Goal: Contribute content: Contribute content

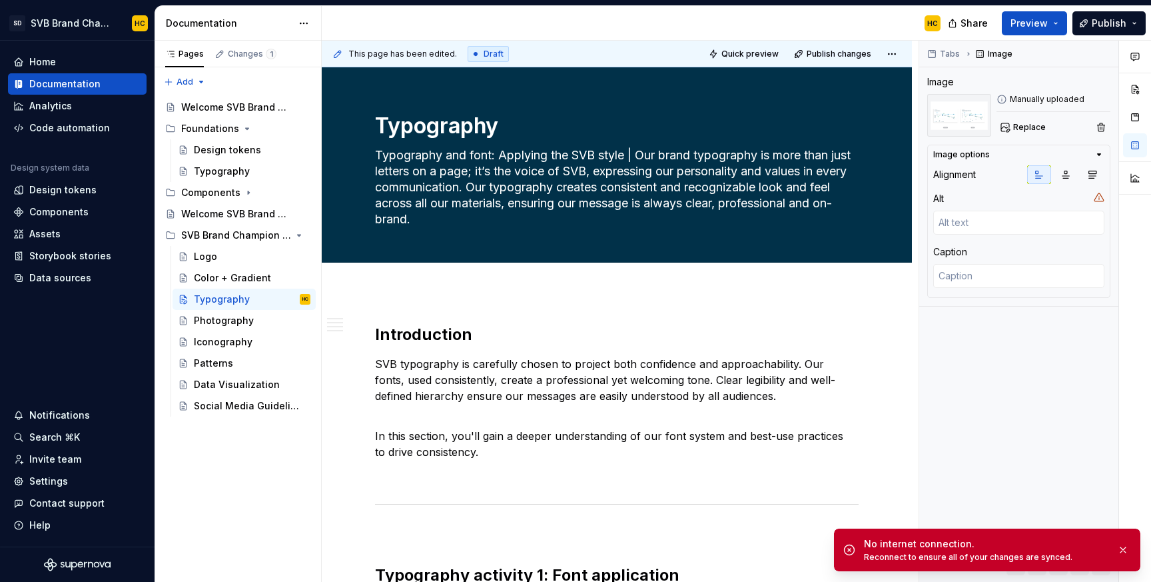
scroll to position [2193, 0]
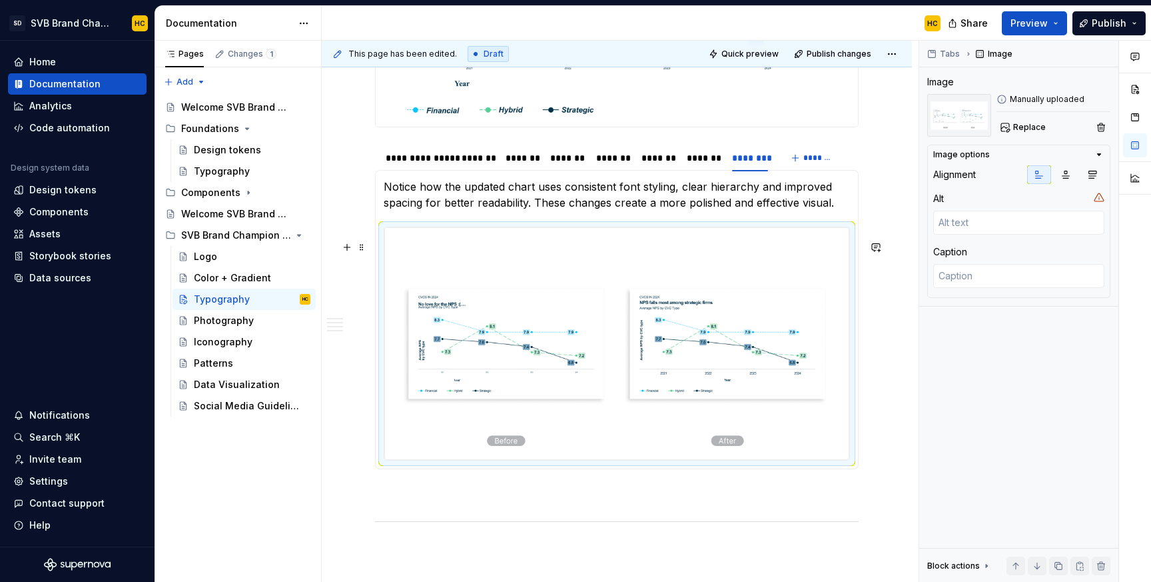
type textarea "*"
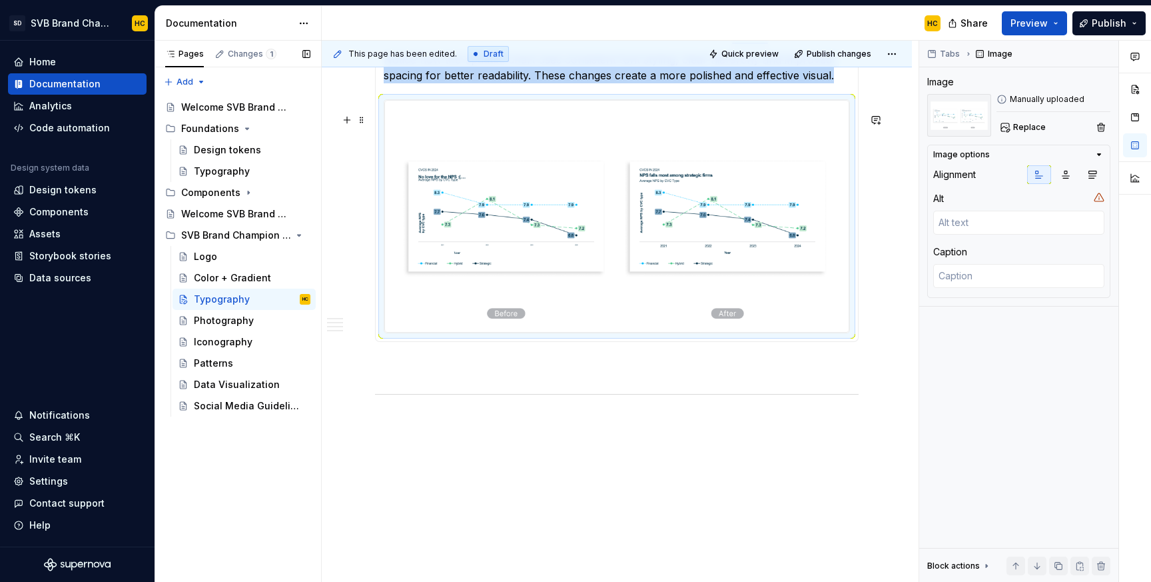
scroll to position [2376, 0]
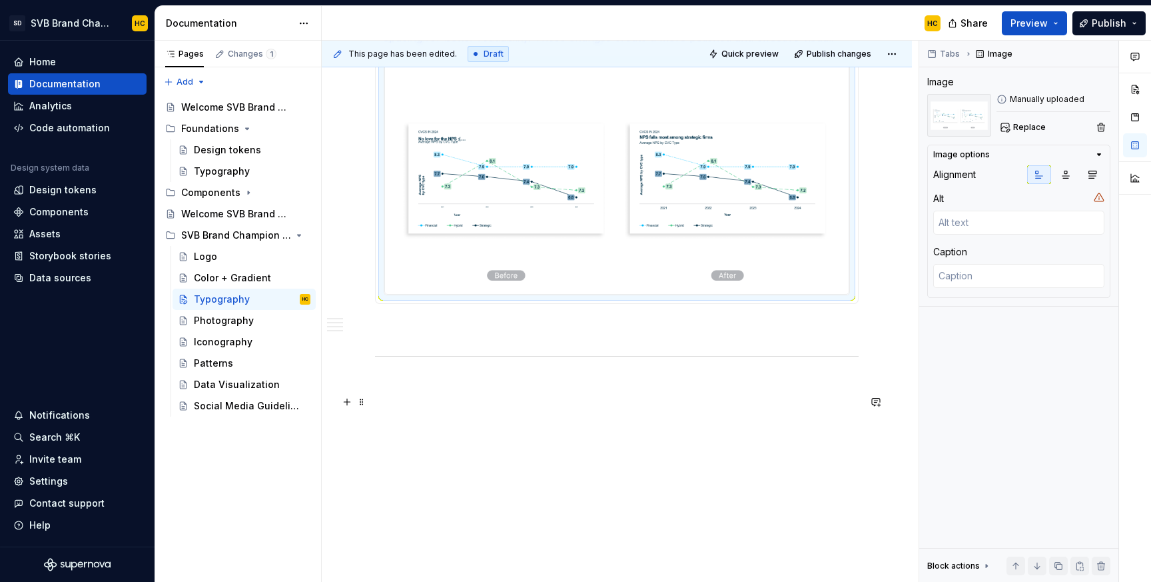
click at [402, 390] on p at bounding box center [617, 384] width 484 height 16
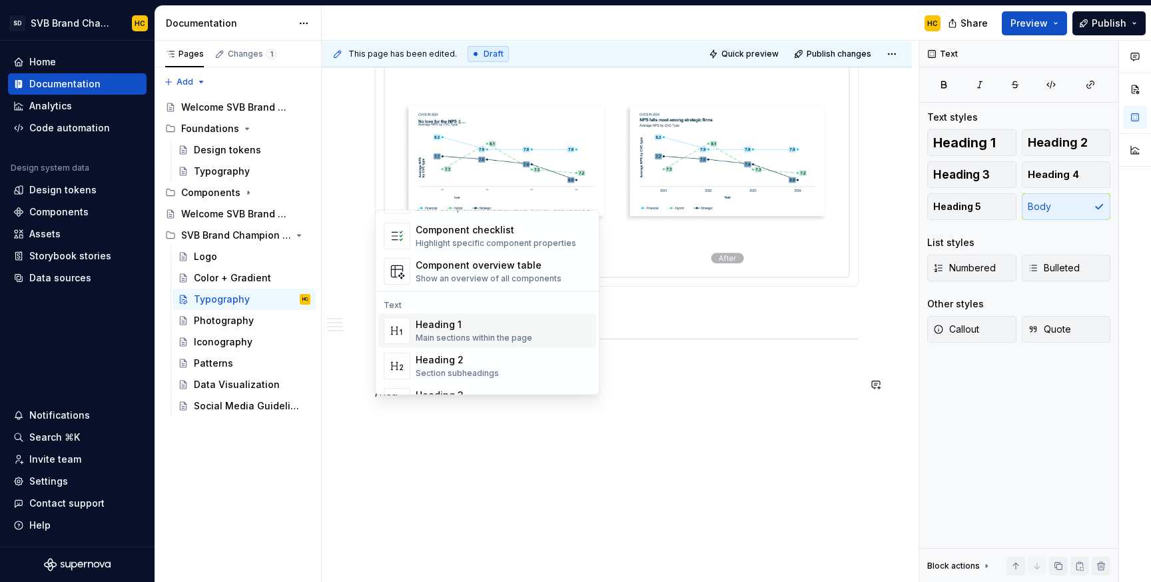
scroll to position [54, 0]
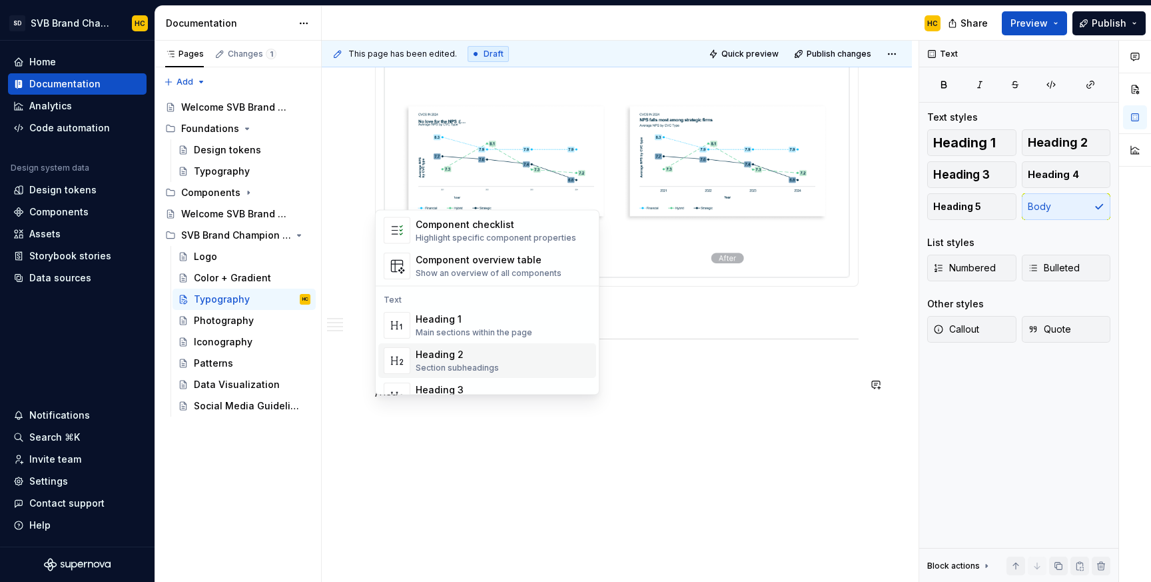
click at [425, 357] on div "Heading 2" at bounding box center [457, 354] width 83 height 13
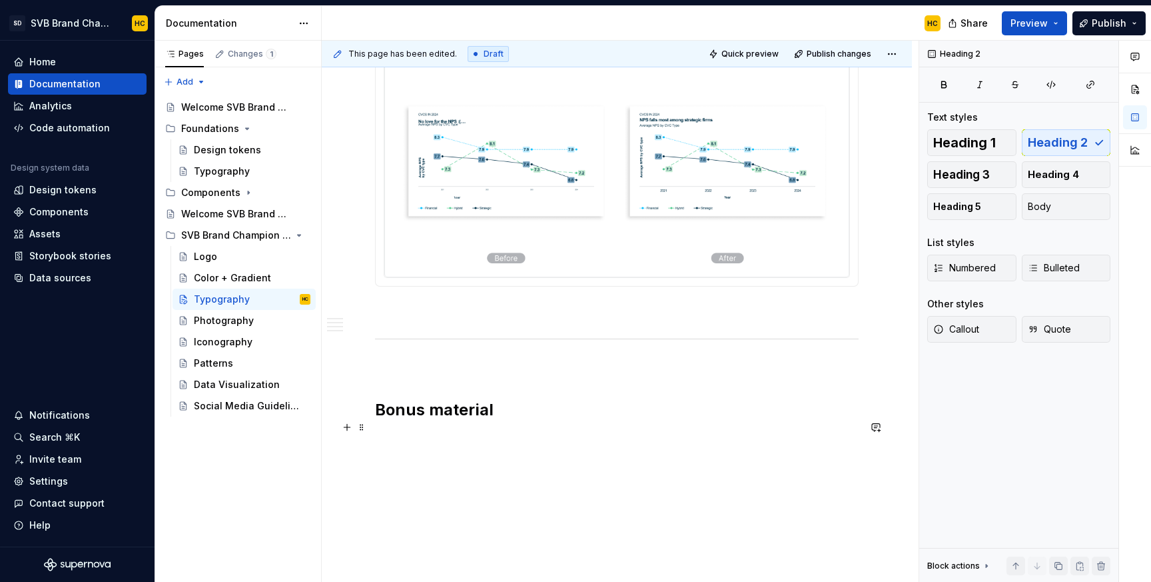
click at [533, 420] on h2 "Bonus material" at bounding box center [617, 409] width 484 height 21
click at [1046, 175] on span "Heading 4" at bounding box center [1053, 174] width 51 height 13
click at [426, 447] on h4 at bounding box center [617, 439] width 484 height 16
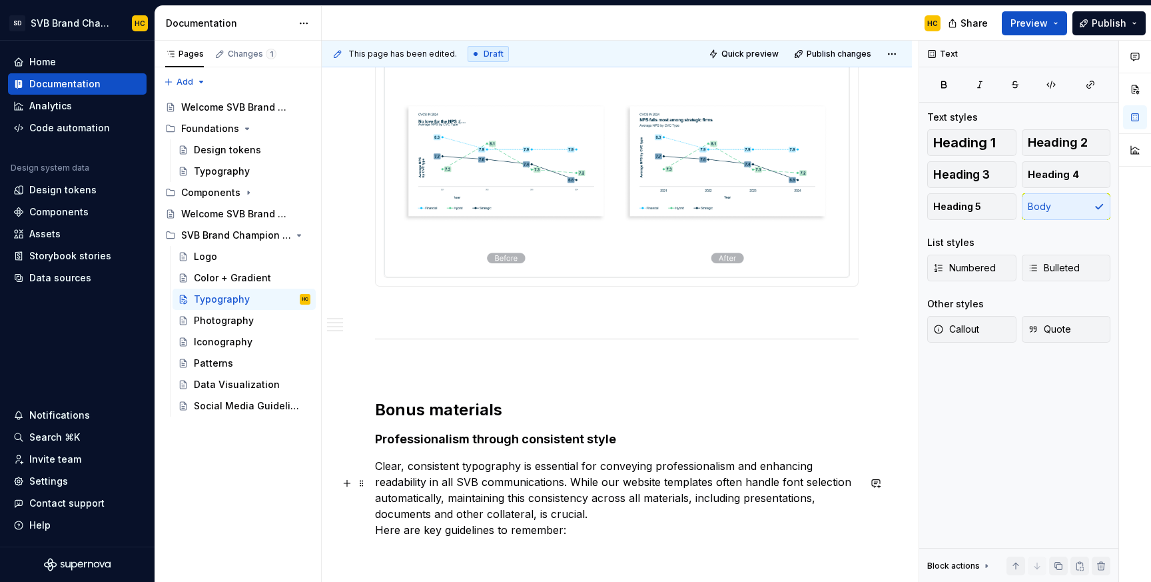
click at [377, 538] on p "Clear, consistent typography is essential for conveying professionalism and enh…" at bounding box center [617, 498] width 484 height 80
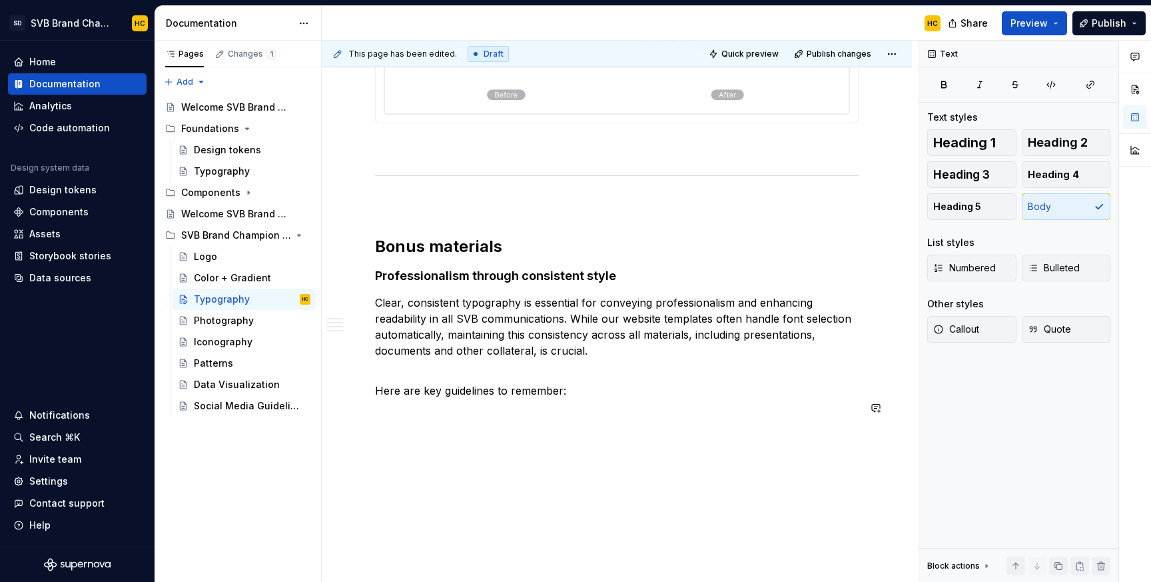
scroll to position [2562, 0]
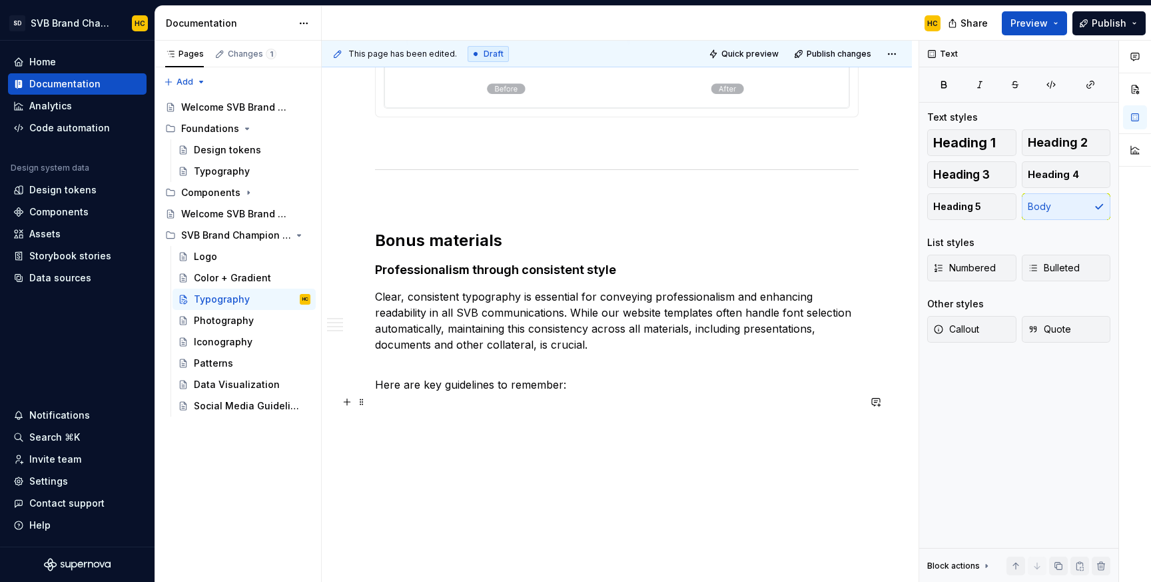
click at [586, 384] on p "Here are key guidelines to remember:" at bounding box center [617, 384] width 484 height 16
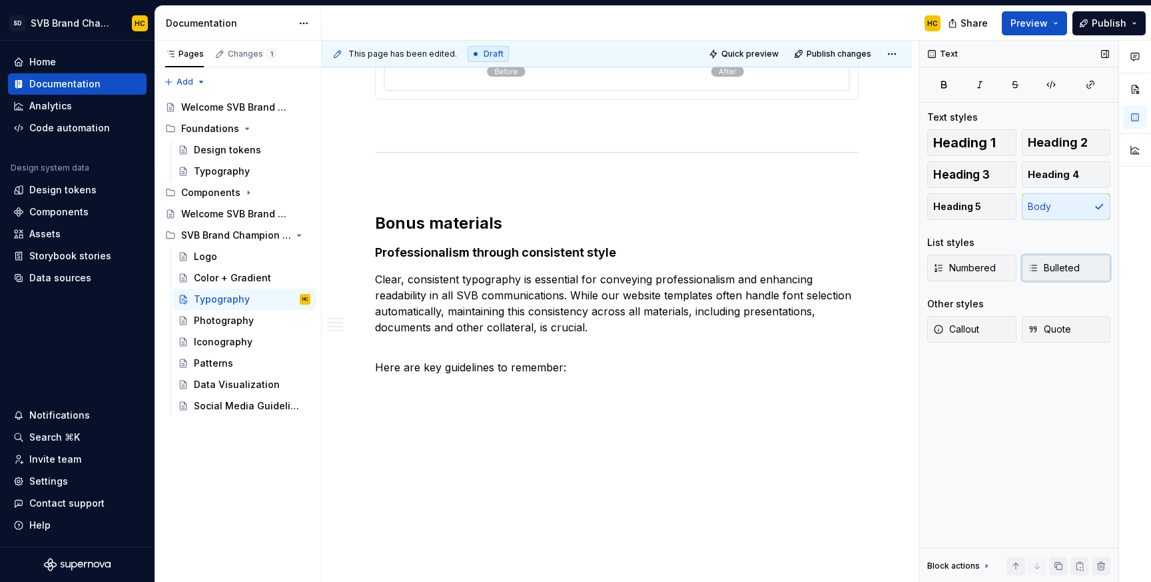
click at [1035, 273] on span "Bulleted" at bounding box center [1054, 267] width 52 height 13
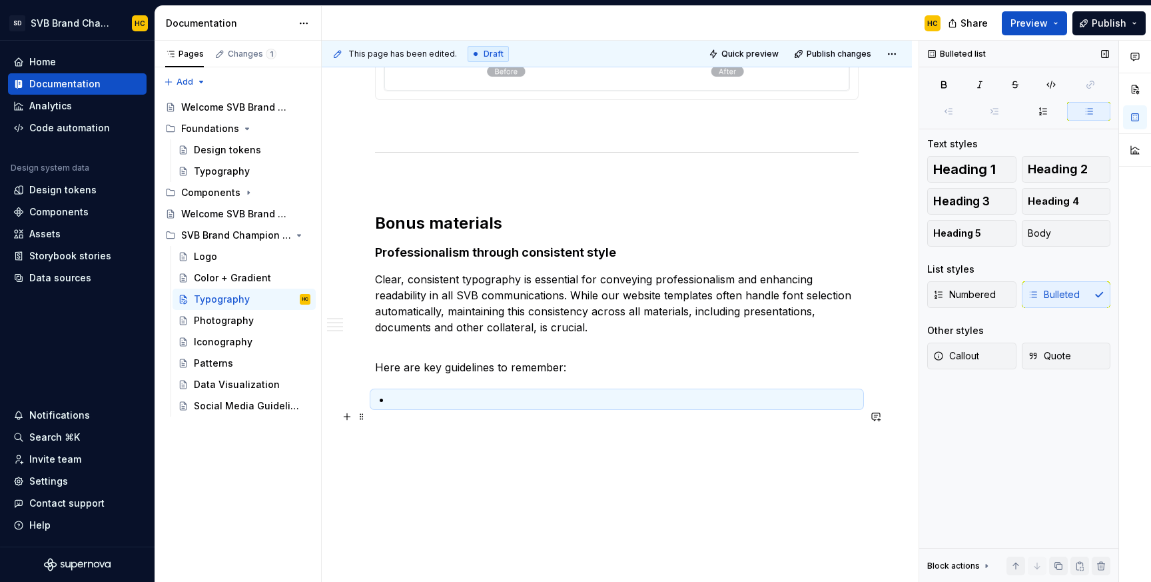
click at [398, 407] on p at bounding box center [625, 399] width 468 height 16
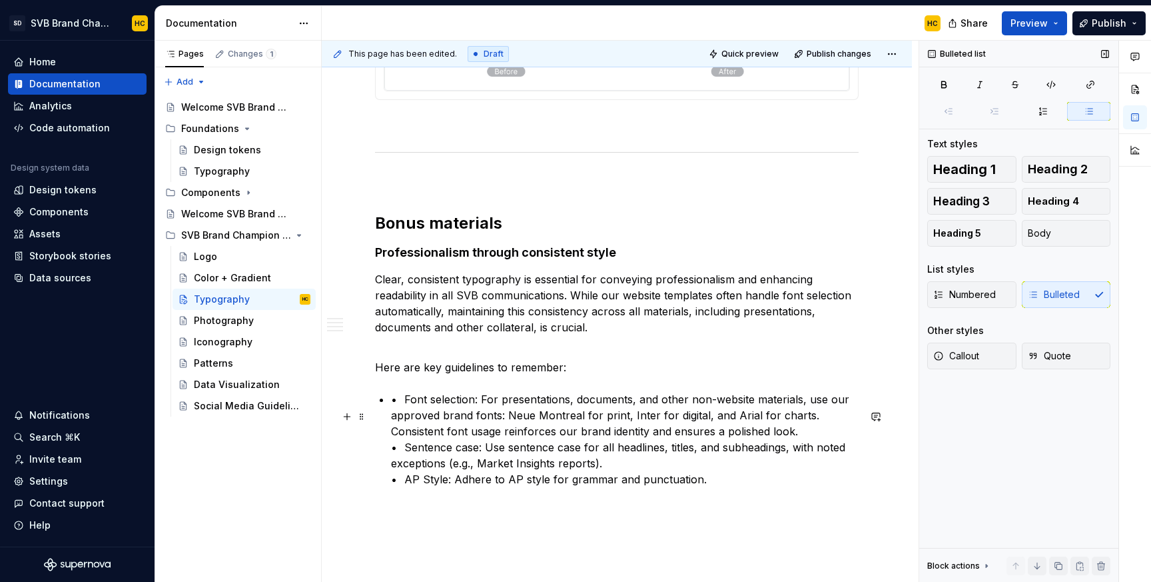
click at [402, 418] on p "• Font selection: For presentations, documents, and other non-website materials…" at bounding box center [625, 439] width 468 height 96
drag, startPoint x: 461, startPoint y: 418, endPoint x: 390, endPoint y: 414, distance: 71.4
click at [404, 465] on p "Font selection : For presentations, documents, and other non-website materials,…" at bounding box center [625, 439] width 468 height 96
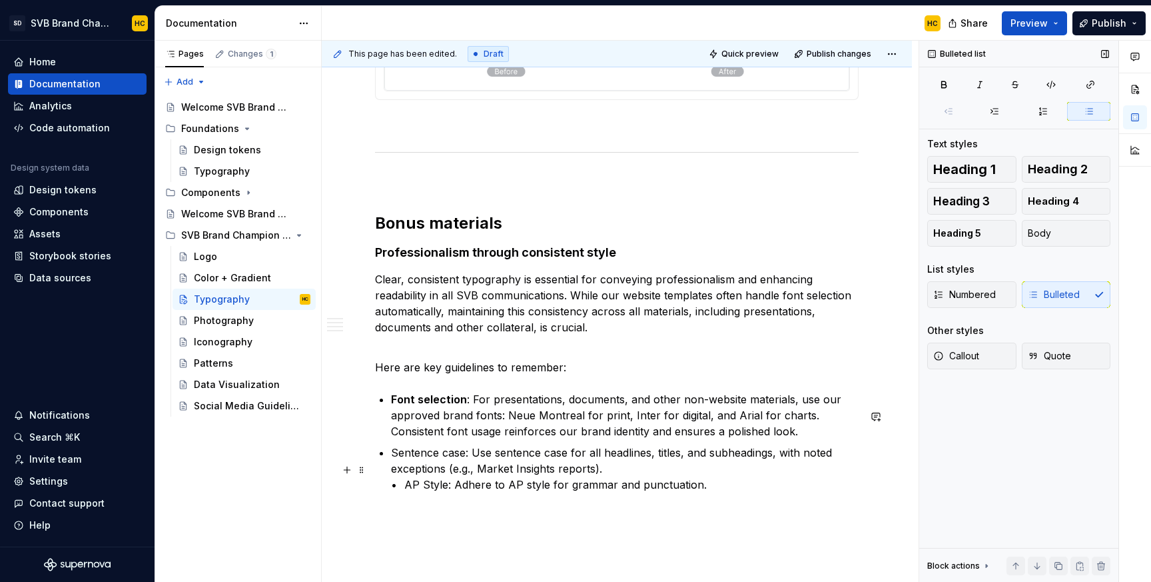
click at [402, 492] on p "Sentence case: Use sentence case for all headlines, titles, and subheadings, wi…" at bounding box center [625, 468] width 468 height 48
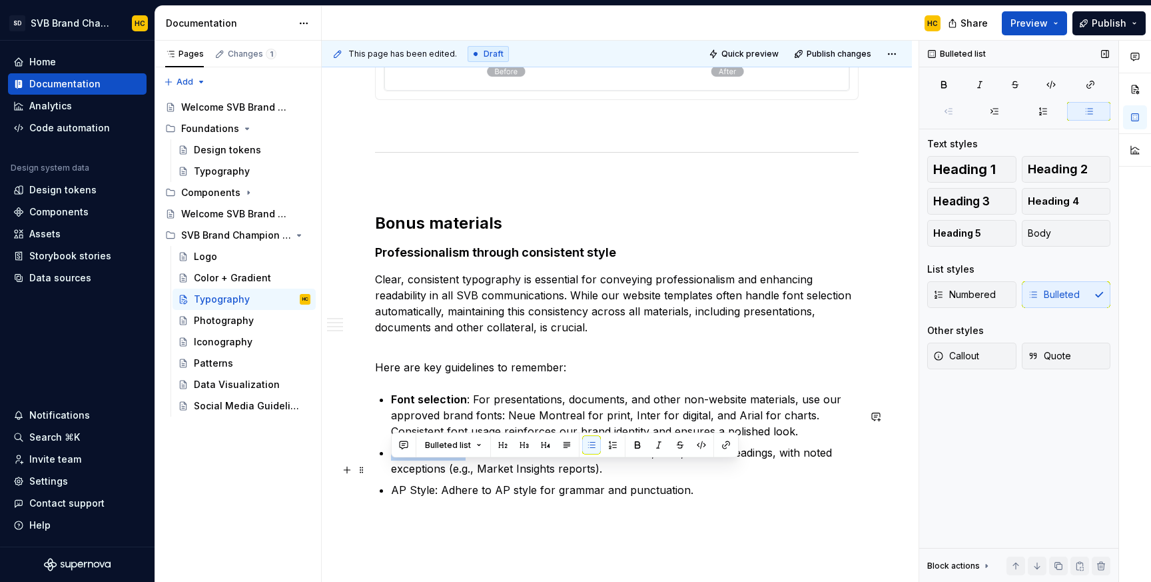
drag, startPoint x: 464, startPoint y: 474, endPoint x: 391, endPoint y: 474, distance: 72.6
click at [391, 474] on p "Sentence case: Use sentence case for all headlines, titles, and subheadings, wi…" at bounding box center [625, 460] width 468 height 32
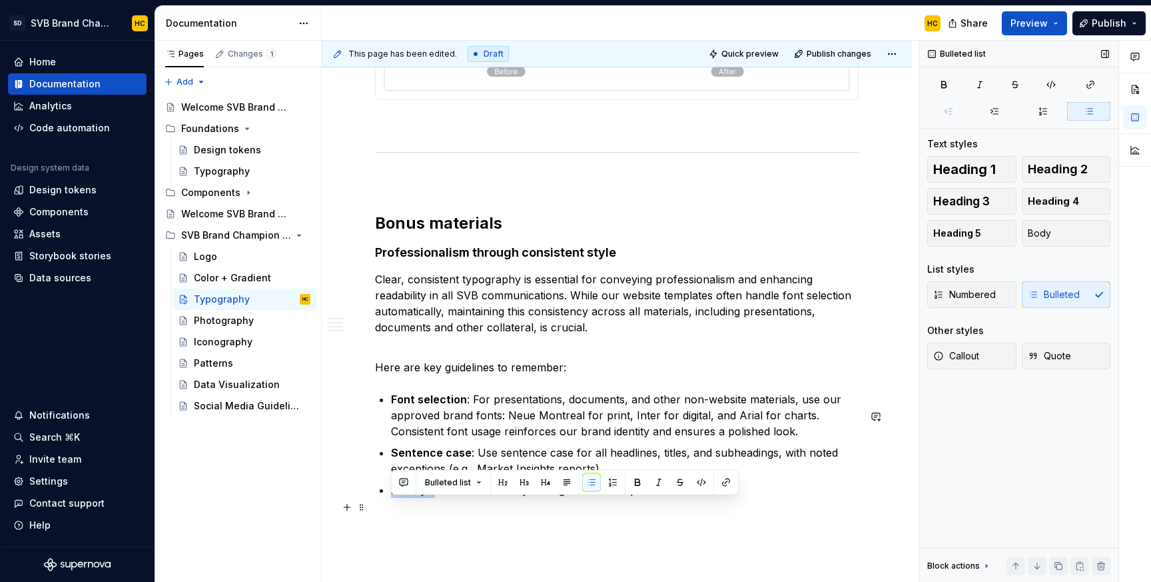
drag, startPoint x: 431, startPoint y: 506, endPoint x: 392, endPoint y: 510, distance: 38.9
click at [392, 498] on p "AP Style: Adhere to AP style for grammar and punctuation." at bounding box center [625, 490] width 468 height 16
click at [699, 498] on p "AP Style : Adhere to AP style for grammar and punctuation." at bounding box center [625, 490] width 468 height 16
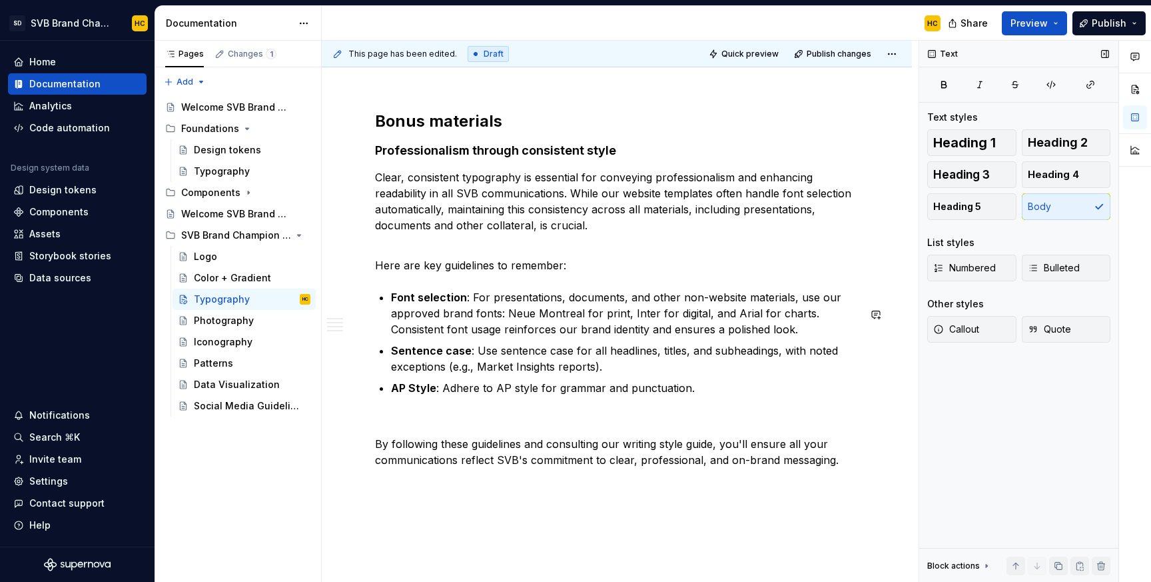
scroll to position [2666, 0]
click at [436, 426] on p at bounding box center [617, 418] width 484 height 16
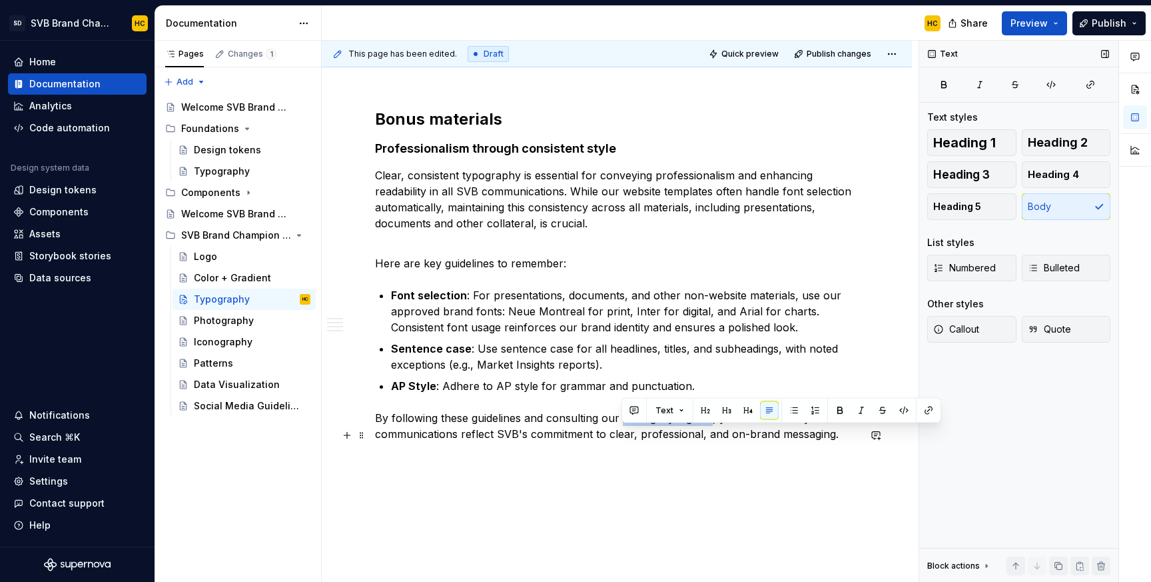
drag, startPoint x: 622, startPoint y: 434, endPoint x: 712, endPoint y: 436, distance: 90.0
click at [712, 436] on p "By following these guidelines and consulting our writing style guide, you'll en…" at bounding box center [617, 426] width 484 height 32
click at [1093, 84] on icon "button" at bounding box center [1091, 84] width 11 height 11
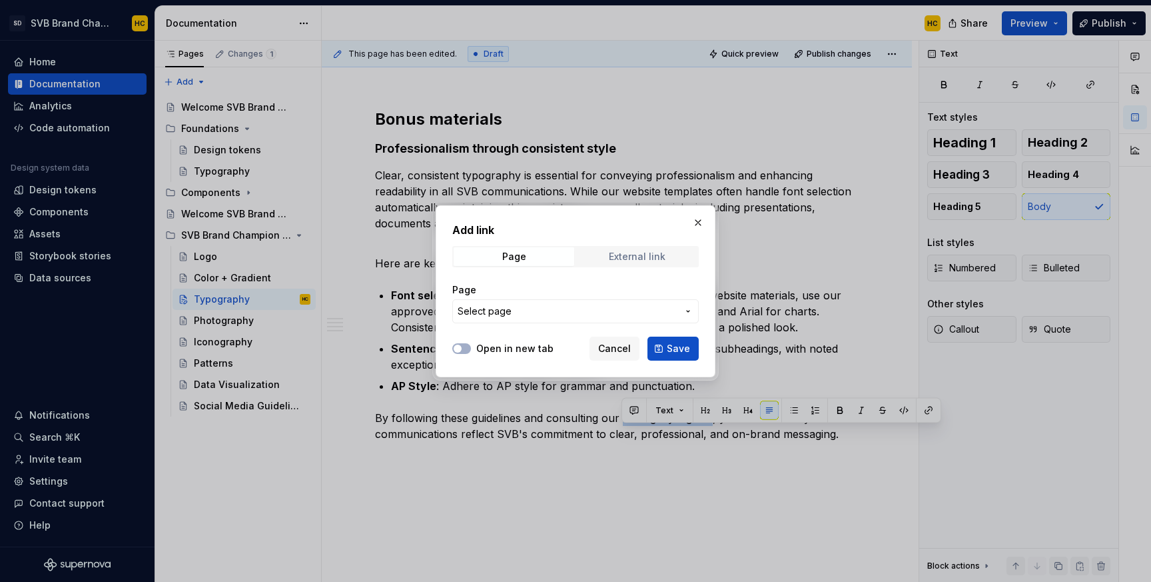
click at [643, 253] on div "External link" at bounding box center [637, 256] width 57 height 11
click at [516, 309] on input "URL" at bounding box center [575, 311] width 247 height 24
paste input "https://cmp.opt.firstcitizens.com/download/assets/SVB+Editorial+Style+Guide/934…"
type input "https://cmp.opt.firstcitizens.com/download/assets/SVB+Editorial+Style+Guide/934…"
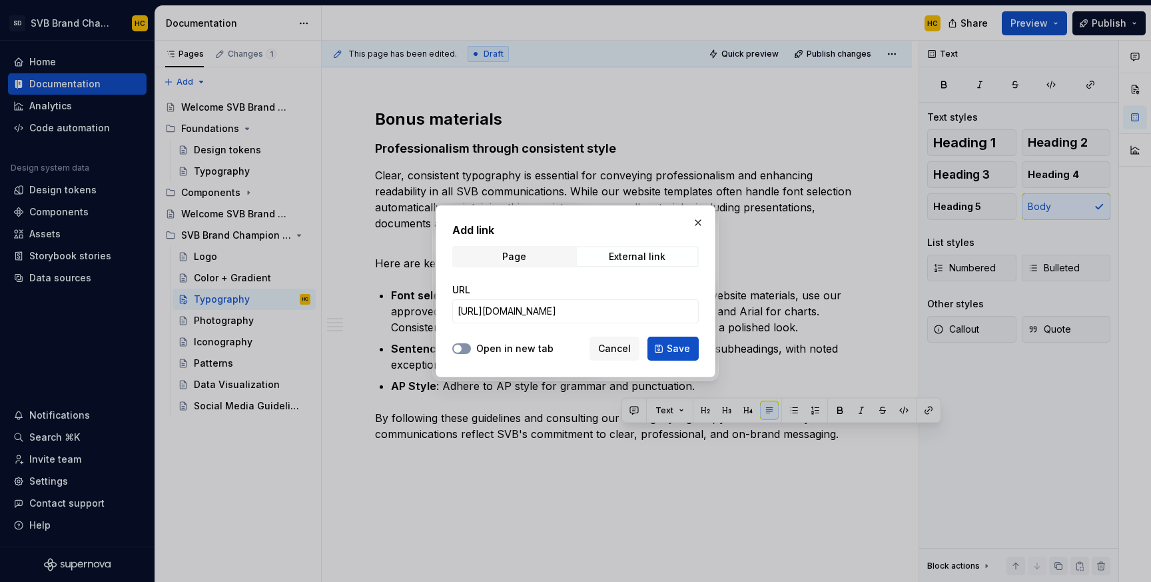
scroll to position [0, 0]
click at [458, 351] on span "button" at bounding box center [458, 349] width 8 height 8
click at [673, 343] on span "Save" at bounding box center [678, 348] width 23 height 13
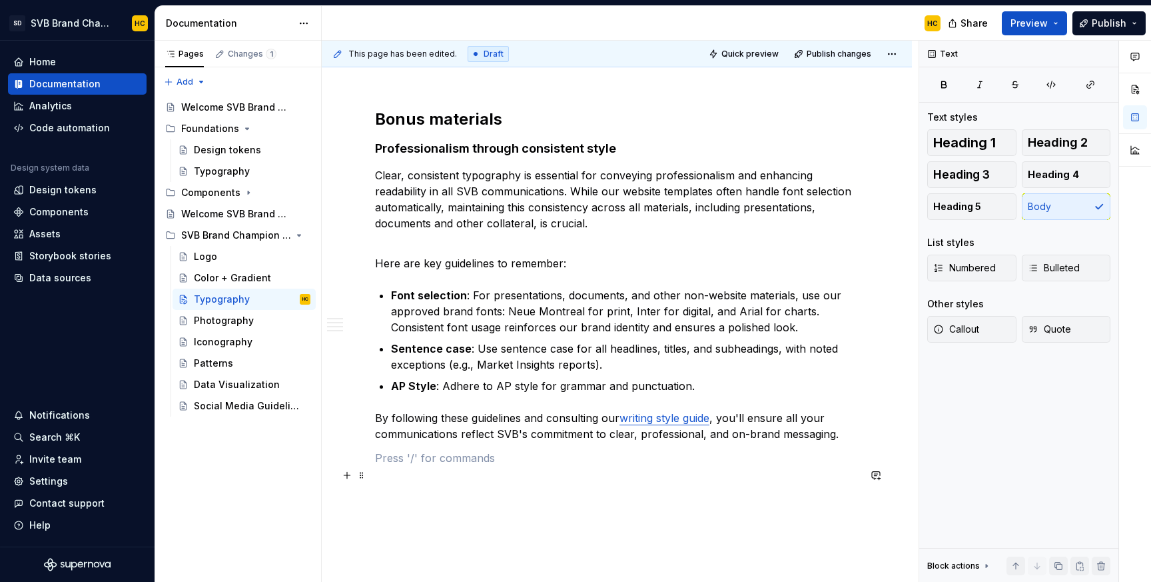
click at [537, 466] on p at bounding box center [617, 458] width 484 height 16
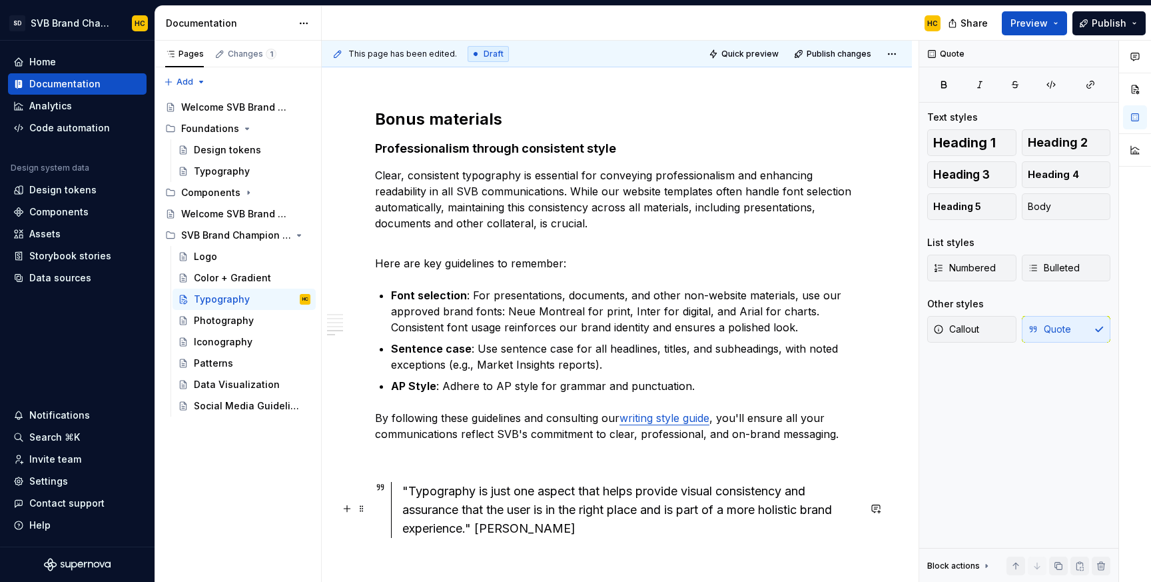
click at [476, 538] on div ""Typography is just one aspect that helps provide visual consistency and assura…" at bounding box center [630, 510] width 456 height 56
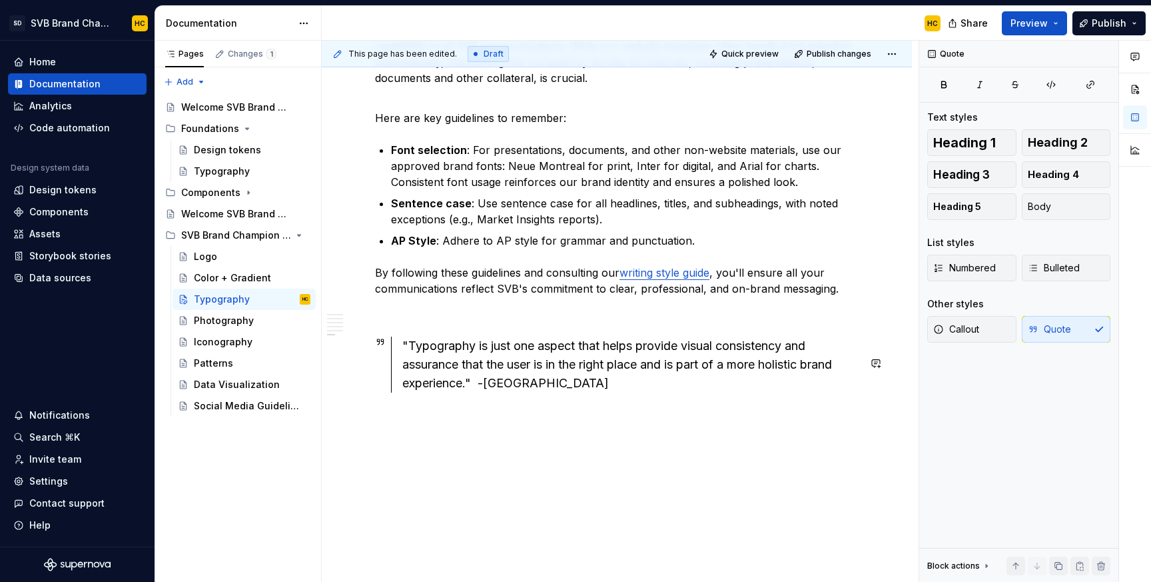
scroll to position [2829, 0]
click at [544, 385] on div ""Typography is just one aspect that helps provide visual consistency and assura…" at bounding box center [630, 365] width 456 height 56
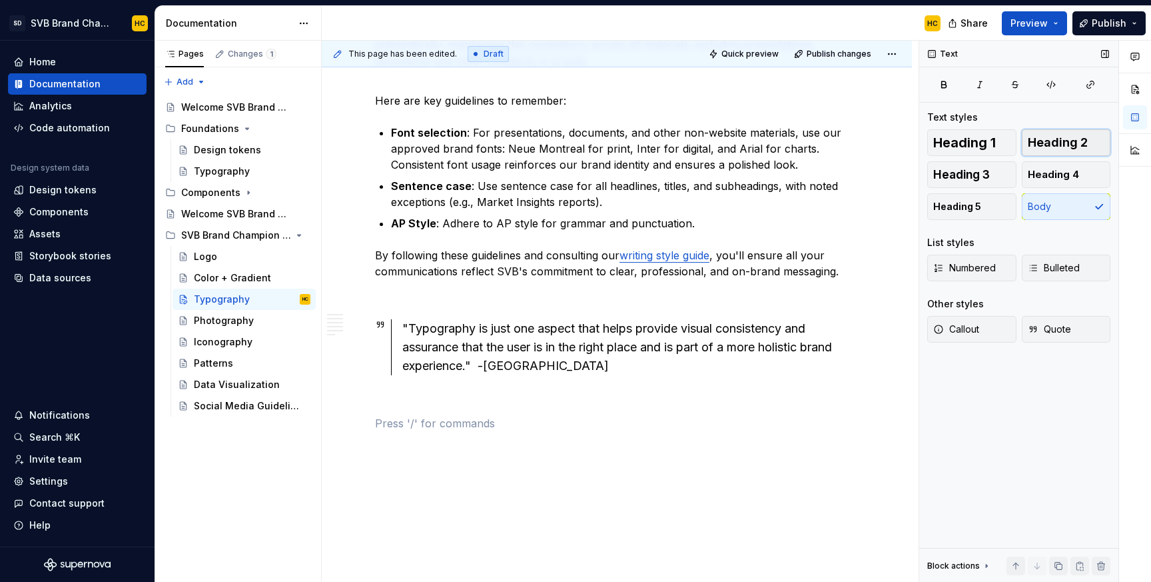
click at [1051, 134] on button "Heading 2" at bounding box center [1066, 142] width 89 height 27
click at [596, 452] on h2 at bounding box center [617, 441] width 484 height 21
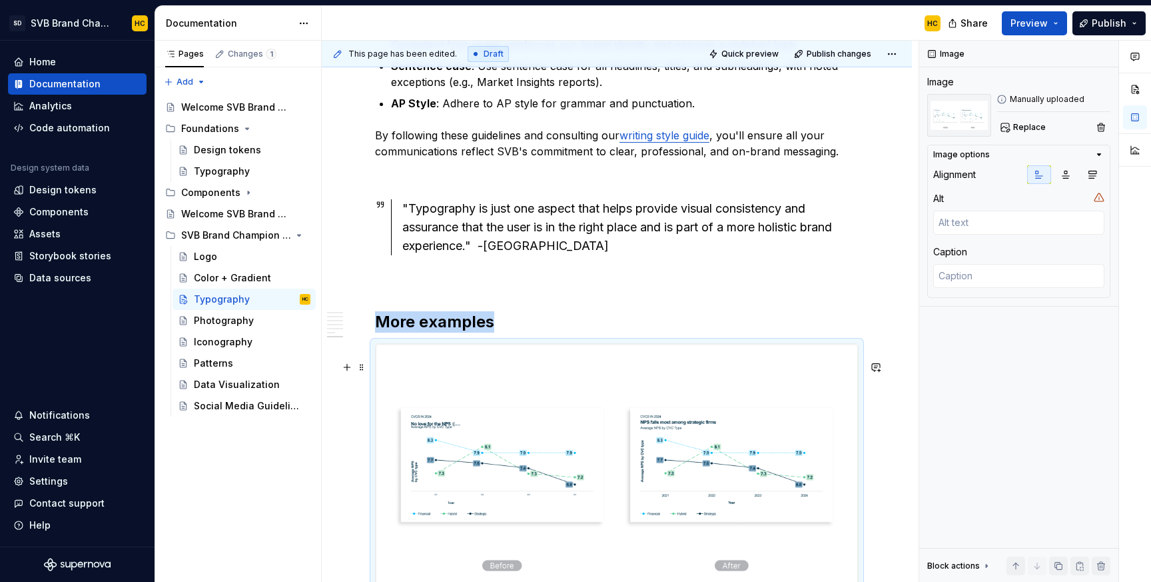
scroll to position [2946, 0]
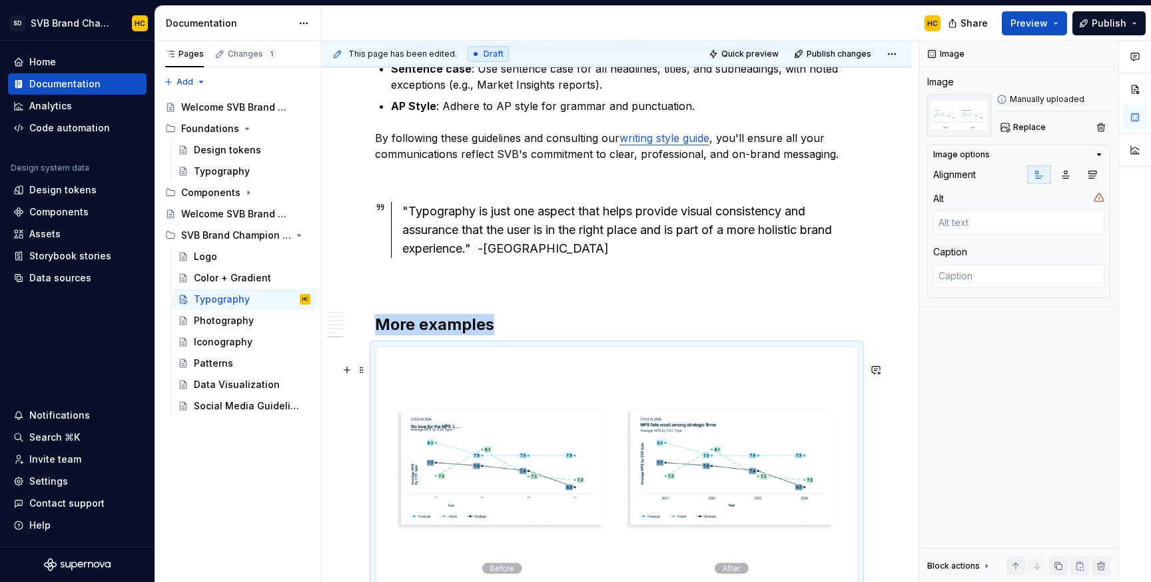
click at [552, 396] on img at bounding box center [617, 467] width 482 height 241
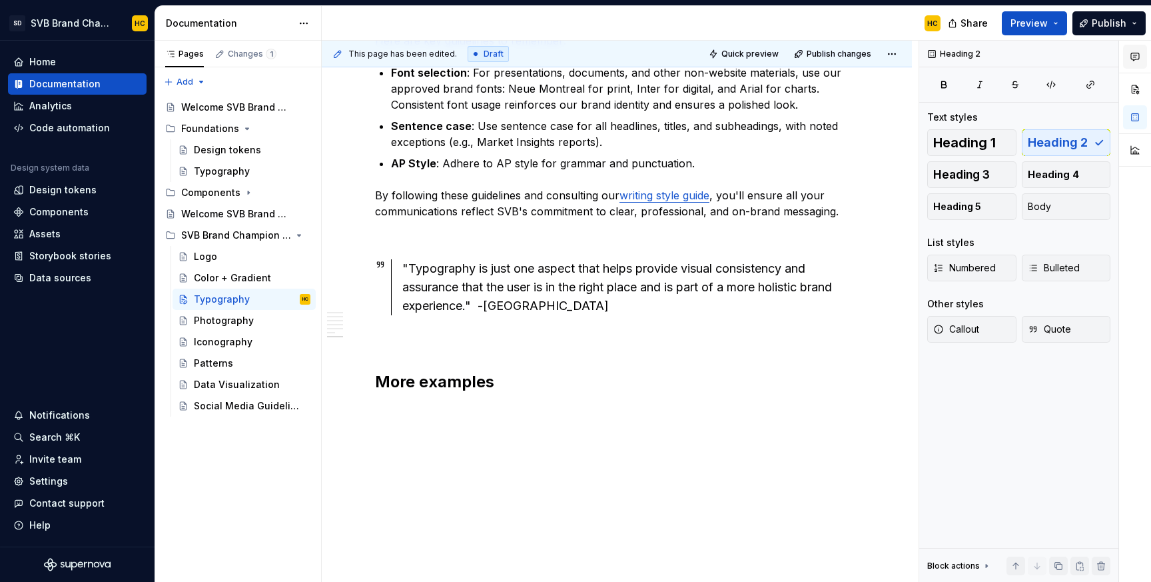
click at [1137, 58] on icon "button" at bounding box center [1135, 56] width 11 height 11
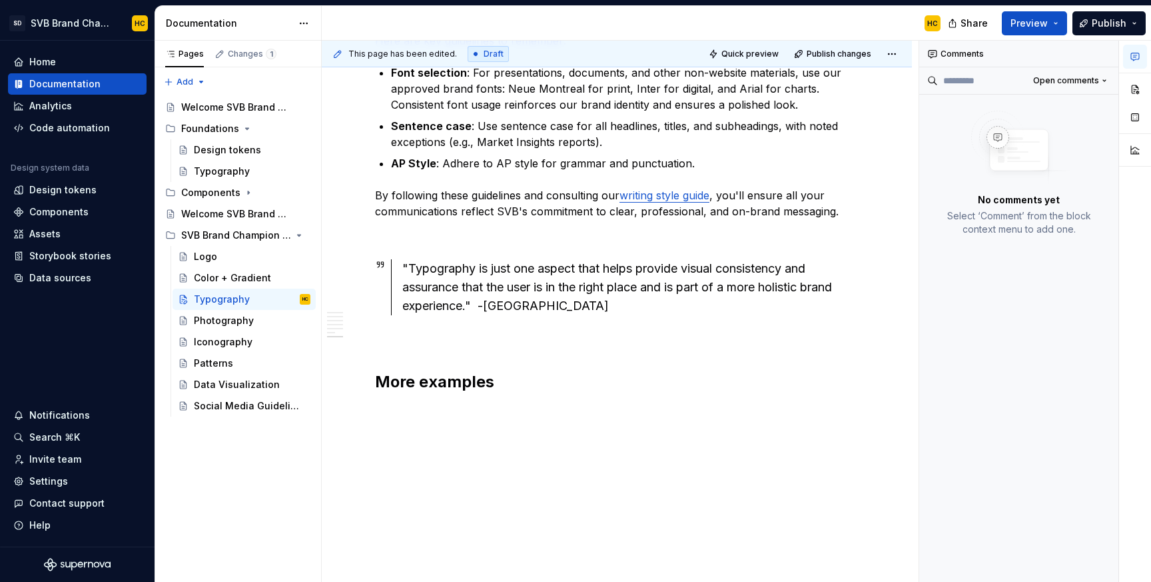
click at [1008, 174] on img at bounding box center [1019, 148] width 107 height 75
click at [1001, 218] on p "Select ‘Comment’ from the block context menu to add one." at bounding box center [1019, 222] width 167 height 27
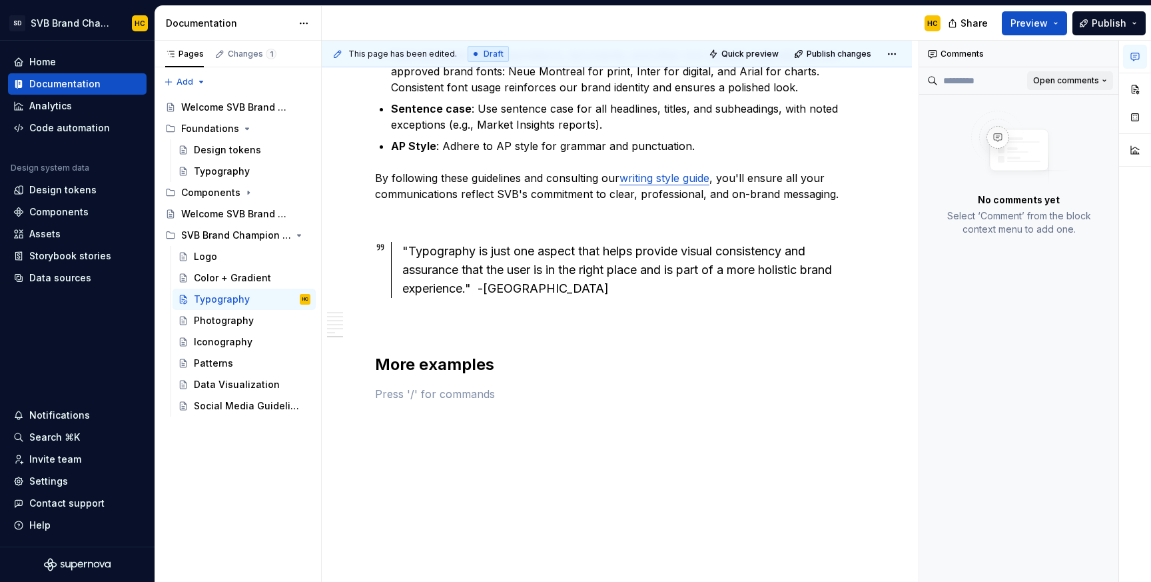
click at [1078, 81] on span "Open comments" at bounding box center [1067, 80] width 66 height 11
click at [1078, 81] on div "Comments Open comments No comments yet Select ‘Comment’ from the block context …" at bounding box center [1036, 312] width 232 height 542
click at [436, 402] on p at bounding box center [617, 394] width 484 height 16
type textarea "*"
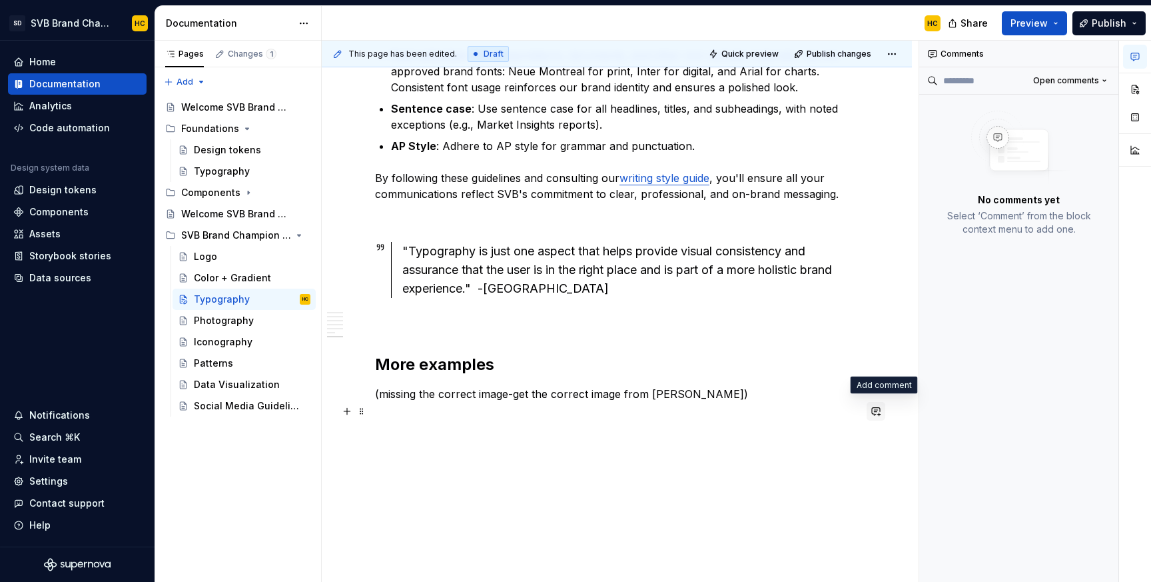
click at [884, 414] on button "button" at bounding box center [876, 411] width 19 height 19
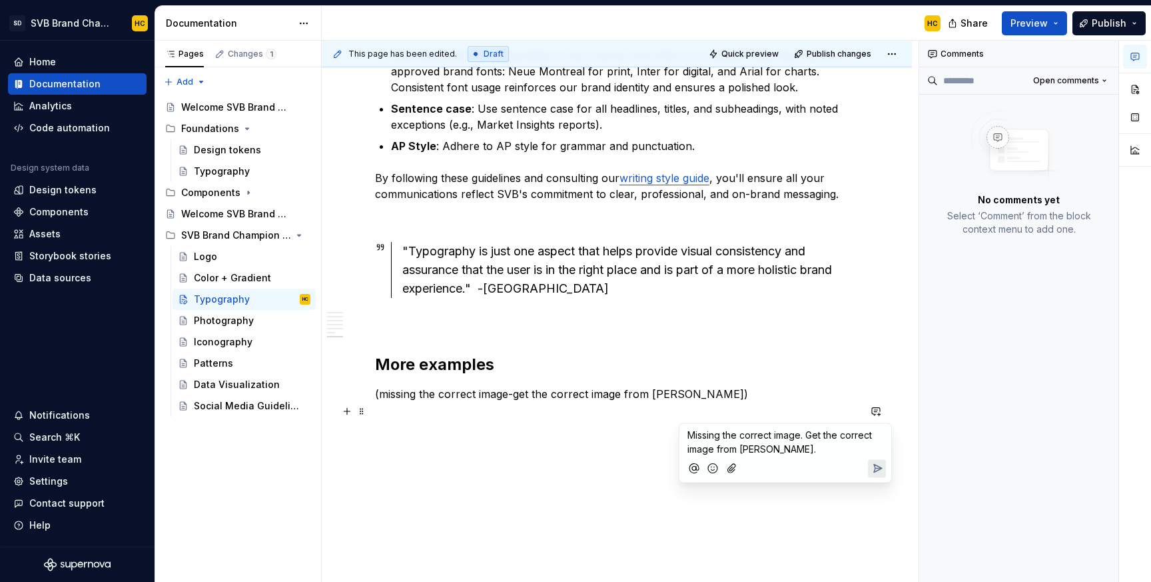
click at [880, 465] on icon "Send" at bounding box center [877, 468] width 13 height 13
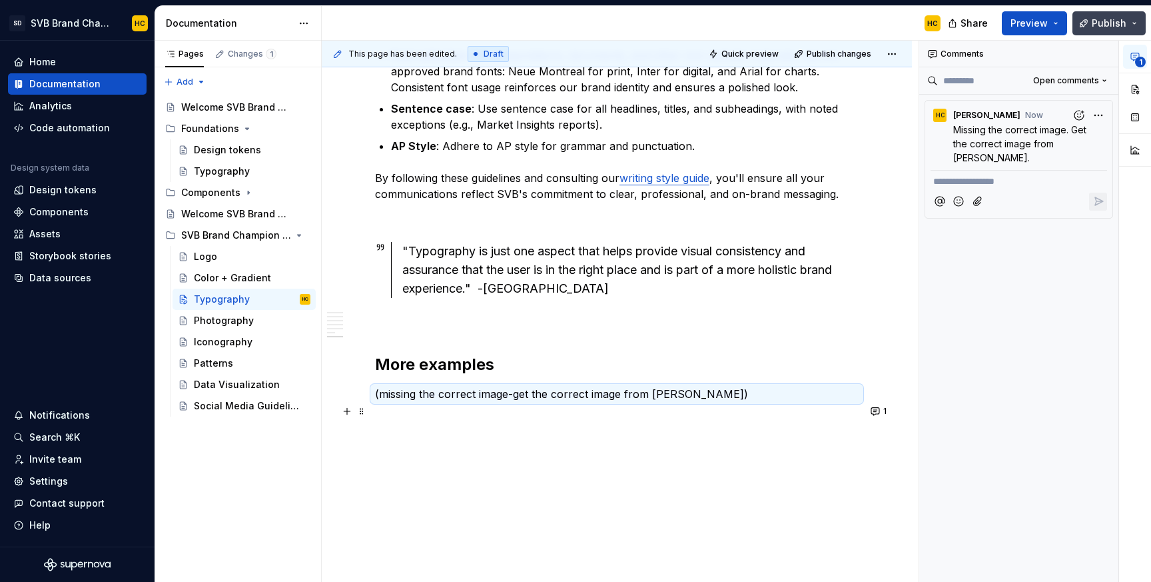
click at [1109, 24] on span "Publish" at bounding box center [1109, 23] width 35 height 13
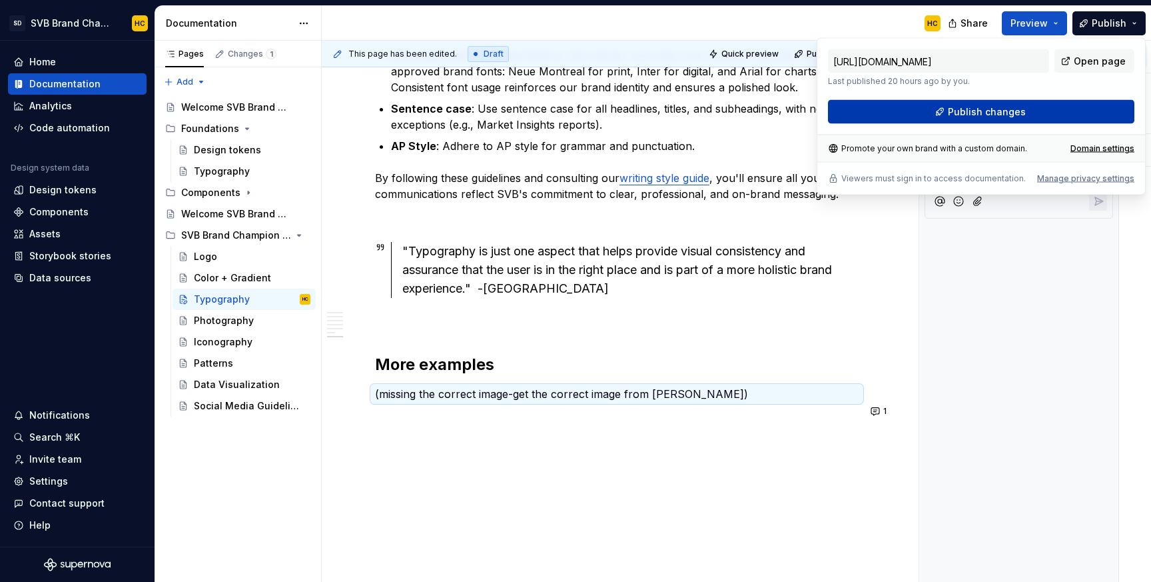
click at [1001, 107] on span "Publish changes" at bounding box center [987, 111] width 78 height 13
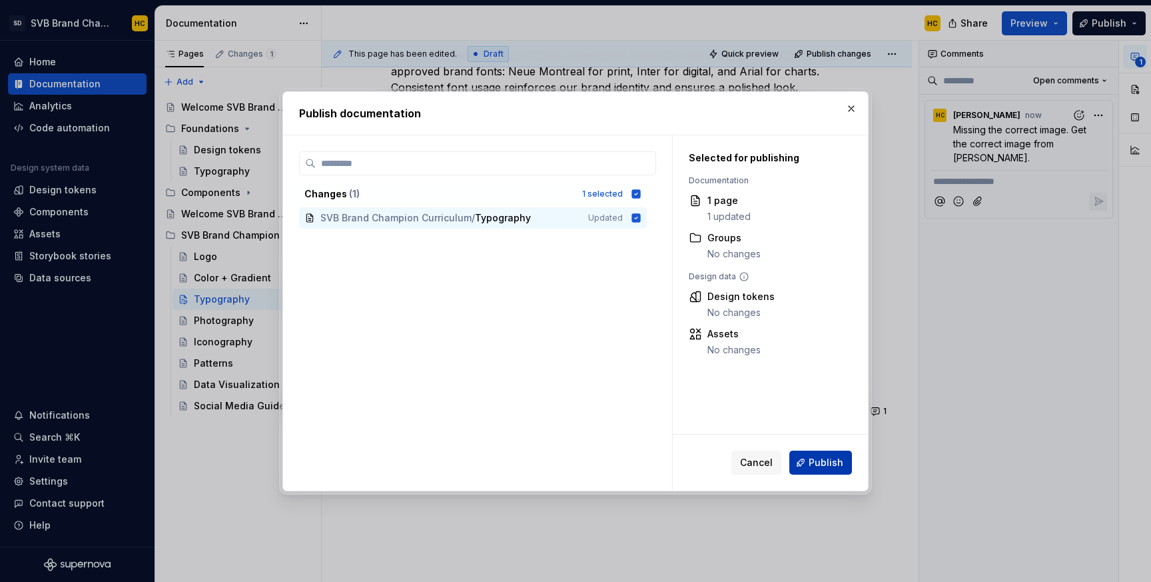
click at [836, 458] on span "Publish" at bounding box center [826, 462] width 35 height 13
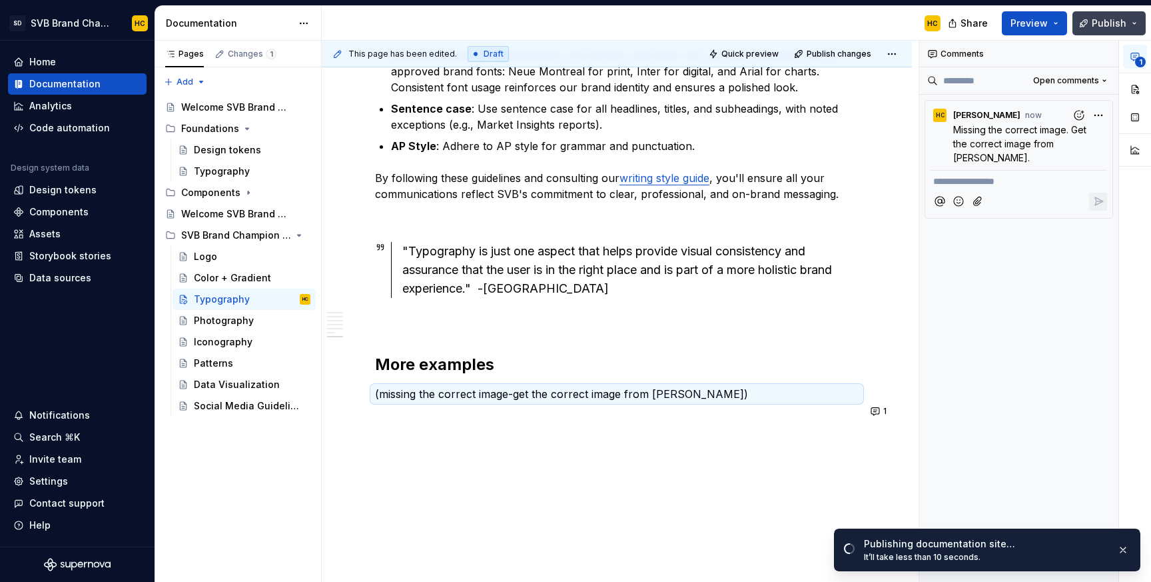
click at [1119, 21] on span "Publish" at bounding box center [1109, 23] width 35 height 13
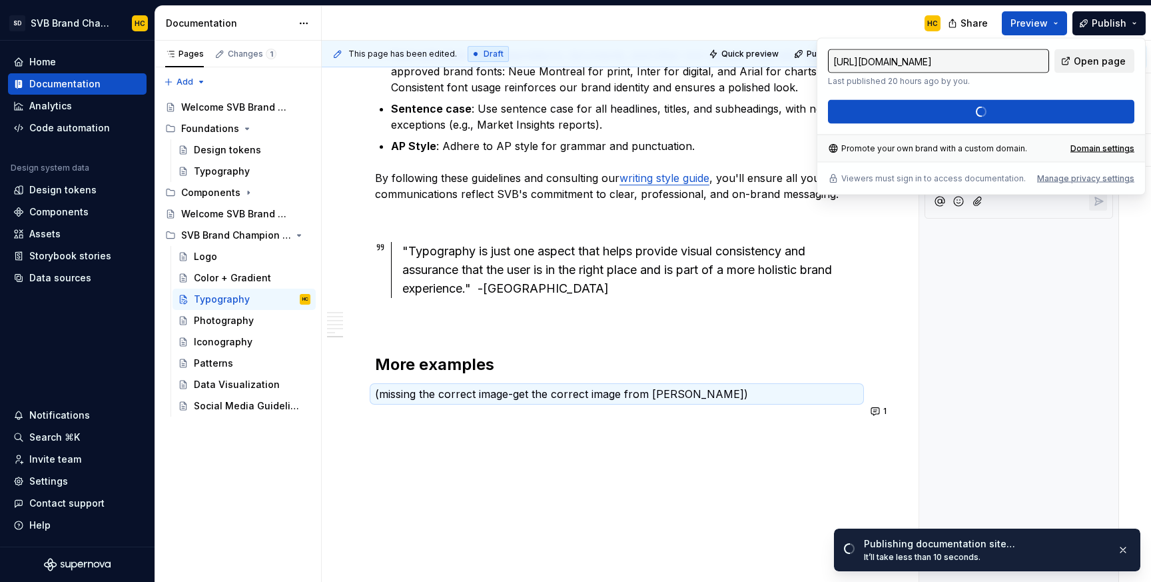
click at [1100, 59] on span "Open page" at bounding box center [1100, 61] width 52 height 13
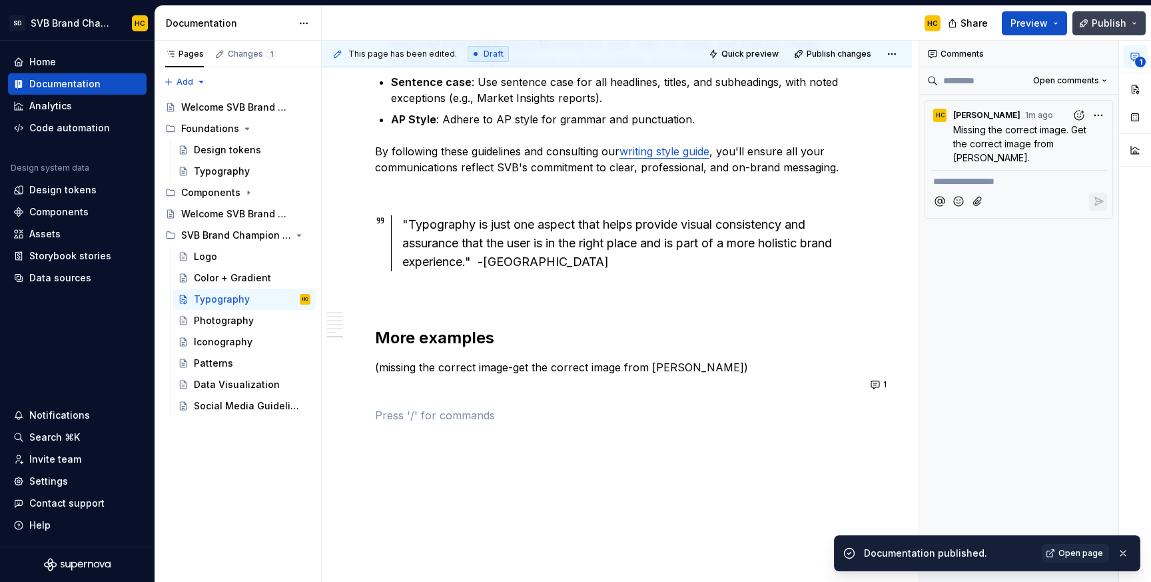
click at [1084, 19] on button "Publish" at bounding box center [1109, 23] width 73 height 24
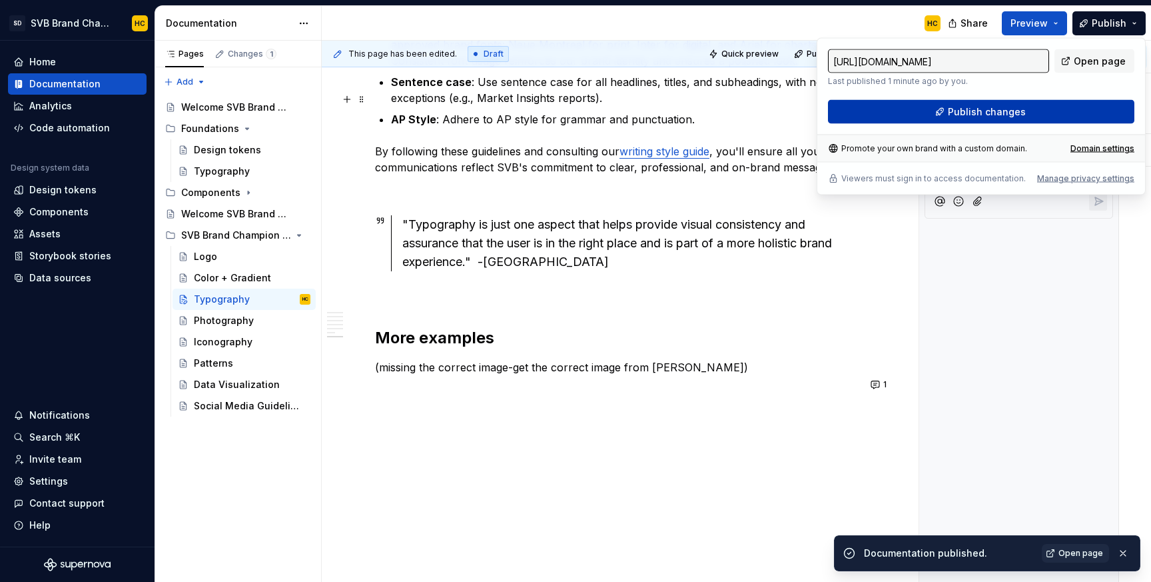
click at [914, 108] on button "Publish changes" at bounding box center [981, 112] width 307 height 24
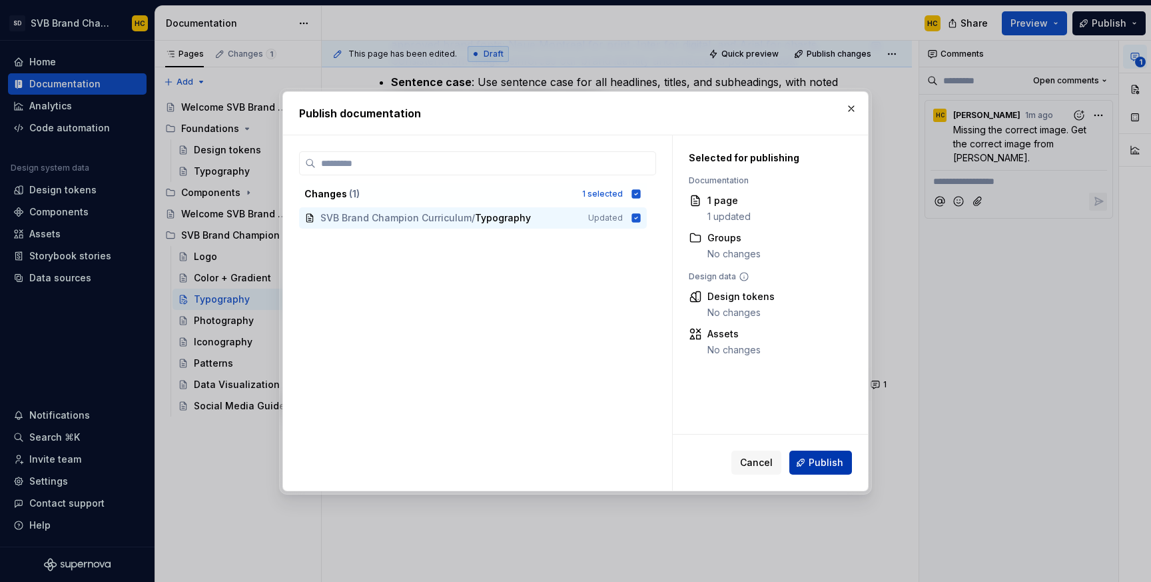
click at [840, 460] on span "Publish" at bounding box center [826, 462] width 35 height 13
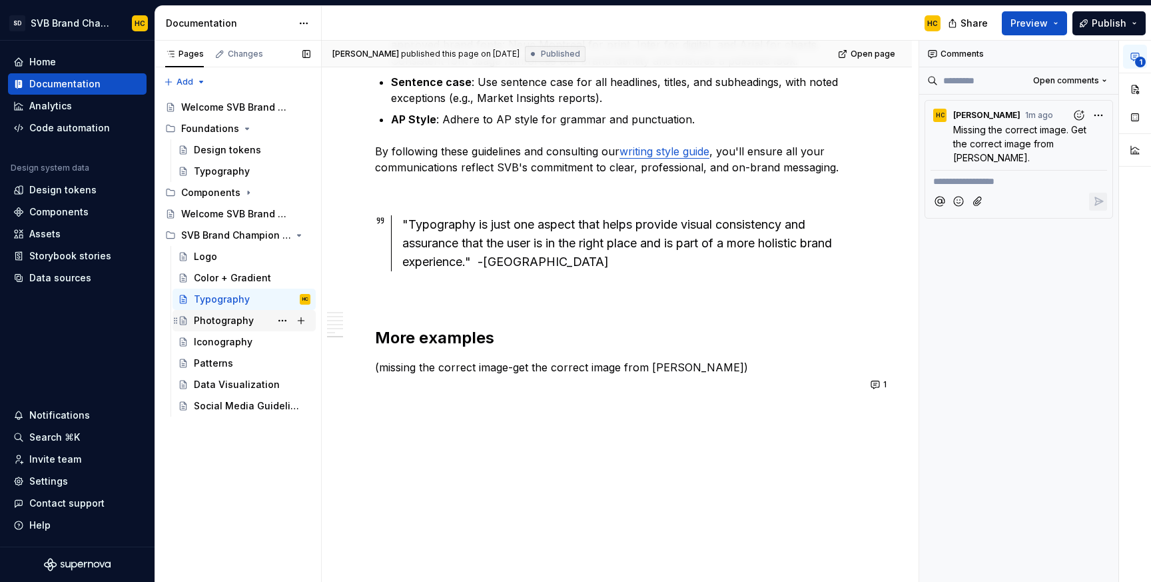
click at [242, 325] on div "Photography" at bounding box center [224, 320] width 60 height 13
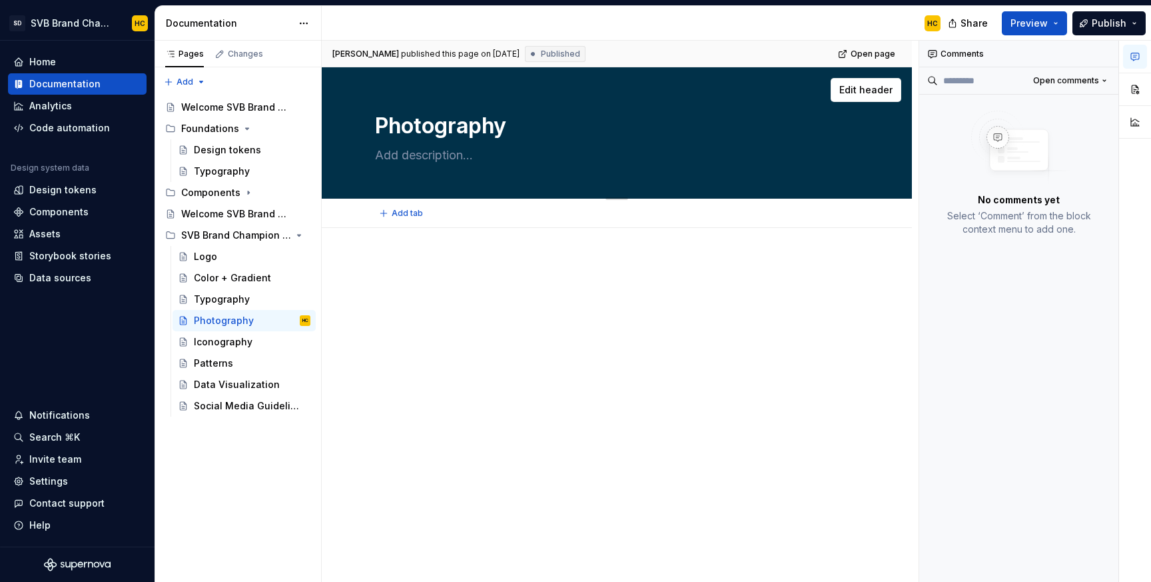
click at [445, 158] on textarea at bounding box center [614, 155] width 484 height 21
type textarea "*"
type textarea "S"
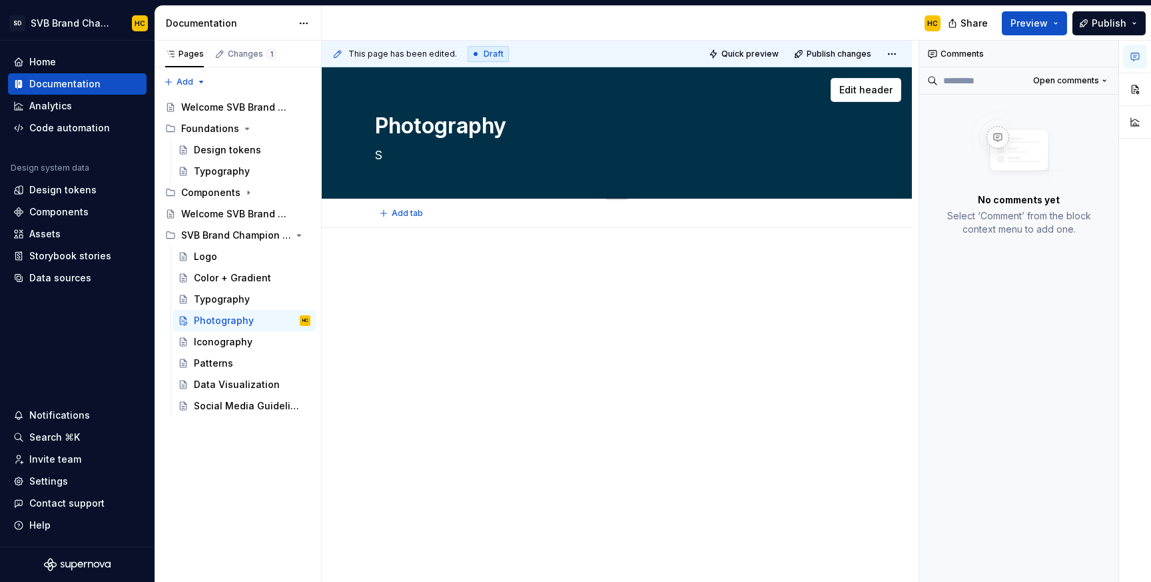
type textarea "*"
type textarea "Sh"
type textarea "*"
type textarea "Sho"
type textarea "*"
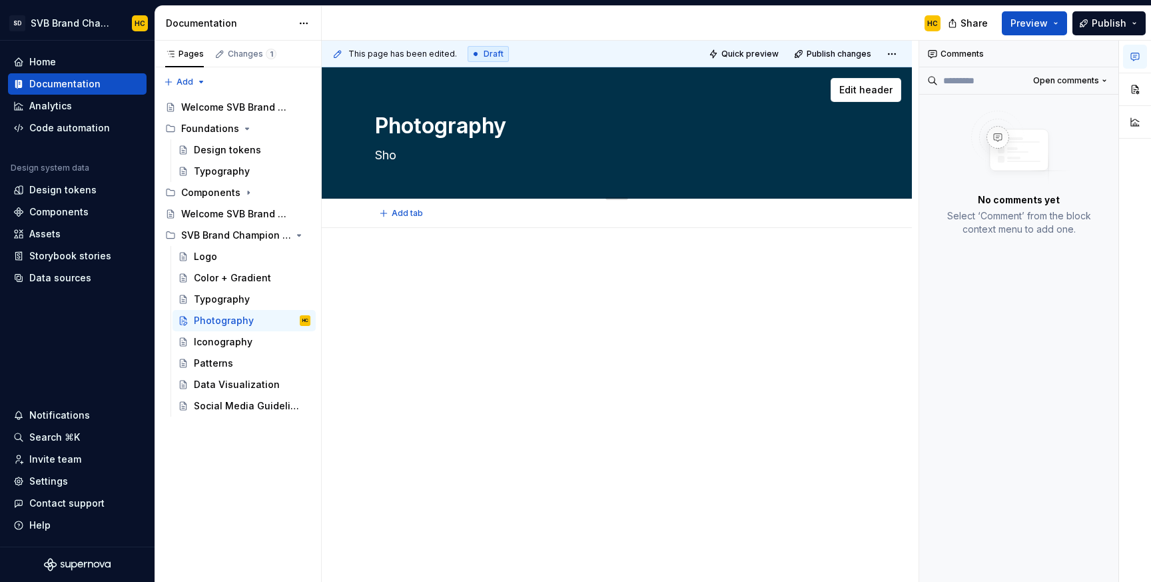
type textarea "Show"
type textarea "*"
type textarea "Showc"
type textarea "*"
type textarea "Showca"
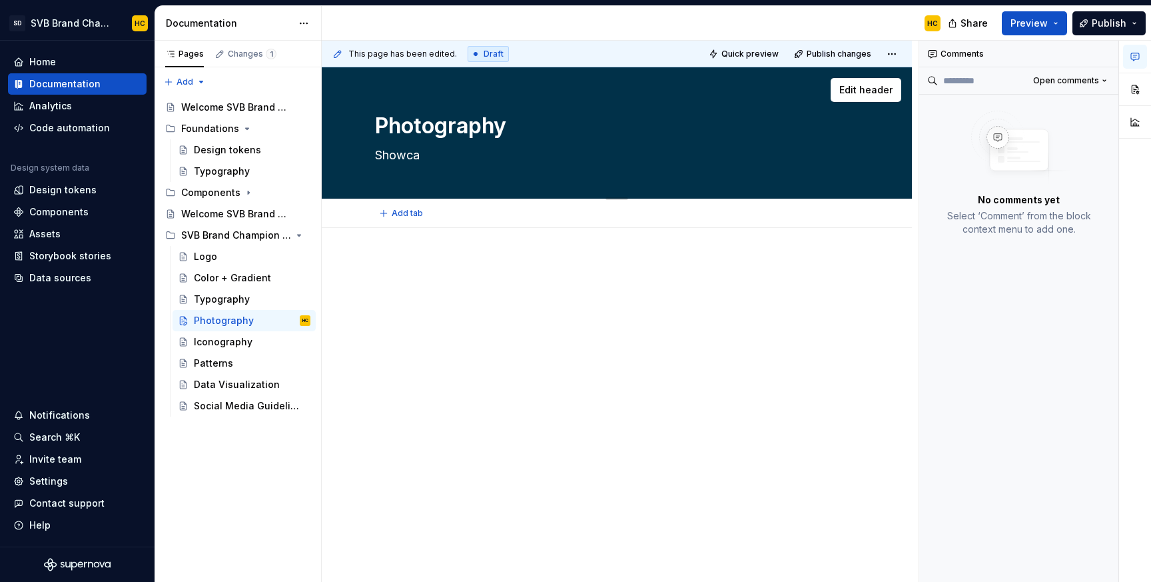
type textarea "*"
type textarea "Showcas"
type textarea "*"
type textarea "Showcasi"
type textarea "*"
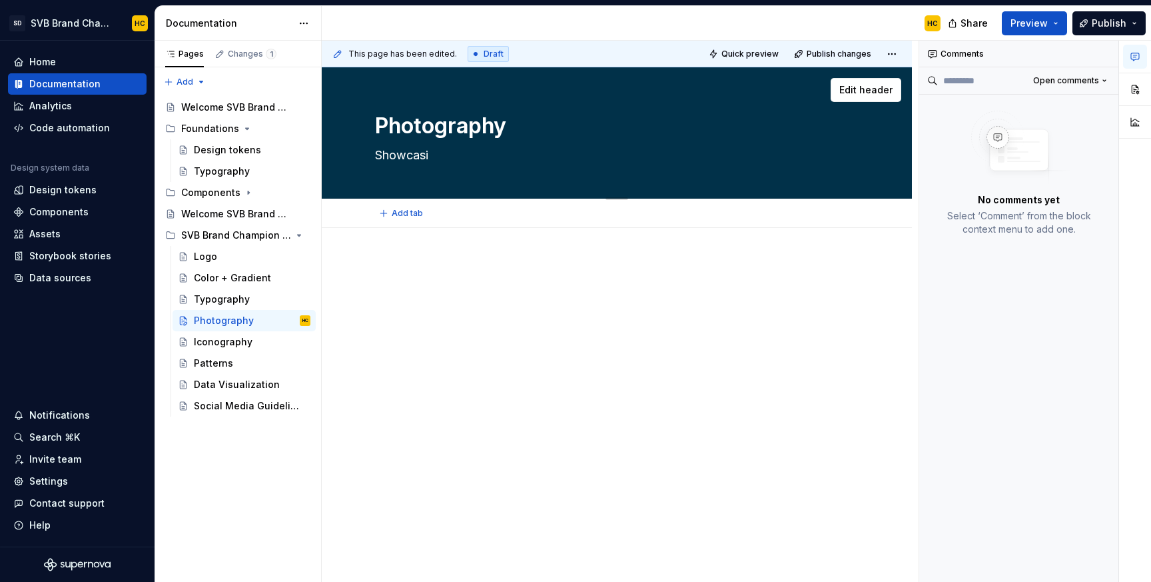
type textarea "Showcasin"
type textarea "*"
type textarea "Showcasing"
type textarea "*"
type textarea "Showcasing"
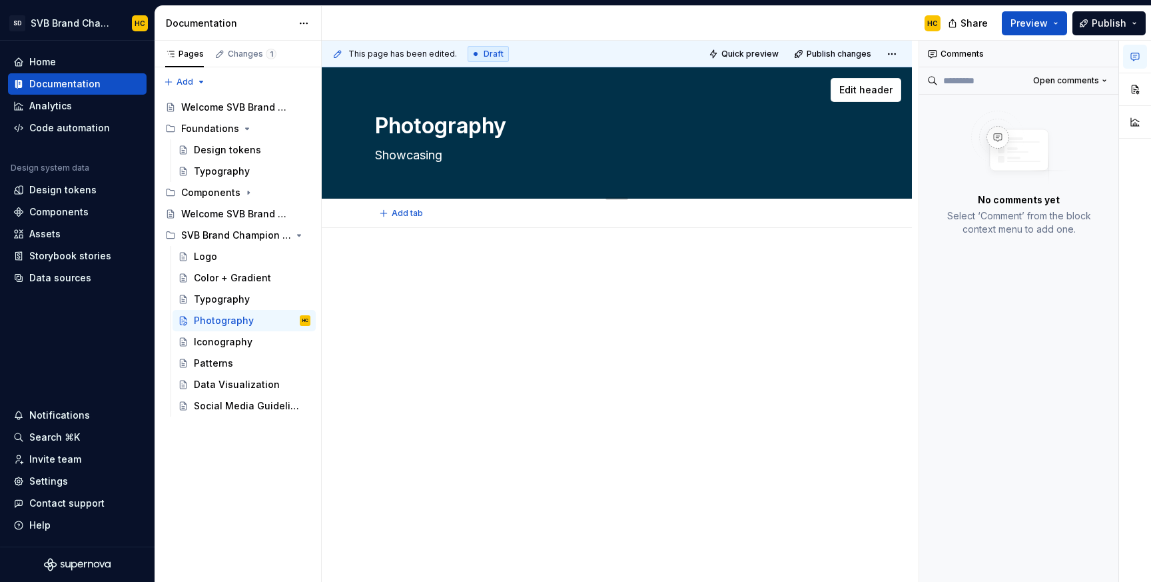
type textarea "*"
type textarea "Showcasing t"
type textarea "*"
type textarea "Showcasing th"
type textarea "*"
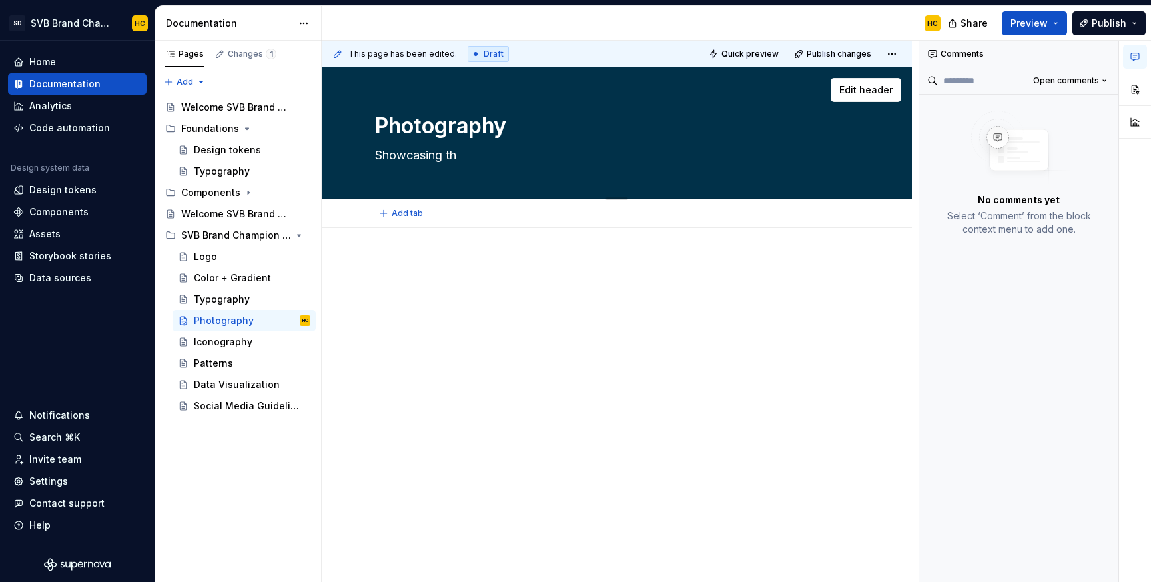
type textarea "Showcasing the"
type textarea "*"
type textarea "Showcasing the"
type textarea "*"
type textarea "Showcasing the p"
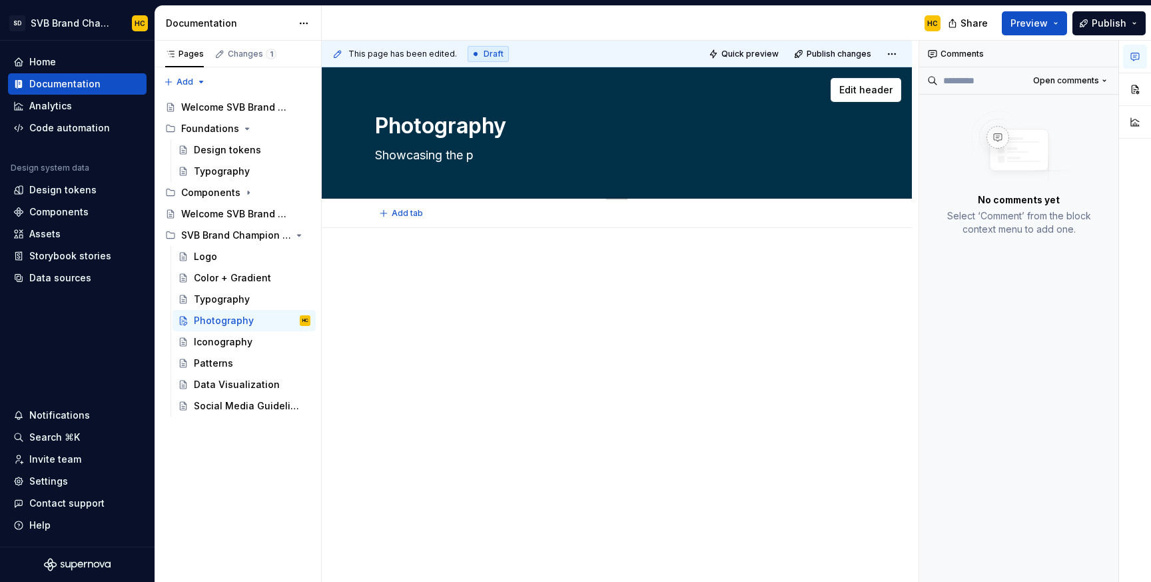
type textarea "*"
type textarea "Showcasing the pe"
type textarea "*"
type textarea "Showcasing the per"
type textarea "*"
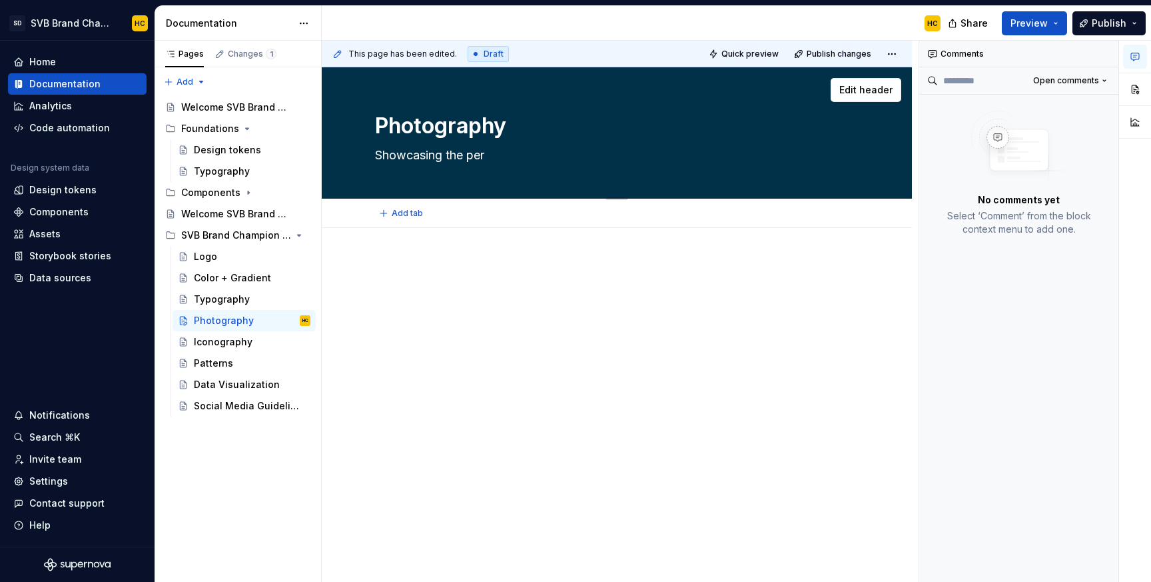
type textarea "Showcasing the pero"
type textarea "*"
type textarea "Showcasing the perop"
type textarea "*"
type textarea "Showcasing the pero"
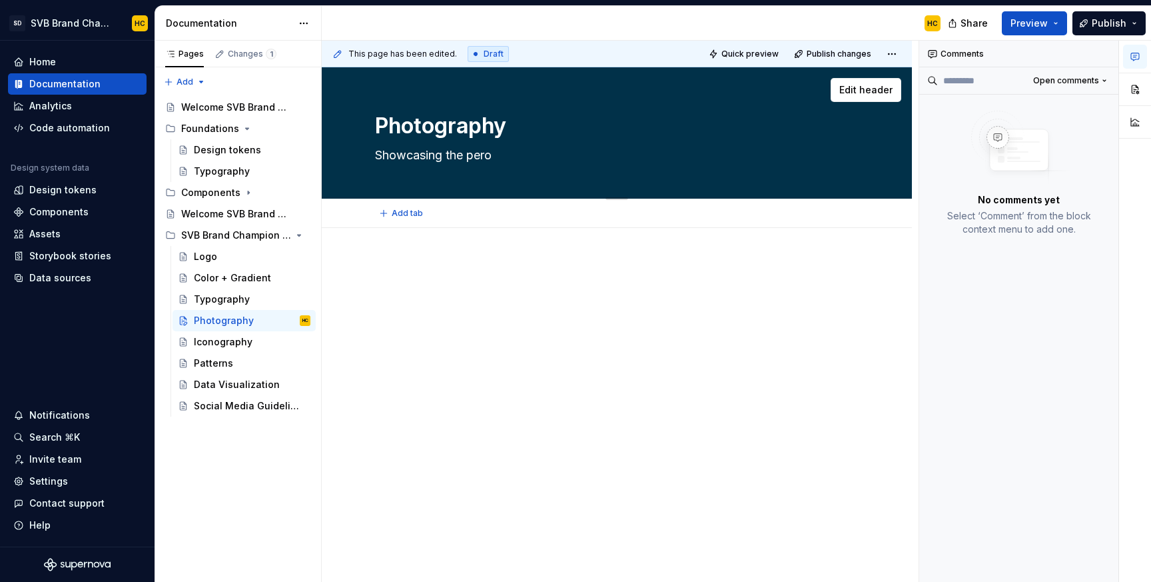
type textarea "*"
type textarea "Showcasing the per"
type textarea "*"
type textarea "Showcasing the pe"
type textarea "*"
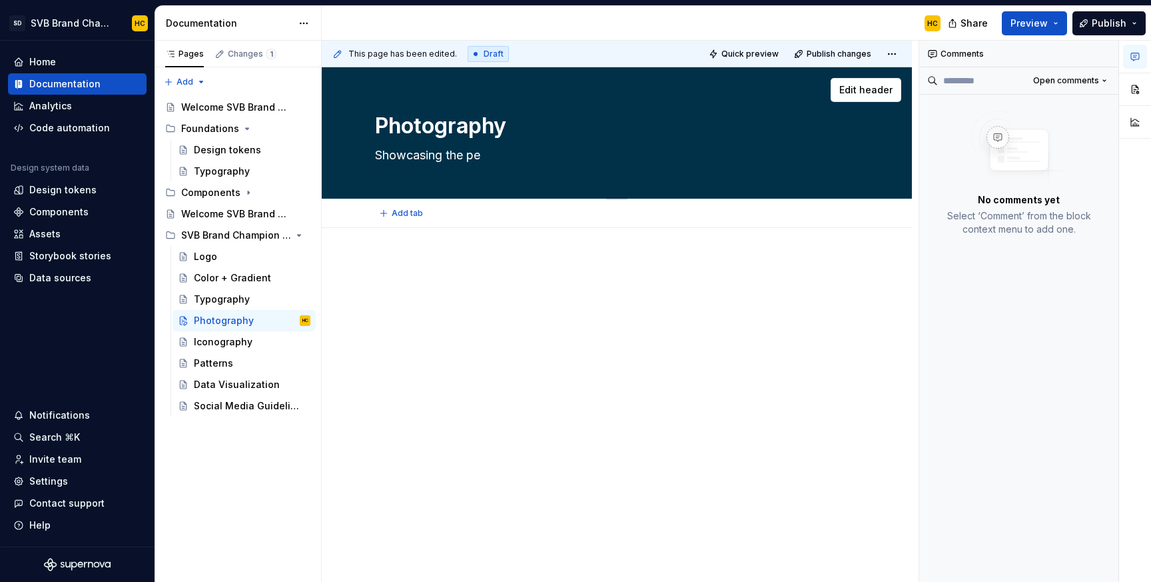
type textarea "Showcasing the pep"
type textarea "*"
type textarea "Showcasing the pe"
type textarea "*"
type textarea "Showcasing the peo"
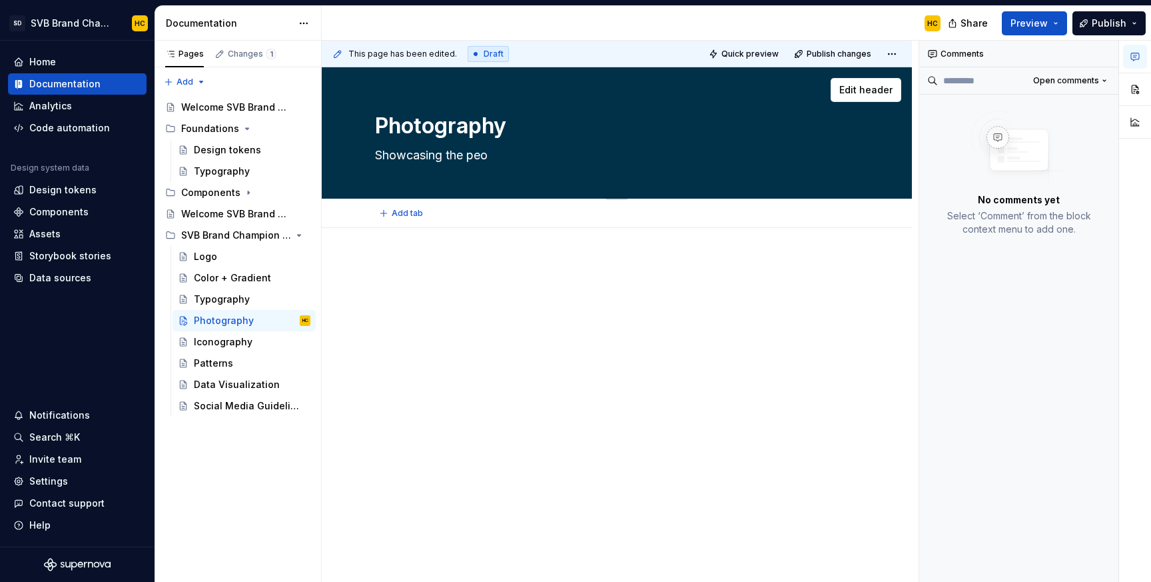
type textarea "*"
type textarea "Showcasing the peol"
type textarea "*"
type textarea "Showcasing the peo"
type textarea "*"
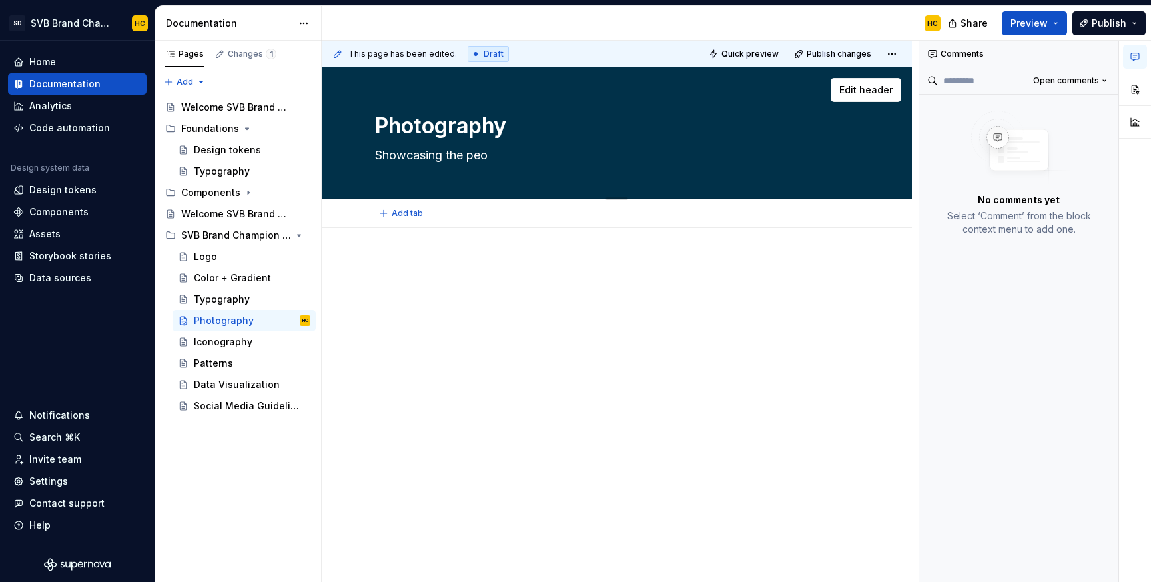
type textarea "Showcasing the peop"
type textarea "*"
type textarea "Showcasing the peopl"
type textarea "*"
type textarea "Showcasing the people"
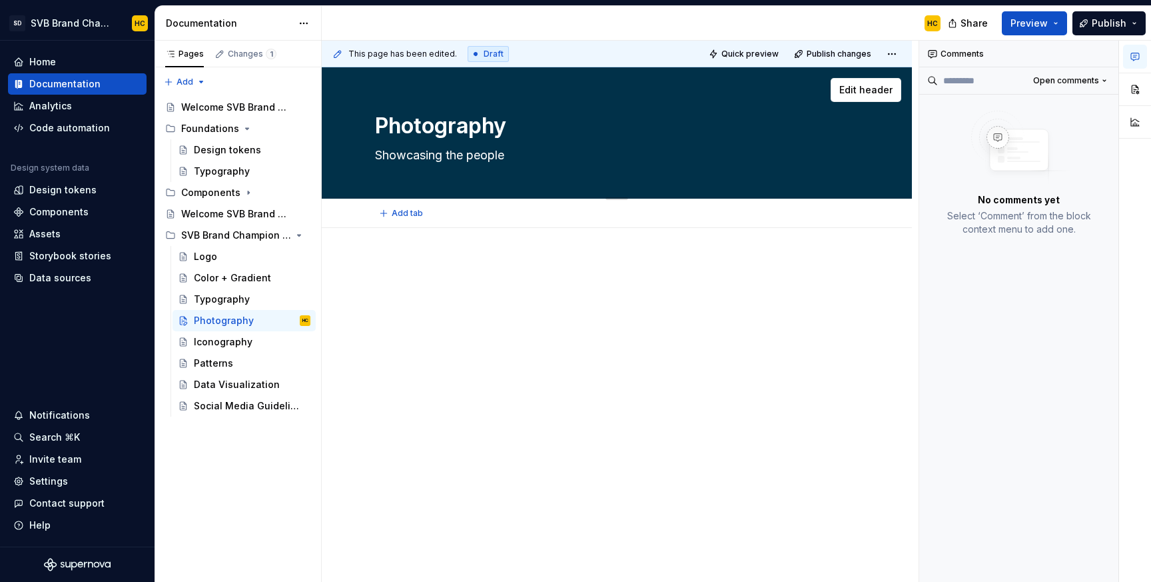
type textarea "*"
type textarea "Showcasing the people"
type textarea "*"
type textarea "Showcasing the people b"
type textarea "*"
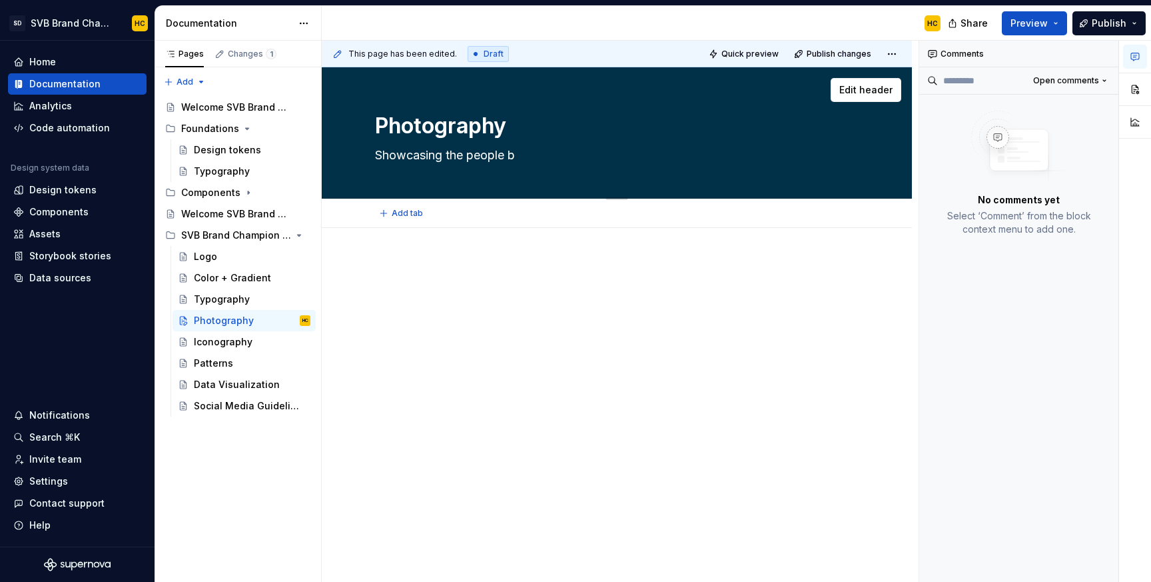
type textarea "Showcasing the people be"
type textarea "*"
type textarea "Showcasing the people beh"
type textarea "*"
type textarea "Showcasing the people behi"
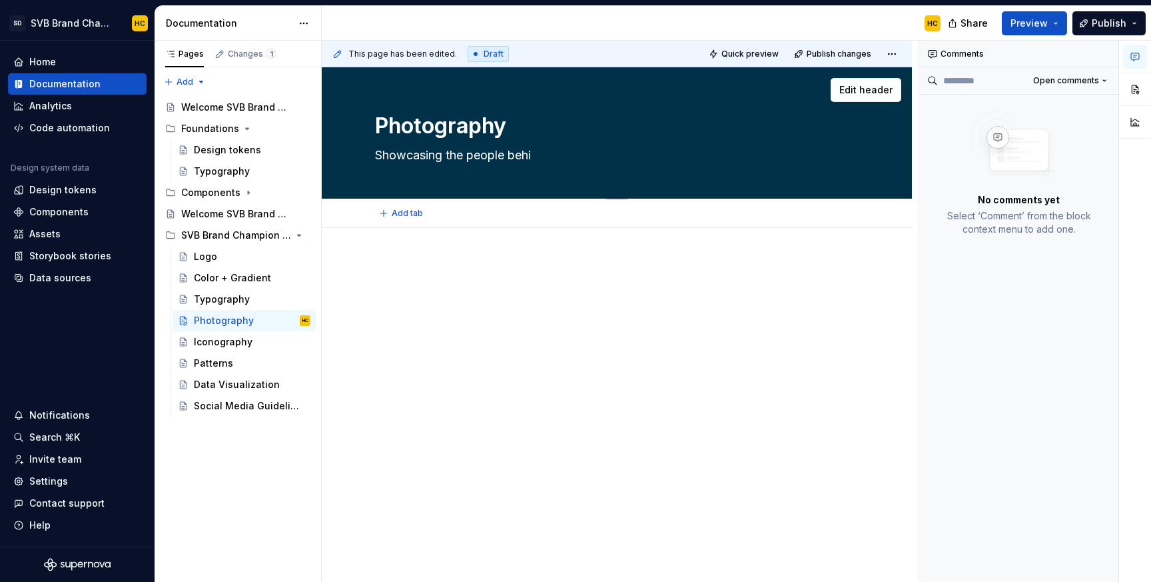
type textarea "*"
type textarea "Showcasing the people behin"
type textarea "*"
type textarea "Showcasing the people behind"
type textarea "*"
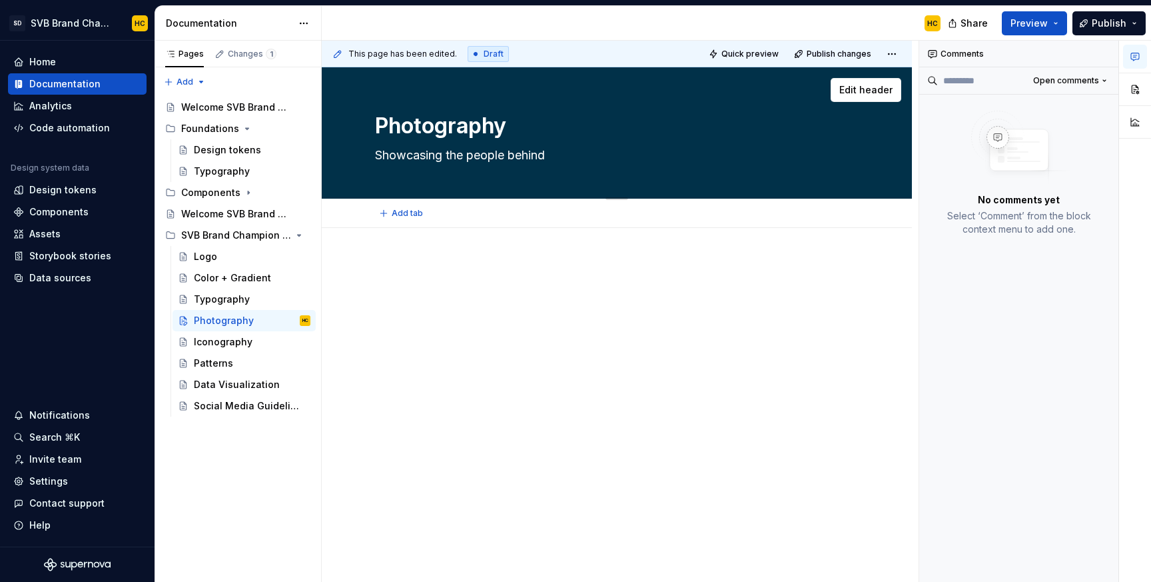
type textarea "Showcasing the people behind"
type textarea "*"
type textarea "Showcasing the people behind i"
type textarea "*"
type textarea "Showcasing the people behind in"
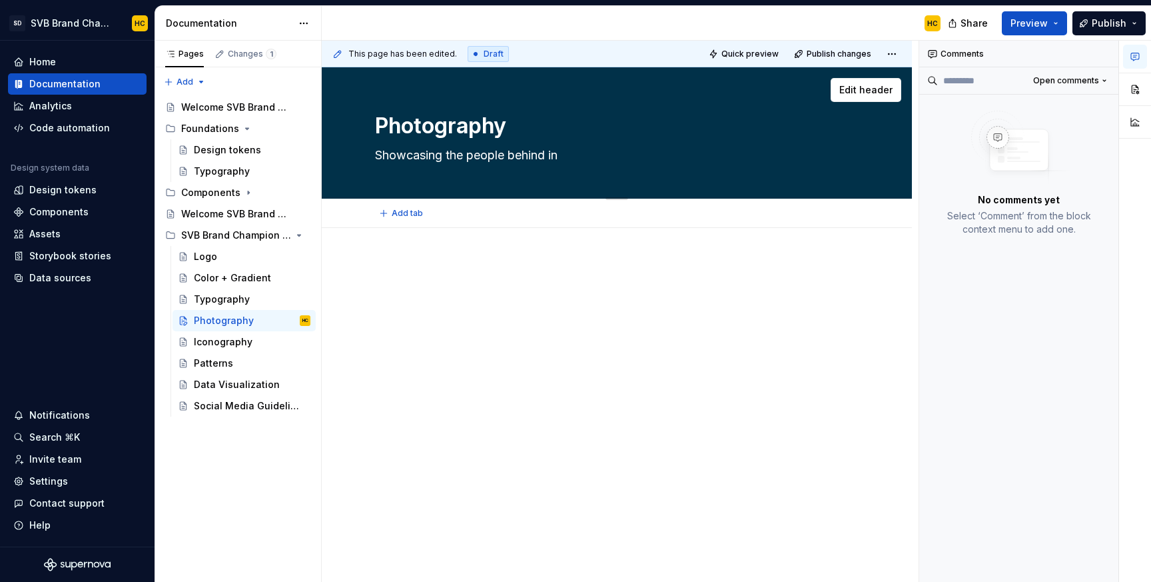
type textarea "*"
type textarea "Showcasing the people behind inn"
type textarea "*"
type textarea "Showcasing the people behind inno"
type textarea "*"
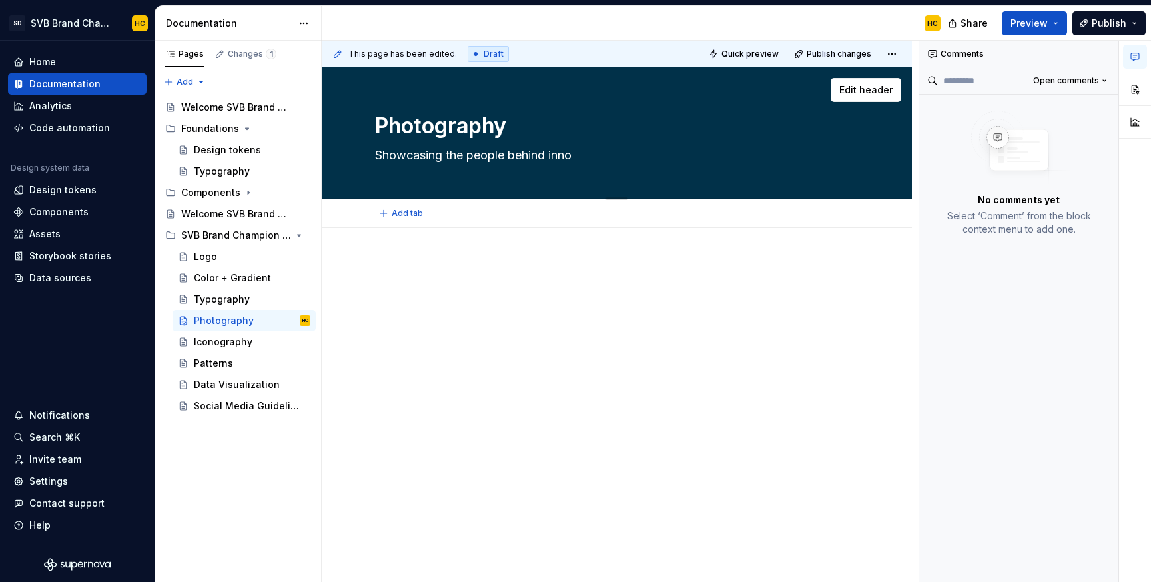
type textarea "Showcasing the people behind innov"
type textarea "*"
type textarea "Showcasing the people behind innova"
type textarea "*"
type textarea "Showcasing the people behind innovat"
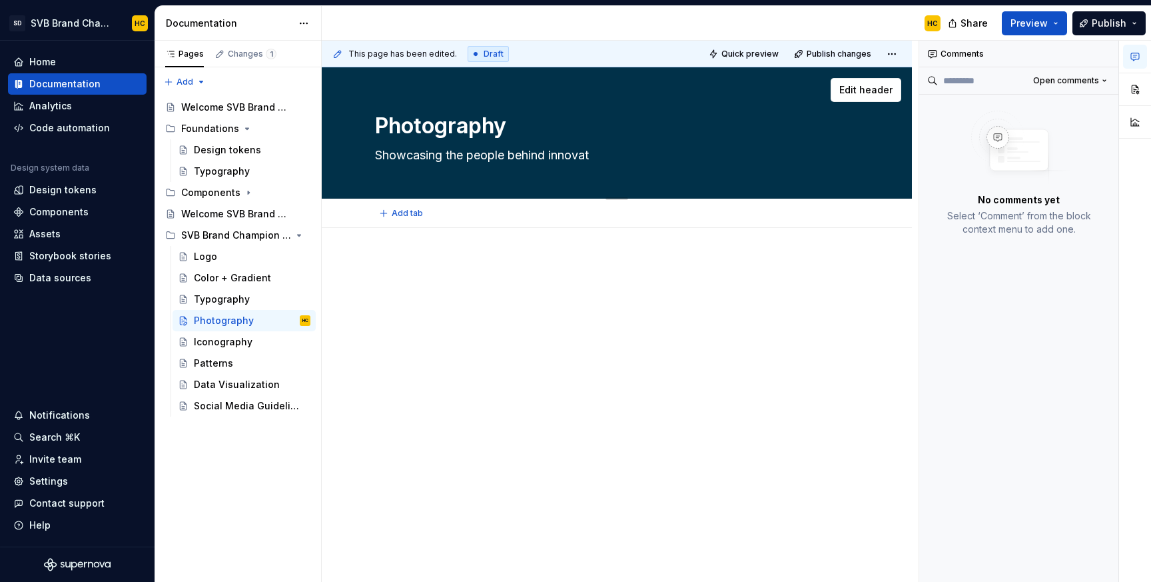
type textarea "*"
type textarea "Showcasing the people behind innovati"
type textarea "*"
type textarea "Showcasing the people behind innovatio"
type textarea "*"
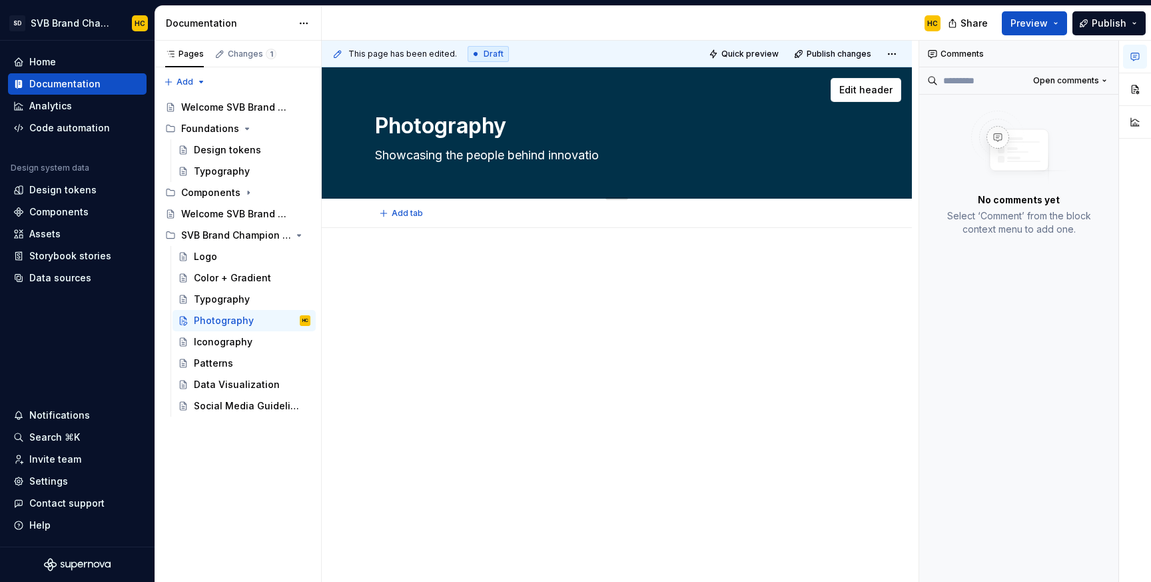
type textarea "Showcasing the people behind innovation"
type textarea "*"
type textarea "Showcasing the people behind innovation"
type textarea "*"
type textarea "Showcasing the people behind innovation |"
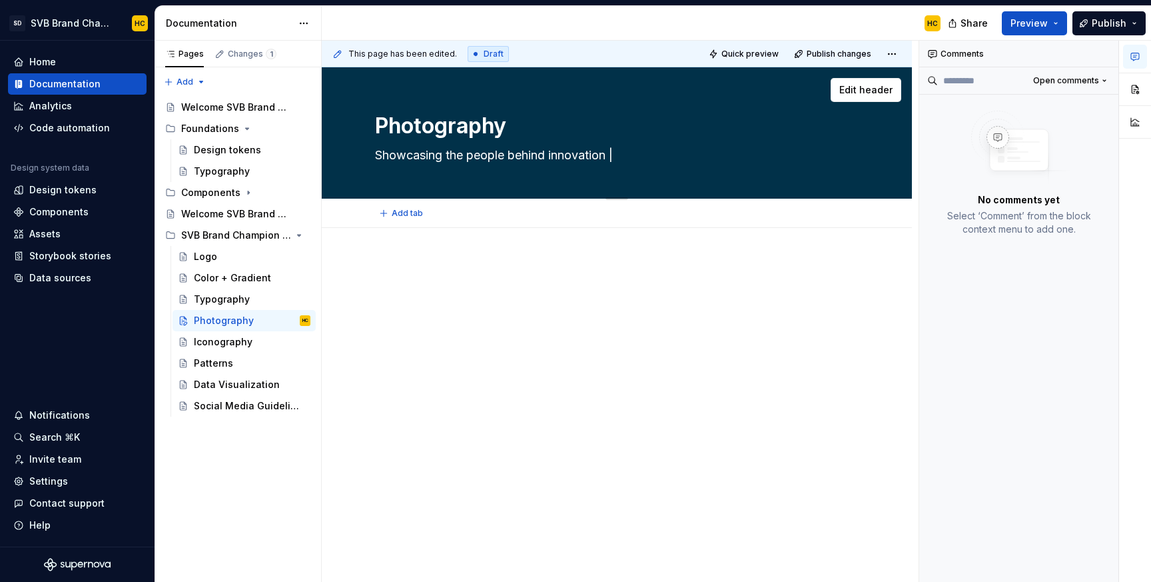
type textarea "*"
type textarea "Showcasing the people behind innovation |"
type textarea "*"
type textarea "Showcasing the people behind innovation |"
click at [622, 155] on textarea "Showcasing the people behind innovation |" at bounding box center [614, 155] width 484 height 21
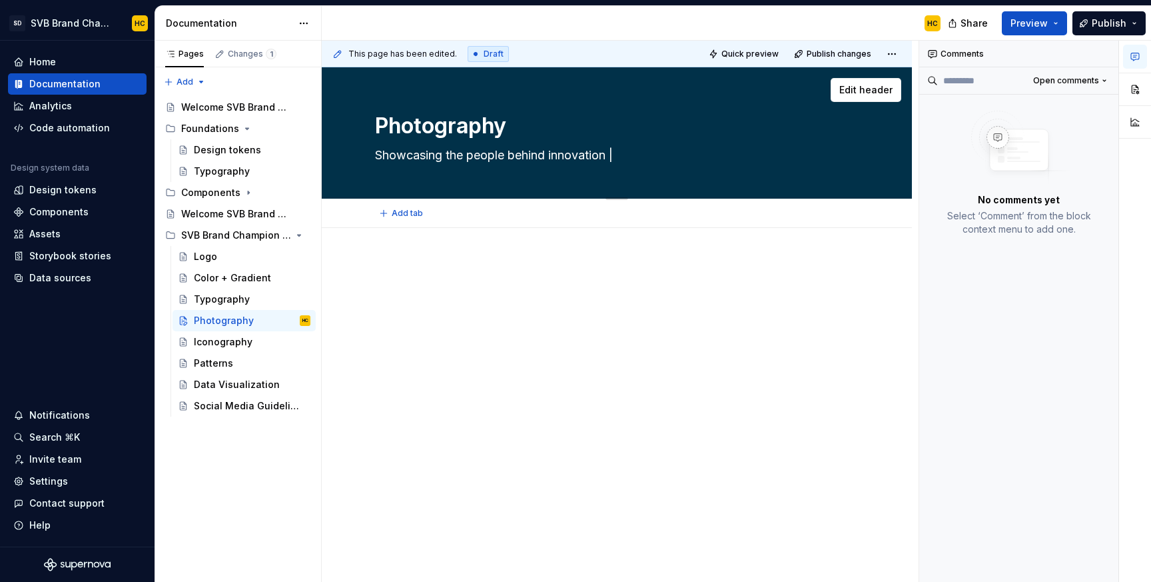
paste textarea ""Typography is just one aspect that helps provide visual consistency and assura…"
type textarea "*"
type textarea "Showcasing the people behind innovation |"Typography is just one aspect that he…"
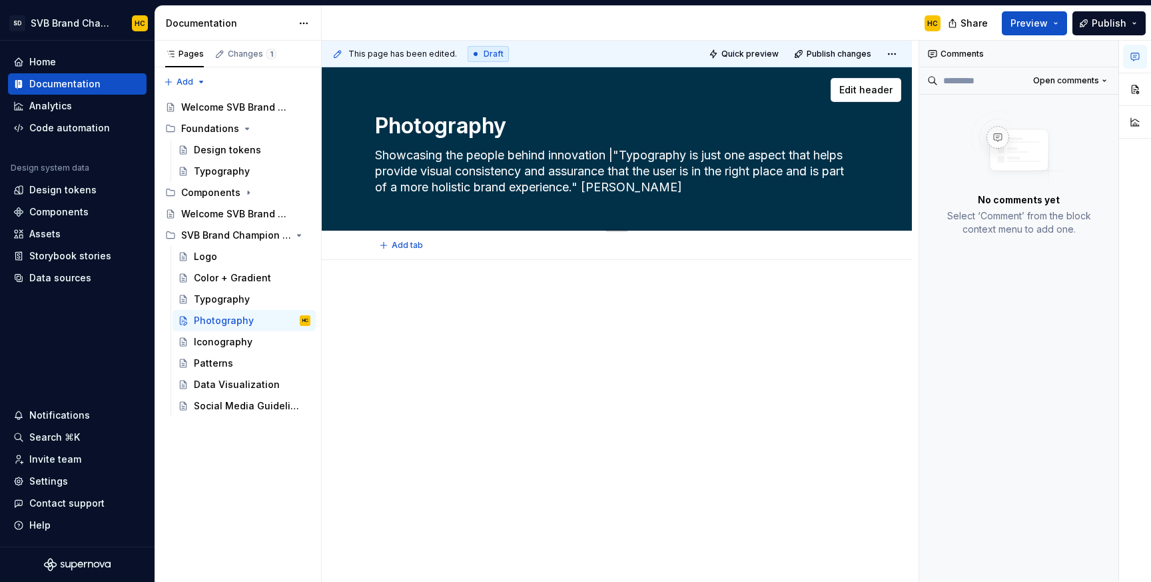
click at [625, 155] on textarea "Showcasing the people behind innovation |"Typography is just one aspect that he…" at bounding box center [614, 171] width 484 height 53
type textarea "*"
type textarea "Showcasing the people behind innovation |Typography is just one aspect that hel…"
type textarea "*"
type textarea "Showcasing the people behind innovation | Typography is just one aspect that he…"
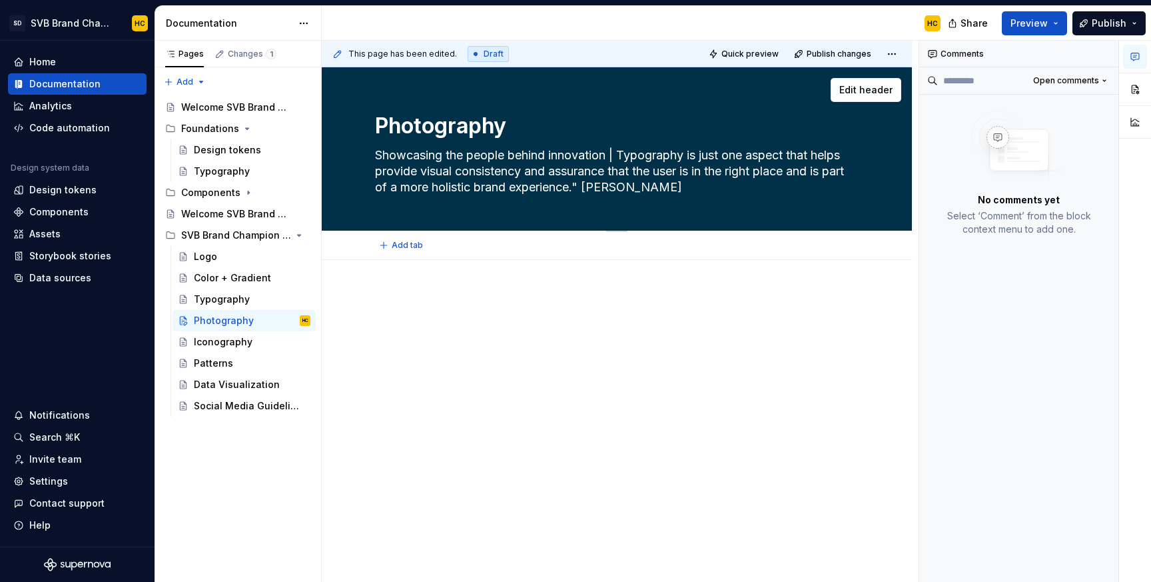
type textarea "*"
type textarea "Showcasing the people behind innovation |Typography is just one aspect that hel…"
type textarea "*"
type textarea "Showcasing the people behind innovation |"Typography is just one aspect that he…"
type textarea "*"
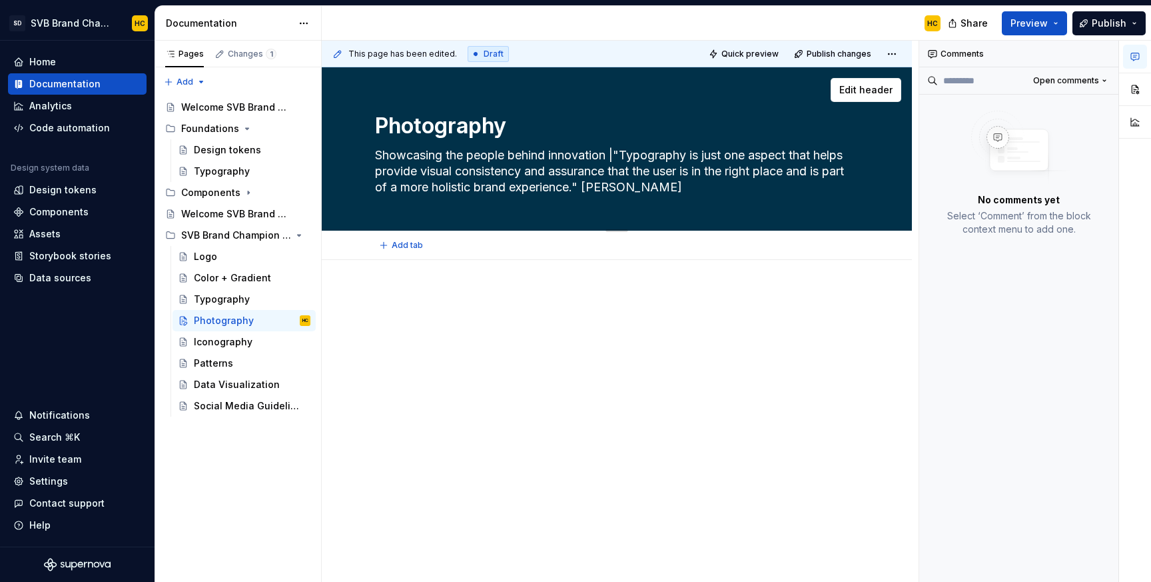
type textarea "Showcasing the people behind innovation |"
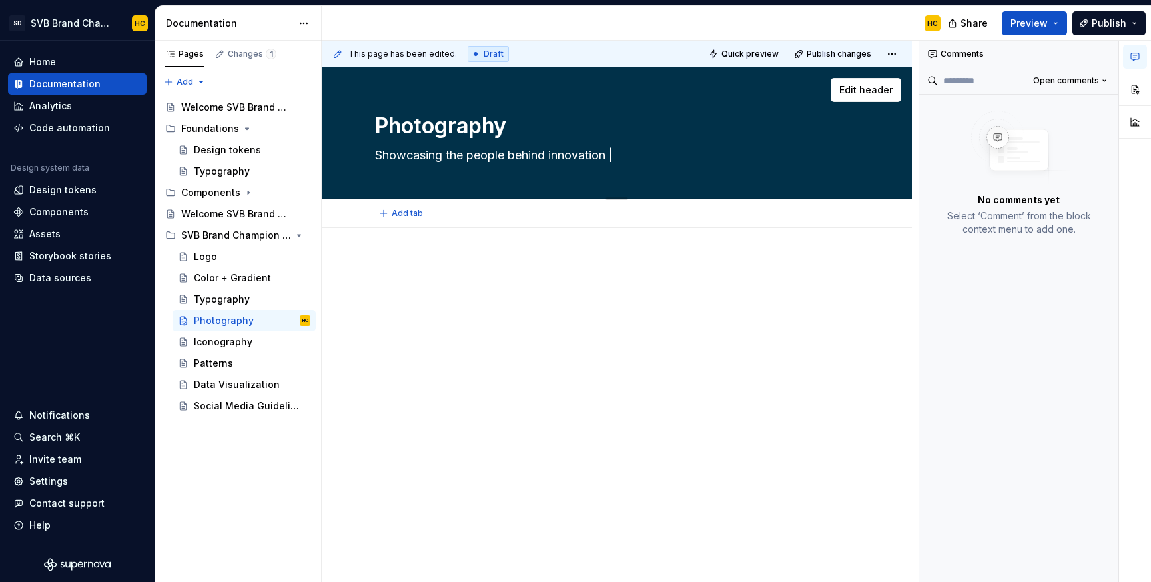
click at [658, 157] on textarea "Showcasing the people behind innovation |" at bounding box center [614, 155] width 484 height 21
click at [625, 155] on textarea "Showcasing the people behind innovation |" at bounding box center [614, 155] width 484 height 21
click at [625, 156] on textarea "Showcasing the people behind innovation |" at bounding box center [614, 155] width 484 height 21
paste textarea "At SVB, photography is more than just a visual element; it's a powerful storyte…"
type textarea "*"
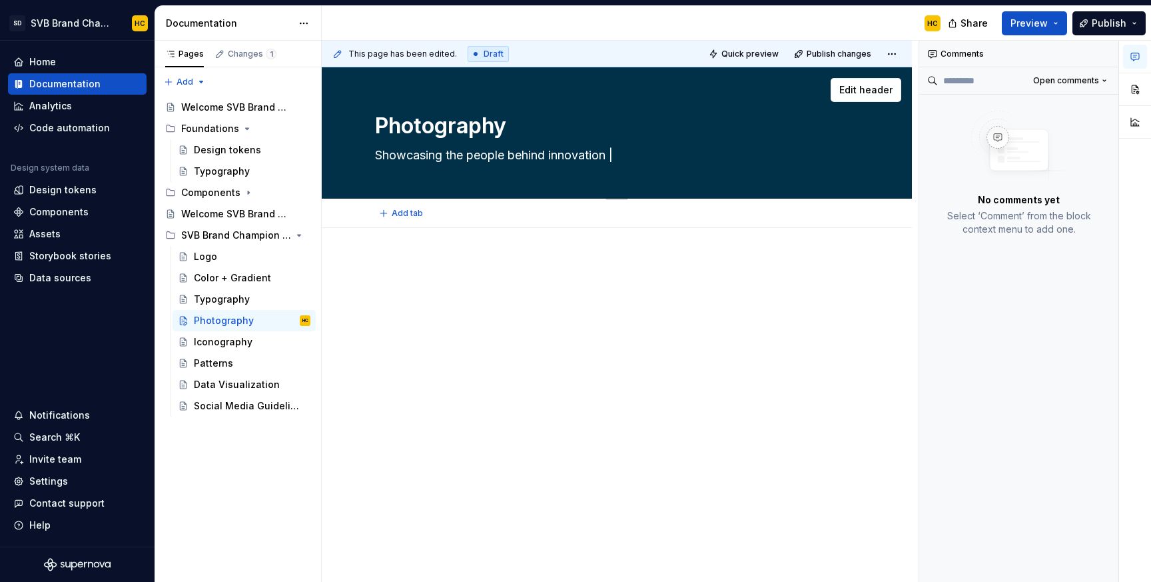
type textarea "Showcasing the people behind innovation |At SVB, photography is more than just …"
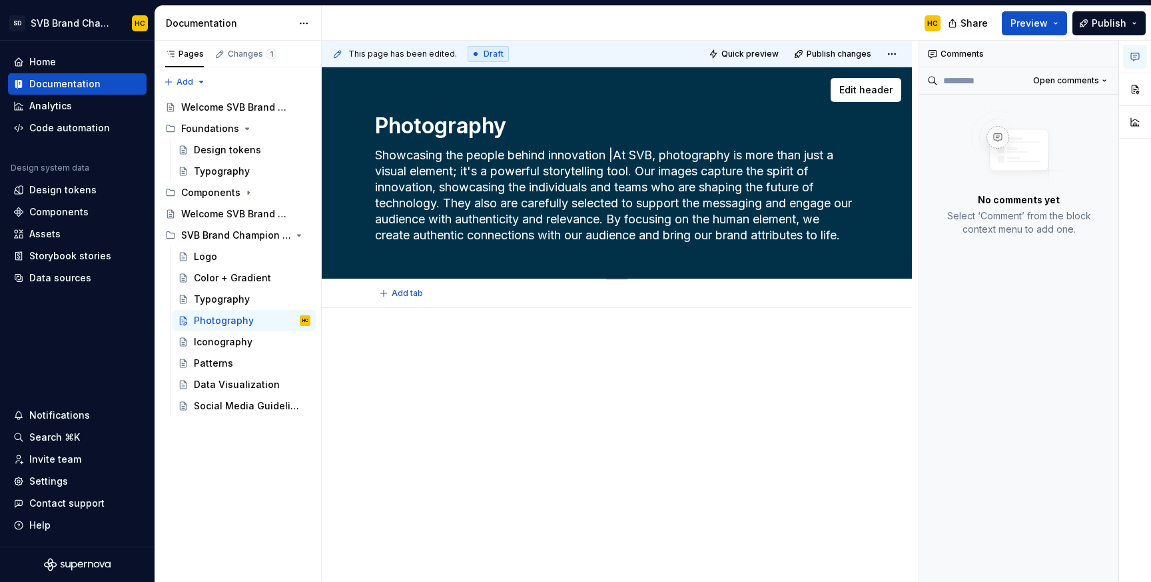
click at [622, 153] on textarea "Showcasing the people behind innovation |At SVB, photography is more than just …" at bounding box center [614, 195] width 484 height 101
type textarea "*"
type textarea "Showcasing the people behind innovation | At SVB, photography is more than just…"
type textarea "*"
type textarea "Showcasing the people behind innovation | At SVB, photography is more than just…"
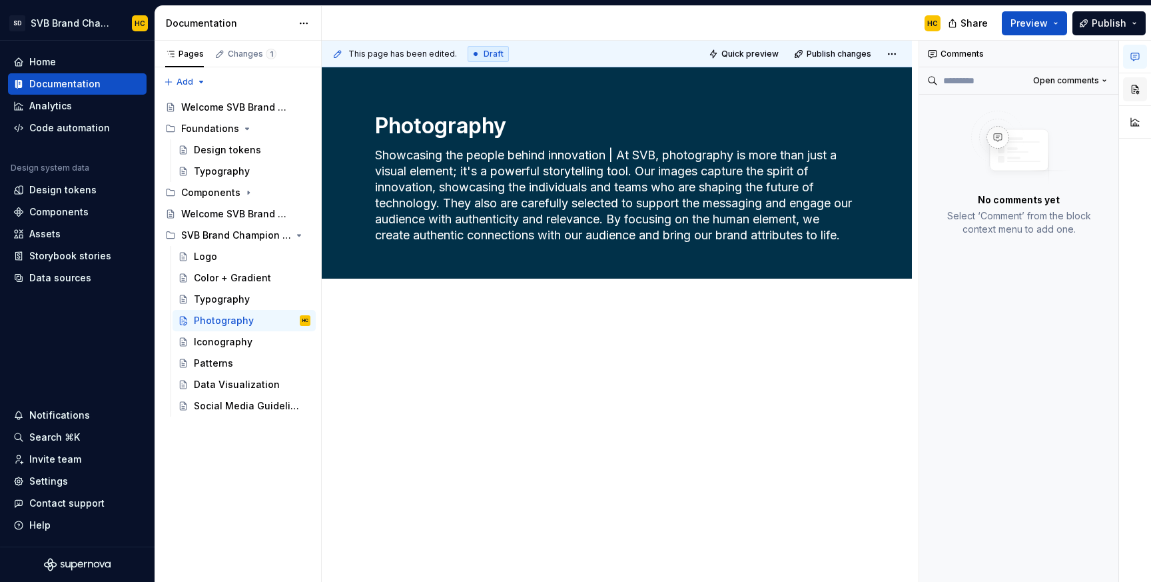
click at [1136, 90] on button "button" at bounding box center [1135, 89] width 24 height 24
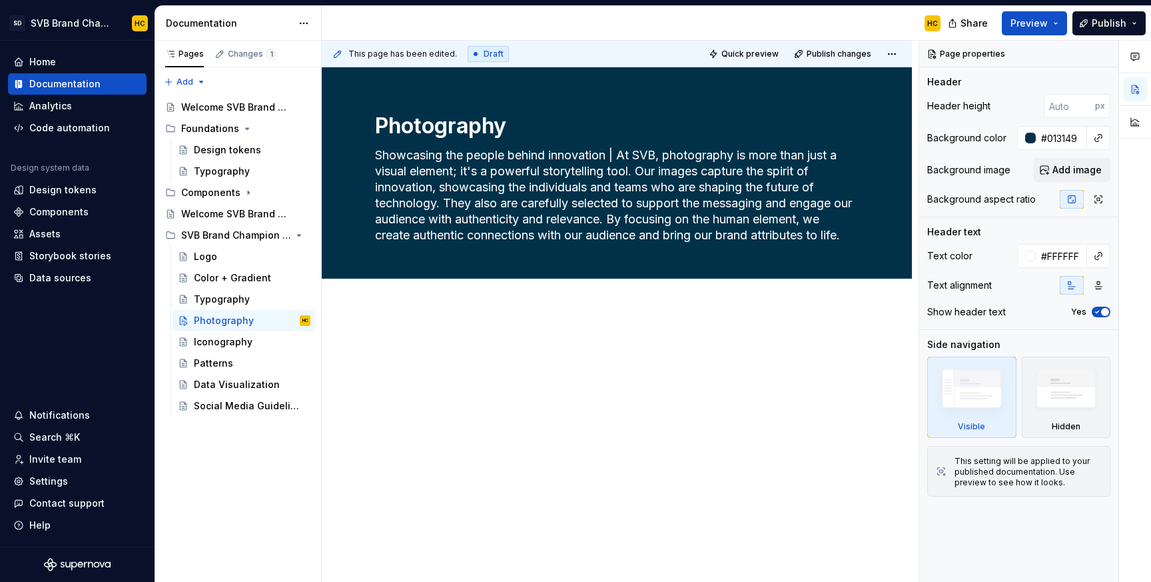
click at [450, 337] on div at bounding box center [617, 444] width 590 height 273
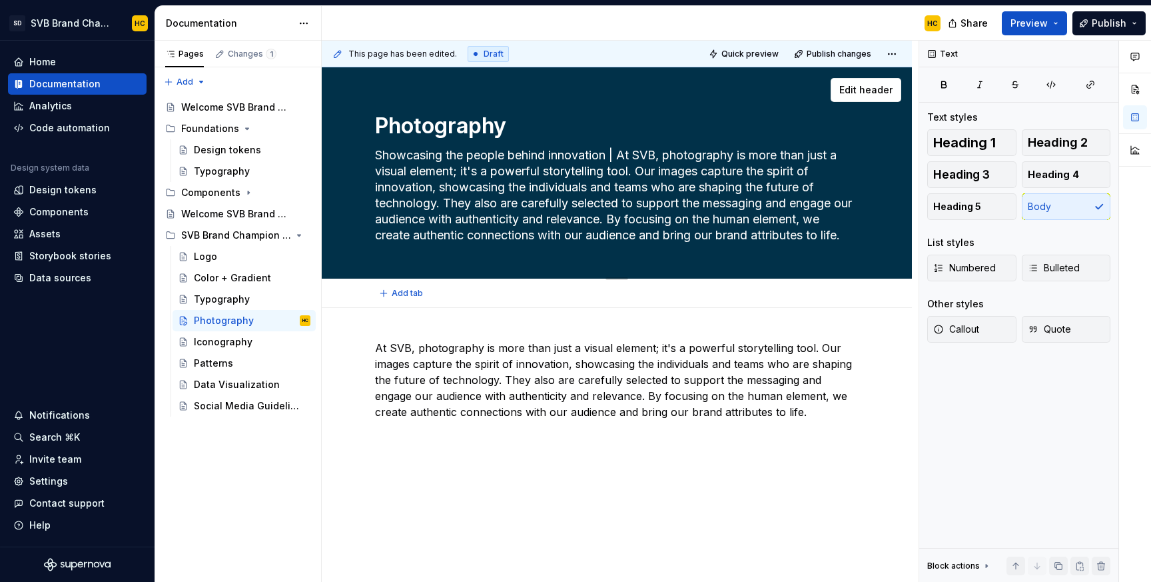
click at [614, 156] on textarea "Showcasing the people behind innovation | At SVB, photography is more than just…" at bounding box center [614, 195] width 484 height 101
drag, startPoint x: 614, startPoint y: 155, endPoint x: 848, endPoint y: 250, distance: 252.3
click at [848, 250] on div "Photography Showcasing the people behind innovation | At SVB, photography is mo…" at bounding box center [617, 172] width 484 height 211
type textarea "*"
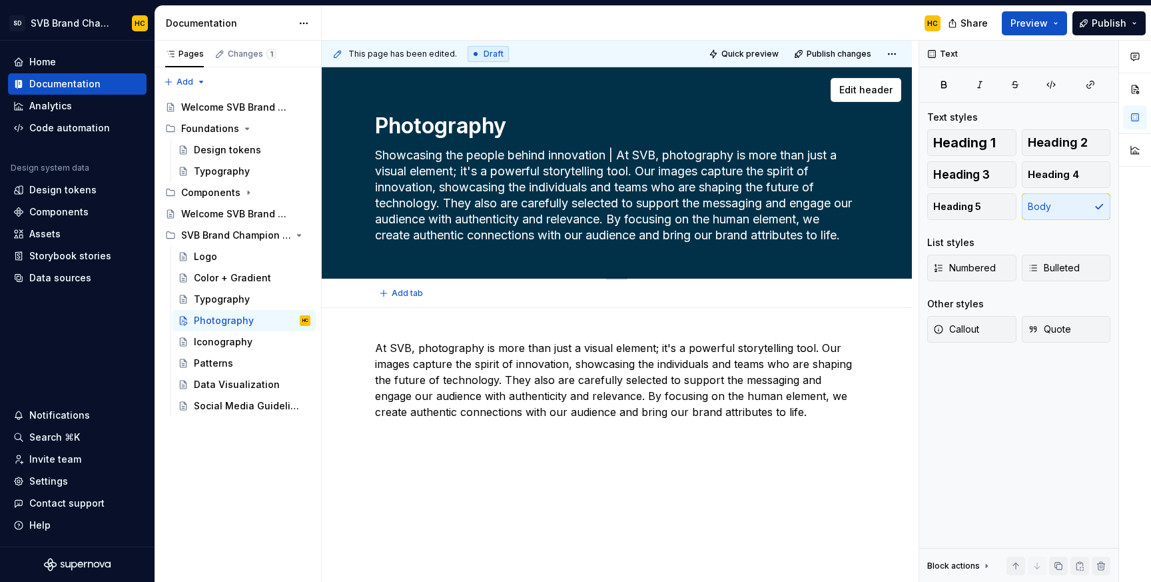
type textarea "Showcasing the people behind innovation"
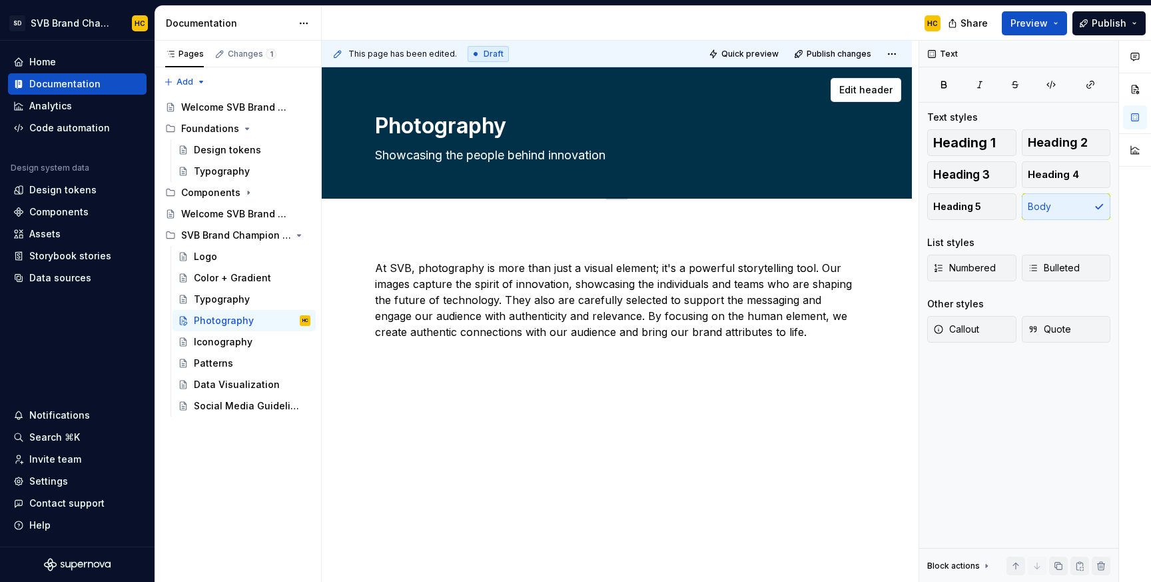
type textarea "*"
type textarea "Showcasing the people behind innovation"
type textarea "*"
type textarea "Showcasing the people behind innovation"
click at [237, 301] on div "Typography" at bounding box center [222, 299] width 56 height 13
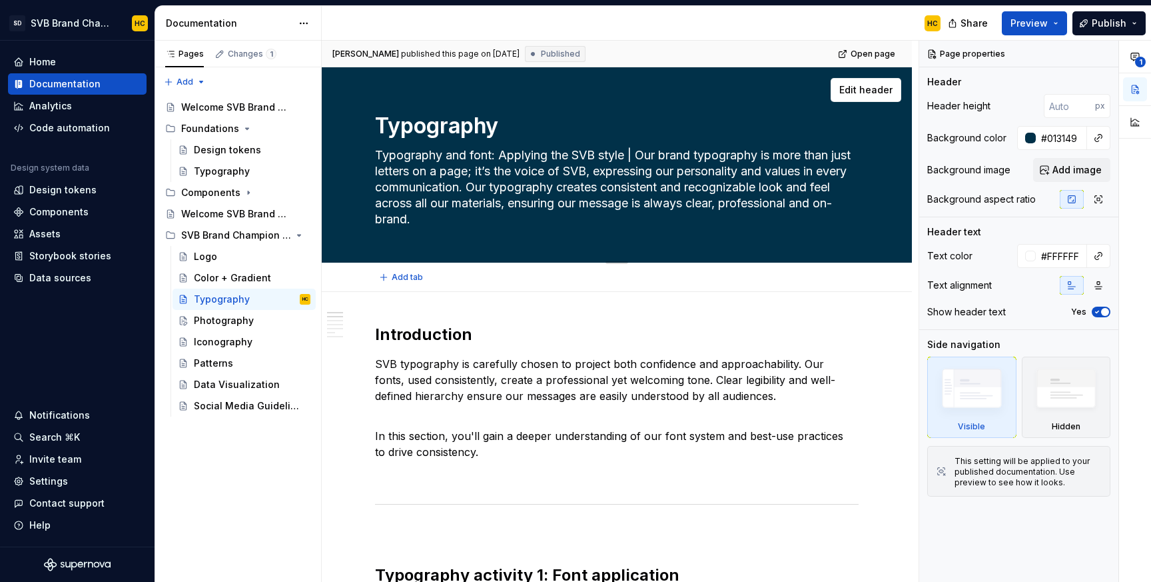
click at [500, 156] on textarea "Typography and font: Applying the SVB style | Our brand typography is more than…" at bounding box center [614, 187] width 484 height 85
drag, startPoint x: 502, startPoint y: 155, endPoint x: 376, endPoint y: 159, distance: 126.0
click at [376, 159] on textarea "Typography and font: Applying the SVB style | Our brand typography is more than…" at bounding box center [614, 187] width 484 height 85
click at [642, 154] on textarea "Typography and font: Applying the SVB style | Our brand typography is more than…" at bounding box center [614, 187] width 484 height 85
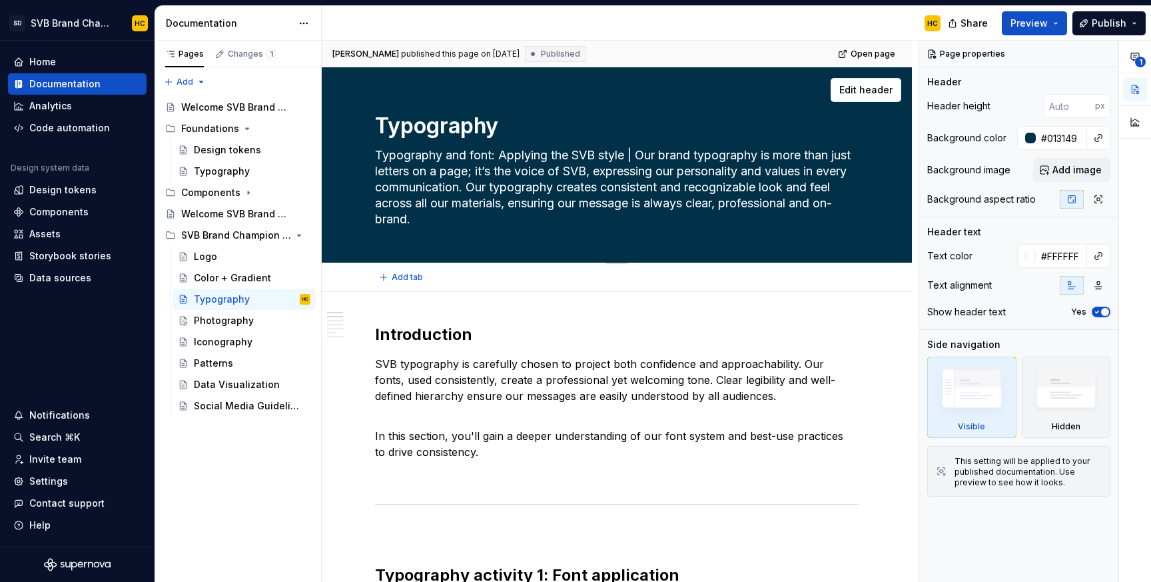
drag, startPoint x: 642, startPoint y: 154, endPoint x: 680, endPoint y: 218, distance: 74.1
click at [680, 218] on textarea "Typography and font: Applying the SVB style | Our brand typography is more than…" at bounding box center [614, 187] width 484 height 85
type textarea "*"
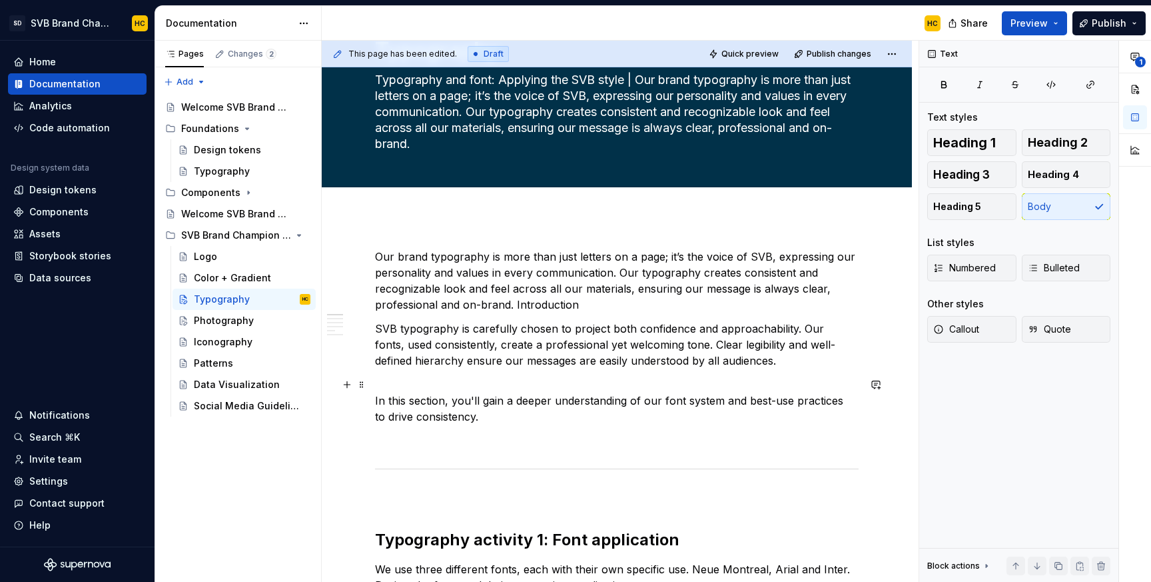
scroll to position [96, 0]
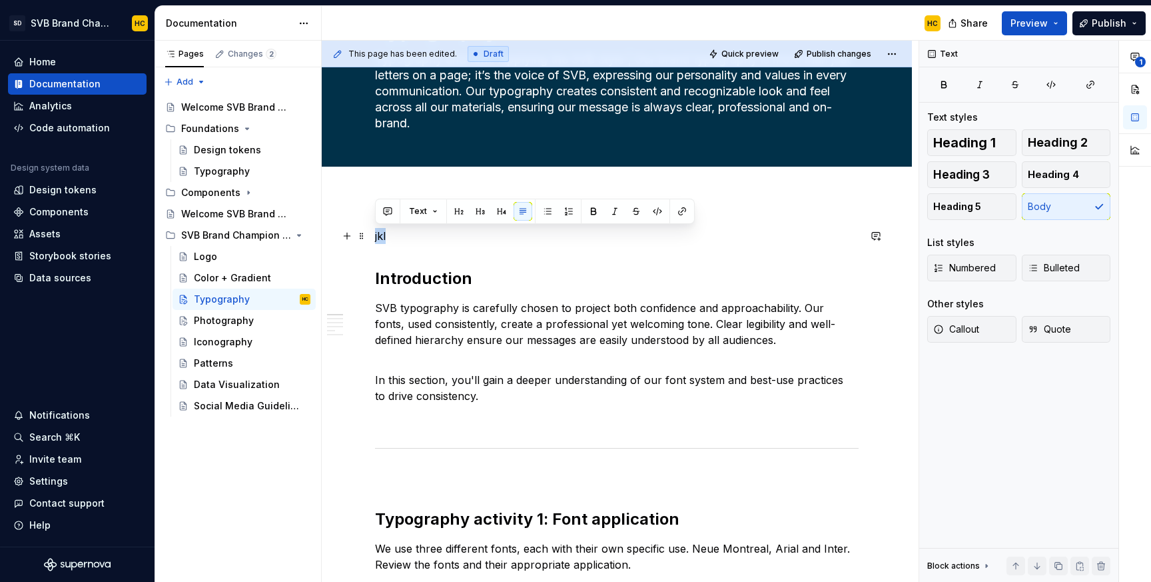
drag, startPoint x: 399, startPoint y: 229, endPoint x: 371, endPoint y: 232, distance: 28.2
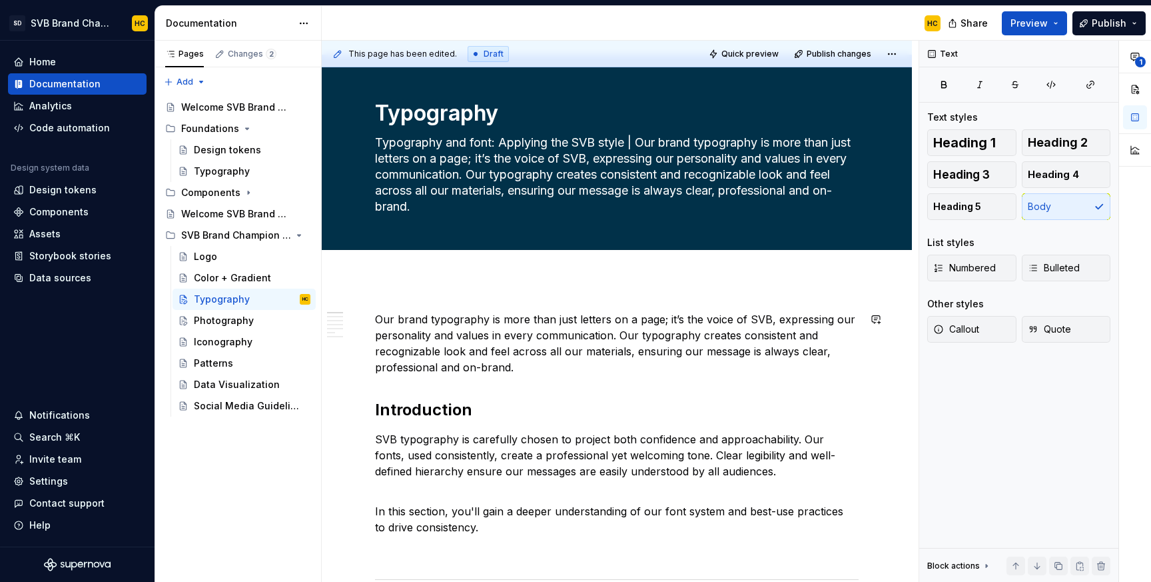
scroll to position [12, 0]
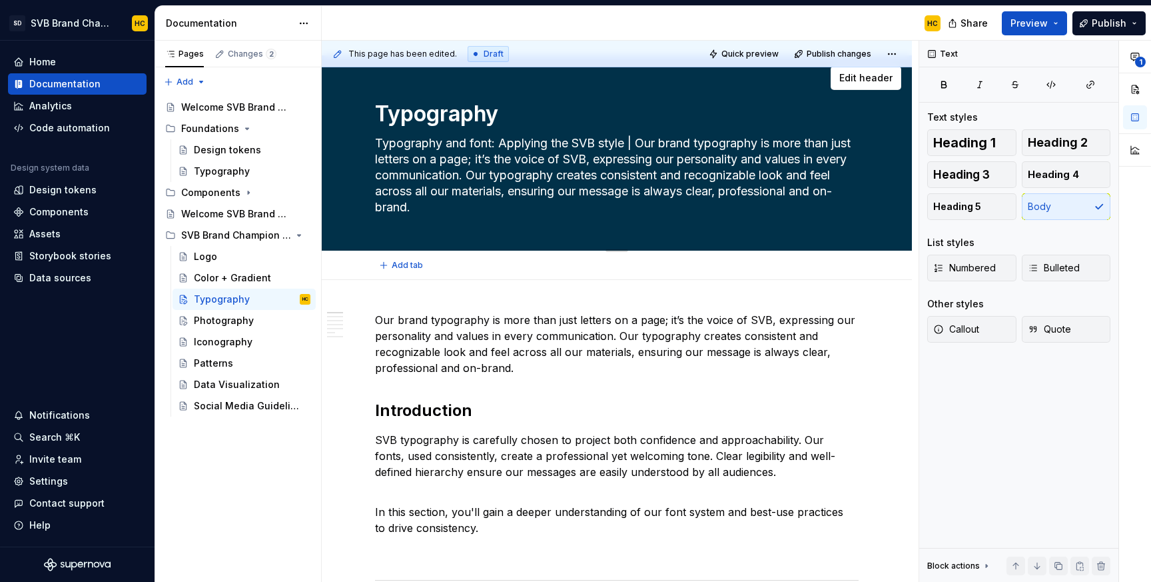
click at [634, 141] on textarea "Typography and font: Applying the SVB style | Our brand typography is more than…" at bounding box center [614, 175] width 484 height 85
drag, startPoint x: 633, startPoint y: 142, endPoint x: 708, endPoint y: 205, distance: 97.4
click at [708, 205] on textarea "Typography and font: Applying the SVB style | Our brand typography is more than…" at bounding box center [614, 175] width 484 height 85
type textarea "*"
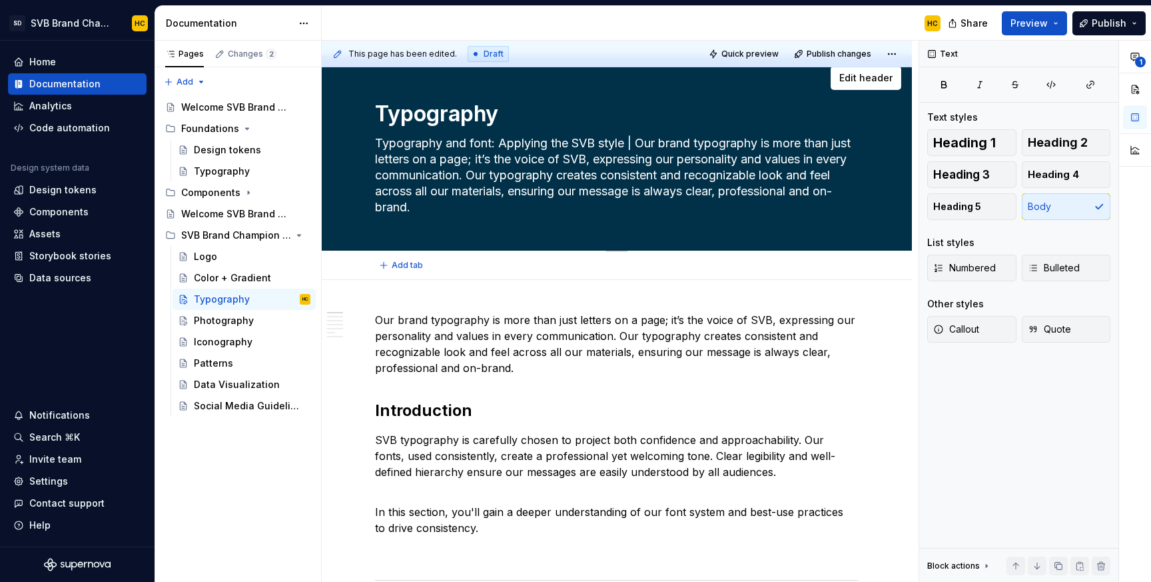
type textarea "Typography and font: Applying the SVB style"
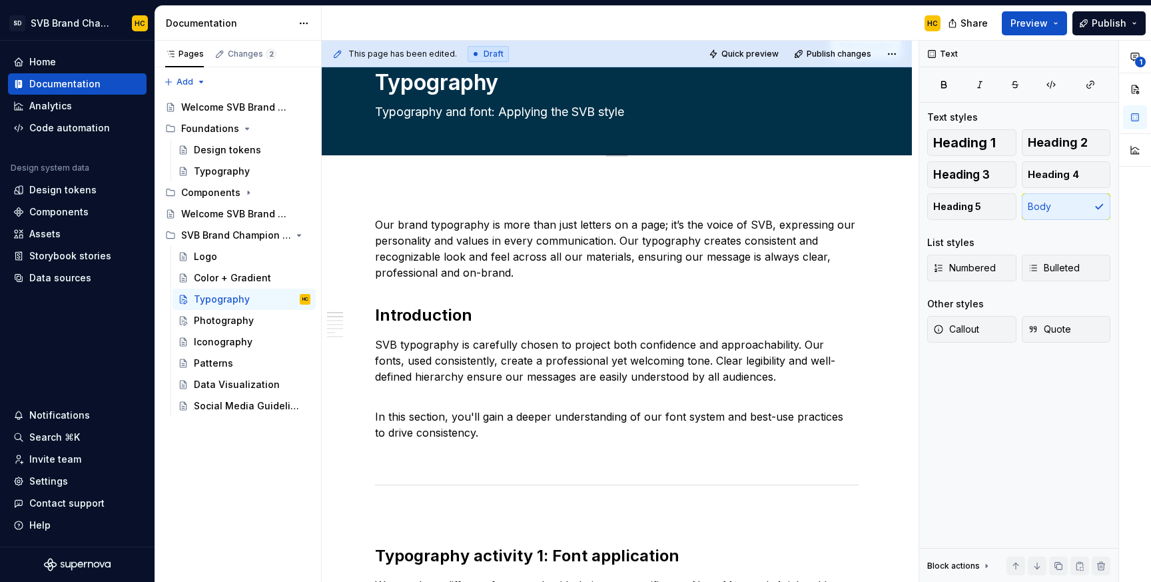
type textarea "*"
type textarea "Typography and font: Applying the SVB style"
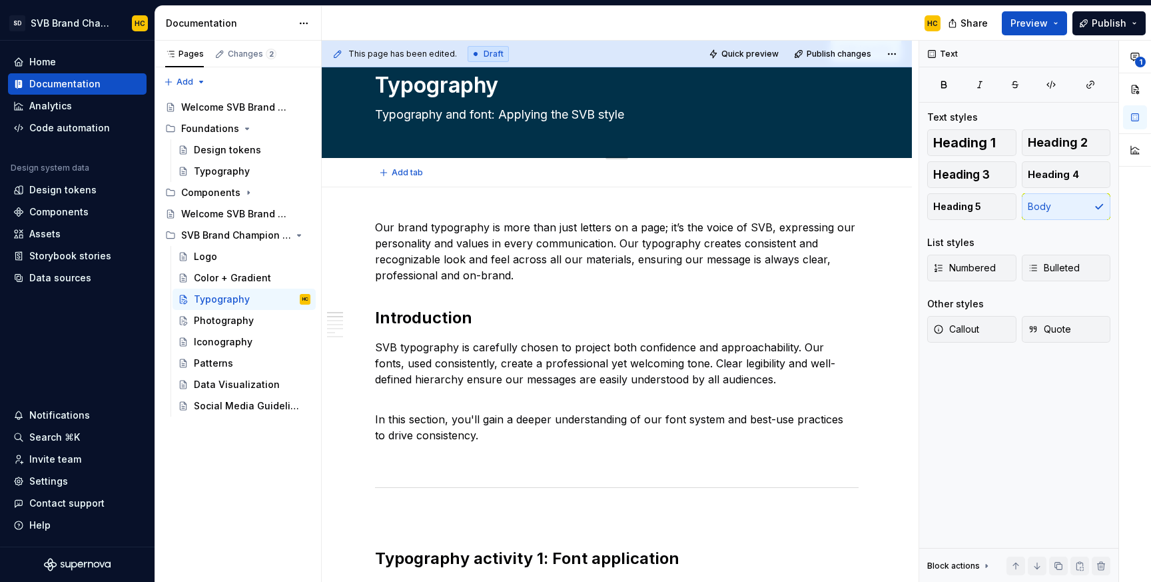
click at [502, 113] on textarea "Typography and font: Applying the SVB style" at bounding box center [614, 114] width 484 height 21
drag, startPoint x: 502, startPoint y: 113, endPoint x: 339, endPoint y: 111, distance: 163.9
click at [339, 111] on div "Typography Typography and font: Applying the SVB style Edit header" at bounding box center [617, 92] width 590 height 131
type textarea "*"
type textarea "Applying the SVB style"
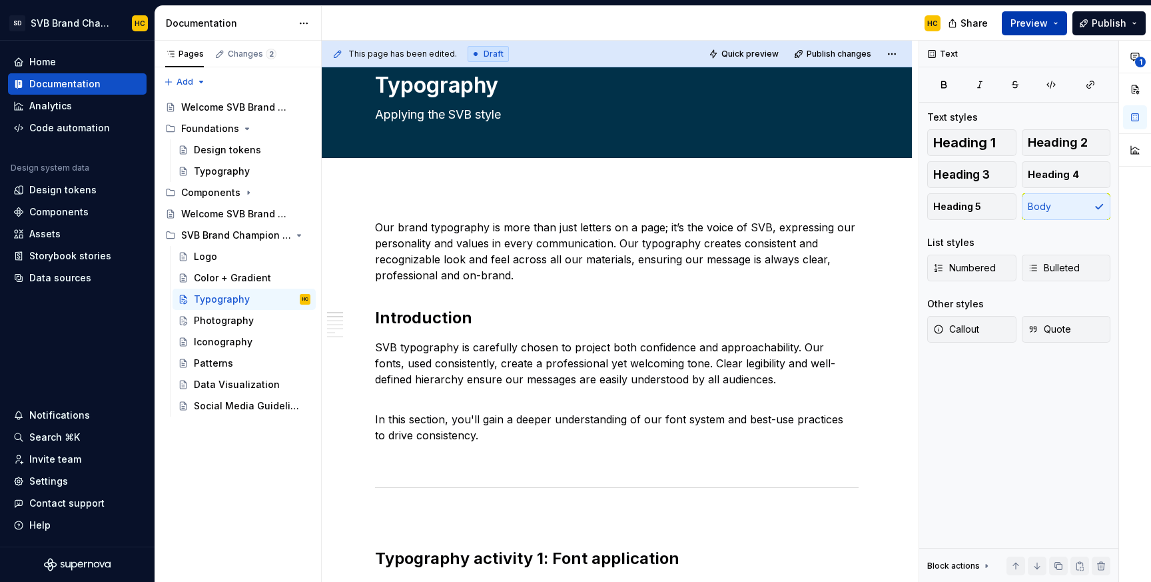
type textarea "*"
type textarea "Applying the SVB style"
click at [1085, 23] on button "Publish" at bounding box center [1109, 23] width 73 height 24
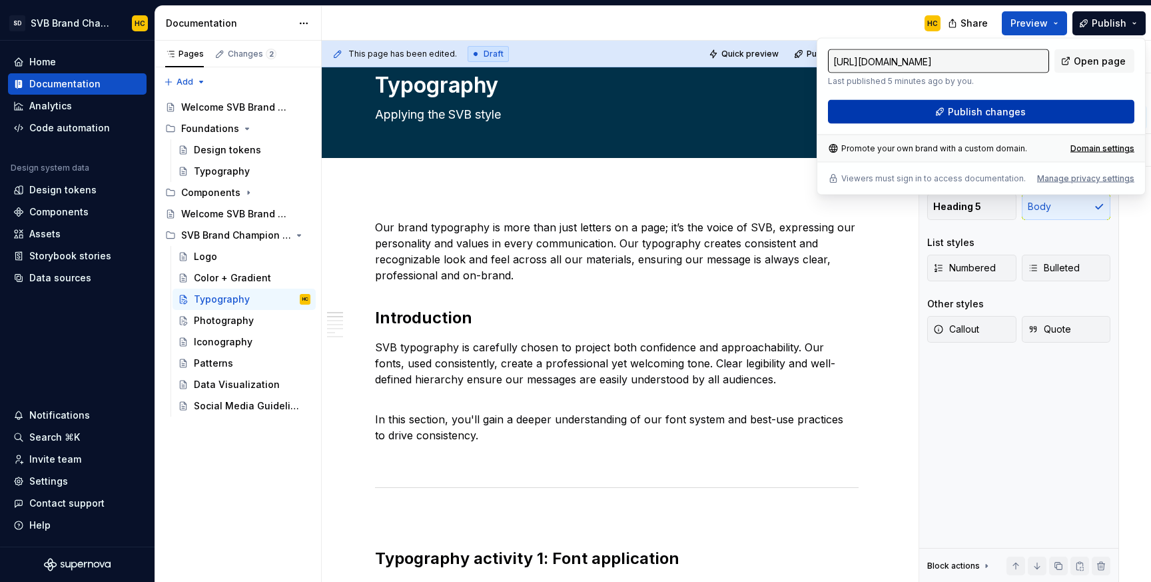
click at [958, 114] on span "Publish changes" at bounding box center [987, 111] width 78 height 13
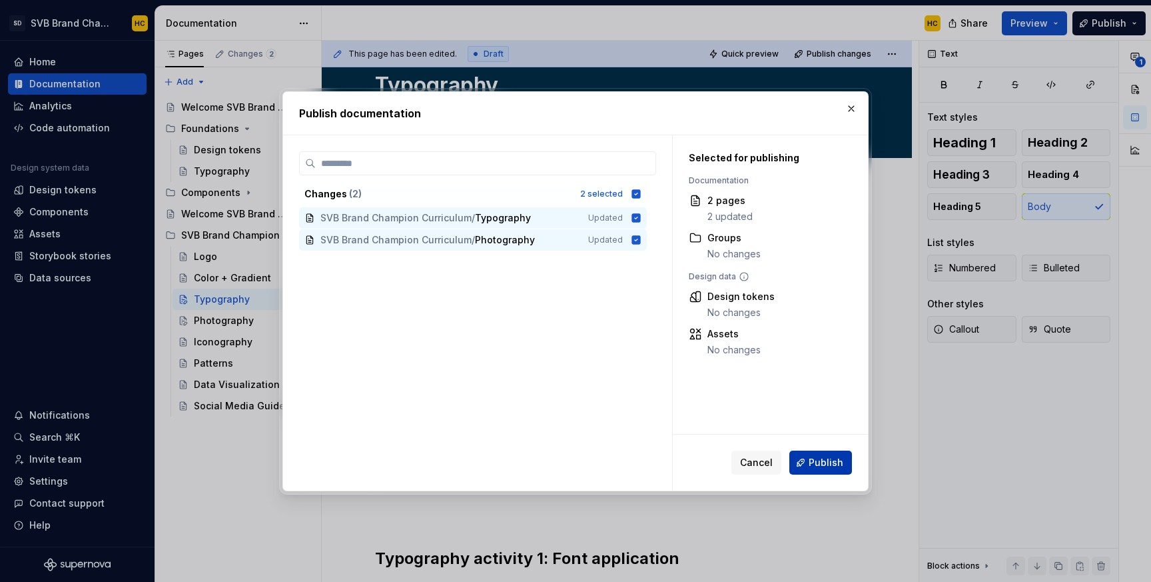
click at [823, 463] on span "Publish" at bounding box center [826, 462] width 35 height 13
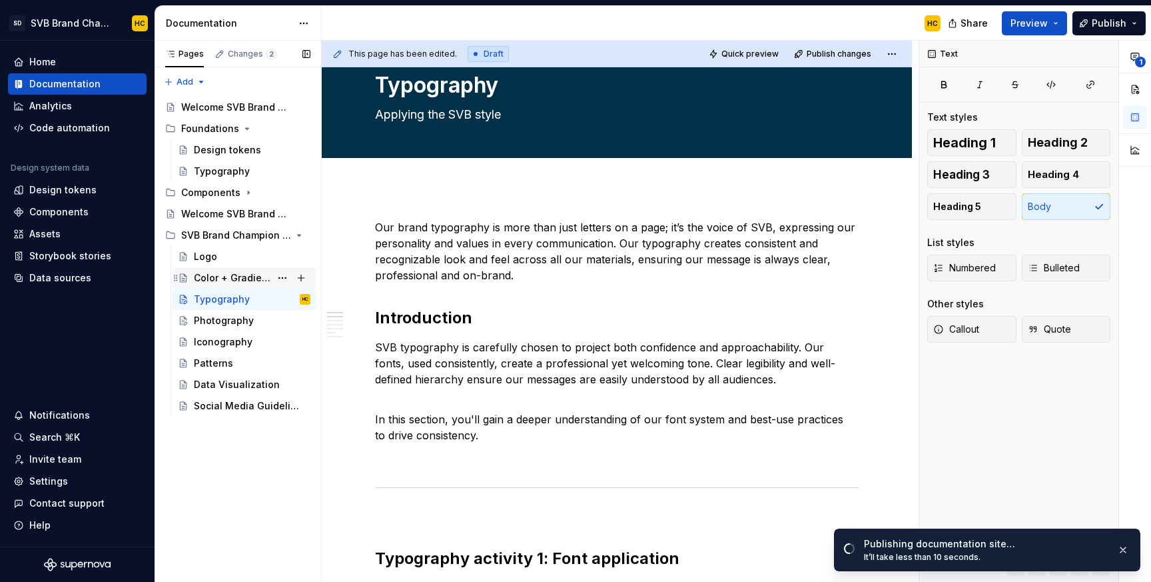
click at [218, 273] on div "Color + Gradient" at bounding box center [232, 277] width 77 height 13
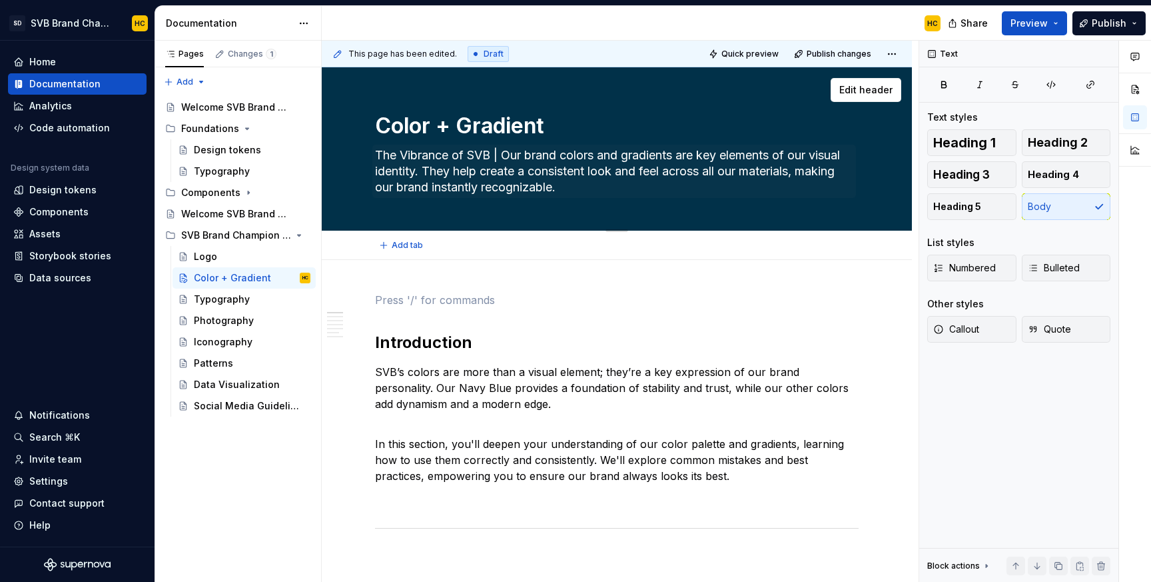
type textarea "*"
click at [504, 157] on textarea "The Vibrance of SVB | Our brand colors and gradients are key elements of our vi…" at bounding box center [614, 171] width 484 height 53
drag, startPoint x: 504, startPoint y: 156, endPoint x: 567, endPoint y: 192, distance: 72.8
click at [567, 192] on textarea "The Vibrance of SVB | Our brand colors and gradients are key elements of our vi…" at bounding box center [614, 171] width 484 height 53
click at [382, 300] on p "lkjlk" at bounding box center [617, 300] width 484 height 16
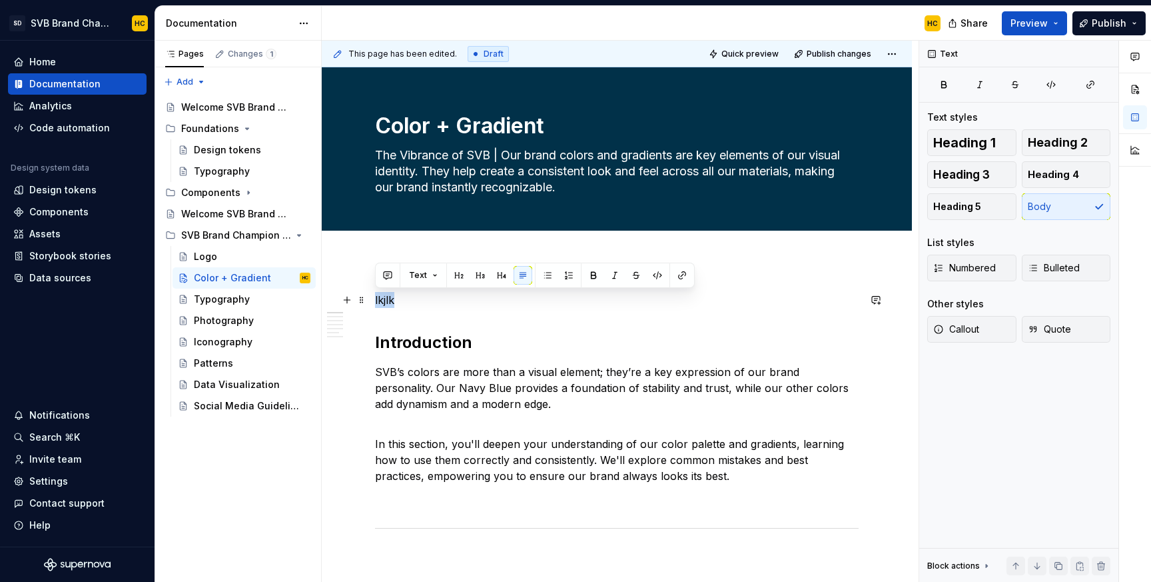
drag, startPoint x: 408, startPoint y: 303, endPoint x: 373, endPoint y: 303, distance: 35.3
click at [566, 191] on textarea "The Vibrance of SVB | Our brand colors and gradients are key elements of our vi…" at bounding box center [614, 171] width 484 height 53
drag, startPoint x: 566, startPoint y: 192, endPoint x: 505, endPoint y: 155, distance: 70.9
click at [505, 155] on textarea "The Vibrance of SVB | Our brand colors and gradients are key elements of our vi…" at bounding box center [614, 171] width 484 height 53
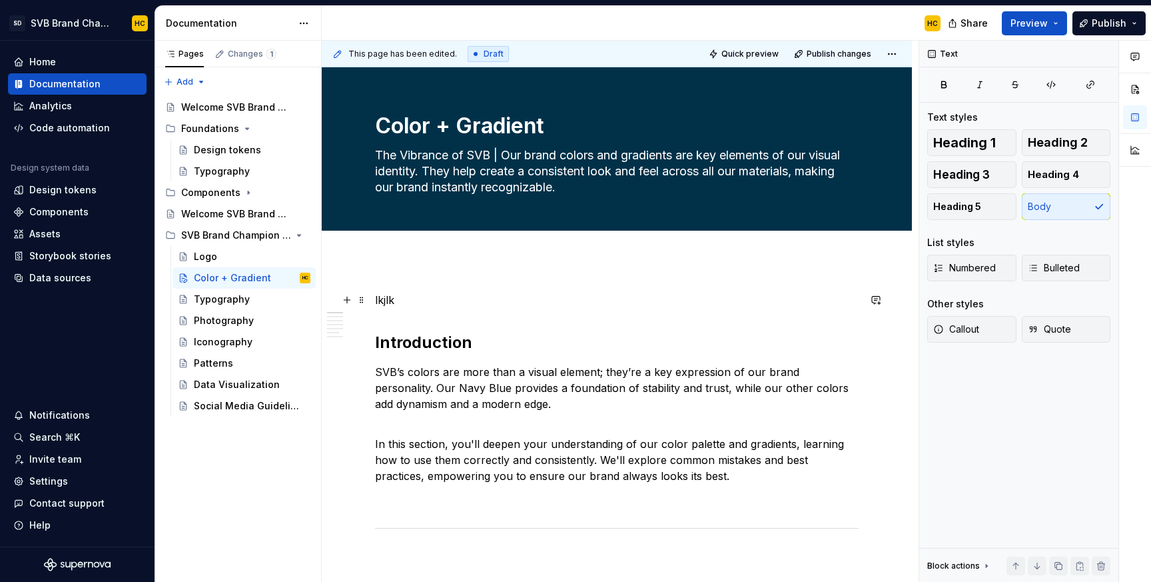
click at [390, 301] on p "lkjlk" at bounding box center [617, 300] width 484 height 16
click at [385, 304] on p "lkjlk" at bounding box center [617, 300] width 484 height 16
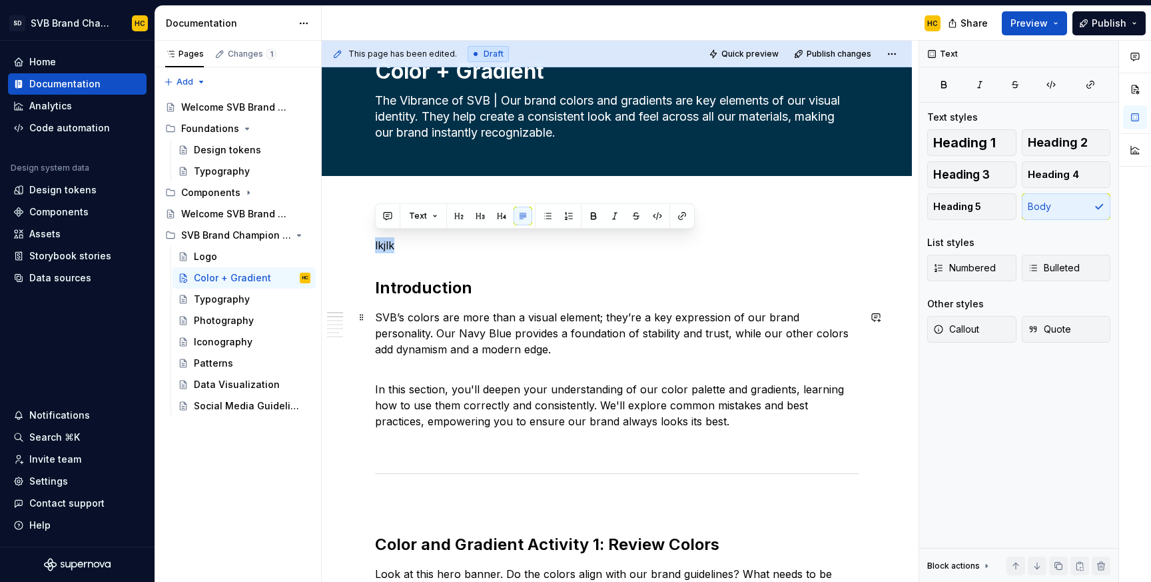
scroll to position [59, 0]
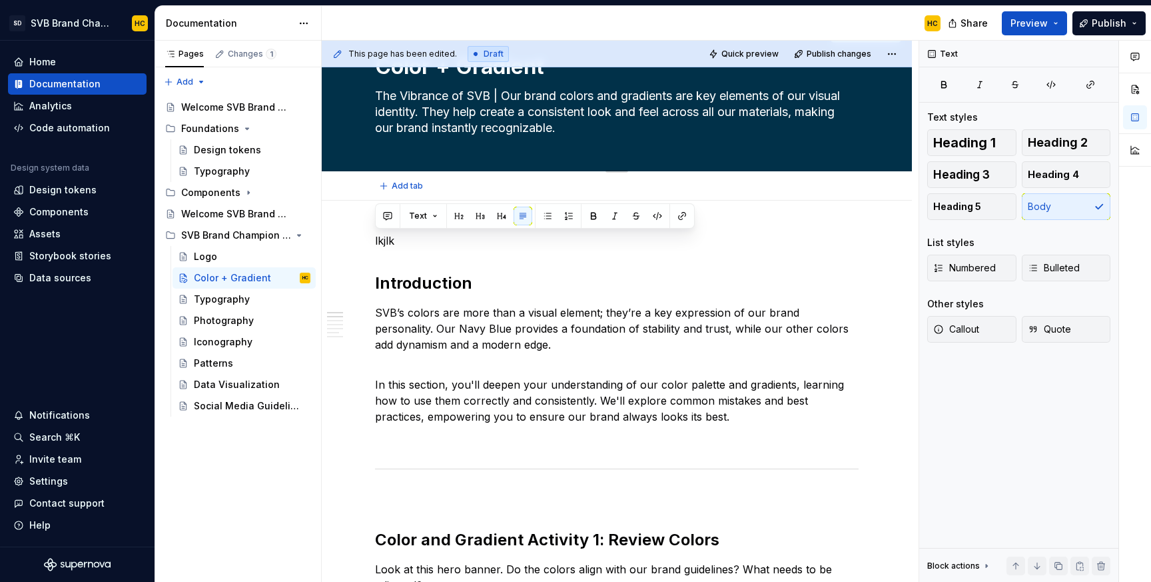
click at [569, 131] on textarea "The Vibrance of SVB | Our brand colors and gradients are key elements of our vi…" at bounding box center [614, 111] width 484 height 53
click at [387, 241] on p "lkjlk" at bounding box center [617, 241] width 484 height 16
click at [492, 98] on textarea "The Vibrance of SVB | Our brand colors and gradients are key elements of our vi…" at bounding box center [614, 111] width 484 height 53
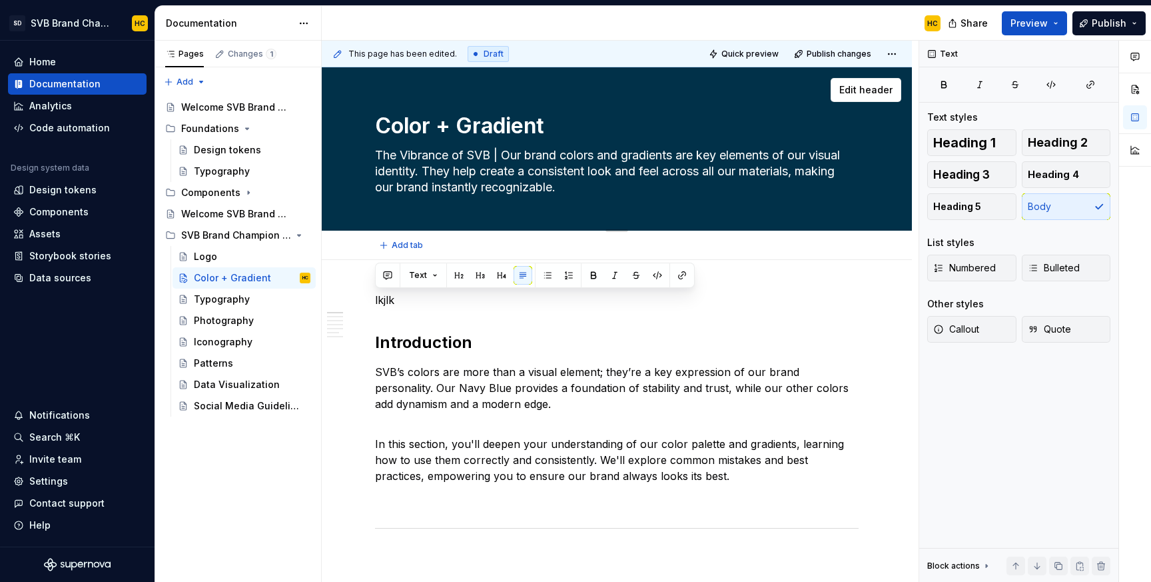
drag, startPoint x: 492, startPoint y: 97, endPoint x: 375, endPoint y: 154, distance: 130.5
click at [375, 154] on textarea "The Vibrance of SVB | Our brand colors and gradients are key elements of our vi…" at bounding box center [614, 171] width 484 height 53
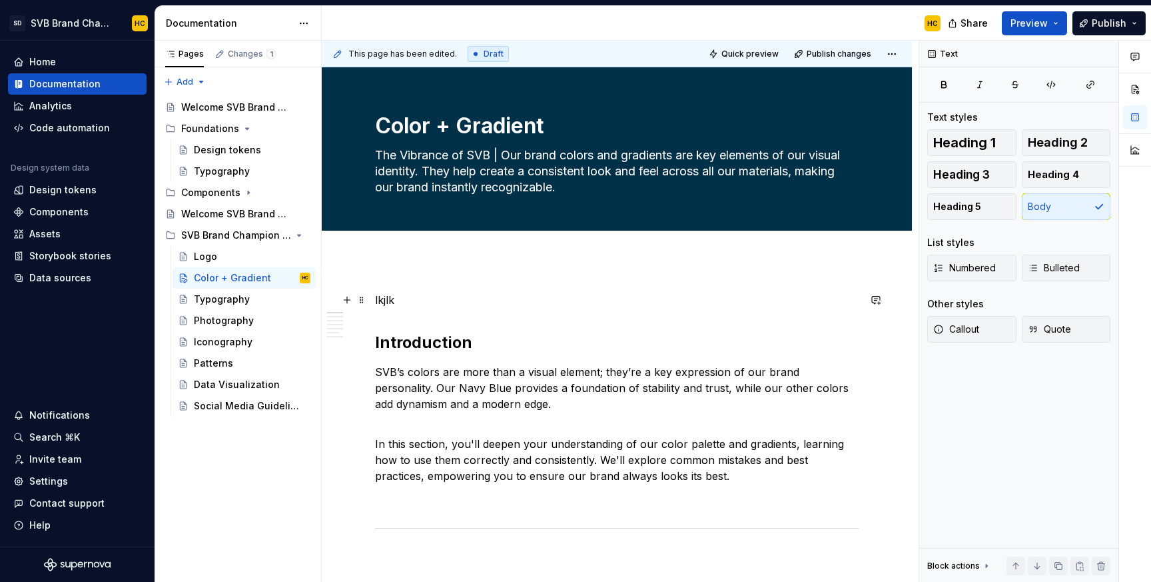
click at [386, 303] on p "lkjlk" at bounding box center [617, 300] width 484 height 16
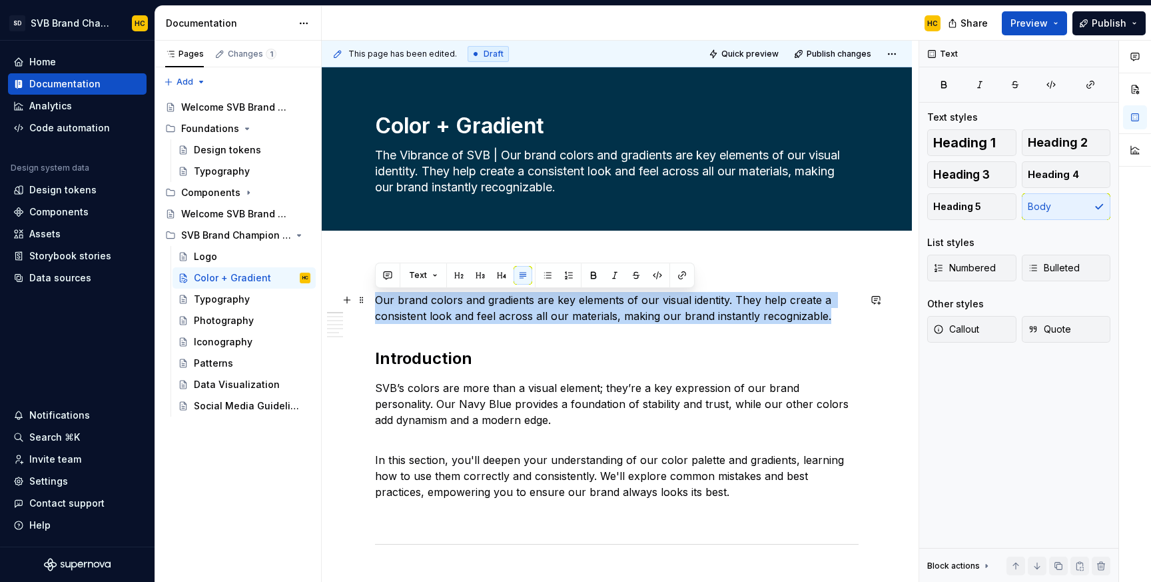
drag, startPoint x: 835, startPoint y: 318, endPoint x: 378, endPoint y: 299, distance: 457.5
click at [378, 299] on p "Our brand colors and gradients are key elements of our visual identity. They he…" at bounding box center [617, 308] width 484 height 32
click at [974, 325] on span "Callout" at bounding box center [957, 329] width 46 height 13
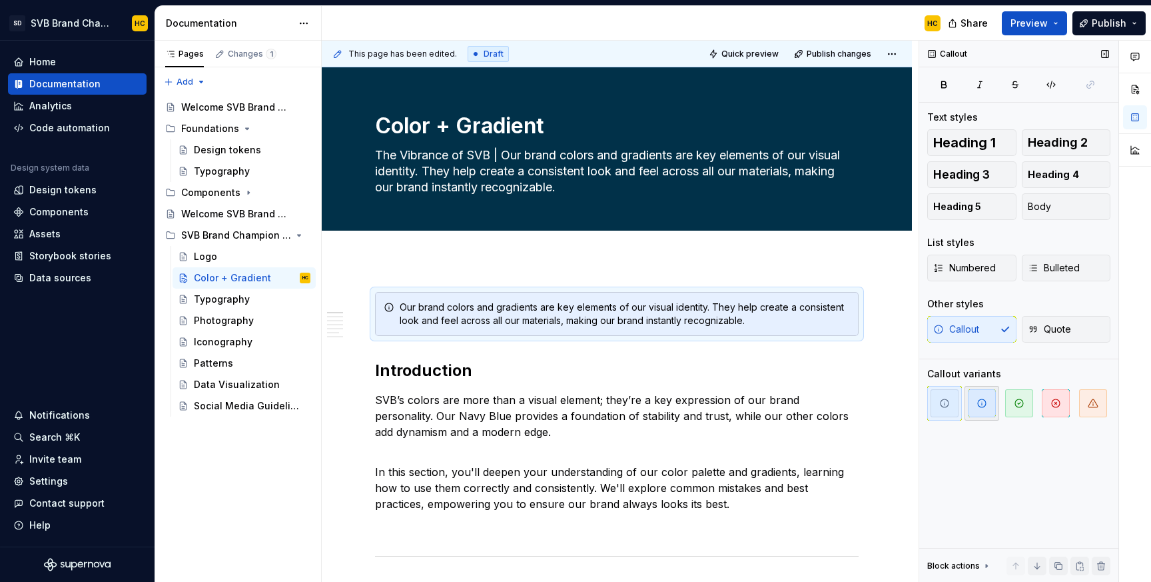
click at [977, 406] on icon "button" at bounding box center [982, 403] width 11 height 11
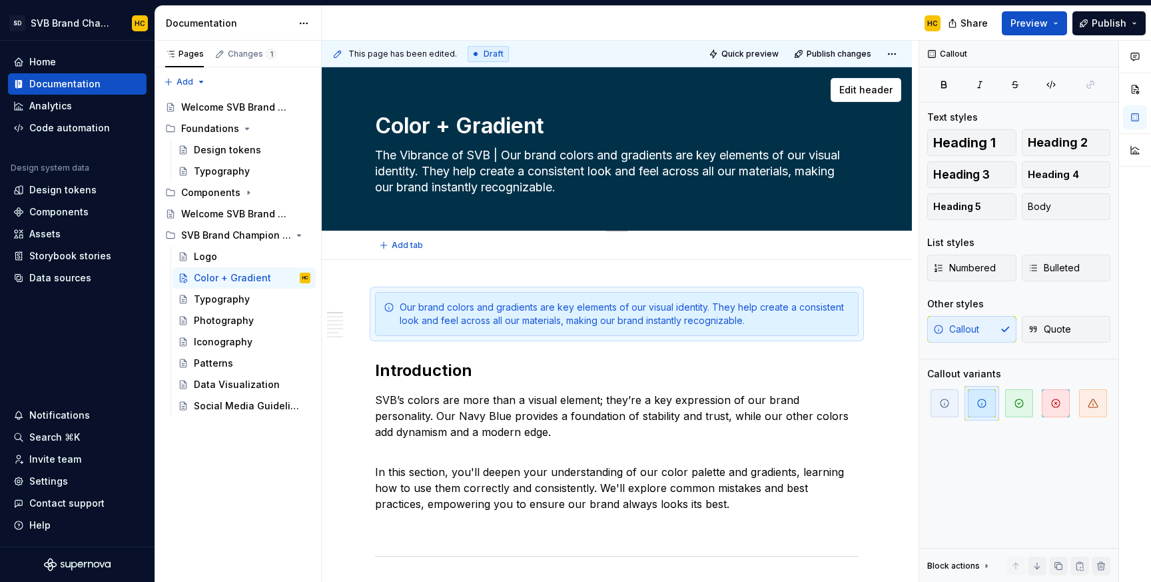
click at [564, 182] on textarea "The Vibrance of SVB | Our brand colors and gradients are key elements of our vi…" at bounding box center [614, 171] width 484 height 53
click at [572, 189] on textarea "The Vibrance of SVB | Our brand colors and gradients are key elements of our vi…" at bounding box center [614, 171] width 484 height 53
drag, startPoint x: 572, startPoint y: 189, endPoint x: 505, endPoint y: 156, distance: 74.8
click at [505, 156] on textarea "The Vibrance of SVB | Our brand colors and gradients are key elements of our vi…" at bounding box center [614, 171] width 484 height 53
type textarea "*"
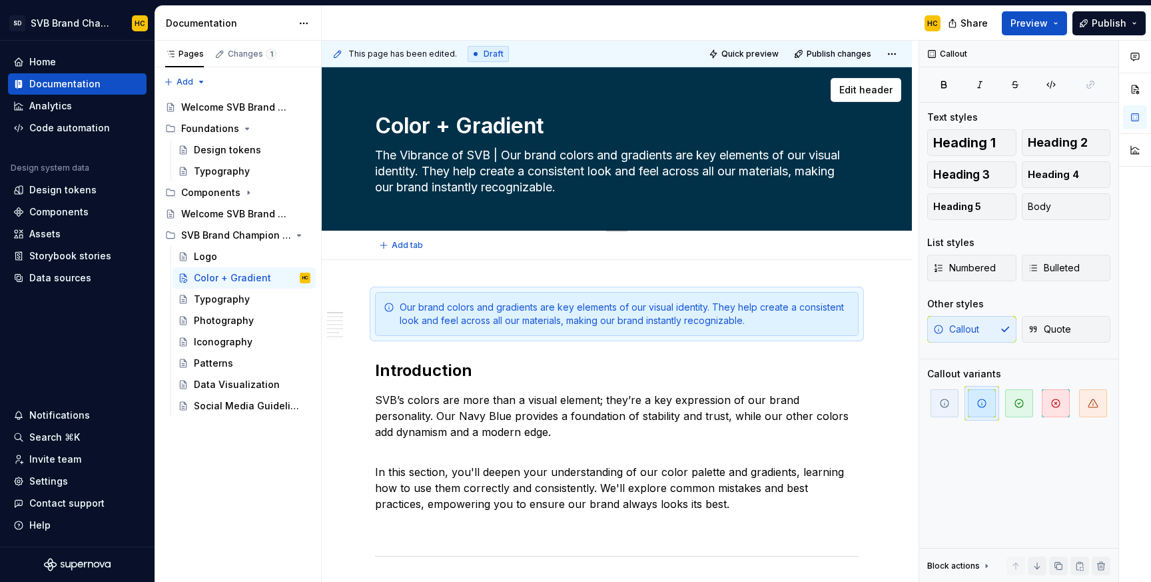
type textarea "The Vibrance of SVB |"
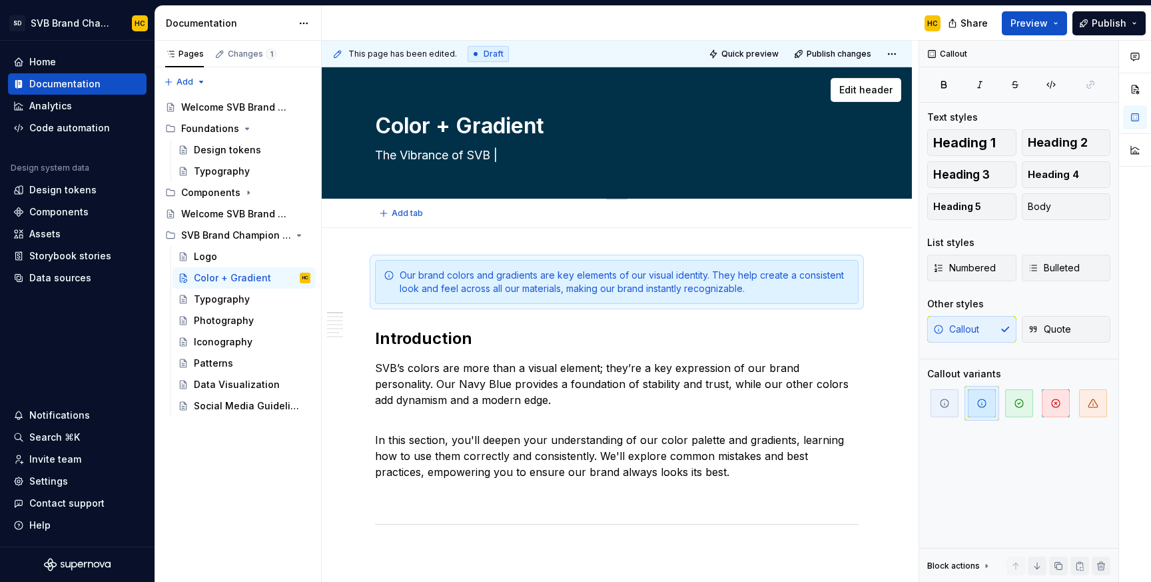
type textarea "*"
type textarea "The Vibrance of SVB |"
type textarea "*"
type textarea "The Vibrance of SVB"
type textarea "*"
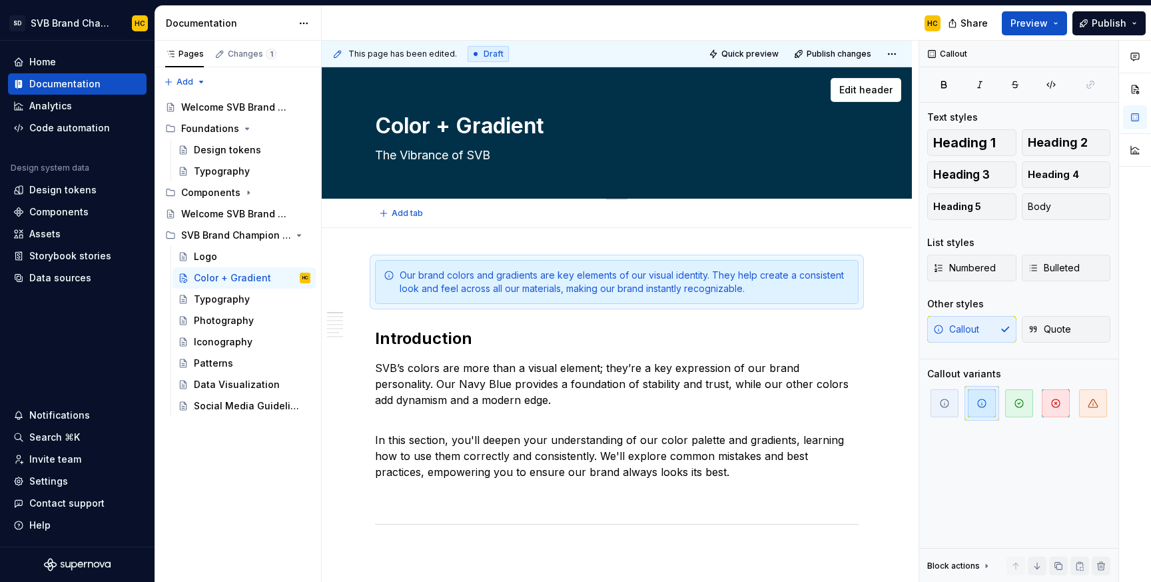
type textarea "The Vibrance of SVB"
type textarea "*"
type textarea "The Vibrance of SVB"
click at [1100, 21] on span "Publish" at bounding box center [1109, 23] width 35 height 13
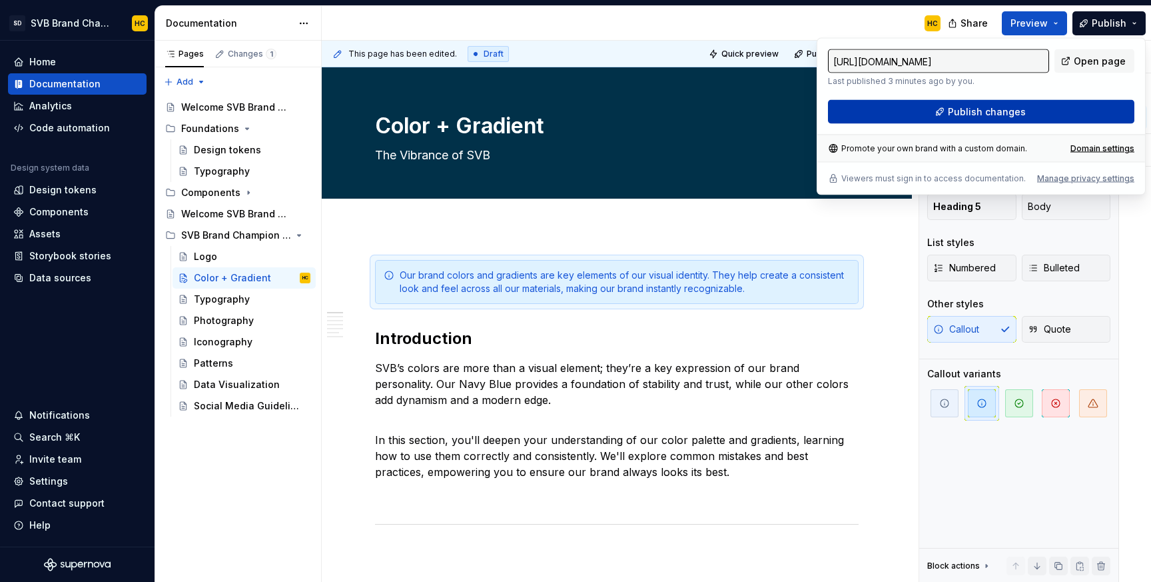
click at [1046, 107] on button "Publish changes" at bounding box center [981, 112] width 307 height 24
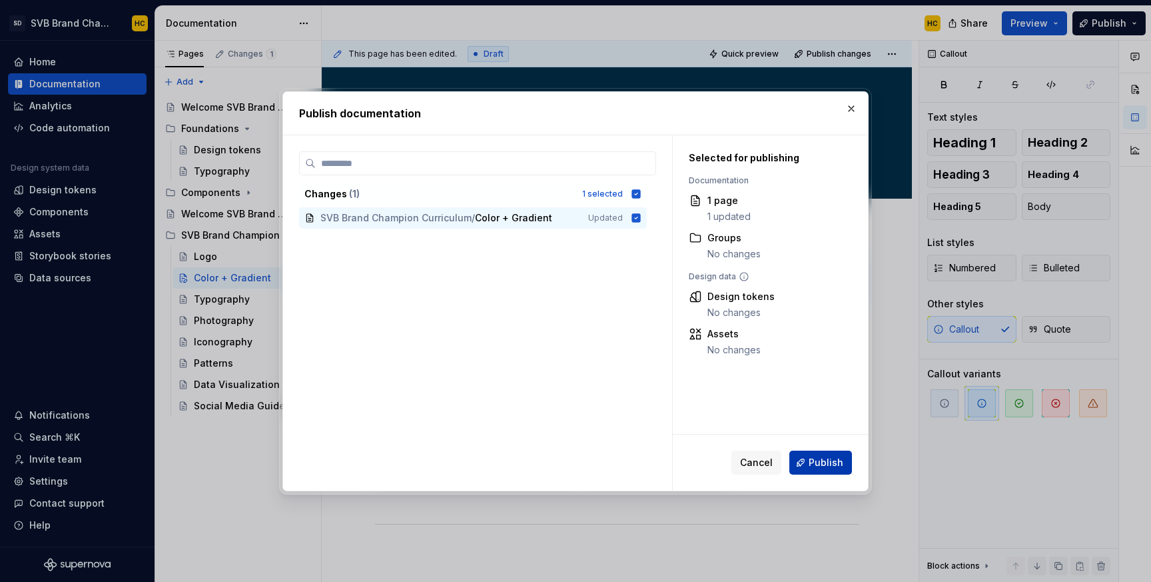
click at [809, 453] on button "Publish" at bounding box center [821, 462] width 63 height 24
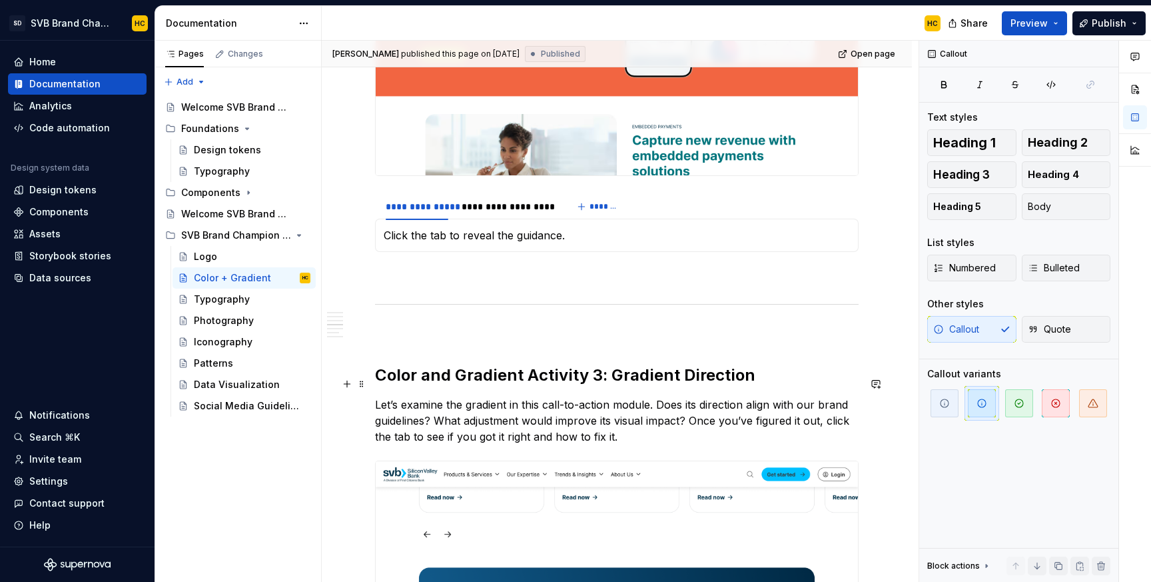
scroll to position [1345, 0]
click at [228, 325] on div "Photography" at bounding box center [224, 320] width 60 height 13
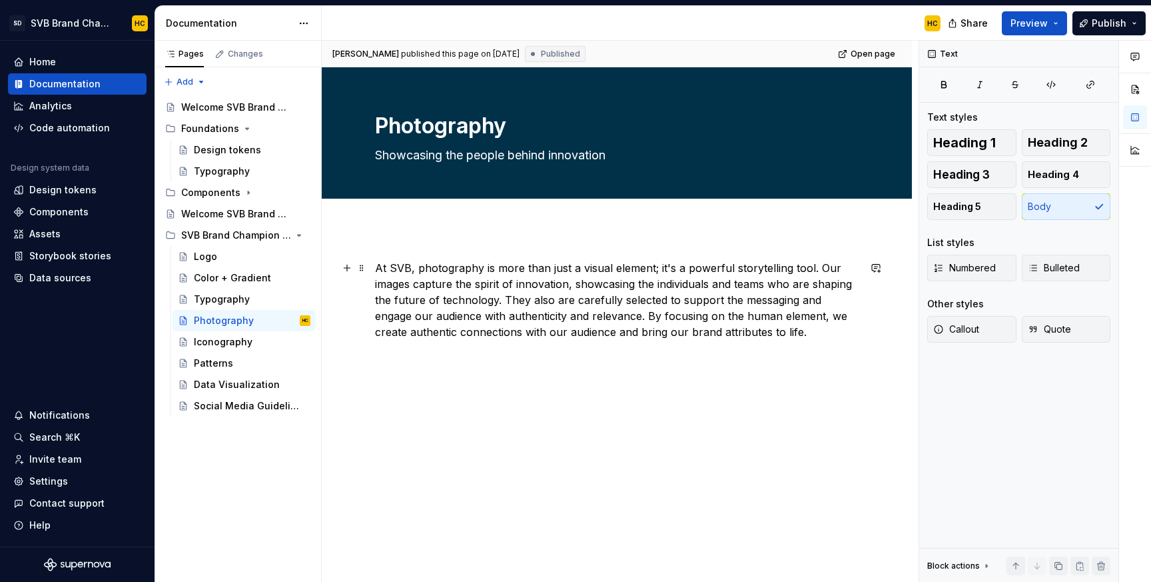
click at [739, 322] on p "At SVB, photography is more than just a visual element; it's a powerful storyte…" at bounding box center [617, 300] width 484 height 80
click at [786, 333] on p "At SVB, photography is more than just a visual element; it's a powerful storyte…" at bounding box center [617, 300] width 484 height 80
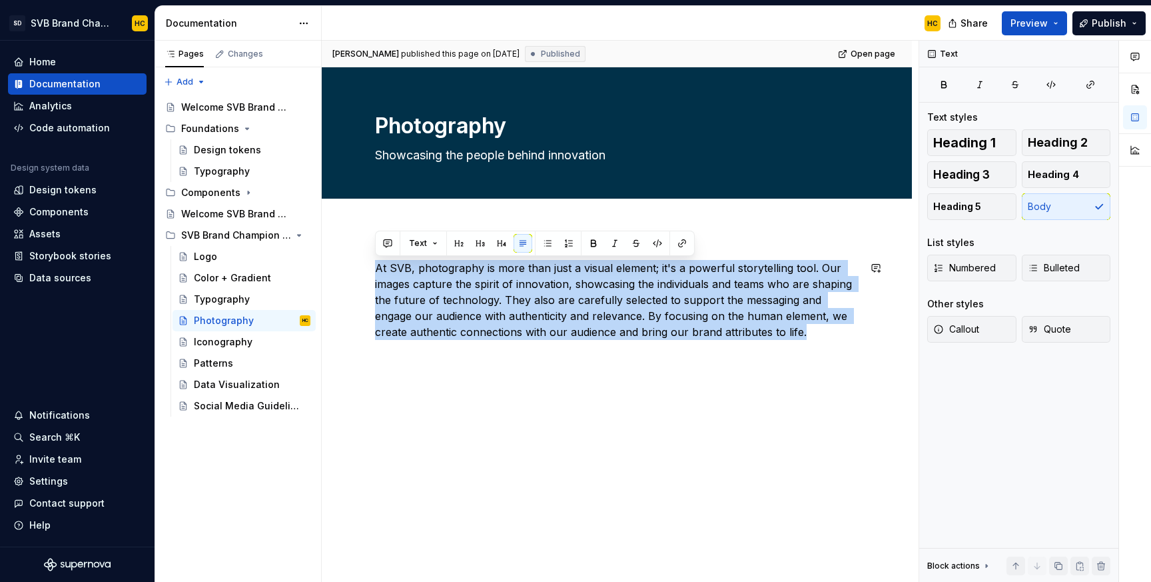
drag, startPoint x: 786, startPoint y: 333, endPoint x: 359, endPoint y: 258, distance: 434.4
click at [359, 258] on div "At SVB, photography is more than just a visual element; it's a powerful storyte…" at bounding box center [617, 379] width 590 height 303
click at [976, 204] on span "Heading 5" at bounding box center [958, 206] width 48 height 13
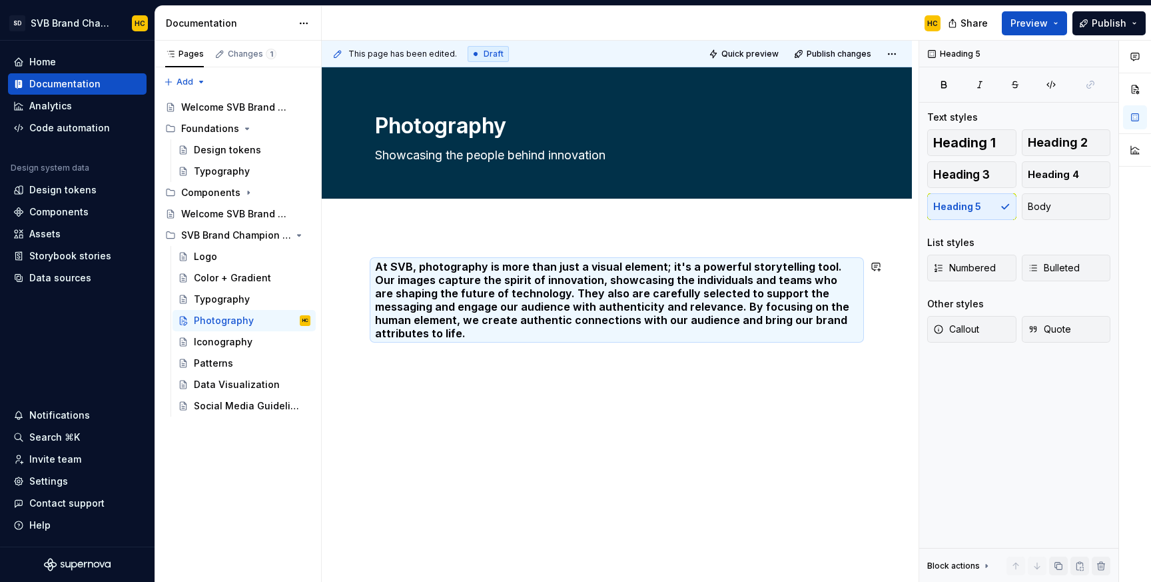
click at [800, 382] on div "At SVB, photography is more than just a visual element; it's a powerful storyte…" at bounding box center [617, 379] width 590 height 303
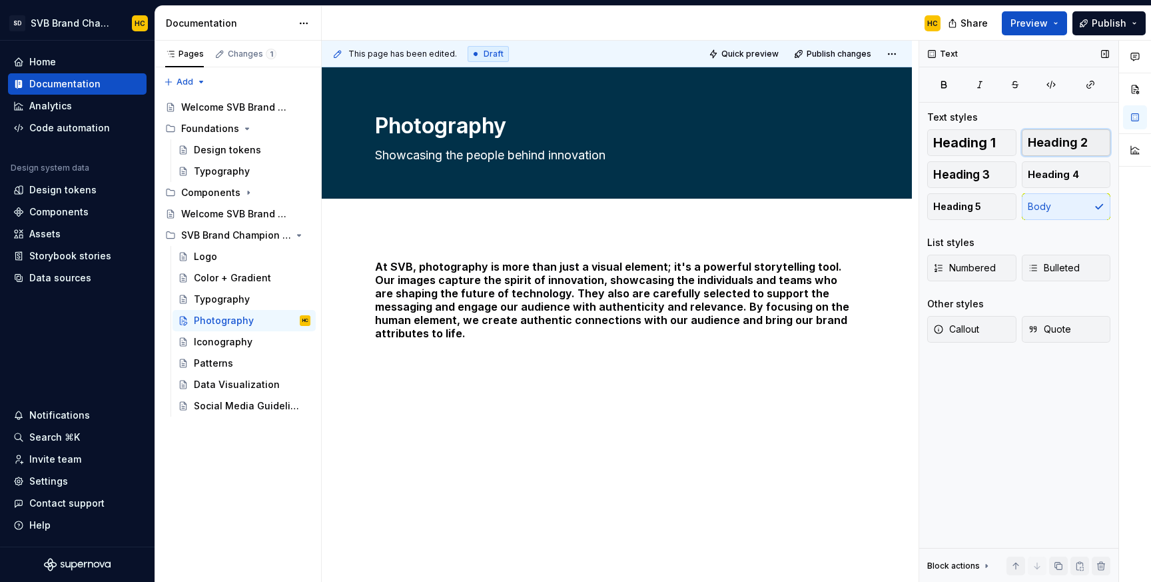
click at [1064, 152] on button "Heading 2" at bounding box center [1066, 142] width 89 height 27
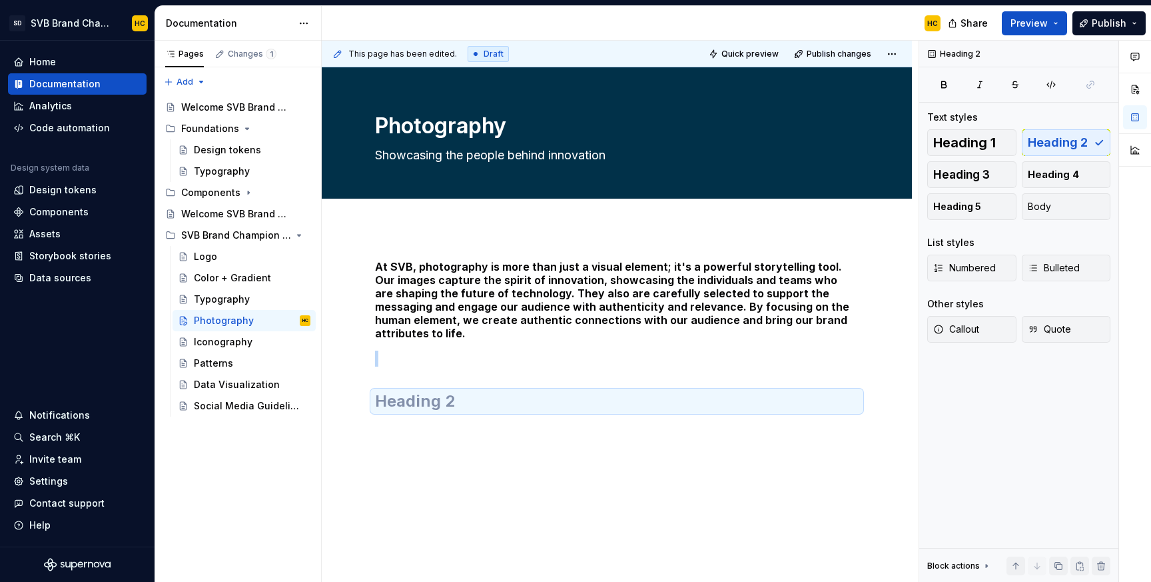
type textarea "*"
click at [585, 390] on h2 at bounding box center [617, 400] width 484 height 21
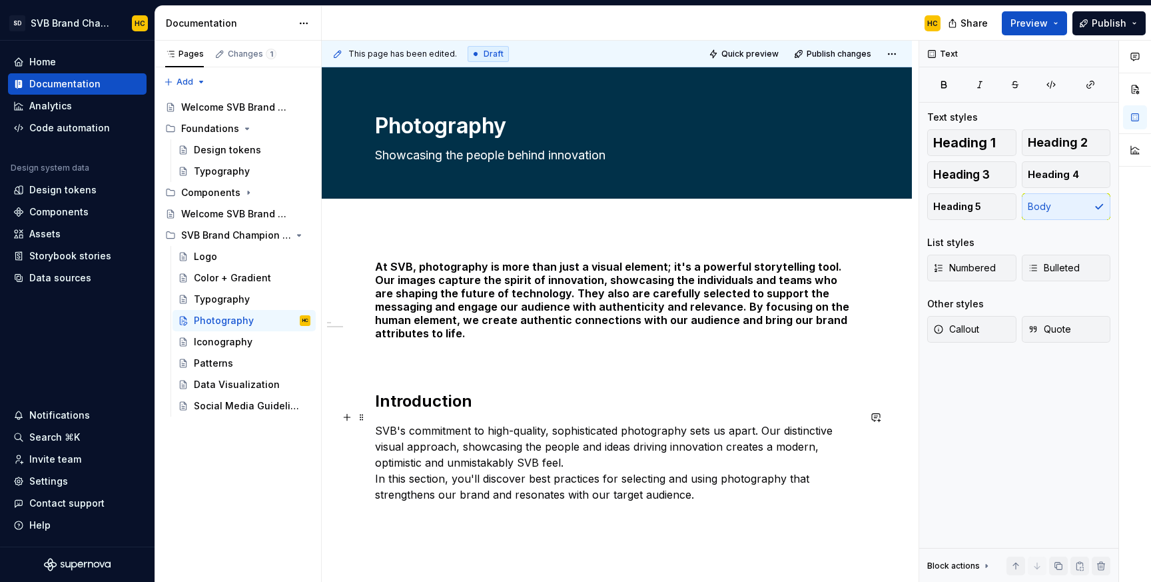
click at [376, 466] on p "SVB's commitment to high-quality, sophisticated photography sets us apart. Our …" at bounding box center [617, 462] width 484 height 80
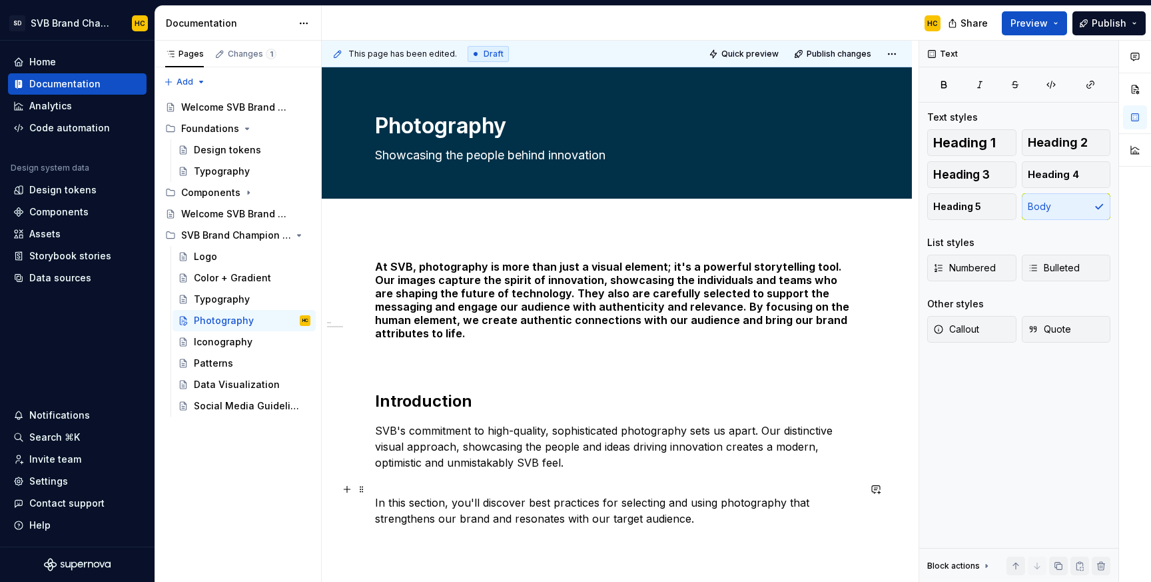
click at [712, 505] on p "In this section, you'll discover best practices for selecting and using photogr…" at bounding box center [617, 510] width 484 height 32
click at [859, 325] on h5 "At SVB, photography is more than just a visual element; it's a powerful storyte…" at bounding box center [617, 300] width 484 height 80
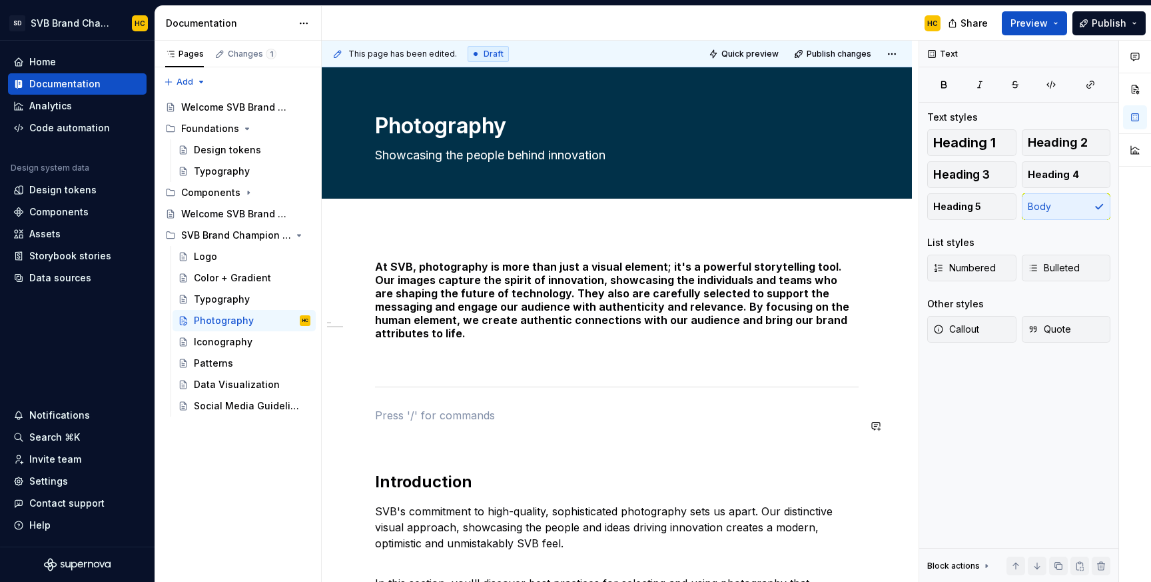
click at [456, 412] on div "At SVB, photography is more than just a visual element; it's a powerful storyte…" at bounding box center [617, 433] width 484 height 347
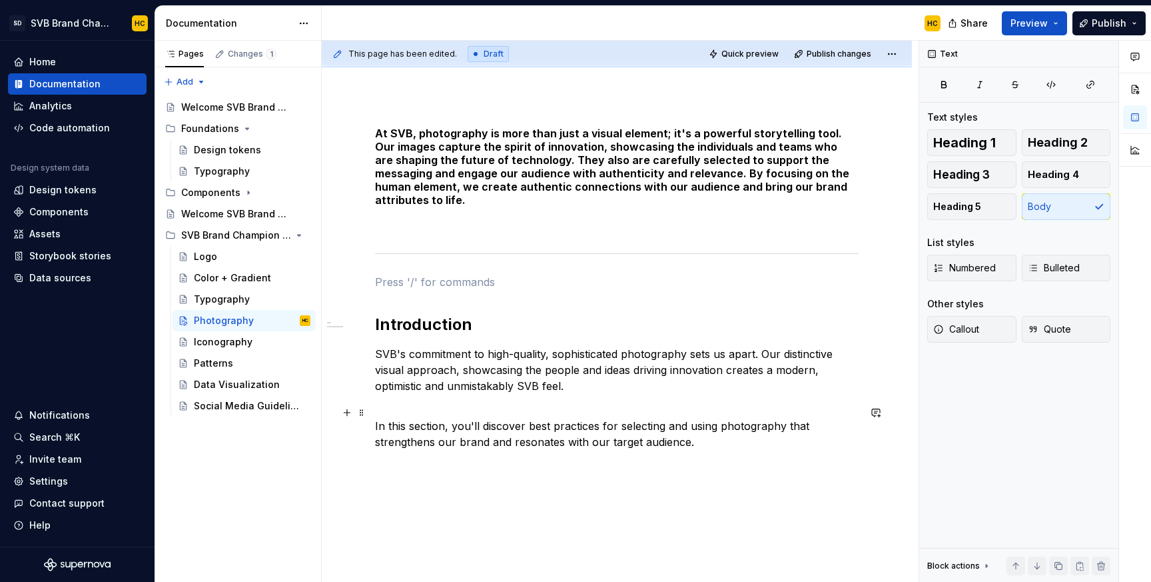
scroll to position [142, 0]
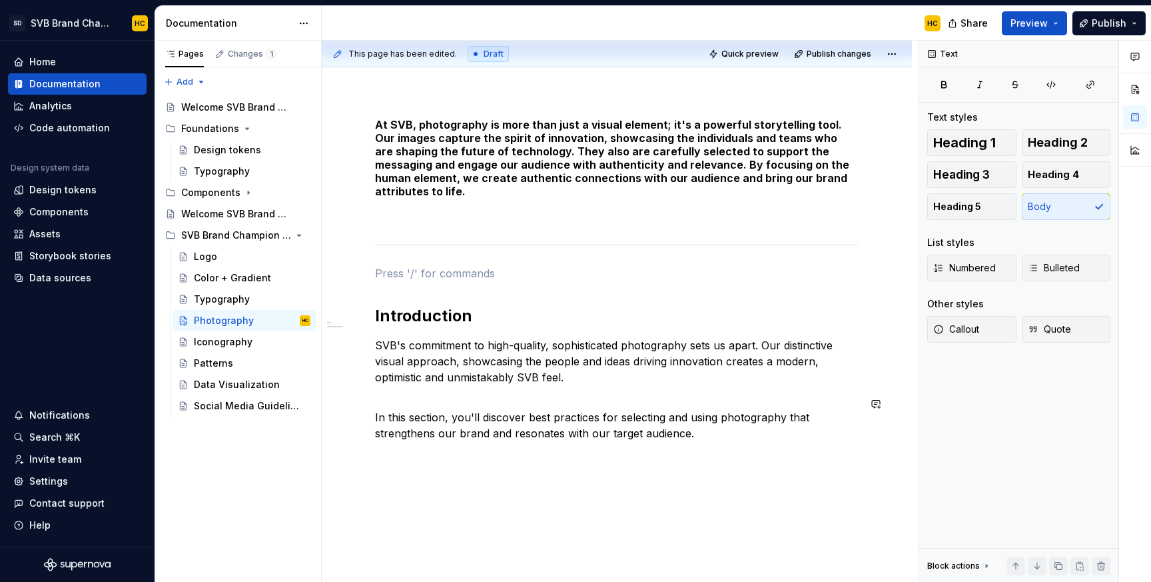
click at [530, 462] on div "At SVB, photography is more than just a visual element; it's a powerful storyte…" at bounding box center [617, 359] width 590 height 546
click at [458, 277] on div "At SVB, photography is more than just a visual element; it's a powerful storyte…" at bounding box center [617, 291] width 484 height 347
click at [723, 418] on p "In this section, you'll discover best practices for selecting and using photogr…" at bounding box center [617, 425] width 484 height 32
click at [456, 473] on p at bounding box center [617, 481] width 484 height 16
click at [1062, 145] on span "Heading 2" at bounding box center [1058, 142] width 60 height 13
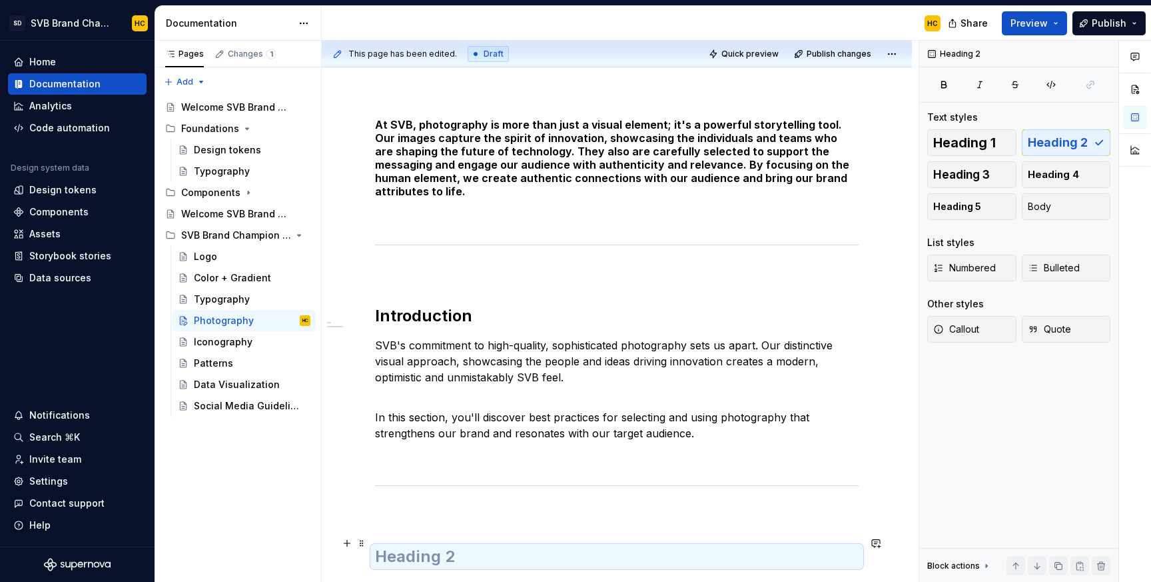
click at [484, 546] on h2 at bounding box center [617, 556] width 484 height 21
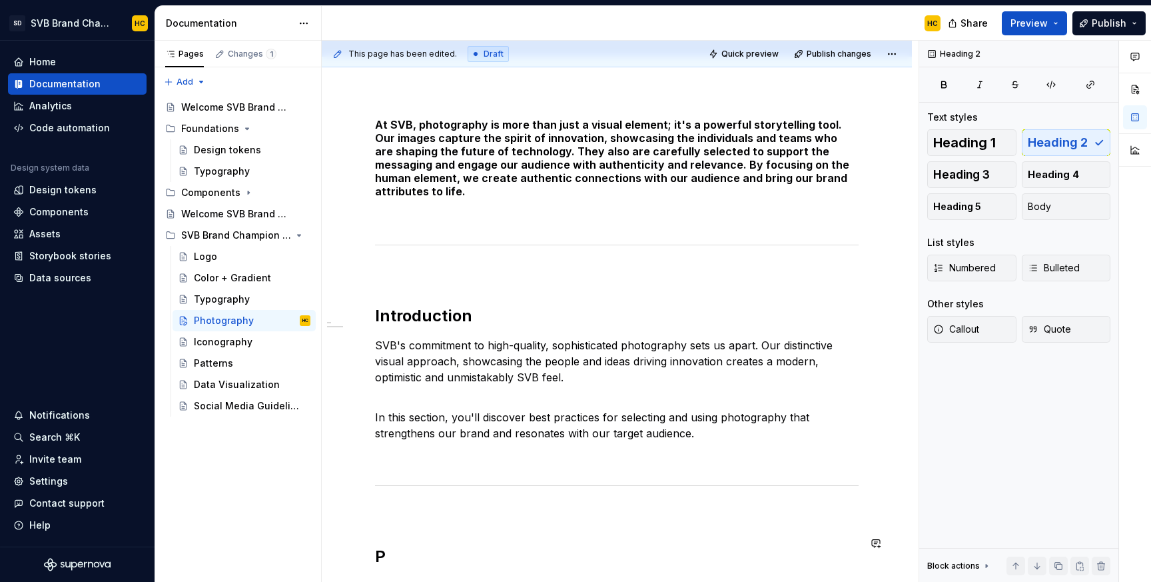
scroll to position [179, 0]
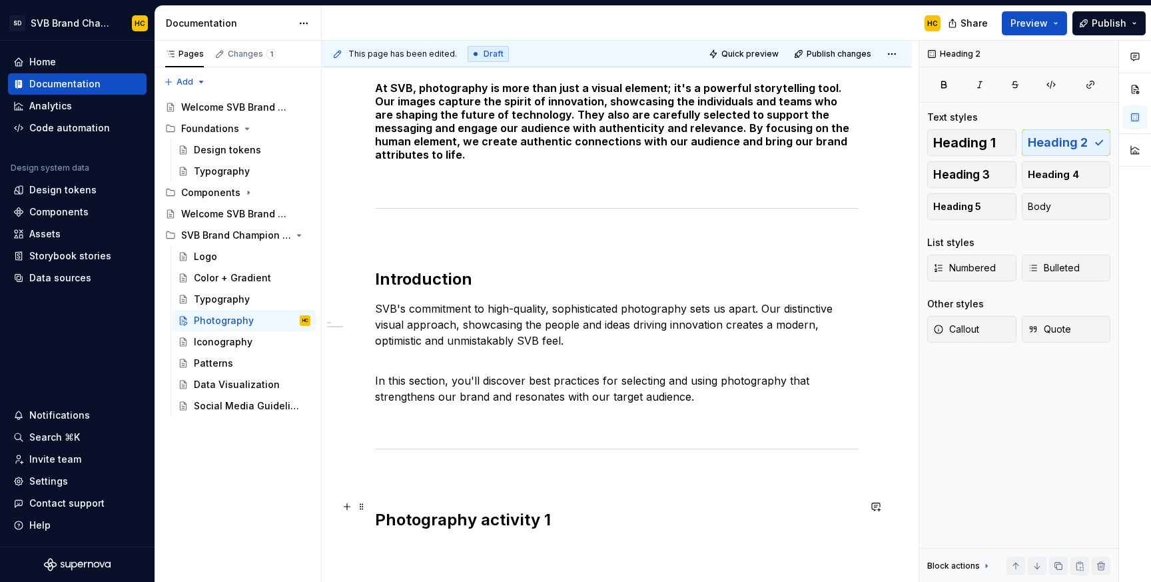
click at [561, 509] on h2 "Photography activity 1" at bounding box center [617, 519] width 484 height 21
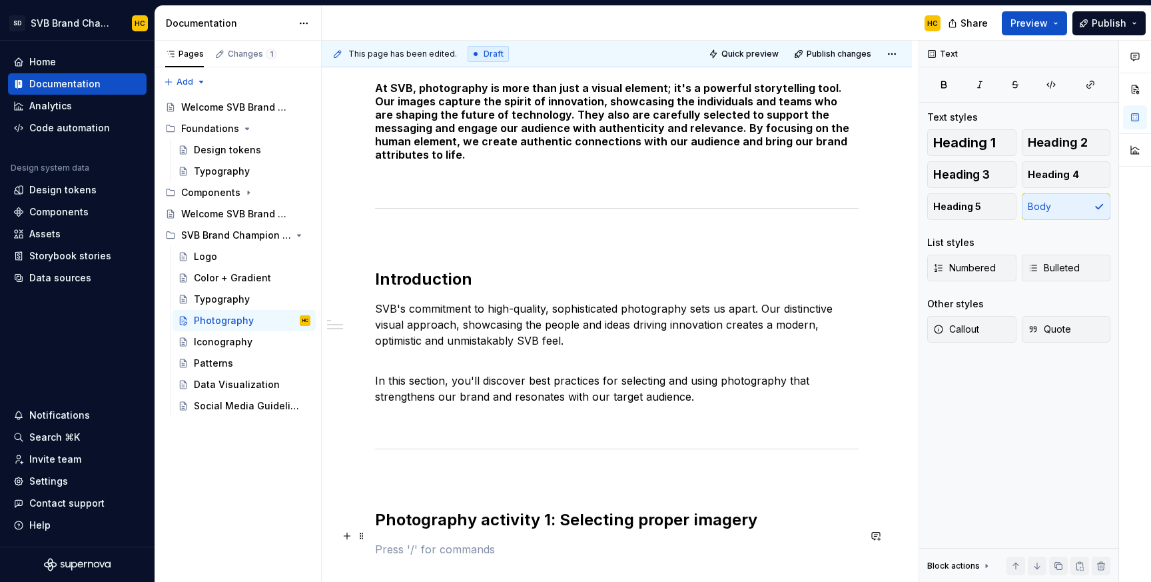
click at [464, 541] on p at bounding box center [617, 549] width 484 height 16
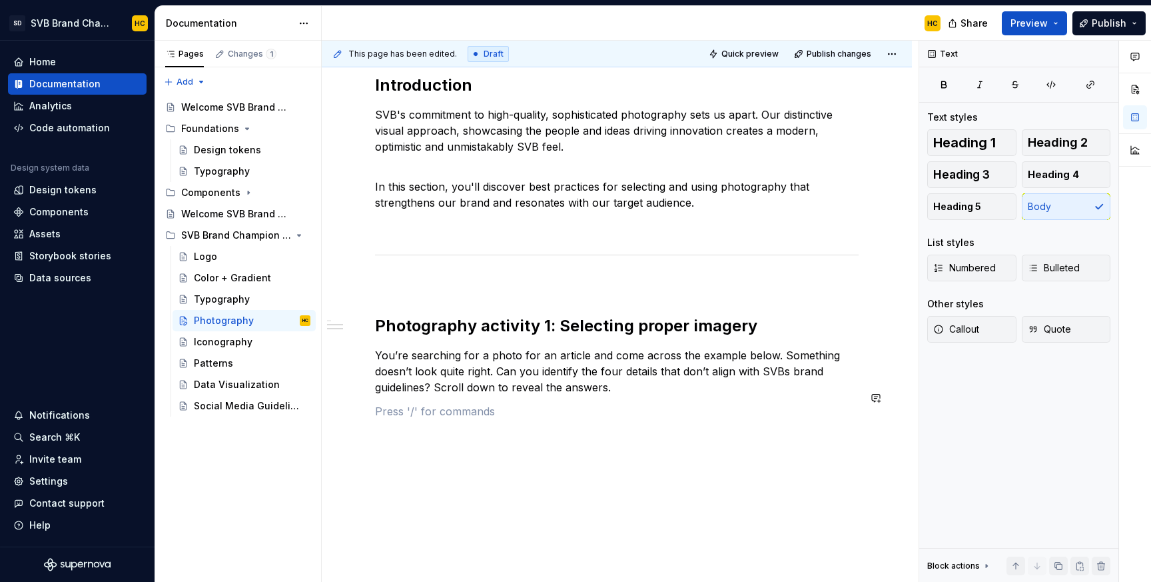
scroll to position [386, 0]
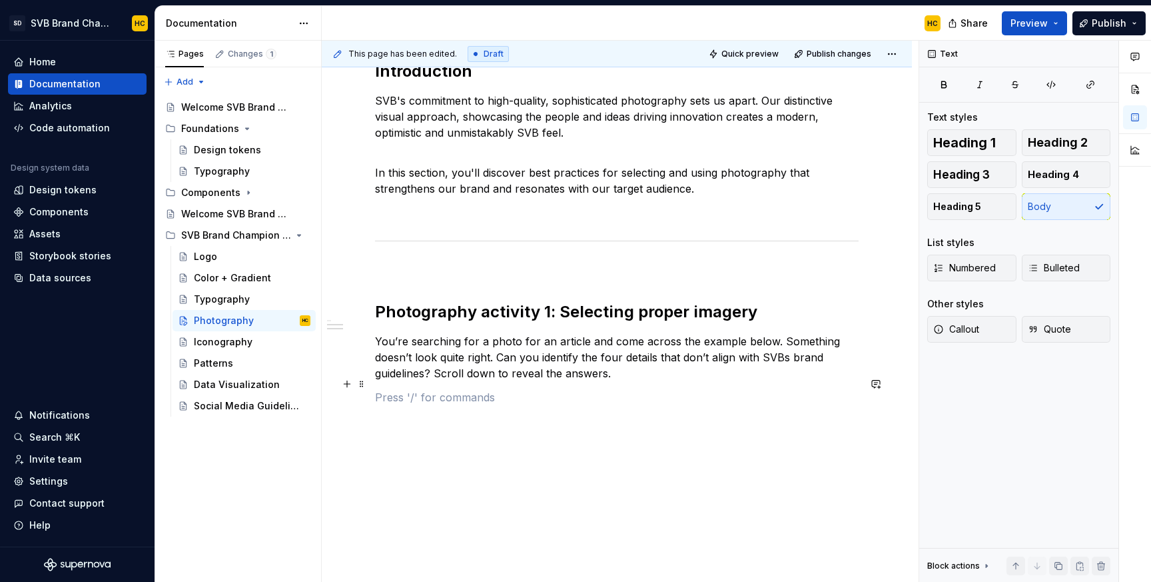
click at [460, 389] on p at bounding box center [617, 397] width 484 height 16
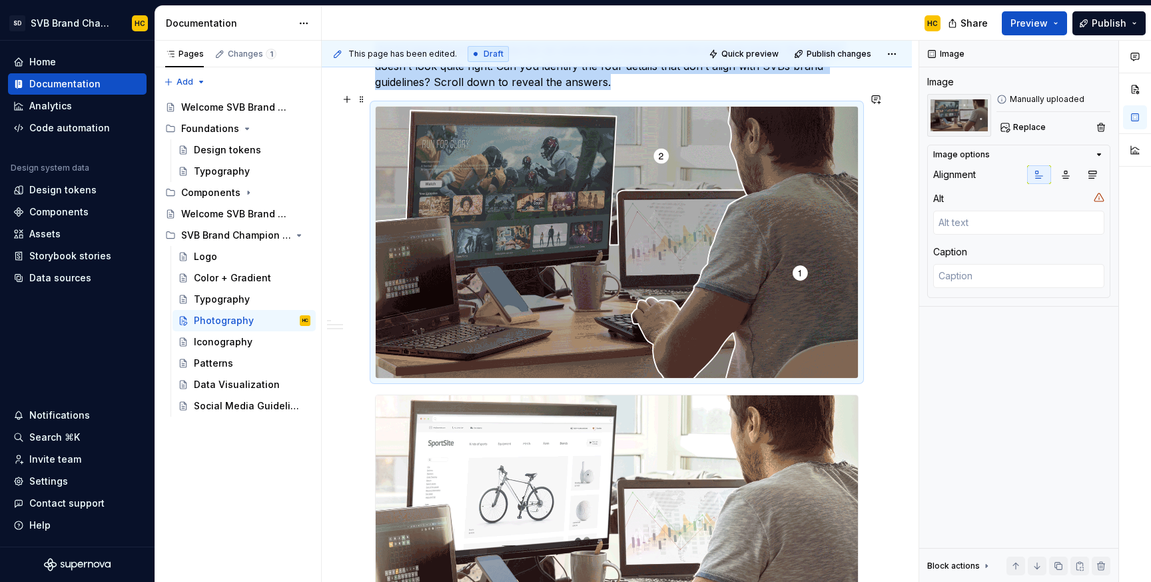
scroll to position [687, 0]
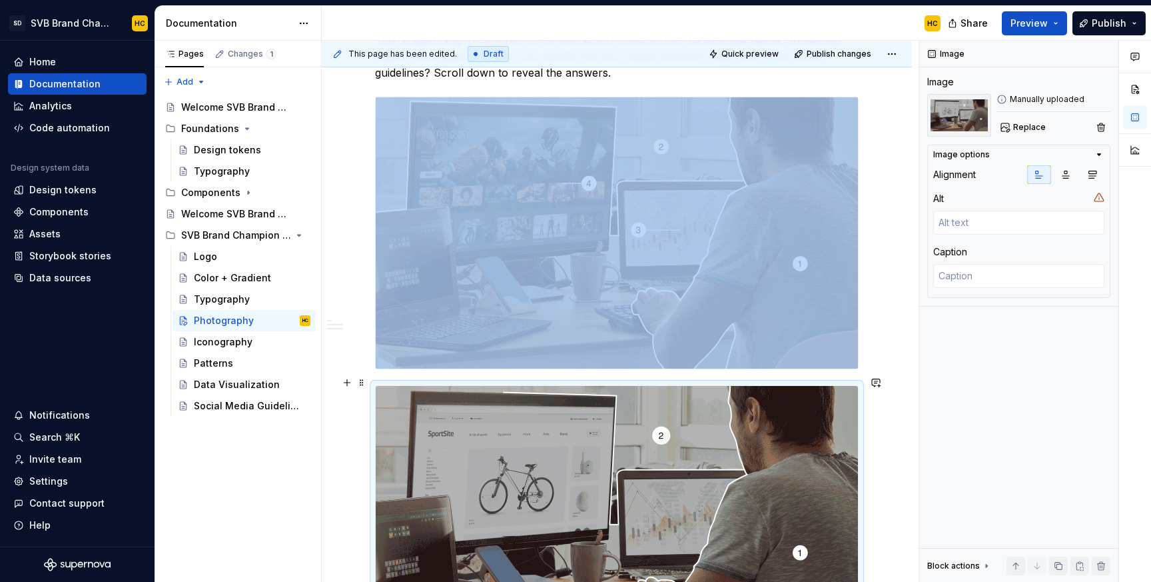
click at [562, 392] on img at bounding box center [617, 521] width 482 height 271
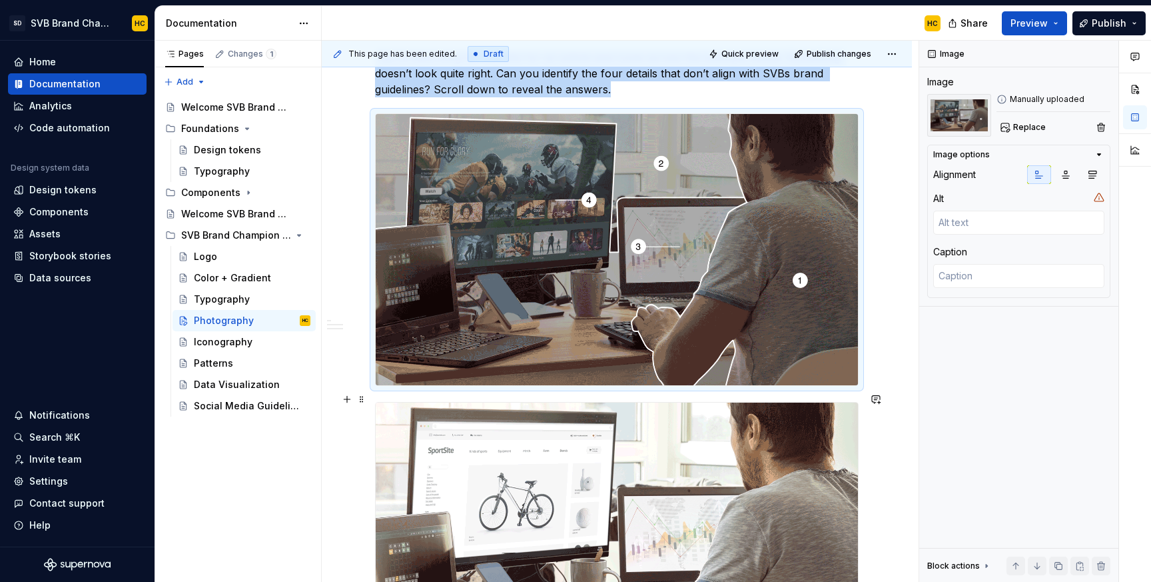
scroll to position [672, 0]
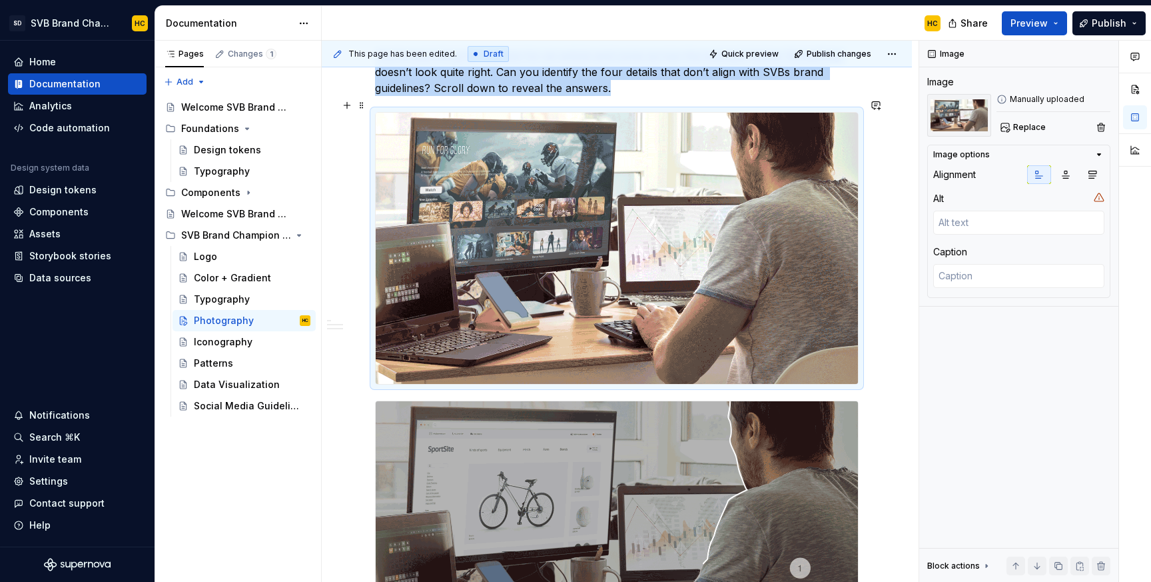
click at [518, 257] on img at bounding box center [617, 248] width 482 height 271
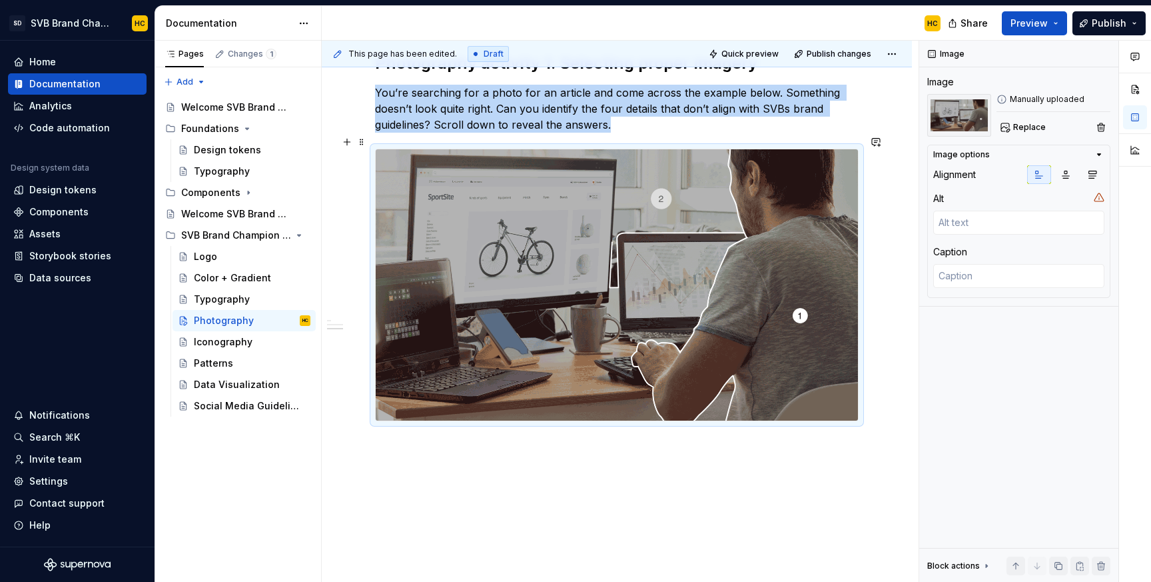
scroll to position [655, 0]
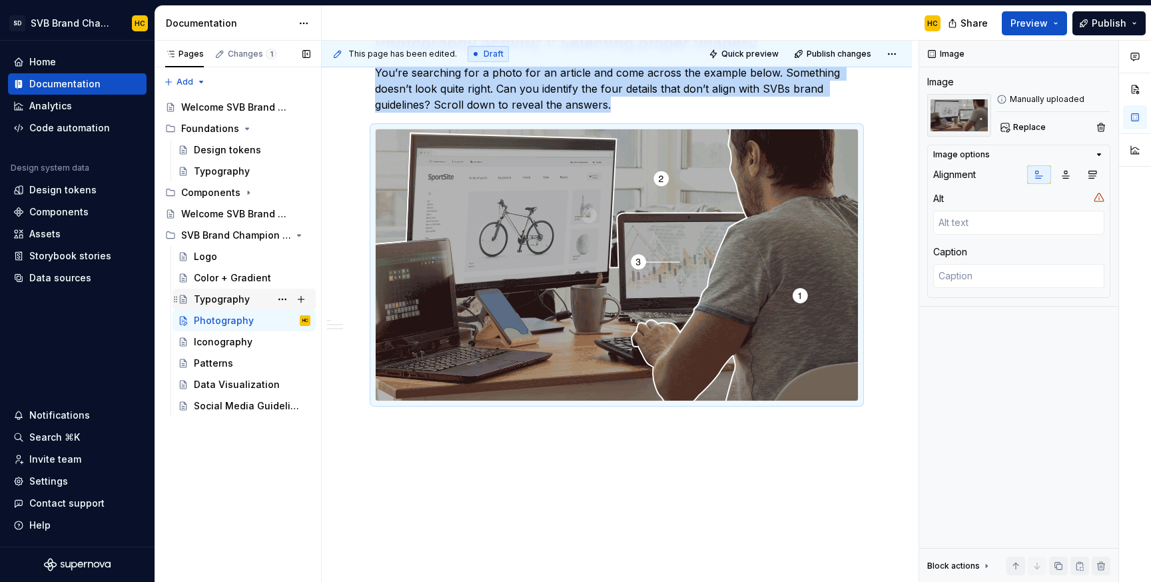
click at [206, 301] on div "Typography" at bounding box center [222, 299] width 56 height 13
click at [207, 300] on div "Typography" at bounding box center [222, 299] width 56 height 13
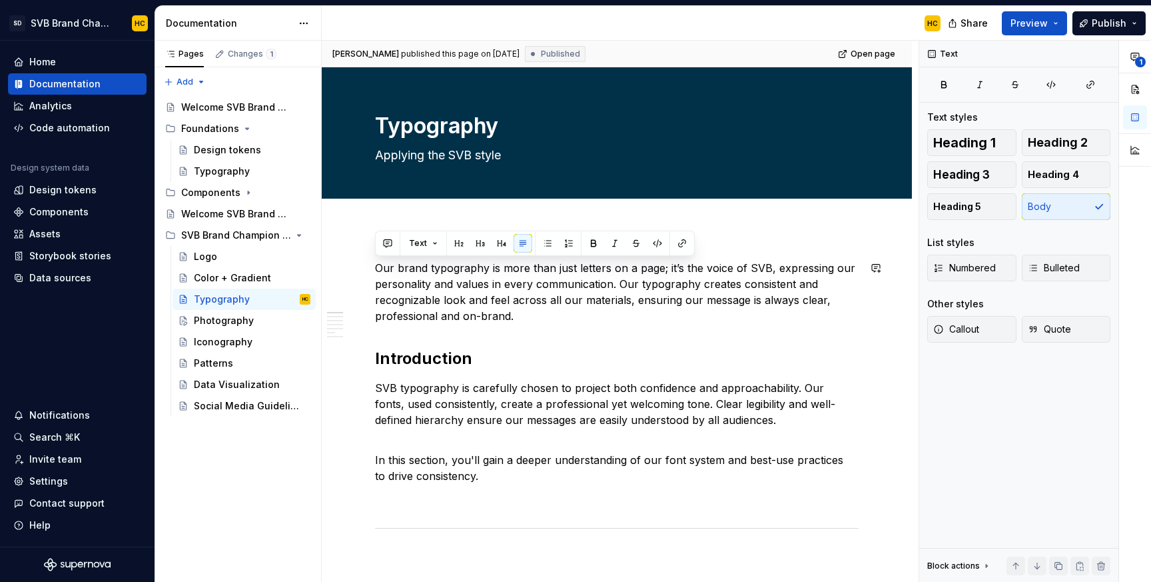
drag, startPoint x: 524, startPoint y: 311, endPoint x: 362, endPoint y: 259, distance: 169.9
type textarea "*"
click at [992, 203] on button "Heading 5" at bounding box center [972, 206] width 89 height 27
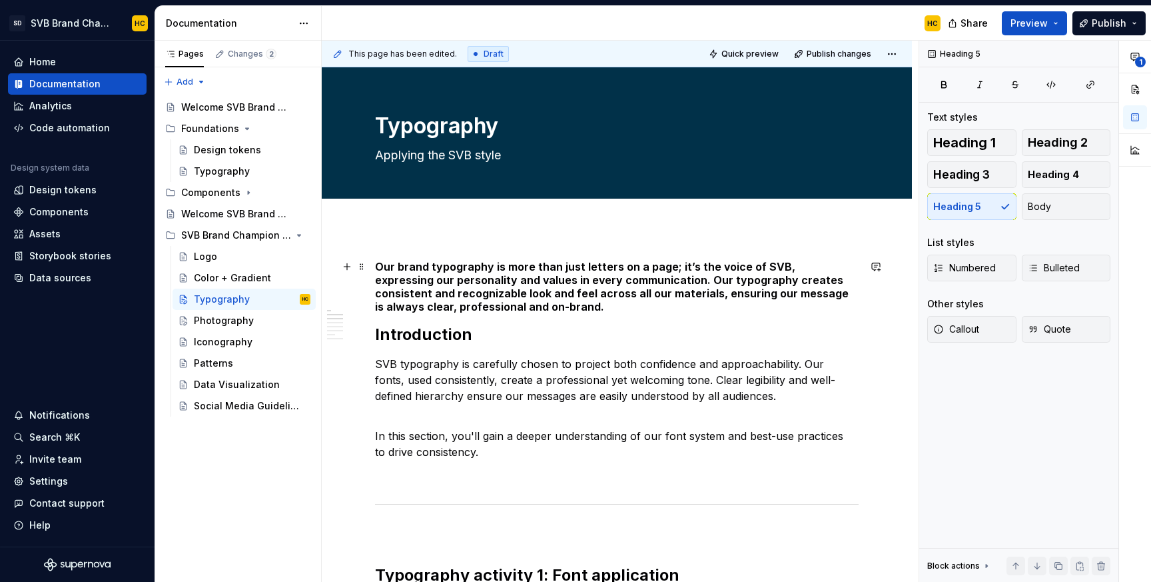
click at [536, 310] on h5 "Our brand typography is more than just letters on a page; it’s the voice of SVB…" at bounding box center [617, 286] width 484 height 53
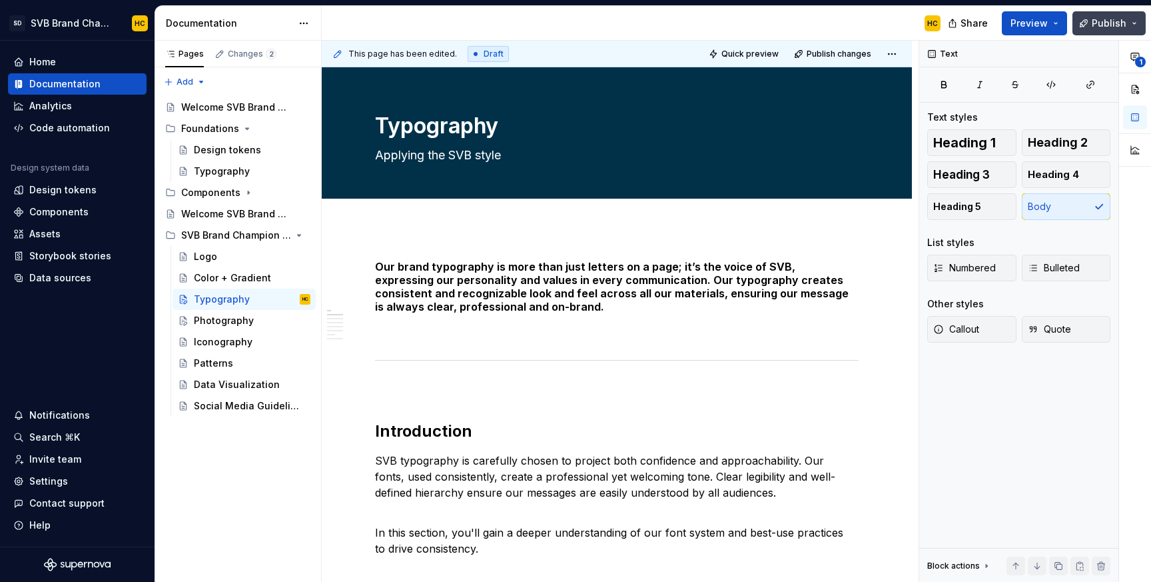
click at [1103, 25] on span "Publish" at bounding box center [1109, 23] width 35 height 13
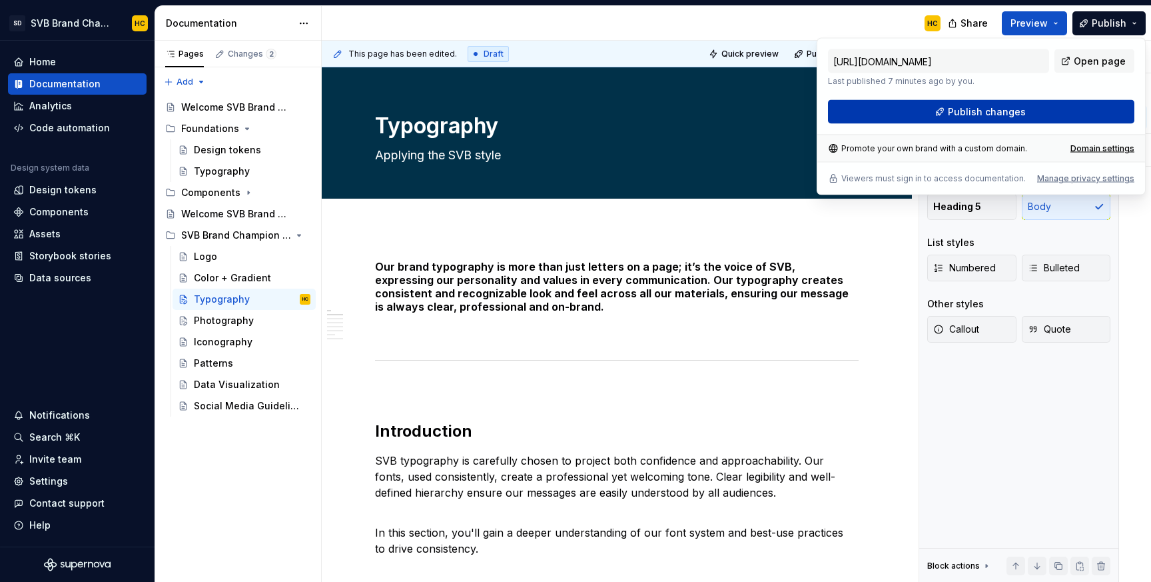
click at [1027, 105] on button "Publish changes" at bounding box center [981, 112] width 307 height 24
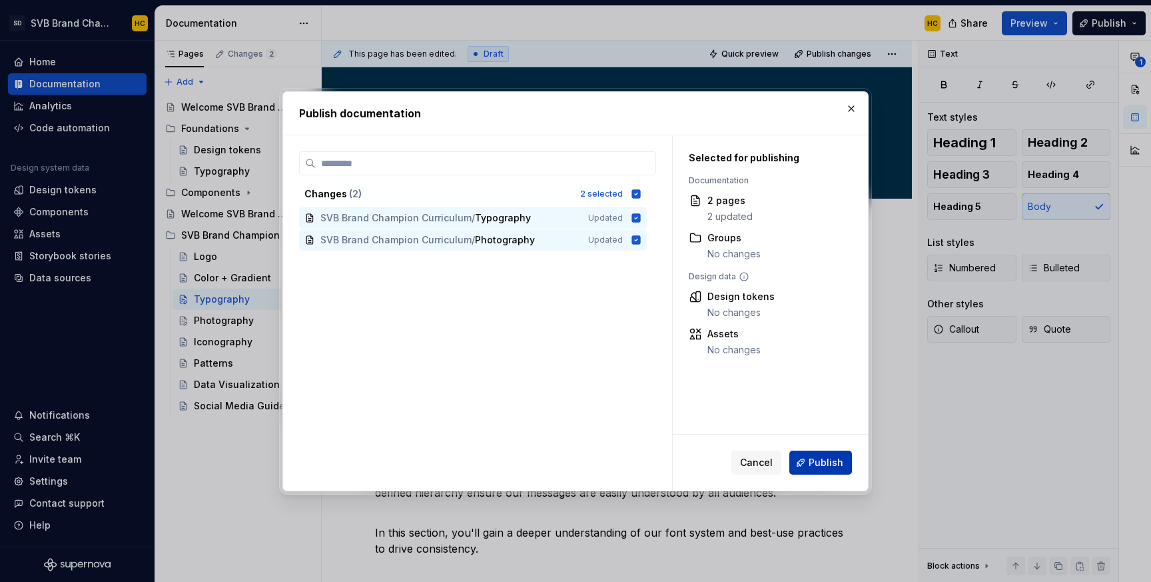
click at [830, 460] on span "Publish" at bounding box center [826, 462] width 35 height 13
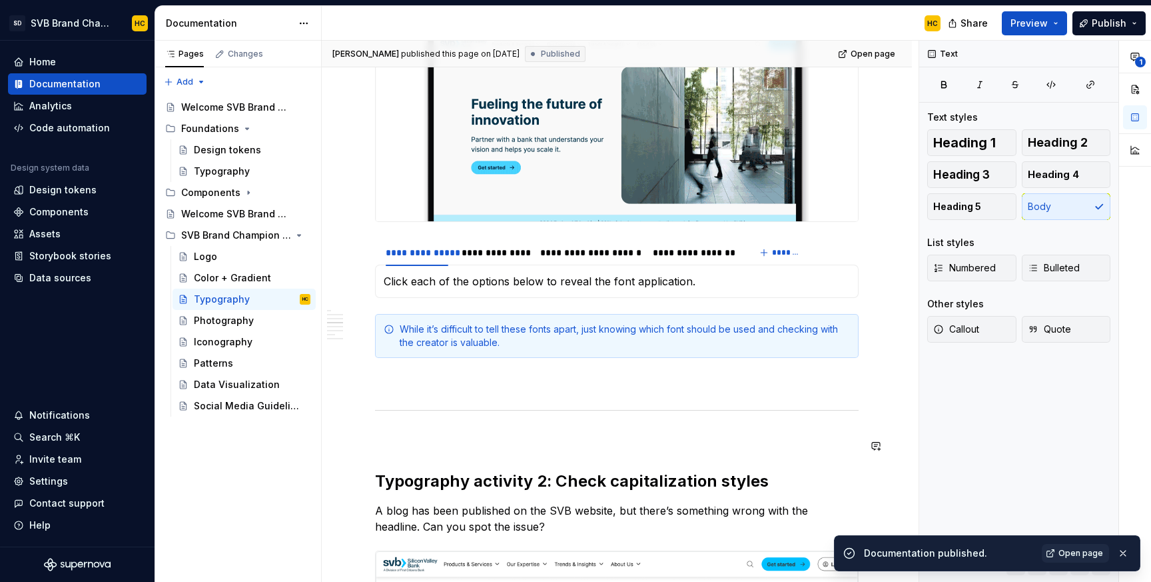
scroll to position [1062, 0]
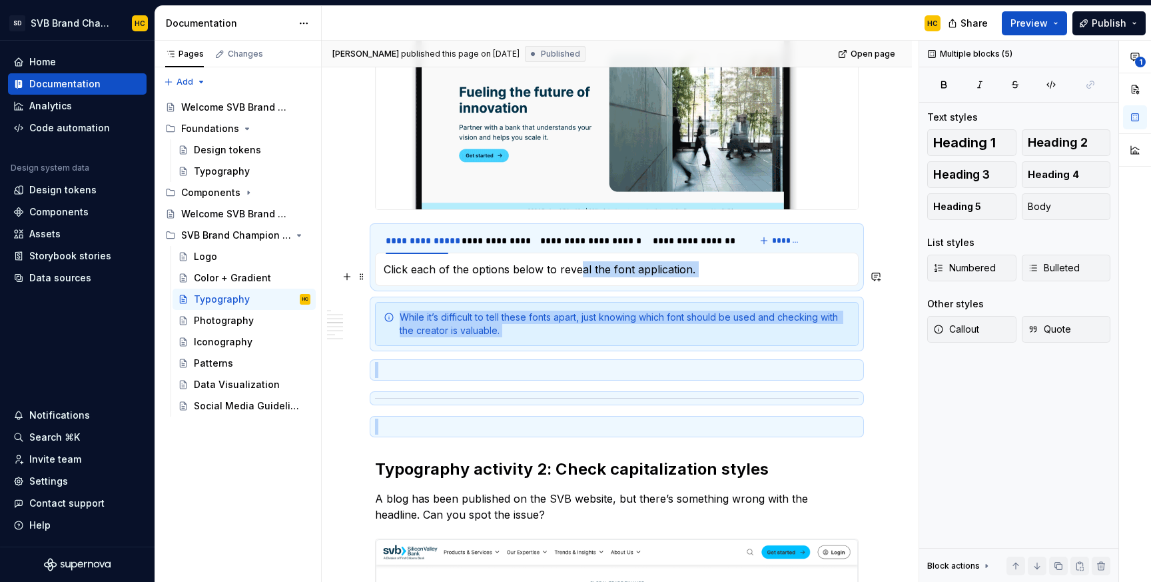
drag, startPoint x: 798, startPoint y: 437, endPoint x: 578, endPoint y: 272, distance: 274.5
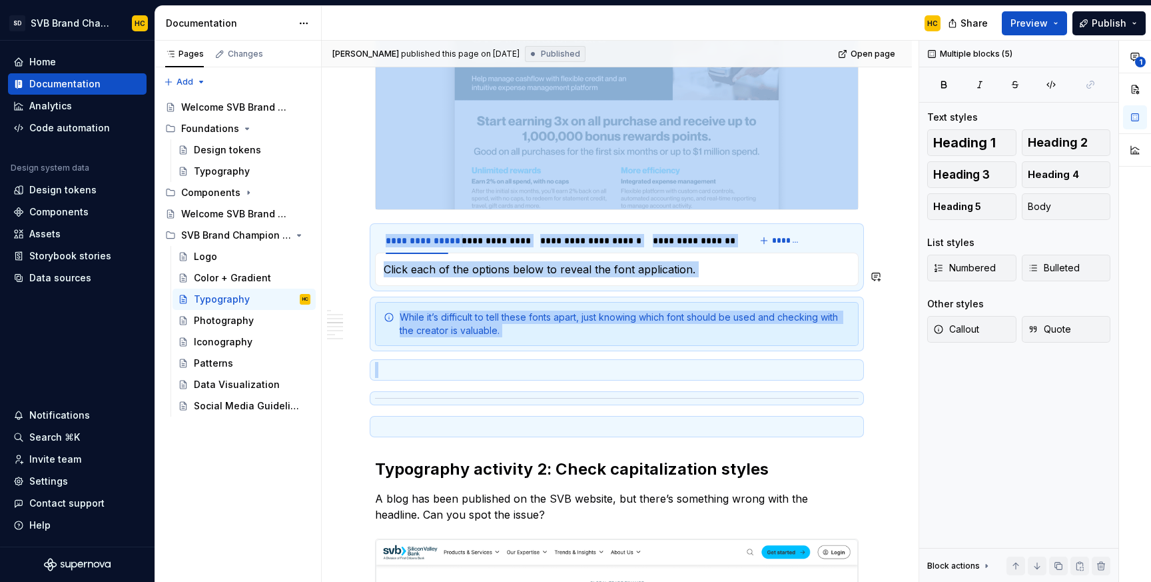
copy div "**********"
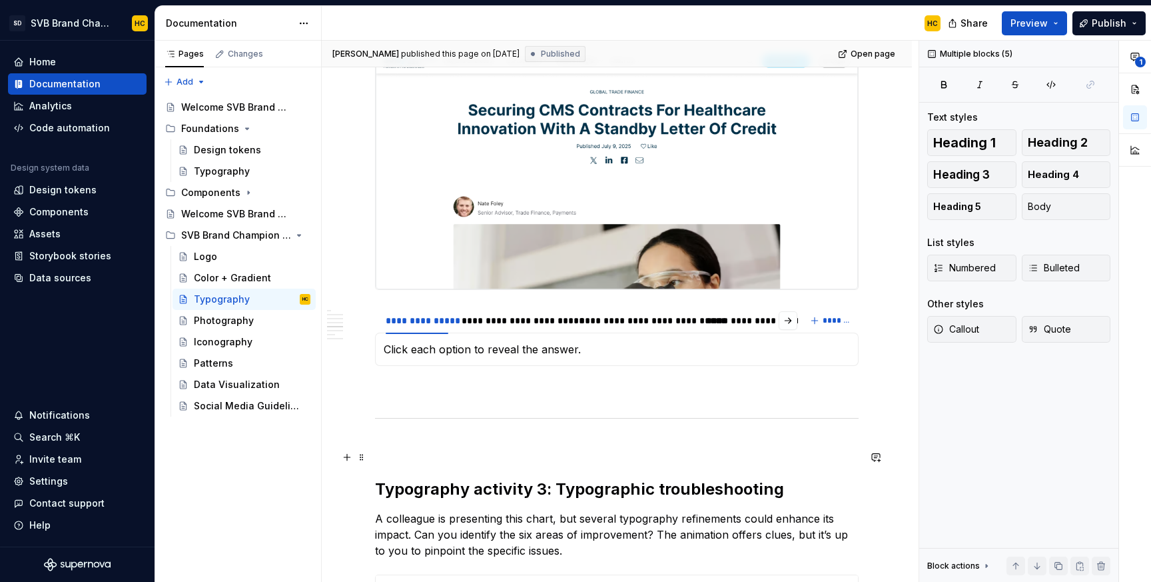
scroll to position [1537, 0]
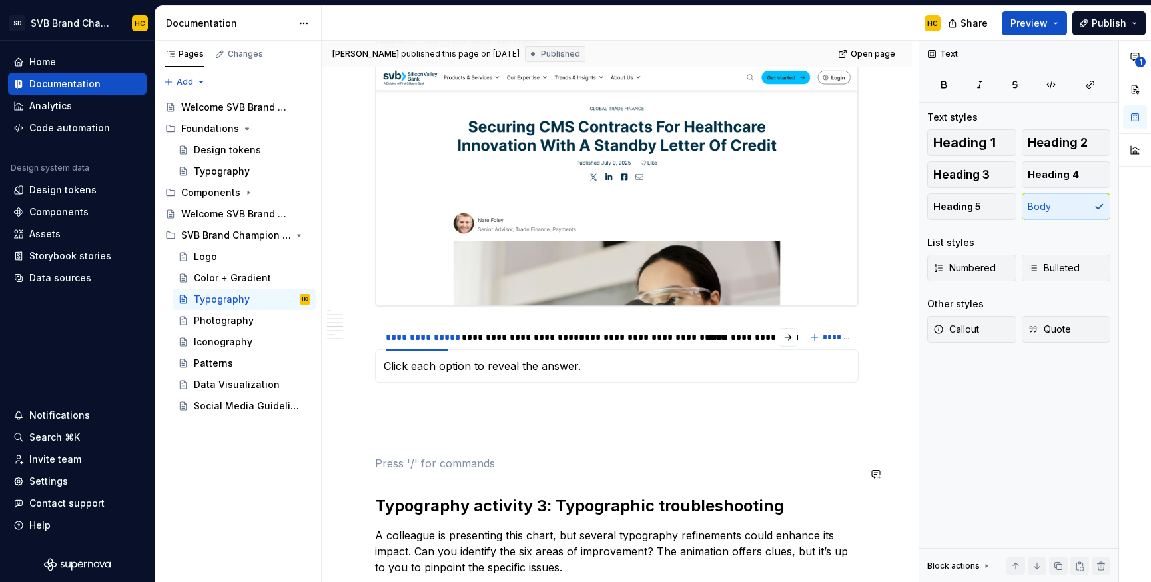
click at [652, 462] on div "**********" at bounding box center [617, 190] width 484 height 2935
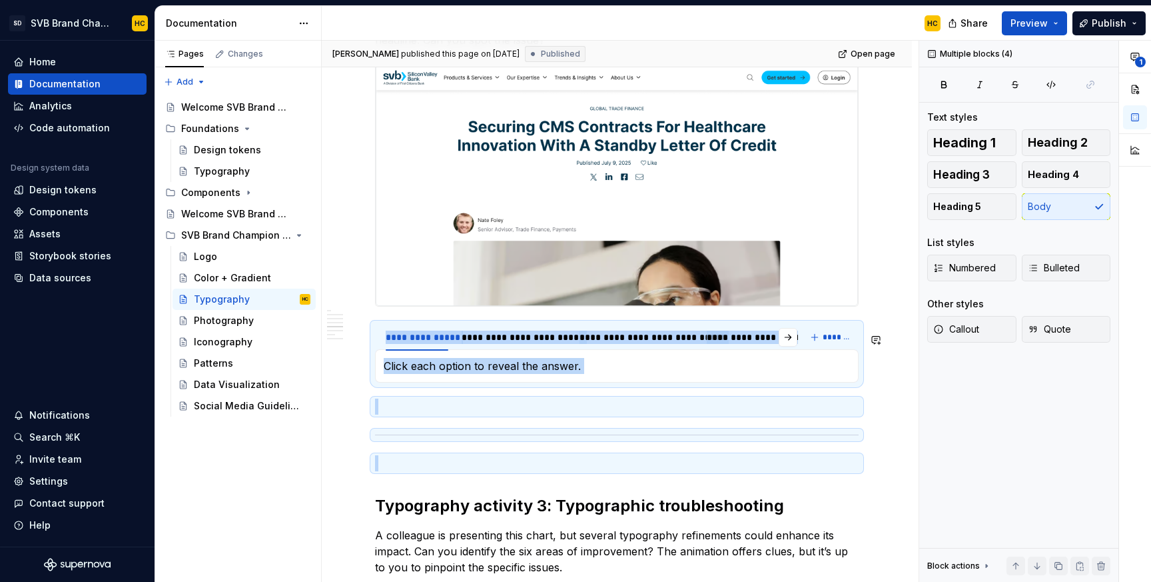
drag, startPoint x: 646, startPoint y: 467, endPoint x: 522, endPoint y: 325, distance: 188.5
click at [522, 325] on div "**********" at bounding box center [617, 190] width 484 height 2935
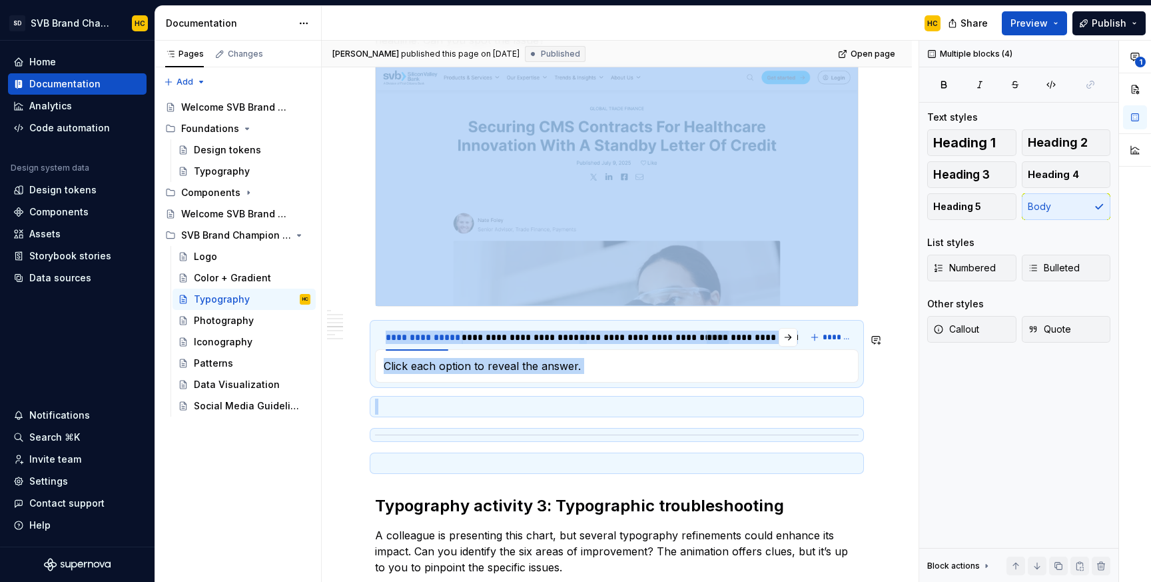
copy div "**********"
click at [203, 321] on div "Photography" at bounding box center [224, 320] width 60 height 13
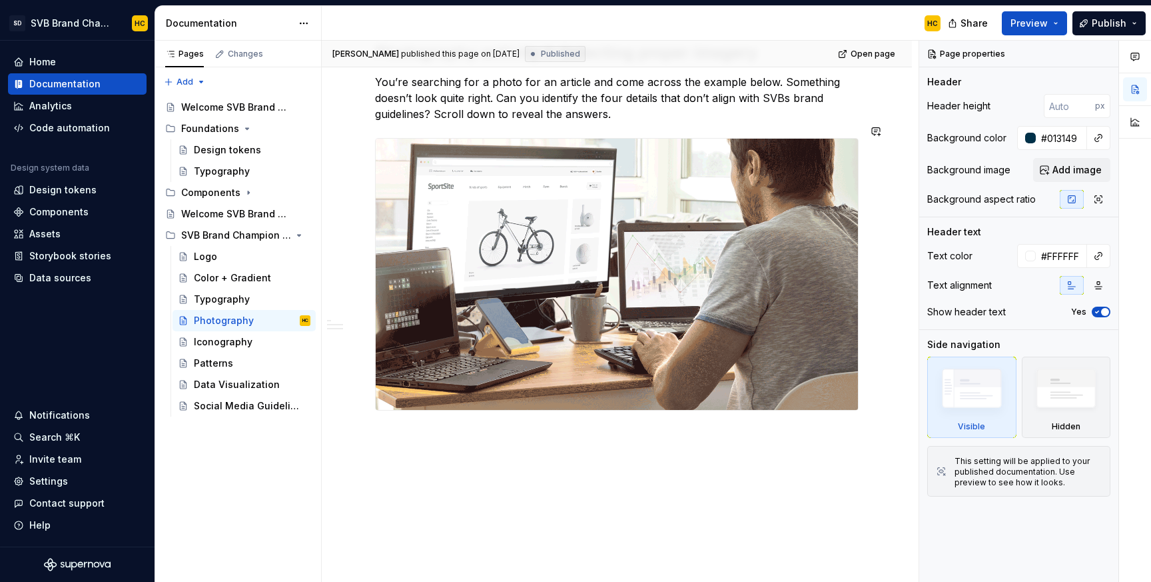
scroll to position [655, 0]
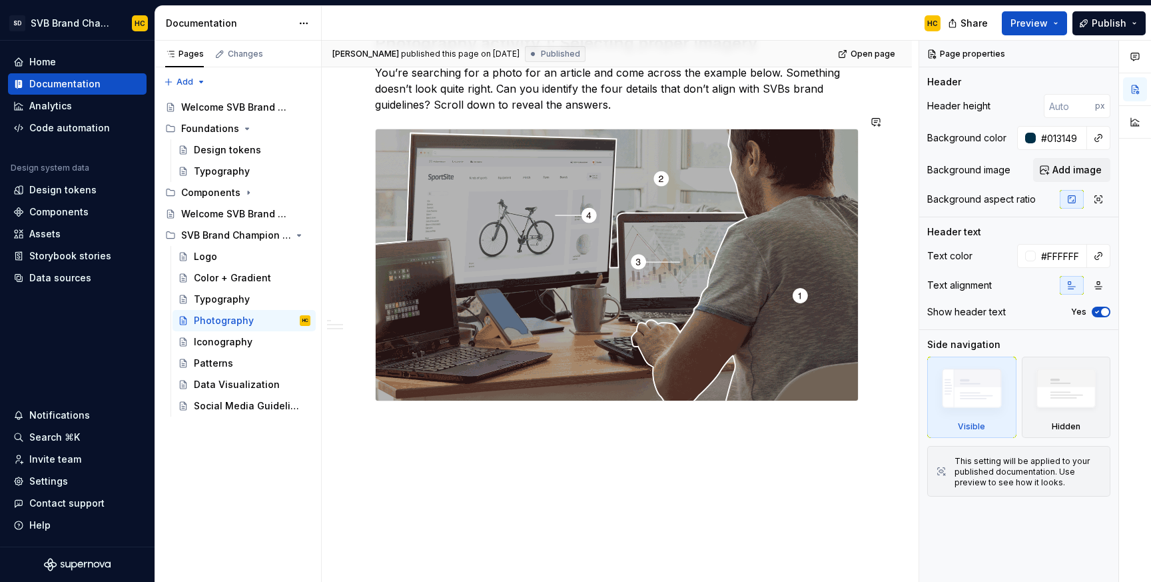
type textarea "*"
click at [398, 416] on div "At SVB, photography is more than just a visual element; it's a powerful storyte…" at bounding box center [617, 82] width 590 height 1019
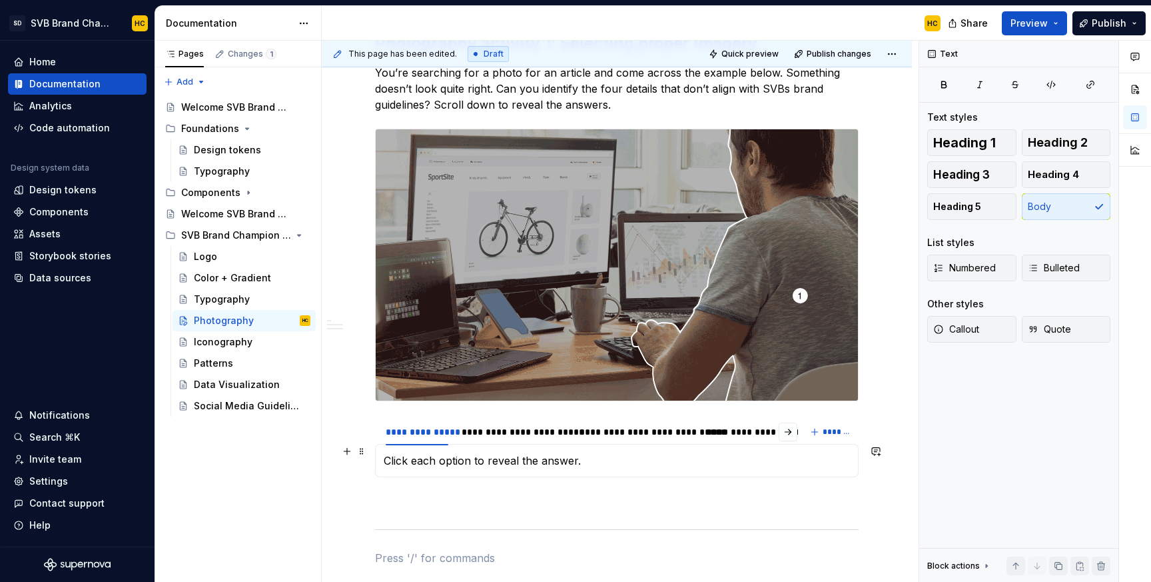
click at [438, 452] on p "Click each option to reveal the answer." at bounding box center [617, 460] width 466 height 16
click at [502, 425] on div "**********" at bounding box center [514, 431] width 105 height 13
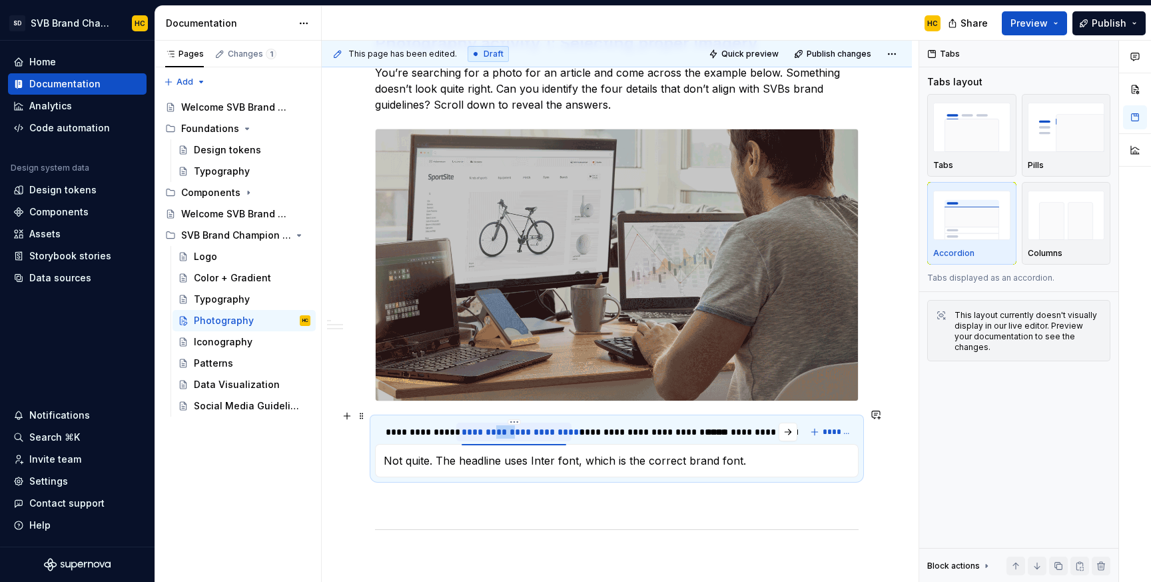
click at [502, 425] on div "**********" at bounding box center [514, 431] width 105 height 13
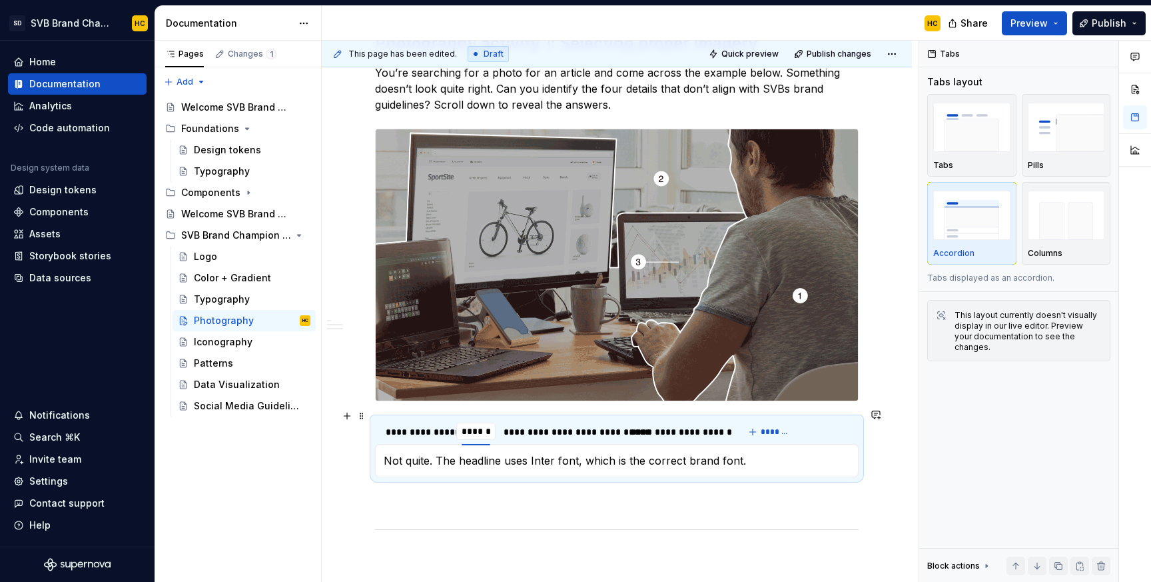
type input "********"
click at [544, 425] on div "**********" at bounding box center [564, 431] width 114 height 13
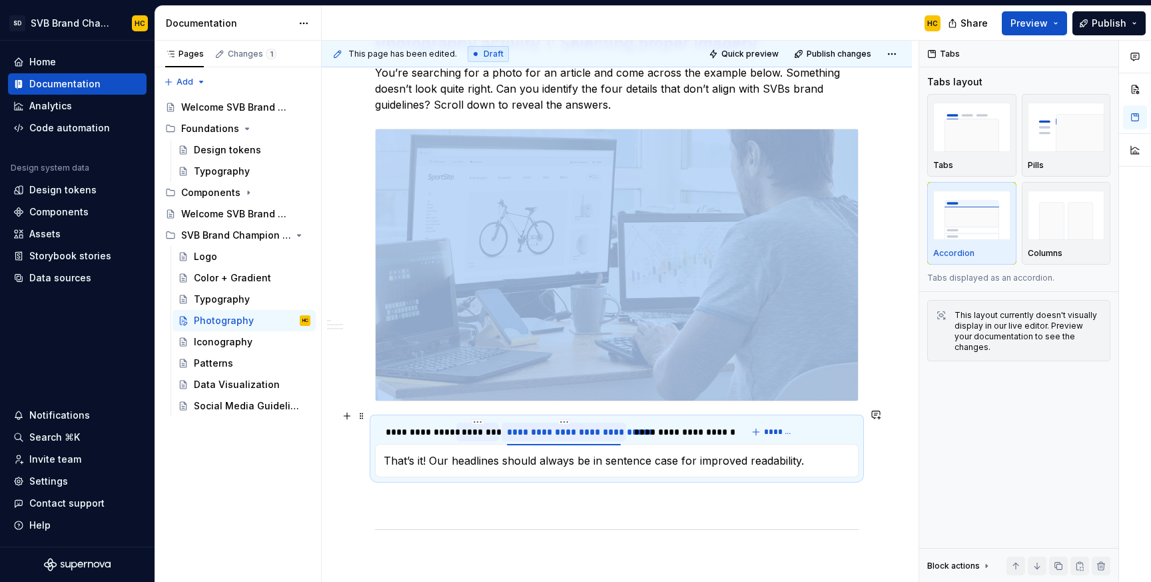
type textarea "*"
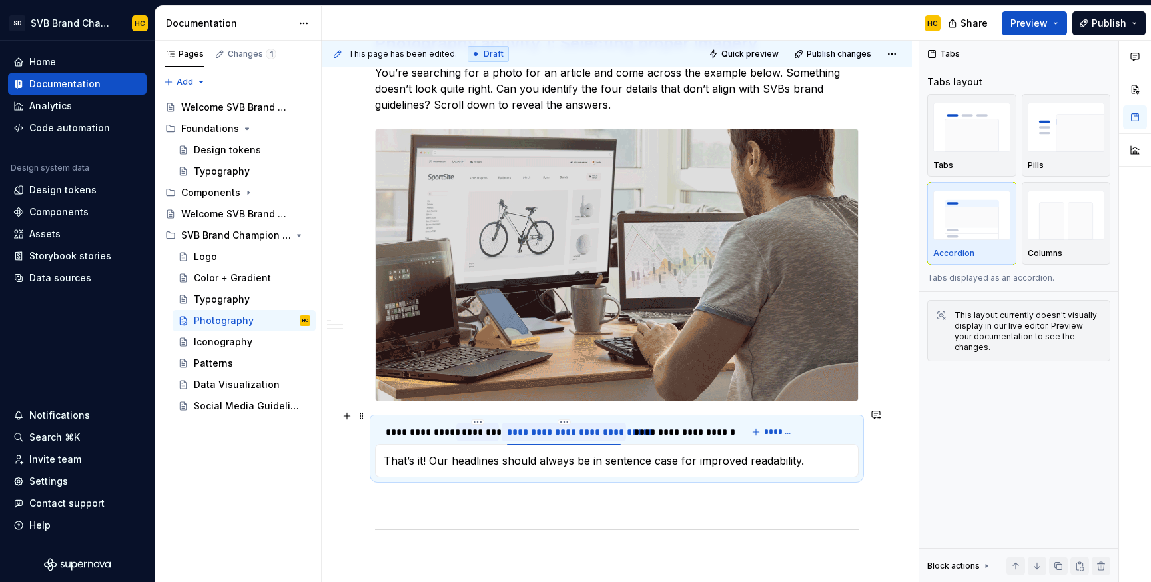
click at [544, 425] on div "**********" at bounding box center [564, 431] width 114 height 13
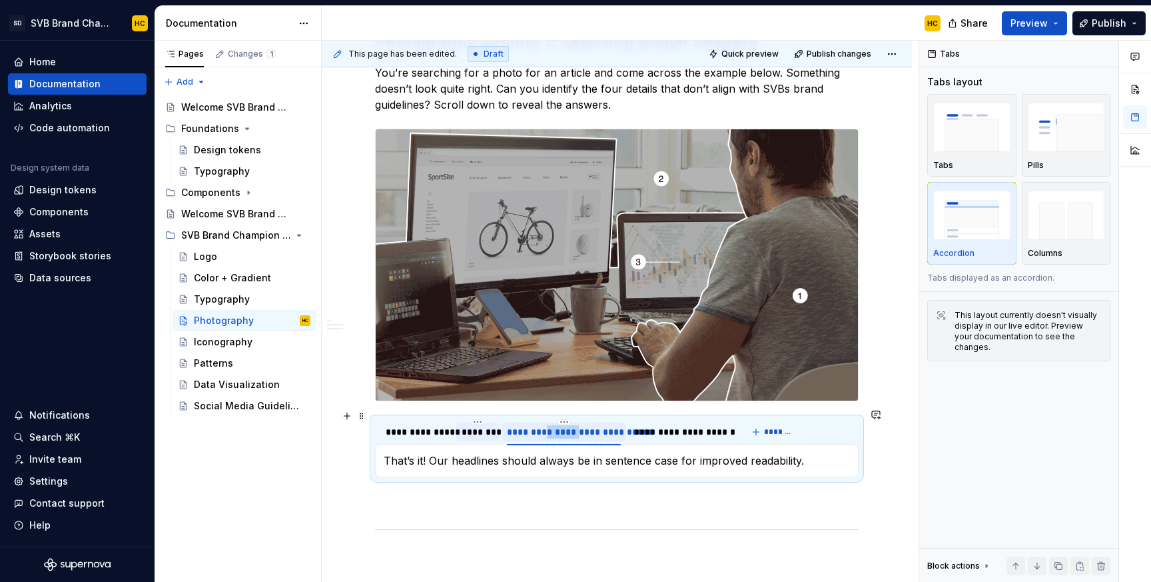
click at [544, 425] on div "**********" at bounding box center [564, 431] width 114 height 13
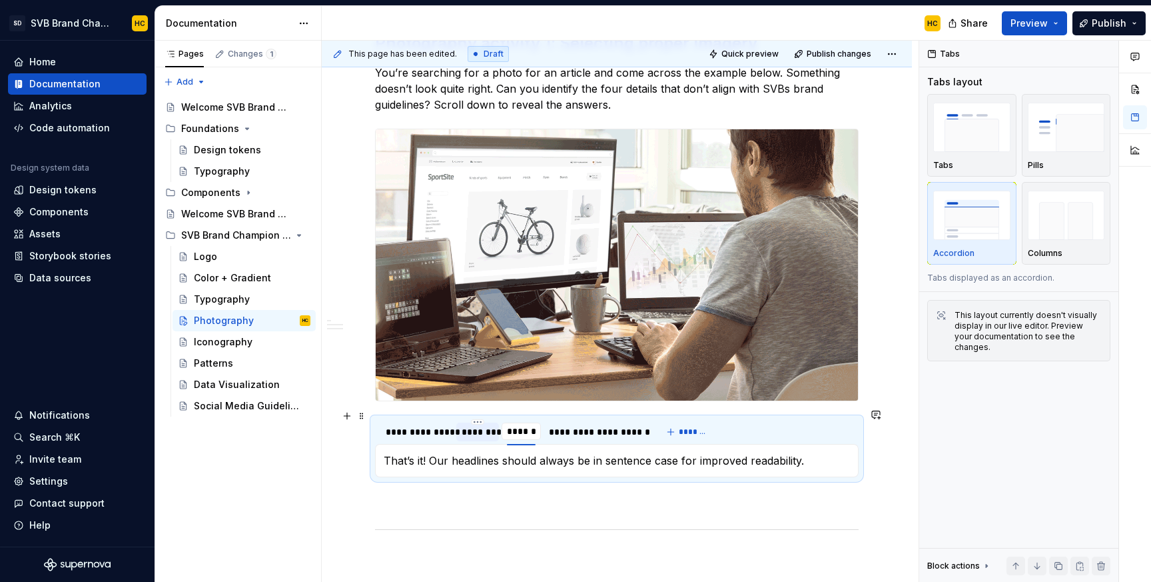
type input "********"
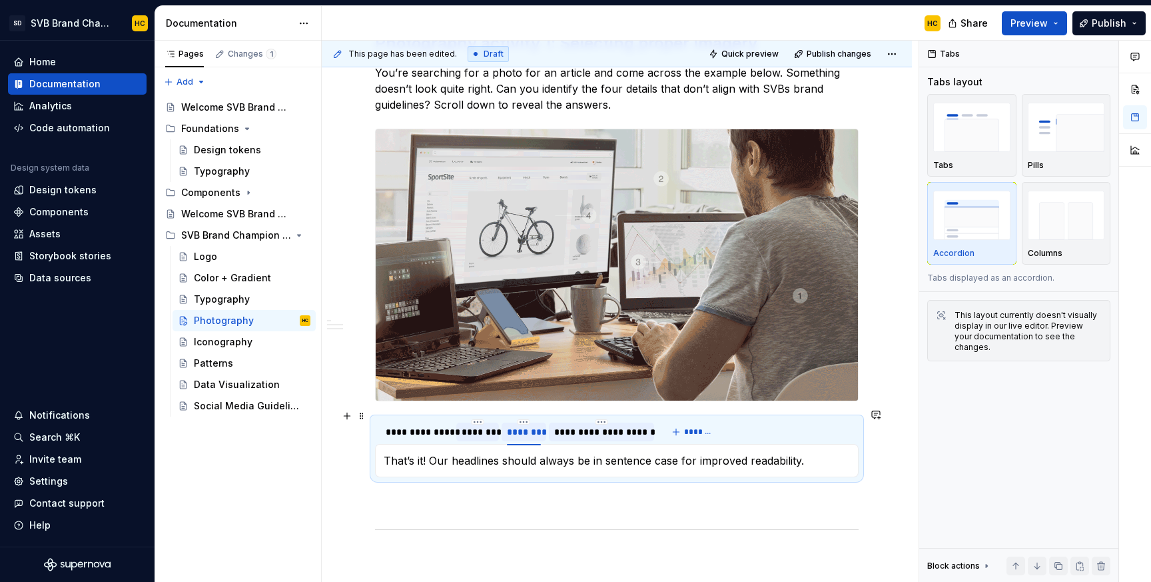
click at [593, 425] on div "**********" at bounding box center [601, 431] width 95 height 13
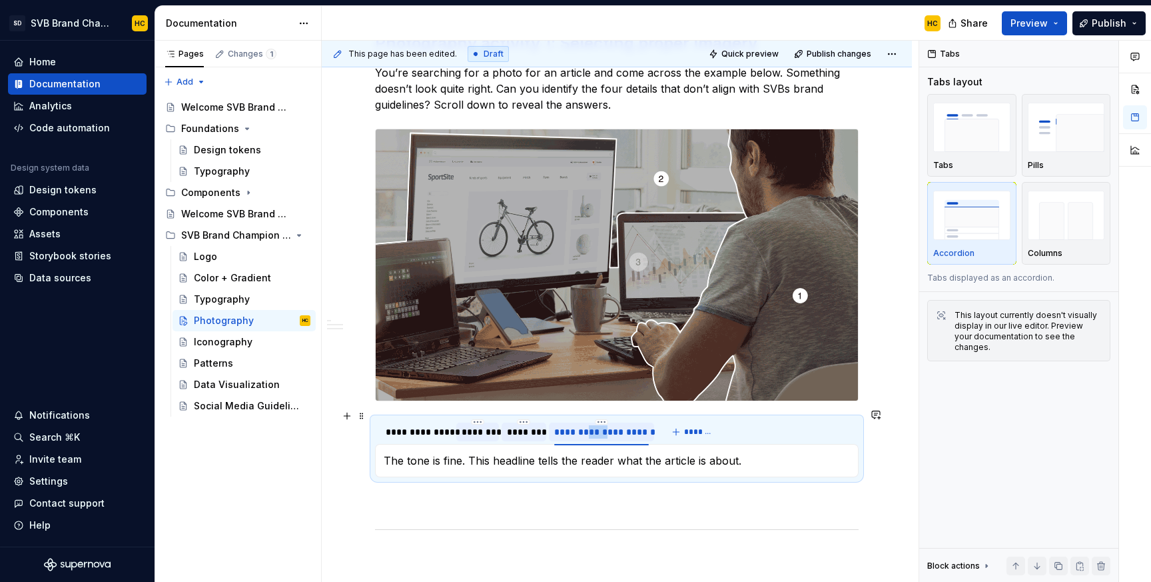
click at [593, 425] on div "**********" at bounding box center [601, 431] width 95 height 13
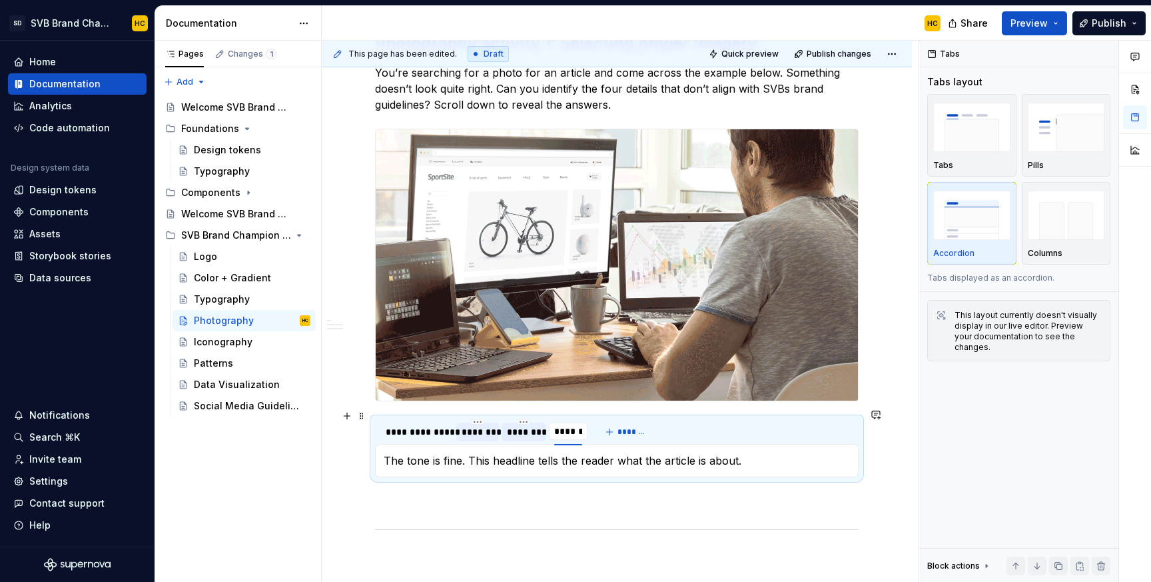
type input "********"
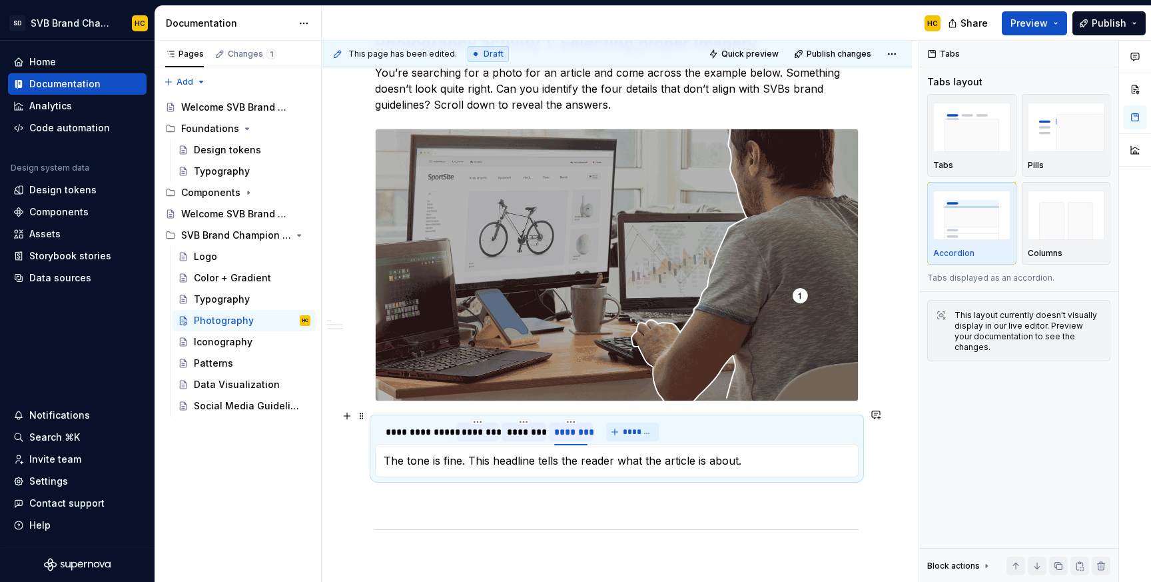
click at [650, 426] on span "*******" at bounding box center [638, 431] width 30 height 11
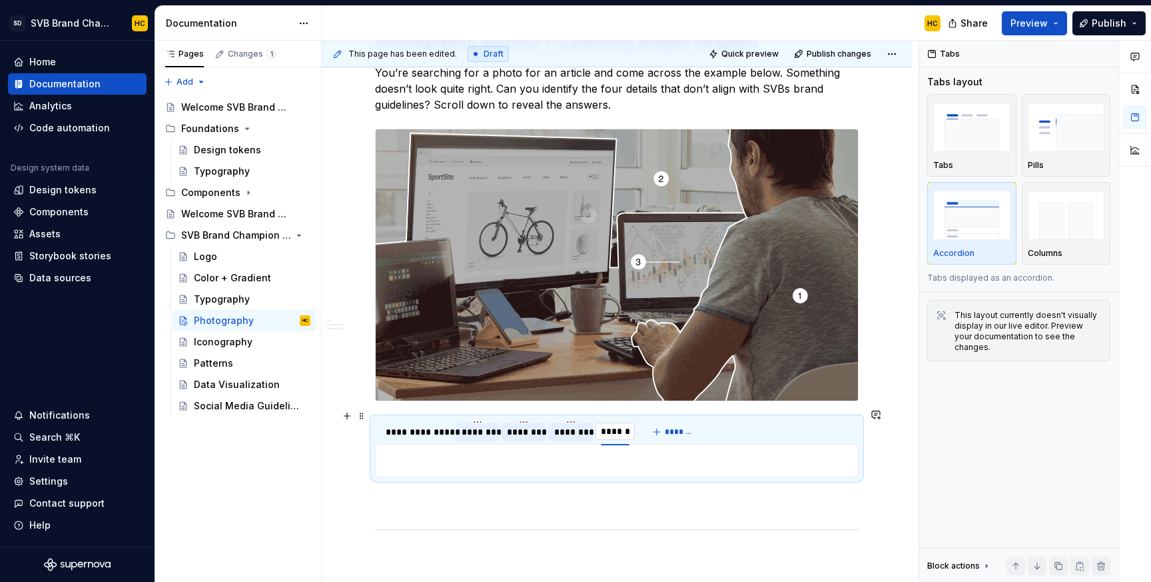
type input "********"
click at [684, 426] on span "*******" at bounding box center [685, 431] width 30 height 11
type input "**********"
click at [472, 425] on div "********" at bounding box center [478, 431] width 32 height 13
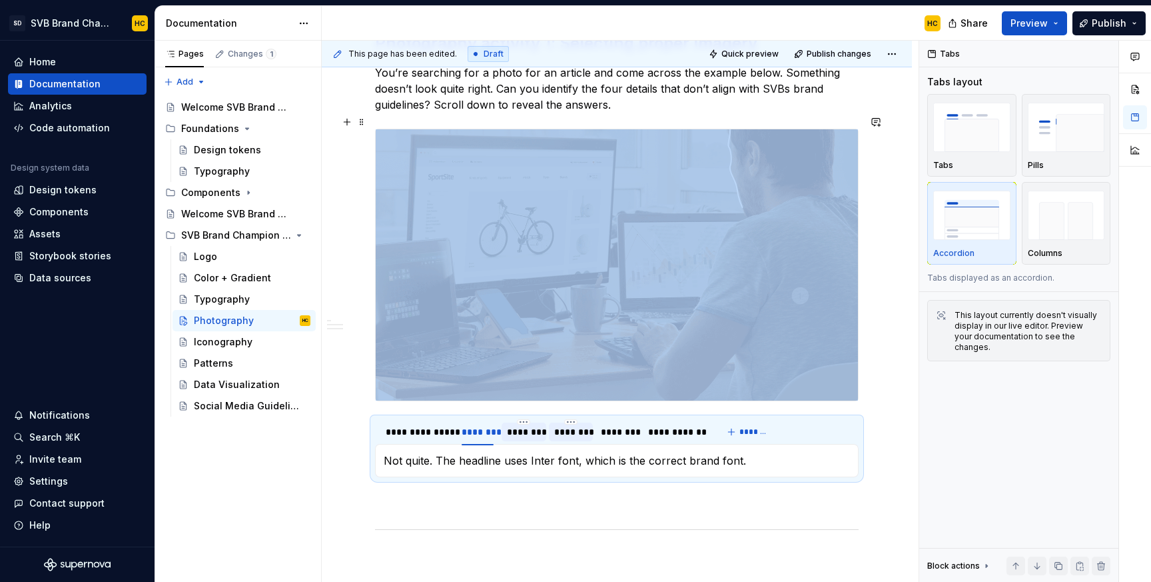
click at [438, 453] on p "Not quite. The headline uses Inter font, which is the correct brand font." at bounding box center [617, 460] width 466 height 16
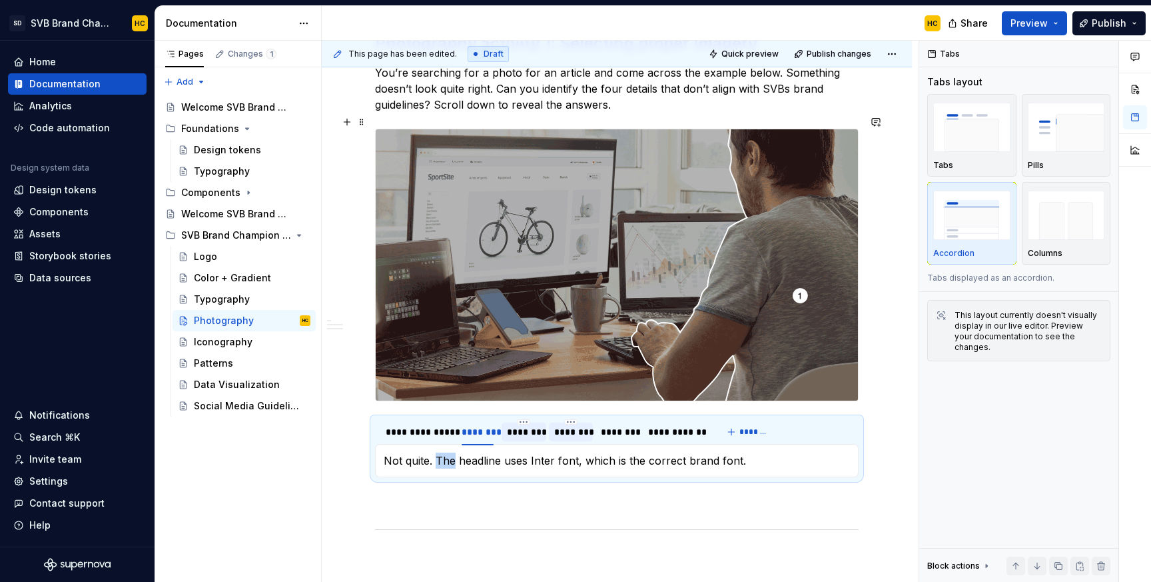
click at [438, 453] on p "Not quite. The headline uses Inter font, which is the correct brand font." at bounding box center [617, 460] width 466 height 16
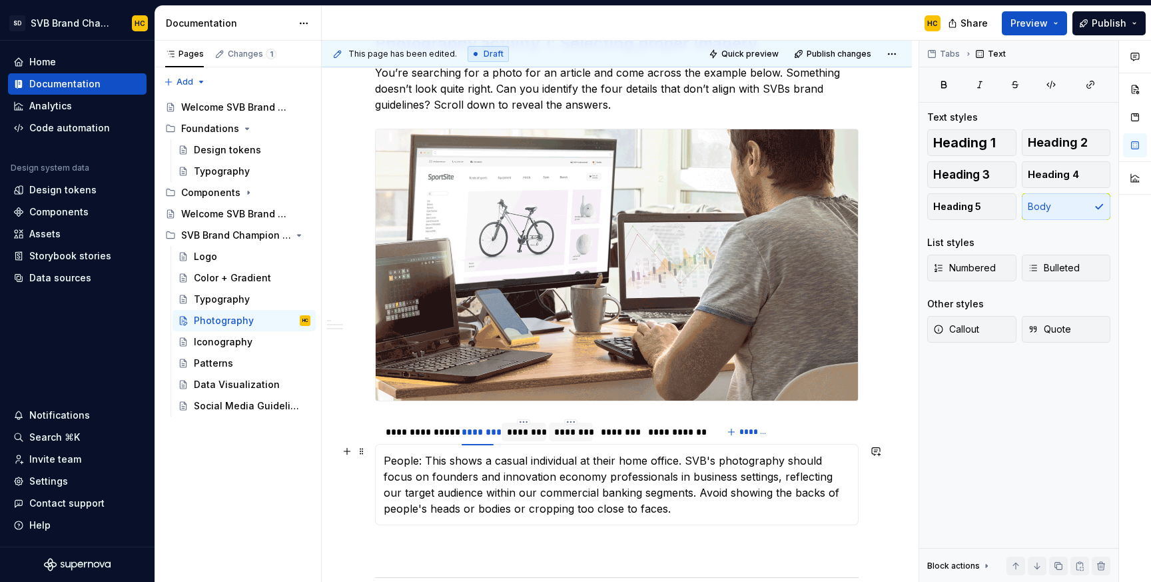
click at [408, 454] on p "People: This shows a casual individual at their home office. SVB's photography …" at bounding box center [617, 484] width 466 height 64
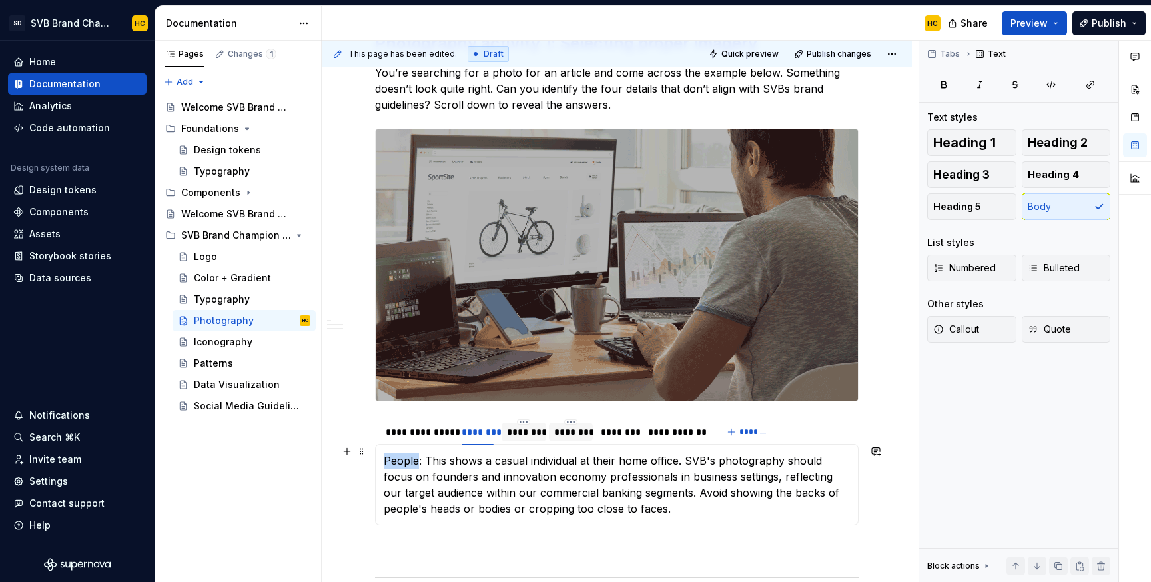
click at [408, 454] on p "People: This shows a casual individual at their home office. SVB's photography …" at bounding box center [617, 484] width 466 height 64
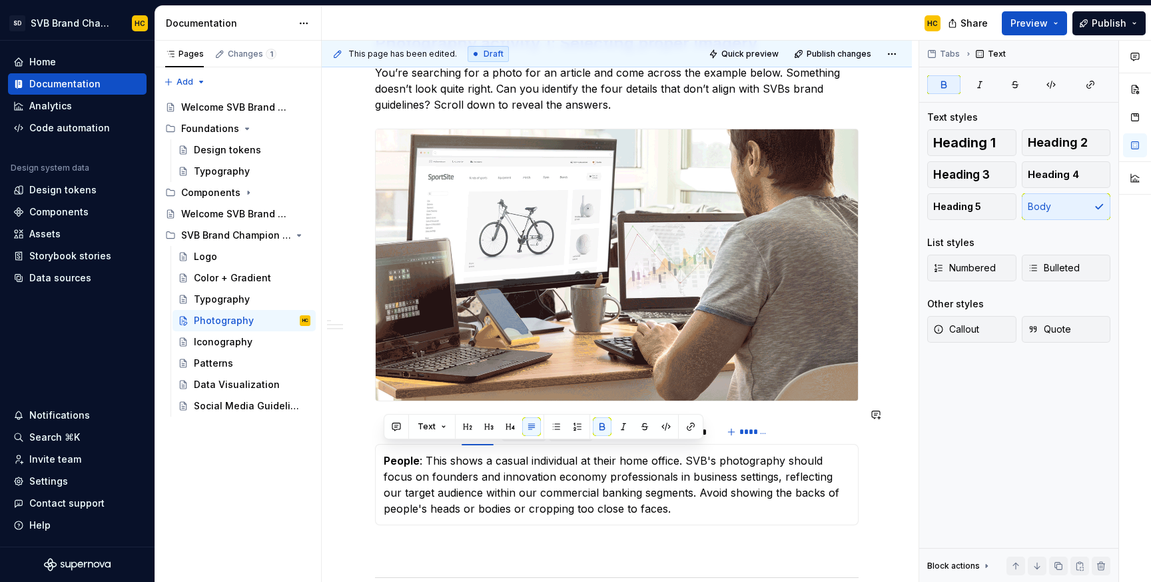
click at [431, 527] on div "**********" at bounding box center [617, 109] width 484 height 1009
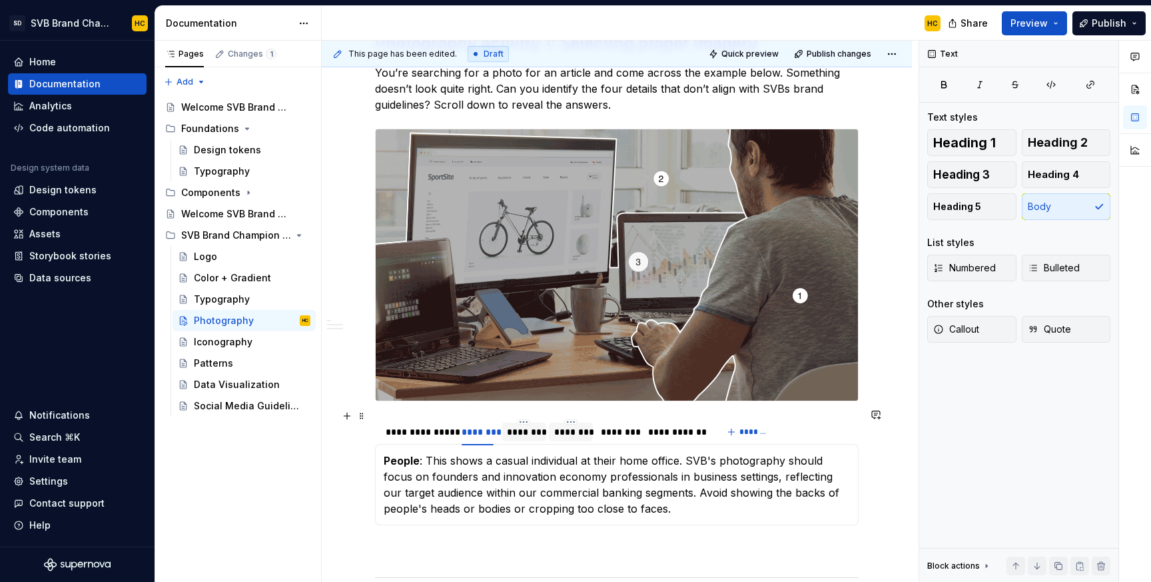
click at [528, 425] on div "********" at bounding box center [524, 431] width 34 height 13
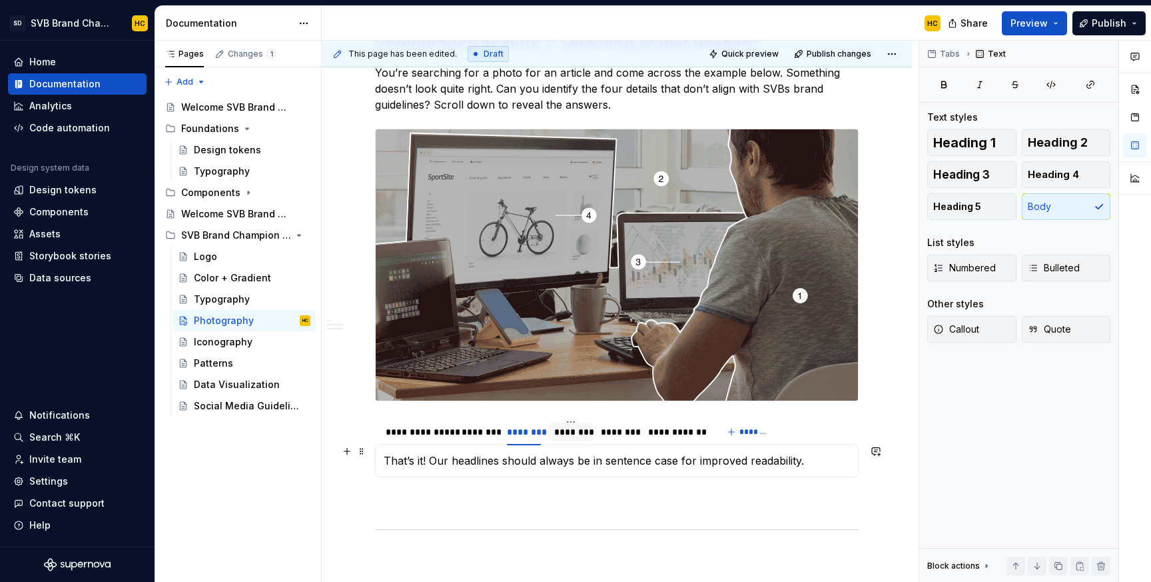
click at [511, 454] on p "That’s it! Our headlines should always be in sentence case for improved readabi…" at bounding box center [617, 460] width 466 height 16
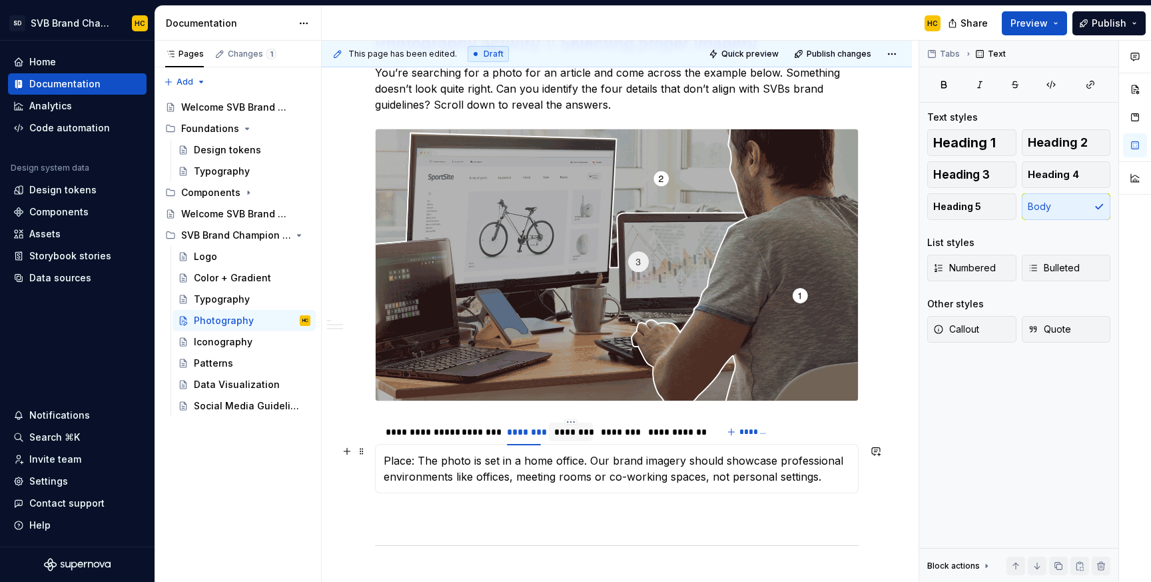
click at [404, 453] on p "Place: The photo is set in a home office. Our brand imagery should showcase pro…" at bounding box center [617, 468] width 466 height 32
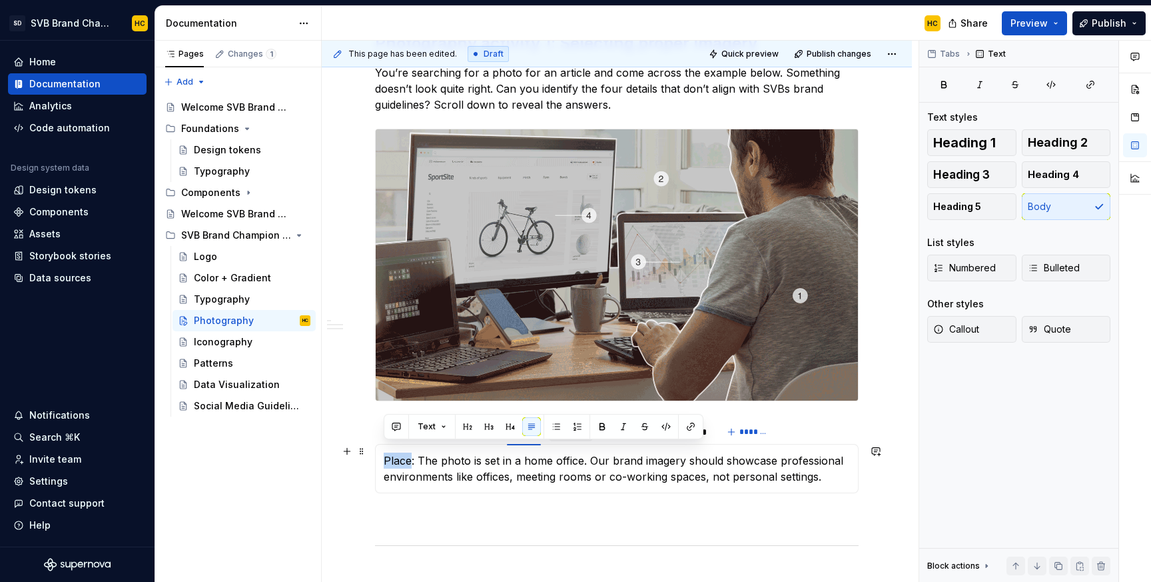
click at [404, 453] on p "Place: The photo is set in a home office. Our brand imagery should showcase pro…" at bounding box center [617, 468] width 466 height 32
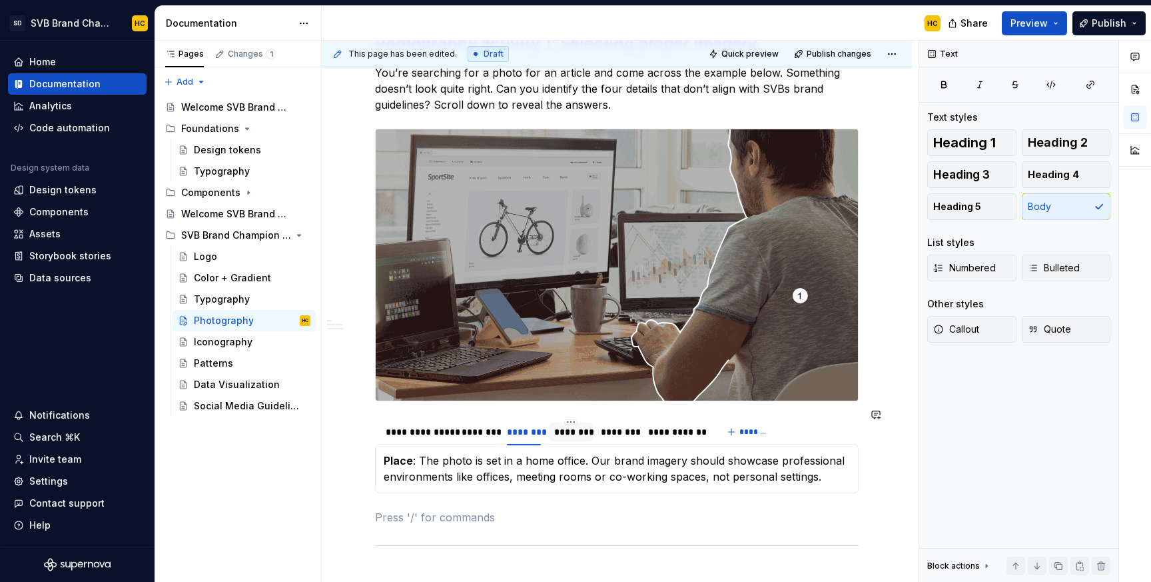
click at [680, 509] on p at bounding box center [617, 517] width 484 height 16
click at [560, 425] on div "********" at bounding box center [571, 431] width 34 height 13
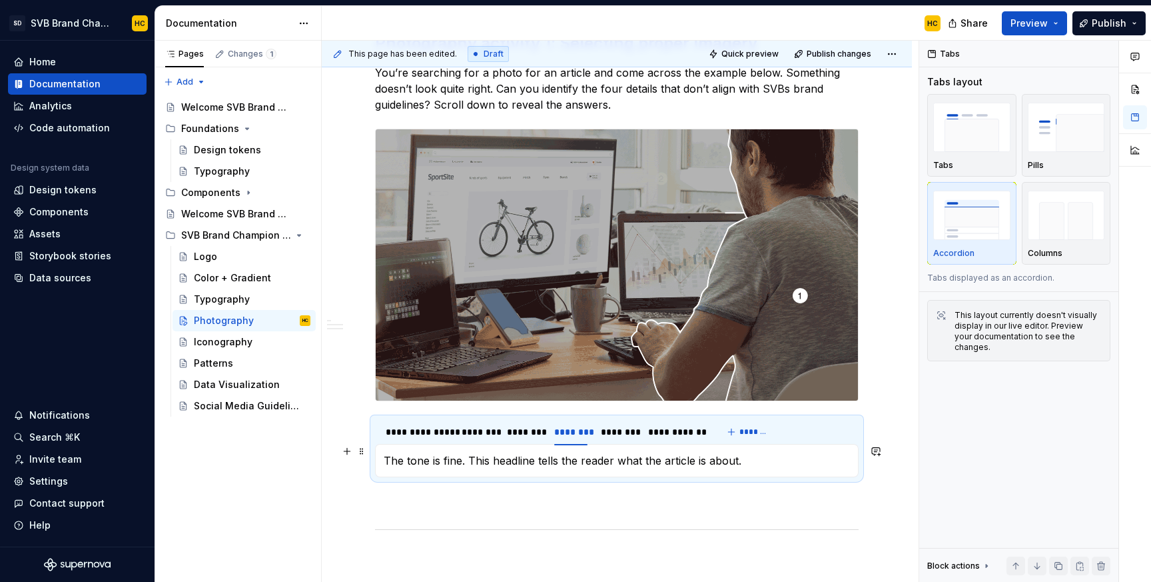
click at [550, 452] on p "The tone is fine. This headline tells the reader what the article is about." at bounding box center [617, 460] width 466 height 16
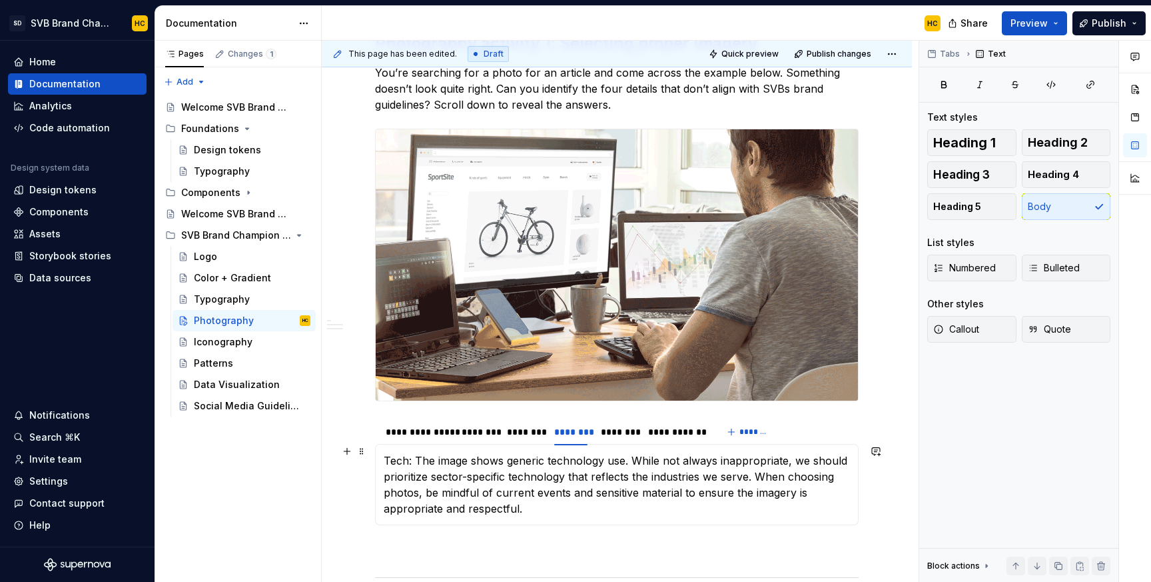
click at [401, 452] on p "Tech: The image shows generic technology use. While not always inappropriate, w…" at bounding box center [617, 484] width 466 height 64
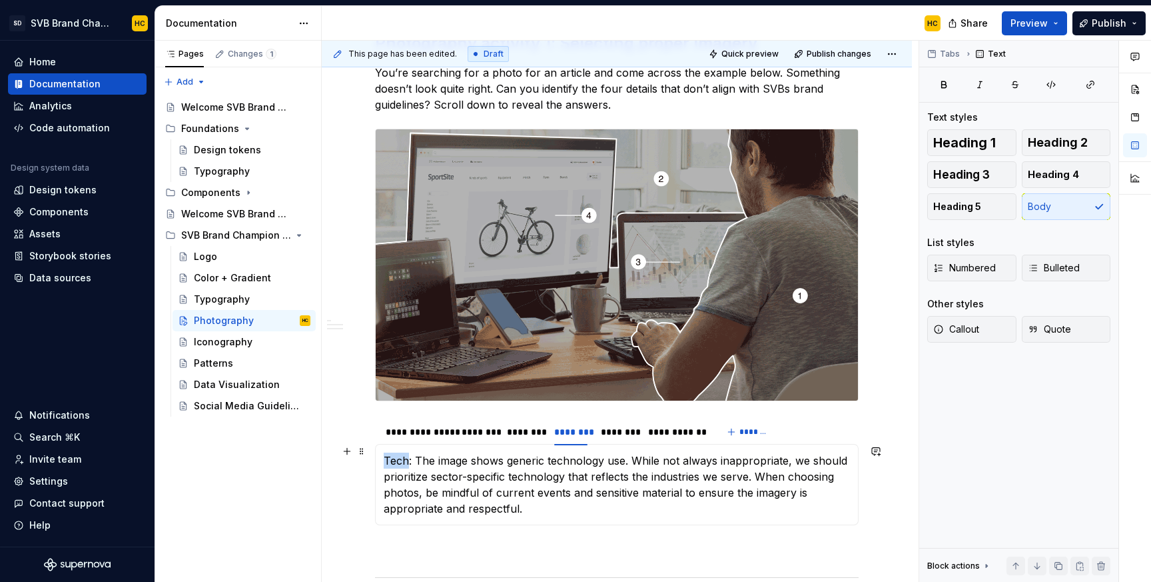
click at [401, 452] on p "Tech: The image shows generic technology use. While not always inappropriate, w…" at bounding box center [617, 484] width 466 height 64
click at [455, 541] on p at bounding box center [617, 549] width 484 height 16
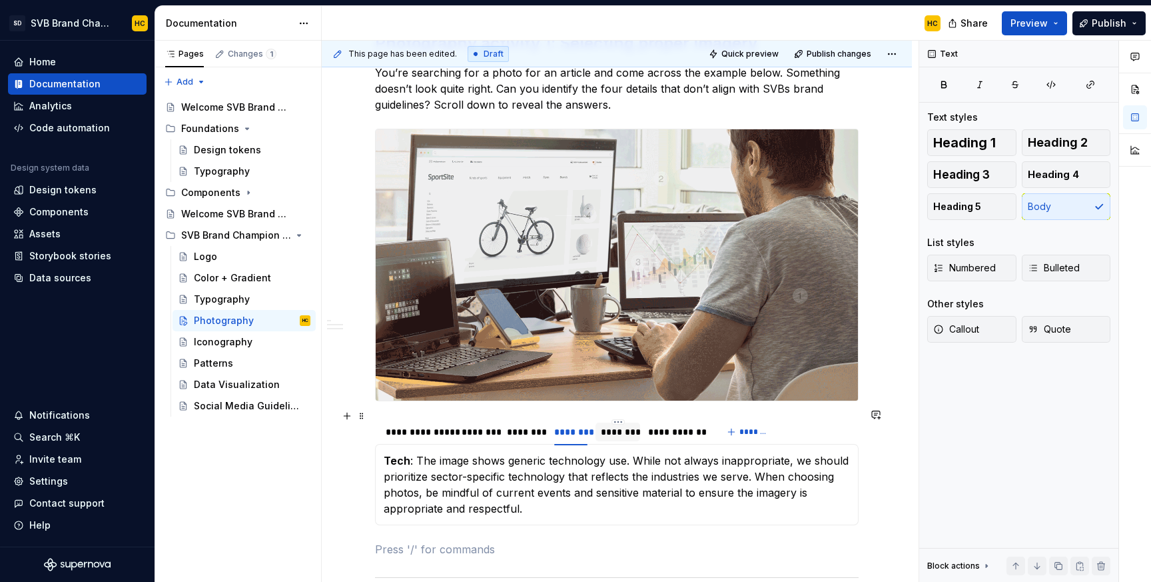
click at [617, 425] on div "********" at bounding box center [618, 431] width 34 height 13
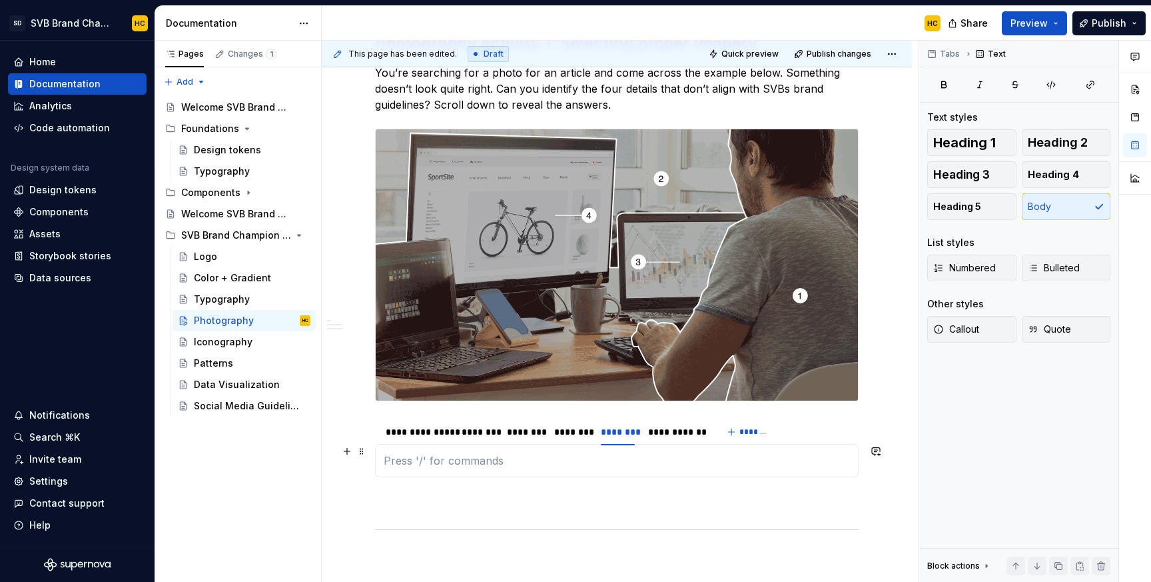
click at [470, 455] on p at bounding box center [617, 460] width 466 height 16
click at [442, 452] on p at bounding box center [617, 460] width 466 height 16
click at [400, 452] on p "hello" at bounding box center [617, 460] width 466 height 16
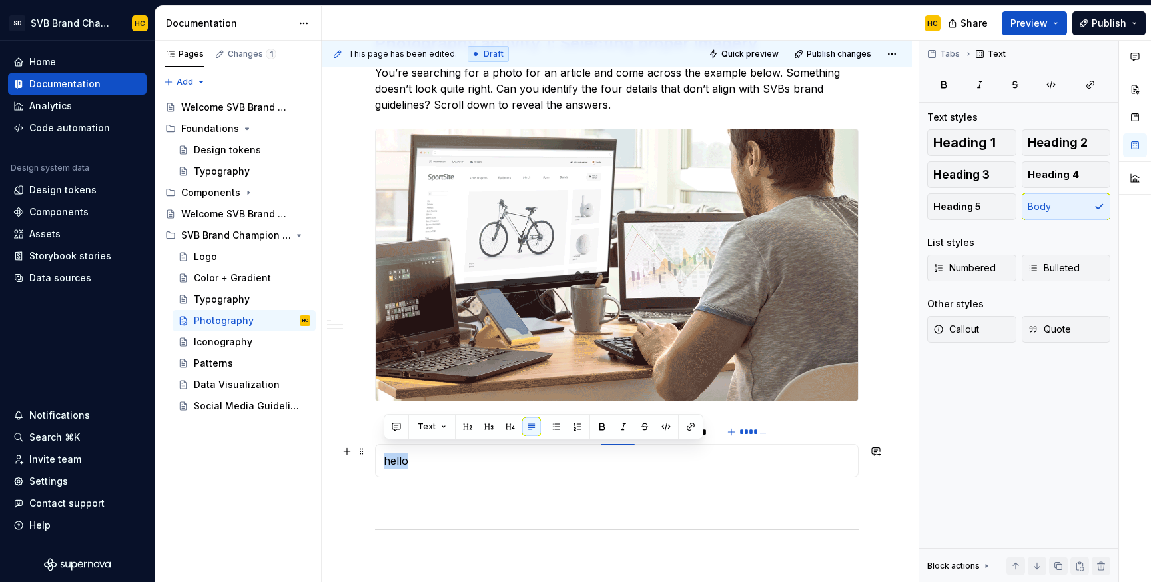
click at [400, 452] on p "hello" at bounding box center [617, 460] width 466 height 16
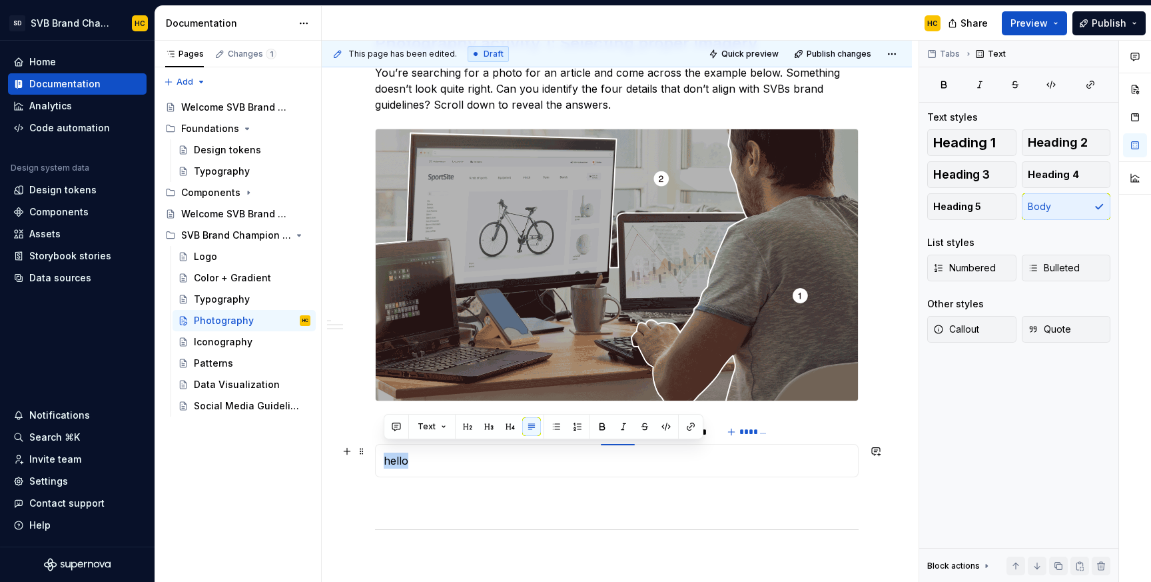
click at [607, 453] on p "hello" at bounding box center [617, 460] width 466 height 16
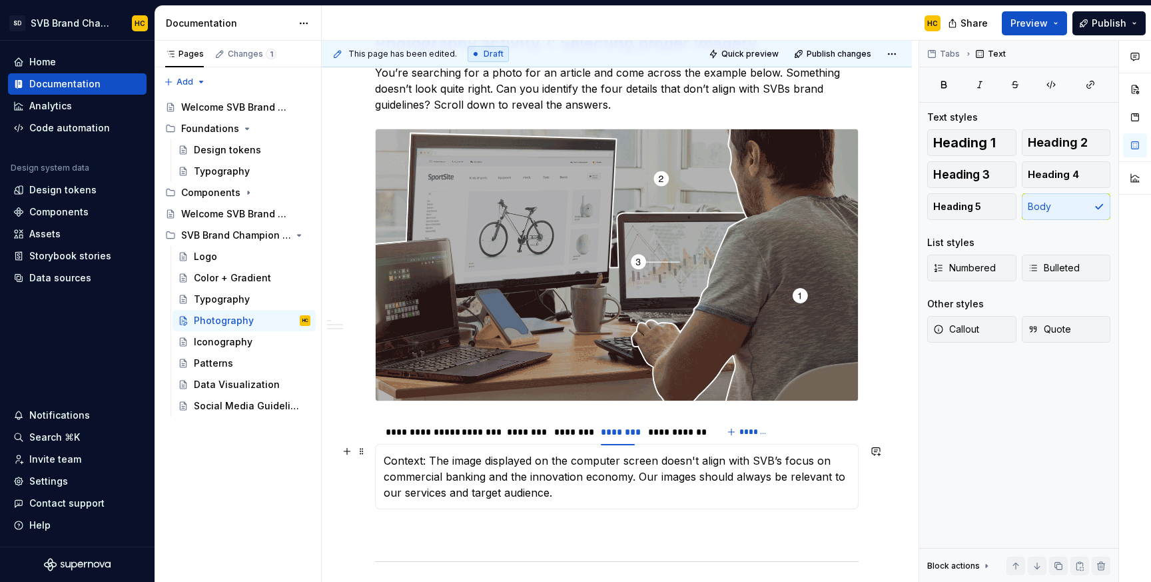
click at [408, 452] on p "Context: The image displayed on the computer screen doesn't align with SVB’s fo…" at bounding box center [617, 476] width 466 height 48
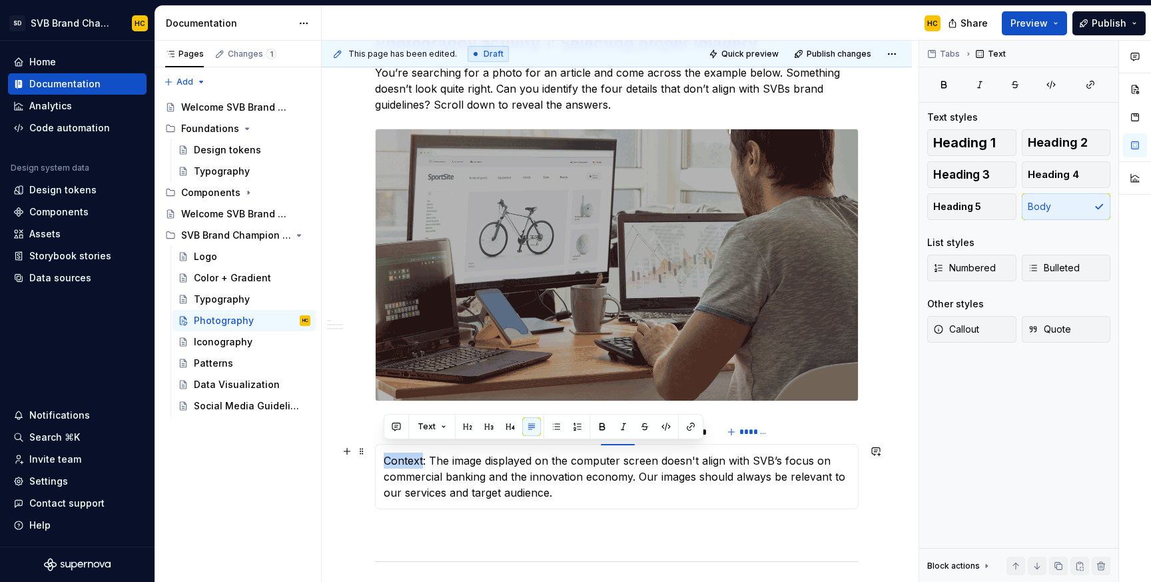
click at [408, 452] on p "Context: The image displayed on the computer screen doesn't align with SVB’s fo…" at bounding box center [617, 476] width 466 height 48
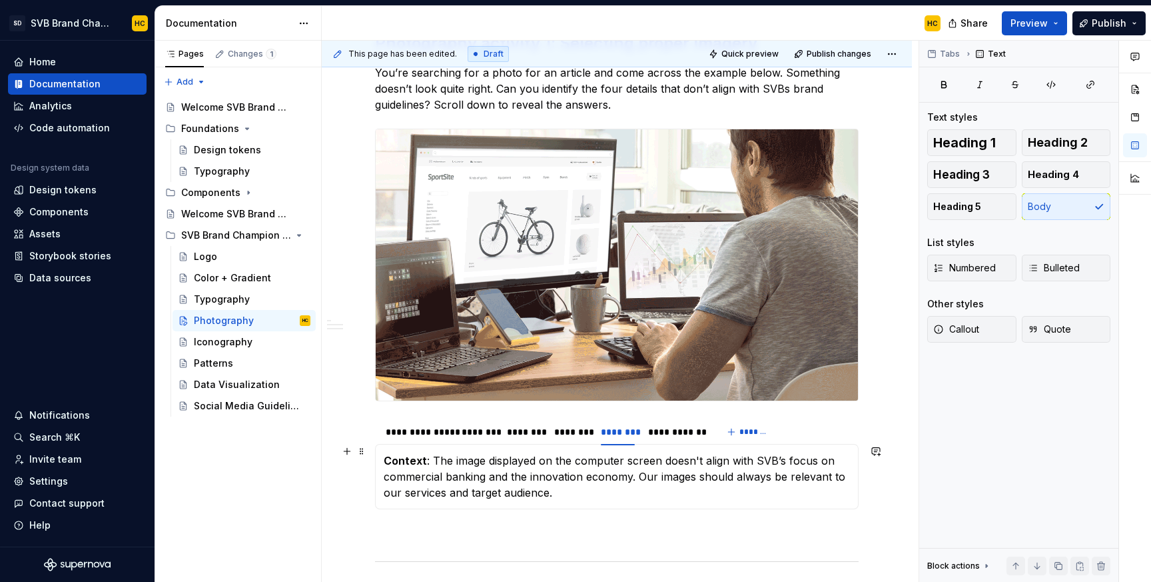
click at [592, 483] on p "Context : The image displayed on the computer screen doesn't align with SVB’s f…" at bounding box center [617, 476] width 466 height 48
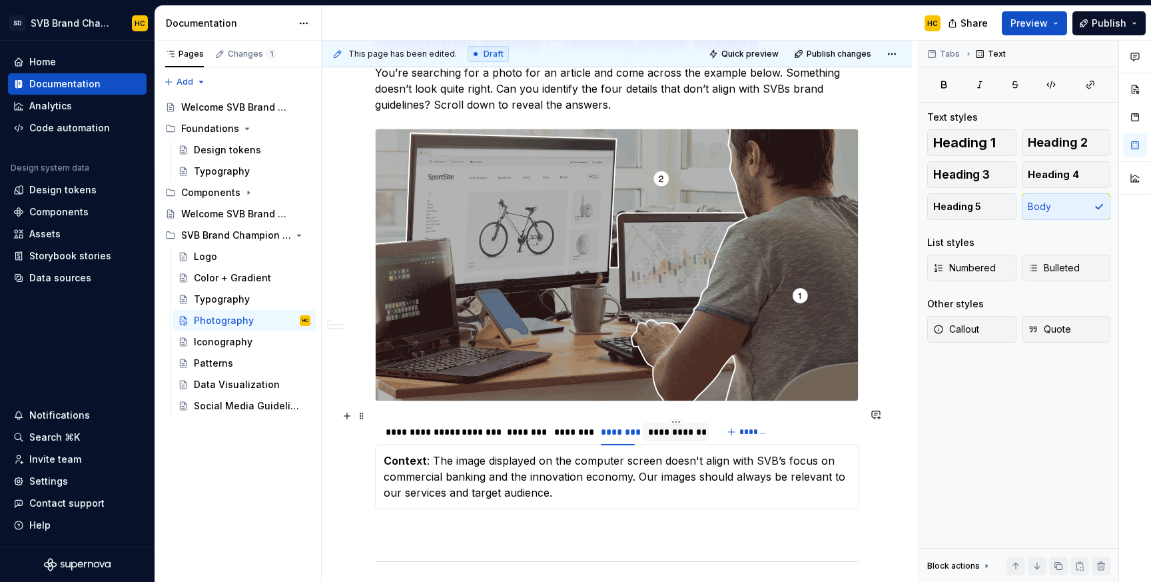
click at [684, 425] on div "**********" at bounding box center [676, 431] width 56 height 13
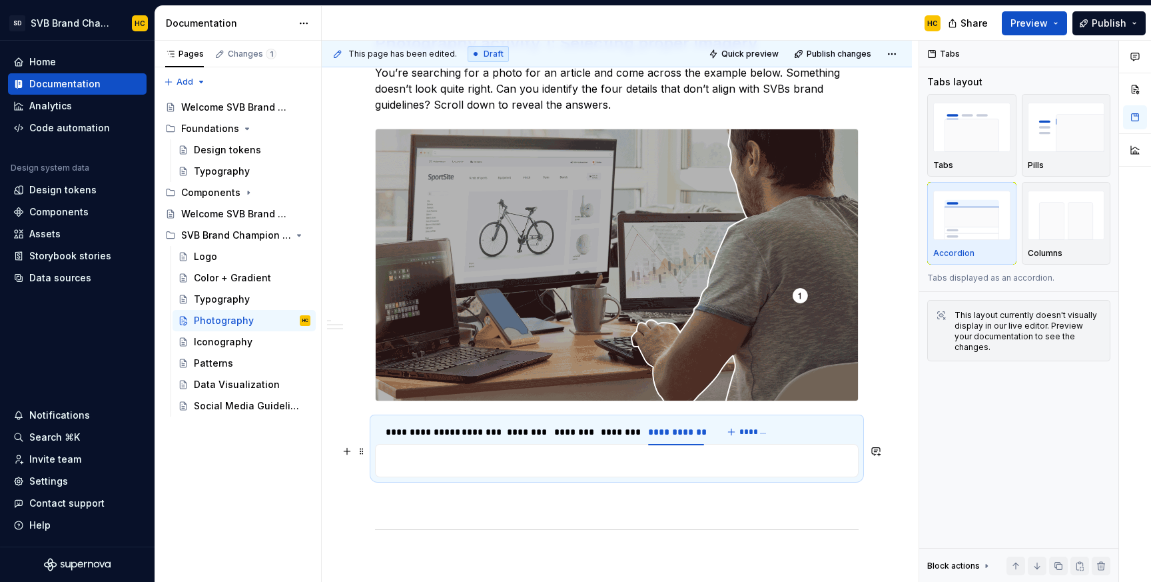
click at [492, 452] on p at bounding box center [617, 460] width 466 height 16
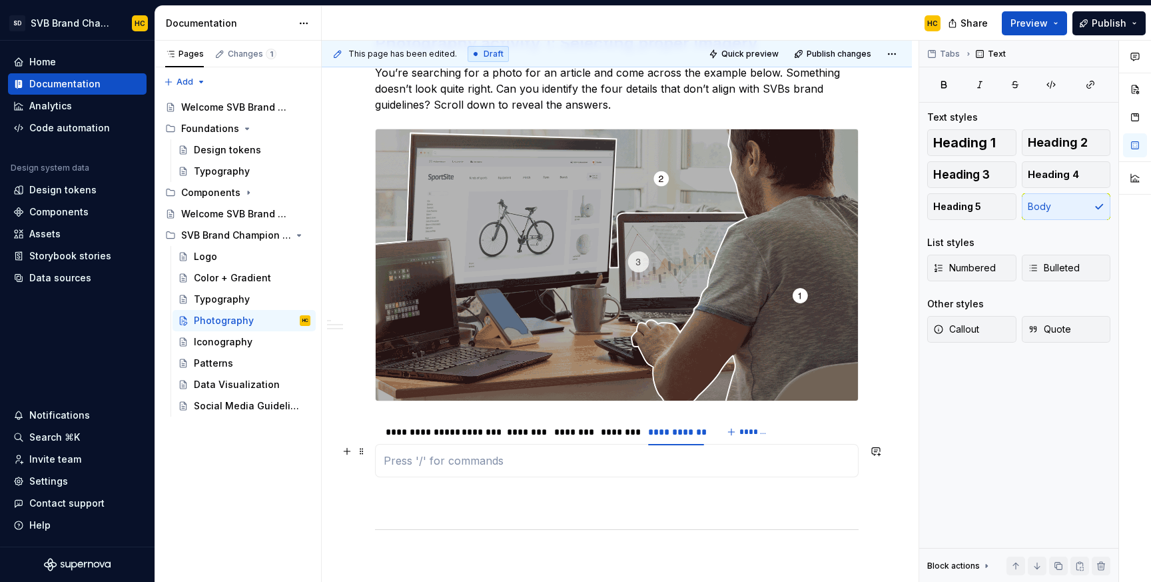
click at [510, 452] on p at bounding box center [617, 460] width 466 height 16
click at [457, 502] on div "**********" at bounding box center [617, 85] width 484 height 961
click at [399, 452] on p "hello" at bounding box center [617, 460] width 466 height 16
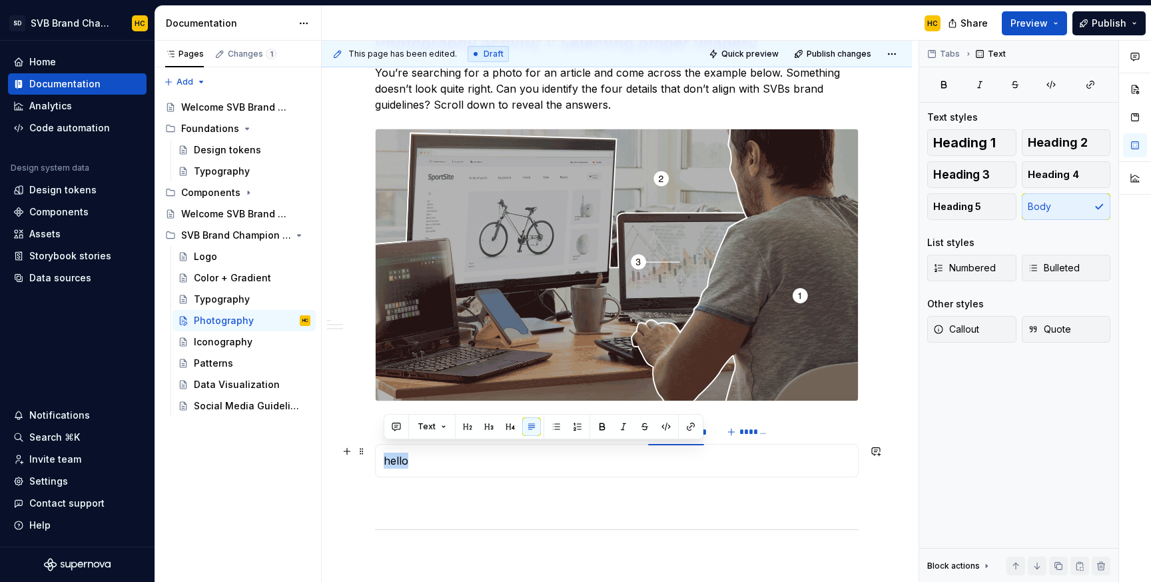
click at [399, 452] on p "hello" at bounding box center [617, 460] width 466 height 16
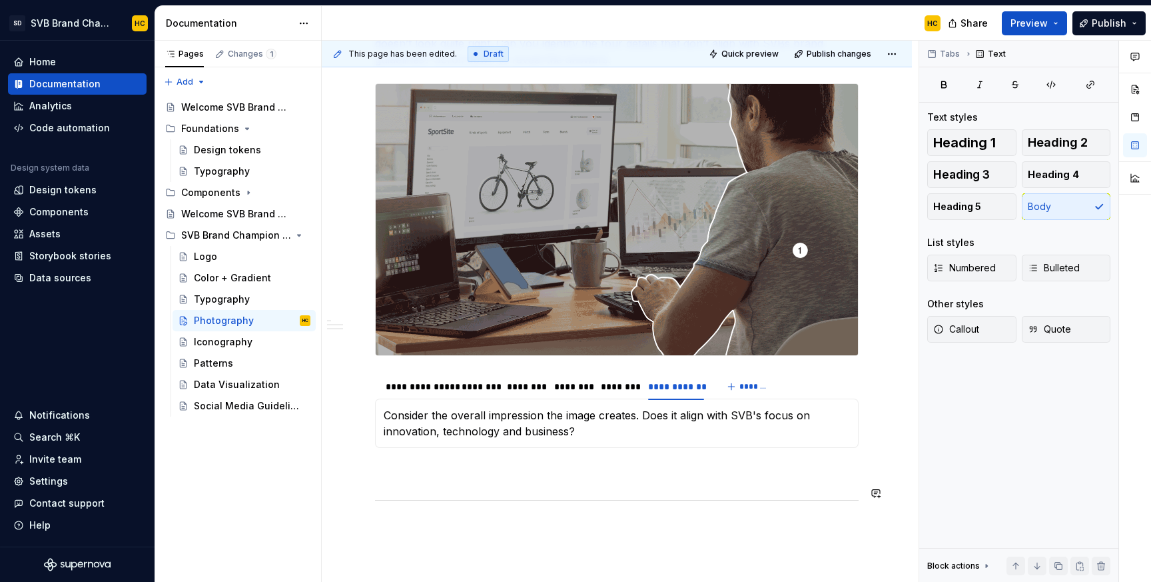
scroll to position [700, 0]
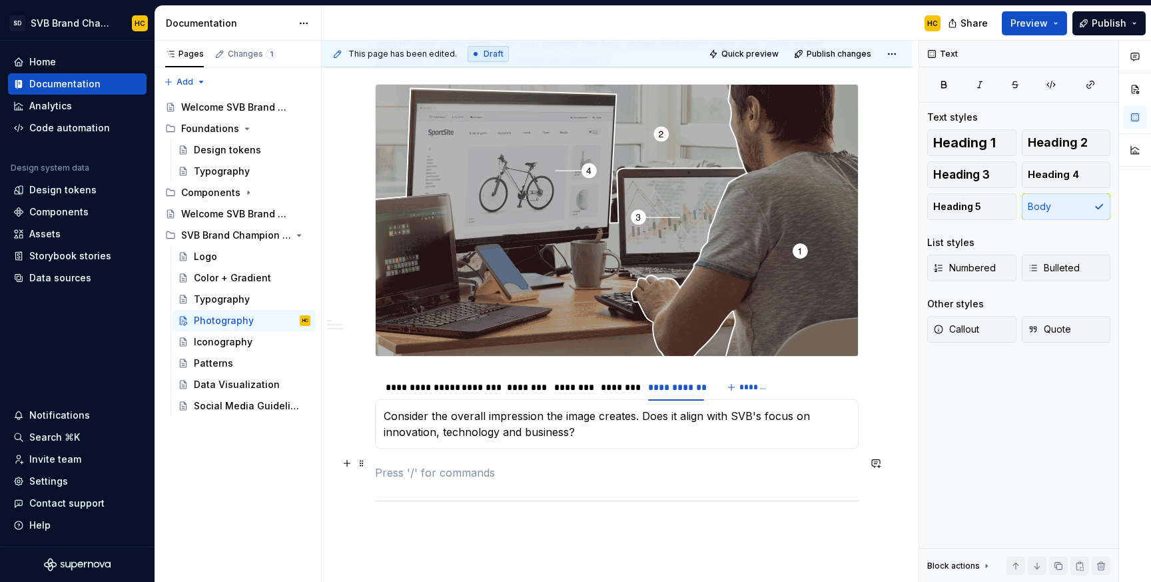
click at [462, 464] on p at bounding box center [617, 472] width 484 height 16
click at [955, 330] on span "Callout" at bounding box center [957, 329] width 46 height 13
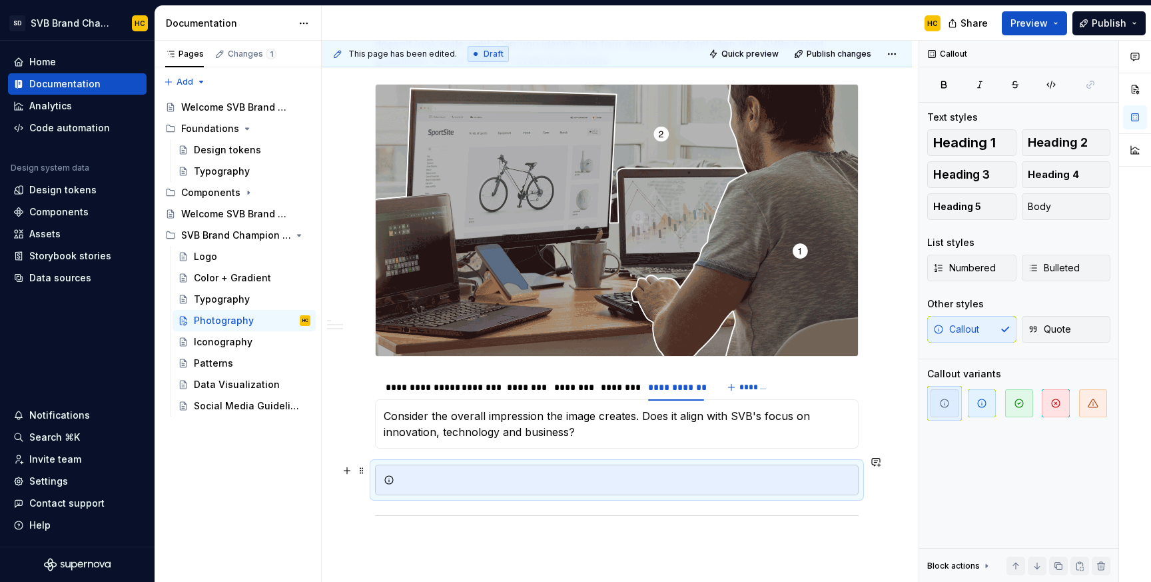
click at [497, 473] on div at bounding box center [625, 479] width 450 height 13
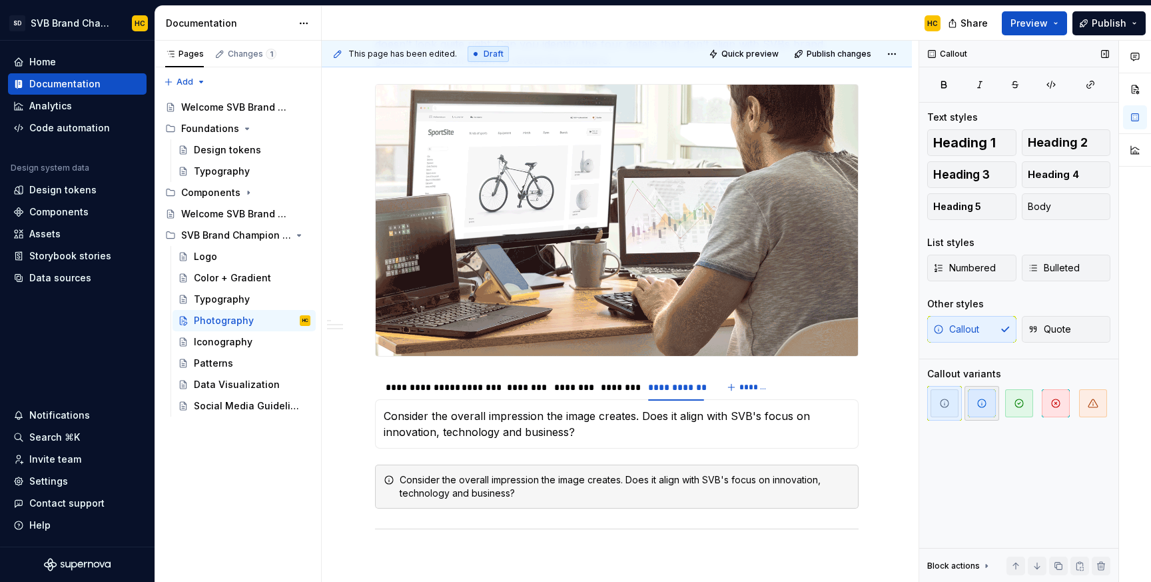
click at [984, 404] on icon "button" at bounding box center [982, 403] width 11 height 11
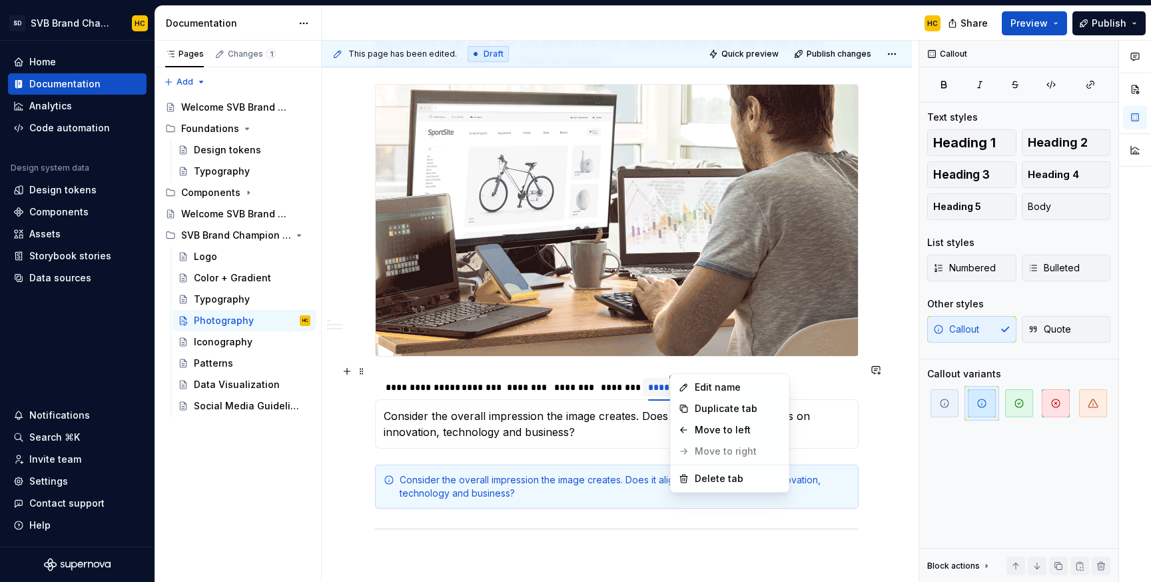
click at [682, 366] on html "SD SVB Brand Champions HC Home Documentation Analytics Code automation Design s…" at bounding box center [575, 291] width 1151 height 582
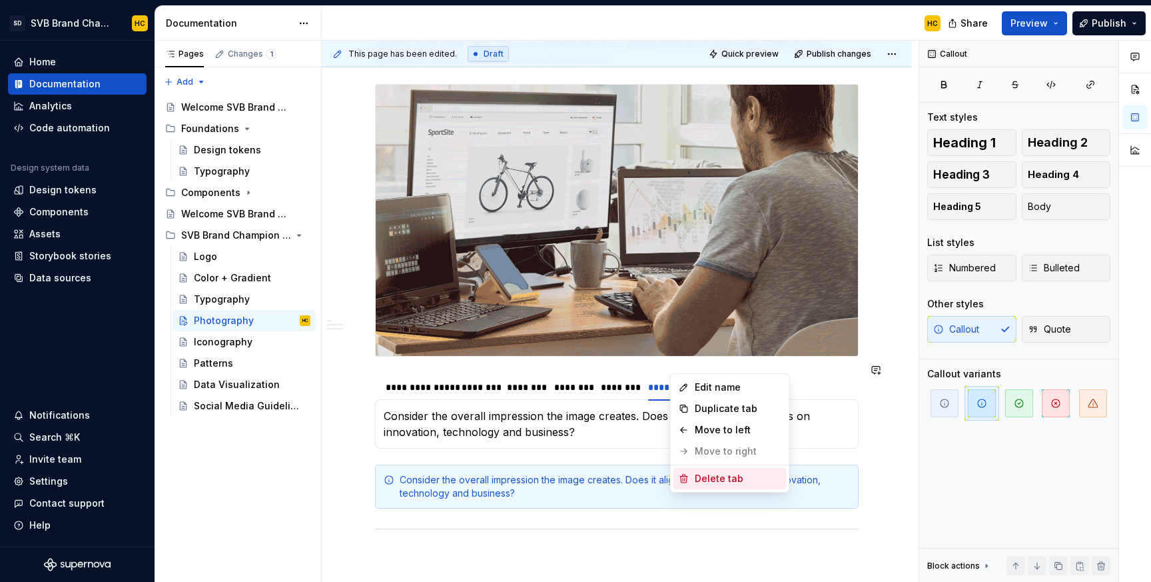
click at [701, 476] on div "Delete tab" at bounding box center [738, 478] width 87 height 13
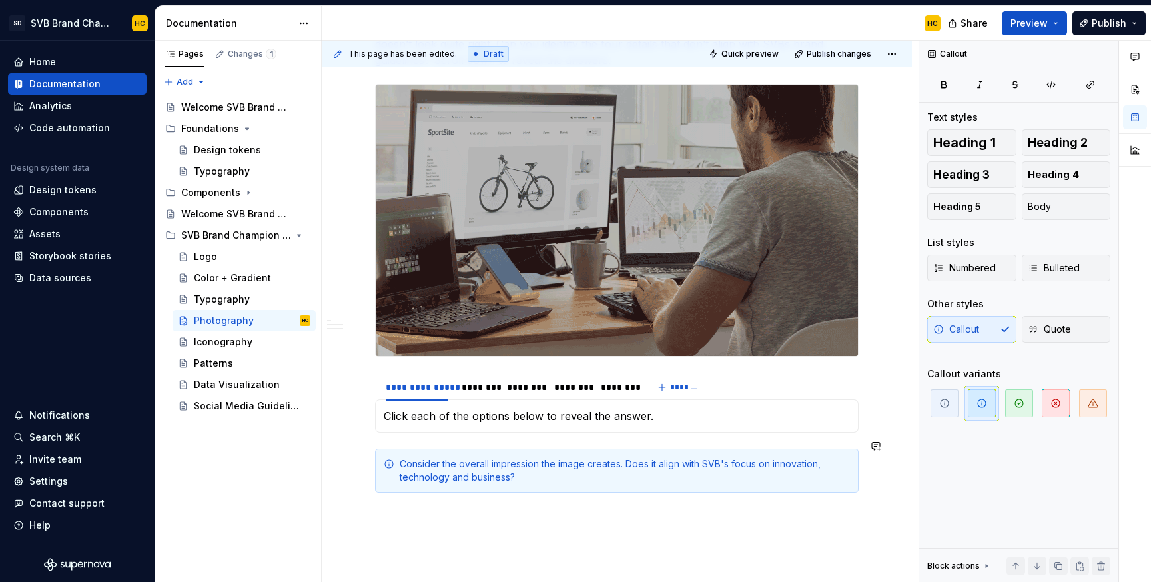
click at [886, 484] on div "**********" at bounding box center [617, 133] width 590 height 1211
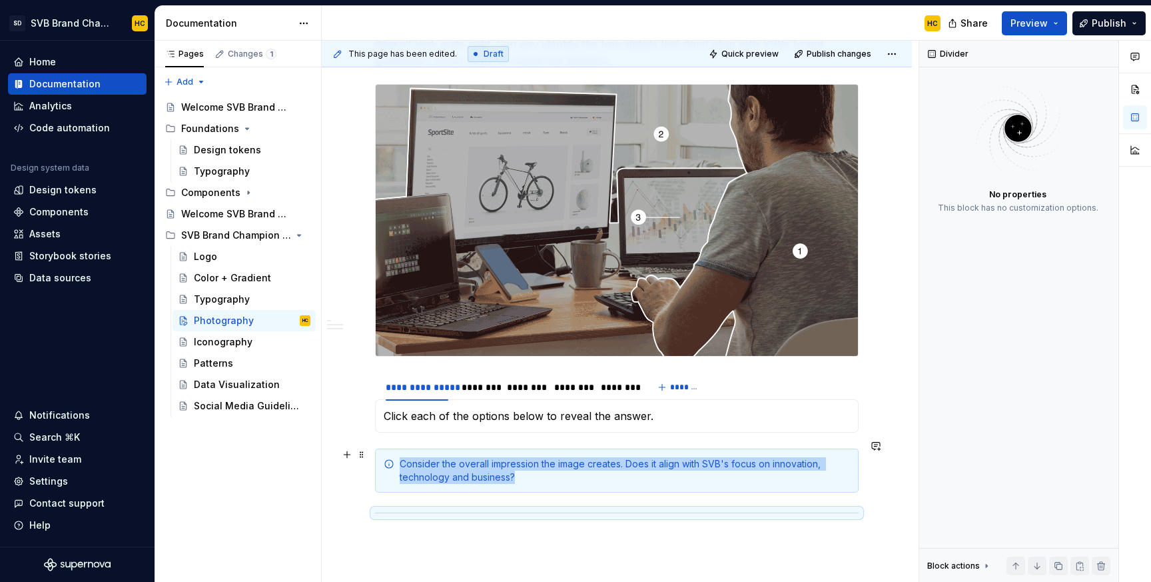
click at [883, 473] on div "**********" at bounding box center [617, 133] width 590 height 1211
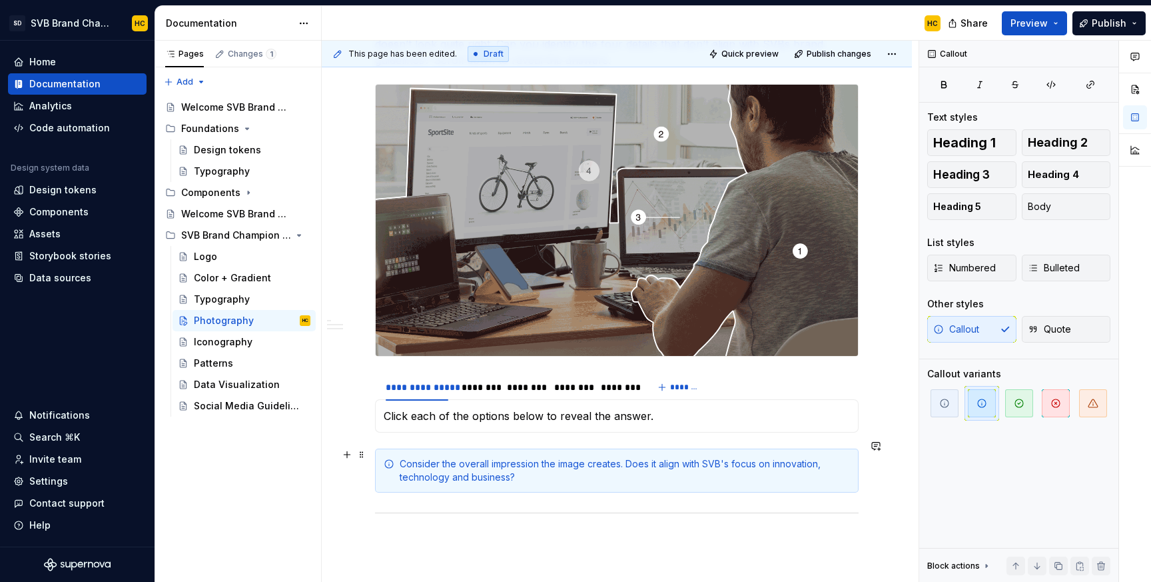
click at [883, 473] on div "**********" at bounding box center [617, 133] width 590 height 1211
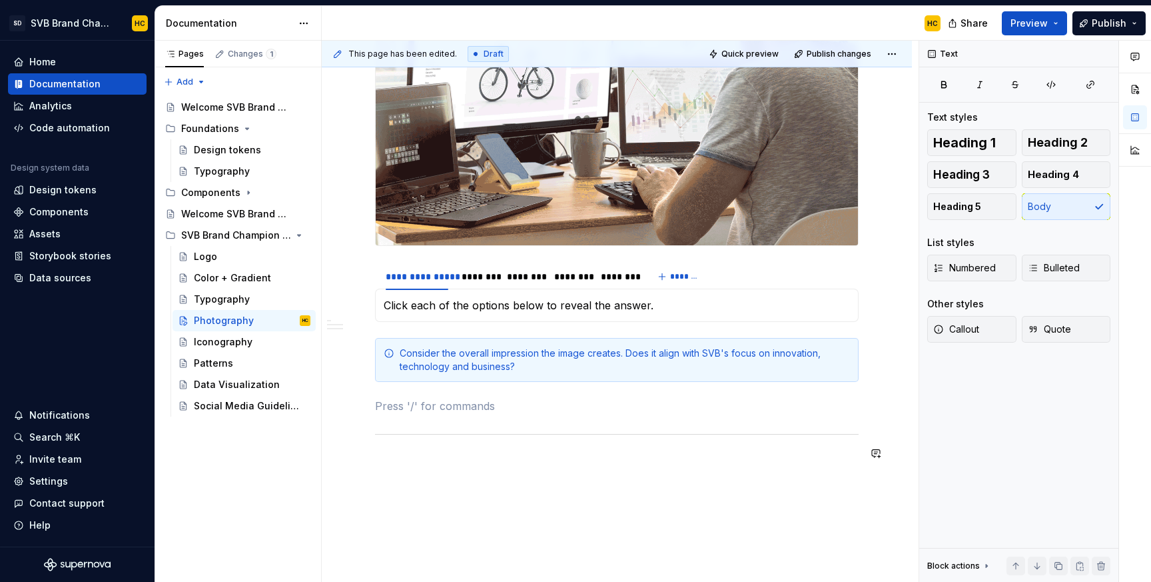
scroll to position [814, 0]
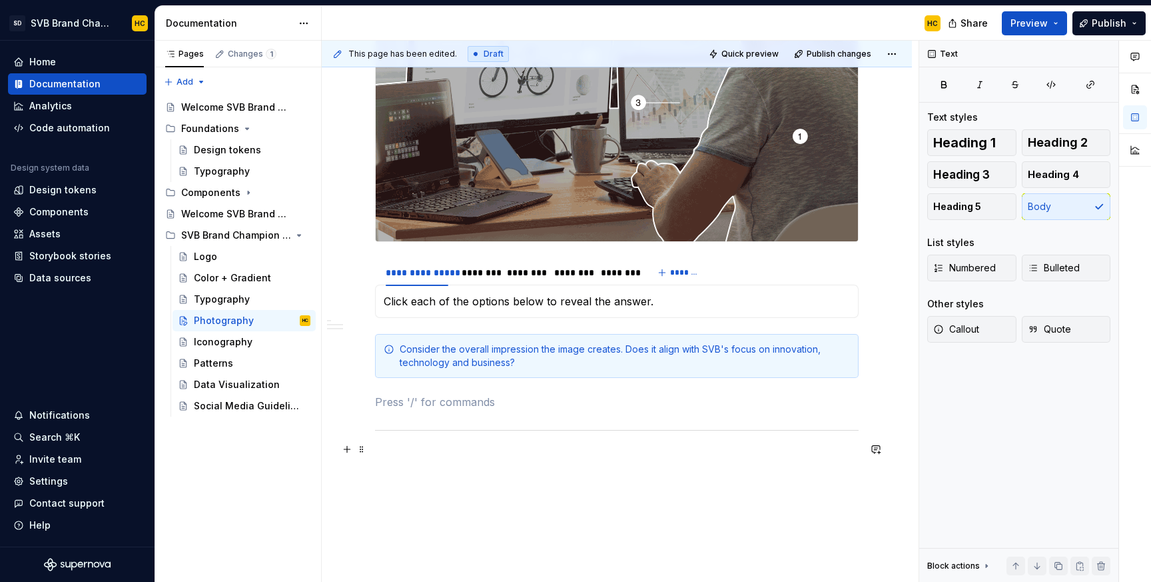
click at [580, 456] on p at bounding box center [617, 458] width 484 height 16
click at [1066, 142] on span "Heading 2" at bounding box center [1058, 142] width 60 height 13
click at [613, 496] on h2 at bounding box center [617, 500] width 484 height 21
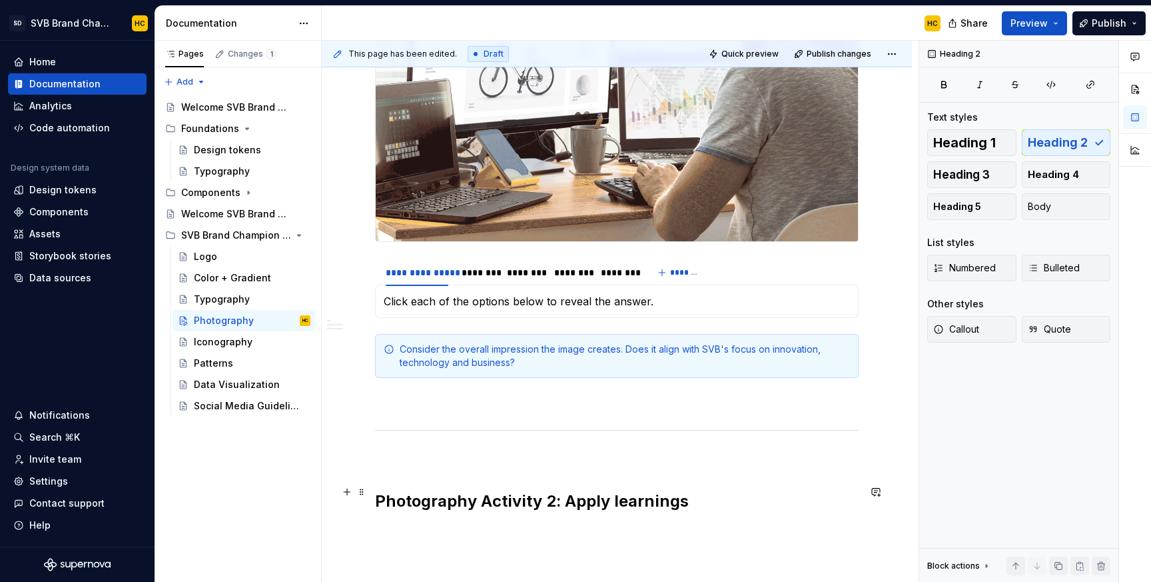
click at [488, 493] on h2 "Photography Activity 2: Apply learnings" at bounding box center [617, 500] width 484 height 21
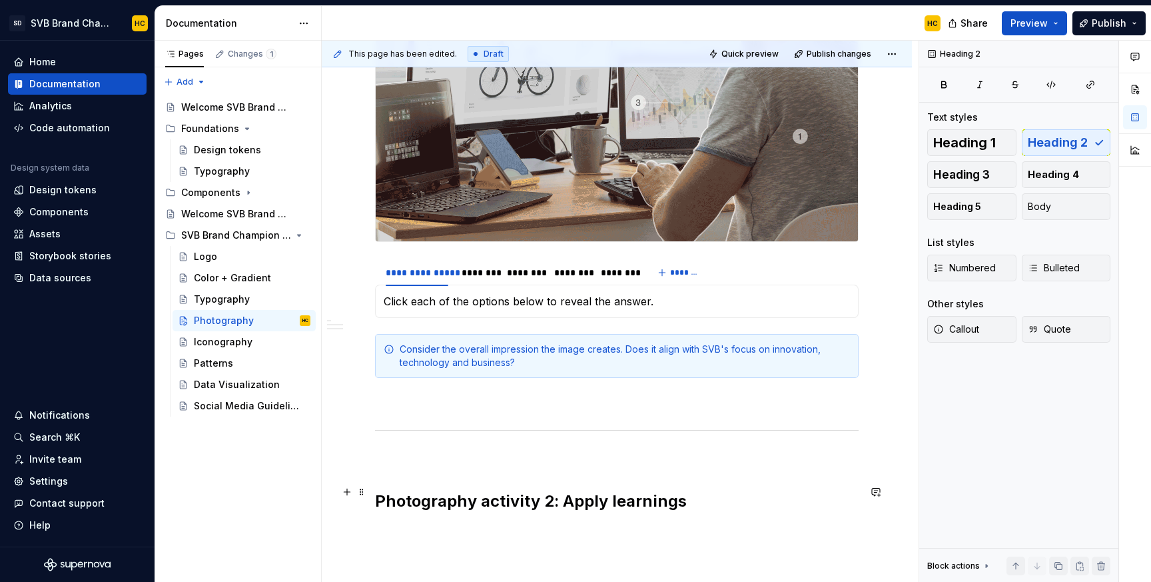
click at [686, 496] on h2 "Photography activity 2: Apply learnings" at bounding box center [617, 500] width 484 height 21
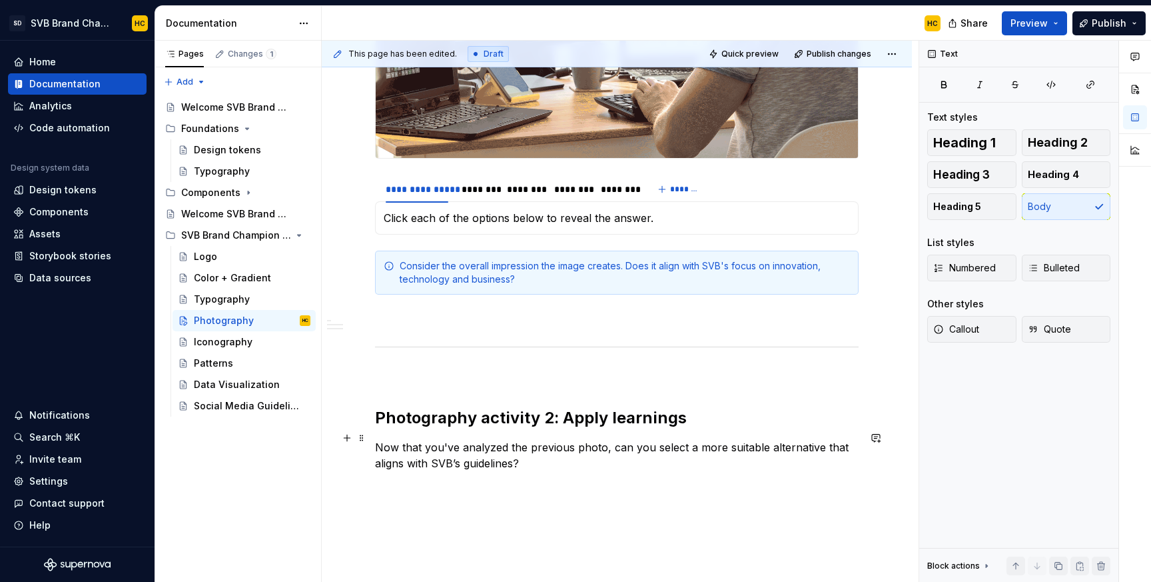
scroll to position [911, 0]
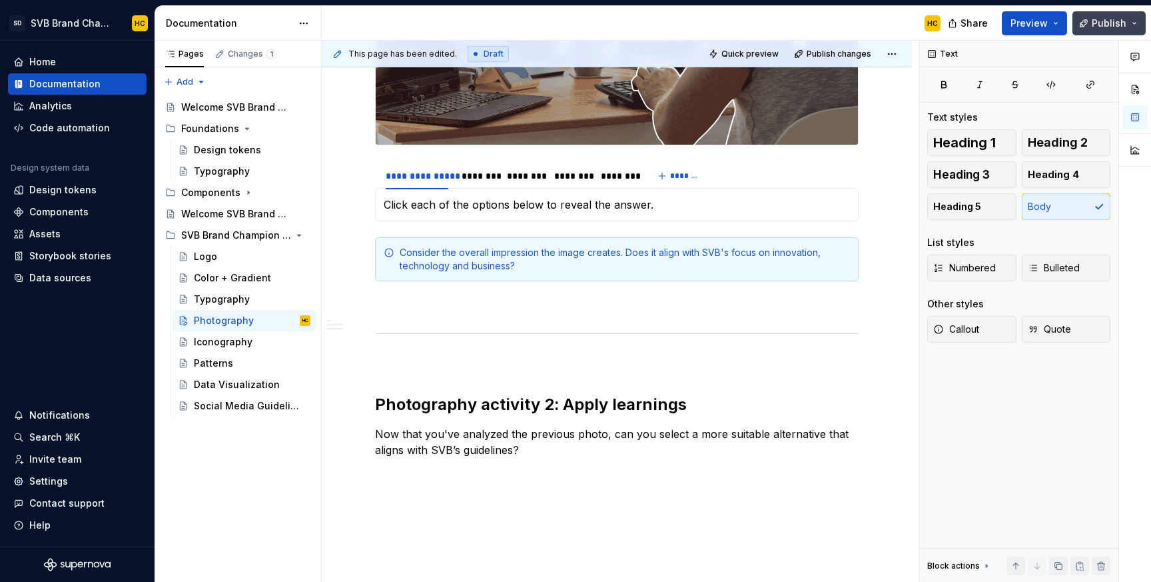
click at [1099, 21] on span "Publish" at bounding box center [1109, 23] width 35 height 13
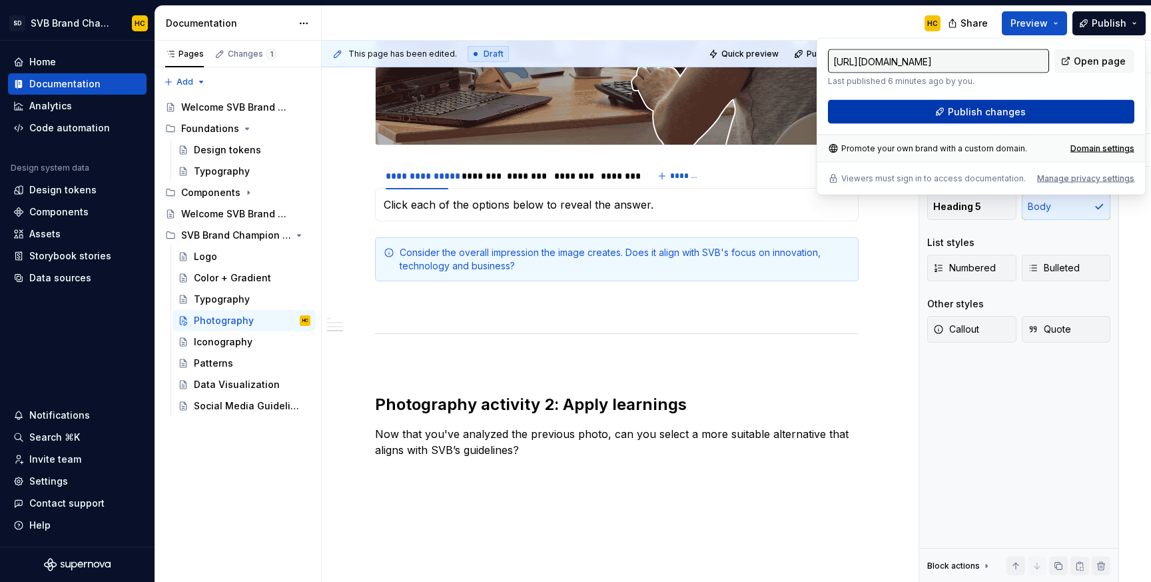
click at [982, 113] on span "Publish changes" at bounding box center [987, 111] width 78 height 13
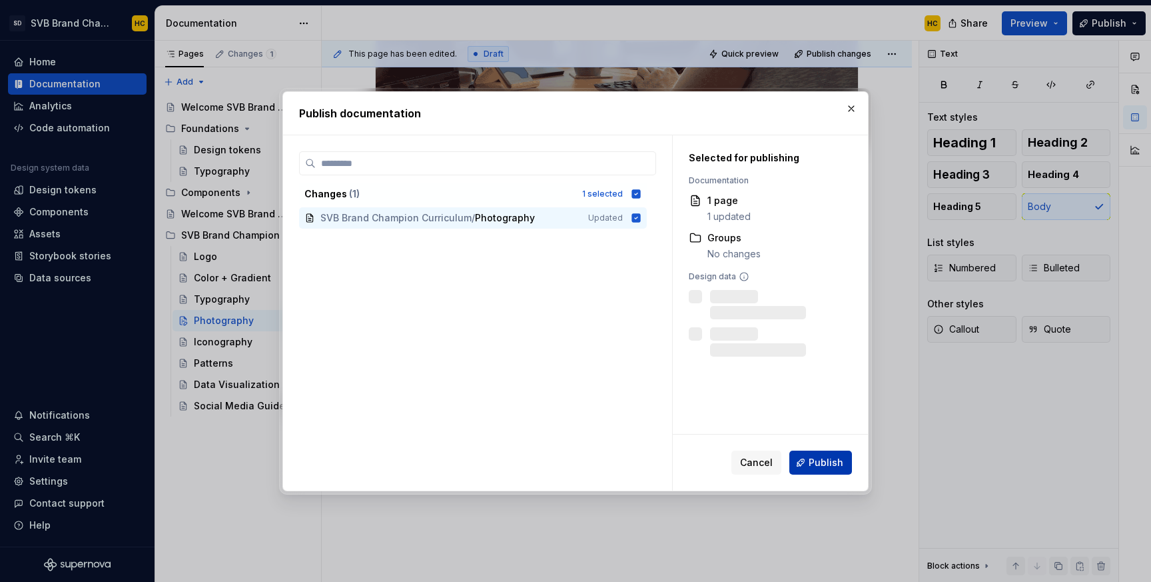
click at [806, 461] on button "Publish" at bounding box center [821, 462] width 63 height 24
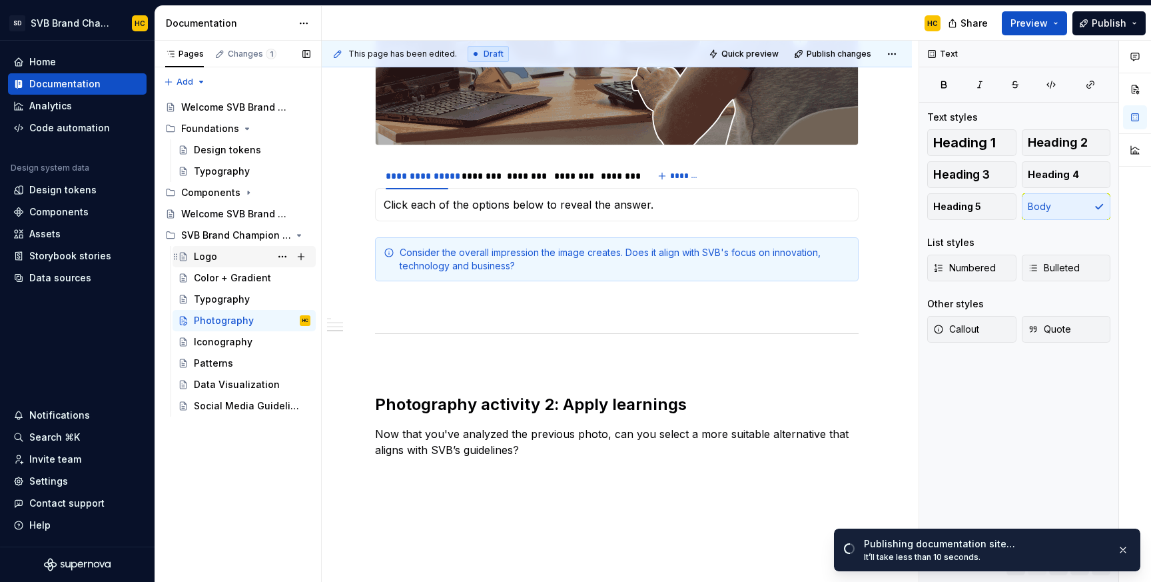
click at [249, 259] on div "Logo" at bounding box center [252, 256] width 117 height 19
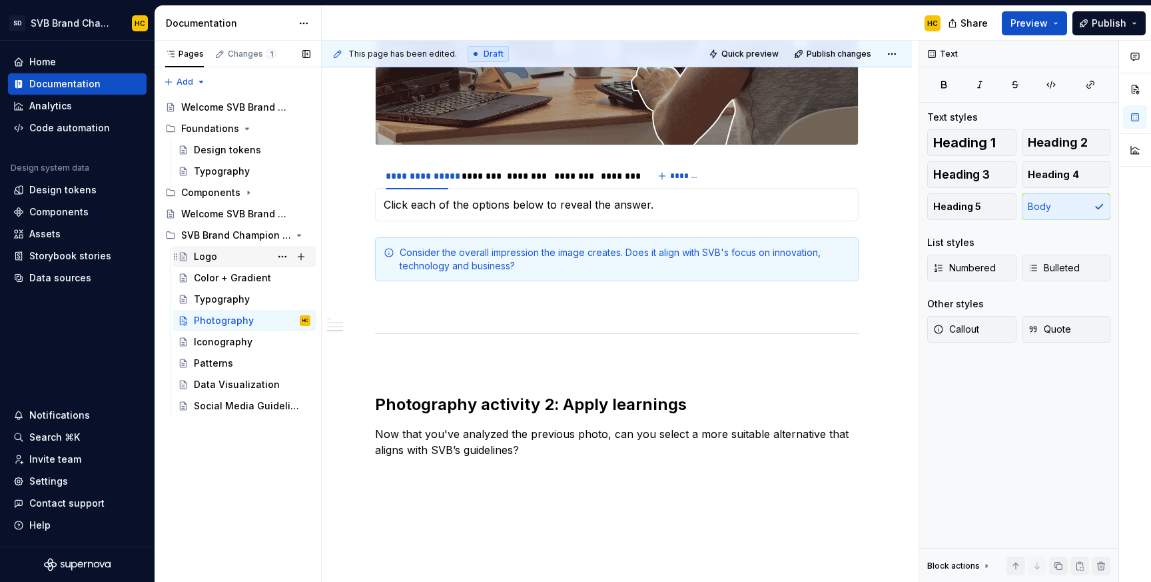
click at [243, 259] on div "Logo" at bounding box center [252, 256] width 117 height 19
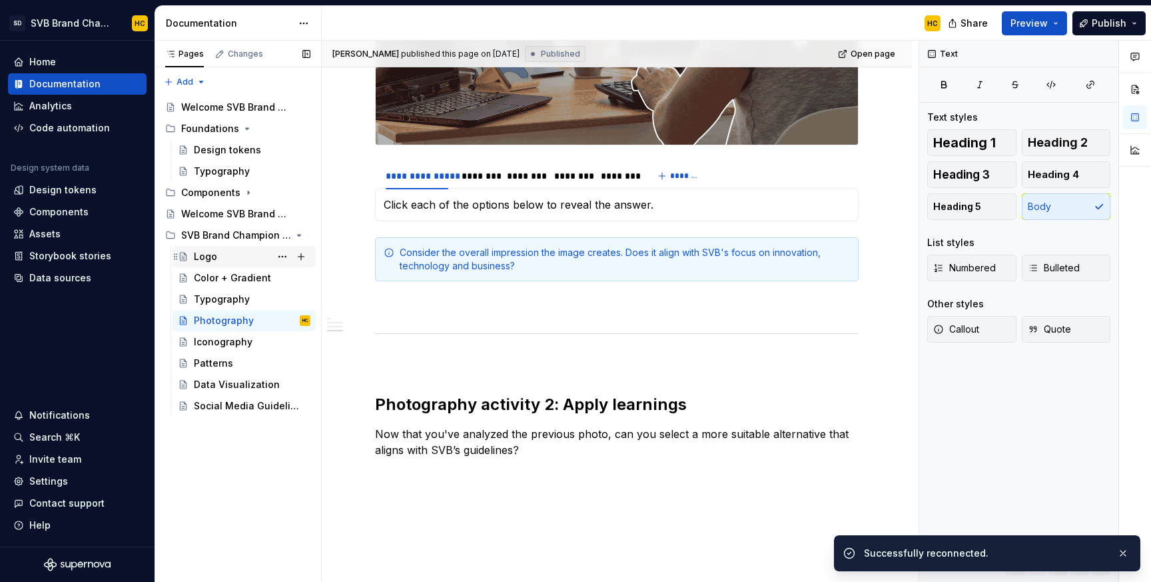
click at [237, 258] on div "Logo" at bounding box center [252, 256] width 117 height 19
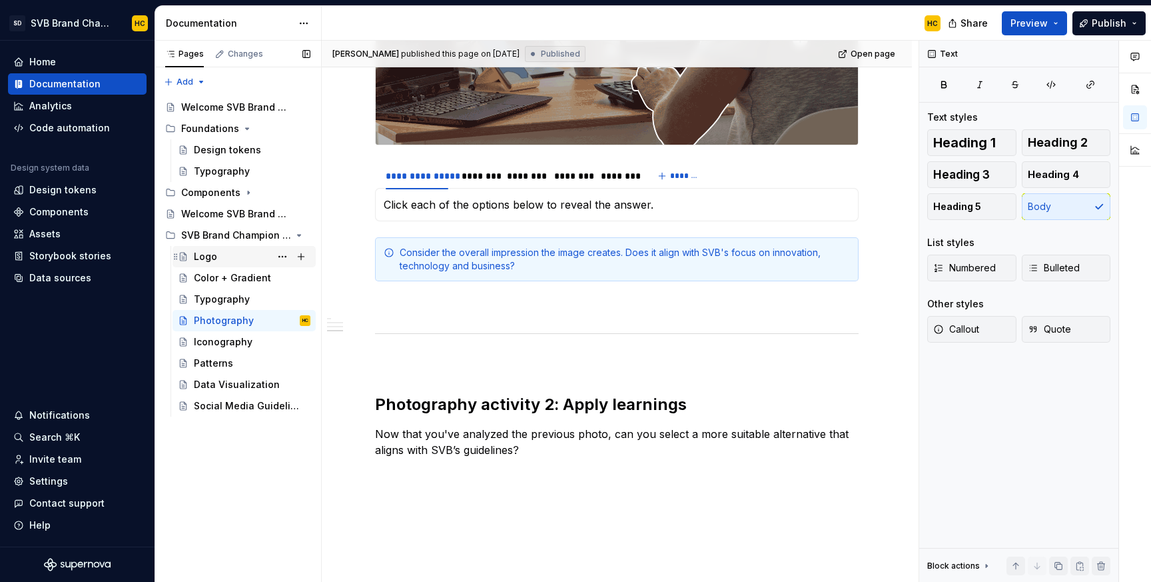
click at [225, 259] on div "Logo" at bounding box center [252, 256] width 117 height 19
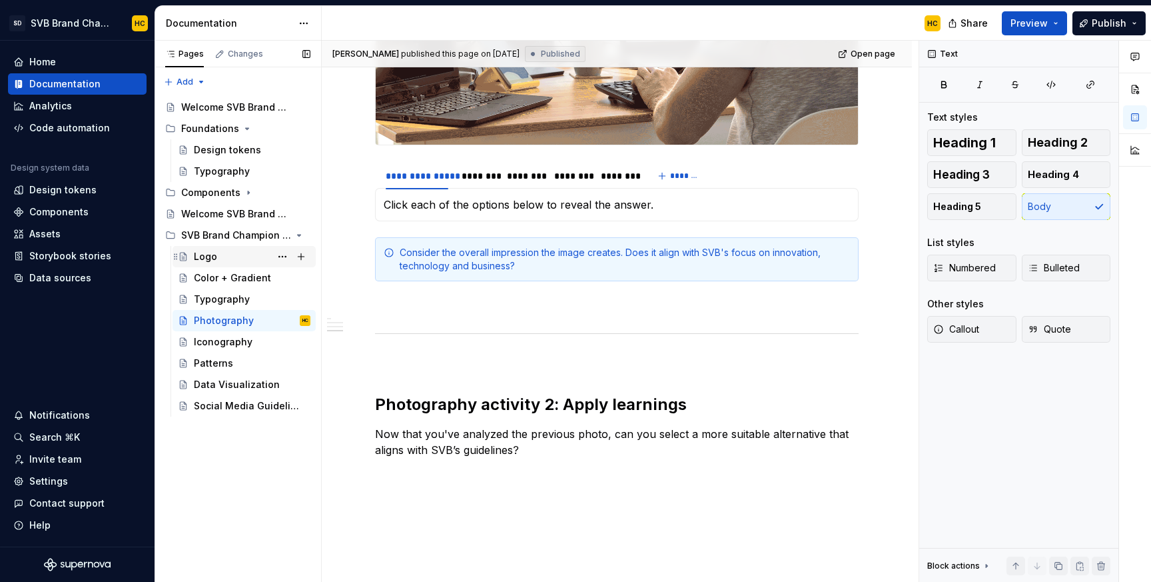
click at [206, 258] on div "Logo" at bounding box center [205, 256] width 23 height 13
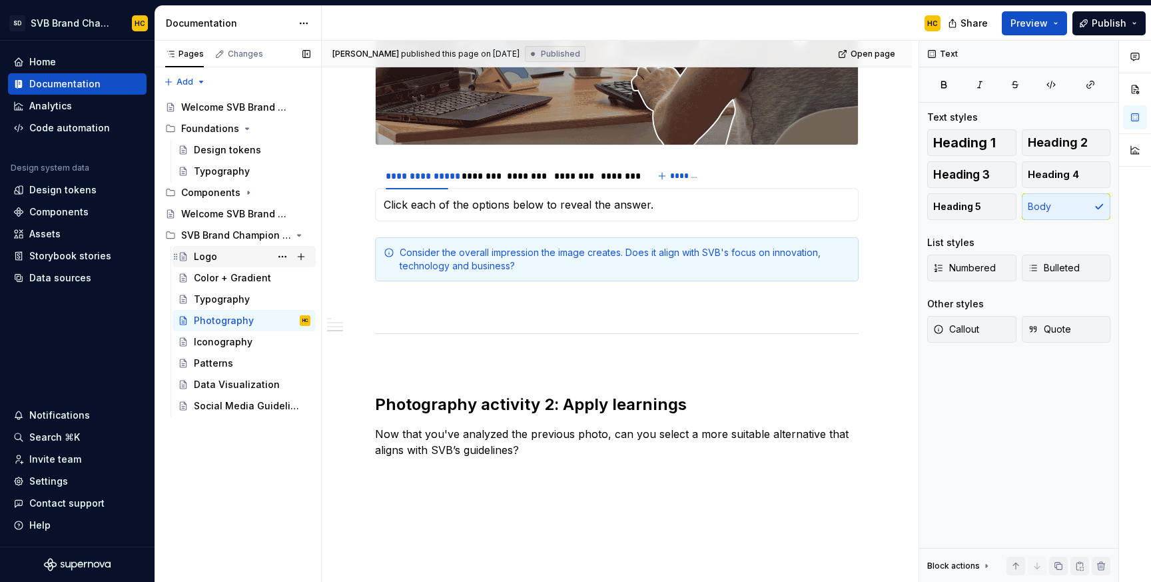
click at [196, 259] on div "Logo" at bounding box center [205, 256] width 23 height 13
click at [205, 257] on div "Logo" at bounding box center [205, 256] width 23 height 13
click at [211, 315] on div "Photography" at bounding box center [224, 320] width 60 height 13
click at [211, 262] on div "Logo" at bounding box center [205, 256] width 23 height 13
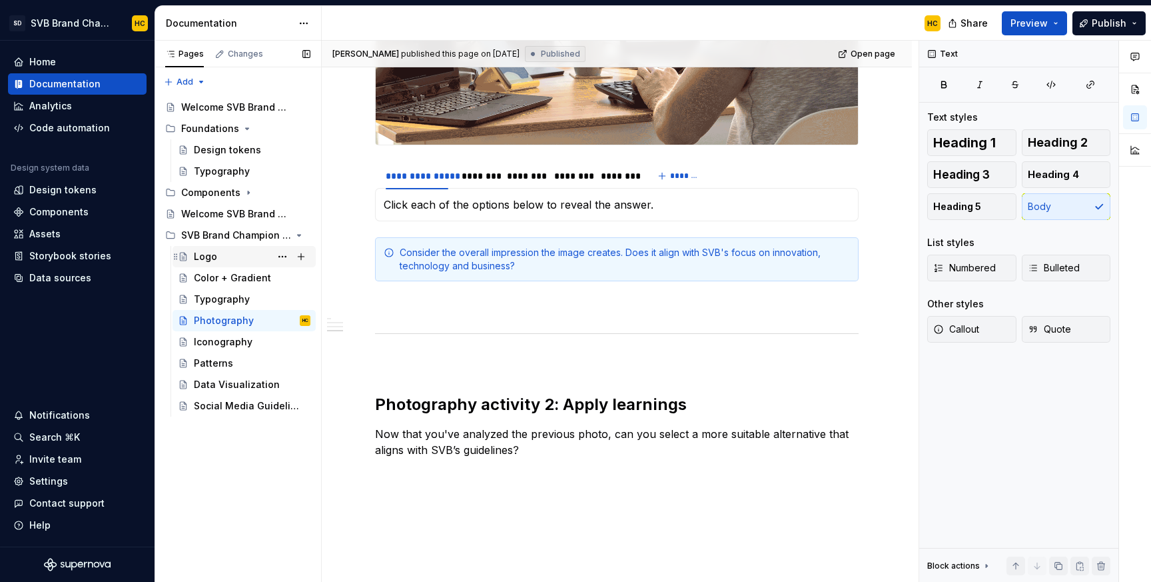
click at [211, 262] on div "Logo" at bounding box center [205, 256] width 23 height 13
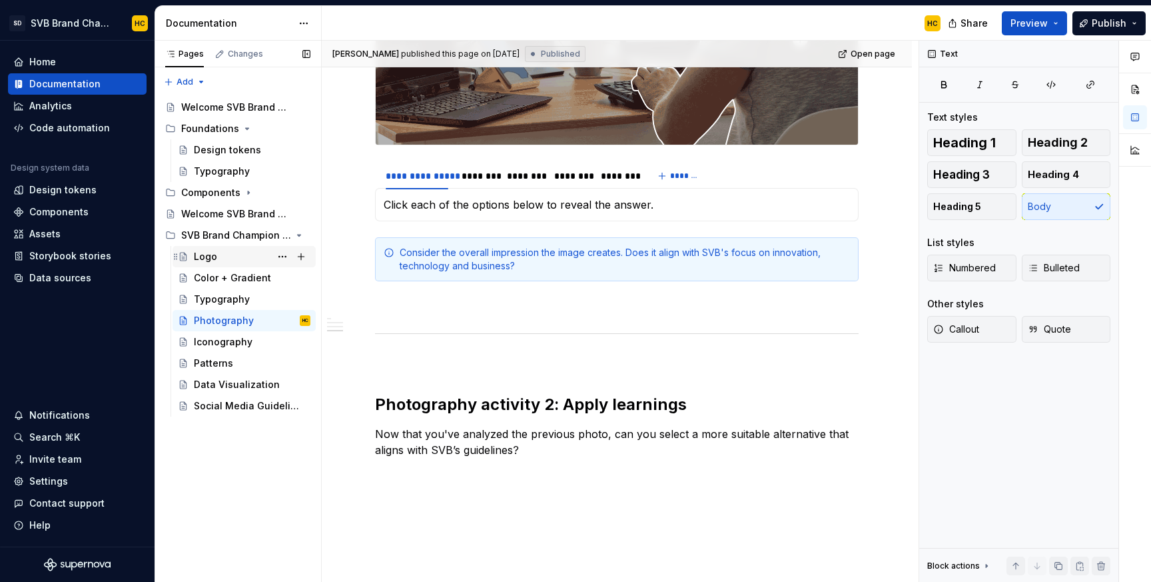
click at [211, 262] on div "Logo" at bounding box center [205, 256] width 23 height 13
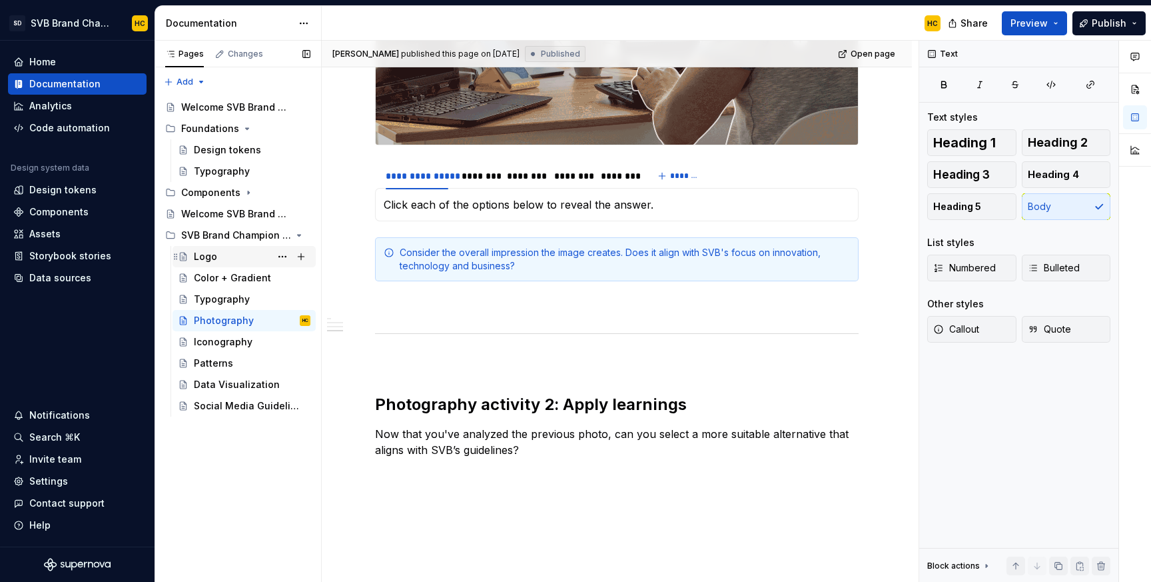
click at [211, 262] on div "Logo" at bounding box center [205, 256] width 23 height 13
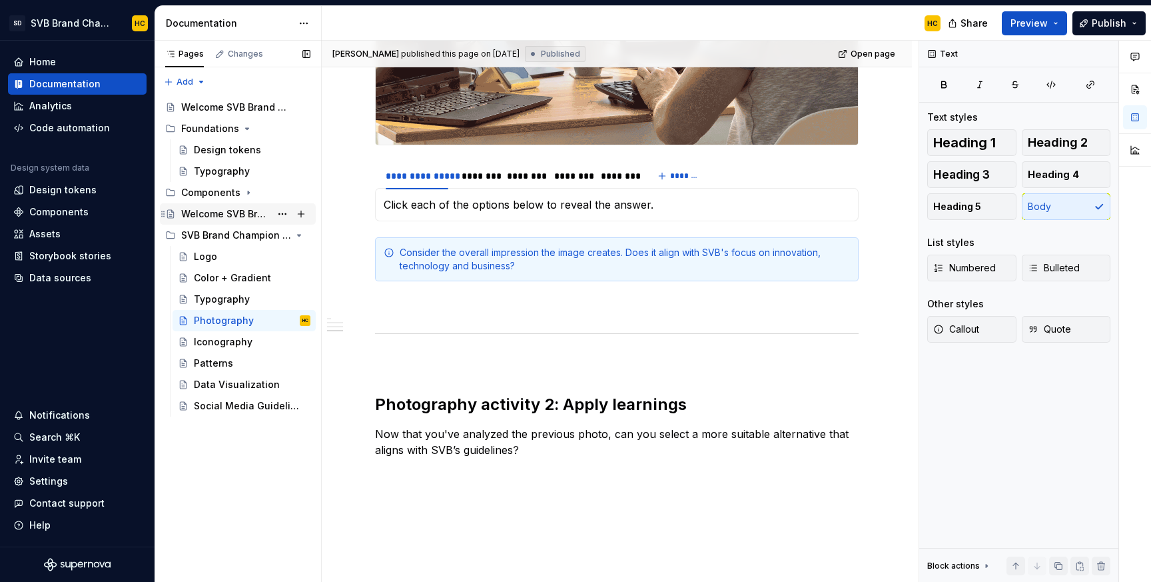
click at [216, 215] on div "Welcome SVB Brand Champions!" at bounding box center [225, 213] width 89 height 13
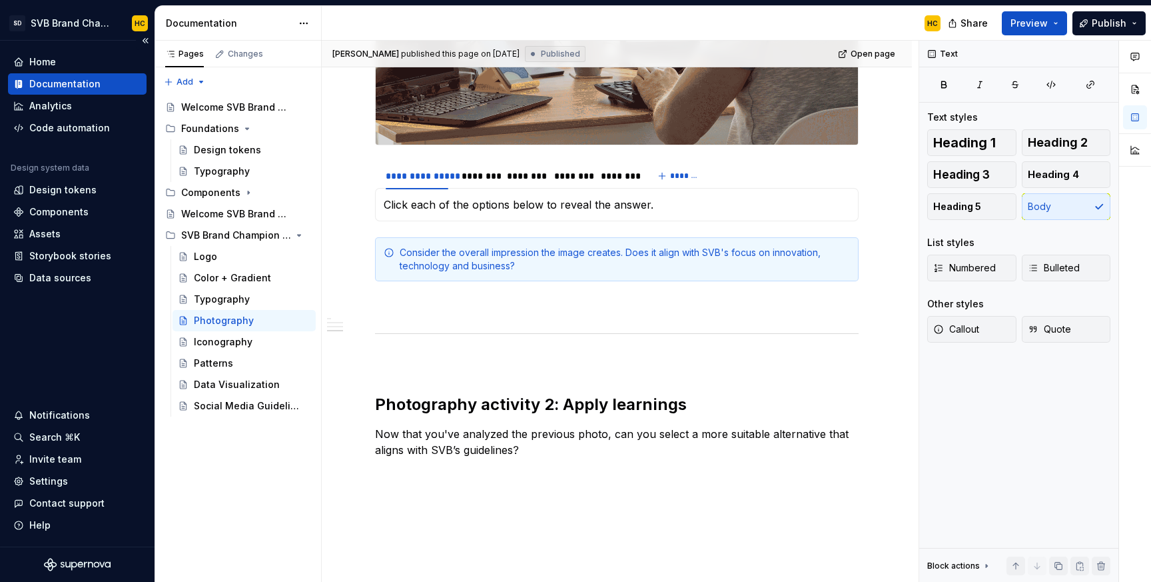
type textarea "*"
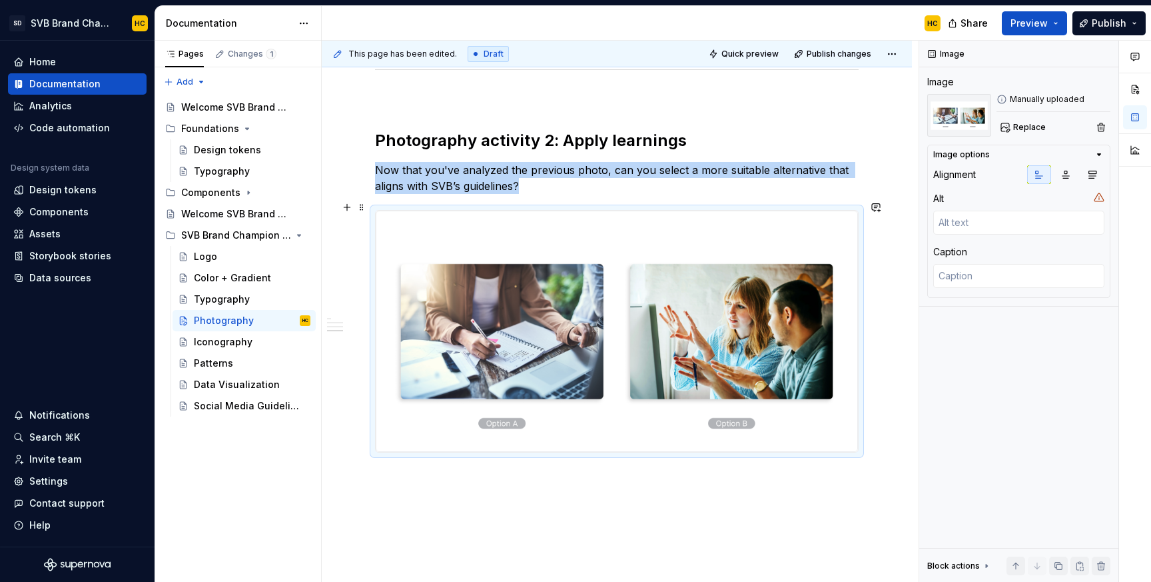
scroll to position [1229, 0]
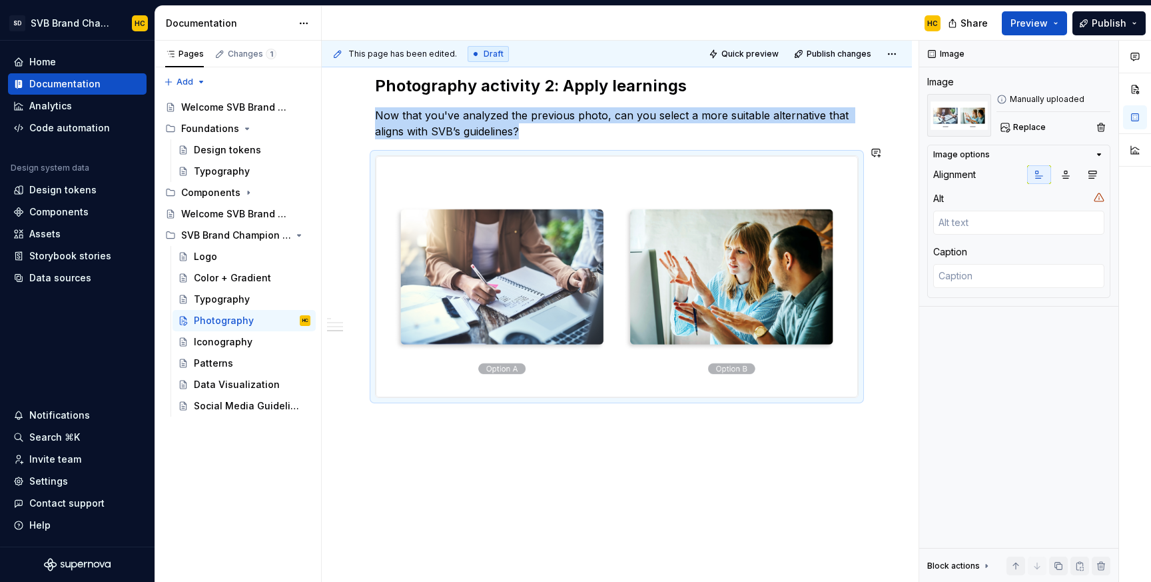
type textarea "*"
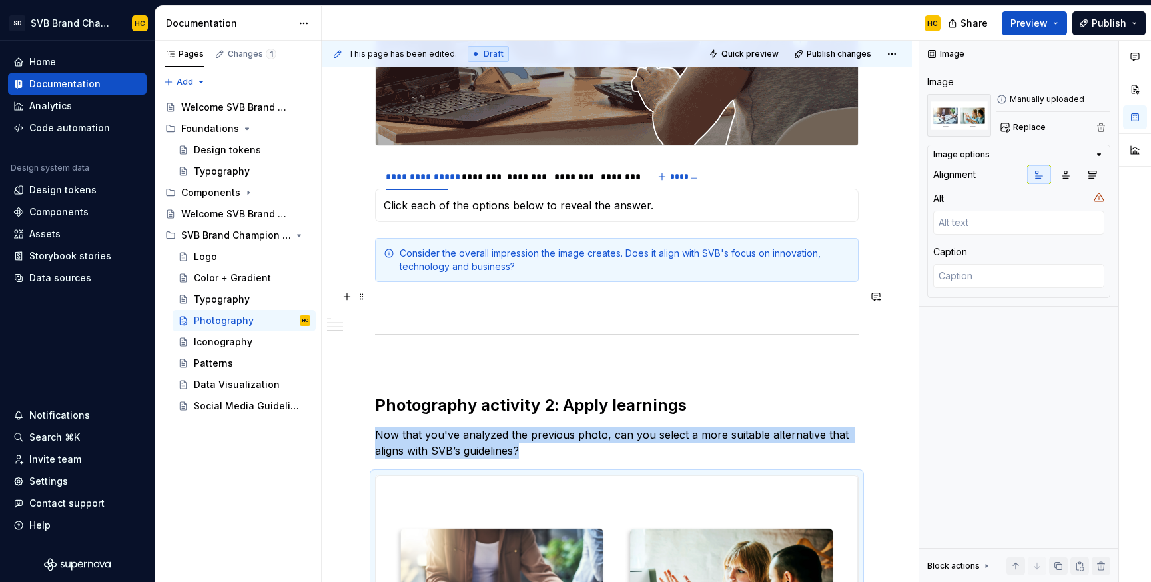
scroll to position [910, 0]
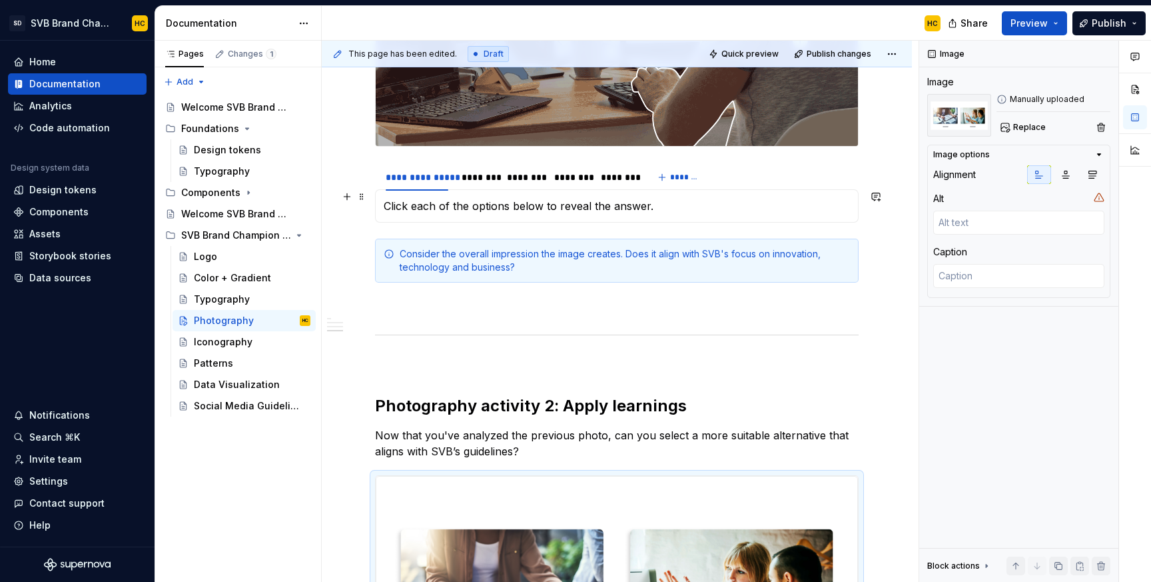
click at [663, 198] on p "Click each of the options below to reveal the answer." at bounding box center [617, 206] width 466 height 16
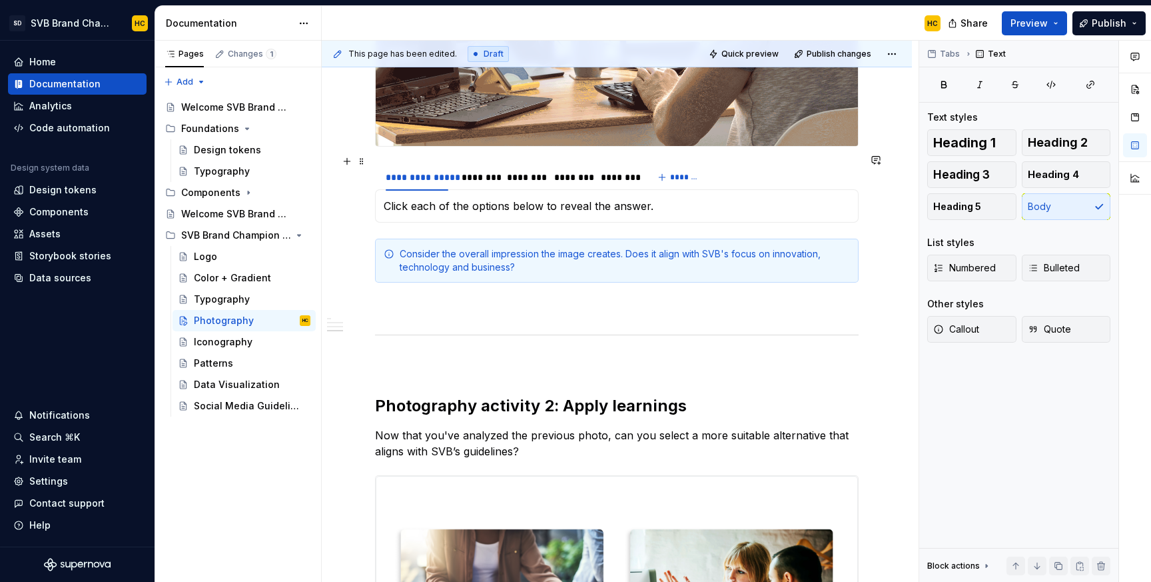
click at [726, 171] on div "**********" at bounding box center [617, 177] width 484 height 27
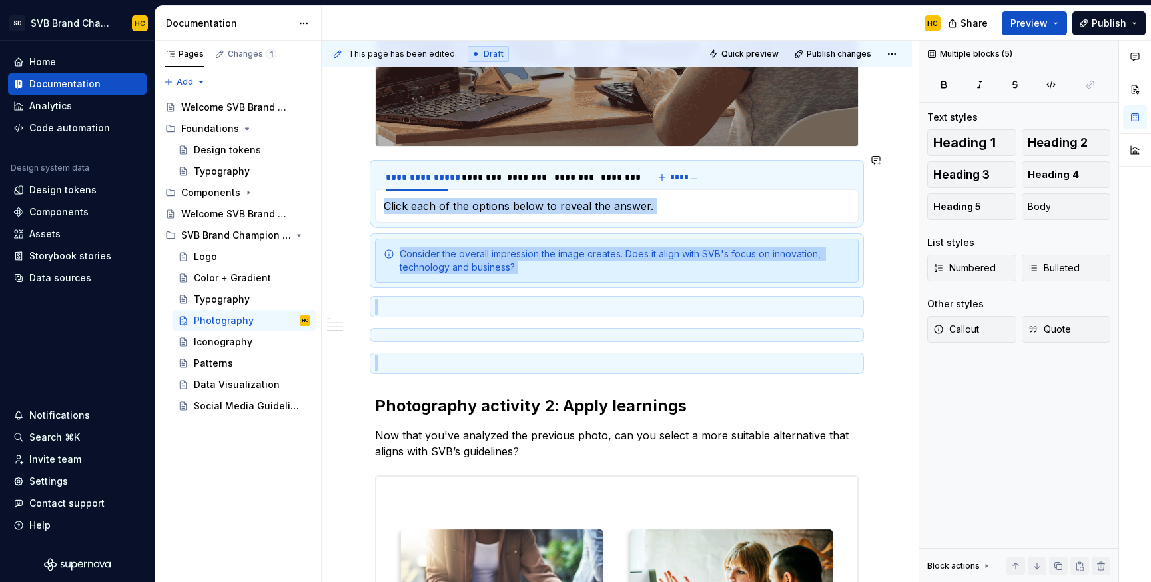
drag, startPoint x: 830, startPoint y: 350, endPoint x: 738, endPoint y: 188, distance: 185.9
click at [738, 188] on div "**********" at bounding box center [617, 33] width 484 height 1367
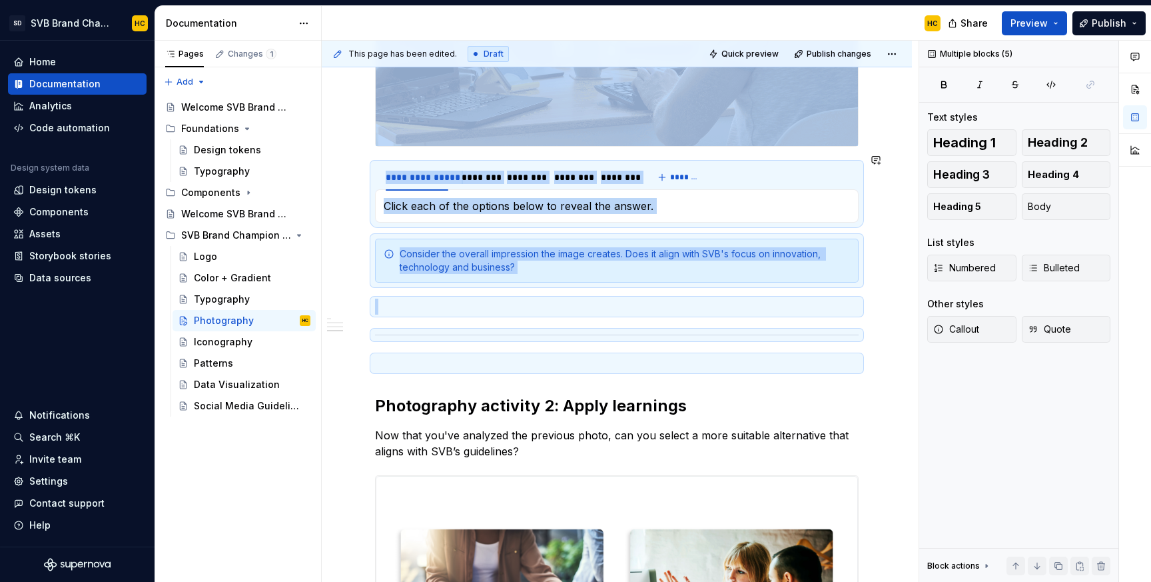
copy div "**********"
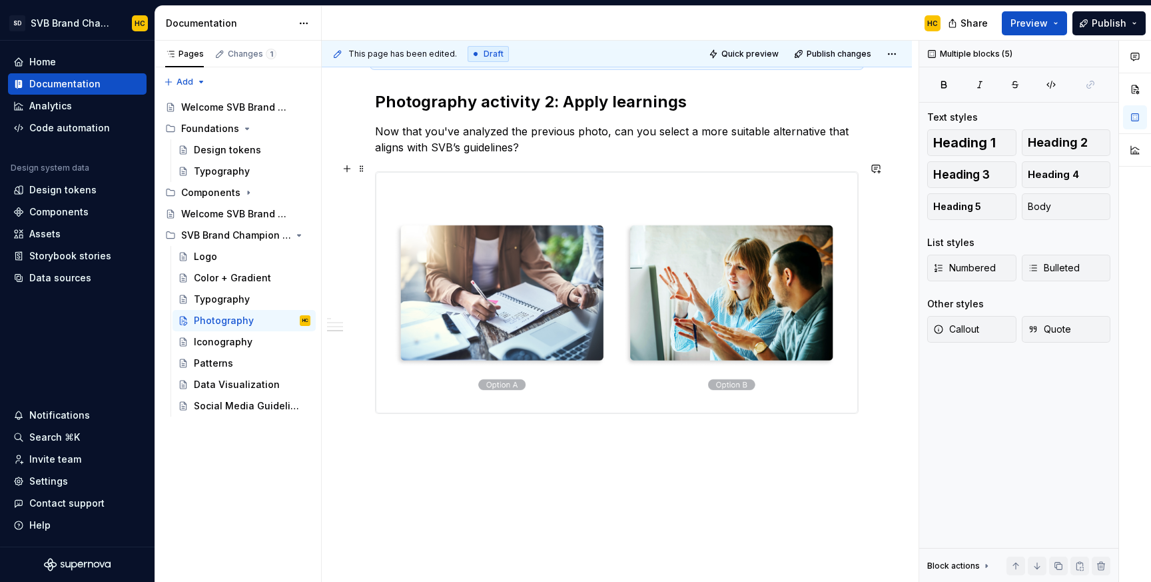
scroll to position [1229, 0]
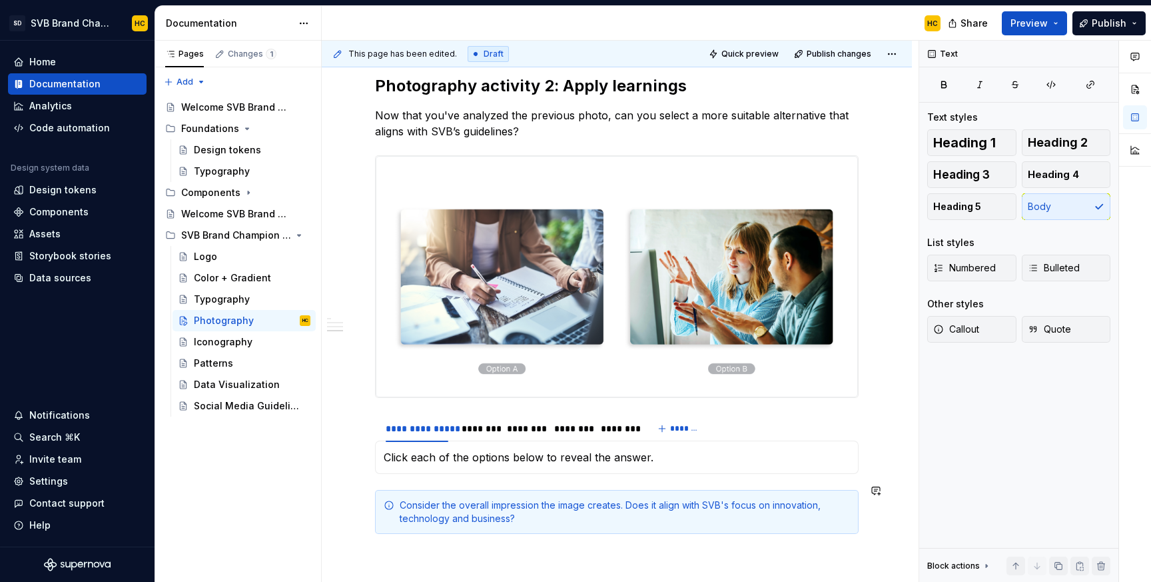
click at [578, 522] on div "Consider the overall impression the image creates. Does it align with SVB's foc…" at bounding box center [617, 512] width 484 height 44
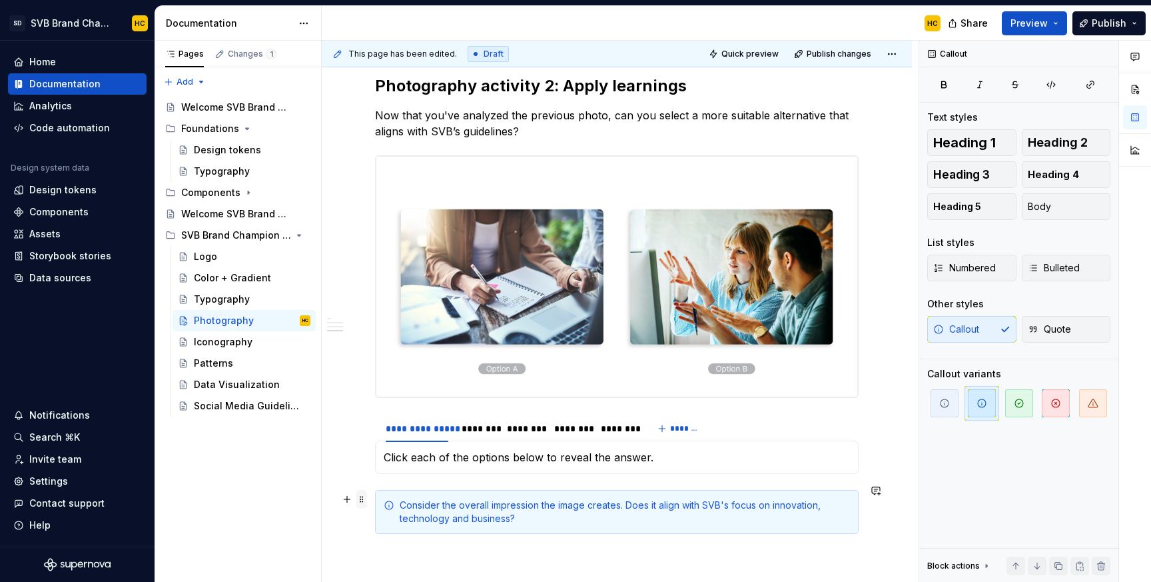
click at [365, 505] on span at bounding box center [362, 499] width 11 height 19
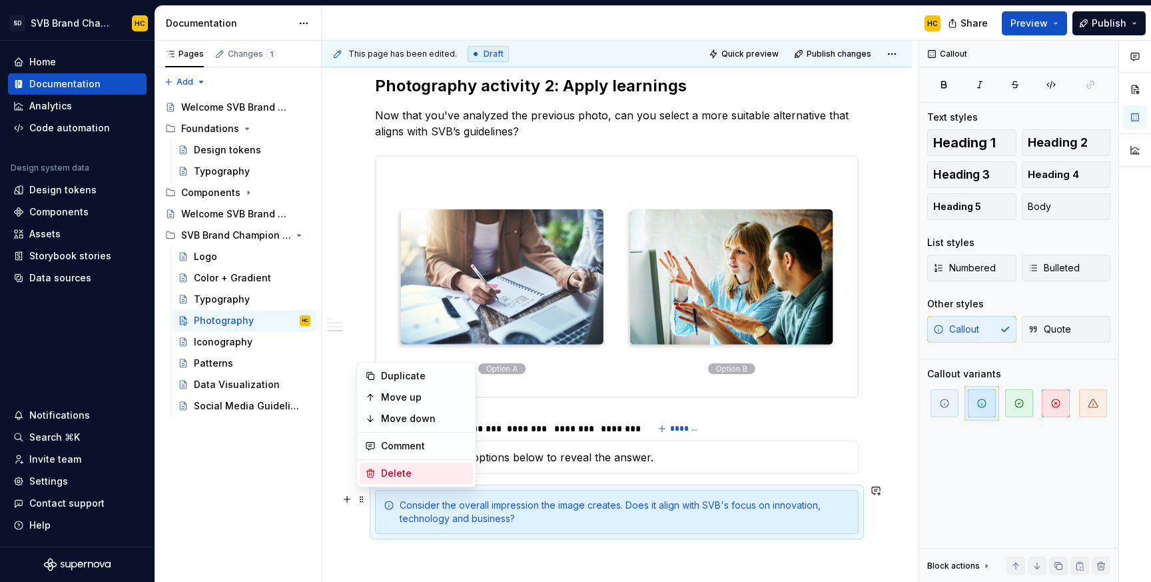
click at [387, 479] on div "Delete" at bounding box center [424, 472] width 87 height 13
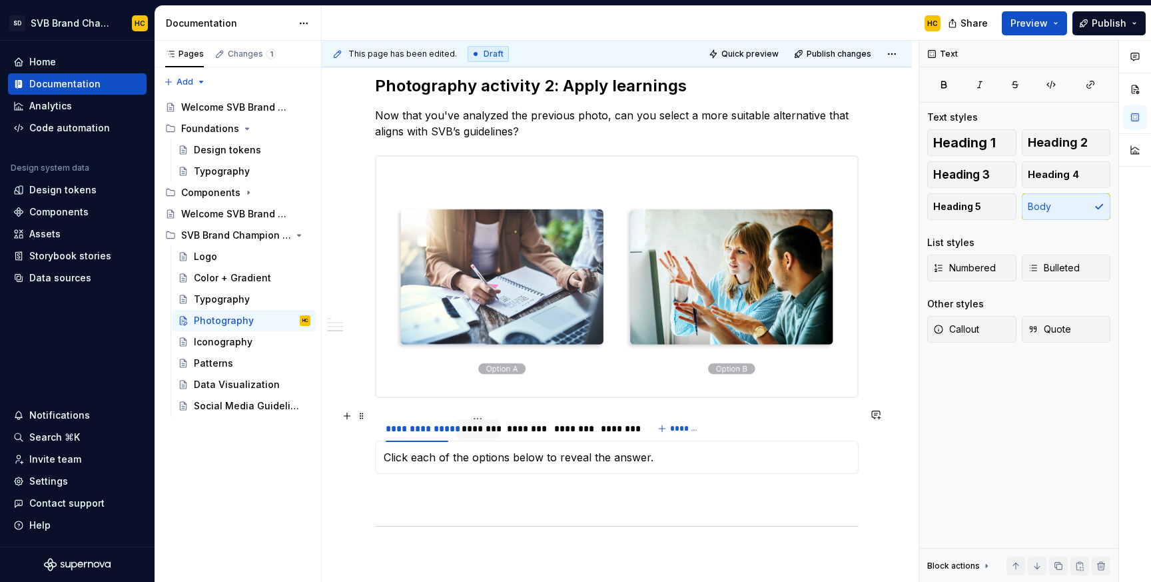
click at [480, 422] on div "********" at bounding box center [478, 428] width 32 height 13
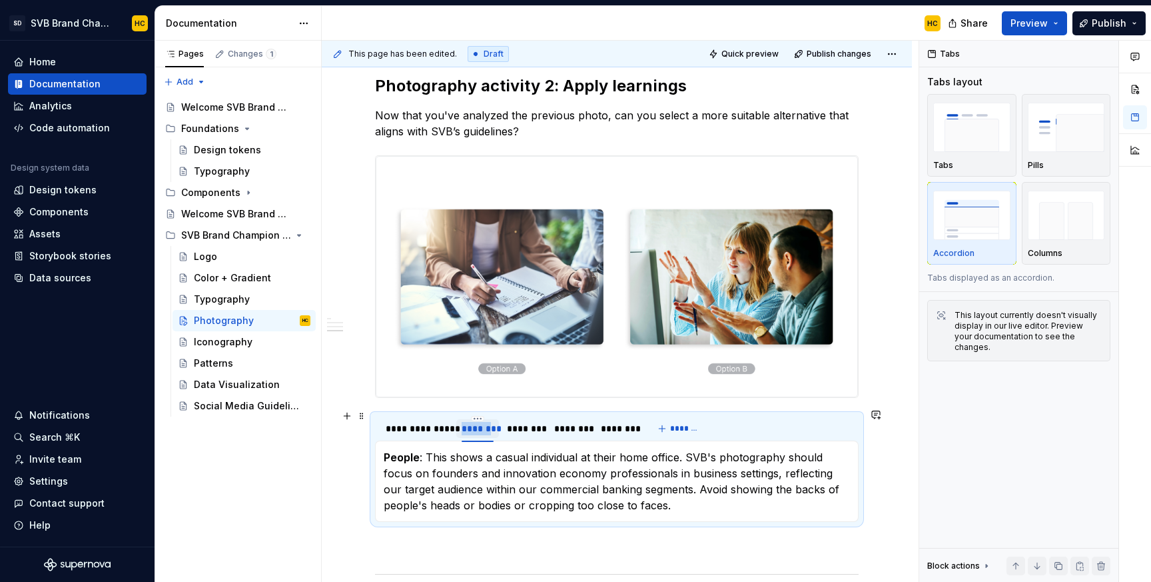
click at [480, 422] on div "********" at bounding box center [478, 428] width 32 height 13
type input "******"
type textarea "*"
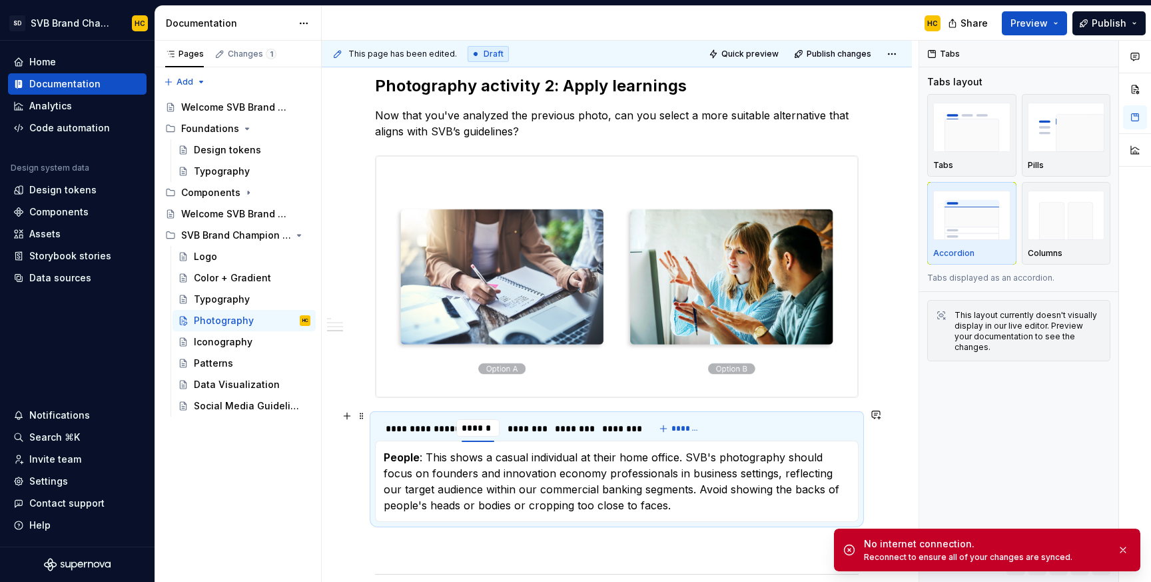
type input "********"
click at [526, 423] on div "********" at bounding box center [531, 428] width 34 height 13
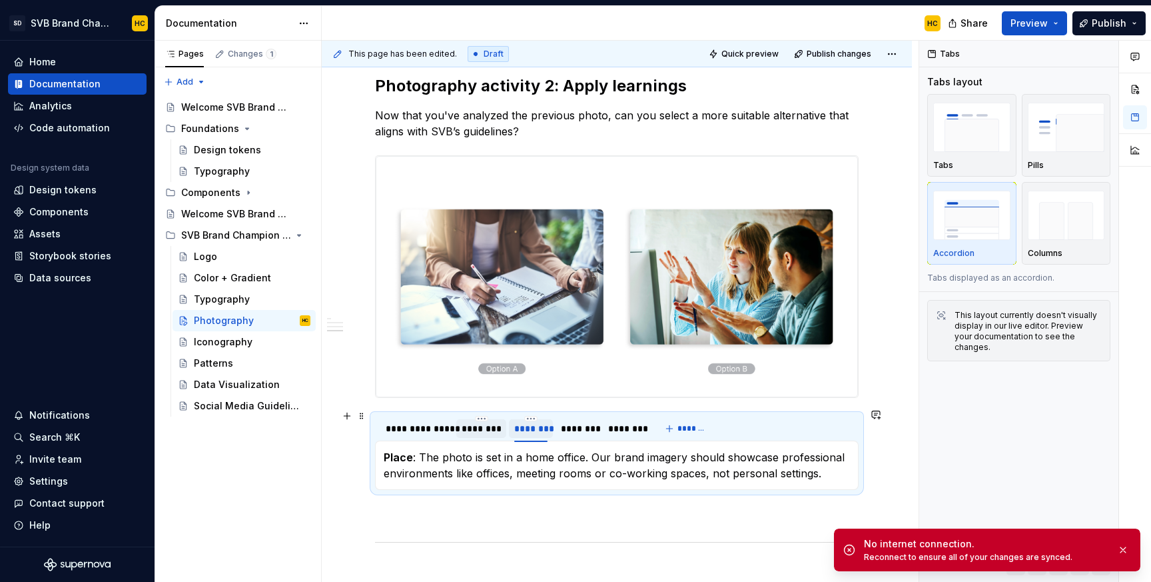
click at [527, 424] on div "********" at bounding box center [531, 428] width 34 height 13
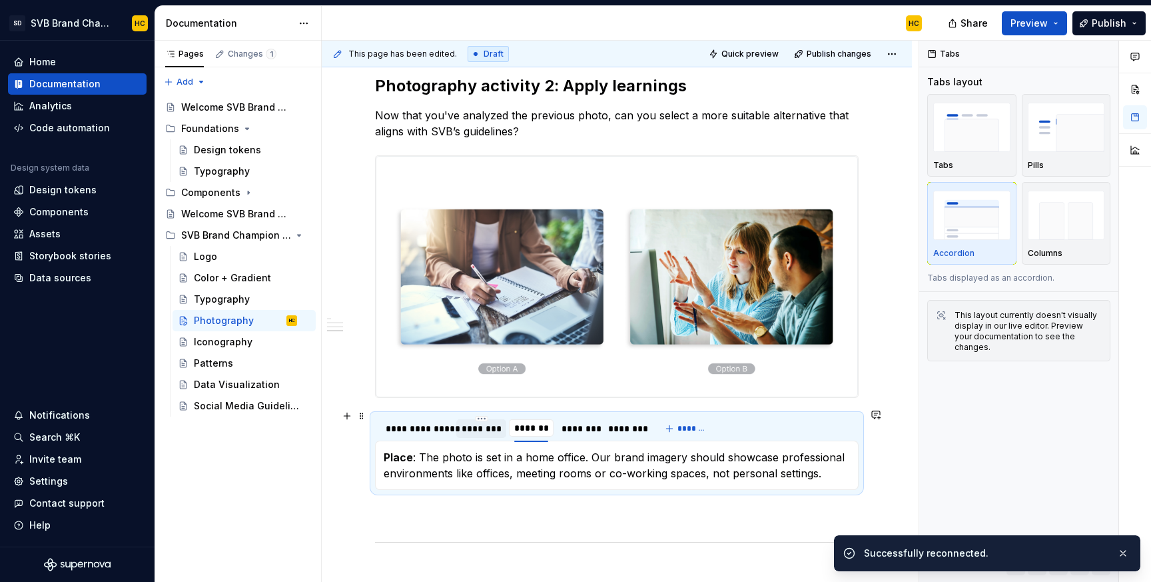
type textarea "*"
type input "********"
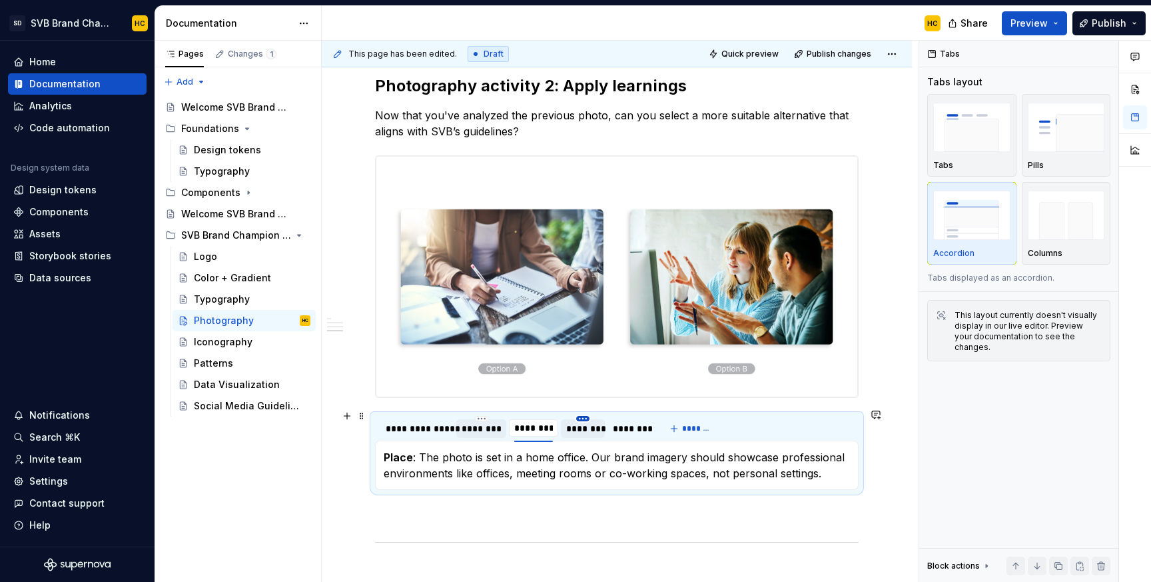
click at [583, 411] on html "SD SVB Brand Champions HC Home Documentation Analytics Code automation Design s…" at bounding box center [575, 291] width 1151 height 582
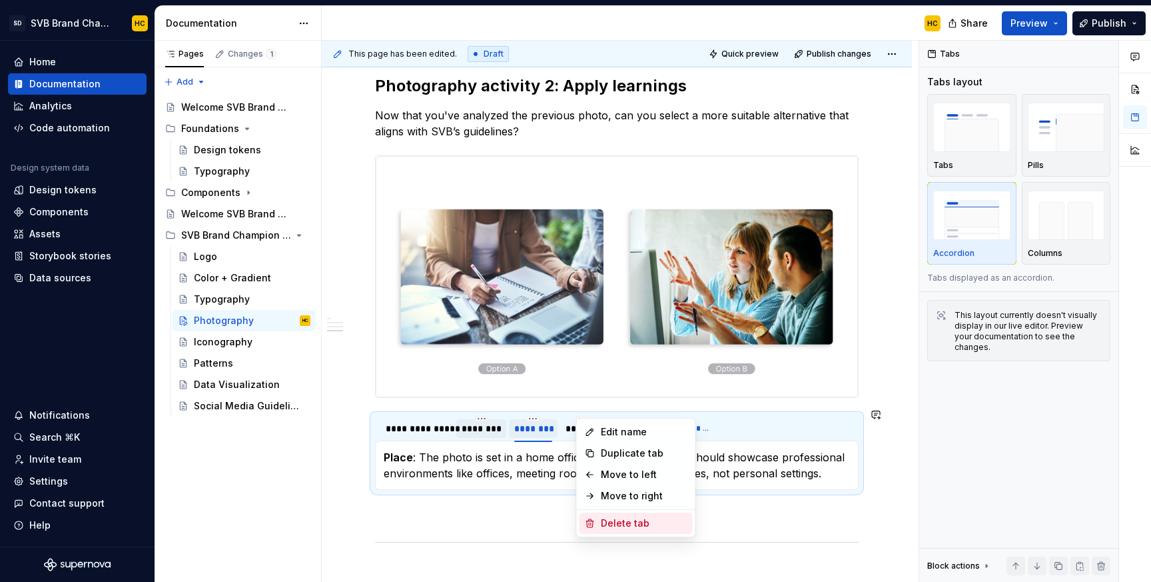
click at [612, 524] on div "Delete tab" at bounding box center [644, 522] width 87 height 13
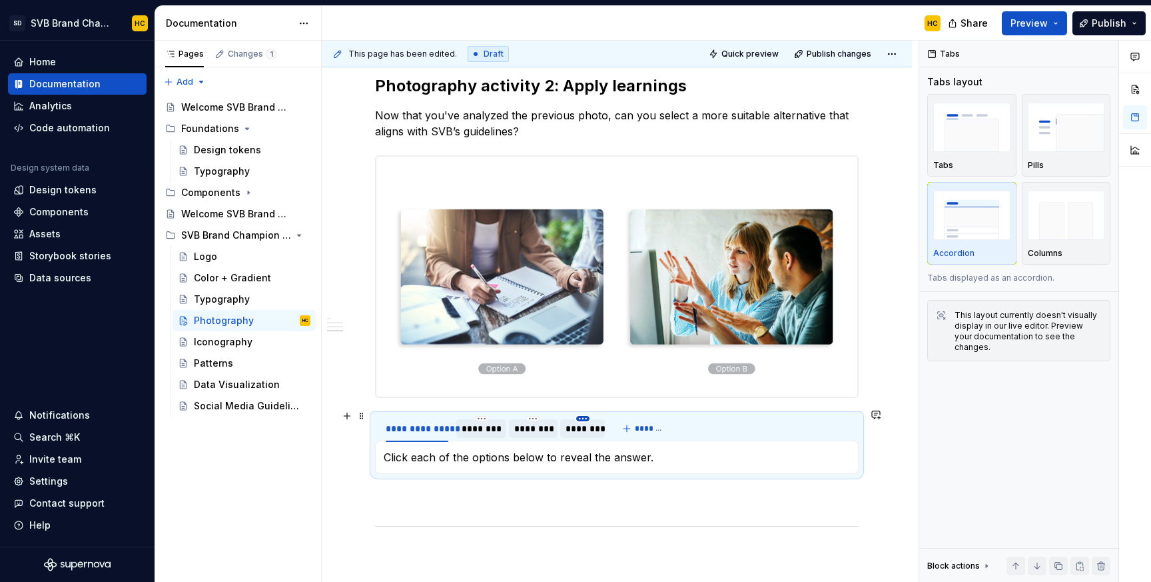
click at [578, 412] on html "SD SVB Brand Champions HC Home Documentation Analytics Code automation Design s…" at bounding box center [575, 291] width 1151 height 582
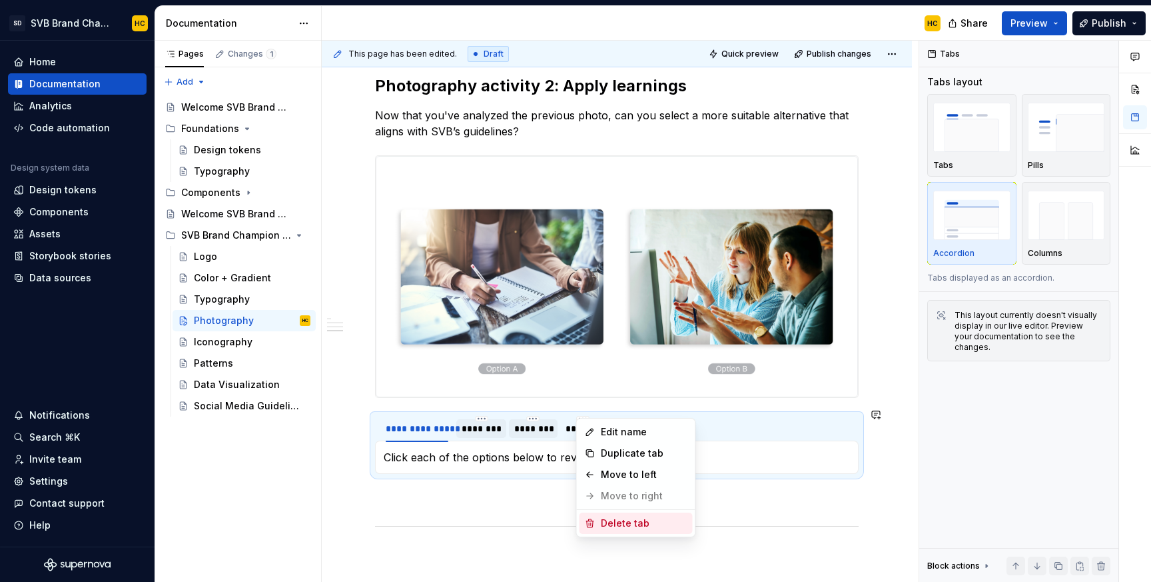
click at [609, 520] on div "Delete tab" at bounding box center [644, 522] width 87 height 13
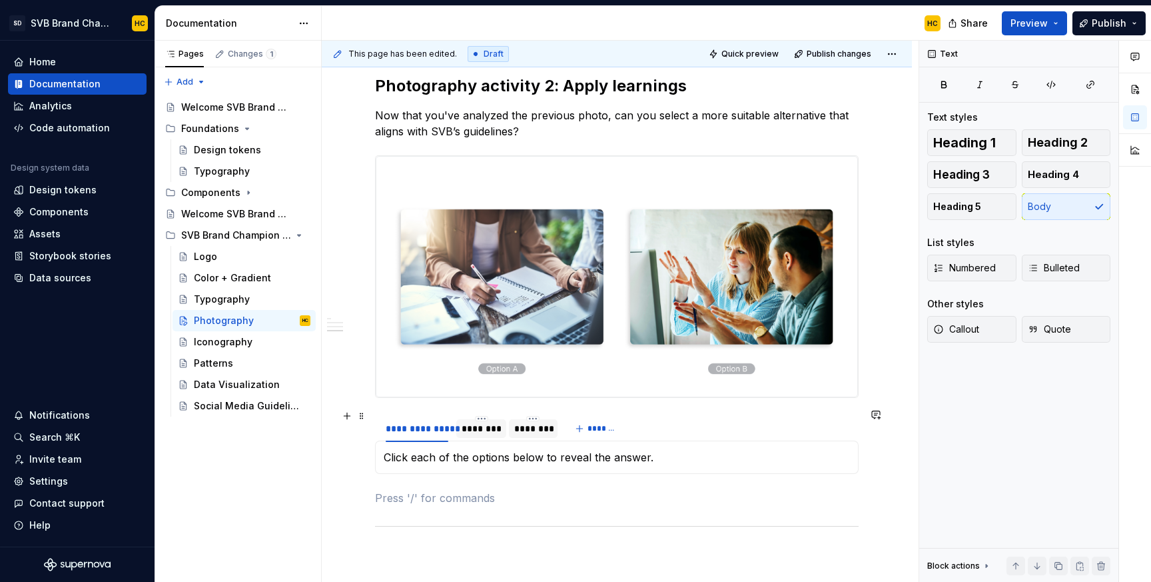
click at [486, 422] on div "********" at bounding box center [481, 428] width 39 height 13
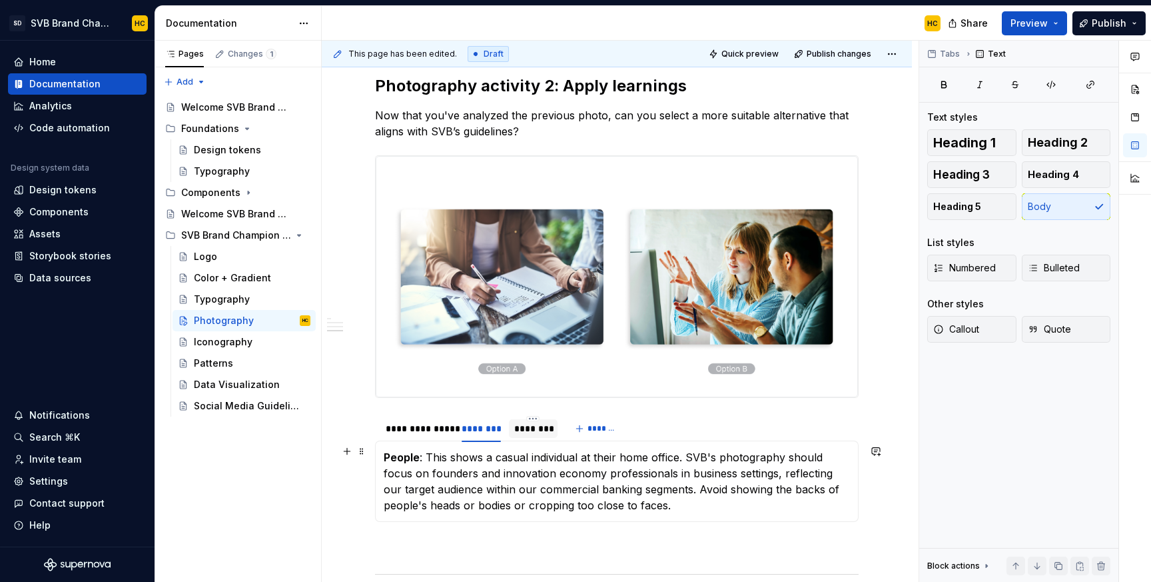
click at [488, 478] on p "People : This shows a casual individual at their home office. SVB's photography…" at bounding box center [617, 481] width 466 height 64
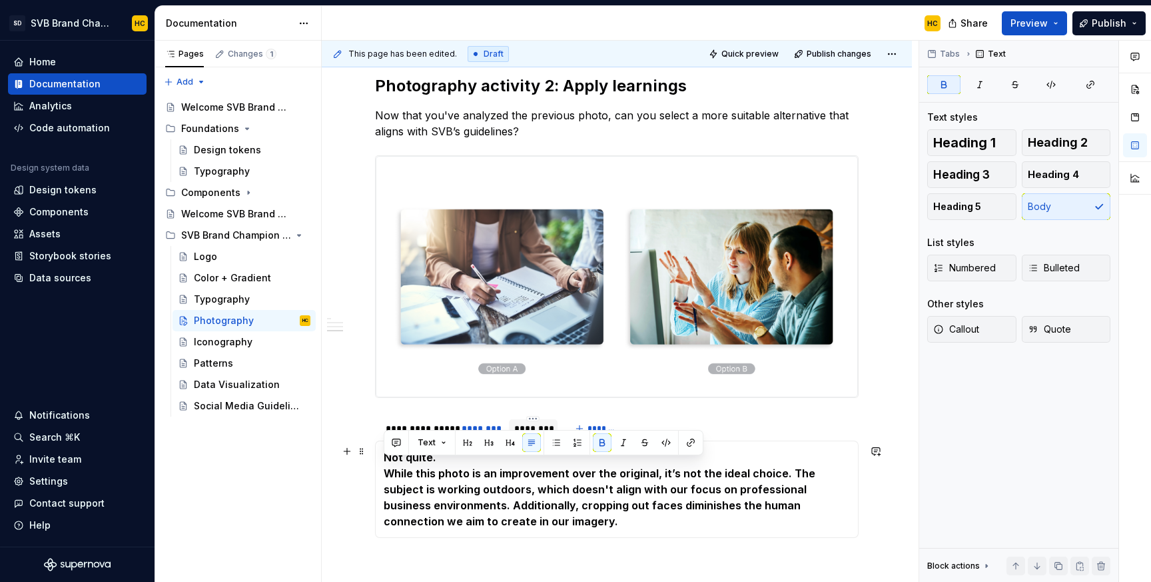
drag, startPoint x: 509, startPoint y: 512, endPoint x: 378, endPoint y: 475, distance: 136.5
click at [378, 474] on div "Click each of the options below to reveal the answer. Not quite. While this pho…" at bounding box center [617, 488] width 484 height 97
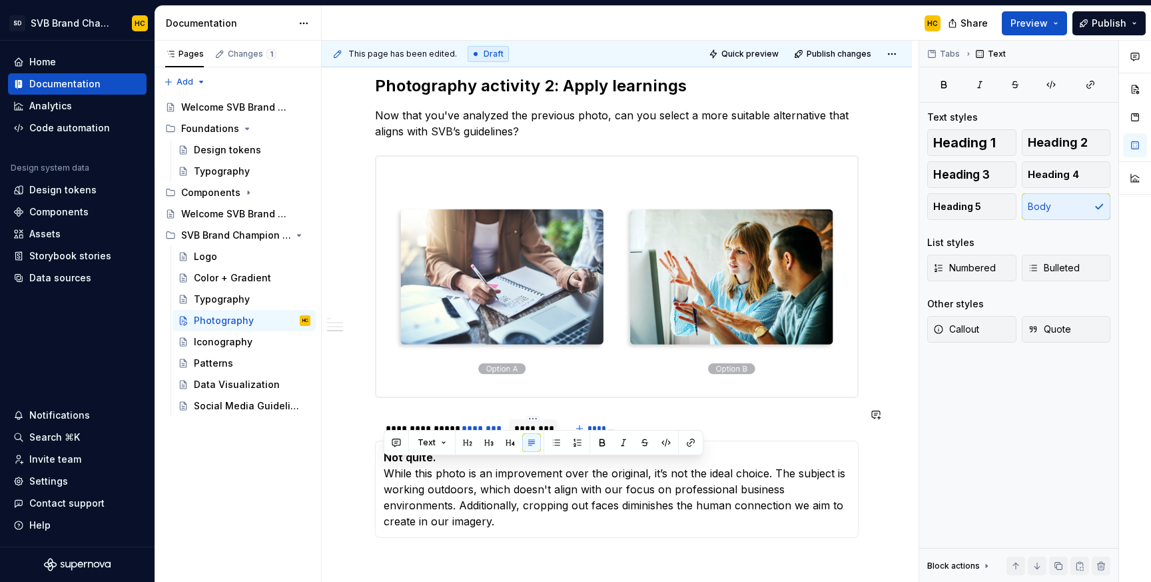
click at [495, 536] on section "**********" at bounding box center [617, 476] width 484 height 124
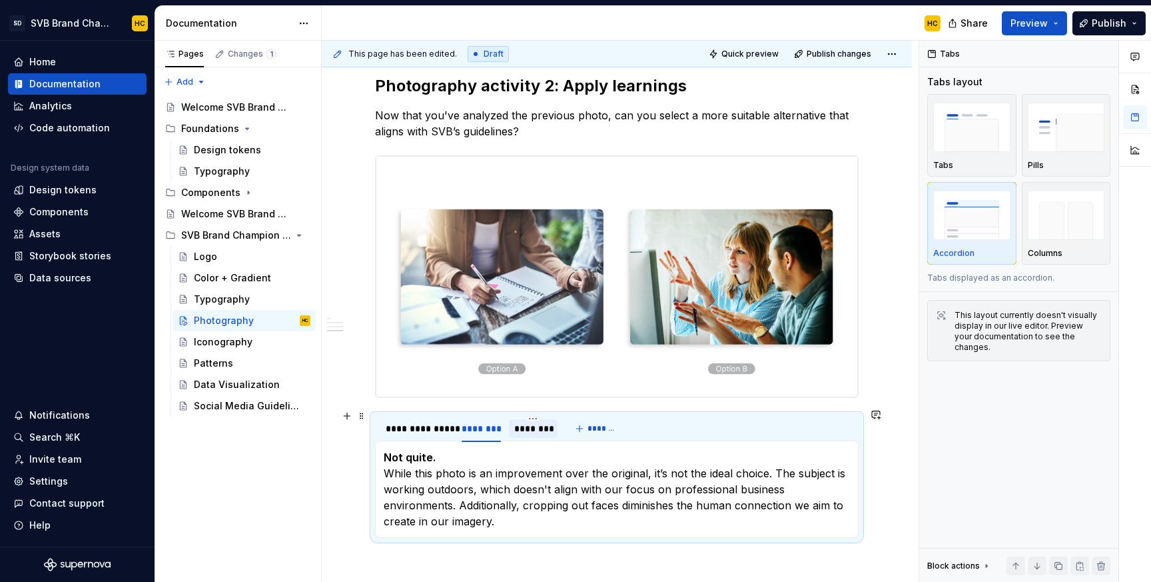
click at [537, 422] on div "********" at bounding box center [533, 428] width 38 height 13
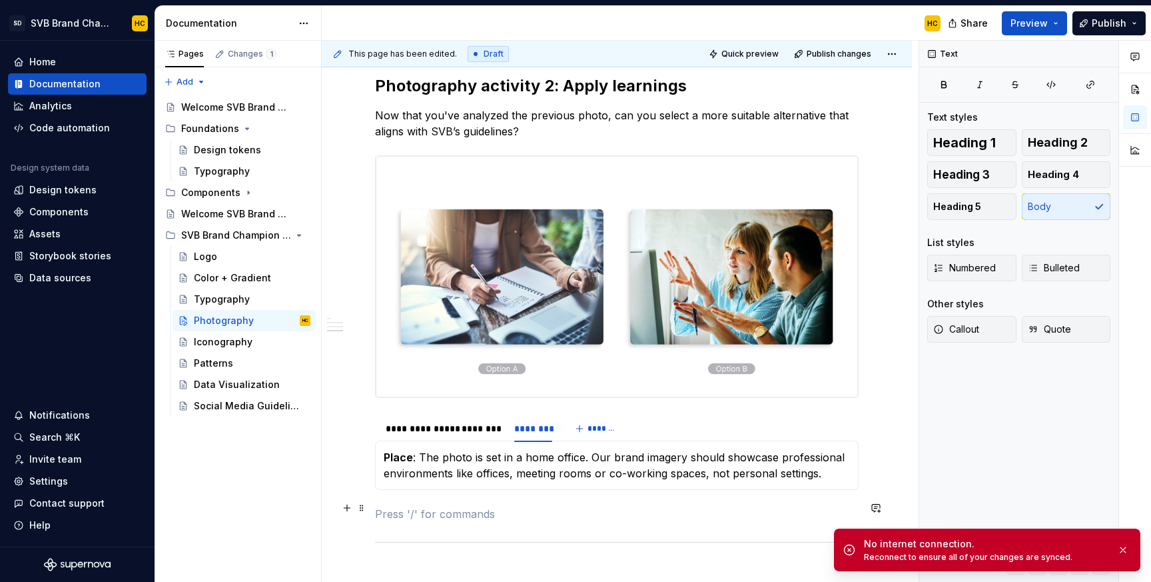
click at [537, 506] on p at bounding box center [617, 514] width 484 height 16
click at [548, 461] on p "Place : The photo is set in a home office. Our brand imagery should showcase pr…" at bounding box center [617, 465] width 466 height 32
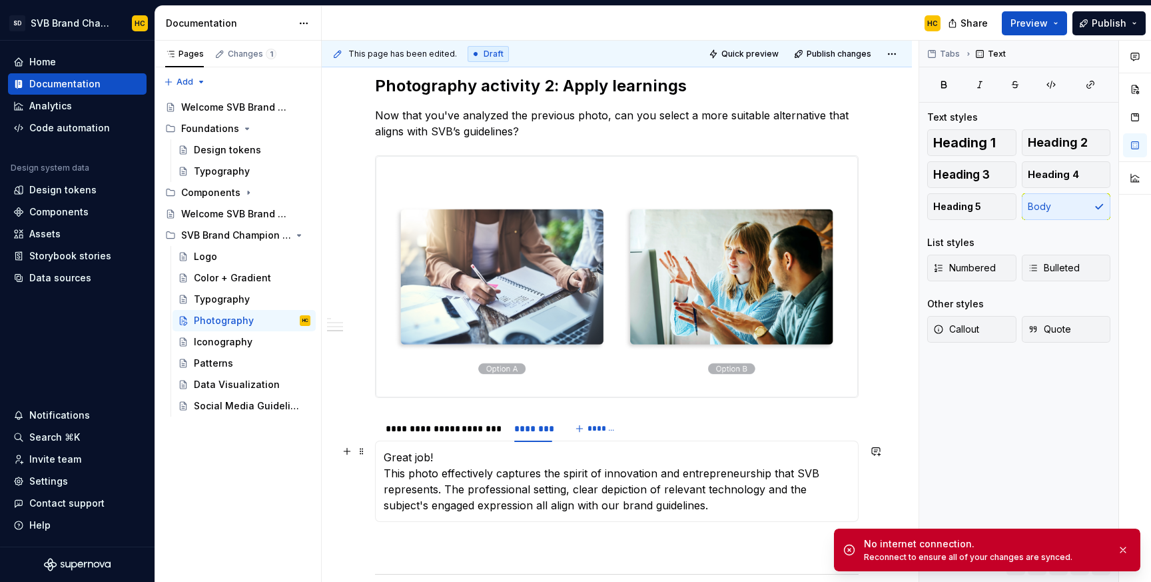
click at [442, 449] on p "Great job! This photo effectively captures the spirit of innovation and entrepr…" at bounding box center [617, 481] width 466 height 64
drag, startPoint x: 442, startPoint y: 448, endPoint x: 381, endPoint y: 450, distance: 60.7
click at [381, 450] on div "Click each of the options below to reveal the answer. Not quite. While this pho…" at bounding box center [617, 480] width 484 height 81
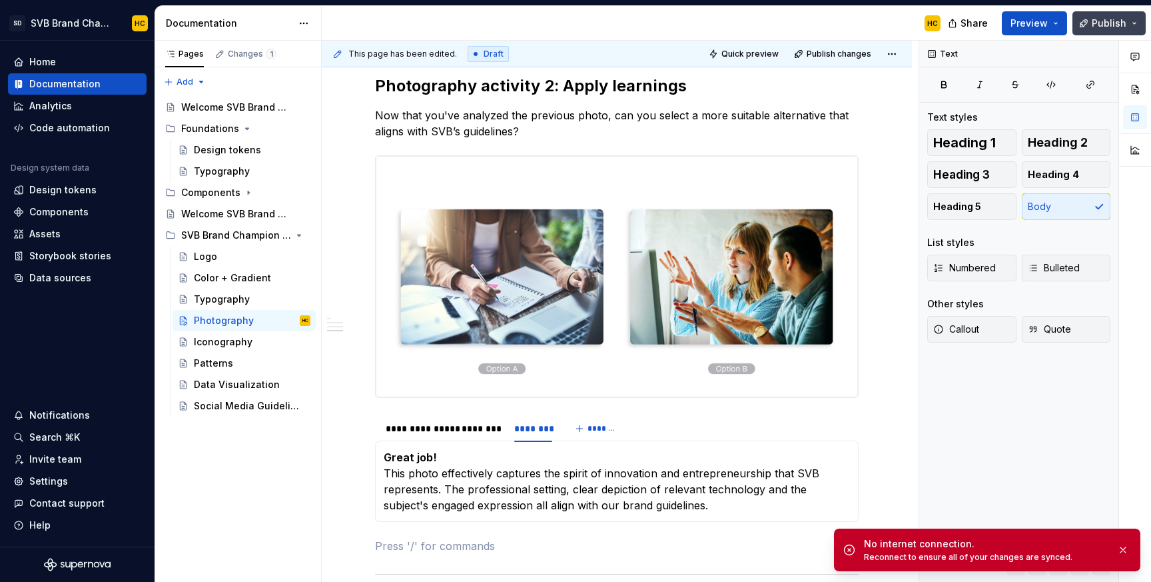
click at [1101, 22] on span "Publish" at bounding box center [1109, 23] width 35 height 13
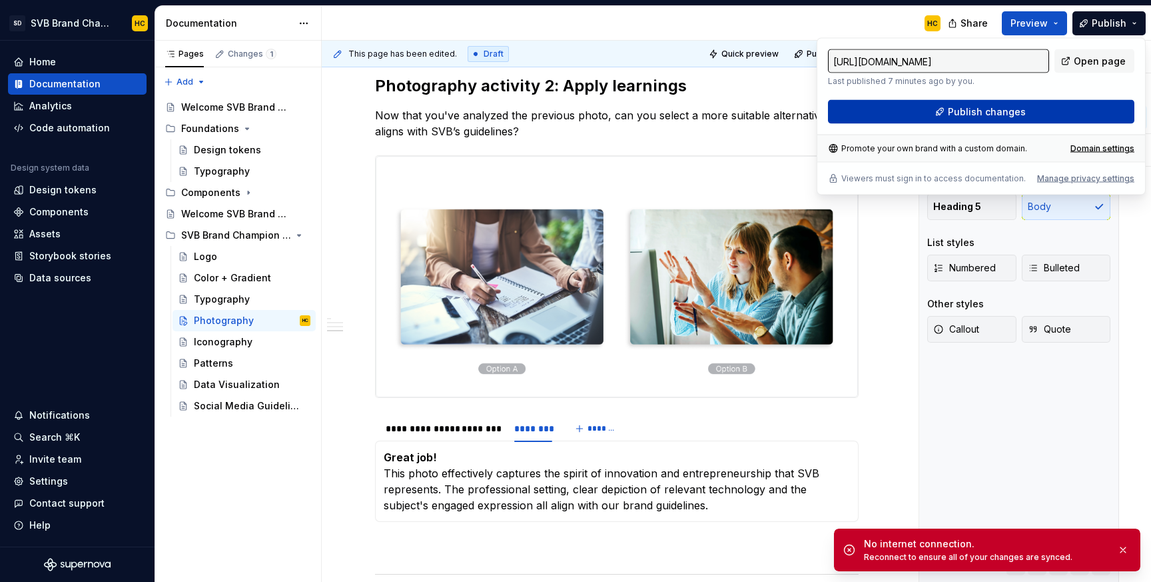
click at [976, 111] on span "Publish changes" at bounding box center [987, 111] width 78 height 13
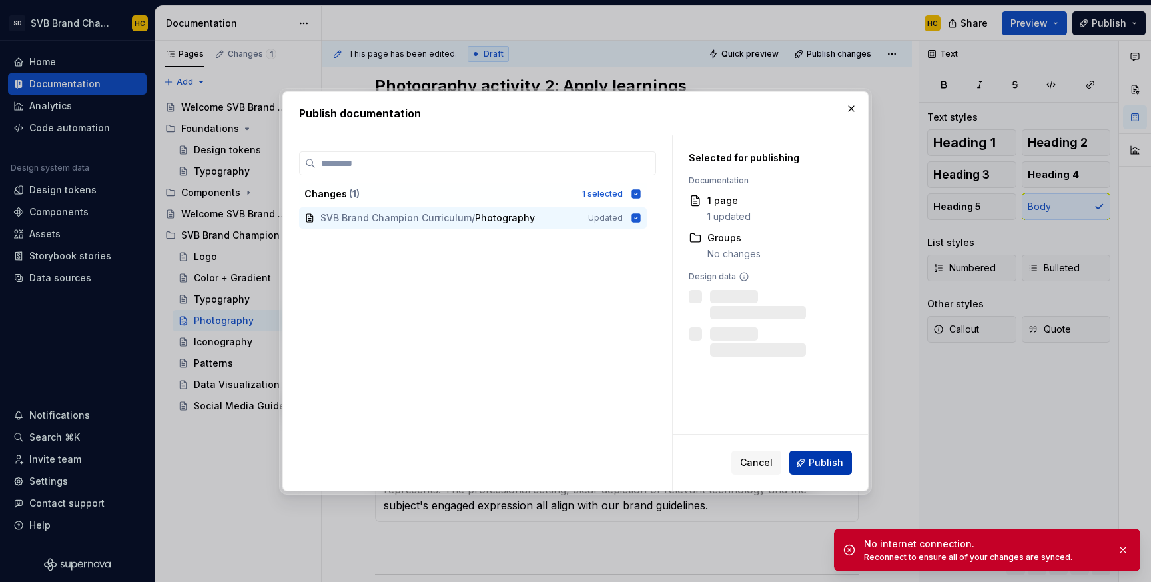
click at [808, 460] on button "Publish" at bounding box center [821, 462] width 63 height 24
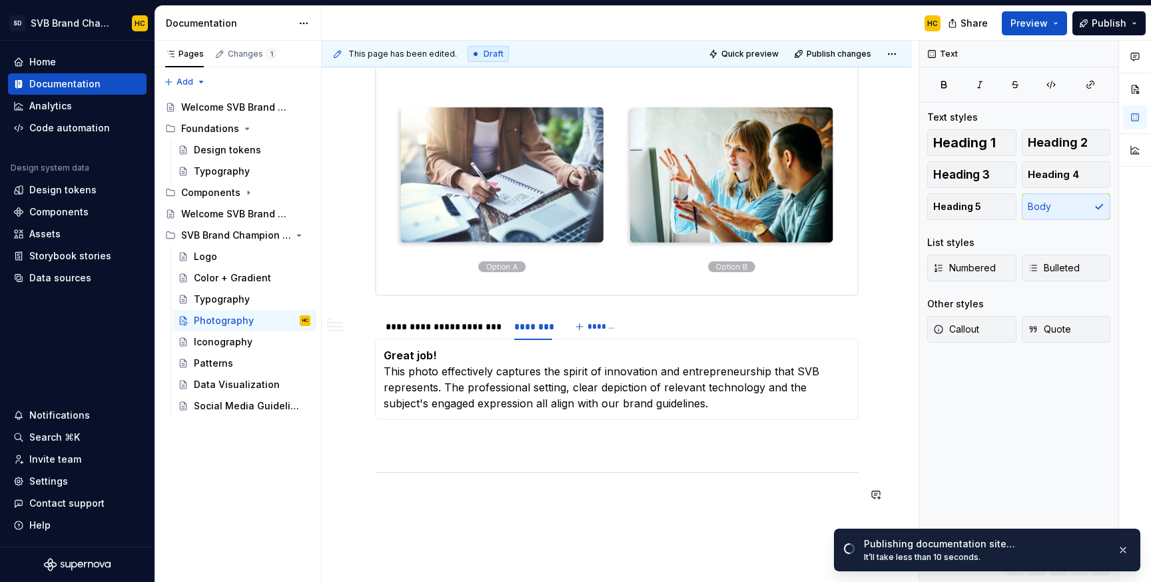
scroll to position [1344, 0]
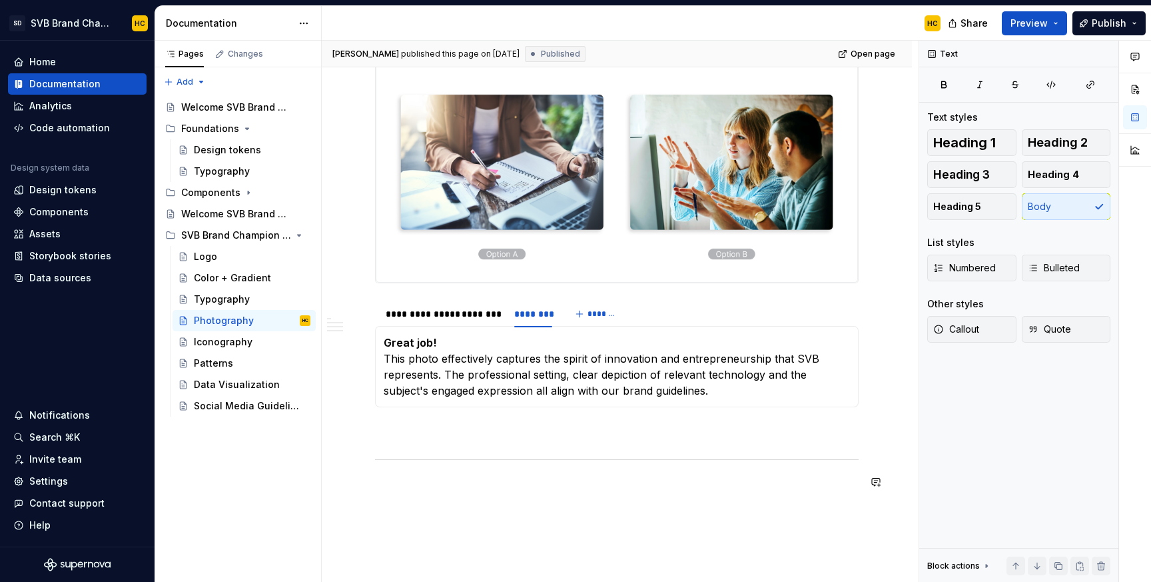
type textarea "*"
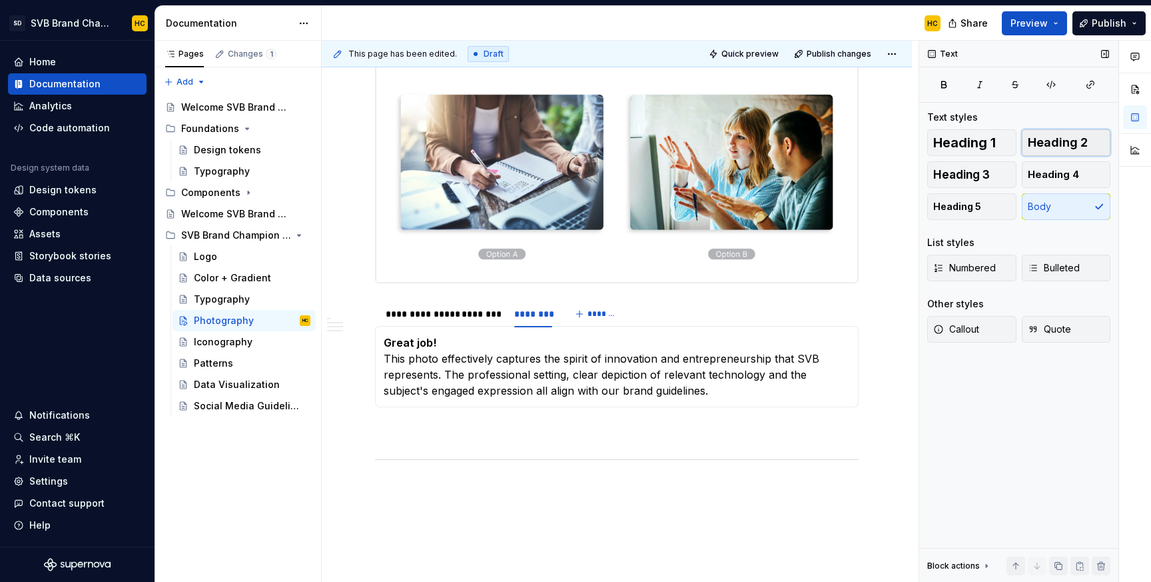
click at [1038, 147] on span "Heading 2" at bounding box center [1058, 142] width 60 height 13
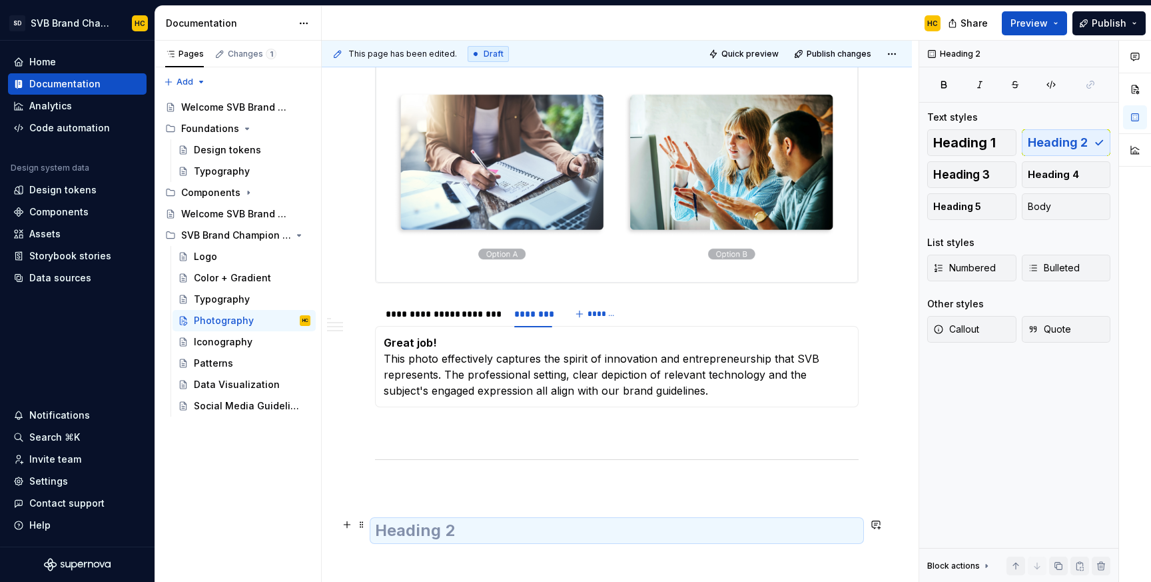
click at [479, 527] on h2 at bounding box center [617, 530] width 484 height 21
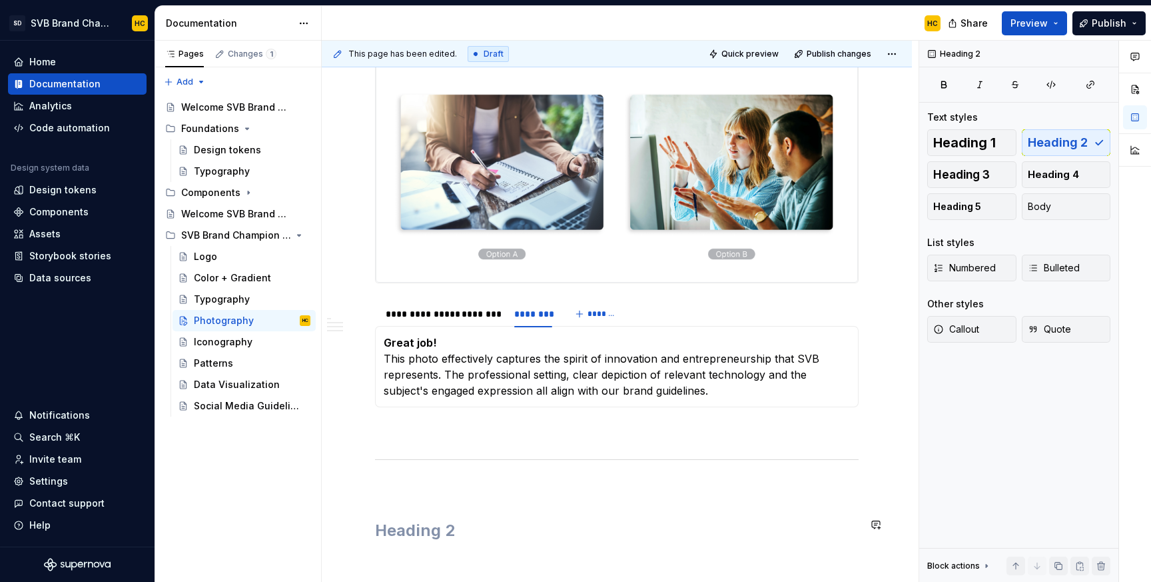
scroll to position [1362, 0]
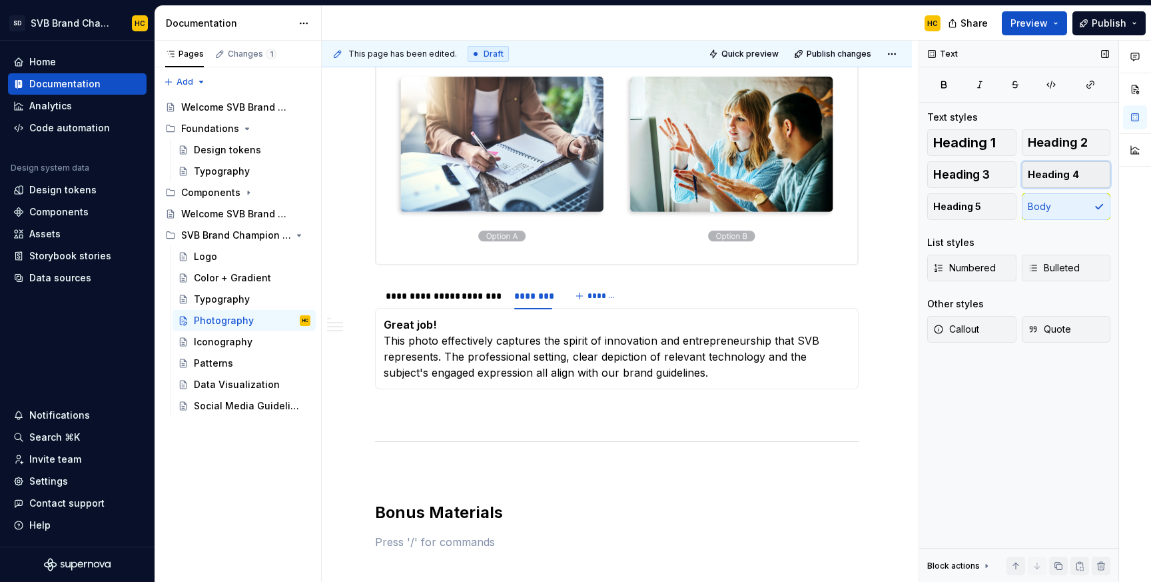
click at [1044, 177] on span "Heading 4" at bounding box center [1053, 174] width 51 height 13
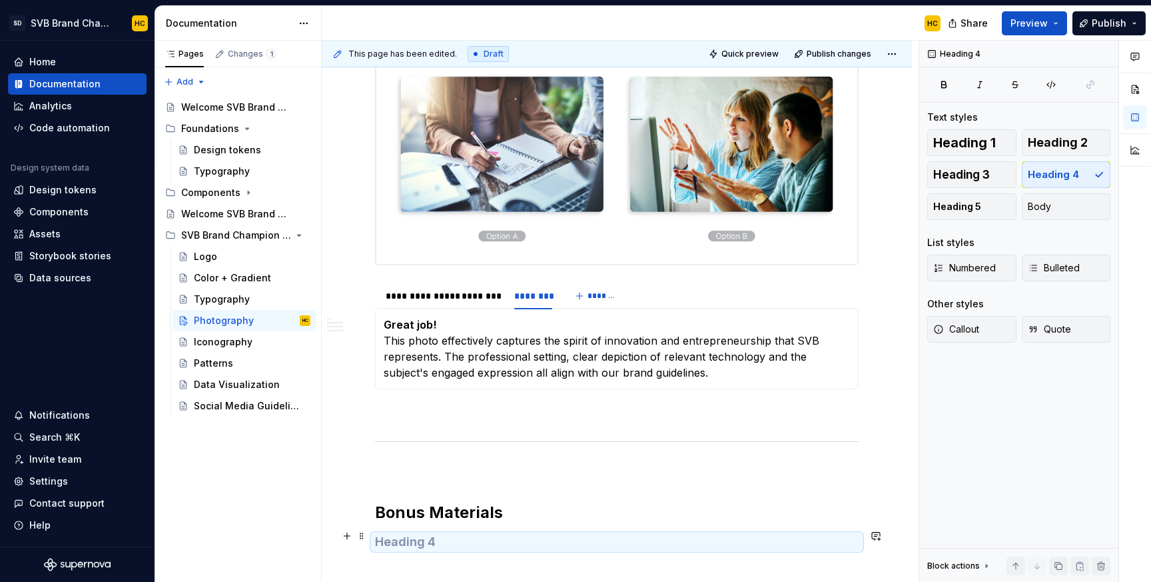
click at [556, 540] on h4 at bounding box center [617, 542] width 484 height 16
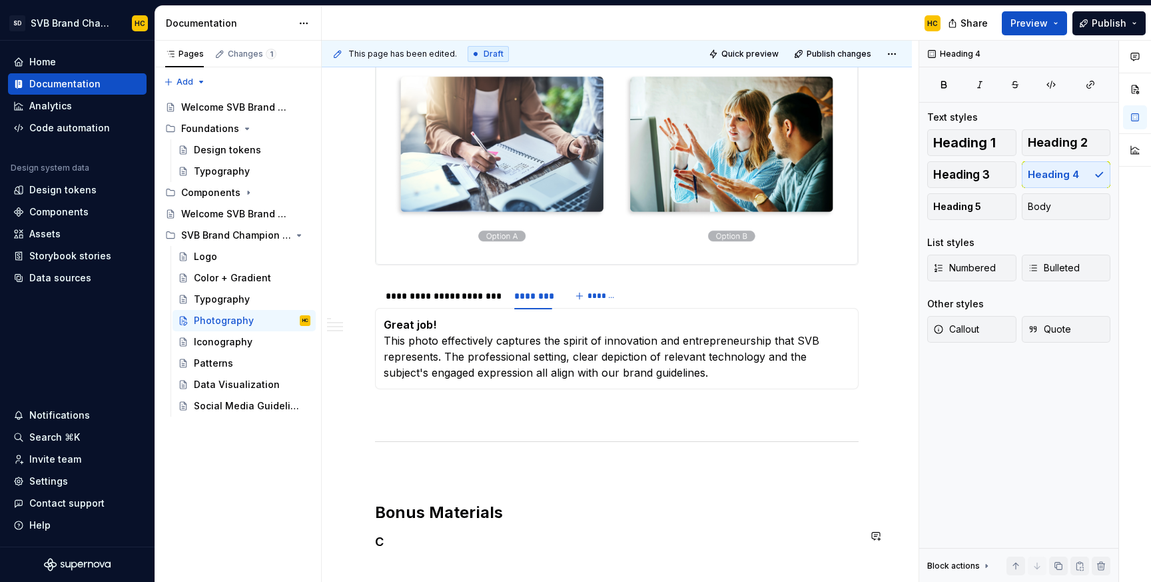
scroll to position [1389, 0]
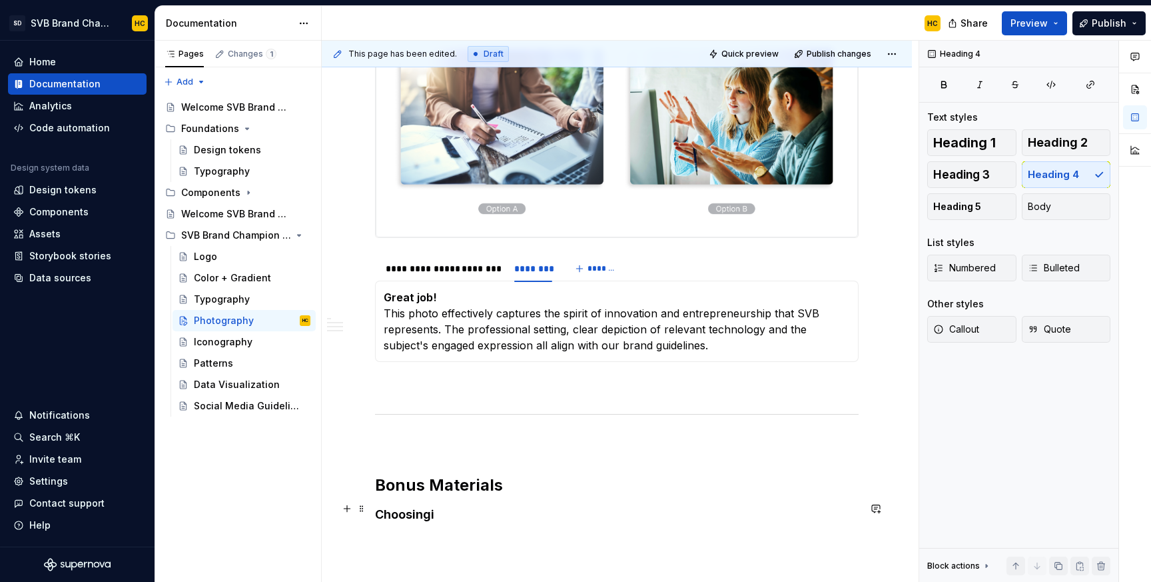
click at [441, 510] on h4 "Choosingi" at bounding box center [617, 514] width 484 height 16
click at [436, 542] on div "**********" at bounding box center [620, 312] width 597 height 542
click at [443, 510] on h4 "Choosingi" at bounding box center [617, 514] width 484 height 16
type textarea "*"
click at [432, 510] on h4 "Choosingi" at bounding box center [617, 514] width 484 height 16
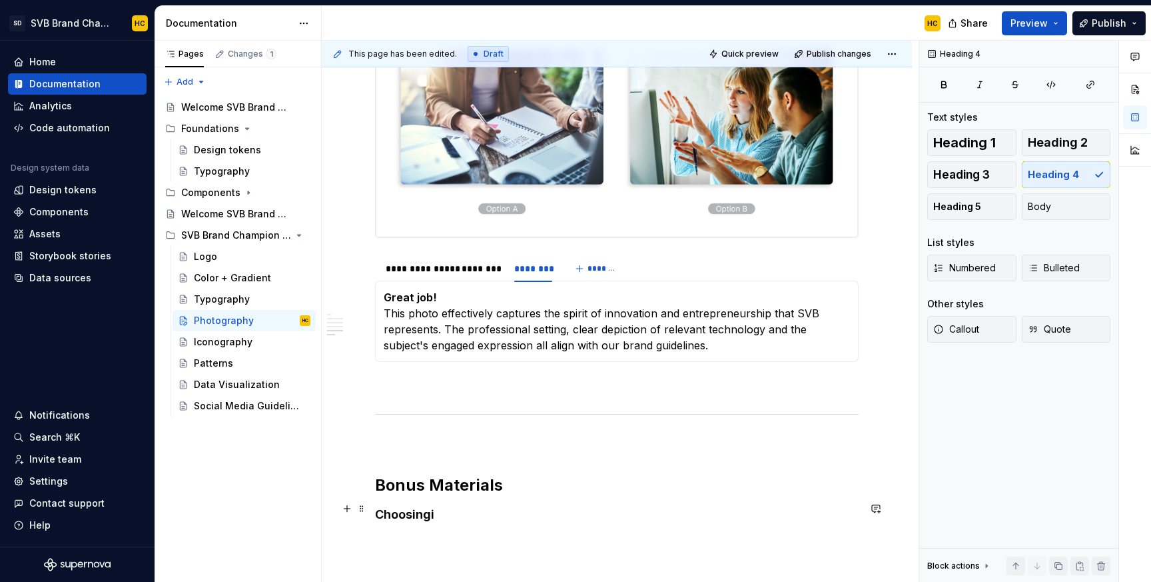
click at [426, 510] on h4 "Choosingi" at bounding box center [617, 514] width 484 height 16
click at [436, 509] on h4 "Choosing mages th" at bounding box center [617, 514] width 484 height 16
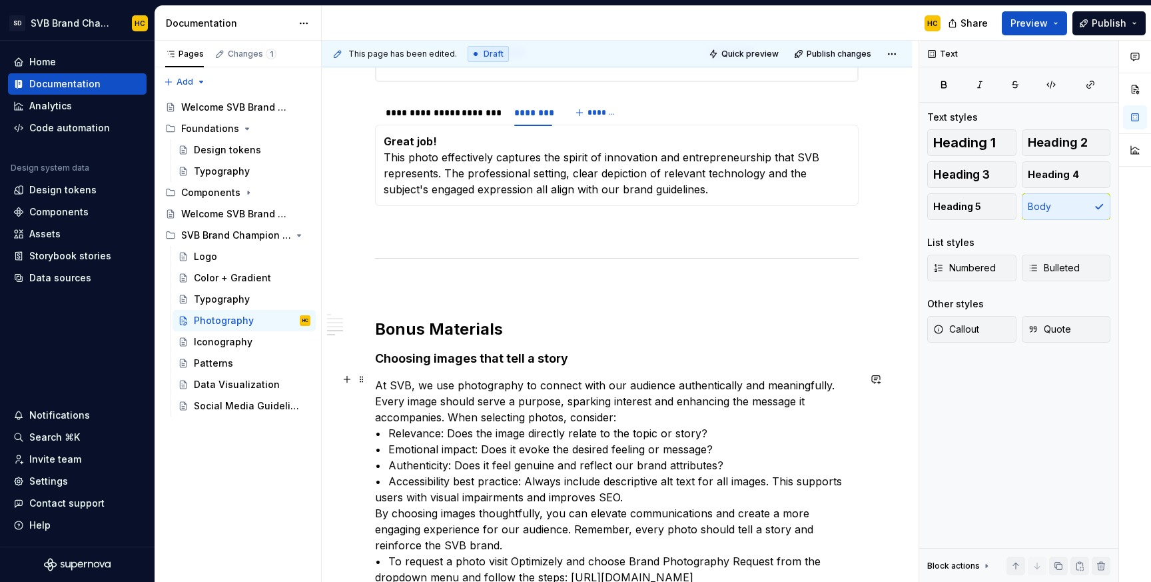
scroll to position [1552, 0]
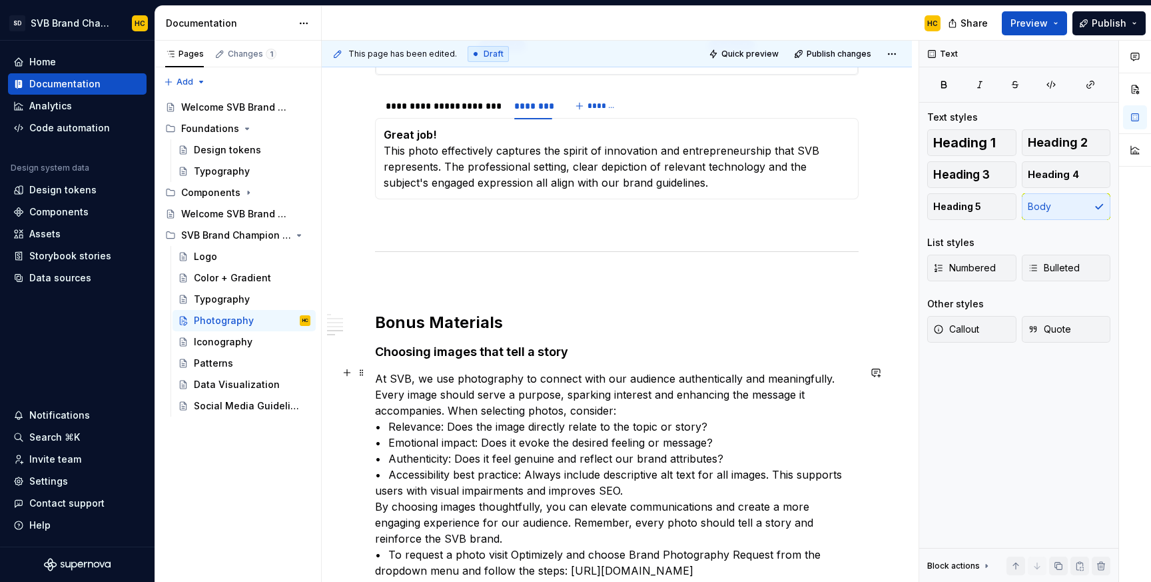
click at [564, 406] on p "At SVB, we use photography to connect with our audience authentically and meani…" at bounding box center [617, 482] width 484 height 224
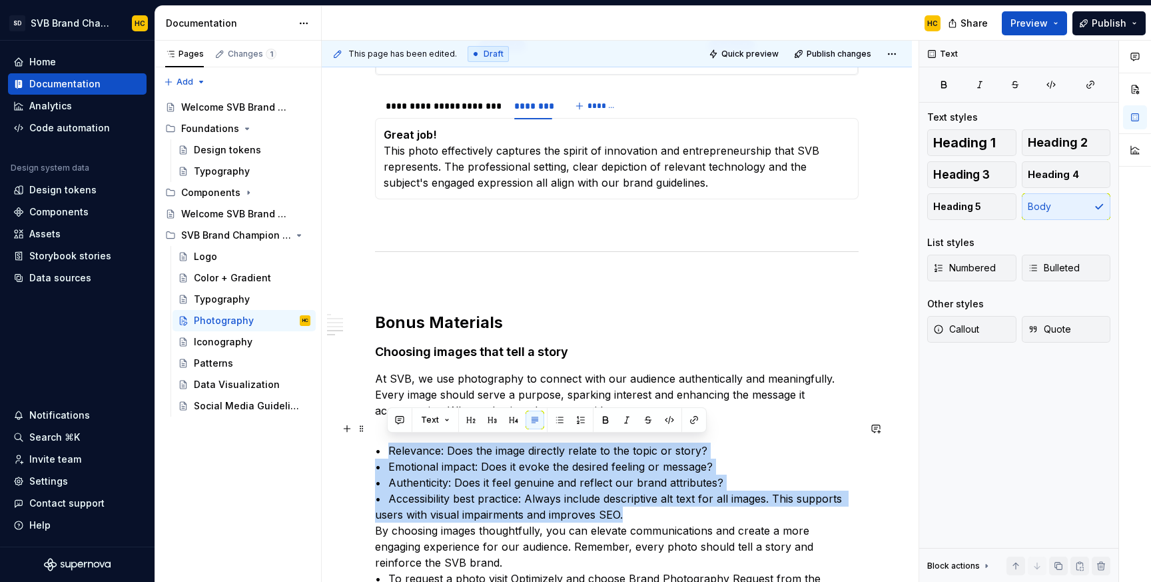
drag, startPoint x: 387, startPoint y: 440, endPoint x: 633, endPoint y: 515, distance: 257.0
click at [633, 515] on p "• Relevance: Does the image directly relate to the topic or story? • Emotional …" at bounding box center [617, 522] width 484 height 192
click at [1058, 265] on span "Bulleted" at bounding box center [1054, 267] width 52 height 13
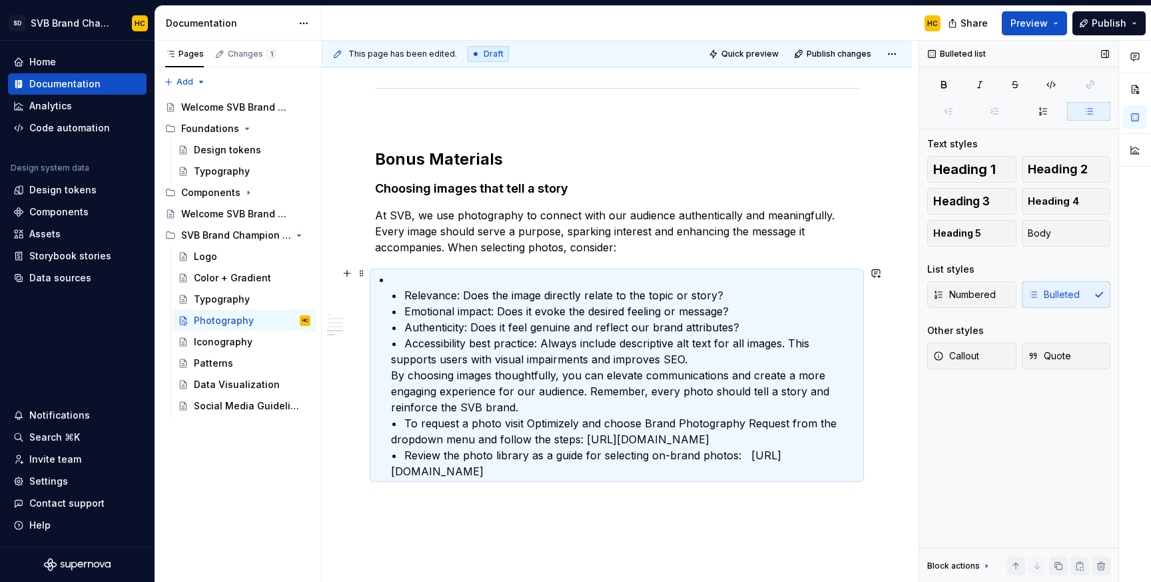
scroll to position [1717, 0]
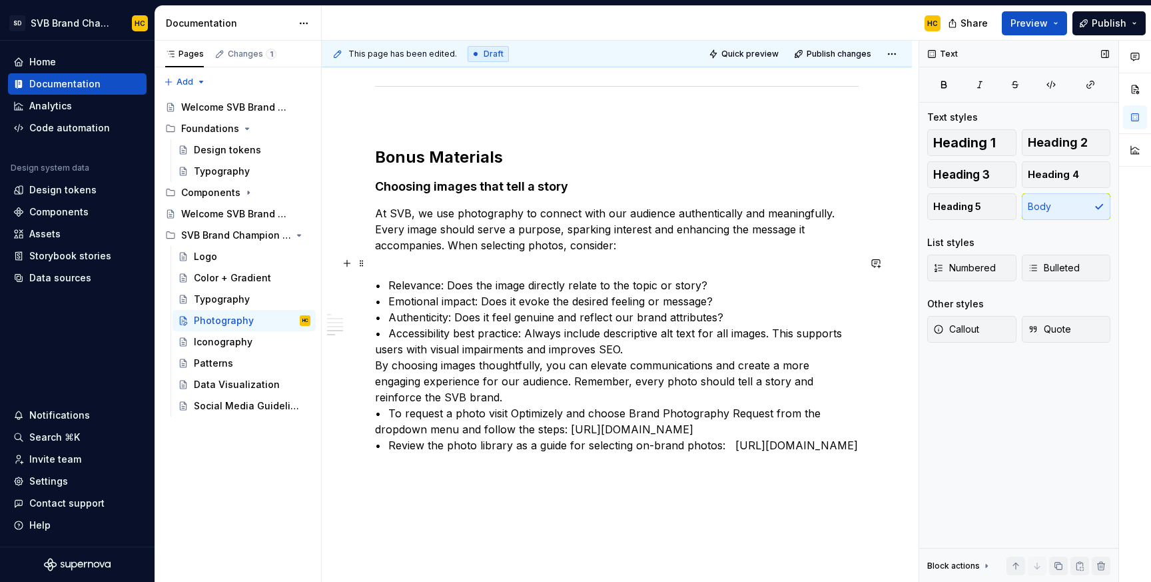
click at [726, 311] on p "• Relevance: Does the image directly relate to the topic or story? • Emotional …" at bounding box center [617, 357] width 484 height 192
click at [670, 337] on p "• Relevance: Does the image directly relate to the topic or story? • Emotional …" at bounding box center [617, 357] width 484 height 192
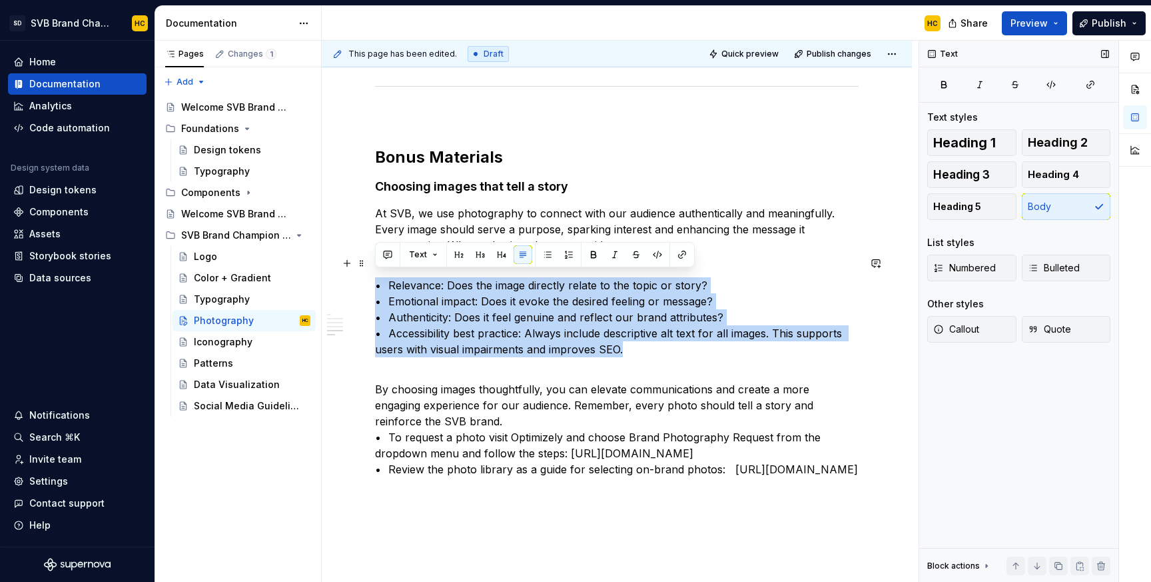
drag, startPoint x: 629, startPoint y: 343, endPoint x: 377, endPoint y: 275, distance: 261.1
click at [377, 275] on p "• Relevance: Does the image directly relate to the topic or story? • Emotional …" at bounding box center [617, 309] width 484 height 96
click at [1074, 262] on span "Bulleted" at bounding box center [1054, 267] width 52 height 13
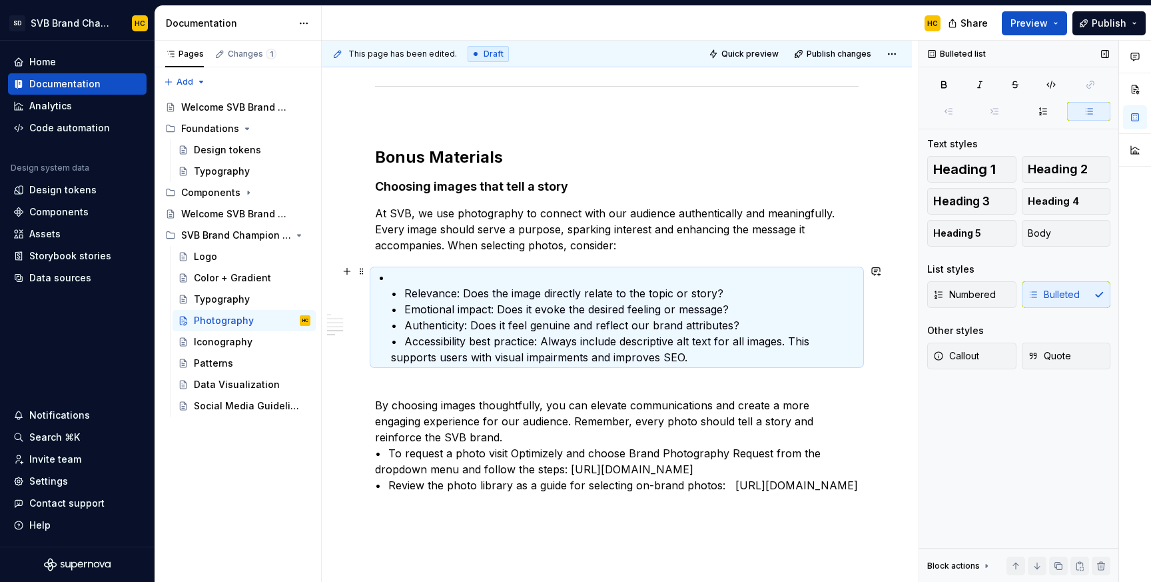
click at [404, 291] on p "• Relevance: Does the image directly relate to the topic or story? • Emotional …" at bounding box center [625, 317] width 468 height 96
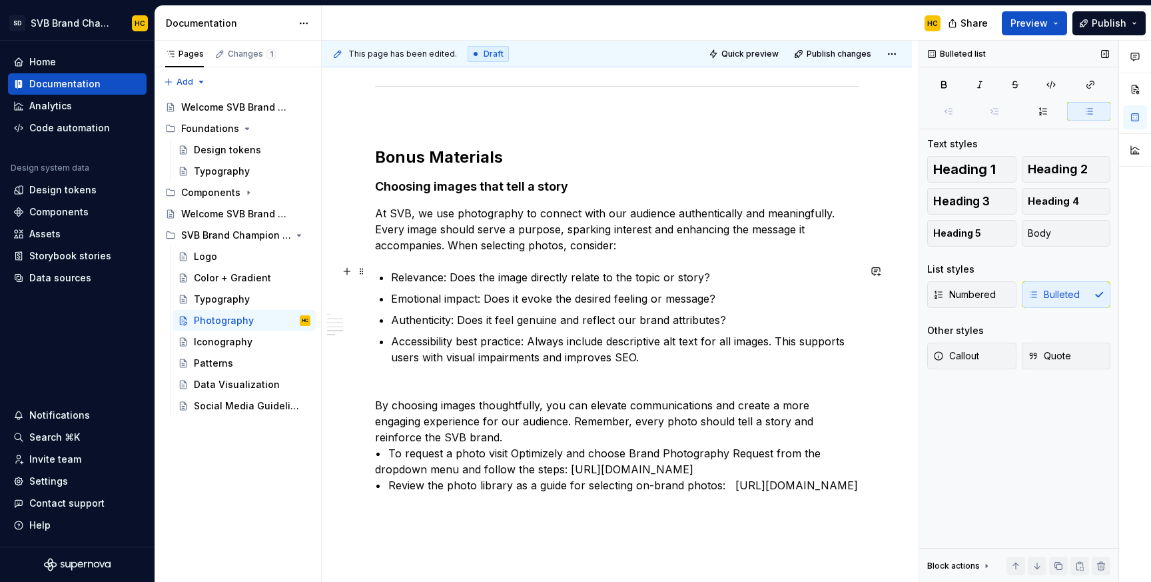
click at [411, 271] on p "Relevance: Does the image directly relate to the topic or story?" at bounding box center [625, 277] width 468 height 16
drag, startPoint x: 478, startPoint y: 295, endPoint x: 392, endPoint y: 296, distance: 85.3
click at [392, 296] on p "Emotional impact: Does it evoke the desired feeling or message?" at bounding box center [625, 299] width 468 height 16
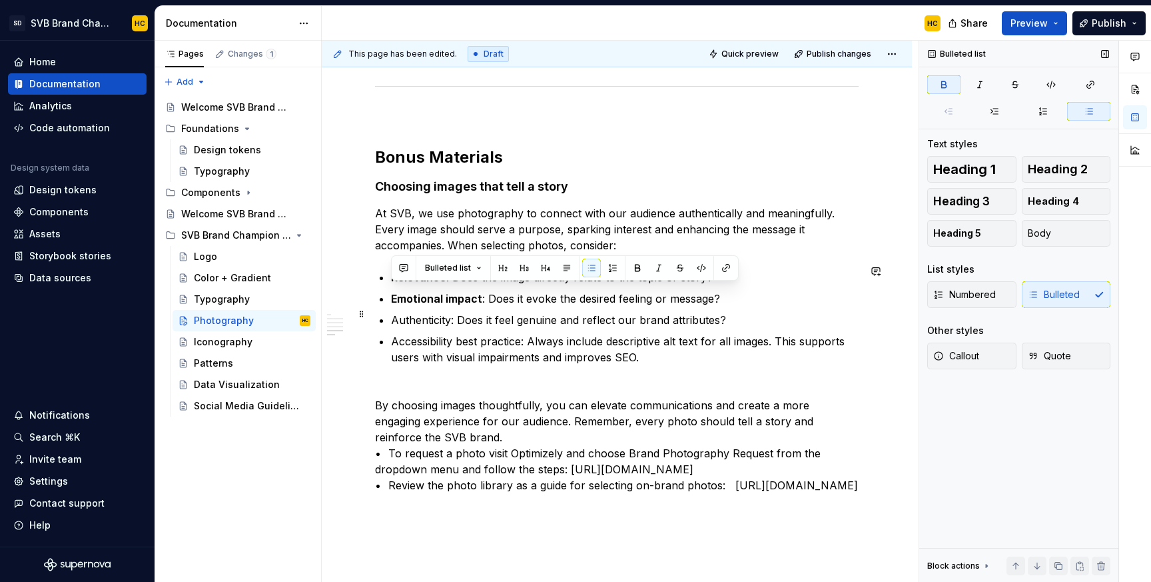
click at [429, 318] on p "Authenticity: Does it feel genuine and reflect our brand attributes?" at bounding box center [625, 320] width 468 height 16
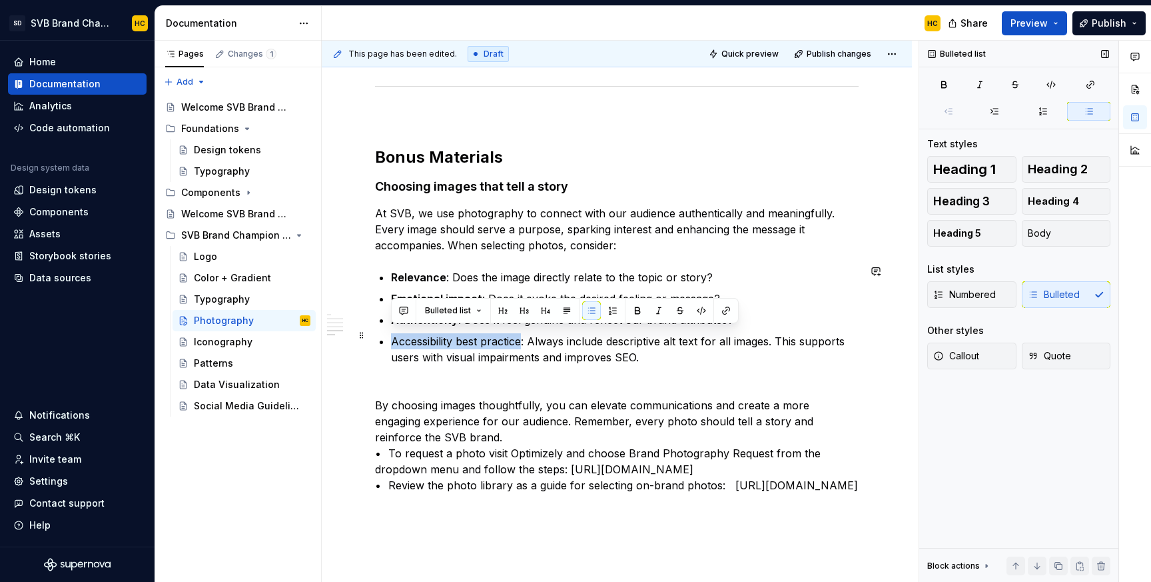
drag, startPoint x: 524, startPoint y: 338, endPoint x: 389, endPoint y: 339, distance: 135.3
click at [415, 428] on p "By choosing images thoughtfully, you can elevate communications and create a mo…" at bounding box center [617, 437] width 484 height 112
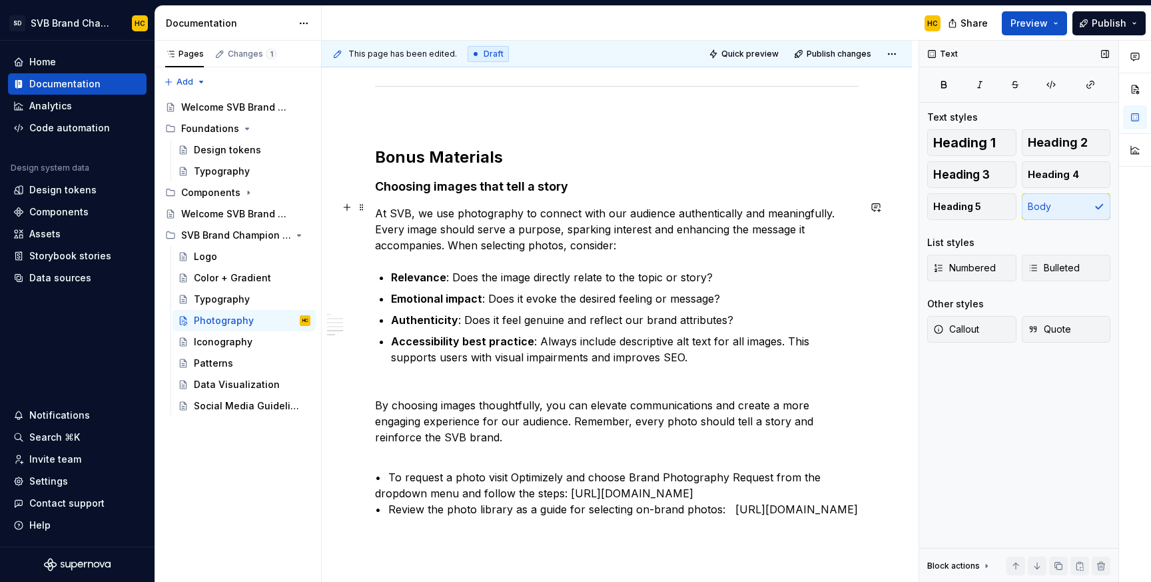
click at [376, 239] on p "At SVB, we use photography to connect with our audience authentically and meani…" at bounding box center [617, 229] width 484 height 48
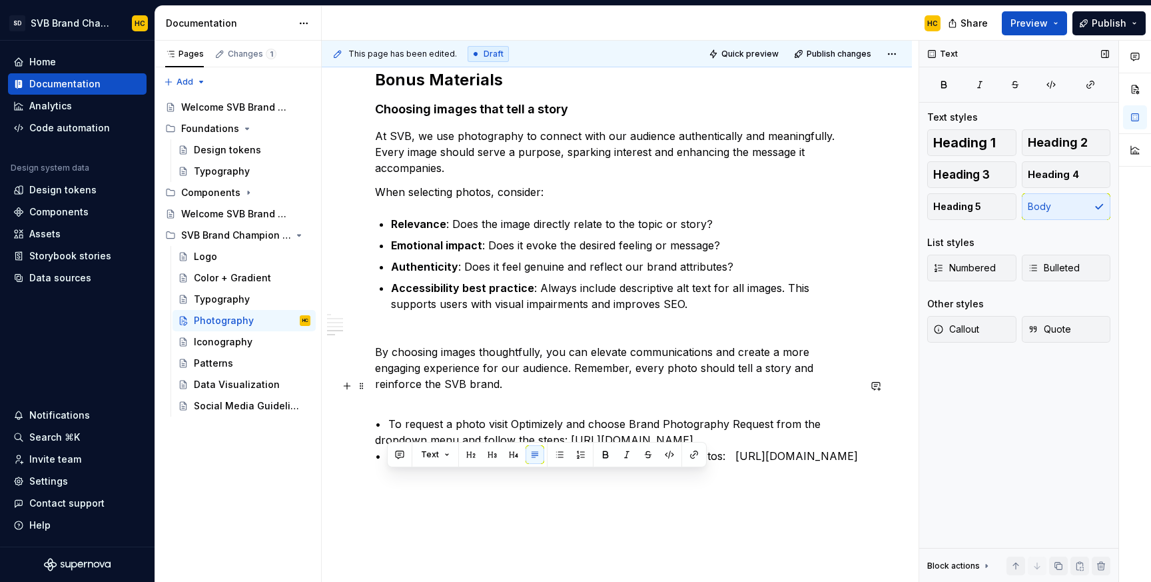
scroll to position [1892, 0]
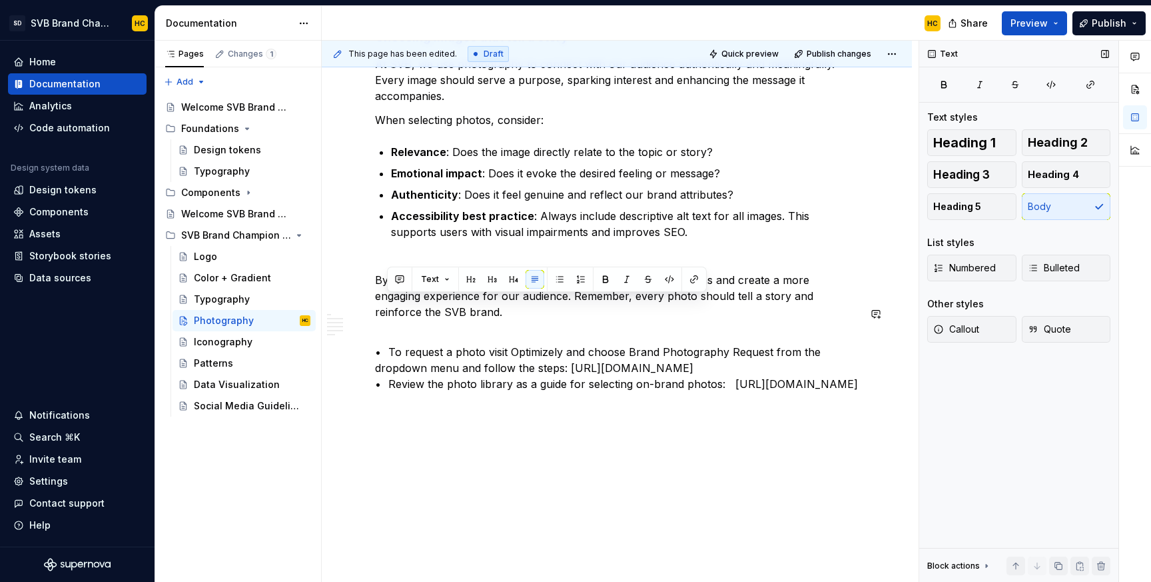
drag, startPoint x: 387, startPoint y: 476, endPoint x: 554, endPoint y: 429, distance: 173.8
click at [1064, 273] on span "Bulleted" at bounding box center [1054, 267] width 52 height 13
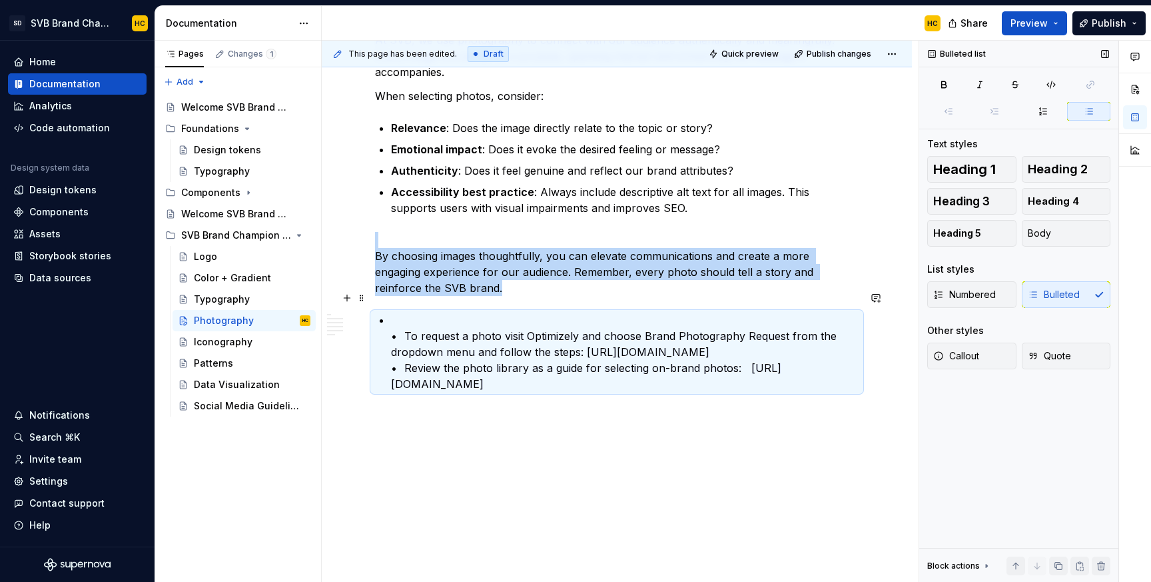
click at [406, 313] on p "• To request a photo visit Optimizely and choose Brand Photography Request from…" at bounding box center [625, 352] width 468 height 80
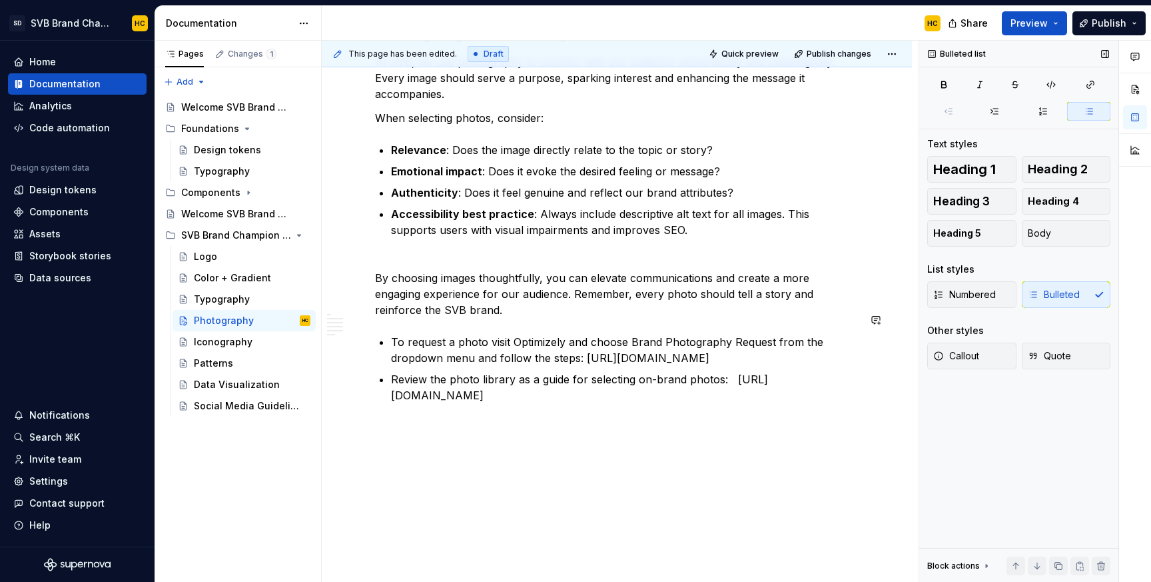
scroll to position [1890, 0]
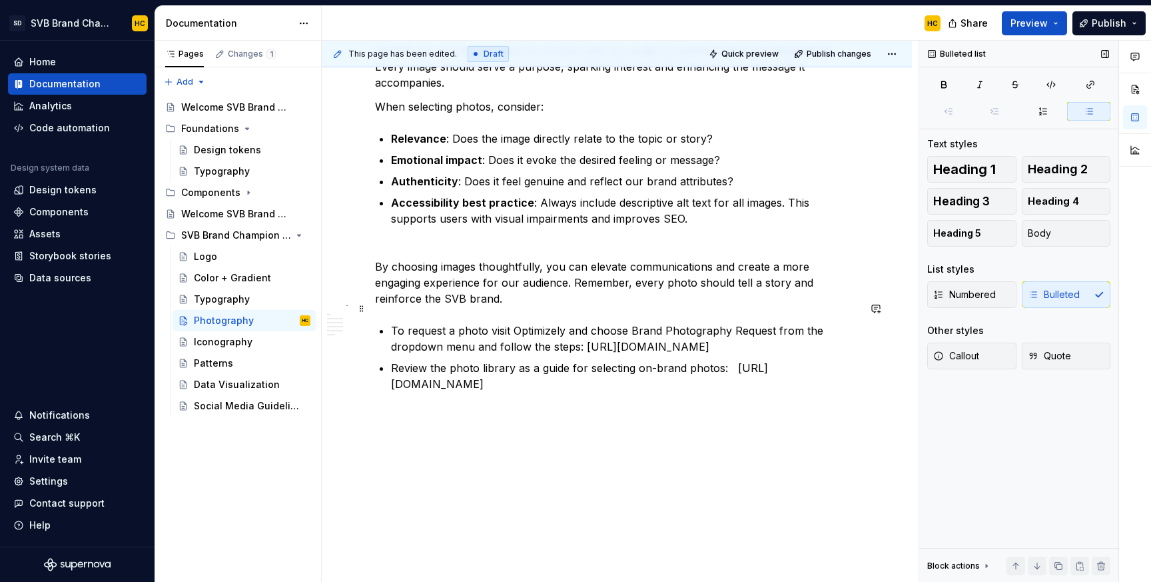
click at [584, 323] on p "To request a photo visit Optimizely and choose Brand Photography Request from t…" at bounding box center [625, 339] width 468 height 32
drag, startPoint x: 584, startPoint y: 313, endPoint x: 595, endPoint y: 326, distance: 16.6
click at [595, 326] on p "To request a photo visit Optimizely and choose Brand Photography Request from t…" at bounding box center [625, 339] width 468 height 32
click at [832, 290] on button "button" at bounding box center [838, 290] width 19 height 19
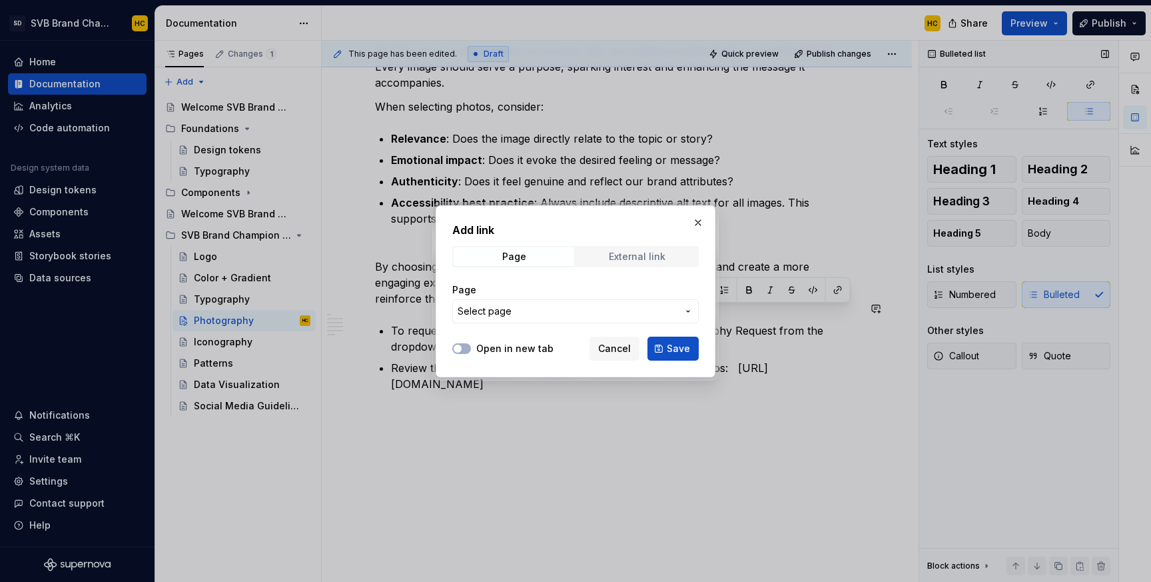
click at [596, 260] on span "External link" at bounding box center [637, 256] width 121 height 19
click at [510, 313] on input "URL" at bounding box center [575, 311] width 247 height 24
paste input "[URL][DOMAIN_NAME]"
type input "[URL][DOMAIN_NAME]"
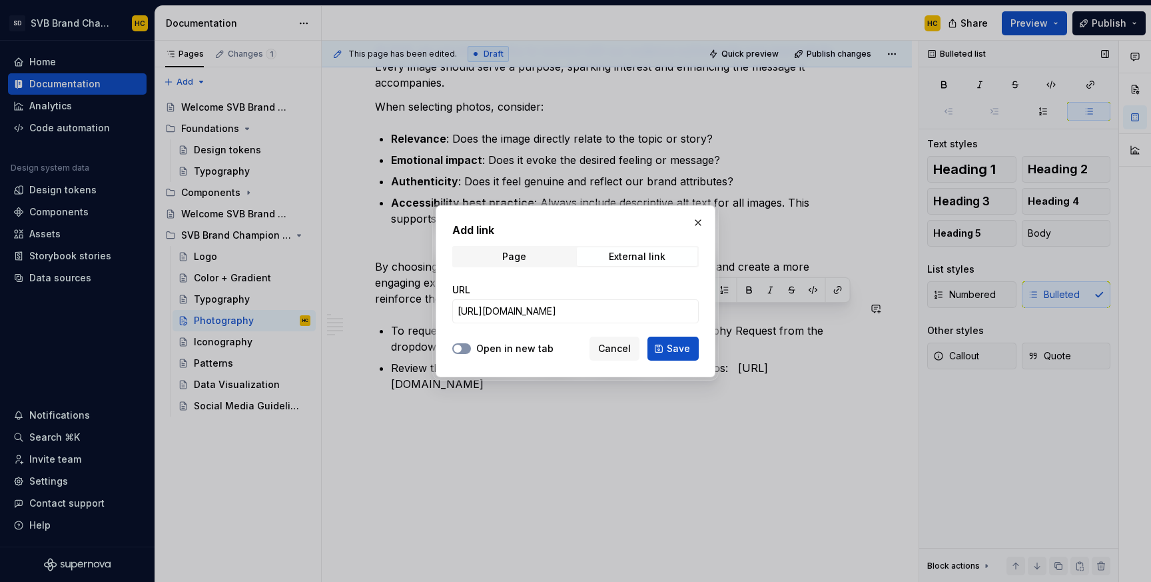
scroll to position [0, 0]
click at [463, 347] on button "Open in new tab" at bounding box center [461, 348] width 19 height 11
click at [671, 353] on span "Save" at bounding box center [678, 348] width 23 height 13
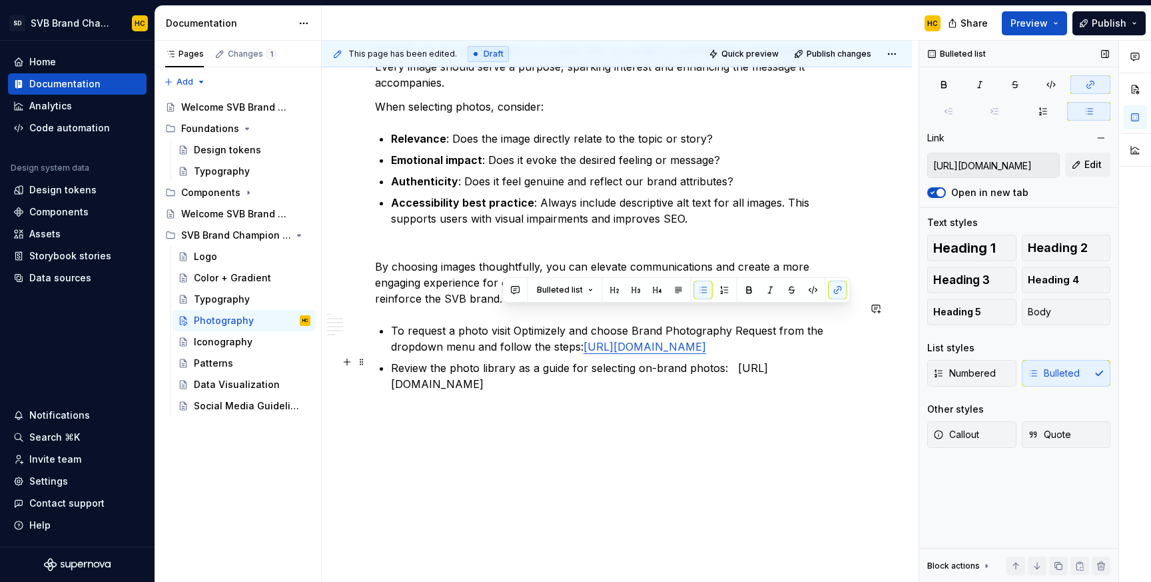
click at [510, 383] on p "Review the photo library as a guide for selecting on-brand photos: [URL][DOMAIN…" at bounding box center [625, 376] width 468 height 32
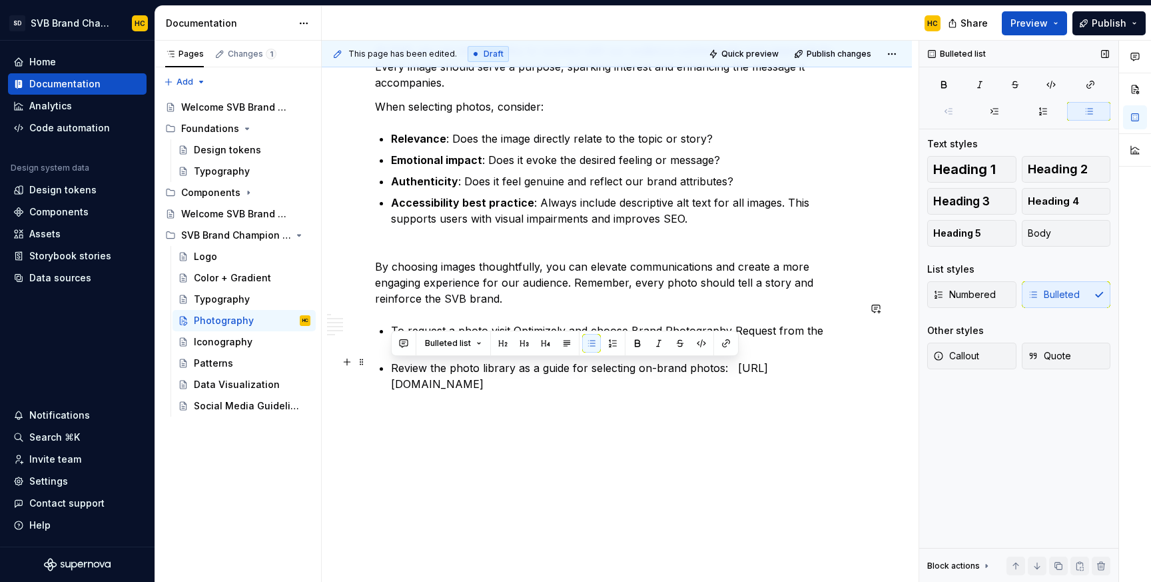
drag, startPoint x: 510, startPoint y: 383, endPoint x: 389, endPoint y: 369, distance: 121.4
click at [728, 342] on button "button" at bounding box center [726, 343] width 19 height 19
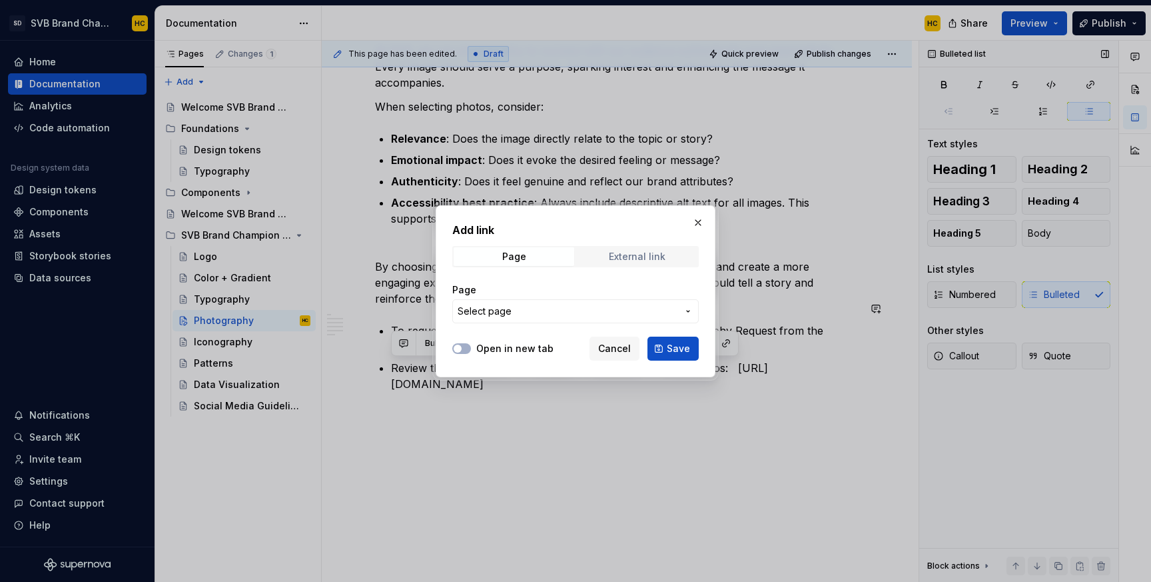
click at [633, 254] on div "External link" at bounding box center [637, 256] width 57 height 11
click at [572, 303] on input "URL" at bounding box center [575, 311] width 247 height 24
paste input "[URL][DOMAIN_NAME]"
type input "[URL][DOMAIN_NAME]"
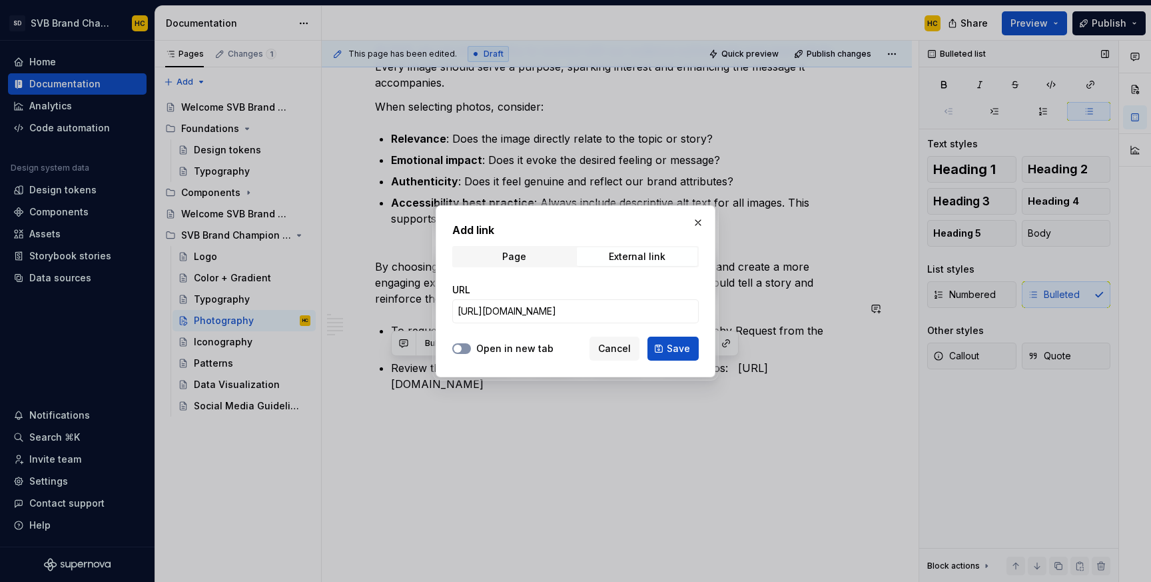
scroll to position [0, 0]
click at [460, 348] on span "button" at bounding box center [458, 349] width 8 height 8
click at [672, 351] on span "Save" at bounding box center [678, 348] width 23 height 13
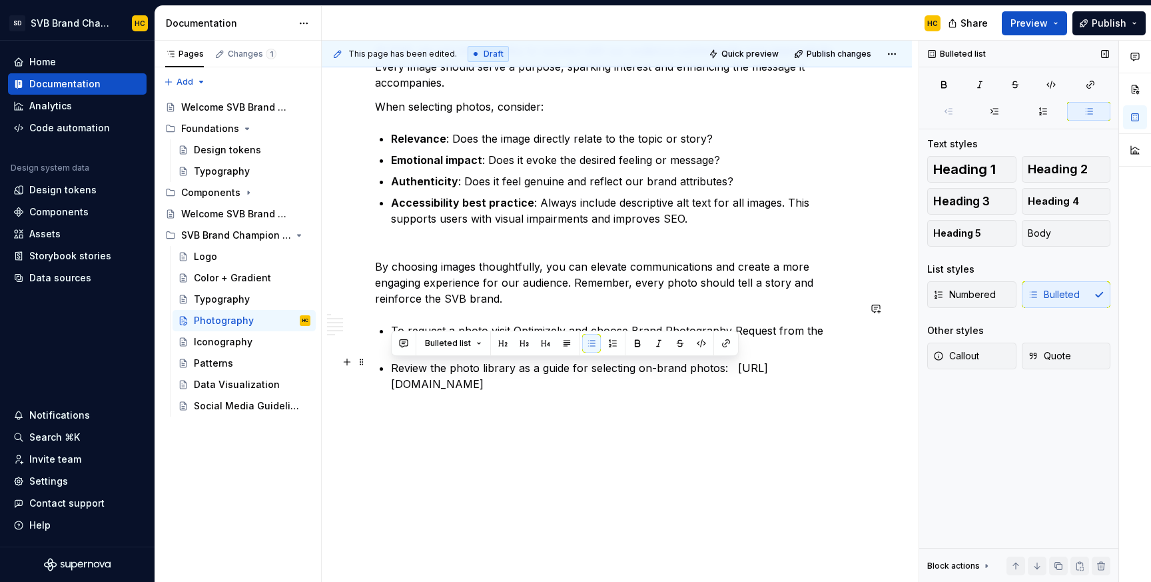
drag, startPoint x: 516, startPoint y: 388, endPoint x: 392, endPoint y: 371, distance: 125.1
click at [392, 371] on p "Review the photo library as a guide for selecting on-brand photos: [URL][DOMAIN…" at bounding box center [625, 376] width 468 height 32
click at [728, 347] on button "button" at bounding box center [726, 343] width 19 height 19
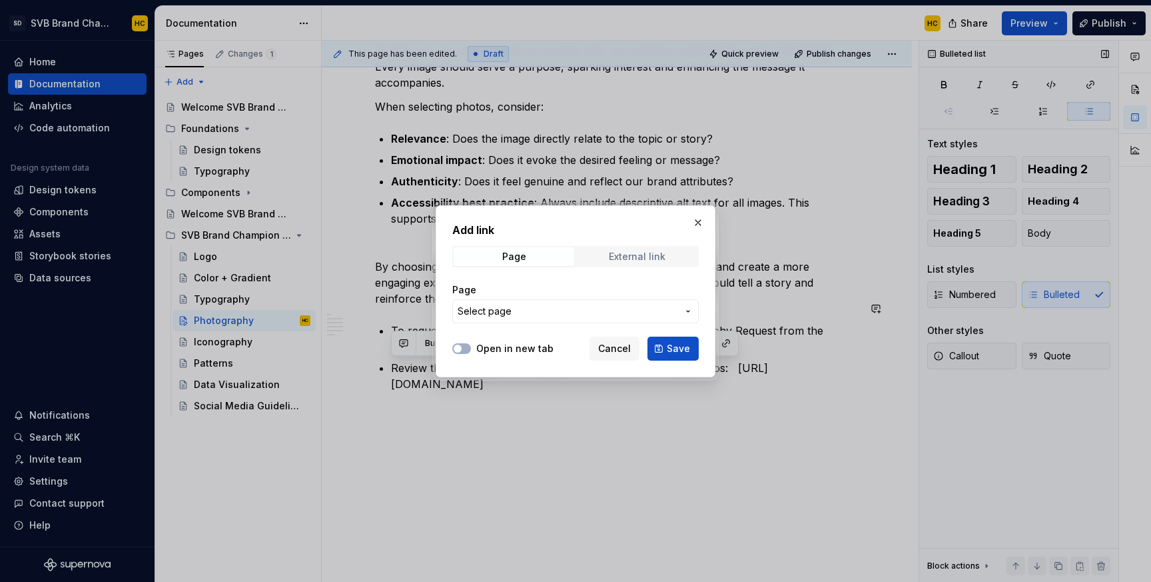
click at [633, 256] on div "External link" at bounding box center [637, 256] width 57 height 11
click at [525, 310] on input "URL" at bounding box center [575, 311] width 247 height 24
paste input "[URL][DOMAIN_NAME]"
type input "[URL][DOMAIN_NAME]"
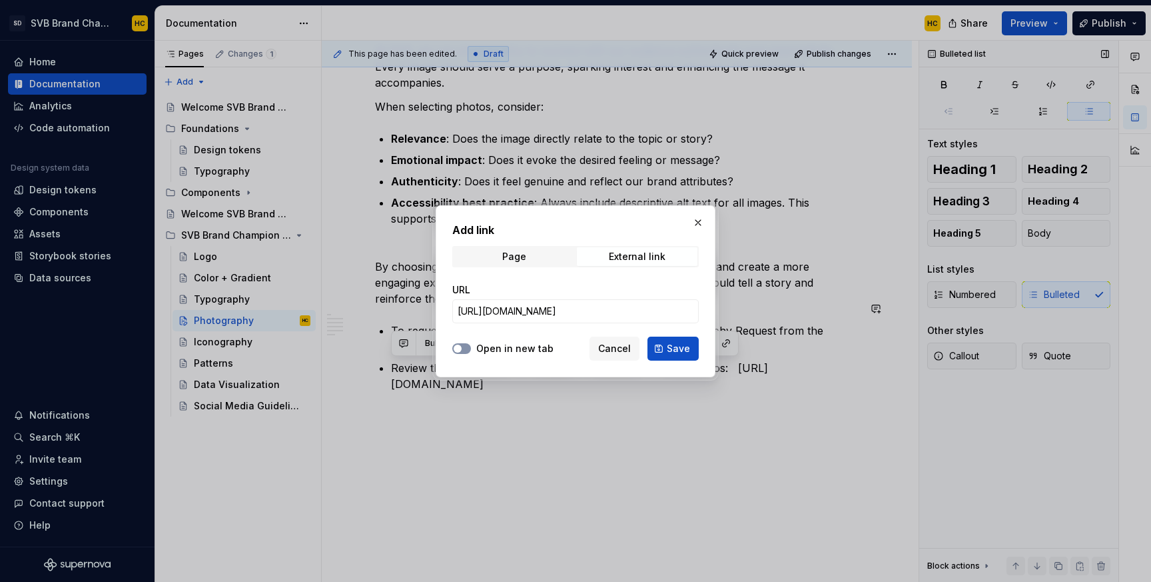
scroll to position [0, 0]
click at [459, 349] on span "button" at bounding box center [458, 349] width 8 height 8
click at [676, 348] on span "Save" at bounding box center [678, 348] width 23 height 13
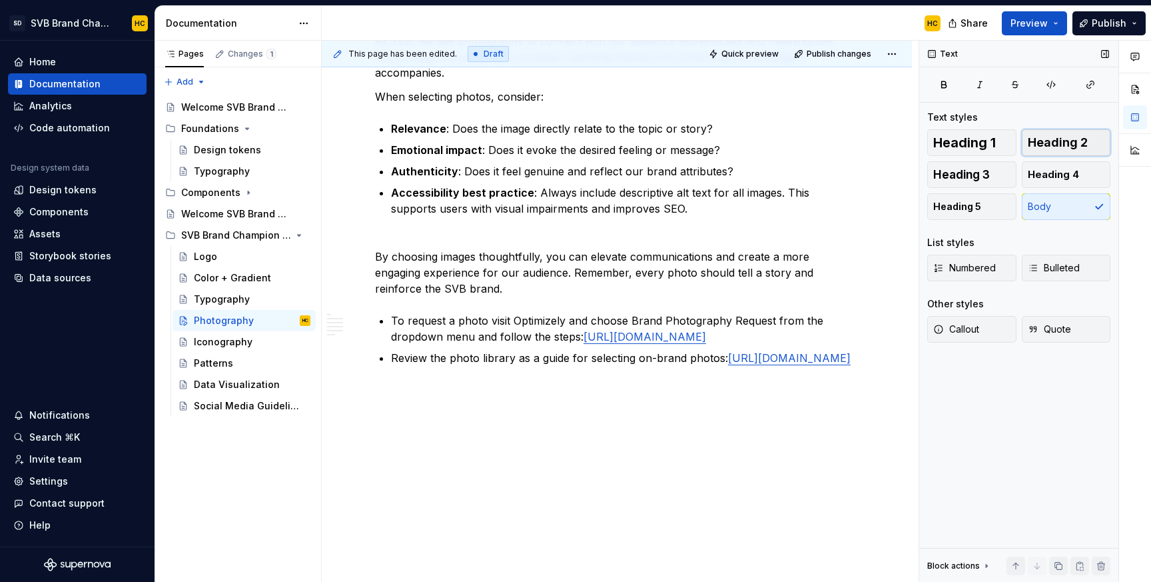
click at [1053, 144] on span "Heading 2" at bounding box center [1058, 142] width 60 height 13
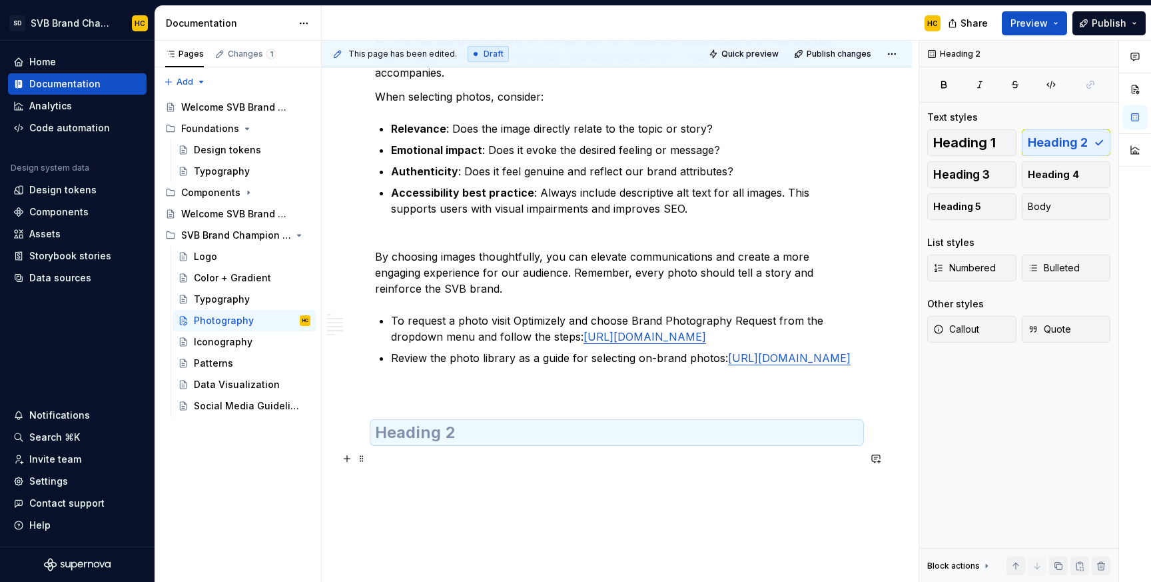
click at [574, 443] on h2 at bounding box center [617, 432] width 484 height 21
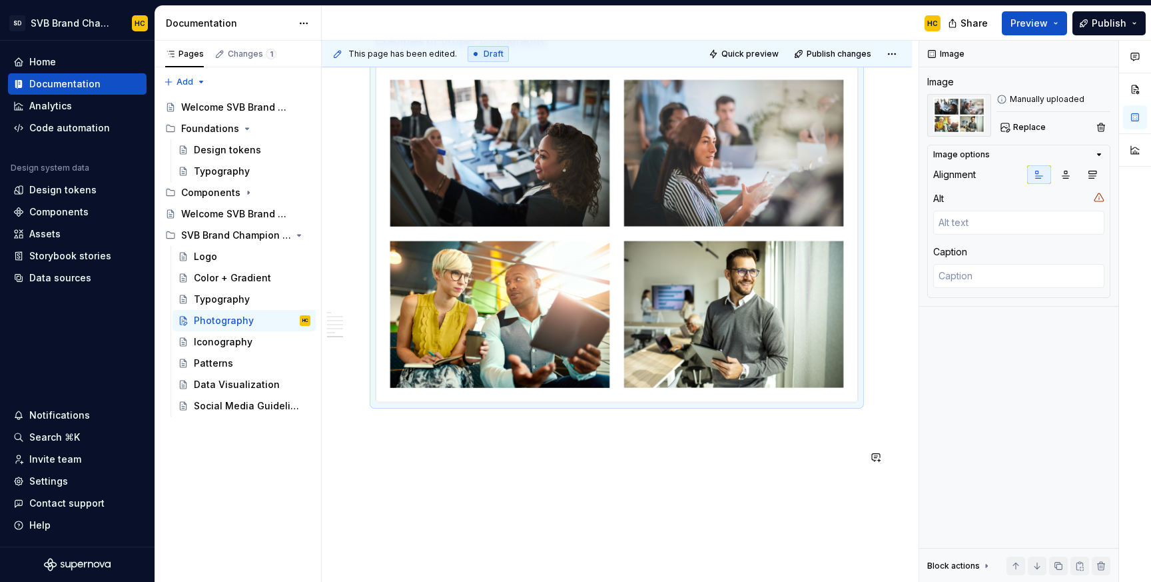
scroll to position [2316, 0]
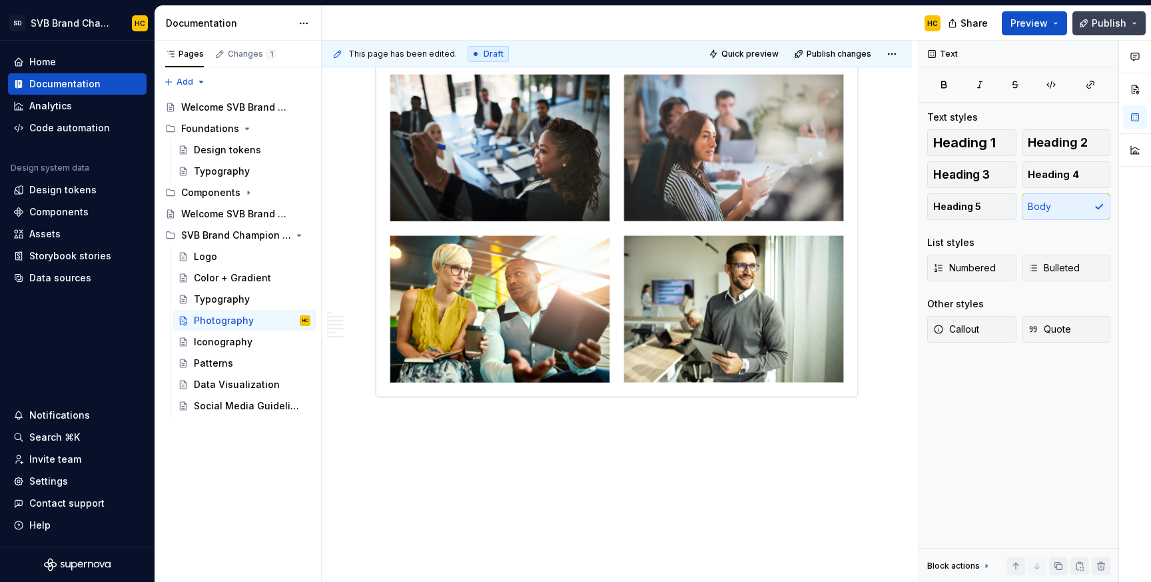
click at [1097, 21] on span "Publish" at bounding box center [1109, 23] width 35 height 13
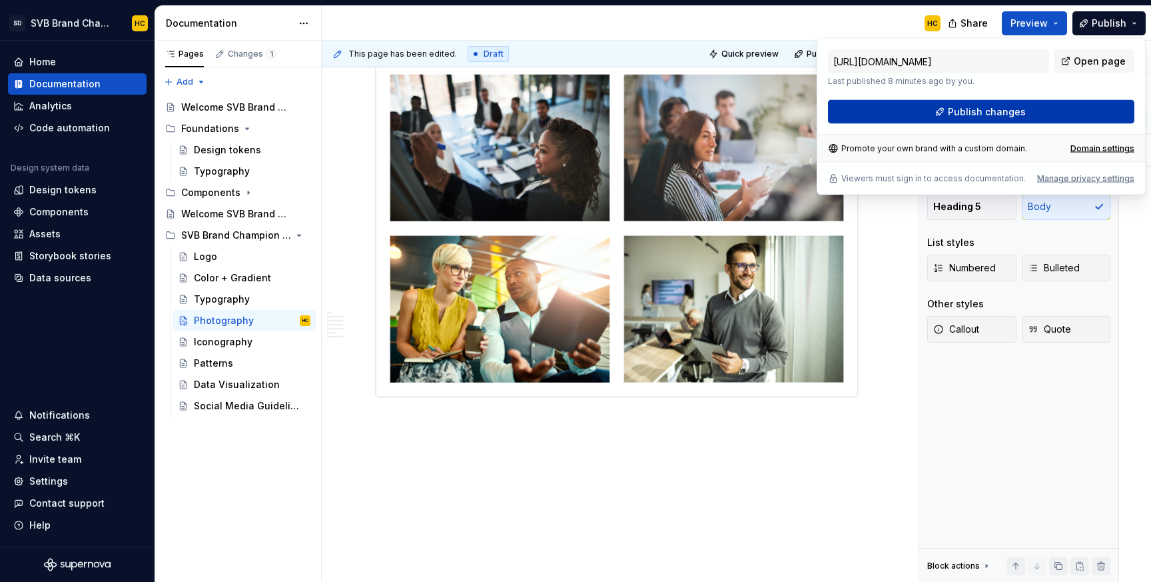
click at [1028, 112] on button "Publish changes" at bounding box center [981, 112] width 307 height 24
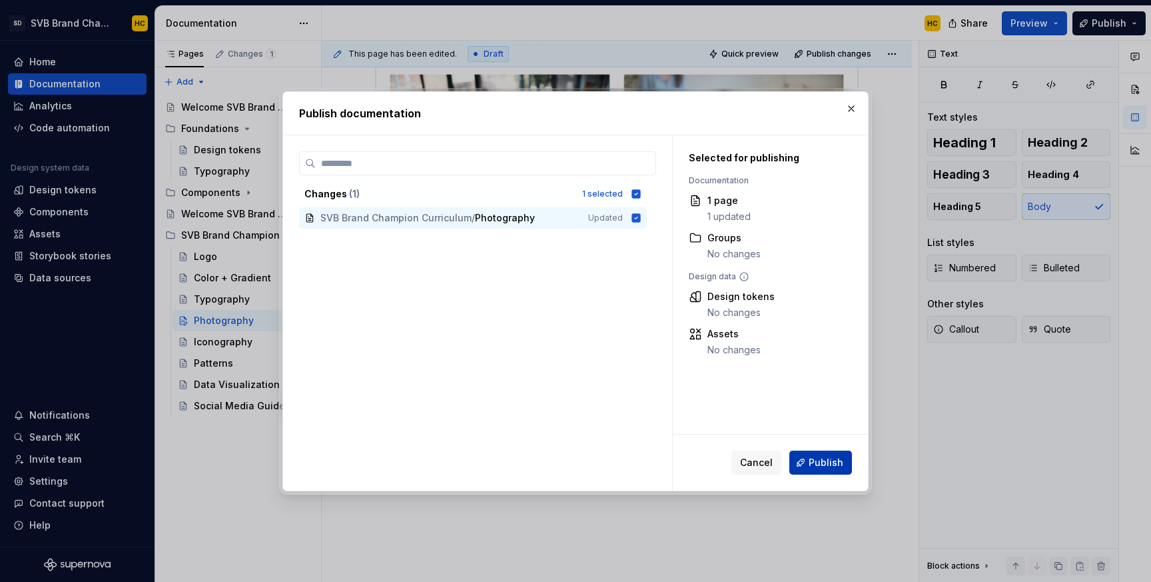
click at [820, 466] on span "Publish" at bounding box center [826, 462] width 35 height 13
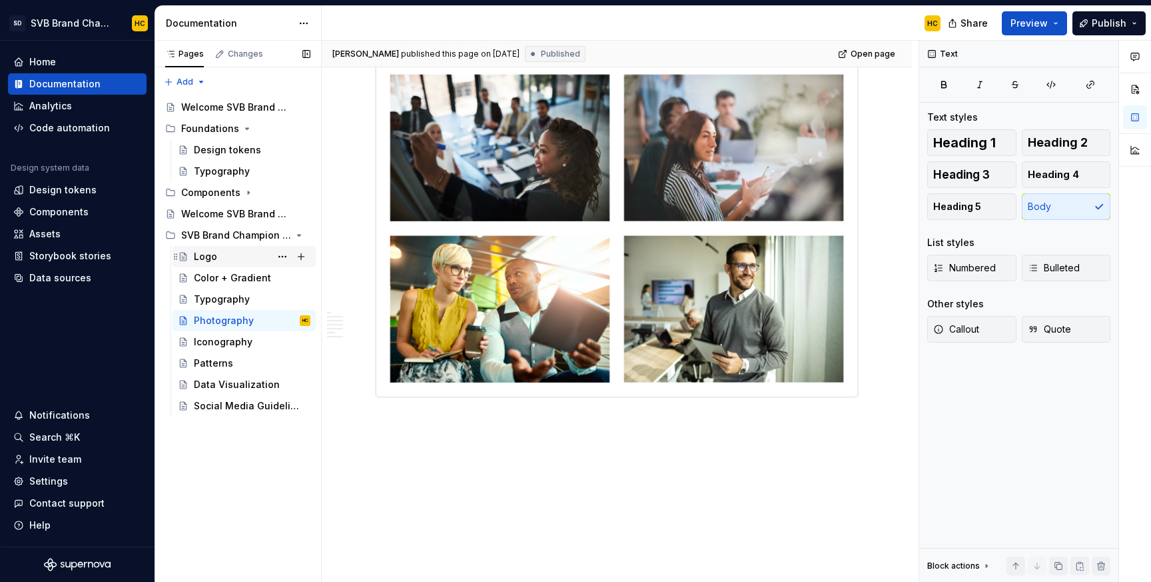
click at [215, 259] on div "Logo" at bounding box center [205, 256] width 23 height 13
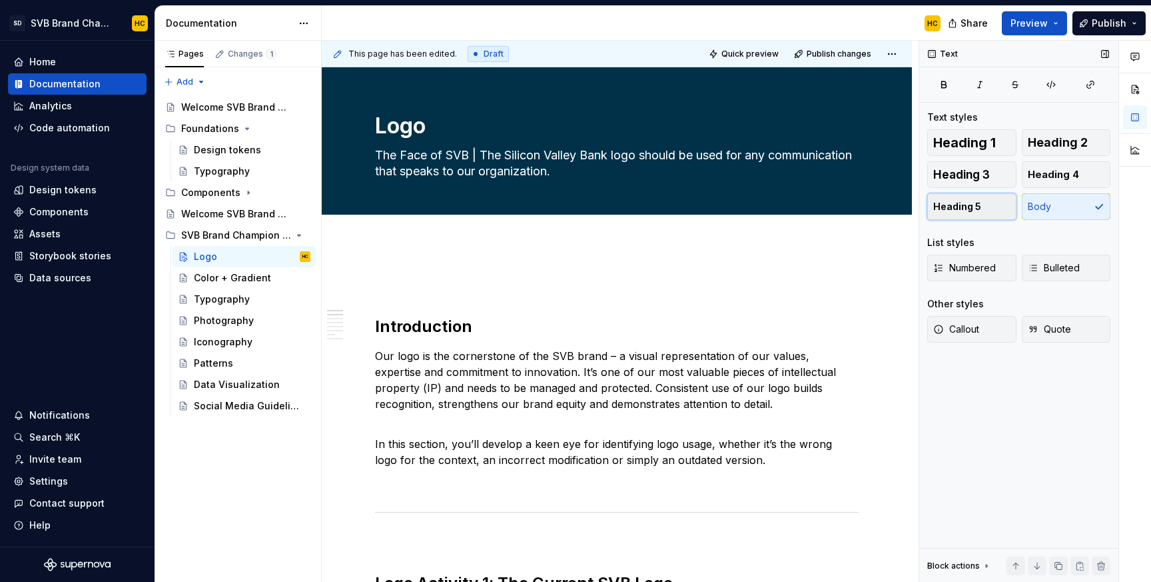
click at [944, 201] on span "Heading 5" at bounding box center [958, 206] width 48 height 13
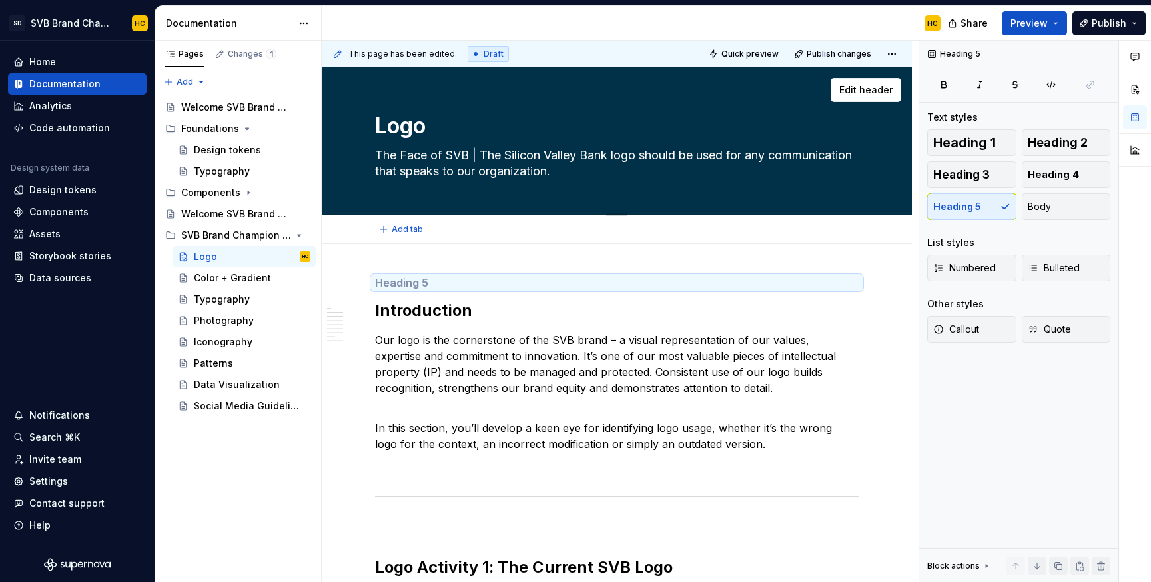
click at [649, 175] on textarea "The Face of SVB | The Silicon Valley Bank logo should be used for any communica…" at bounding box center [614, 163] width 484 height 37
click at [648, 173] on textarea "The Face of SVB | The Silicon Valley Bank logo should be used for any communica…" at bounding box center [614, 163] width 484 height 37
drag, startPoint x: 648, startPoint y: 173, endPoint x: 483, endPoint y: 157, distance: 166.0
click at [482, 157] on textarea "The Face of SVB | The Silicon Valley Bank logo should be used for any communica…" at bounding box center [614, 163] width 484 height 37
type textarea "*"
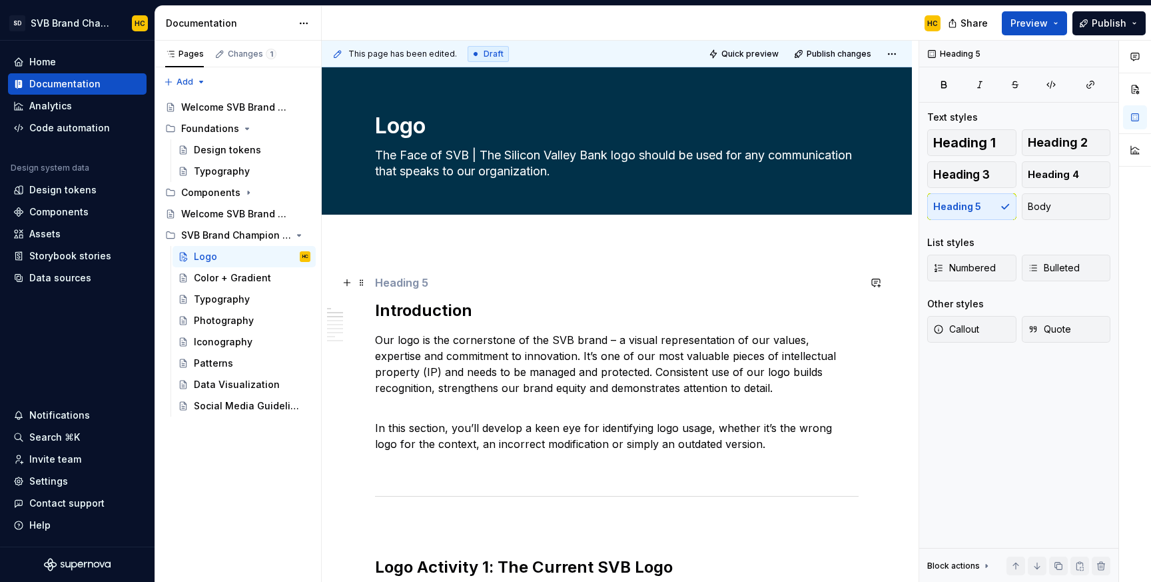
click at [424, 278] on h5 at bounding box center [617, 282] width 484 height 13
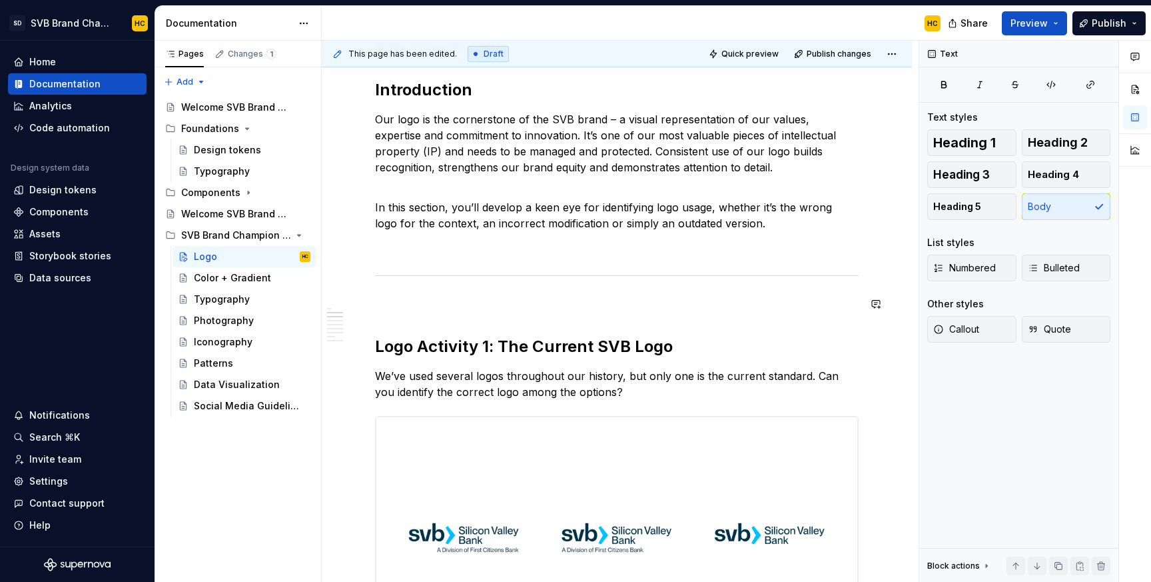
scroll to position [333, 0]
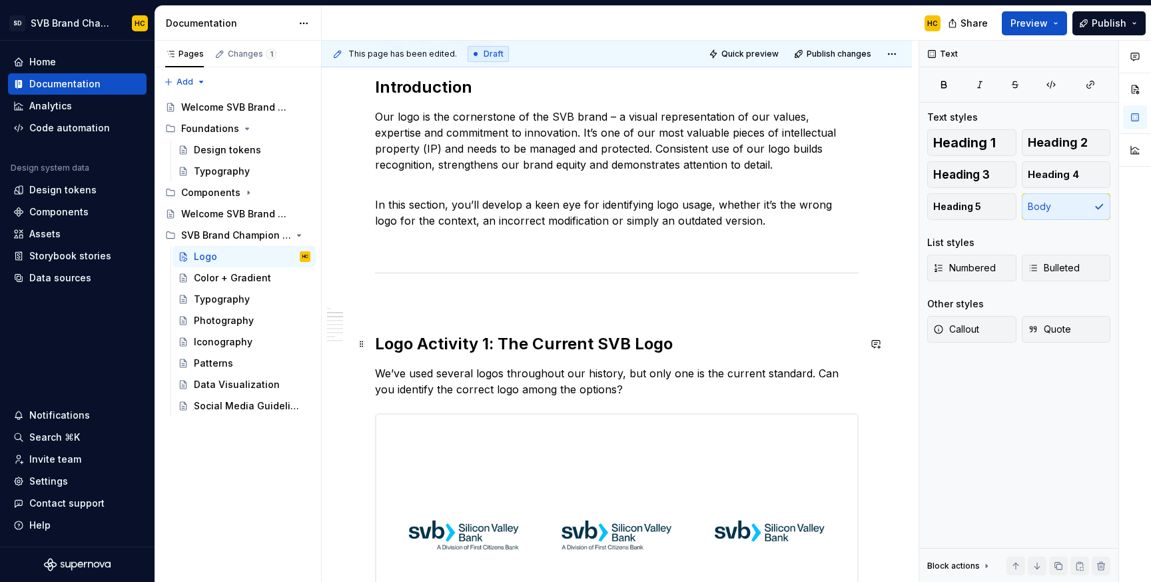
click at [426, 339] on h2 "Logo Activity 1: The Current SVB Logo" at bounding box center [617, 343] width 484 height 21
click at [535, 346] on h2 "Logo activity 1: The Current SVB Logo" at bounding box center [617, 343] width 484 height 21
click at [634, 349] on h2 "Logo activity 1: The current SVB Logo" at bounding box center [617, 343] width 484 height 21
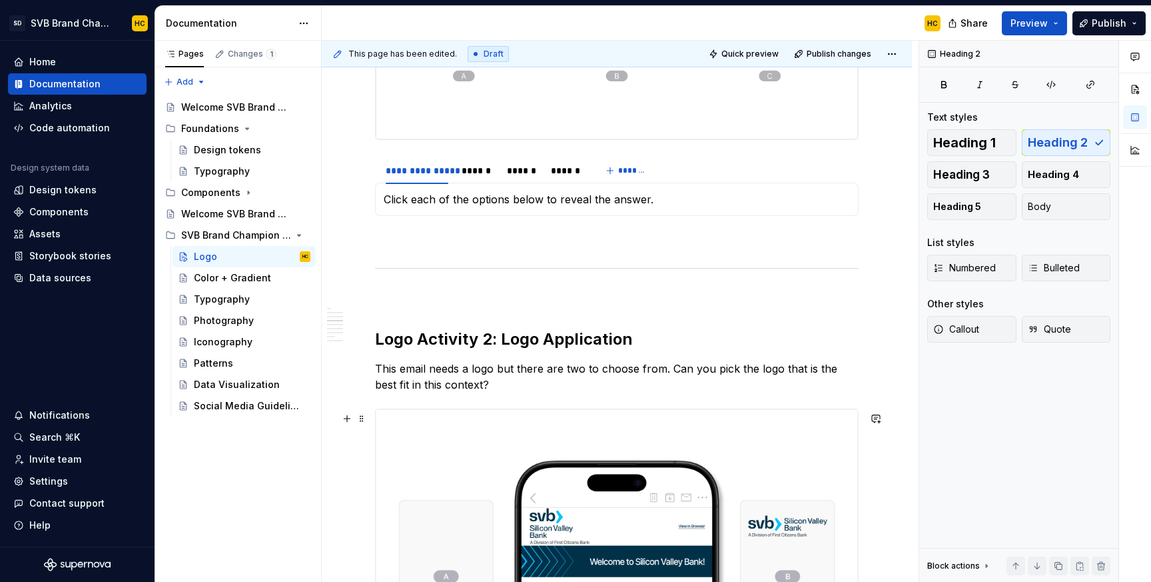
scroll to position [852, 0]
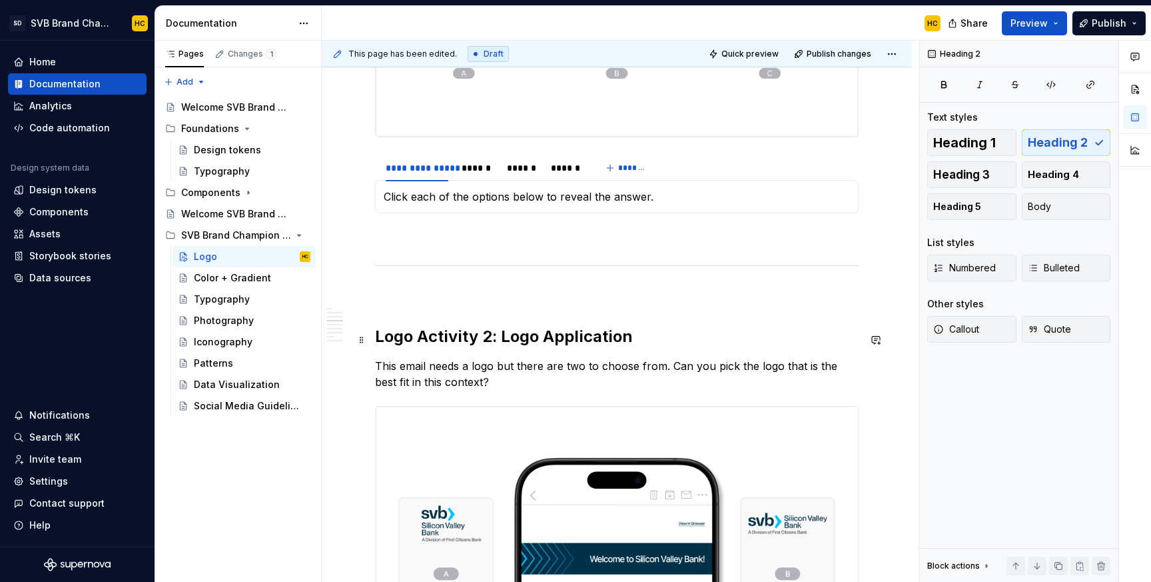
click at [428, 340] on h2 "Logo Activity 2: Logo Application" at bounding box center [617, 336] width 484 height 21
click at [554, 344] on h2 "Logo activity 2: Logo Application" at bounding box center [617, 336] width 484 height 21
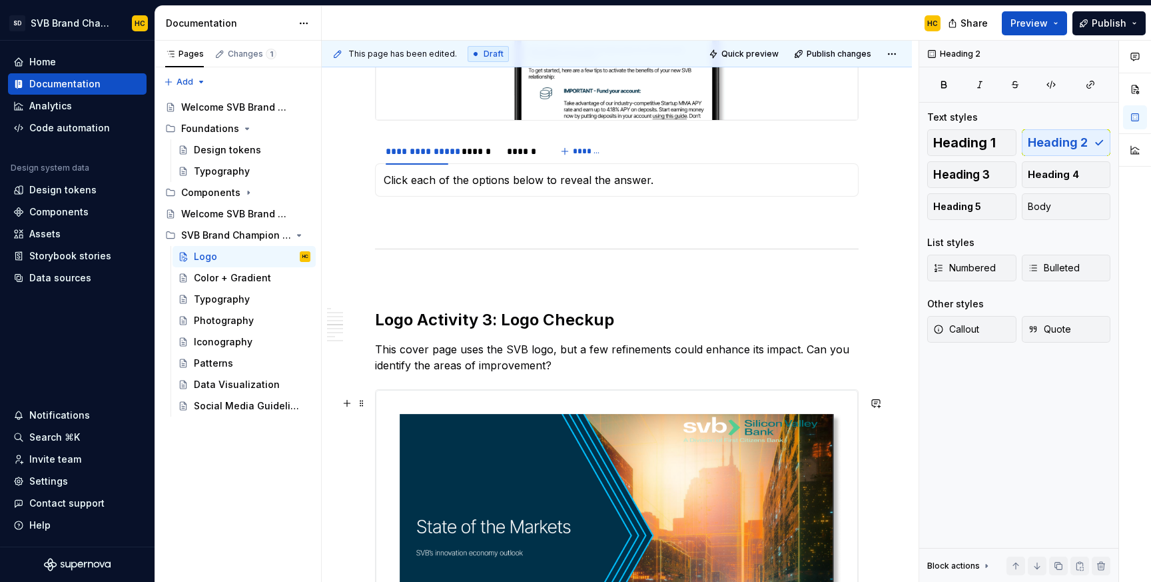
scroll to position [1425, 0]
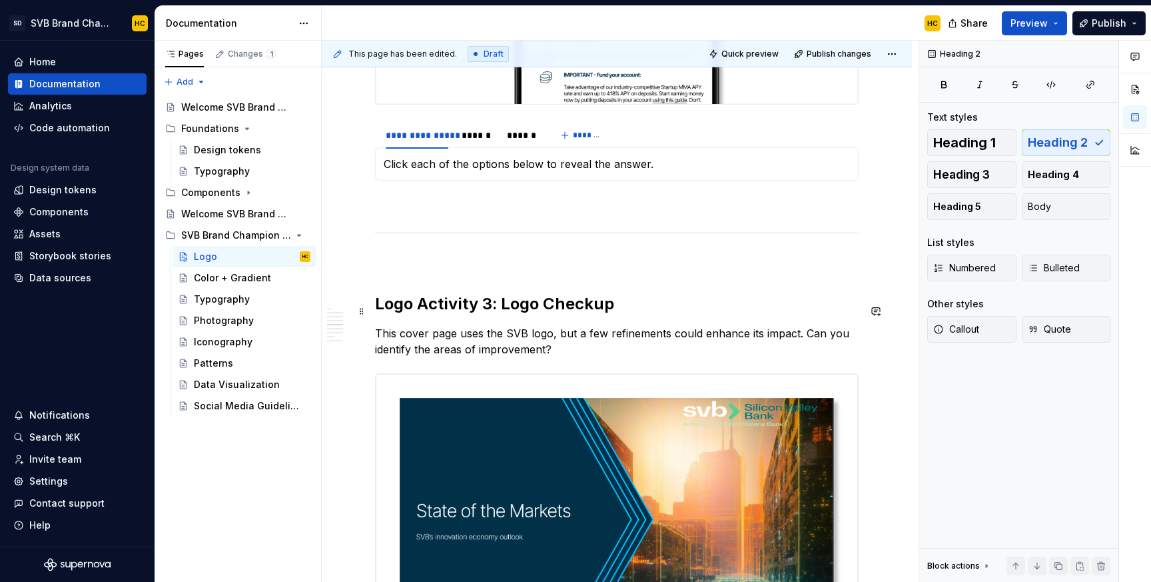
click at [427, 313] on h2 "Logo Activity 3: Logo Checkup" at bounding box center [617, 303] width 484 height 21
click at [549, 314] on h2 "Logo activity 3: Logo Checkup" at bounding box center [617, 303] width 484 height 21
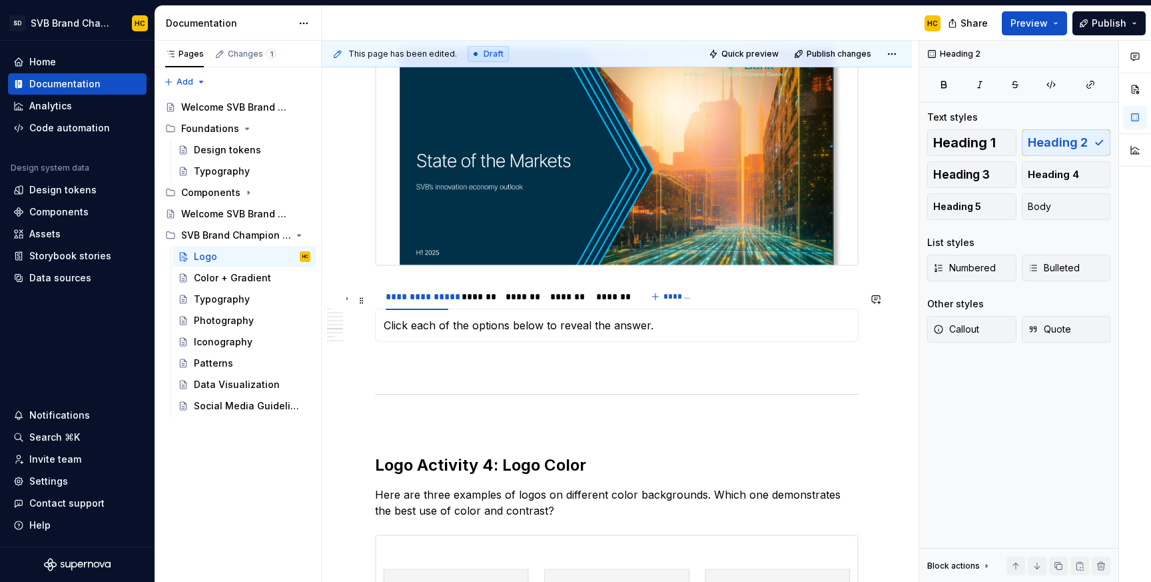
scroll to position [1785, 0]
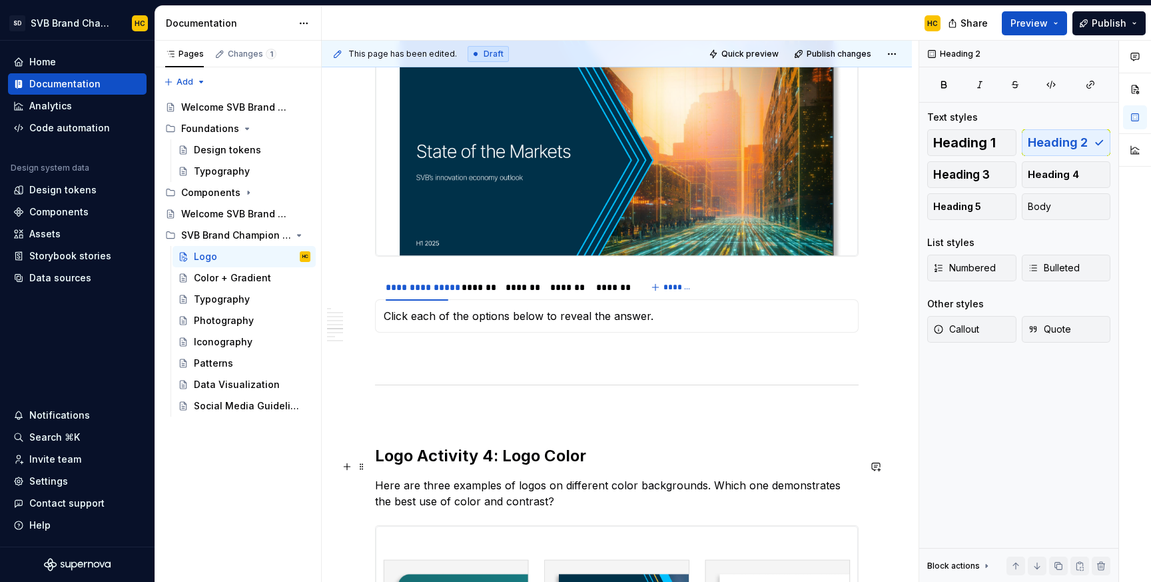
click at [432, 466] on h2 "Logo Activity 4: Logo Color" at bounding box center [617, 455] width 484 height 21
click at [550, 466] on h2 "Logo activity 4: Logo Color" at bounding box center [617, 455] width 484 height 21
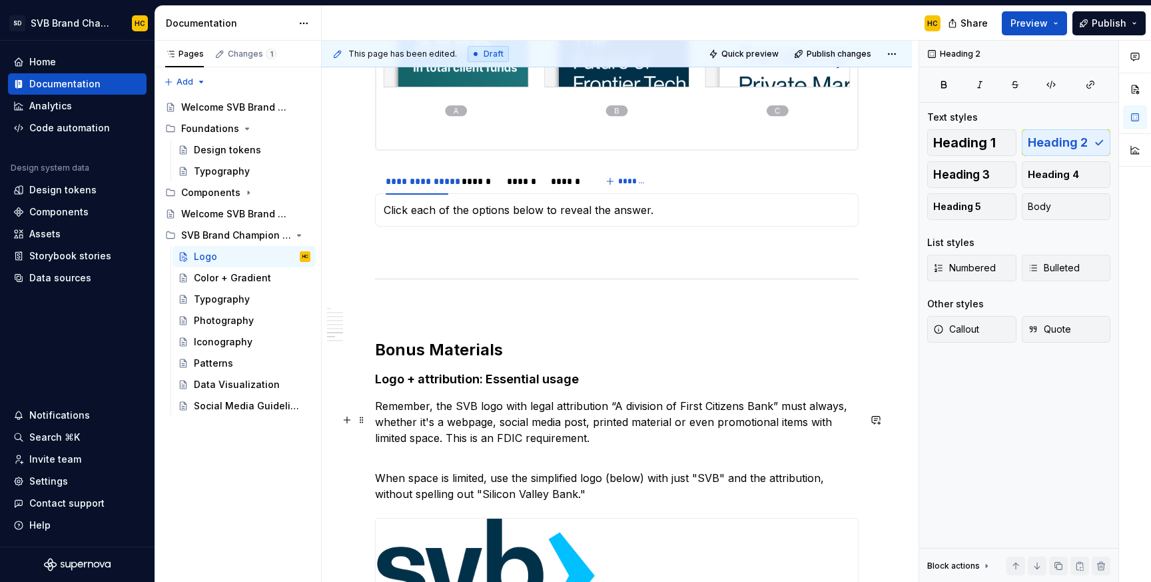
scroll to position [2412, 0]
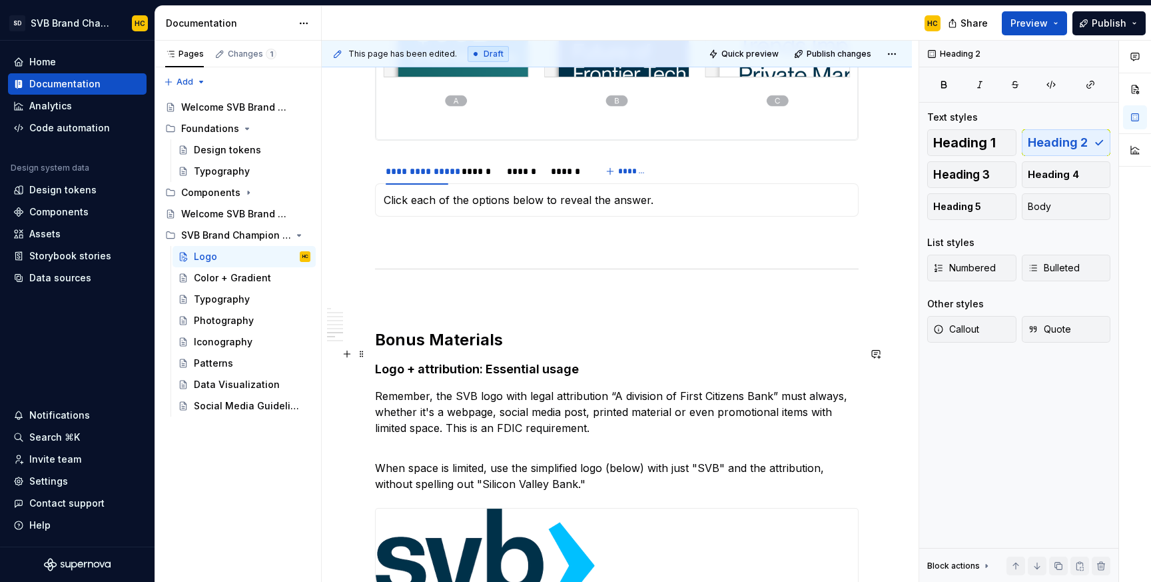
click at [442, 351] on h2 "Bonus Materials" at bounding box center [617, 339] width 484 height 21
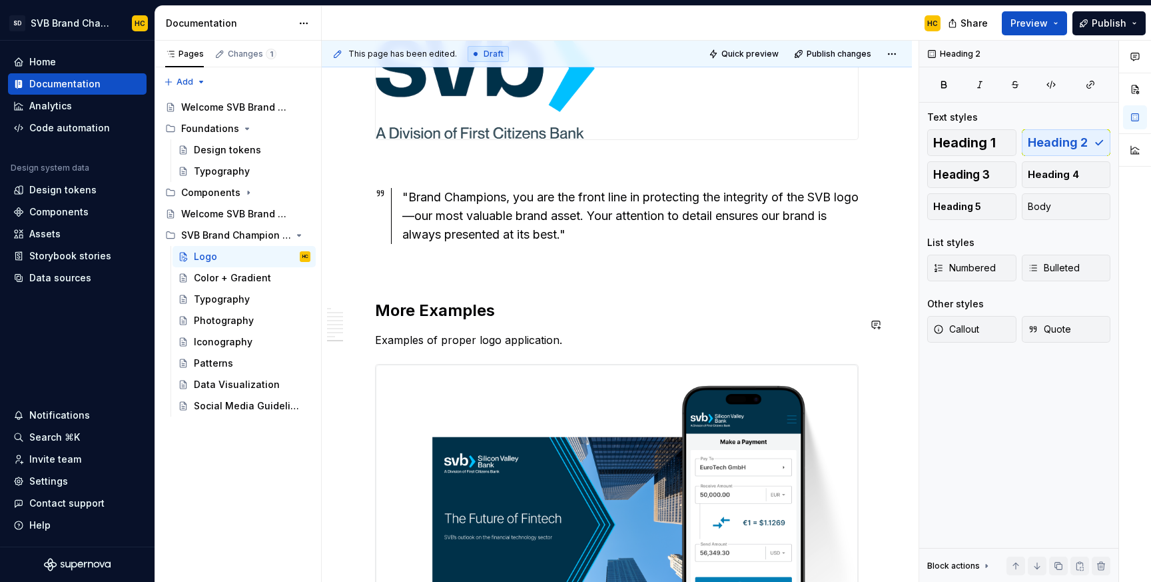
scroll to position [2934, 0]
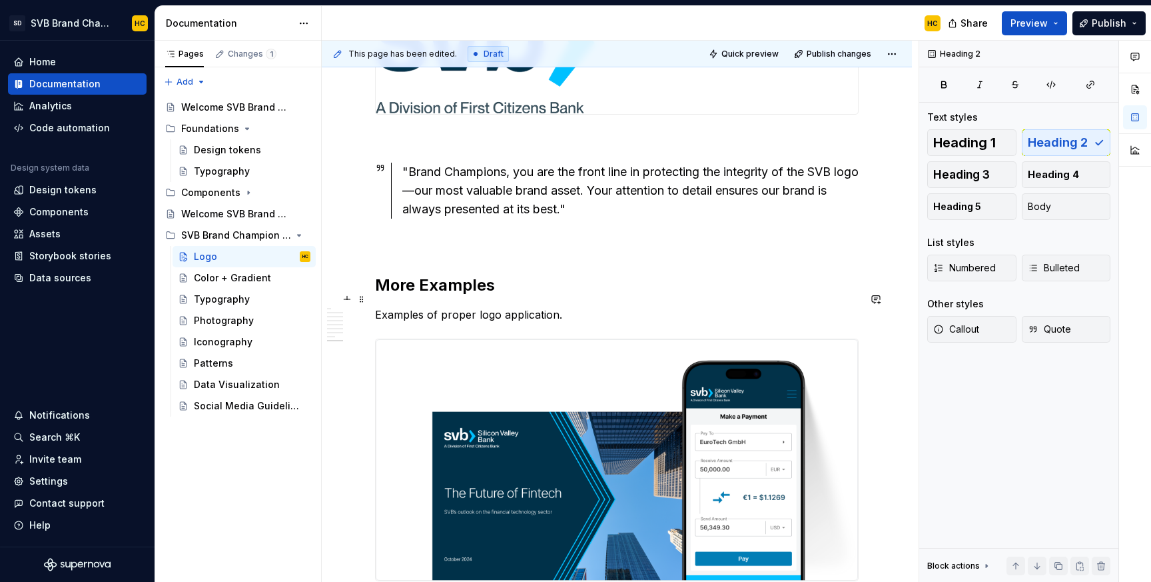
click at [428, 296] on h2 "More Examples" at bounding box center [617, 285] width 484 height 21
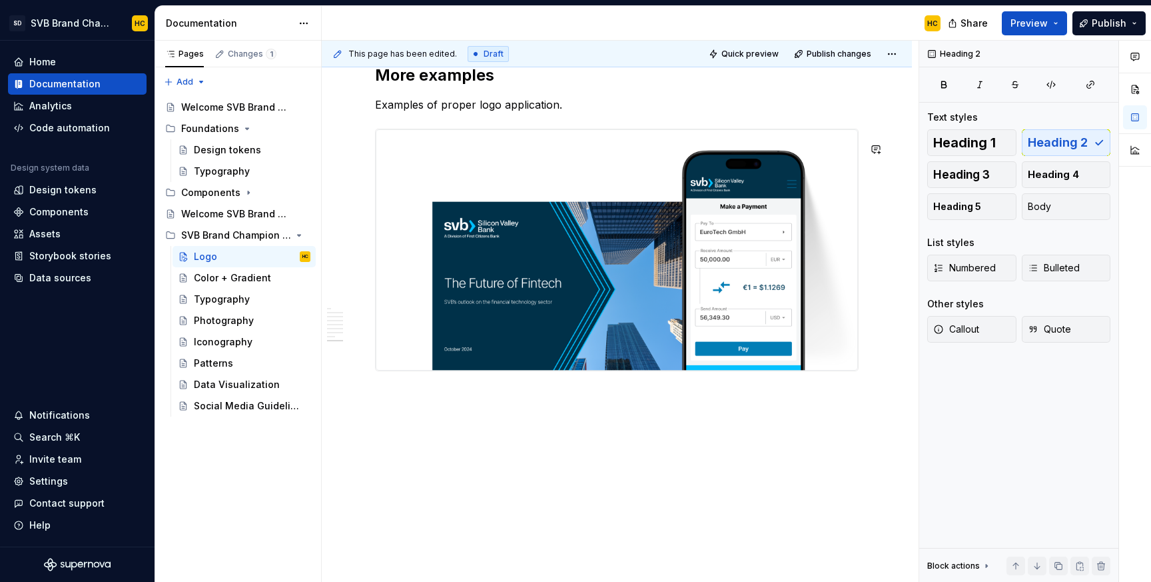
scroll to position [3197, 0]
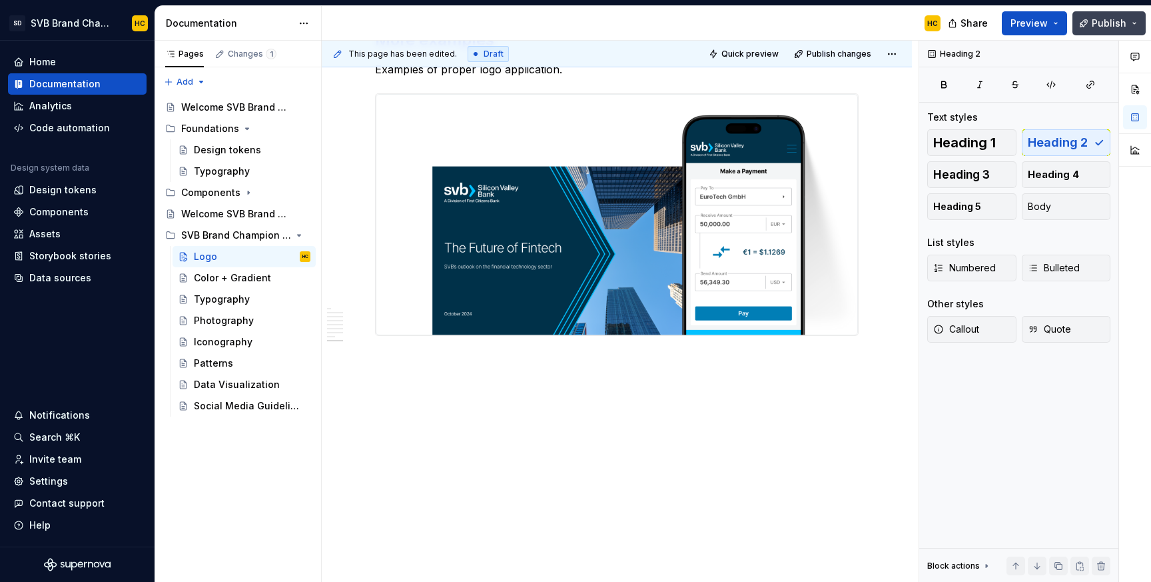
click at [1087, 29] on button "Publish" at bounding box center [1109, 23] width 73 height 24
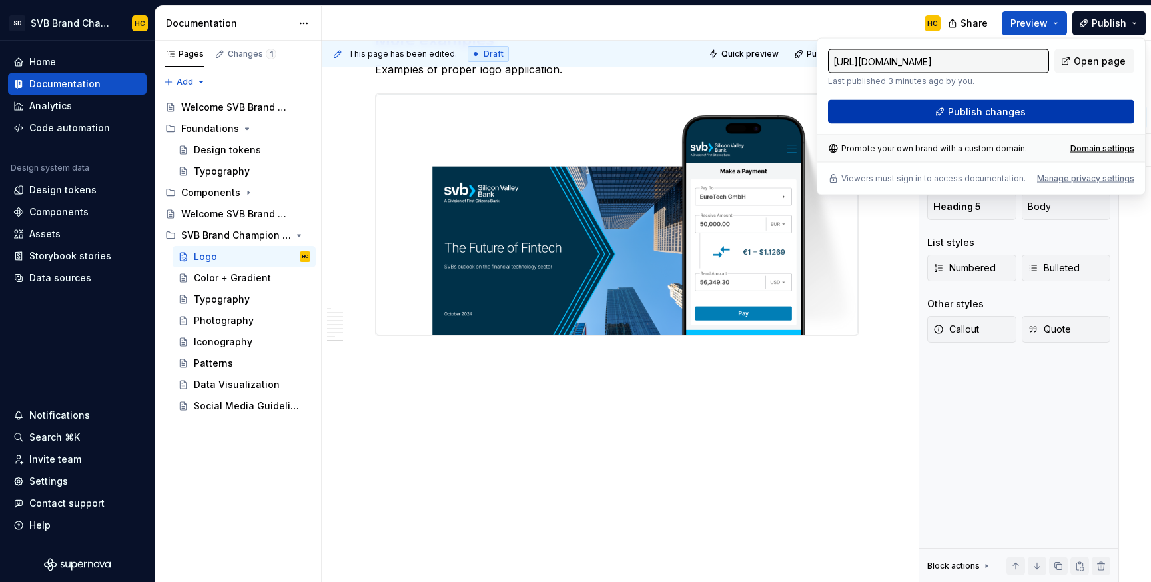
click at [976, 116] on span "Publish changes" at bounding box center [987, 111] width 78 height 13
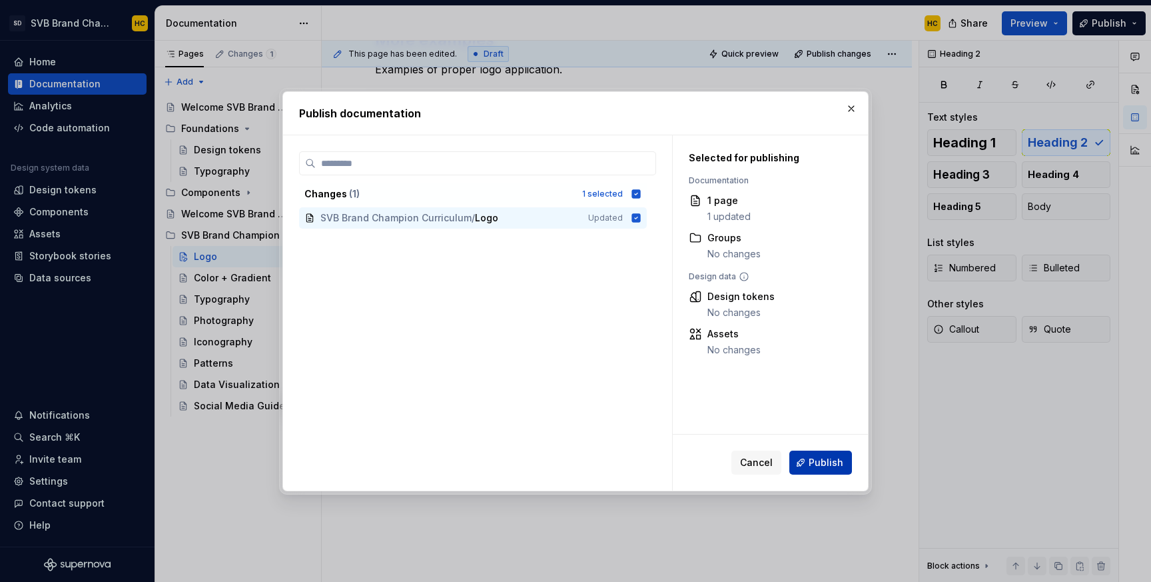
click at [798, 458] on button "Publish" at bounding box center [821, 462] width 63 height 24
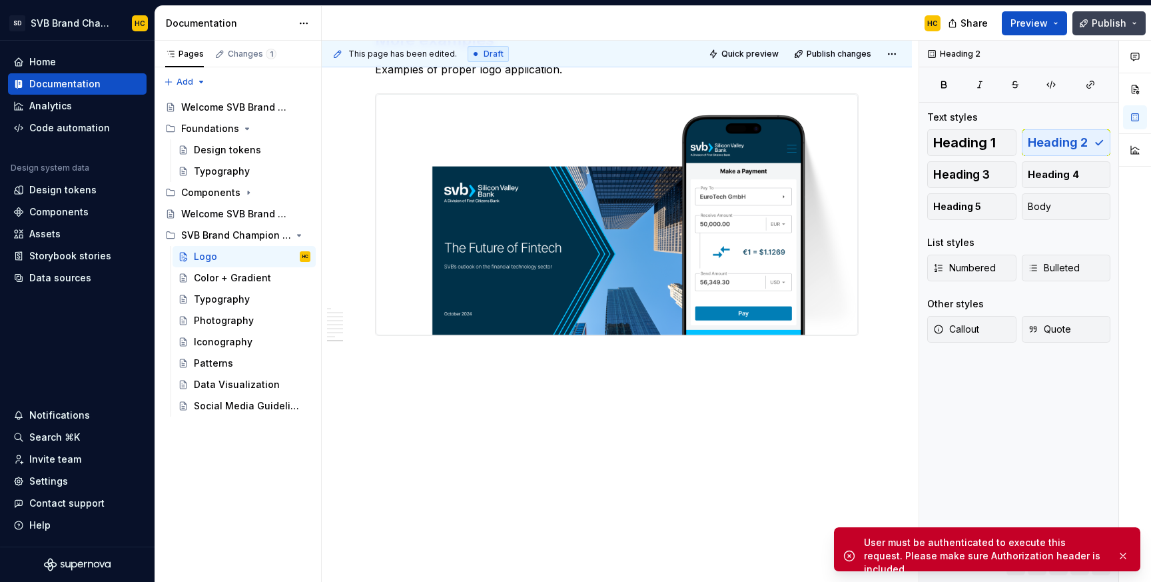
click at [1090, 26] on button "Publish" at bounding box center [1109, 23] width 73 height 24
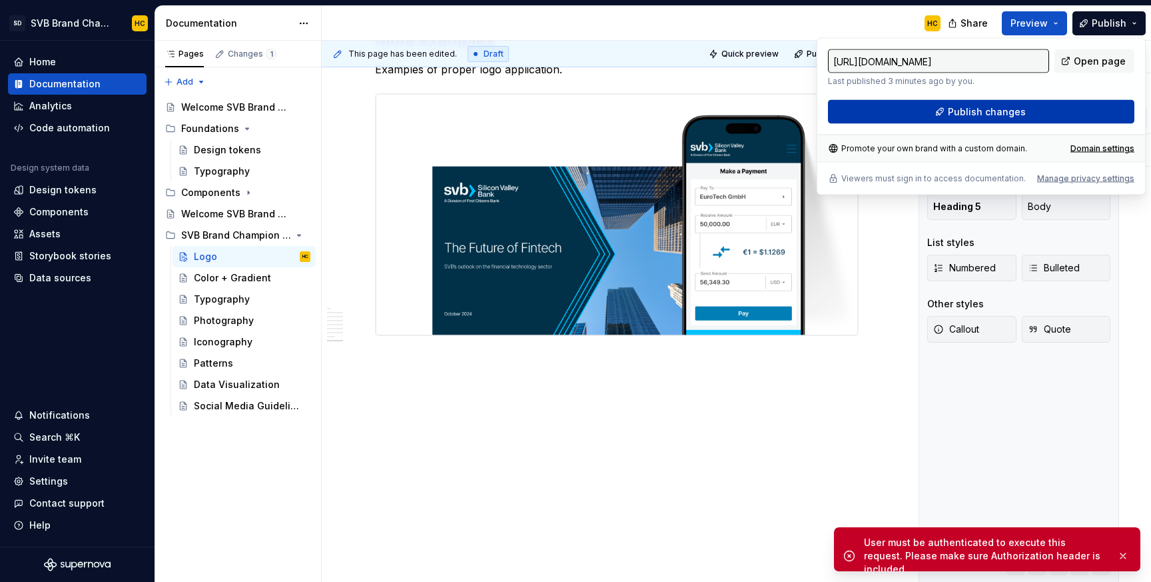
click at [1009, 111] on span "Publish changes" at bounding box center [987, 111] width 78 height 13
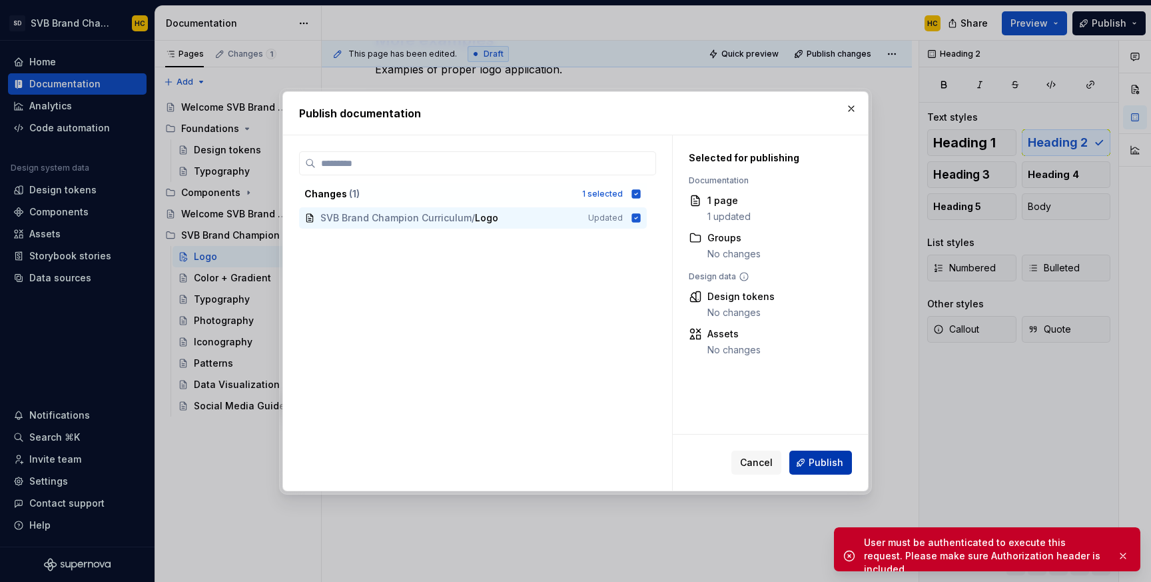
click at [824, 459] on span "Publish" at bounding box center [826, 462] width 35 height 13
type textarea "*"
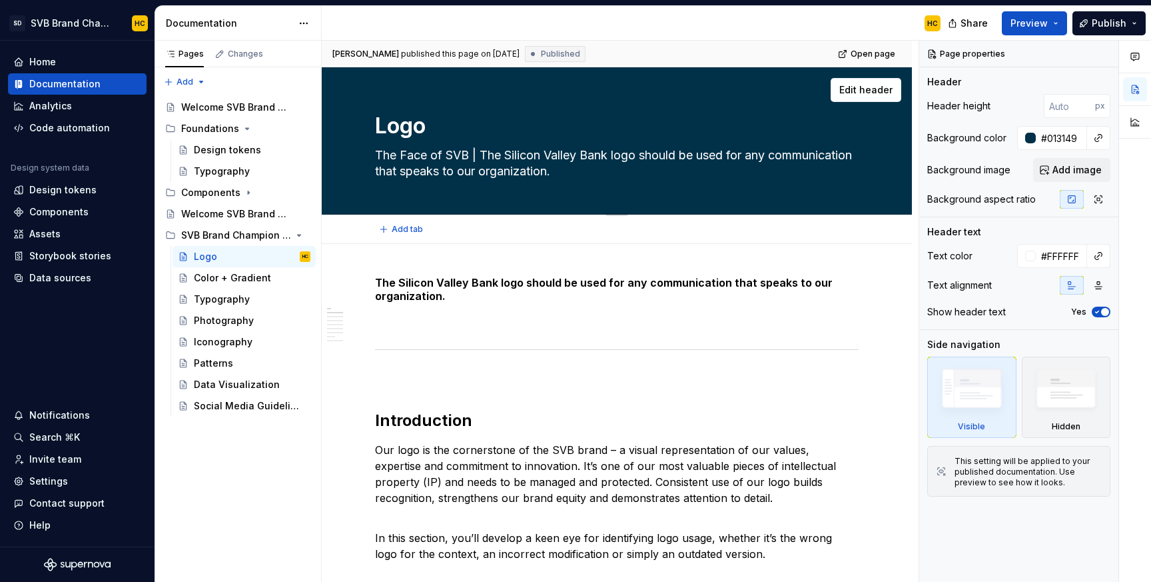
click at [634, 177] on textarea "The Face of SVB | The Silicon Valley Bank logo should be used for any communica…" at bounding box center [614, 163] width 484 height 37
click at [653, 173] on textarea "The Face of SVB | The Silicon Valley Bank logo should be used for any communica…" at bounding box center [614, 163] width 484 height 37
drag, startPoint x: 653, startPoint y: 173, endPoint x: 474, endPoint y: 156, distance: 179.4
click at [474, 156] on textarea "The Face of SVB | The Silicon Valley Bank logo should be used for any communica…" at bounding box center [614, 163] width 484 height 37
type textarea "*"
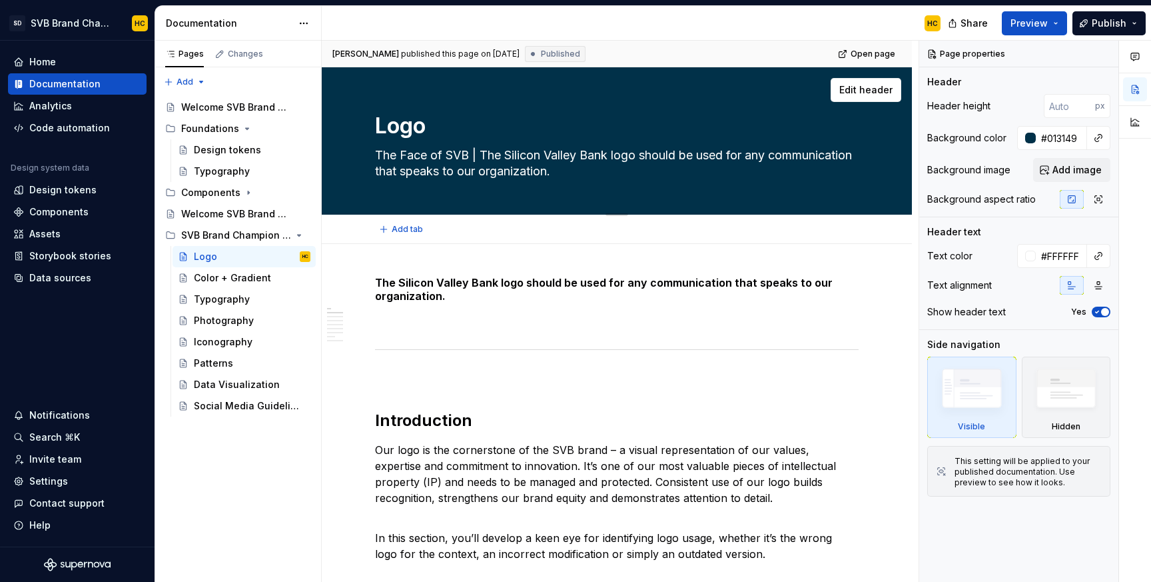
type textarea "The Face of SVB"
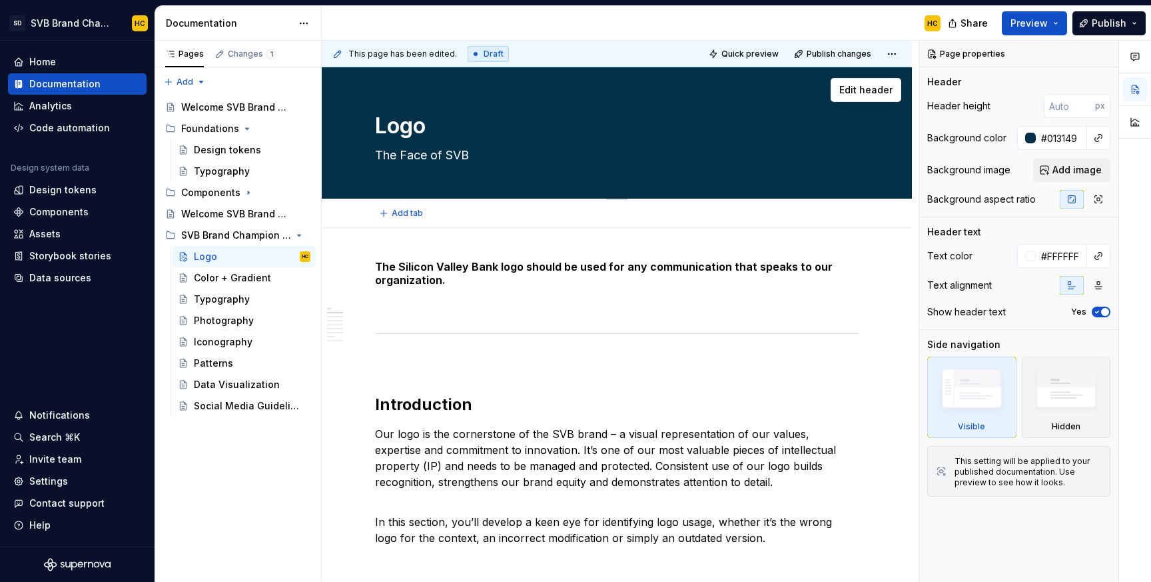
type textarea "*"
type textarea "The Face of SVB"
type textarea "*"
type textarea "The Face of SVB"
click at [1093, 25] on button "Publish" at bounding box center [1109, 23] width 73 height 24
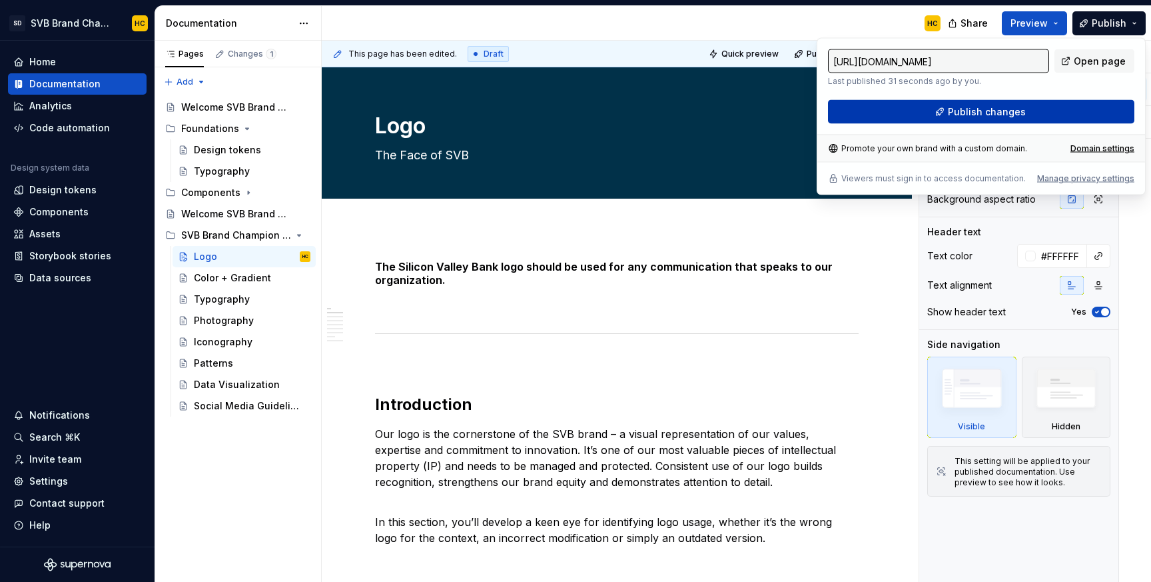
click at [966, 106] on span "Publish changes" at bounding box center [987, 111] width 78 height 13
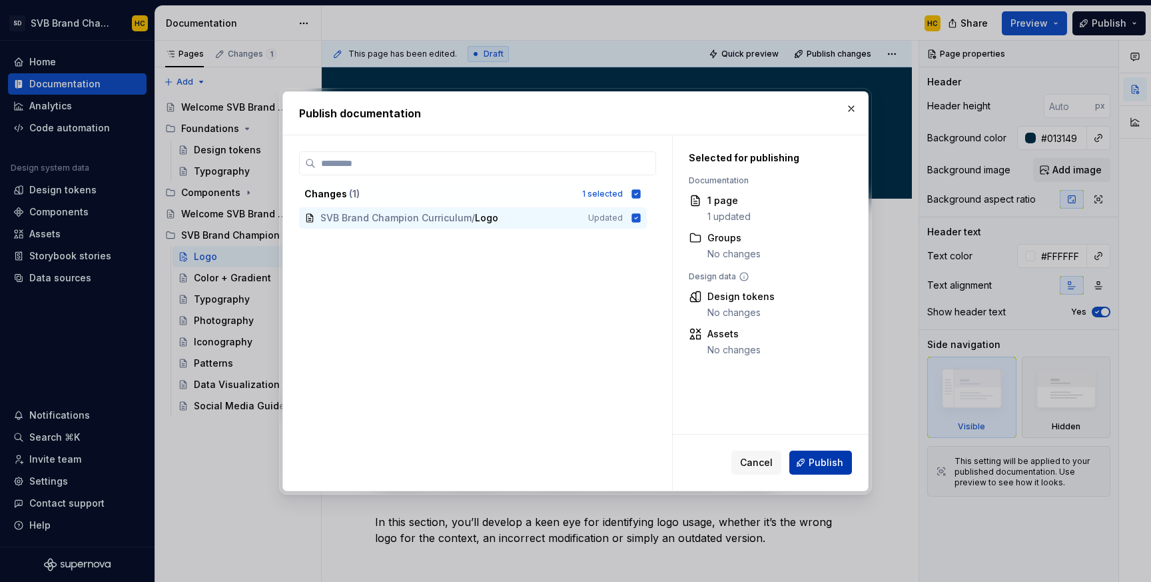
click at [831, 464] on span "Publish" at bounding box center [826, 462] width 35 height 13
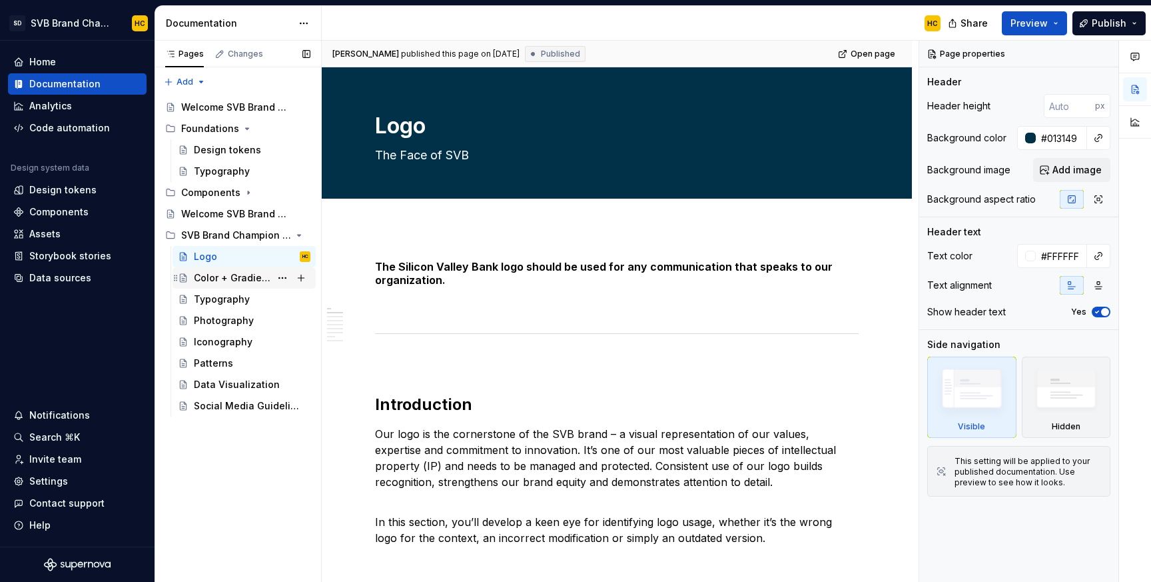
click at [243, 281] on div "Color + Gradient" at bounding box center [232, 277] width 77 height 13
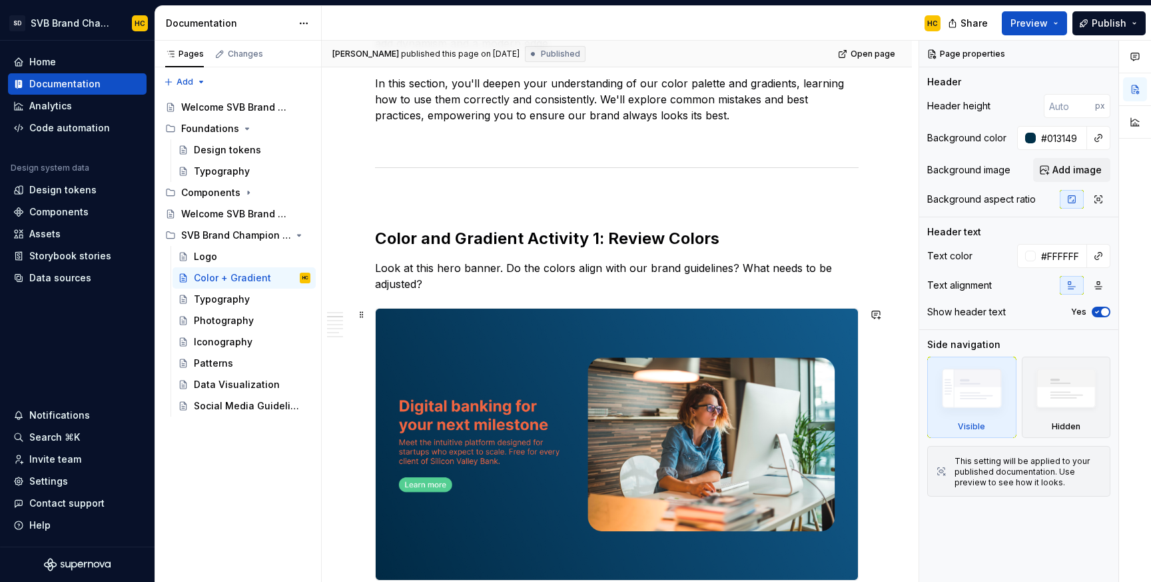
scroll to position [362, 0]
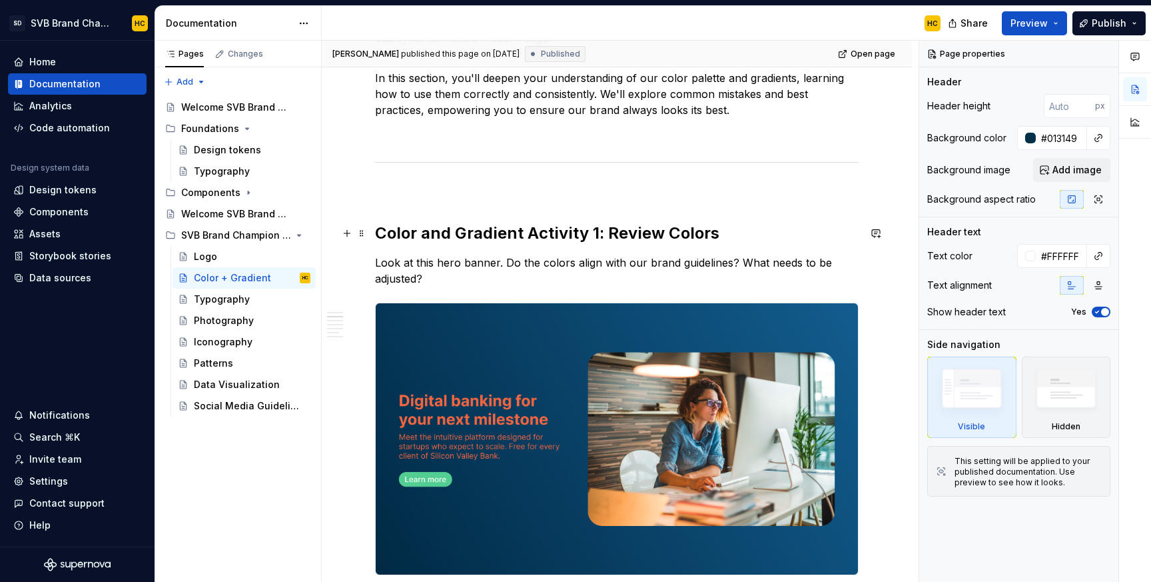
type textarea "*"
click at [463, 231] on h2 "Color and Gradient Activity 1: Review Colors" at bounding box center [617, 233] width 484 height 21
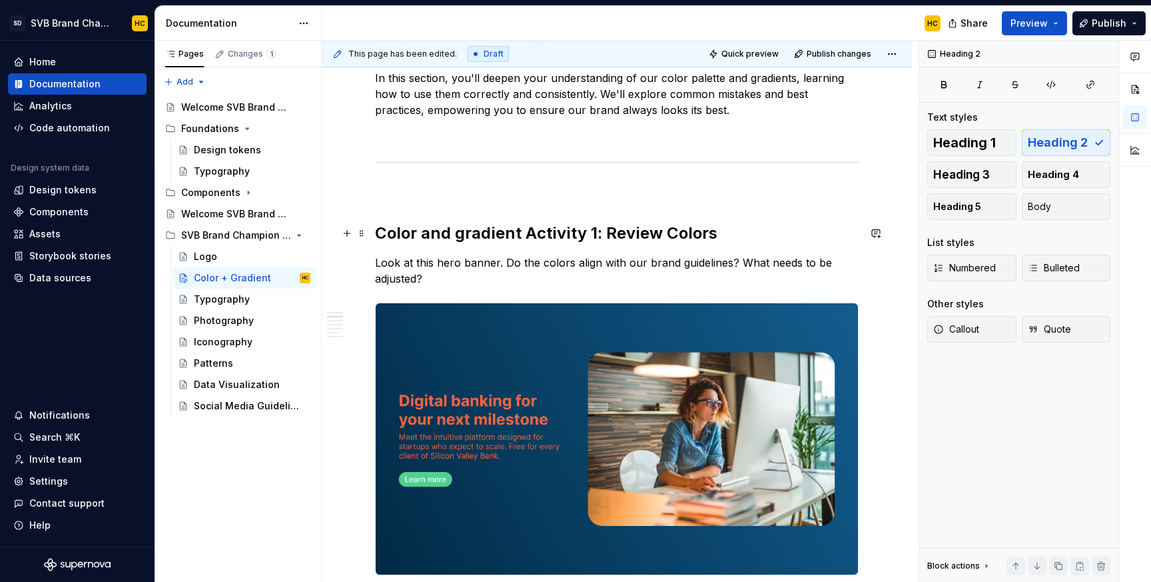
click at [530, 234] on h2 "Color and gradient Activity 1: Review Colors" at bounding box center [617, 233] width 484 height 21
click at [672, 236] on h2 "Color and gradient activity 1: Review Colors" at bounding box center [617, 233] width 484 height 21
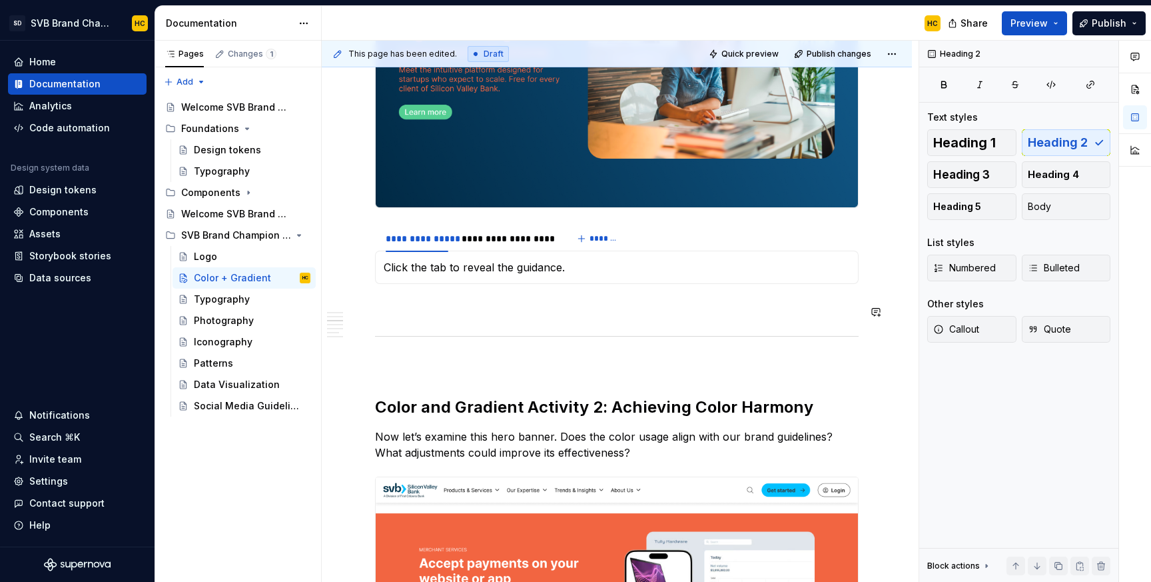
scroll to position [754, 0]
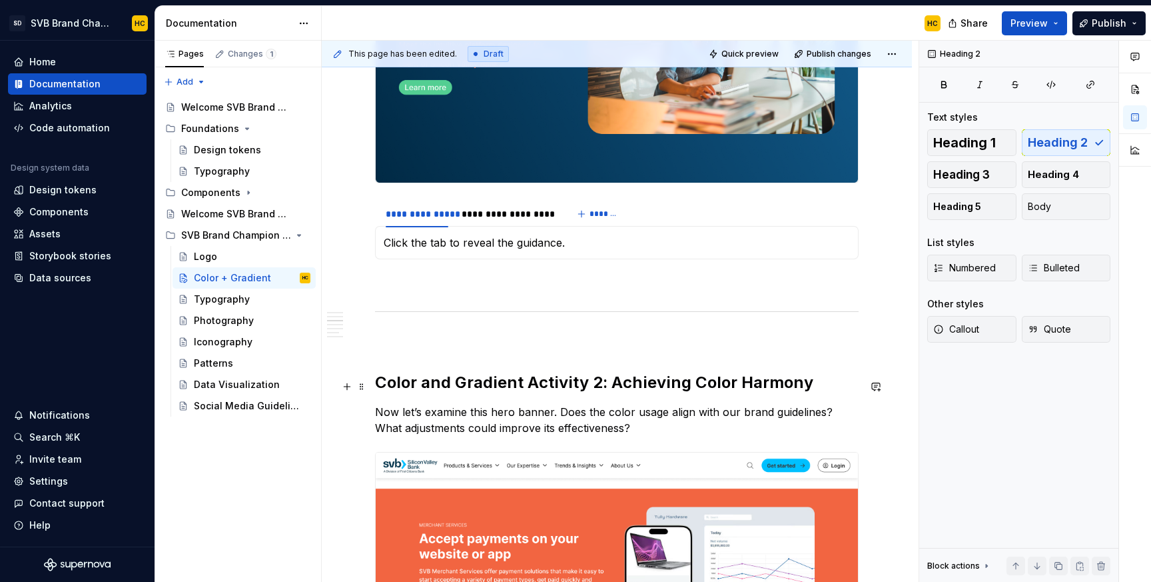
click at [464, 388] on h2 "Color and Gradient Activity 2: Achieving Color Harmony" at bounding box center [617, 382] width 484 height 21
click at [535, 390] on h2 "Color and gradient Activity 2: Achieving Color Harmony" at bounding box center [617, 382] width 484 height 21
click at [699, 388] on h2 "Color and gradient activity 2: Achieving Color Harmony" at bounding box center [617, 382] width 484 height 21
click at [742, 389] on h2 "Color and gradient activity 2: Achieving color Harmony" at bounding box center [617, 382] width 484 height 21
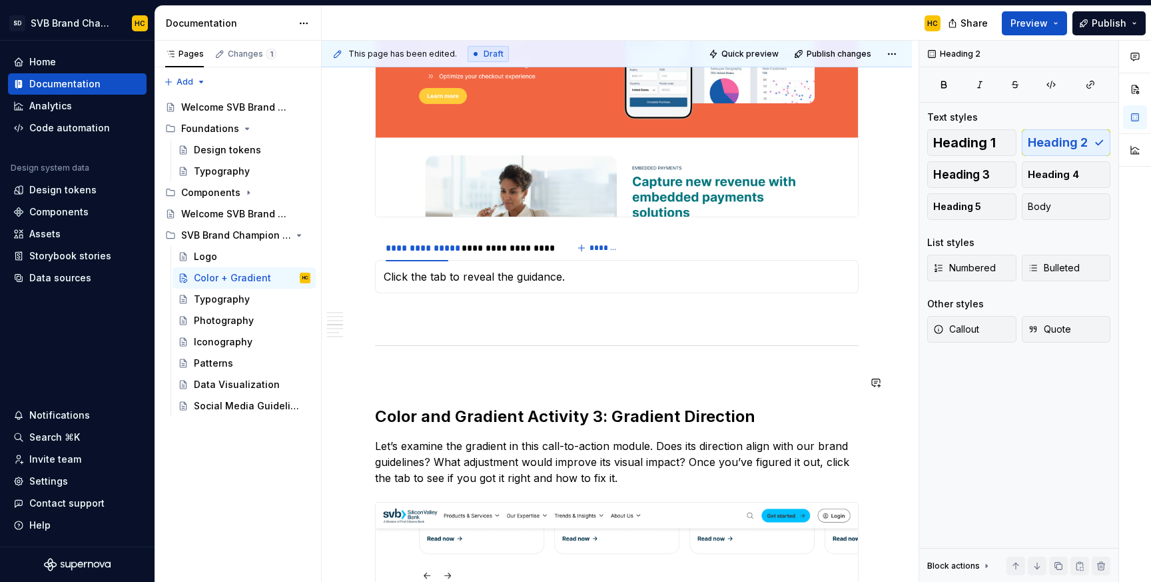
scroll to position [1303, 0]
click at [465, 426] on h2 "Color and Gradient Activity 3: Gradient Direction" at bounding box center [617, 415] width 484 height 21
click at [534, 422] on h2 "Color and gradient Activity 3: Gradient Direction" at bounding box center [617, 415] width 484 height 21
click at [686, 426] on h2 "Color and gradient activity 3: Gradient Direction" at bounding box center [617, 415] width 484 height 21
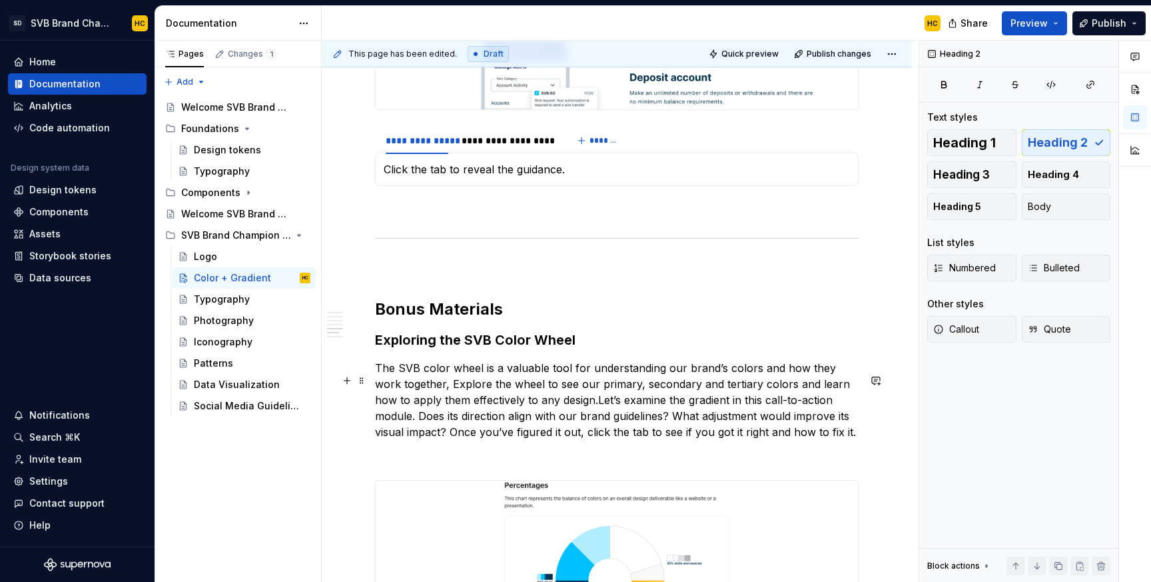
scroll to position [2030, 0]
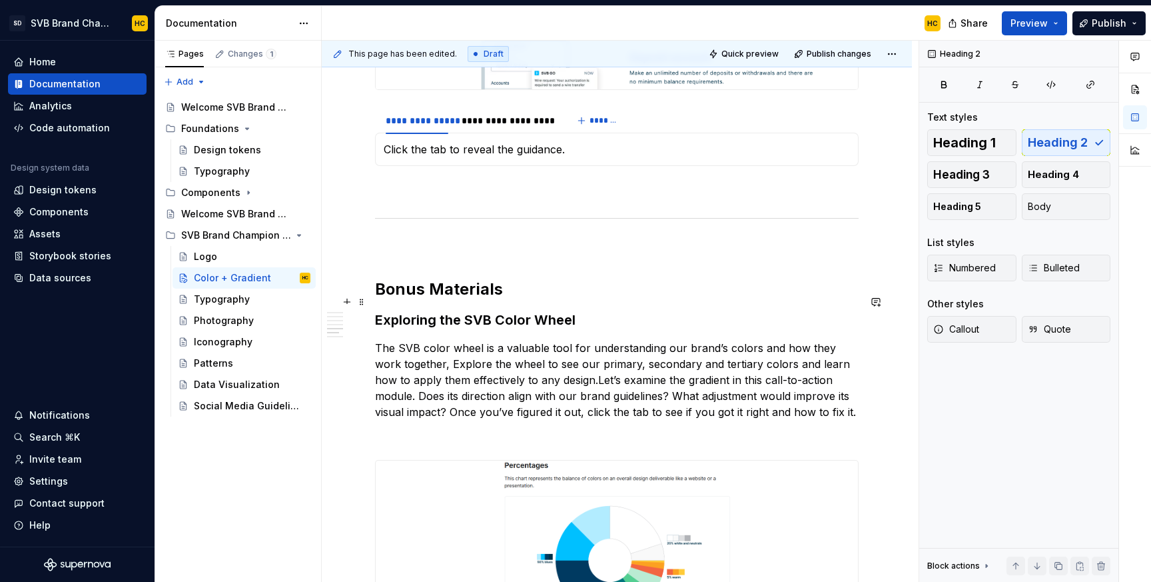
click at [440, 300] on h2 "Bonus Materials" at bounding box center [617, 289] width 484 height 21
click at [505, 329] on h3 "Exploring the SVB Color Wheel" at bounding box center [617, 320] width 484 height 19
click at [542, 329] on h3 "Exploring the SVB color Wheel" at bounding box center [617, 320] width 484 height 19
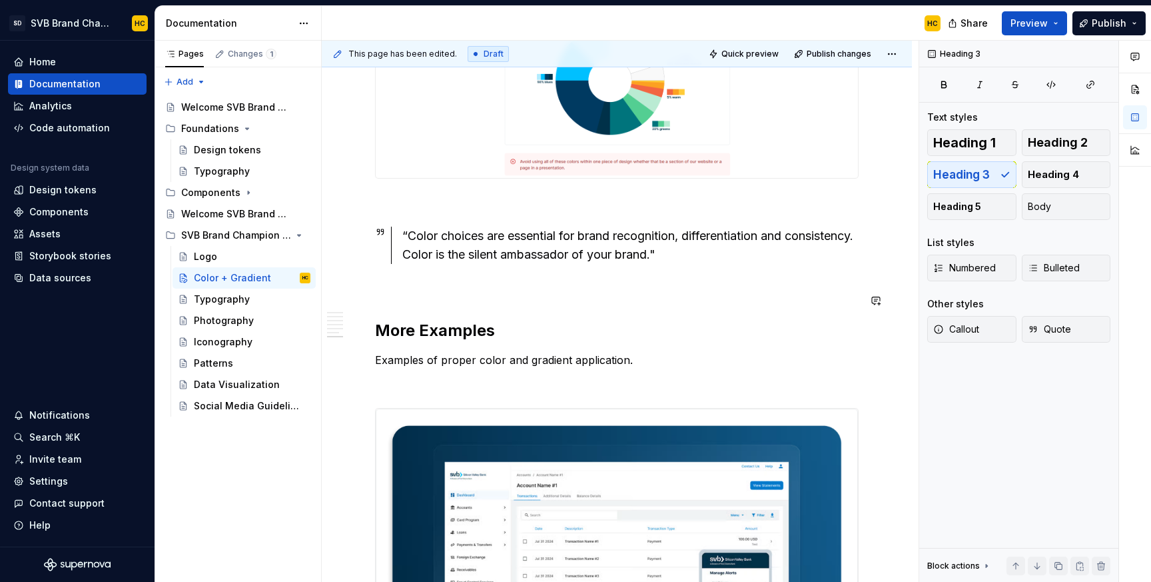
scroll to position [2524, 0]
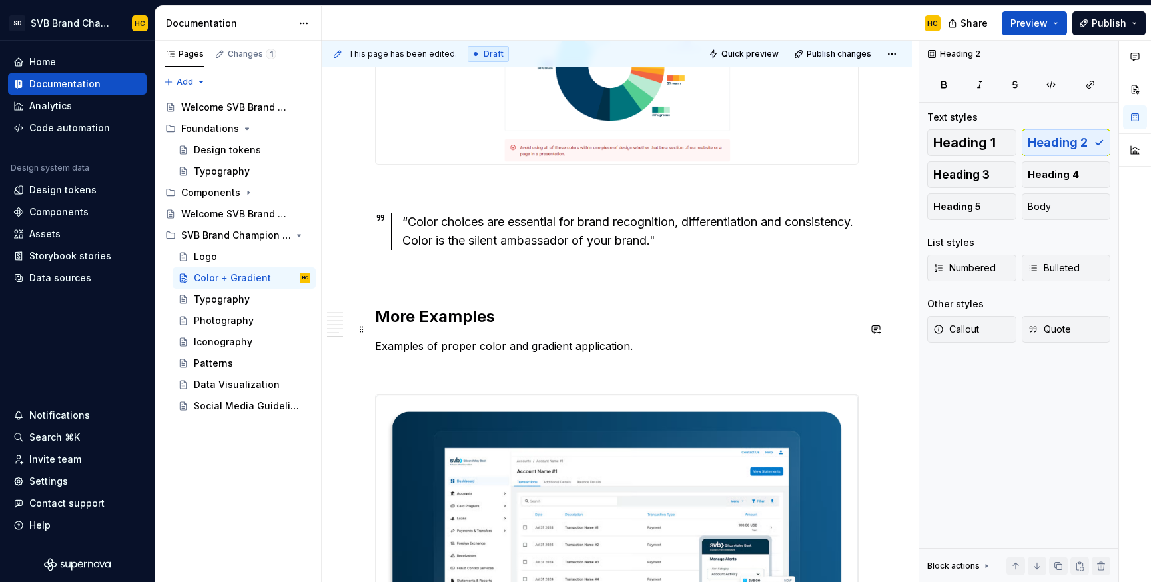
click at [428, 327] on h2 "More Examples" at bounding box center [617, 316] width 484 height 21
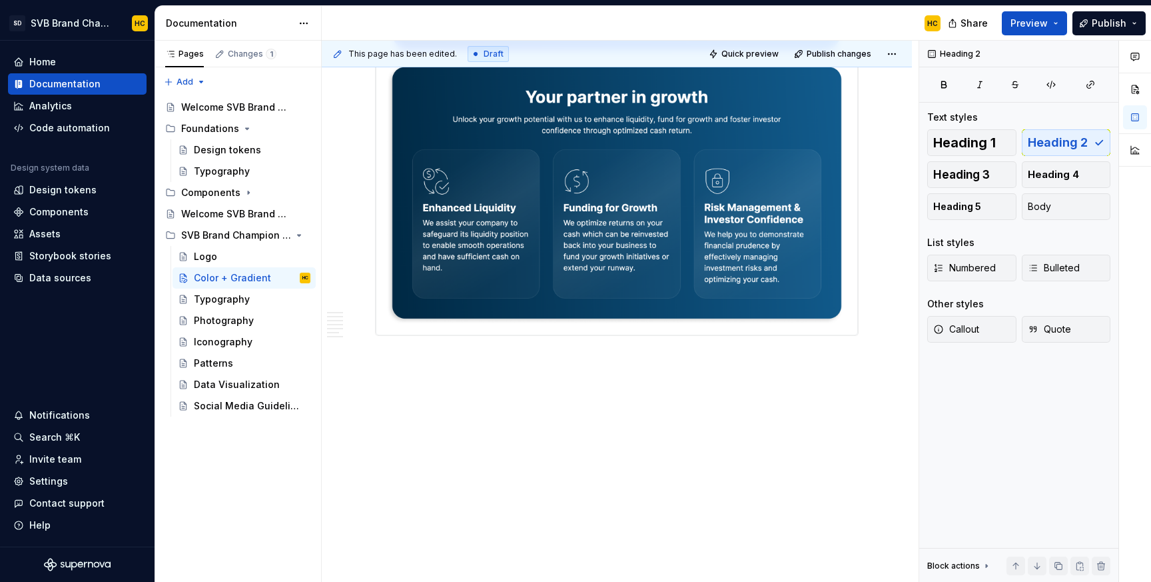
scroll to position [3178, 0]
click at [1088, 23] on button "Publish" at bounding box center [1109, 23] width 73 height 24
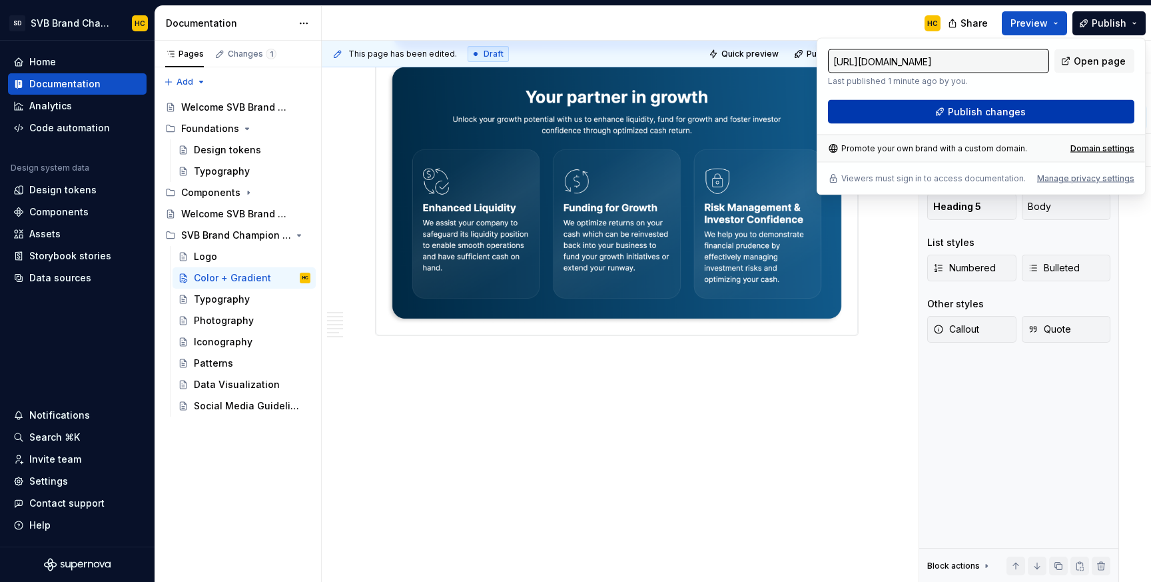
click at [1006, 106] on span "Publish changes" at bounding box center [987, 111] width 78 height 13
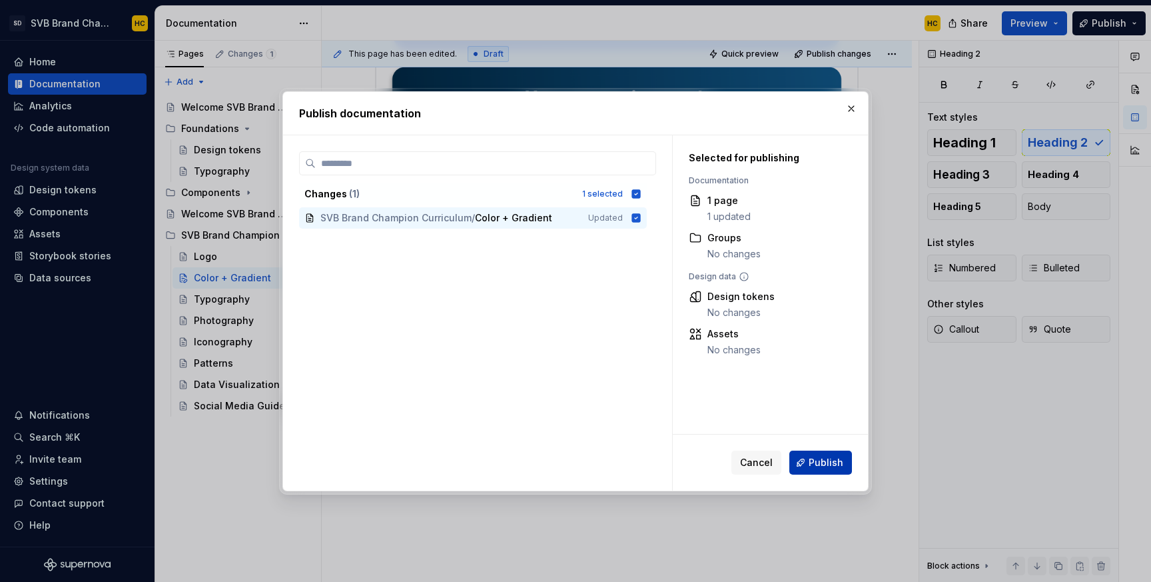
click at [822, 464] on span "Publish" at bounding box center [826, 462] width 35 height 13
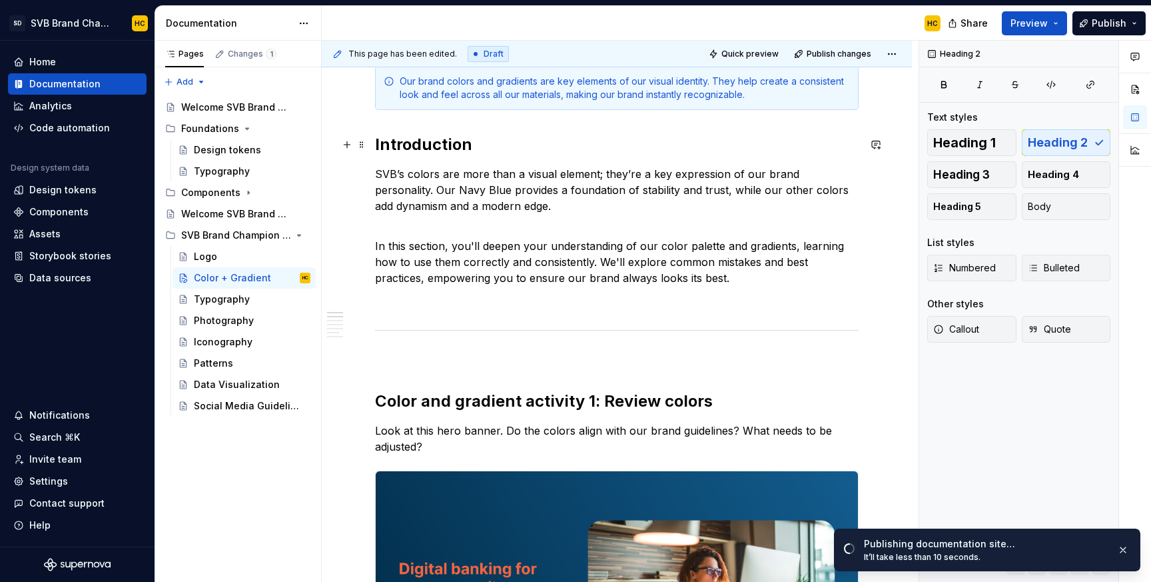
scroll to position [0, 0]
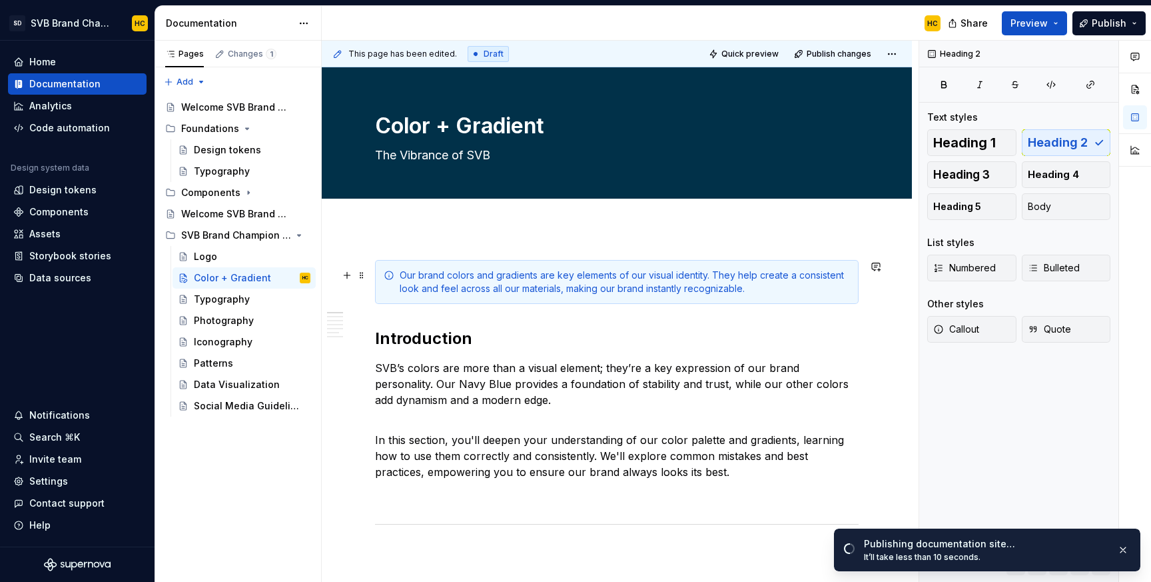
click at [446, 291] on div "Our brand colors and gradients are key elements of our visual identity. They he…" at bounding box center [625, 282] width 450 height 27
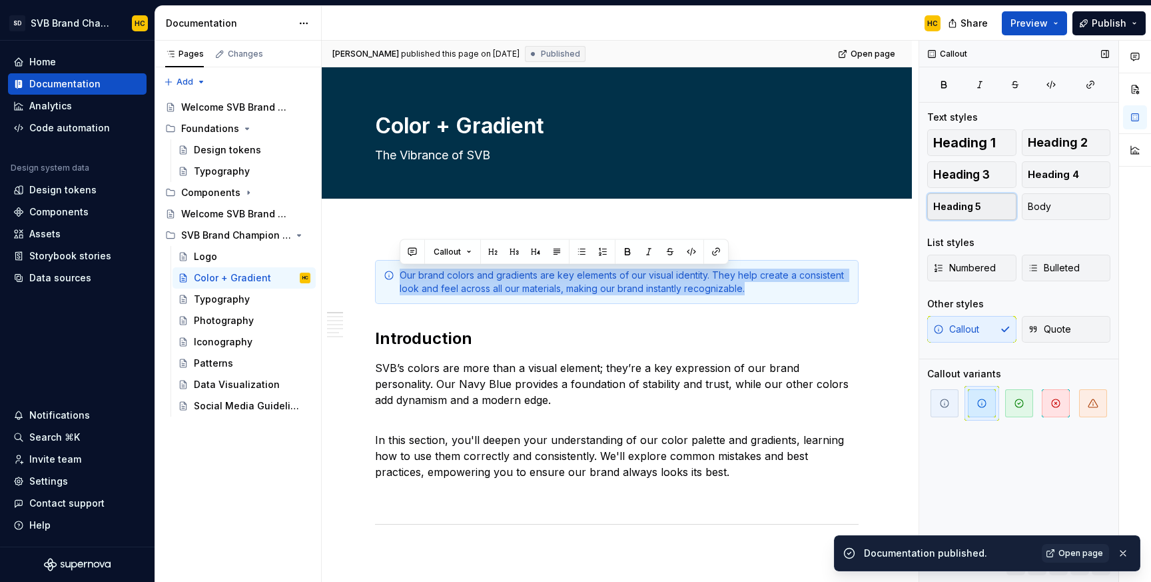
click at [973, 202] on span "Heading 5" at bounding box center [958, 206] width 48 height 13
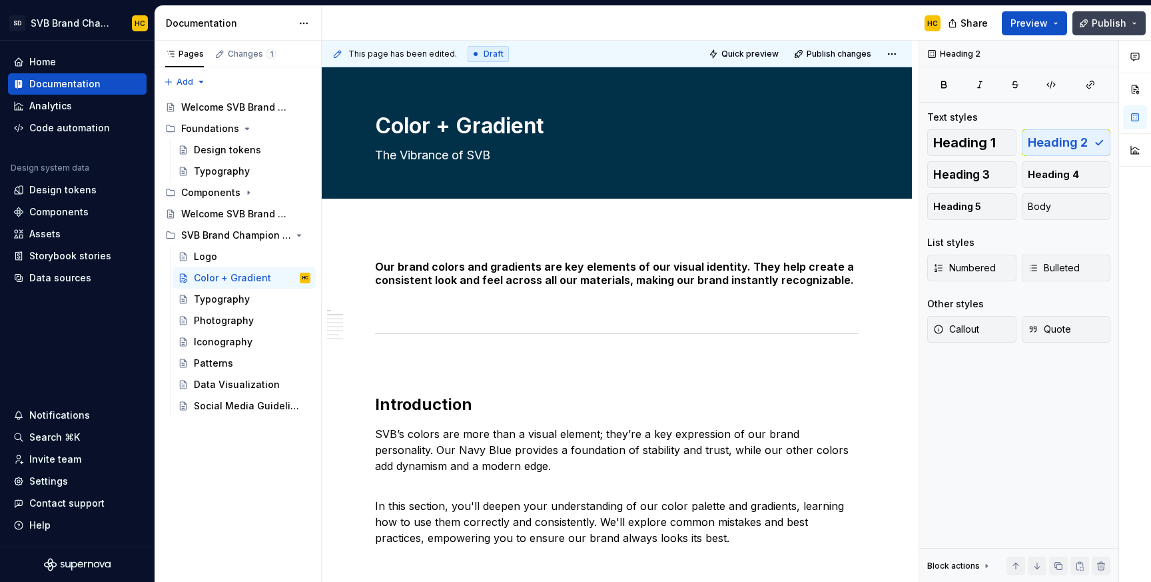
click at [1088, 22] on button "Publish" at bounding box center [1109, 23] width 73 height 24
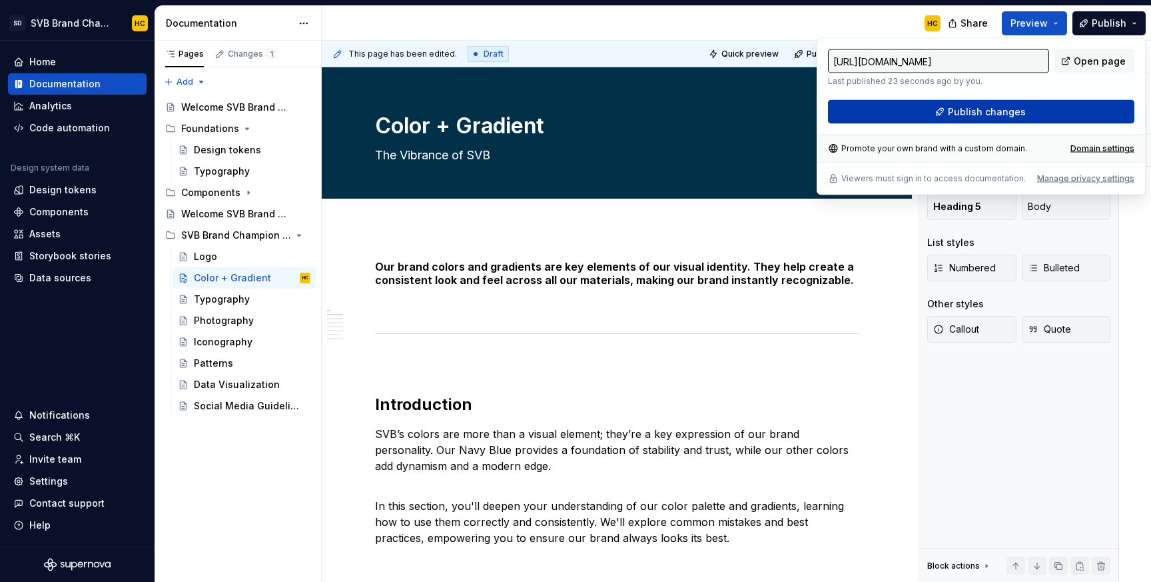
click at [980, 116] on span "Publish changes" at bounding box center [987, 111] width 78 height 13
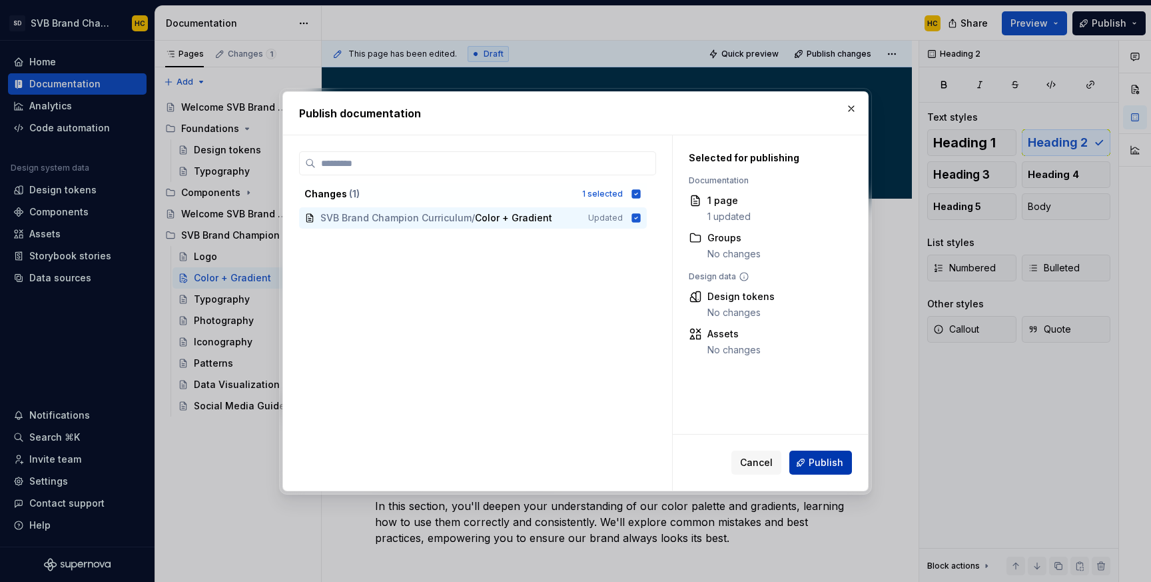
click at [821, 456] on span "Publish" at bounding box center [826, 462] width 35 height 13
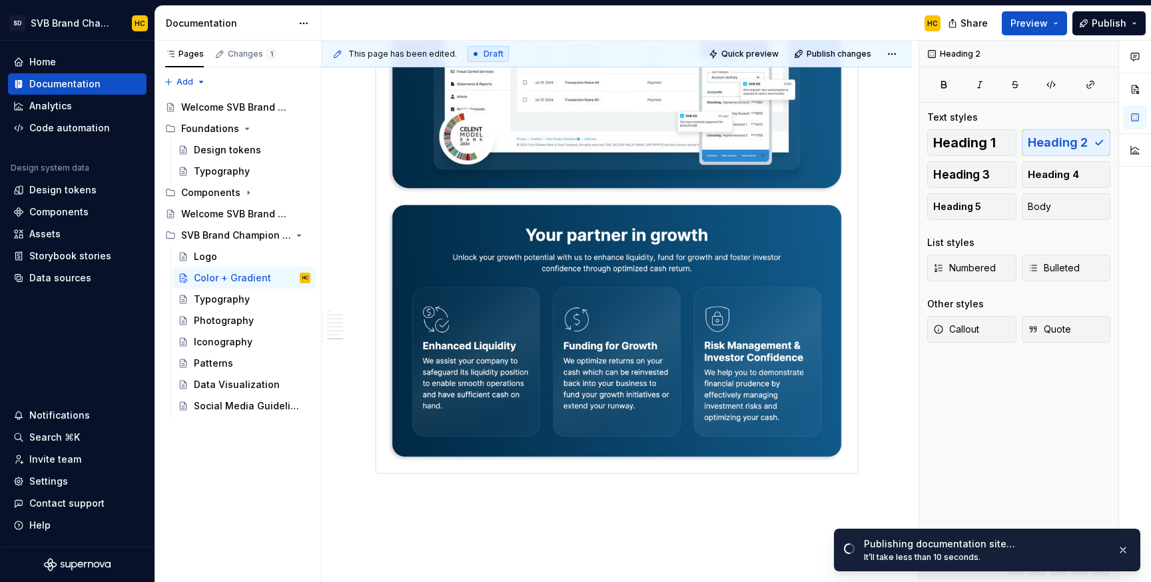
scroll to position [3244, 0]
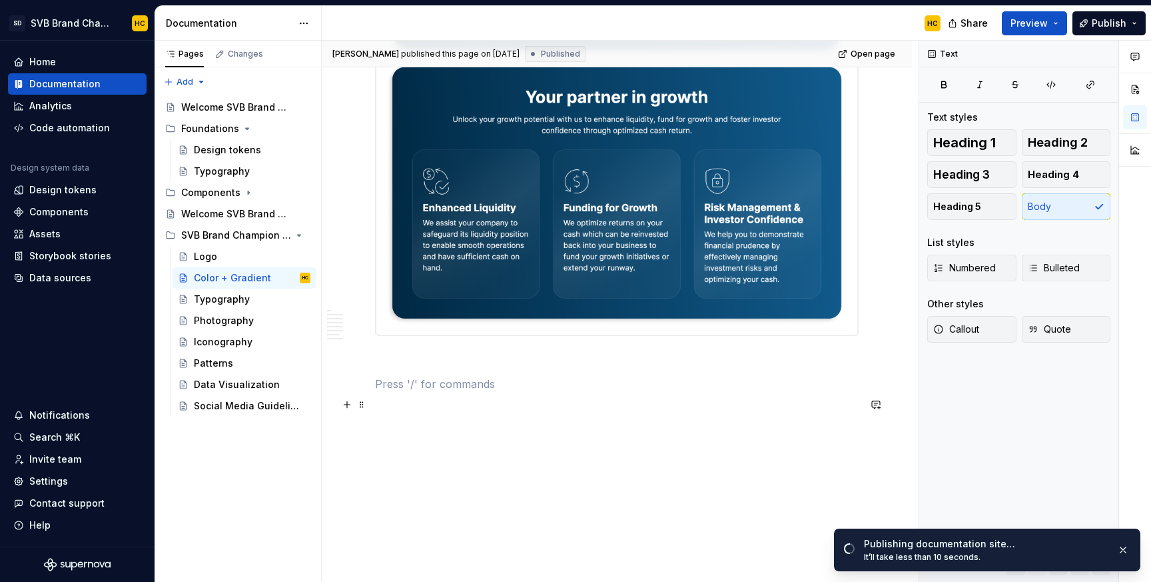
click at [619, 384] on p at bounding box center [617, 384] width 484 height 16
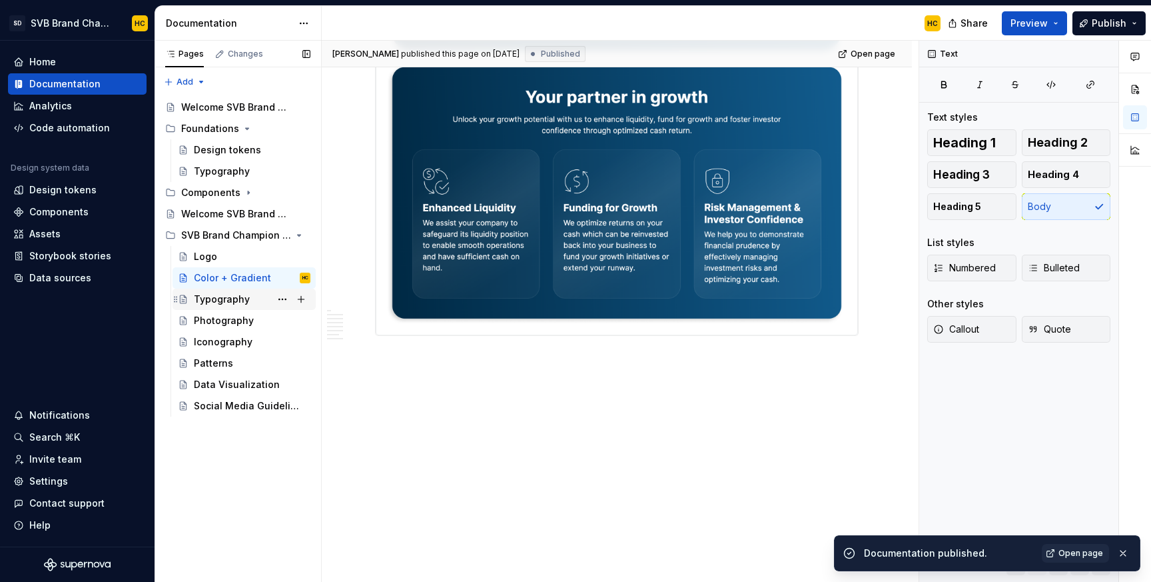
click at [215, 303] on div "Typography" at bounding box center [222, 299] width 56 height 13
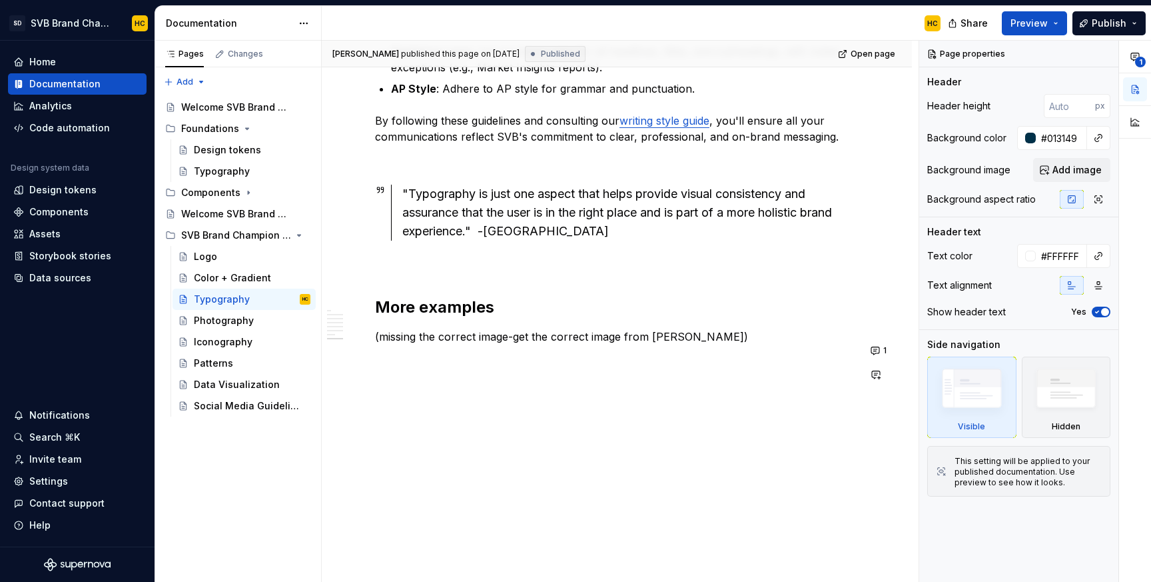
scroll to position [2816, 0]
click at [229, 325] on div "Photography" at bounding box center [224, 320] width 60 height 13
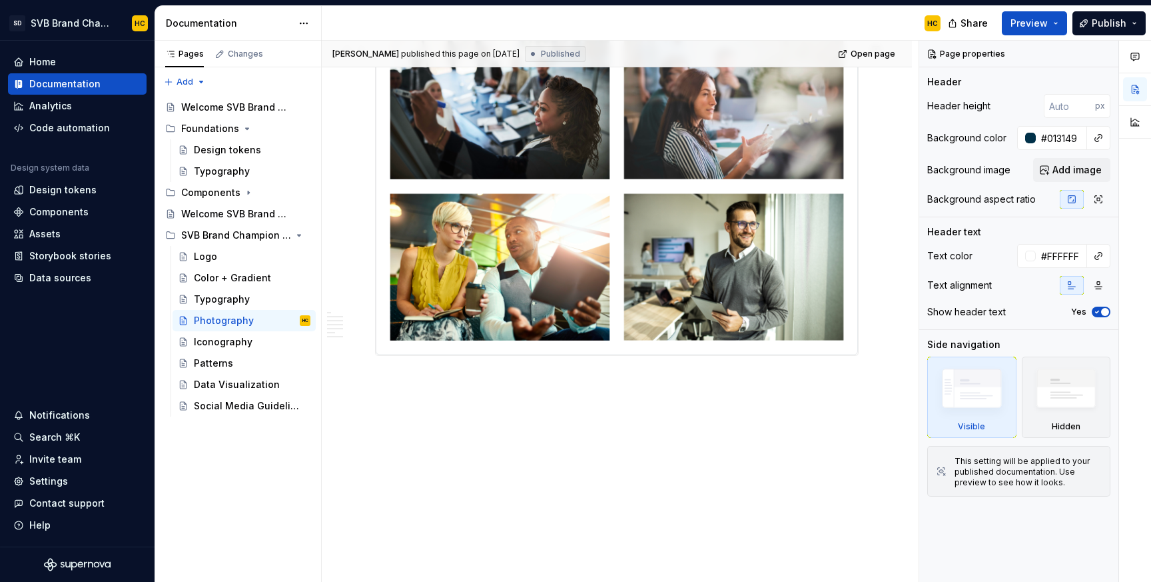
scroll to position [2360, 0]
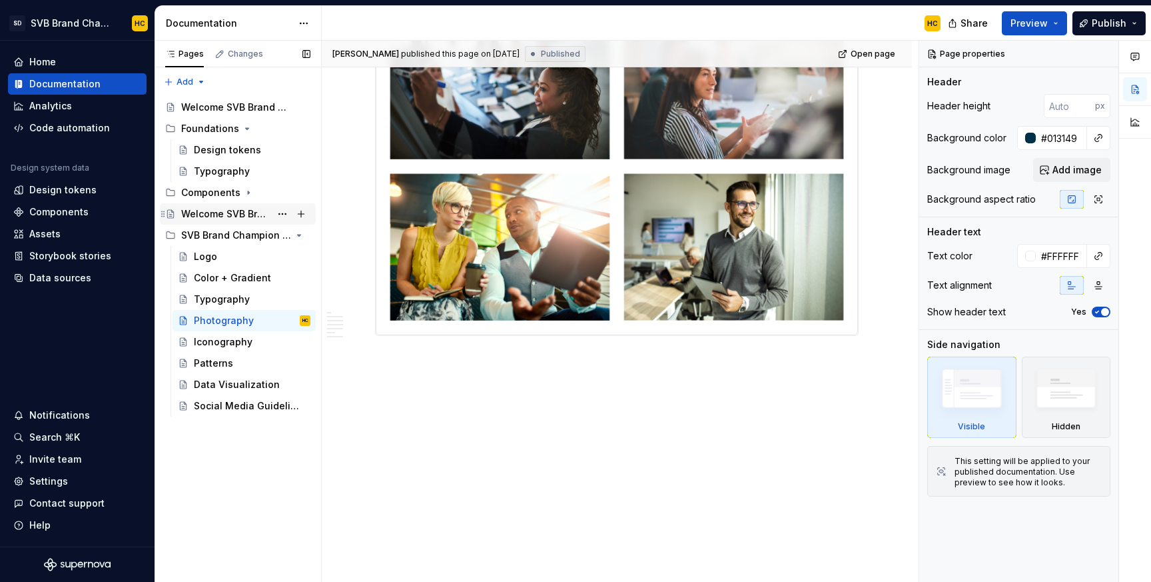
click at [232, 214] on div "Welcome SVB Brand Champions!" at bounding box center [225, 213] width 89 height 13
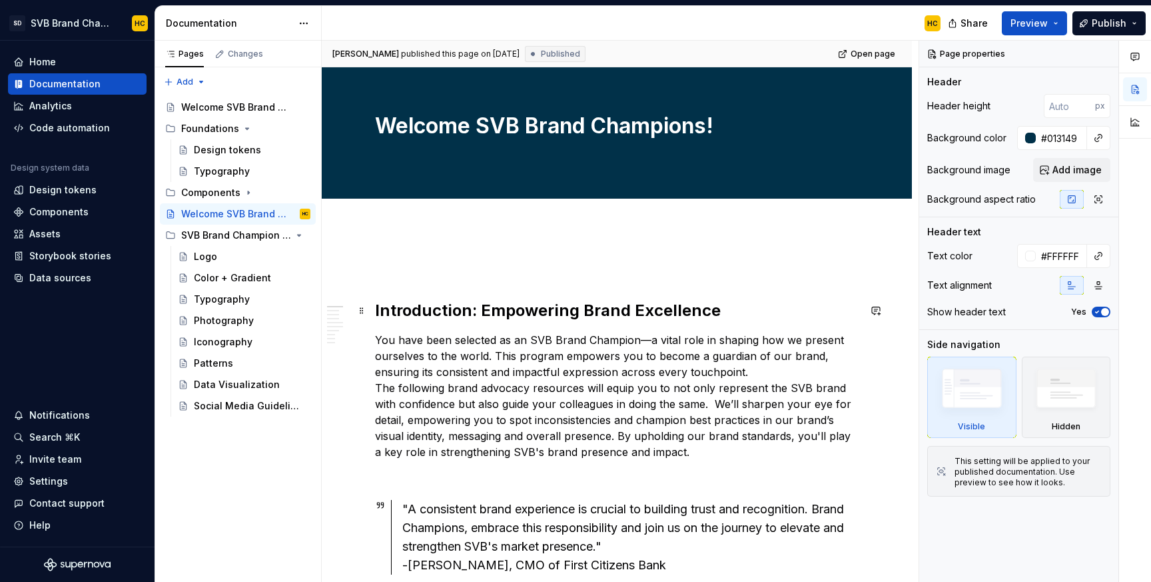
type textarea "*"
click at [592, 316] on h2 "Introduction: Empowering Brand Excellence" at bounding box center [617, 310] width 484 height 21
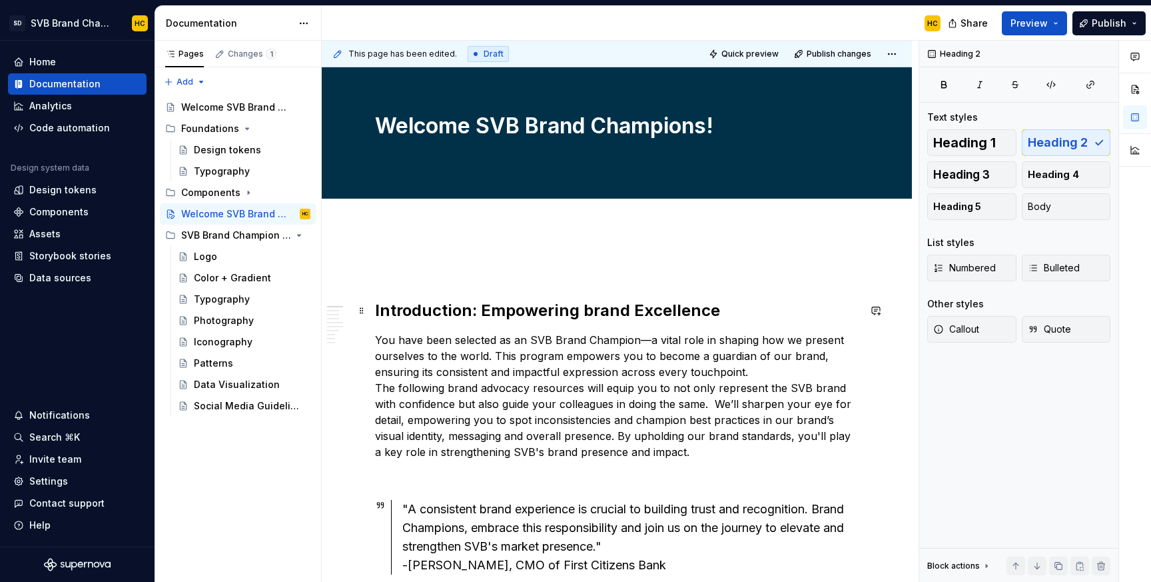
click at [641, 311] on h2 "Introduction: Empowering brand Excellence" at bounding box center [617, 310] width 484 height 21
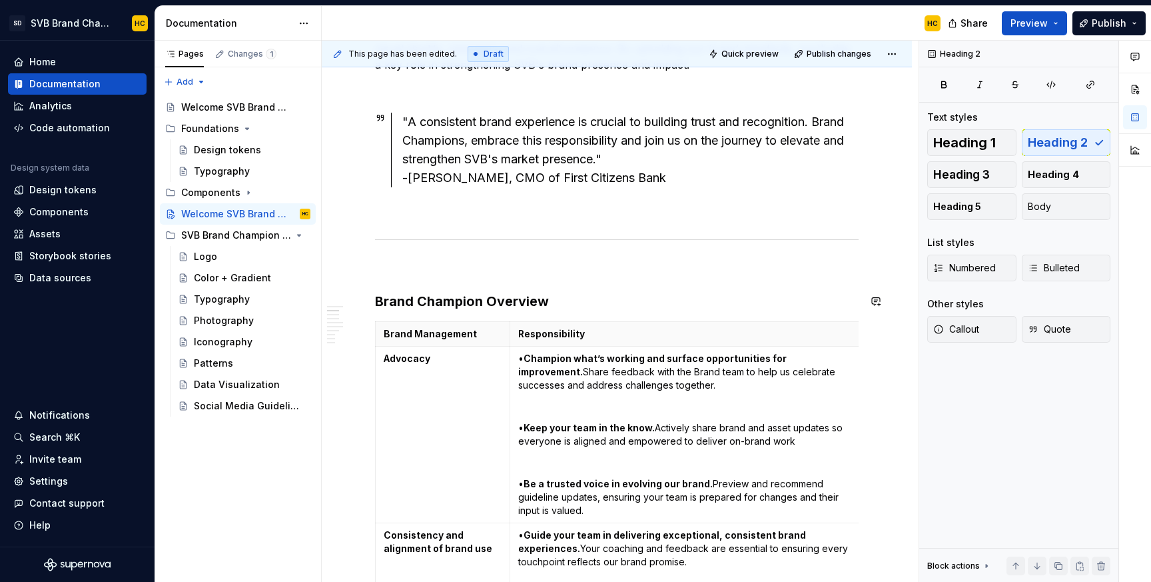
scroll to position [388, 0]
click at [426, 301] on h3 "Brand Champion Overview" at bounding box center [617, 300] width 484 height 19
click at [494, 299] on h3 "Brand champion Overview" at bounding box center [617, 300] width 484 height 19
click at [554, 297] on h3 "Brand champion overview" at bounding box center [617, 300] width 484 height 19
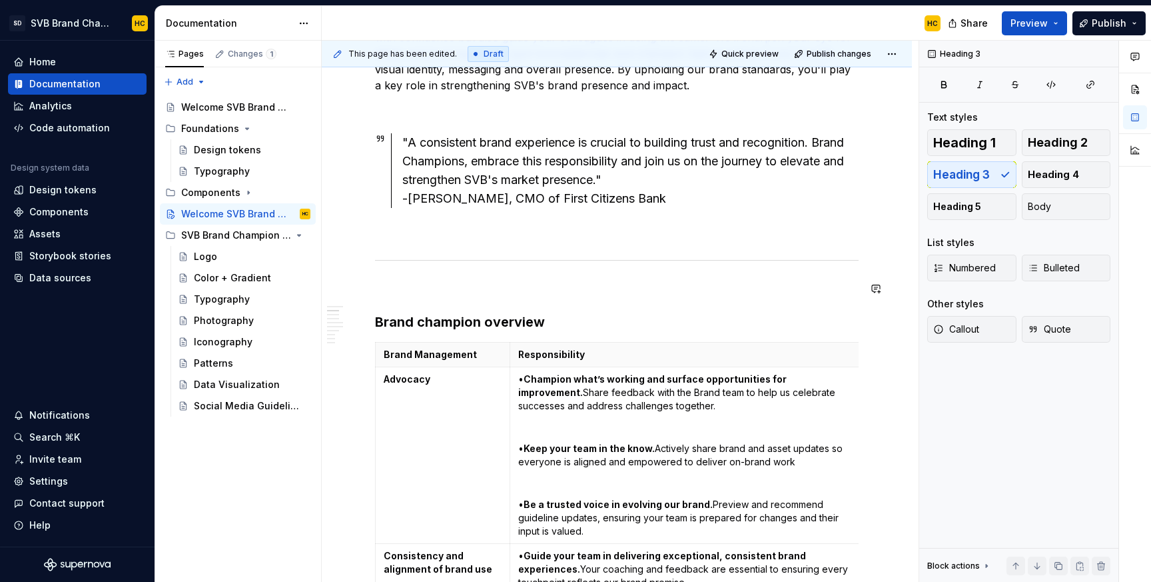
scroll to position [368, 0]
click at [1036, 143] on span "Heading 2" at bounding box center [1058, 142] width 60 height 13
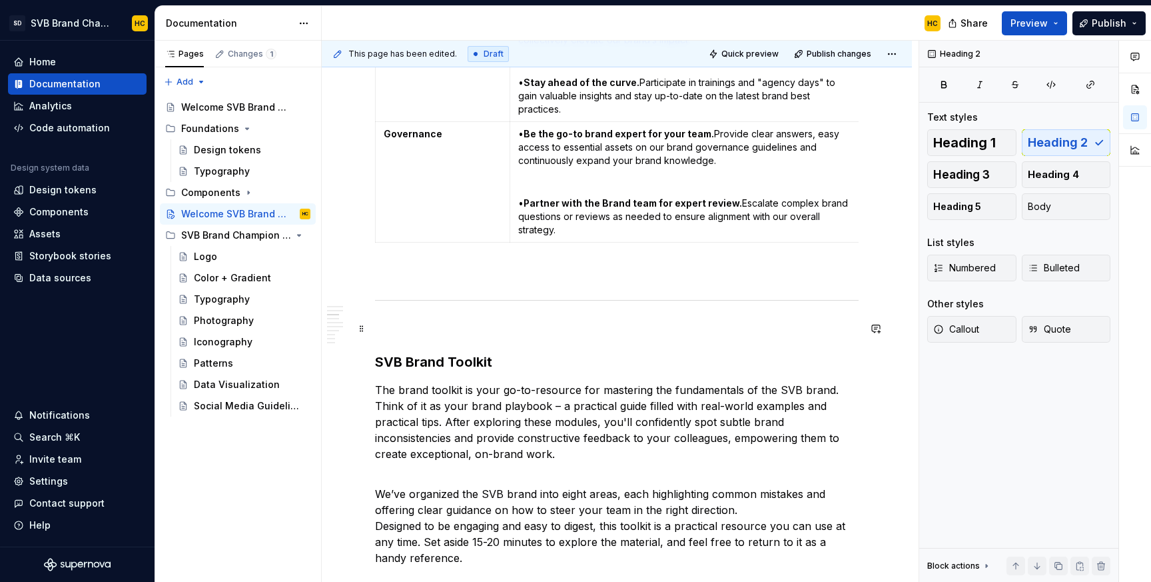
scroll to position [992, 0]
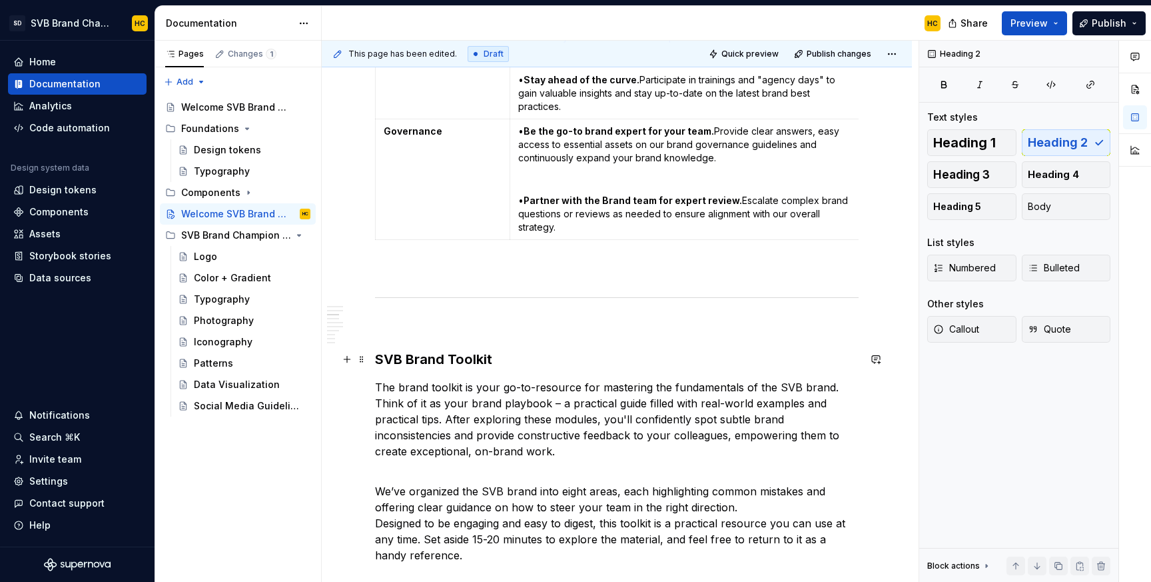
click at [480, 358] on h3 "SVB Brand Toolkit" at bounding box center [617, 359] width 484 height 19
click at [1042, 143] on span "Heading 2" at bounding box center [1058, 142] width 60 height 13
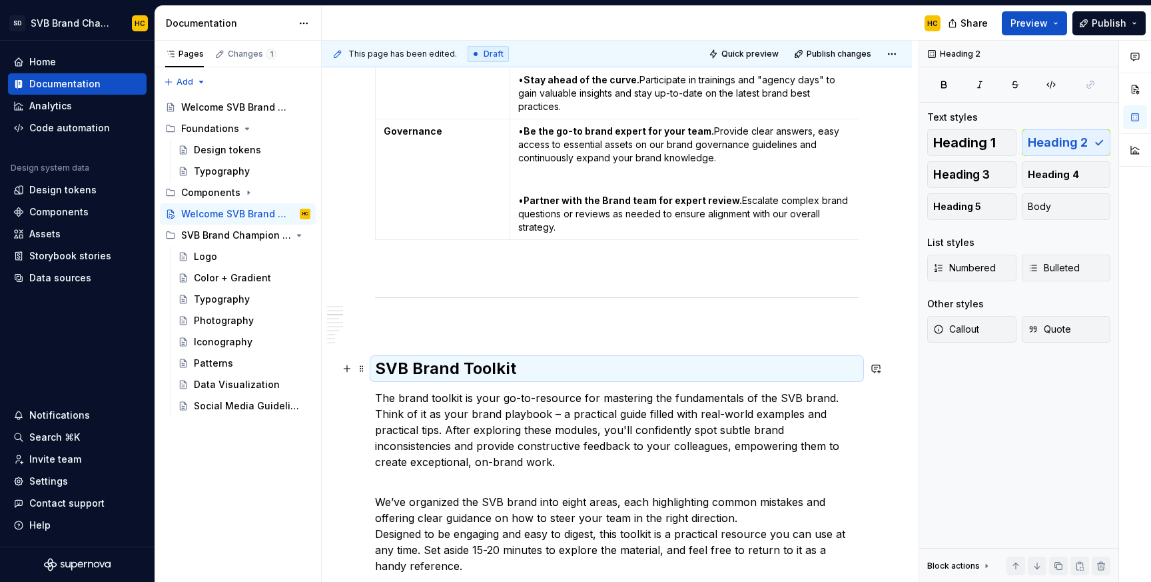
click at [418, 366] on h2 "SVB Brand Toolkit" at bounding box center [617, 368] width 484 height 21
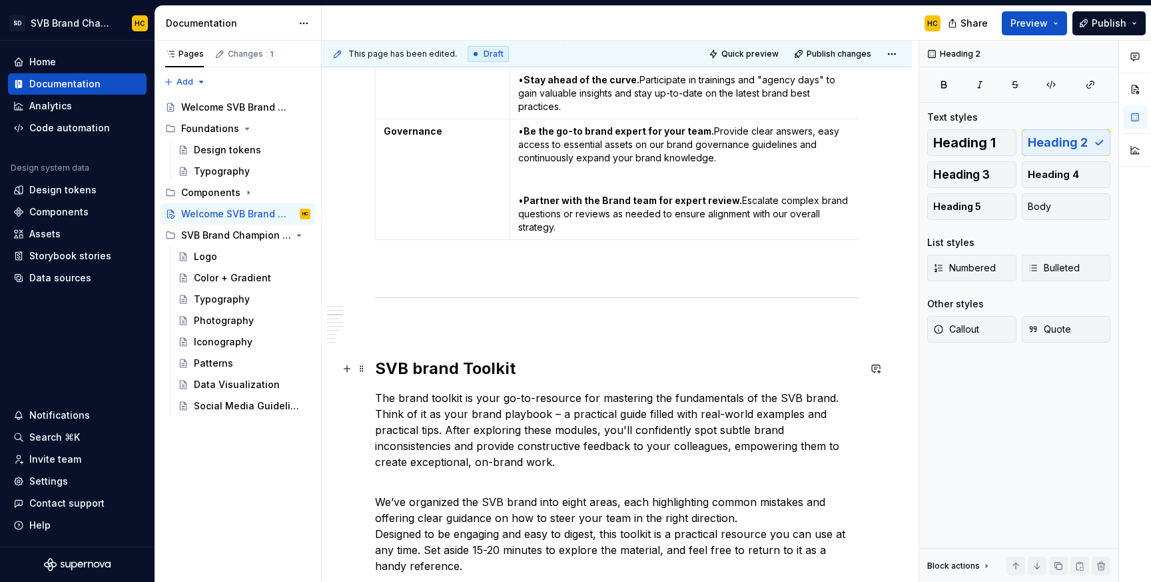
click at [472, 364] on h2 "SVB brand Toolkit" at bounding box center [617, 368] width 484 height 21
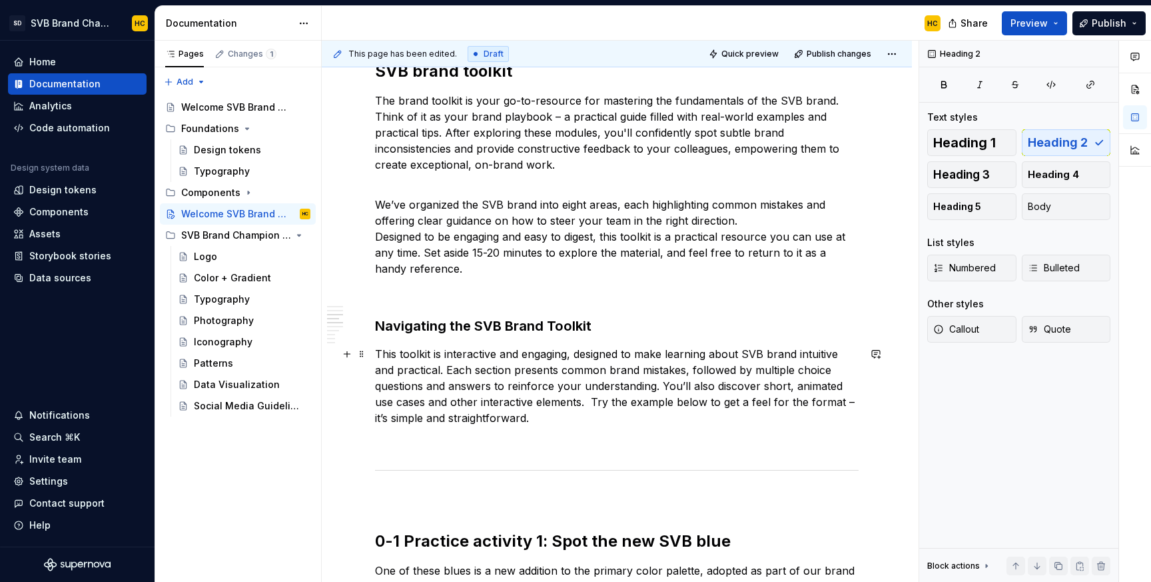
scroll to position [1300, 0]
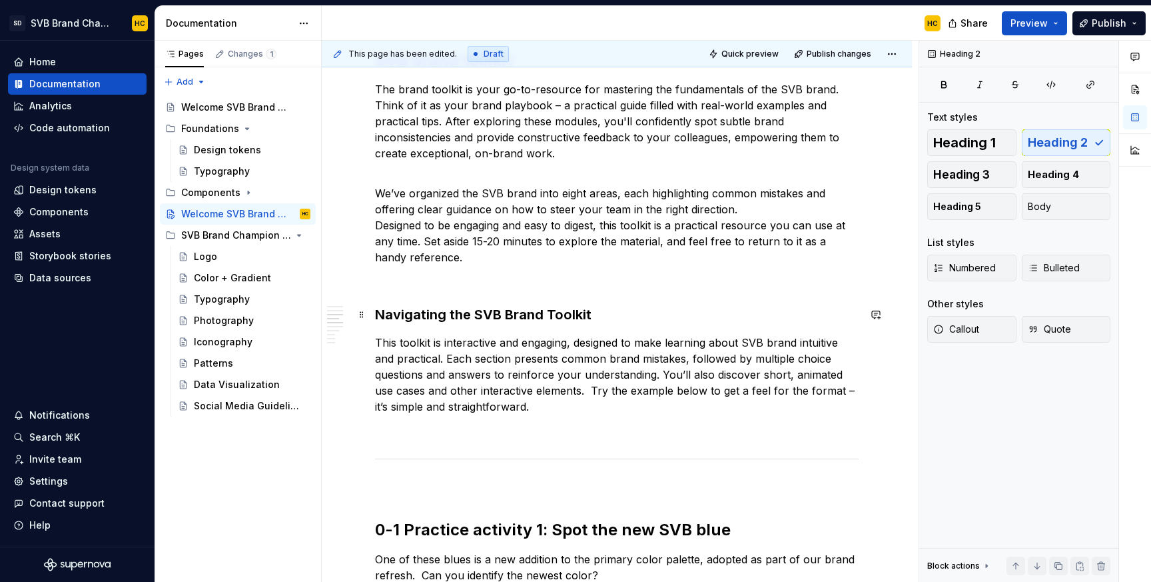
click at [624, 311] on h3 "Navigating the SVB Brand Toolkit" at bounding box center [617, 314] width 484 height 19
click at [1044, 144] on span "Heading 2" at bounding box center [1058, 142] width 60 height 13
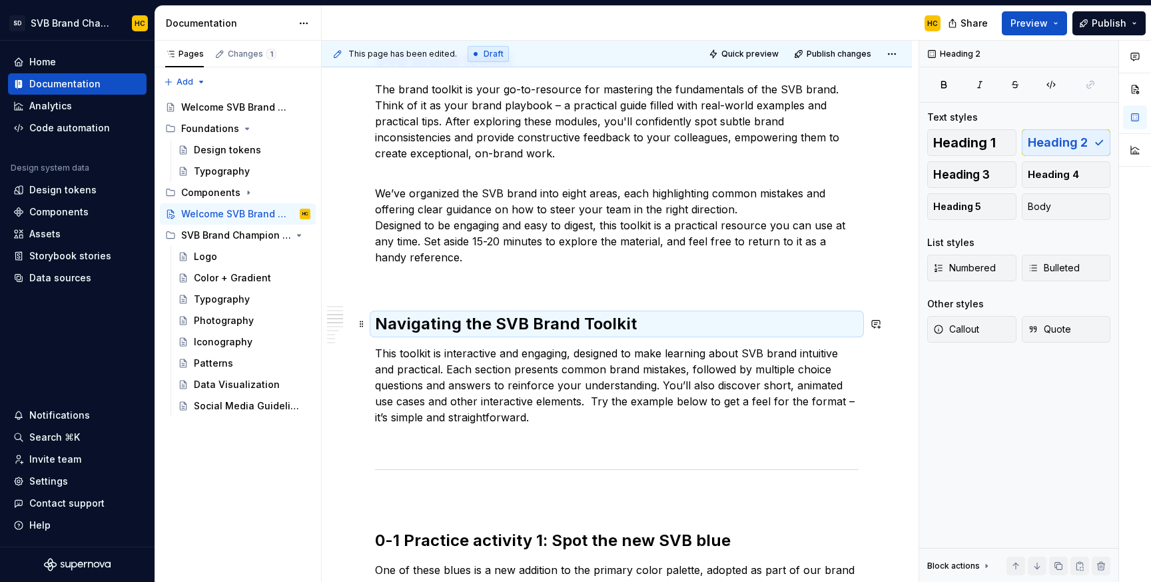
click at [538, 322] on h2 "Navigating the SVB Brand Toolkit" at bounding box center [617, 323] width 484 height 21
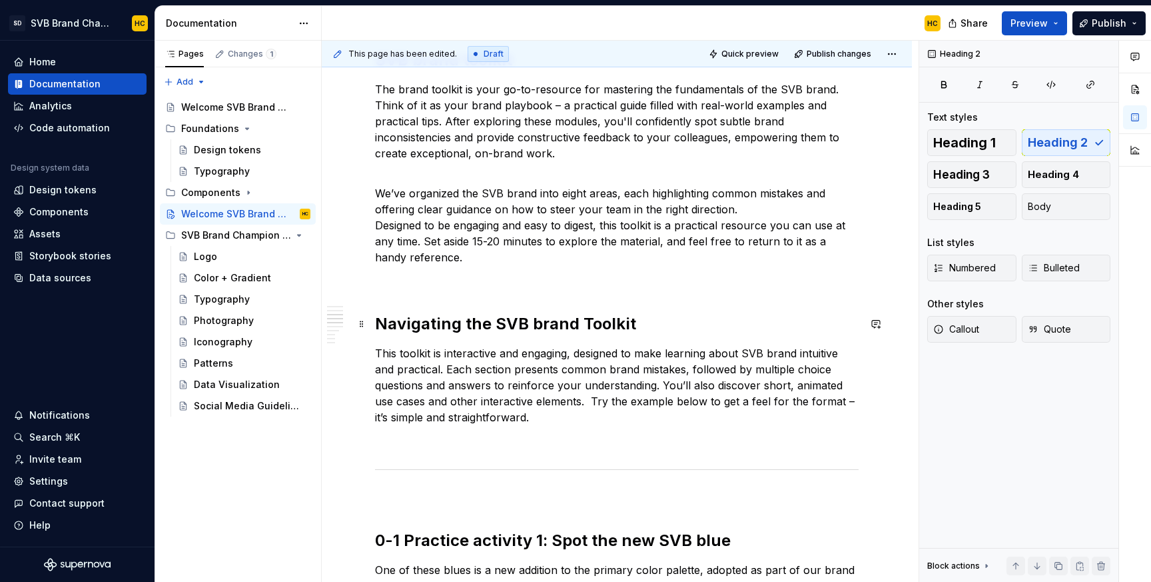
click at [586, 322] on h2 "Navigating the SVB brand Toolkit" at bounding box center [617, 323] width 484 height 21
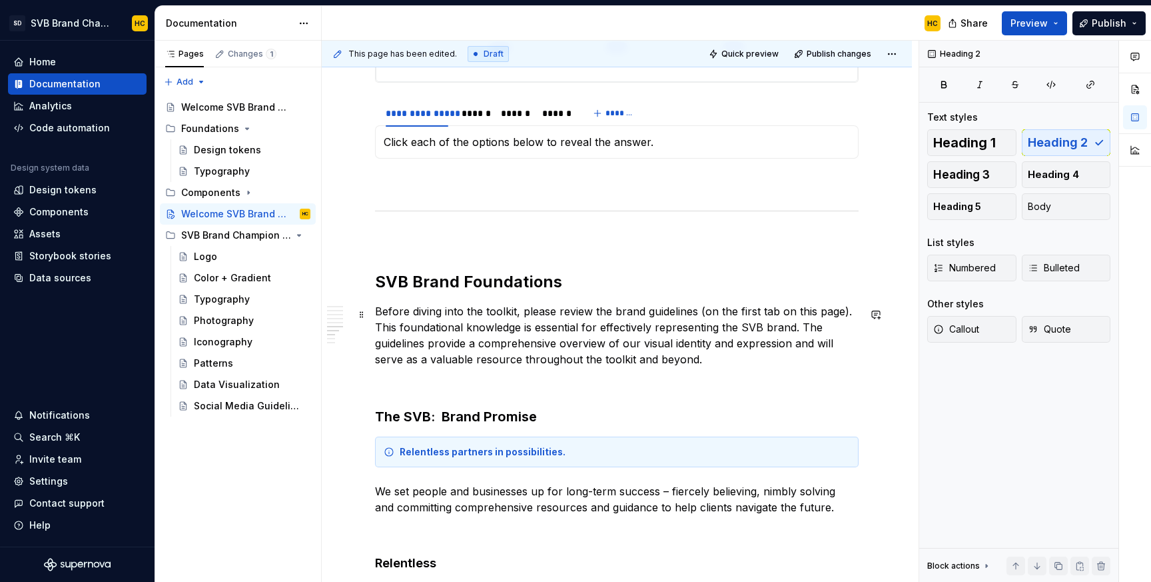
scroll to position [2103, 0]
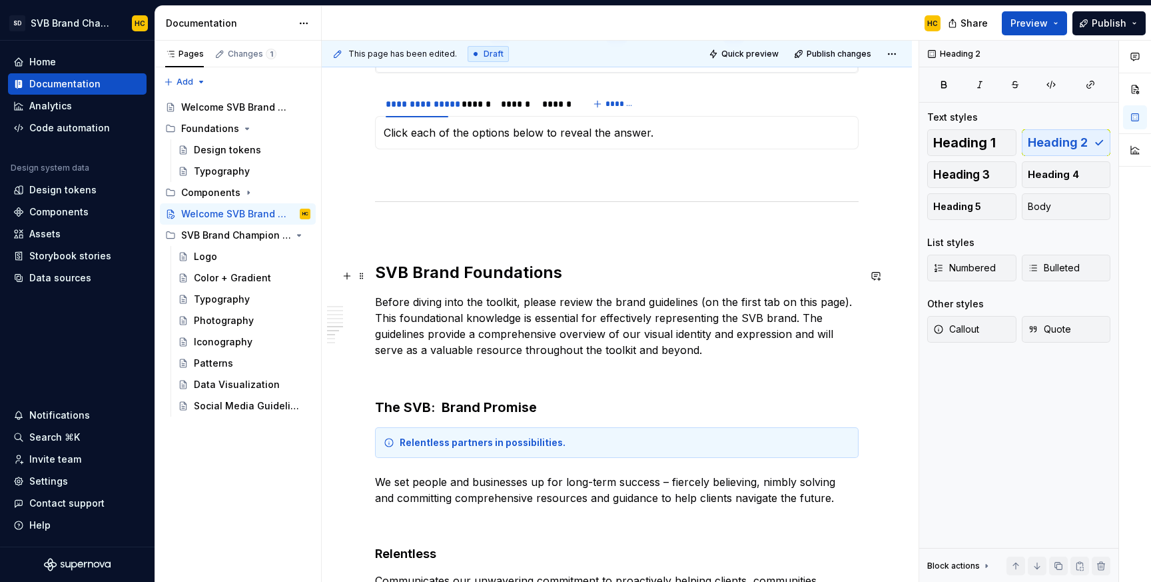
click at [421, 275] on h2 "SVB Brand Foundations" at bounding box center [617, 272] width 484 height 21
click at [468, 277] on h2 "SVB brand Foundations" at bounding box center [617, 272] width 484 height 21
click at [451, 410] on h3 "The SVB: Brand Promise" at bounding box center [617, 407] width 484 height 19
click at [489, 408] on h3 "The SVB: Brand Promise" at bounding box center [617, 407] width 484 height 19
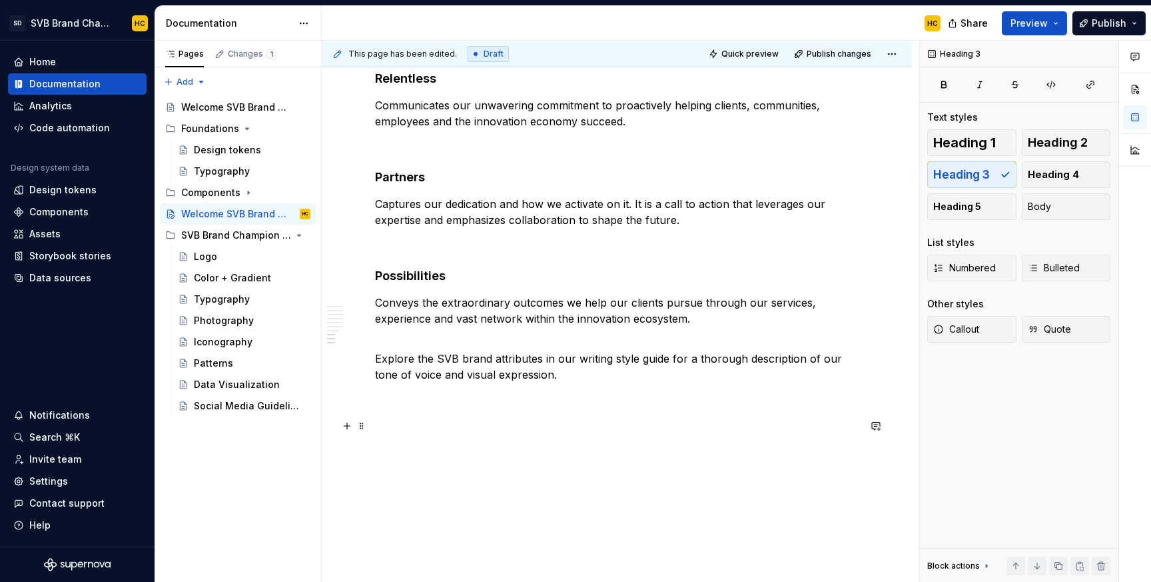
scroll to position [2620, 0]
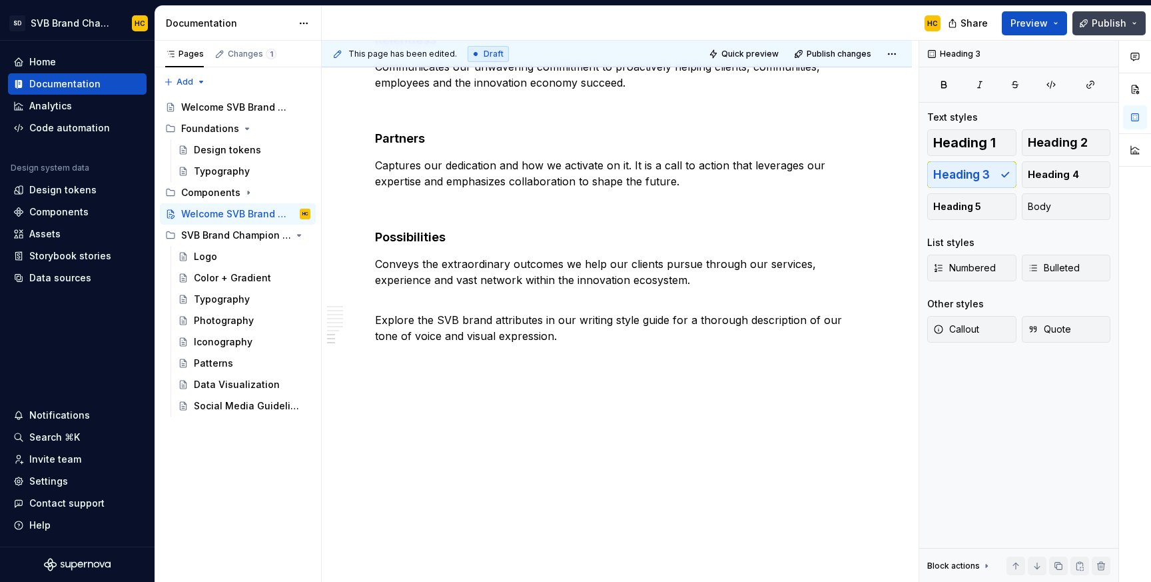
click at [1096, 22] on span "Publish" at bounding box center [1109, 23] width 35 height 13
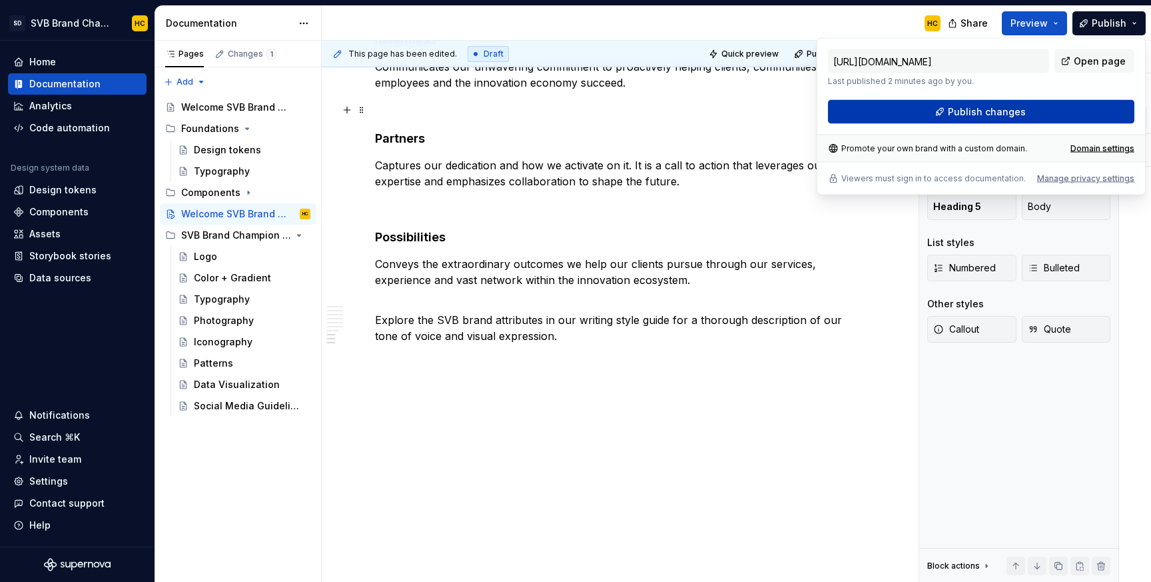
click at [916, 110] on button "Publish changes" at bounding box center [981, 112] width 307 height 24
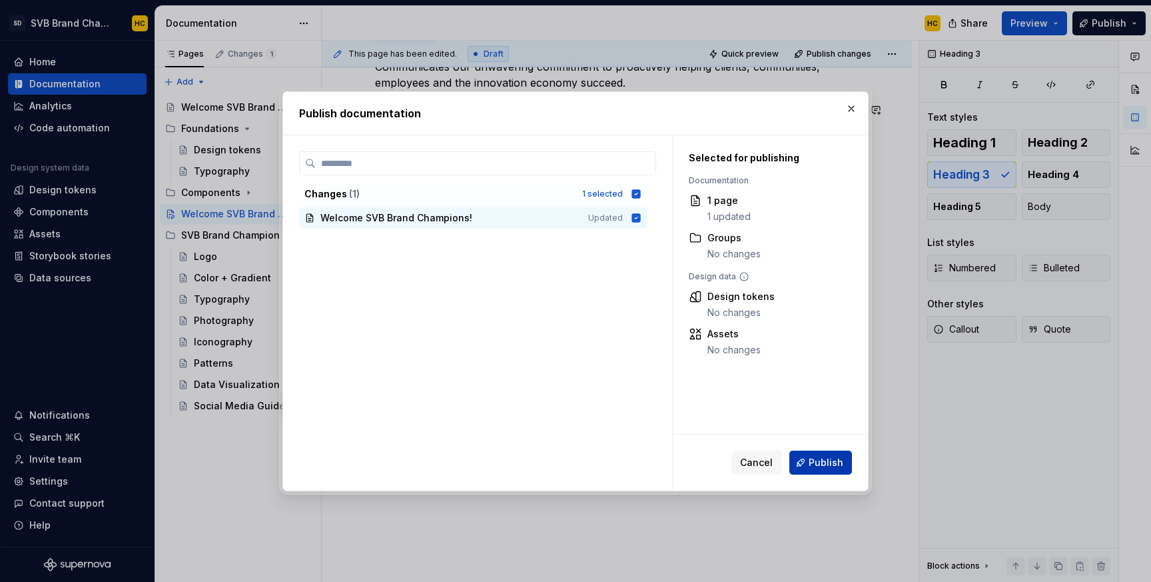
click at [806, 458] on button "Publish" at bounding box center [821, 462] width 63 height 24
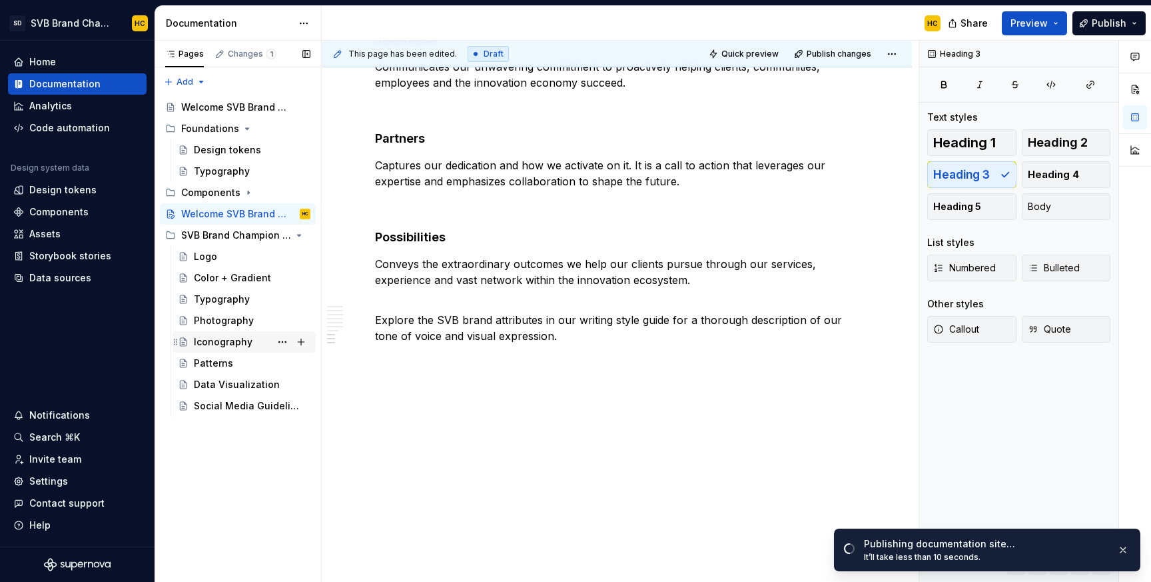
click at [229, 346] on div "Iconography" at bounding box center [223, 341] width 59 height 13
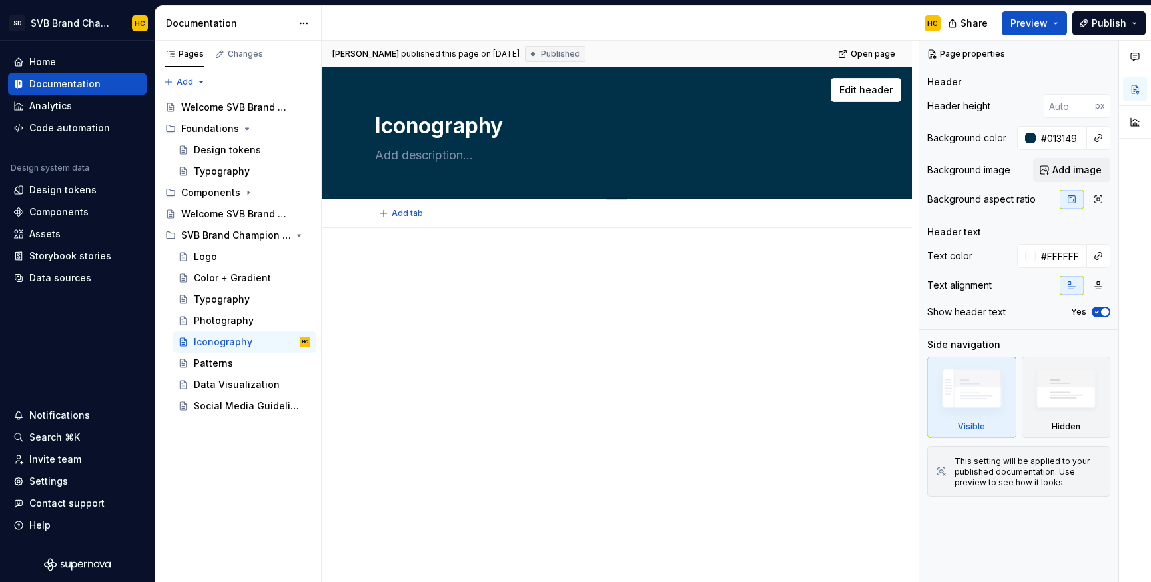
click at [442, 153] on textarea at bounding box center [614, 155] width 484 height 21
type textarea "*"
type textarea "A"
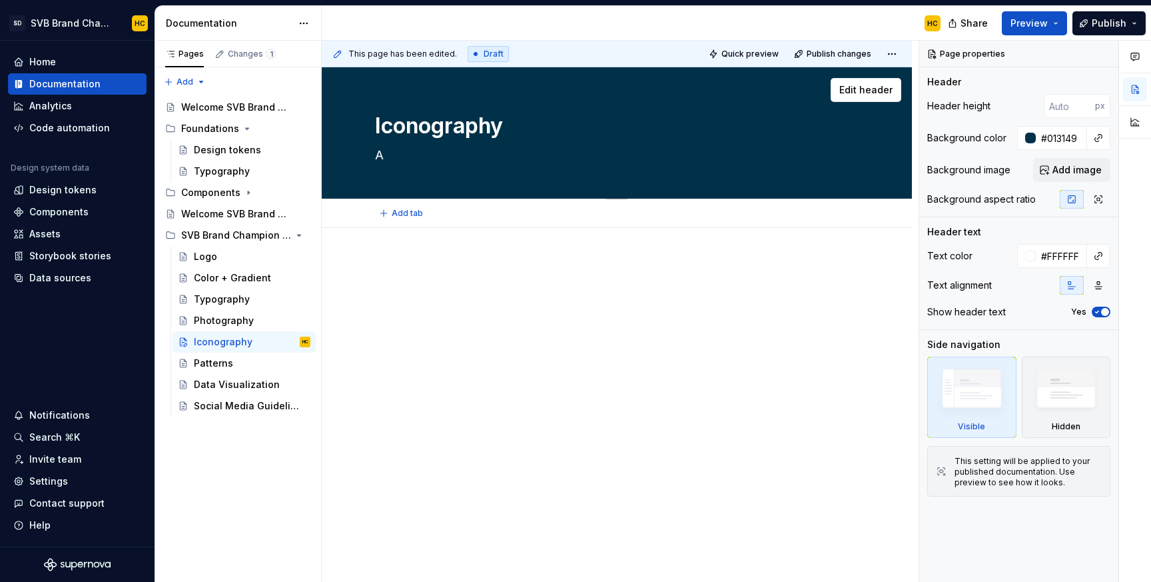
type textarea "*"
type textarea "Av"
type textarea "*"
type textarea "Avi"
type textarea "*"
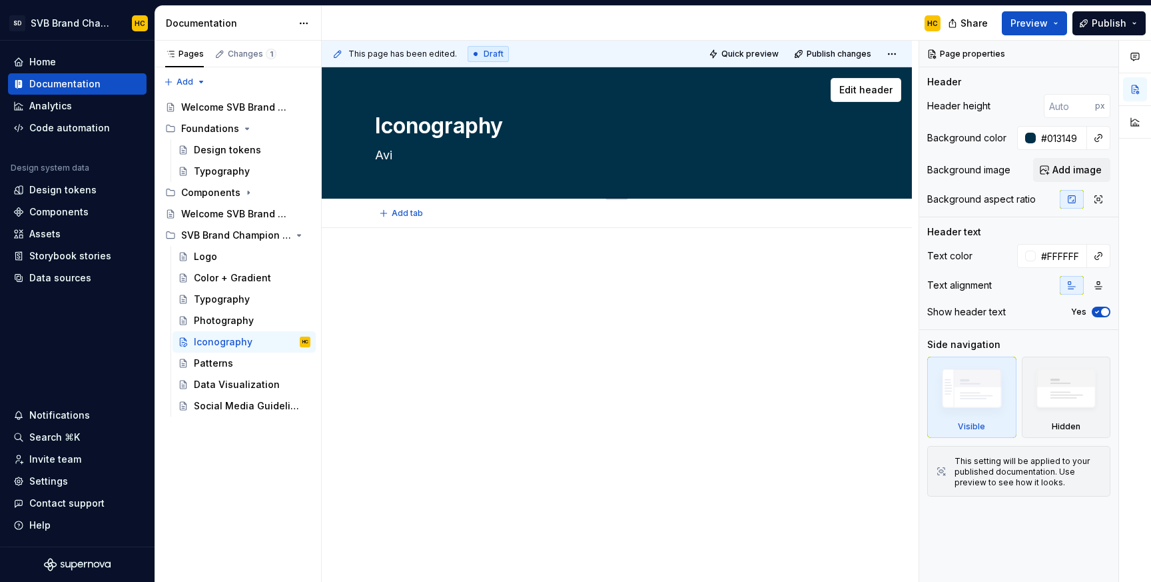
type textarea "Avis"
type textarea "*"
type textarea "Avisu"
type textarea "*"
type textarea "Avisua"
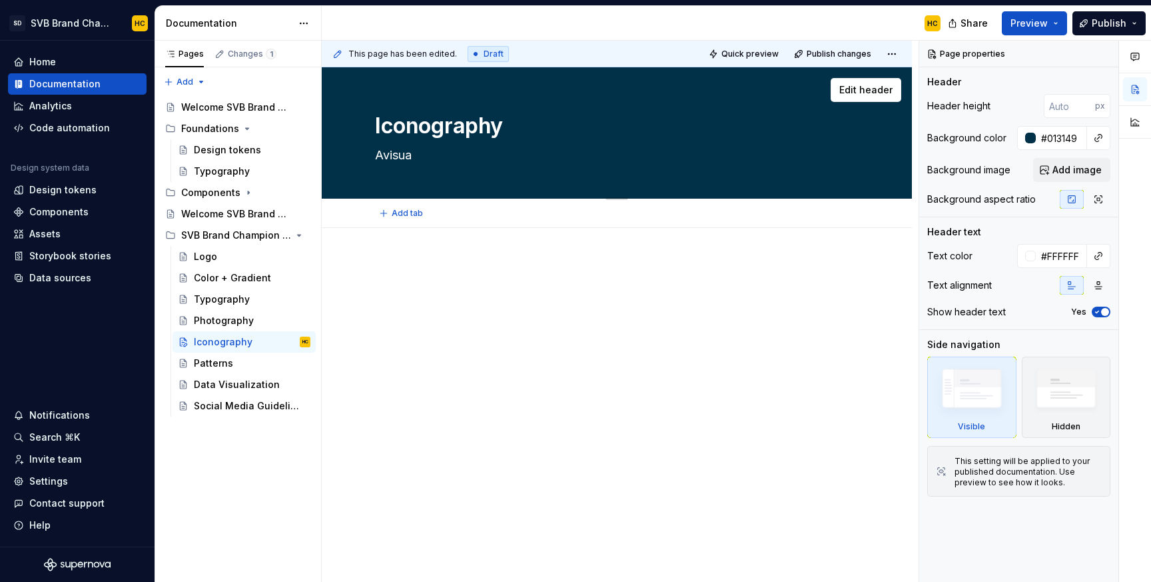
type textarea "*"
type textarea "Avisual"
type textarea "*"
type textarea "Avisual"
type textarea "*"
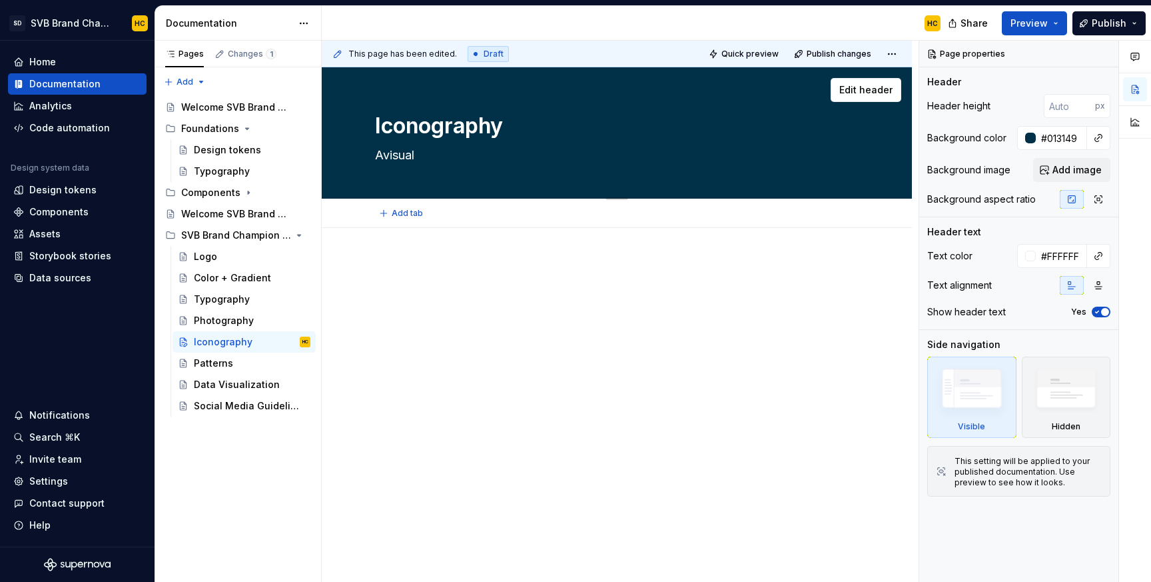
type textarea "Avisual"
type textarea "*"
type textarea "Avisua"
type textarea "*"
type textarea "Avisu"
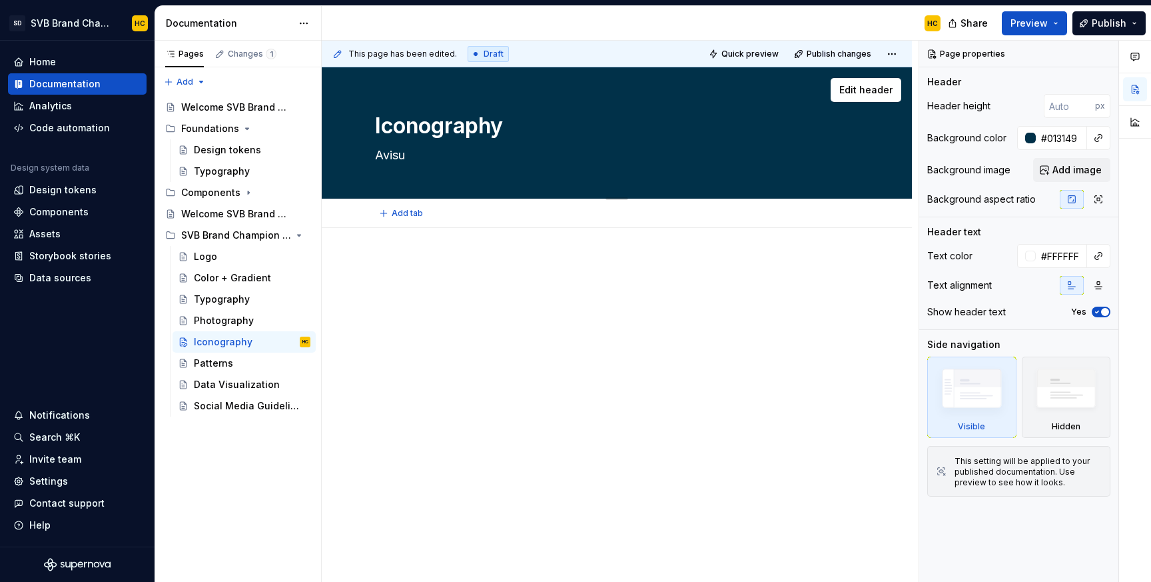
type textarea "*"
type textarea "Avis"
type textarea "*"
type textarea "Avi"
type textarea "*"
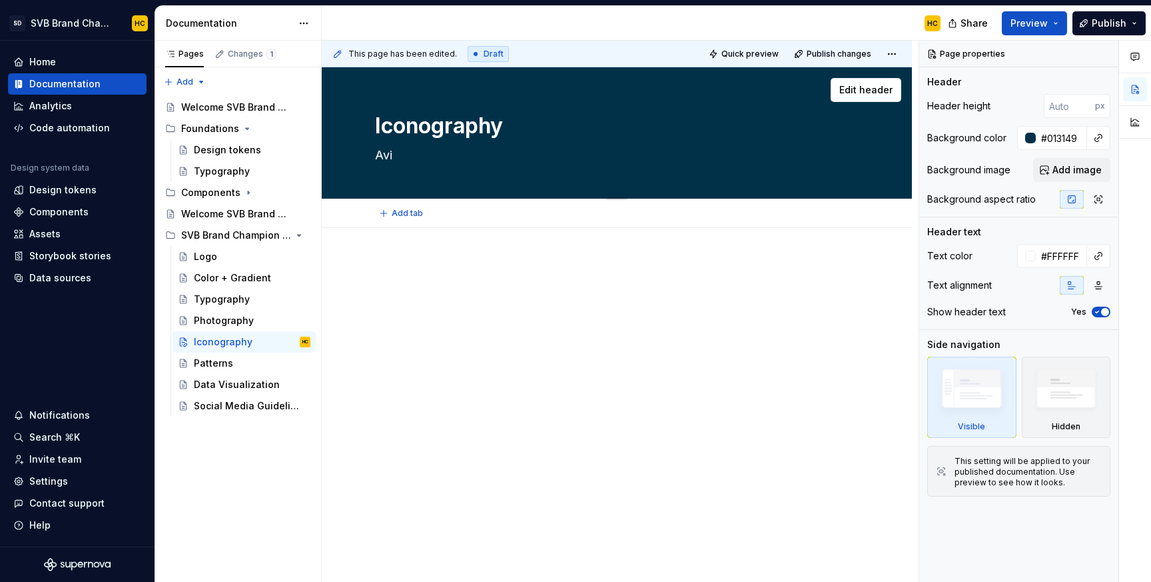
type textarea "Av"
type textarea "*"
type textarea "A"
type textarea "*"
type textarea "A"
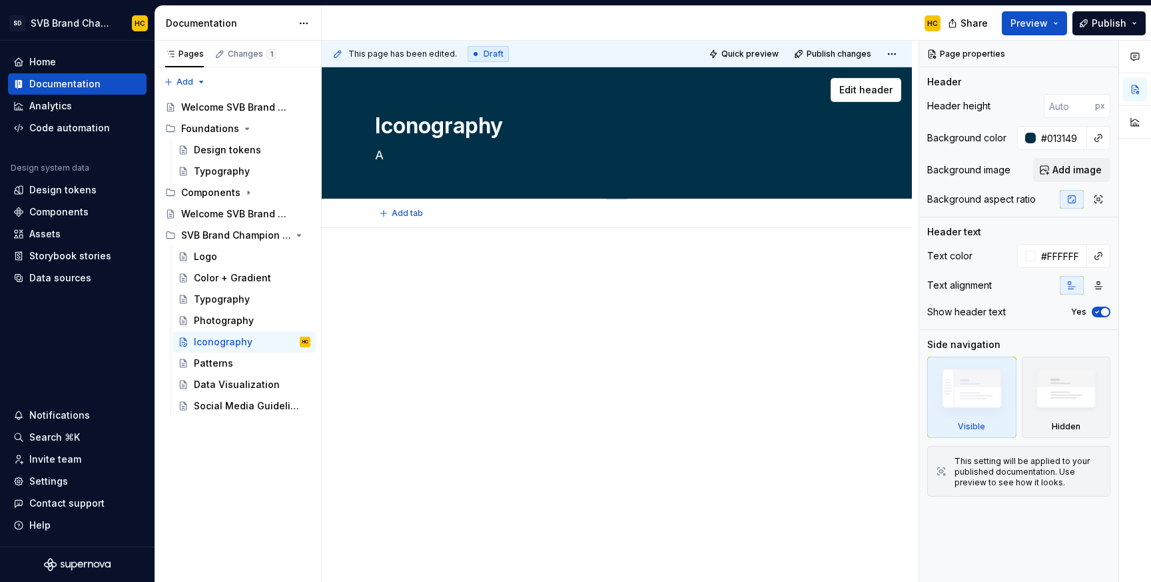
type textarea "*"
type textarea "A v"
type textarea "*"
type textarea "A vi"
type textarea "*"
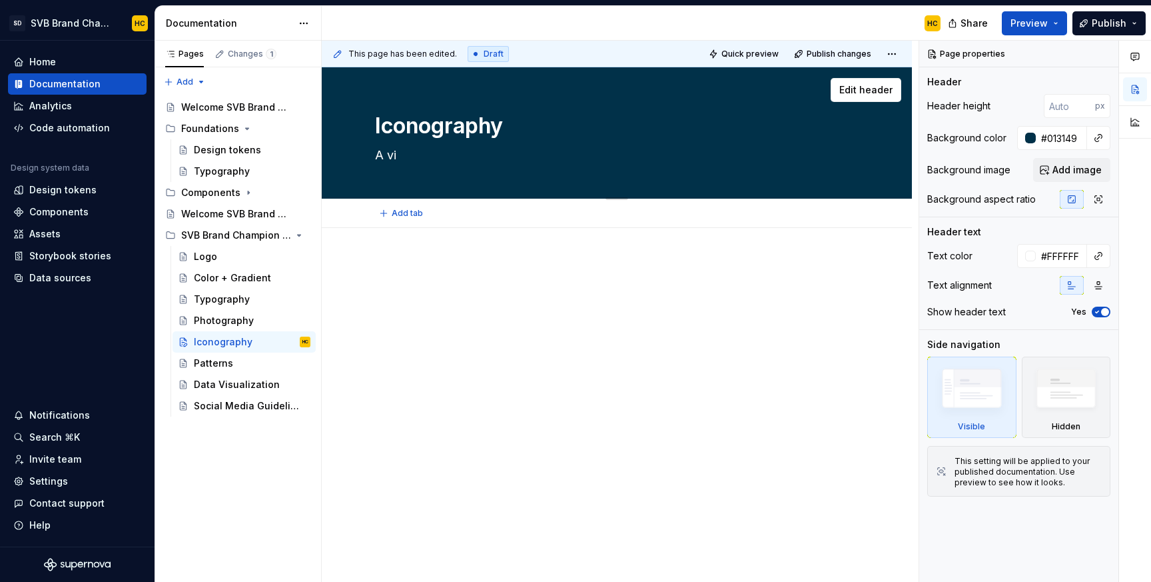
type textarea "A vis"
type textarea "*"
type textarea "A visu"
type textarea "*"
type textarea "A visua"
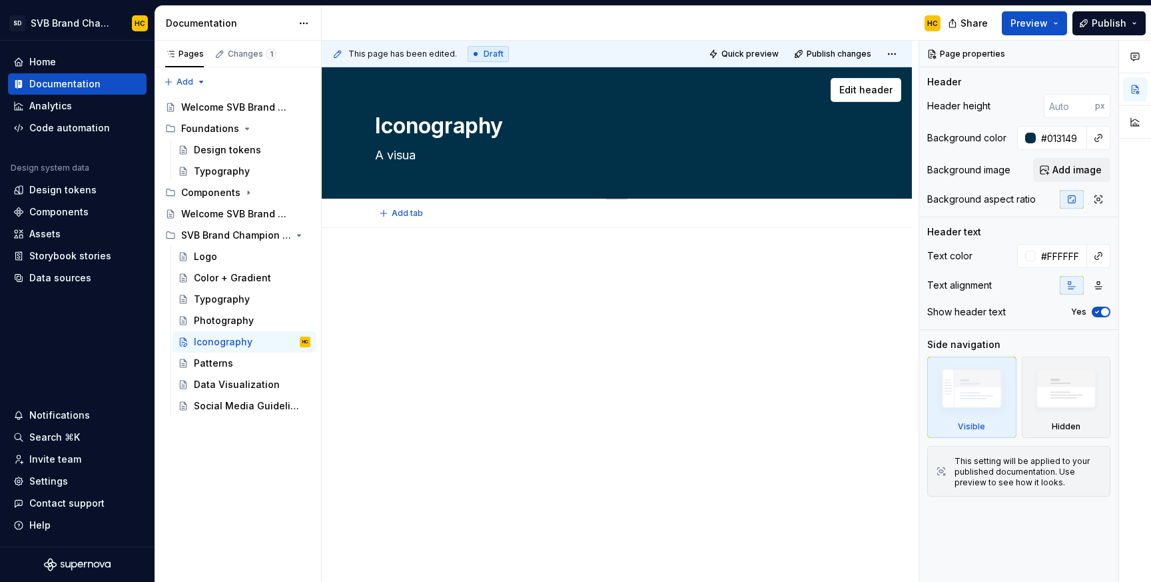
type textarea "*"
type textarea "A visual"
type textarea "*"
type textarea "A visual l"
type textarea "*"
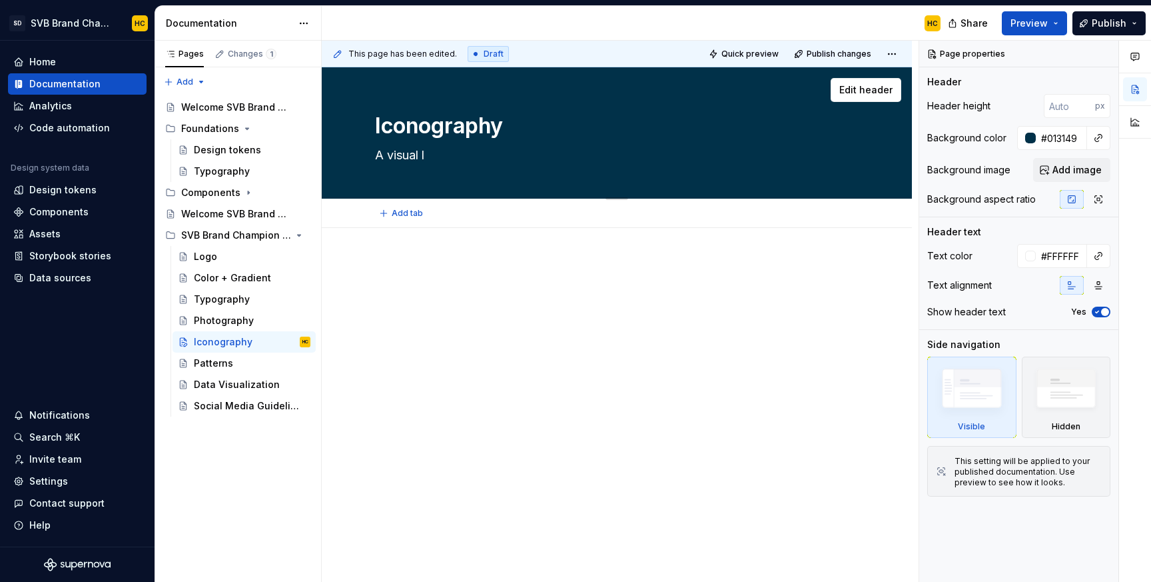
type textarea "A visual la"
type textarea "*"
type textarea "A visual lan"
type textarea "*"
type textarea "A visual lang"
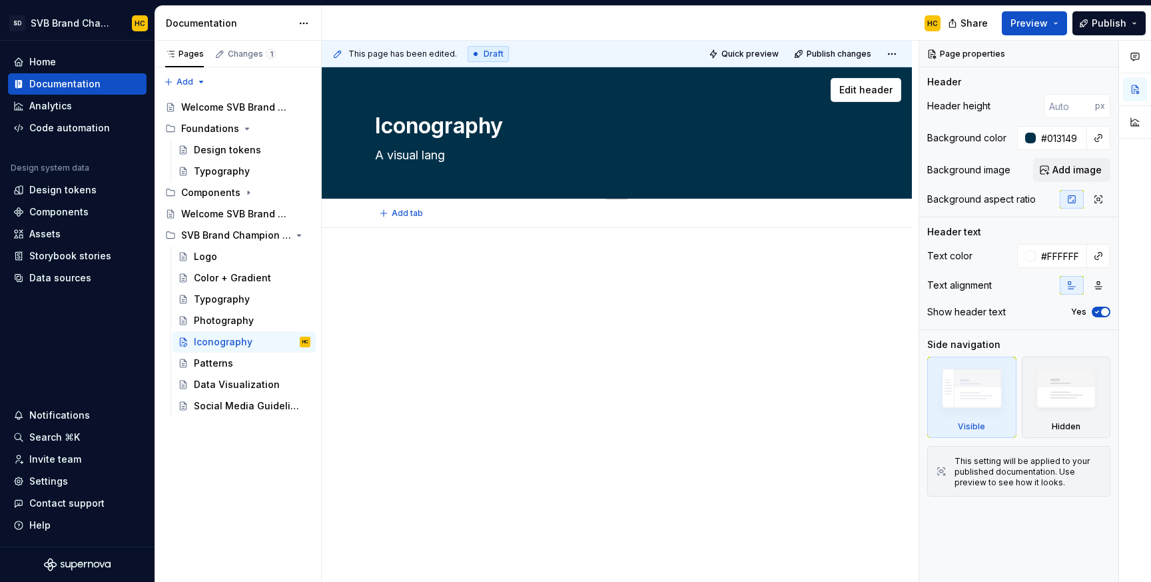
type textarea "*"
type textarea "A visual langu"
type textarea "*"
type textarea "A visual langua"
type textarea "*"
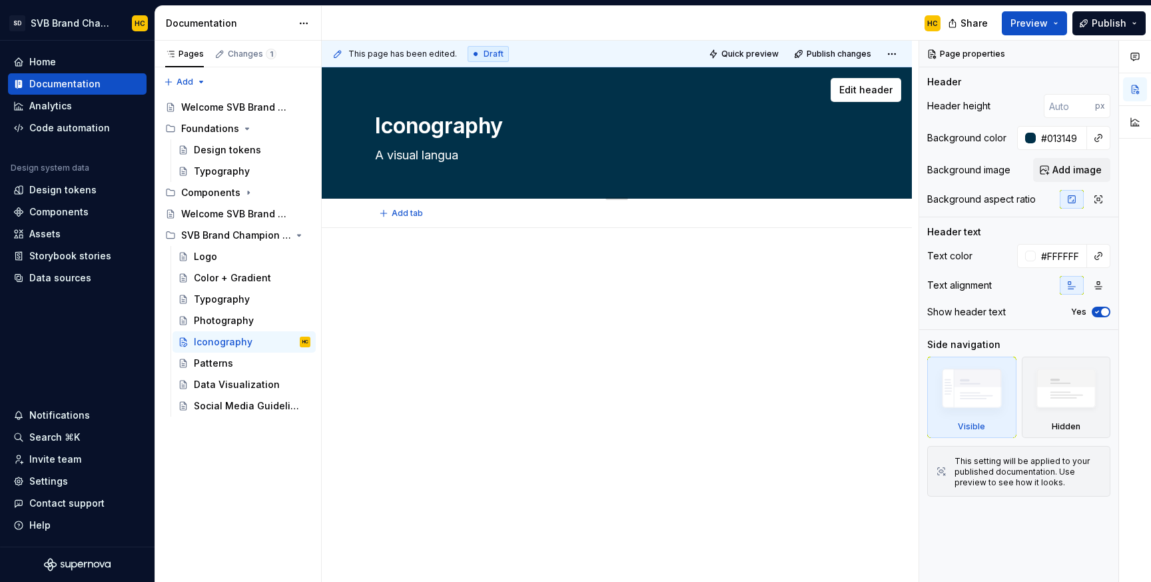
type textarea "A visual languag"
type textarea "*"
type textarea "A visual language"
type textarea "*"
type textarea "A visual language"
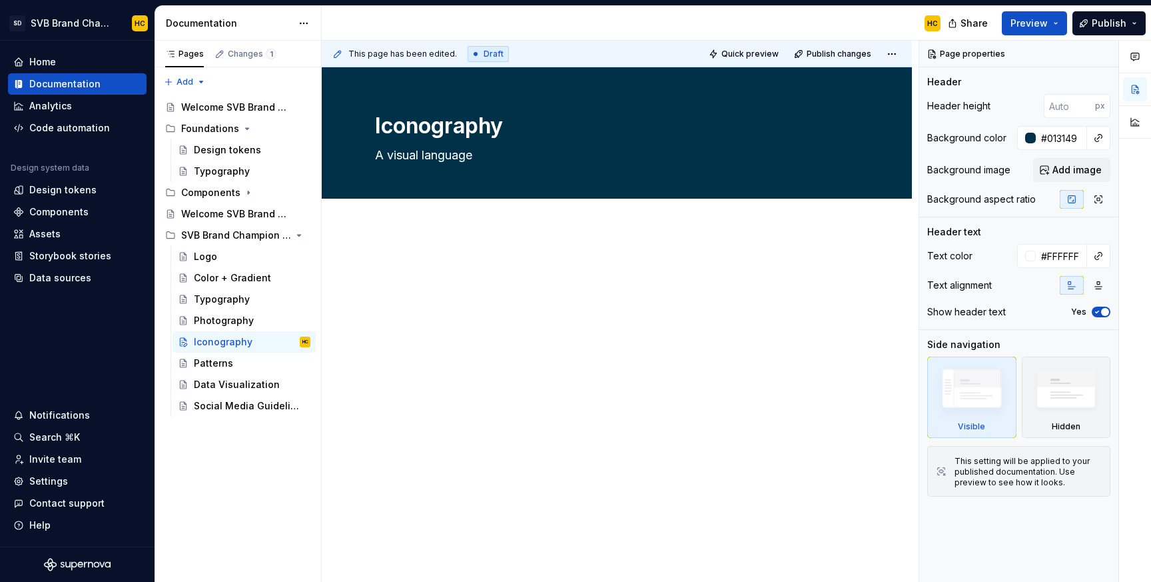
click at [405, 248] on div at bounding box center [617, 364] width 590 height 273
type textarea "*"
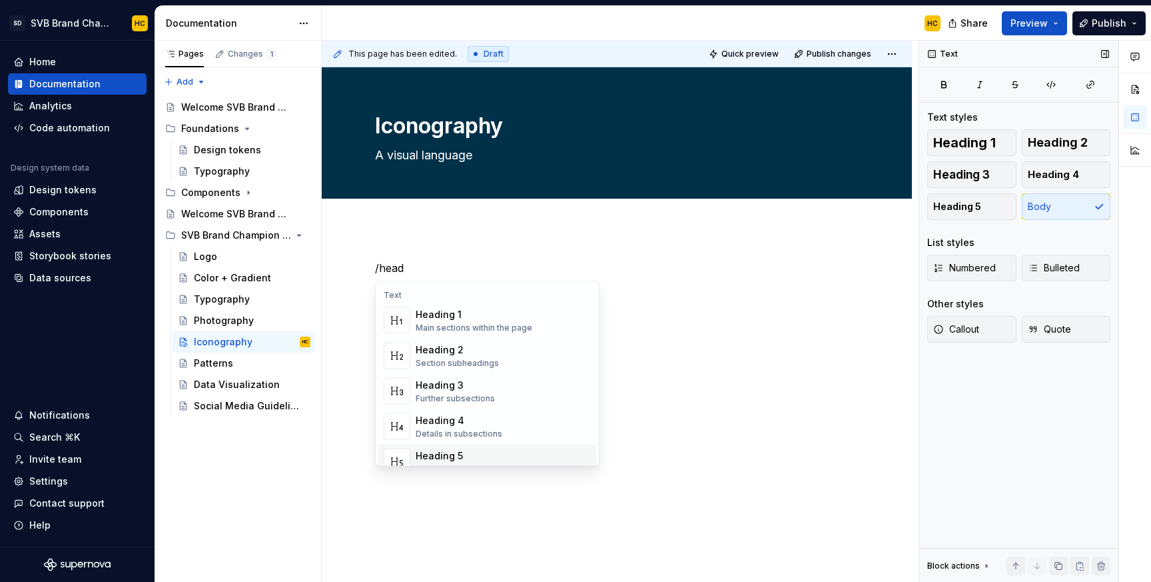
click at [560, 454] on div "Heading 5 Nuanced details or sub-points" at bounding box center [503, 461] width 175 height 27
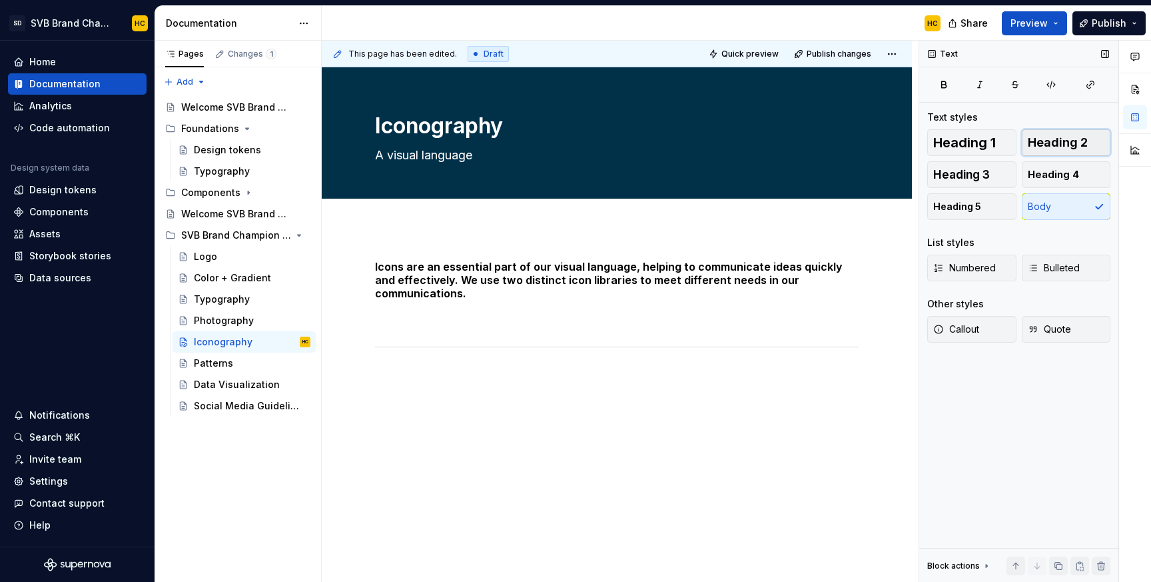
click at [1041, 137] on span "Heading 2" at bounding box center [1058, 142] width 60 height 13
click at [574, 407] on h2 at bounding box center [617, 417] width 484 height 21
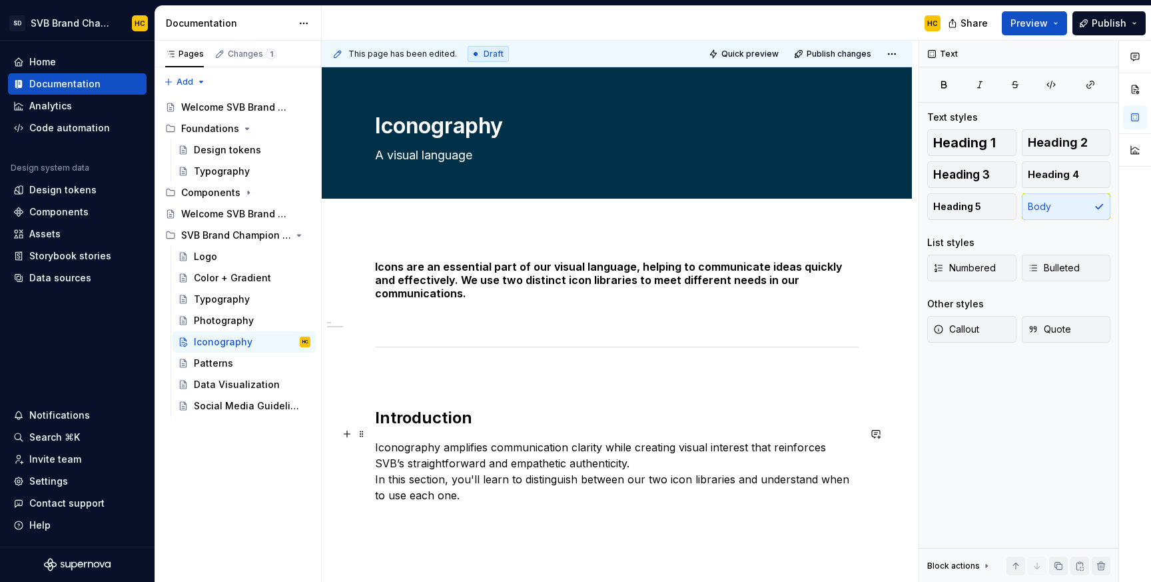
click at [603, 448] on p "Iconography amplifies communication clarity while creating visual interest that…" at bounding box center [617, 471] width 484 height 64
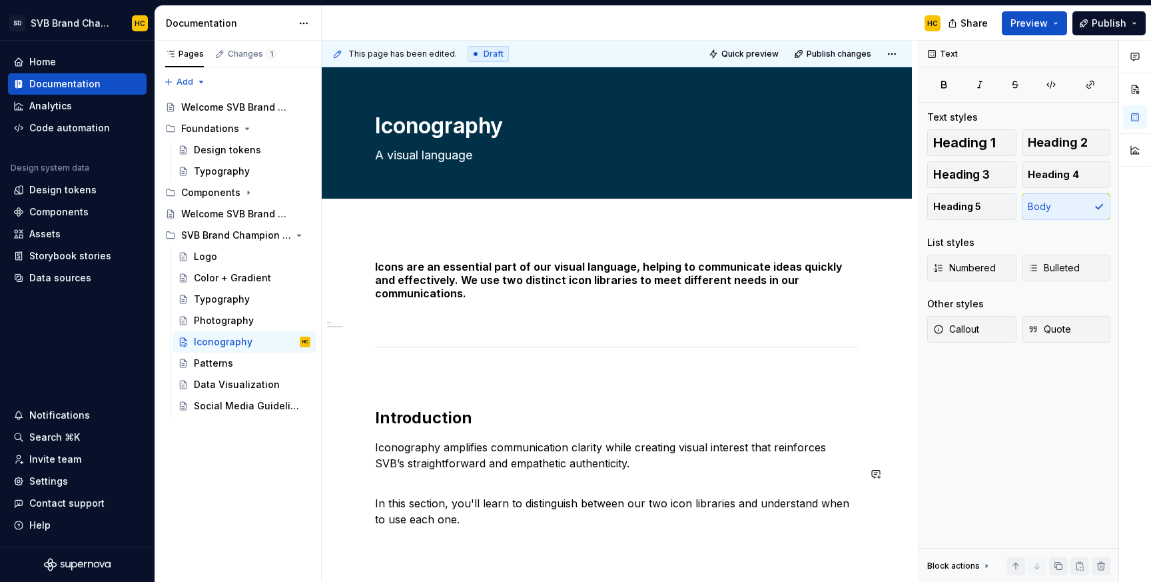
click at [560, 520] on div "Icons are an essential part of our visual language, helping to communicate idea…" at bounding box center [617, 401] width 484 height 283
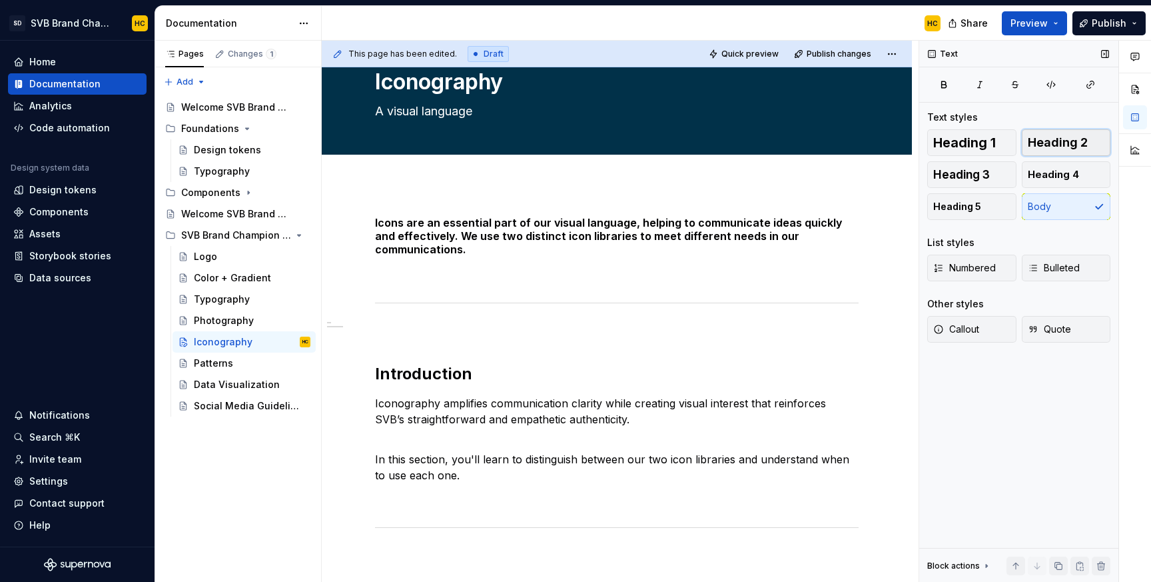
click at [1048, 137] on span "Heading 2" at bounding box center [1058, 142] width 60 height 13
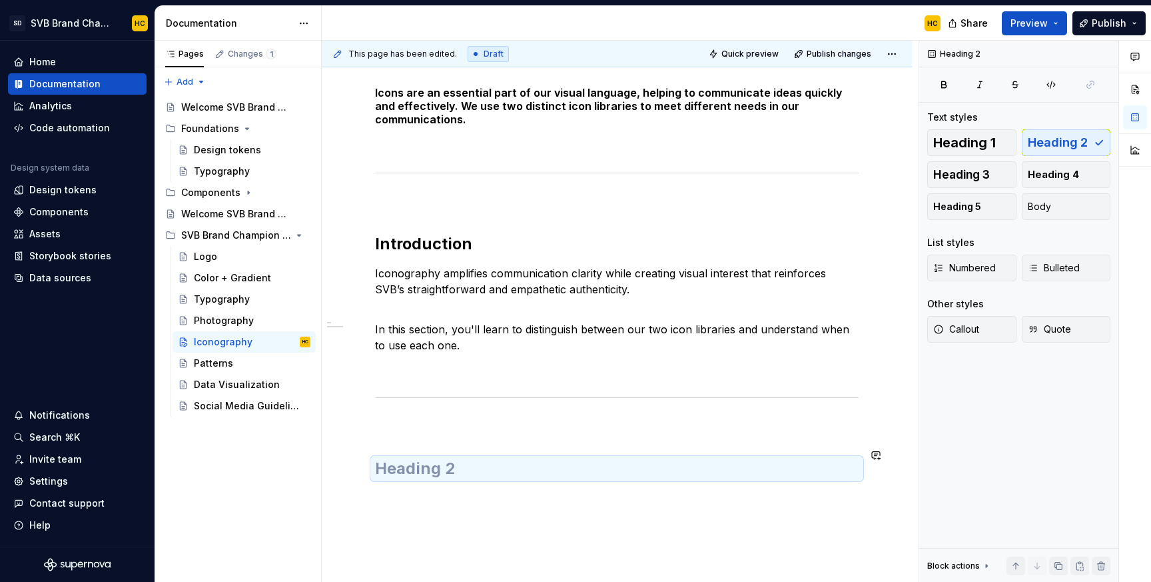
scroll to position [178, 0]
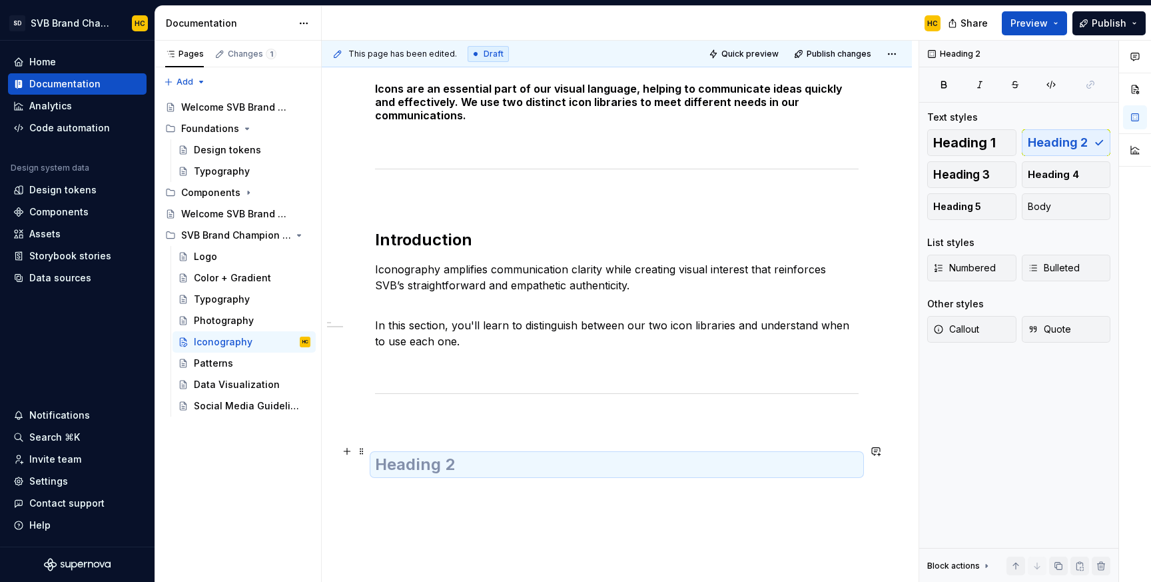
click at [417, 455] on h2 at bounding box center [617, 464] width 484 height 21
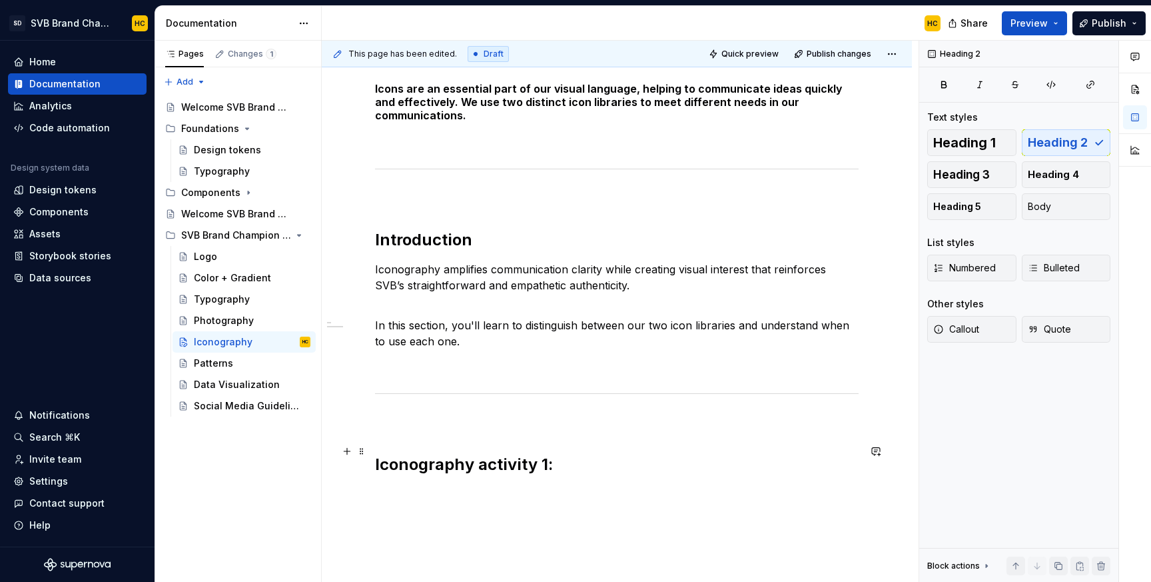
click at [570, 454] on h2 "Iconography activity 1:" at bounding box center [617, 464] width 484 height 21
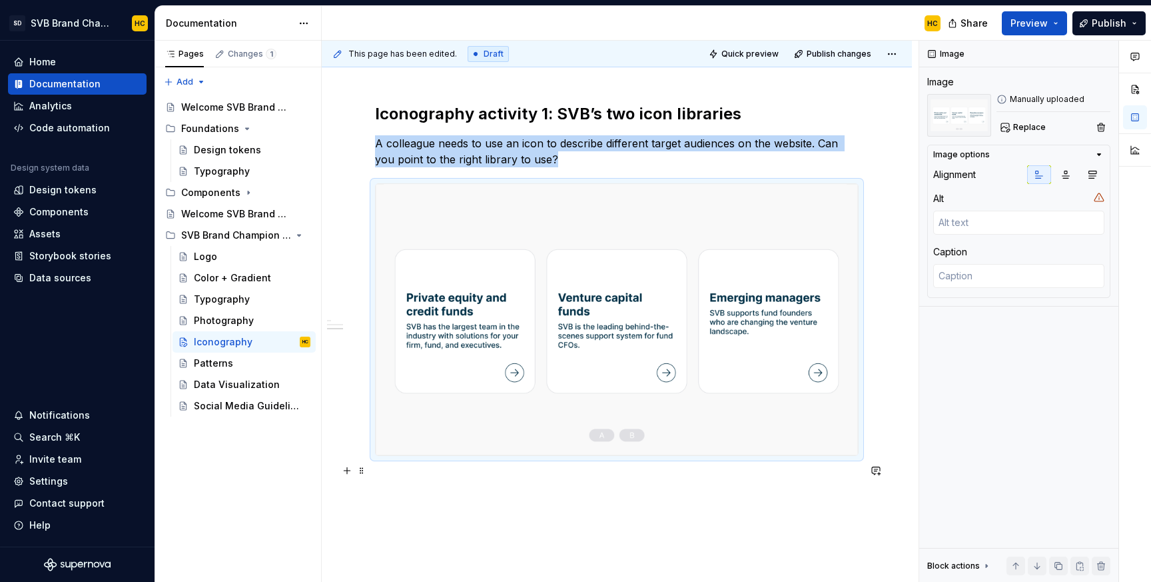
scroll to position [542, 0]
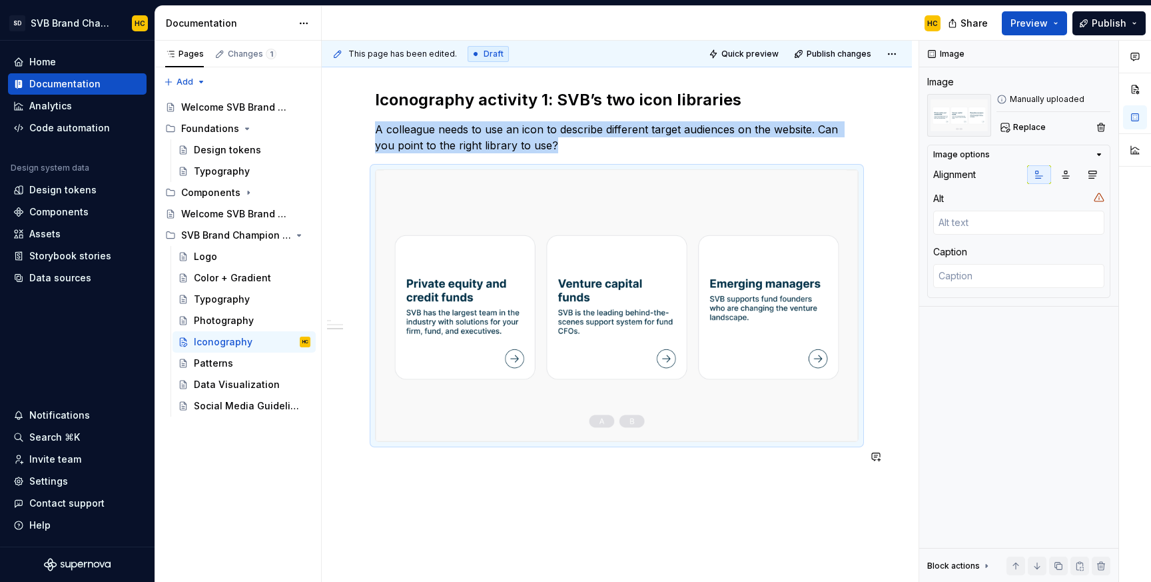
click at [508, 467] on div "Icons are an essential part of our visual language, helping to communicate idea…" at bounding box center [617, 103] width 484 height 772
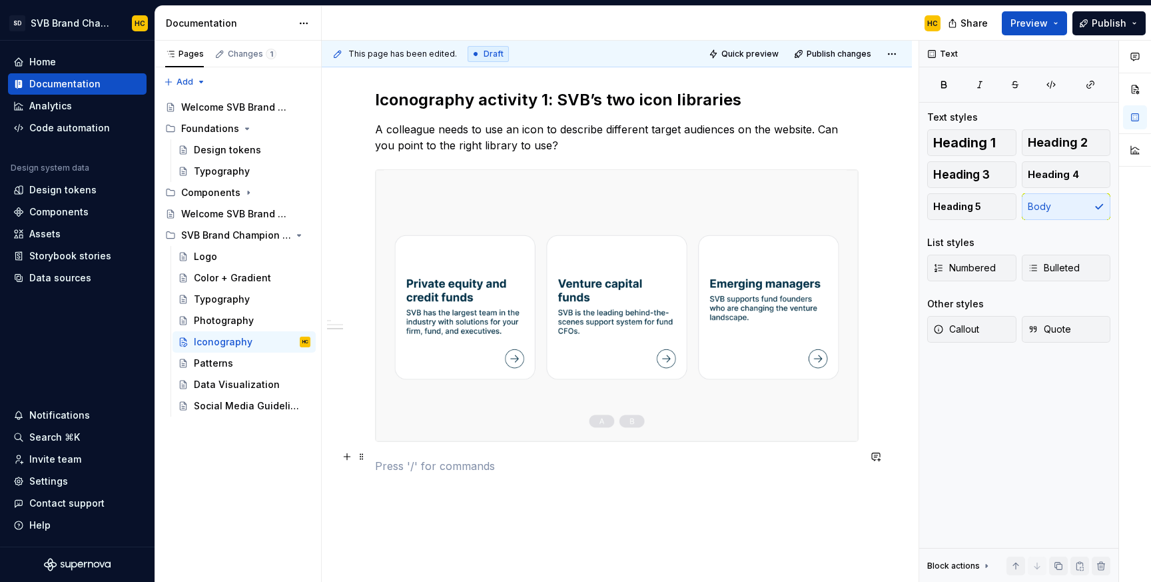
click at [510, 462] on p at bounding box center [617, 466] width 484 height 16
click at [362, 495] on span at bounding box center [362, 491] width 11 height 19
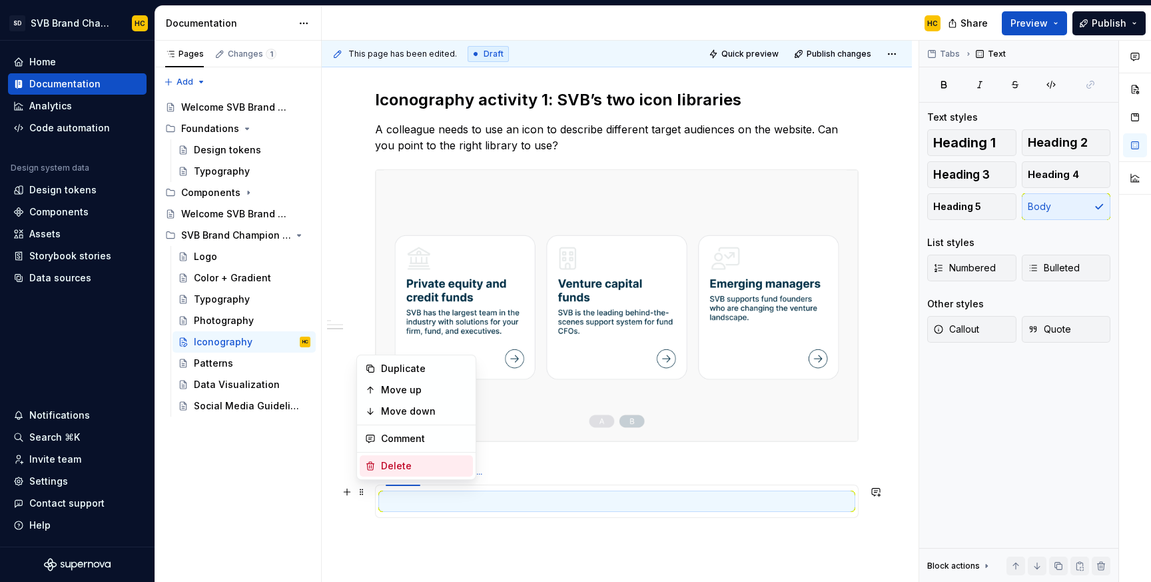
click at [394, 468] on div "Delete" at bounding box center [424, 465] width 87 height 13
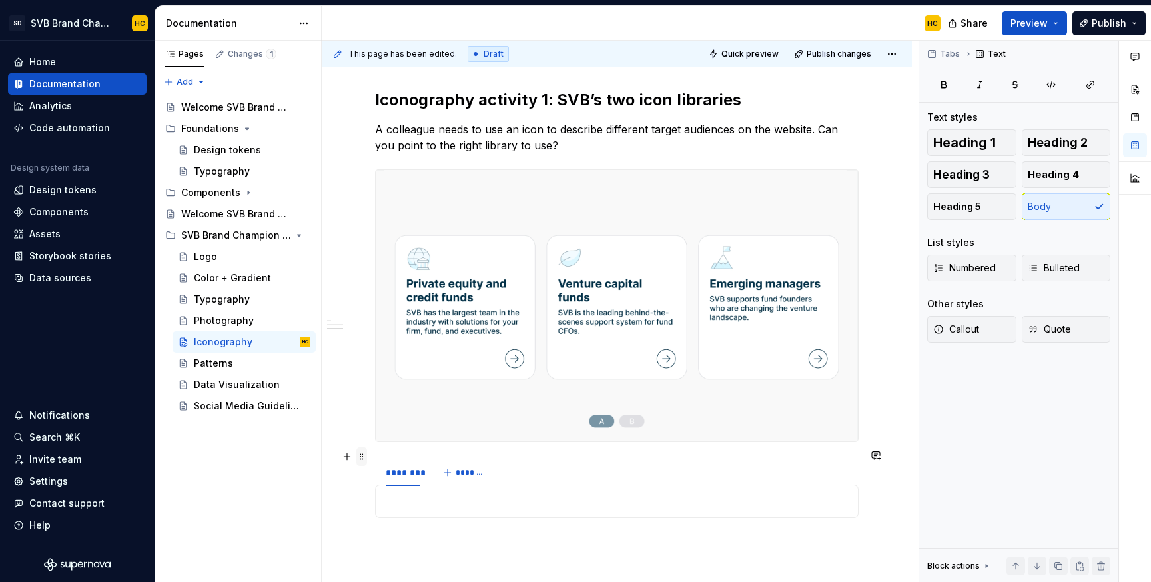
click at [364, 460] on span at bounding box center [362, 456] width 11 height 19
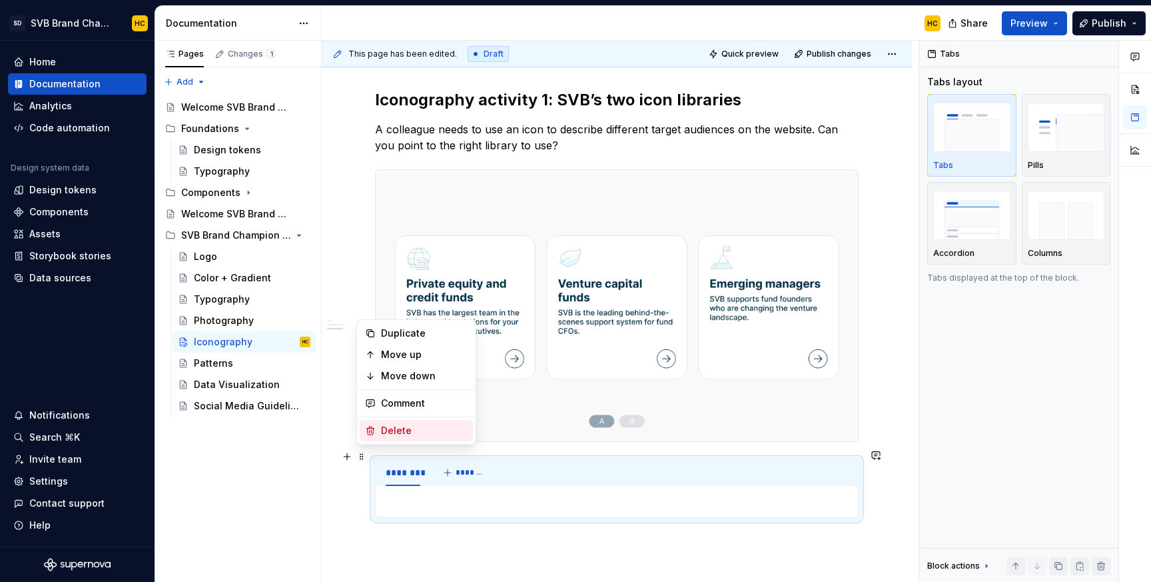
click at [379, 432] on div "Delete" at bounding box center [416, 430] width 113 height 21
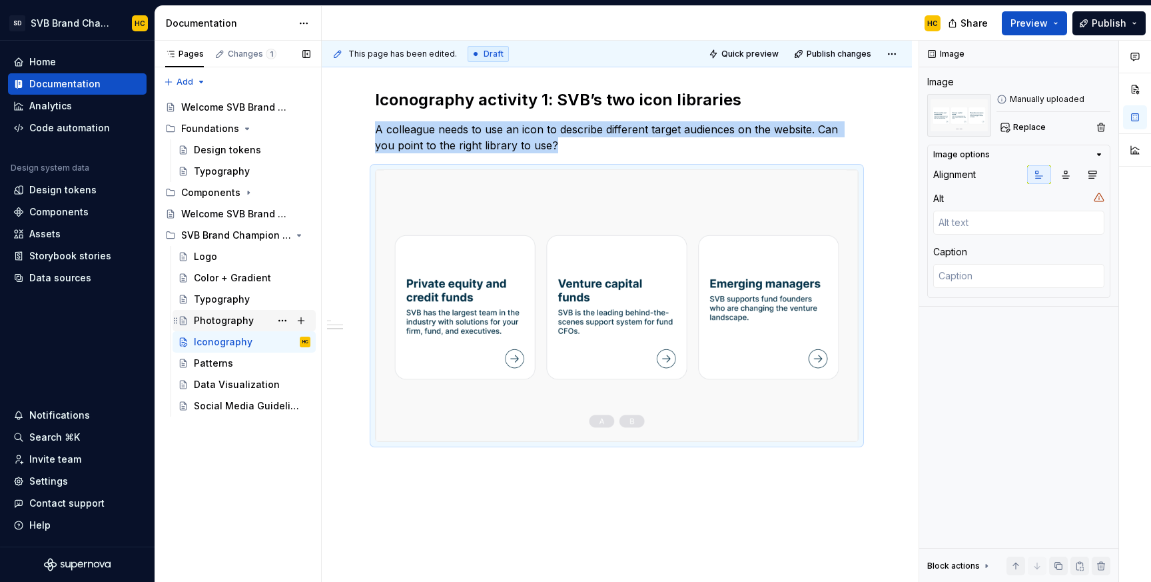
click at [233, 318] on div "Photography" at bounding box center [224, 320] width 60 height 13
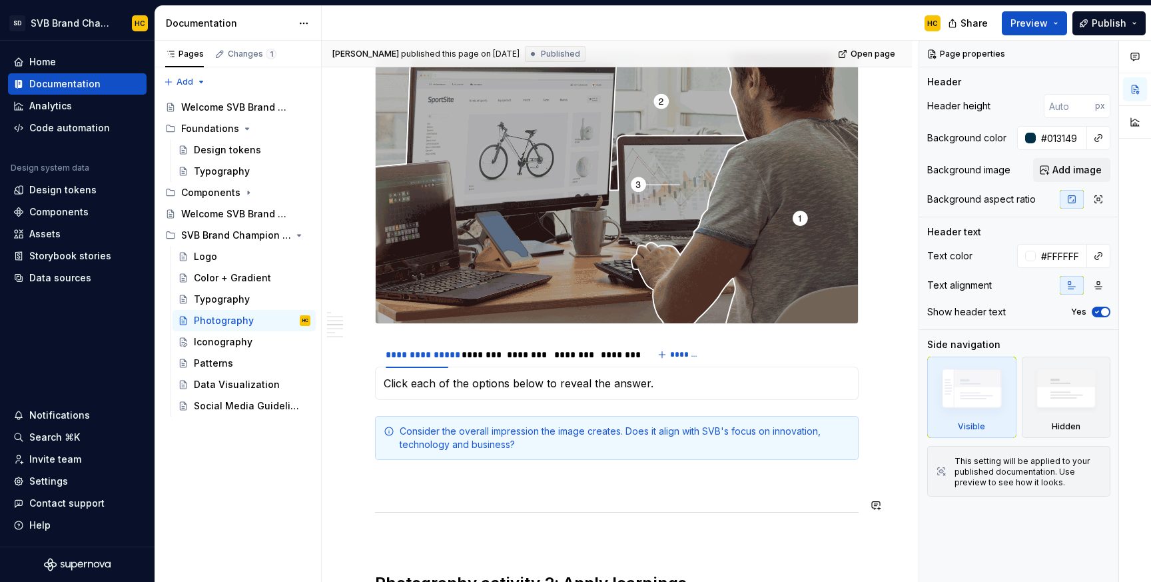
scroll to position [738, 0]
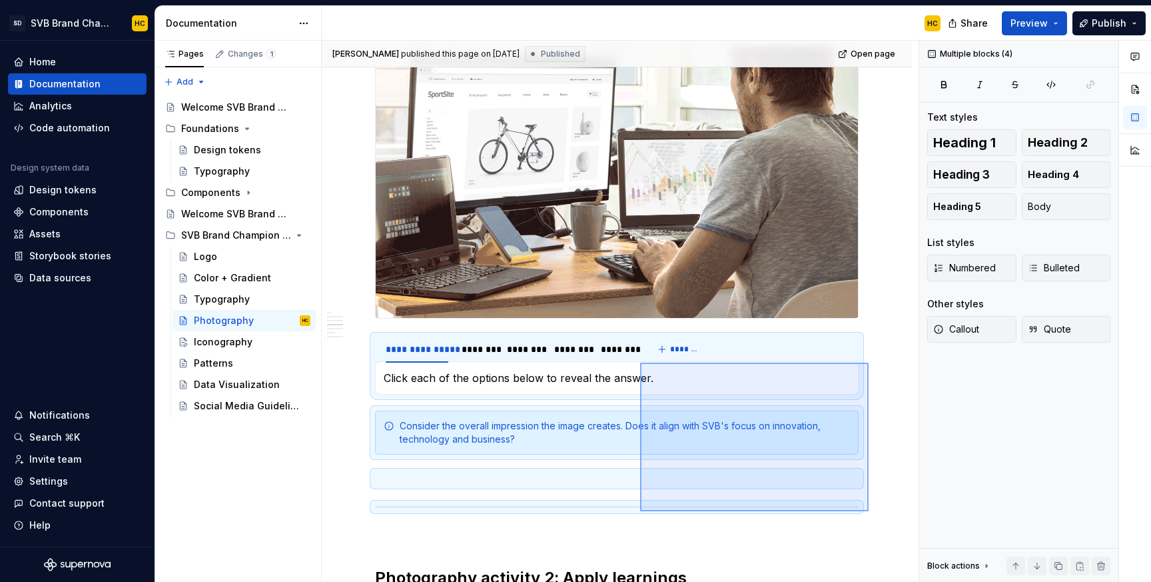
drag, startPoint x: 869, startPoint y: 516, endPoint x: 640, endPoint y: 363, distance: 275.6
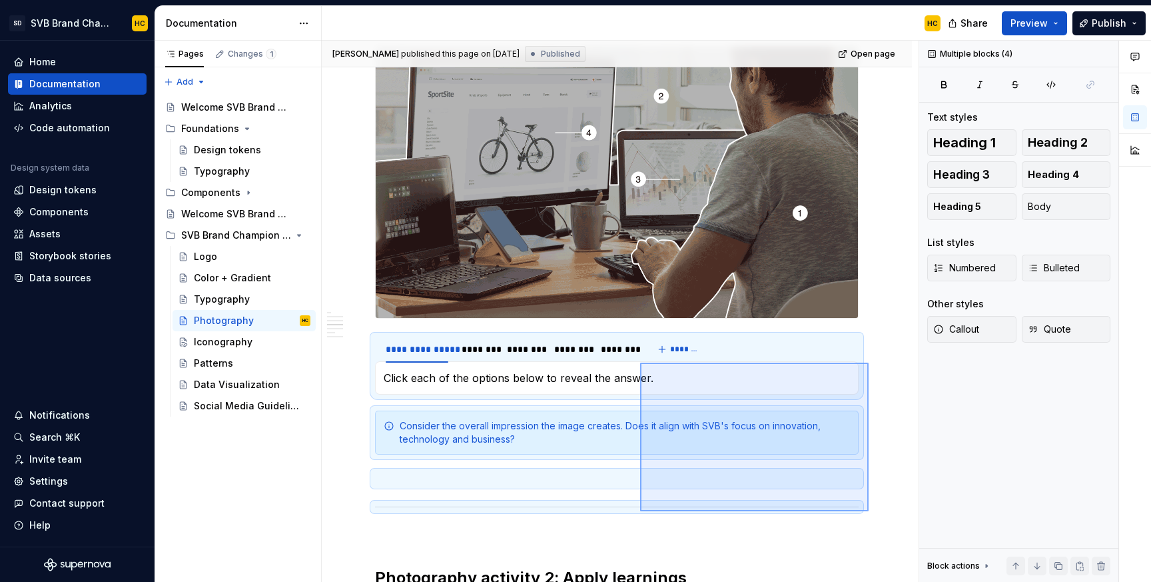
click at [640, 363] on div "**********" at bounding box center [620, 312] width 597 height 542
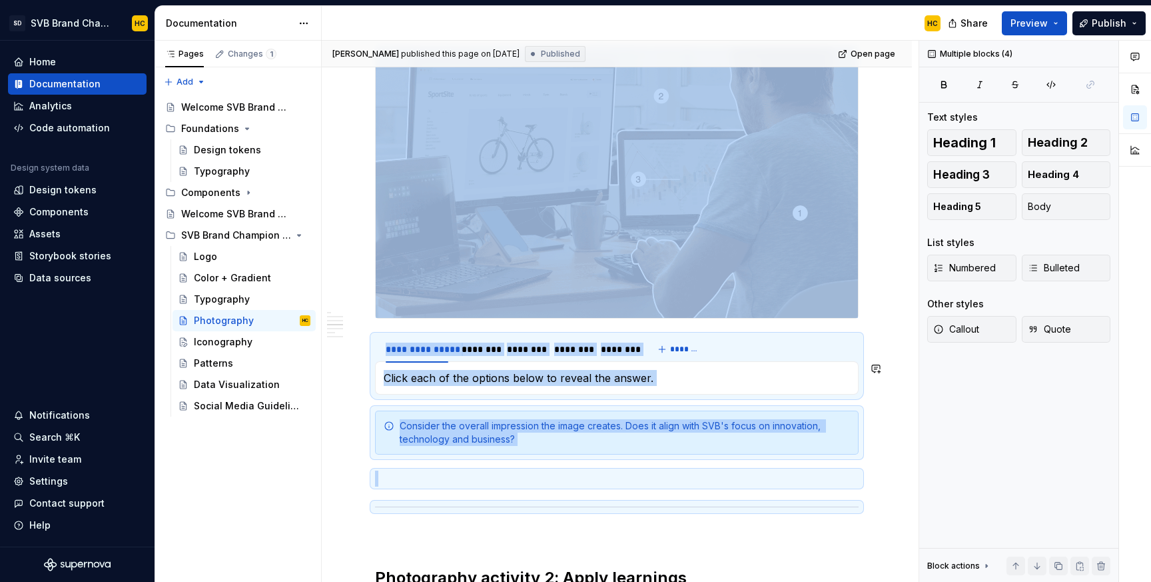
copy div "**********"
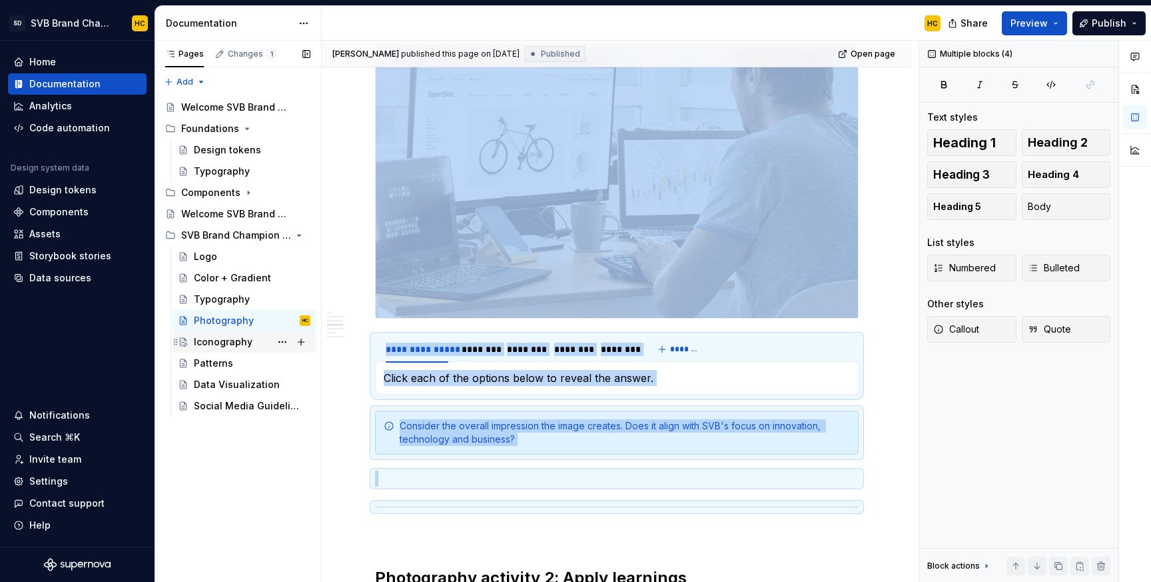
click at [247, 340] on div "Iconography" at bounding box center [223, 341] width 59 height 13
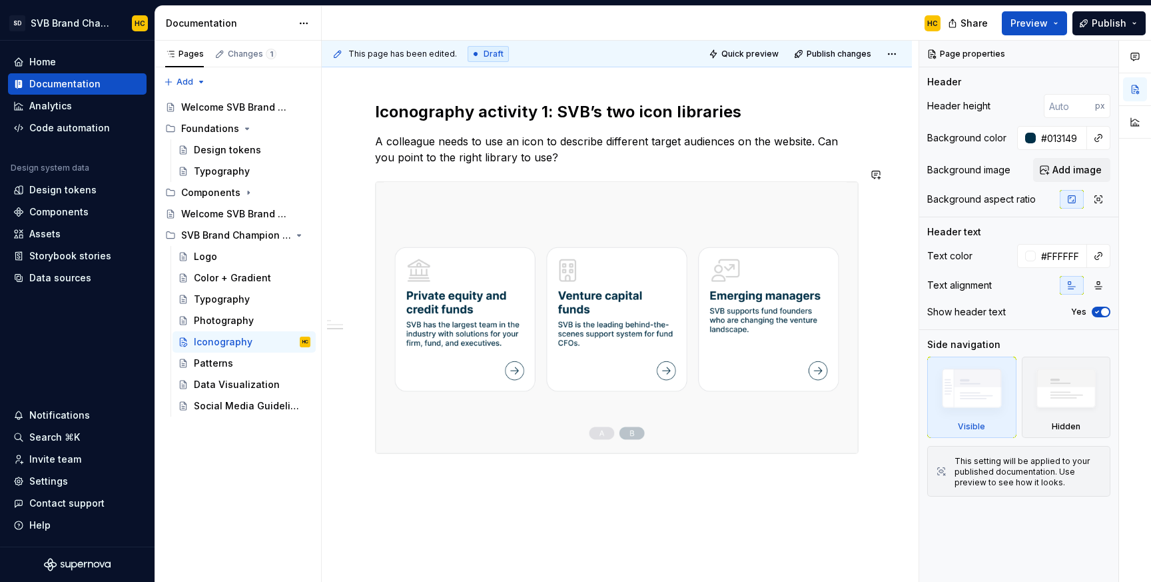
scroll to position [532, 0]
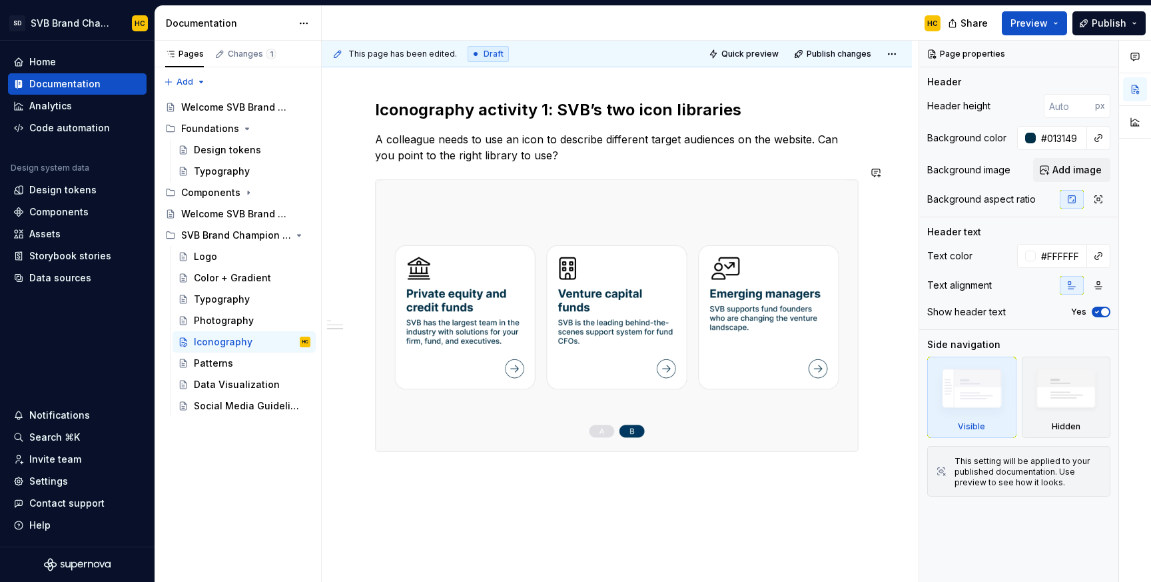
type textarea "*"
click at [492, 464] on div "Icons are an essential part of our visual language, helping to communicate idea…" at bounding box center [617, 168] width 590 height 947
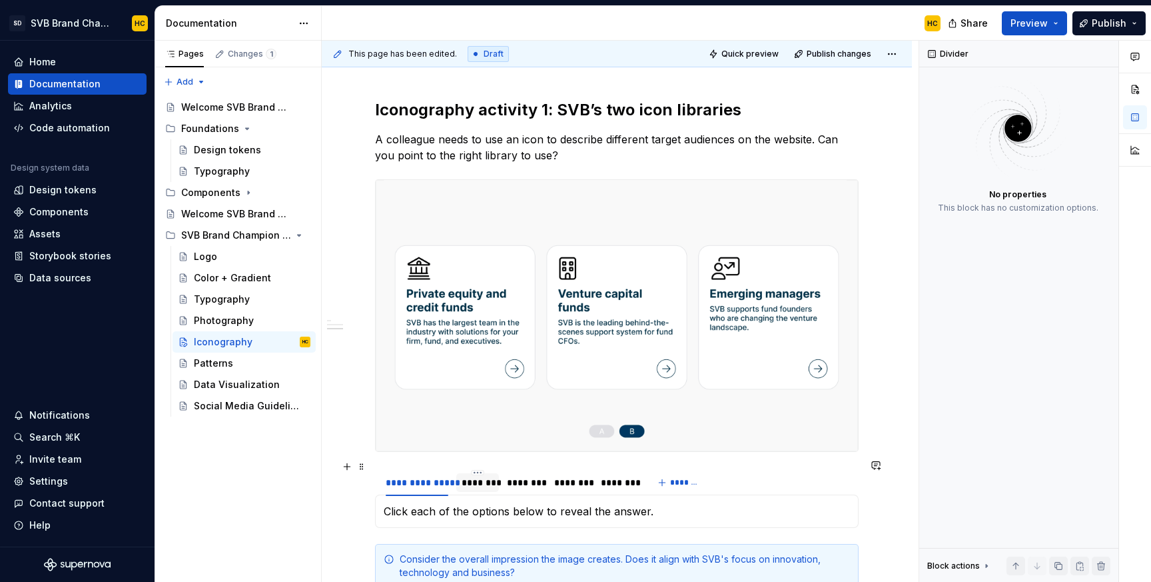
click at [488, 476] on div "********" at bounding box center [478, 482] width 32 height 13
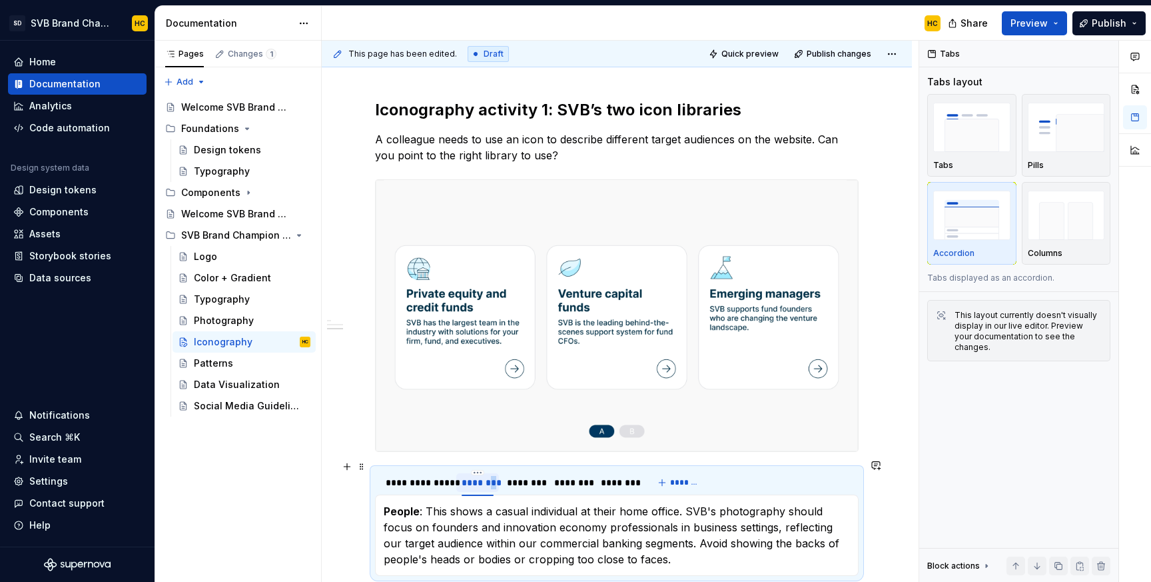
click at [488, 476] on div "********" at bounding box center [478, 482] width 32 height 13
type input "********"
click at [527, 476] on div "********" at bounding box center [532, 482] width 34 height 13
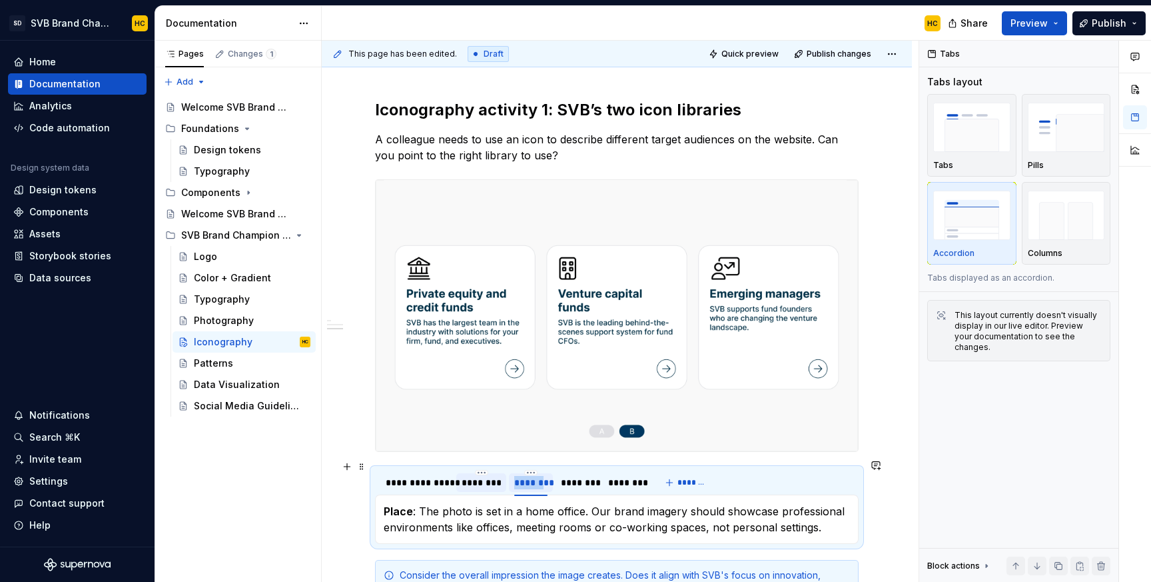
click at [527, 476] on div "********" at bounding box center [531, 482] width 34 height 13
type input "********"
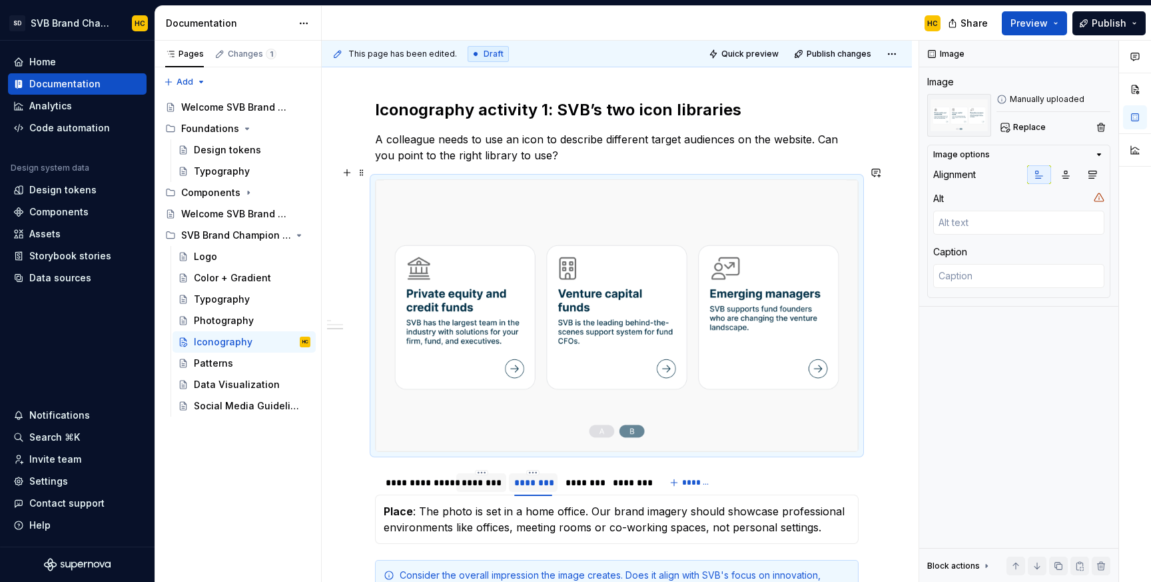
click at [498, 426] on img at bounding box center [617, 315] width 482 height 271
click at [490, 476] on div "********" at bounding box center [481, 482] width 39 height 13
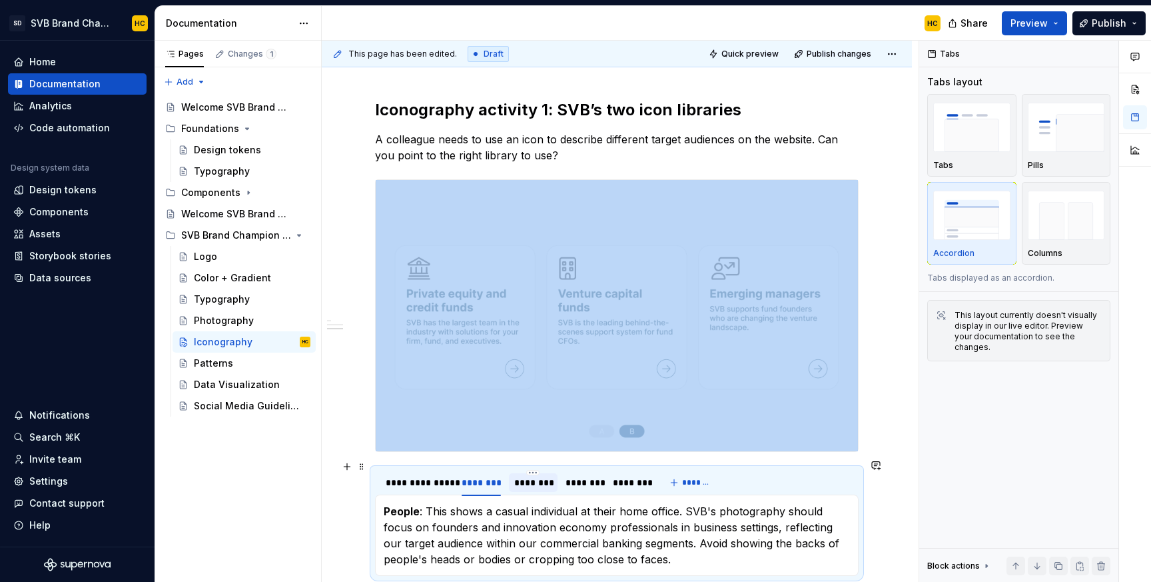
type textarea "*"
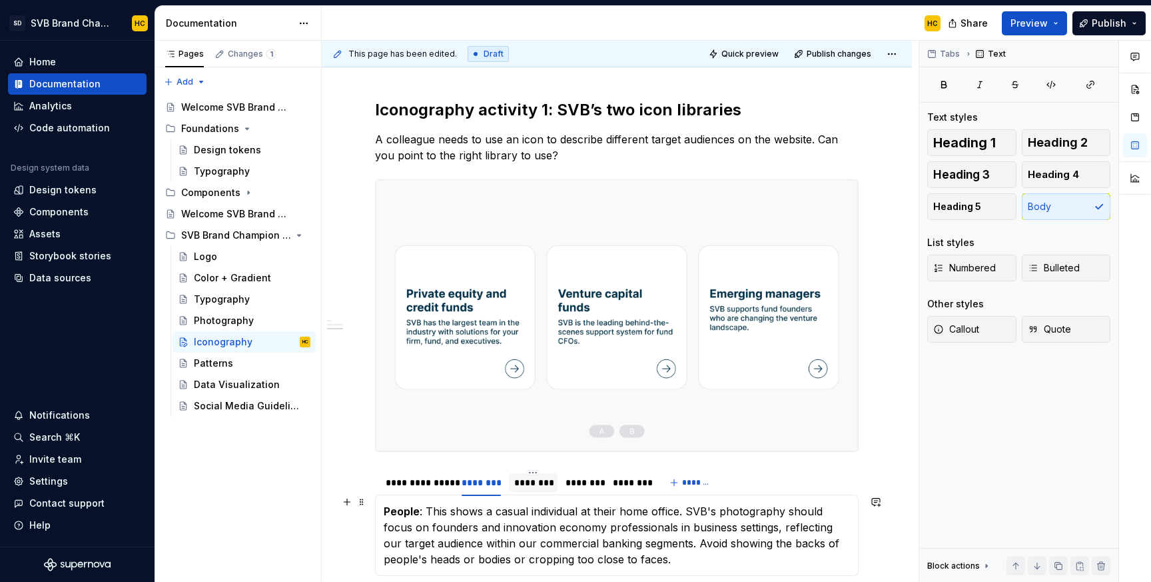
click at [460, 517] on p "People : This shows a casual individual at their home office. SVB's photography…" at bounding box center [617, 535] width 466 height 64
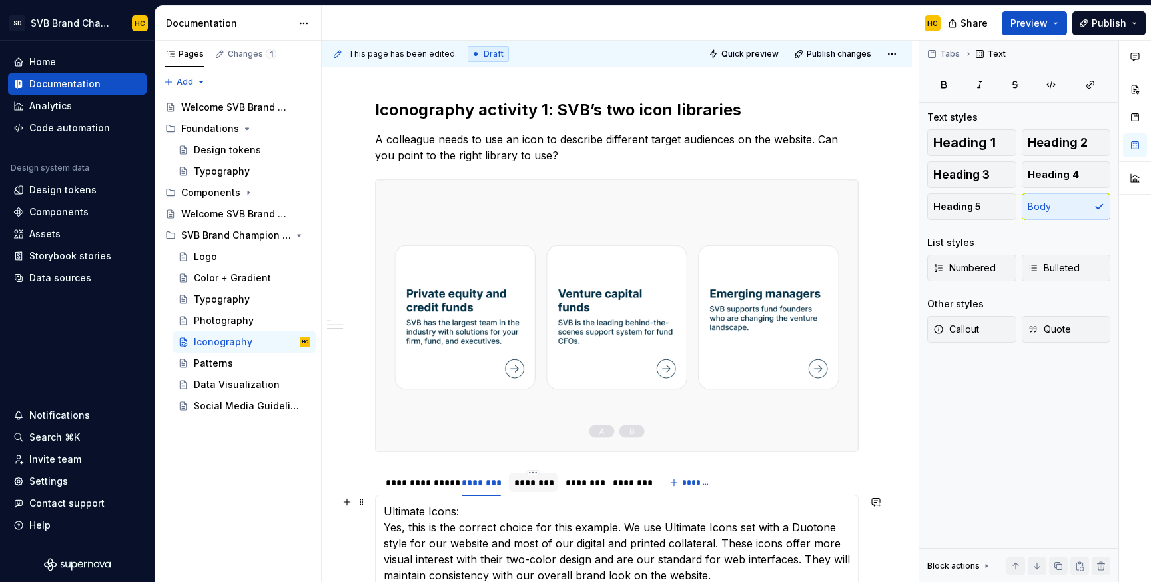
click at [456, 505] on p "Ultimate Icons: Yes, this is the correct choice for this example. We use Ultima…" at bounding box center [617, 543] width 466 height 80
drag, startPoint x: 538, startPoint y: 504, endPoint x: 384, endPoint y: 507, distance: 154.0
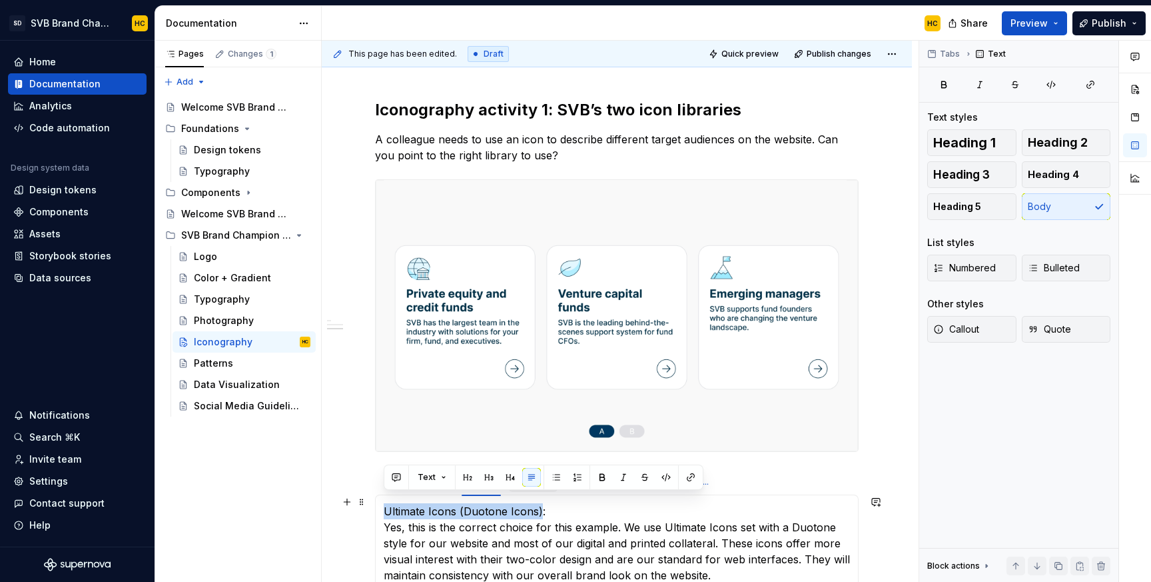
click at [384, 507] on p "Ultimate Icons (Duotone Icons): Yes, this is the correct choice for this exampl…" at bounding box center [617, 543] width 466 height 80
click at [600, 481] on button "button" at bounding box center [602, 477] width 19 height 19
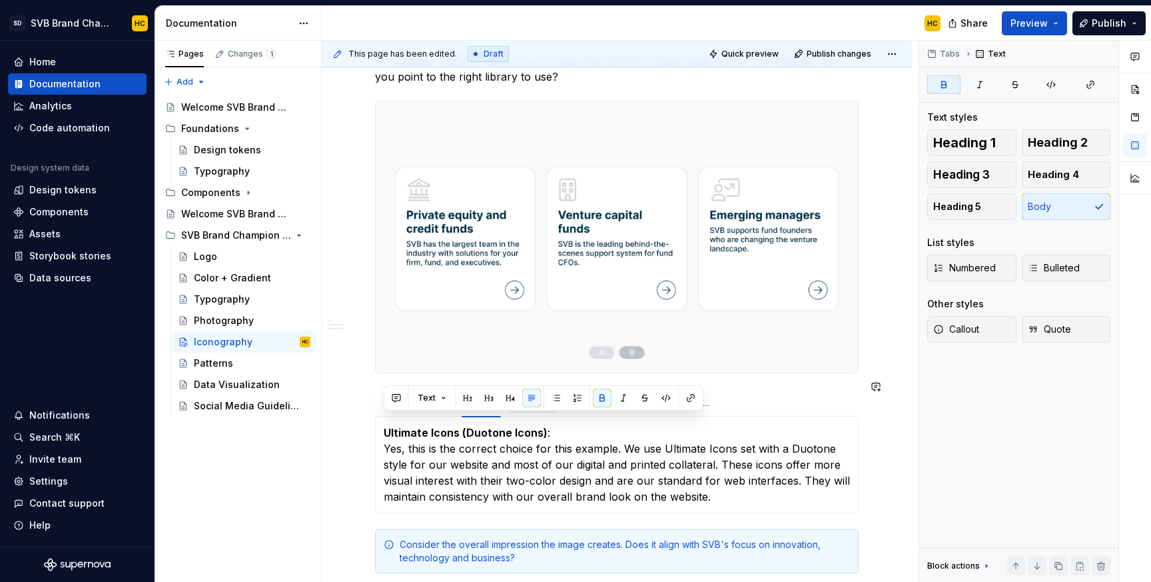
scroll to position [612, 0]
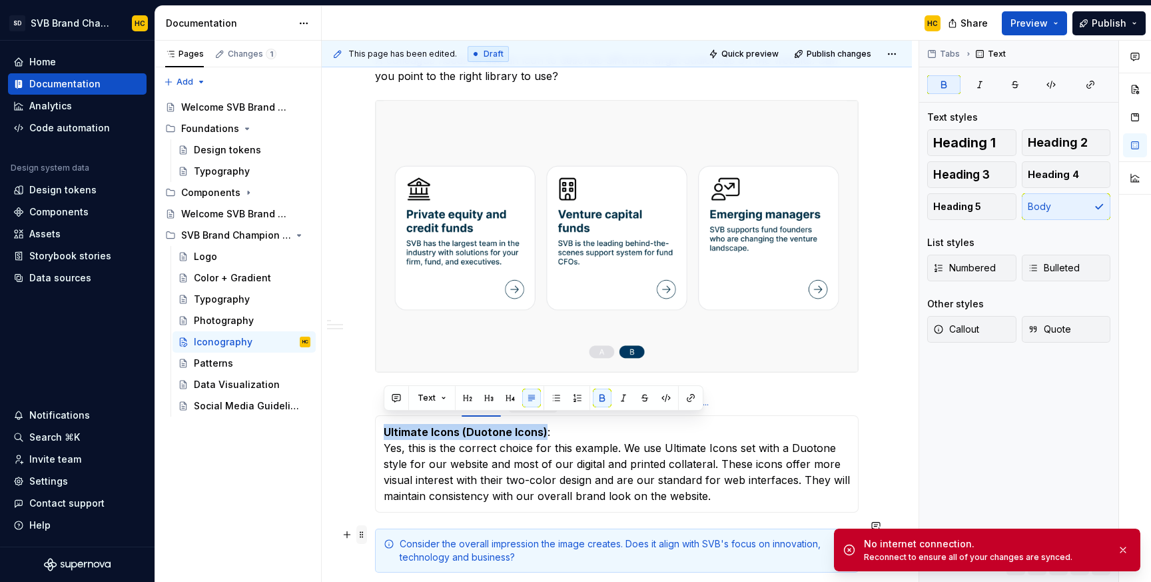
click at [363, 535] on span at bounding box center [362, 534] width 11 height 19
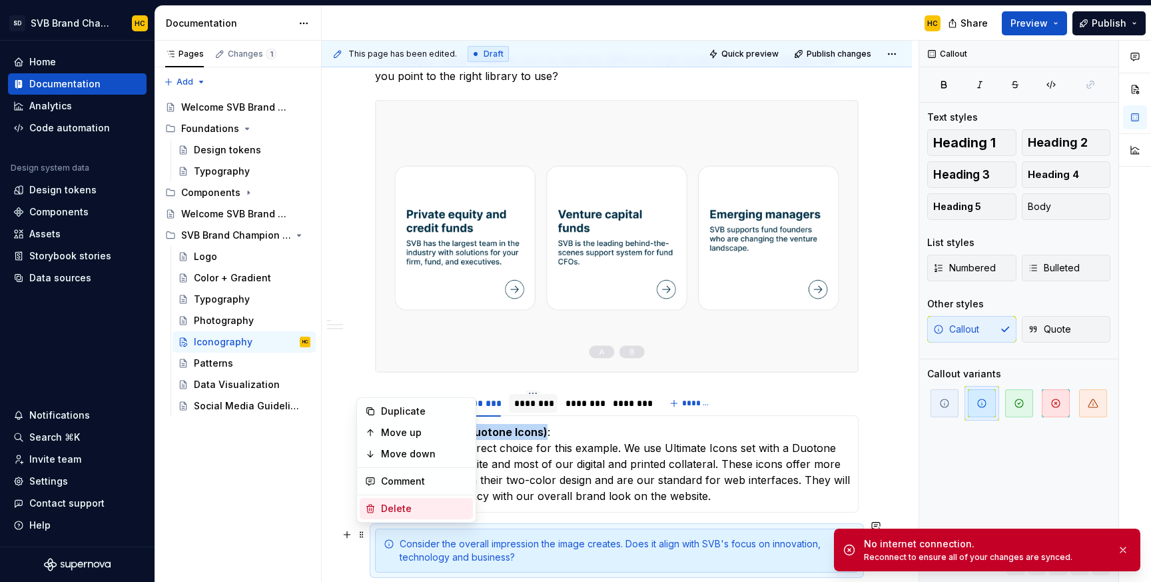
click at [394, 503] on div "Delete" at bounding box center [424, 508] width 87 height 13
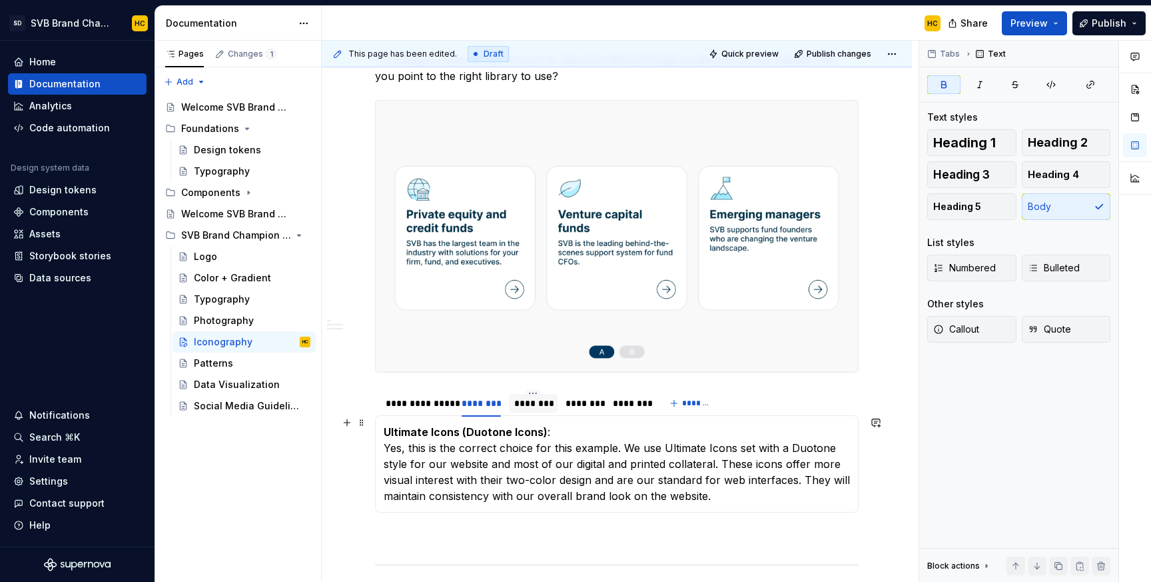
click at [384, 425] on strong "Ultimate Icons (Duotone Icons)" at bounding box center [466, 431] width 164 height 13
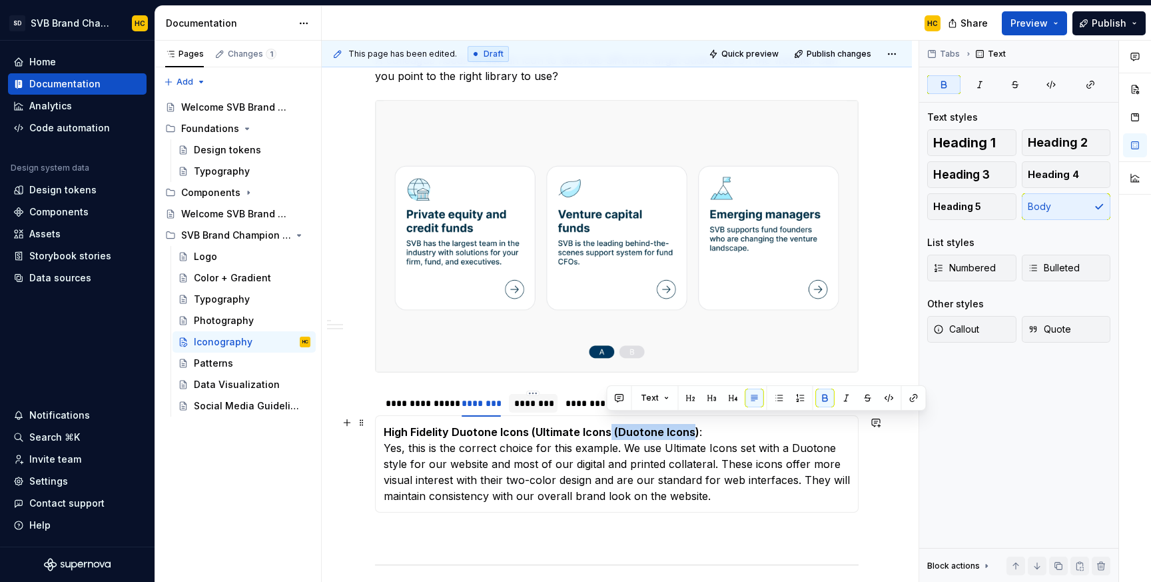
drag, startPoint x: 688, startPoint y: 426, endPoint x: 606, endPoint y: 428, distance: 82.0
click at [606, 428] on strong "High Fidelity Duotone Icons (Ultimate Icons (Duotone Icons)" at bounding box center [542, 431] width 316 height 13
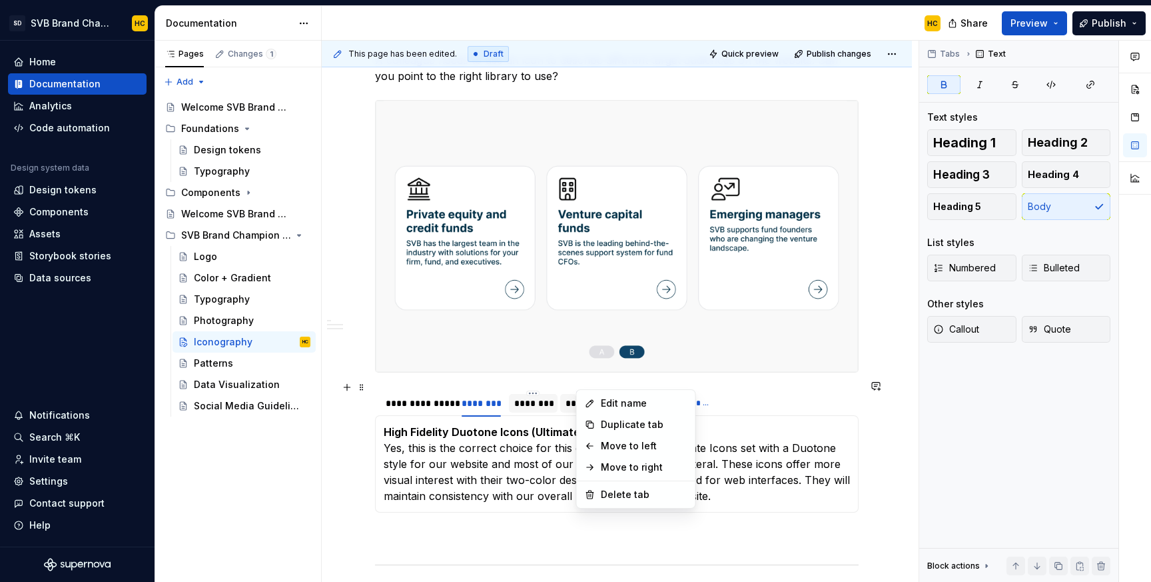
click at [584, 384] on html "SD SVB Brand Champions HC Home Documentation Analytics Code automation Design s…" at bounding box center [575, 291] width 1151 height 582
click at [604, 490] on div "Delete tab" at bounding box center [644, 494] width 87 height 13
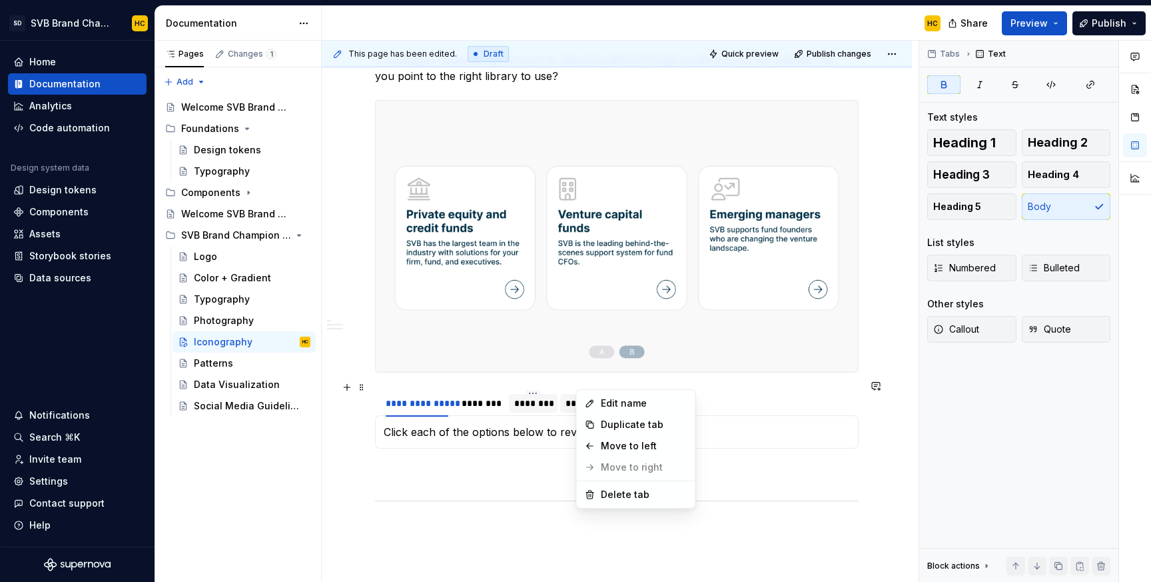
click at [581, 382] on html "SD SVB Brand Champions HC Home Documentation Analytics Code automation Design s…" at bounding box center [575, 291] width 1151 height 582
click at [601, 493] on div "Delete tab" at bounding box center [644, 494] width 87 height 13
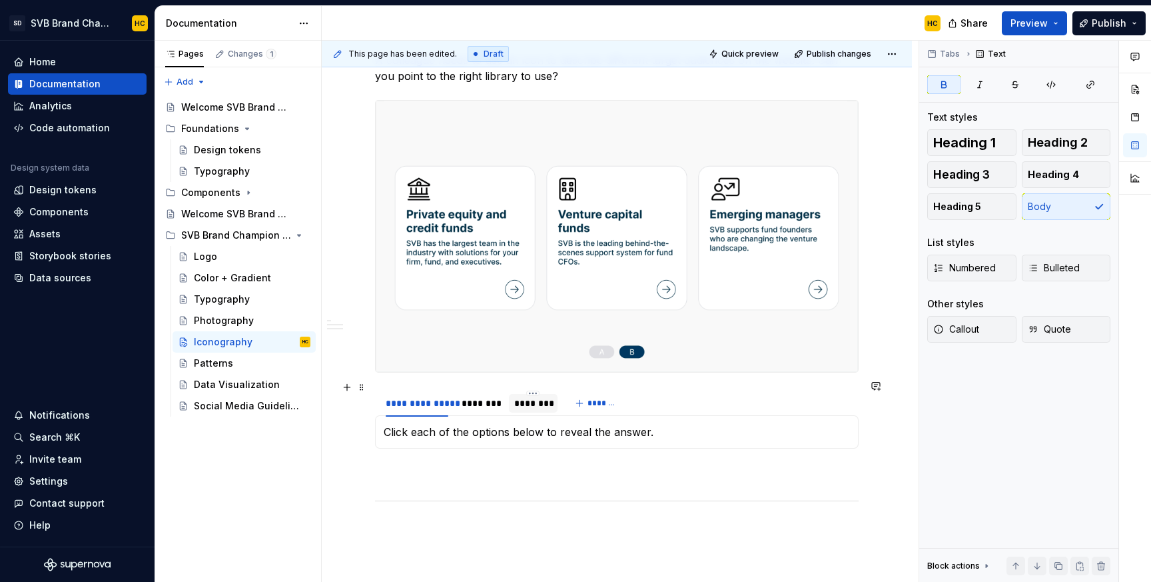
click at [542, 396] on div "********" at bounding box center [533, 402] width 38 height 13
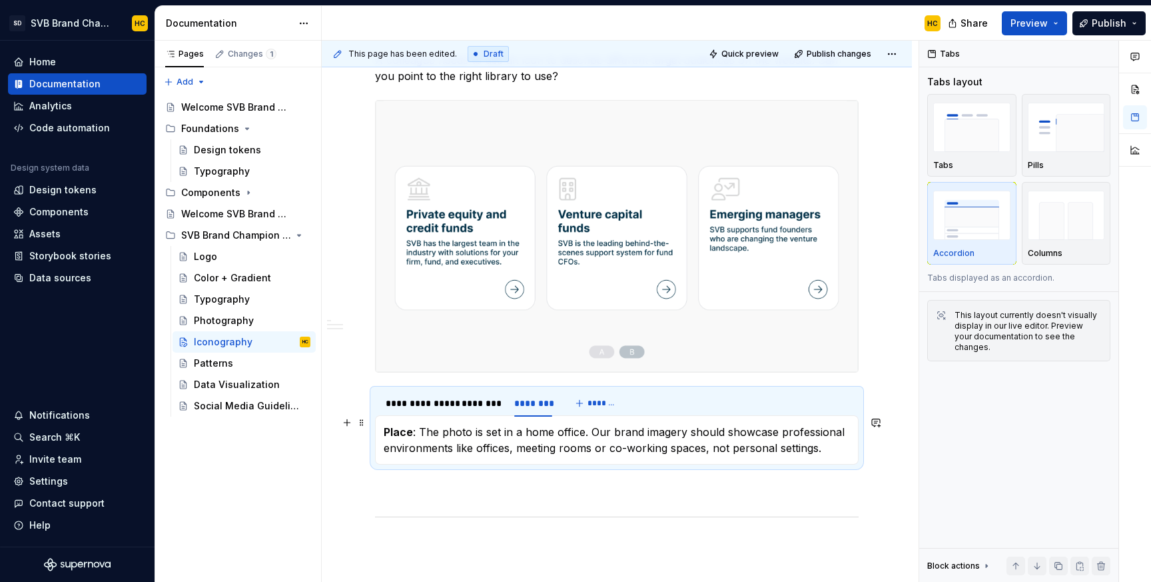
click at [504, 424] on p "Place : The photo is set in a home office. Our brand imagery should showcase pr…" at bounding box center [617, 440] width 466 height 32
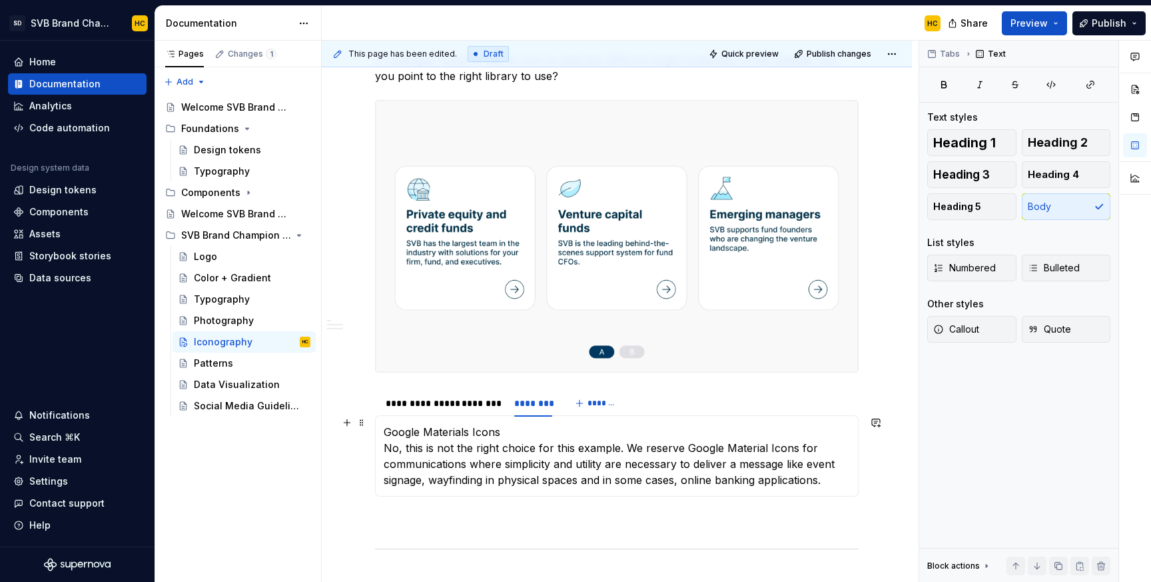
click at [386, 424] on p "Google Materials Icons No, this is not the right choice for this example. We re…" at bounding box center [617, 456] width 466 height 64
click at [572, 424] on p "Utility Icons (Google Materials Icons No, this is not the right choice for this…" at bounding box center [617, 456] width 466 height 64
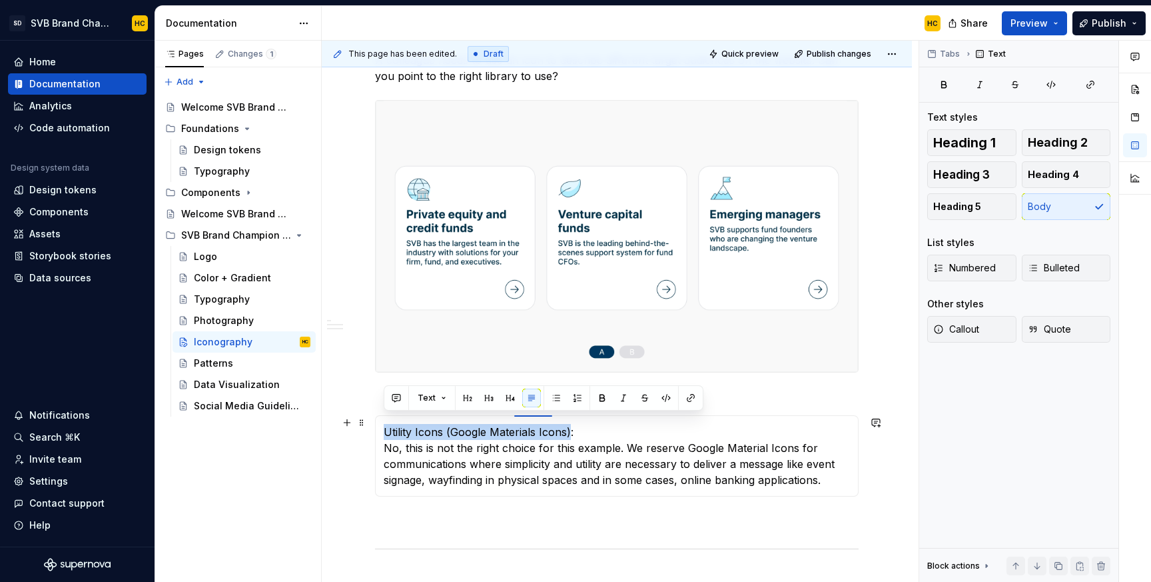
drag, startPoint x: 568, startPoint y: 427, endPoint x: 380, endPoint y: 430, distance: 188.6
click at [380, 430] on div "Click each of the options below to reveal the answer. High Fidelity Duotone Ico…" at bounding box center [617, 455] width 484 height 81
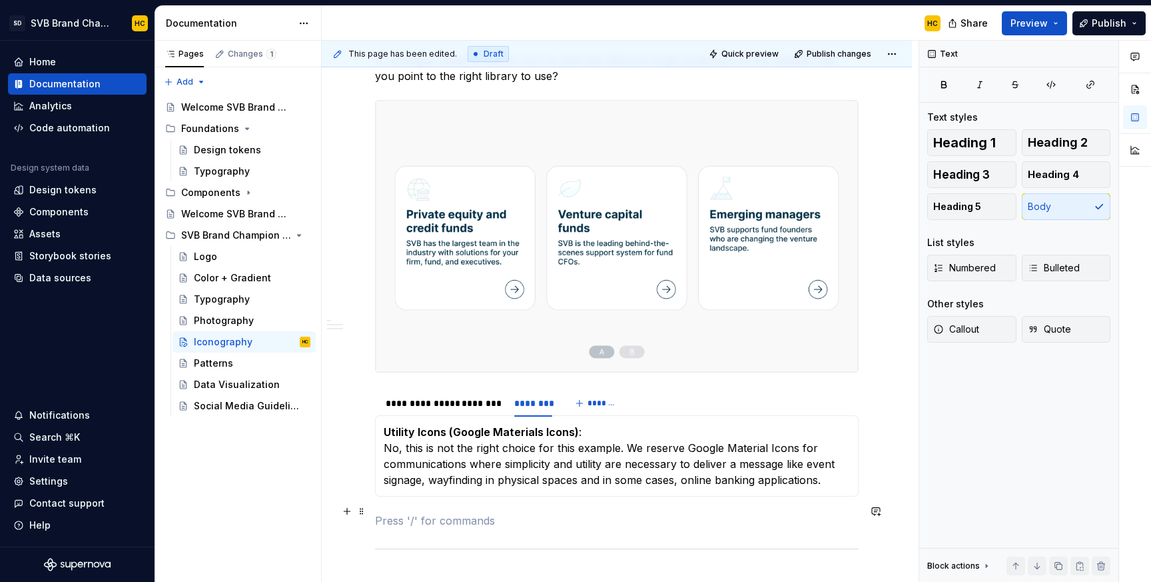
click at [536, 512] on p at bounding box center [617, 520] width 484 height 16
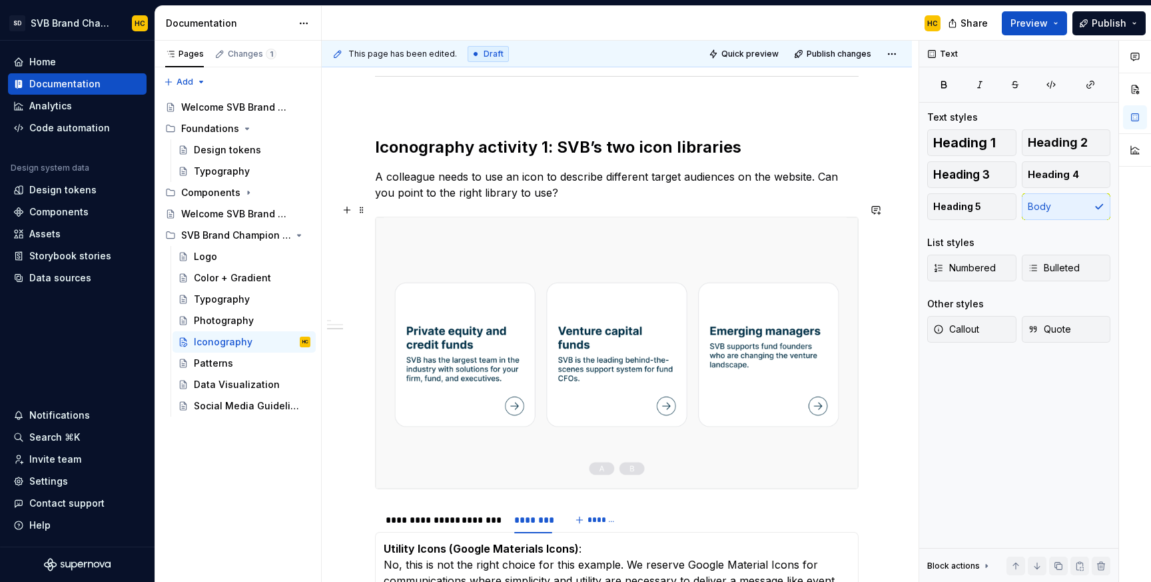
scroll to position [468, 0]
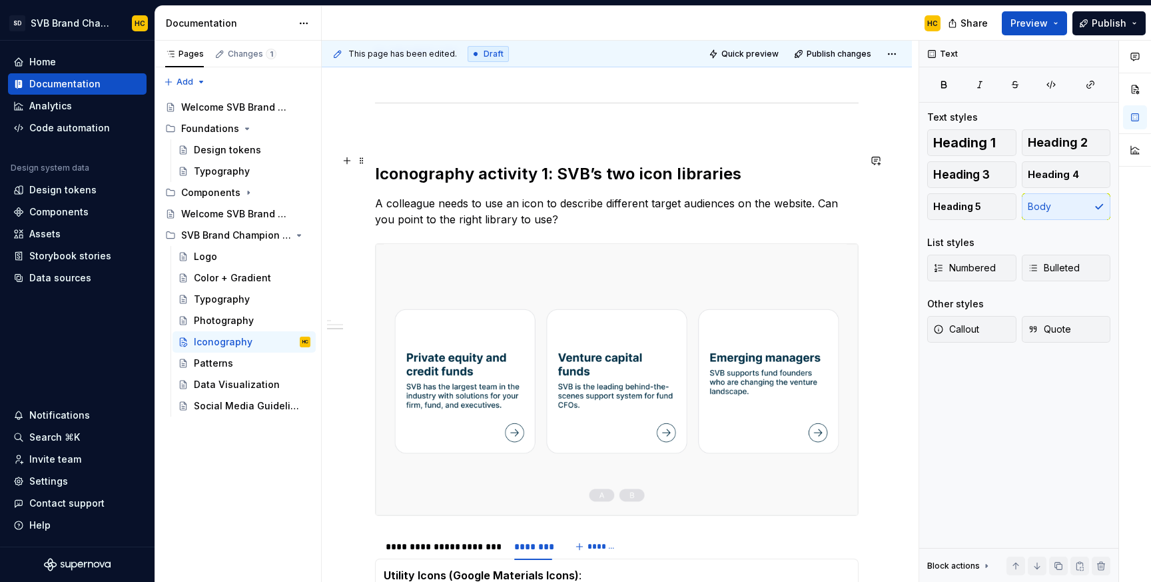
click at [496, 164] on h2 "Iconography activity 1: SVB’s two icon libraries" at bounding box center [617, 173] width 484 height 21
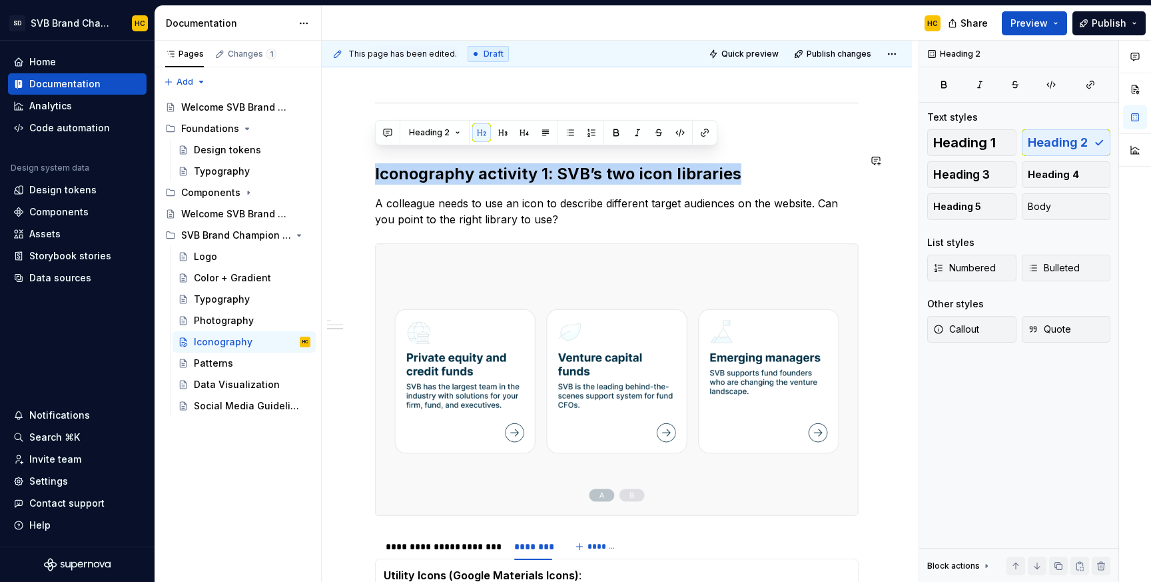
copy h2 "Iconography activity 1: SVB’s two icon libraries"
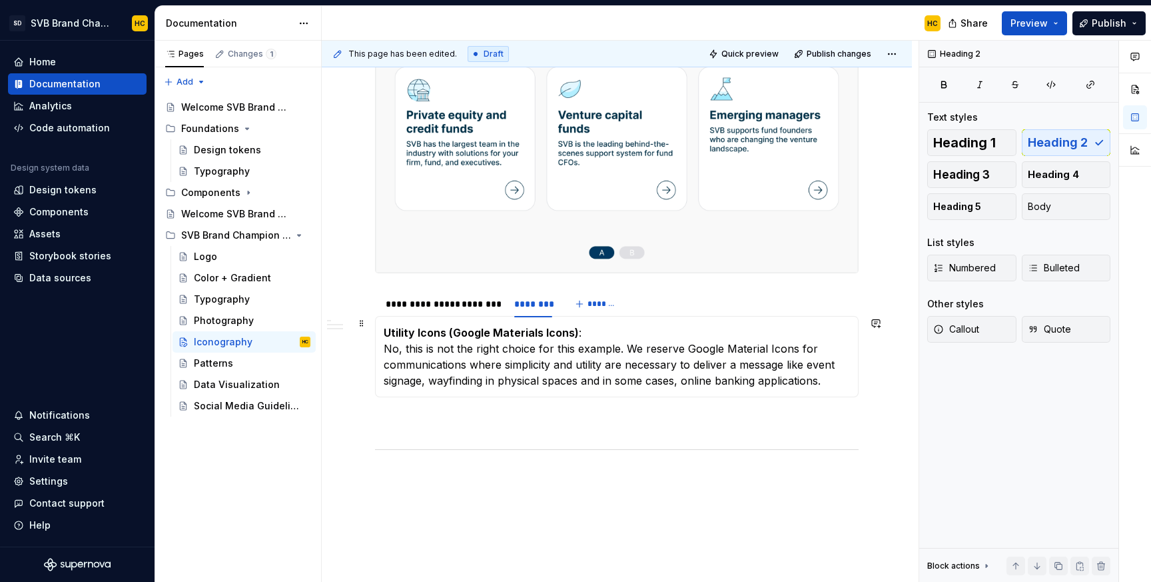
scroll to position [764, 0]
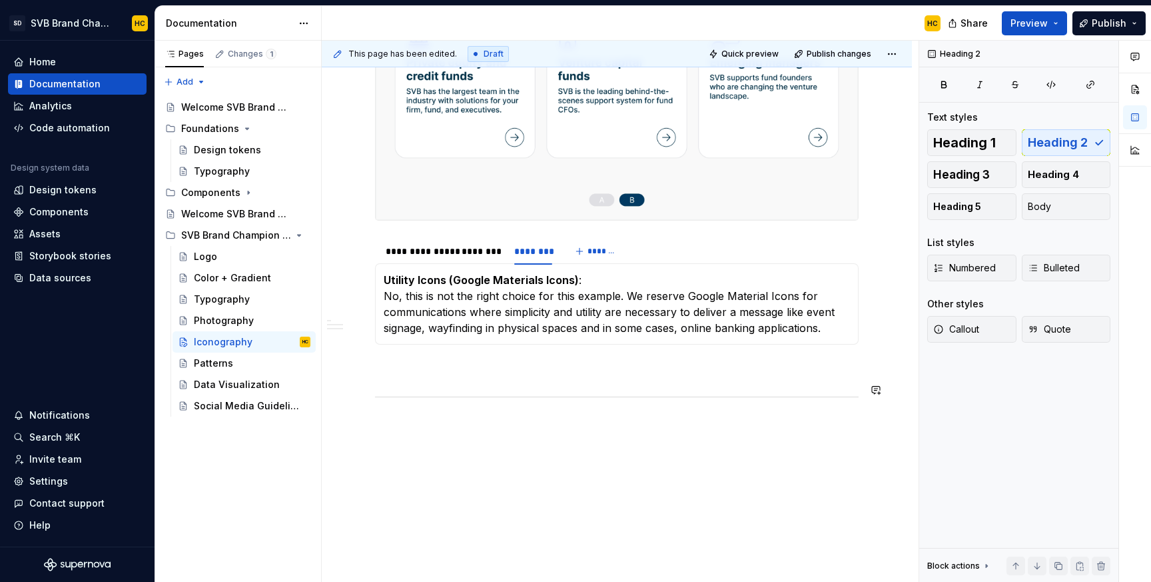
click at [451, 421] on div "**********" at bounding box center [617, 27] width 590 height 1127
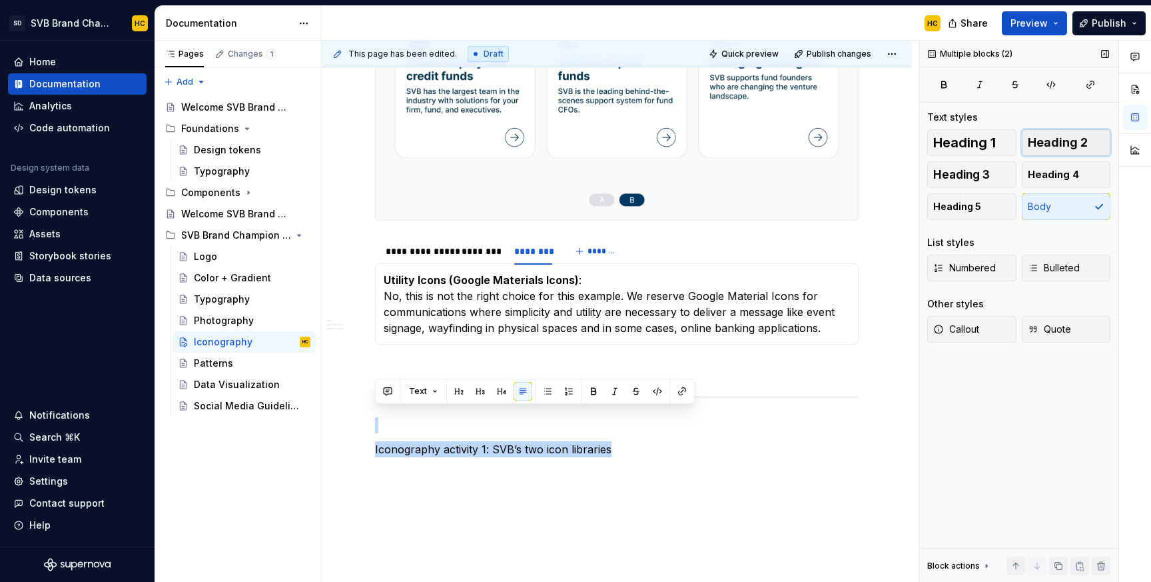
click at [1039, 147] on span "Heading 2" at bounding box center [1058, 142] width 60 height 13
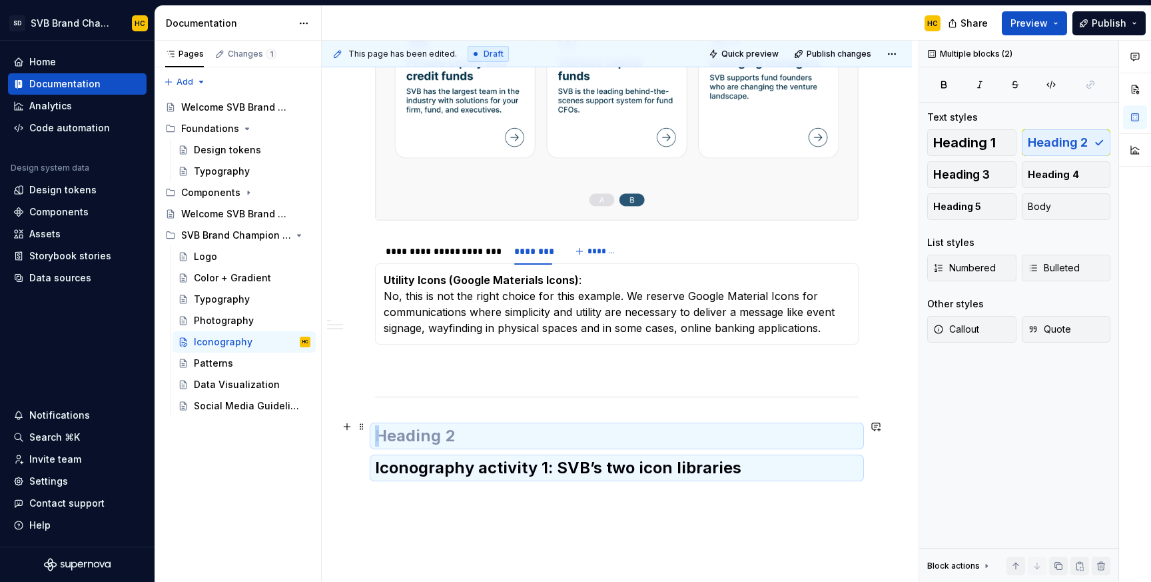
click at [616, 425] on h2 at bounding box center [617, 435] width 484 height 21
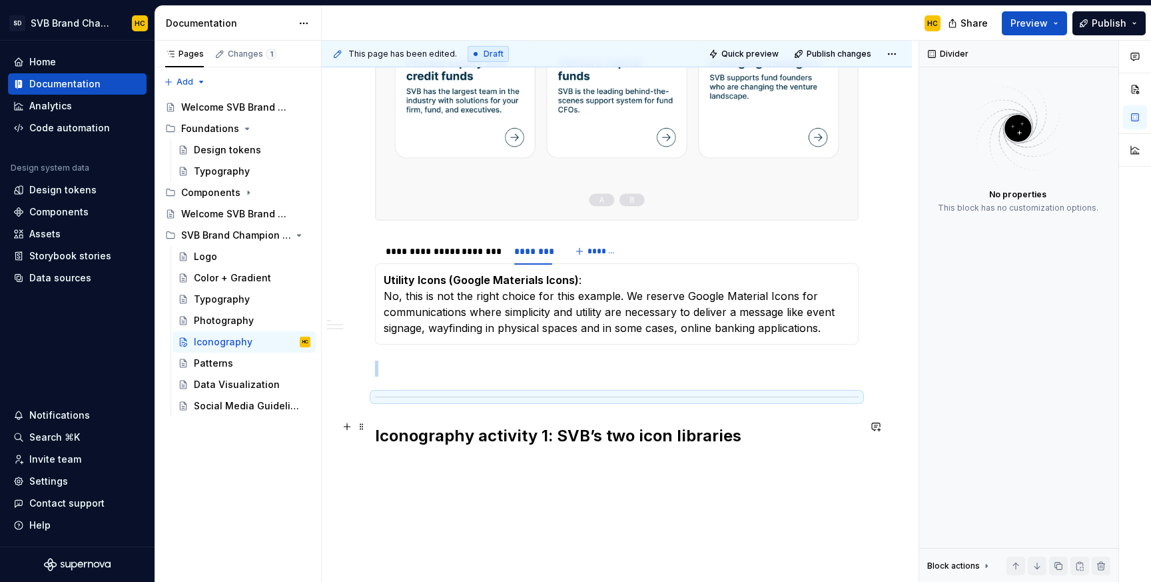
click at [372, 432] on div "**********" at bounding box center [617, 50] width 590 height 1173
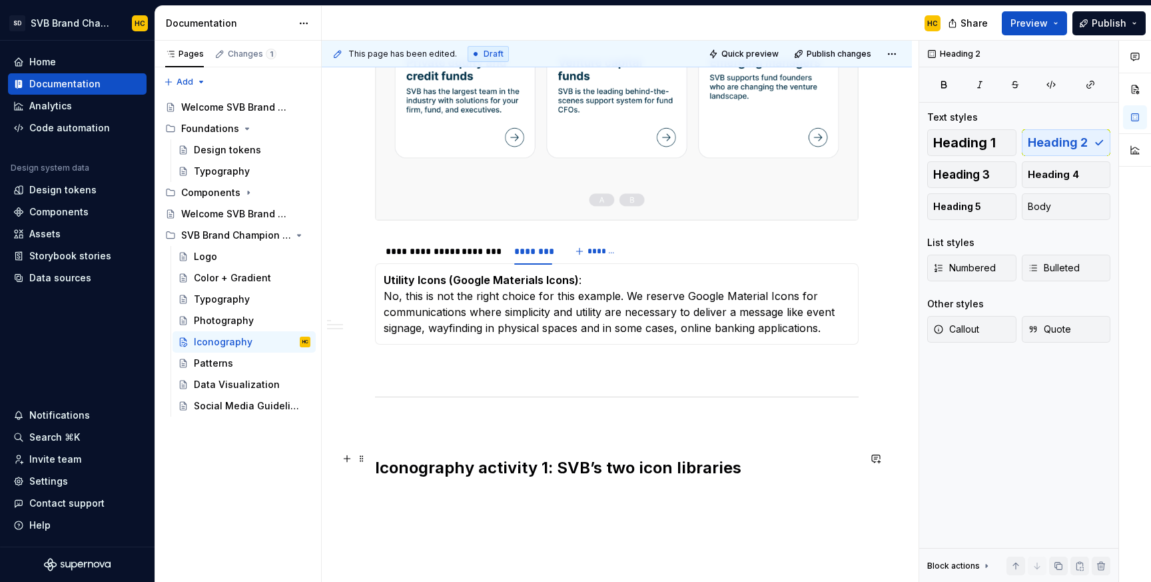
click at [546, 461] on h2 "Iconography activity 1: SVB’s two icon libraries" at bounding box center [617, 467] width 484 height 21
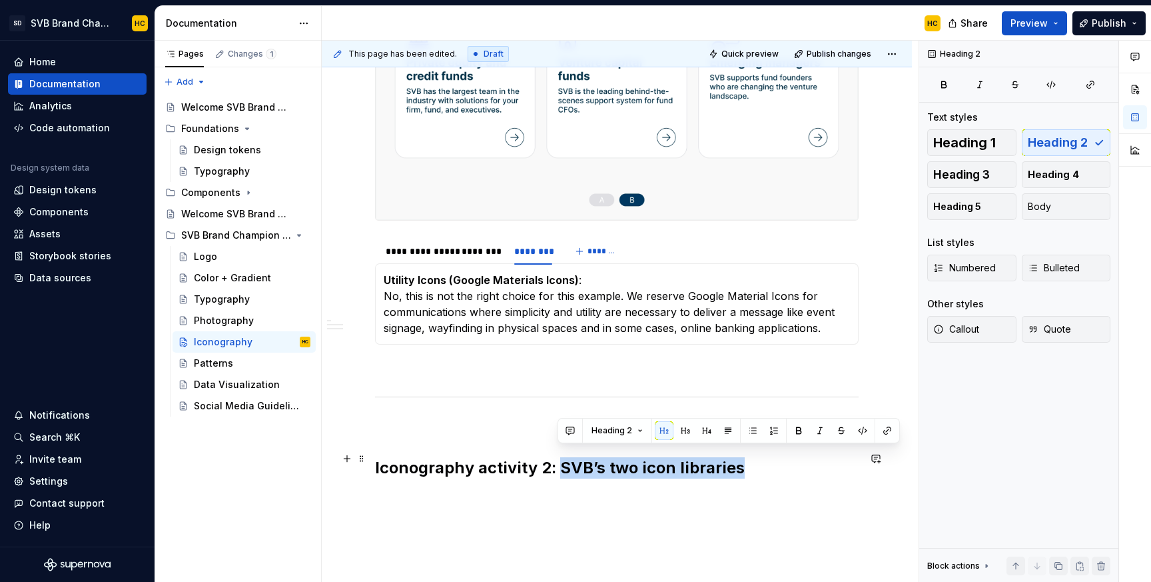
drag, startPoint x: 559, startPoint y: 459, endPoint x: 759, endPoint y: 451, distance: 200.1
click at [759, 457] on h2 "Iconography activity 2: SVB’s two icon libraries" at bounding box center [617, 467] width 484 height 21
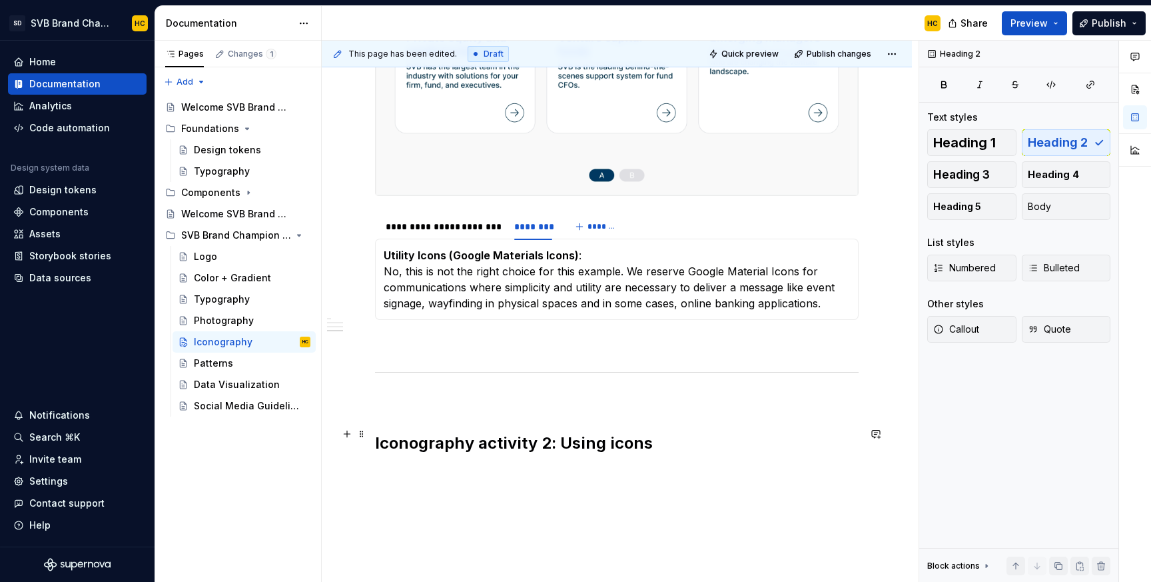
scroll to position [792, 0]
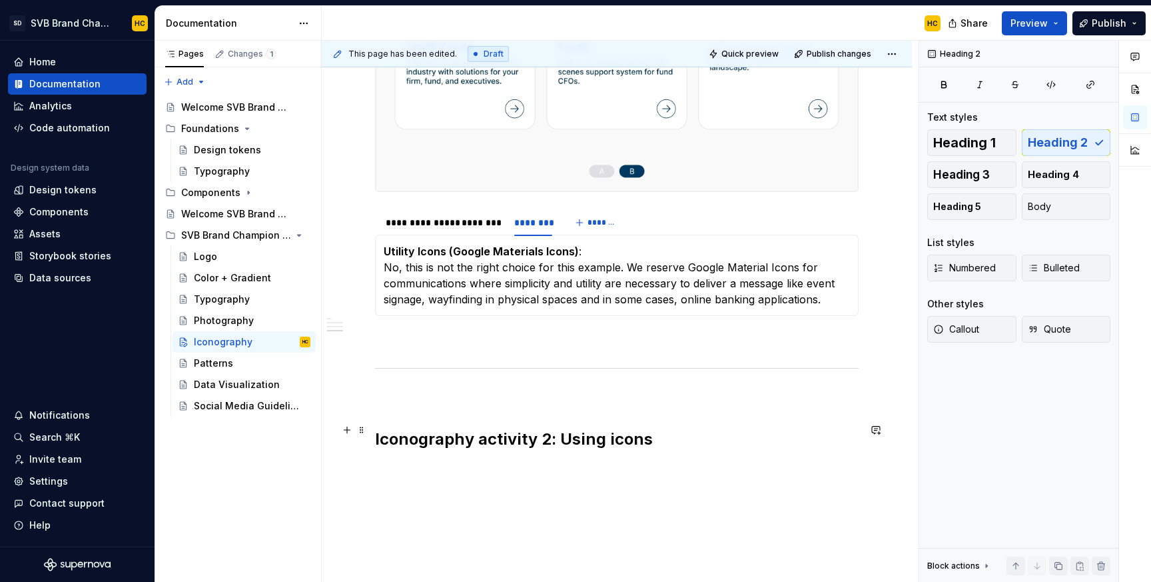
click at [725, 434] on h2 "Iconography activity 2: Using icons" at bounding box center [617, 438] width 484 height 21
click at [394, 460] on p at bounding box center [617, 468] width 484 height 16
click at [398, 432] on h2 "Iconography activity 2: Using icons" at bounding box center [617, 438] width 484 height 21
click at [398, 462] on p at bounding box center [617, 468] width 484 height 16
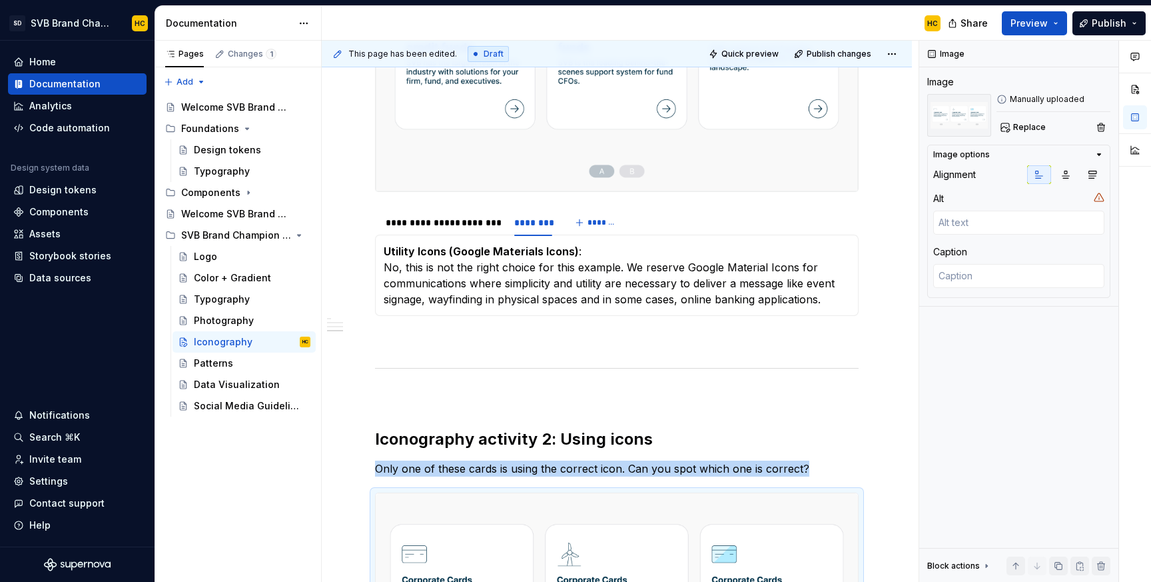
type textarea "*"
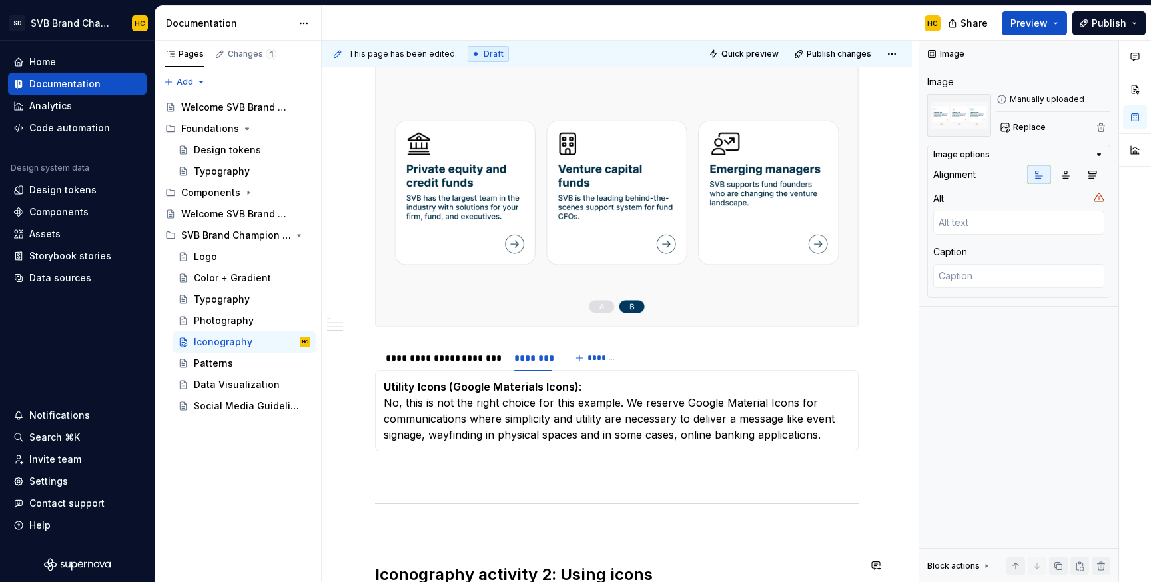
scroll to position [654, 0]
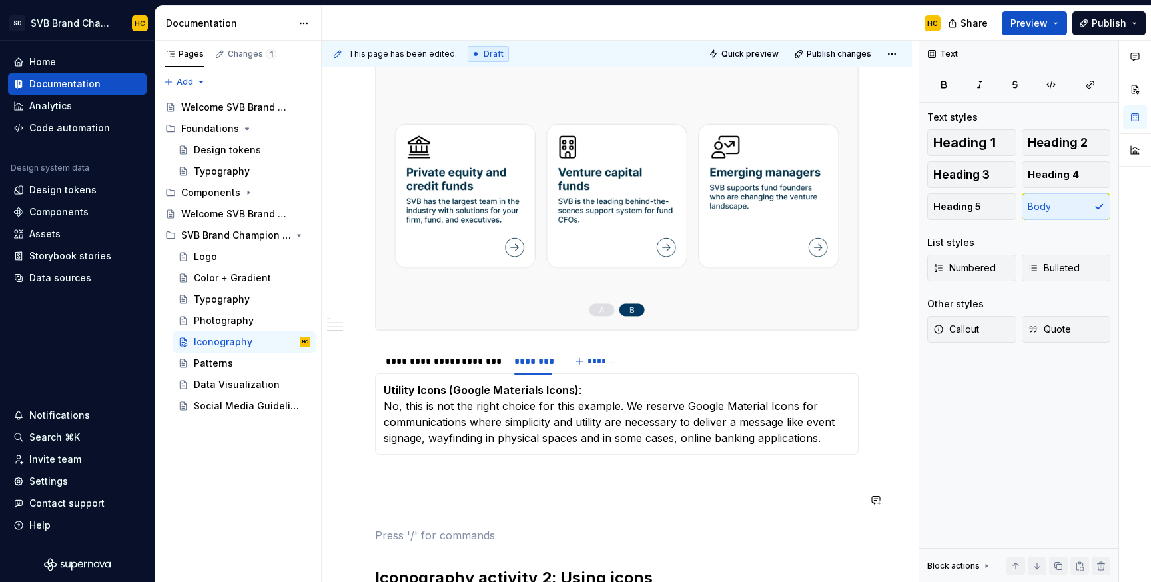
drag, startPoint x: 864, startPoint y: 502, endPoint x: 728, endPoint y: 477, distance: 138.2
click at [728, 477] on div "**********" at bounding box center [617, 230] width 484 height 1249
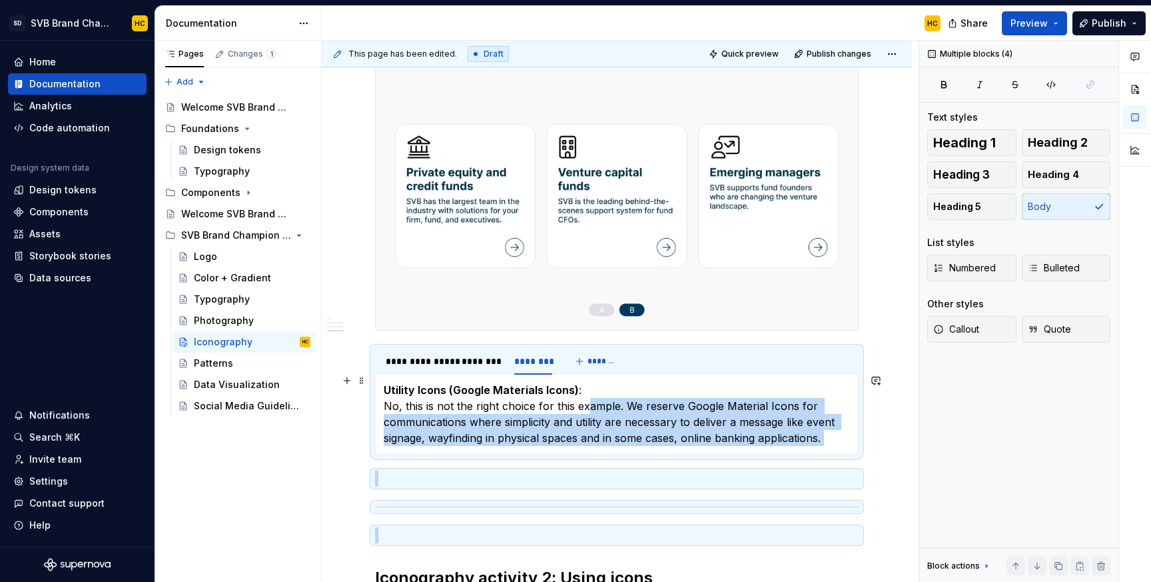
drag, startPoint x: 654, startPoint y: 525, endPoint x: 586, endPoint y: 396, distance: 146.1
click at [586, 396] on div "**********" at bounding box center [617, 230] width 484 height 1249
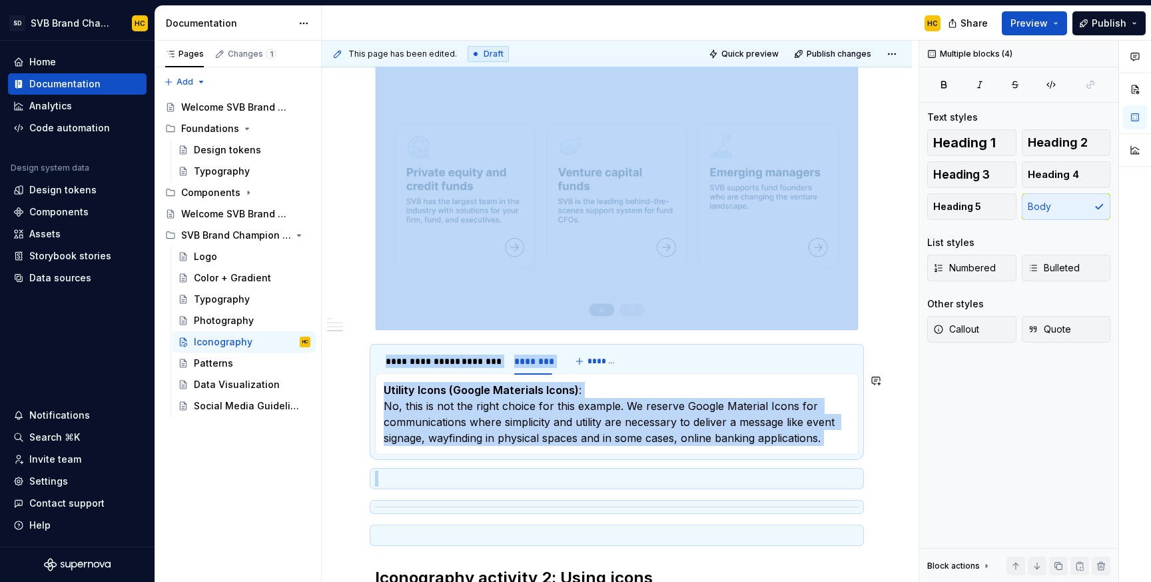
copy div "**********"
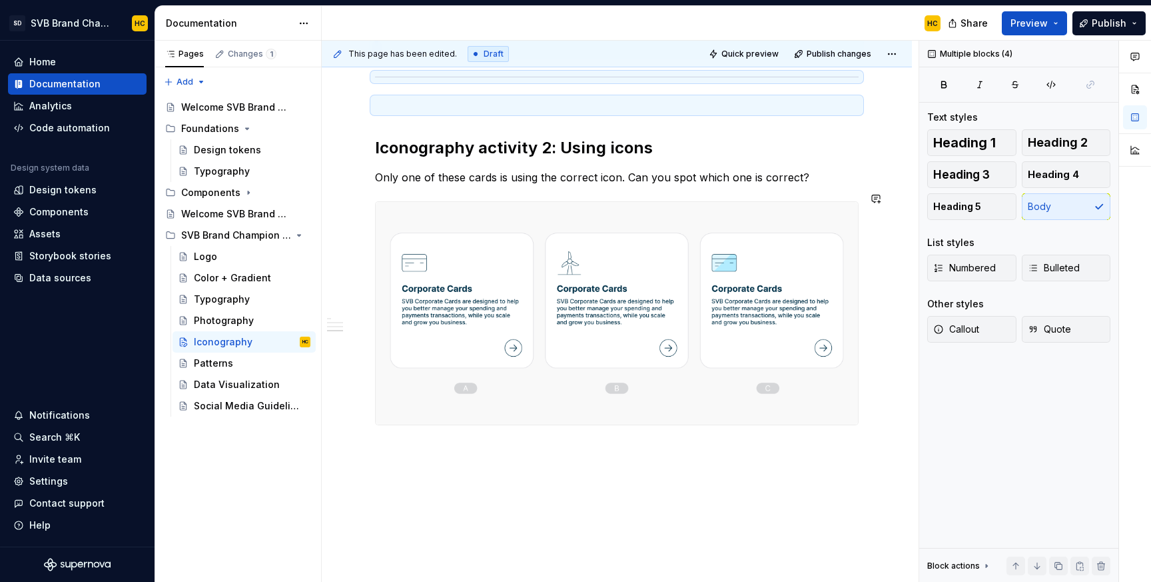
scroll to position [1088, 0]
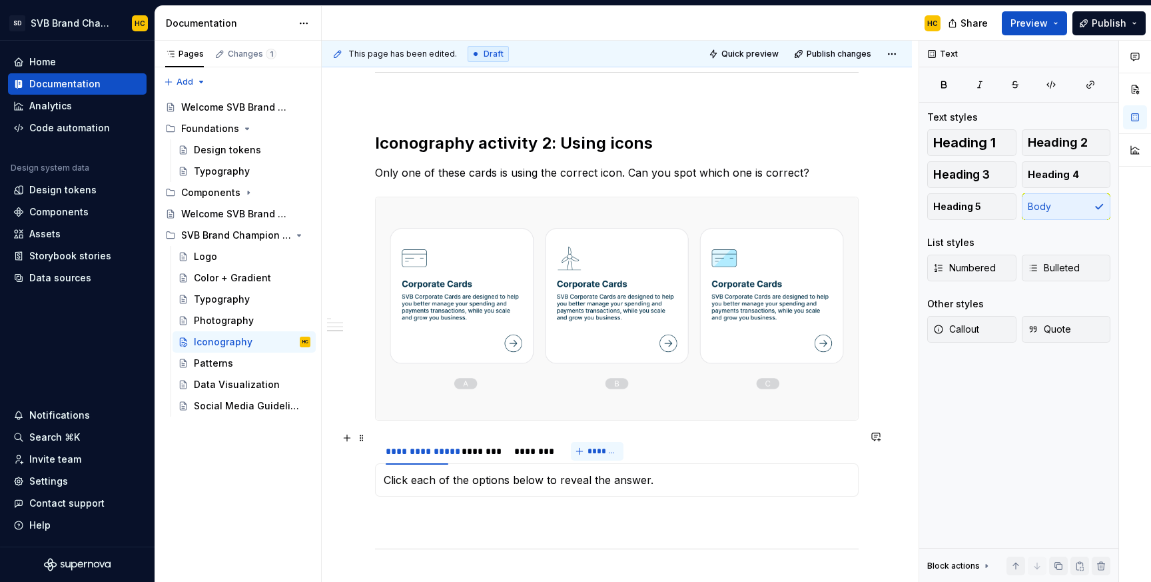
click at [588, 446] on span "*******" at bounding box center [603, 451] width 30 height 11
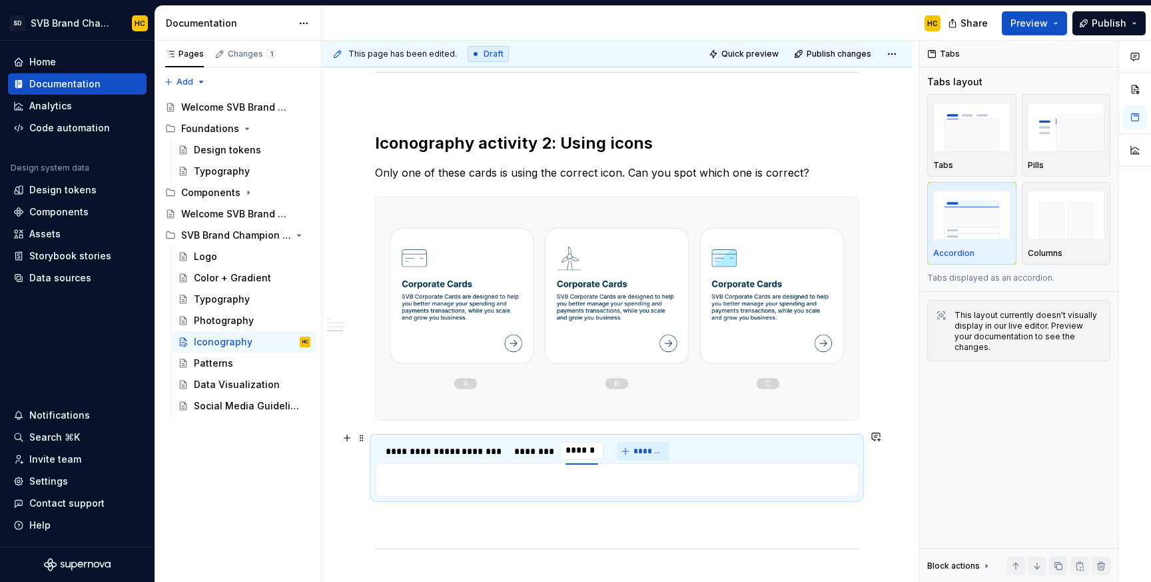
type input "********"
click at [490, 444] on div "********" at bounding box center [481, 450] width 39 height 13
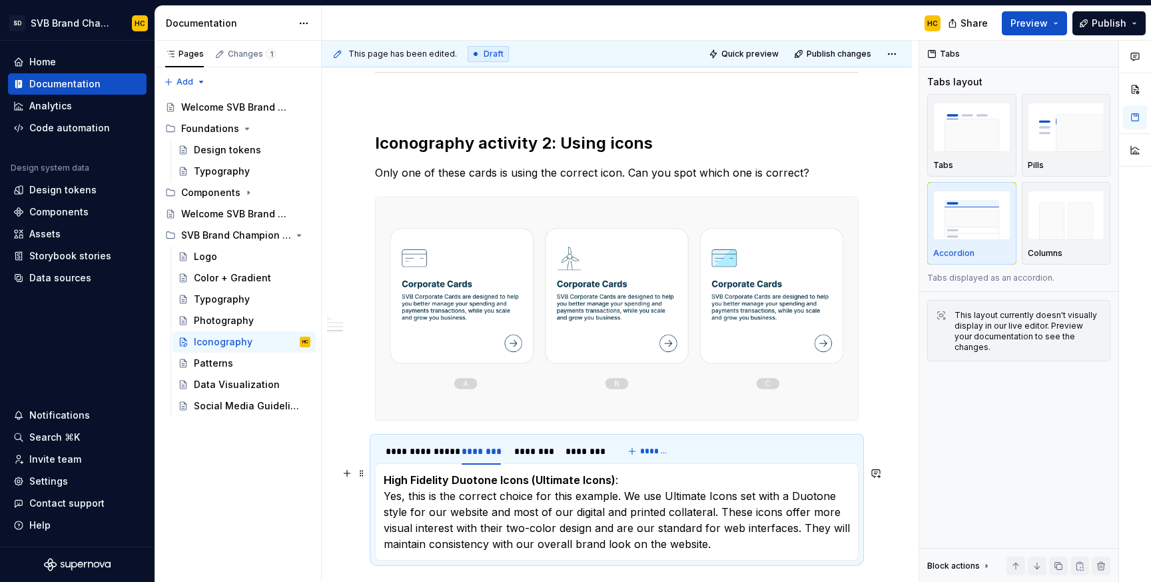
click at [480, 496] on p "High Fidelity Duotone Icons (Ultimate Icons) : Yes, this is the correct choice …" at bounding box center [617, 512] width 466 height 80
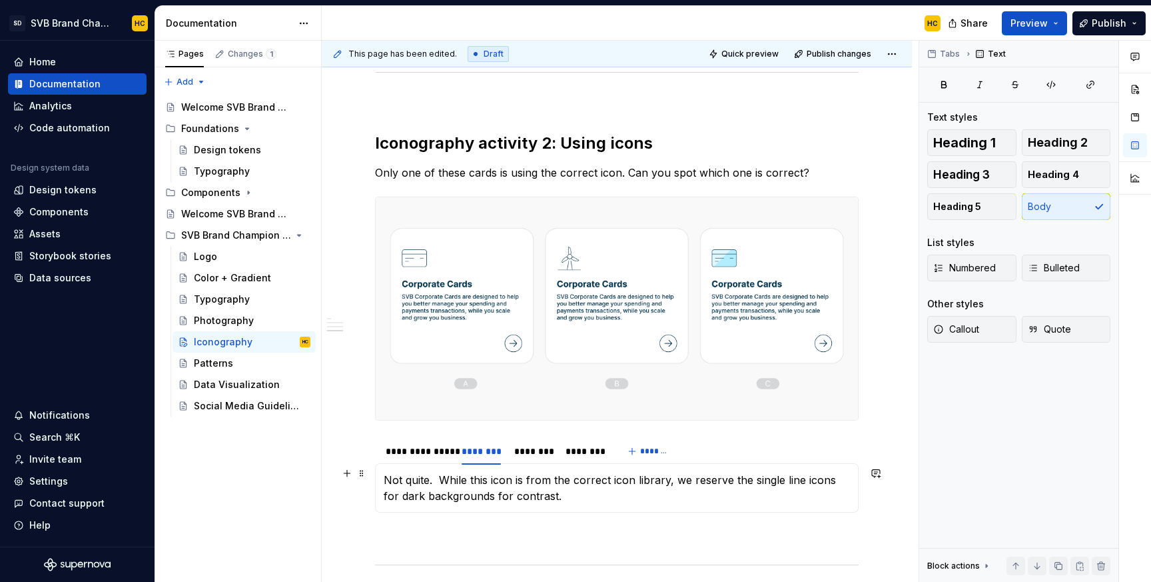
click at [436, 473] on p "Not quite. While this icon is from the correct icon library, we reserve the sin…" at bounding box center [617, 488] width 466 height 32
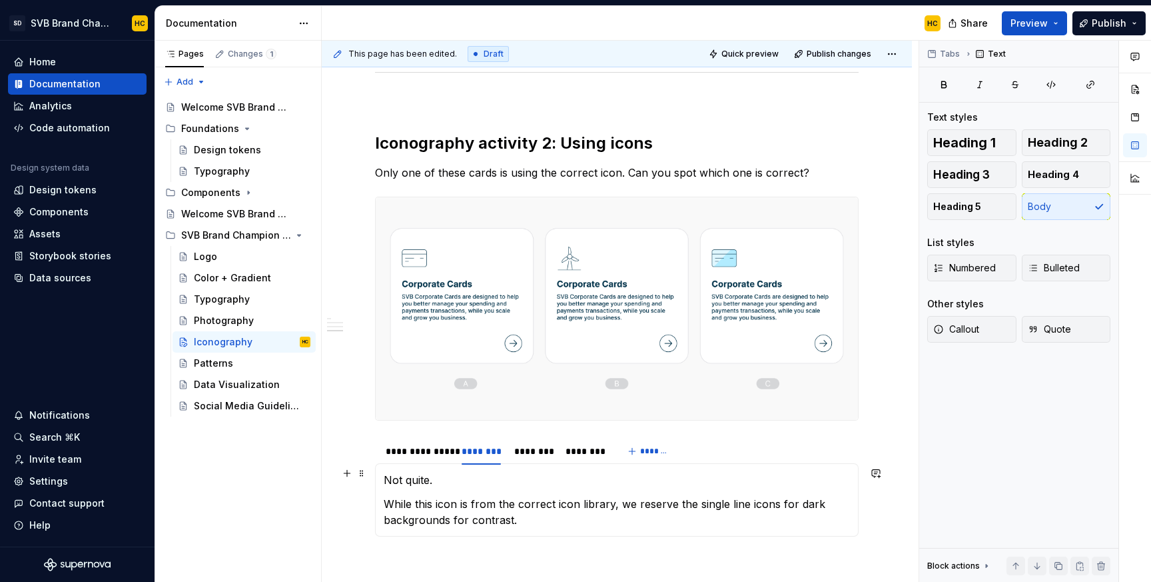
click at [459, 474] on p "Not quite." at bounding box center [617, 480] width 466 height 16
click at [430, 474] on p "Not quite." at bounding box center [617, 480] width 466 height 16
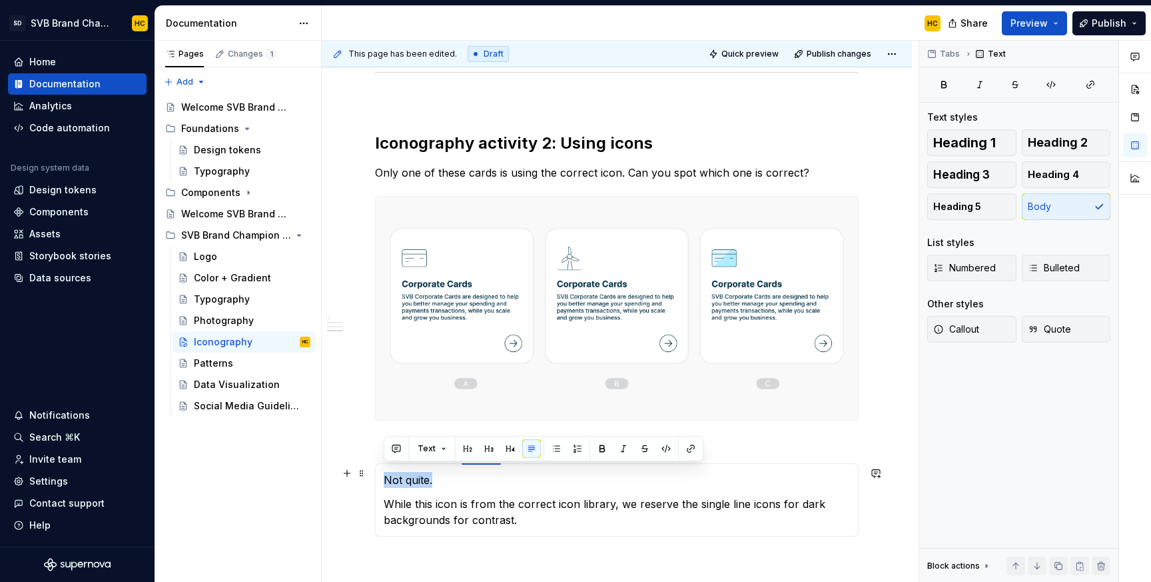
drag, startPoint x: 436, startPoint y: 474, endPoint x: 376, endPoint y: 473, distance: 60.0
click at [376, 473] on div "Click each of the options below to reveal the answer. Not quite. While this ico…" at bounding box center [617, 499] width 484 height 73
click at [476, 481] on section-item-column "Not quite. While this icon is from the correct icon library, we reserve the sin…" at bounding box center [617, 500] width 466 height 56
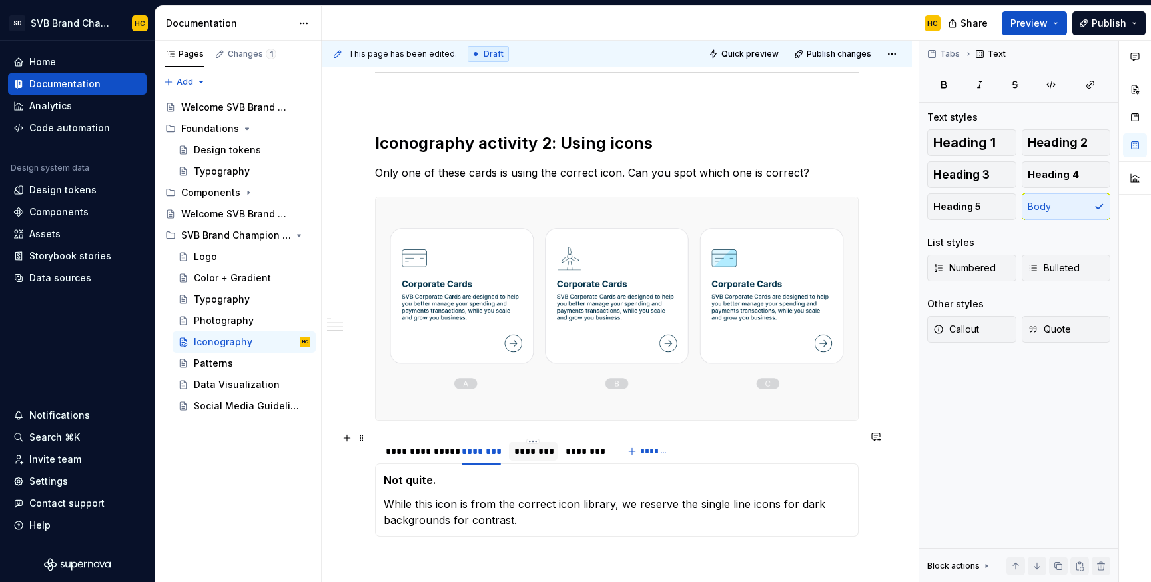
click at [541, 444] on div "********" at bounding box center [533, 450] width 38 height 13
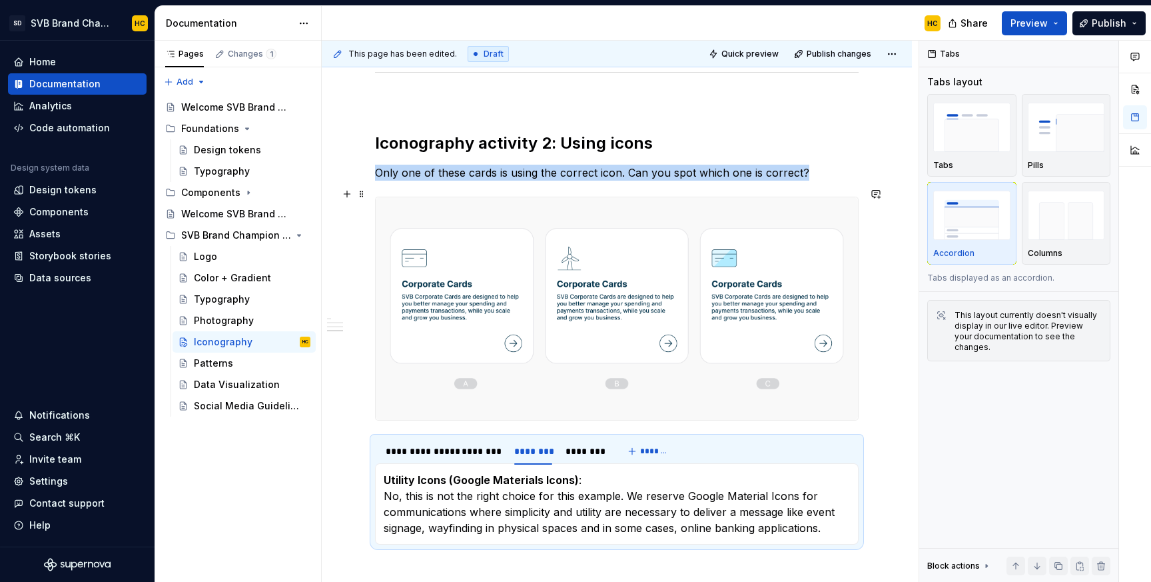
click at [554, 388] on img at bounding box center [617, 308] width 482 height 222
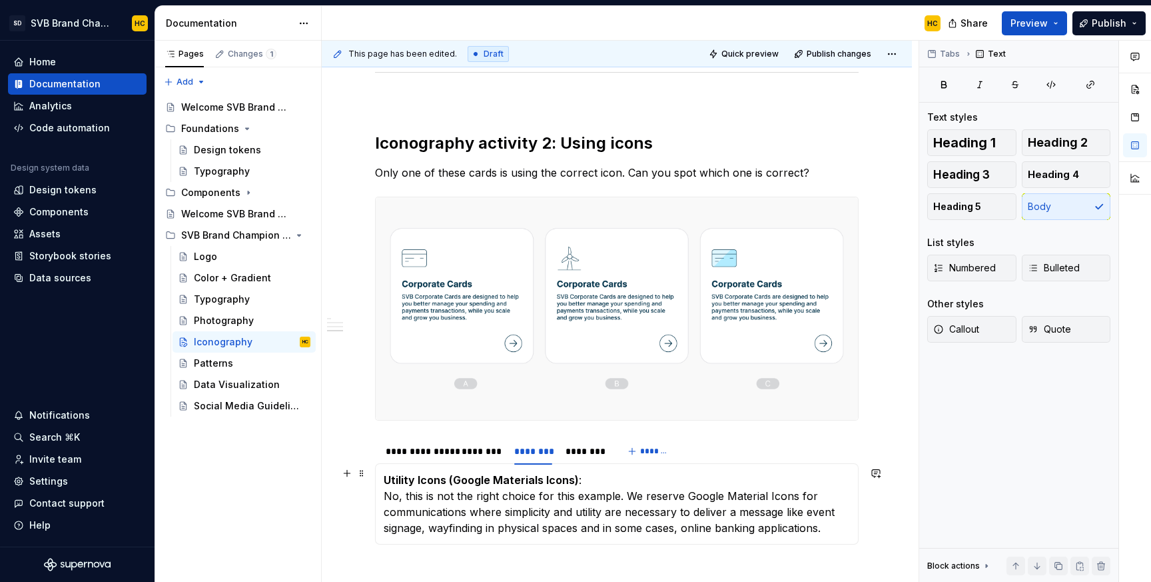
click at [536, 495] on p "Utility Icons (Google Materials Icons) : No, this is not the right choice for t…" at bounding box center [617, 504] width 466 height 64
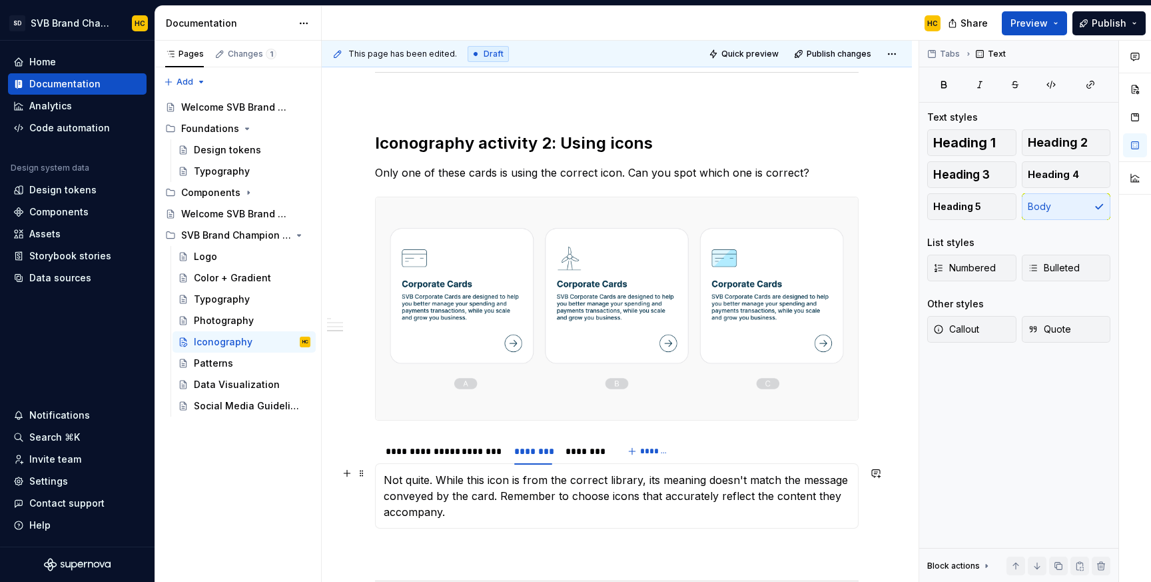
click at [436, 474] on p "Not quite. While this icon is from the correct library, its meaning doesn't mat…" at bounding box center [617, 496] width 466 height 48
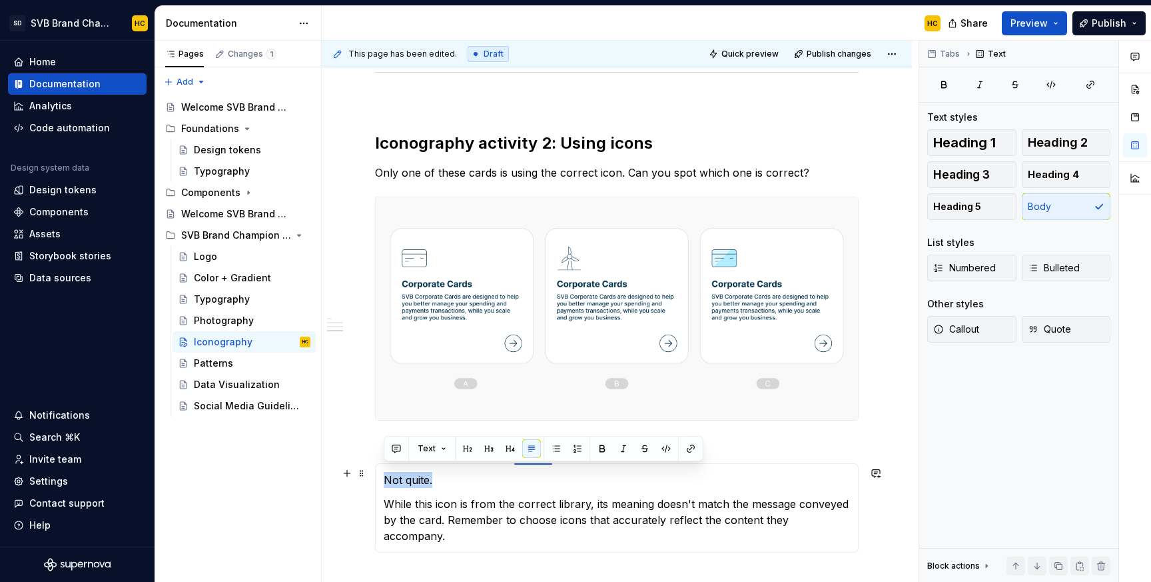
drag, startPoint x: 433, startPoint y: 474, endPoint x: 368, endPoint y: 476, distance: 65.3
click at [466, 484] on section-item-column "Not quite. While this icon is from the correct library, its meaning doesn't mat…" at bounding box center [617, 508] width 466 height 72
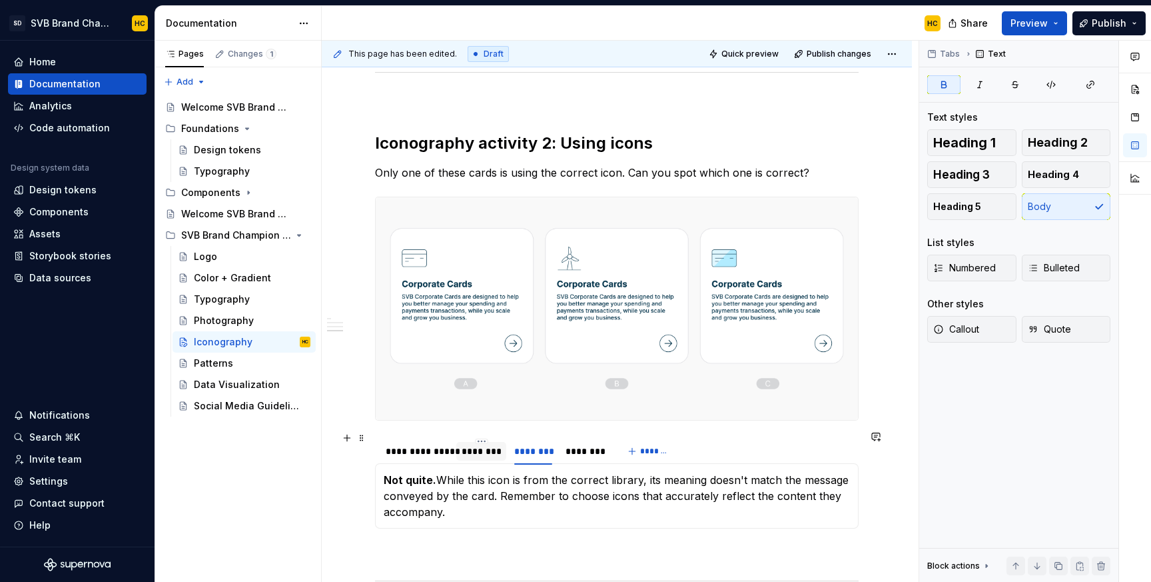
click at [489, 448] on div "********" at bounding box center [481, 450] width 39 height 13
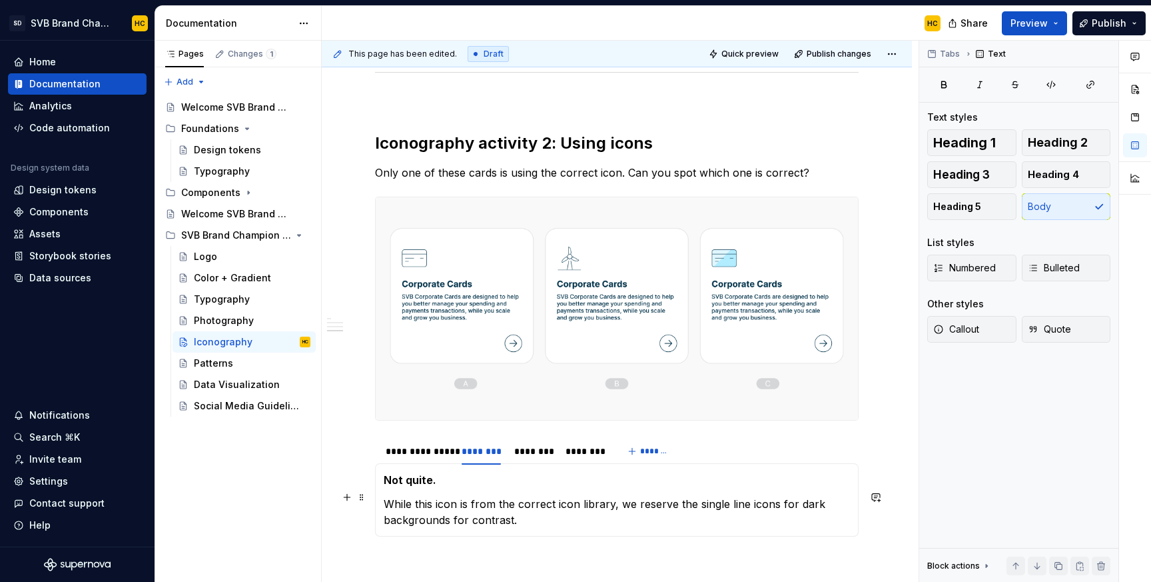
click at [384, 499] on p "While this icon is from the correct icon library, we reserve the single line ic…" at bounding box center [617, 512] width 466 height 32
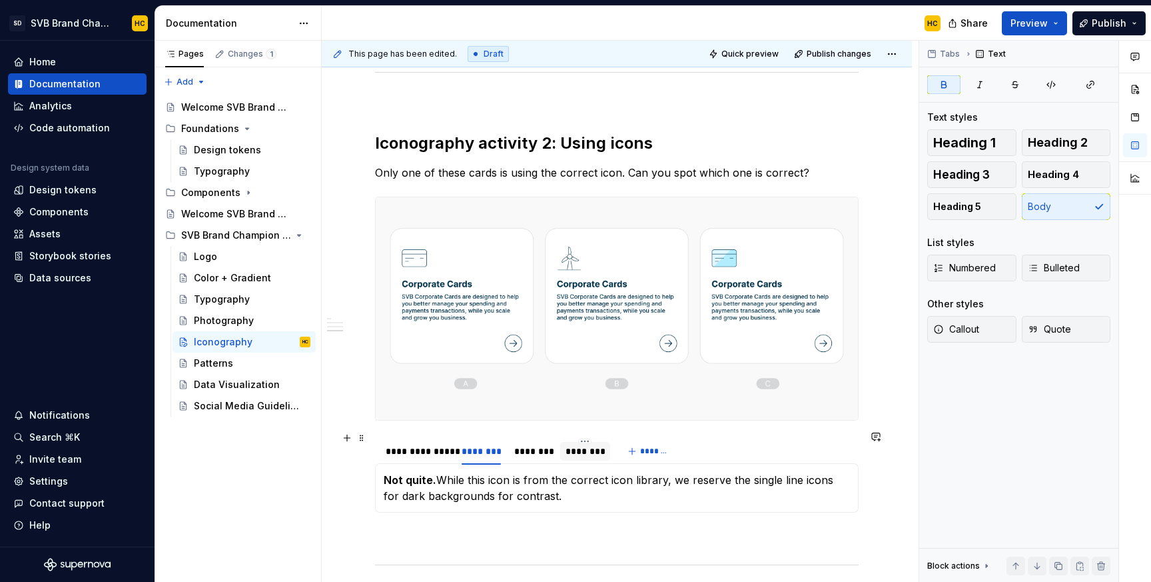
click at [578, 448] on div "********" at bounding box center [585, 450] width 39 height 13
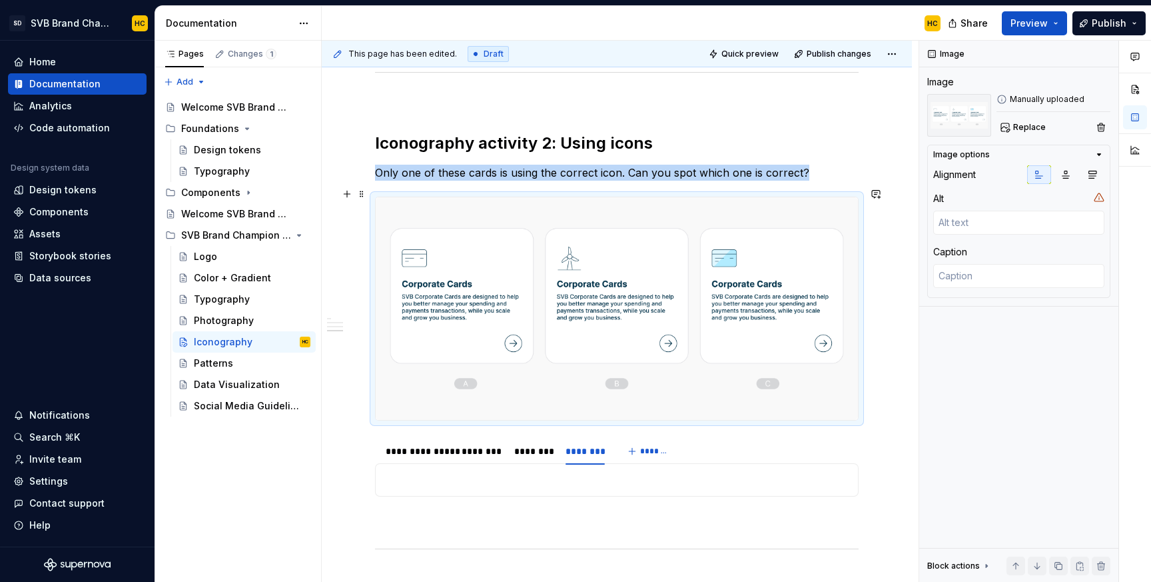
click at [522, 391] on img at bounding box center [617, 308] width 482 height 222
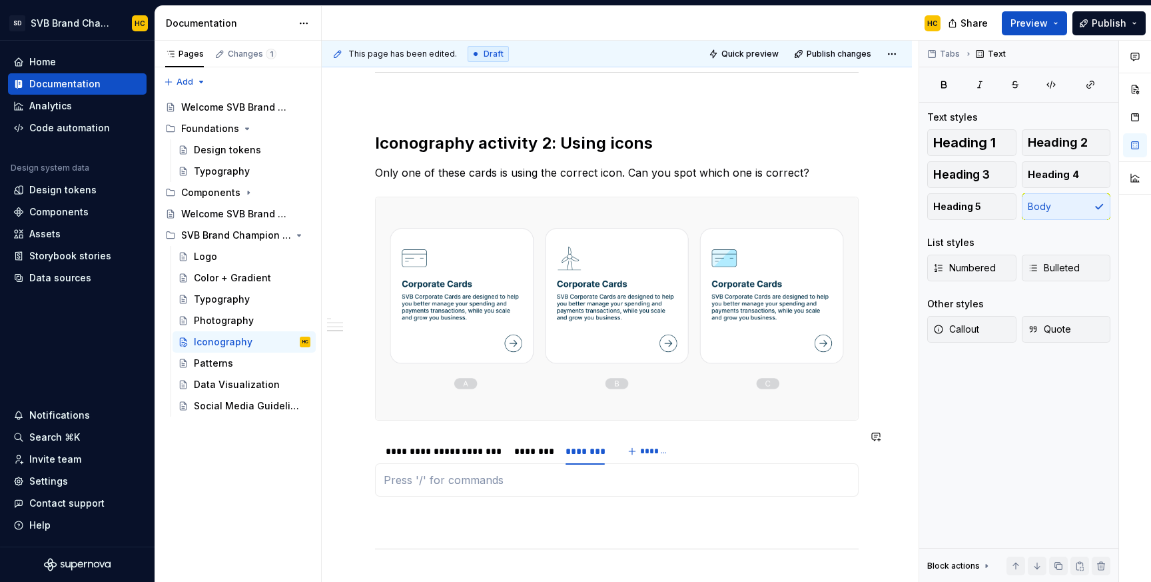
click at [493, 481] on div "Click each of the options below to reveal the answer. Not quite. While this ico…" at bounding box center [617, 479] width 484 height 33
click at [400, 472] on p "hello" at bounding box center [617, 480] width 466 height 16
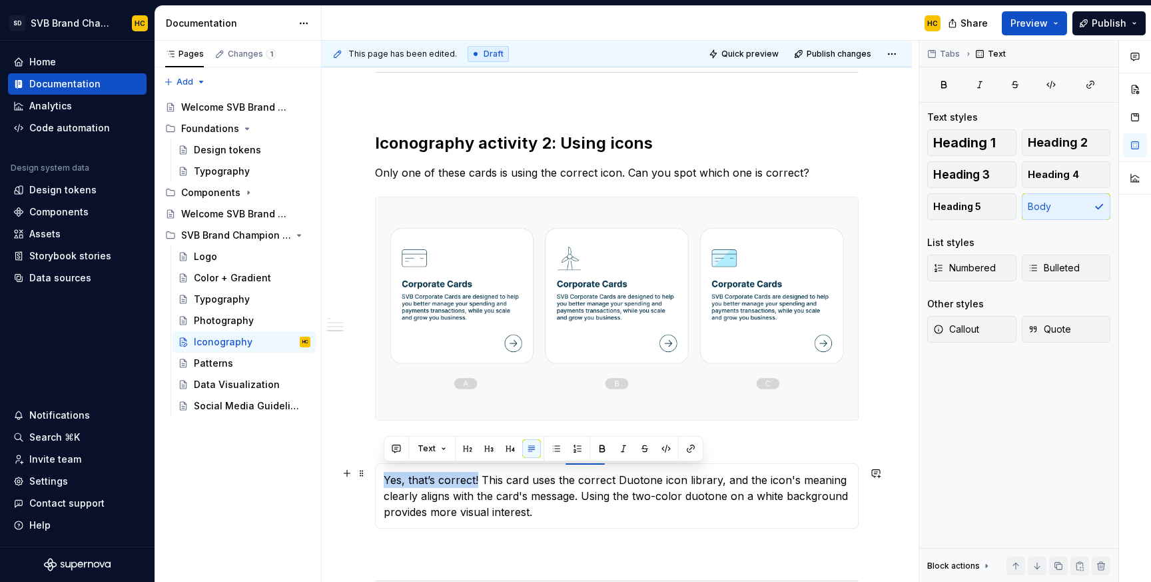
drag, startPoint x: 478, startPoint y: 473, endPoint x: 381, endPoint y: 474, distance: 96.6
click at [381, 474] on div "Click each of the options below to reveal the answer. Not quite. While this ico…" at bounding box center [617, 495] width 484 height 65
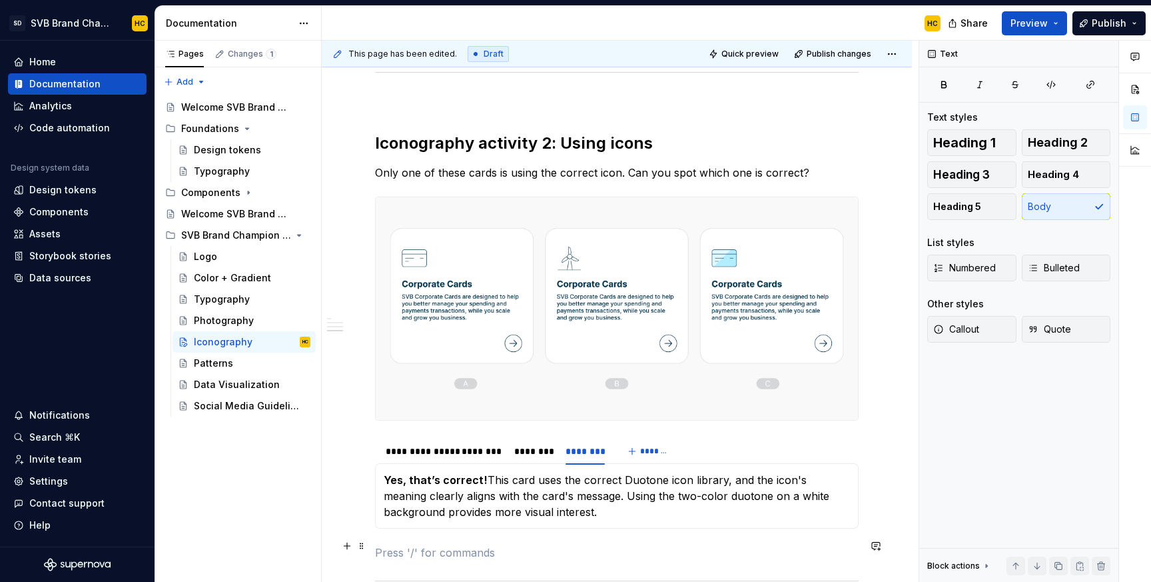
click at [531, 544] on p at bounding box center [617, 552] width 484 height 16
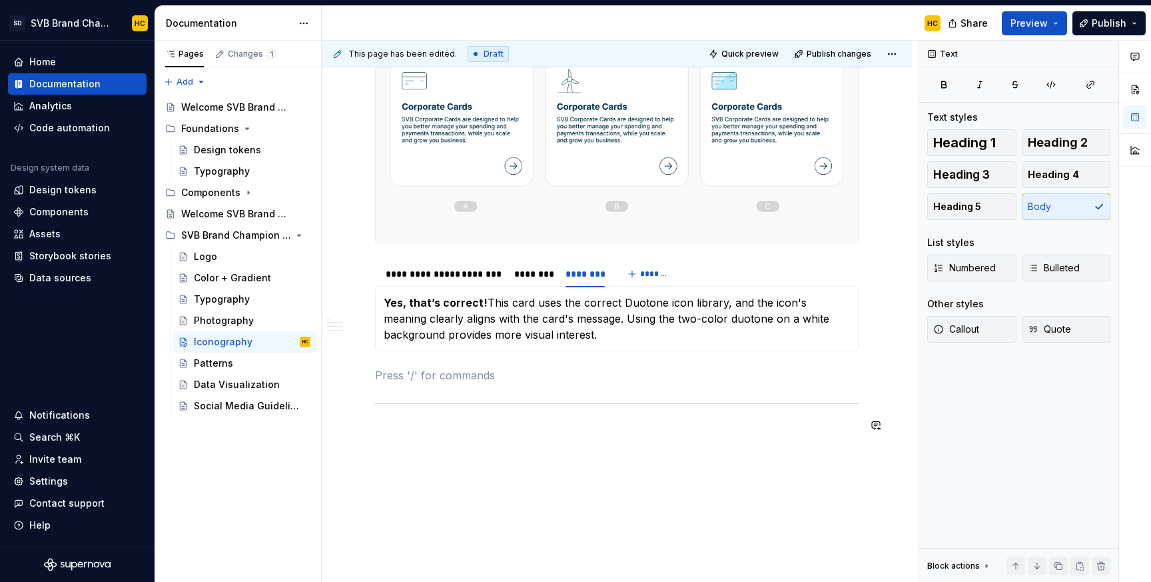
scroll to position [1307, 0]
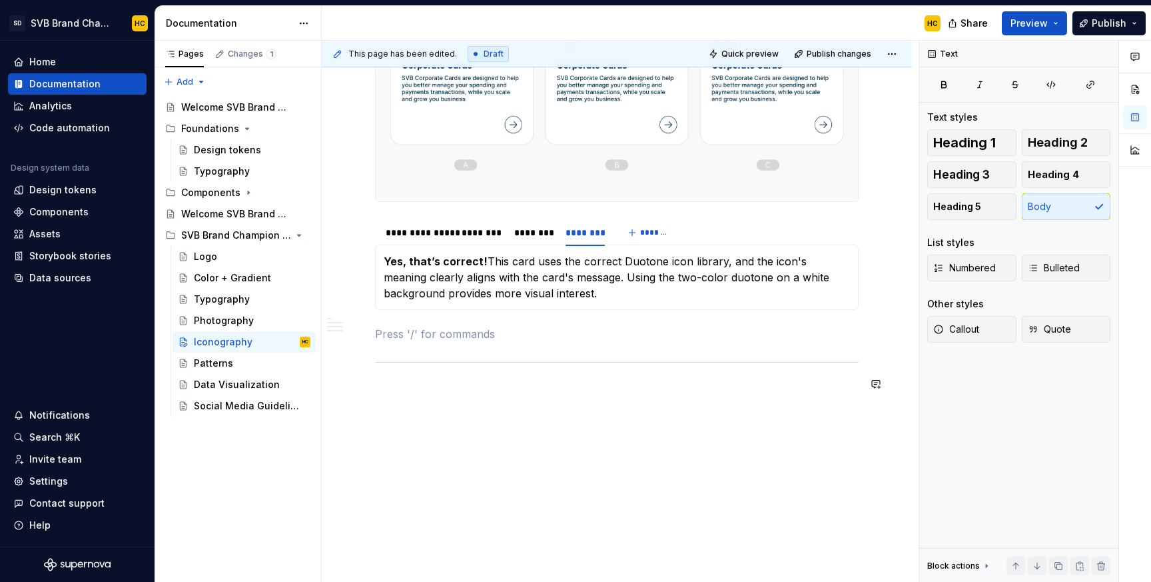
type textarea "*"
click at [476, 226] on div "********" at bounding box center [481, 232] width 39 height 13
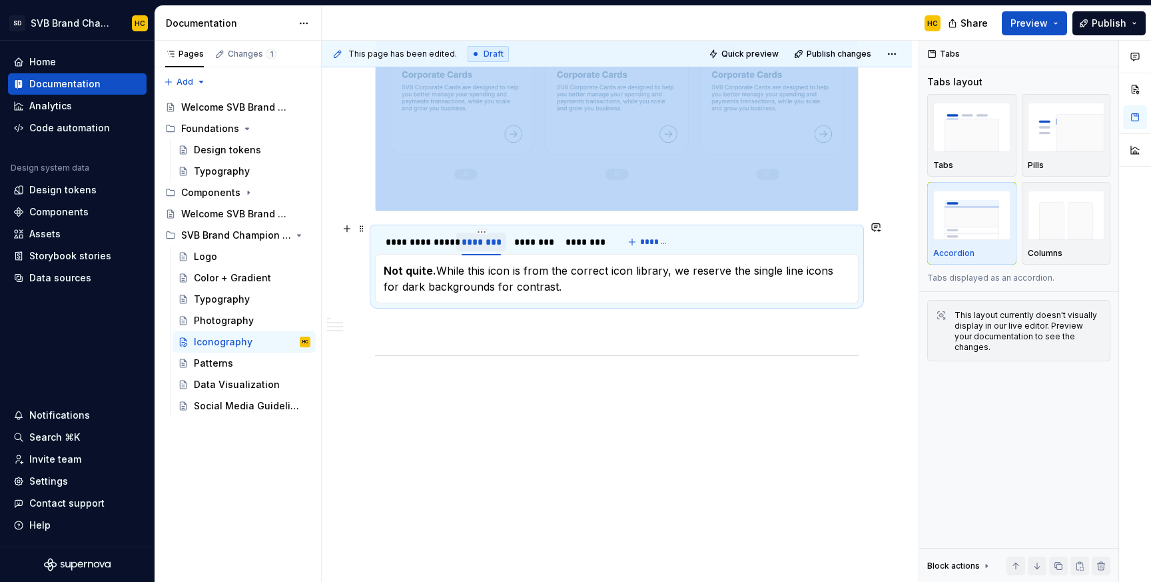
scroll to position [1291, 0]
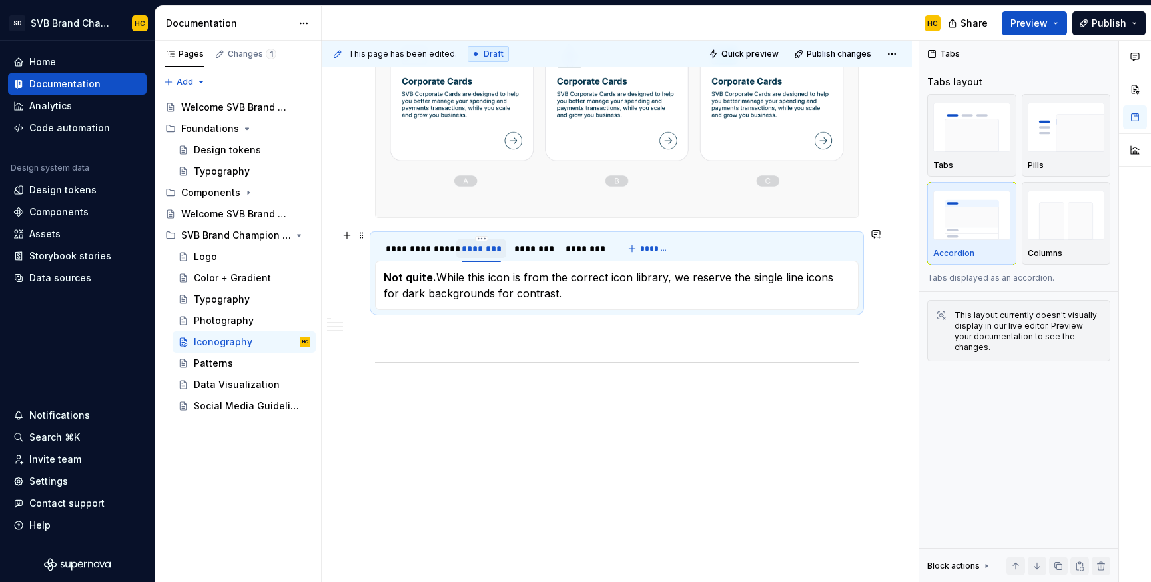
click at [478, 245] on div "********" at bounding box center [481, 248] width 39 height 13
click at [478, 245] on input "********" at bounding box center [481, 248] width 50 height 24
type input "******"
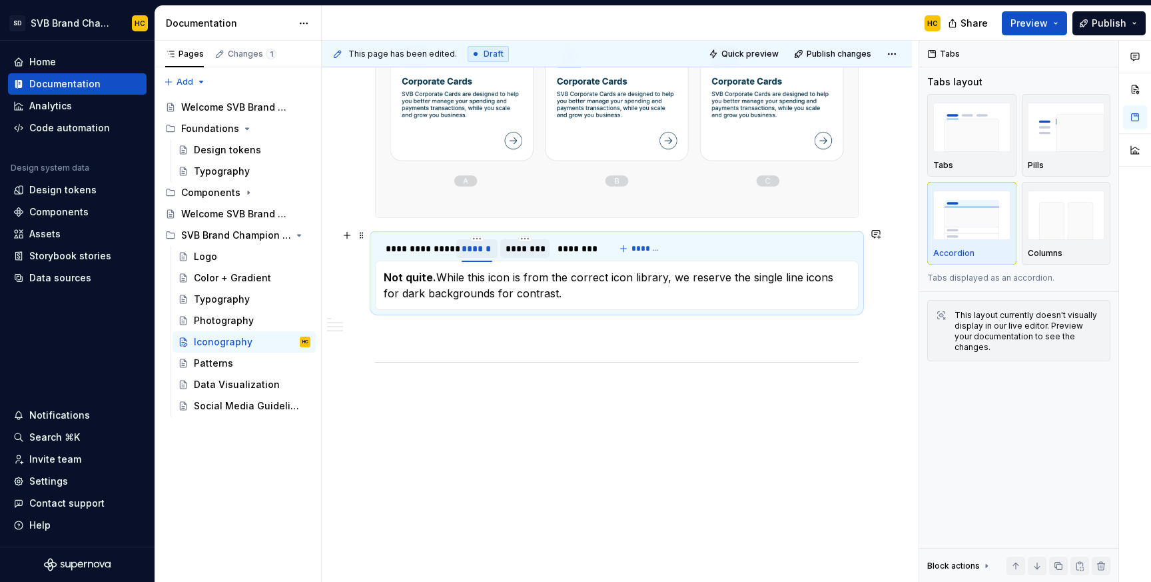
click at [523, 242] on div "********" at bounding box center [525, 248] width 38 height 13
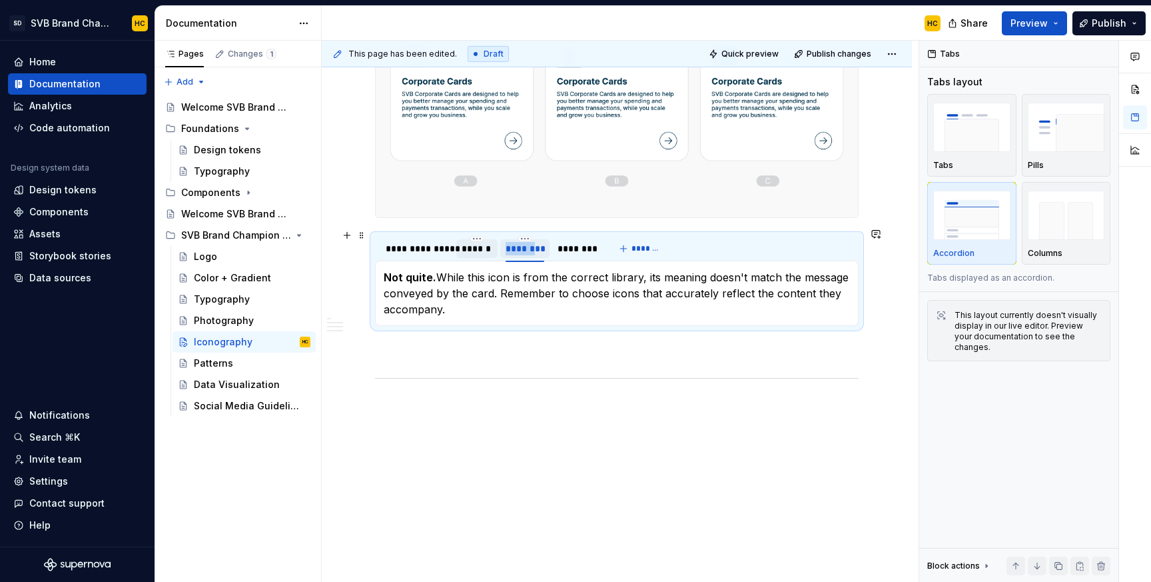
click at [523, 242] on div "********" at bounding box center [525, 248] width 38 height 13
click at [523, 242] on input "********" at bounding box center [524, 248] width 49 height 24
type input "******"
click at [566, 243] on div "********" at bounding box center [568, 248] width 39 height 13
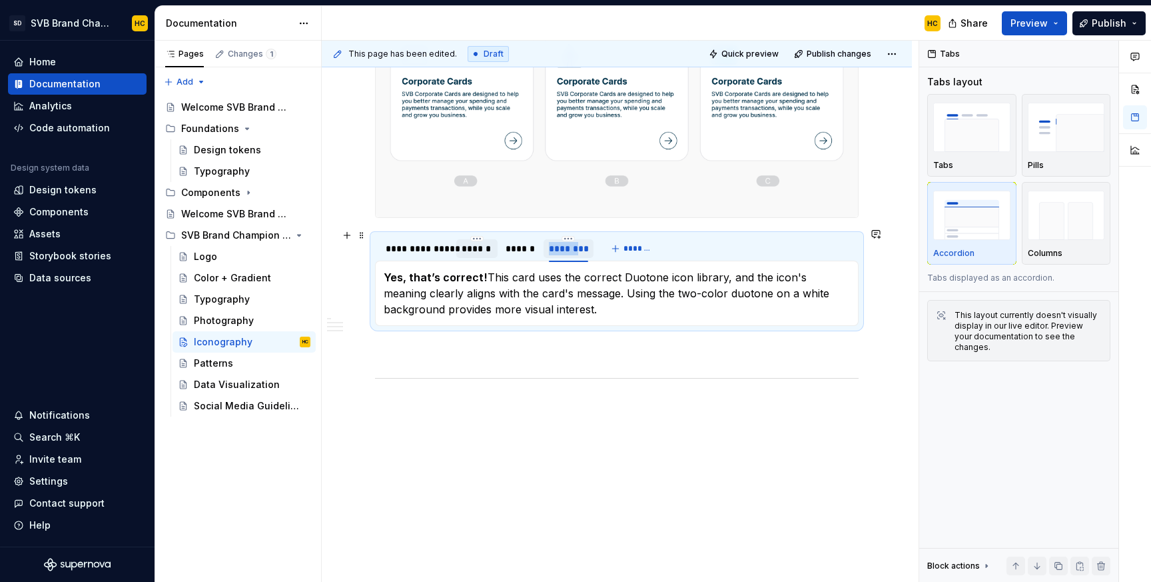
click at [566, 243] on div "********" at bounding box center [568, 248] width 39 height 13
click at [566, 244] on input "********" at bounding box center [569, 248] width 50 height 24
type input "******"
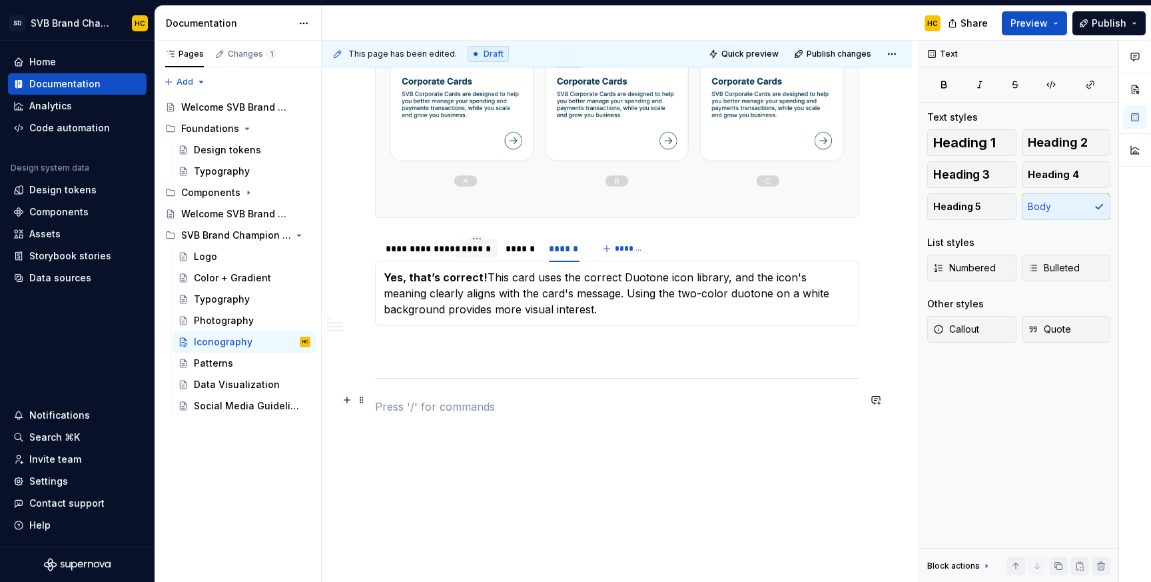
click at [498, 406] on p at bounding box center [617, 406] width 484 height 16
click at [388, 406] on p at bounding box center [617, 406] width 484 height 16
click at [1040, 146] on span "Heading 2" at bounding box center [1058, 142] width 60 height 13
click at [649, 448] on h2 at bounding box center [617, 448] width 484 height 21
click at [1037, 179] on span "Heading 4" at bounding box center [1053, 174] width 51 height 13
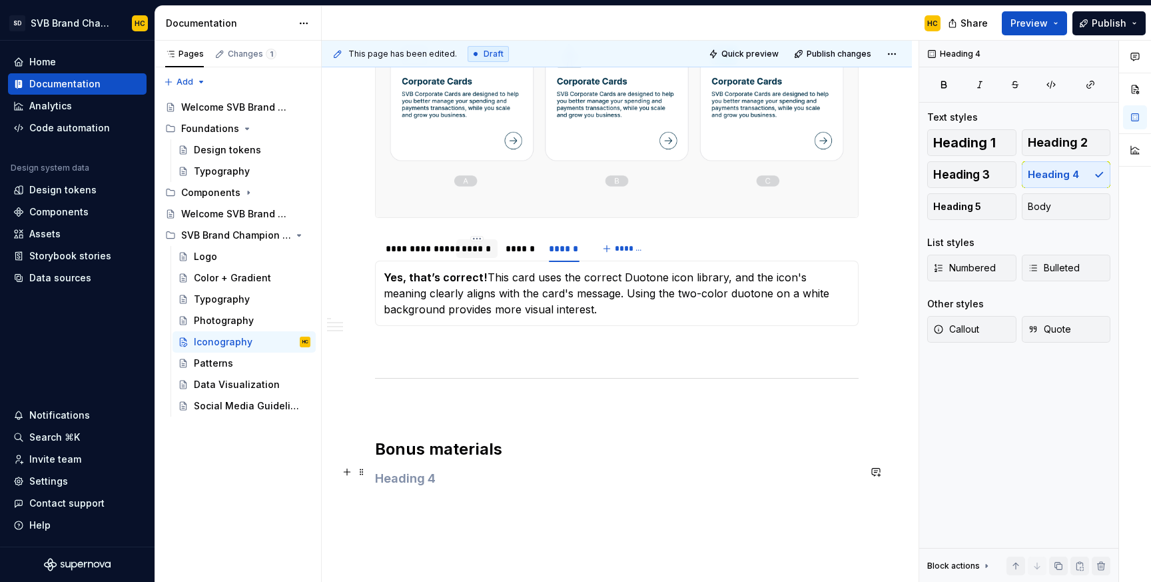
click at [475, 475] on h4 at bounding box center [617, 478] width 484 height 16
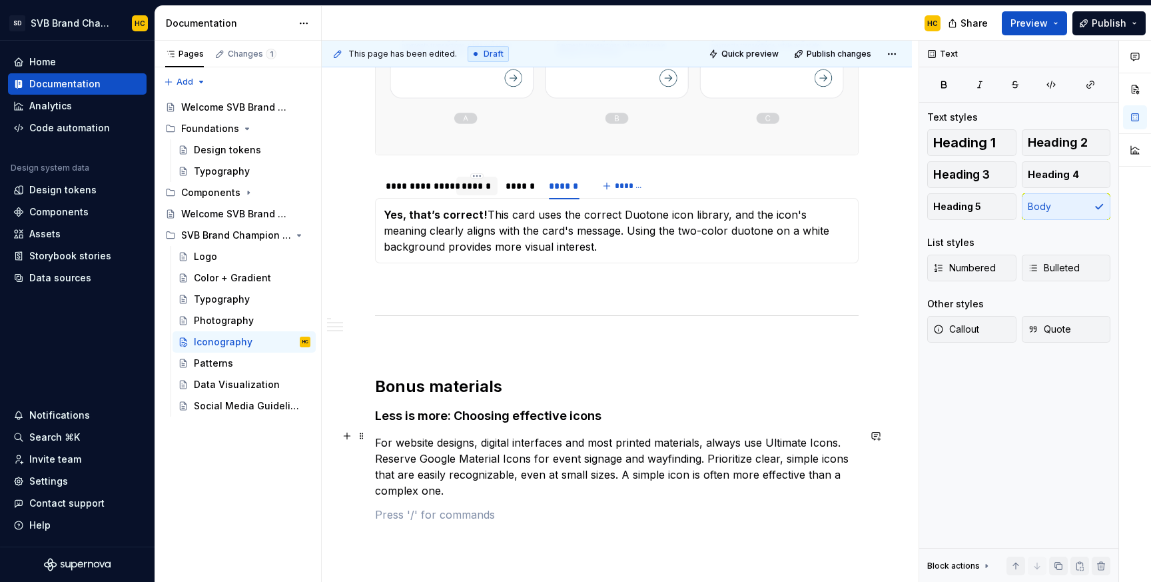
scroll to position [1371, 0]
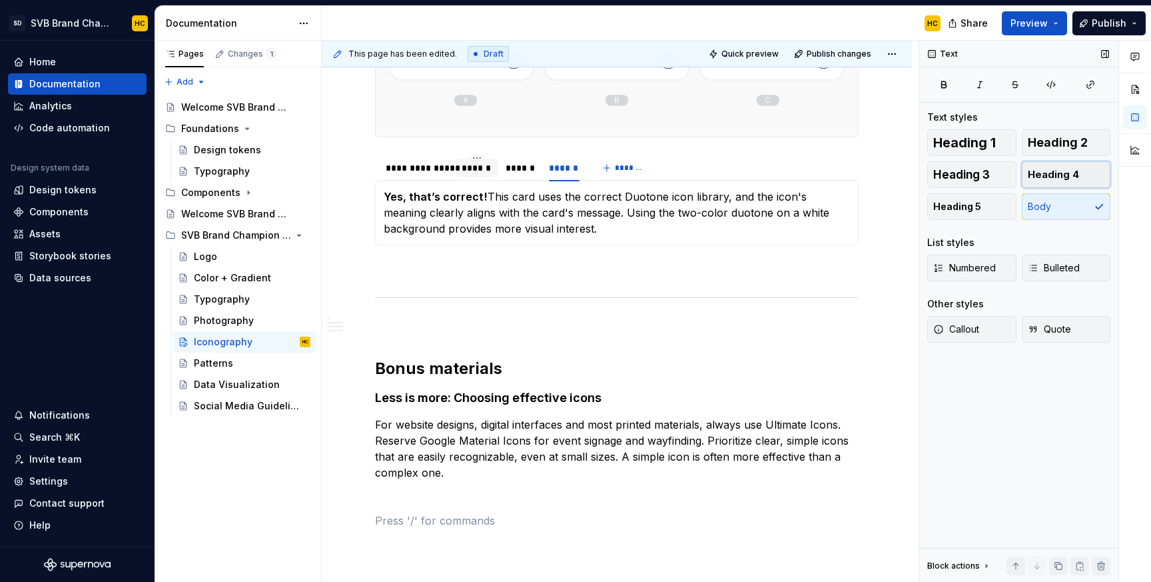
click at [1042, 179] on span "Heading 4" at bounding box center [1053, 174] width 51 height 13
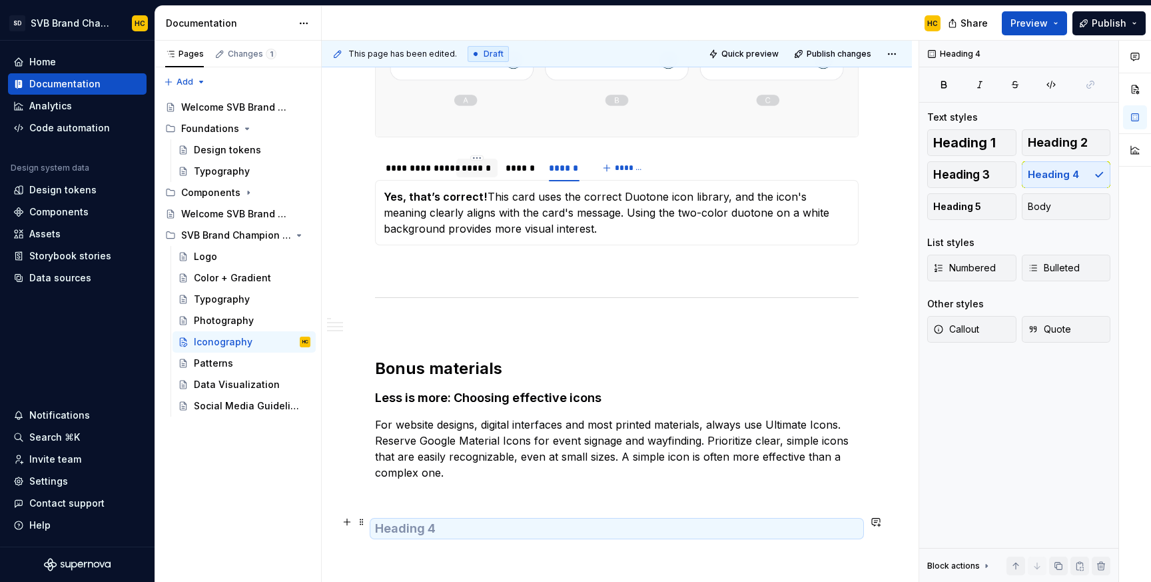
click at [420, 523] on h4 at bounding box center [617, 528] width 484 height 16
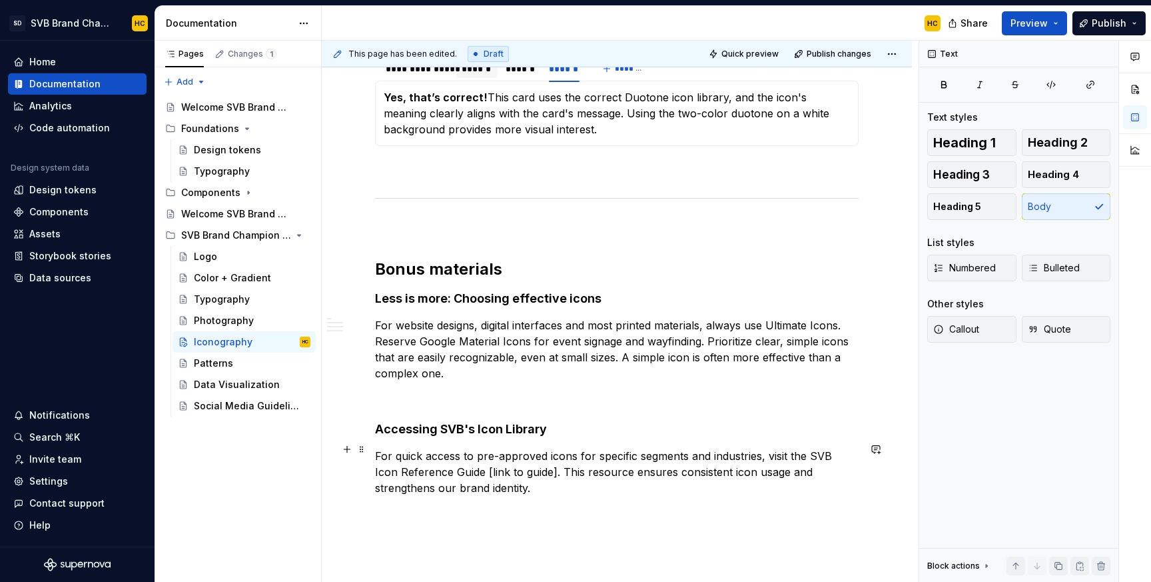
scroll to position [1480, 0]
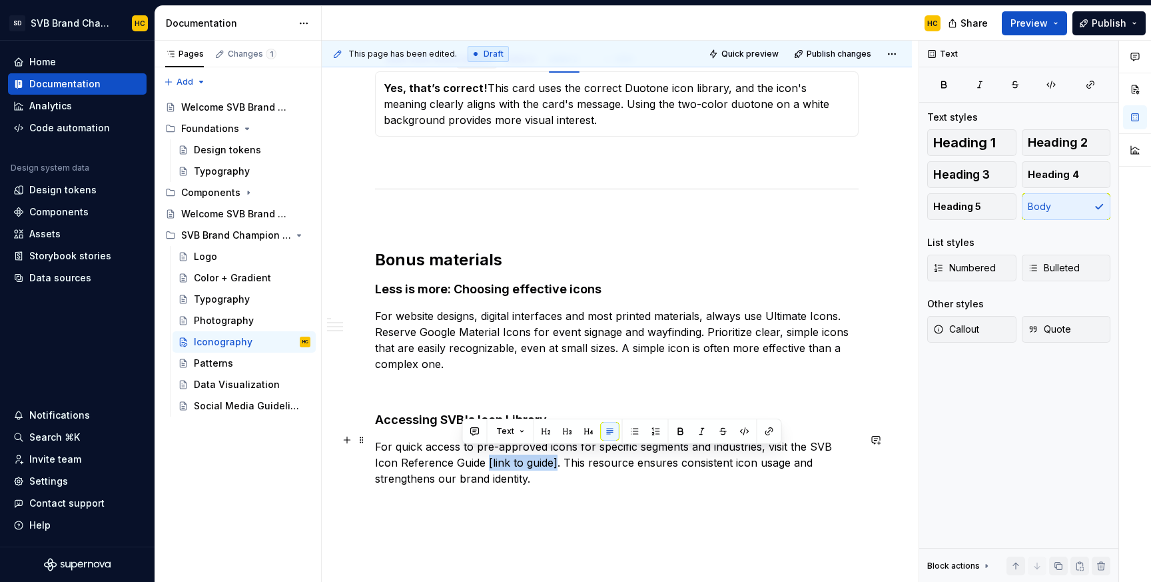
drag, startPoint x: 531, startPoint y: 458, endPoint x: 460, endPoint y: 460, distance: 70.7
click at [460, 460] on p "For quick access to pre-approved icons for specific segments and industries, vi…" at bounding box center [617, 462] width 484 height 48
click at [885, 441] on button "button" at bounding box center [876, 439] width 19 height 19
click at [878, 490] on icon "Send" at bounding box center [877, 496] width 13 height 13
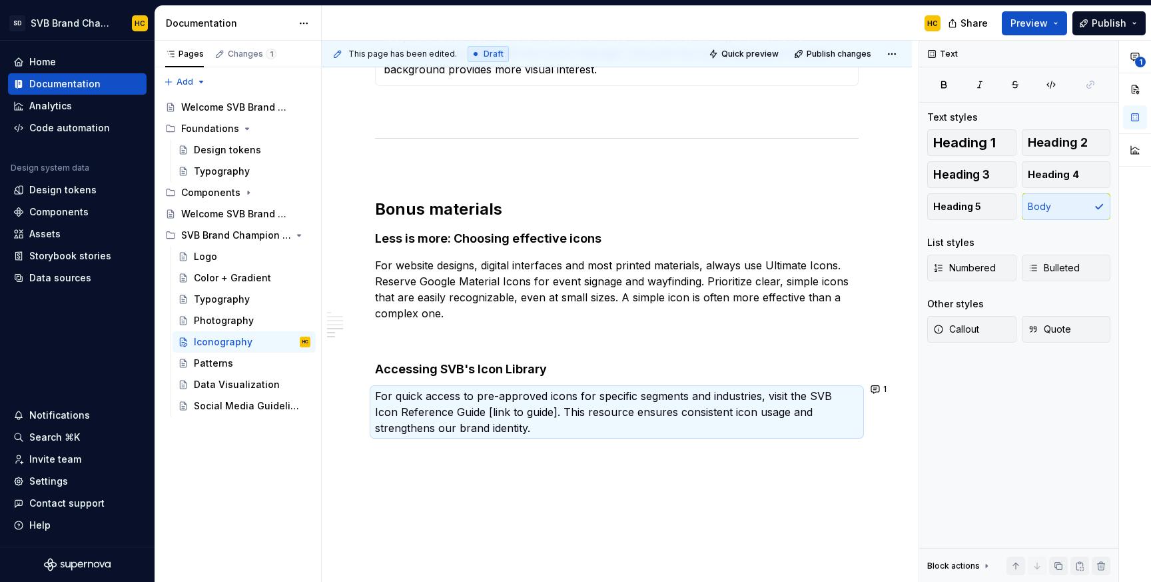
scroll to position [1532, 0]
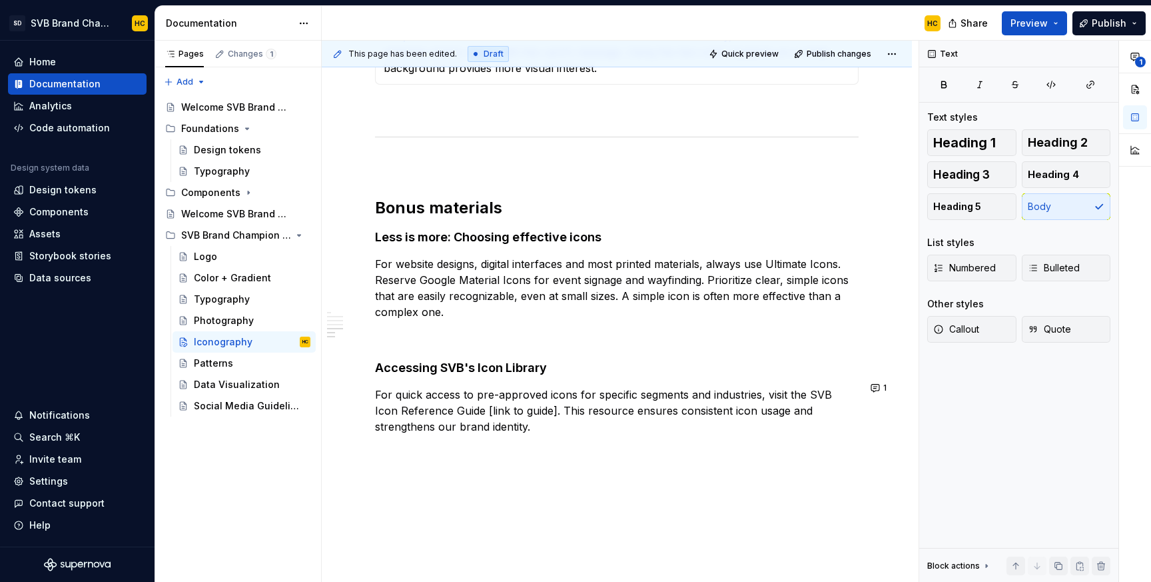
click at [410, 416] on p "For quick access to pre-approved icons for specific segments and industries, vi…" at bounding box center [617, 410] width 484 height 48
click at [406, 476] on div at bounding box center [630, 483] width 456 height 19
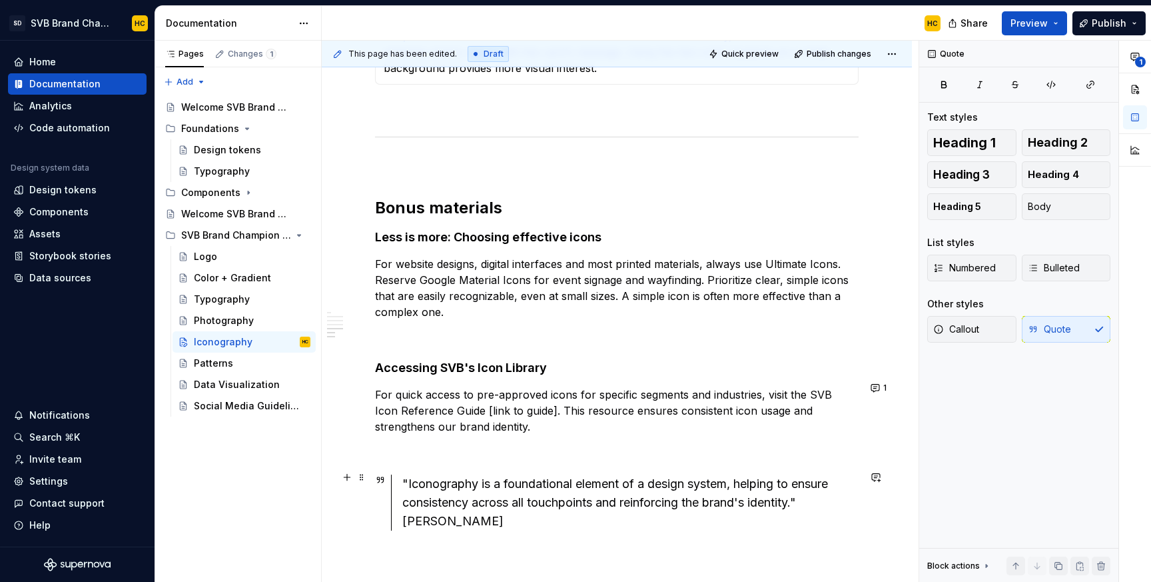
click at [812, 499] on div ""Iconography is a foundational element of a design system, helping to ensure co…" at bounding box center [630, 502] width 456 height 56
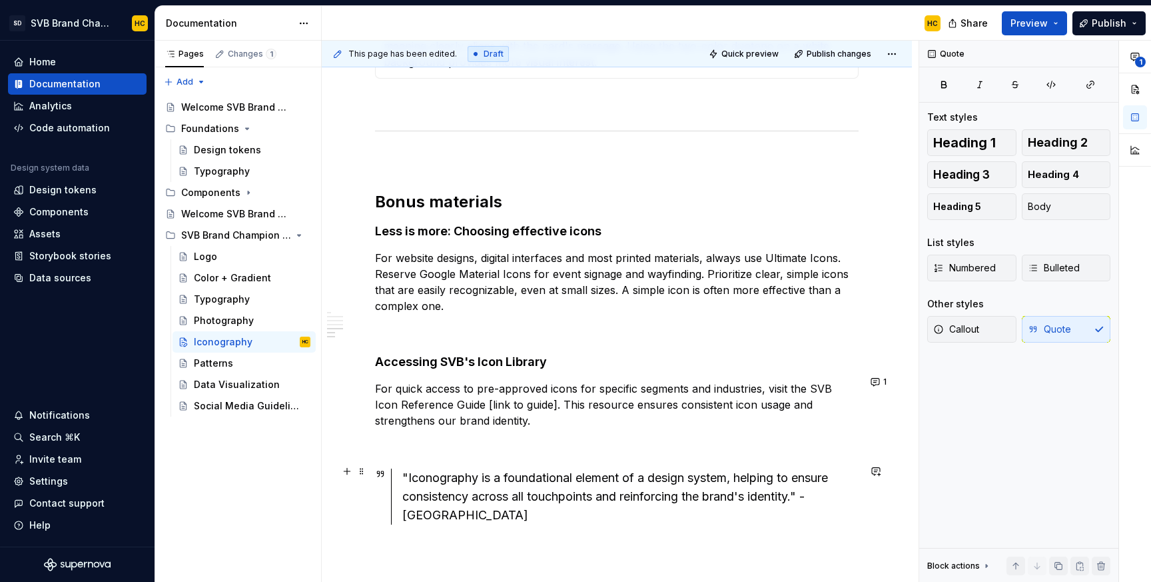
click at [811, 490] on div ""Iconography is a foundational element of a design system, helping to ensure co…" at bounding box center [630, 496] width 456 height 56
click at [648, 512] on div ""Iconography is a foundational element of a design system, helping to ensure co…" at bounding box center [630, 496] width 456 height 56
click at [1047, 143] on span "Heading 2" at bounding box center [1058, 142] width 60 height 13
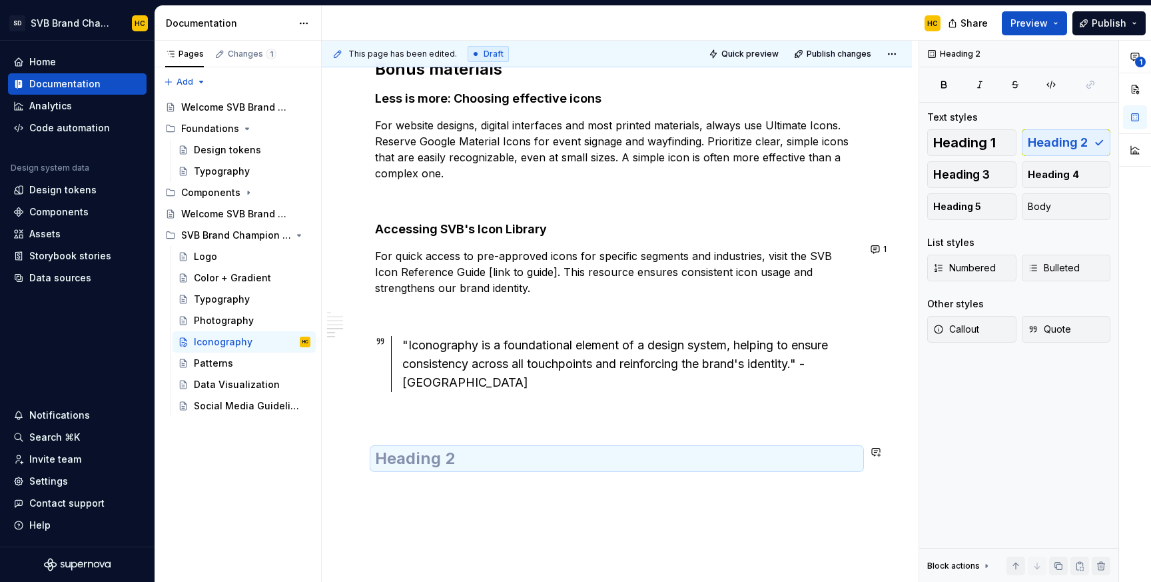
scroll to position [1673, 0]
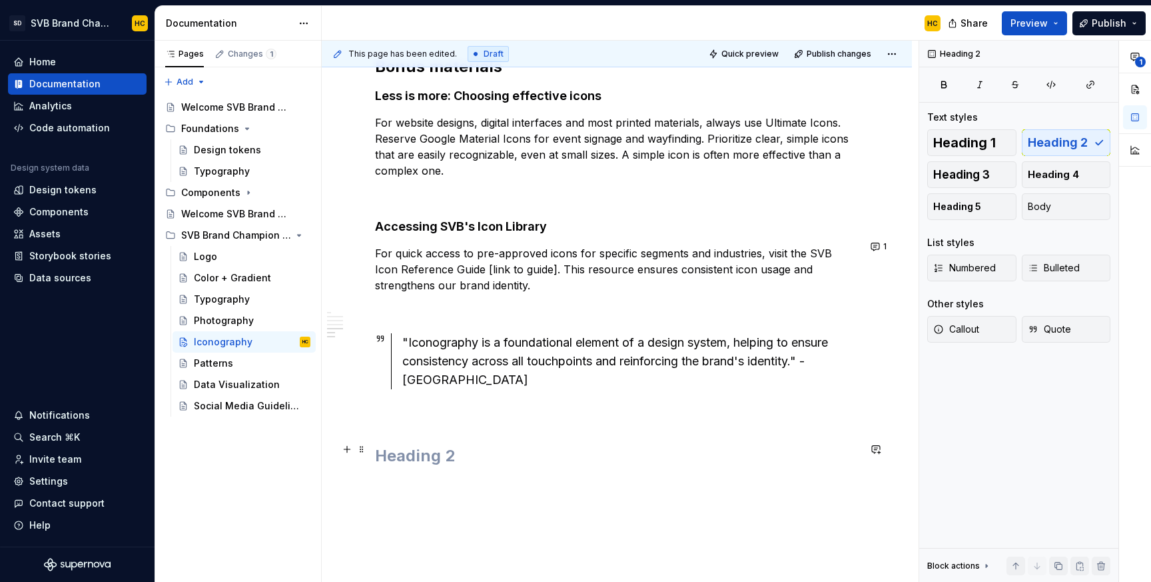
click at [520, 452] on h2 at bounding box center [617, 455] width 484 height 21
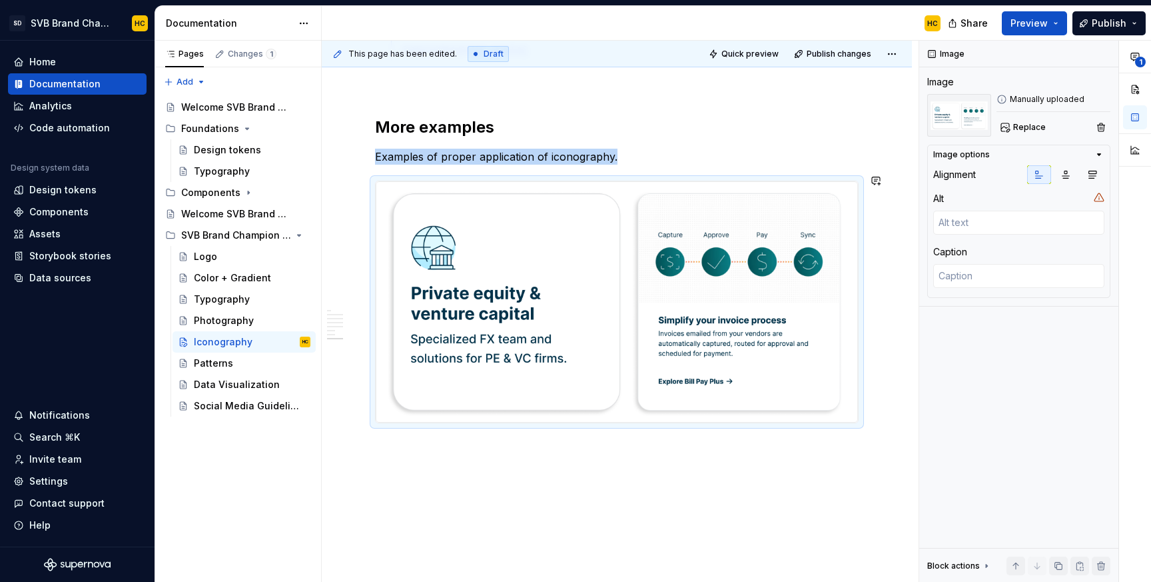
scroll to position [2003, 0]
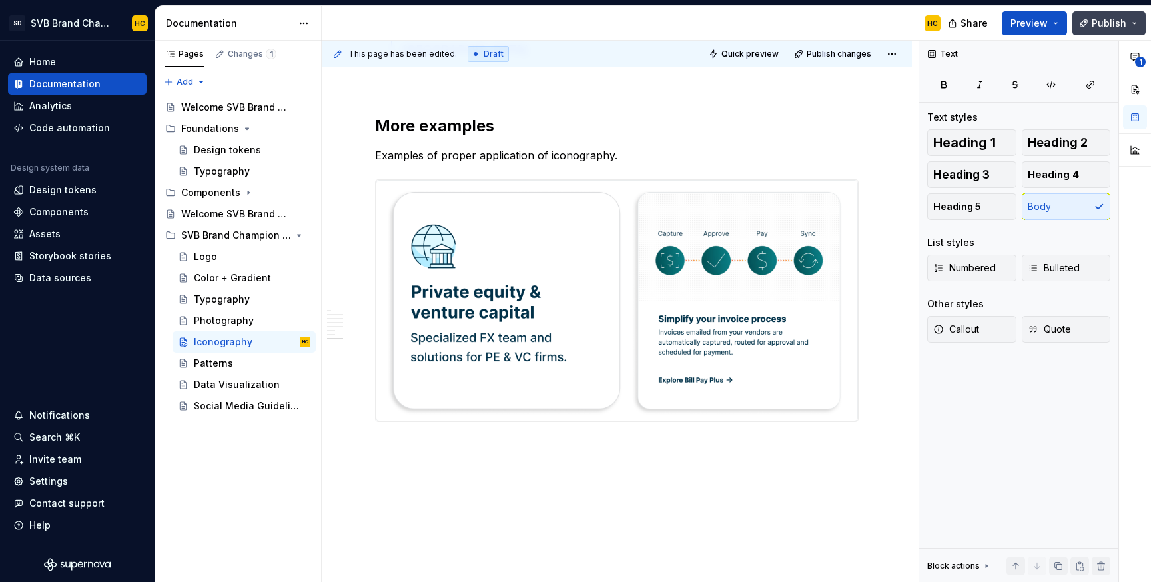
click at [1101, 24] on span "Publish" at bounding box center [1109, 23] width 35 height 13
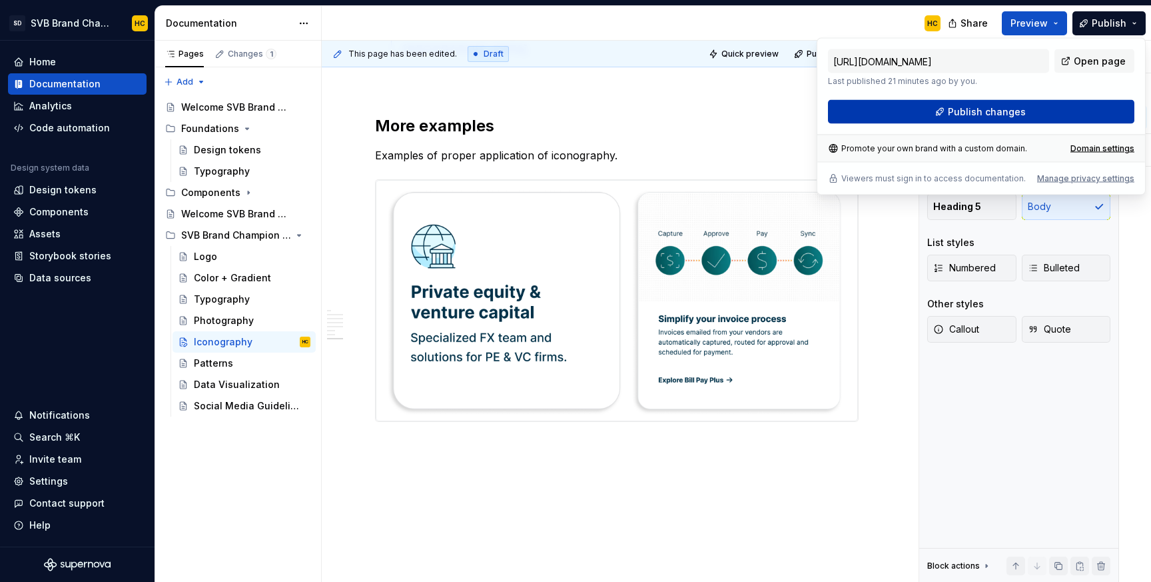
click at [1019, 115] on span "Publish changes" at bounding box center [987, 111] width 78 height 13
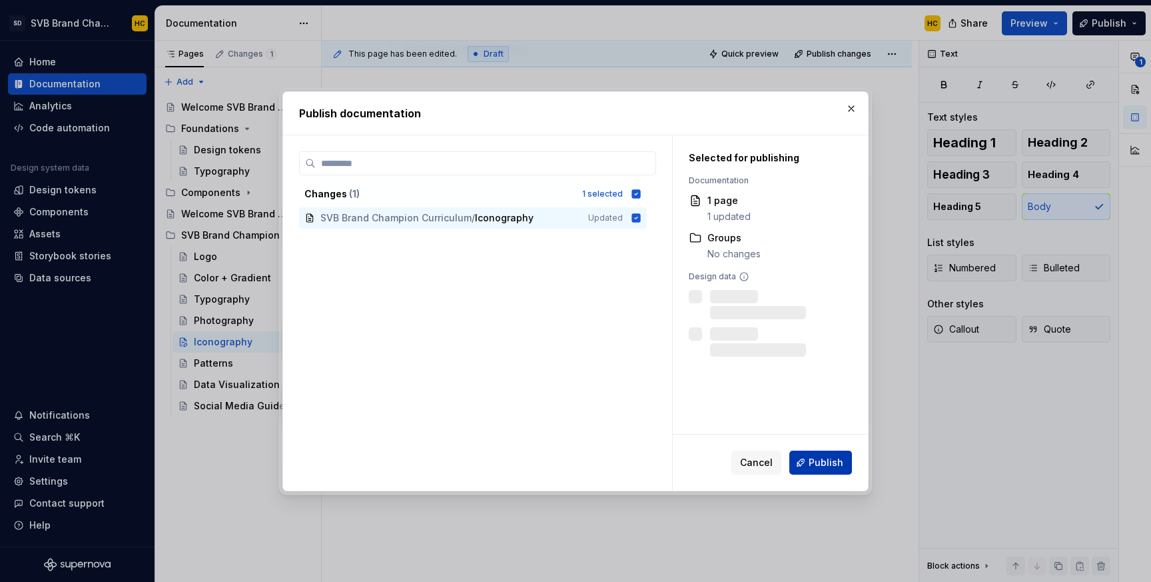
click at [818, 464] on span "Publish" at bounding box center [826, 462] width 35 height 13
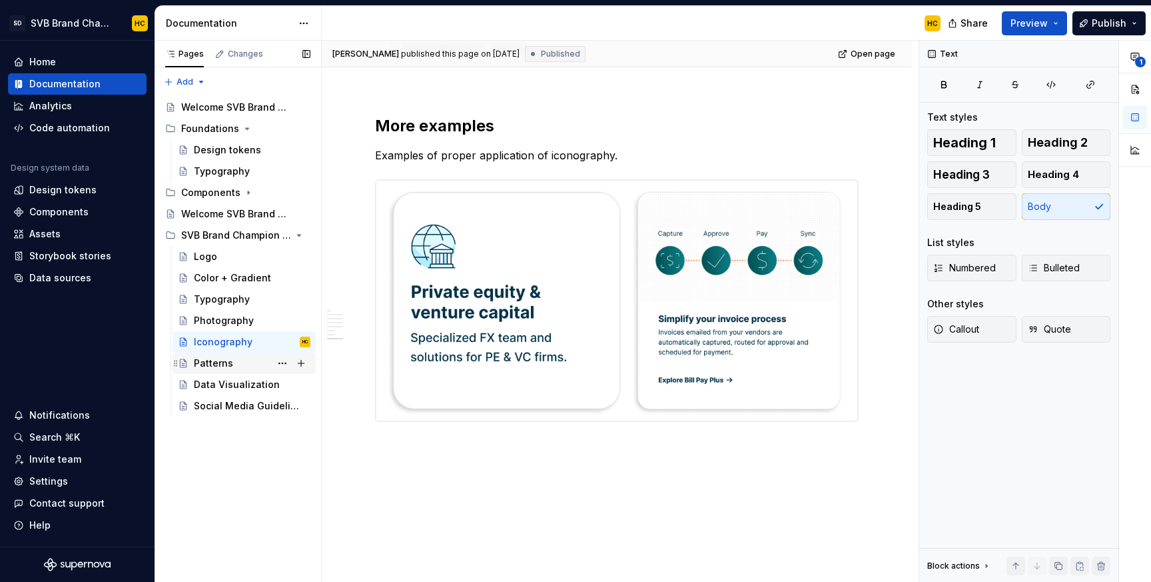
click at [226, 358] on div "Patterns" at bounding box center [213, 363] width 39 height 13
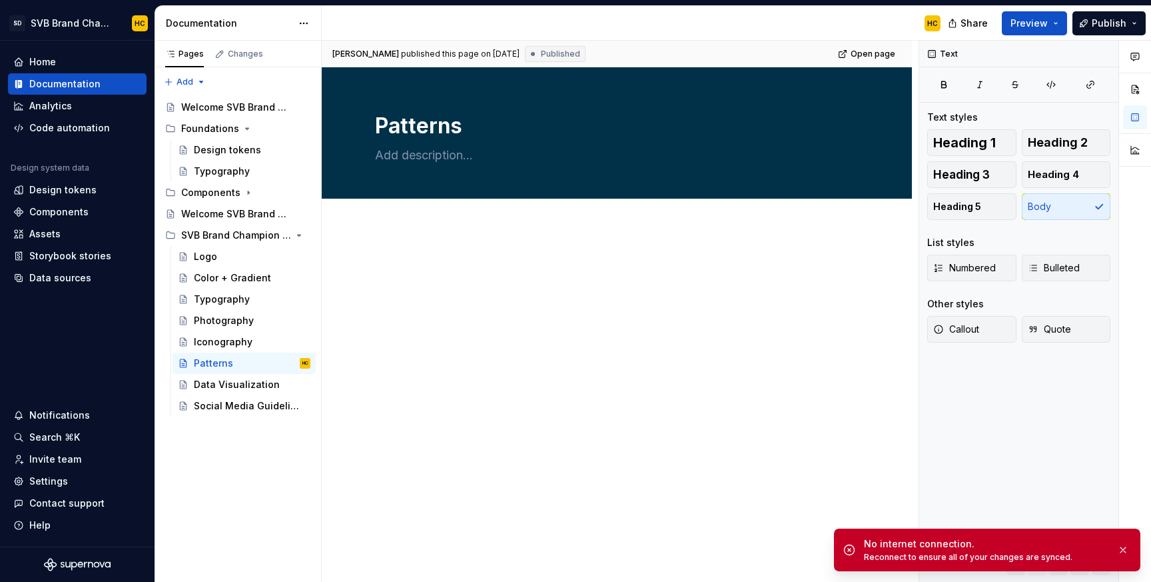
click at [394, 480] on div at bounding box center [617, 364] width 590 height 273
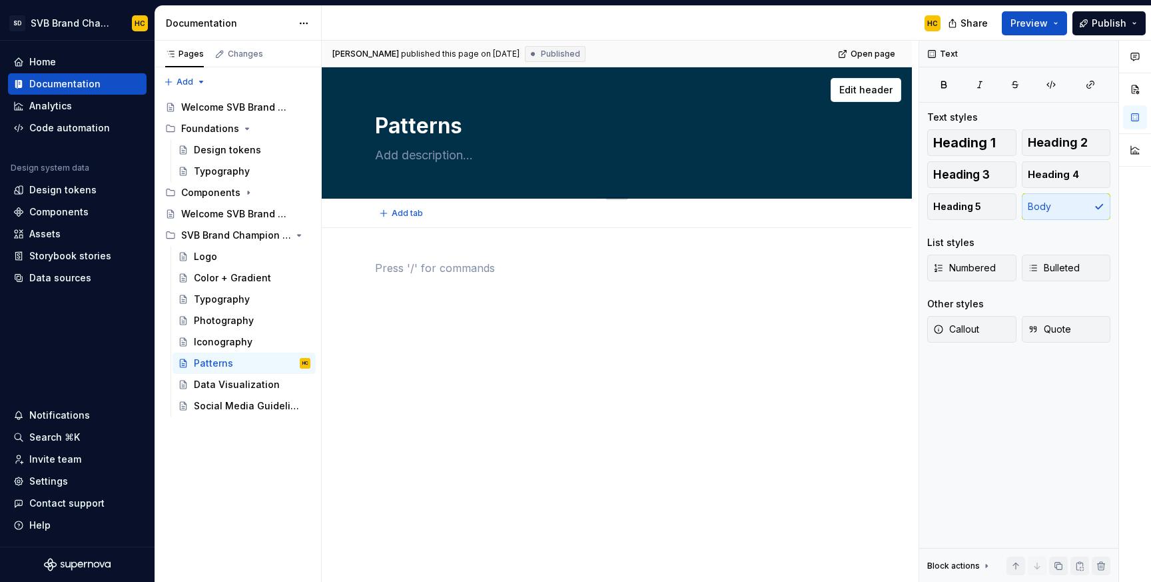
click at [419, 155] on textarea at bounding box center [614, 155] width 484 height 21
type textarea "*"
type textarea "V"
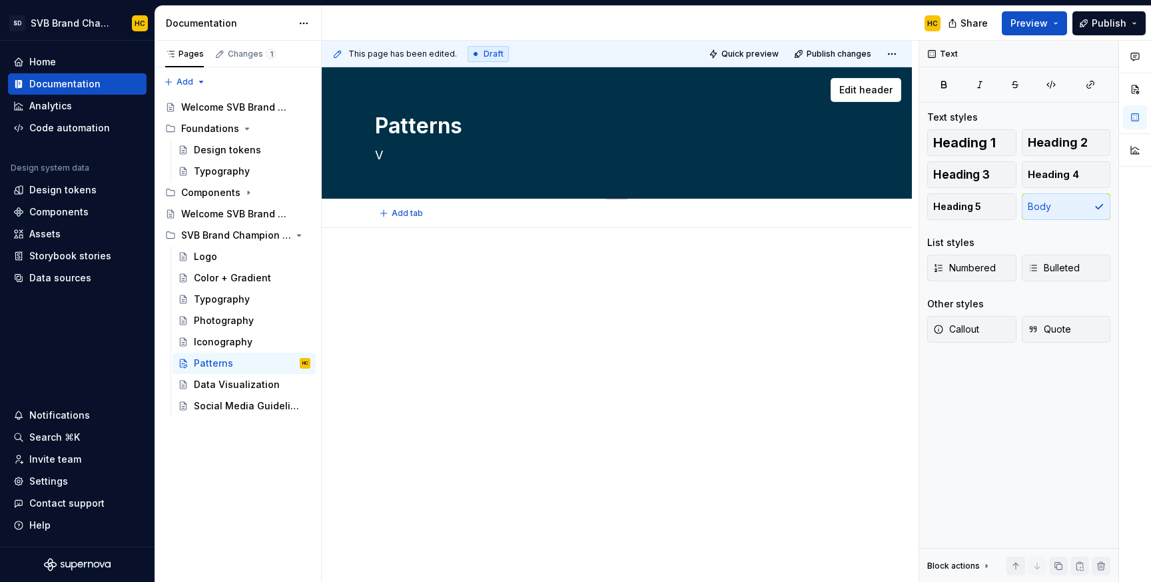
type textarea "*"
type textarea "Vi"
type textarea "*"
type textarea "Vis"
type textarea "*"
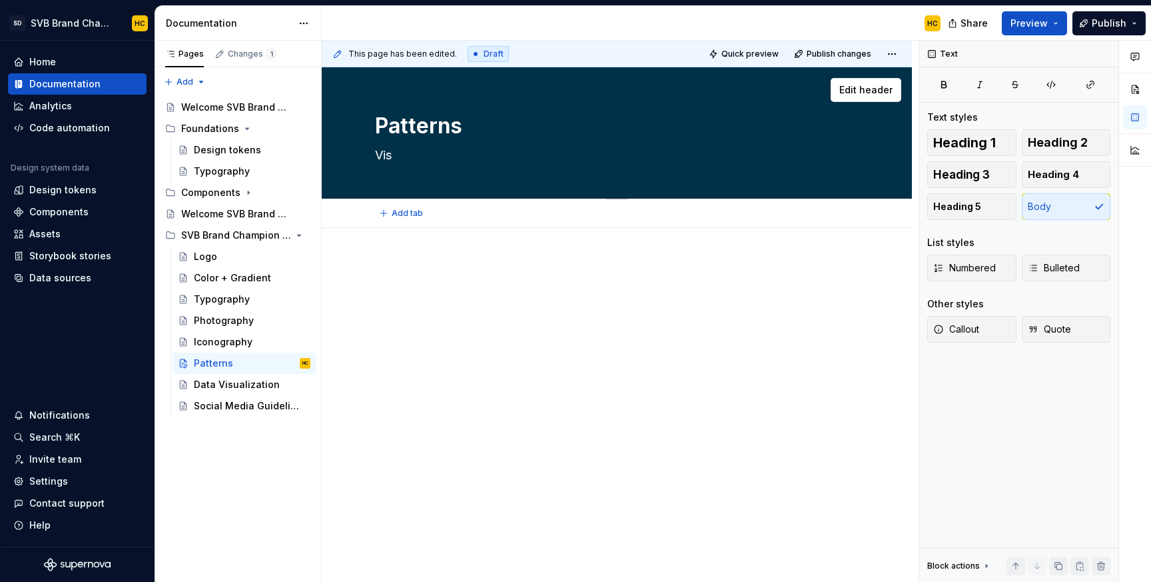
type textarea "Visu"
type textarea "*"
type textarea "Visua"
type textarea "*"
type textarea "Visual"
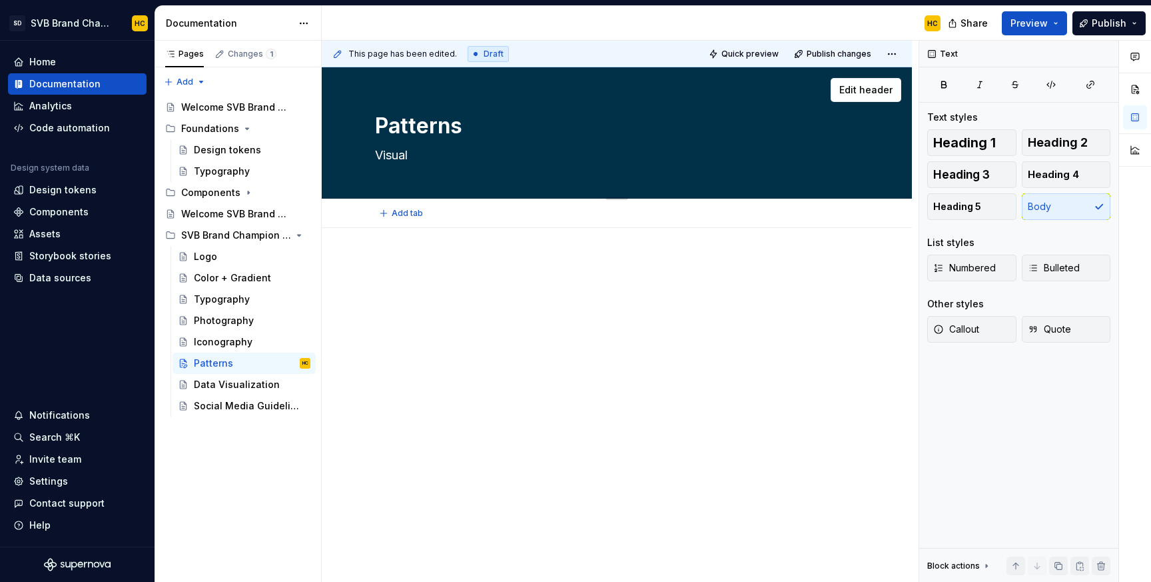
type textarea "*"
type textarea "Visual"
type textarea "*"
type textarea "Visual T"
type textarea "*"
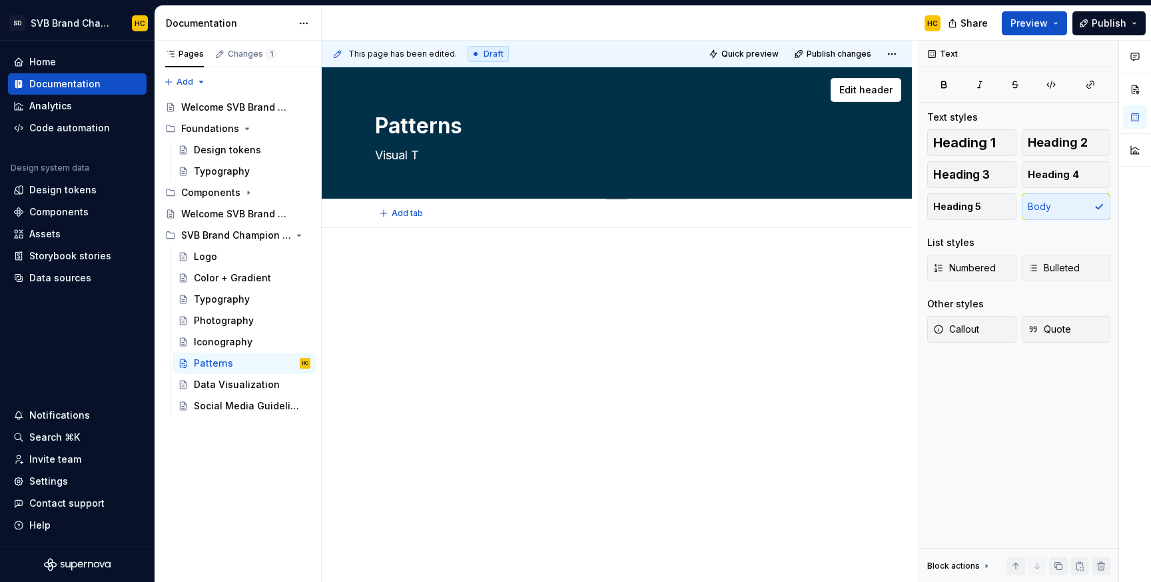
type textarea "Visual"
type textarea "*"
type textarea "Visual t"
type textarea "*"
type textarea "Visual te"
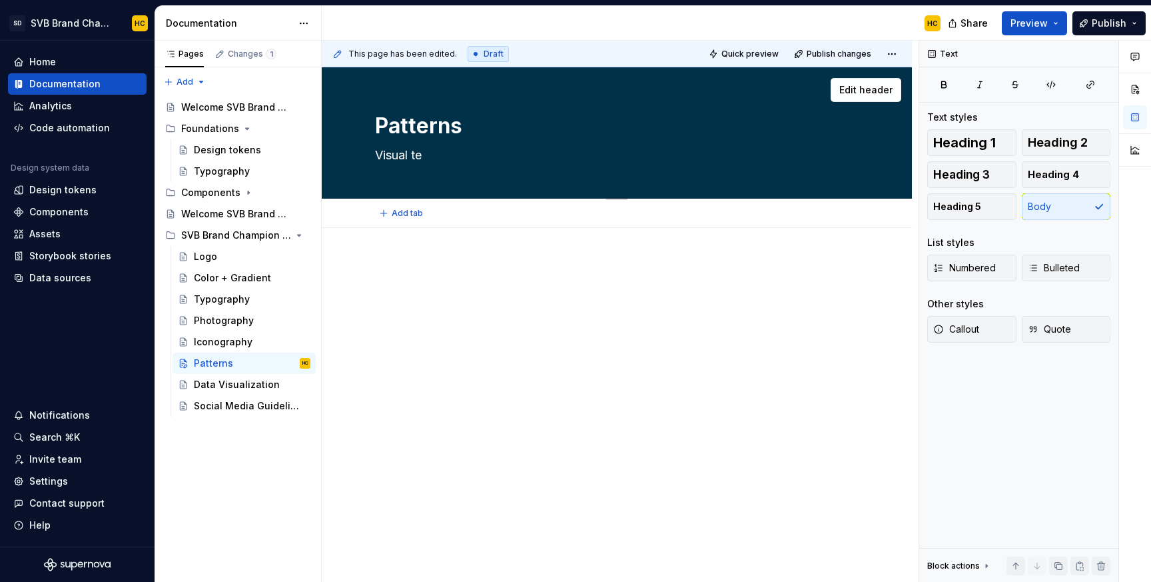
type textarea "*"
type textarea "Visual tex"
type textarea "*"
type textarea "Visual text"
type textarea "*"
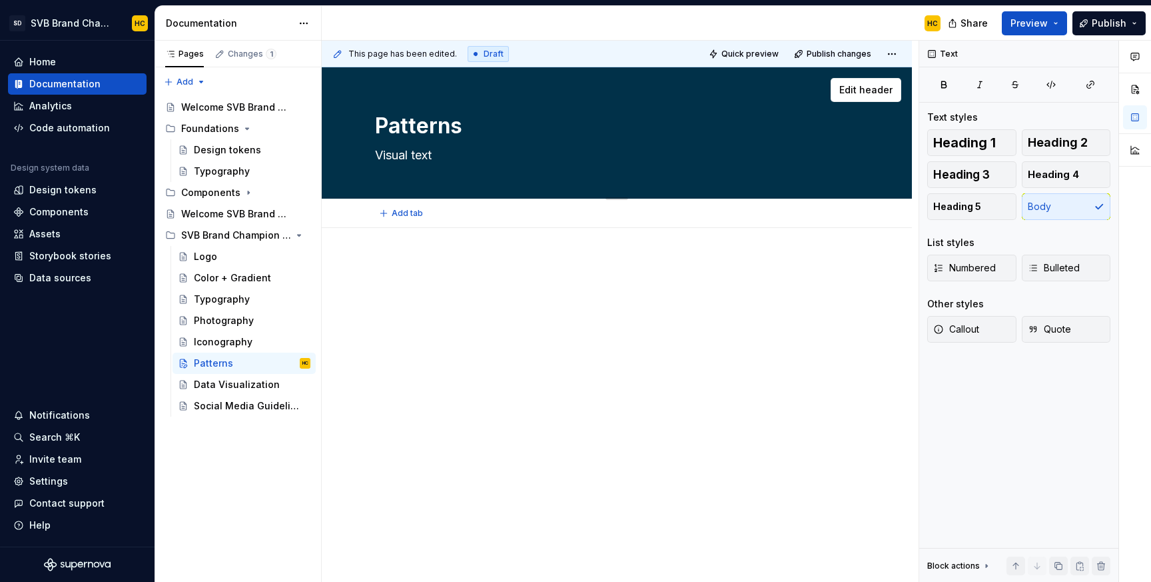
type textarea "Visual textu"
type textarea "*"
type textarea "Visual textur"
type textarea "*"
type textarea "Visual texture"
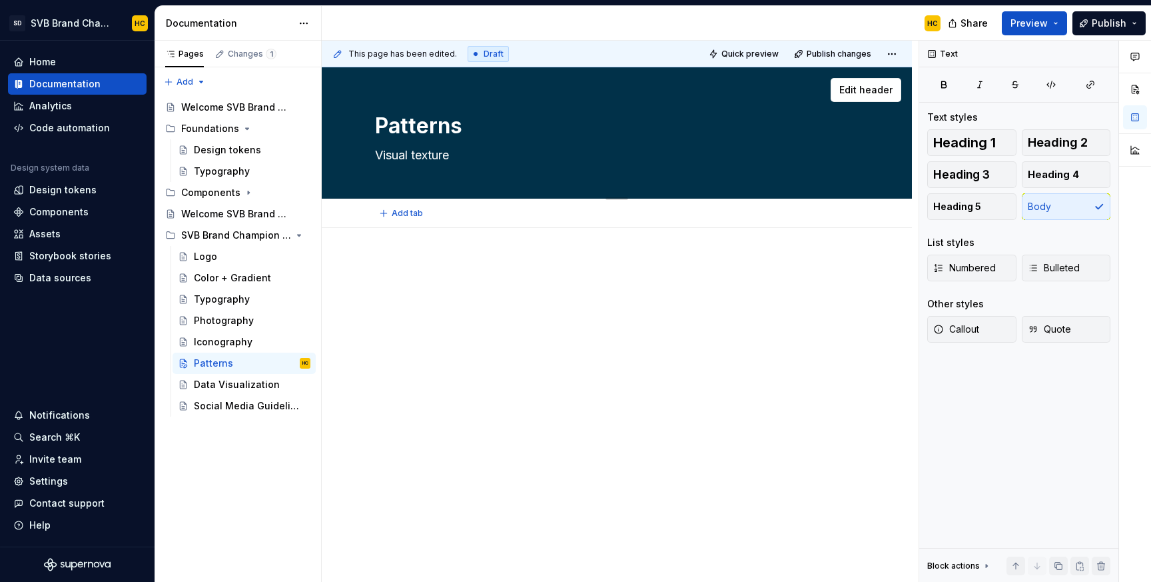
type textarea "*"
type textarea "Visual textures"
type textarea "*"
type textarea "Visual textures"
click at [384, 247] on div at bounding box center [617, 364] width 590 height 273
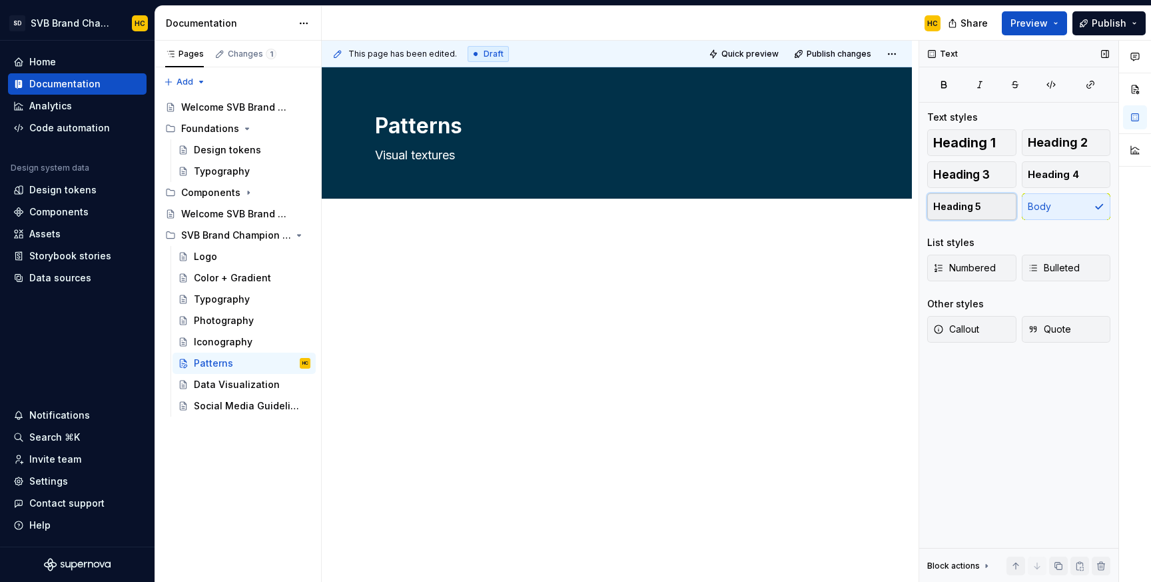
click at [988, 195] on button "Heading 5" at bounding box center [972, 206] width 89 height 27
click at [406, 269] on h5 at bounding box center [617, 266] width 484 height 13
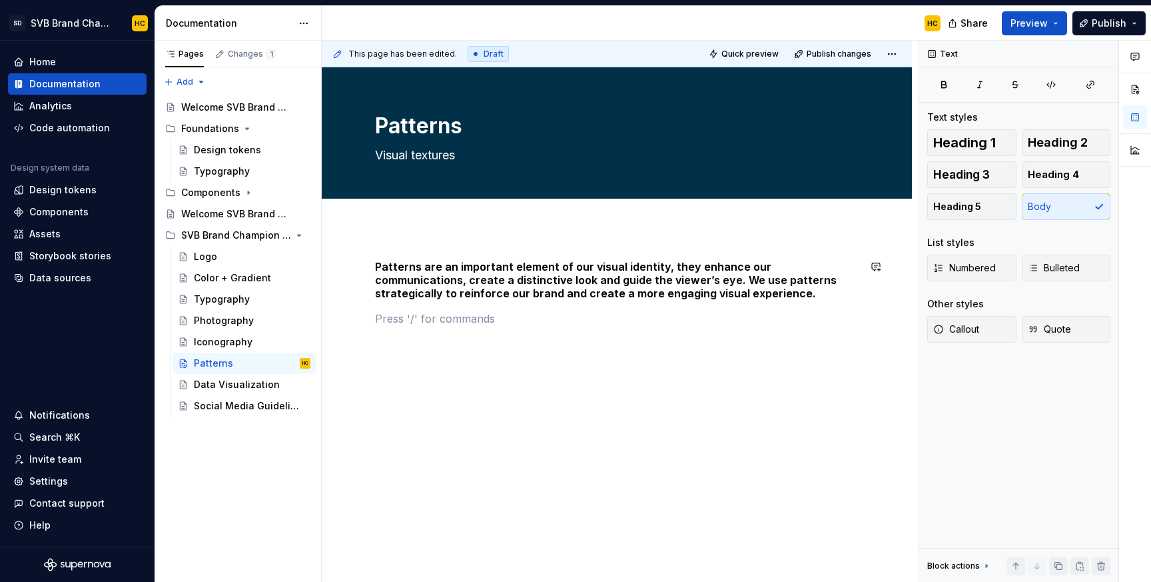
type textarea "*"
click at [1036, 146] on span "Heading 2" at bounding box center [1058, 142] width 60 height 13
click at [566, 423] on h2 at bounding box center [617, 417] width 484 height 21
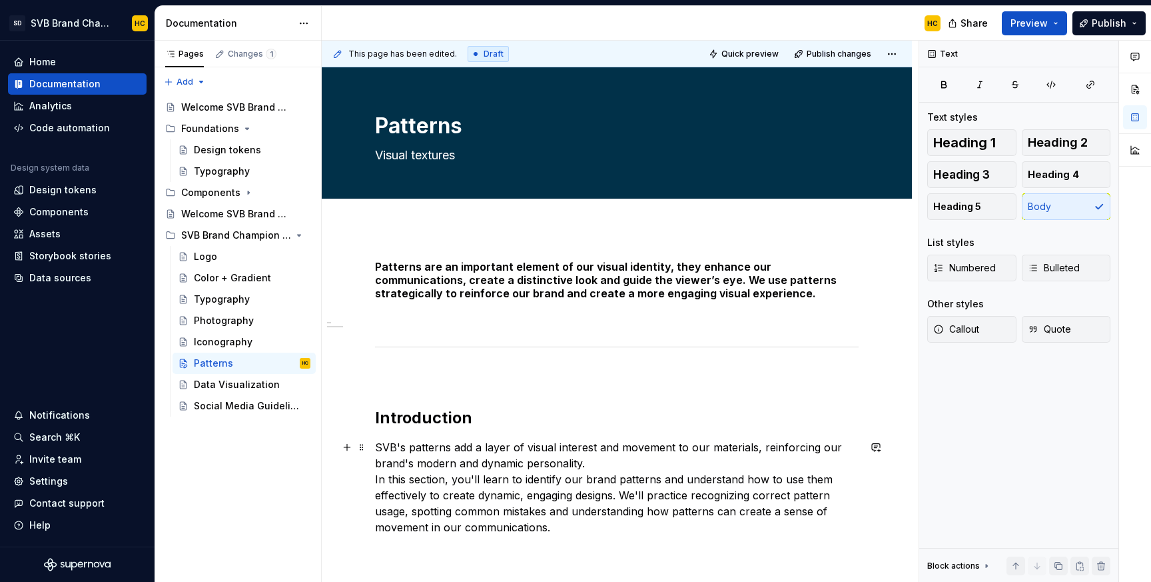
click at [591, 460] on p "SVB's patterns add a layer of visual interest and movement to our materials, re…" at bounding box center [617, 487] width 484 height 96
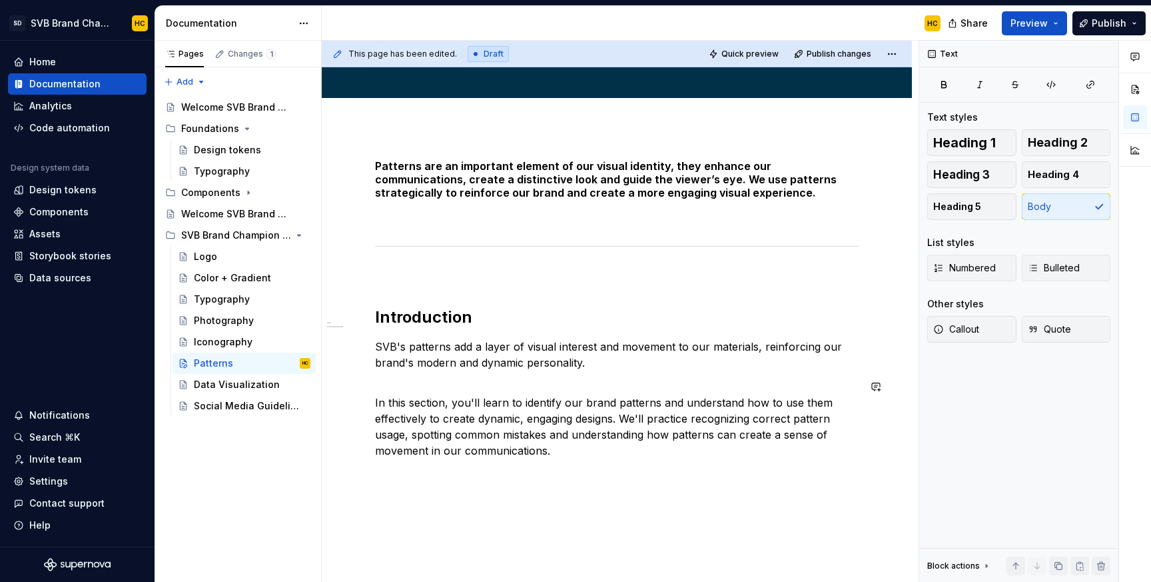
scroll to position [103, 0]
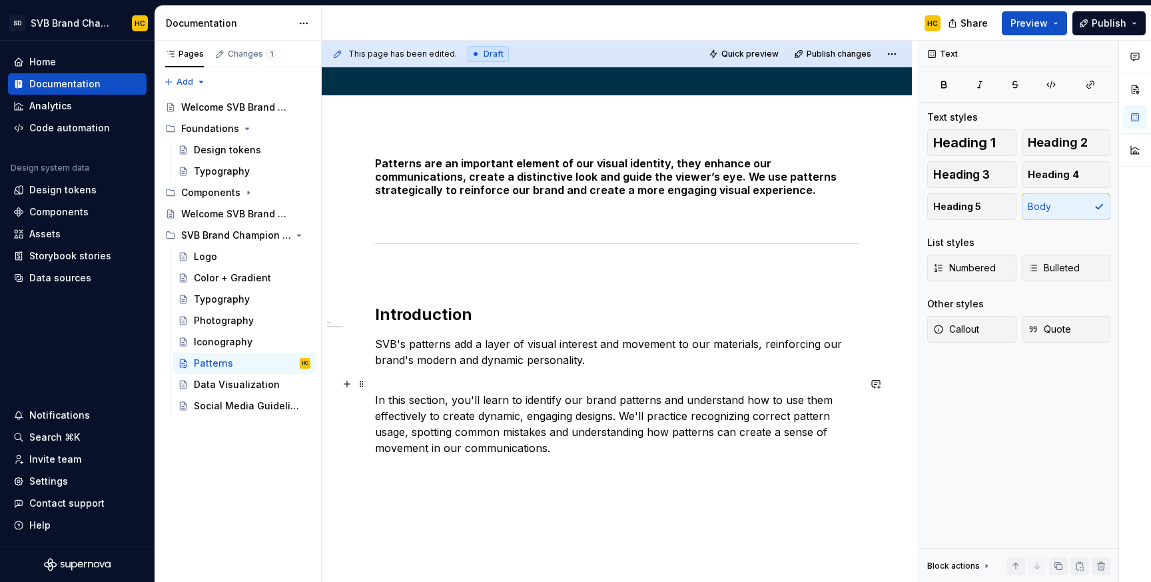
click at [584, 455] on p "In this section, you'll learn to identify our brand patterns and understand how…" at bounding box center [617, 416] width 484 height 80
click at [476, 495] on p at bounding box center [617, 496] width 484 height 16
click at [1057, 144] on span "Heading 2" at bounding box center [1058, 142] width 60 height 13
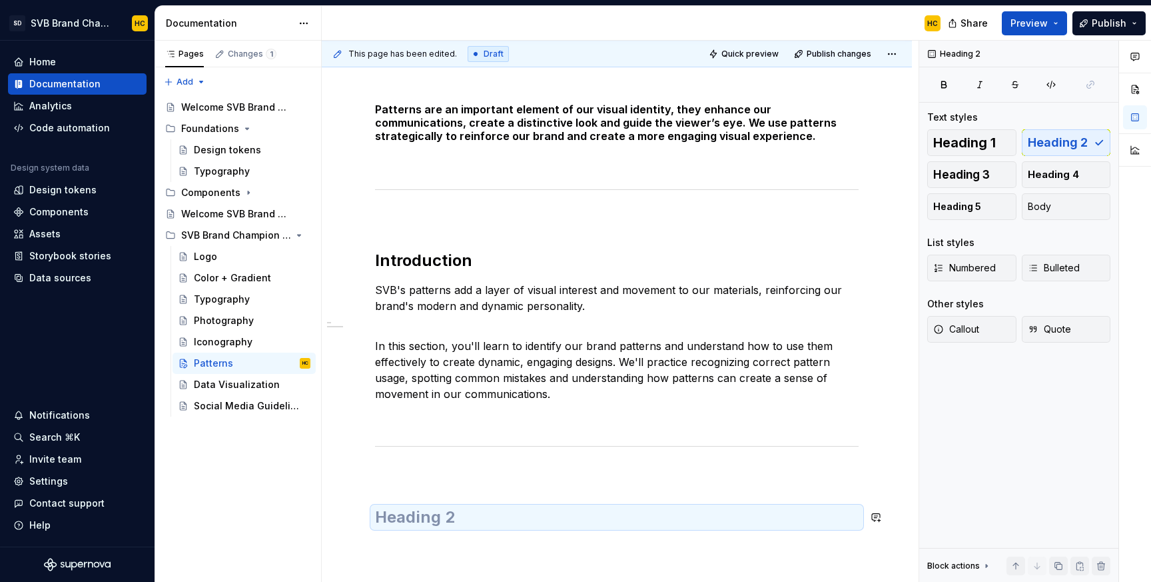
scroll to position [173, 0]
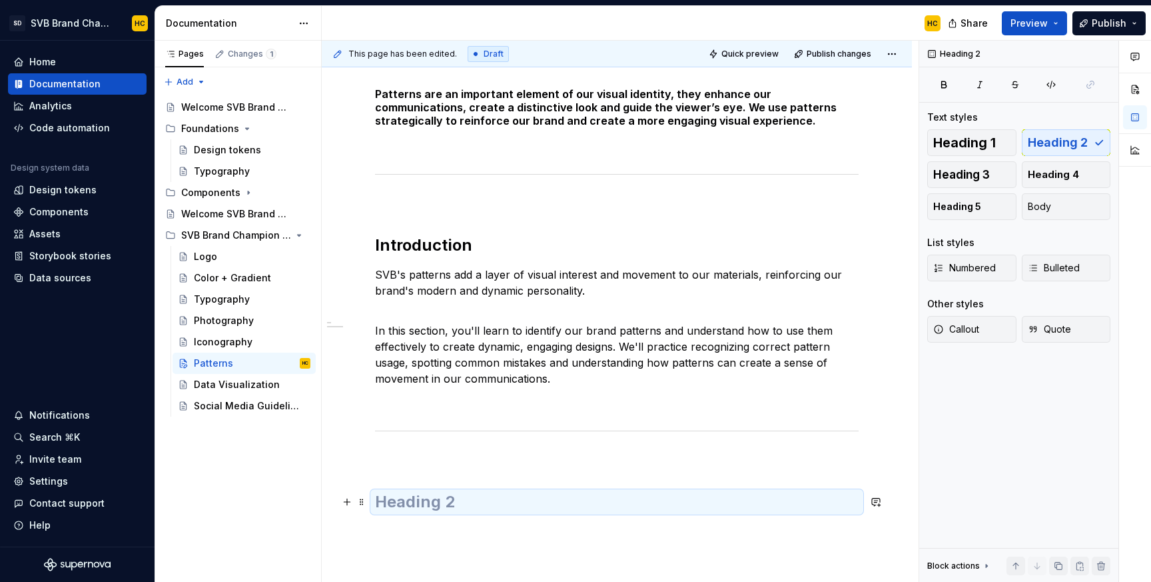
click at [442, 497] on h2 at bounding box center [617, 501] width 484 height 21
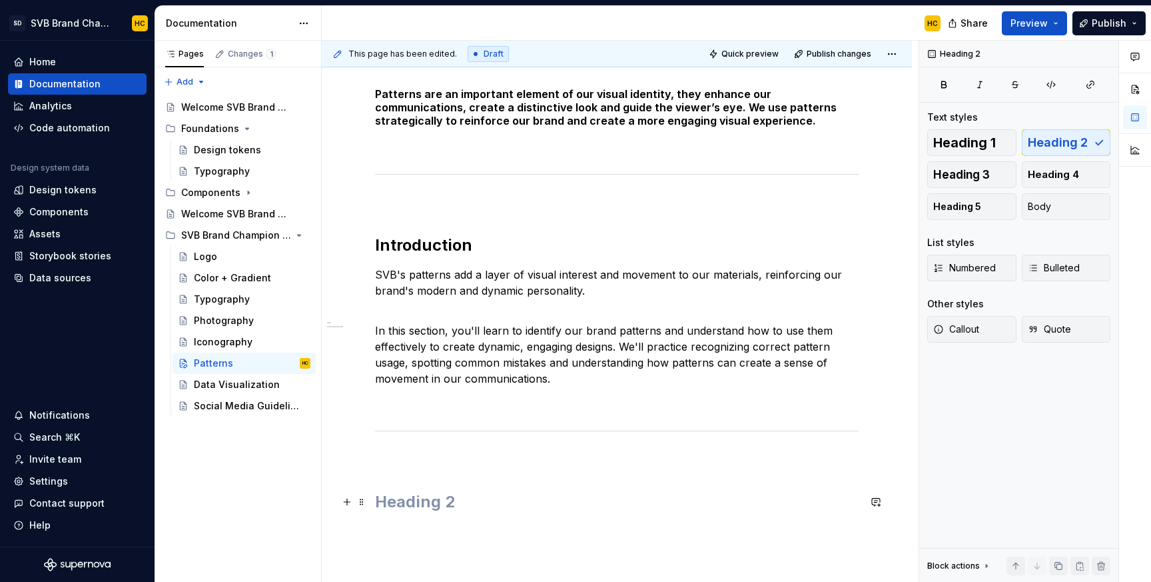
click at [420, 502] on h2 at bounding box center [617, 501] width 484 height 21
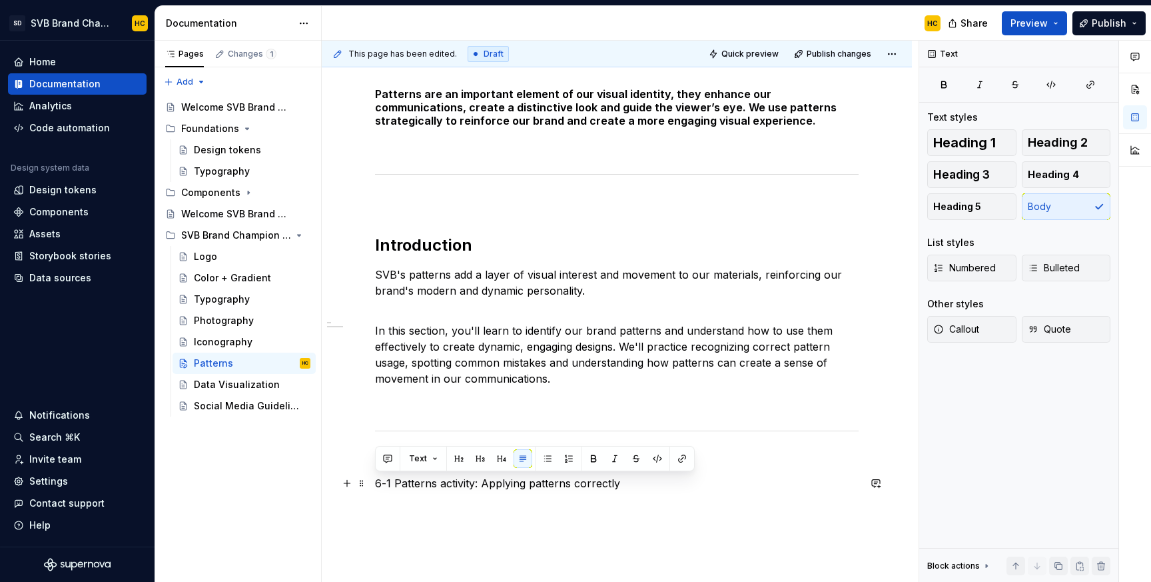
drag, startPoint x: 636, startPoint y: 482, endPoint x: 372, endPoint y: 484, distance: 263.9
click at [372, 484] on div "Patterns are an important element of our visual identity, they enhance our comm…" at bounding box center [617, 368] width 590 height 626
click at [1052, 149] on span "Heading 2" at bounding box center [1058, 142] width 60 height 13
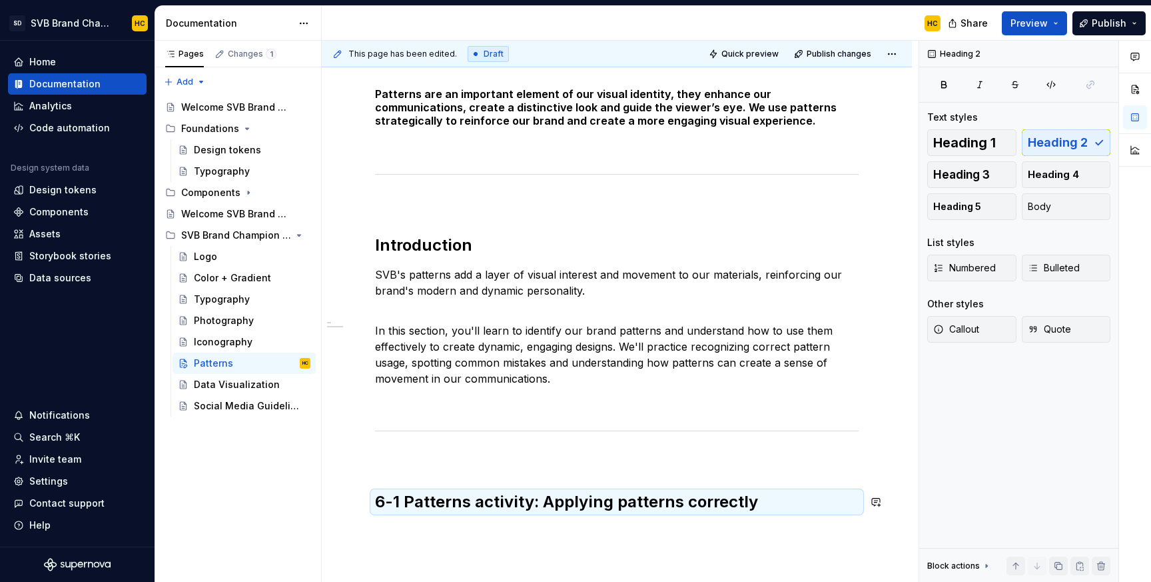
click at [761, 536] on div "Patterns are an important element of our visual identity, they enhance our comm…" at bounding box center [617, 379] width 590 height 648
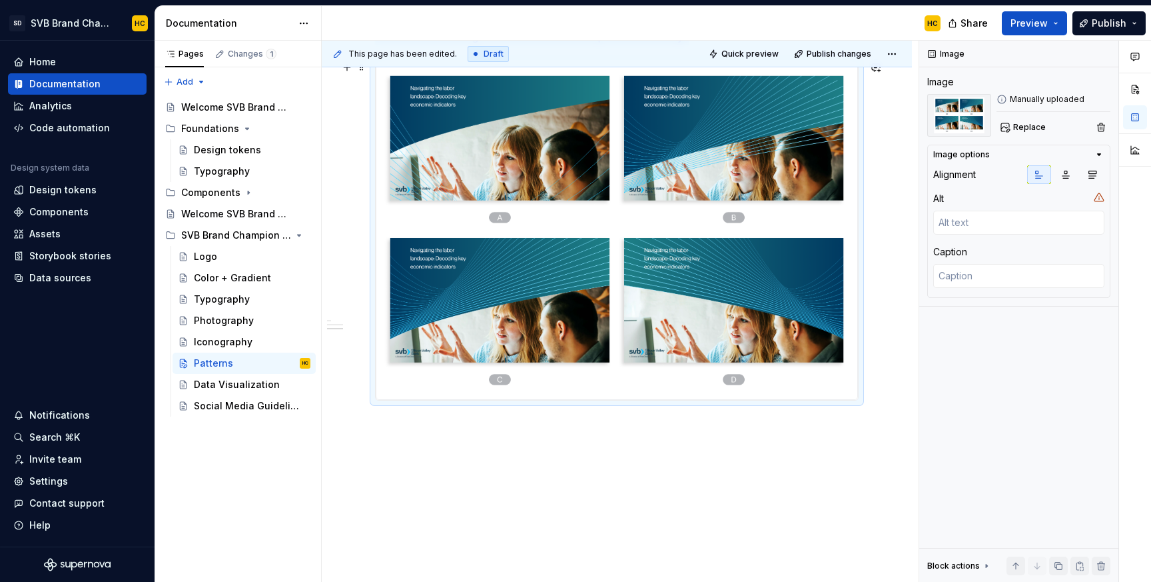
scroll to position [680, 0]
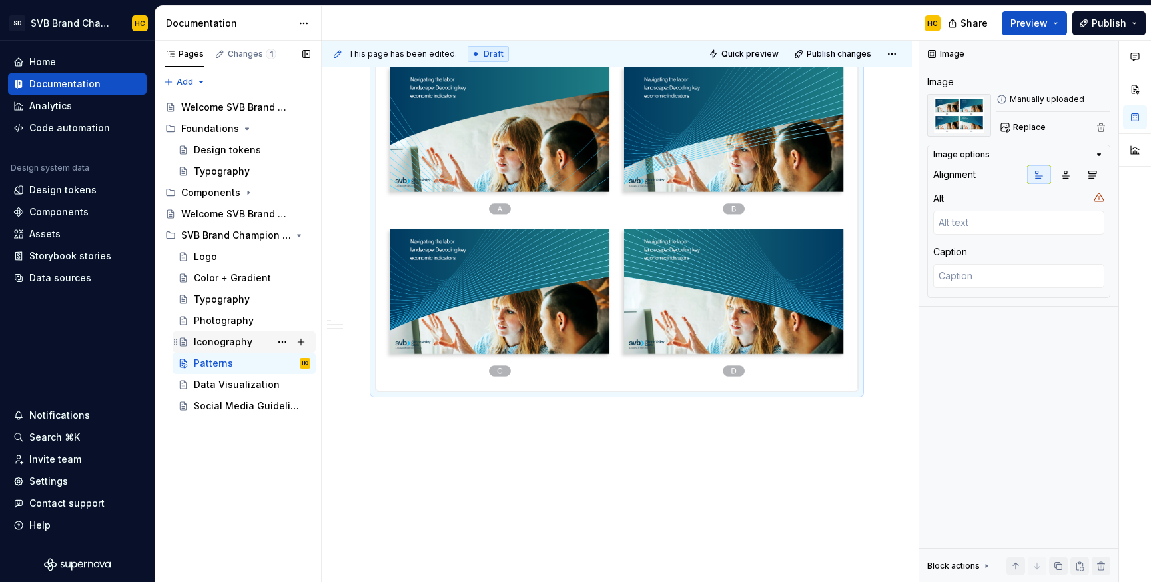
click at [245, 345] on div "Iconography" at bounding box center [223, 341] width 59 height 13
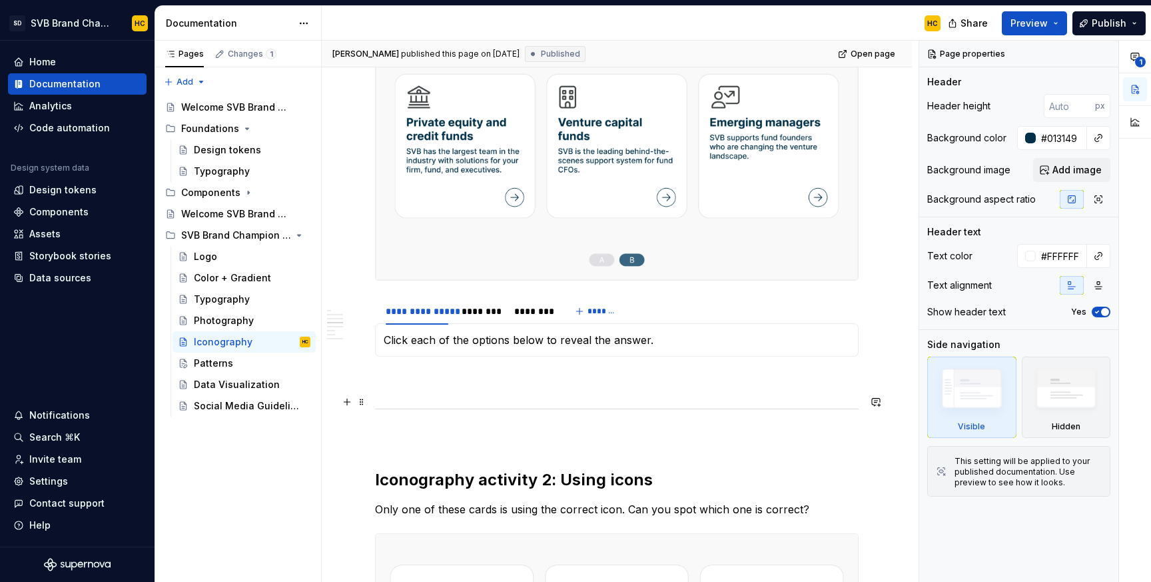
scroll to position [704, 0]
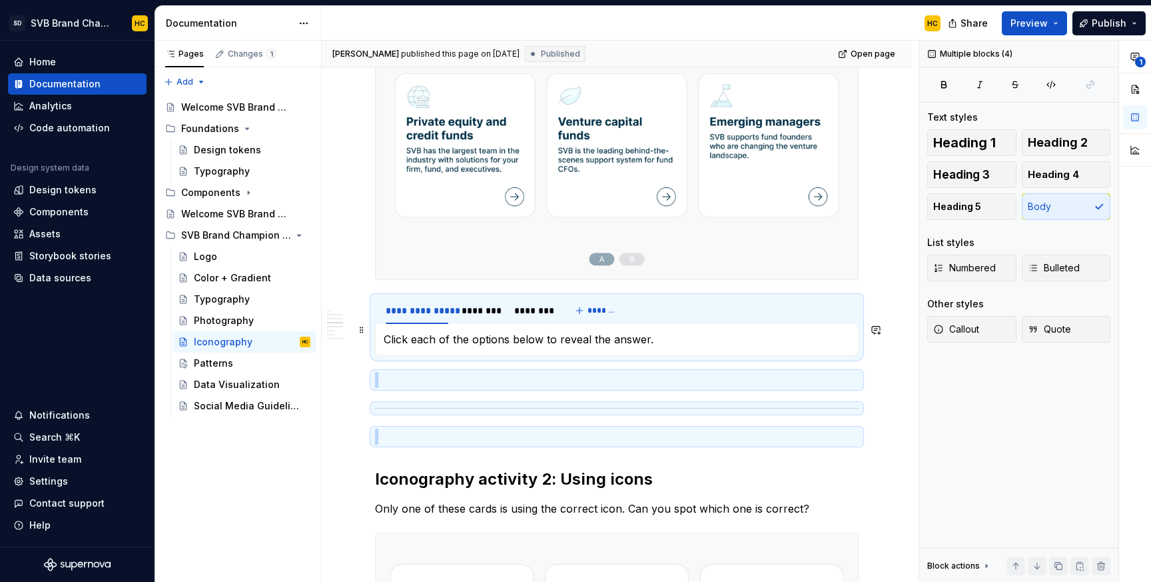
drag, startPoint x: 854, startPoint y: 425, endPoint x: 690, endPoint y: 337, distance: 186.3
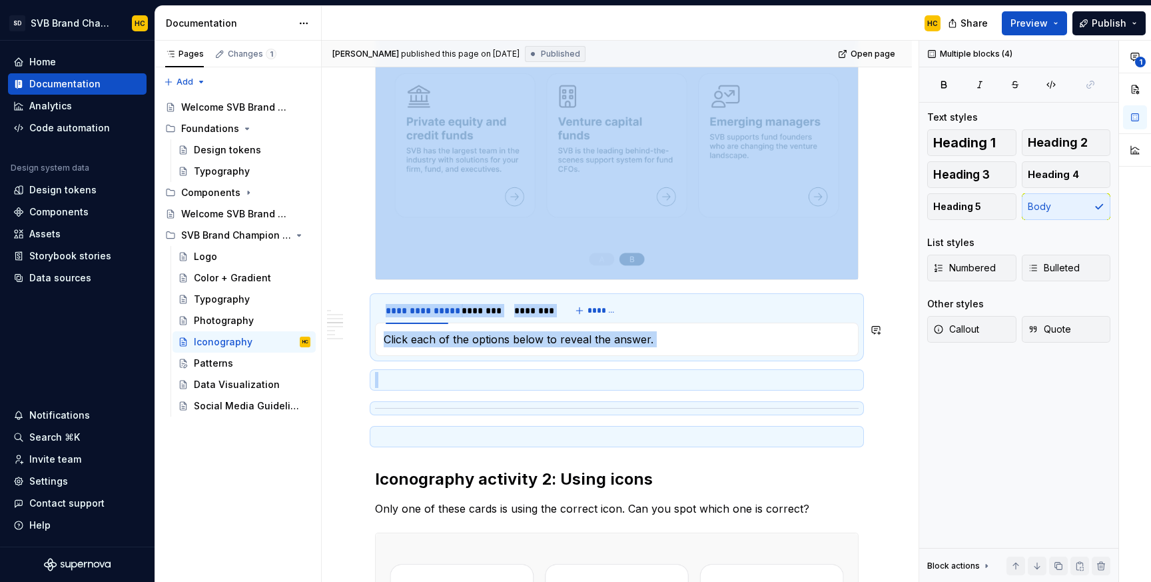
copy div "**********"
click at [233, 365] on div "Patterns" at bounding box center [252, 363] width 117 height 19
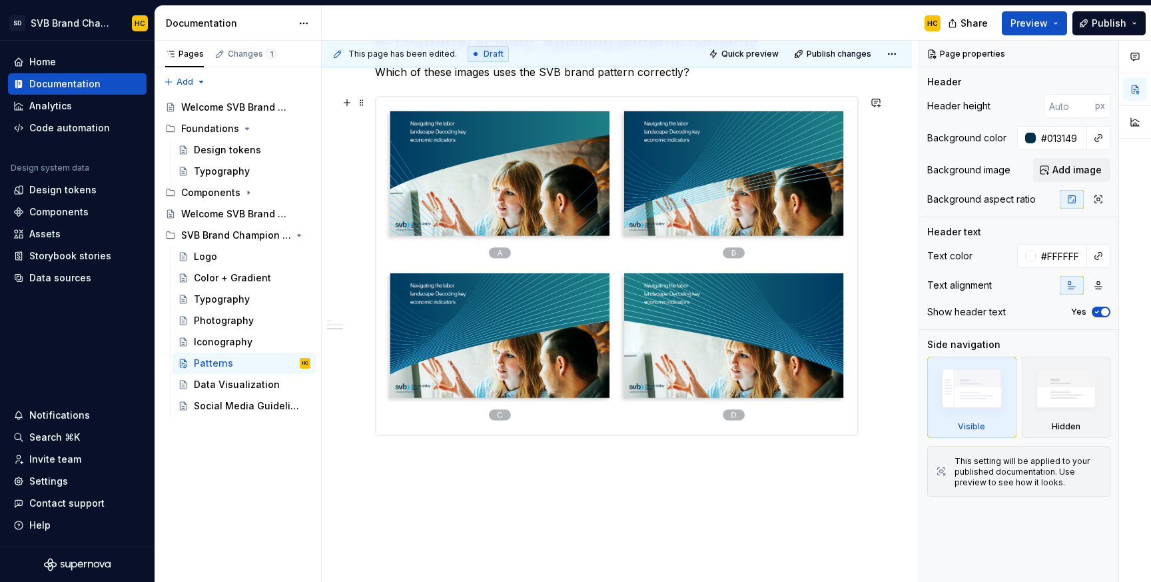
scroll to position [638, 0]
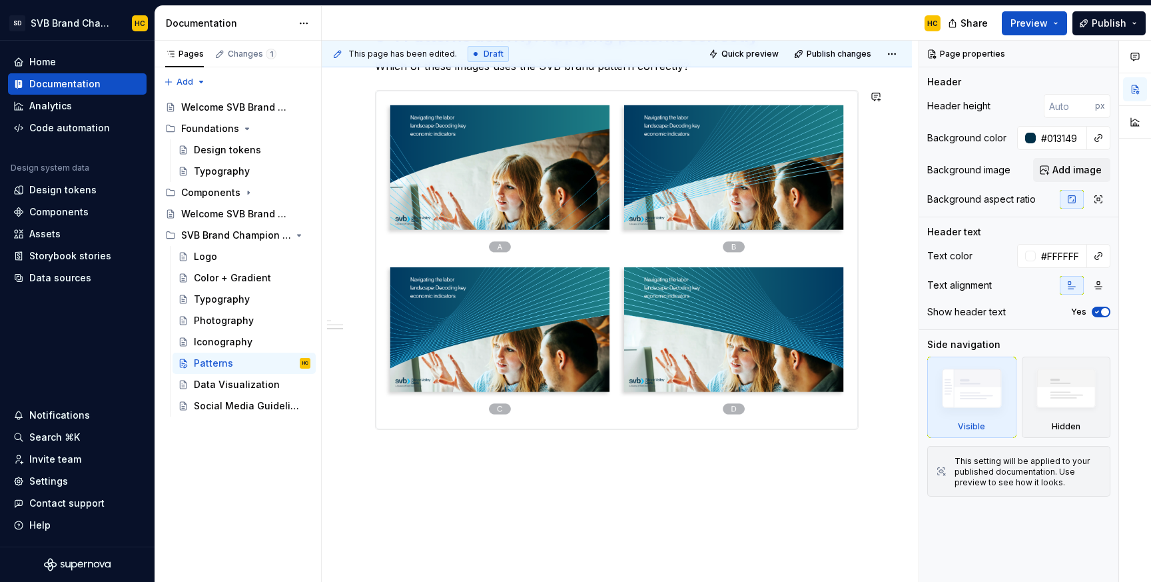
type textarea "*"
click at [403, 466] on div "Patterns are an important element of our visual identity, they enhance our comm…" at bounding box center [617, 105] width 590 height 1030
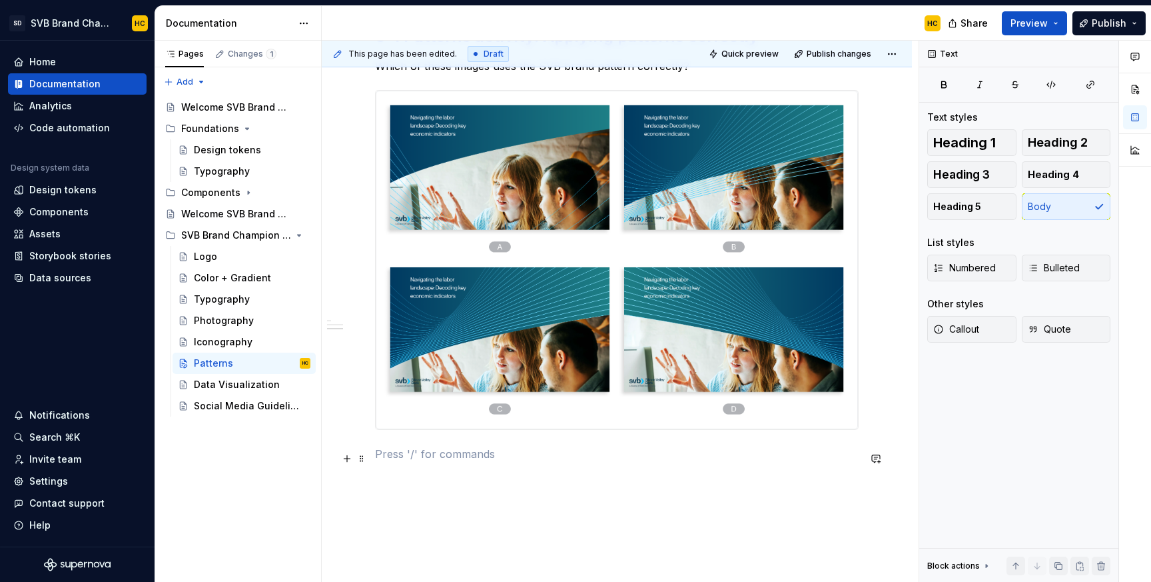
click at [386, 462] on p at bounding box center [617, 454] width 484 height 16
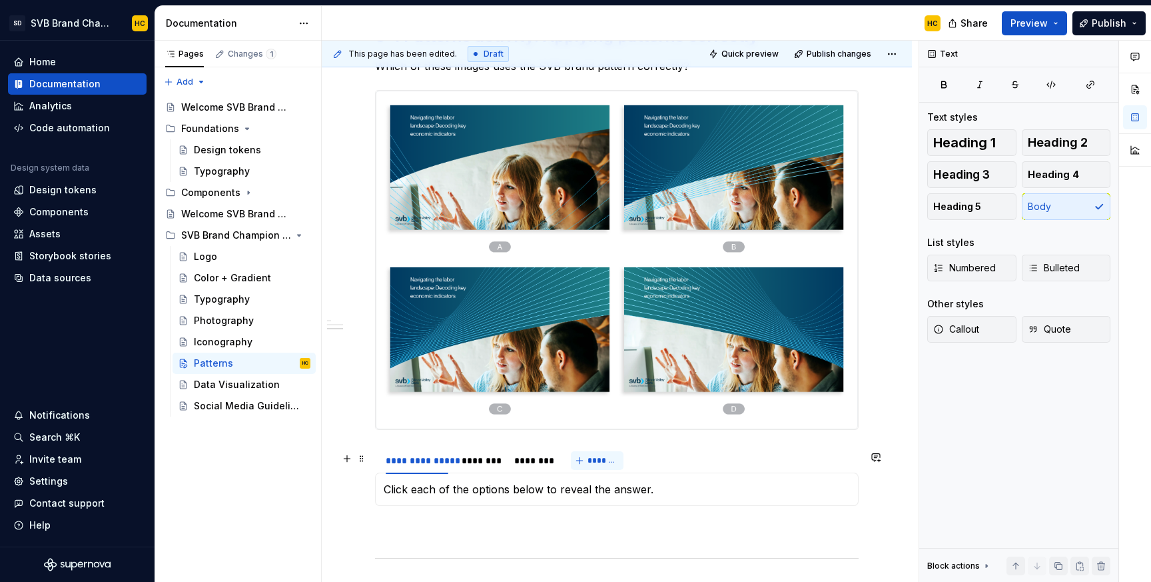
click at [593, 464] on span "*******" at bounding box center [603, 460] width 30 height 11
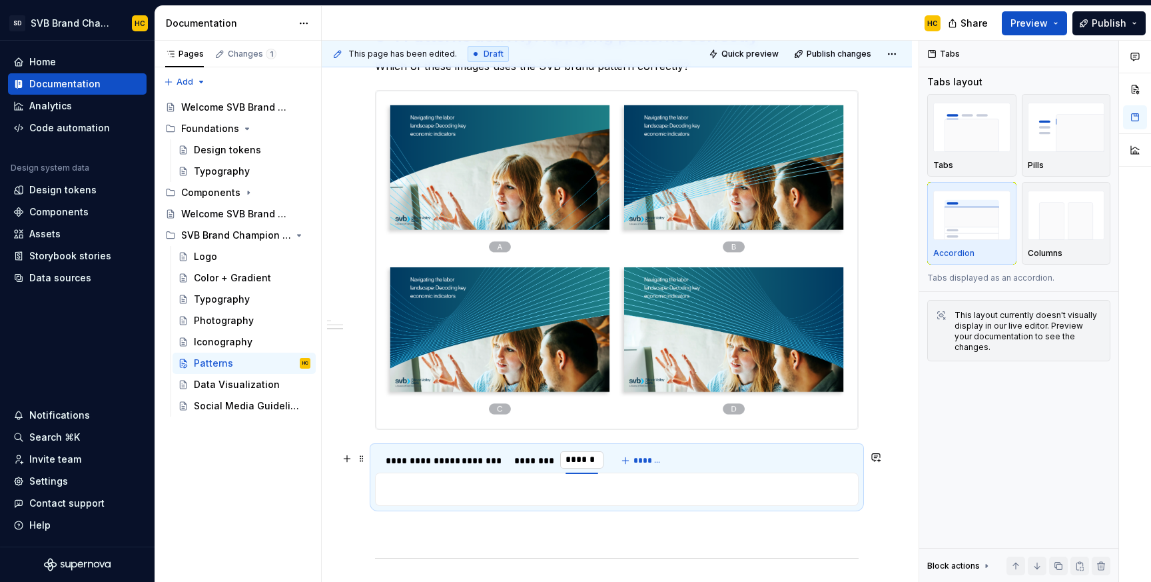
type input "********"
click at [635, 466] on button "*******" at bounding box center [650, 460] width 53 height 19
type input "********"
click at [485, 467] on div "********" at bounding box center [481, 460] width 39 height 13
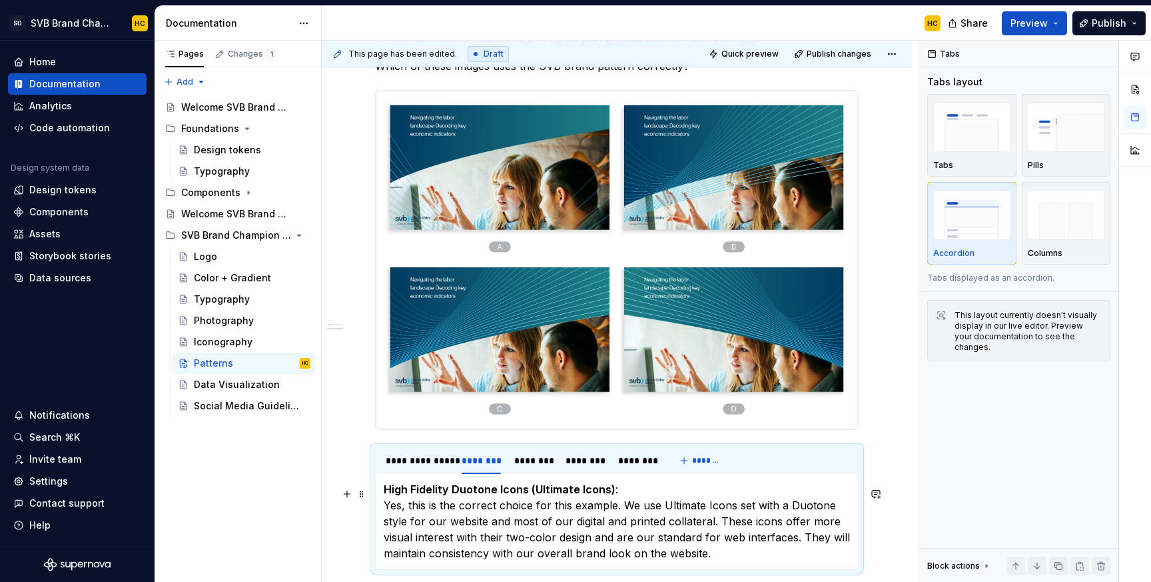
click at [474, 504] on p "High Fidelity Duotone Icons (Ultimate Icons) : Yes, this is the correct choice …" at bounding box center [617, 521] width 466 height 80
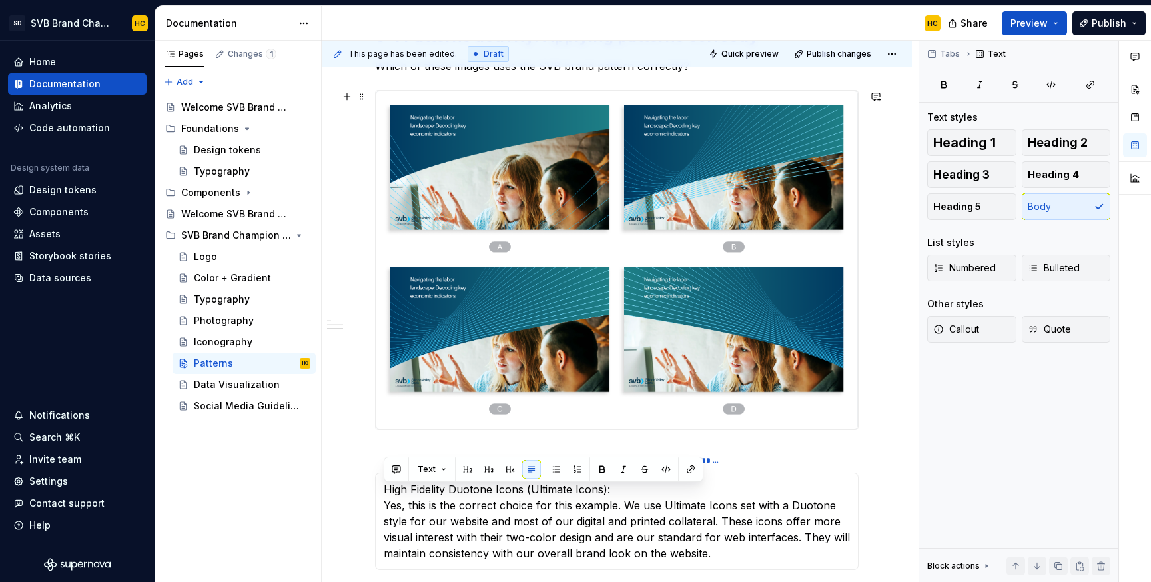
click at [579, 430] on div at bounding box center [617, 260] width 484 height 340
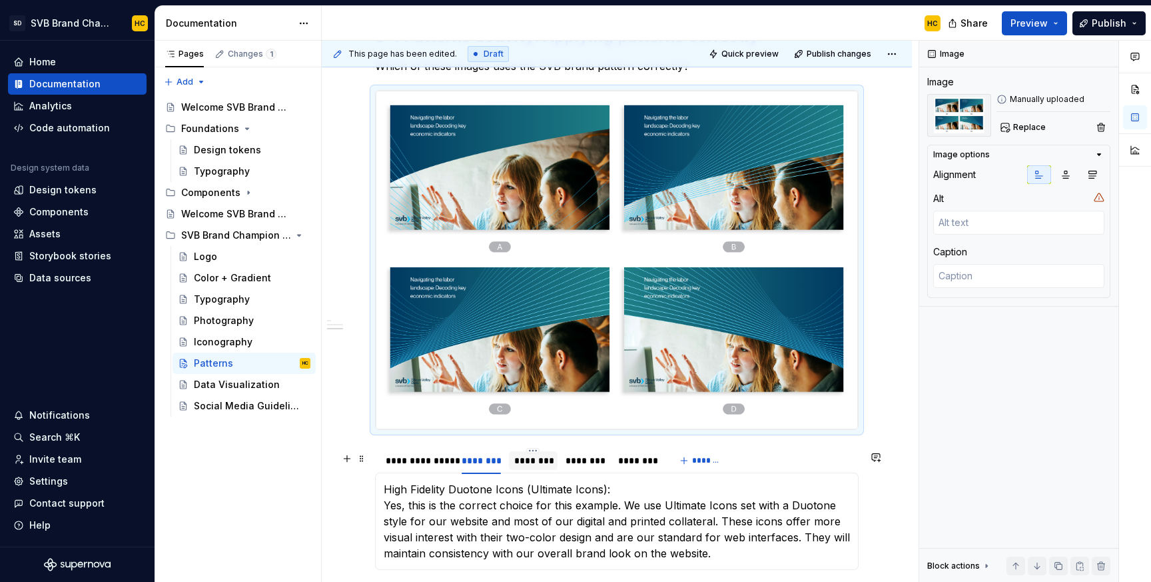
click at [544, 466] on div "********" at bounding box center [533, 460] width 38 height 13
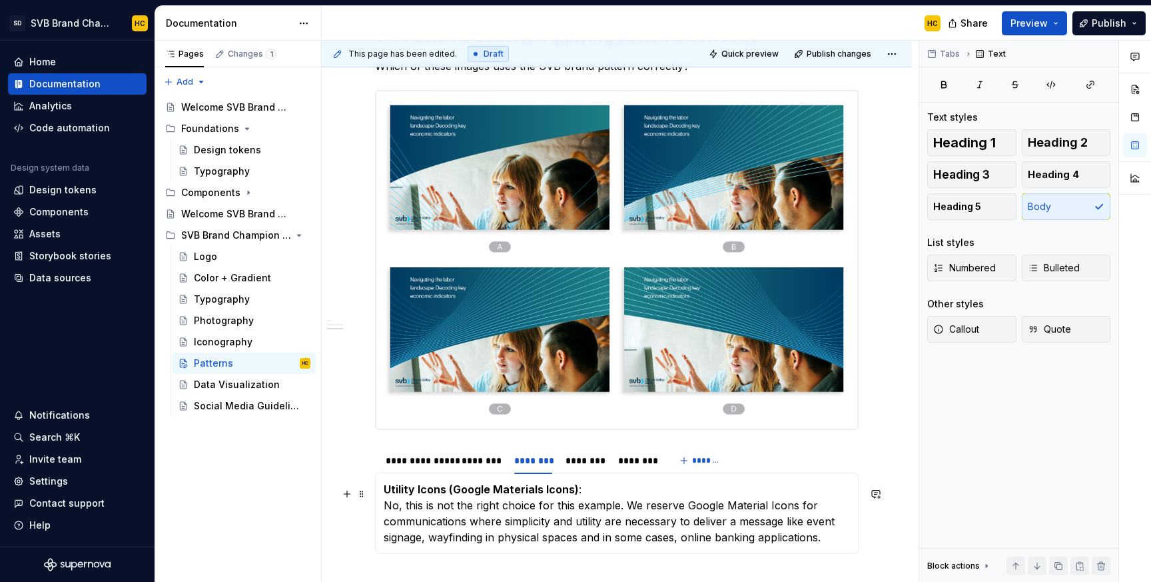
click at [515, 522] on p "Utility Icons (Google Materials Icons) : No, this is not the right choice for t…" at bounding box center [617, 513] width 466 height 64
click at [581, 449] on section "**********" at bounding box center [617, 500] width 484 height 108
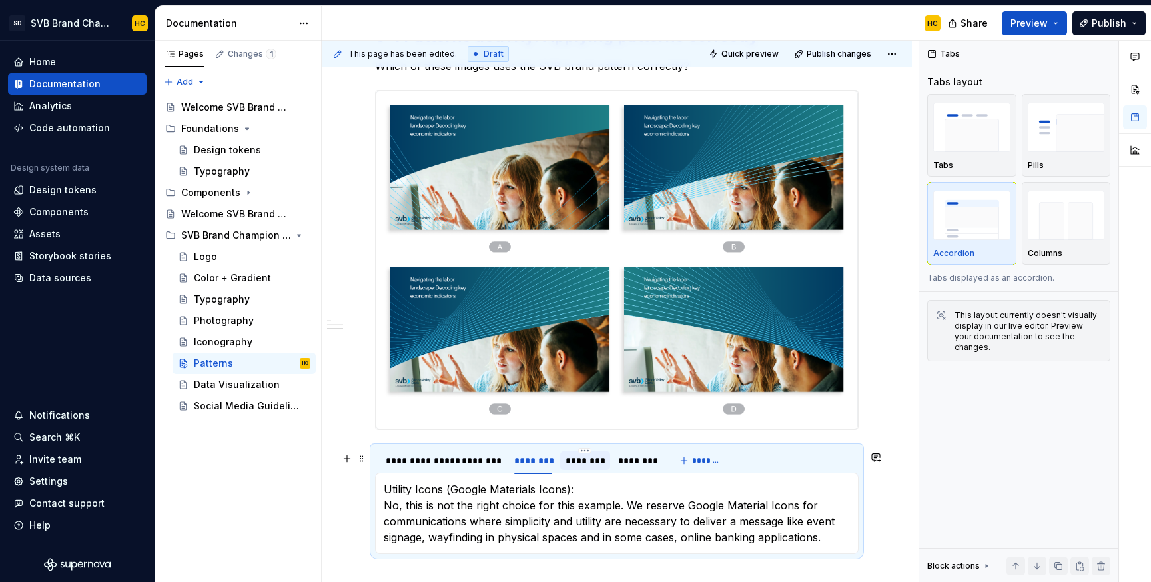
click at [586, 463] on div "********" at bounding box center [585, 460] width 39 height 13
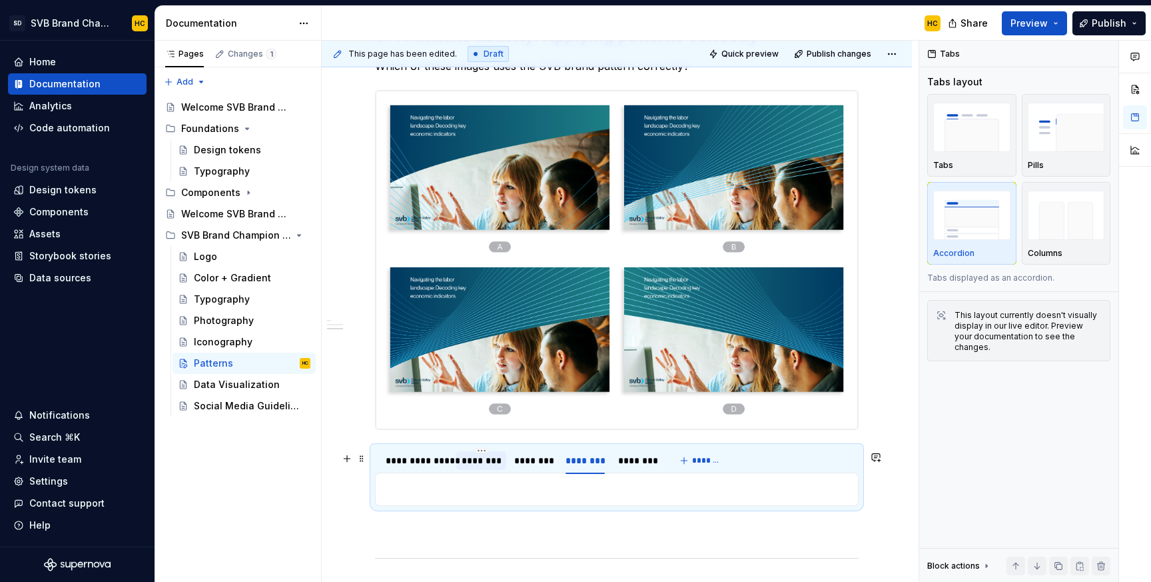
click at [491, 467] on div "********" at bounding box center [481, 460] width 39 height 13
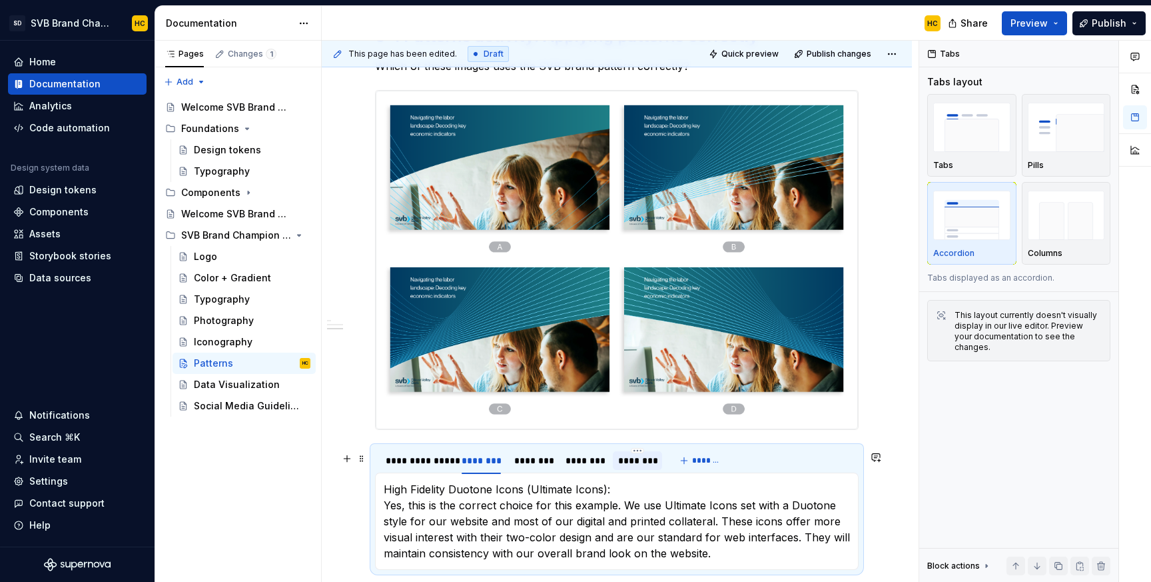
type textarea "*"
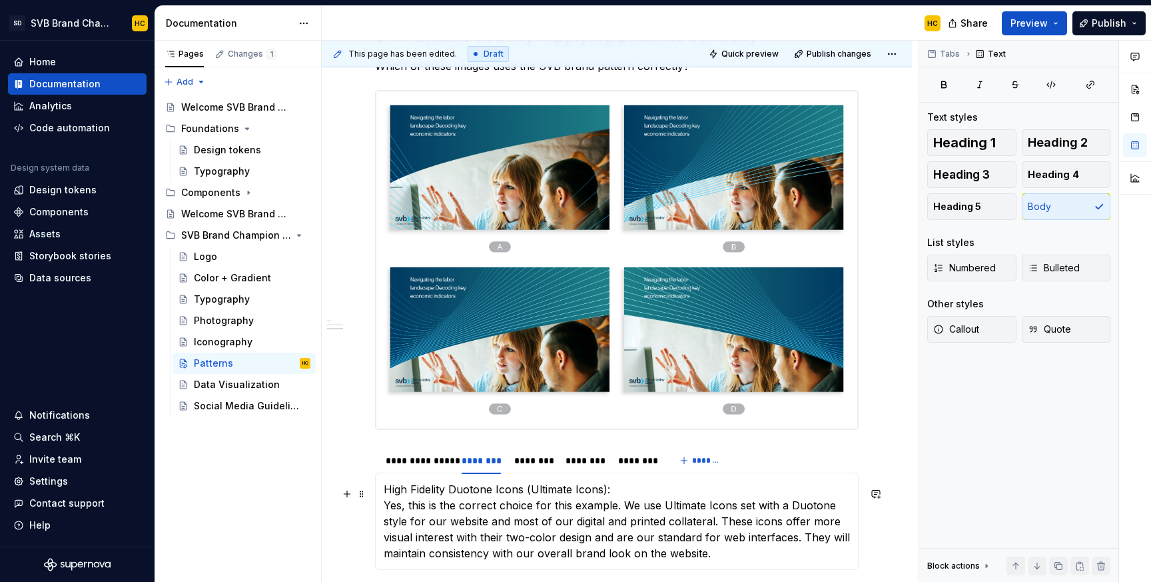
click at [506, 524] on p "High Fidelity Duotone Icons (Ultimate Icons): Yes, this is the correct choice f…" at bounding box center [617, 521] width 466 height 80
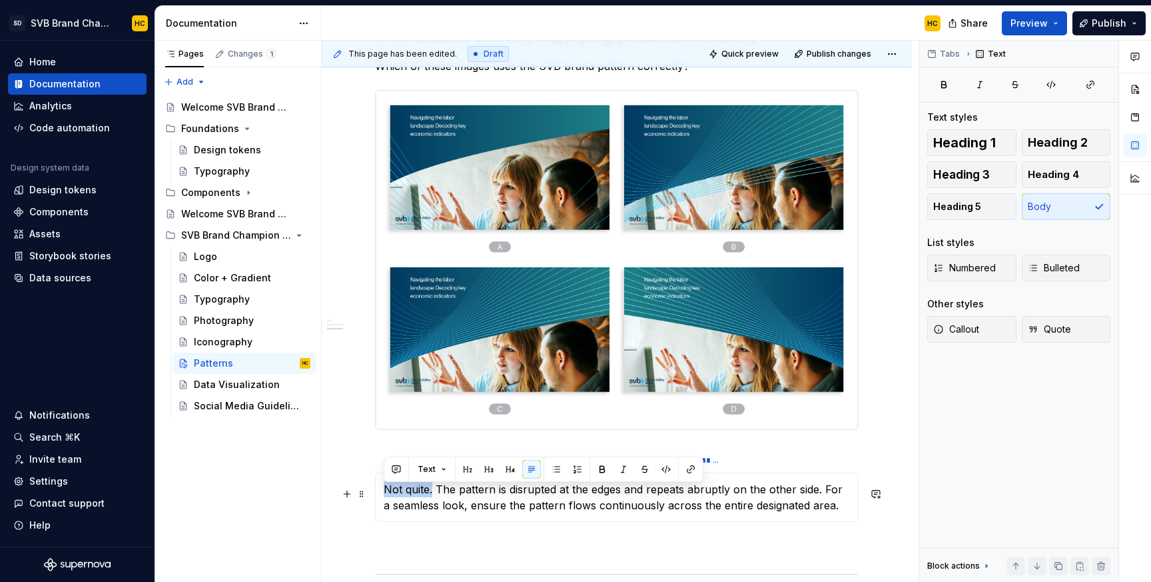
drag, startPoint x: 432, startPoint y: 496, endPoint x: 380, endPoint y: 499, distance: 52.0
click at [380, 499] on div "Click each of the options below to reveal the answer. Not quite. The pattern is…" at bounding box center [617, 496] width 484 height 49
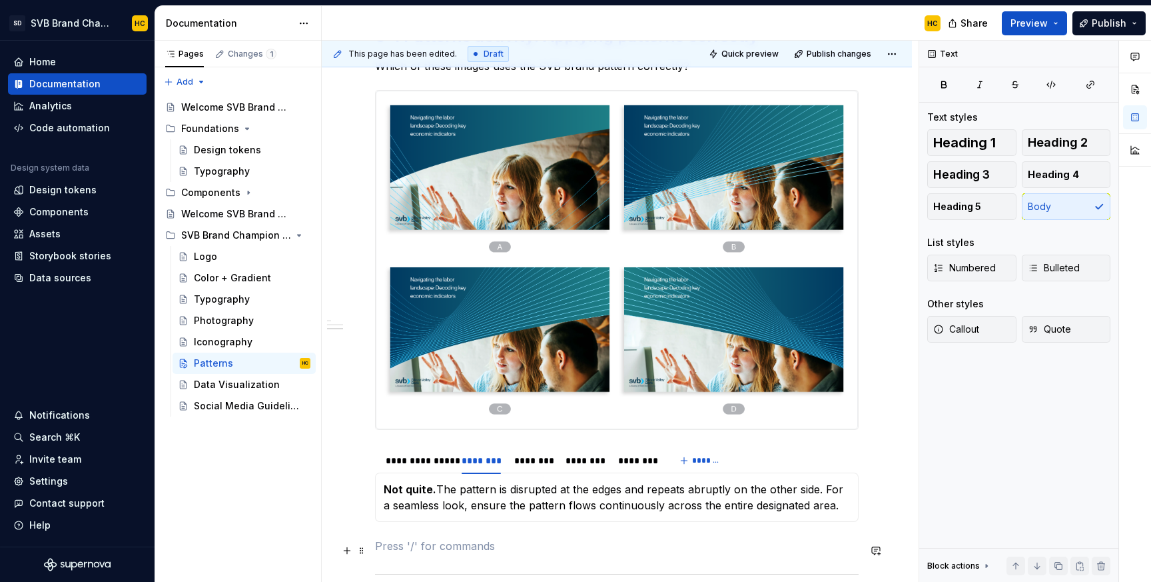
click at [500, 548] on p at bounding box center [617, 546] width 484 height 16
click at [537, 467] on div "********" at bounding box center [533, 460] width 38 height 13
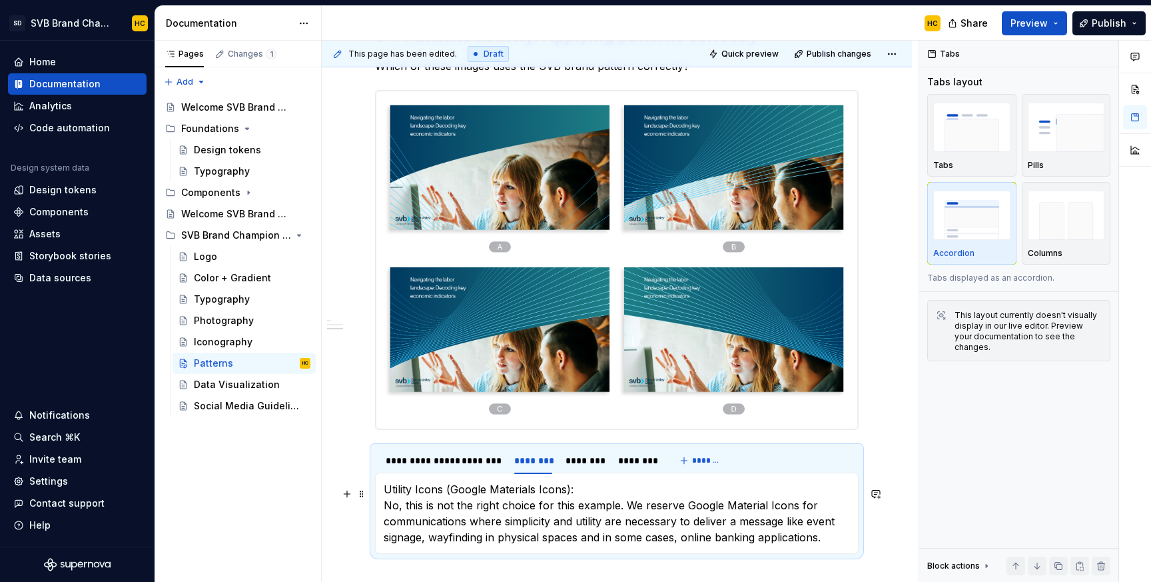
click at [529, 515] on p "Utility Icons (Google Materials Icons): No, this is not the right choice for th…" at bounding box center [617, 513] width 466 height 64
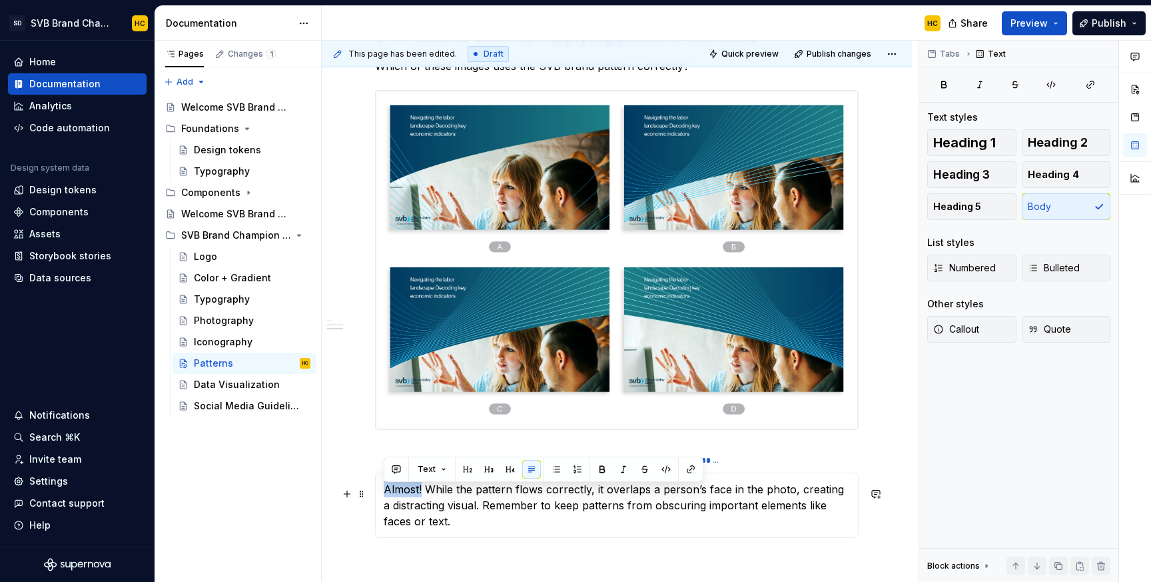
drag, startPoint x: 422, startPoint y: 495, endPoint x: 374, endPoint y: 497, distance: 48.0
click at [375, 497] on section "**********" at bounding box center [617, 492] width 484 height 92
drag, startPoint x: 421, startPoint y: 492, endPoint x: 384, endPoint y: 494, distance: 37.4
click at [384, 494] on p "Almost! While the pattern flows correctly, it overlaps a person’s face in the p…" at bounding box center [617, 505] width 466 height 48
click at [436, 528] on p "Almost! While the pattern flows correctly, it overlaps a person’s face in the p…" at bounding box center [617, 505] width 466 height 48
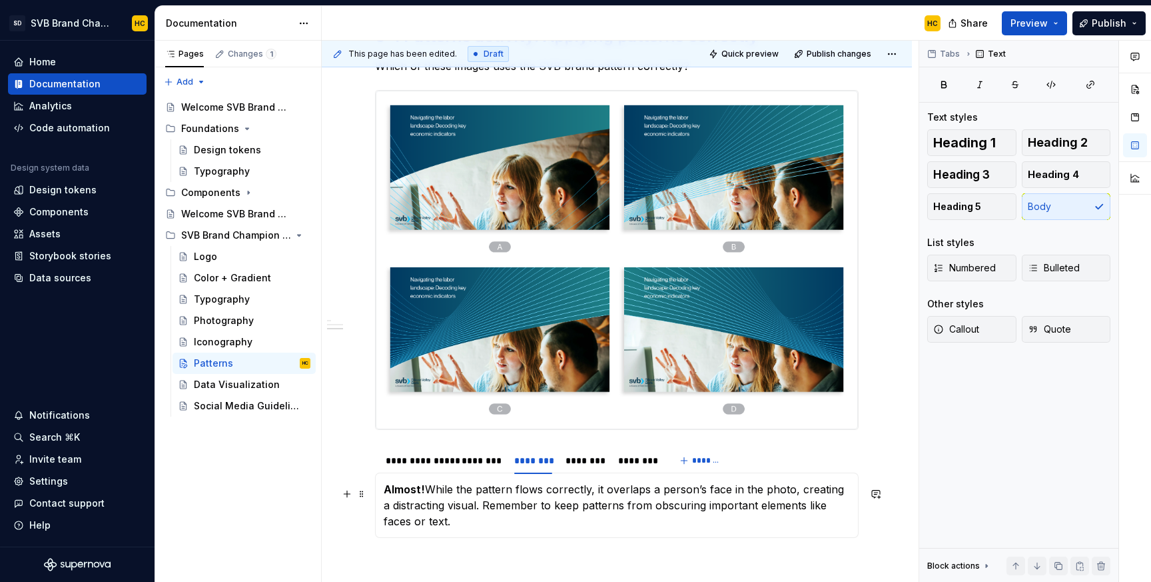
scroll to position [654, 0]
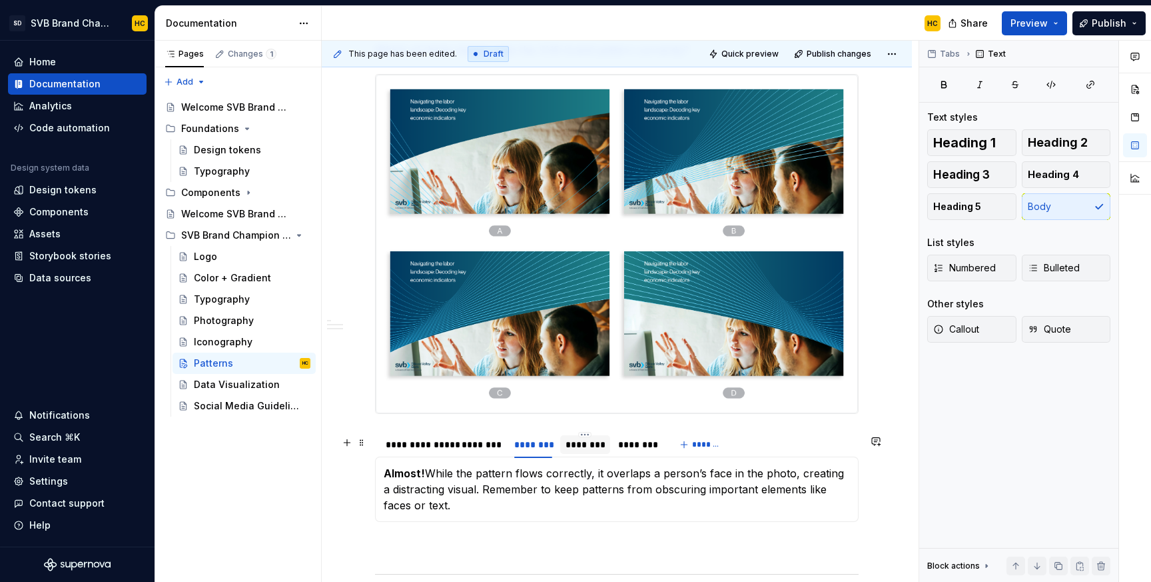
click at [580, 448] on div "********" at bounding box center [585, 444] width 39 height 13
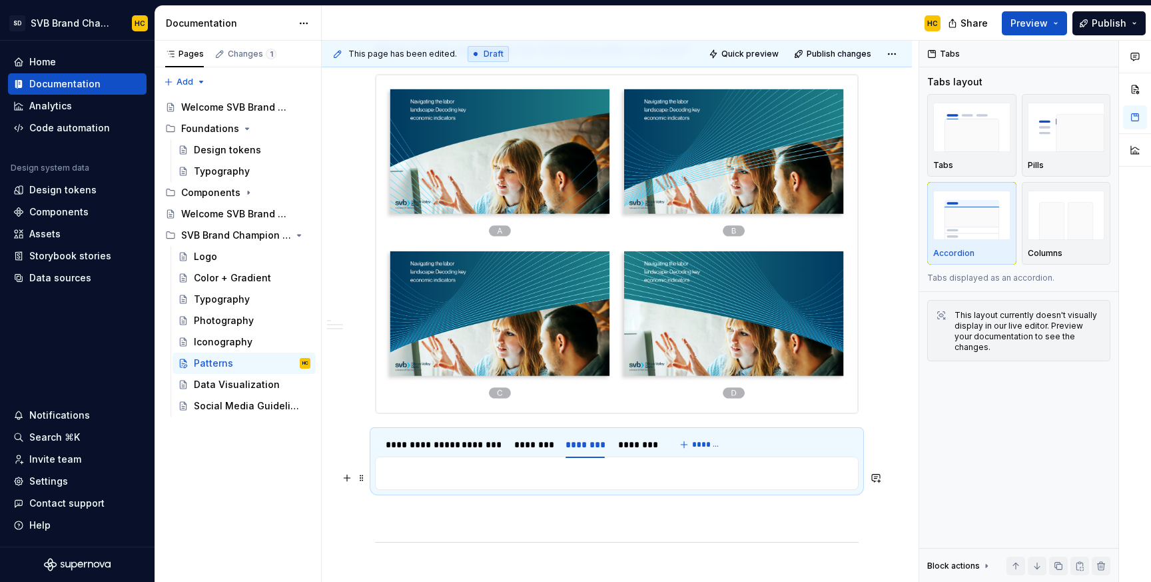
click at [534, 485] on div "Click each of the options below to reveal the answer. Not quite. The pattern is…" at bounding box center [617, 472] width 484 height 33
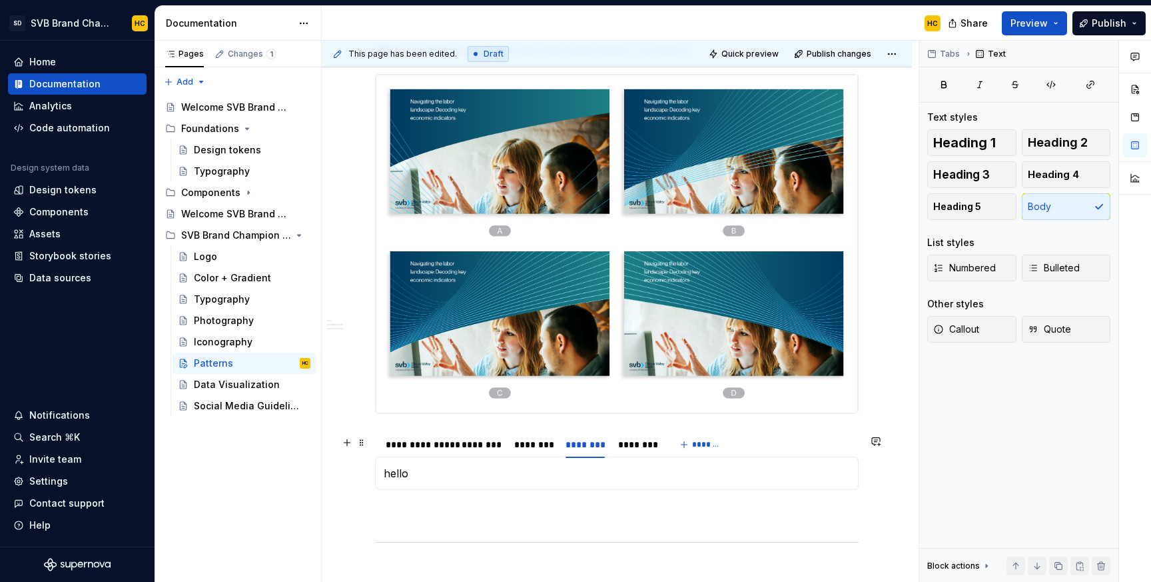
click at [391, 478] on p "hello" at bounding box center [617, 473] width 466 height 16
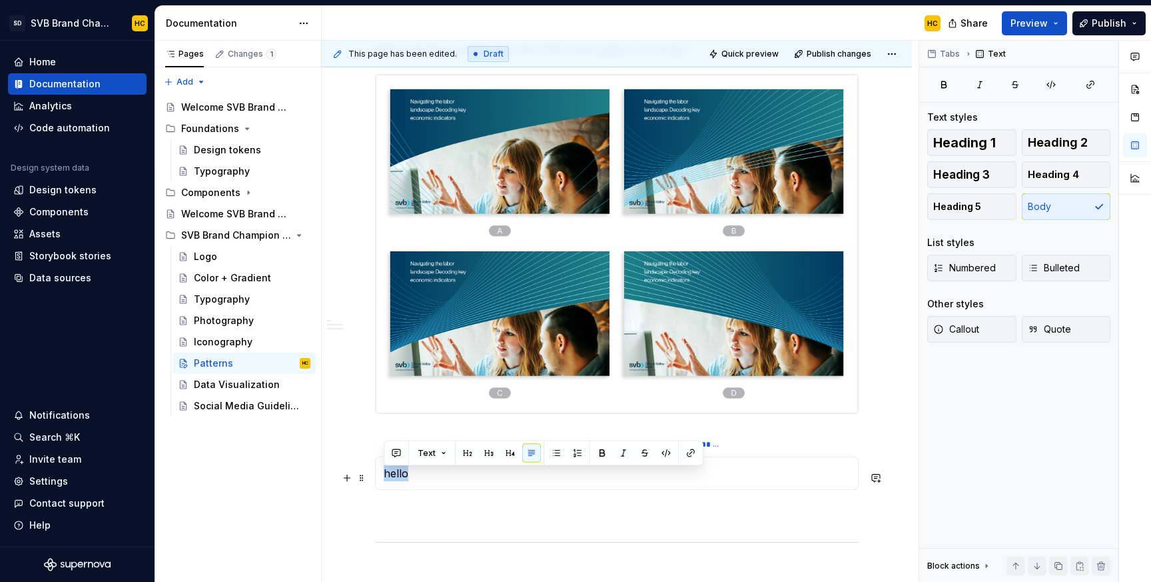
click at [391, 478] on p "hello" at bounding box center [617, 473] width 466 height 16
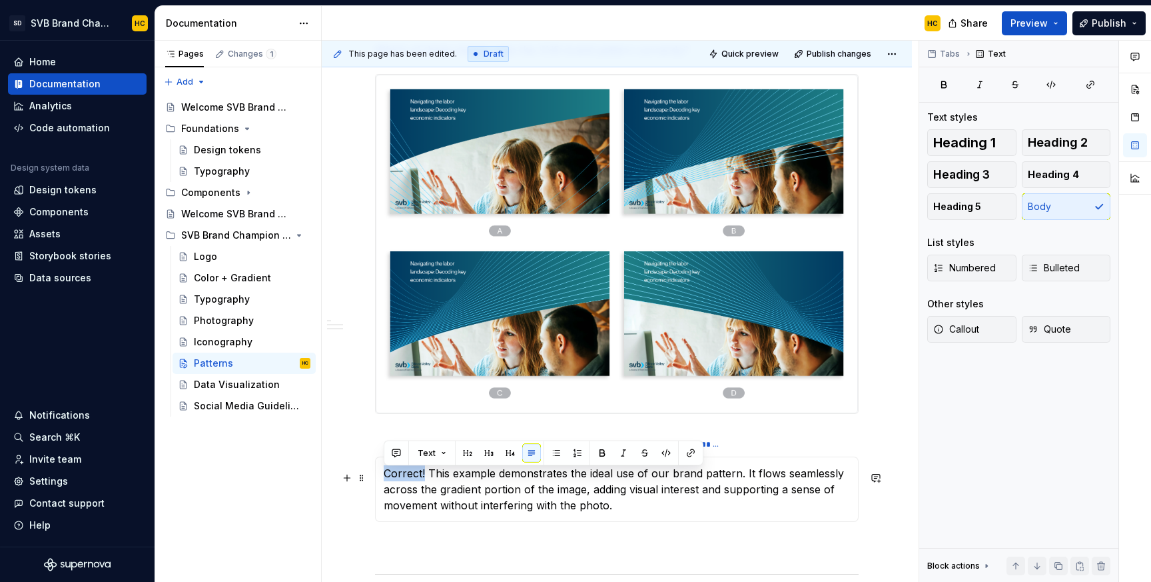
drag, startPoint x: 426, startPoint y: 478, endPoint x: 381, endPoint y: 479, distance: 44.7
click at [381, 479] on div "Click each of the options below to reveal the answer. Not quite. The pattern is…" at bounding box center [617, 488] width 484 height 65
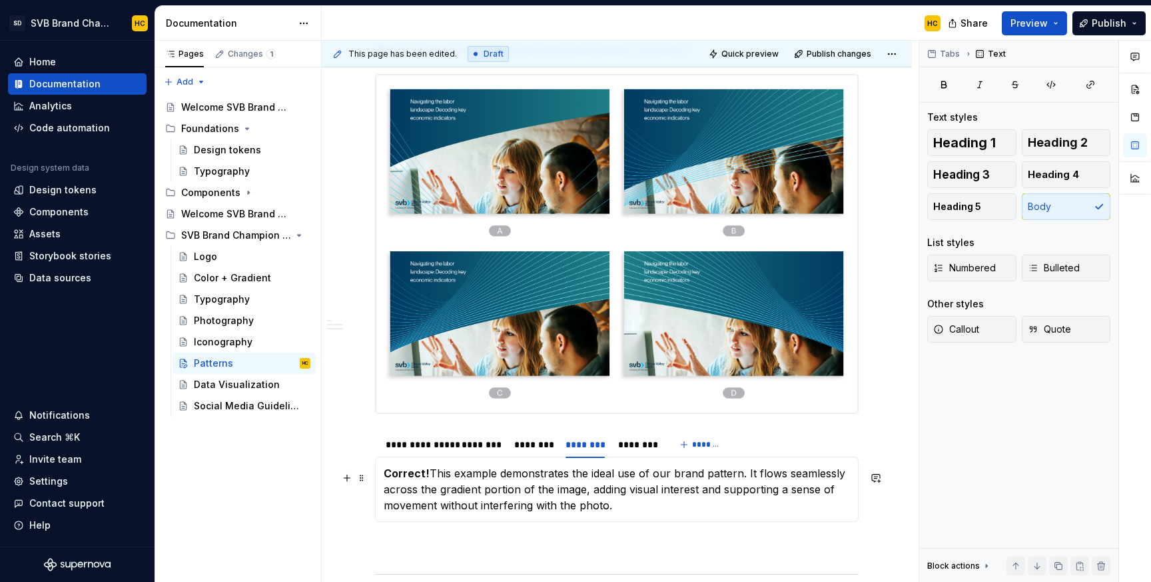
click at [553, 510] on p "Correct! This example demonstrates the ideal use of our brand pattern. It flows…" at bounding box center [617, 489] width 466 height 48
click at [622, 454] on div "********" at bounding box center [637, 444] width 49 height 19
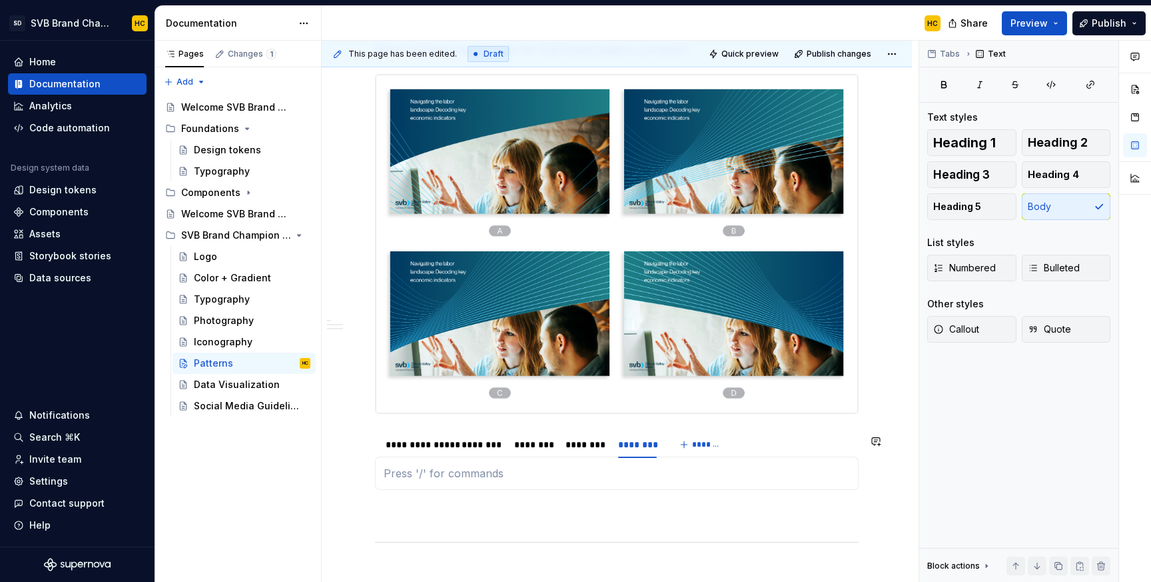
click at [552, 490] on div "Click each of the options below to reveal the answer. Not quite. The pattern is…" at bounding box center [617, 472] width 484 height 33
click at [401, 478] on p "hello" at bounding box center [617, 473] width 466 height 16
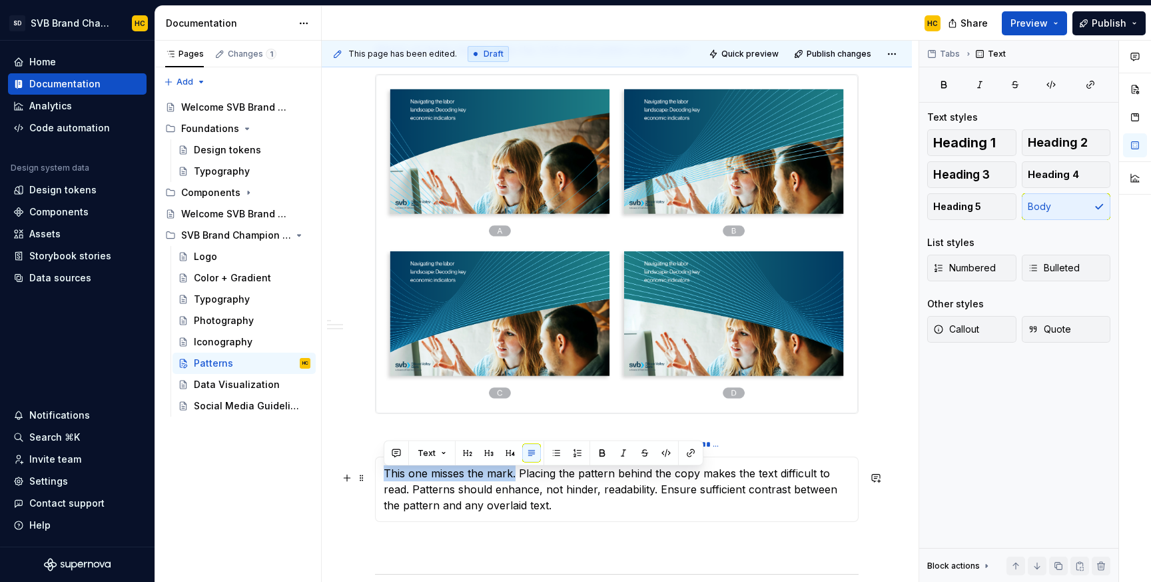
drag, startPoint x: 516, startPoint y: 480, endPoint x: 383, endPoint y: 482, distance: 133.3
click at [383, 482] on div "Click each of the options below to reveal the answer. Not quite. The pattern is…" at bounding box center [617, 488] width 484 height 65
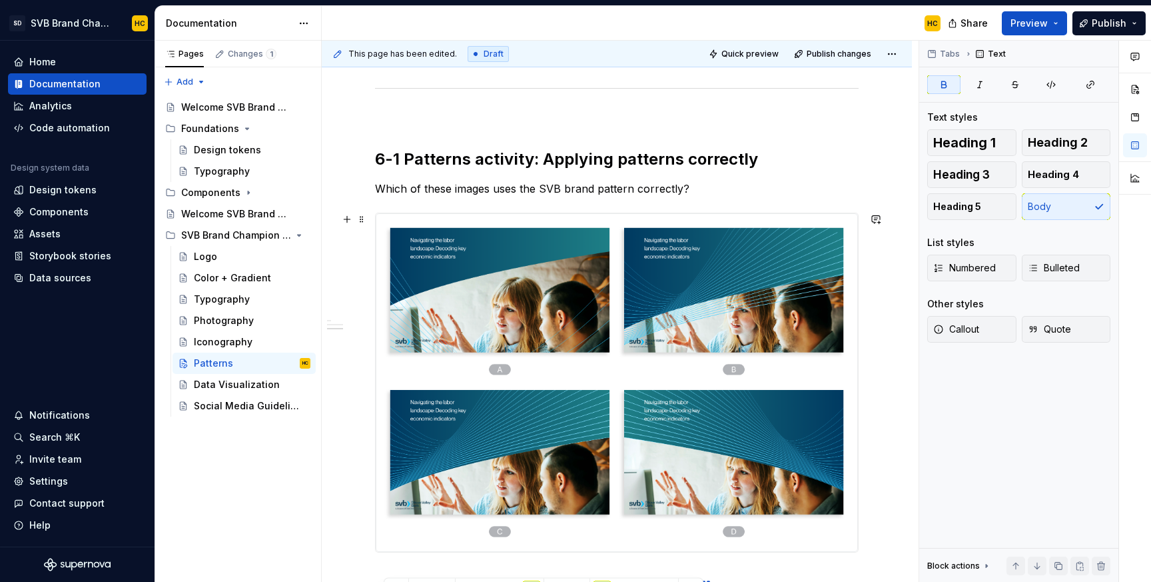
scroll to position [506, 0]
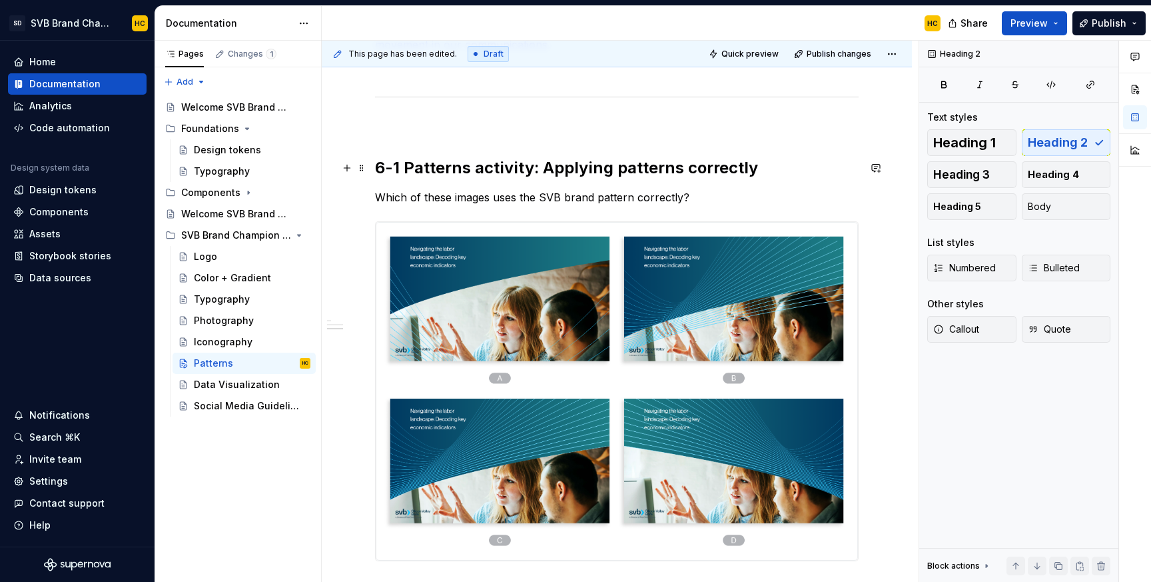
click at [404, 169] on h2 "6-1 Patterns activity: Applying patterns correctly" at bounding box center [617, 167] width 484 height 21
click at [502, 173] on h2 "Patterns activity: Applying patterns correctly" at bounding box center [617, 167] width 484 height 21
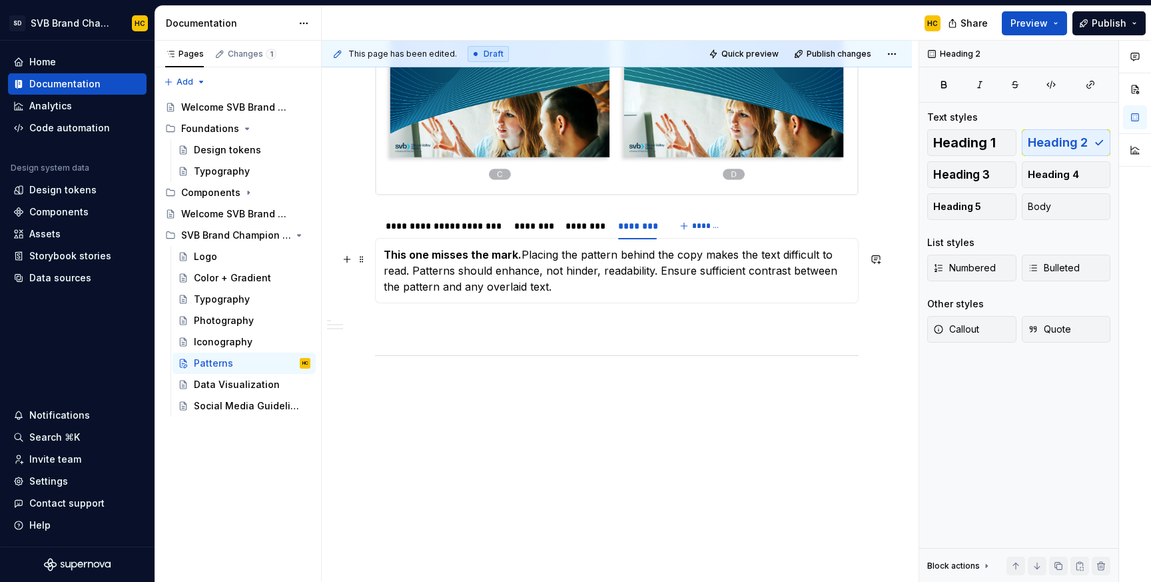
scroll to position [877, 0]
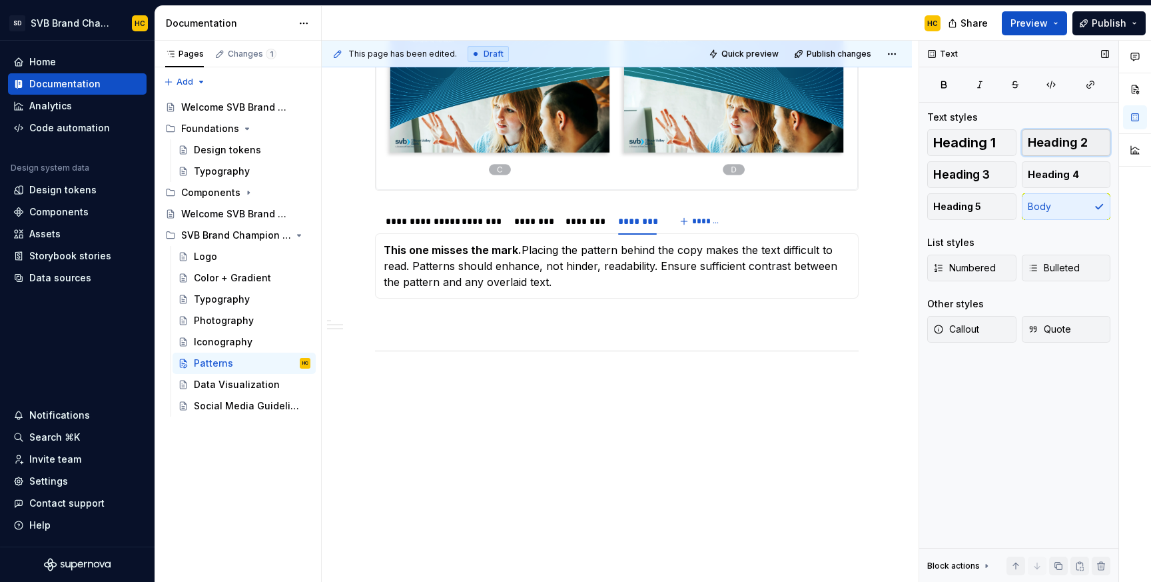
click at [1092, 141] on button "Heading 2" at bounding box center [1066, 142] width 89 height 27
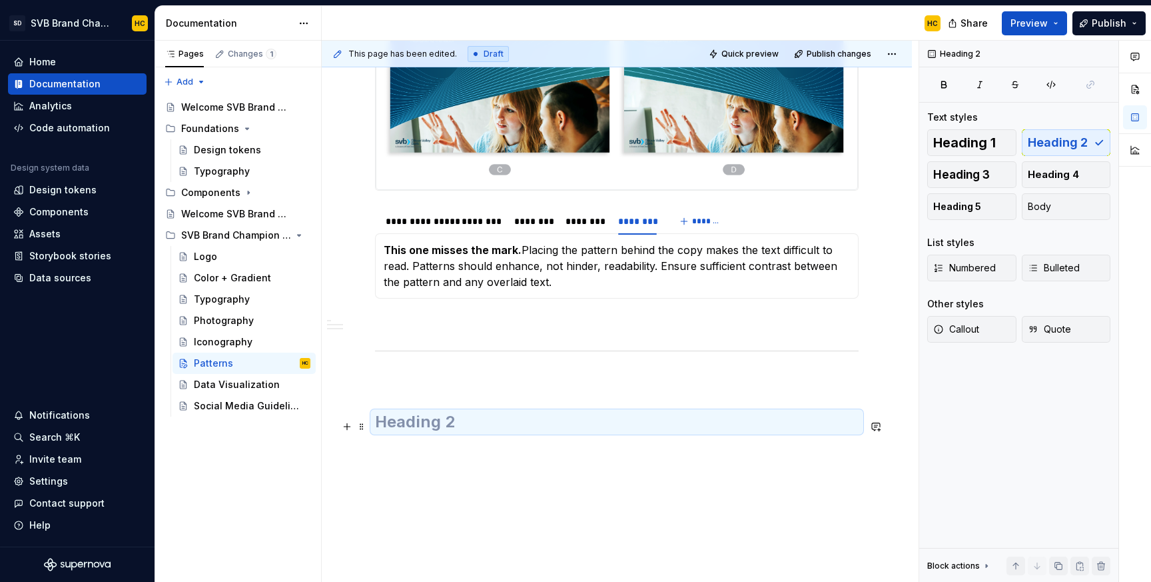
click at [479, 429] on h2 at bounding box center [617, 421] width 484 height 21
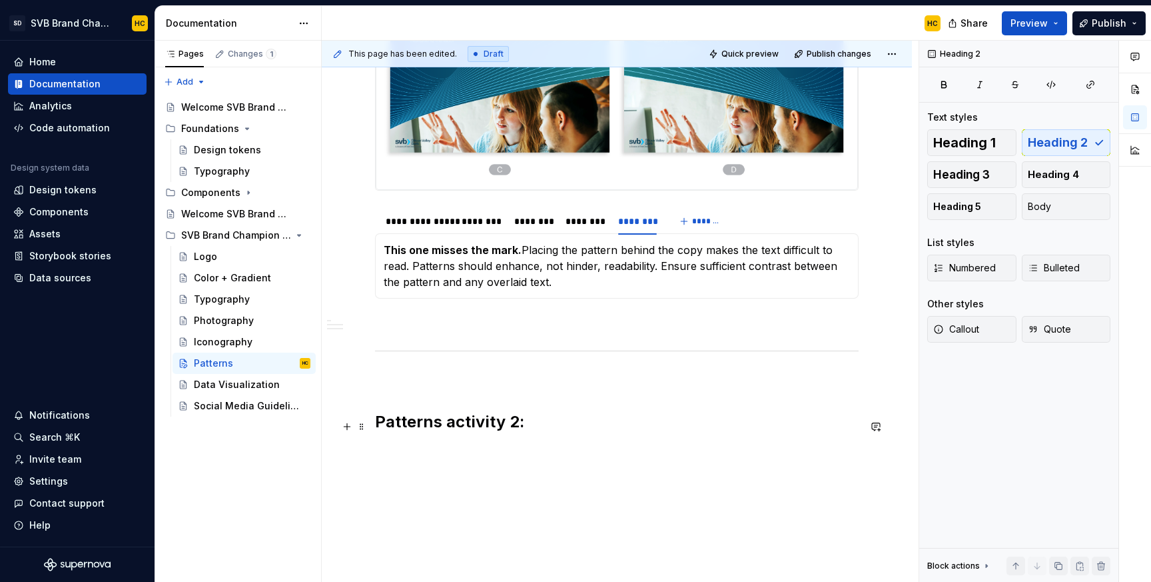
click at [530, 432] on h2 "Patterns activity 2:" at bounding box center [617, 421] width 484 height 21
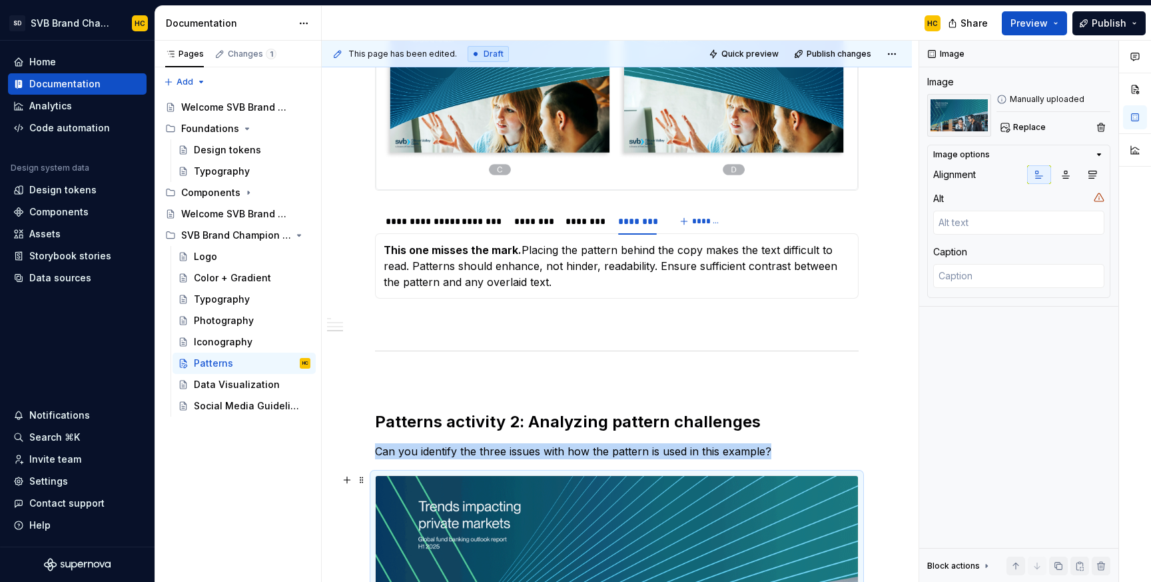
type textarea "*"
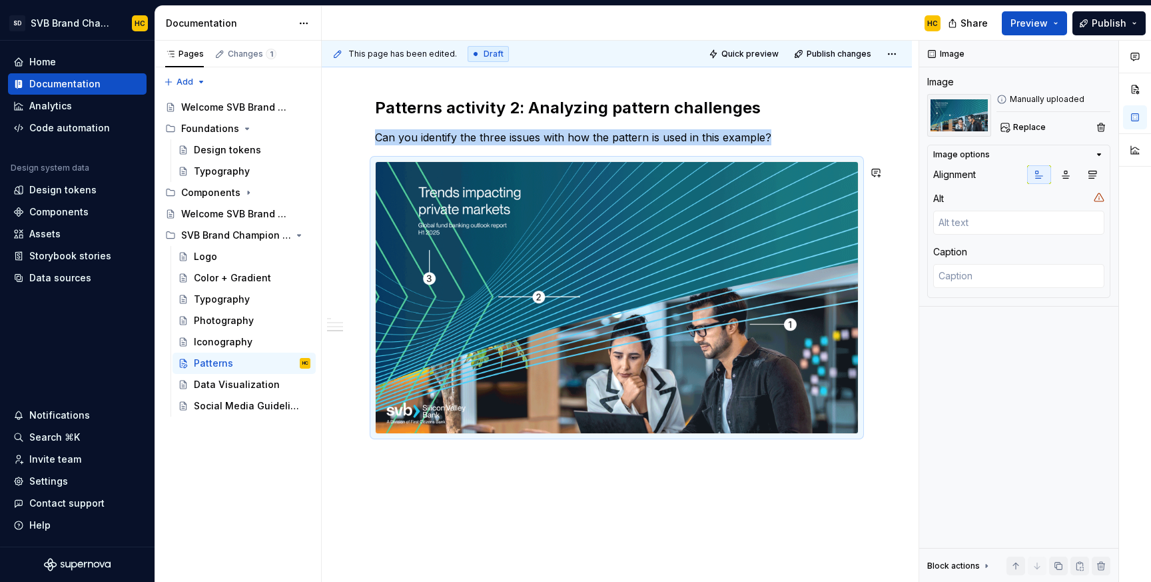
scroll to position [1192, 0]
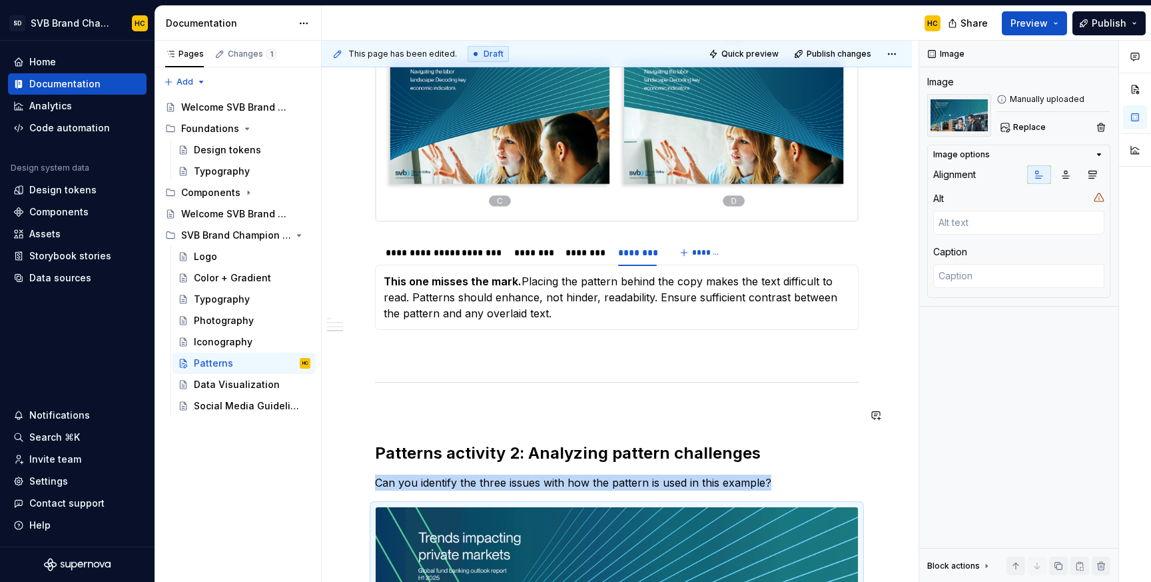
scroll to position [843, 0]
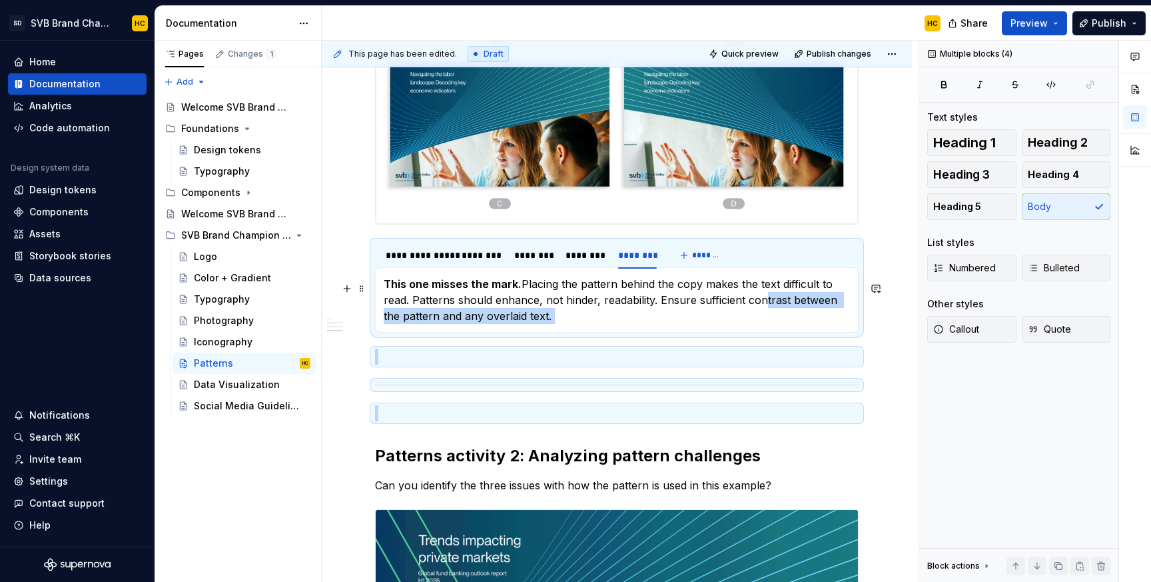
drag, startPoint x: 820, startPoint y: 418, endPoint x: 758, endPoint y: 310, distance: 125.1
click at [758, 310] on div "**********" at bounding box center [617, 99] width 484 height 1365
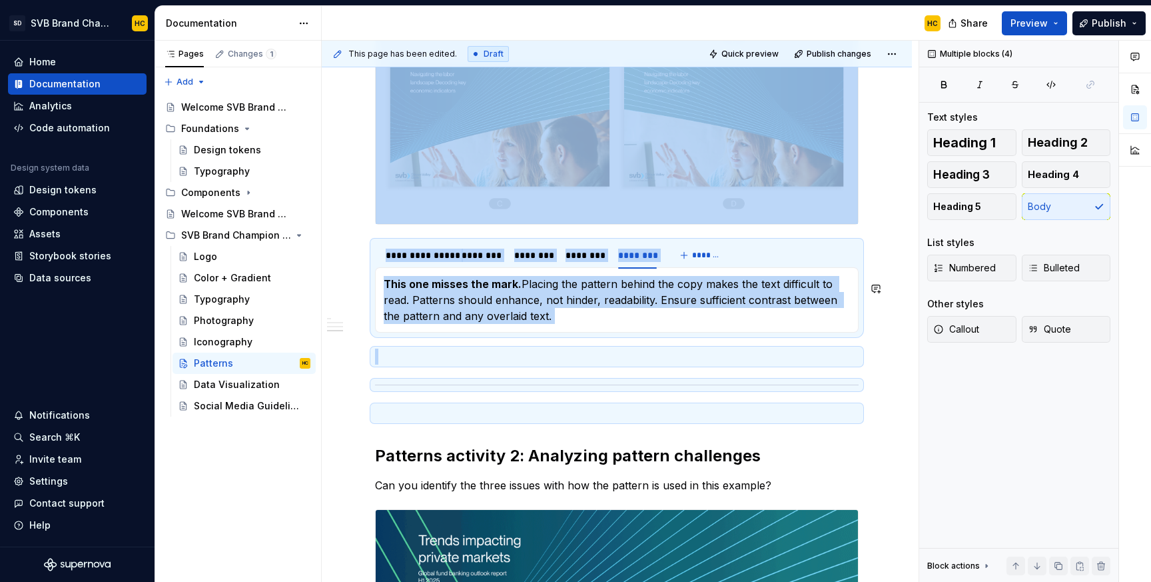
copy div "**********"
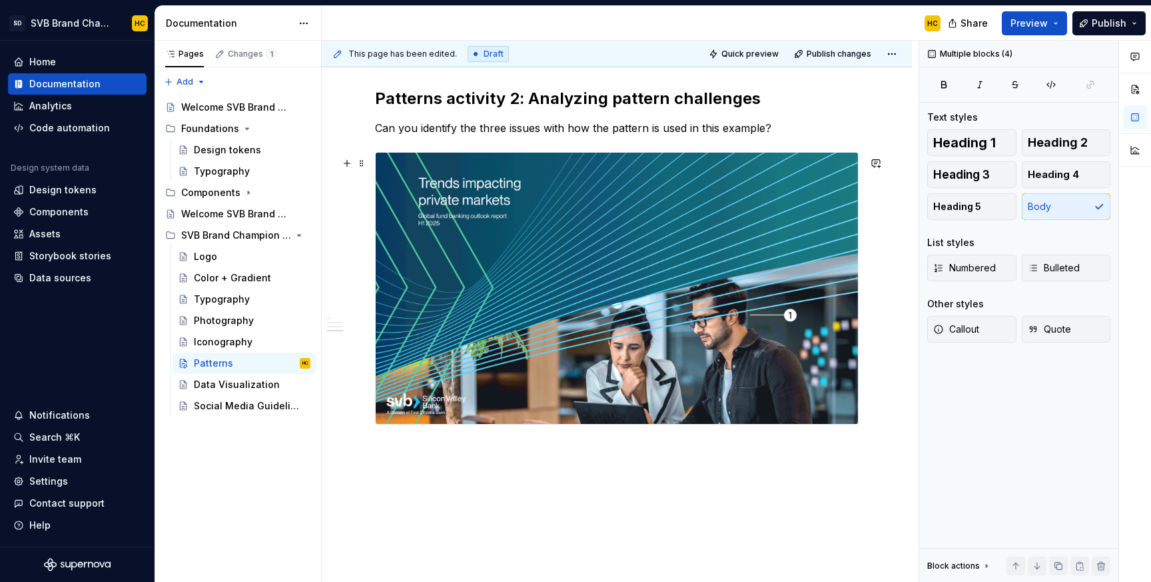
scroll to position [1241, 0]
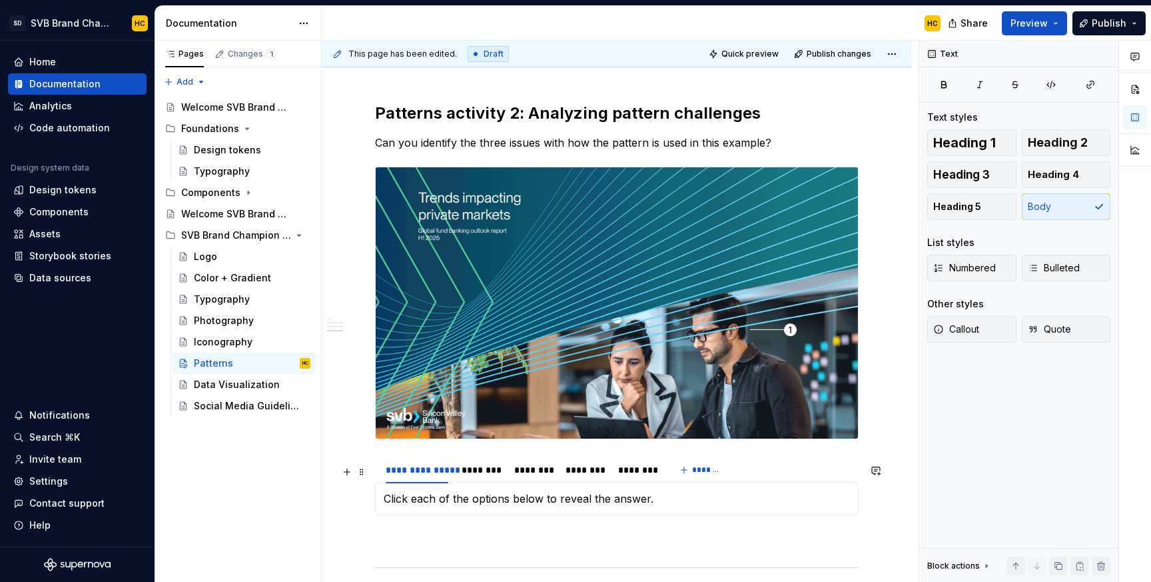
scroll to position [1187, 0]
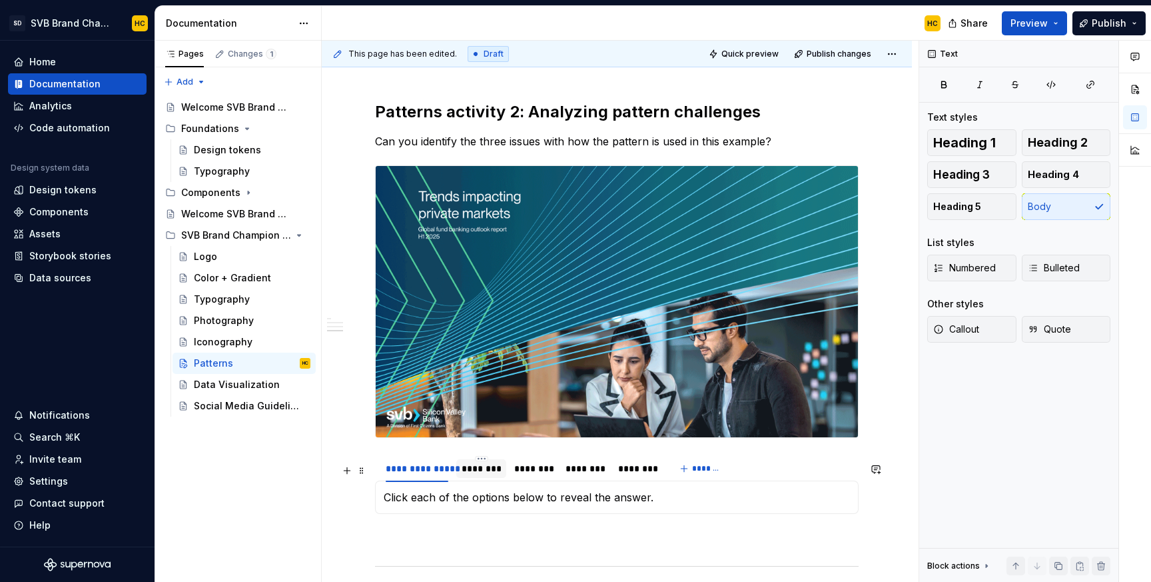
click at [486, 474] on div "********" at bounding box center [481, 468] width 39 height 13
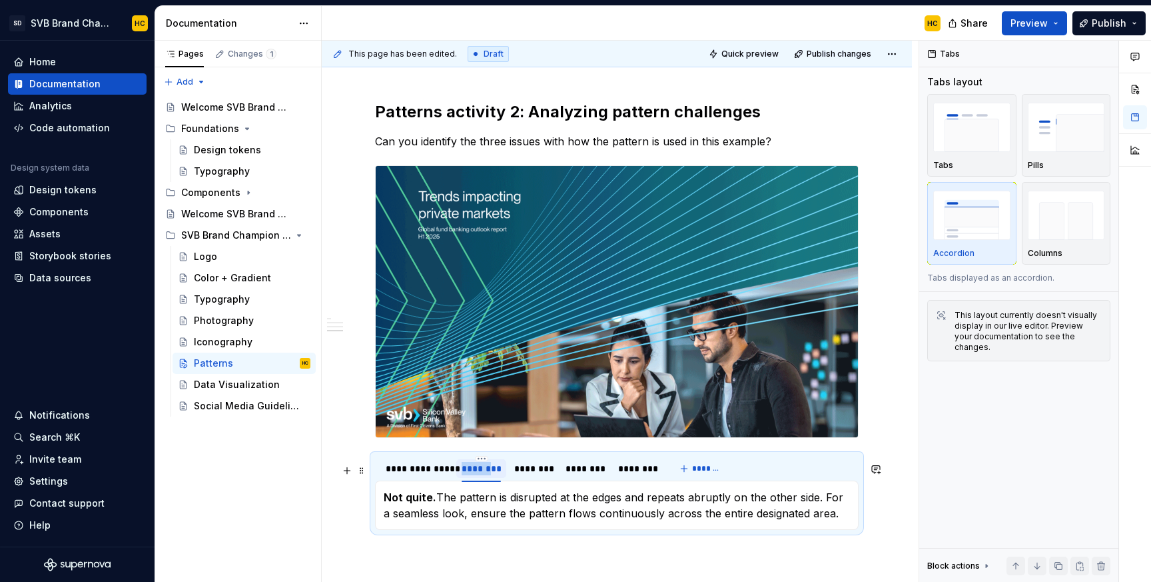
click at [486, 474] on div "********" at bounding box center [481, 468] width 39 height 13
type input "********"
click at [523, 475] on div "********" at bounding box center [527, 468] width 38 height 13
click at [523, 475] on div "********" at bounding box center [526, 468] width 38 height 13
type input "********"
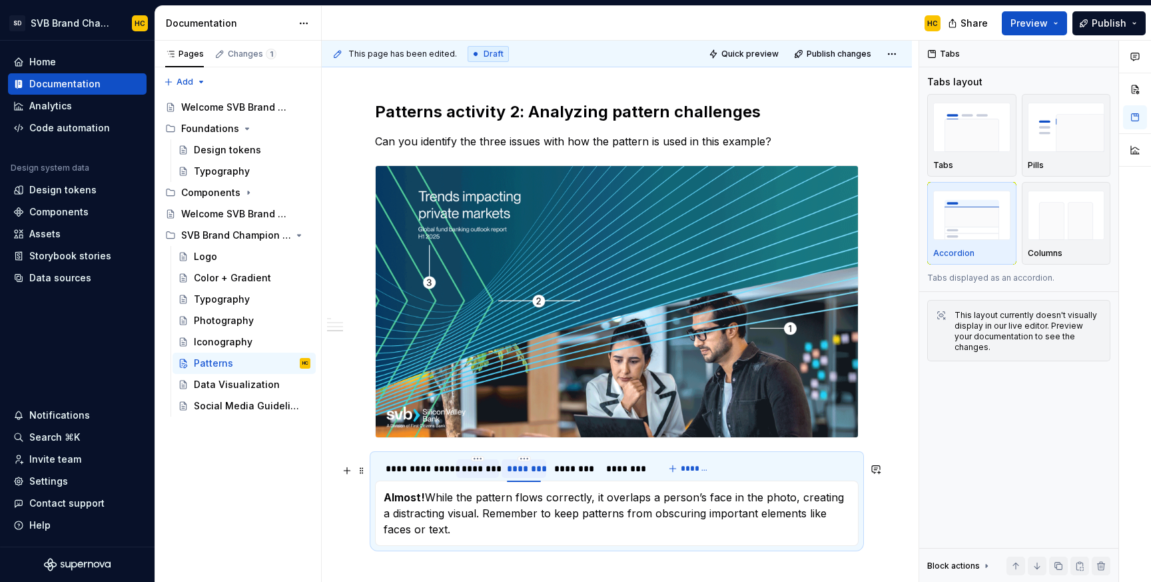
click at [526, 475] on div "********" at bounding box center [524, 468] width 34 height 13
type input "********"
type textarea "*"
click at [574, 475] on div "********" at bounding box center [573, 468] width 39 height 13
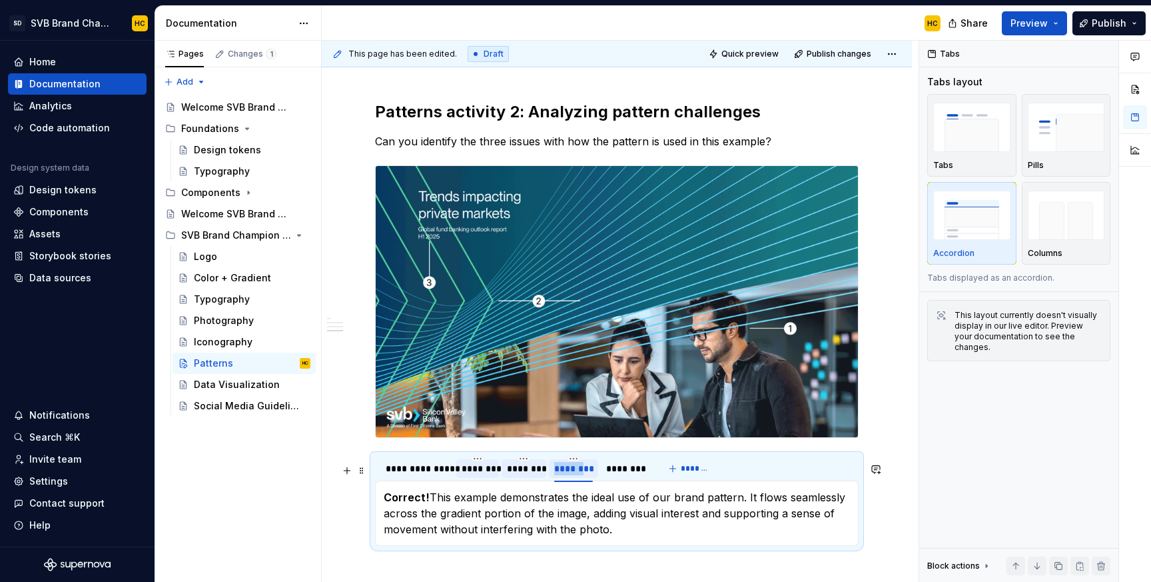
click at [574, 475] on div "********" at bounding box center [573, 468] width 39 height 13
type input "********"
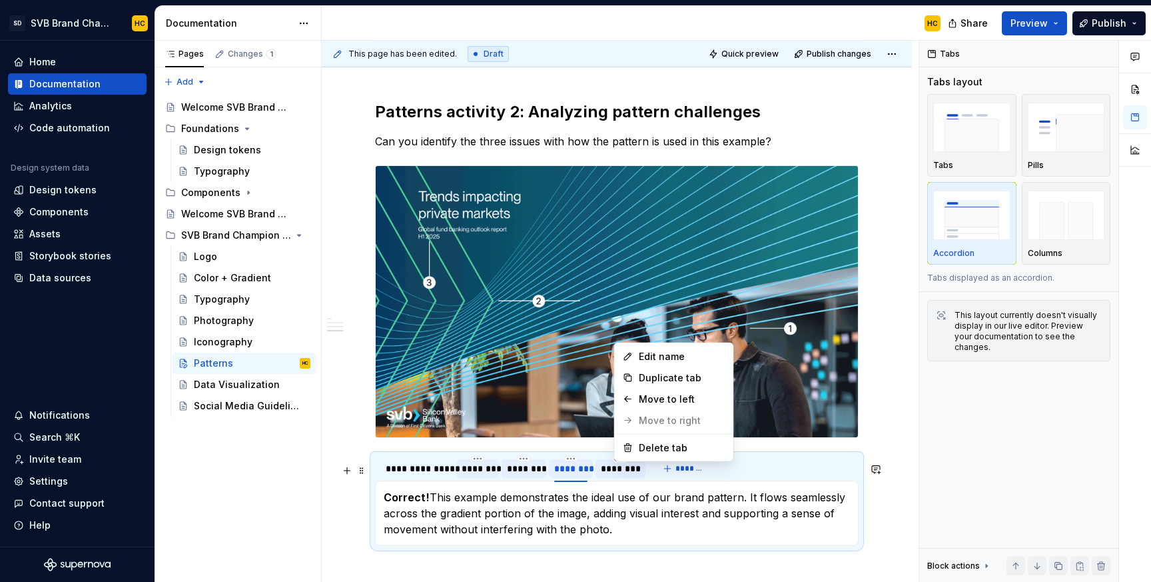
click at [622, 465] on html "SD SVB Brand Champions HC Home Documentation Analytics Code automation Design s…" at bounding box center [575, 291] width 1151 height 582
click at [648, 444] on div "Delete tab" at bounding box center [682, 447] width 87 height 13
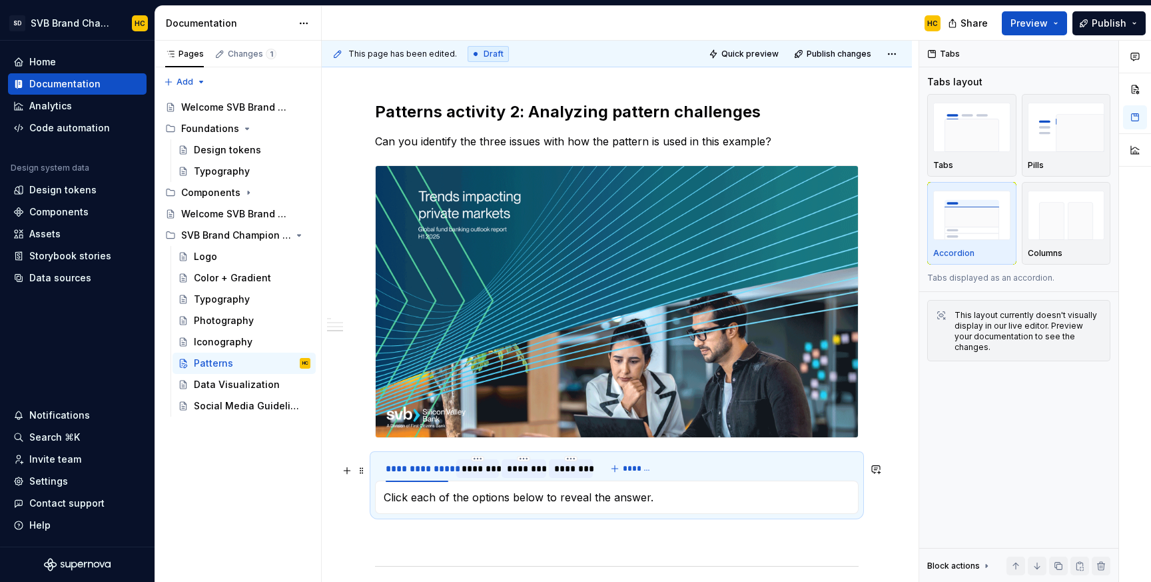
click at [469, 475] on div "********" at bounding box center [478, 468] width 32 height 13
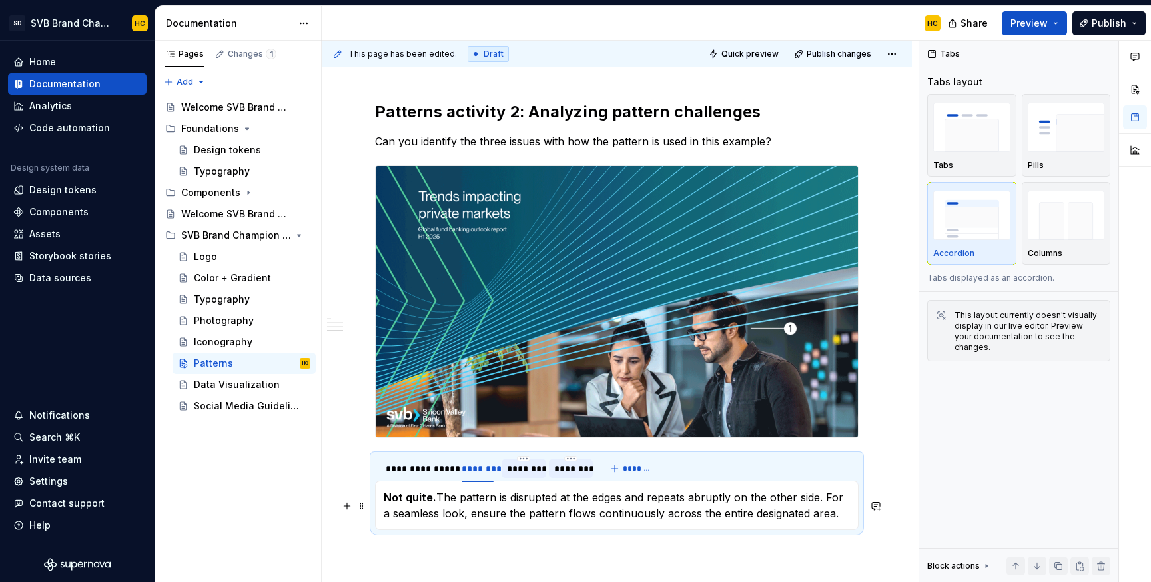
click at [506, 521] on p "Not quite. The pattern is disrupted at the edges and repeats abruptly on the ot…" at bounding box center [617, 505] width 466 height 32
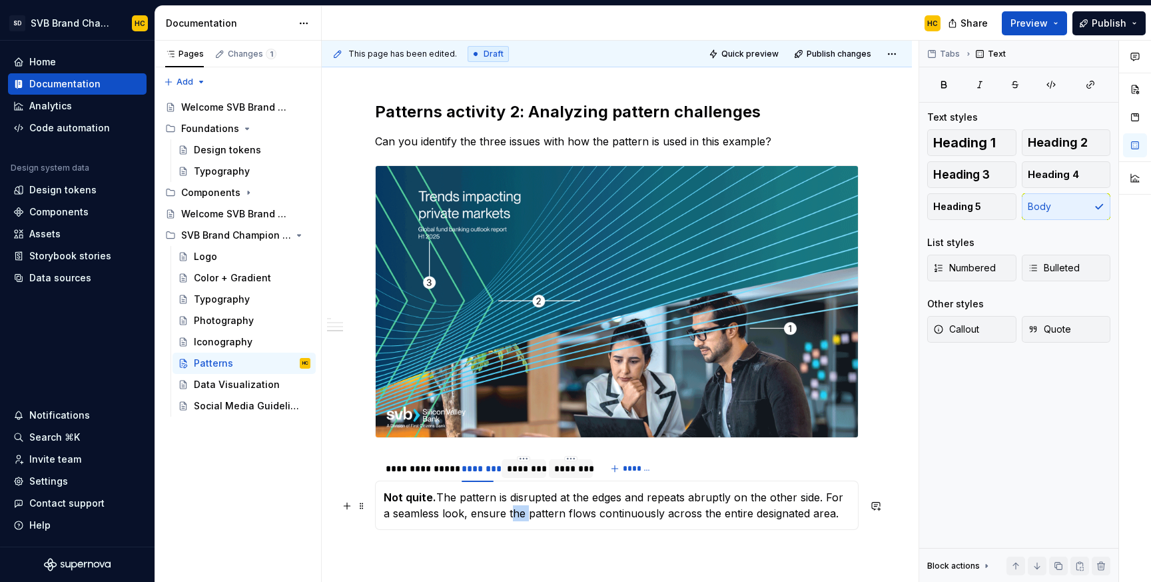
click at [506, 521] on p "Not quite. The pattern is disrupted at the edges and repeats abruptly on the ot…" at bounding box center [617, 505] width 466 height 32
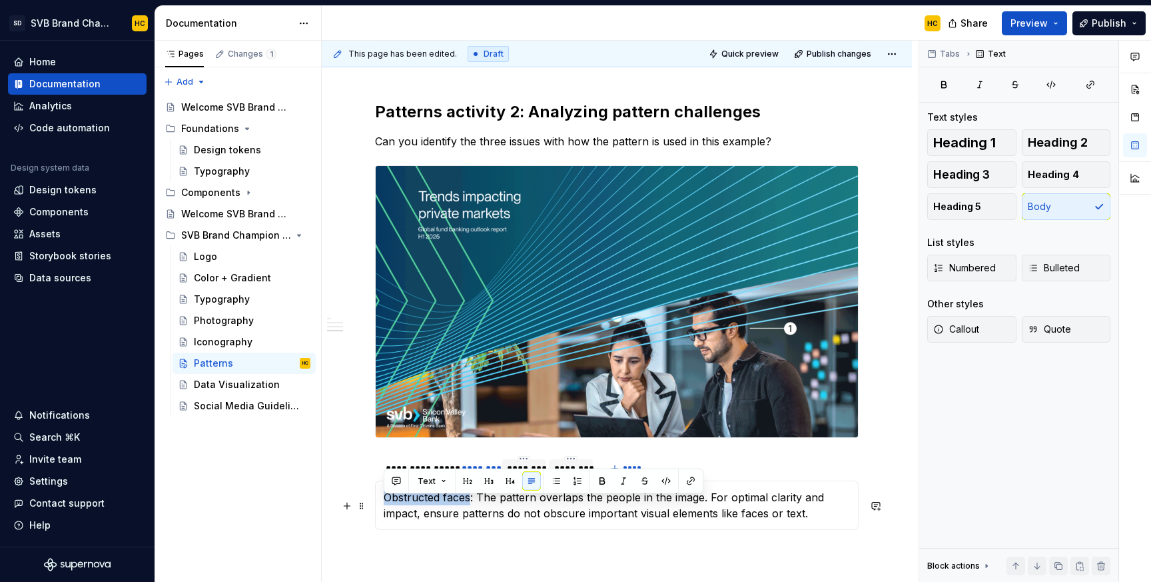
drag, startPoint x: 471, startPoint y: 506, endPoint x: 380, endPoint y: 511, distance: 90.8
click at [380, 511] on div "Click each of the options below to reveal the answer. Obstructed faces: The pat…" at bounding box center [617, 504] width 484 height 49
click at [346, 514] on button "button" at bounding box center [347, 505] width 19 height 19
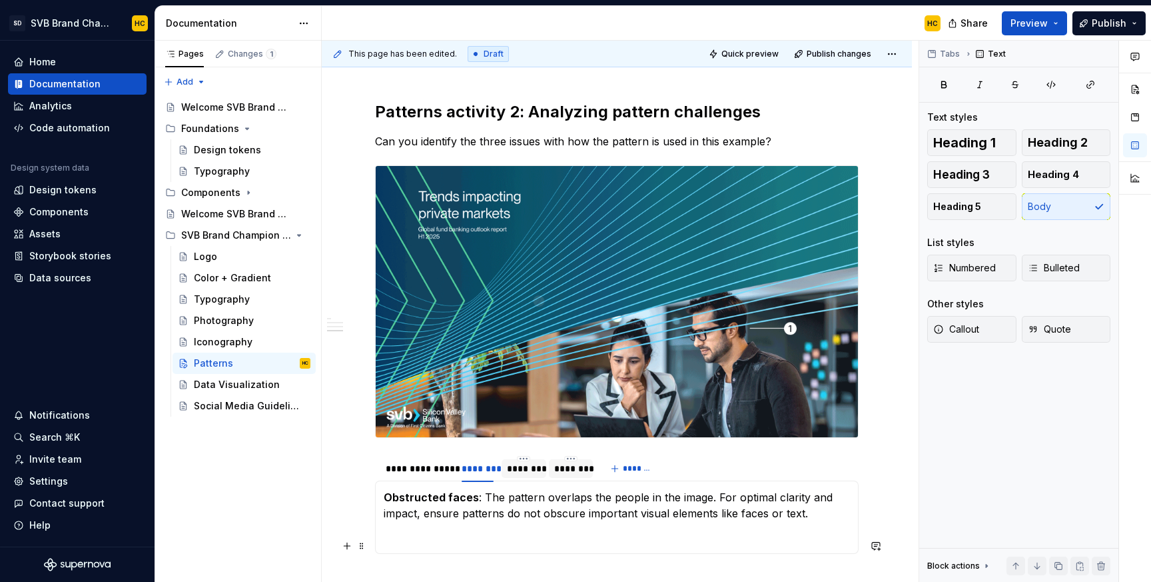
click at [474, 545] on p at bounding box center [617, 537] width 466 height 16
click at [521, 474] on div "********" at bounding box center [524, 468] width 34 height 13
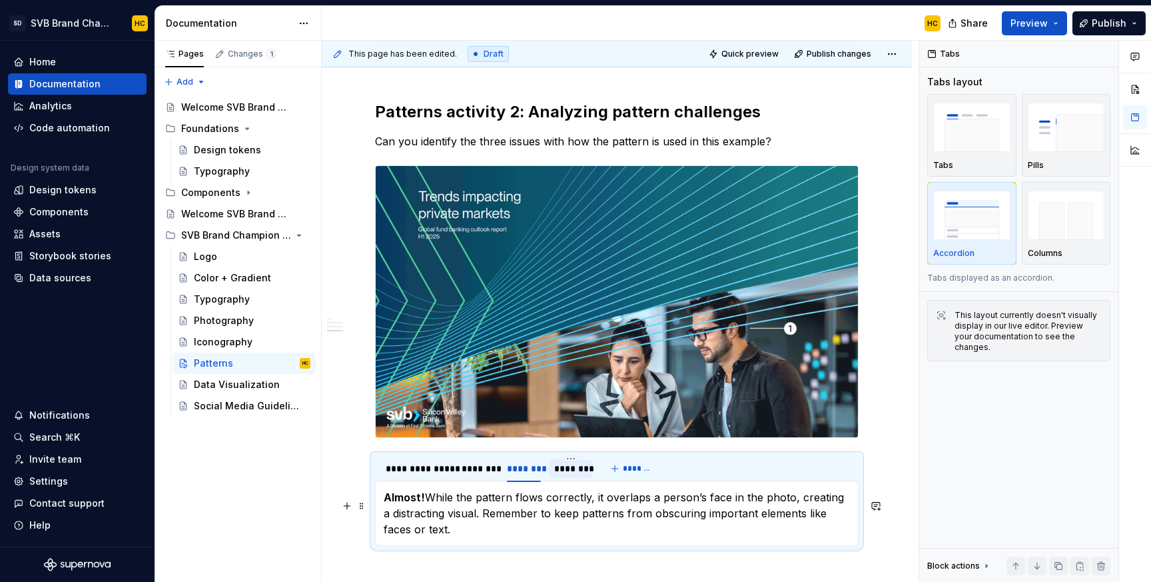
click at [503, 515] on p "Almost! While the pattern flows correctly, it overlaps a person’s face in the p…" at bounding box center [617, 513] width 466 height 48
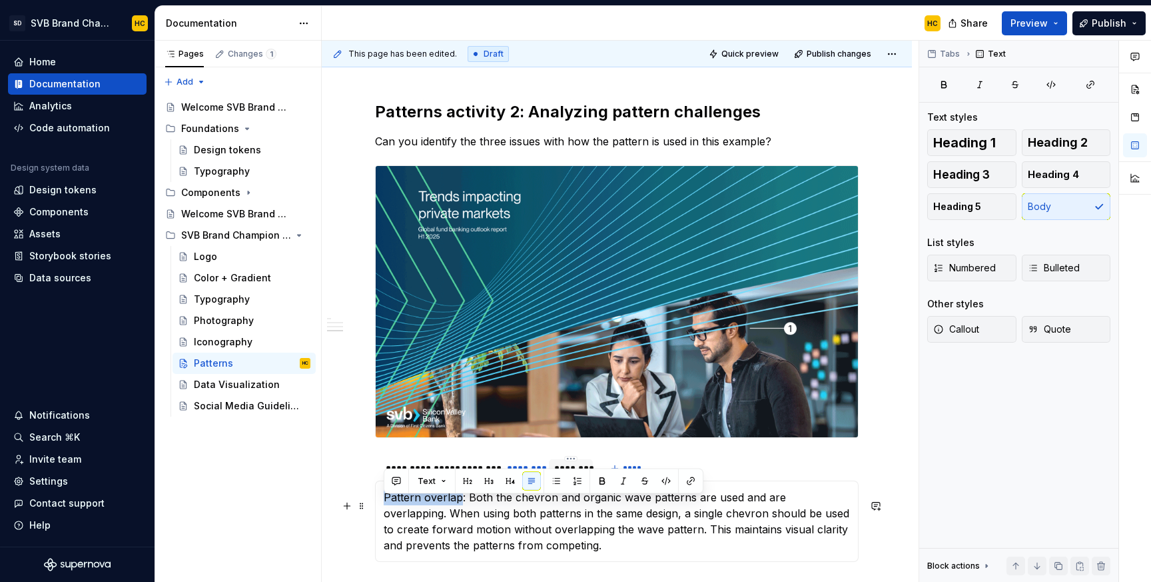
drag, startPoint x: 459, startPoint y: 500, endPoint x: 380, endPoint y: 503, distance: 78.7
click at [380, 503] on div "Click each of the options below to reveal the answer. Obstructed faces : The pa…" at bounding box center [617, 520] width 484 height 81
click at [351, 514] on button "button" at bounding box center [347, 505] width 19 height 19
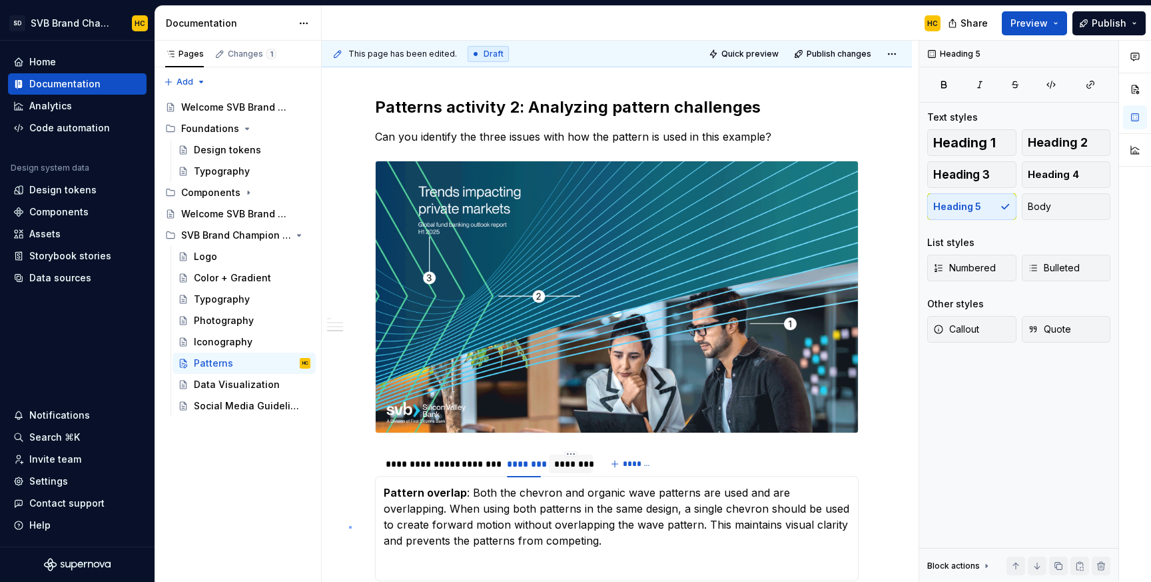
click at [349, 526] on div "**********" at bounding box center [620, 312] width 597 height 542
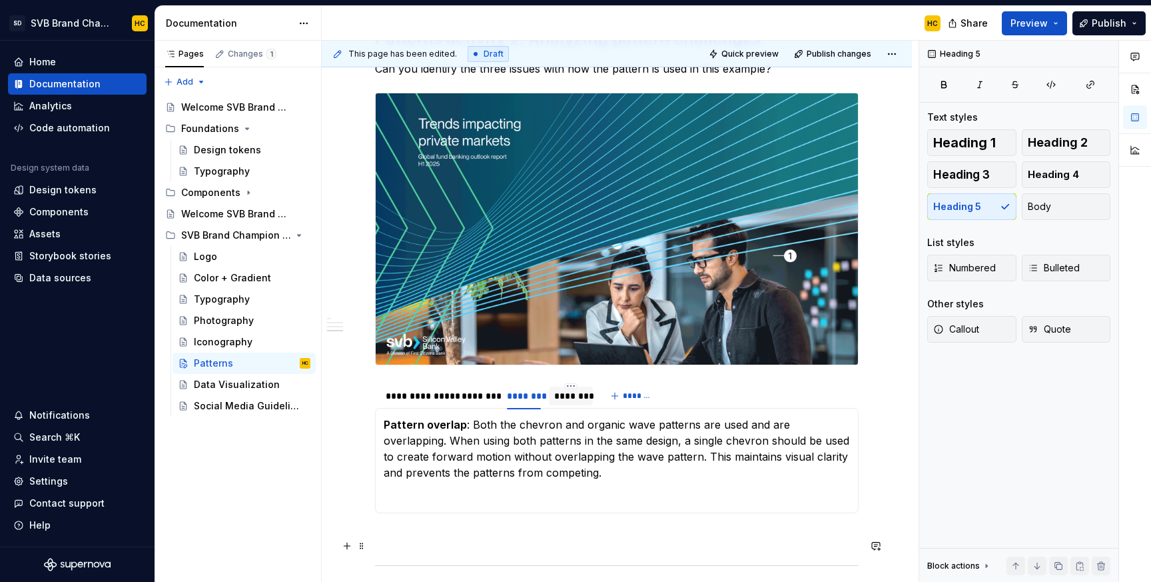
scroll to position [1261, 0]
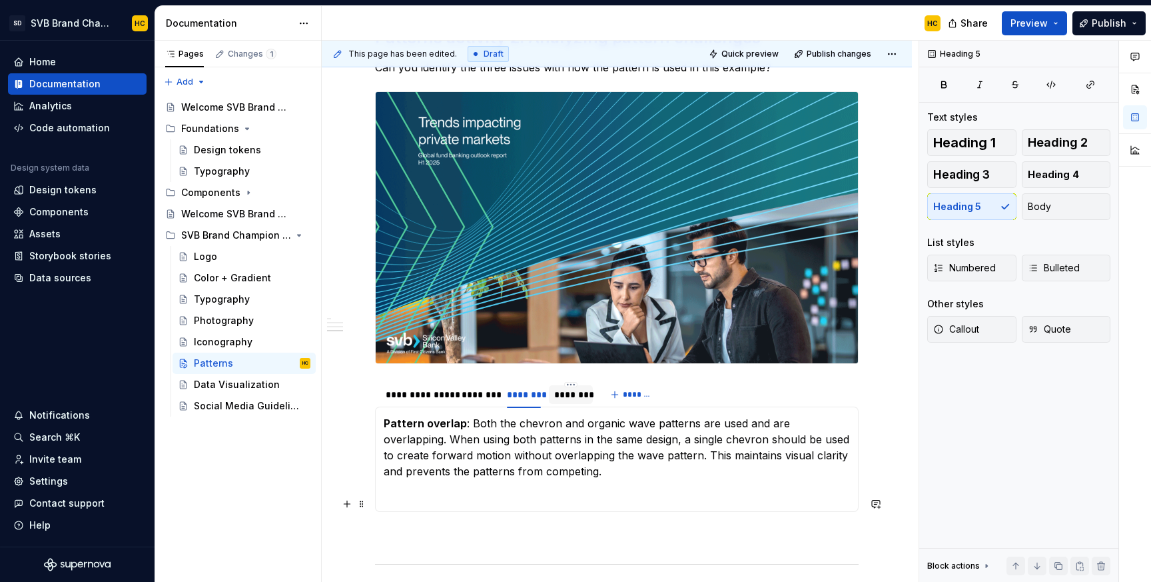
click at [505, 503] on p at bounding box center [617, 495] width 466 height 16
click at [497, 503] on p at bounding box center [617, 495] width 466 height 16
click at [600, 479] on p "Pattern overlap : Both the chevron and organic wave patterns are used and are o…" at bounding box center [617, 447] width 466 height 64
click at [576, 401] on div "********" at bounding box center [571, 394] width 34 height 13
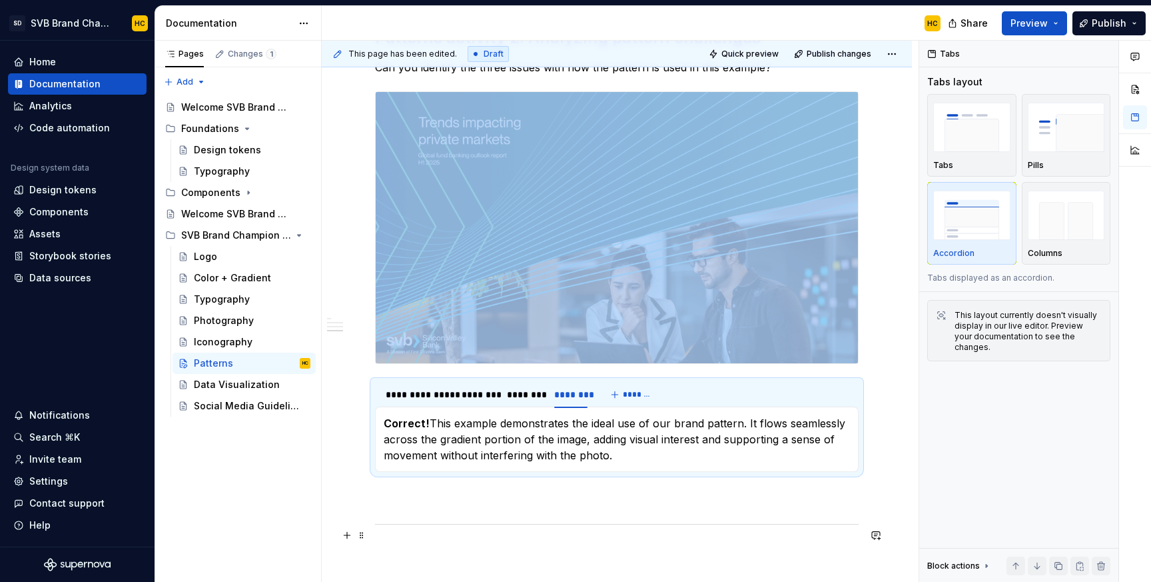
click at [502, 451] on p "Correct! This example demonstrates the ideal use of our brand pattern. It flows…" at bounding box center [617, 439] width 466 height 48
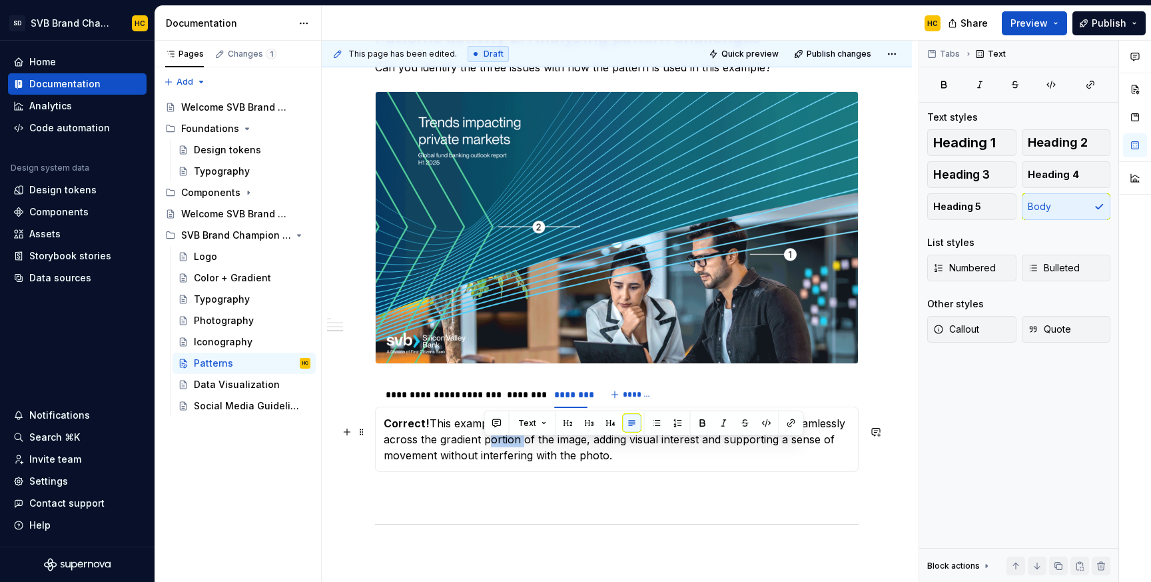
click at [502, 451] on p "Correct! This example demonstrates the ideal use of our brand pattern. It flows…" at bounding box center [617, 439] width 466 height 48
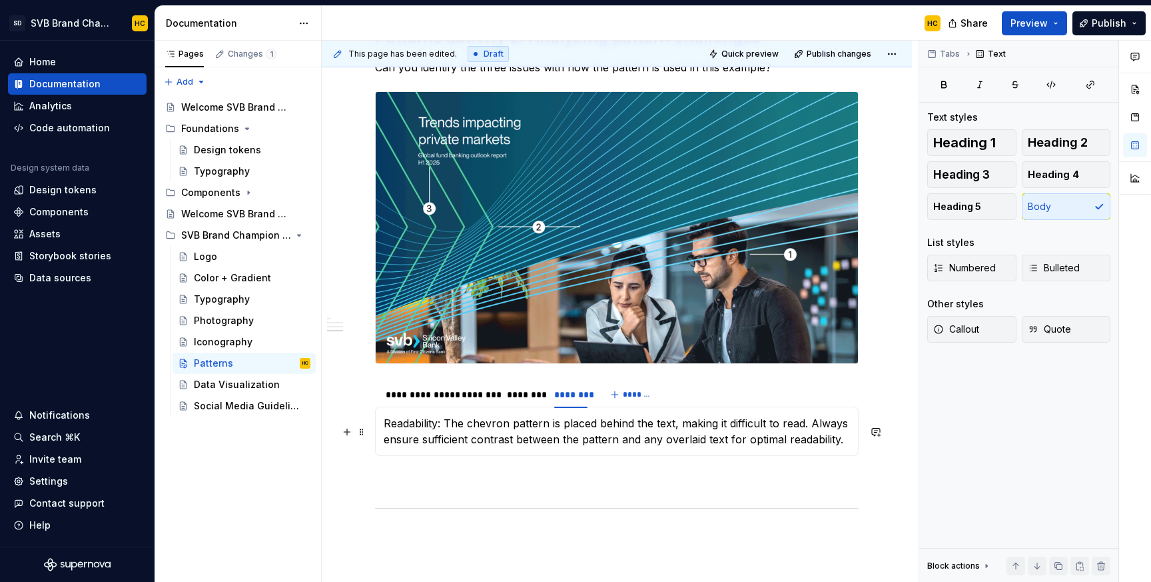
click at [428, 435] on p "Readability: The chevron pattern is placed behind the text, making it difficult…" at bounding box center [617, 431] width 466 height 32
click at [400, 488] on p at bounding box center [617, 496] width 484 height 16
click at [1059, 150] on button "Heading 2" at bounding box center [1066, 142] width 89 height 27
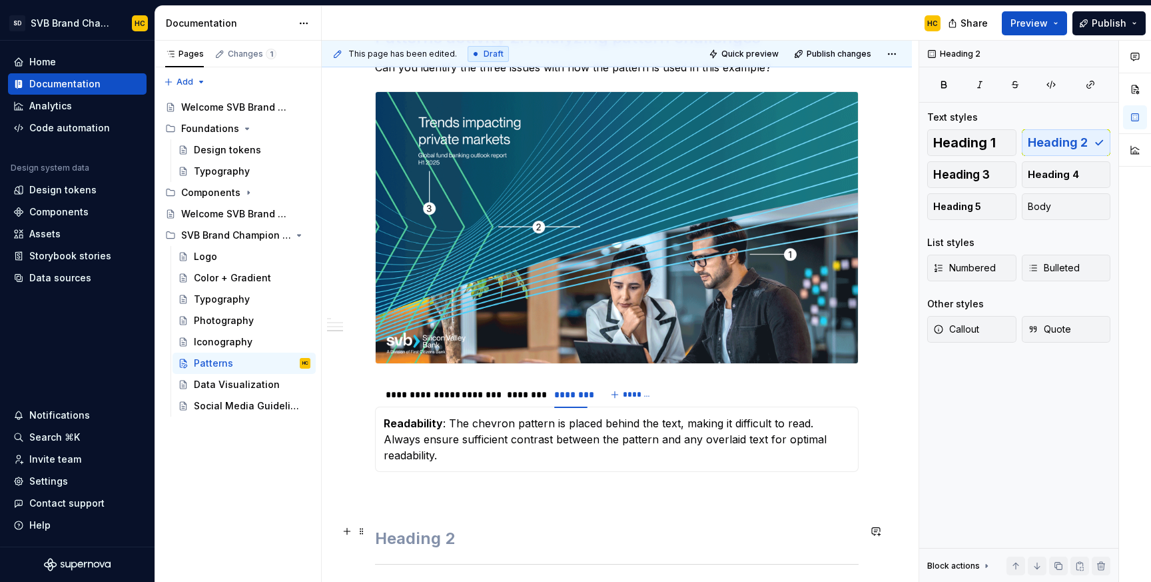
click at [598, 531] on h2 at bounding box center [617, 538] width 484 height 21
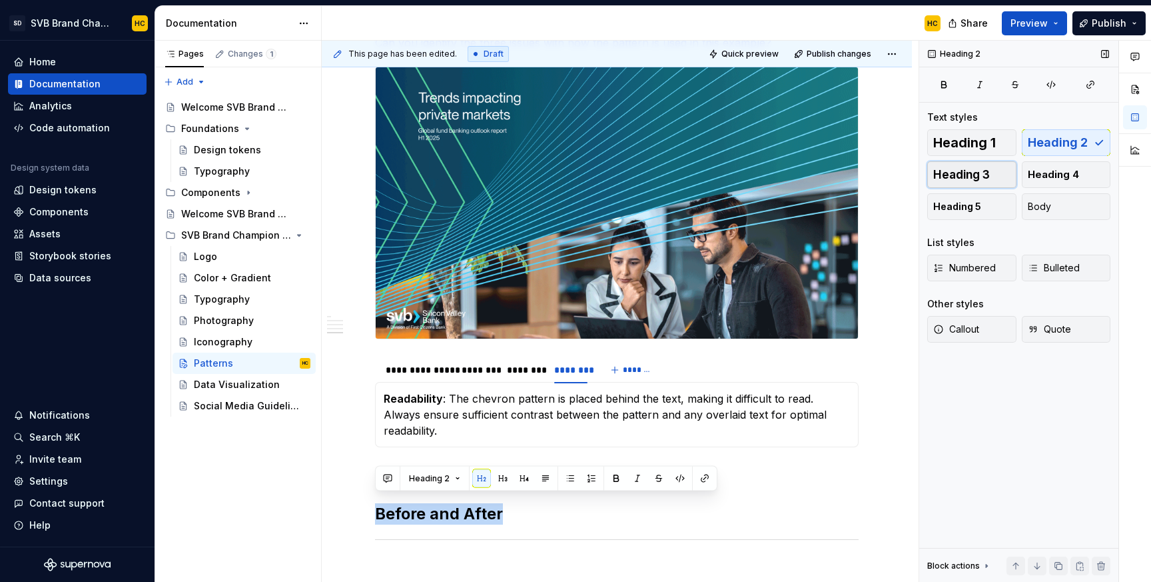
click at [972, 179] on span "Heading 3" at bounding box center [962, 174] width 57 height 13
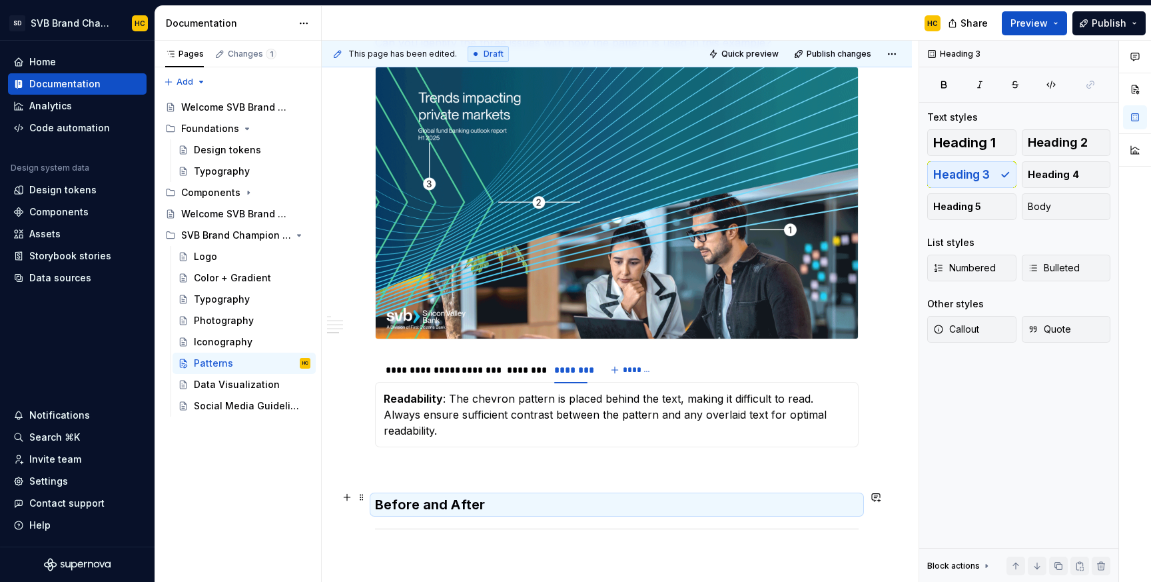
click at [510, 498] on h3 "Before and After" at bounding box center [617, 504] width 484 height 19
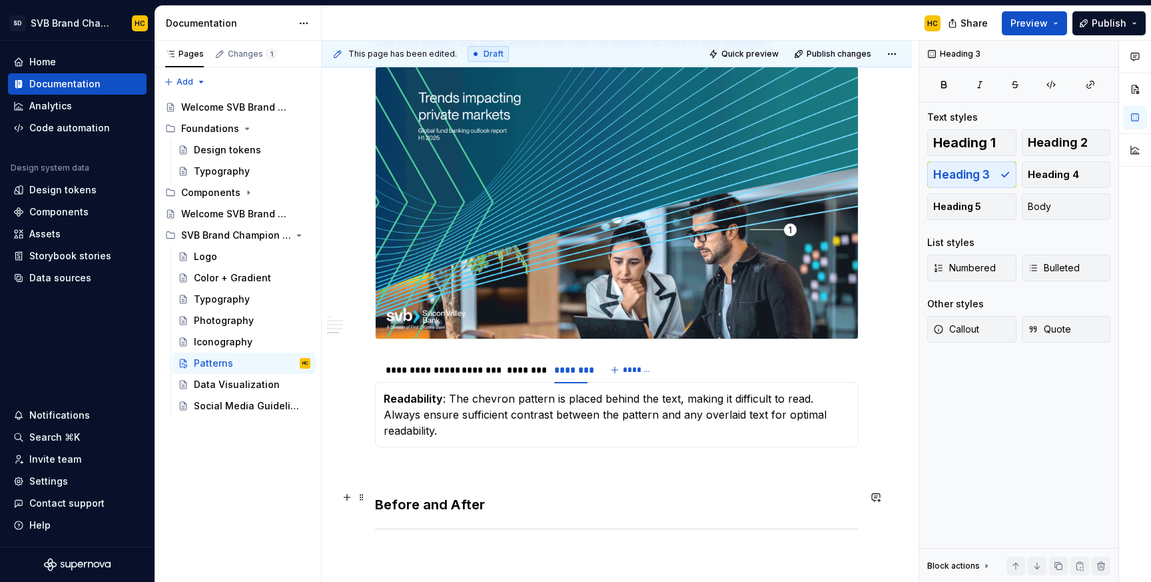
click at [506, 498] on h3 "Before and After" at bounding box center [617, 504] width 484 height 19
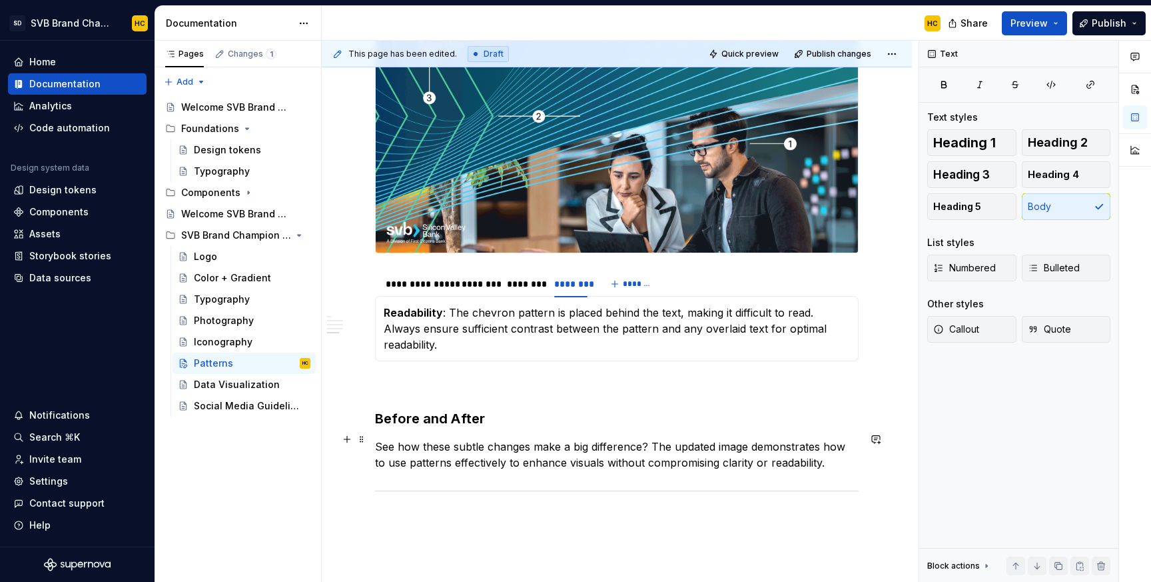
scroll to position [1377, 0]
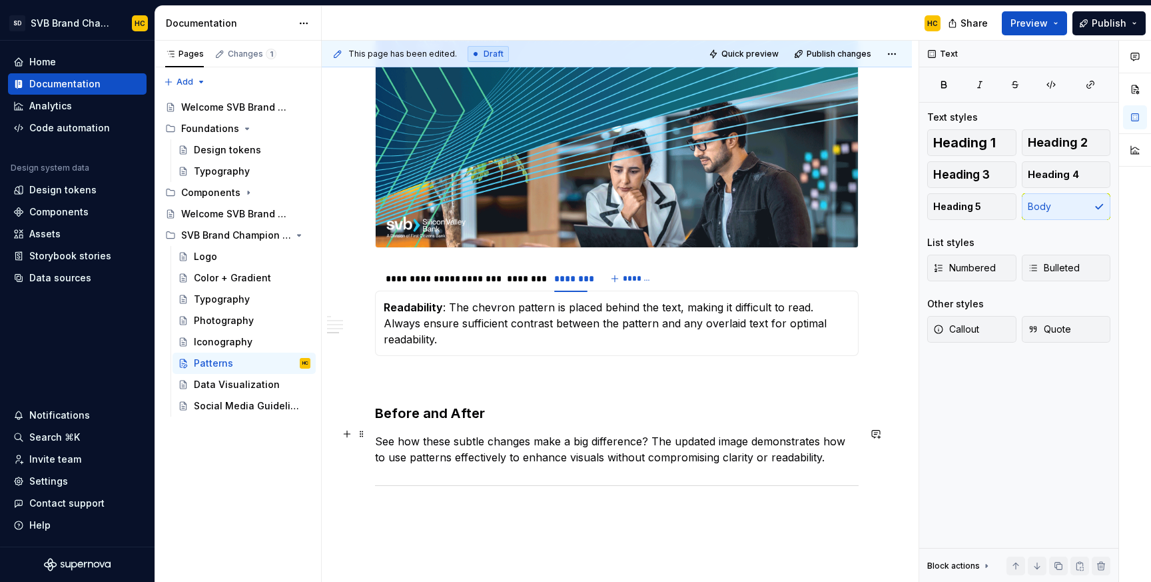
click at [531, 434] on p "See how these subtle changes make a big difference? The updated image demonstra…" at bounding box center [617, 449] width 484 height 32
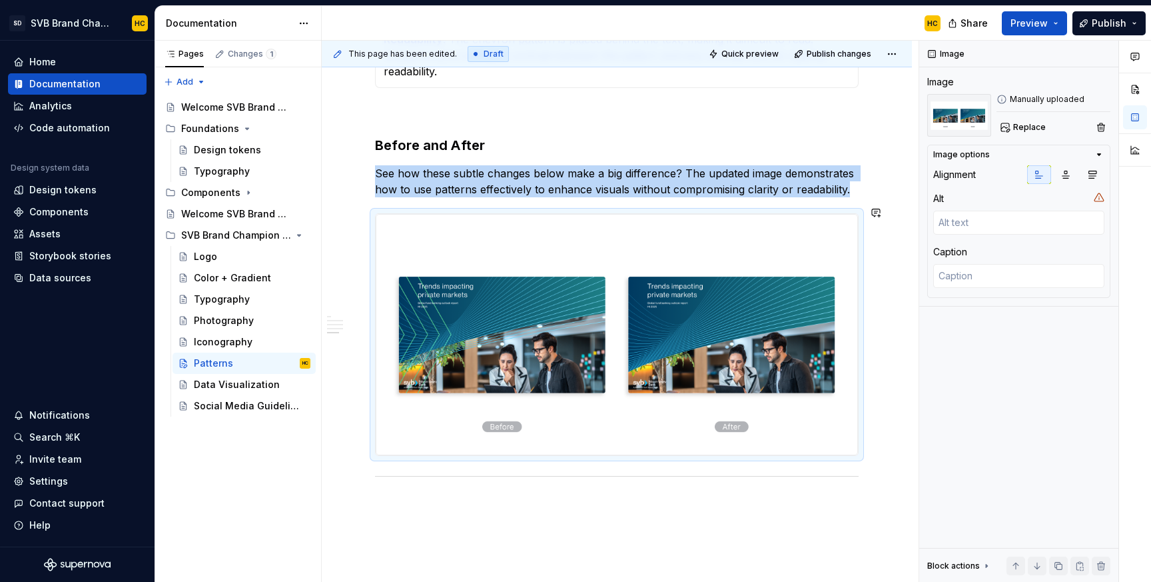
scroll to position [1651, 0]
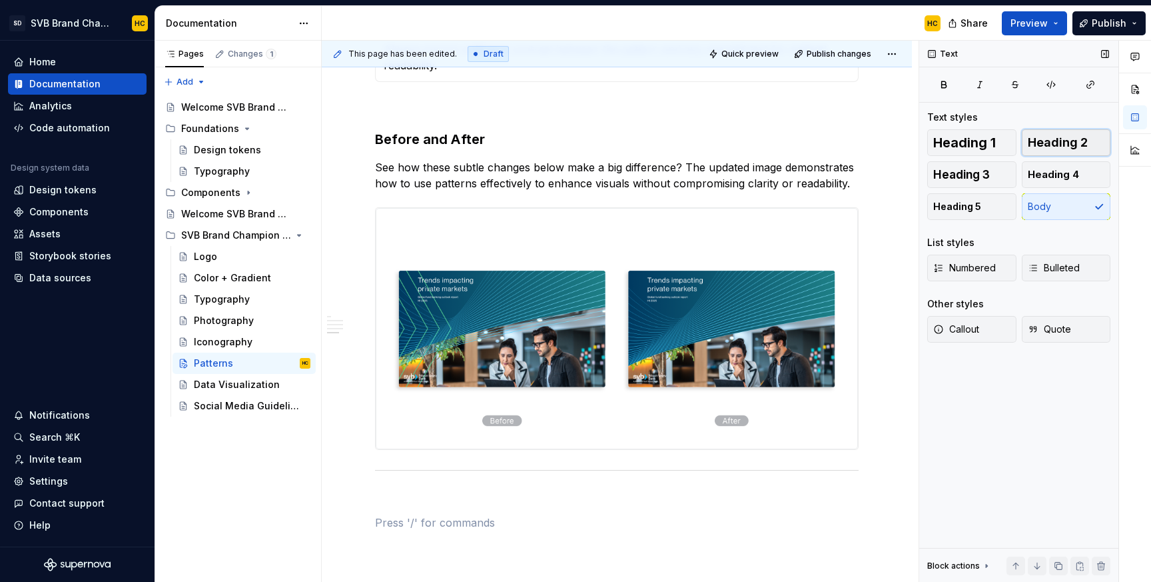
click at [1058, 148] on span "Heading 2" at bounding box center [1058, 142] width 60 height 13
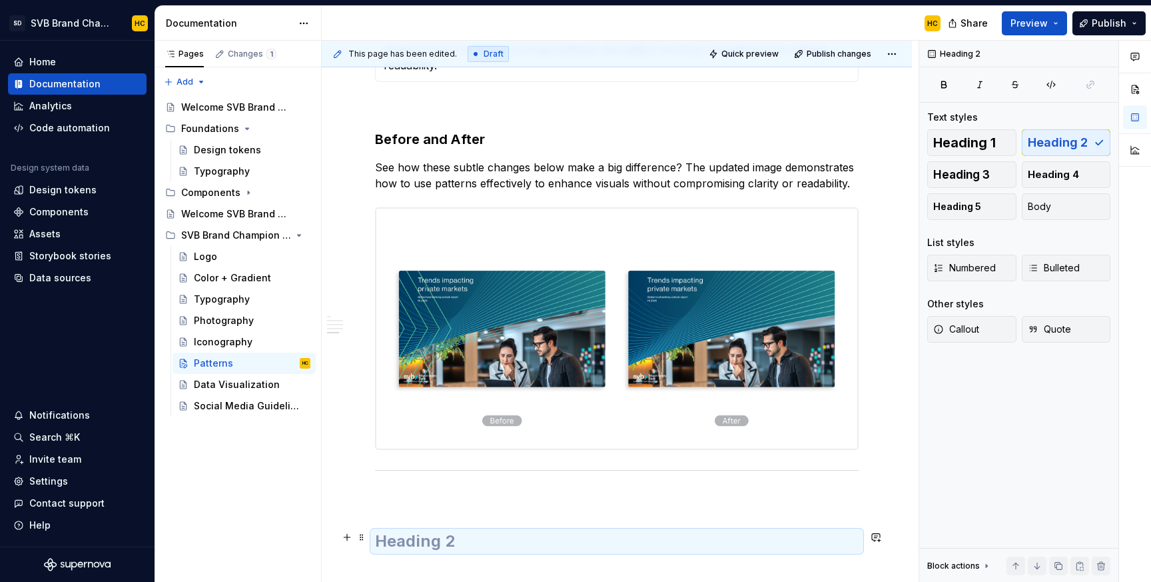
click at [582, 545] on h2 at bounding box center [617, 540] width 484 height 21
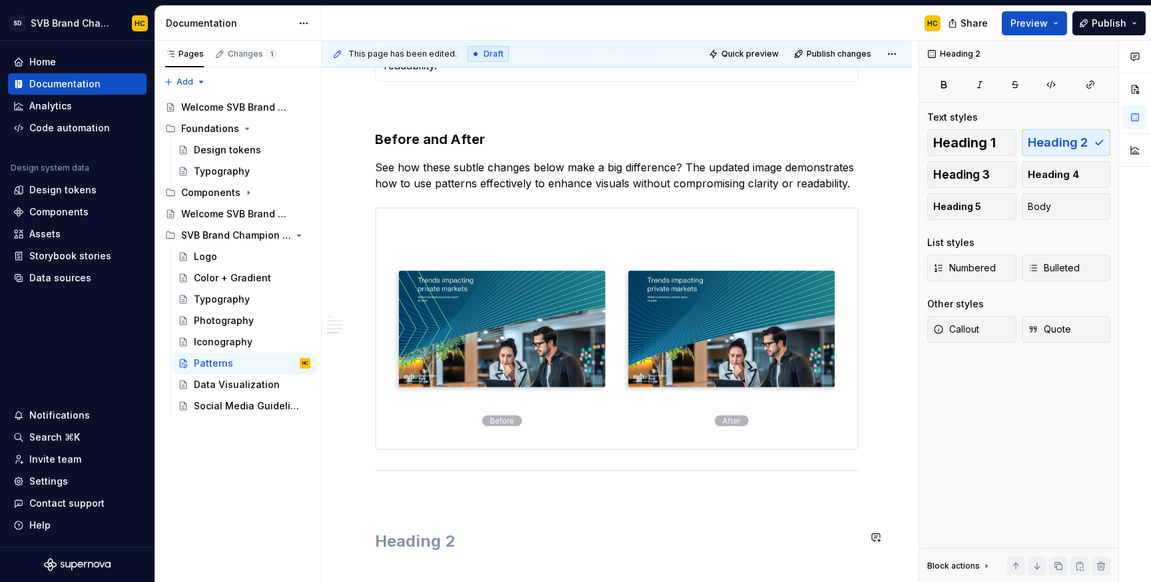
scroll to position [1681, 0]
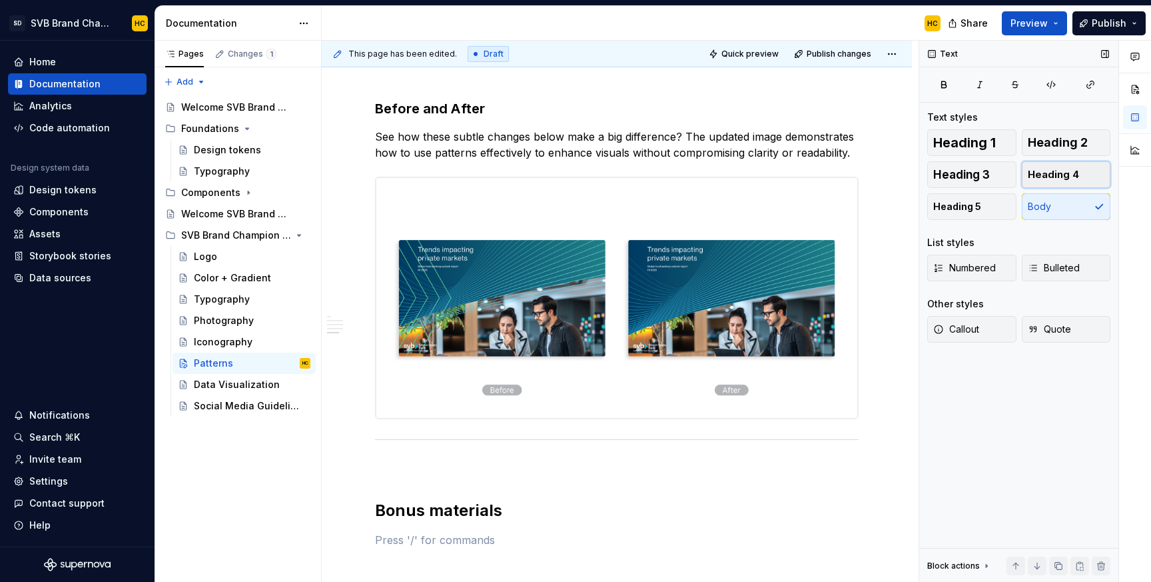
click at [1034, 175] on span "Heading 4" at bounding box center [1053, 174] width 51 height 13
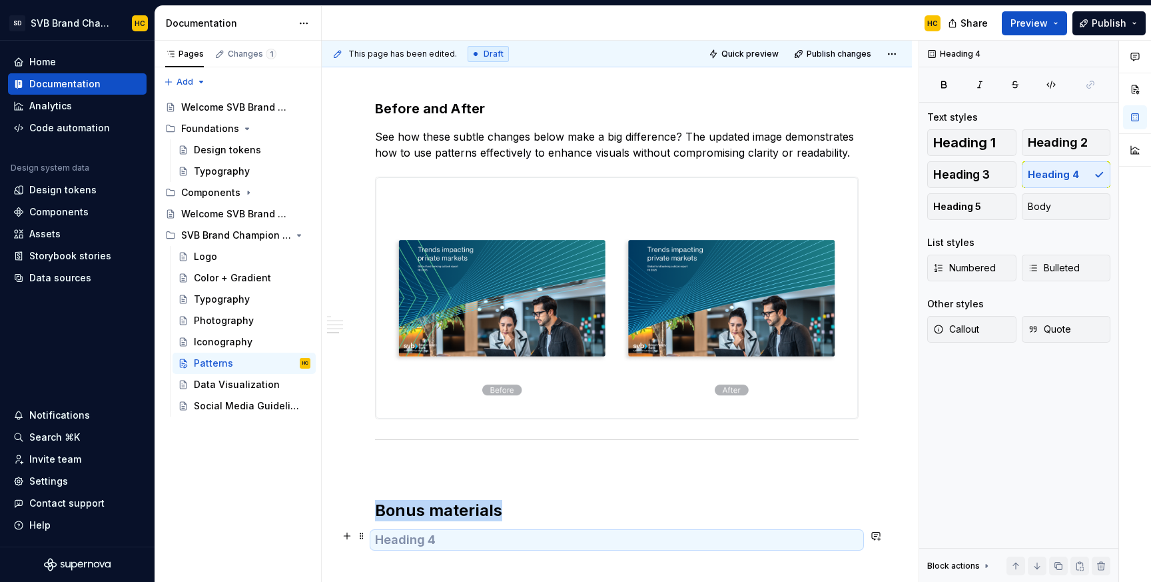
click at [472, 540] on h4 at bounding box center [617, 540] width 484 height 16
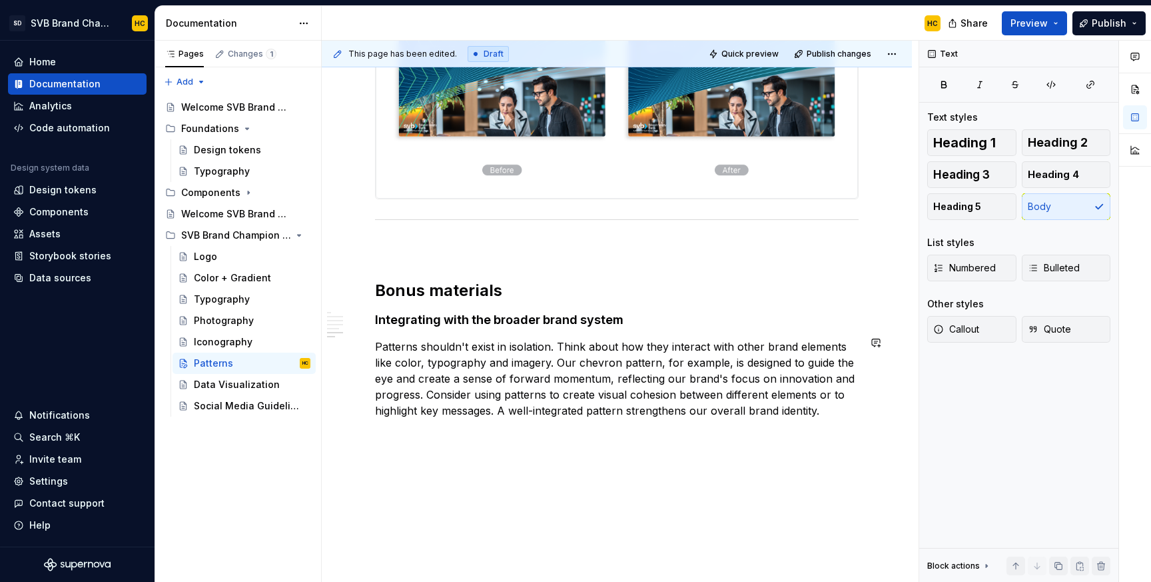
scroll to position [1905, 0]
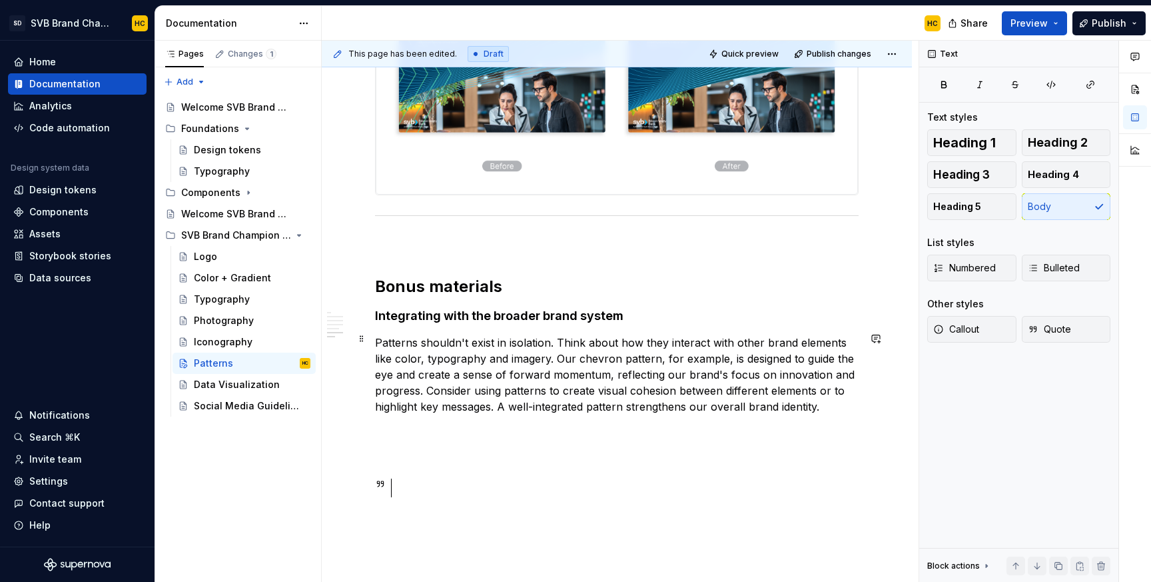
click at [429, 383] on p "Patterns shouldn't exist in isolation. Think about how they interact with other…" at bounding box center [617, 375] width 484 height 80
click at [415, 484] on div at bounding box center [630, 487] width 456 height 19
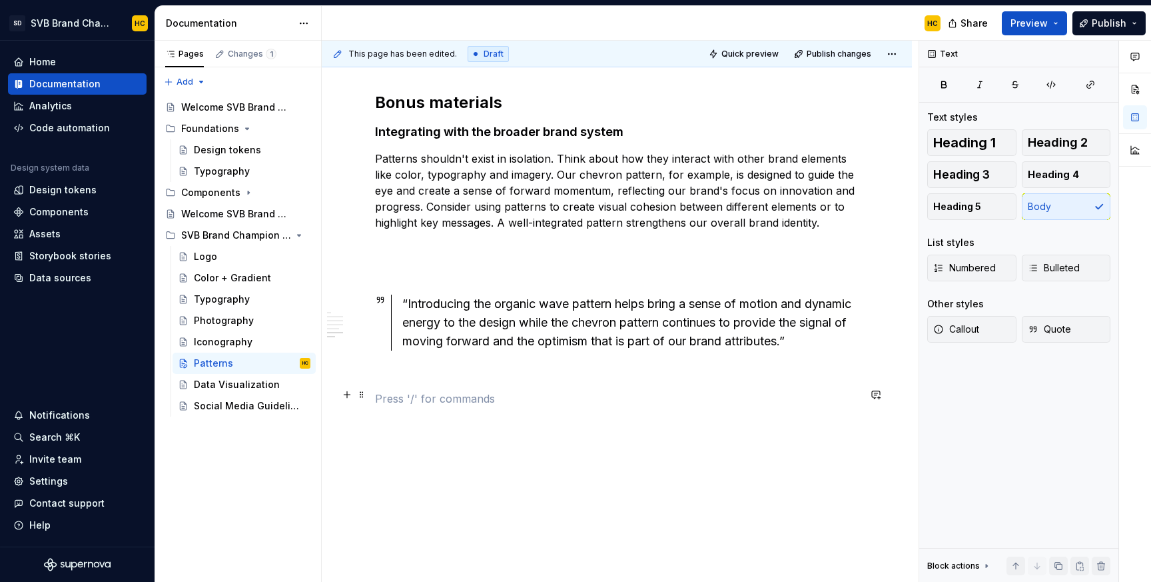
scroll to position [2099, 0]
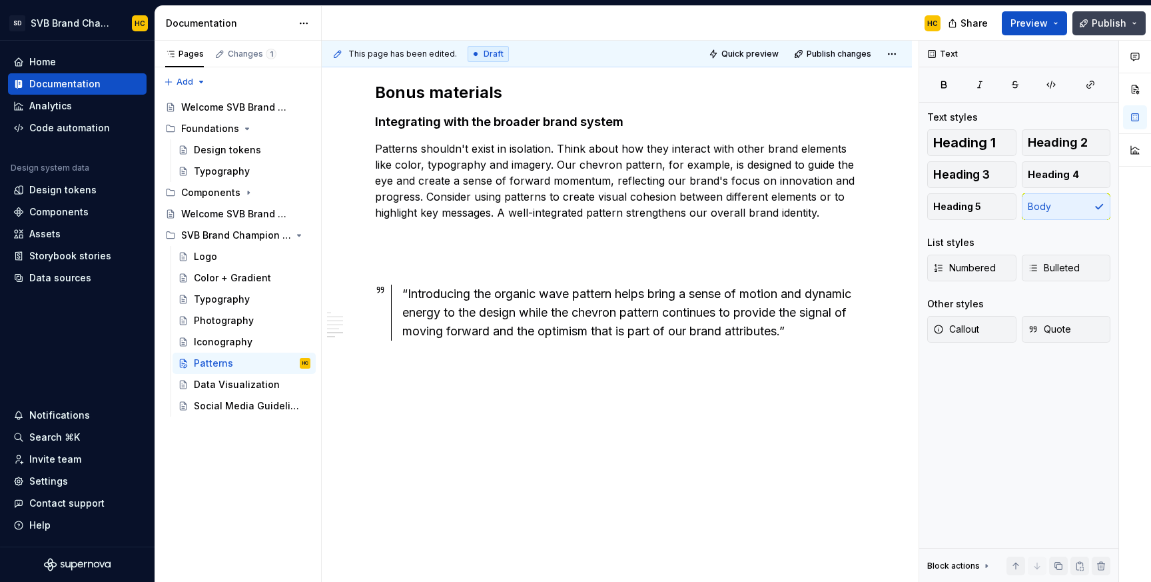
click at [1099, 20] on span "Publish" at bounding box center [1109, 23] width 35 height 13
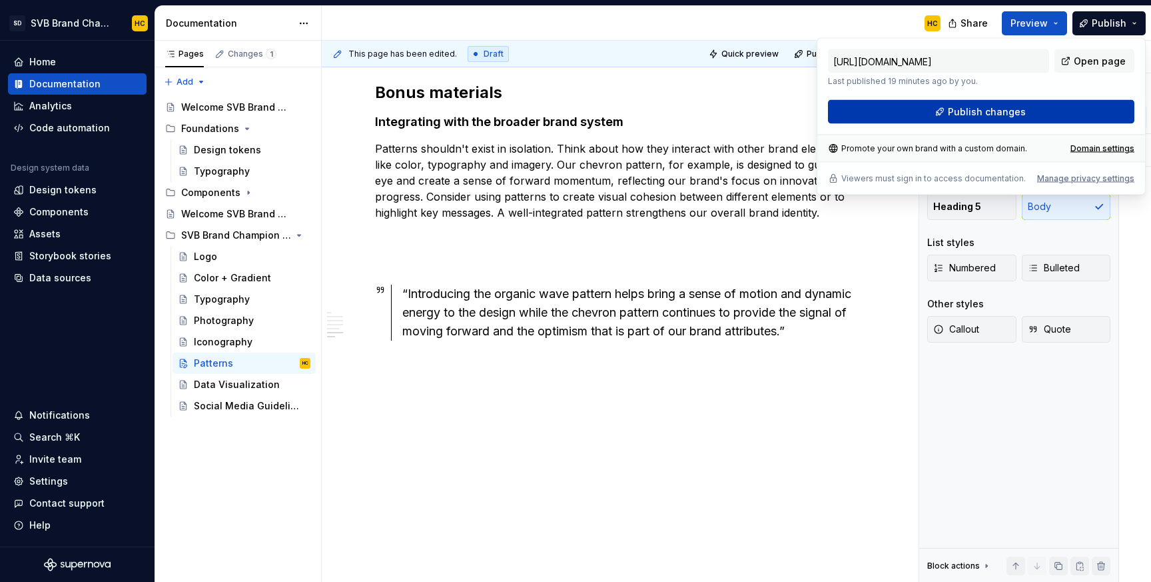
click at [993, 108] on span "Publish changes" at bounding box center [987, 111] width 78 height 13
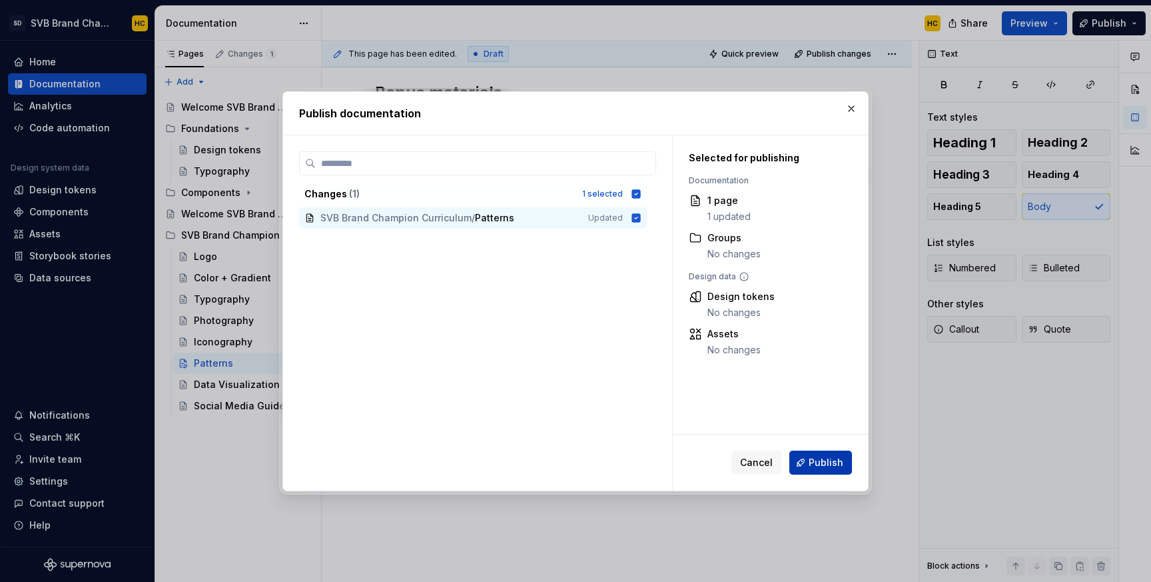
click at [835, 458] on span "Publish" at bounding box center [826, 462] width 35 height 13
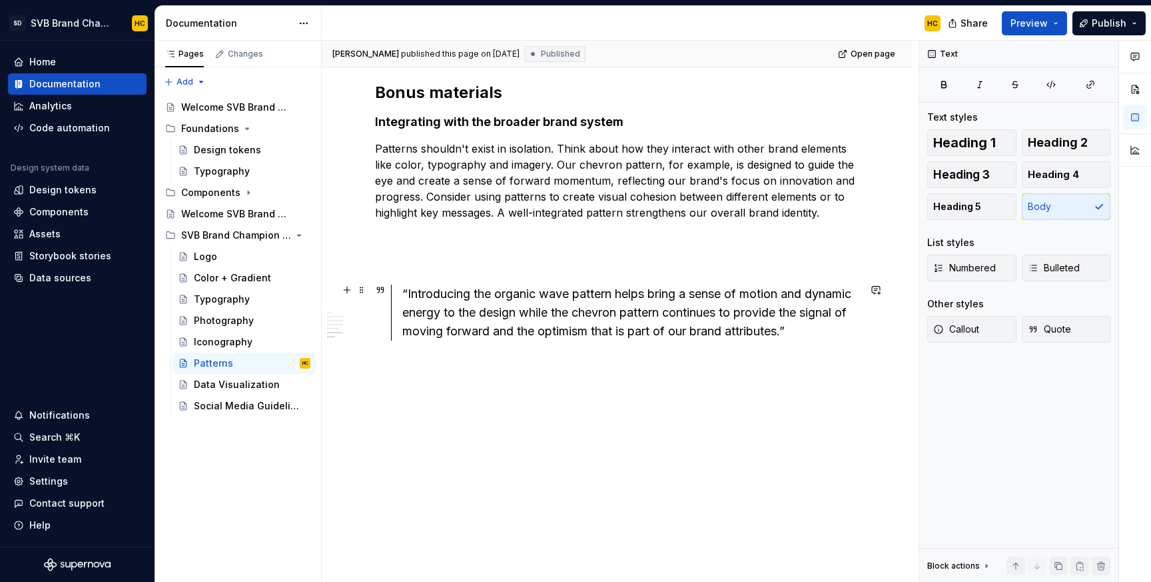
click at [456, 324] on div "“Introducing the organic wave pattern helps bring a sense of motion and dynamic…" at bounding box center [630, 313] width 456 height 56
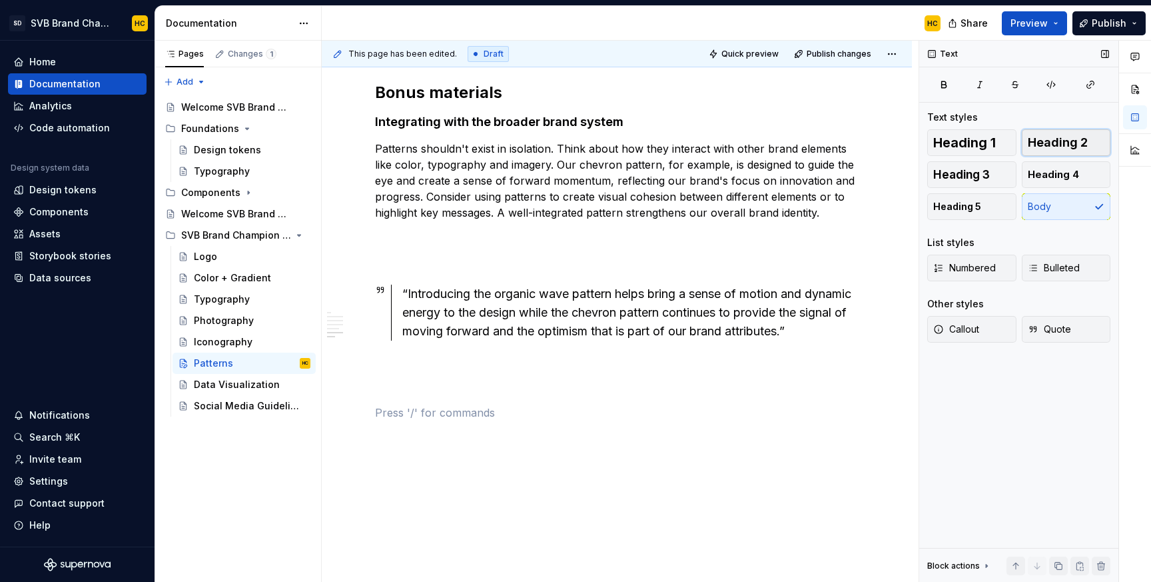
click at [1046, 143] on span "Heading 2" at bounding box center [1058, 142] width 60 height 13
click at [432, 430] on h2 at bounding box center [617, 430] width 484 height 21
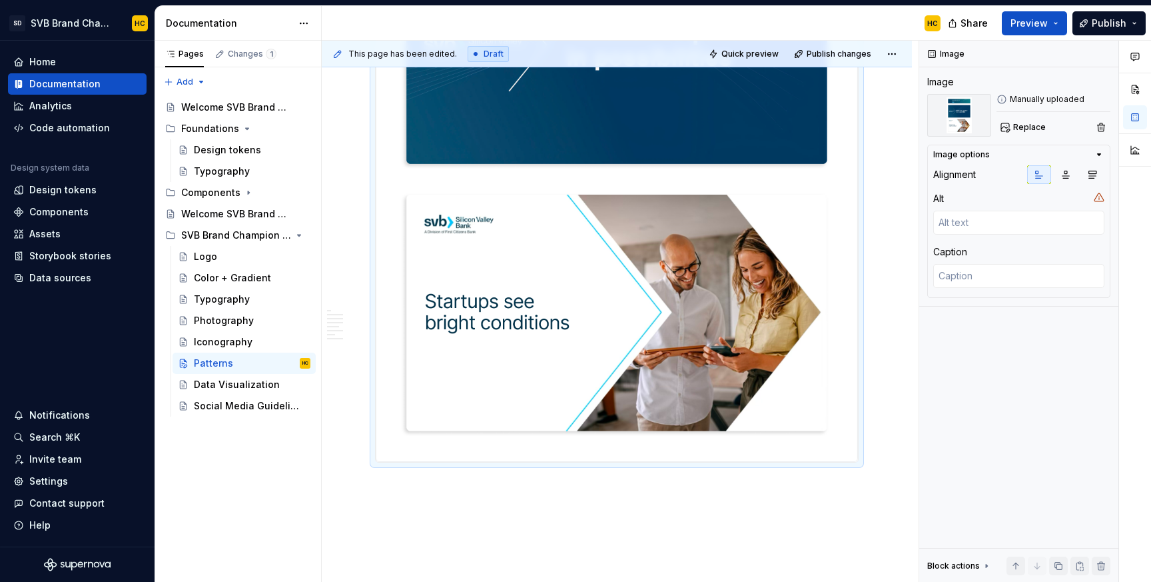
scroll to position [2877, 0]
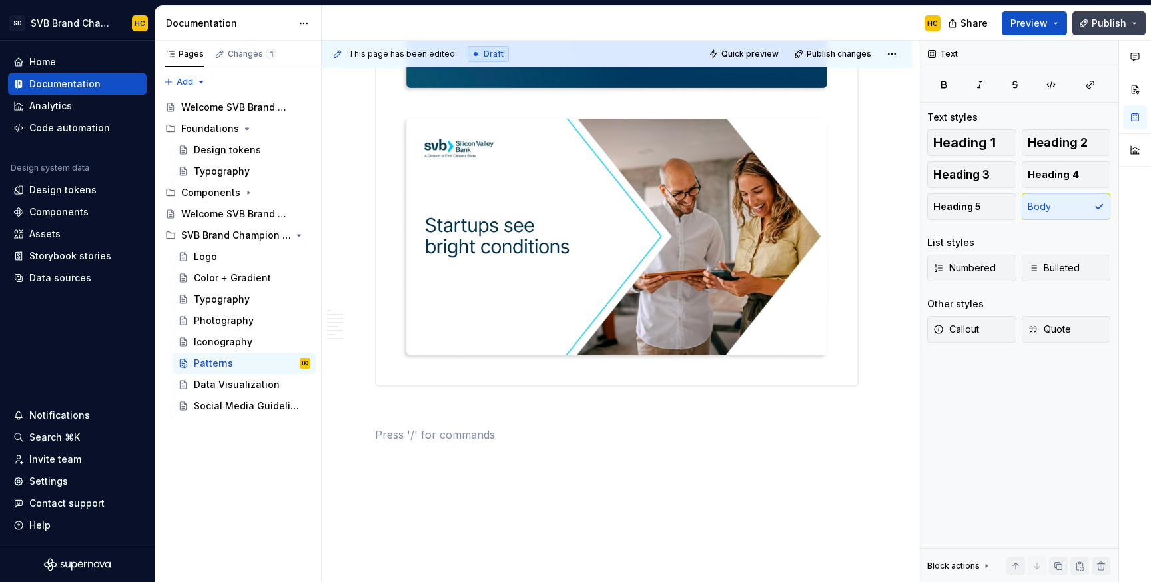
click at [1102, 23] on span "Publish" at bounding box center [1109, 23] width 35 height 13
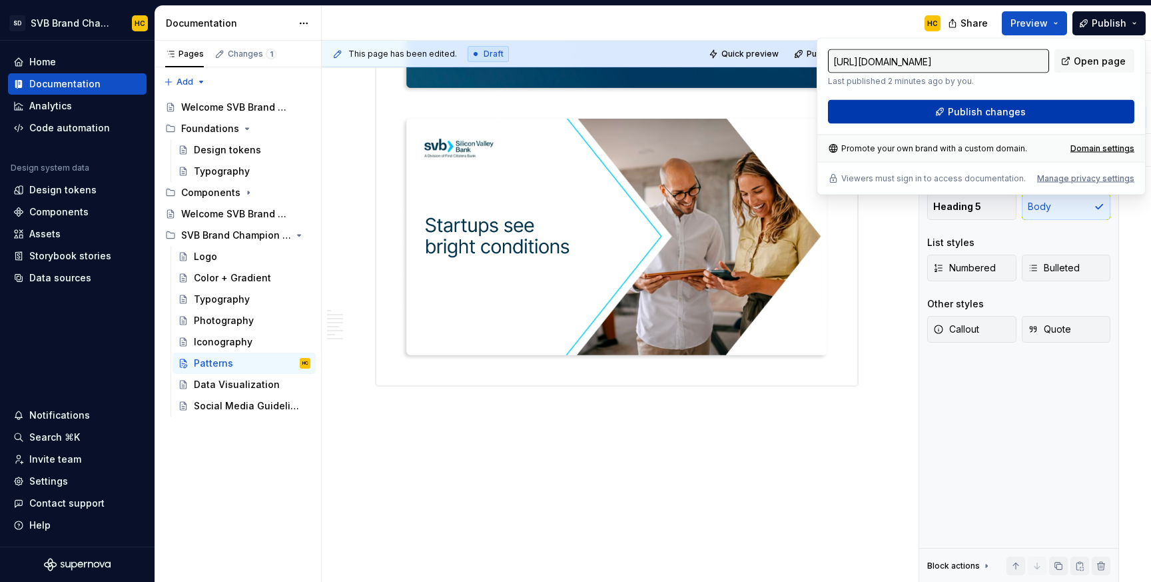
click at [1016, 109] on span "Publish changes" at bounding box center [987, 111] width 78 height 13
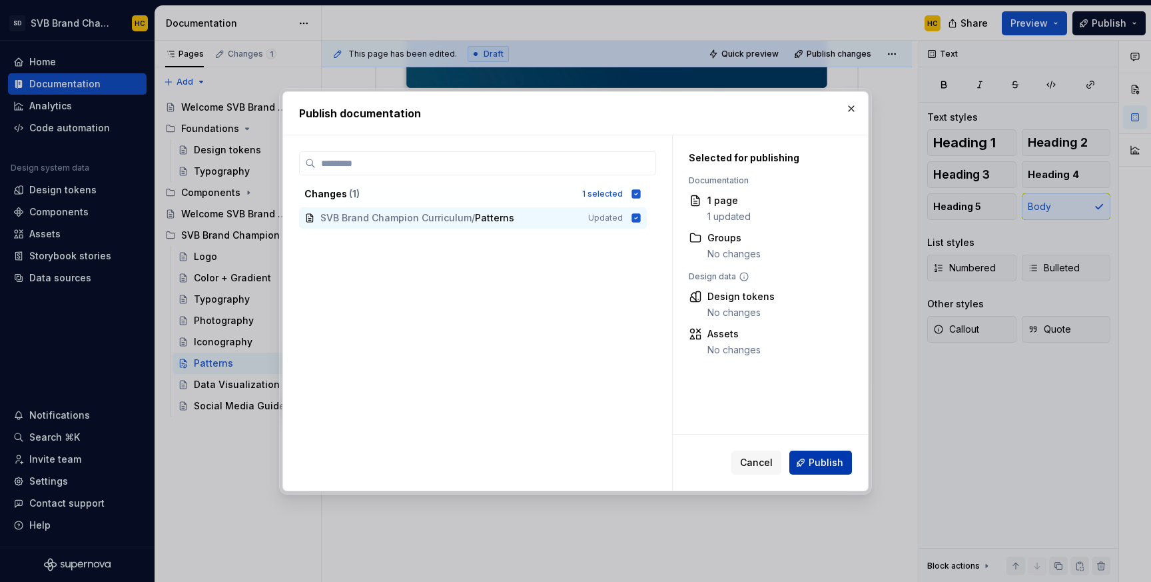
click at [816, 458] on span "Publish" at bounding box center [826, 462] width 35 height 13
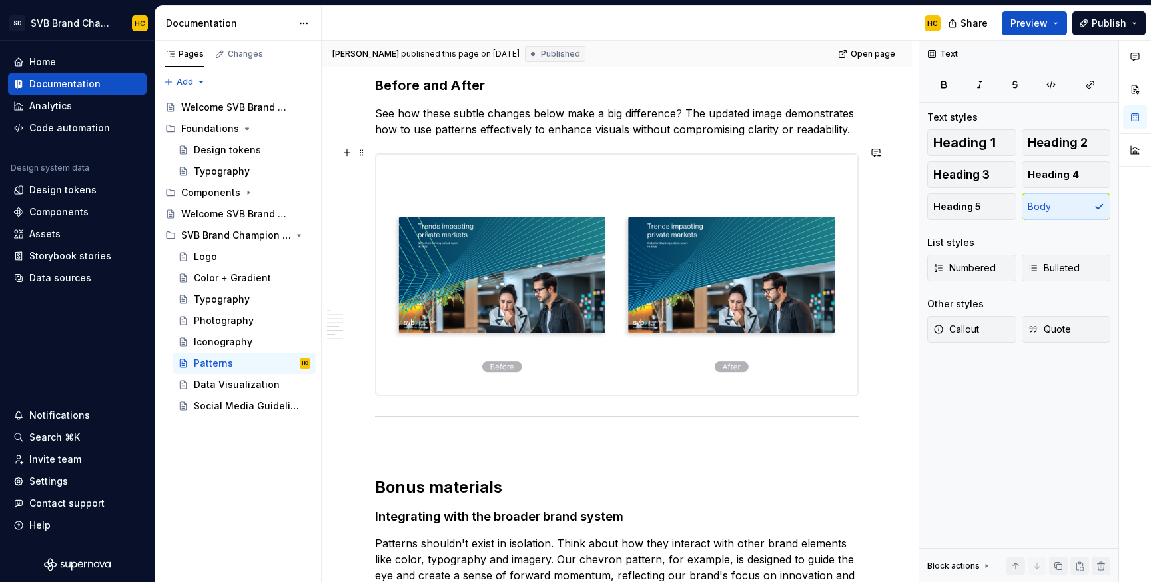
scroll to position [1733, 0]
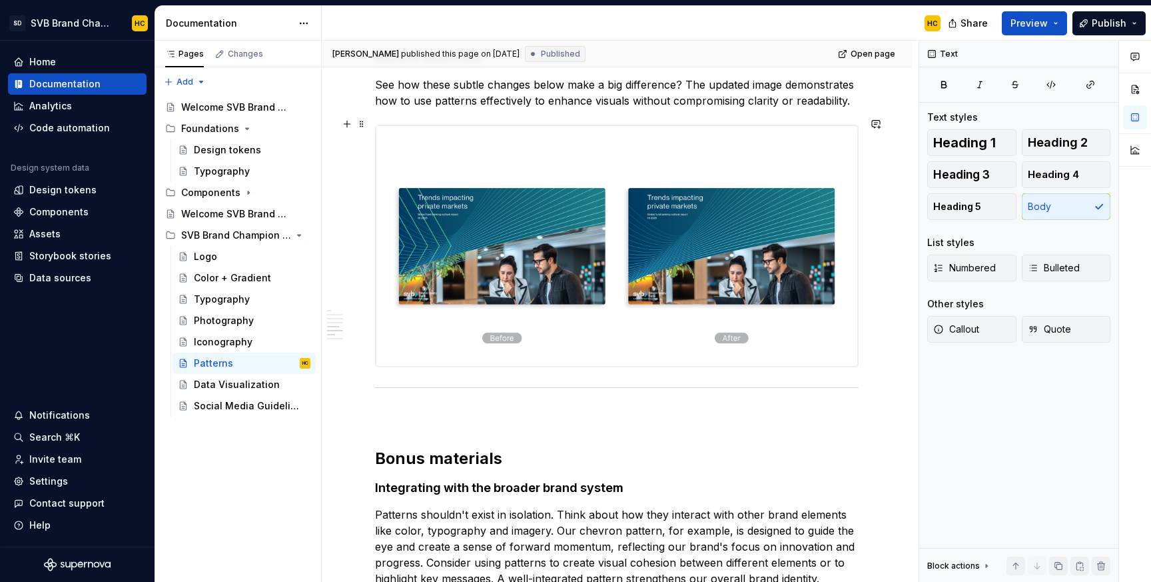
click at [883, 340] on div "**********" at bounding box center [617, 136] width 590 height 3282
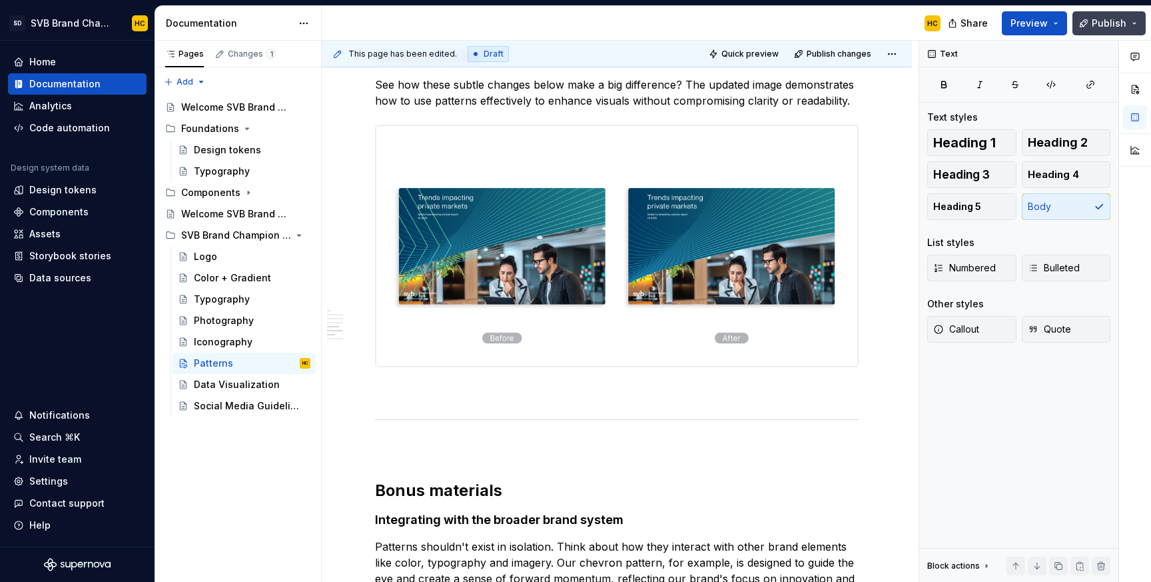
click at [1099, 21] on span "Publish" at bounding box center [1109, 23] width 35 height 13
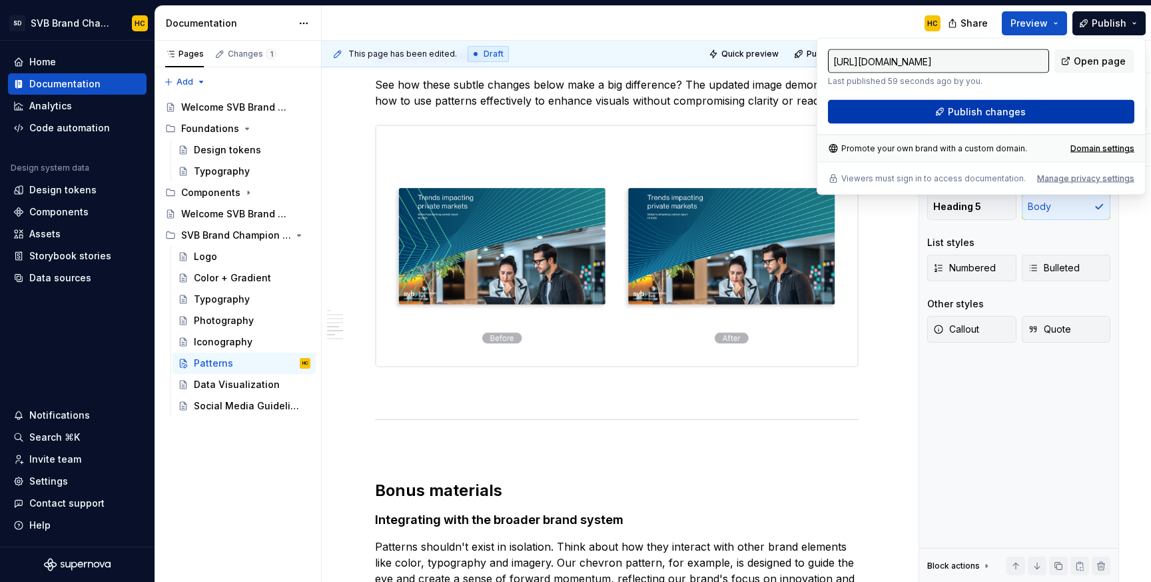
click at [971, 113] on span "Publish changes" at bounding box center [987, 111] width 78 height 13
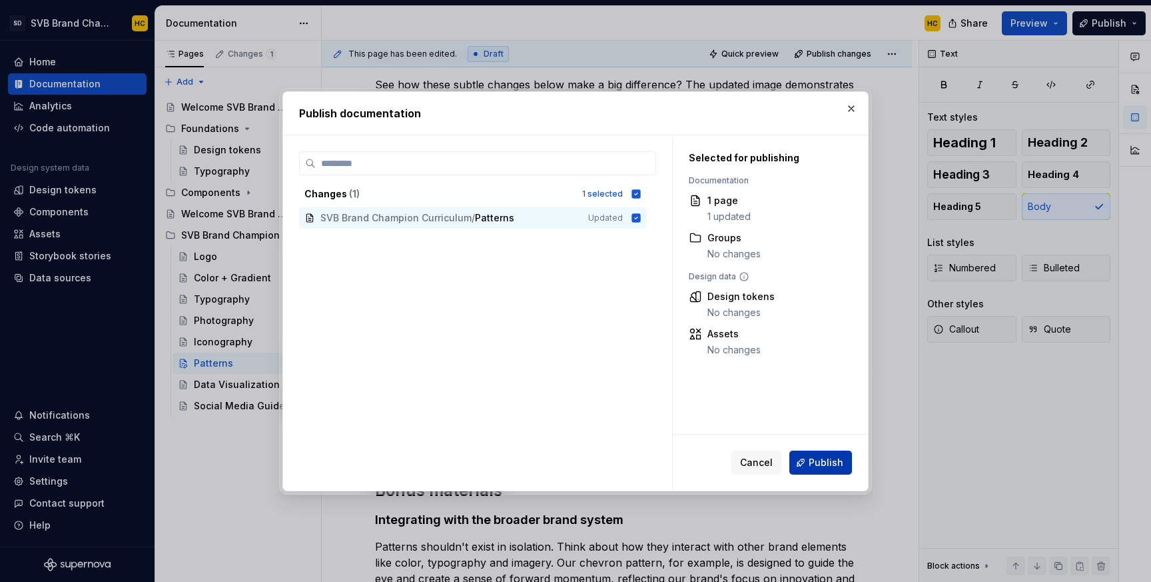
click at [827, 464] on span "Publish" at bounding box center [826, 462] width 35 height 13
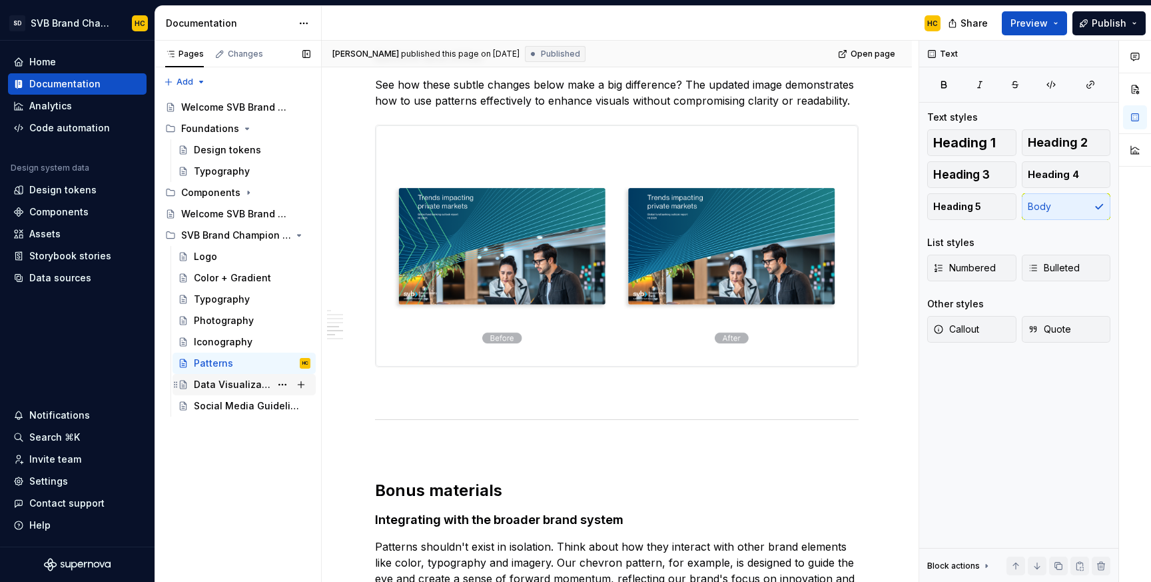
click at [248, 389] on div "Data Visualization" at bounding box center [232, 384] width 77 height 13
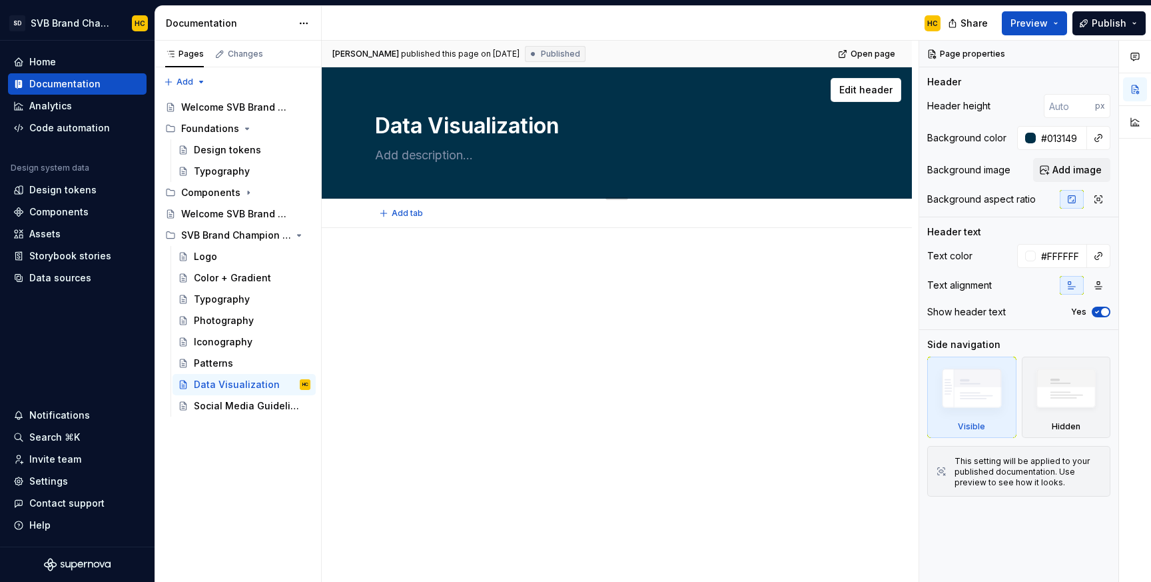
click at [447, 159] on textarea at bounding box center [614, 155] width 484 height 21
type textarea "*"
type textarea "C"
type textarea "*"
type textarea "Cl"
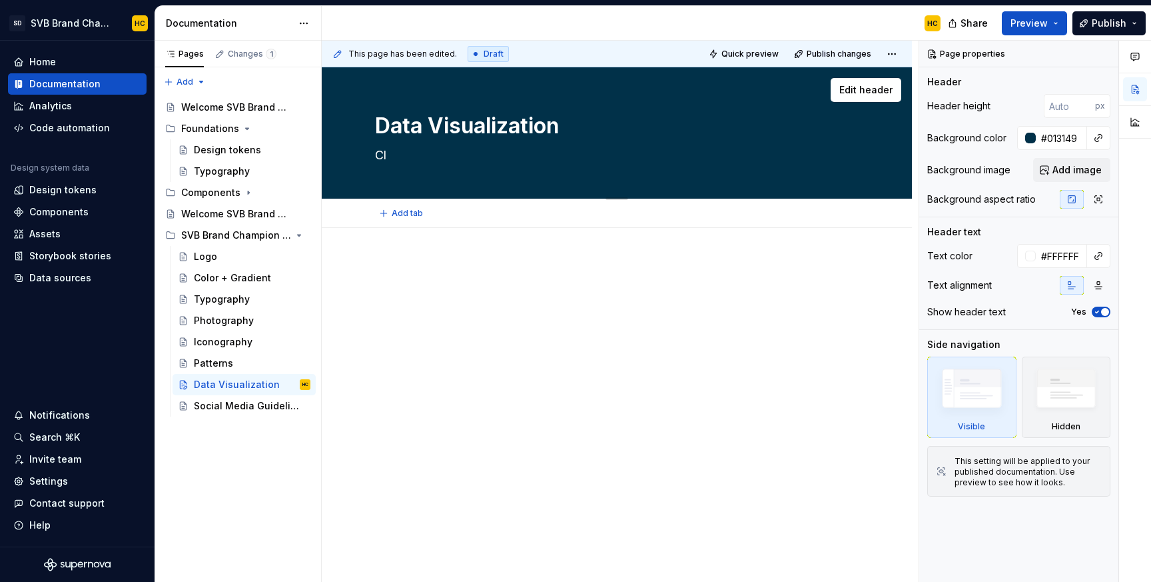
type textarea "*"
type textarea "Cla"
type textarea "*"
type textarea "Clar"
type textarea "*"
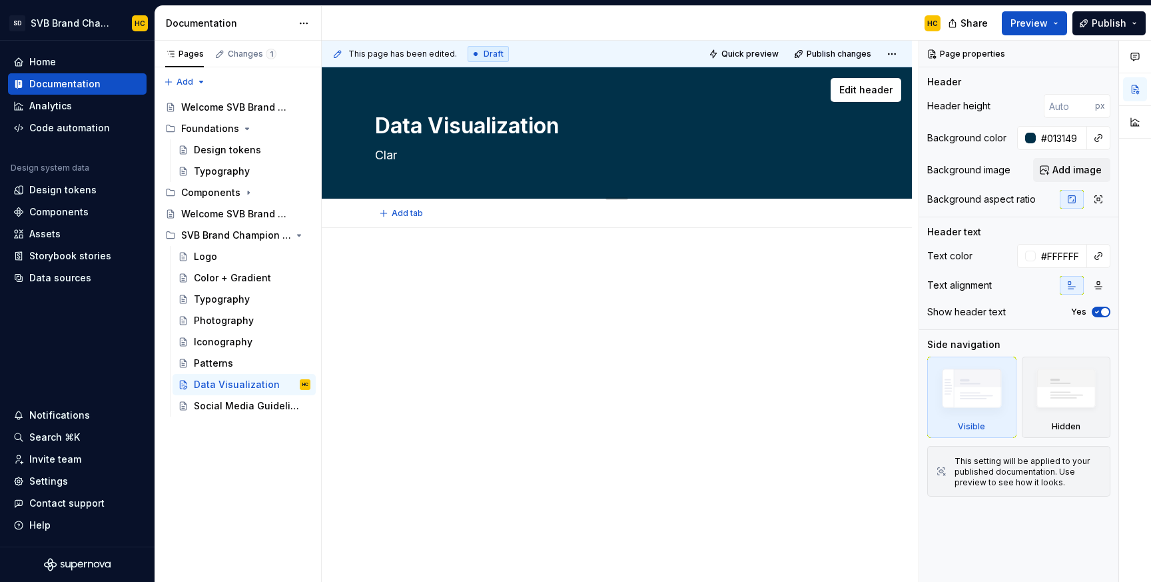
type textarea "Clari"
type textarea "*"
type textarea "Clarit"
type textarea "*"
type textarea "Clarity"
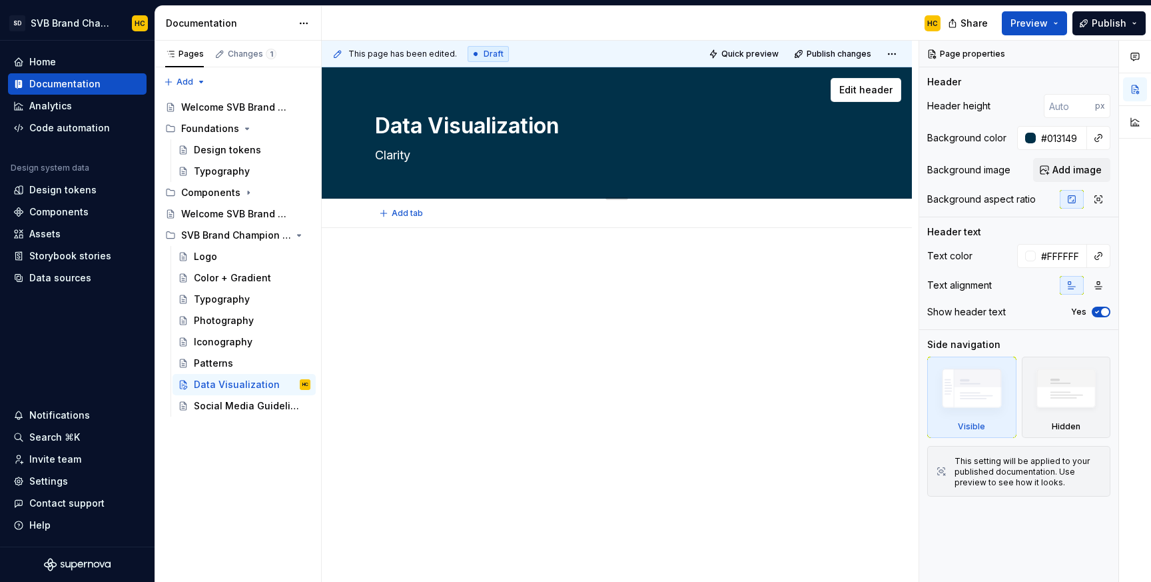
type textarea "*"
type textarea "Clarity"
type textarea "*"
type textarea "Clarity a"
type textarea "*"
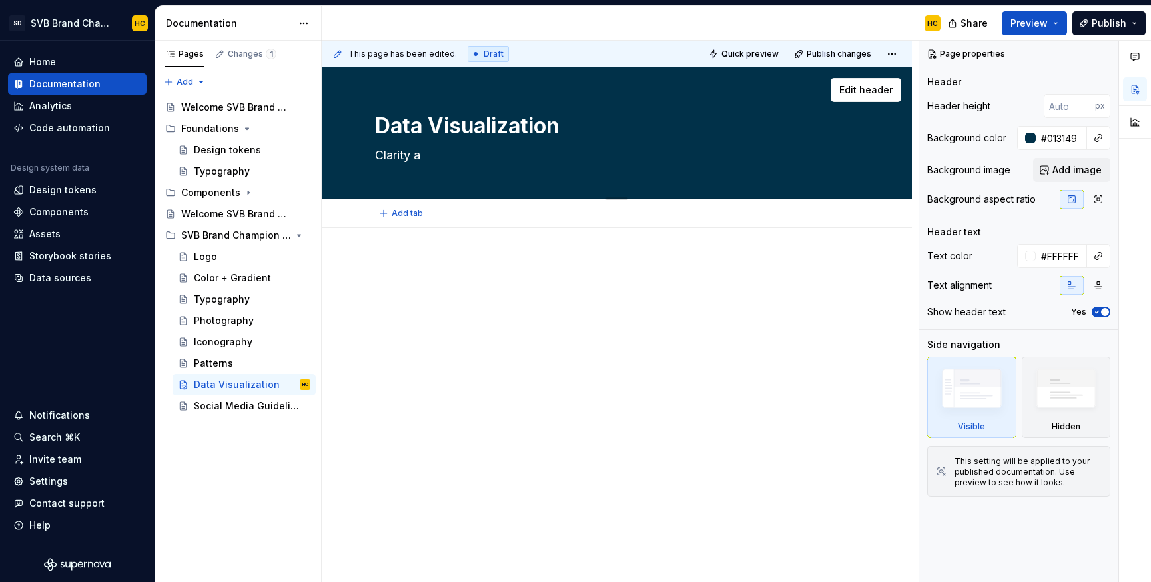
type textarea "Clarity an"
type textarea "*"
type textarea "Clarity and"
type textarea "*"
type textarea "Clarity and i"
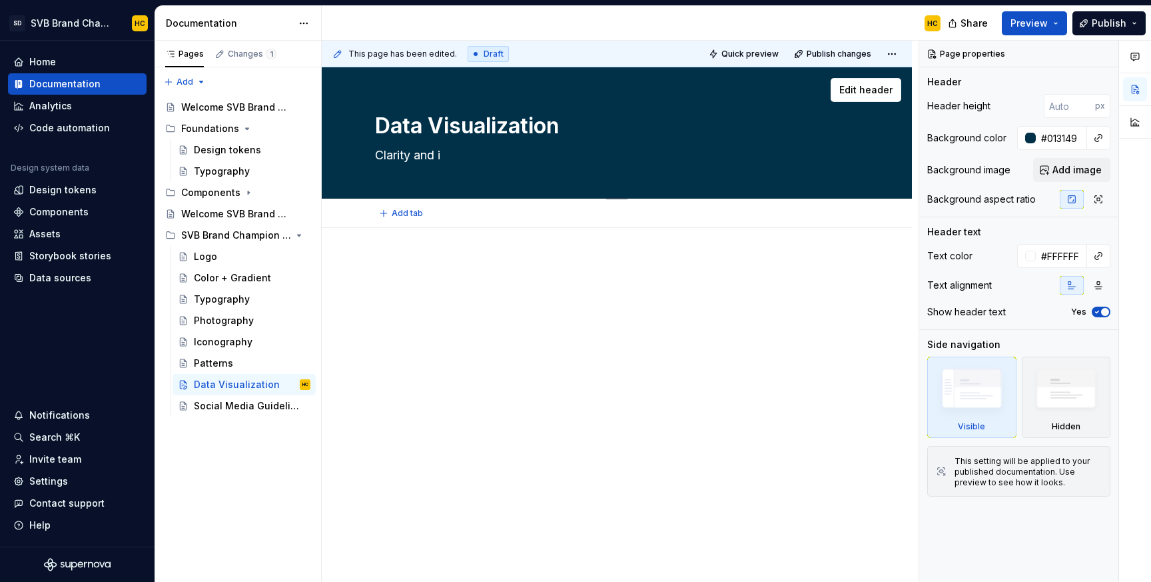
type textarea "*"
type textarea "Clarity and im"
type textarea "*"
type textarea "Clarity and imp"
type textarea "*"
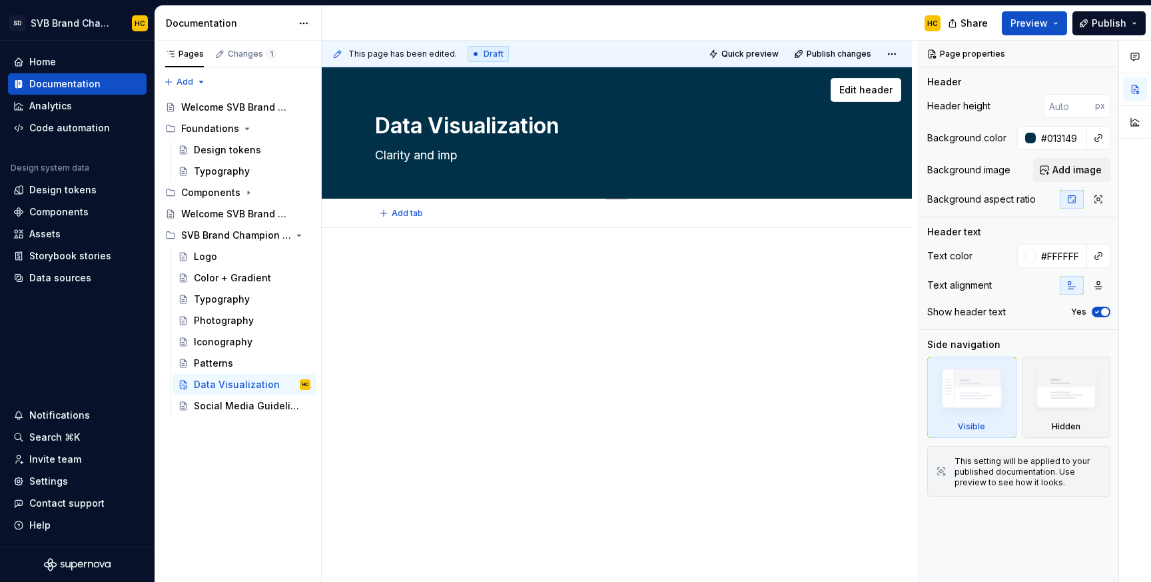
type textarea "Clarity and impa"
type textarea "*"
type textarea "Clarity and impac"
type textarea "*"
type textarea "Clarity and impact"
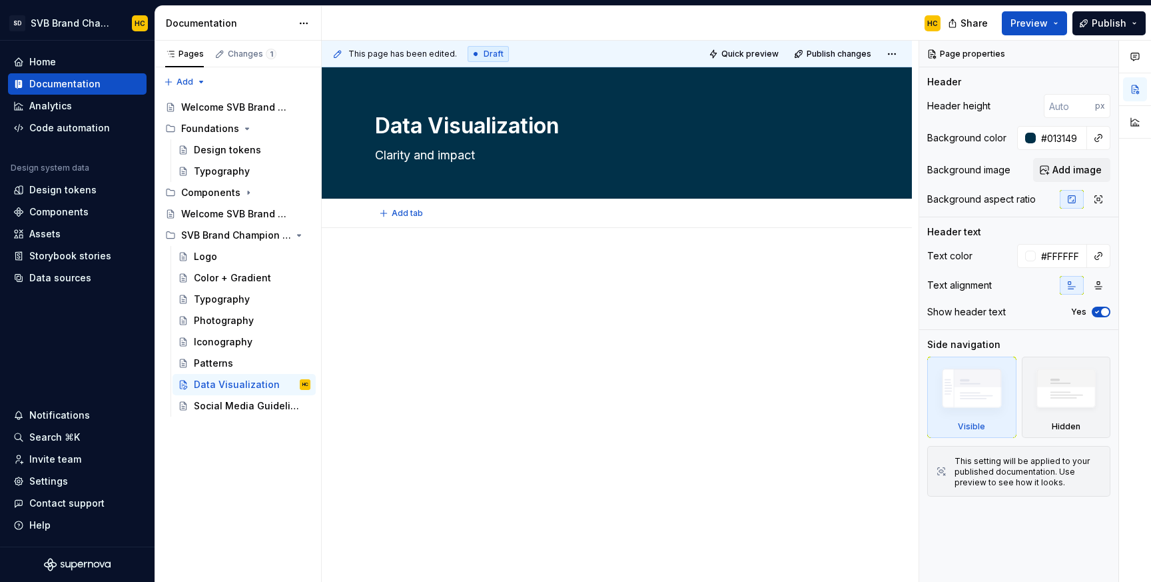
type textarea "*"
type textarea "Clarity and impact"
click at [392, 247] on div at bounding box center [617, 364] width 590 height 273
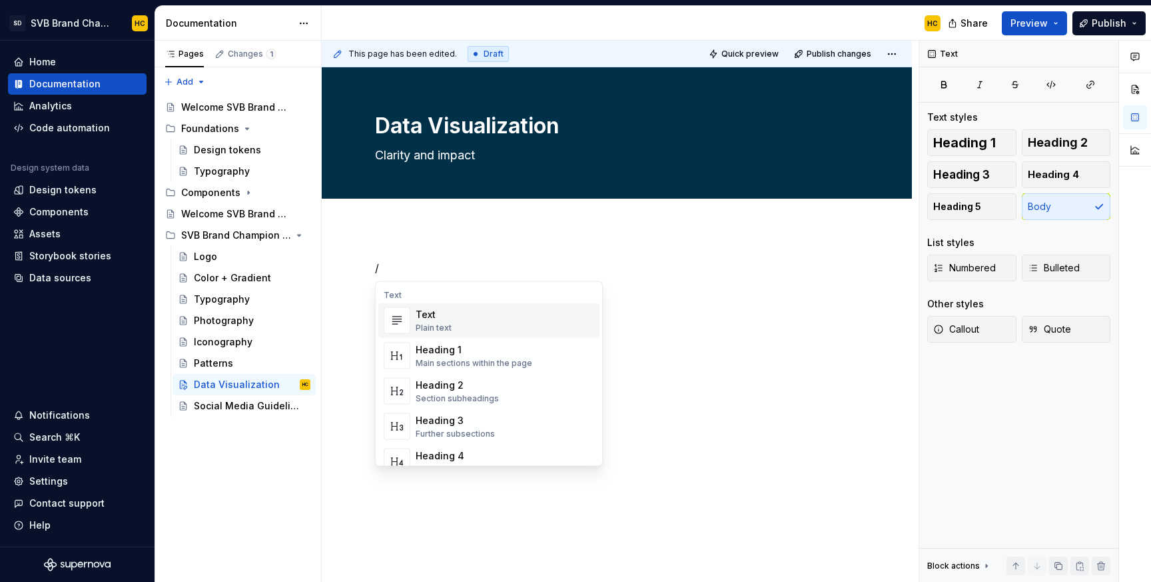
type textarea "*"
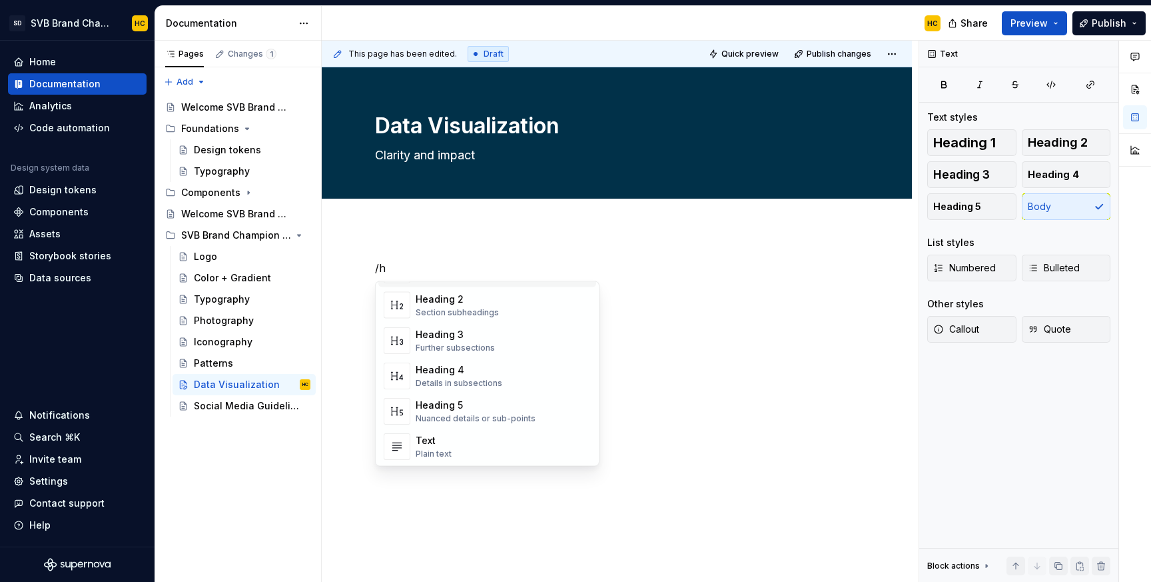
scroll to position [147, 0]
click at [548, 416] on div "Heading 5 Nuanced details or sub-points" at bounding box center [503, 409] width 175 height 27
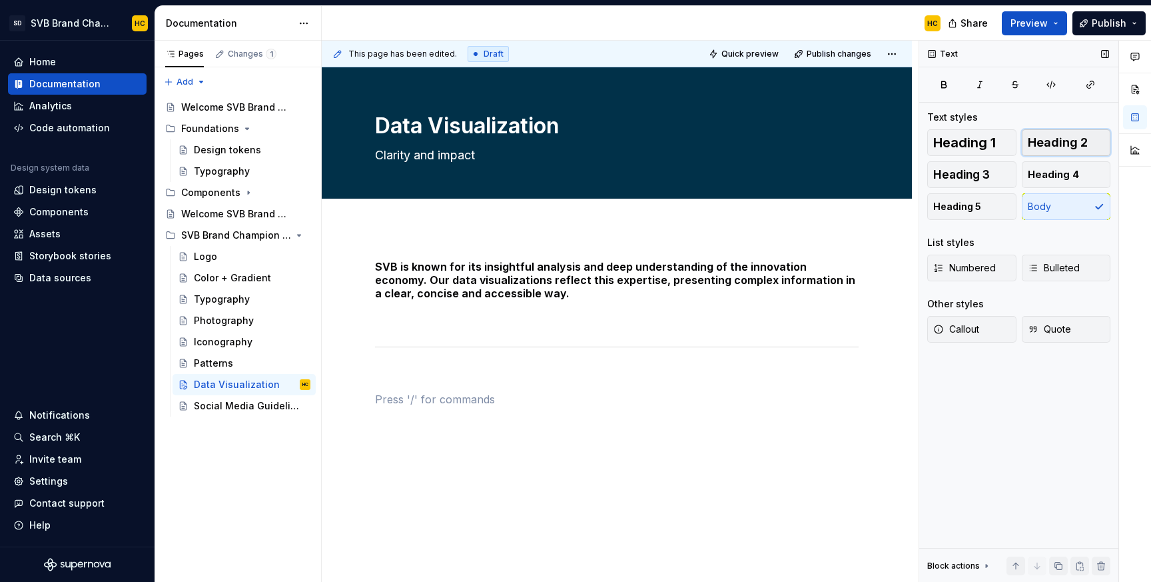
click at [1053, 146] on span "Heading 2" at bounding box center [1058, 142] width 60 height 13
click at [484, 286] on h5 "SVB is known for its insightful analysis and deep understanding of the innovati…" at bounding box center [617, 280] width 484 height 40
click at [454, 415] on h2 at bounding box center [617, 417] width 484 height 21
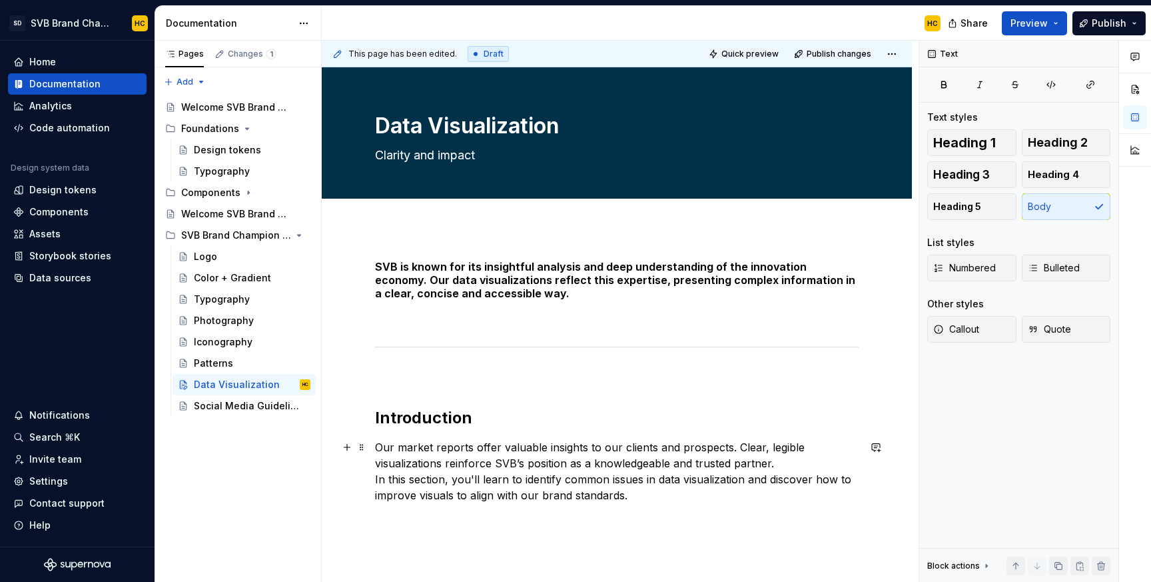
click at [798, 462] on p "Our market reports offer valuable insights to our clients and prospects. Clear,…" at bounding box center [617, 471] width 484 height 64
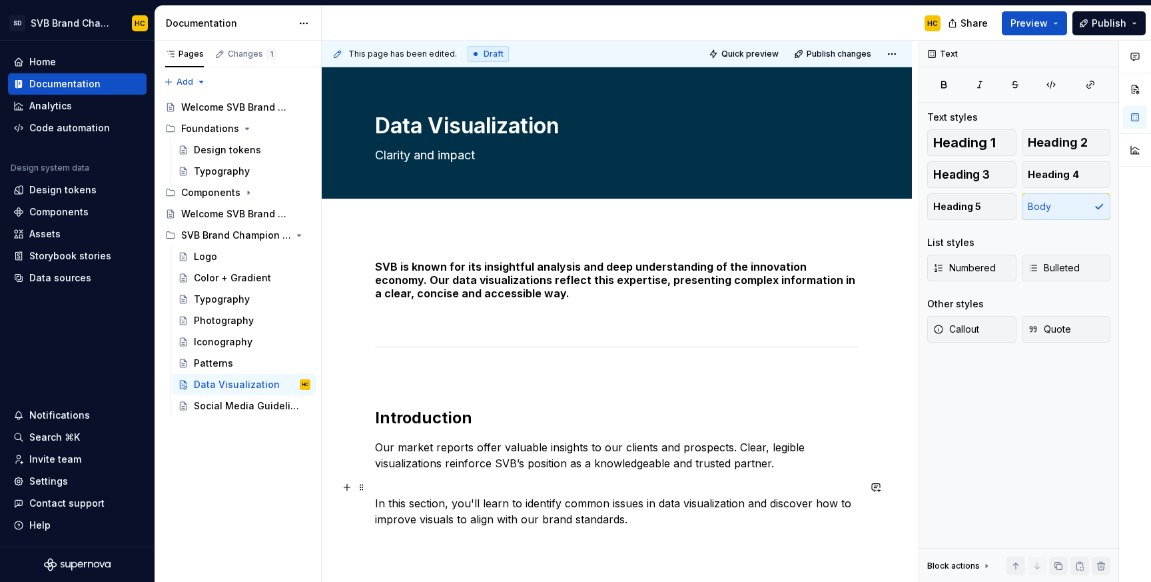
click at [739, 518] on p "In this section, you'll learn to identify common issues in data visualization a…" at bounding box center [617, 503] width 484 height 48
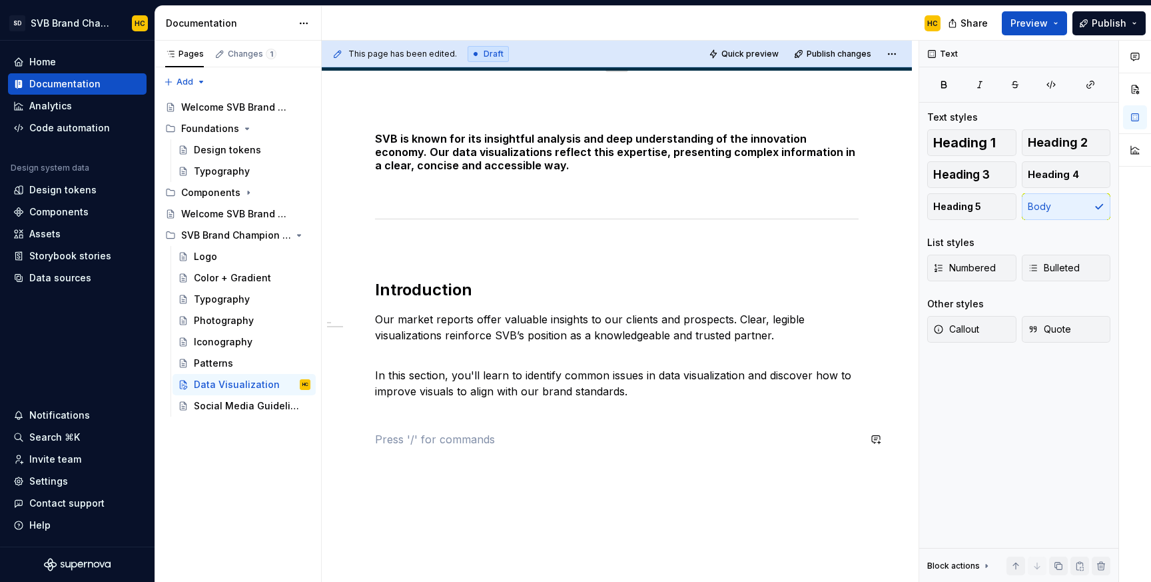
scroll to position [131, 0]
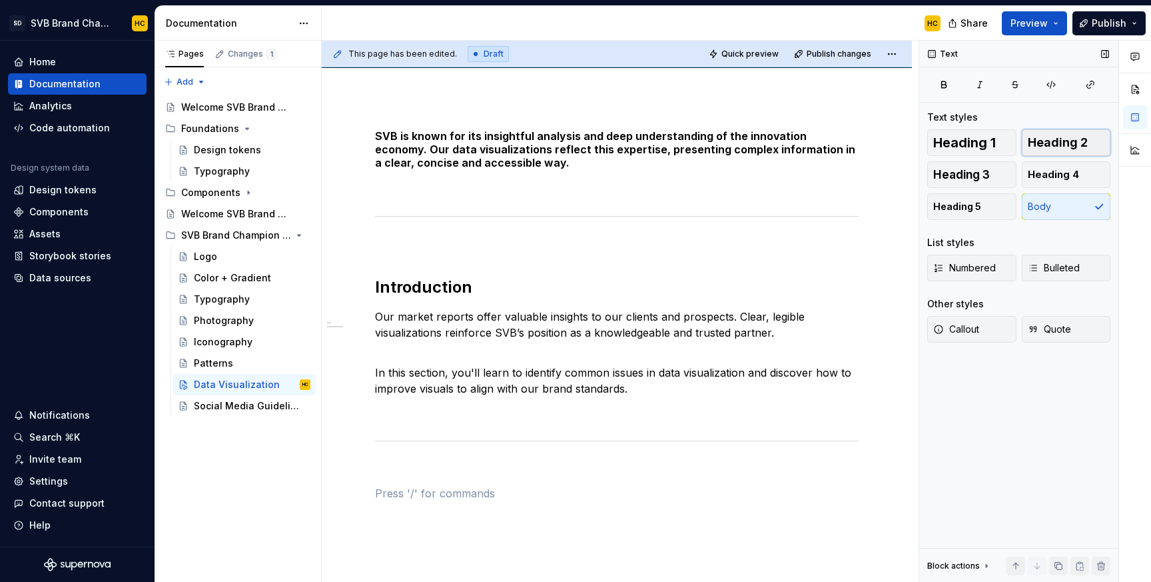
click at [1060, 144] on span "Heading 2" at bounding box center [1058, 142] width 60 height 13
click at [632, 510] on h2 at bounding box center [617, 511] width 484 height 21
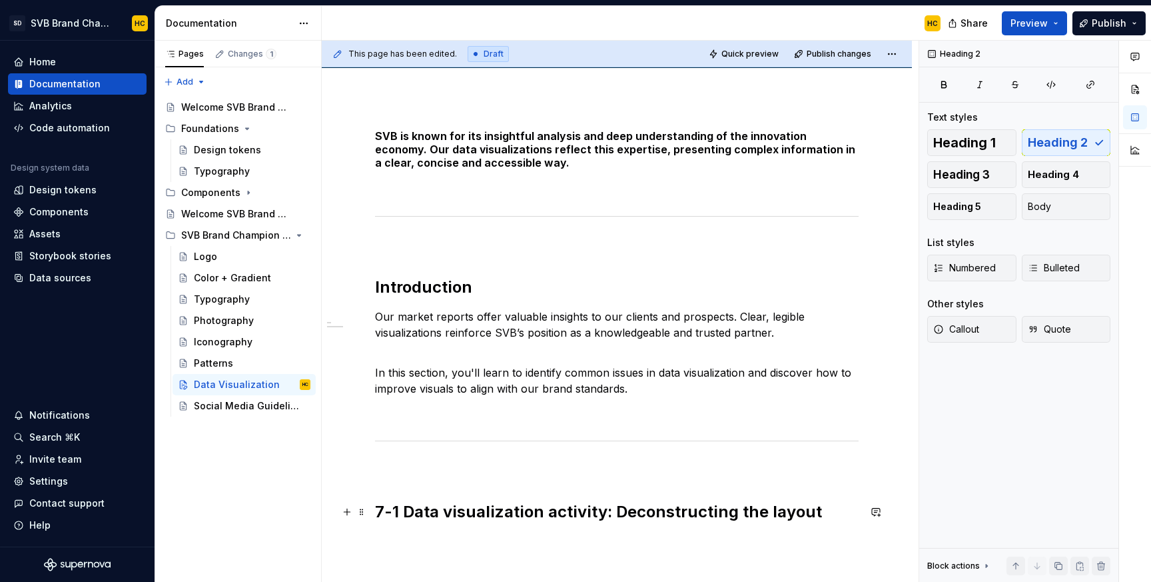
click at [602, 510] on h2 "7-1 Data visualization activity: Deconstructing the layout" at bounding box center [617, 511] width 484 height 21
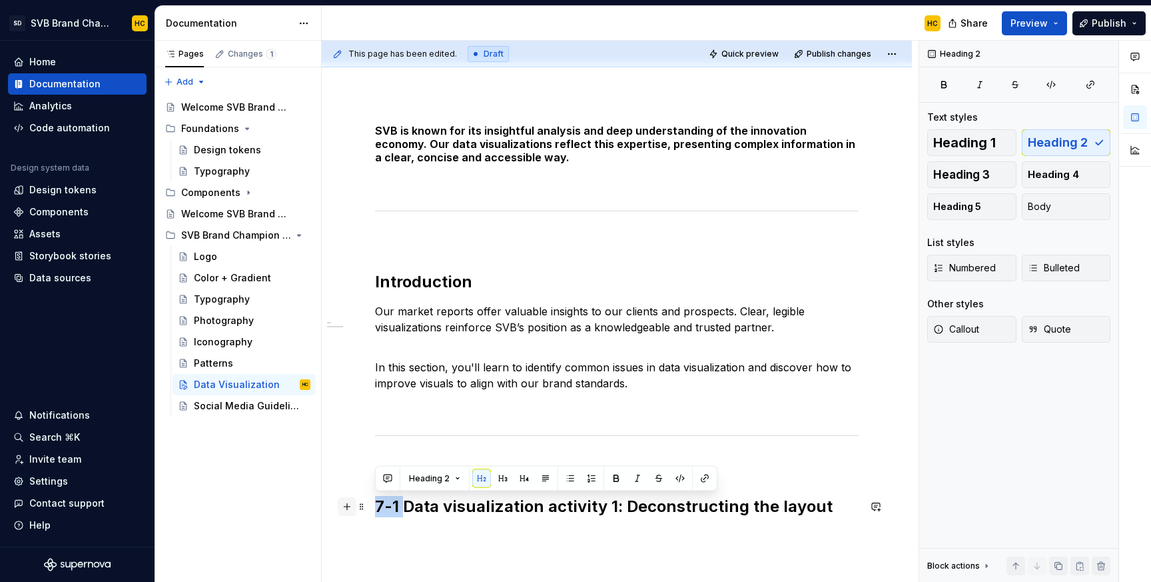
drag, startPoint x: 403, startPoint y: 506, endPoint x: 349, endPoint y: 509, distance: 54.7
click at [375, 509] on div "SVB is known for its insightful analysis and deep understanding of the innovati…" at bounding box center [617, 328] width 484 height 409
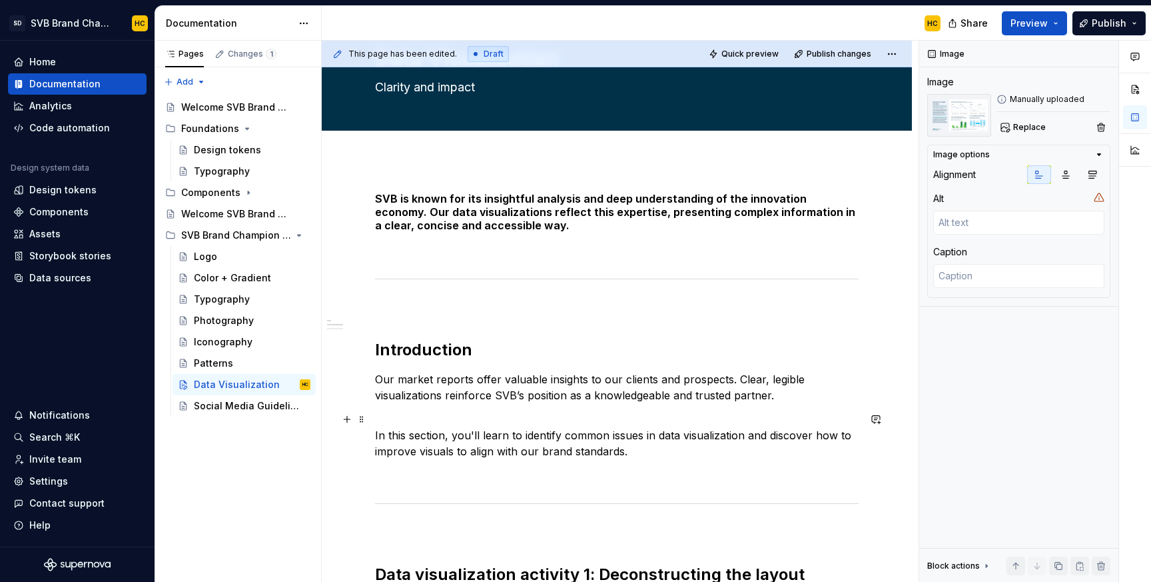
scroll to position [90, 0]
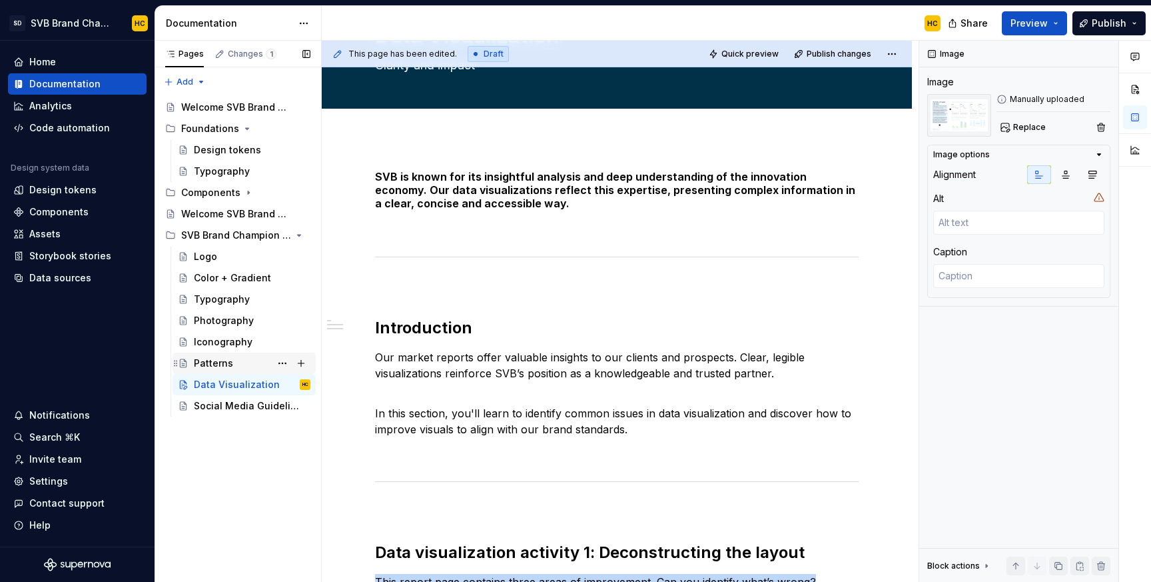
click at [249, 365] on div "Patterns" at bounding box center [252, 363] width 117 height 19
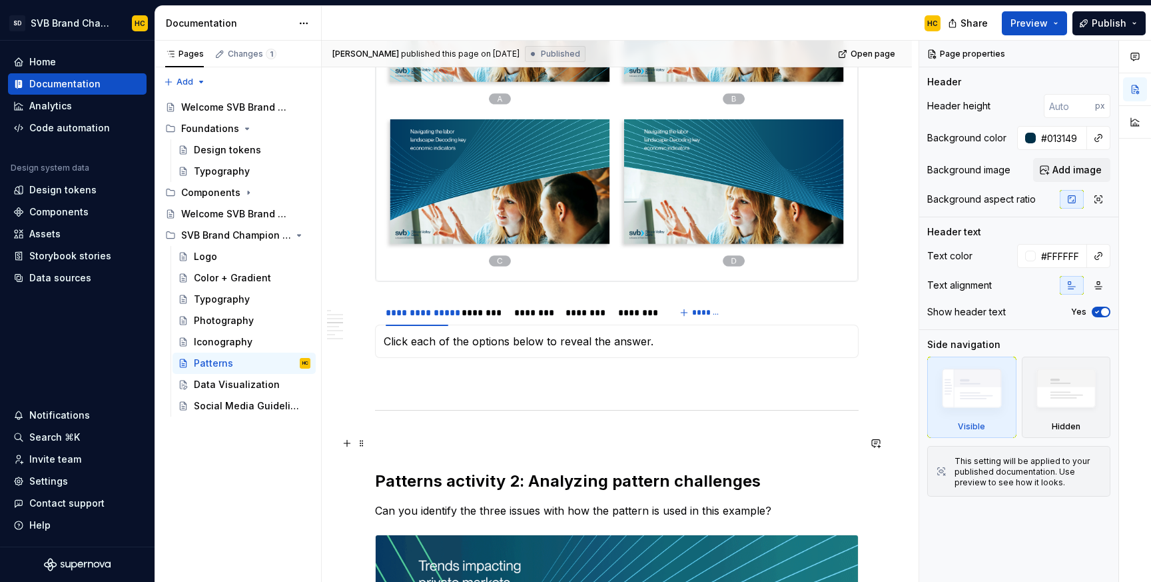
scroll to position [794, 0]
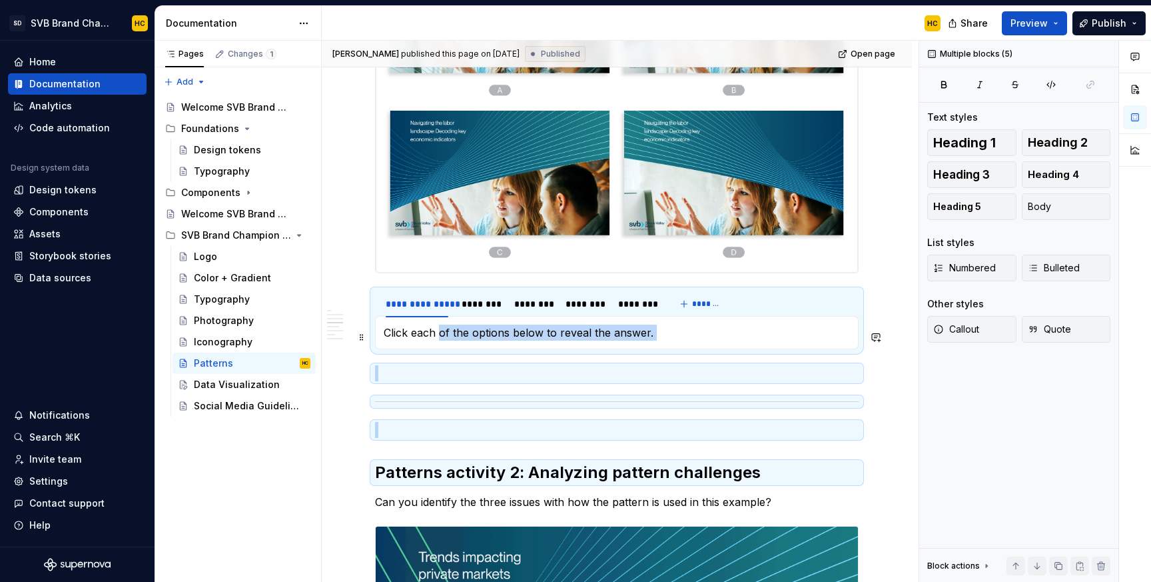
drag, startPoint x: 601, startPoint y: 446, endPoint x: 439, endPoint y: 329, distance: 199.5
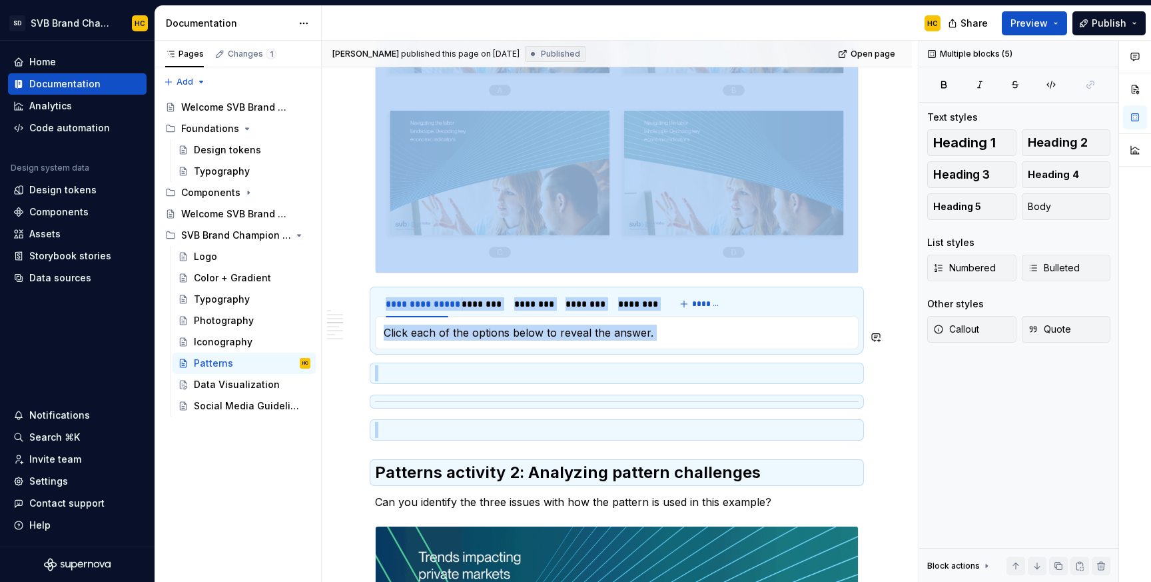
copy div "**********"
click at [208, 383] on div "Data Visualization" at bounding box center [232, 384] width 77 height 13
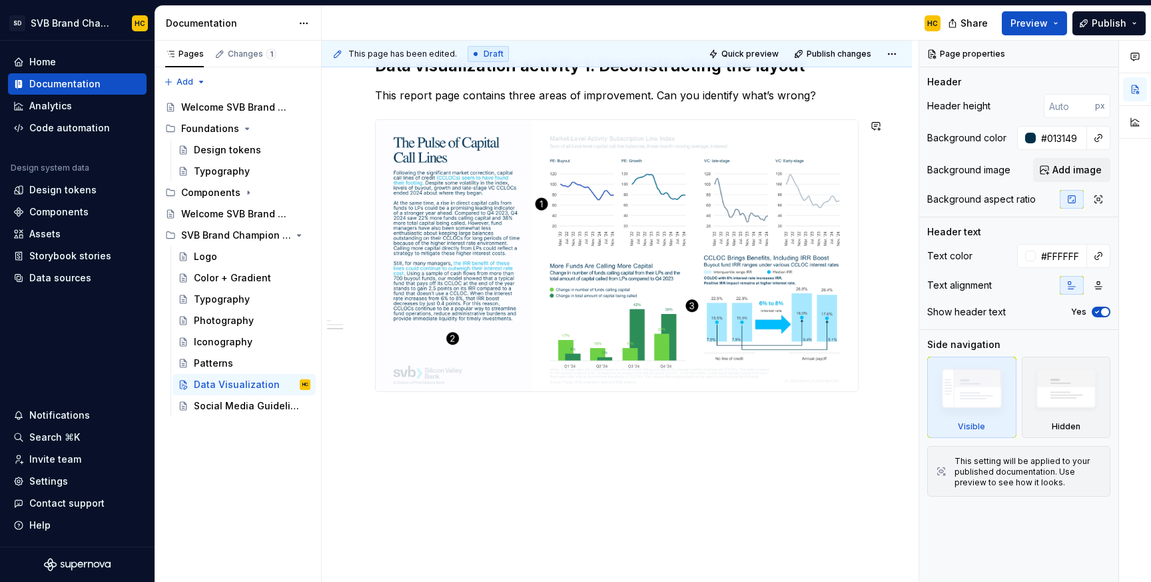
scroll to position [580, 0]
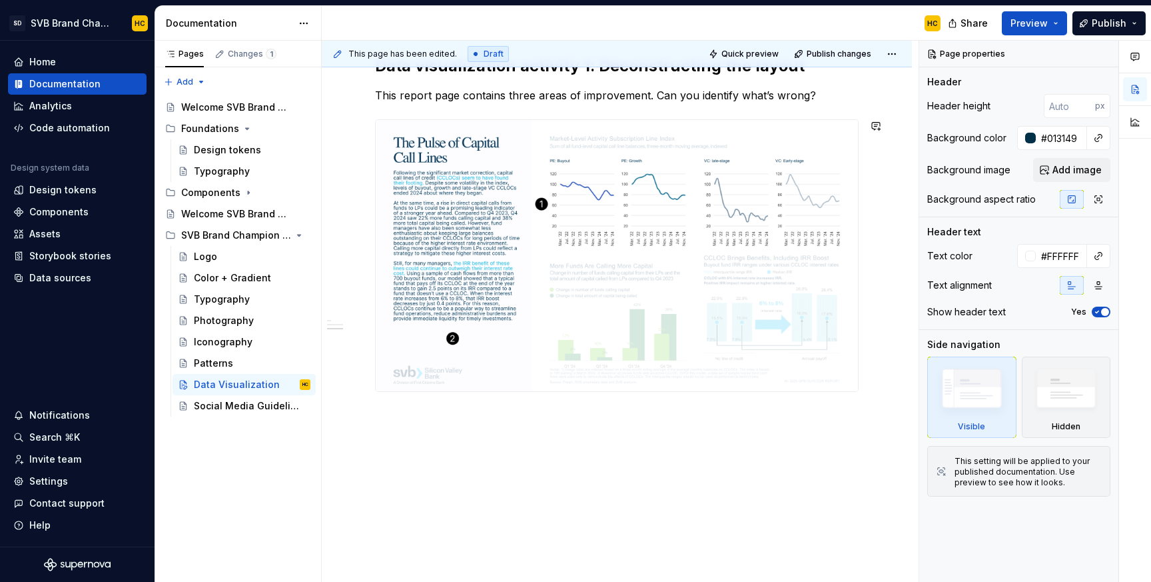
type textarea "*"
click at [457, 427] on div "SVB is known for its insightful analysis and deep understanding of the innovati…" at bounding box center [617, 116] width 590 height 931
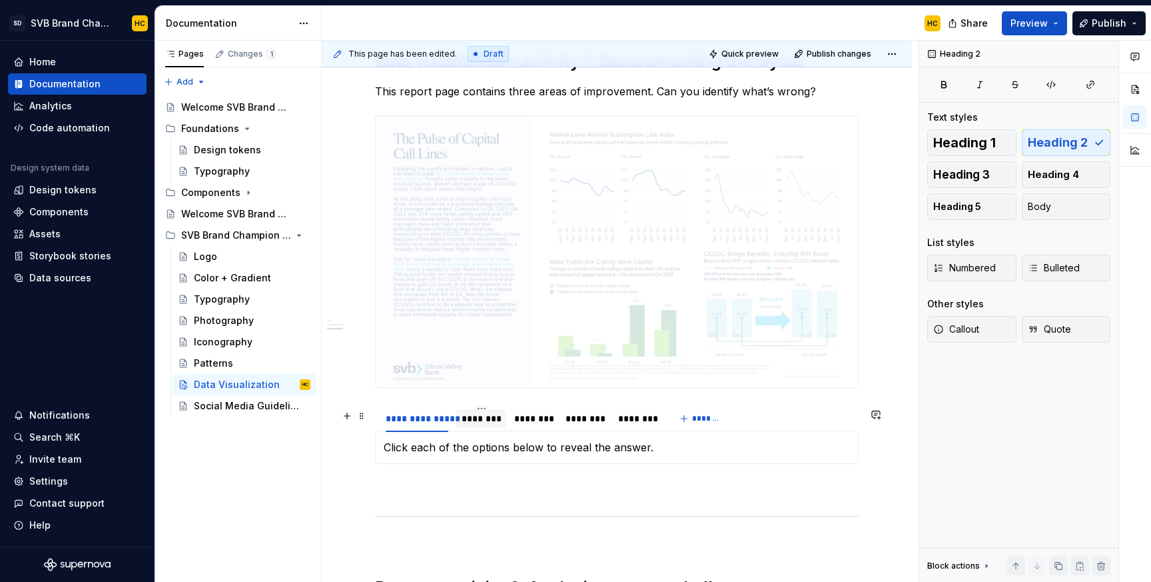
click at [493, 425] on div "********" at bounding box center [481, 418] width 39 height 13
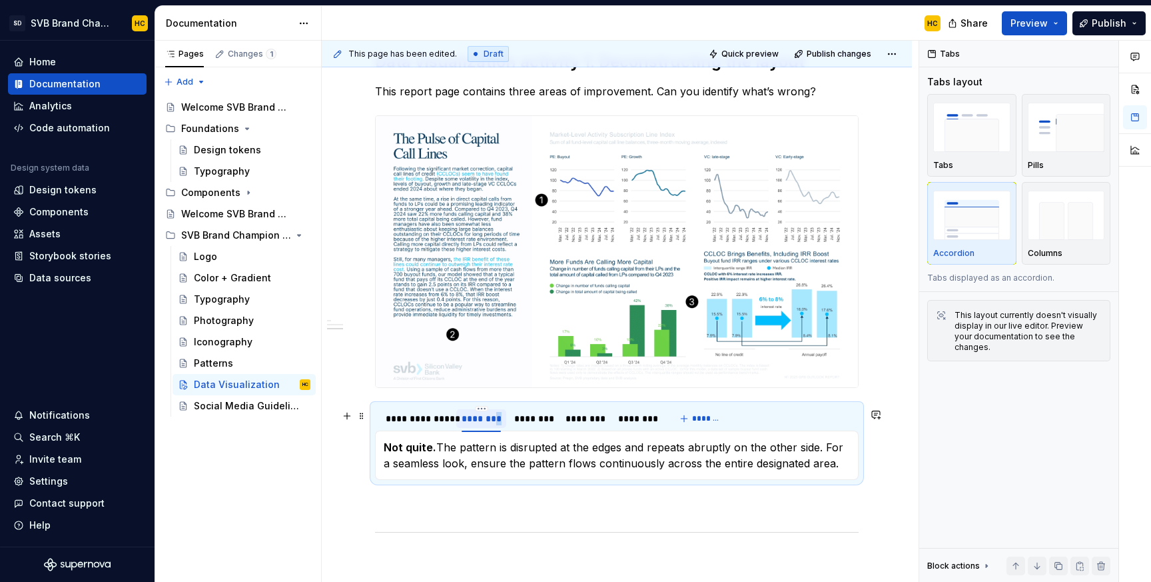
click at [493, 425] on div "********" at bounding box center [481, 418] width 39 height 13
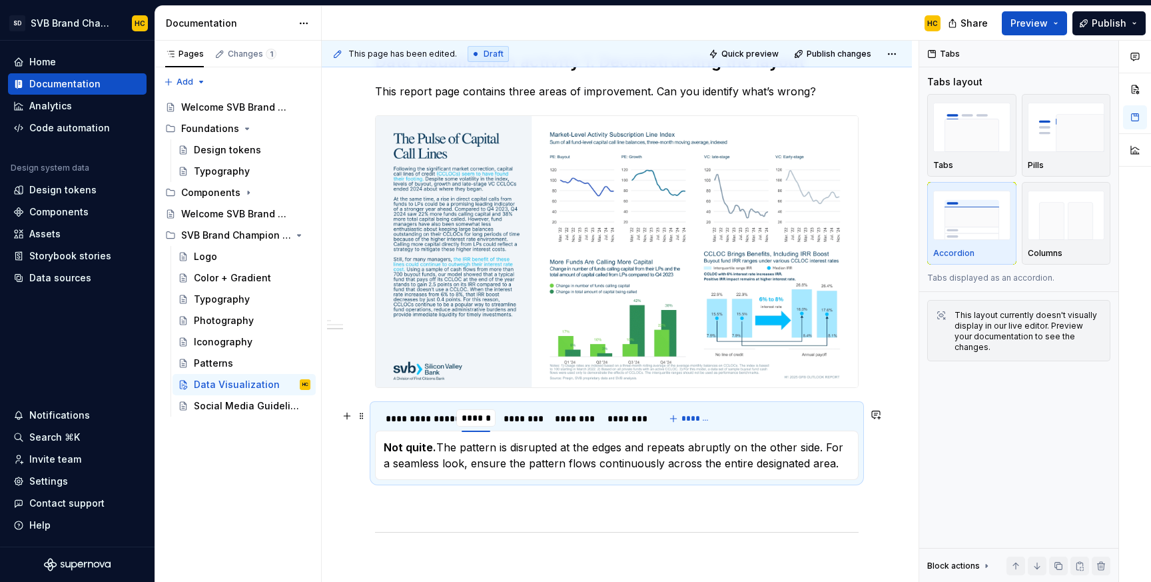
type input "********"
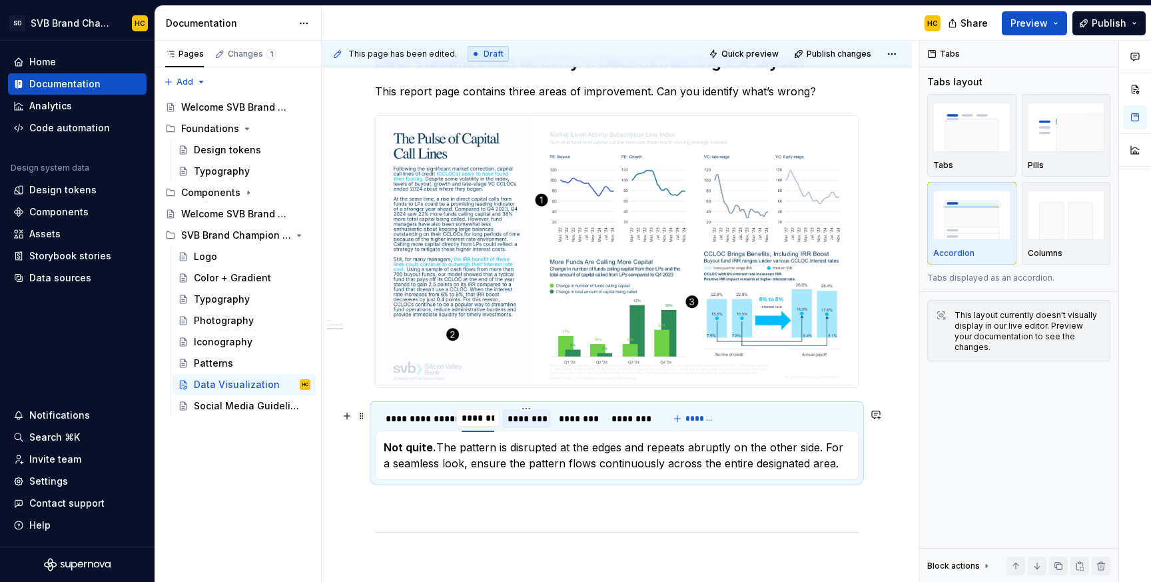
click at [524, 422] on div "********" at bounding box center [527, 418] width 38 height 13
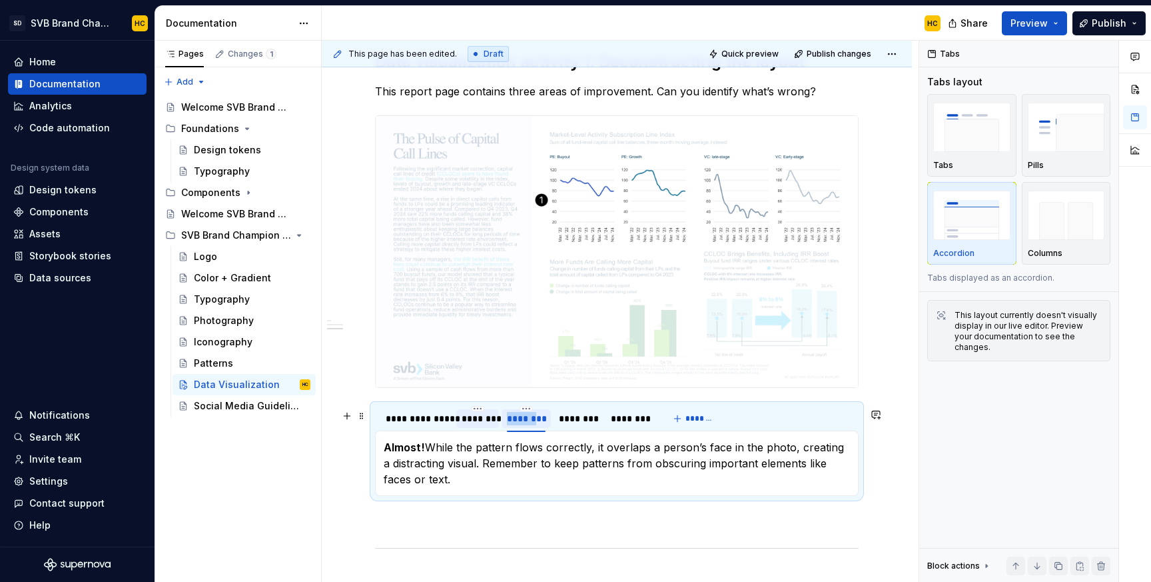
click at [524, 422] on div "********" at bounding box center [526, 418] width 38 height 13
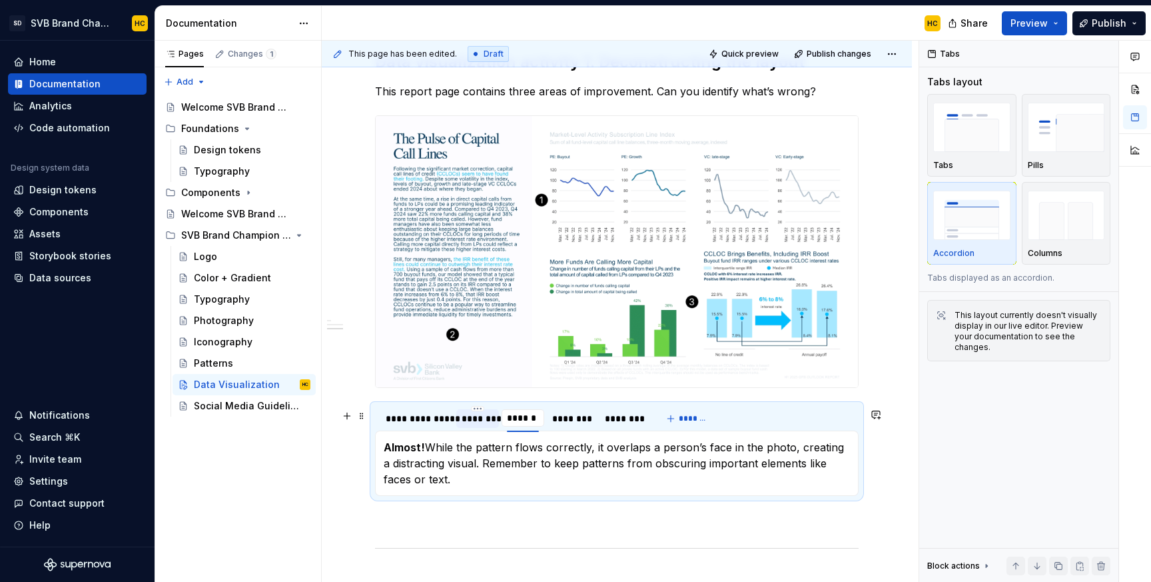
type input "********"
click at [576, 422] on div "********" at bounding box center [573, 418] width 39 height 13
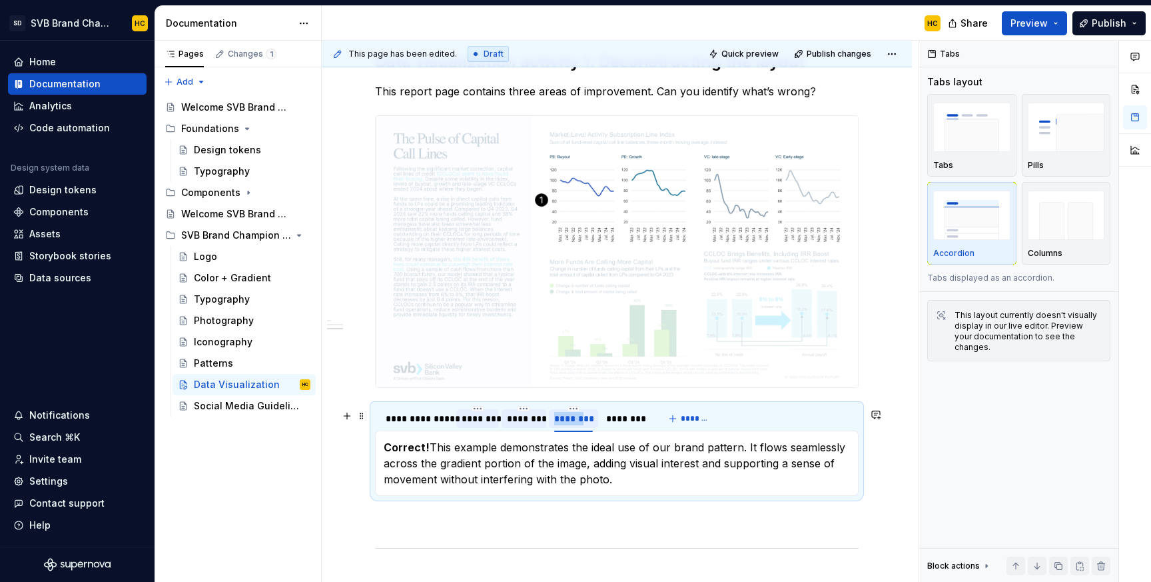
click at [576, 422] on div "********" at bounding box center [573, 418] width 39 height 13
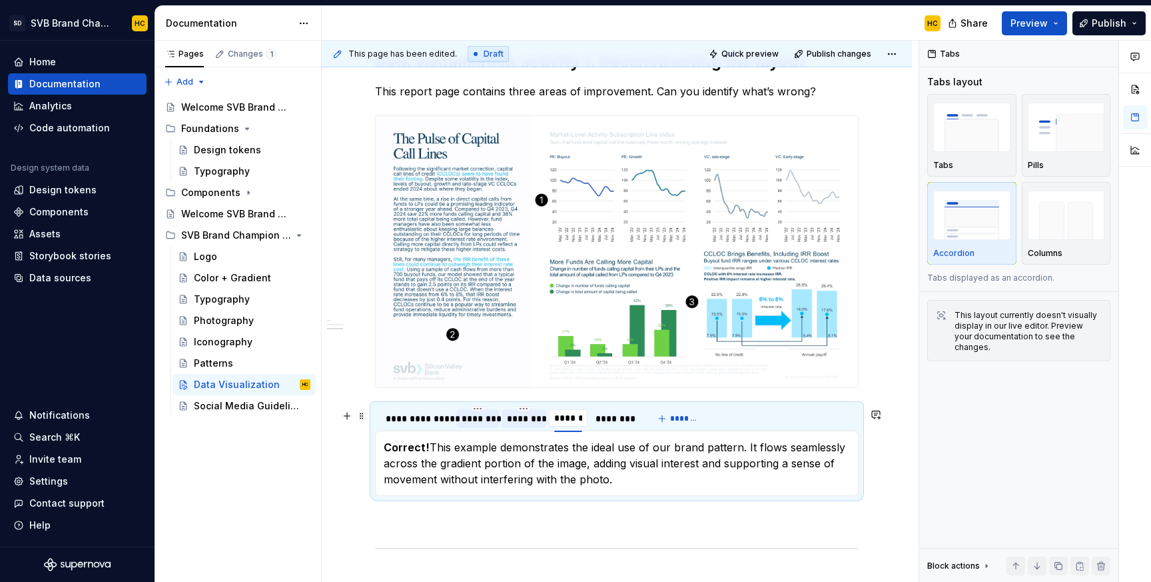
type input "********"
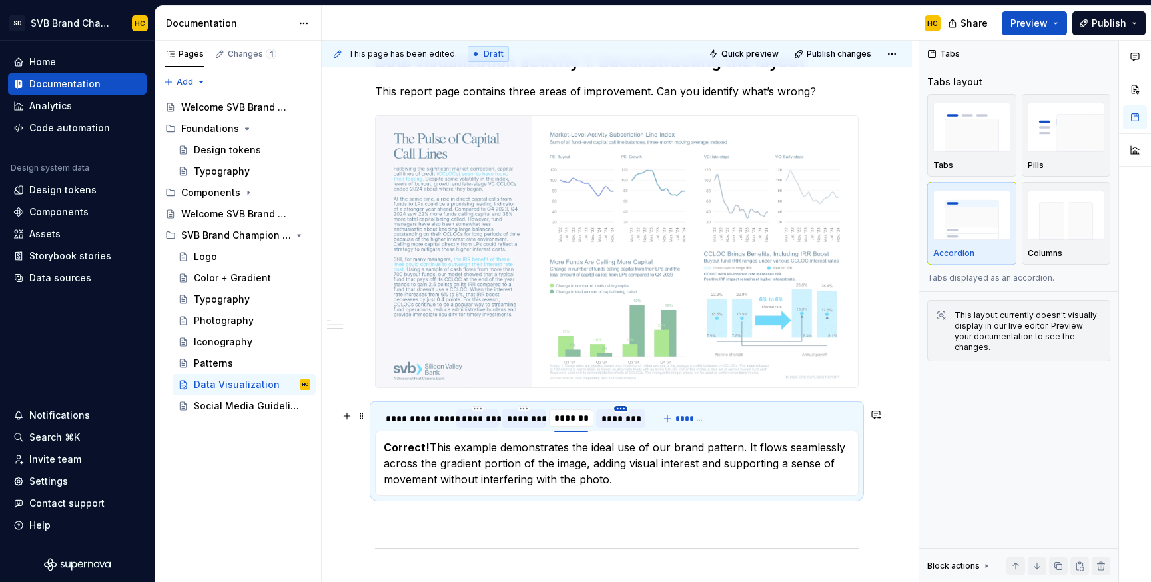
click at [622, 411] on html "SD SVB Brand Champions HC Home Documentation Analytics Code automation Design s…" at bounding box center [575, 291] width 1151 height 582
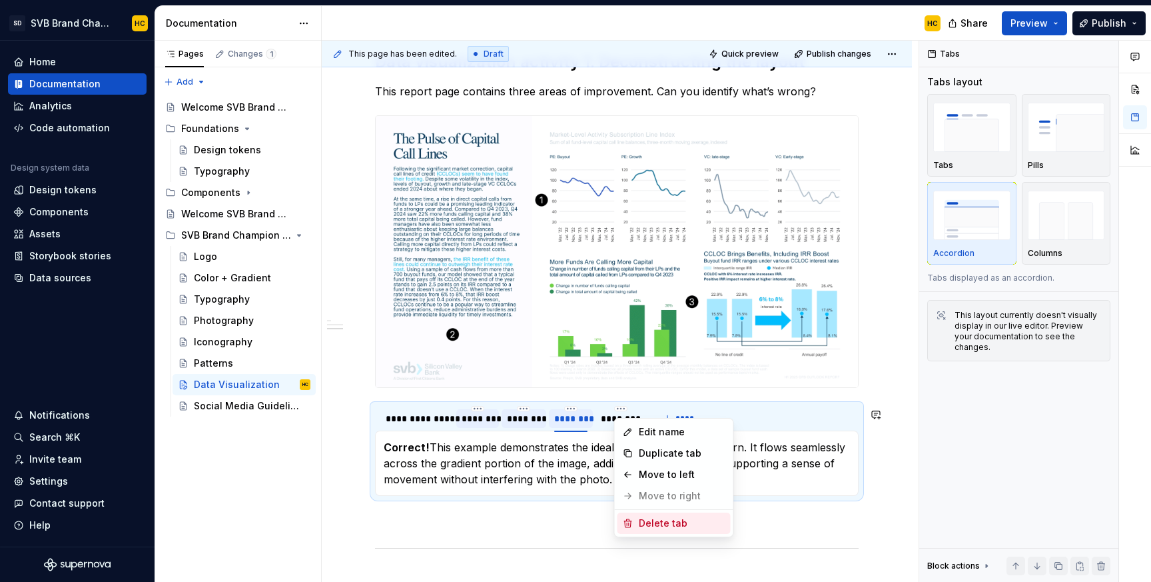
click at [635, 520] on div "Delete tab" at bounding box center [674, 522] width 113 height 21
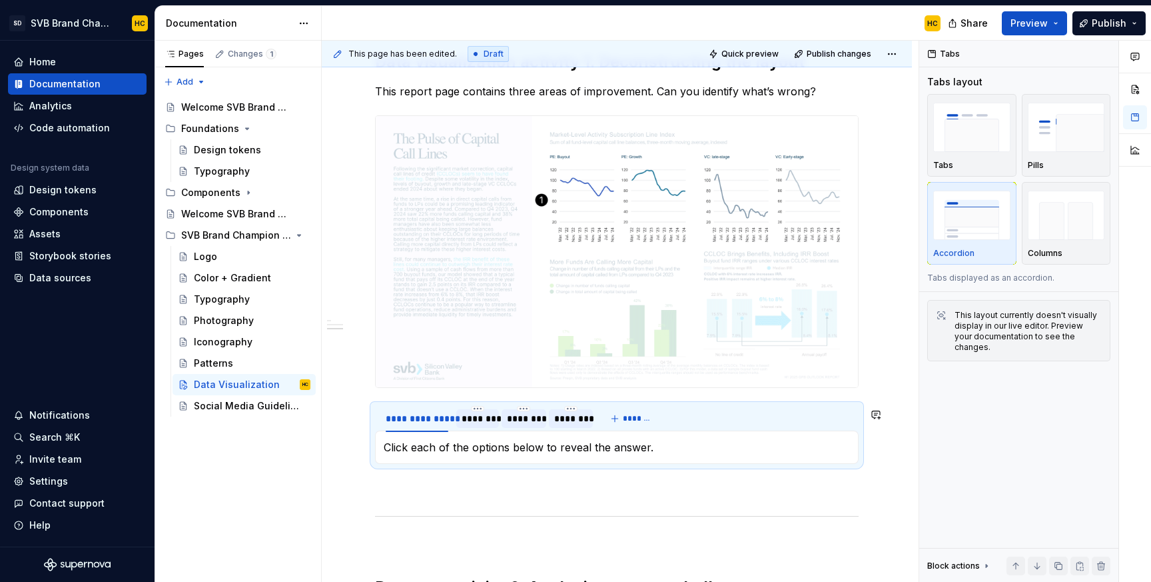
type textarea "*"
click at [473, 420] on div "********" at bounding box center [478, 418] width 32 height 13
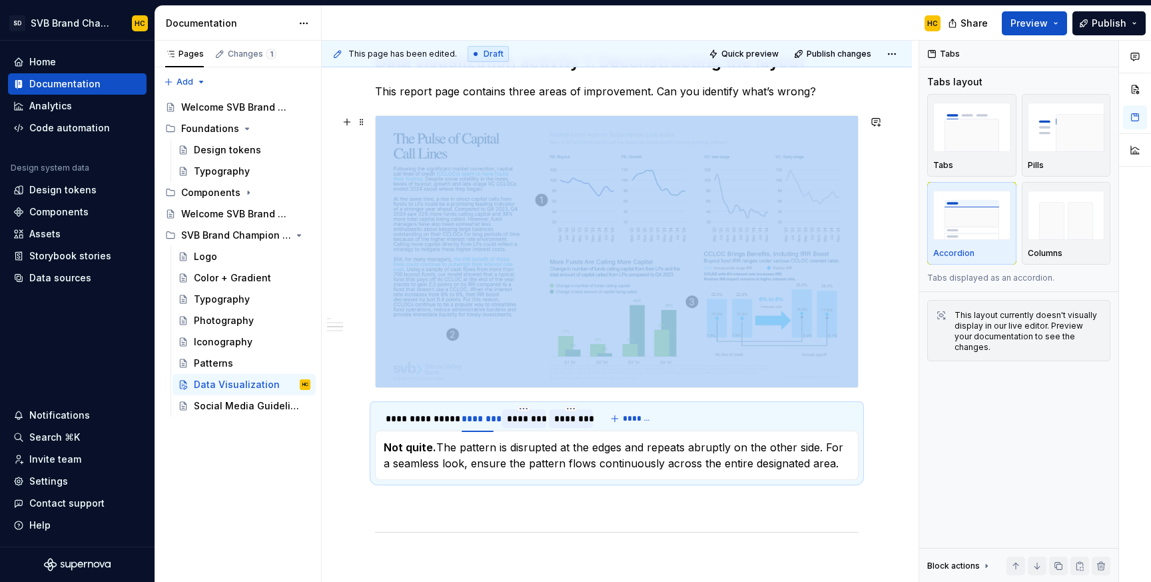
click at [471, 464] on p "Not quite. The pattern is disrupted at the edges and repeats abruptly on the ot…" at bounding box center [617, 455] width 466 height 32
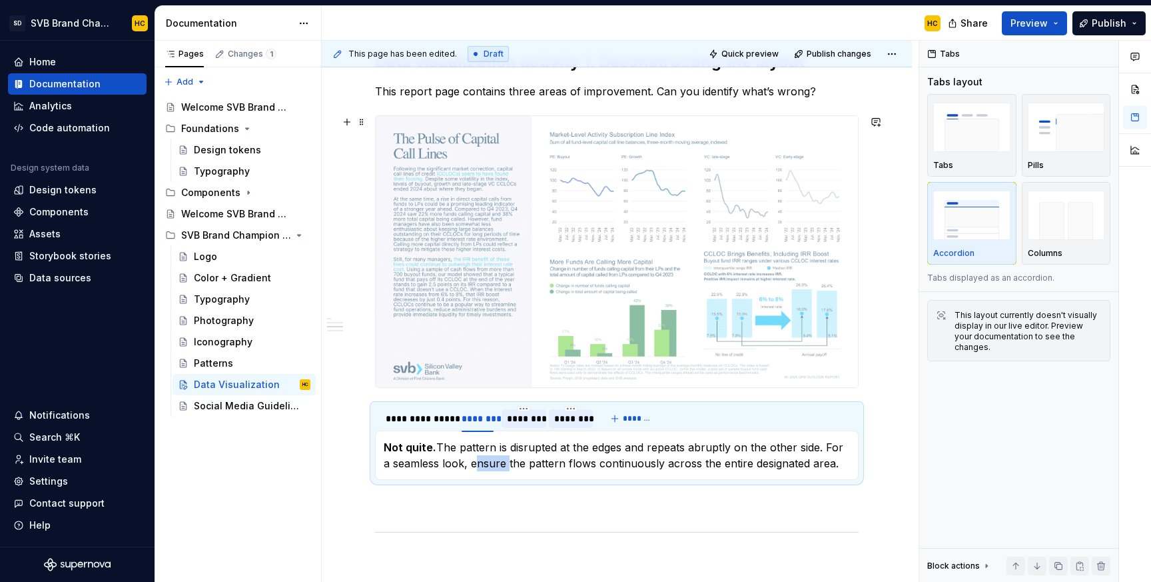
click at [471, 464] on p "Not quite. The pattern is disrupted at the edges and repeats abruptly on the ot…" at bounding box center [617, 455] width 466 height 32
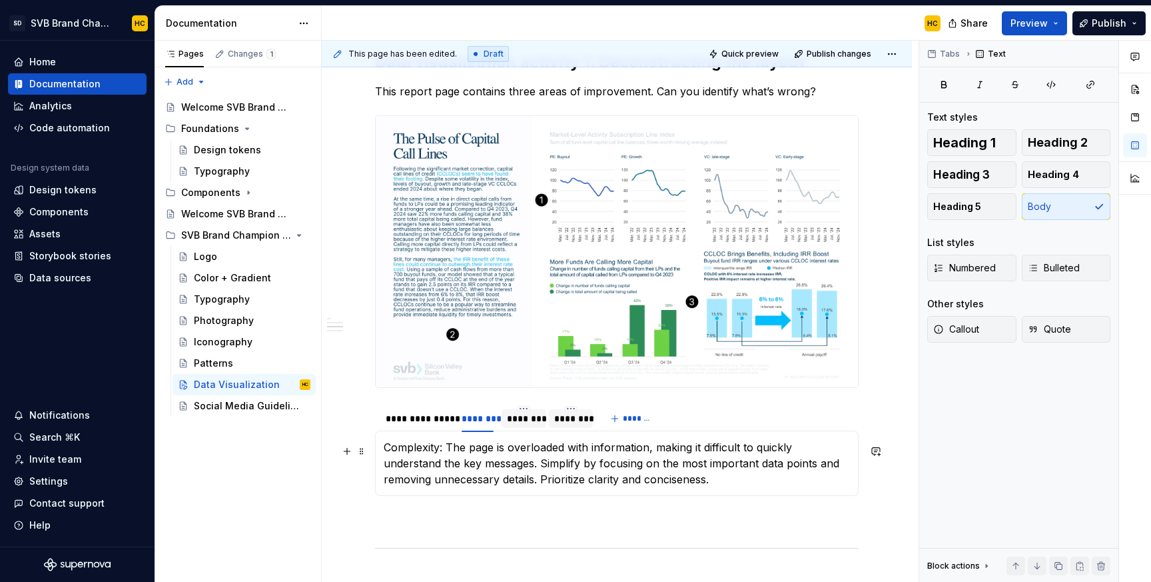
click at [426, 453] on p "Complexity: The page is overloaded with information, making it difficult to qui…" at bounding box center [617, 463] width 466 height 48
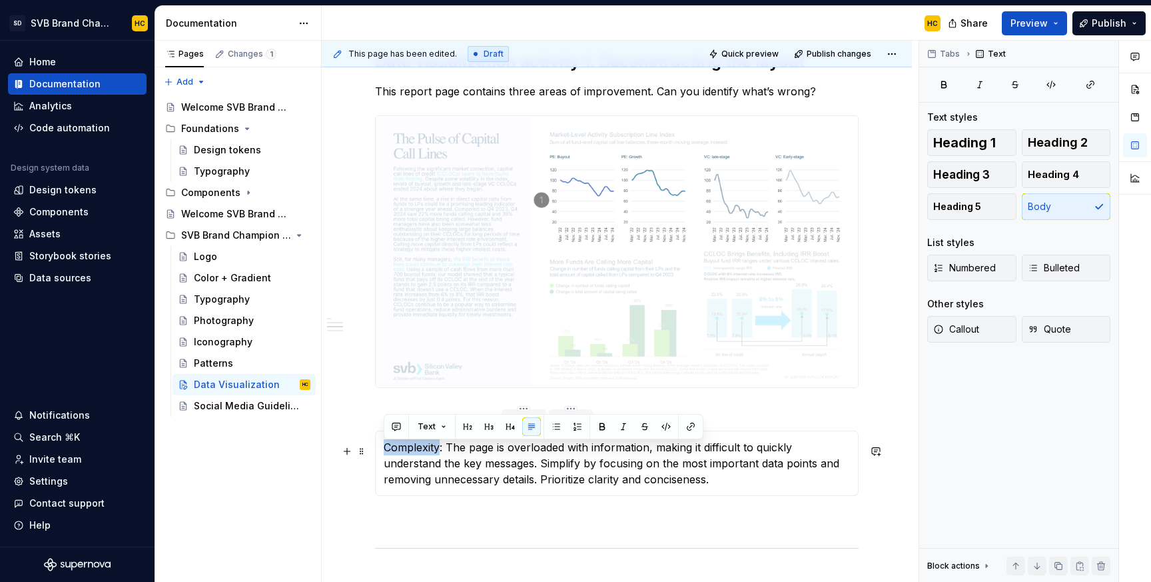
click at [426, 453] on p "Complexity: The page is overloaded with information, making it difficult to qui…" at bounding box center [617, 463] width 466 height 48
click at [746, 518] on p at bounding box center [617, 520] width 484 height 16
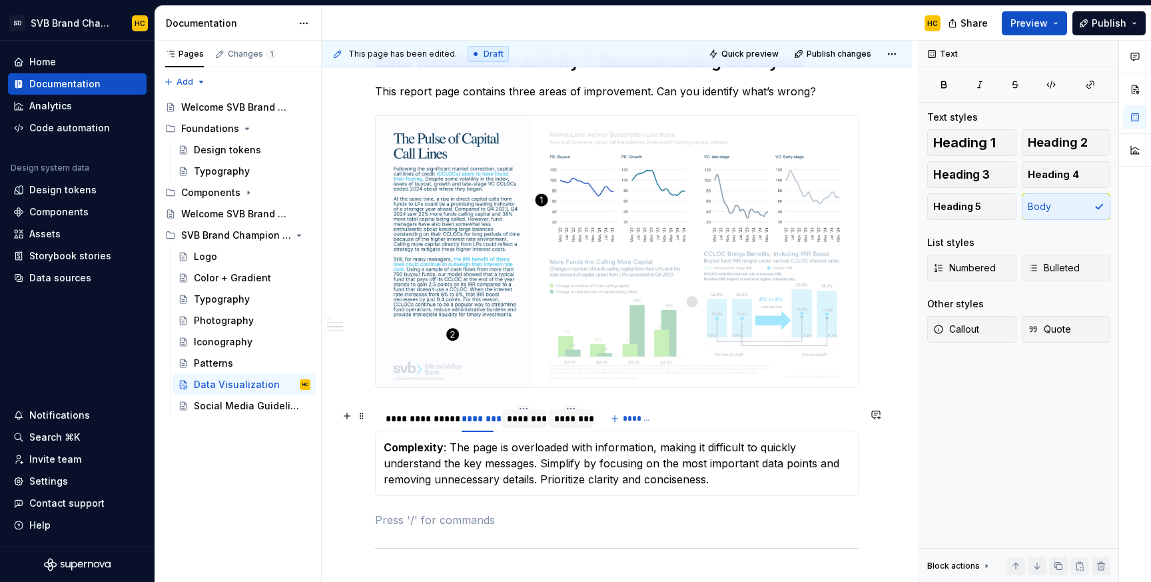
click at [520, 418] on div "********" at bounding box center [524, 418] width 34 height 13
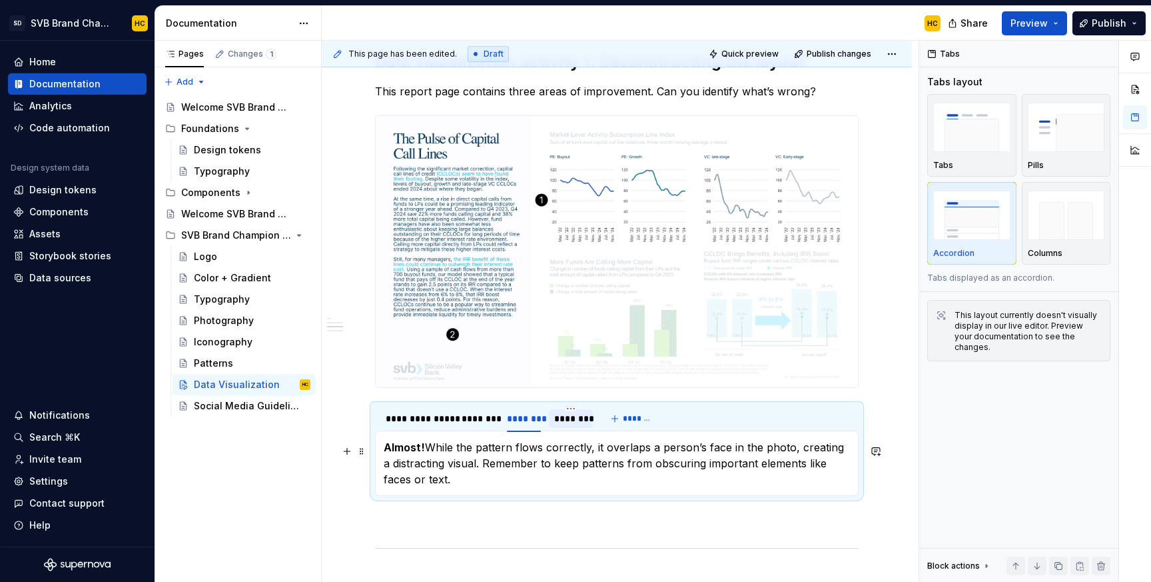
click at [493, 471] on p "Almost! While the pattern flows correctly, it overlaps a person’s face in the p…" at bounding box center [617, 463] width 466 height 48
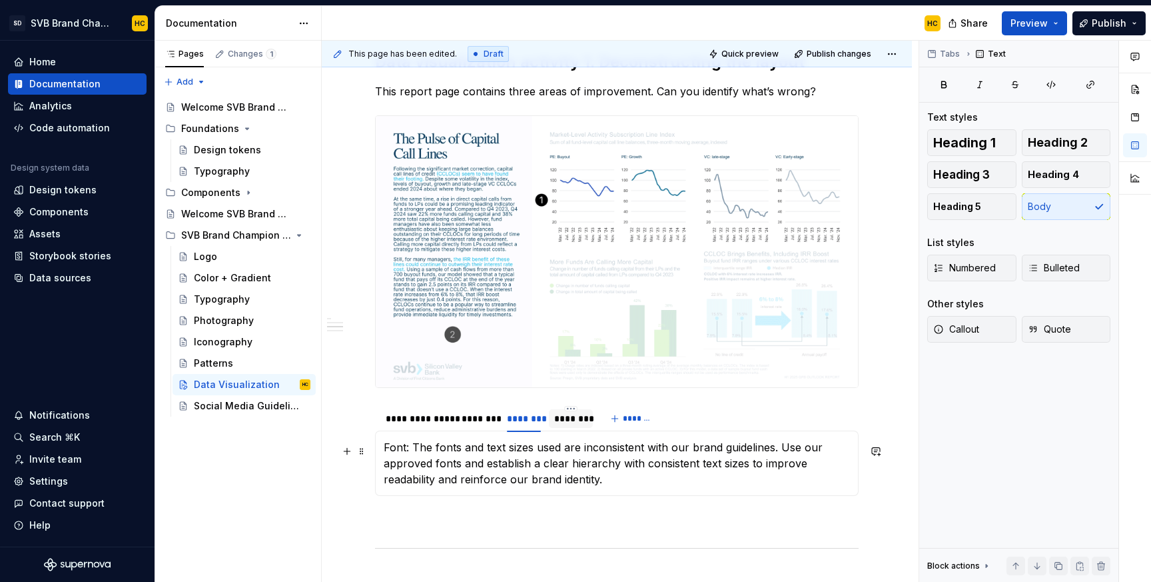
click at [395, 453] on p "Font: The fonts and text sizes used are inconsistent with our brand guidelines.…" at bounding box center [617, 463] width 466 height 48
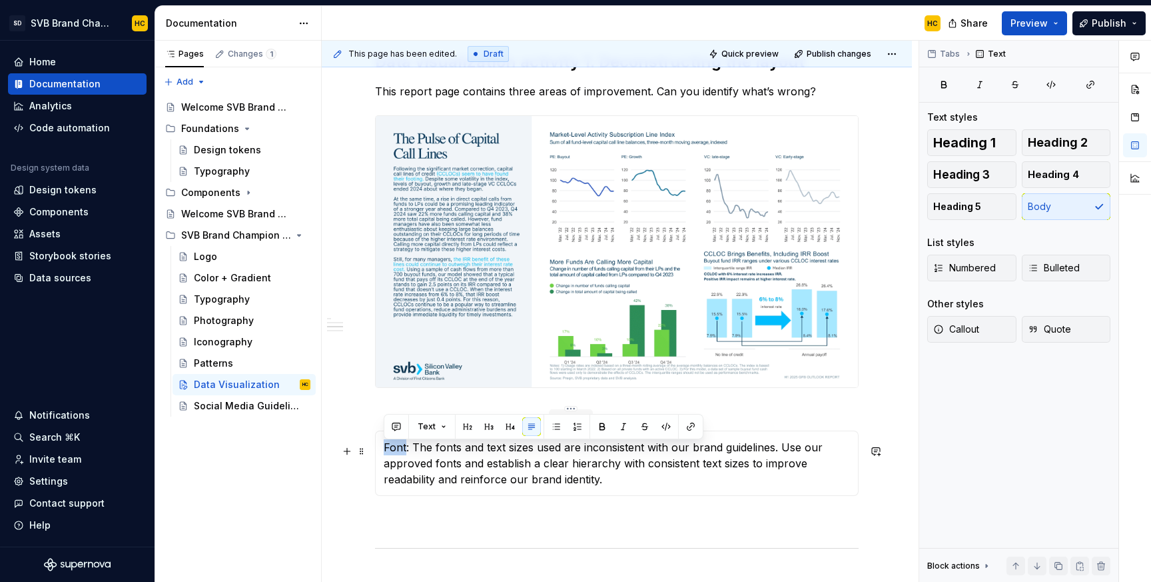
click at [395, 453] on p "Font: The fonts and text sizes used are inconsistent with our brand guidelines.…" at bounding box center [617, 463] width 466 height 48
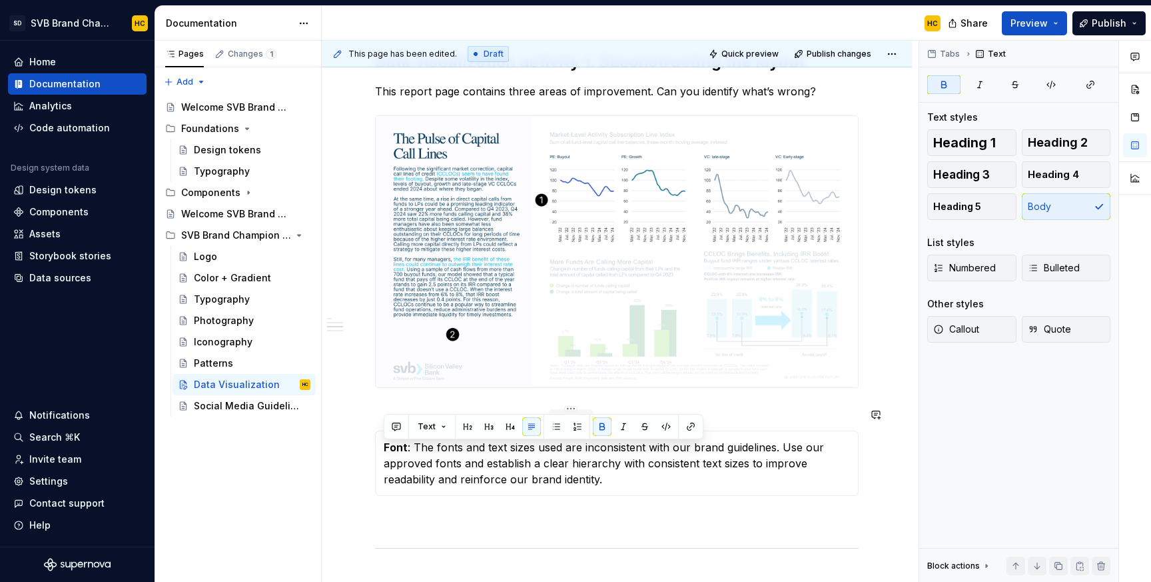
click at [474, 496] on section "**********" at bounding box center [617, 450] width 484 height 92
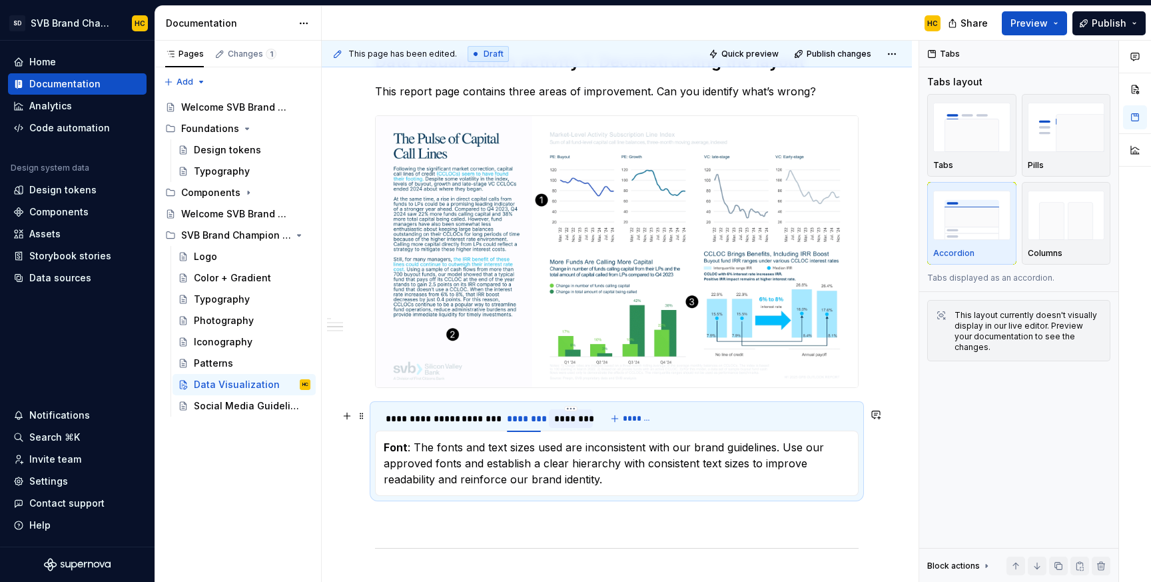
click at [572, 425] on div "********" at bounding box center [571, 418] width 34 height 13
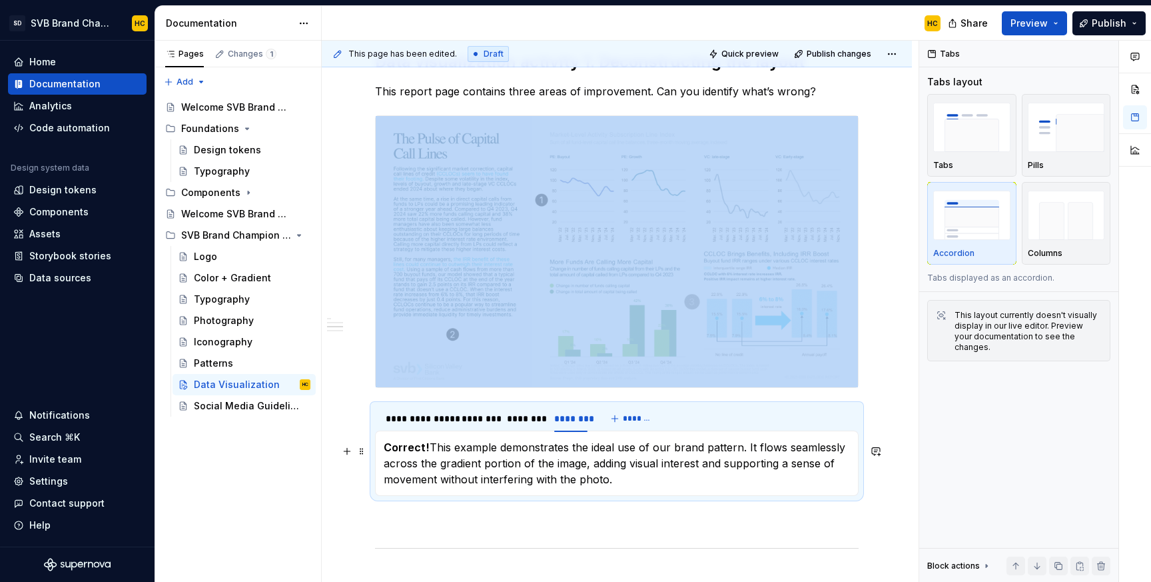
click at [554, 466] on p "Correct! This example demonstrates the ideal use of our brand pattern. It flows…" at bounding box center [617, 463] width 466 height 48
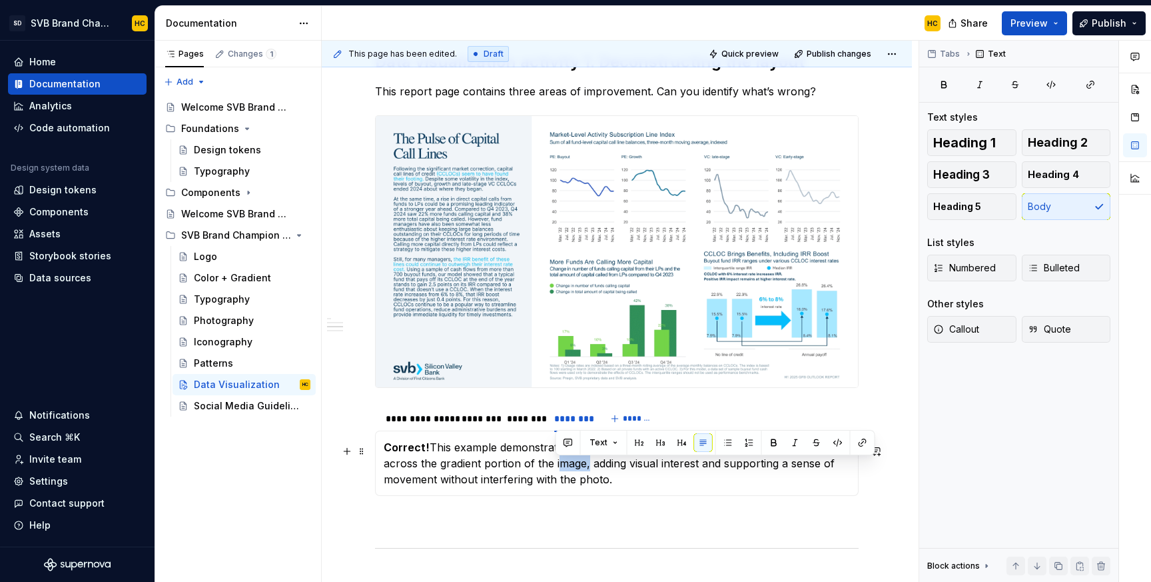
click at [554, 466] on p "Correct! This example demonstrates the ideal use of our brand pattern. It flows…" at bounding box center [617, 463] width 466 height 48
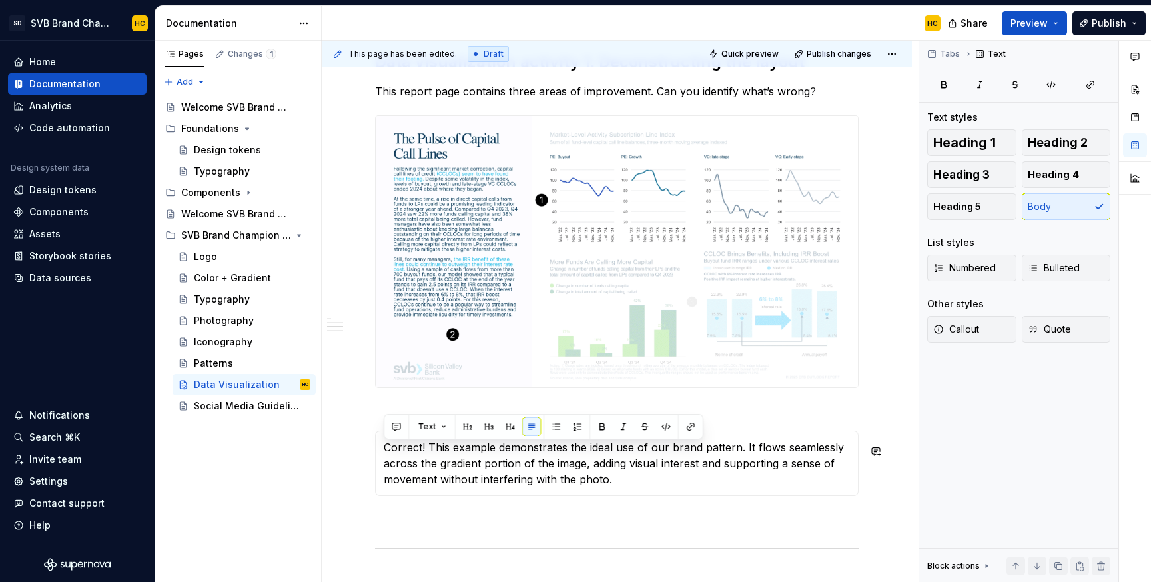
click at [554, 466] on p "Correct! This example demonstrates the ideal use of our brand pattern. It flows…" at bounding box center [617, 463] width 466 height 48
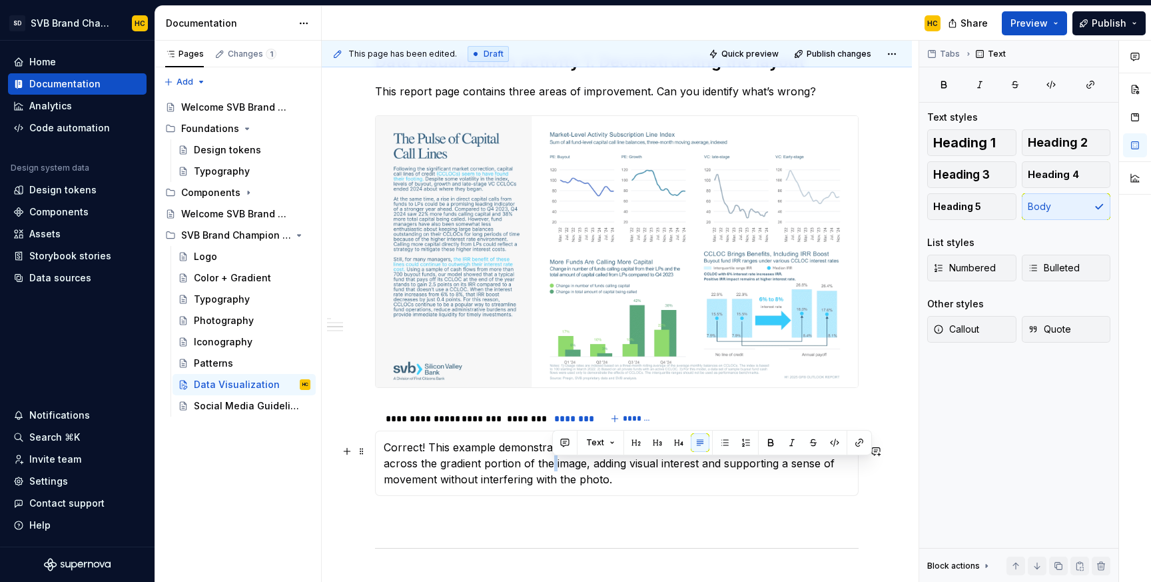
drag, startPoint x: 551, startPoint y: 466, endPoint x: 526, endPoint y: 475, distance: 27.0
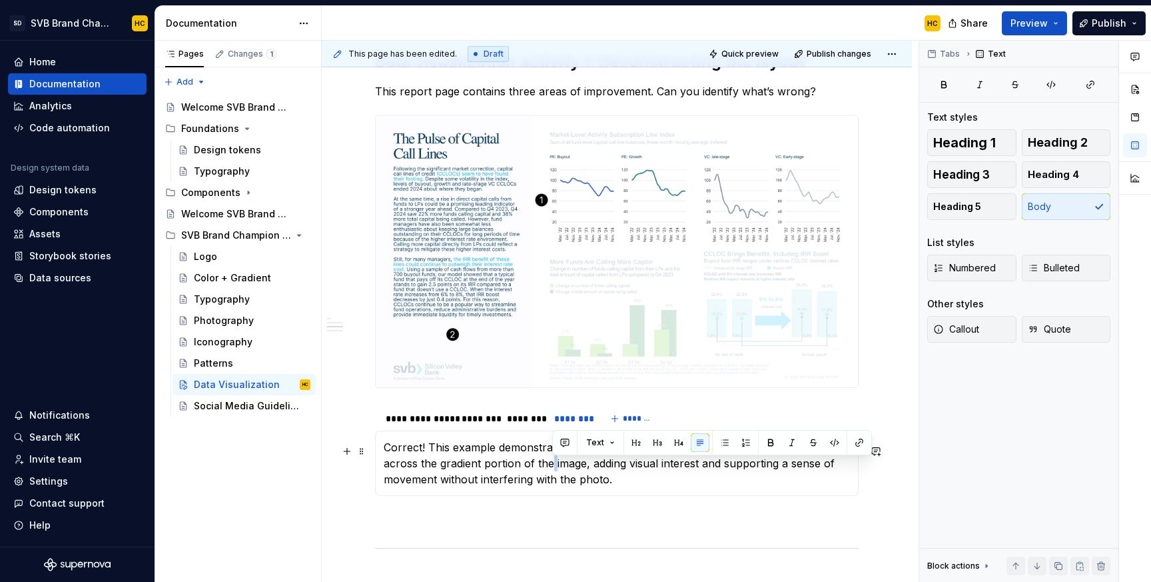
click at [526, 475] on p "Correct! This example demonstrates the ideal use of our brand pattern. It flows…" at bounding box center [617, 463] width 466 height 48
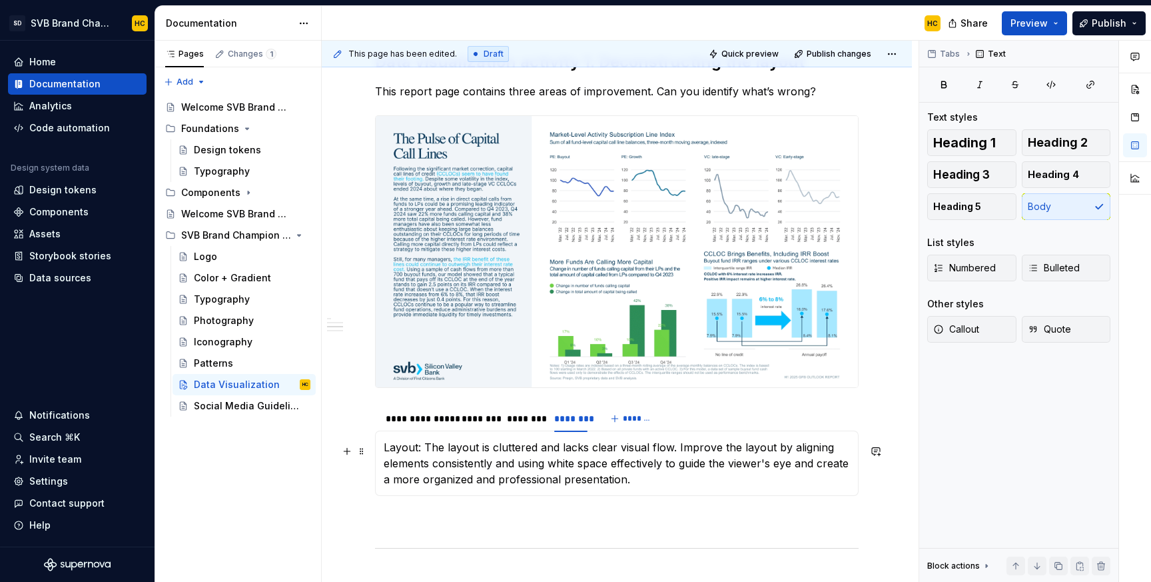
click at [409, 451] on p "Layout: The layout is cluttered and lacks clear visual flow. Improve the layout…" at bounding box center [617, 463] width 466 height 48
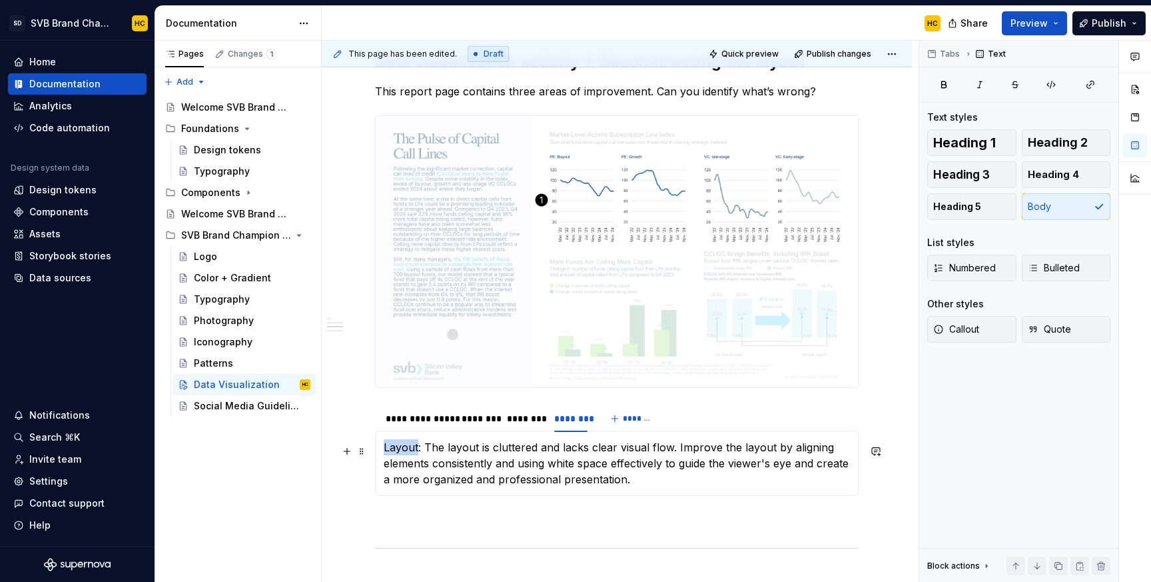
click at [409, 451] on p "Layout: The layout is cluttered and lacks clear visual flow. Improve the layout…" at bounding box center [617, 463] width 466 height 48
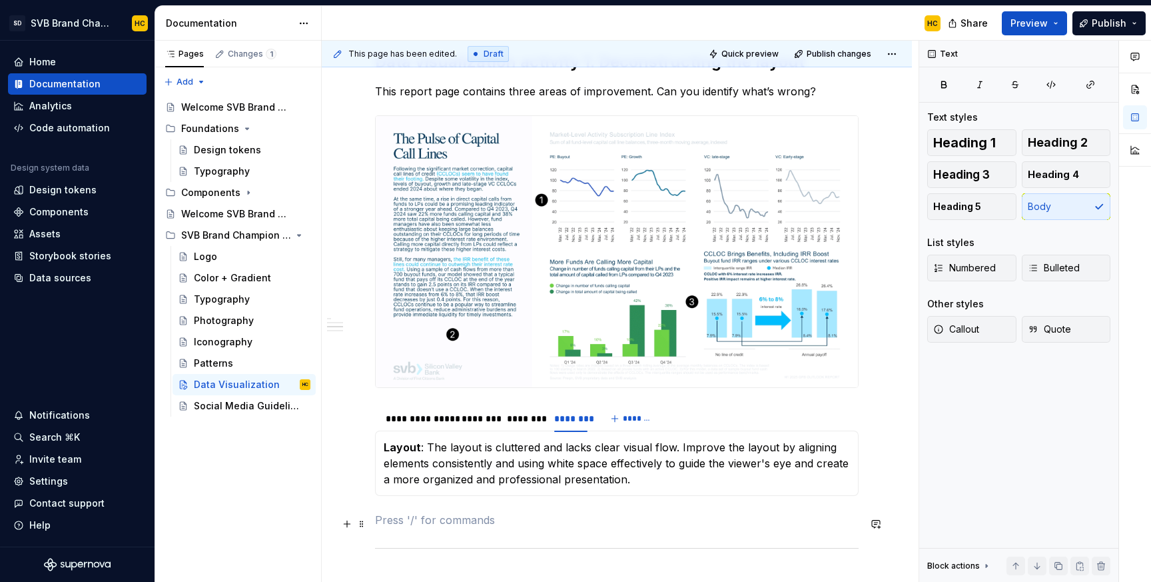
click at [451, 527] on p at bounding box center [617, 520] width 484 height 16
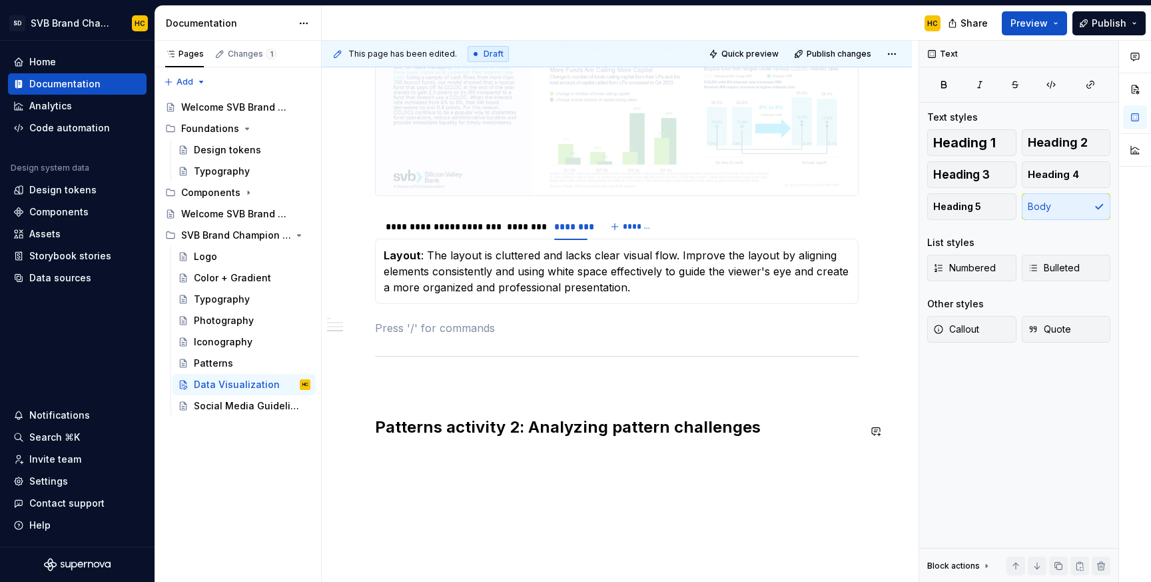
scroll to position [772, 0]
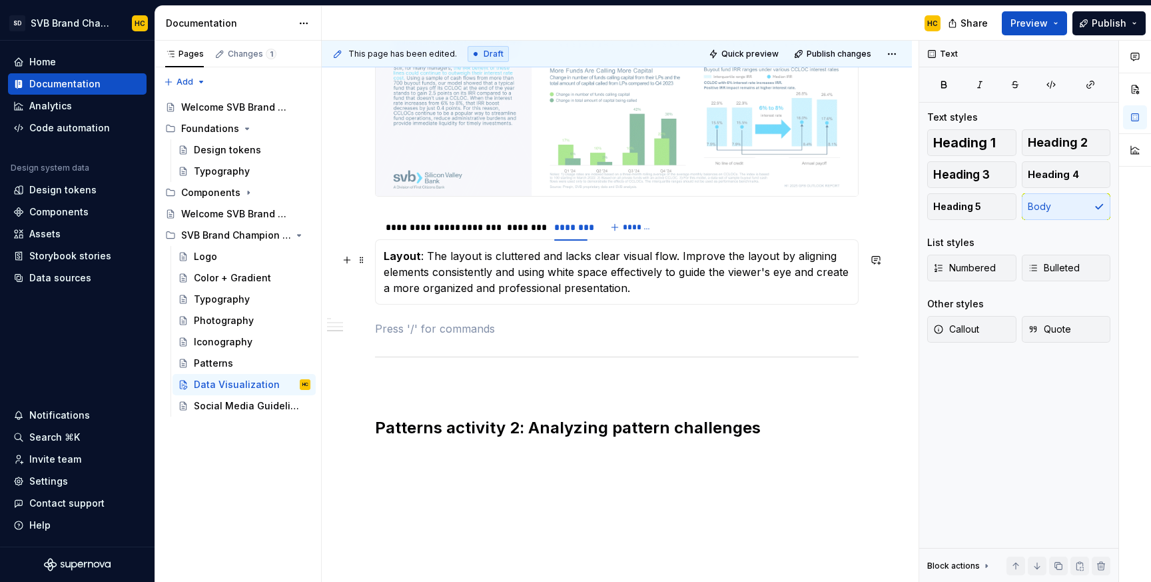
click at [519, 287] on p "Layout : The layout is cluttered and lacks clear visual flow. Improve the layou…" at bounding box center [617, 272] width 466 height 48
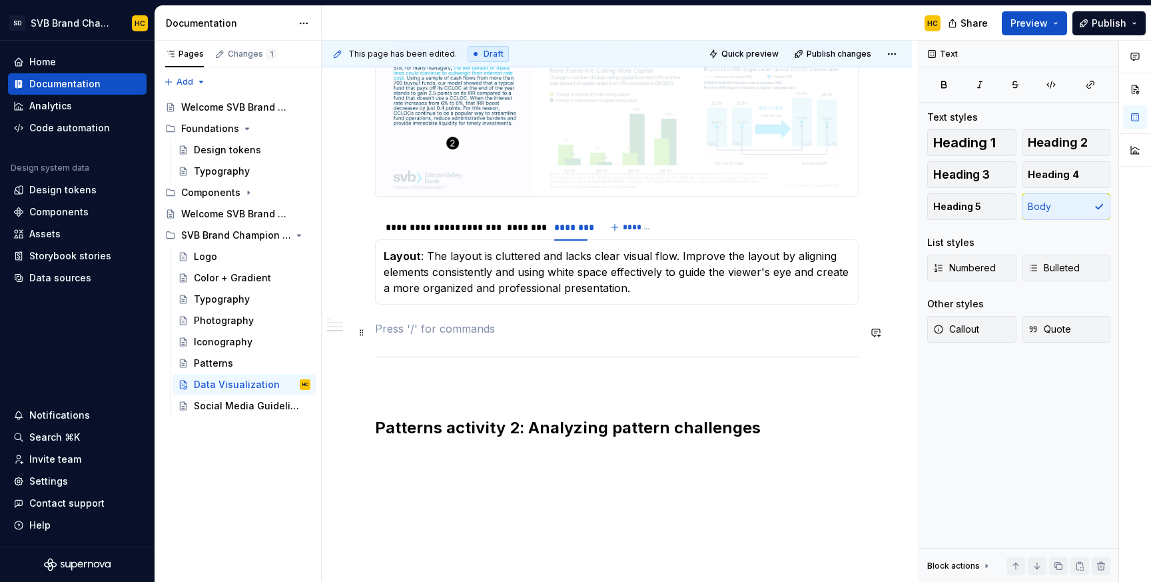
click at [496, 329] on p at bounding box center [617, 329] width 484 height 16
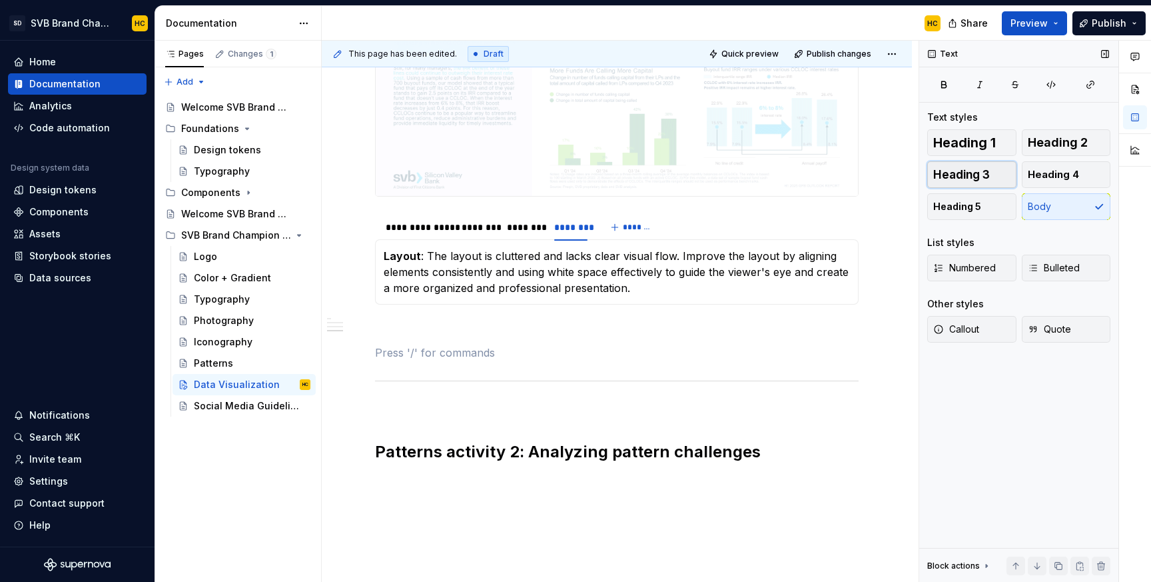
click at [1006, 174] on button "Heading 3" at bounding box center [972, 174] width 89 height 27
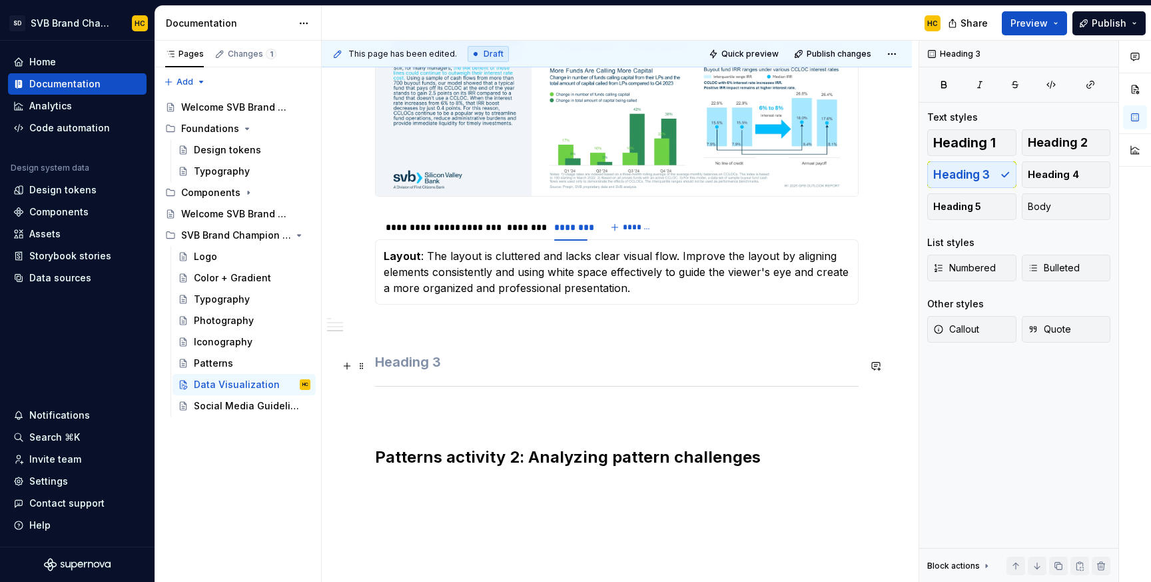
click at [658, 361] on h3 at bounding box center [617, 362] width 484 height 19
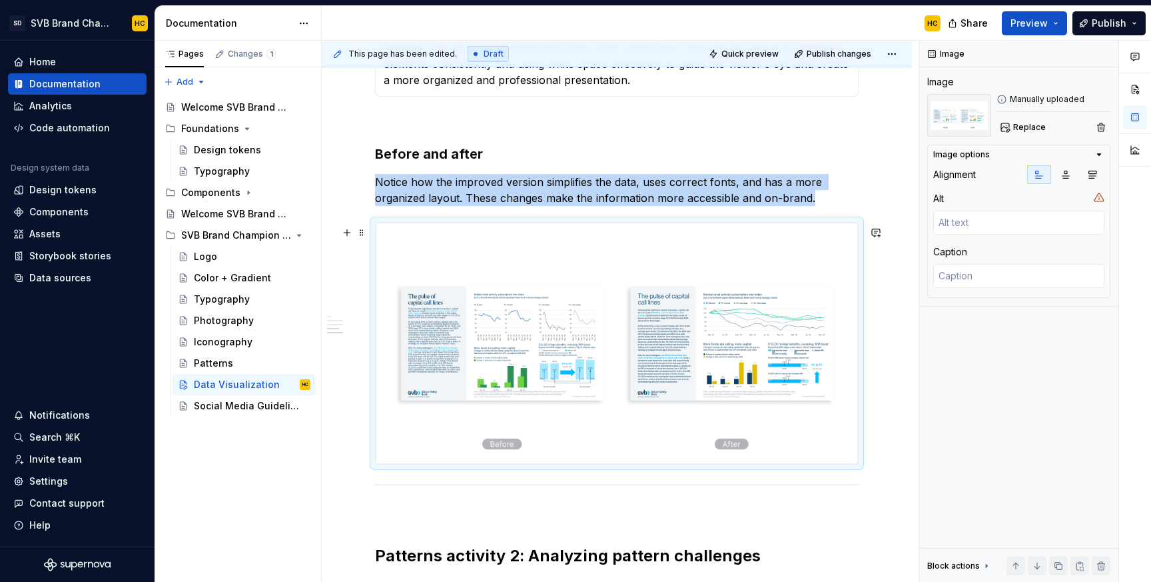
scroll to position [981, 0]
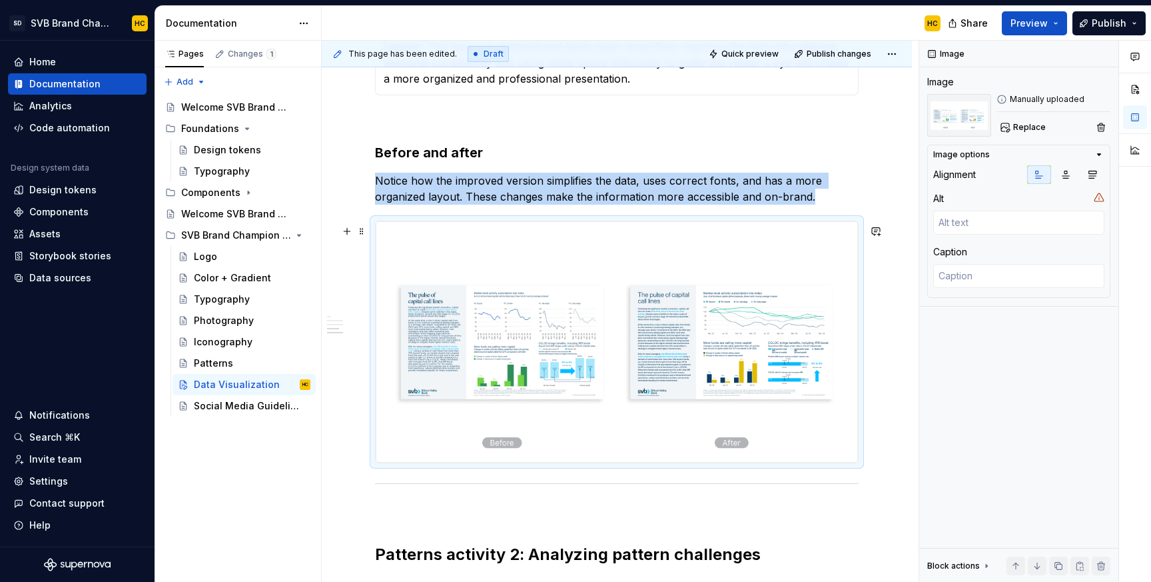
click at [880, 463] on div "**********" at bounding box center [617, 1] width 590 height 1509
click at [874, 486] on button "button" at bounding box center [876, 493] width 19 height 19
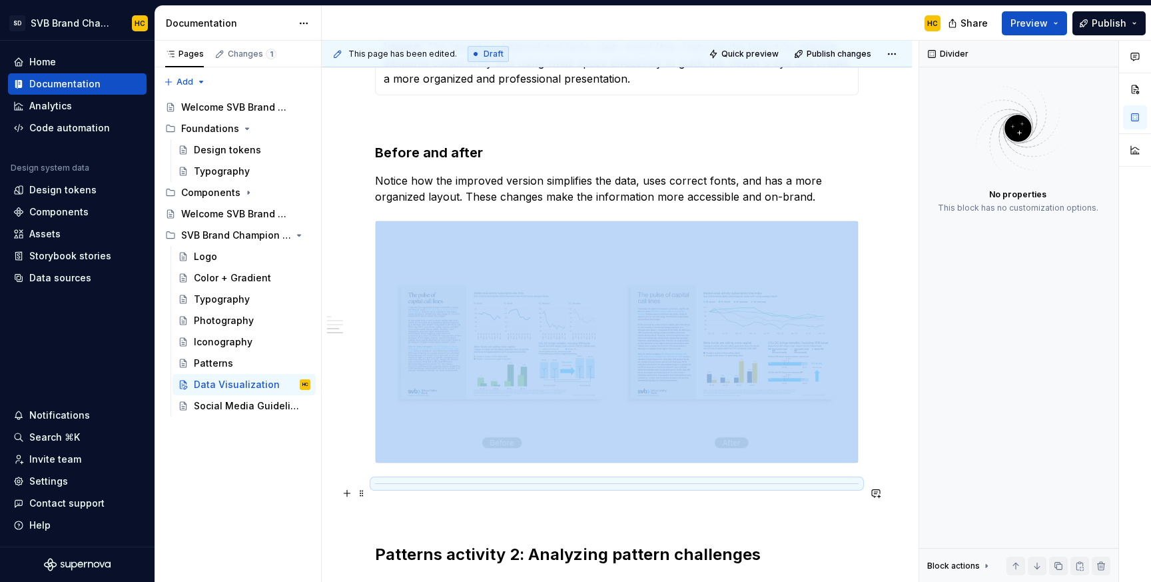
click at [853, 487] on div at bounding box center [617, 483] width 484 height 9
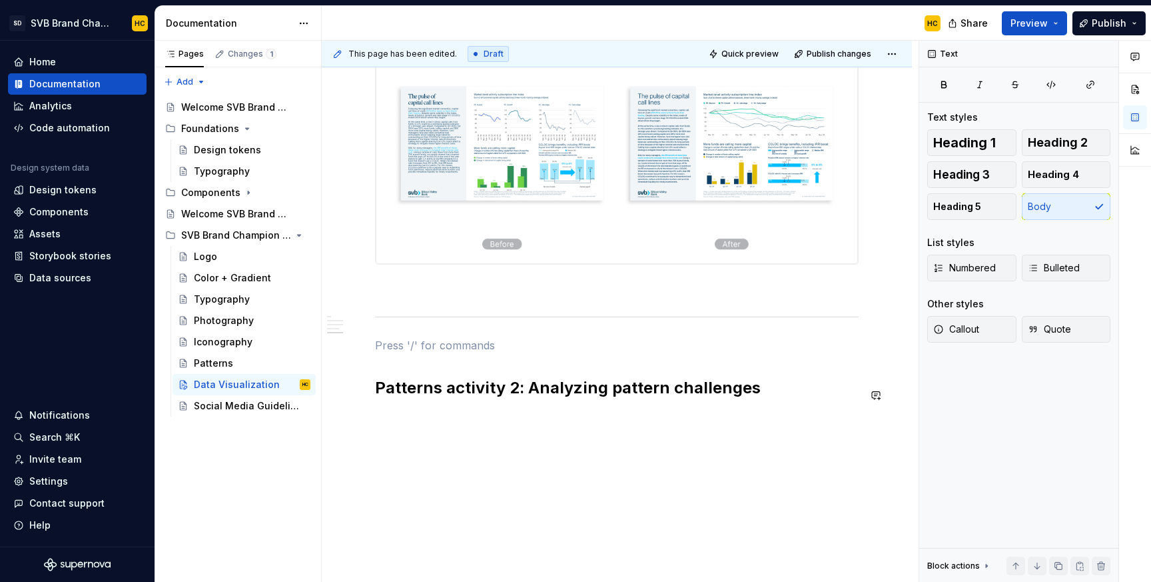
scroll to position [1180, 0]
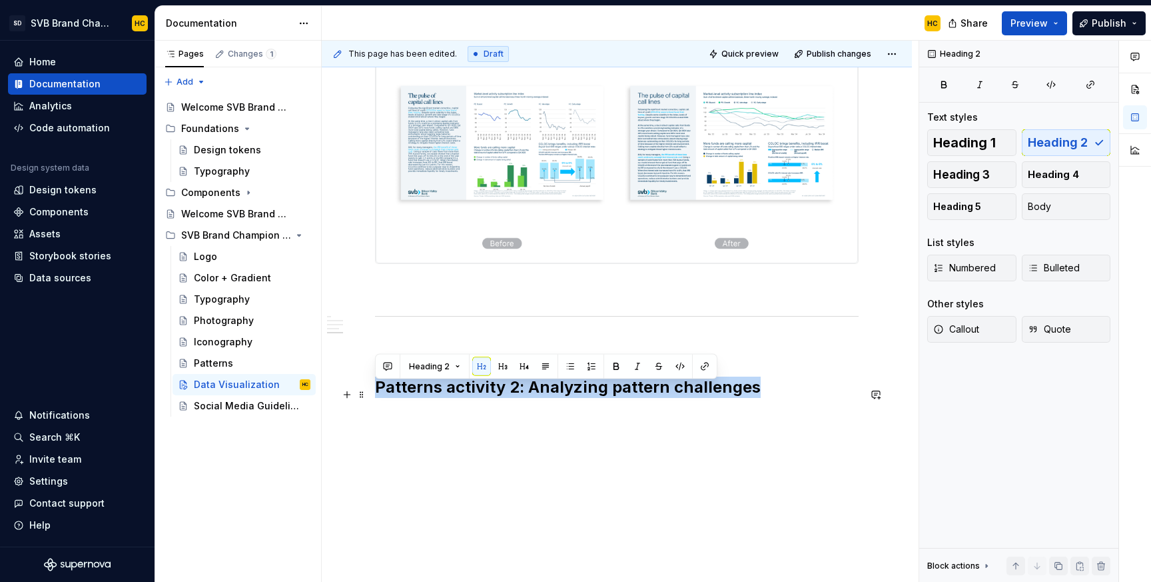
drag, startPoint x: 769, startPoint y: 404, endPoint x: 372, endPoint y: 391, distance: 396.7
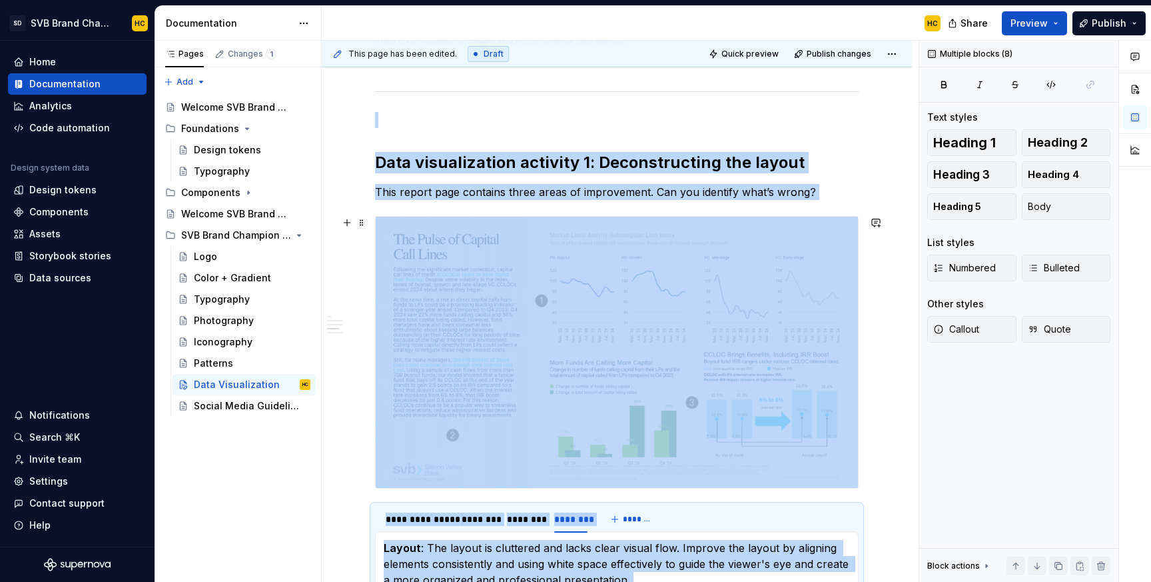
scroll to position [276, 0]
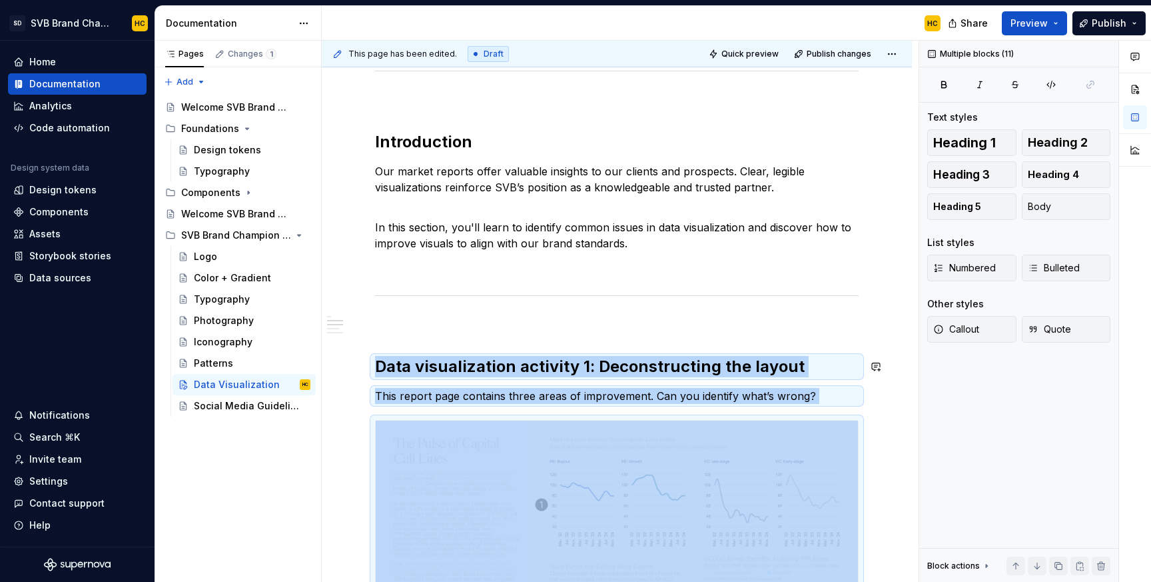
drag, startPoint x: 628, startPoint y: 355, endPoint x: 372, endPoint y: 336, distance: 256.6
copy div "**********"
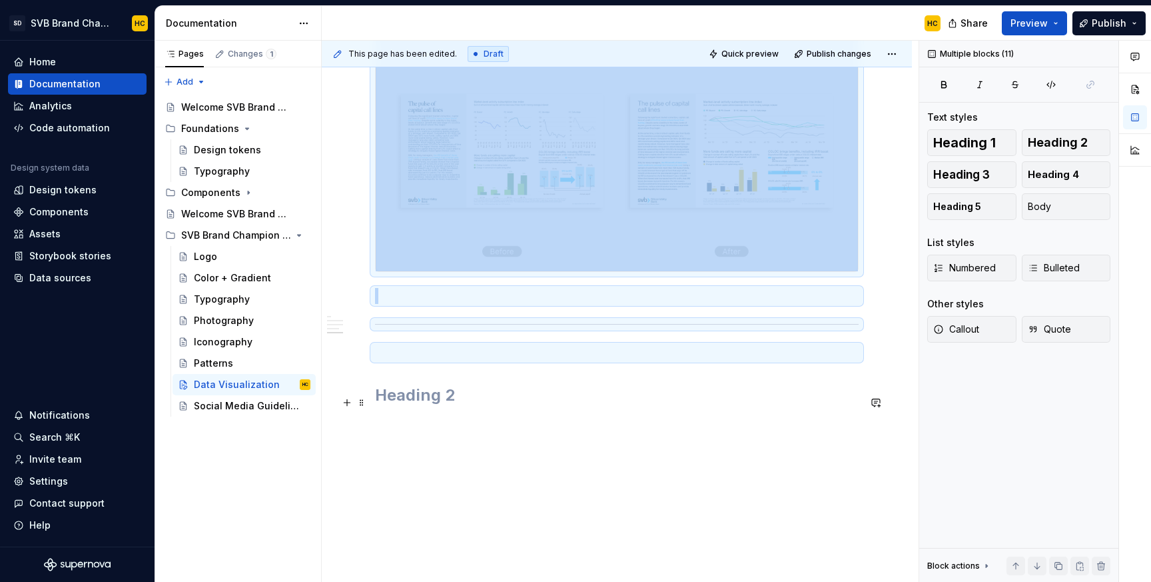
scroll to position [1175, 0]
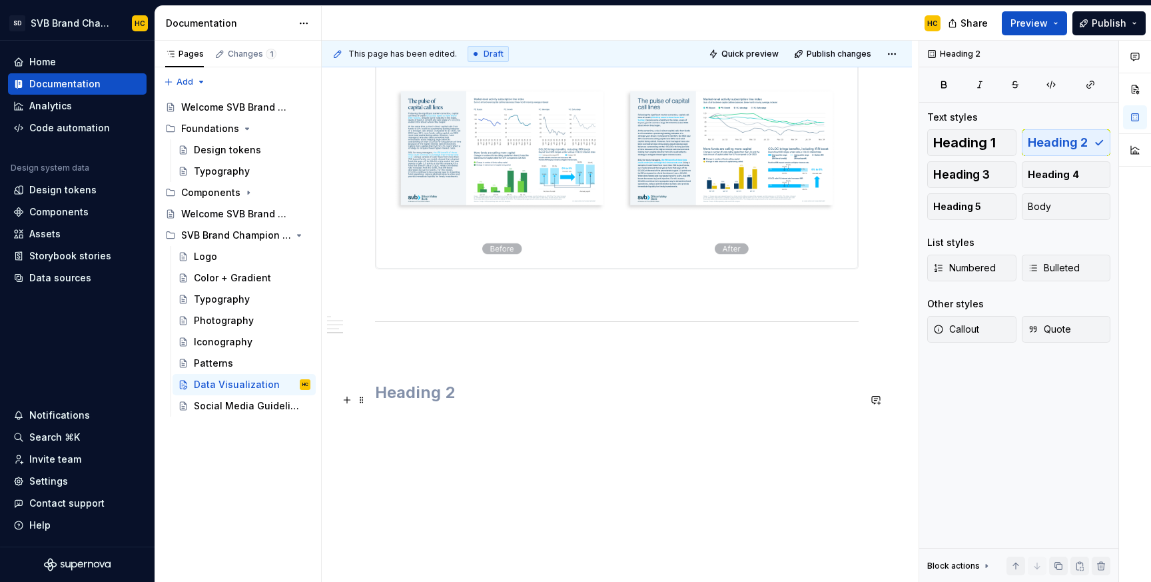
click at [382, 403] on h2 at bounding box center [617, 392] width 484 height 21
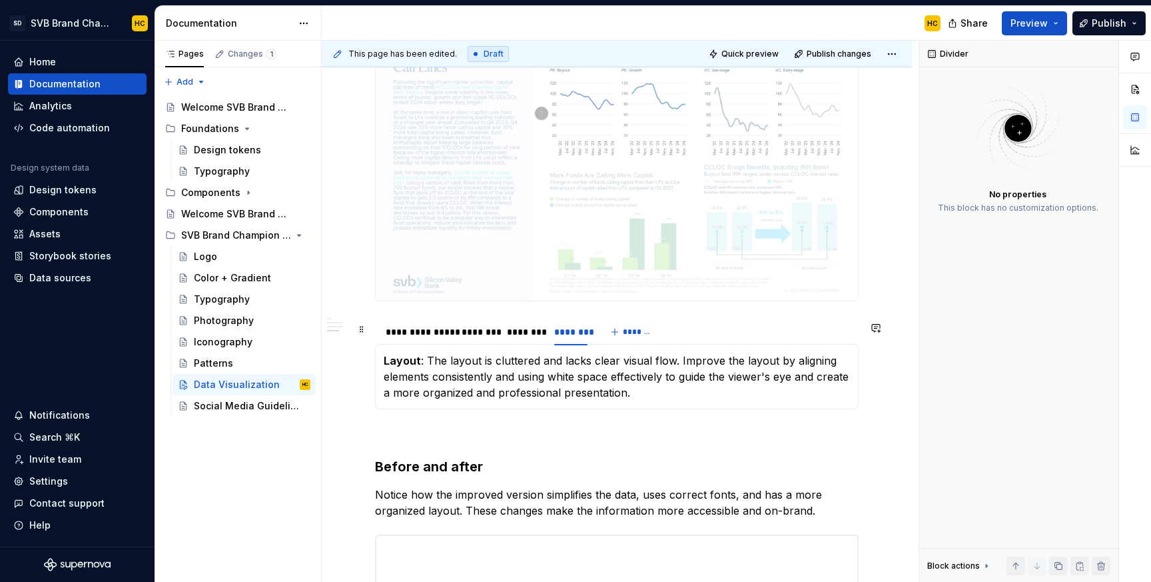
scroll to position [665, 0]
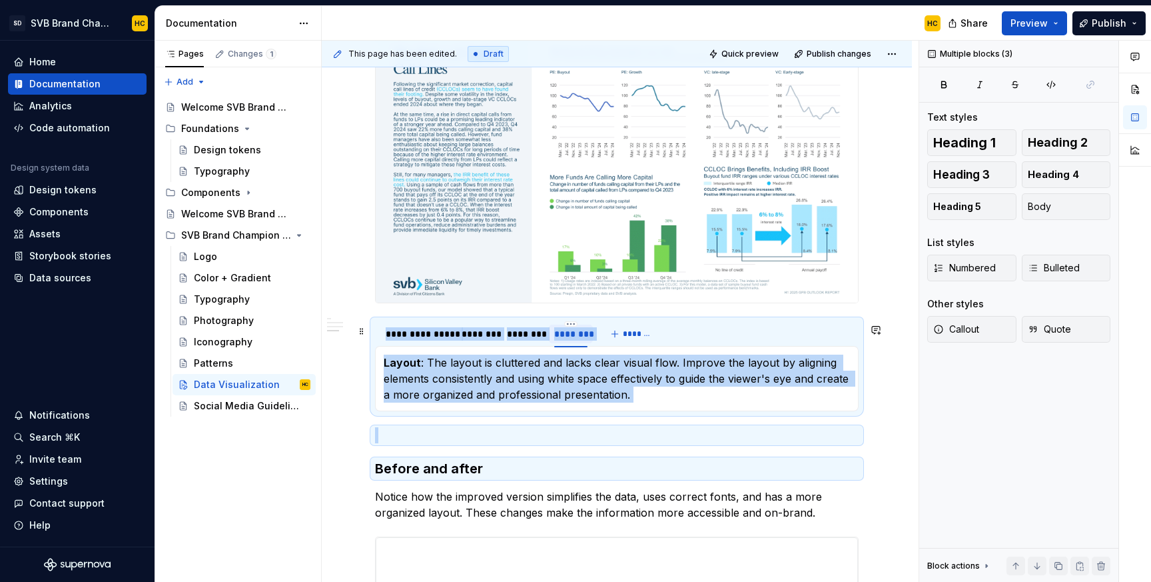
drag, startPoint x: 654, startPoint y: 453, endPoint x: 580, endPoint y: 341, distance: 135.1
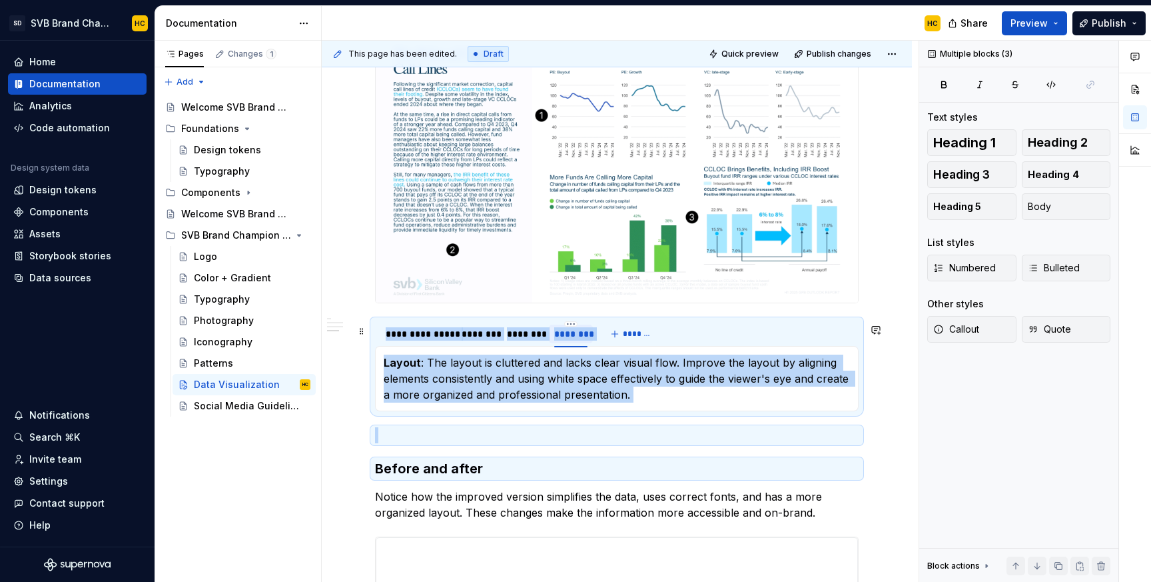
click at [580, 341] on div "**********" at bounding box center [617, 215] width 484 height 1241
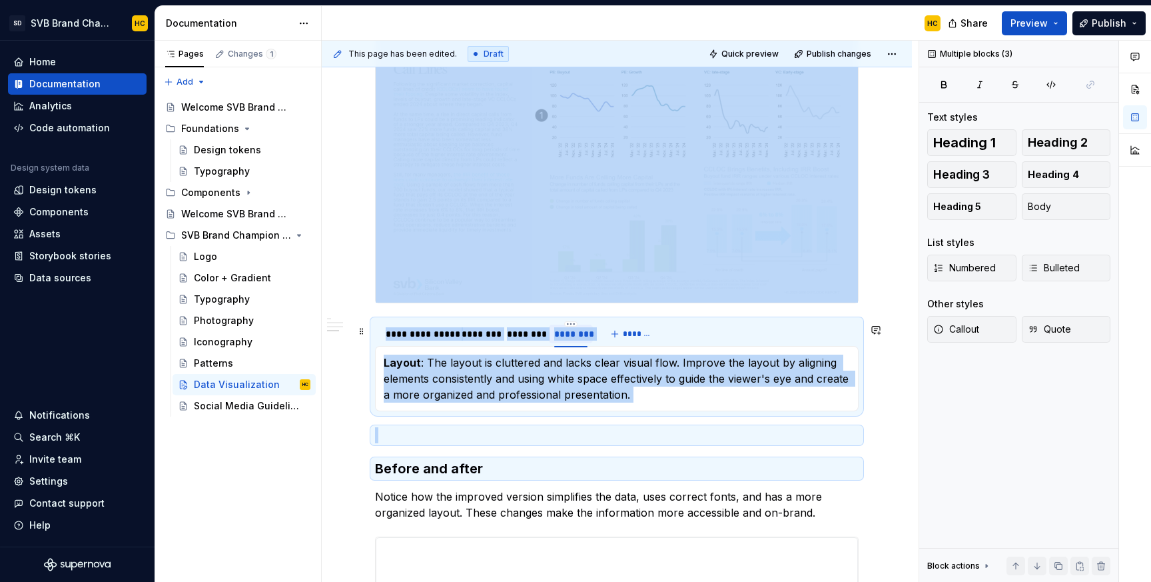
copy div "**********"
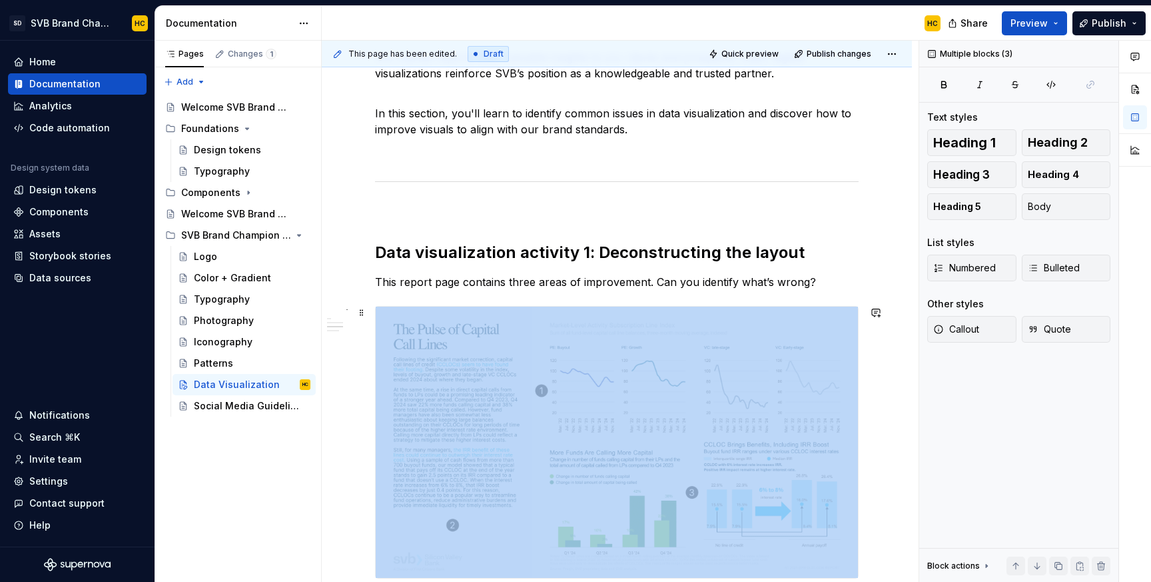
scroll to position [368, 0]
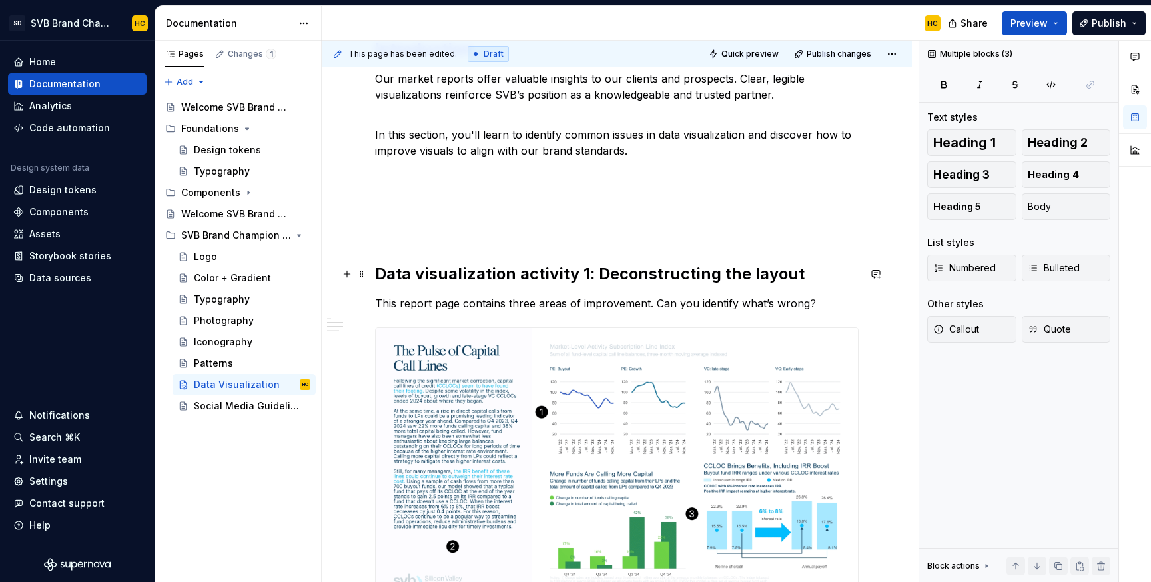
click at [384, 273] on h2 "Data visualization activity 1: Deconstructing the layout" at bounding box center [617, 273] width 484 height 21
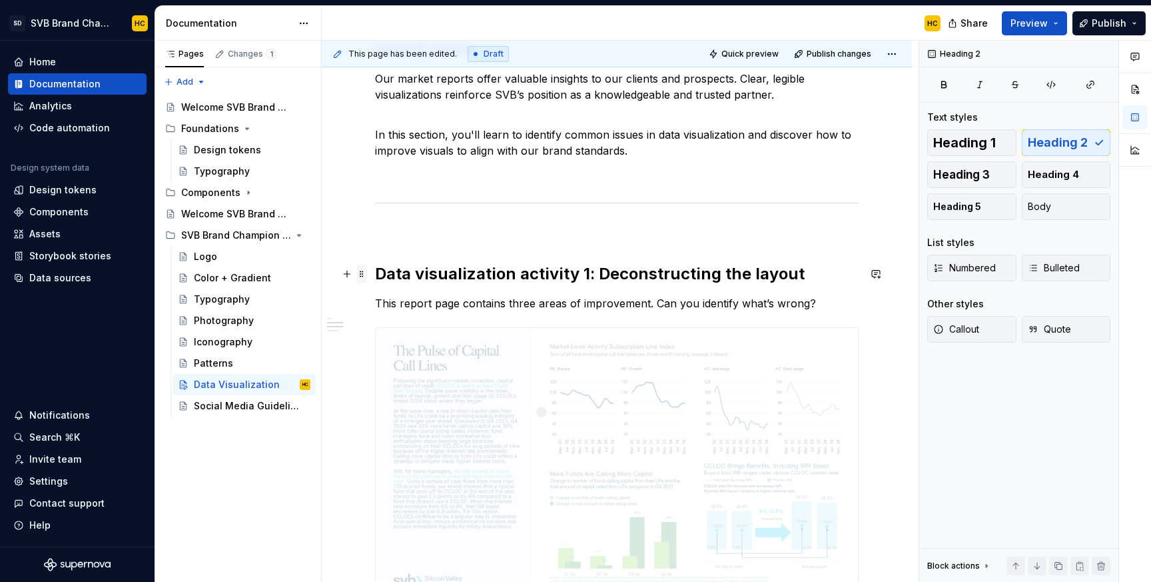
click at [363, 275] on span at bounding box center [362, 274] width 11 height 19
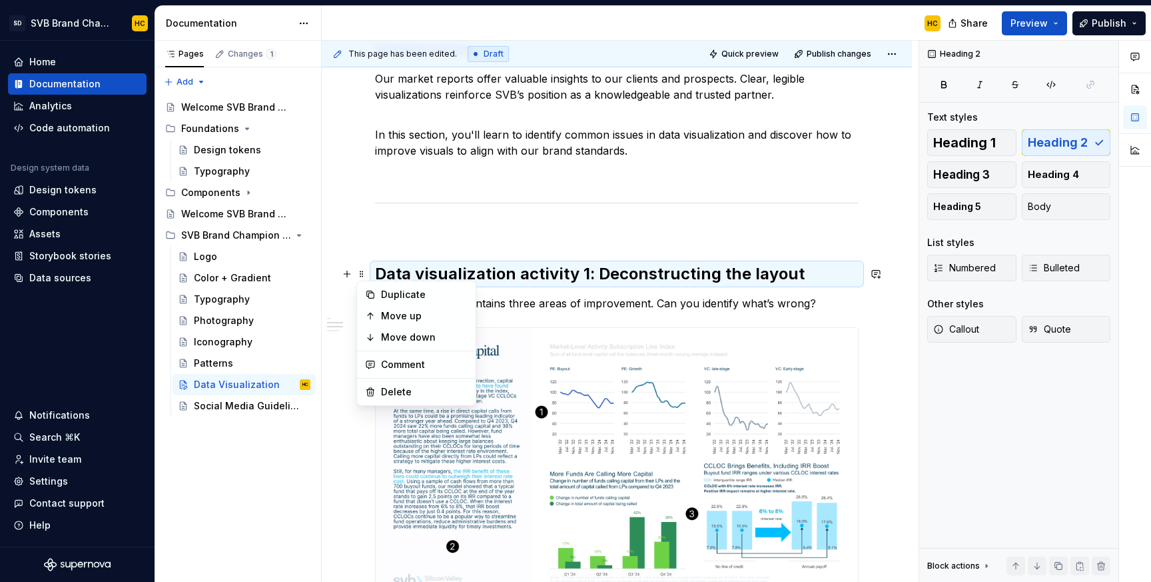
click at [840, 275] on h2 "Data visualization activity 1: Deconstructing the layout" at bounding box center [617, 273] width 484 height 21
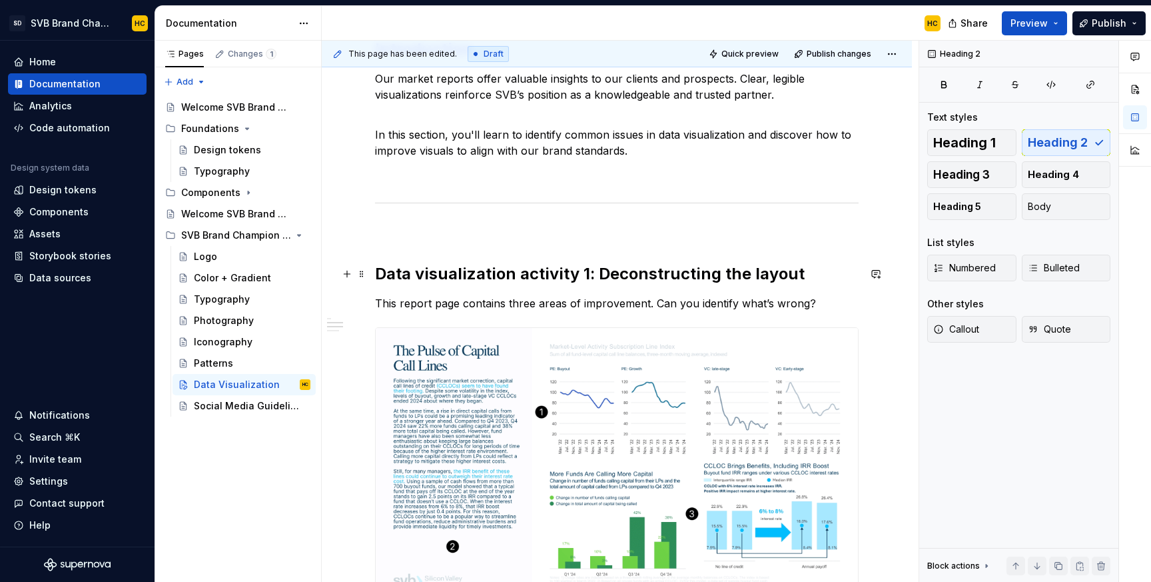
click at [840, 275] on h2 "Data visualization activity 1: Deconstructing the layout" at bounding box center [617, 273] width 484 height 21
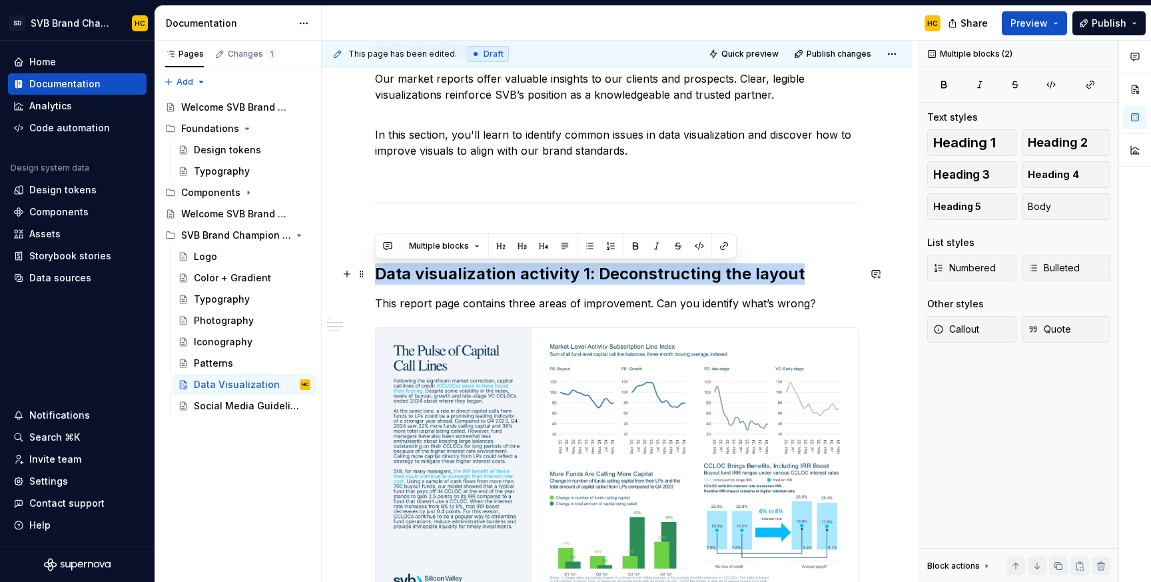
click at [840, 275] on h2 "Data visualization activity 1: Deconstructing the layout" at bounding box center [617, 273] width 484 height 21
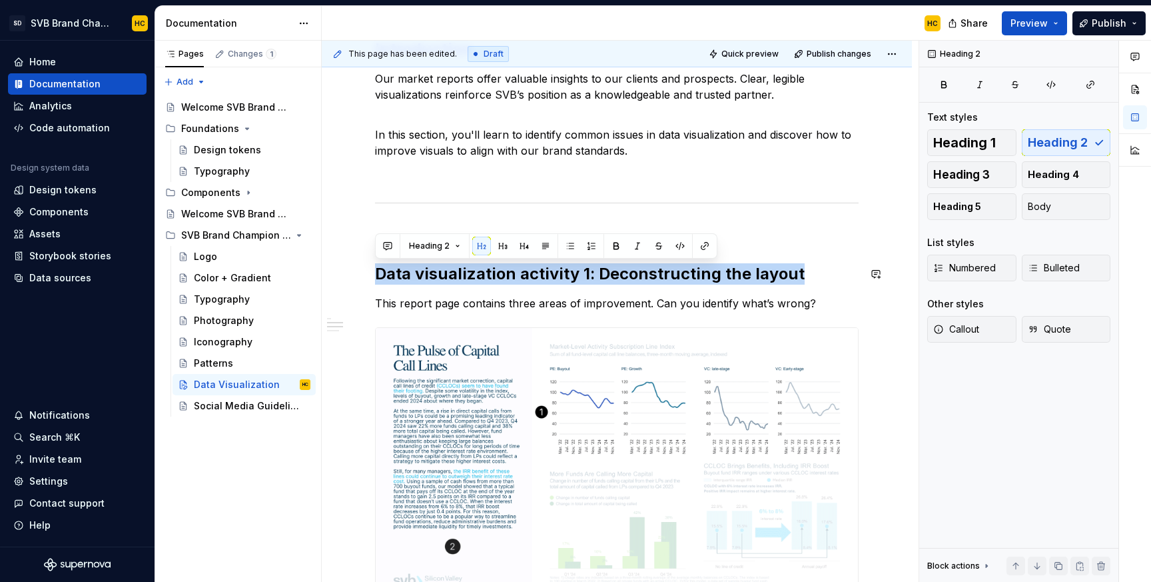
copy h2 "Data visualization activity 1: Deconstructing the layout"
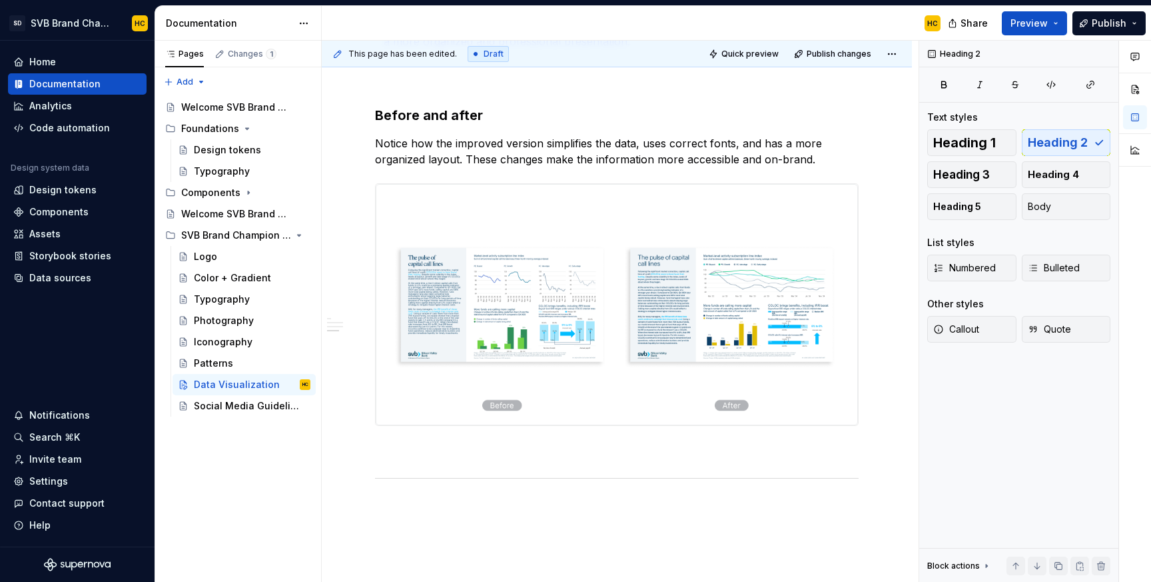
scroll to position [1116, 0]
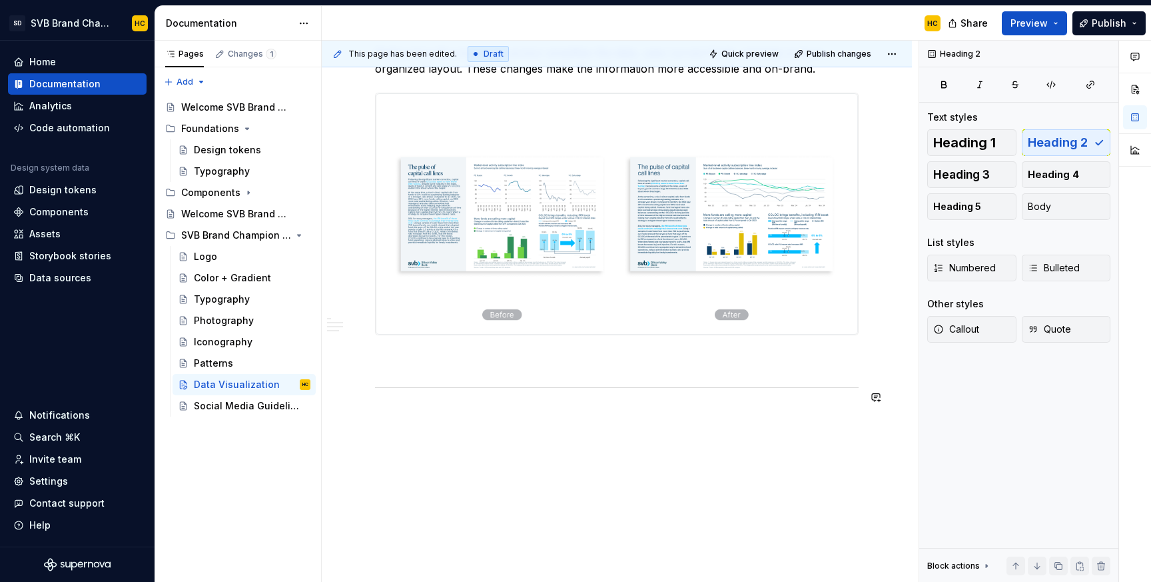
click at [515, 434] on div "This page has been edited. Draft Quick preview Publish changes Data Visualizati…" at bounding box center [620, 312] width 597 height 542
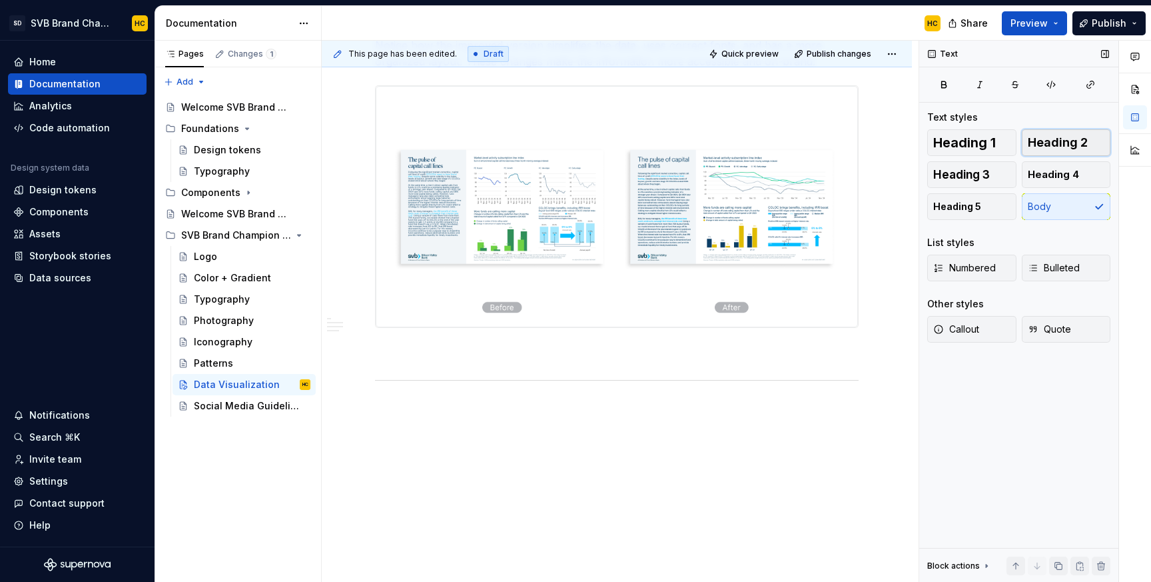
click at [1032, 141] on span "Heading 2" at bounding box center [1058, 142] width 60 height 13
click at [436, 454] on h2 at bounding box center [617, 450] width 484 height 21
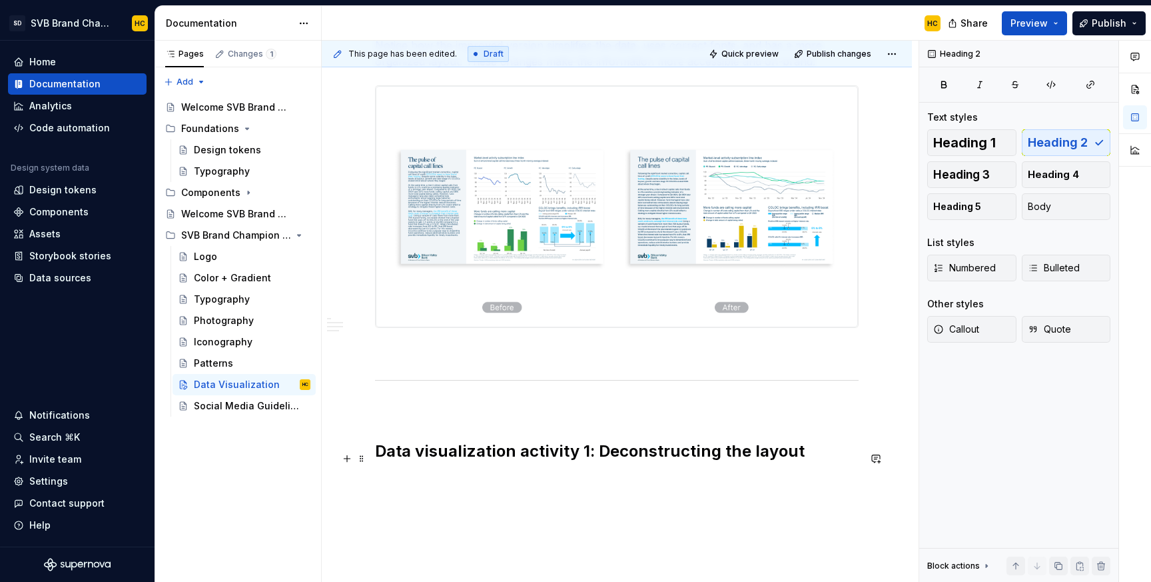
click at [587, 457] on h2 "Data visualization activity 1: Deconstructing the layout" at bounding box center [617, 450] width 484 height 21
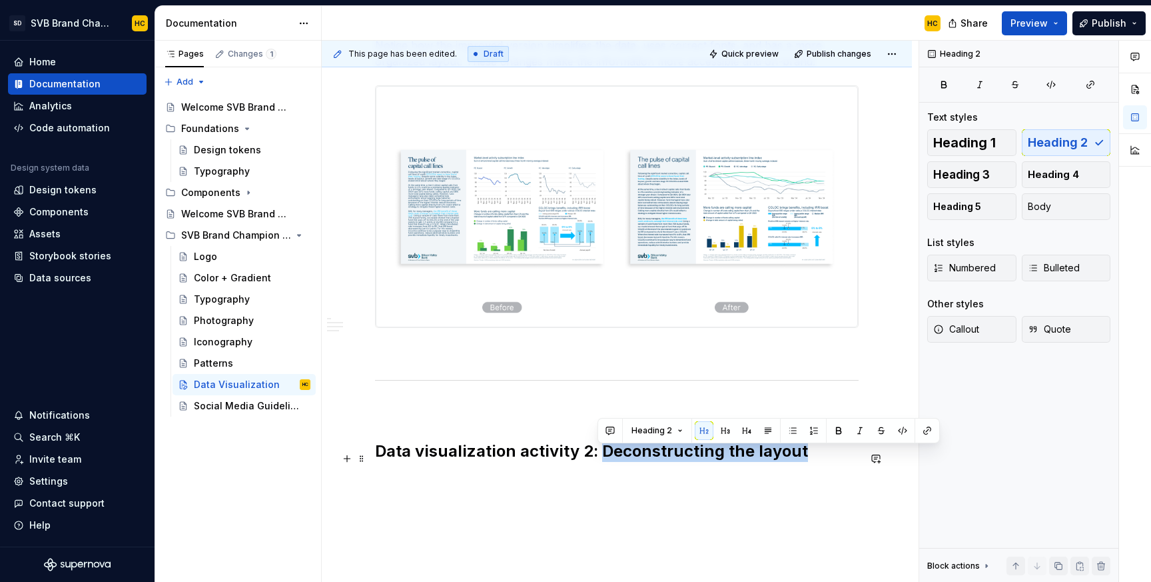
drag, startPoint x: 602, startPoint y: 461, endPoint x: 802, endPoint y: 460, distance: 199.2
click at [802, 460] on h2 "Data visualization activity 2: Deconstructing the layout" at bounding box center [617, 450] width 484 height 21
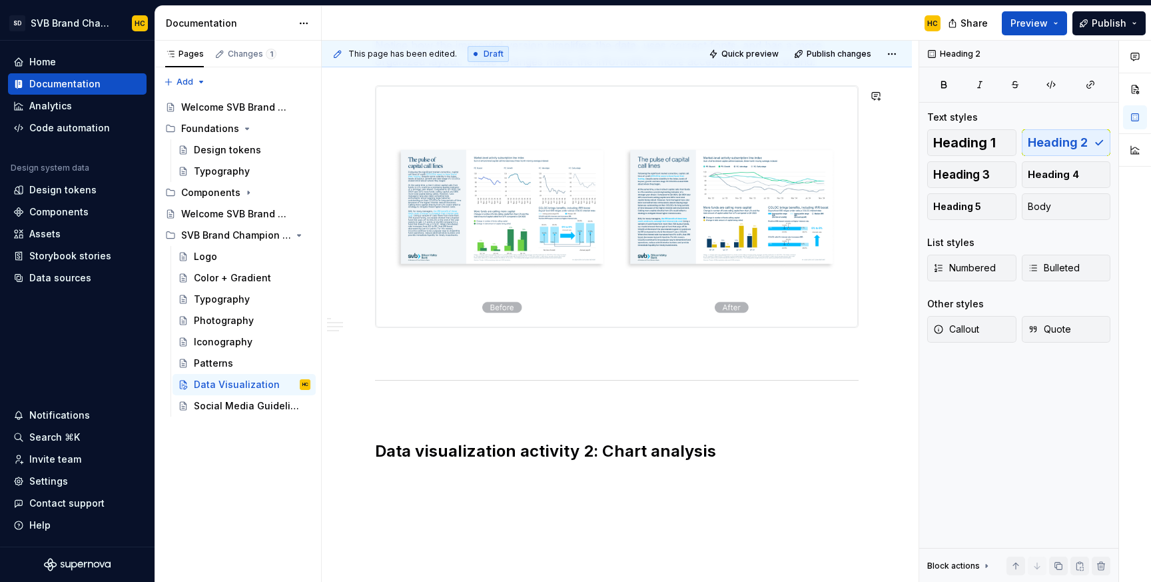
click at [446, 462] on h2 "Data visualization activity 2: Chart analysis" at bounding box center [617, 450] width 484 height 21
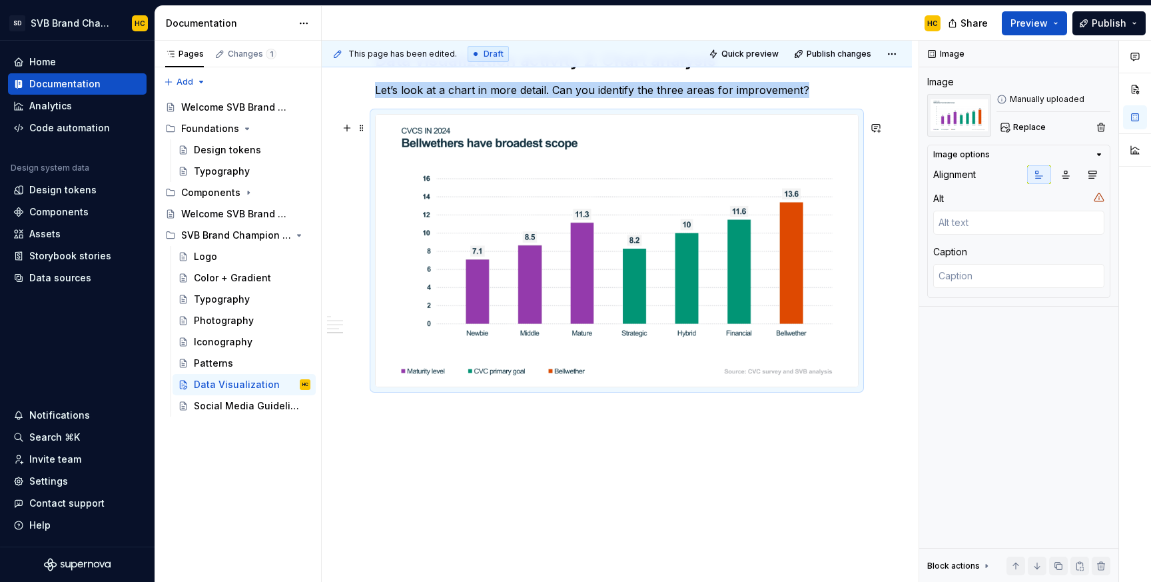
scroll to position [1544, 0]
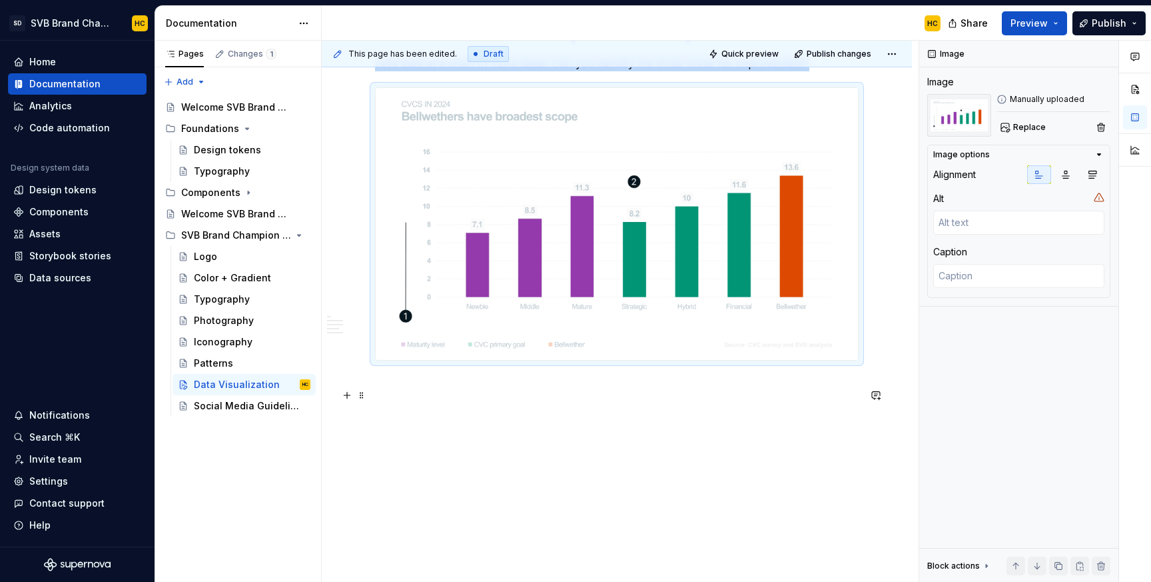
type textarea "*"
click at [541, 387] on p at bounding box center [617, 384] width 484 height 16
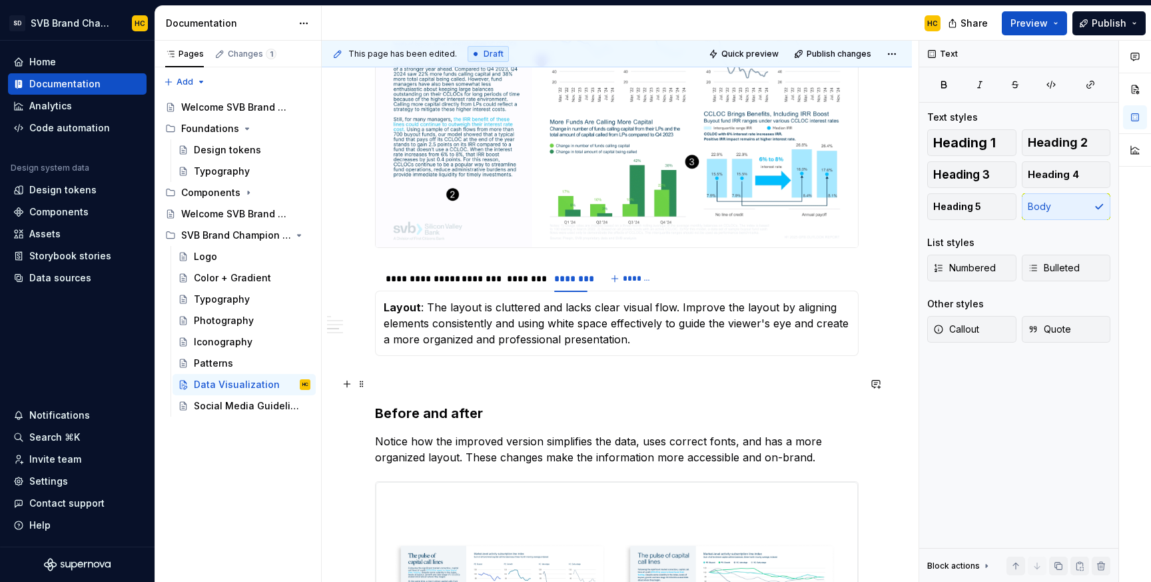
scroll to position [718, 0]
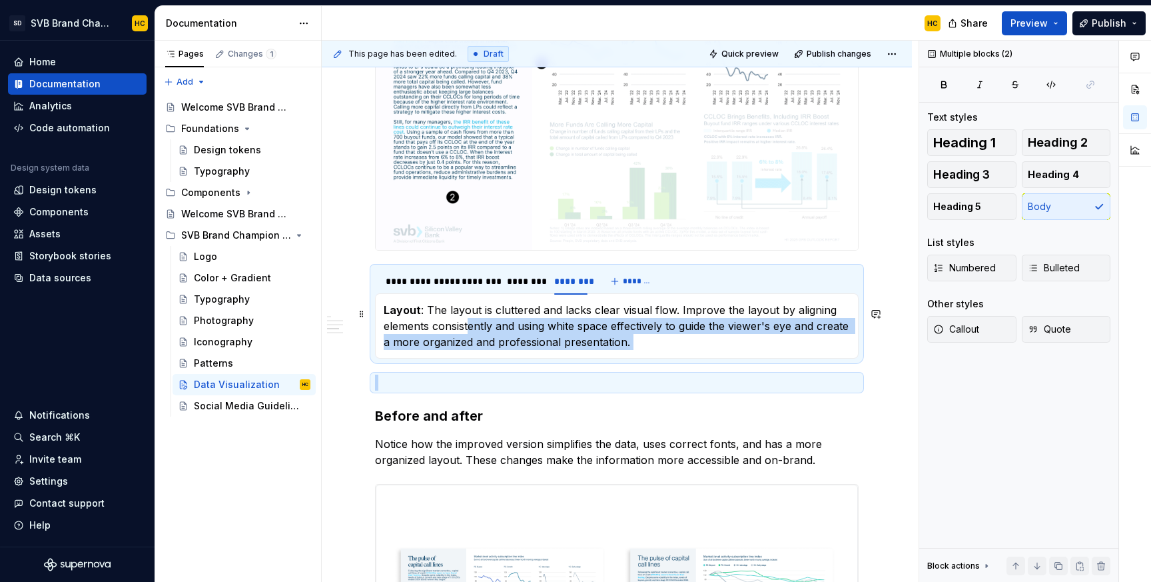
drag, startPoint x: 536, startPoint y: 381, endPoint x: 469, endPoint y: 331, distance: 83.3
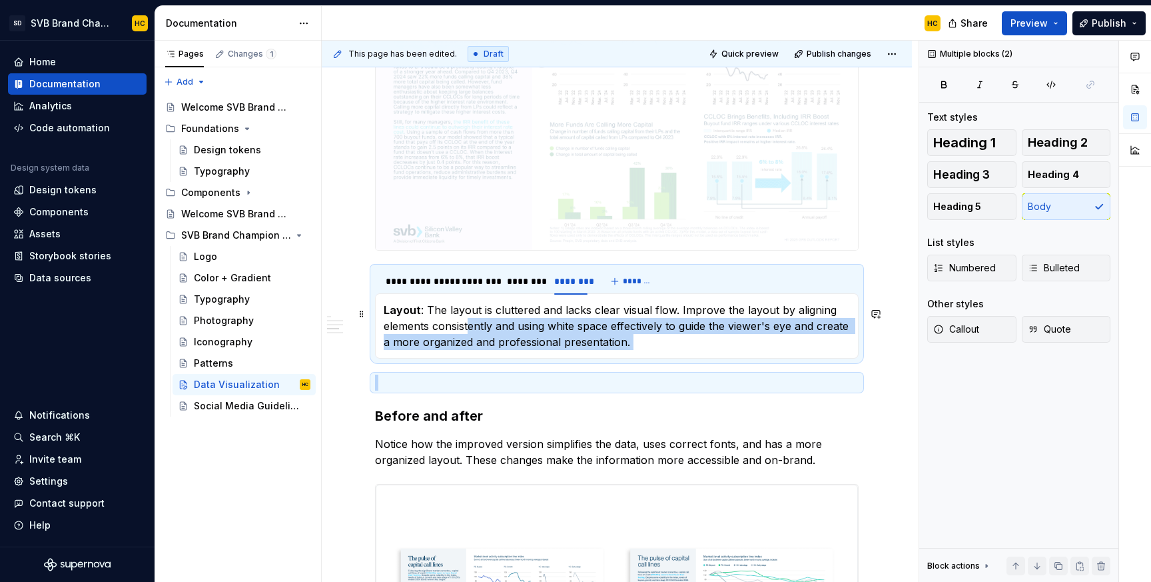
click at [469, 331] on div "**********" at bounding box center [617, 375] width 484 height 1666
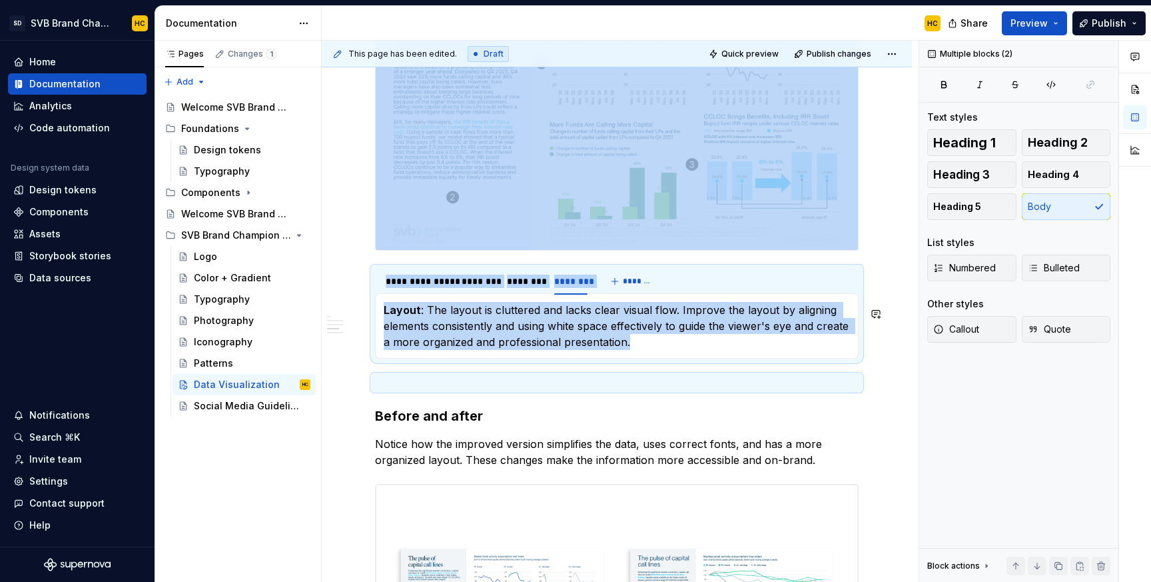
copy div "**********"
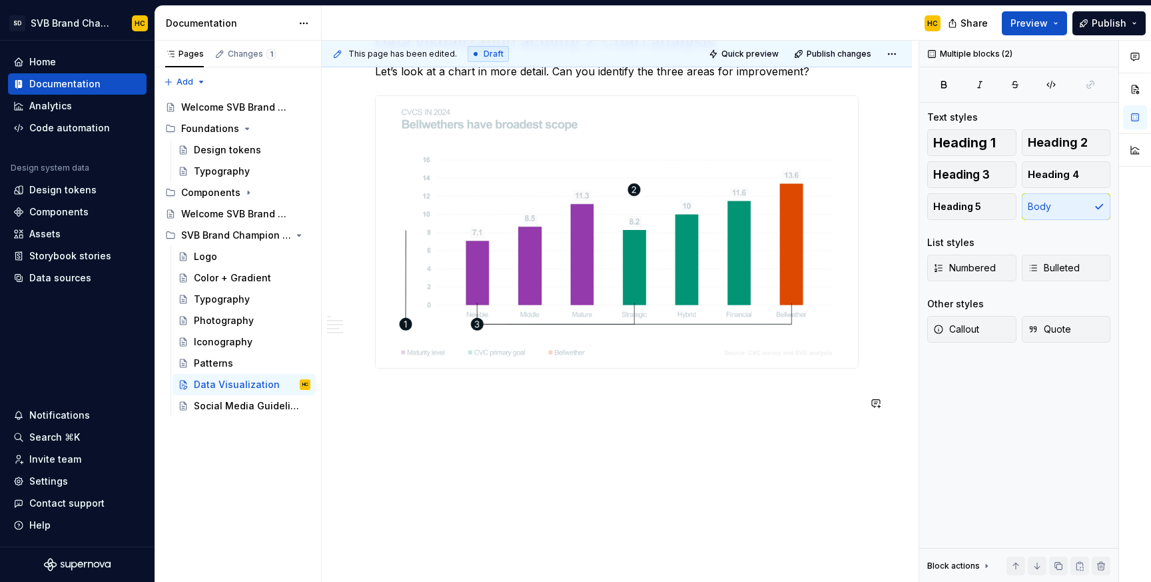
scroll to position [1544, 0]
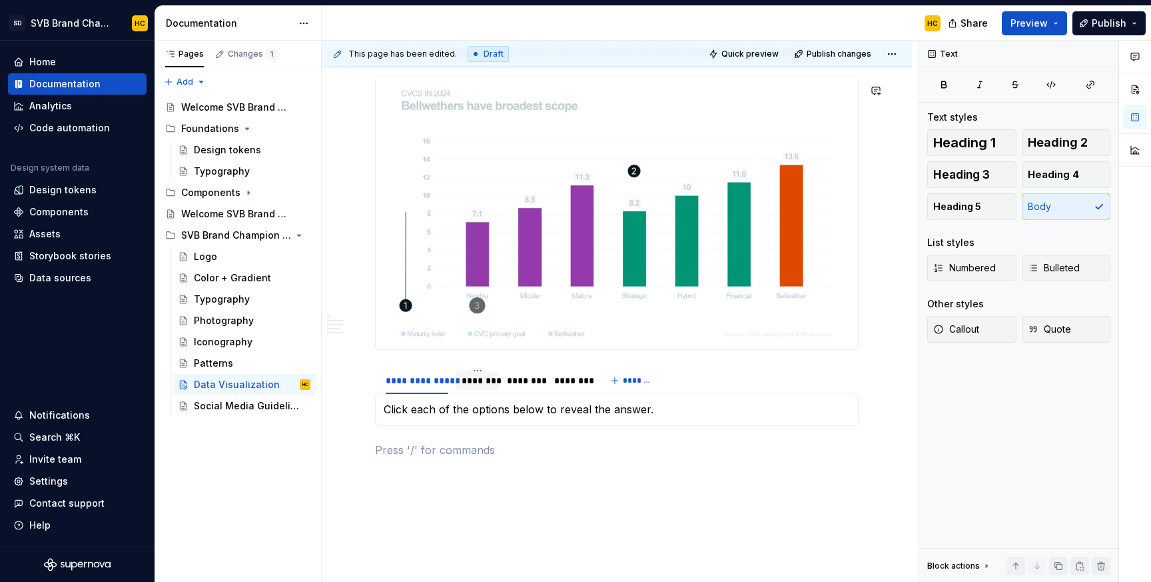
click at [483, 387] on div "********" at bounding box center [478, 380] width 32 height 13
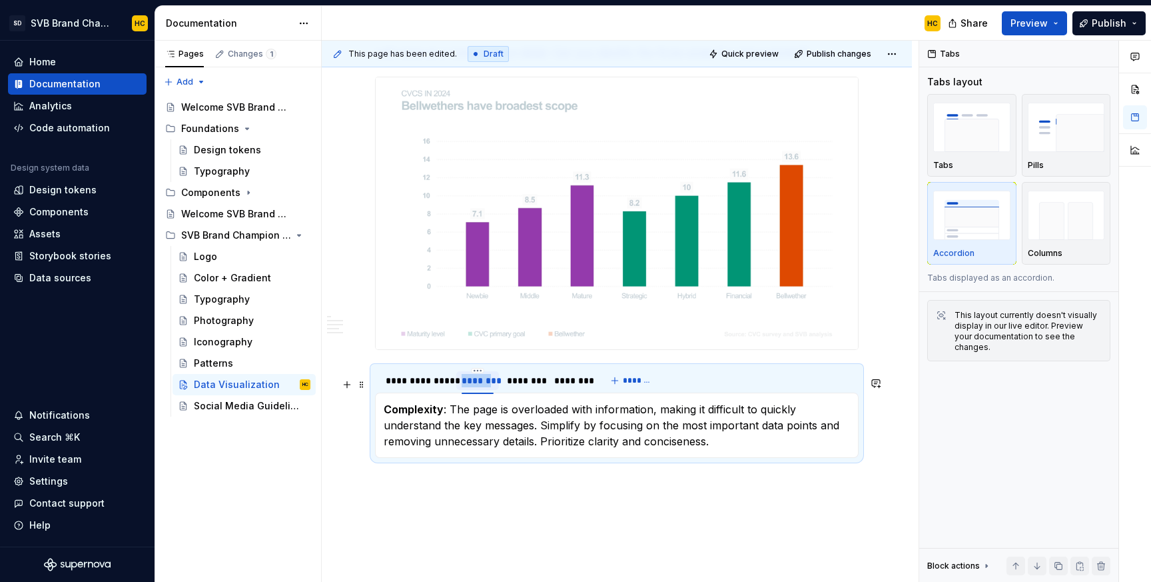
click at [483, 387] on div "********" at bounding box center [478, 380] width 32 height 13
type input "*******"
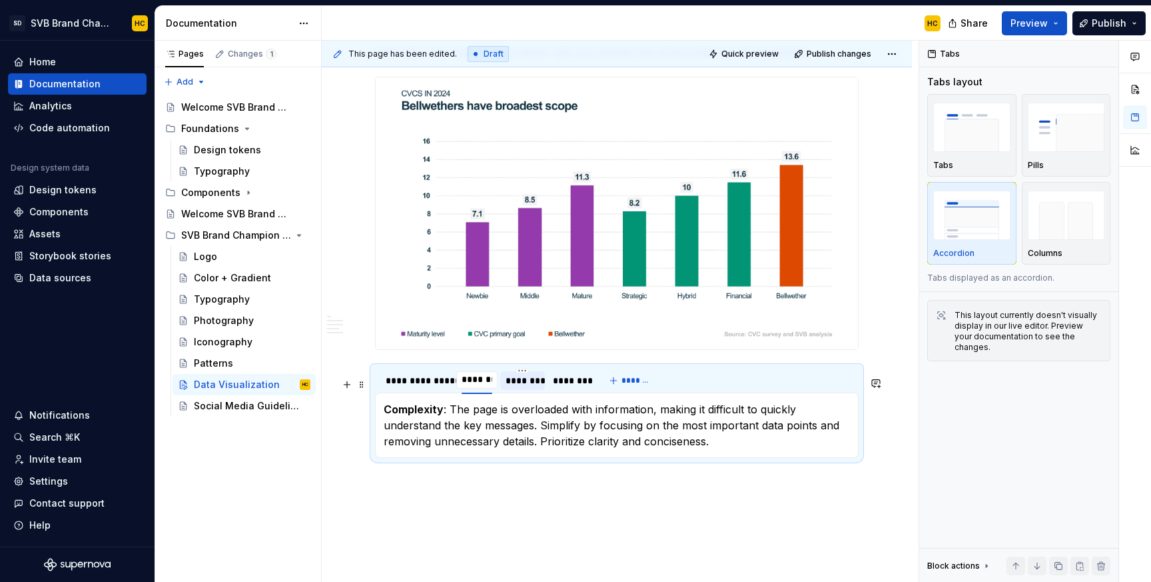
click at [522, 387] on div "********" at bounding box center [523, 380] width 34 height 13
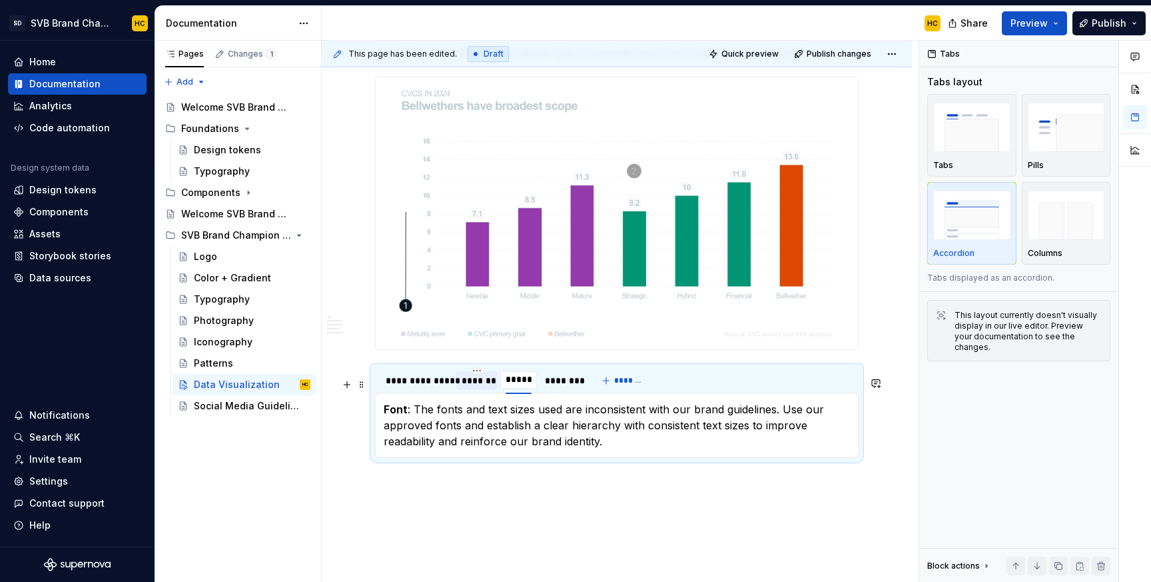
type input "*******"
click at [570, 387] on div "********" at bounding box center [567, 380] width 34 height 13
type input "*******"
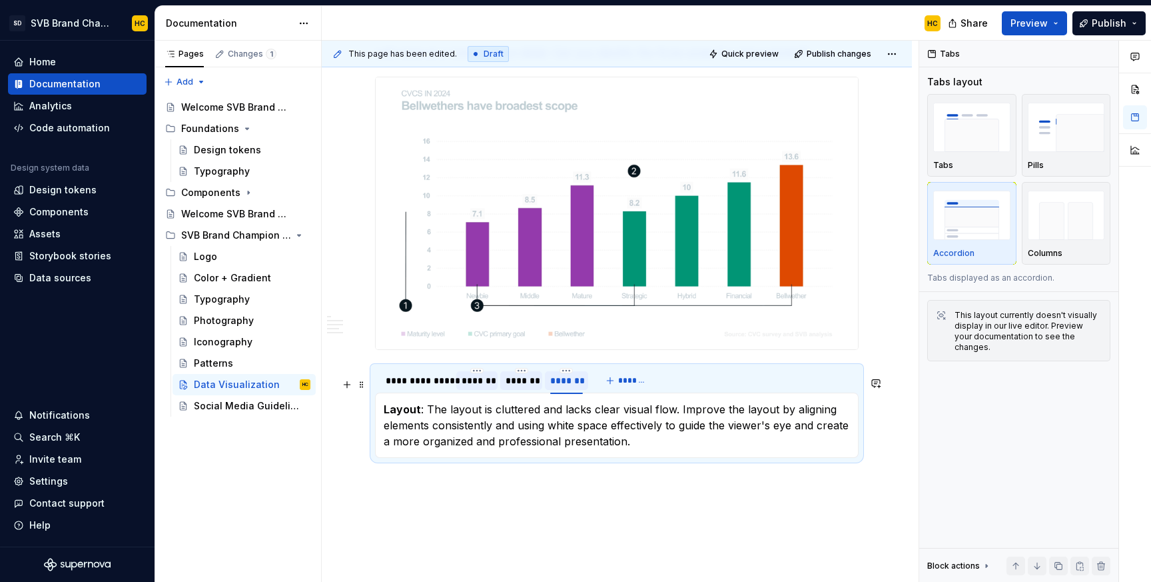
click at [476, 387] on div "*******" at bounding box center [477, 380] width 30 height 13
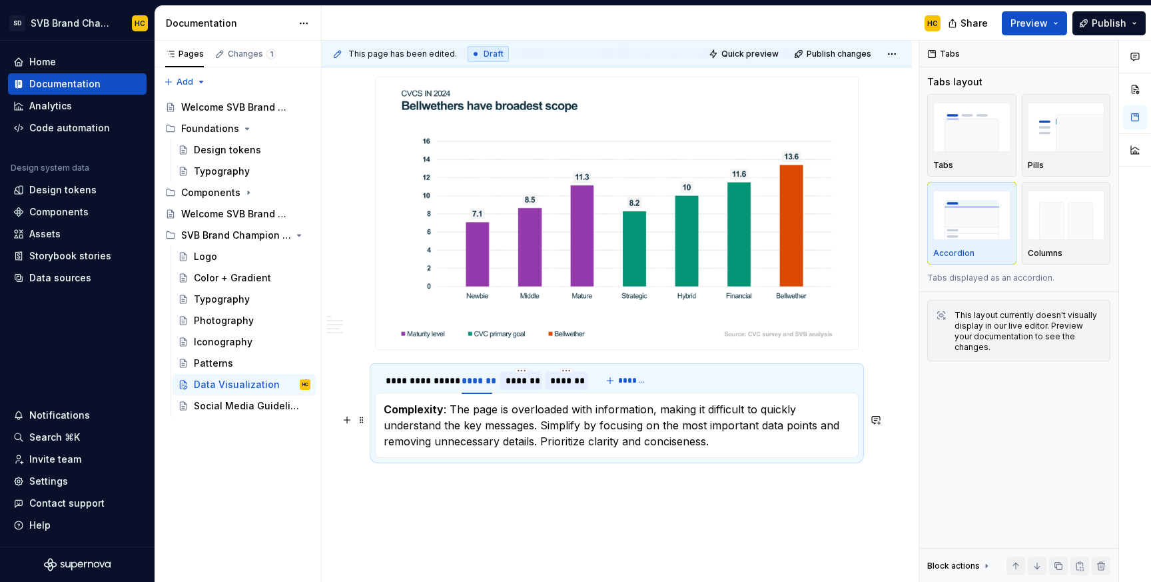
click at [468, 437] on p "Complexity : The page is overloaded with information, making it difficult to qu…" at bounding box center [617, 425] width 466 height 48
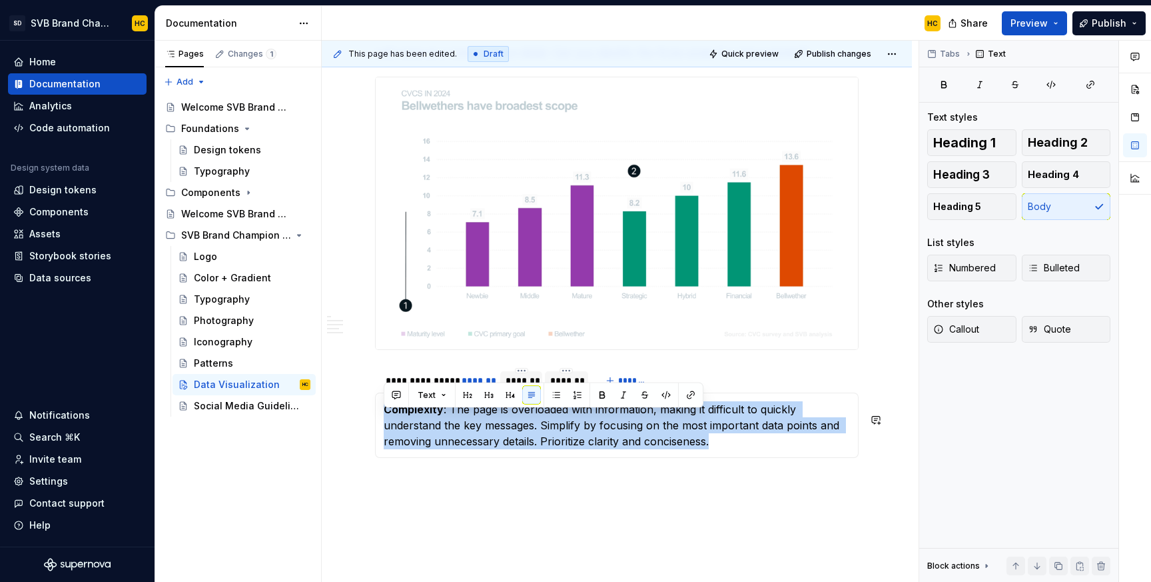
click at [468, 437] on p "Complexity : The page is overloaded with information, making it difficult to qu…" at bounding box center [617, 425] width 466 height 48
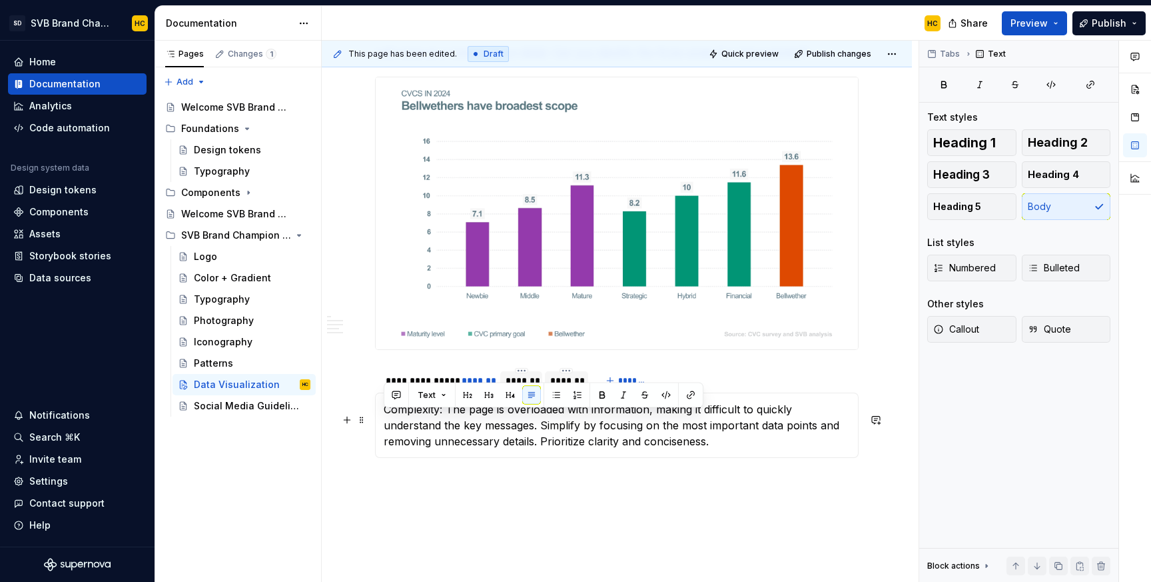
click at [467, 435] on p "Complexity: The page is overloaded with information, making it difficult to qui…" at bounding box center [617, 425] width 466 height 48
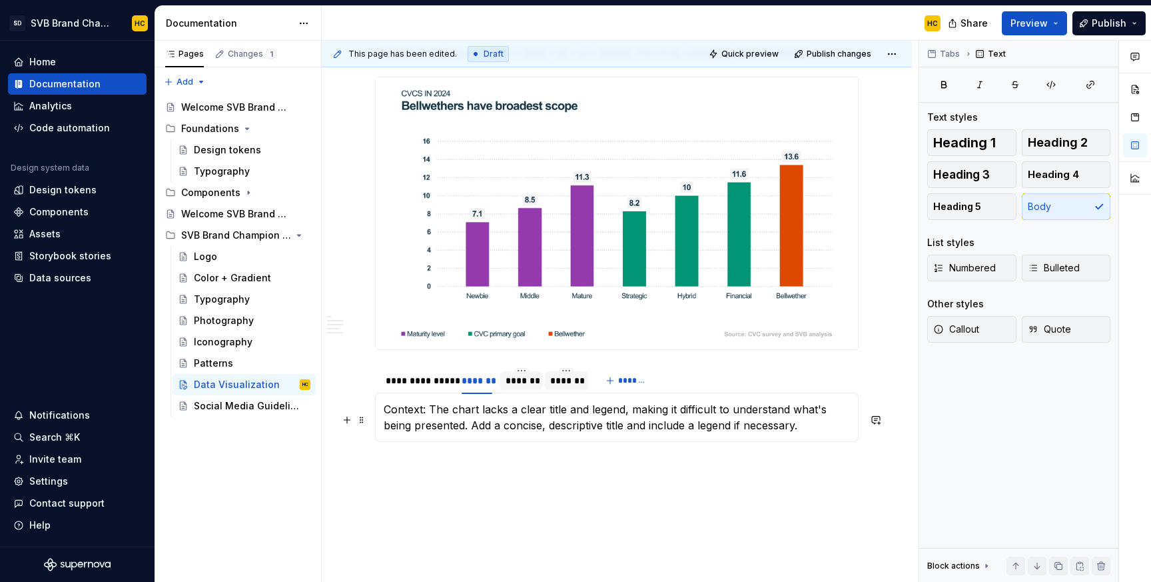
click at [412, 418] on p "Context: The chart lacks a clear title and legend, making it difficult to under…" at bounding box center [617, 417] width 466 height 32
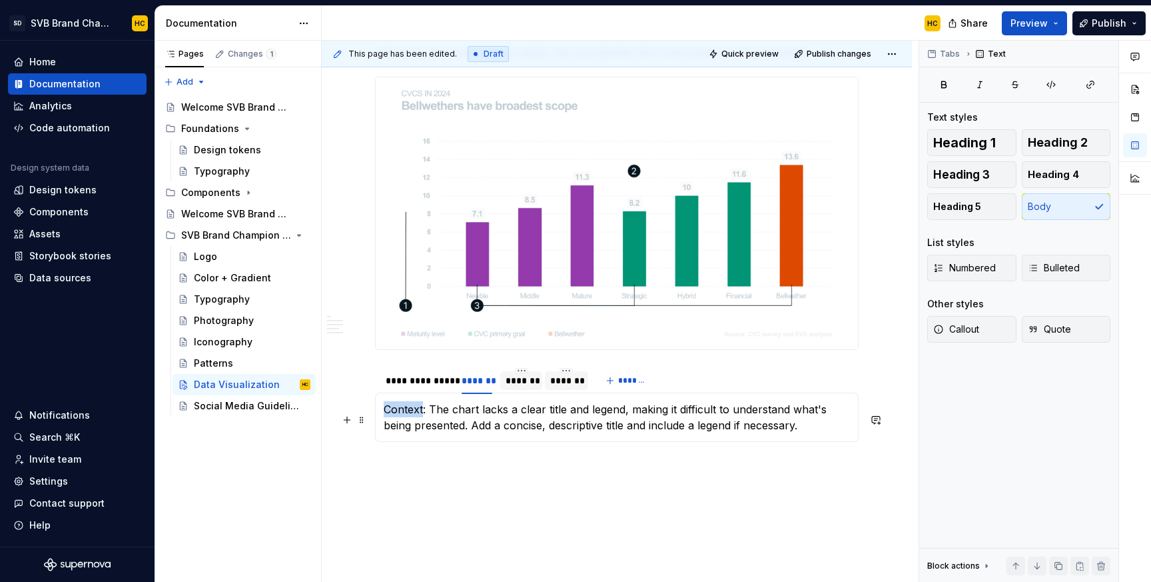
click at [412, 418] on p "Context: The chart lacks a clear title and legend, making it difficult to under…" at bounding box center [617, 417] width 466 height 32
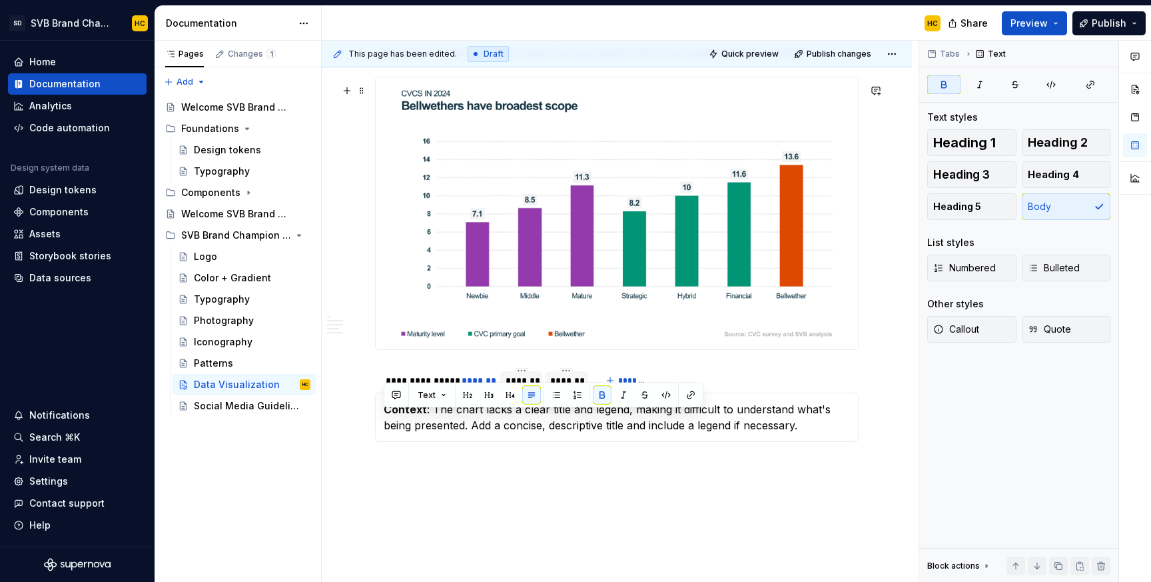
click at [706, 442] on div "Click each of the options below to reveal the answer. Context : The chart lacks…" at bounding box center [617, 416] width 484 height 49
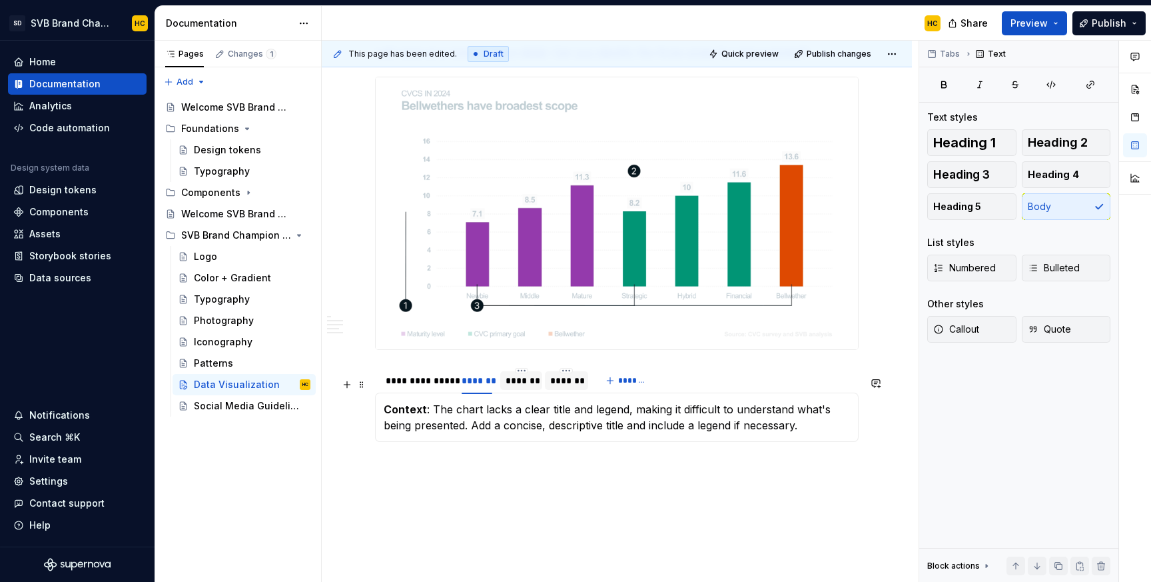
click at [506, 387] on div "*******" at bounding box center [522, 380] width 32 height 13
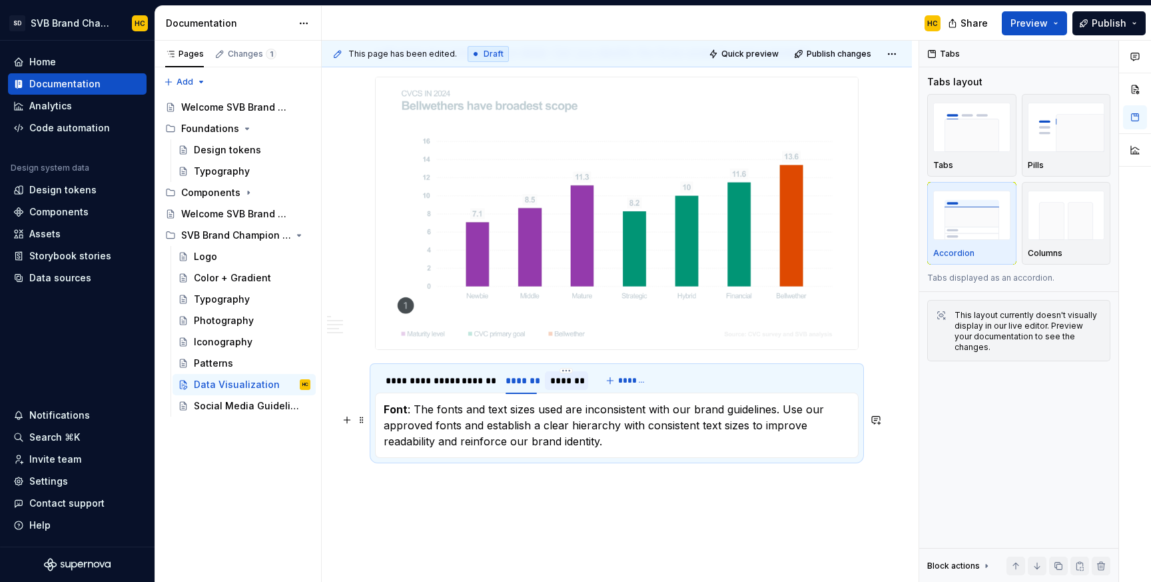
click at [468, 438] on p "Font : The fonts and text sizes used are inconsistent with our brand guidelines…" at bounding box center [617, 425] width 466 height 48
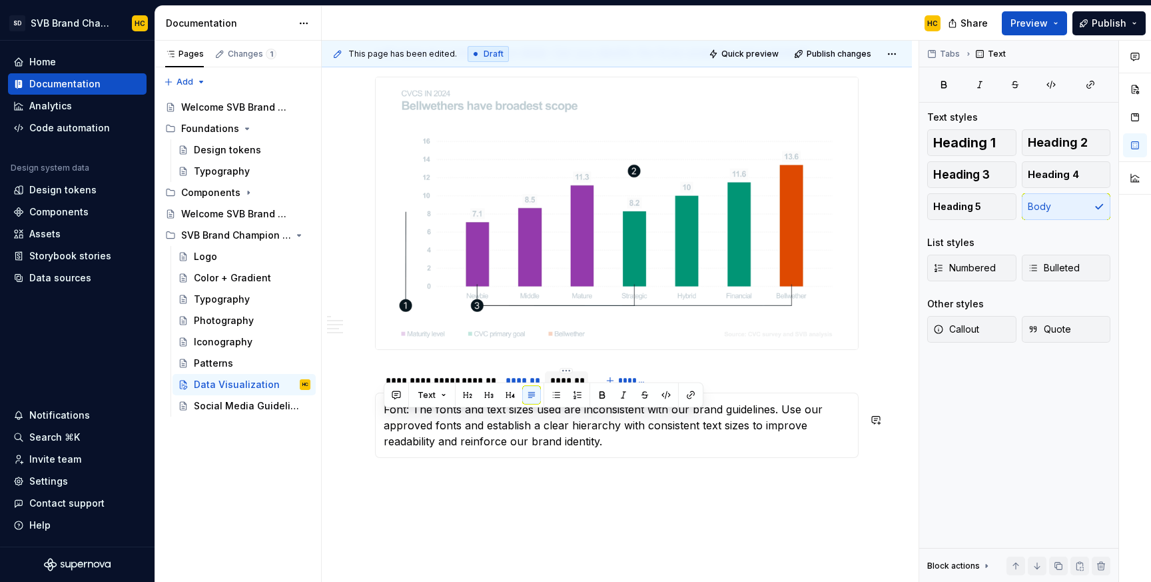
click at [468, 438] on p "Font: The fonts and text sizes used are inconsistent with our brand guidelines.…" at bounding box center [617, 425] width 466 height 48
drag, startPoint x: 447, startPoint y: 419, endPoint x: 373, endPoint y: 424, distance: 74.1
click at [375, 423] on section "**********" at bounding box center [617, 412] width 484 height 92
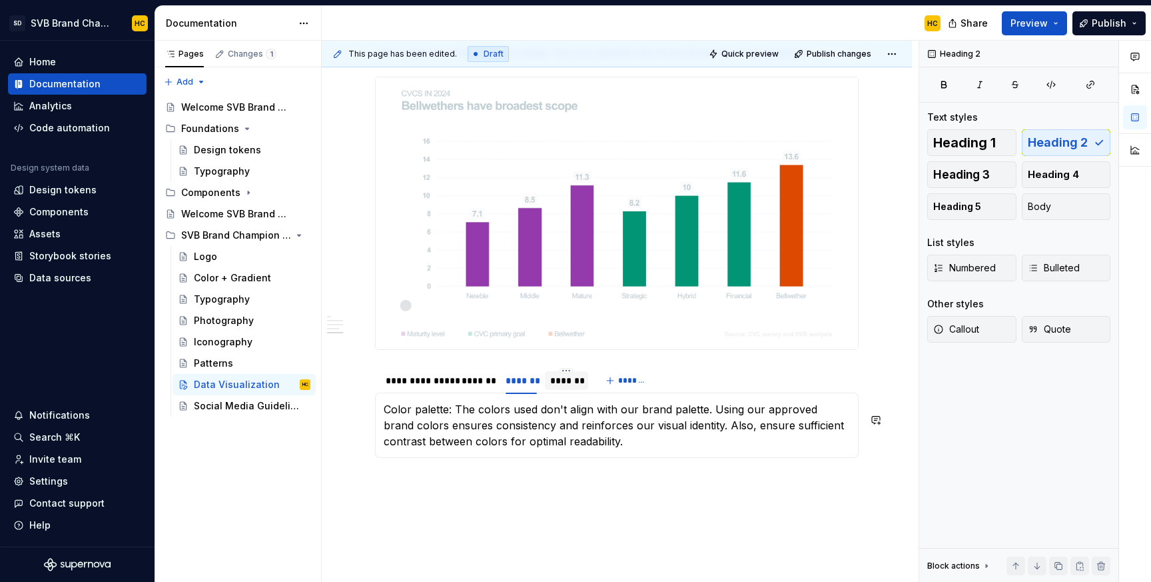
scroll to position [1521, 0]
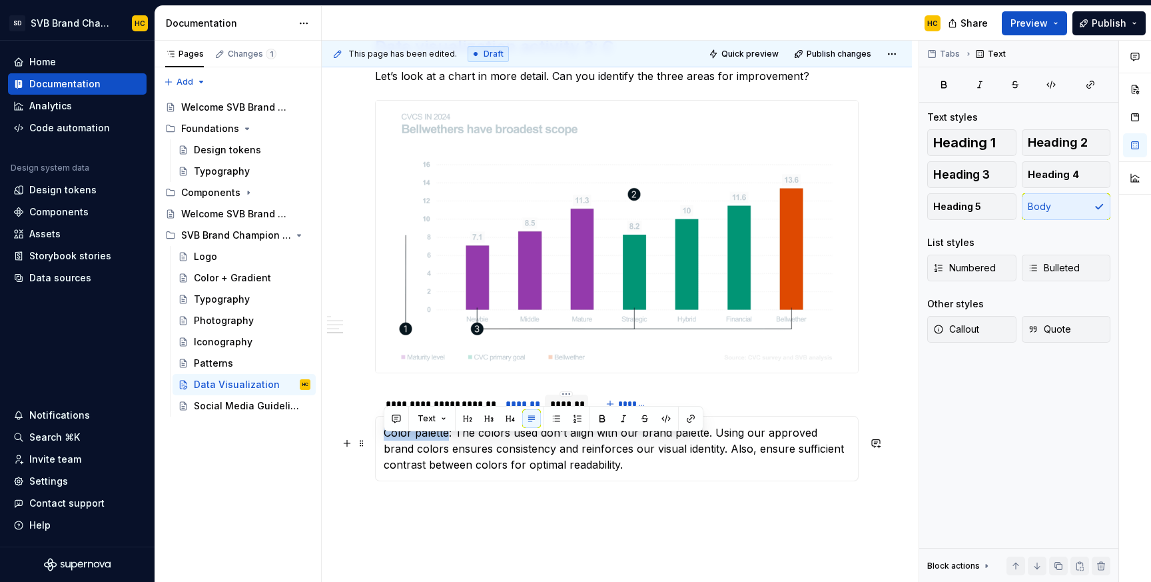
drag, startPoint x: 448, startPoint y: 447, endPoint x: 383, endPoint y: 448, distance: 64.6
click at [384, 448] on p "Color palette: The colors used don't align with our brand palette. Using our ap…" at bounding box center [617, 448] width 466 height 48
click at [466, 463] on p "Color palette : The colors used don't align with our brand palette. Using our a…" at bounding box center [617, 448] width 466 height 48
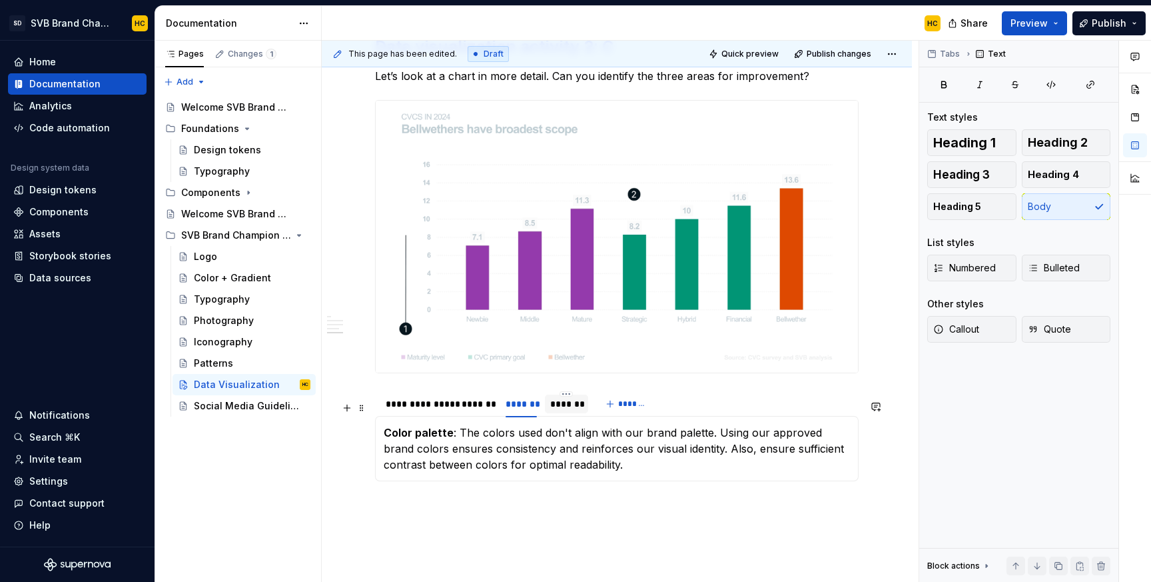
click at [558, 410] on div "*******" at bounding box center [566, 403] width 32 height 13
click at [586, 456] on p "Layout : The layout is cluttered and lacks clear visual flow. Improve the layou…" at bounding box center [617, 448] width 466 height 48
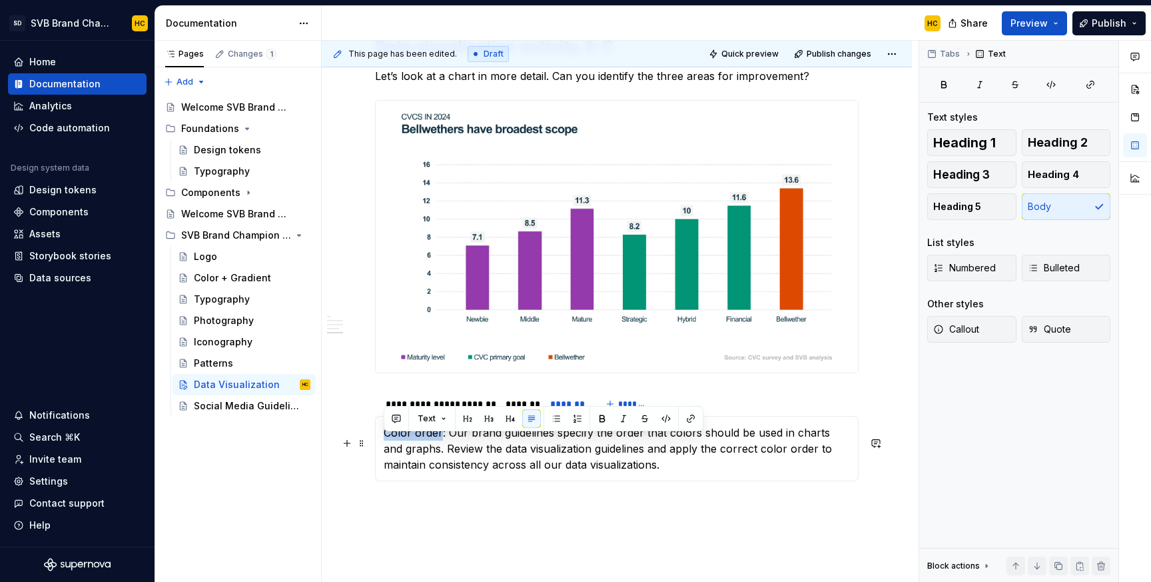
drag, startPoint x: 440, startPoint y: 446, endPoint x: 367, endPoint y: 445, distance: 72.6
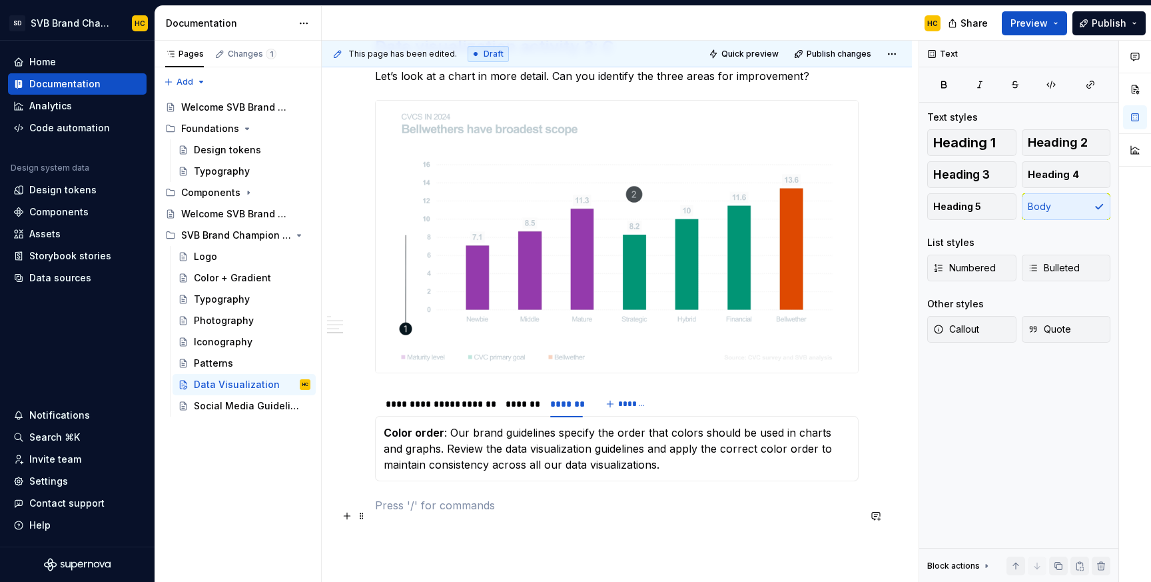
click at [386, 513] on p at bounding box center [617, 505] width 484 height 16
click at [978, 175] on span "Heading 3" at bounding box center [962, 174] width 57 height 13
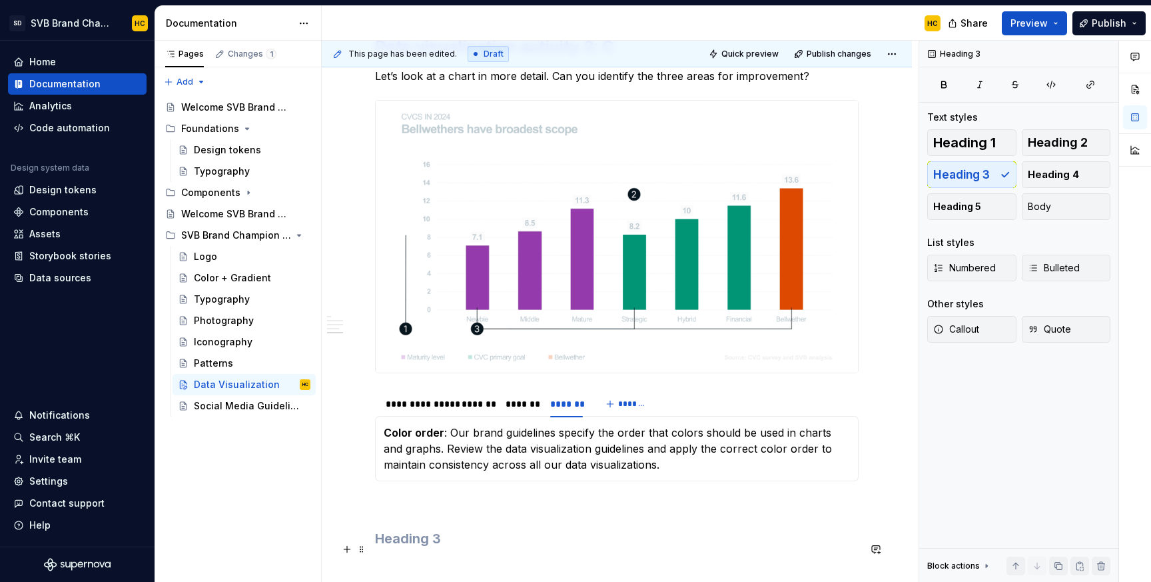
click at [486, 547] on h3 at bounding box center [617, 538] width 484 height 19
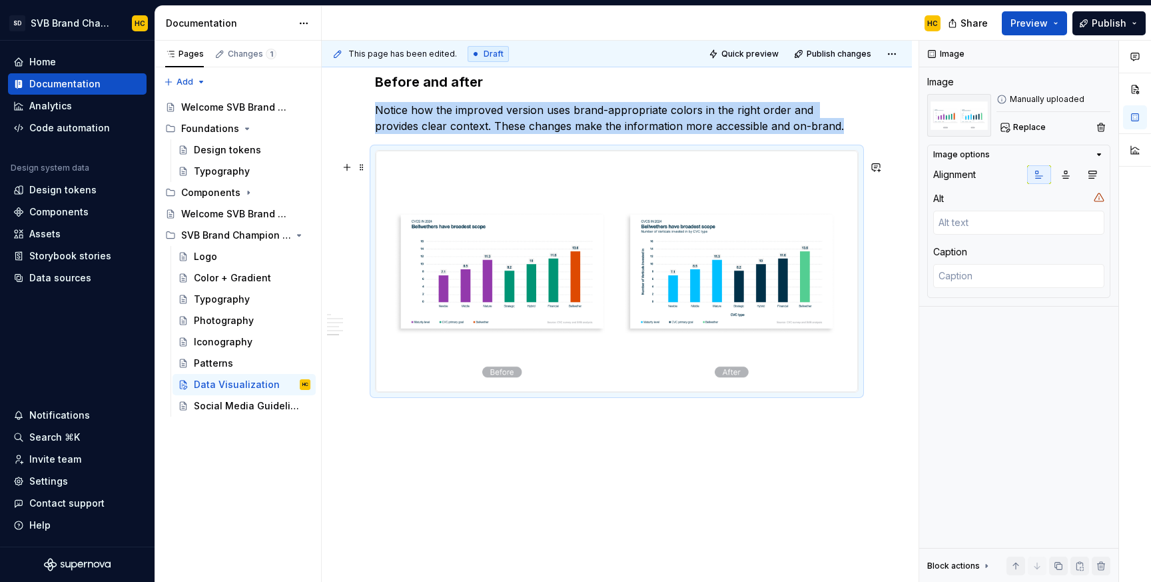
scroll to position [1991, 0]
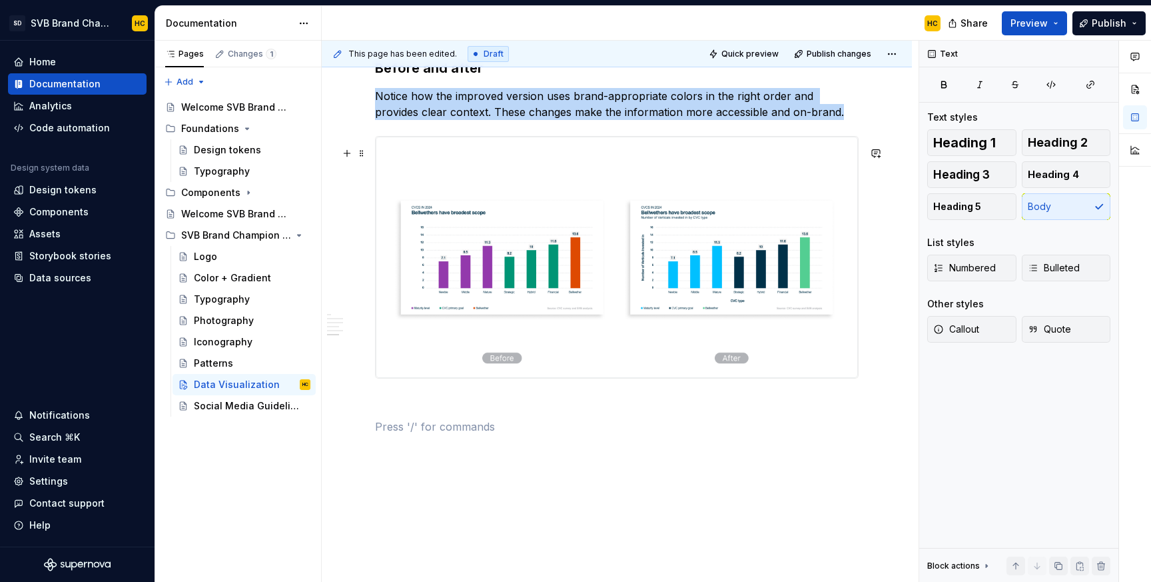
click at [683, 353] on img at bounding box center [617, 257] width 482 height 241
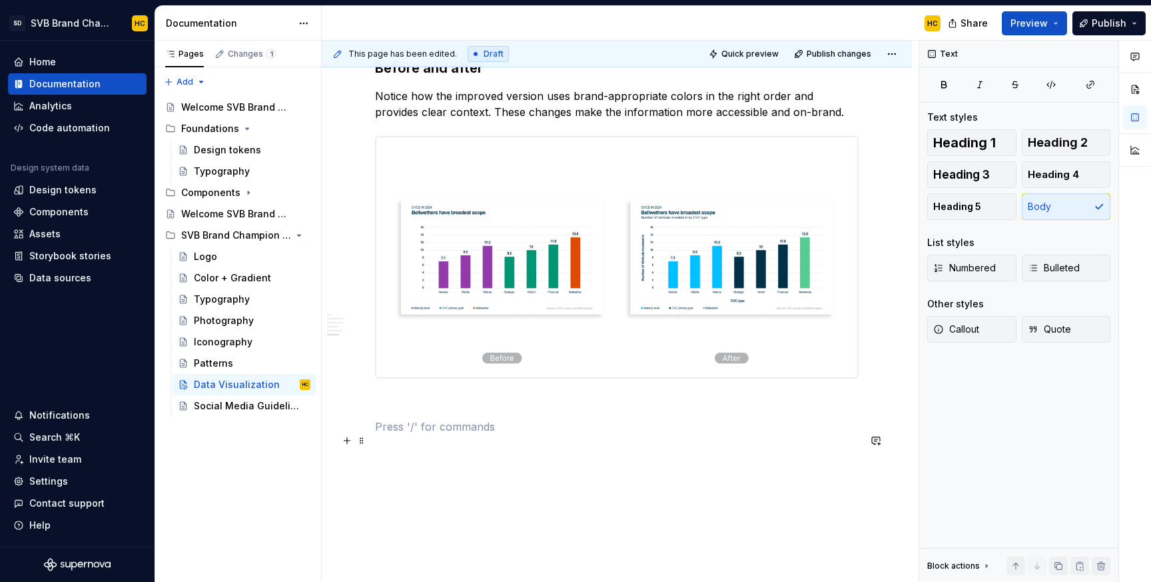
click at [640, 434] on p at bounding box center [617, 426] width 484 height 16
click at [1045, 142] on span "Heading 2" at bounding box center [1058, 142] width 60 height 13
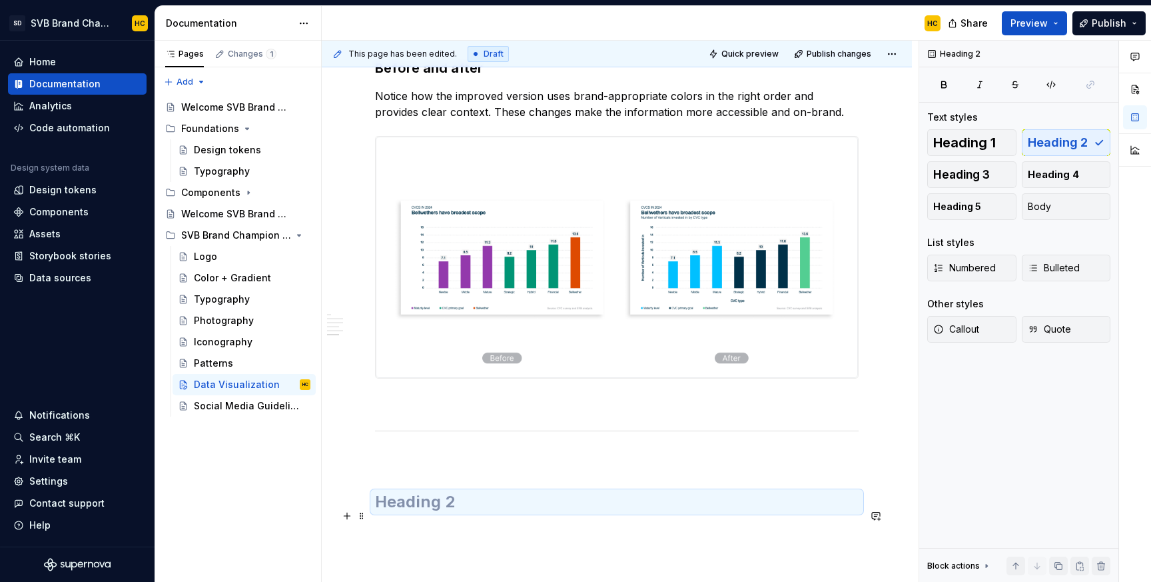
click at [501, 511] on h2 at bounding box center [617, 501] width 484 height 21
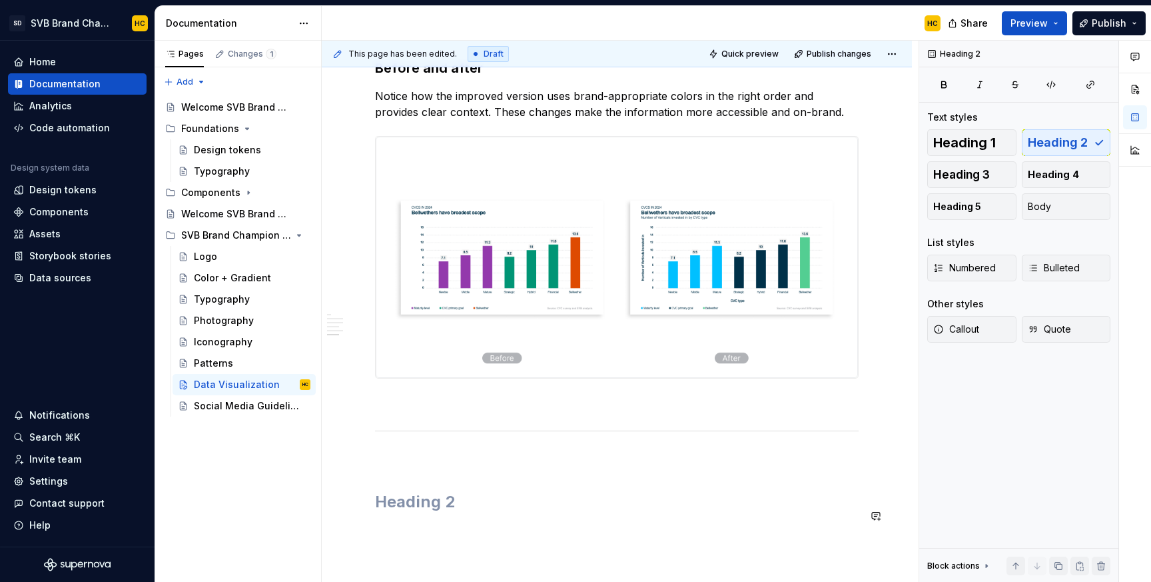
scroll to position [2000, 0]
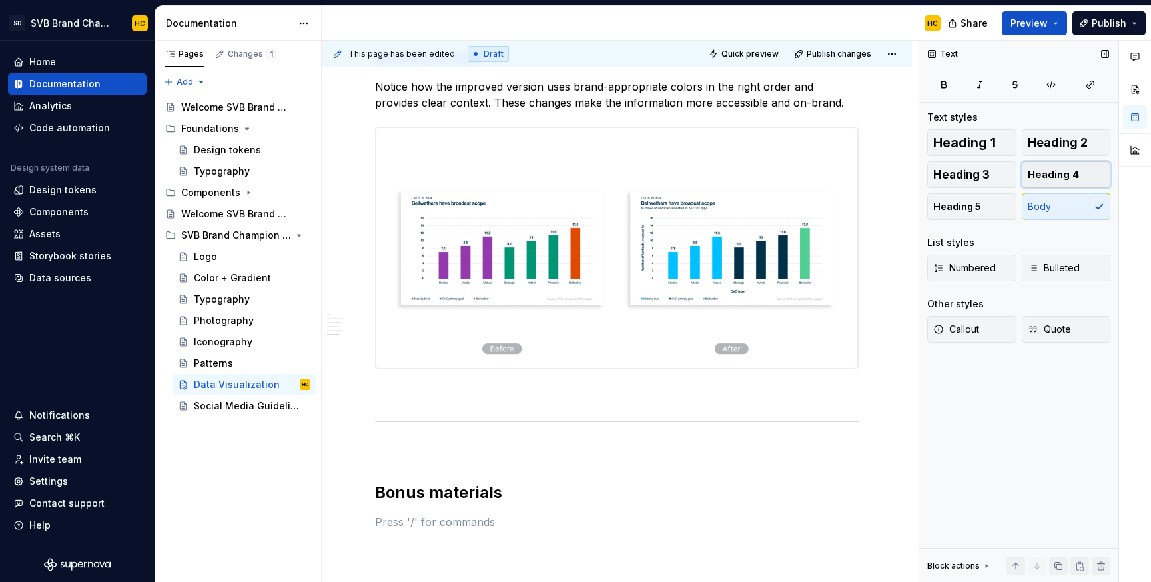
click at [1047, 175] on span "Heading 4" at bounding box center [1053, 174] width 51 height 13
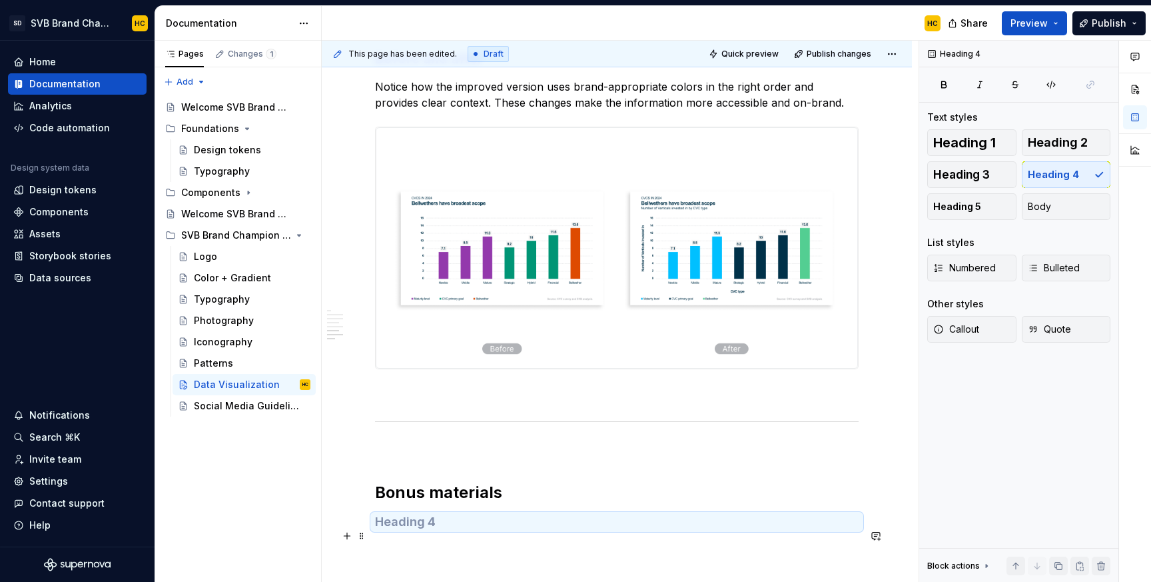
click at [451, 530] on h4 at bounding box center [617, 522] width 484 height 16
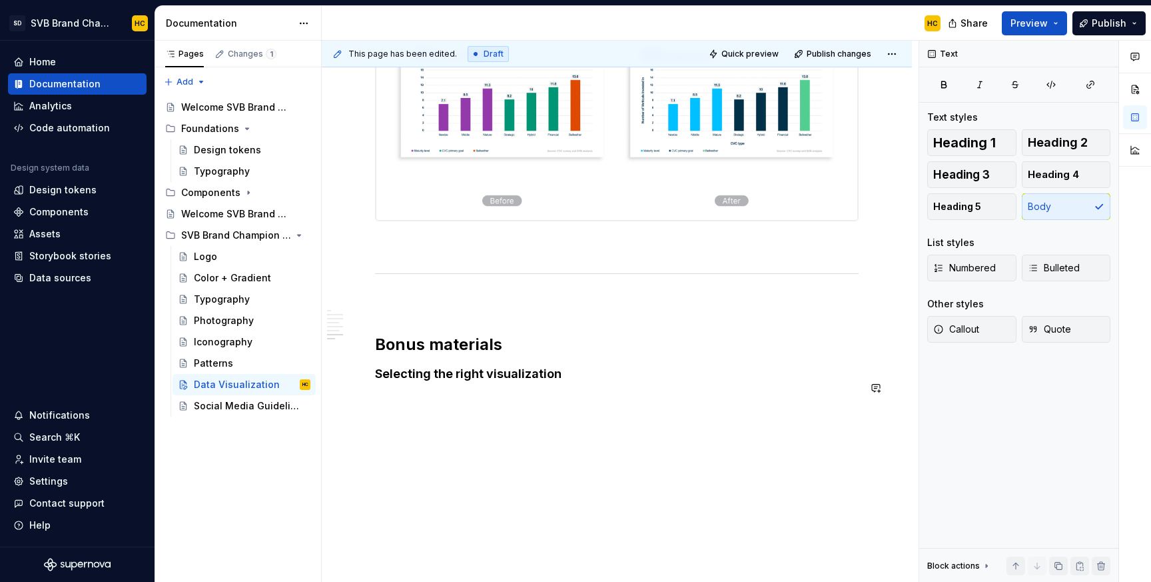
scroll to position [2154, 0]
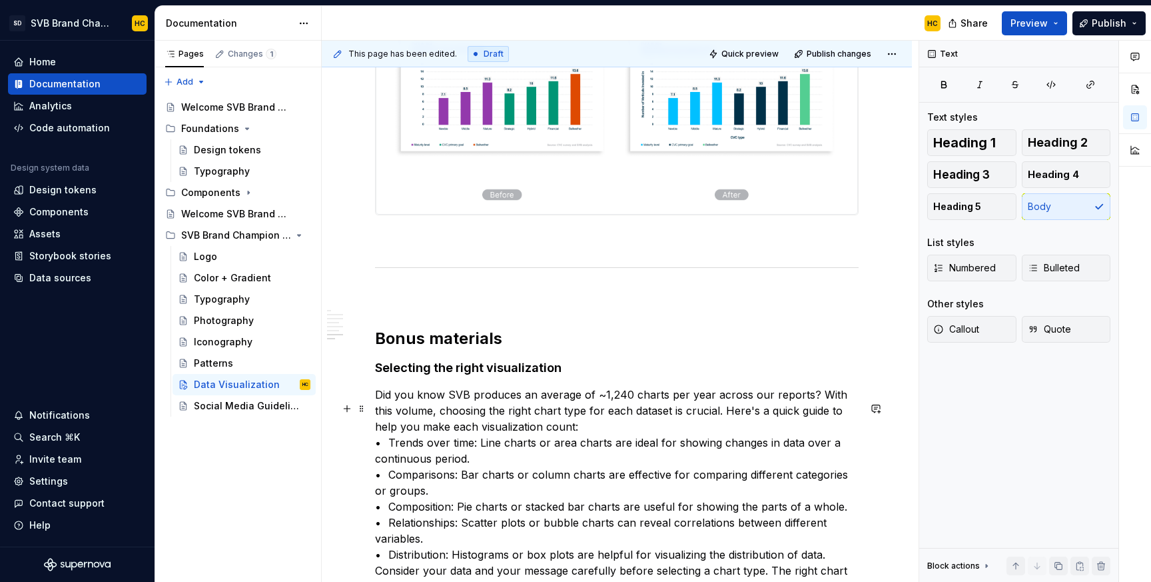
click at [704, 423] on p "Did you know SVB produces an average of ~1,240 charts per year across our repor…" at bounding box center [617, 506] width 484 height 240
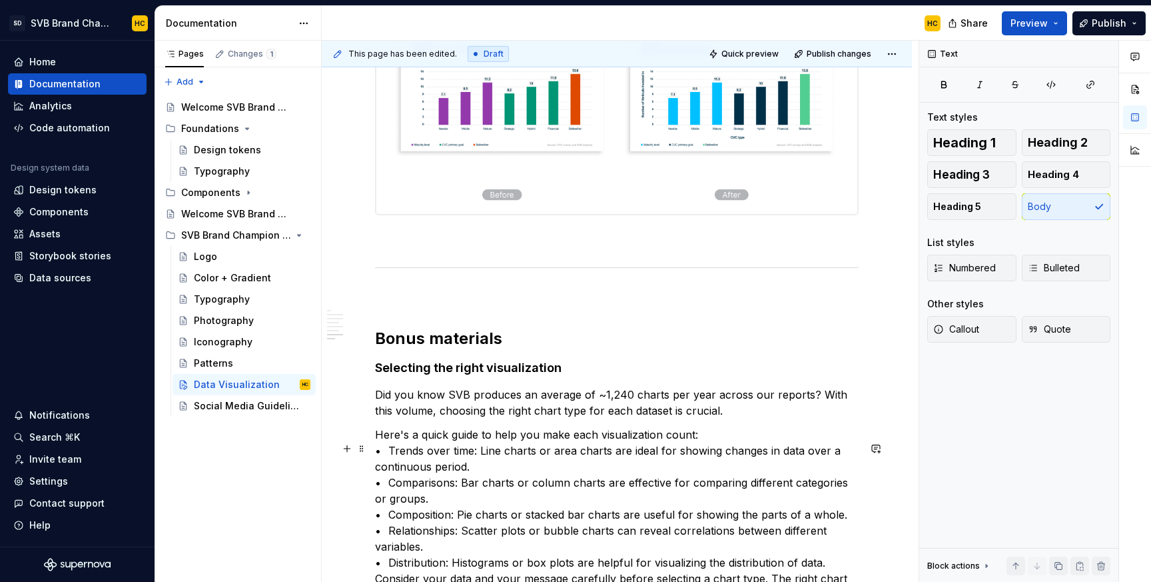
click at [388, 464] on p "Here's a quick guide to help you make each visualization count: • Trends over t…" at bounding box center [617, 530] width 484 height 208
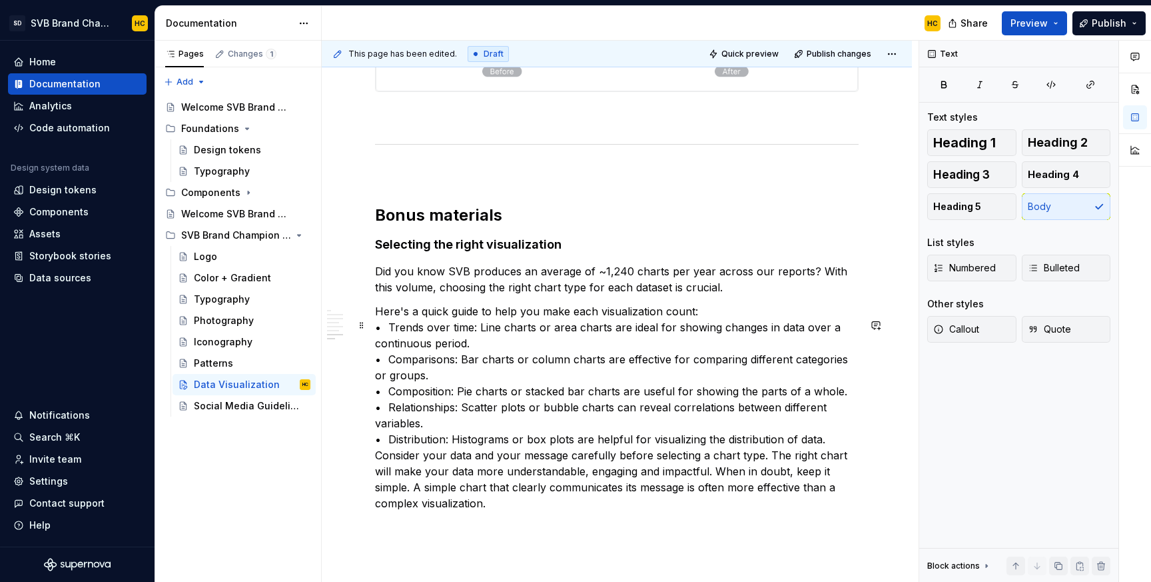
scroll to position [2286, 0]
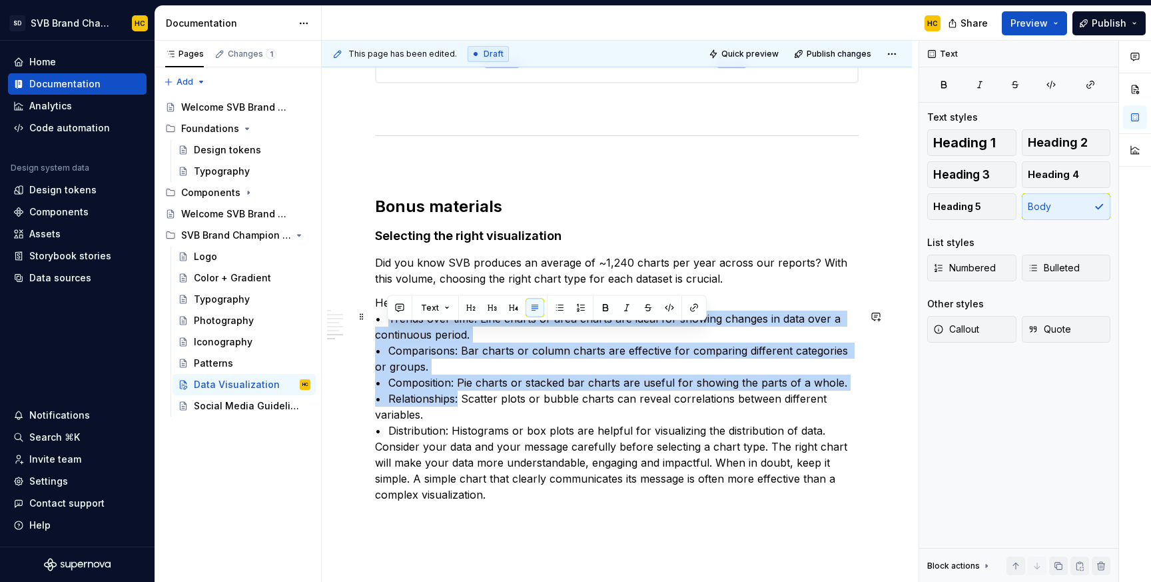
drag, startPoint x: 388, startPoint y: 333, endPoint x: 456, endPoint y: 404, distance: 98.5
click at [456, 404] on p "Here's a quick guide to help you make each visualization count: • Trends over t…" at bounding box center [617, 399] width 484 height 208
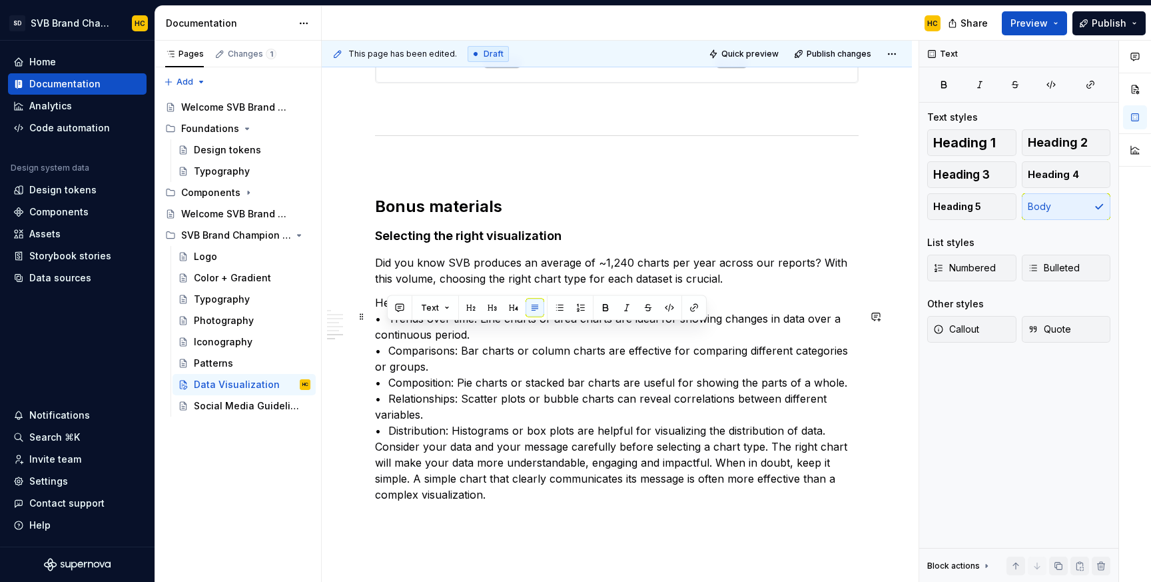
click at [672, 422] on p "Here's a quick guide to help you make each visualization count: • Trends over t…" at bounding box center [617, 399] width 484 height 208
click at [711, 315] on p "Here's a quick guide to help you make each visualization count: • Trends over t…" at bounding box center [617, 399] width 484 height 208
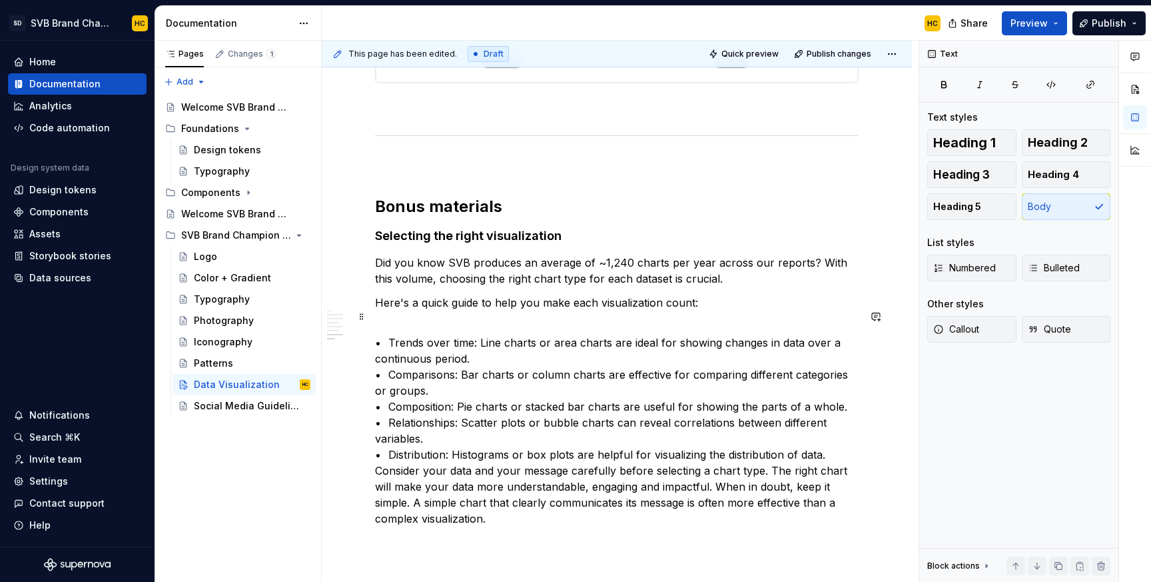
click at [376, 311] on p "Here's a quick guide to help you make each visualization count:" at bounding box center [617, 303] width 484 height 16
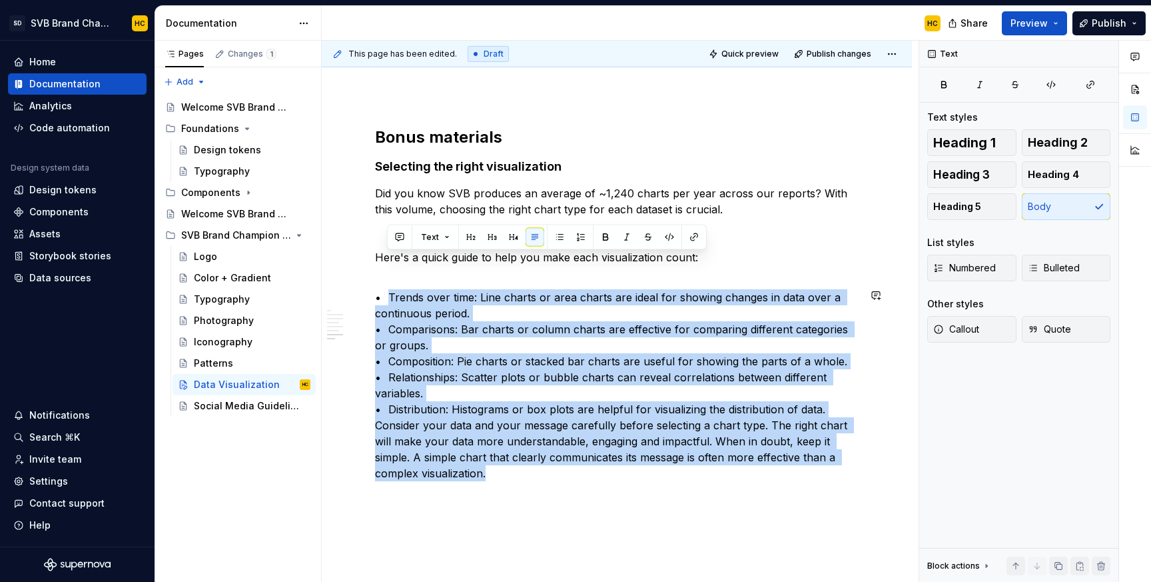
scroll to position [2458, 0]
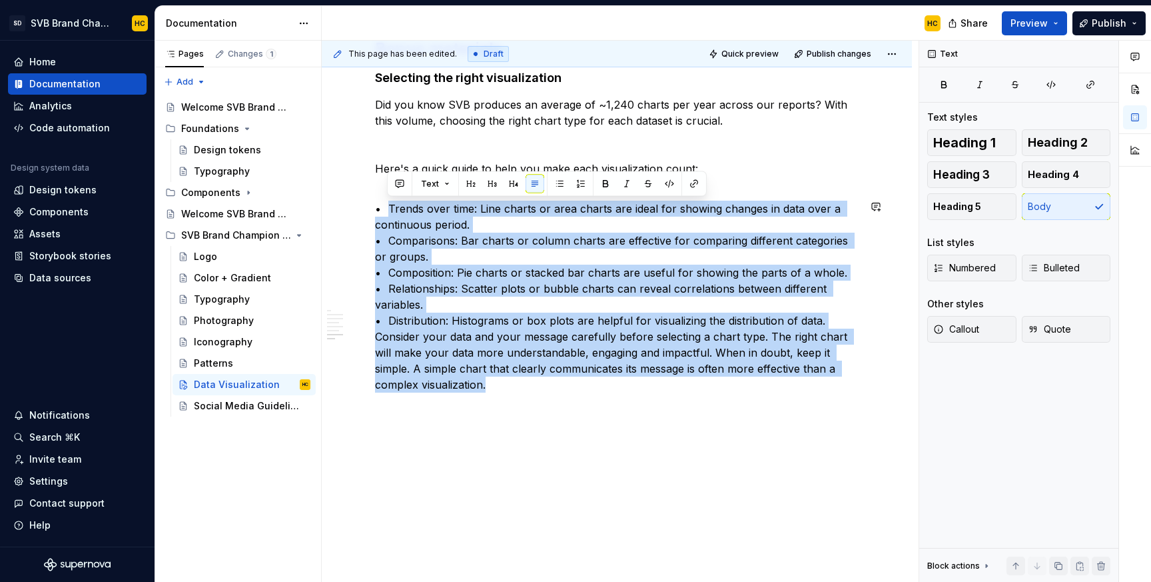
drag, startPoint x: 388, startPoint y: 378, endPoint x: 502, endPoint y: 506, distance: 170.9
click at [1058, 261] on span "Bulleted" at bounding box center [1054, 267] width 52 height 13
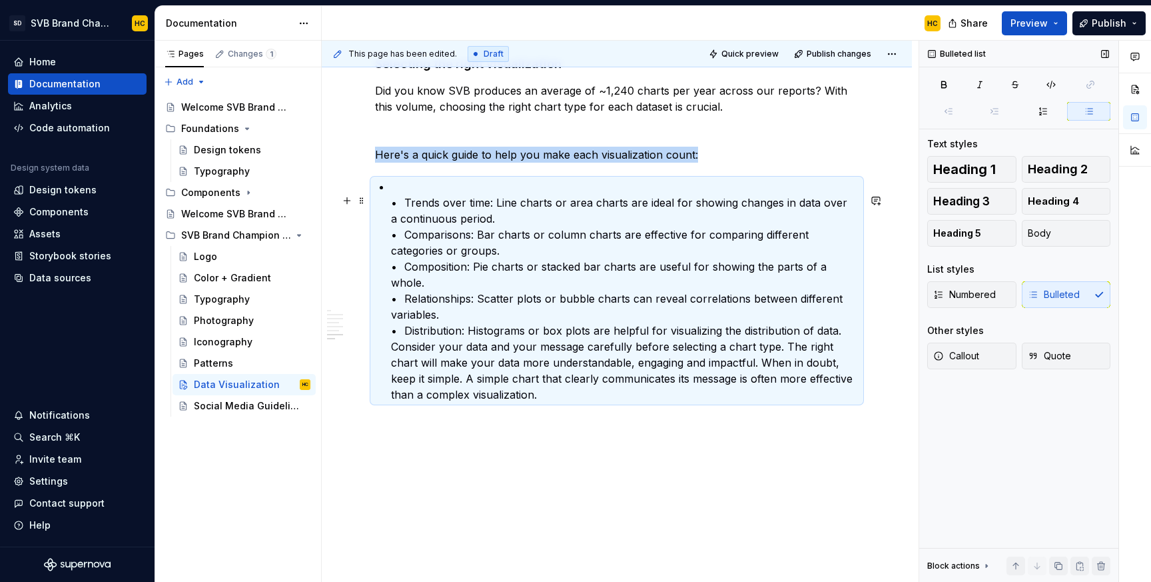
click at [402, 215] on p "• Trends over time: Line charts or area charts are ideal for showing changes in…" at bounding box center [625, 291] width 468 height 224
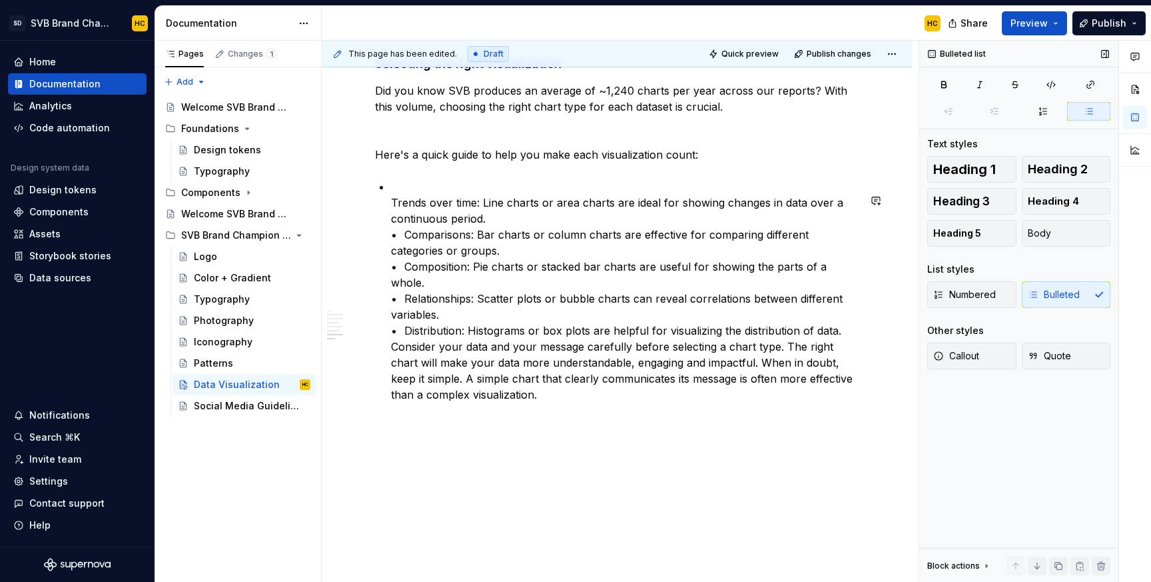
scroll to position [2450, 0]
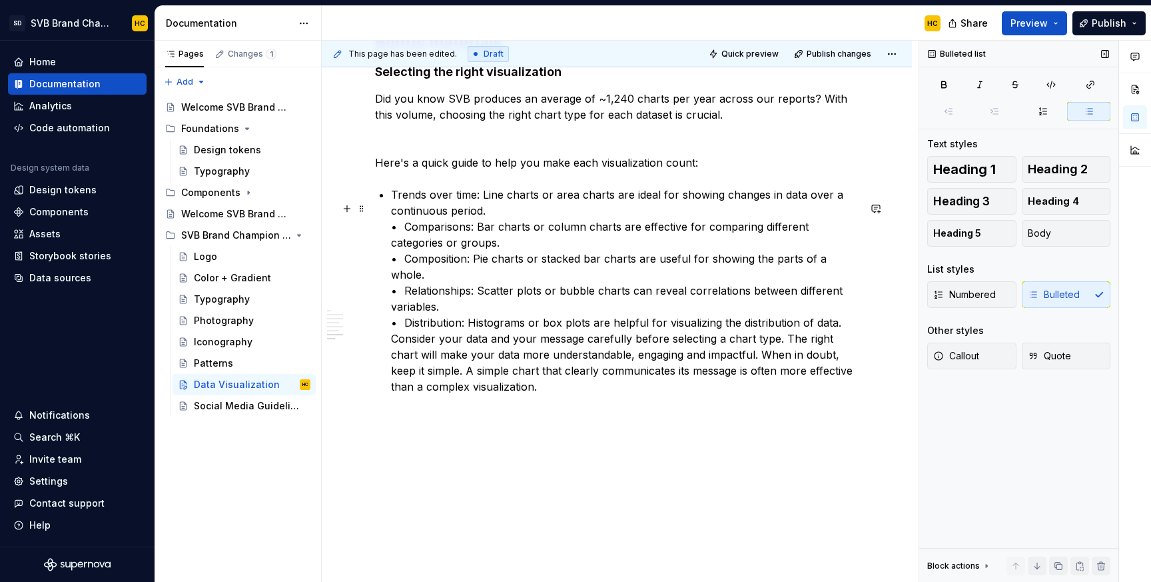
click at [404, 241] on p "Trends over time: Line charts or area charts are ideal for showing changes in d…" at bounding box center [625, 291] width 468 height 208
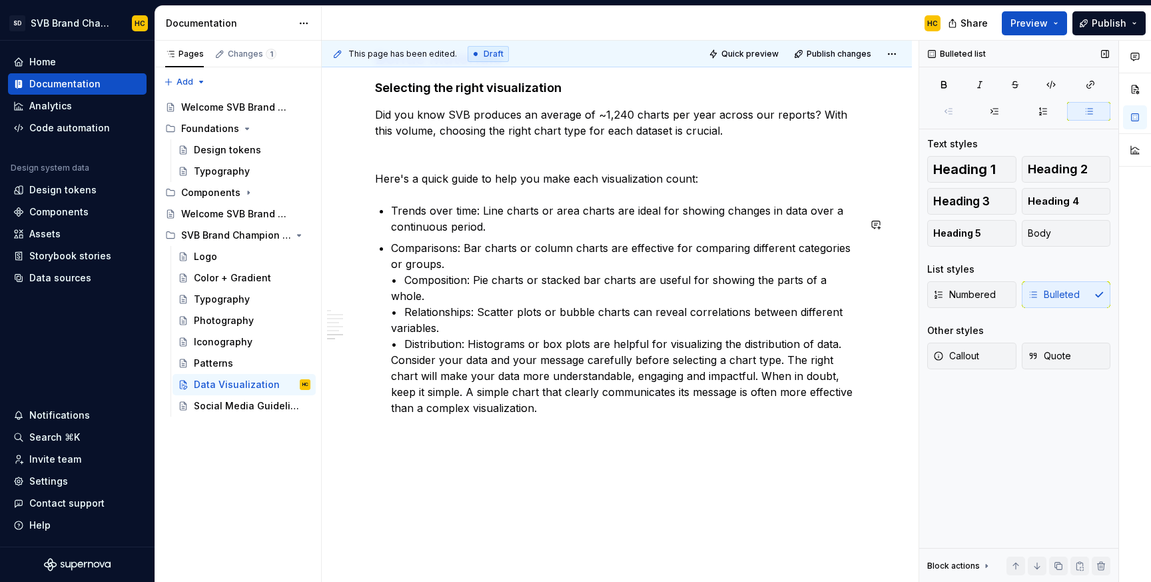
scroll to position [2456, 0]
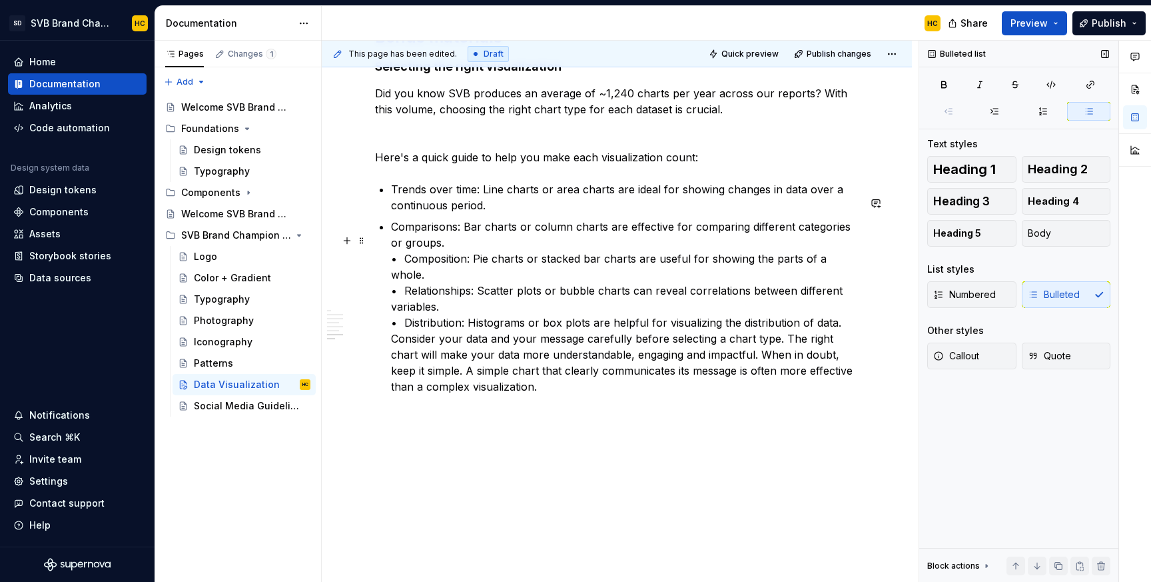
click at [402, 275] on p "Comparisons: Bar charts or column charts are effective for comparing different …" at bounding box center [625, 307] width 468 height 176
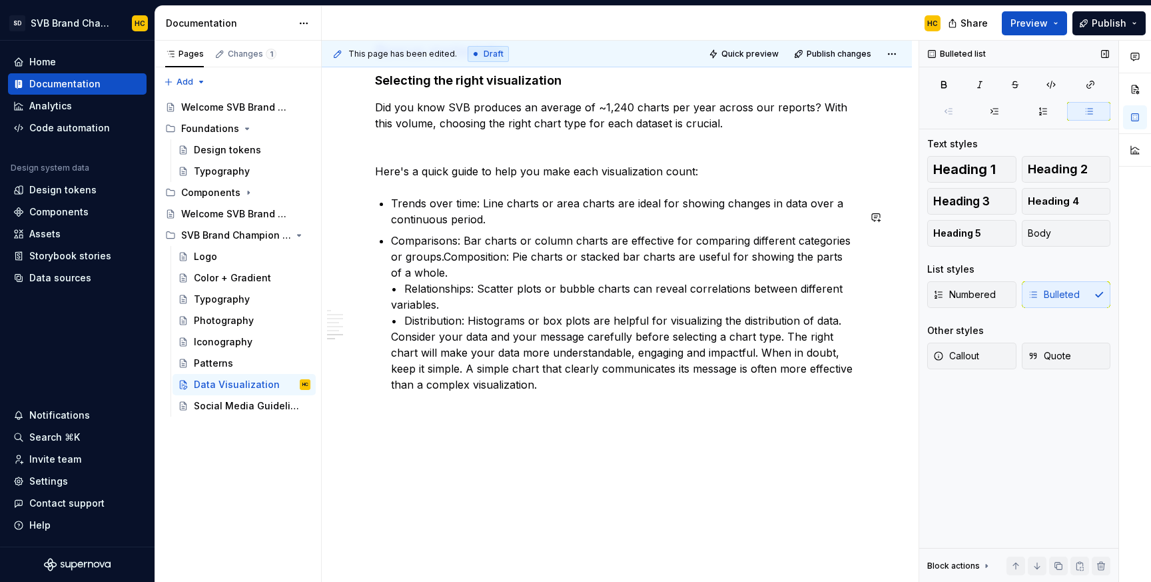
scroll to position [2458, 0]
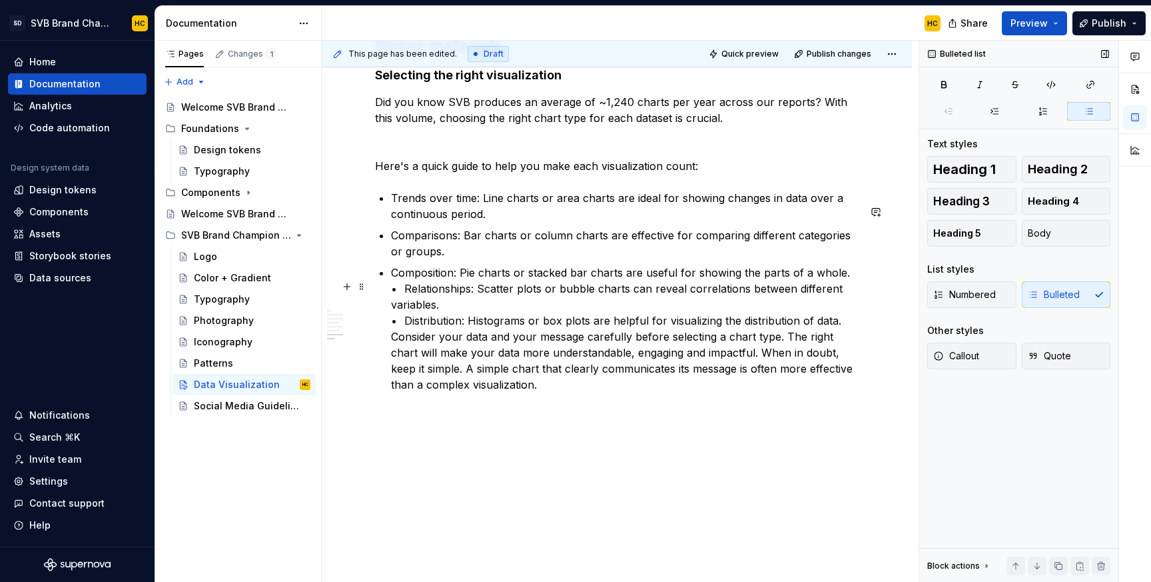
click at [404, 291] on p "Composition: Pie charts or stacked bar charts are useful for showing the parts …" at bounding box center [625, 329] width 468 height 128
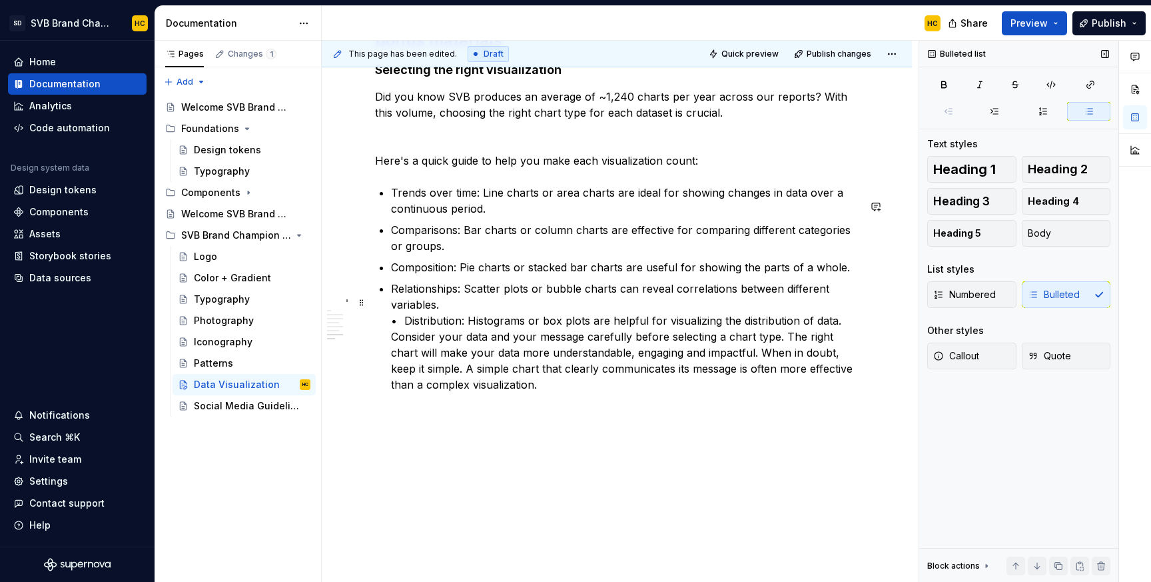
click at [402, 331] on p "Relationships: Scatter plots or bubble charts can reveal correlations between d…" at bounding box center [625, 337] width 468 height 112
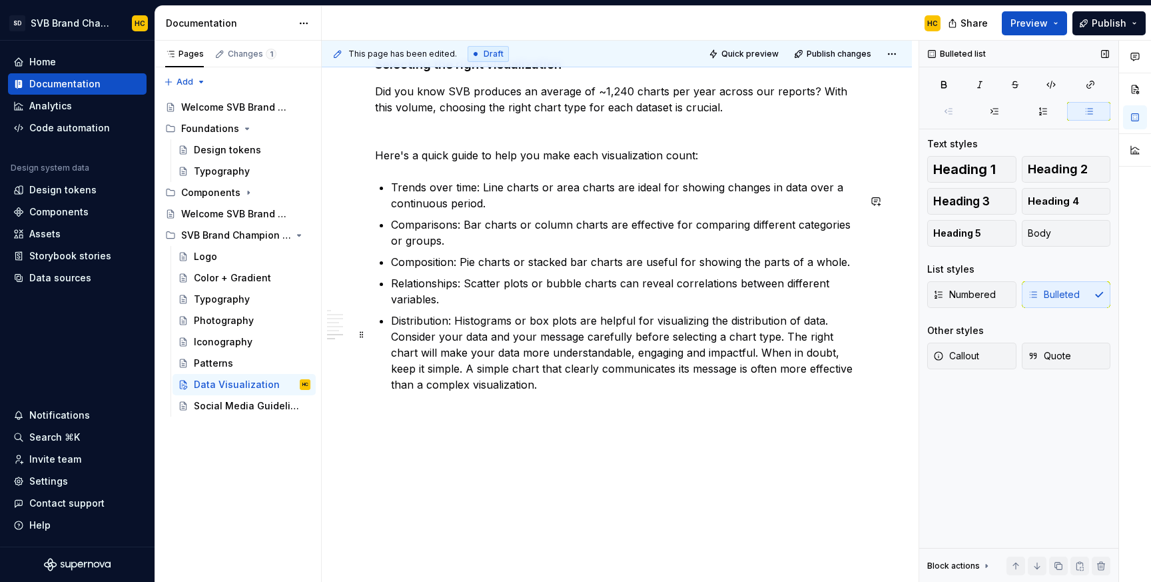
click at [392, 349] on p "Distribution: Histograms or box plots are helpful for visualizing the distribut…" at bounding box center [625, 353] width 468 height 80
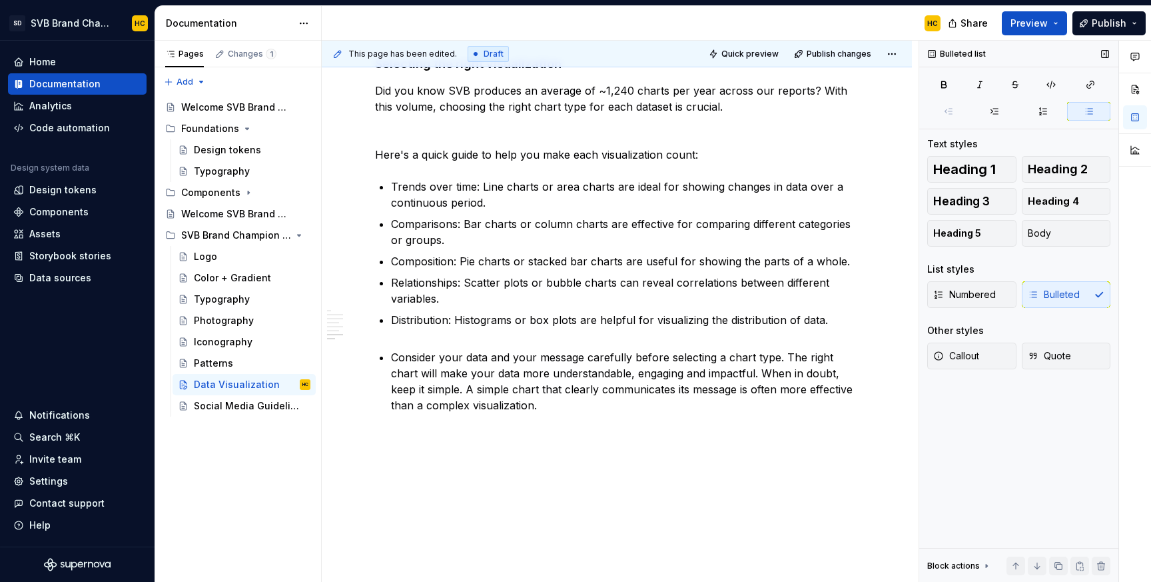
click at [1060, 296] on div "Numbered Bulleted" at bounding box center [1019, 294] width 183 height 27
click at [1060, 297] on div "Numbered Bulleted" at bounding box center [1019, 294] width 183 height 27
click at [1053, 237] on button "Body" at bounding box center [1066, 233] width 89 height 27
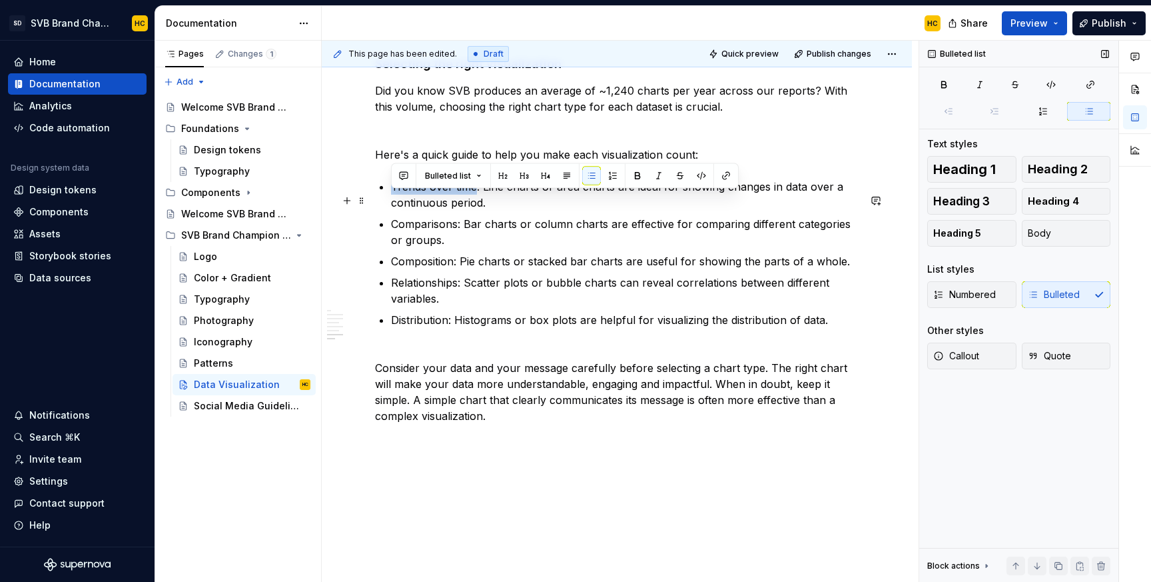
drag, startPoint x: 475, startPoint y: 201, endPoint x: 388, endPoint y: 196, distance: 86.8
click at [450, 237] on p "Comparisons: Bar charts or column charts are effective for comparing different …" at bounding box center [625, 232] width 468 height 32
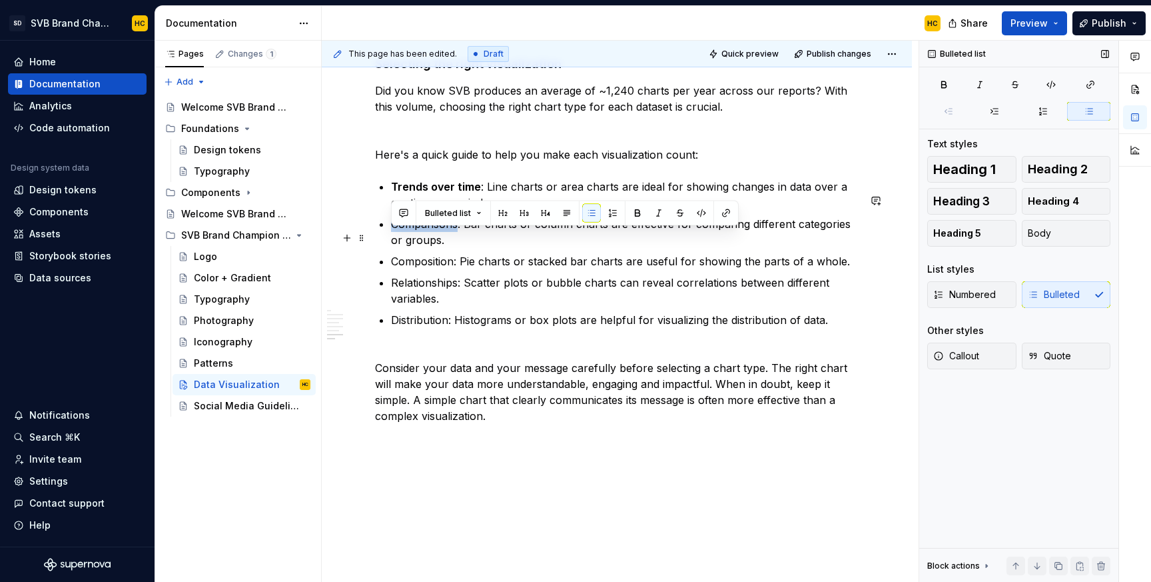
click at [450, 237] on p "Comparisons: Bar charts or column charts are effective for comparing different …" at bounding box center [625, 232] width 468 height 32
click at [432, 269] on p "Composition: Pie charts or stacked bar charts are useful for showing the parts …" at bounding box center [625, 261] width 468 height 16
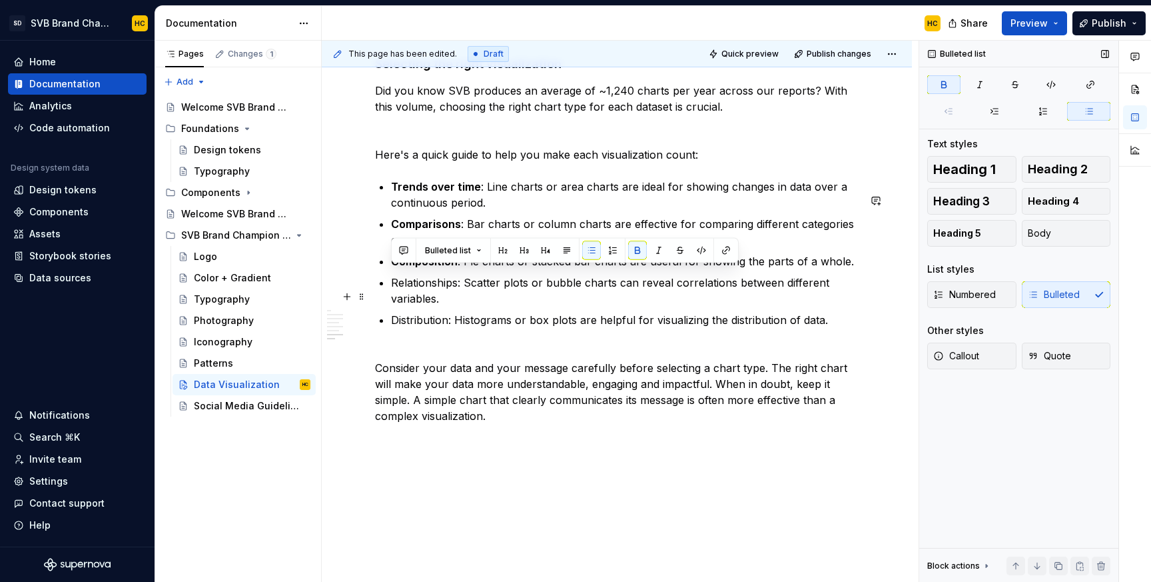
click at [431, 299] on p "Relationships: Scatter plots or bubble charts can reveal correlations between d…" at bounding box center [625, 291] width 468 height 32
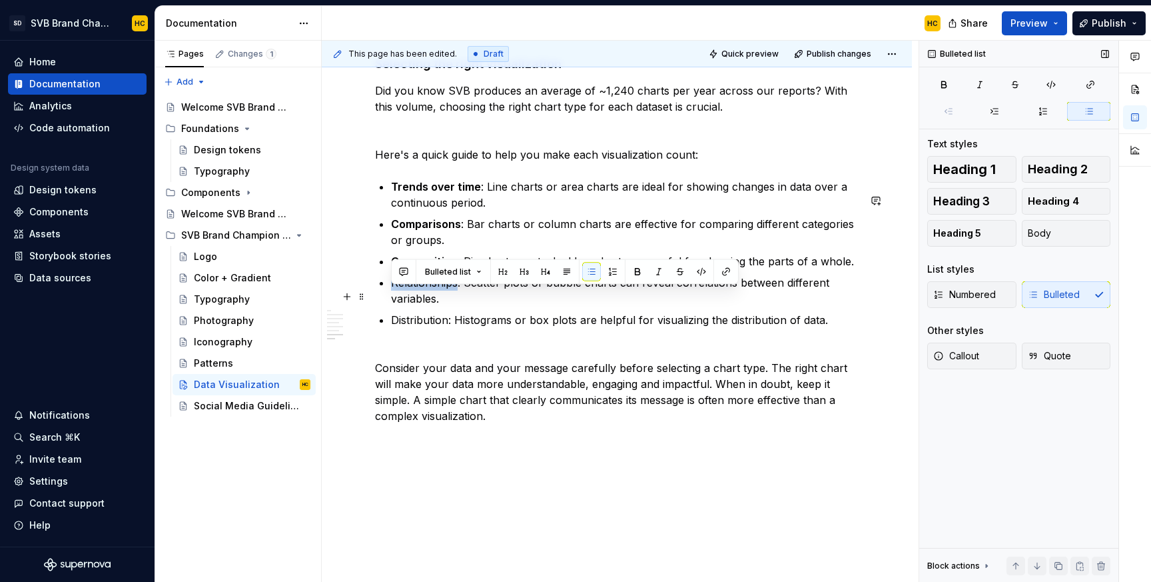
click at [431, 299] on p "Relationships: Scatter plots or bubble charts can reveal correlations between d…" at bounding box center [625, 291] width 468 height 32
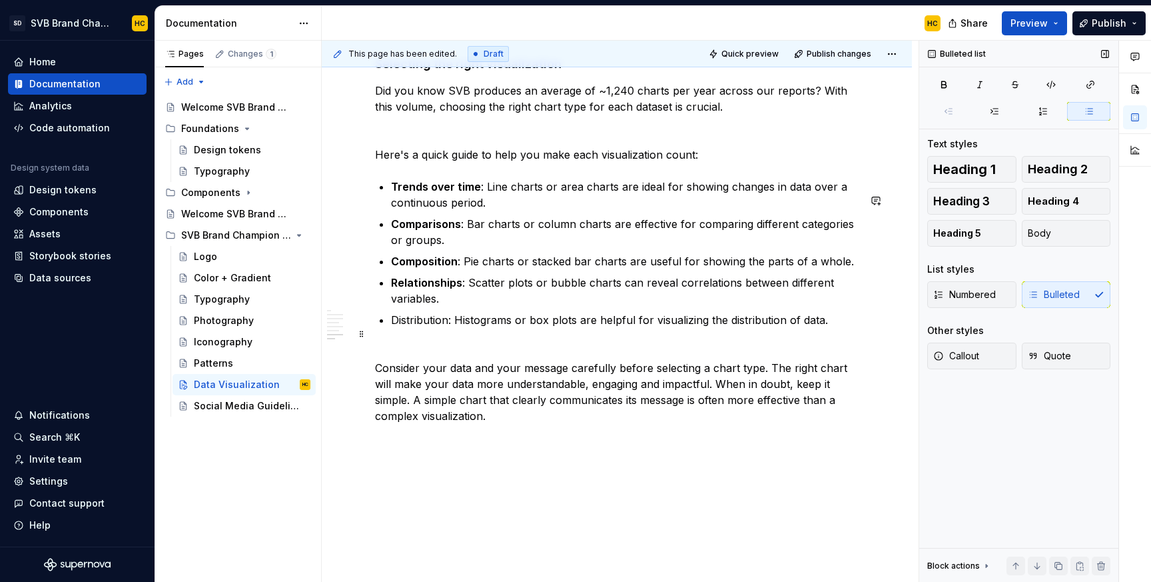
click at [424, 333] on p "Distribution: Histograms or box plots are helpful for visualizing the distribut…" at bounding box center [625, 328] width 468 height 32
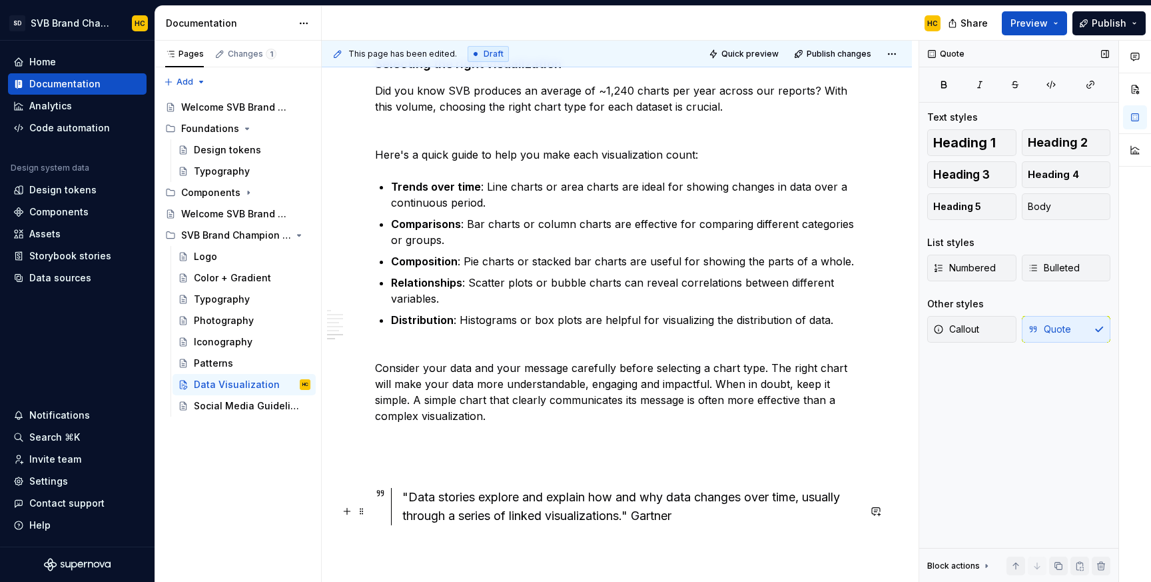
click at [637, 525] on div ""Data stories explore and explain how and why data changes over time, usually t…" at bounding box center [630, 506] width 456 height 37
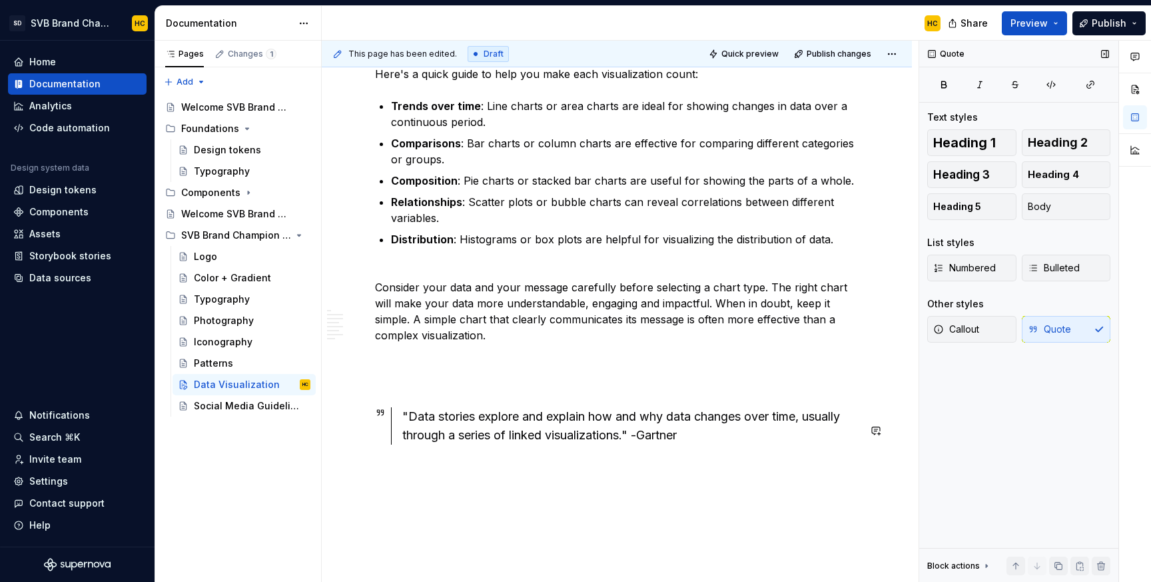
scroll to position [2544, 0]
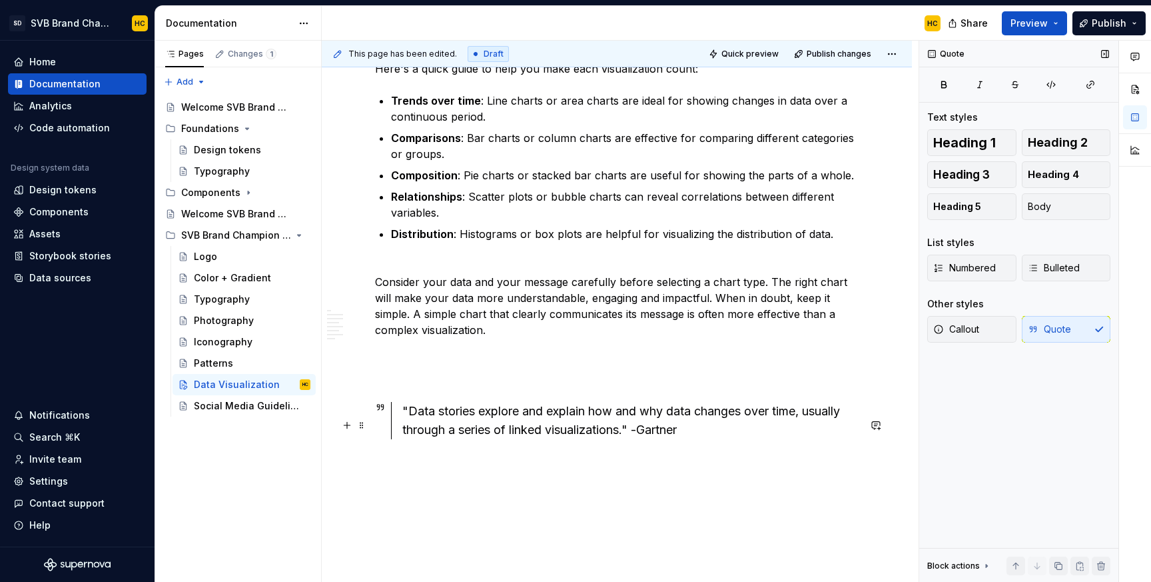
click at [713, 438] on div ""Data stories explore and explain how and why data changes over time, usually t…" at bounding box center [630, 420] width 456 height 37
click at [1064, 148] on span "Heading 2" at bounding box center [1058, 142] width 60 height 13
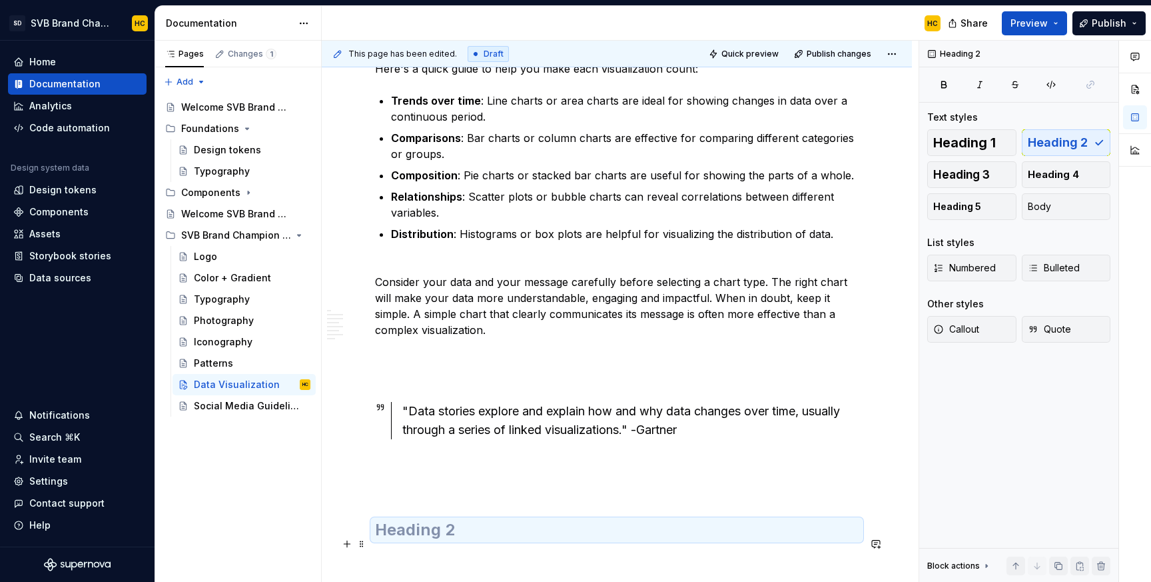
click at [505, 540] on h2 at bounding box center [617, 529] width 484 height 21
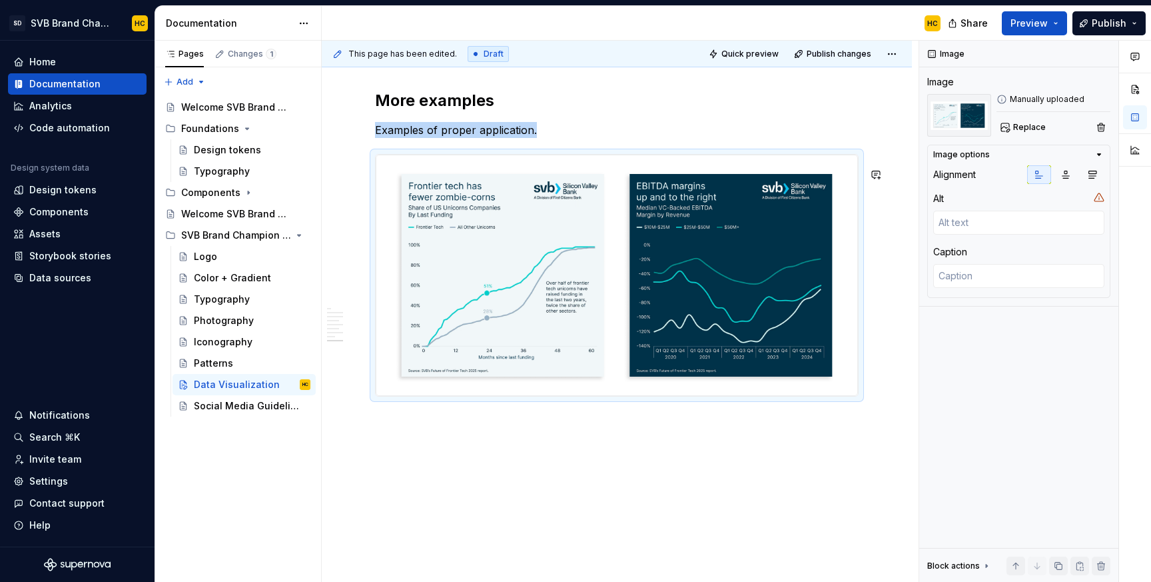
scroll to position [2995, 0]
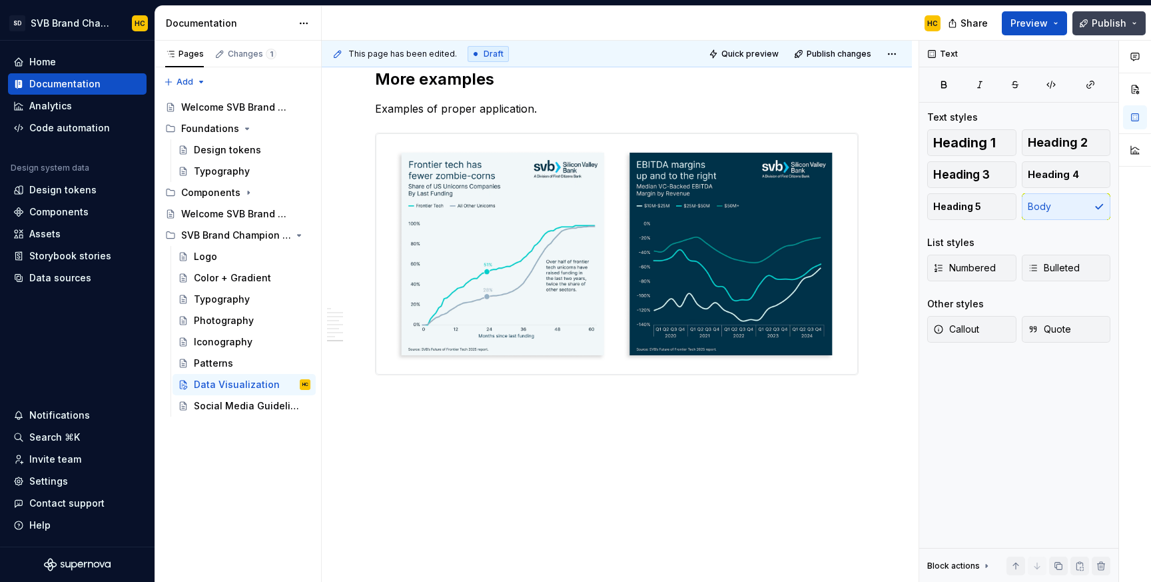
click at [1101, 22] on span "Publish" at bounding box center [1109, 23] width 35 height 13
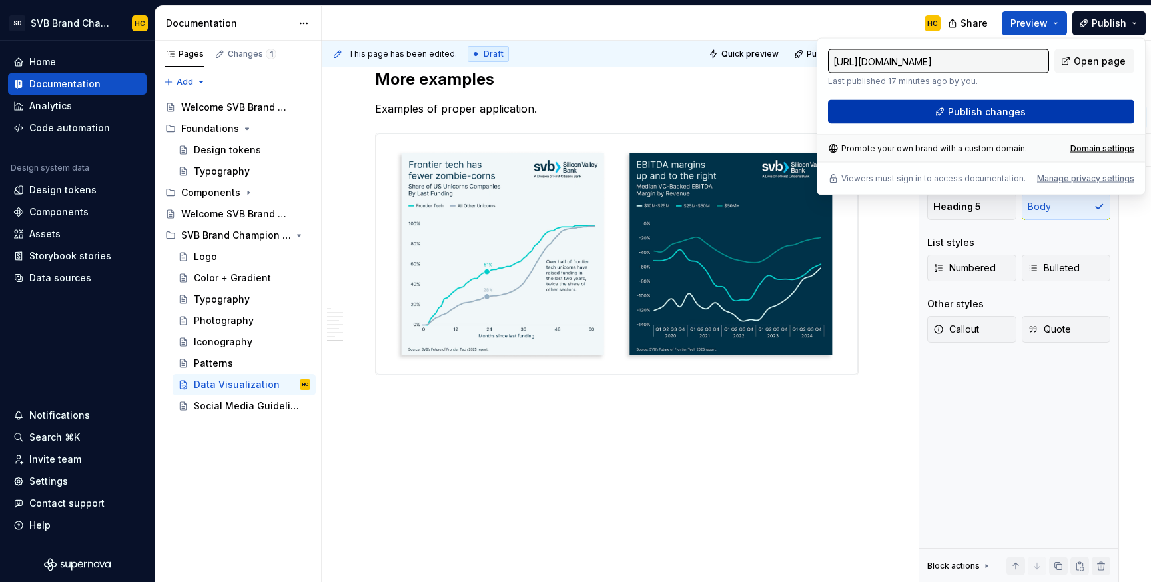
click at [1001, 107] on span "Publish changes" at bounding box center [987, 111] width 78 height 13
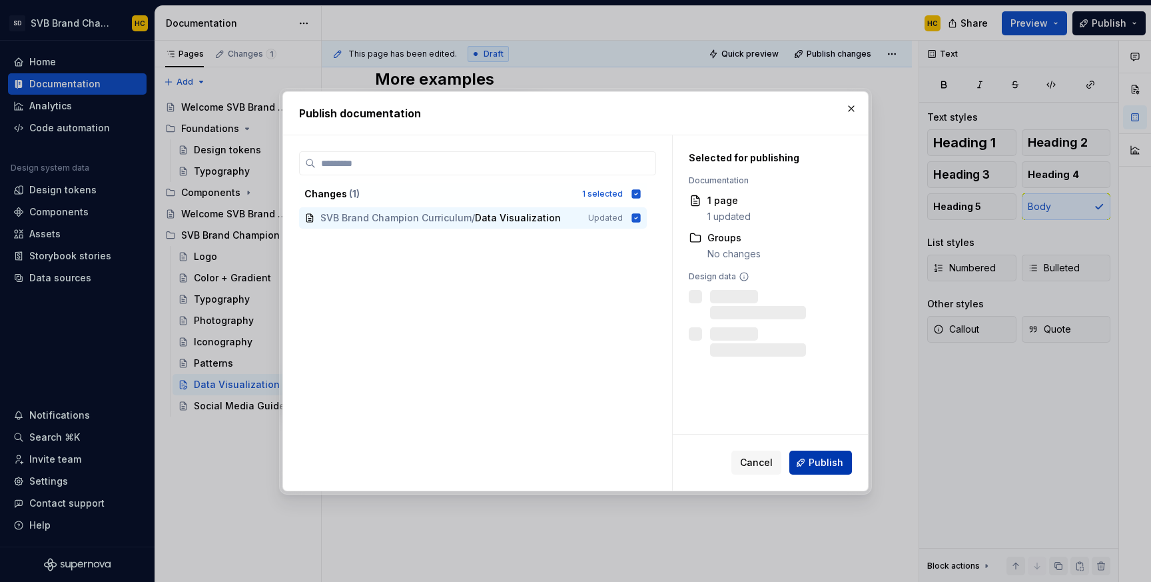
click at [812, 454] on button "Publish" at bounding box center [821, 462] width 63 height 24
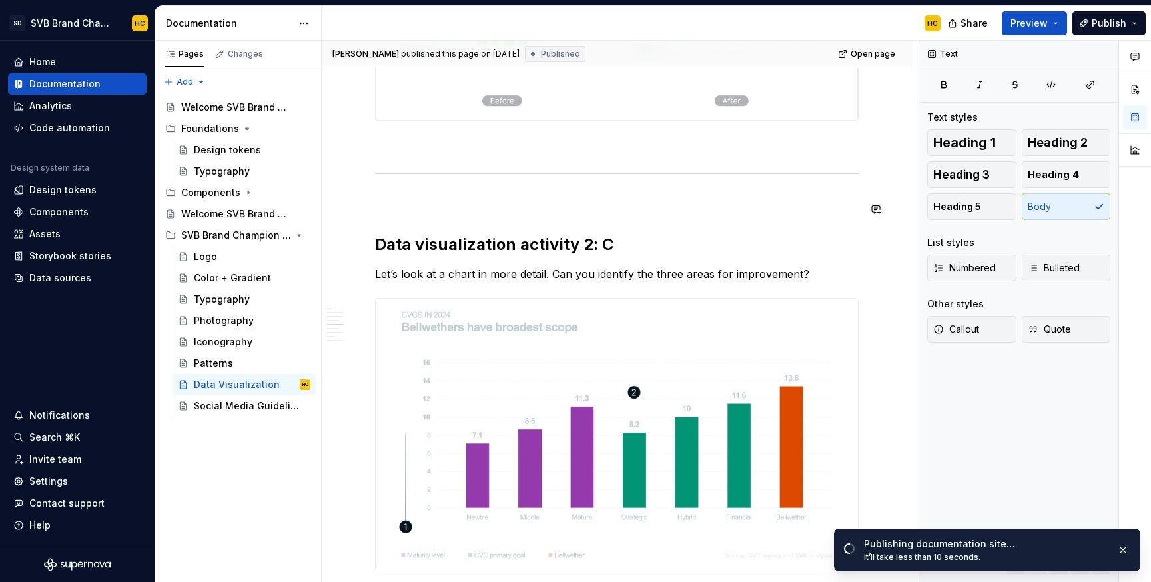
scroll to position [1301, 0]
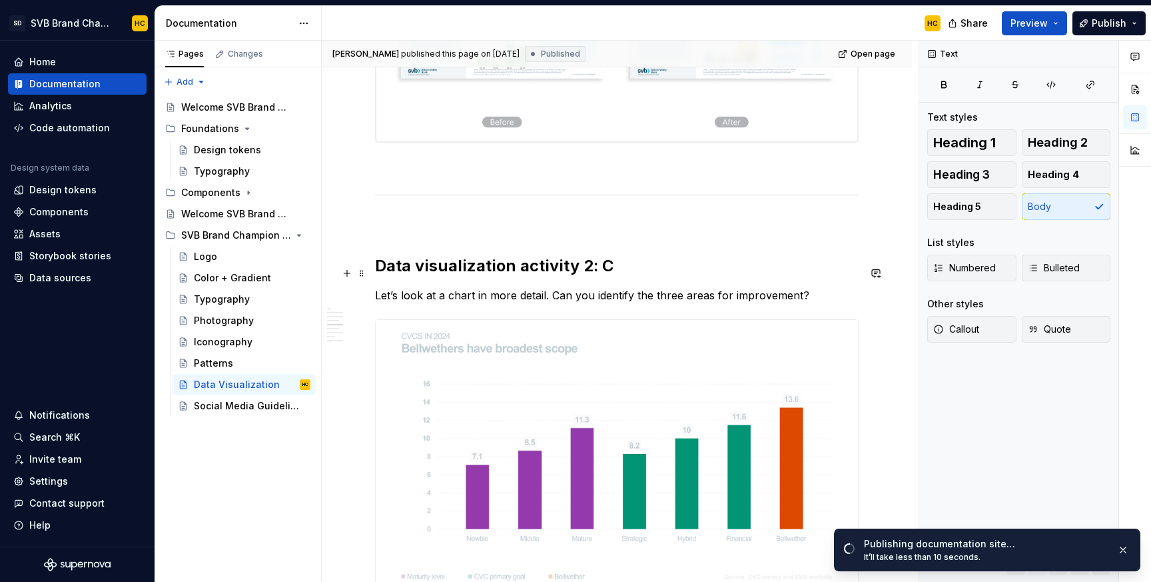
click at [614, 268] on h2 "Data visualization activity 2: C" at bounding box center [617, 265] width 484 height 21
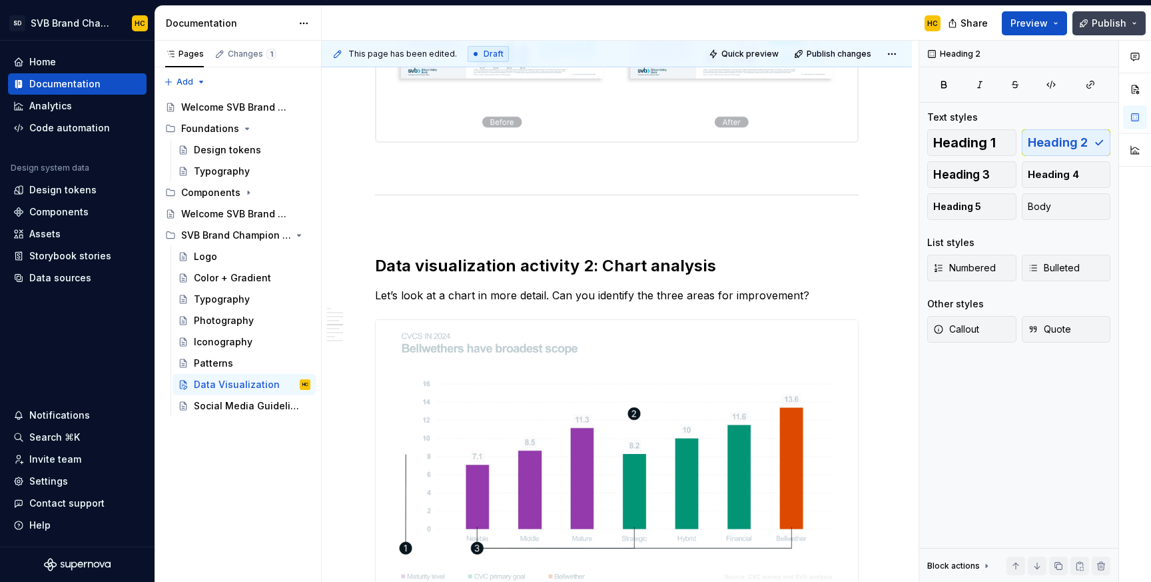
click at [1101, 19] on span "Publish" at bounding box center [1109, 23] width 35 height 13
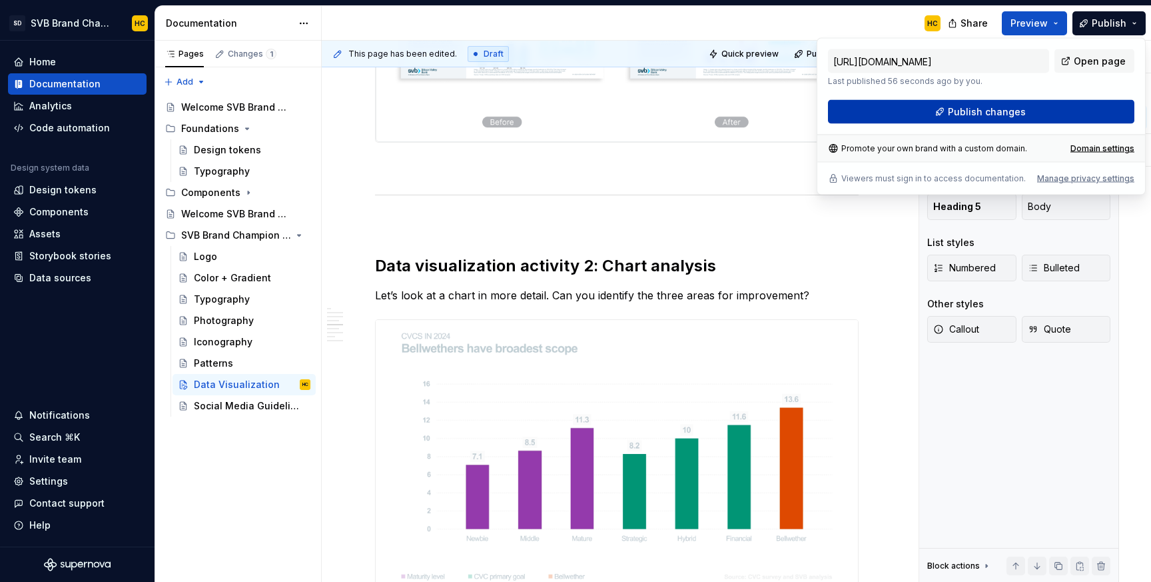
click at [953, 109] on span "Publish changes" at bounding box center [987, 111] width 78 height 13
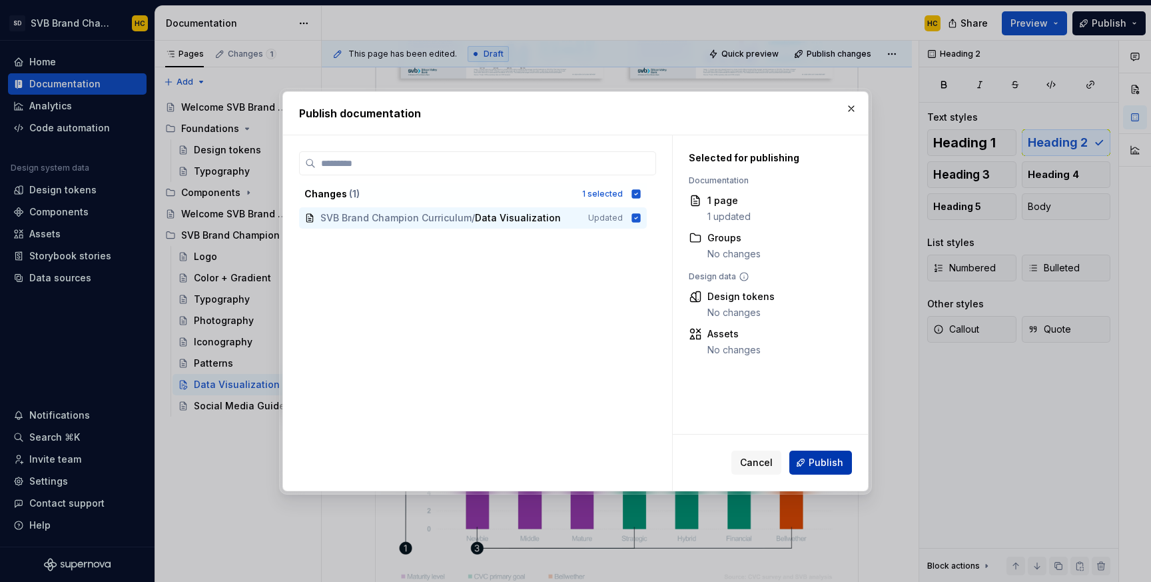
click at [823, 463] on span "Publish" at bounding box center [826, 462] width 35 height 13
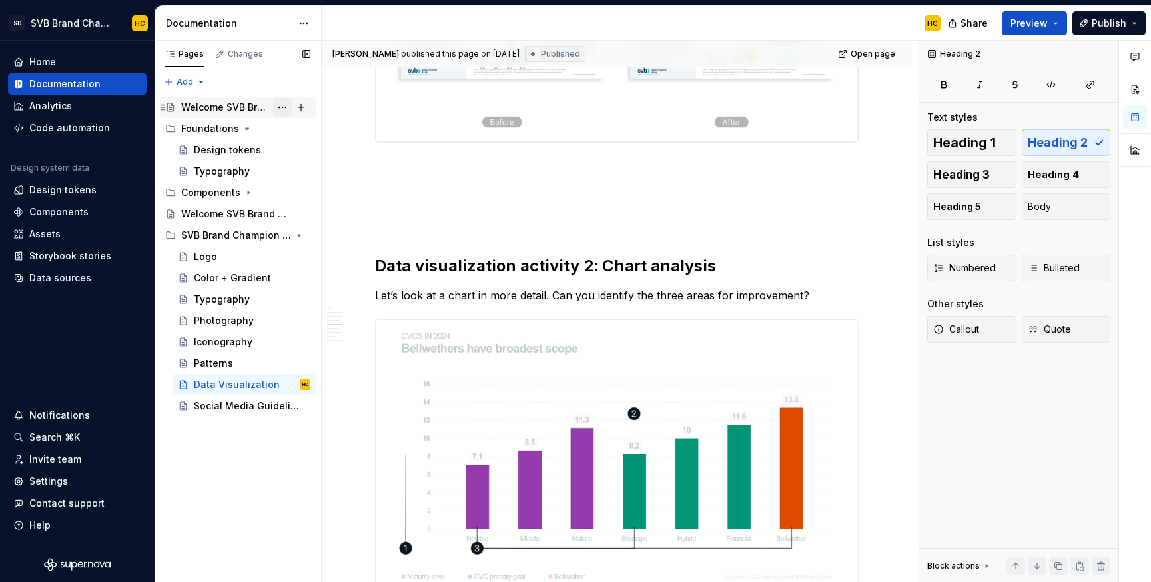
click at [284, 106] on button "Page tree" at bounding box center [282, 107] width 19 height 19
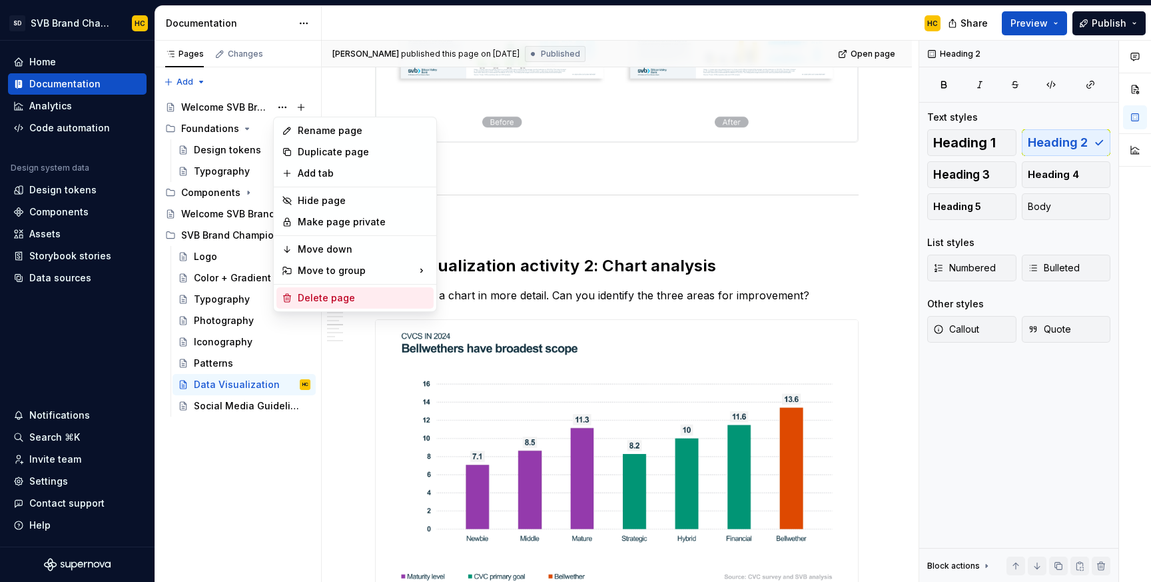
click at [303, 295] on div "Delete page" at bounding box center [363, 297] width 131 height 13
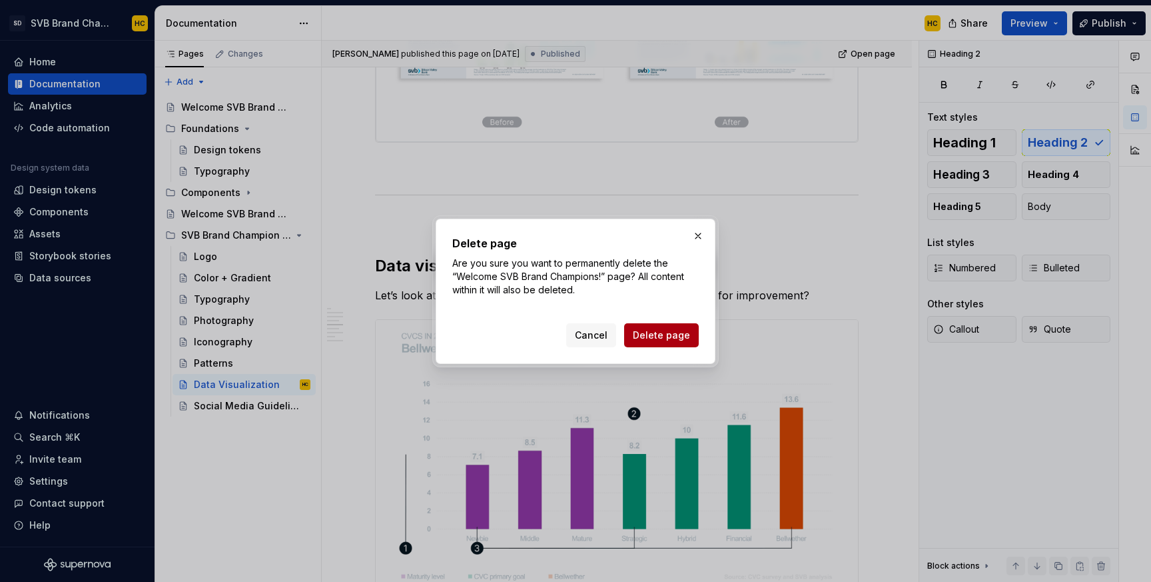
click at [666, 336] on span "Delete page" at bounding box center [661, 335] width 57 height 13
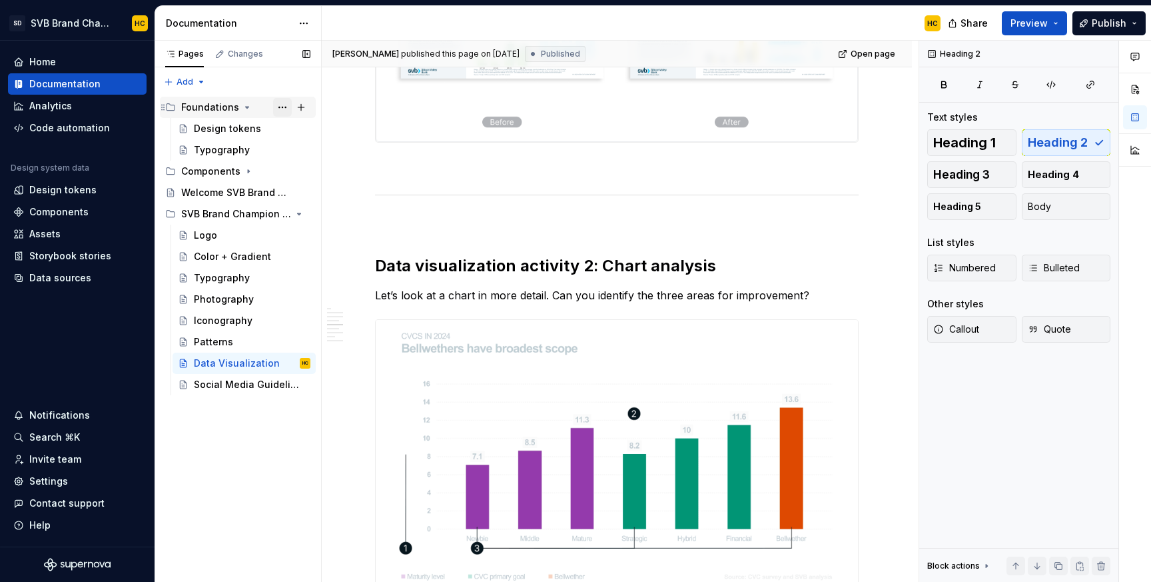
click at [283, 109] on button "Page tree" at bounding box center [282, 107] width 19 height 19
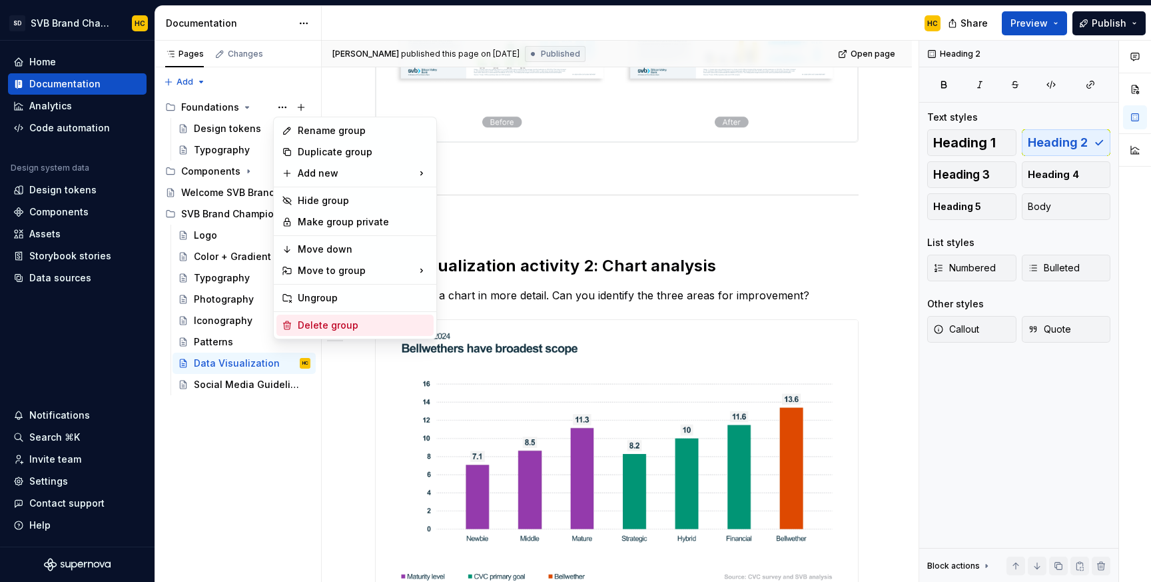
click at [328, 325] on div "Delete group" at bounding box center [363, 325] width 131 height 13
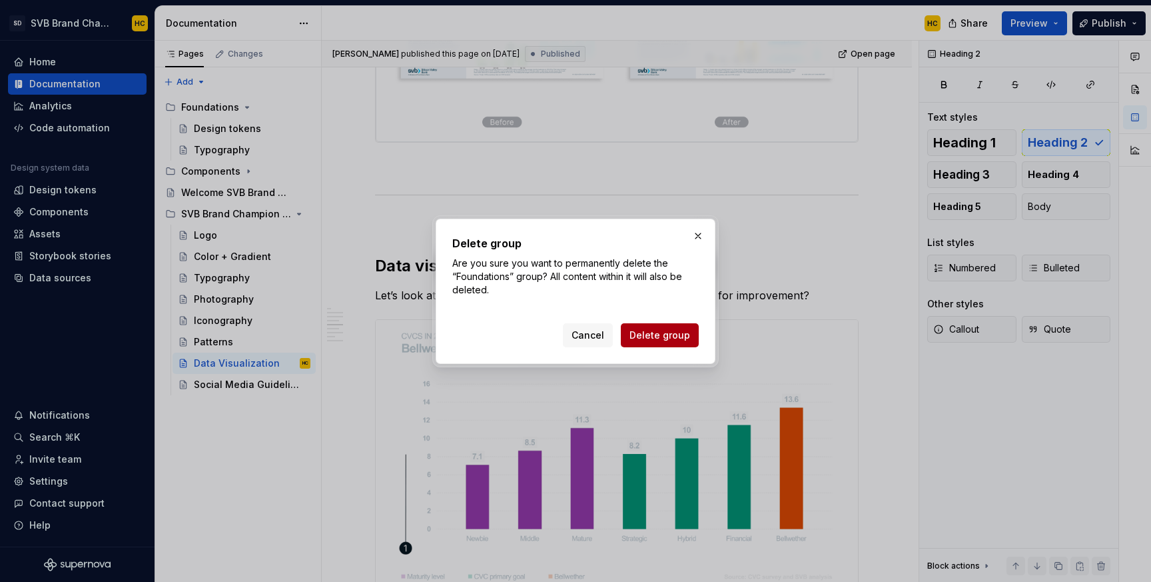
click at [679, 331] on span "Delete group" at bounding box center [660, 335] width 61 height 13
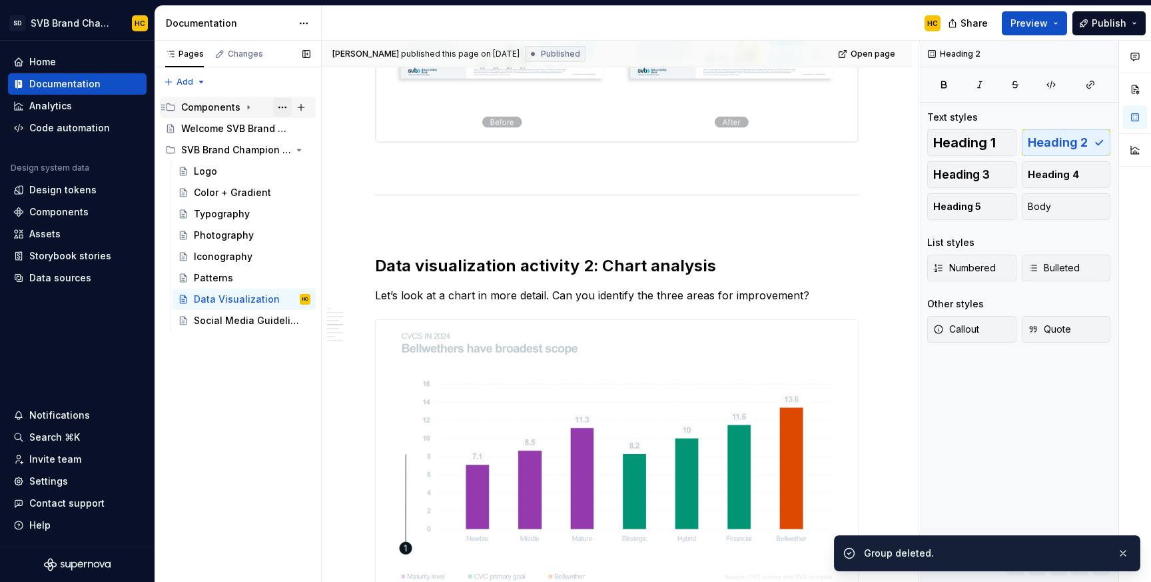
click at [281, 105] on button "Page tree" at bounding box center [282, 107] width 19 height 19
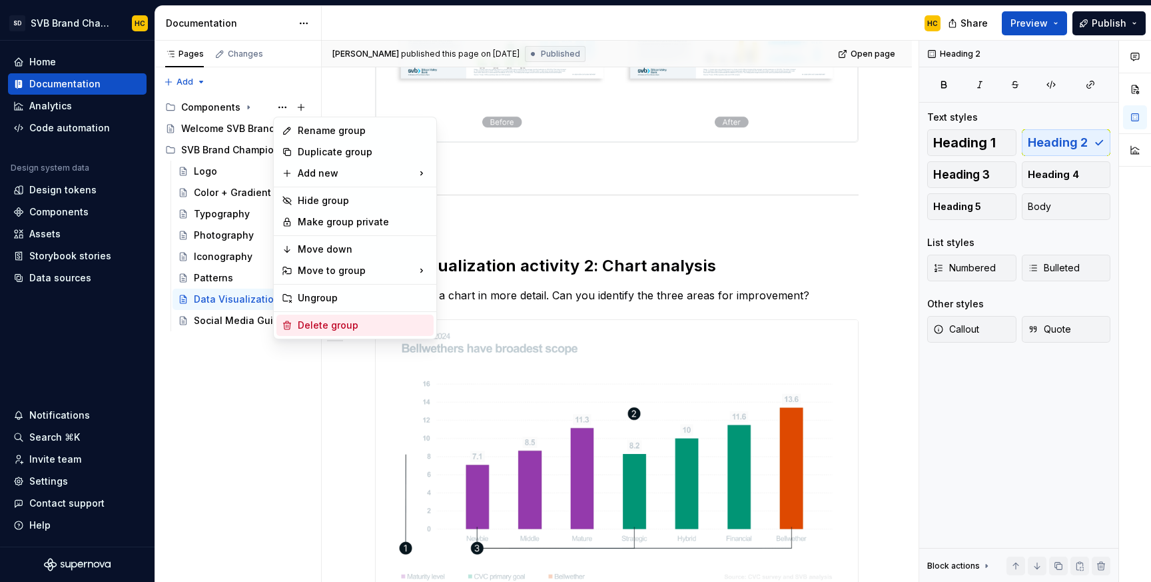
click at [325, 325] on div "Delete group" at bounding box center [363, 325] width 131 height 13
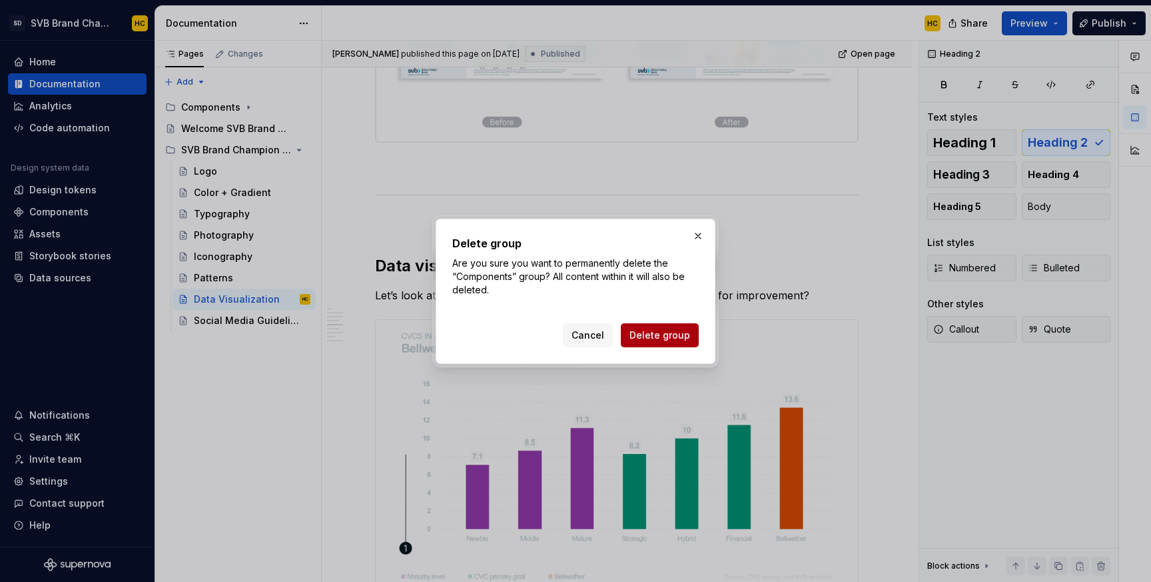
click at [690, 333] on button "Delete group" at bounding box center [660, 335] width 78 height 24
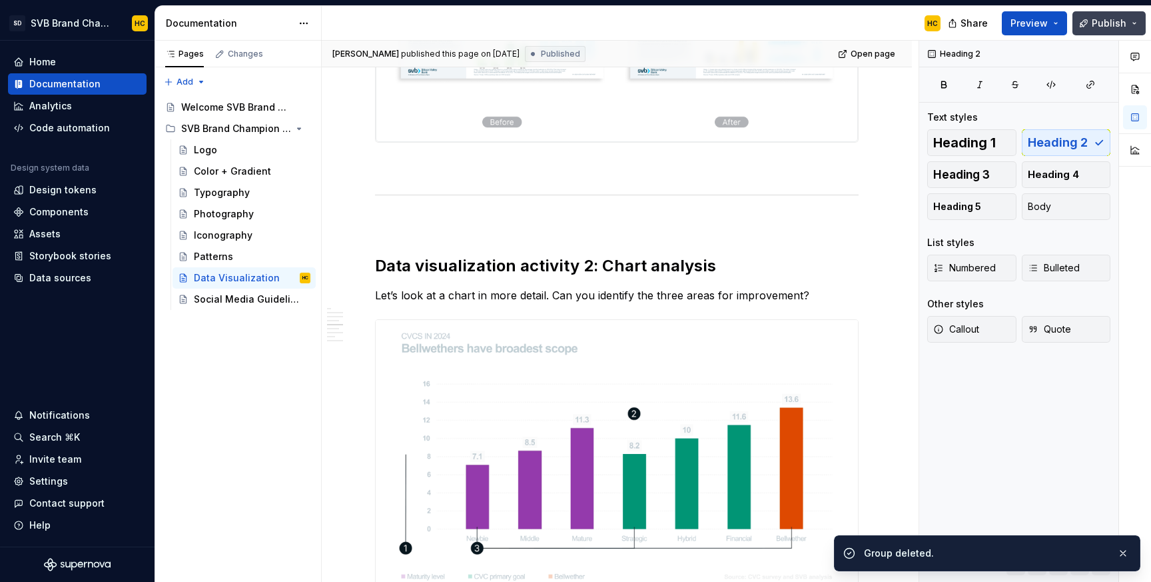
click at [1098, 29] on span "Publish" at bounding box center [1109, 23] width 35 height 13
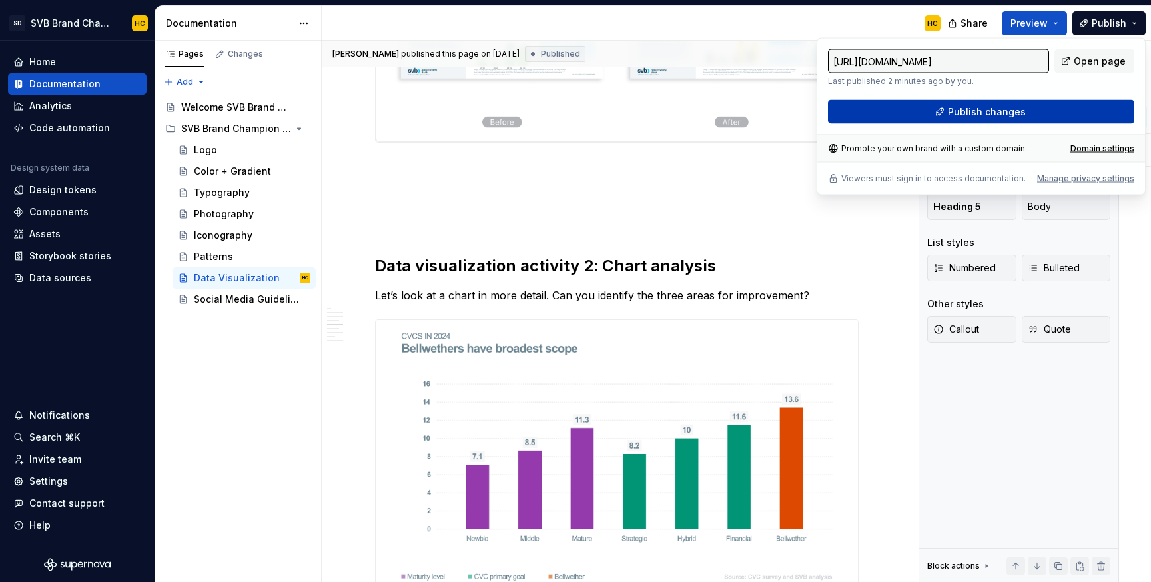
click at [1016, 106] on span "Publish changes" at bounding box center [987, 111] width 78 height 13
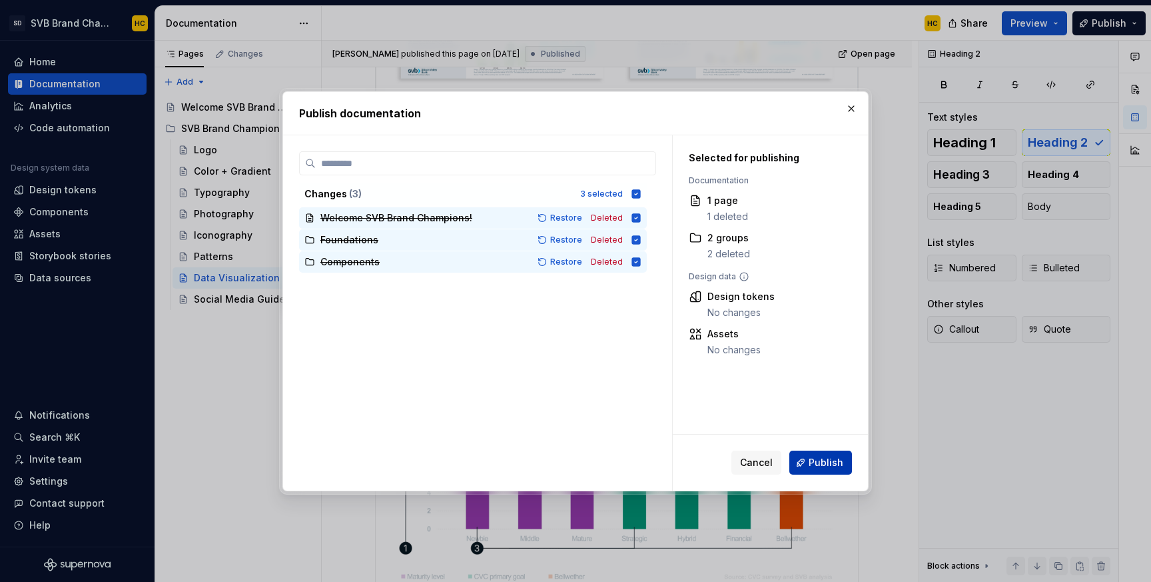
click at [822, 466] on span "Publish" at bounding box center [826, 462] width 35 height 13
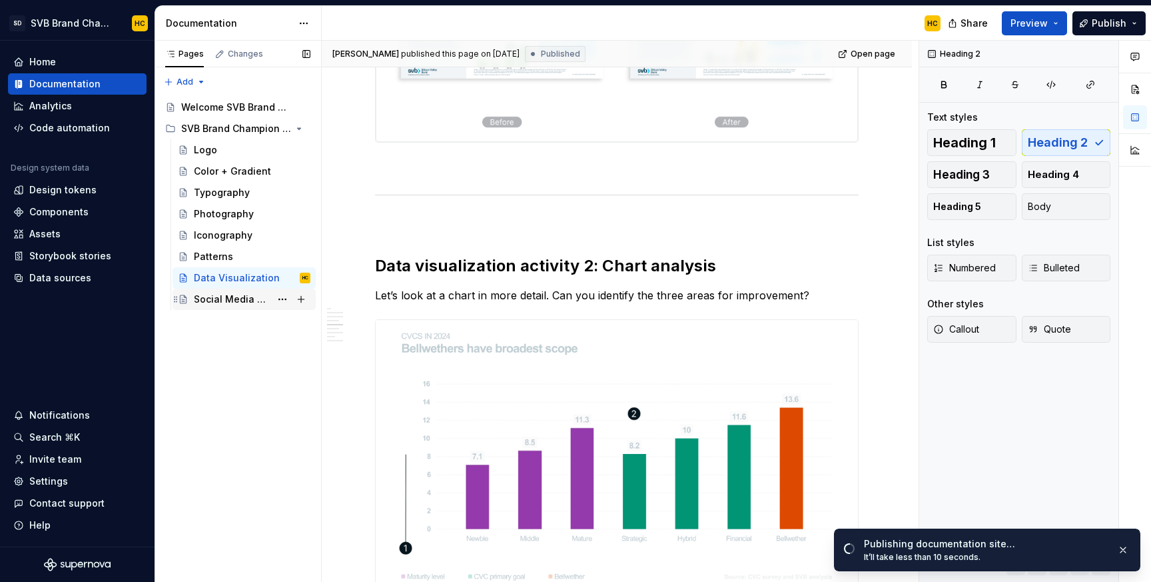
click at [253, 306] on div "Social Media Guidelines" at bounding box center [252, 299] width 117 height 19
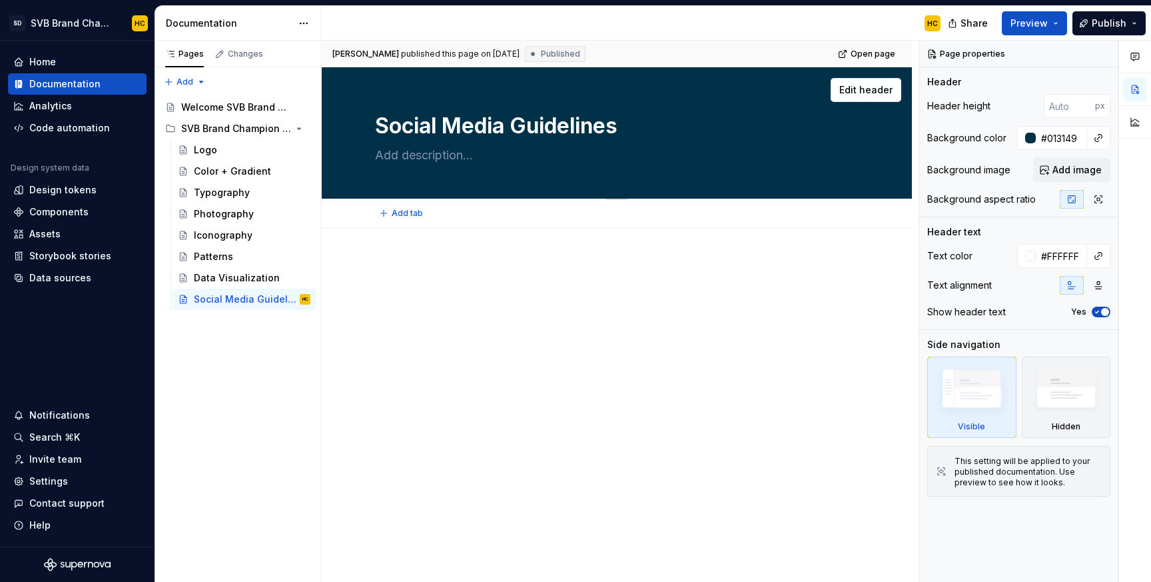
click at [424, 155] on textarea at bounding box center [614, 155] width 484 height 21
type textarea "*"
type textarea "A"
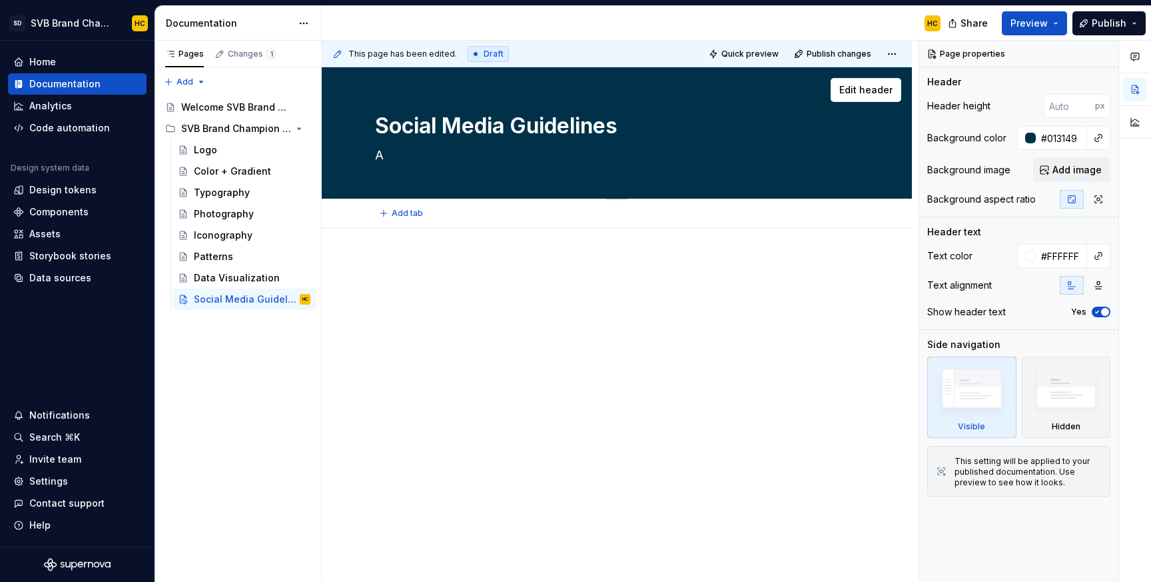
type textarea "*"
type textarea "Am"
type textarea "*"
type textarea "Amp"
type textarea "*"
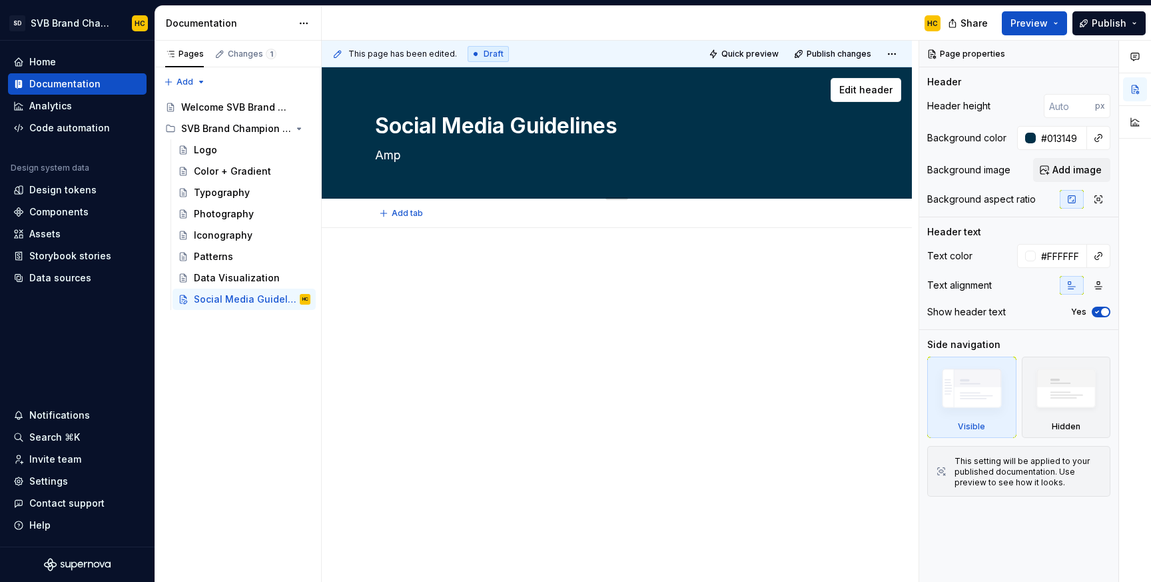
type textarea "Ampl"
type textarea "*"
type textarea "Ampli"
type textarea "*"
type textarea "Amplif"
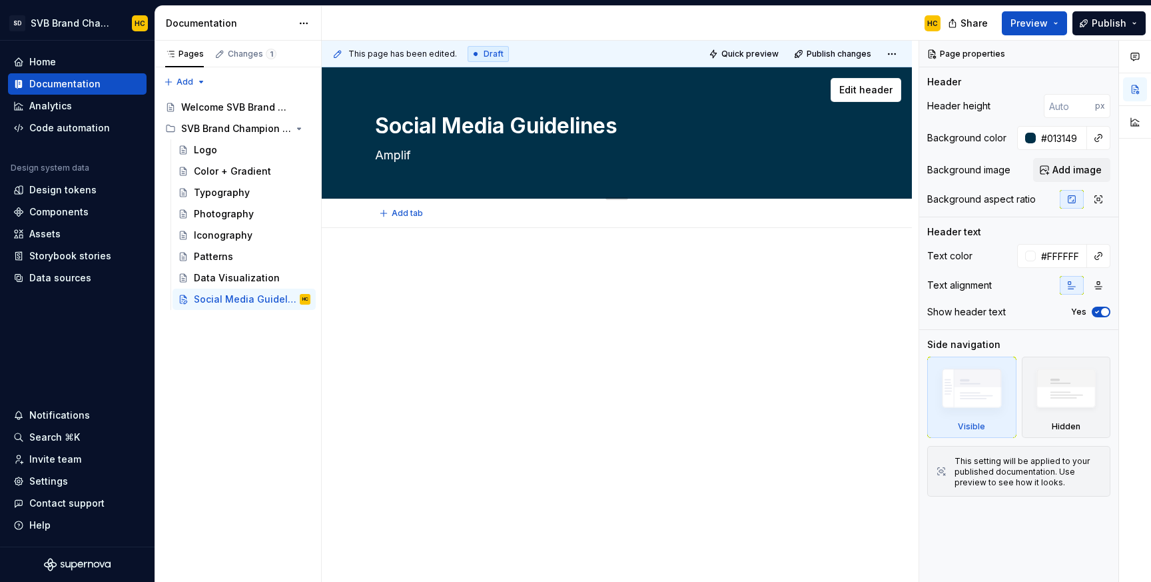
type textarea "*"
type textarea "Amplify"
type textarea "*"
type textarea "Amplifyi"
type textarea "*"
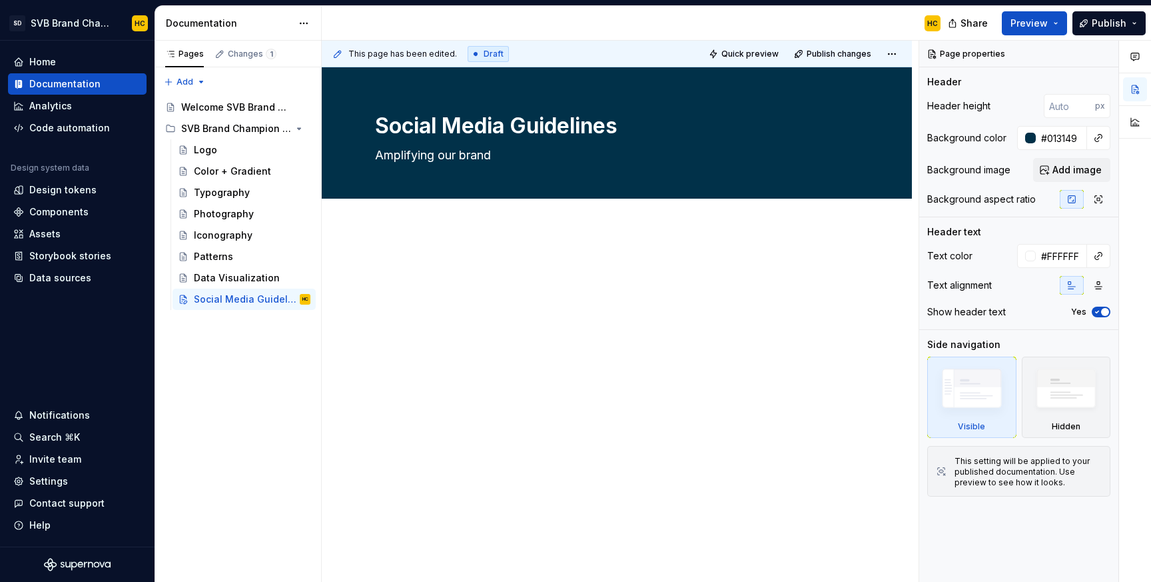
click at [378, 253] on div at bounding box center [617, 364] width 590 height 273
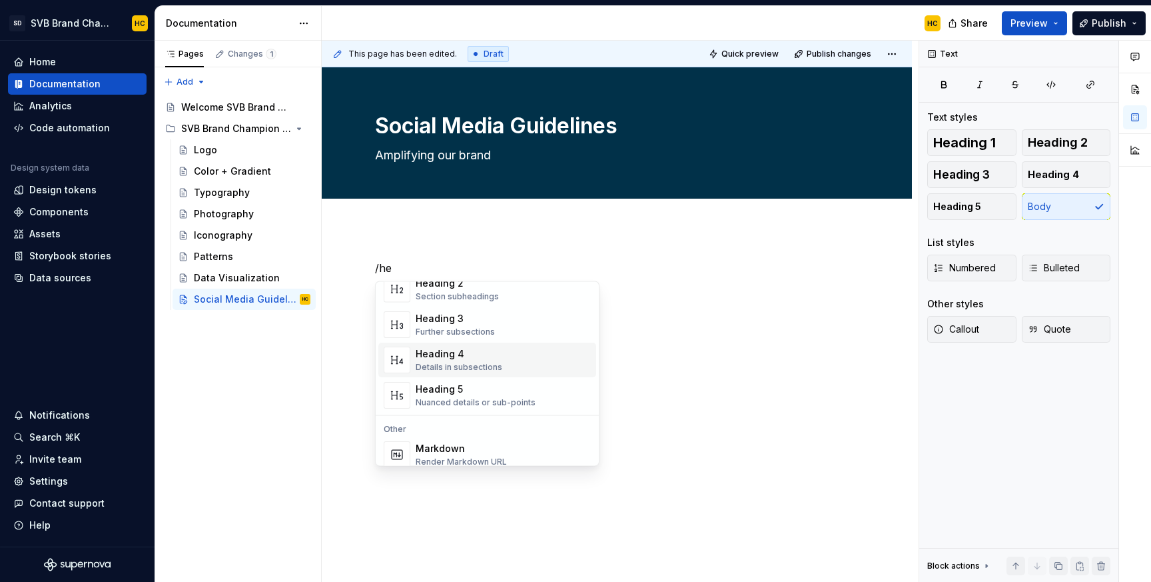
scroll to position [198, 0]
click at [496, 392] on div "Heading 5" at bounding box center [476, 387] width 120 height 13
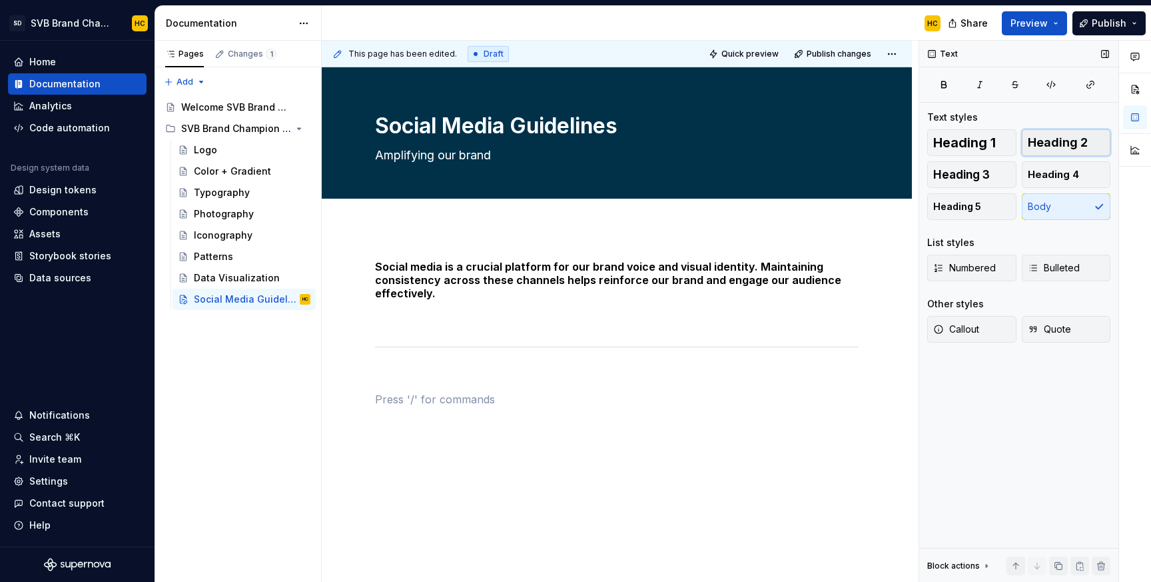
click at [1030, 147] on span "Heading 2" at bounding box center [1058, 142] width 60 height 13
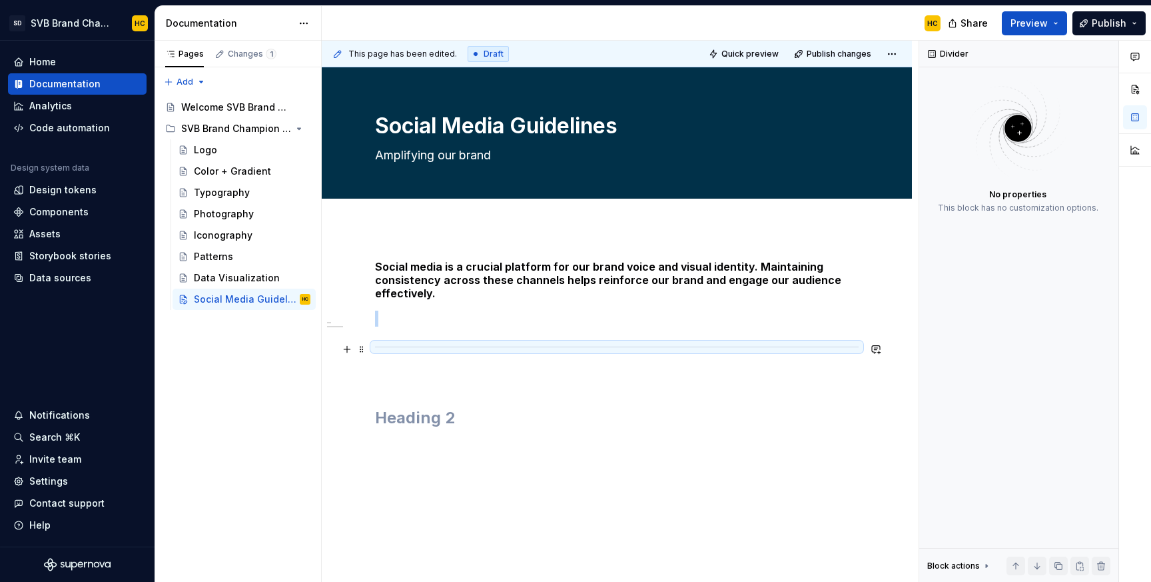
click at [468, 347] on hr at bounding box center [617, 347] width 484 height 1
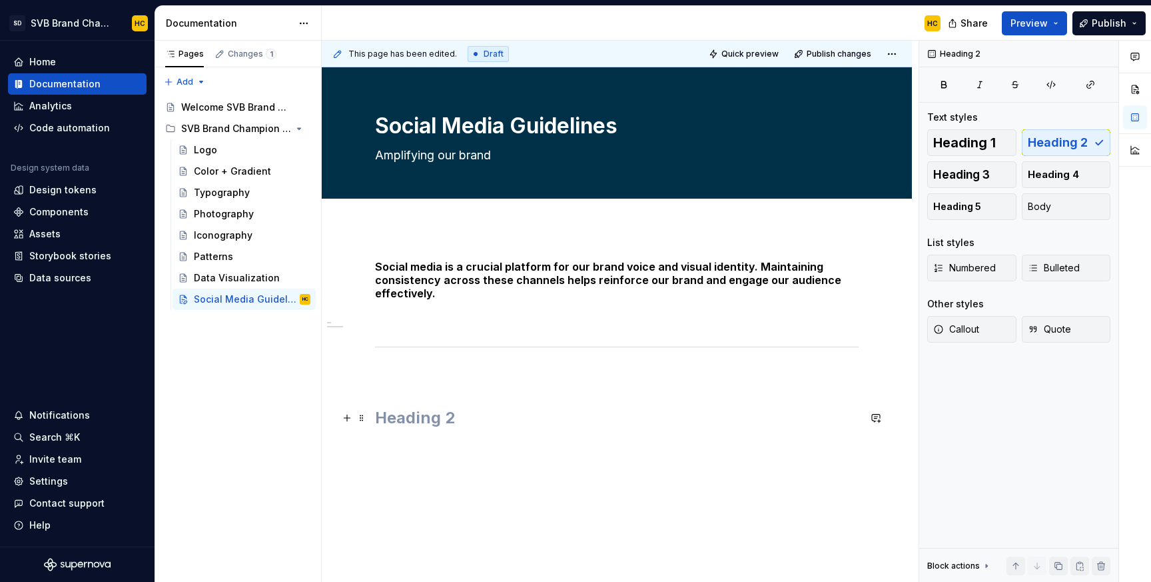
click at [441, 416] on h2 at bounding box center [617, 417] width 484 height 21
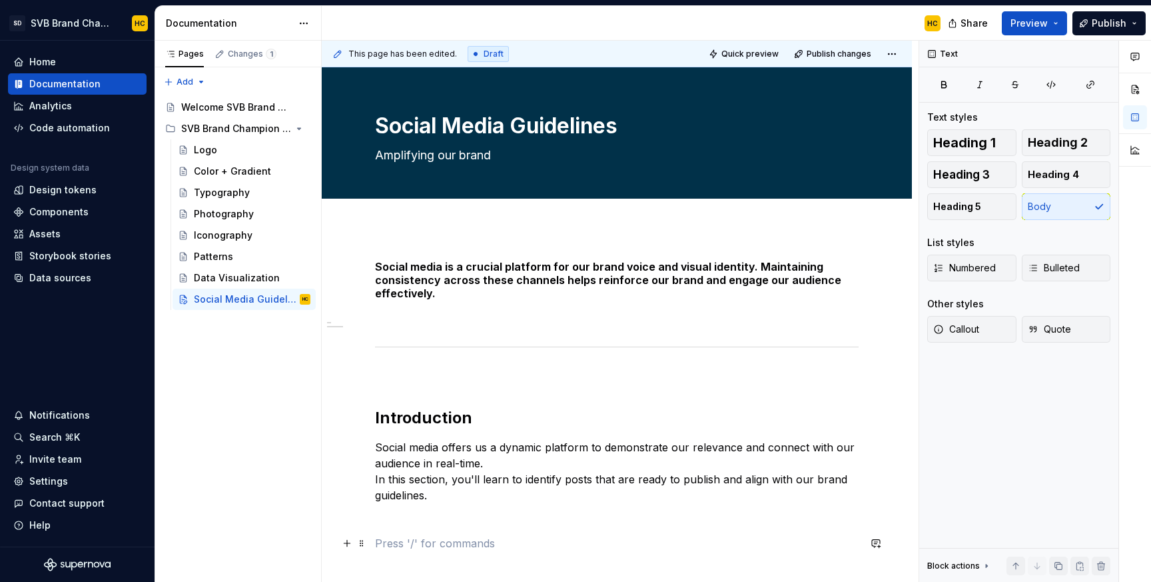
click at [414, 539] on p at bounding box center [617, 543] width 484 height 16
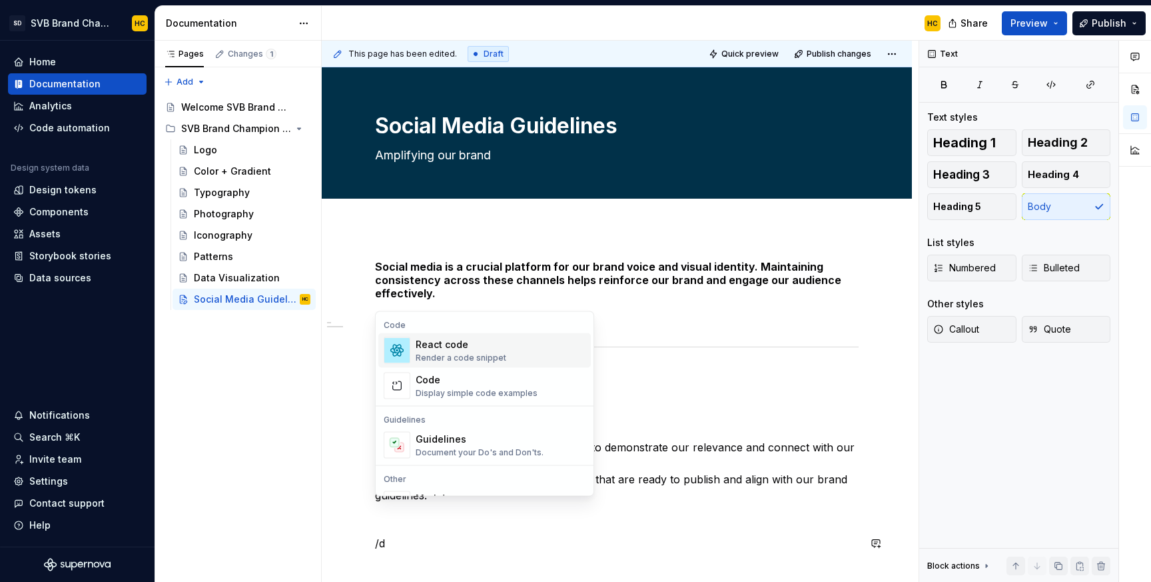
scroll to position [33, 0]
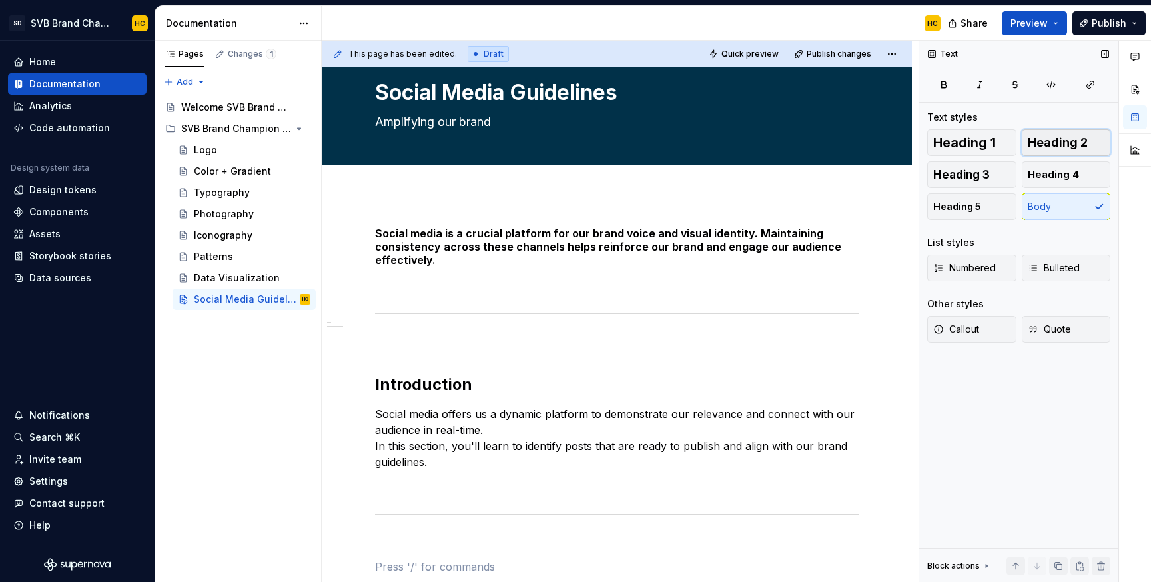
click at [1029, 149] on span "Heading 2" at bounding box center [1058, 142] width 60 height 13
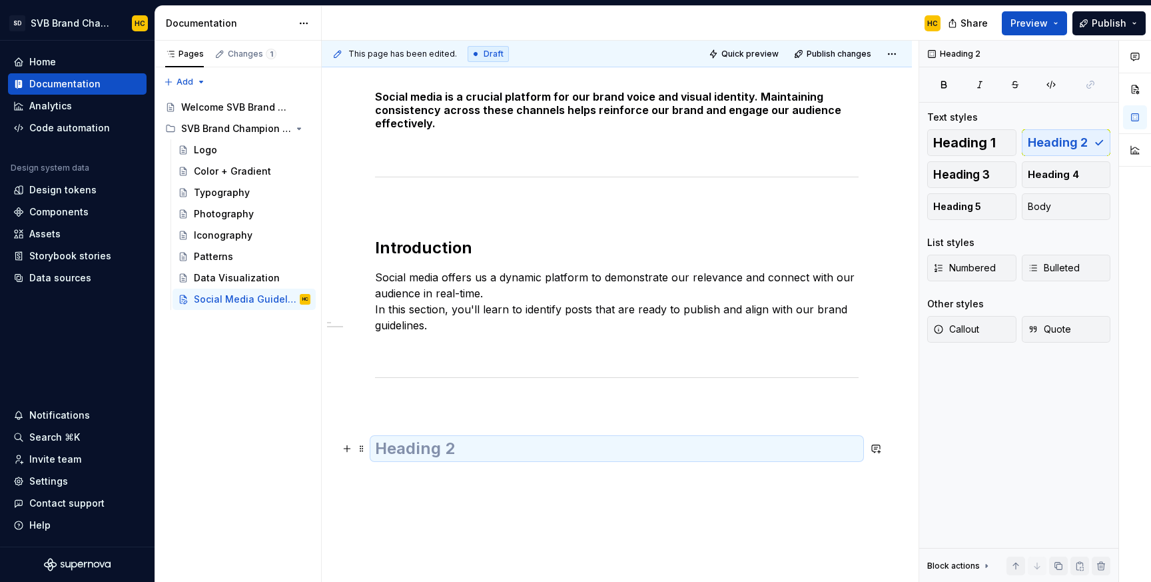
scroll to position [171, 0]
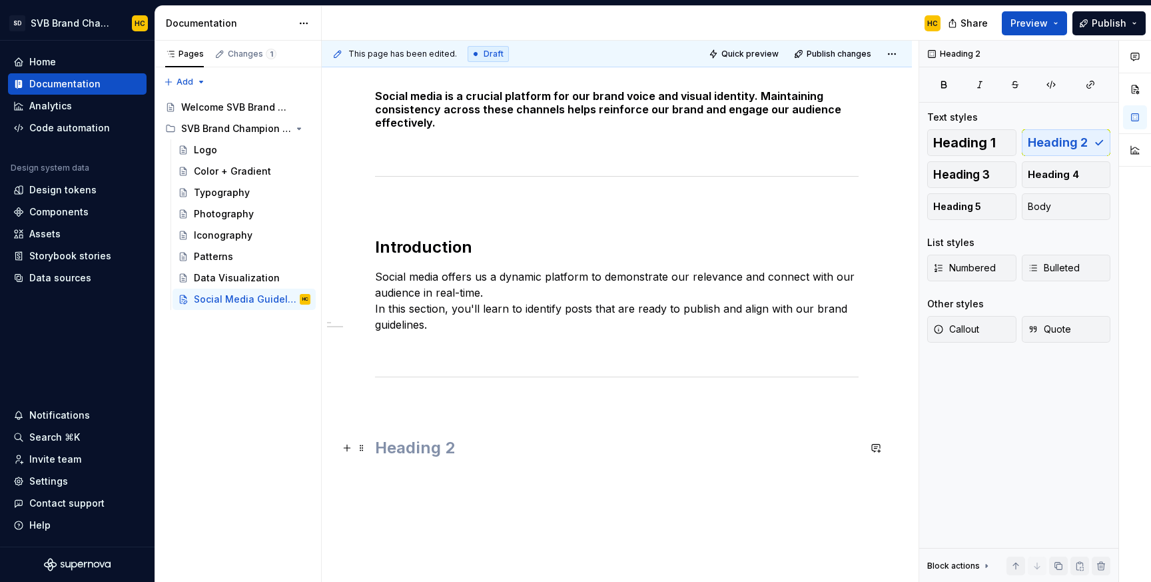
click at [608, 456] on h2 at bounding box center [617, 447] width 484 height 21
click at [555, 450] on h2 "Social media activity 1:" at bounding box center [617, 447] width 484 height 21
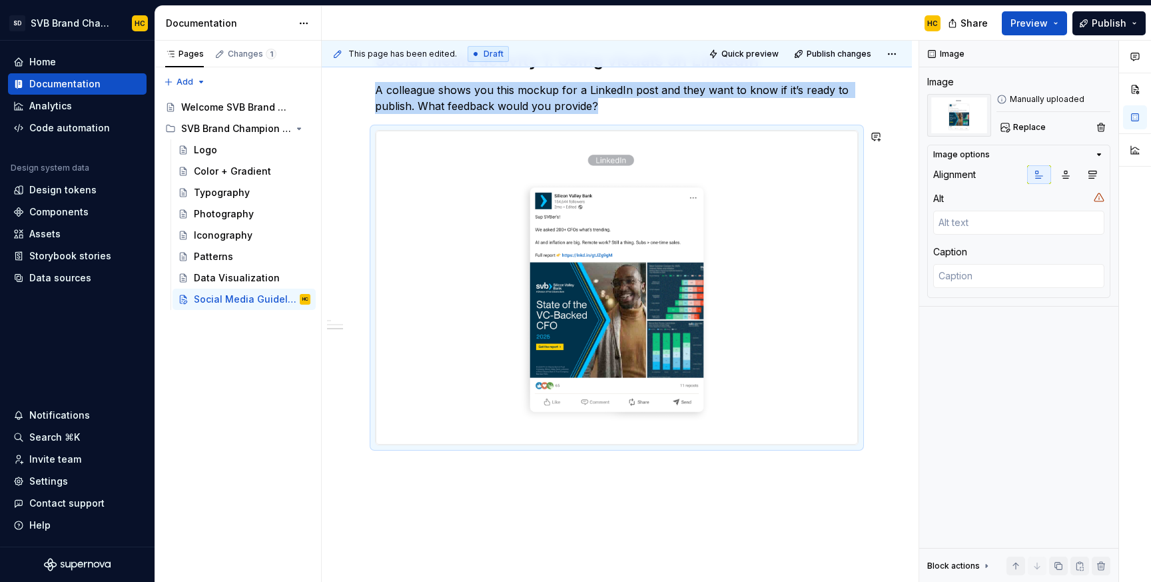
scroll to position [557, 0]
click at [248, 277] on div "Data Visualization" at bounding box center [232, 277] width 77 height 13
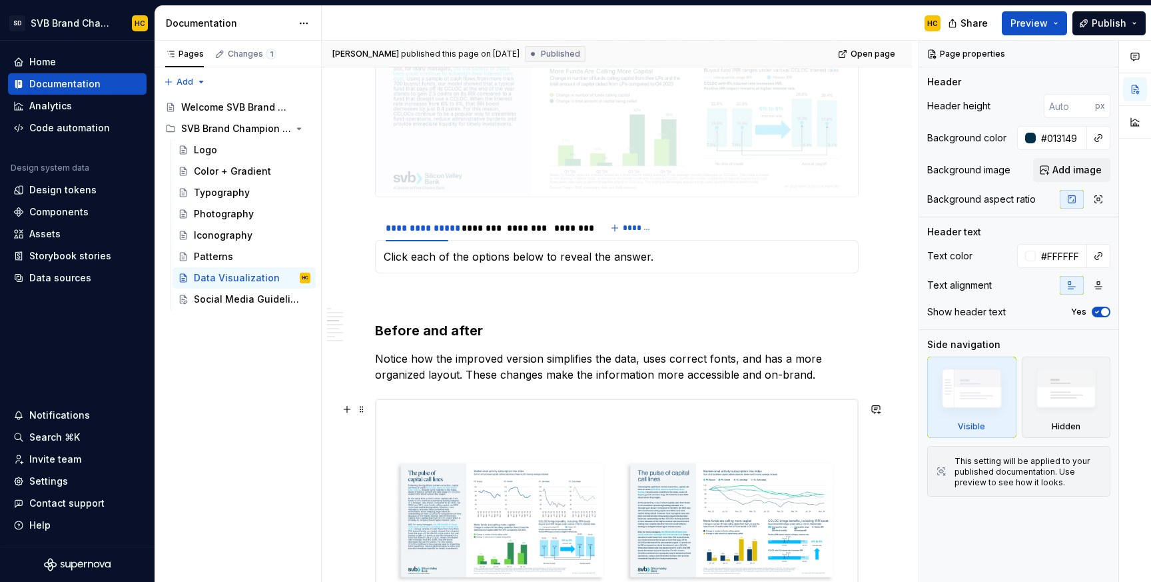
scroll to position [772, 0]
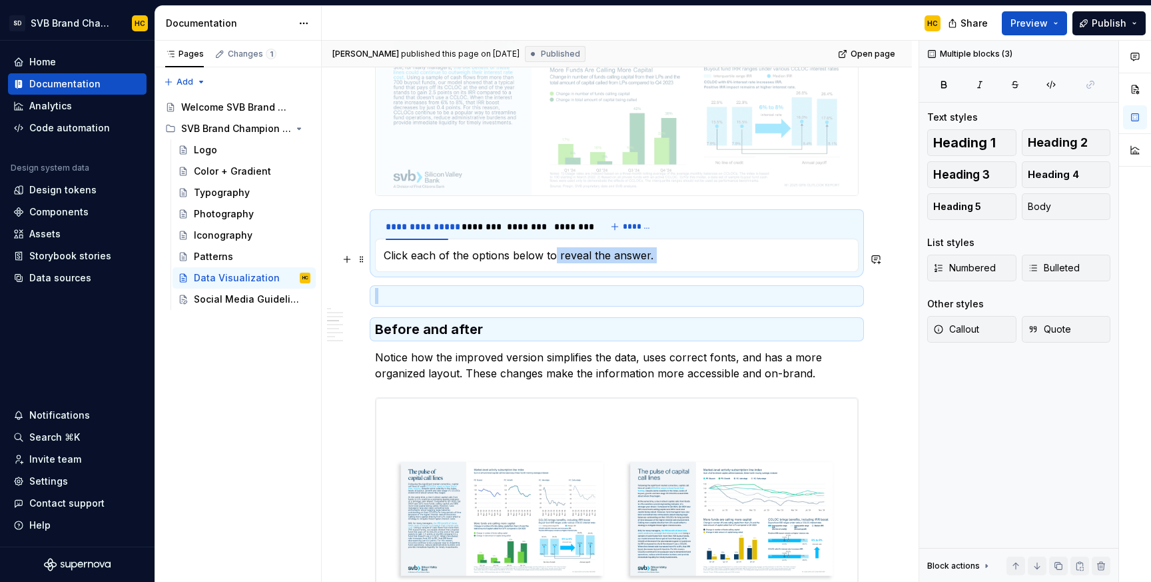
drag, startPoint x: 626, startPoint y: 308, endPoint x: 554, endPoint y: 255, distance: 89.6
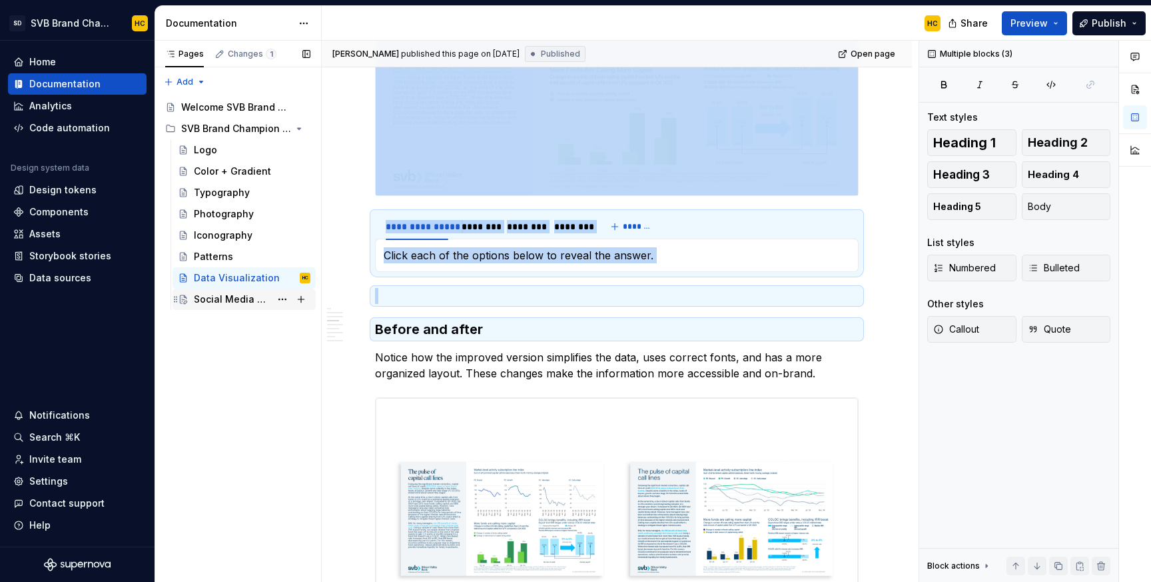
click at [270, 302] on div "Social Media Guidelines" at bounding box center [232, 299] width 77 height 13
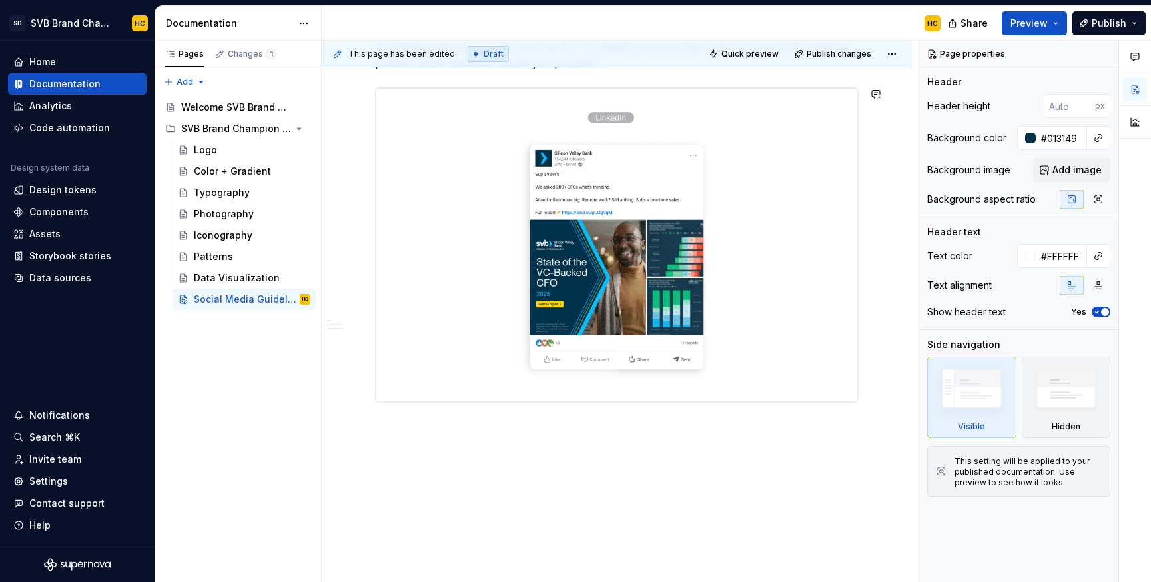
scroll to position [605, 0]
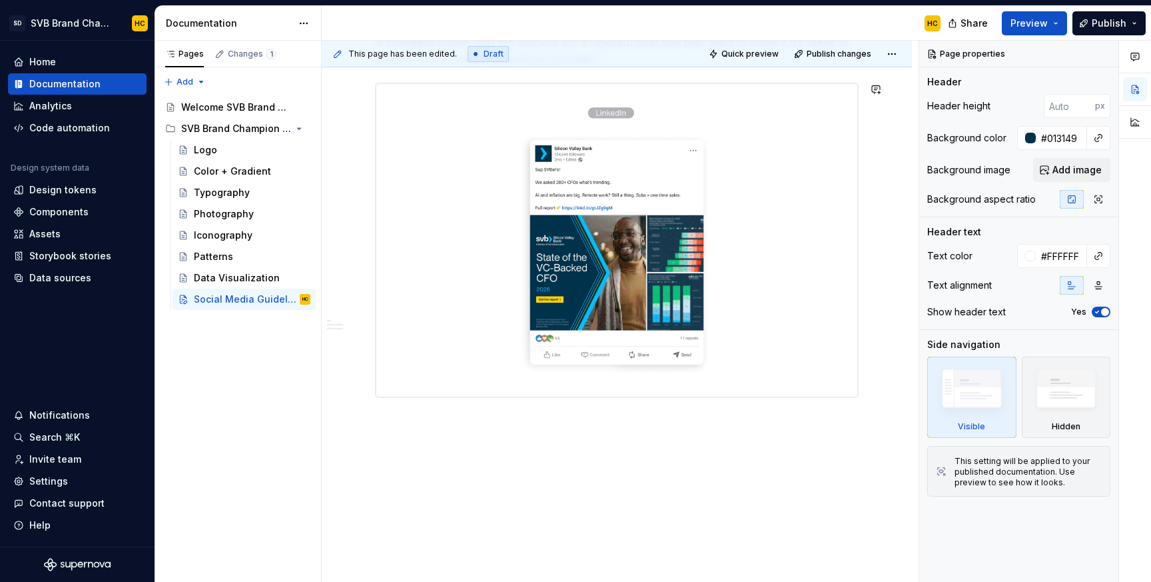
click at [482, 427] on div "Social media is a crucial platform for our brand voice and visual identity. Mai…" at bounding box center [617, 105] width 590 height 965
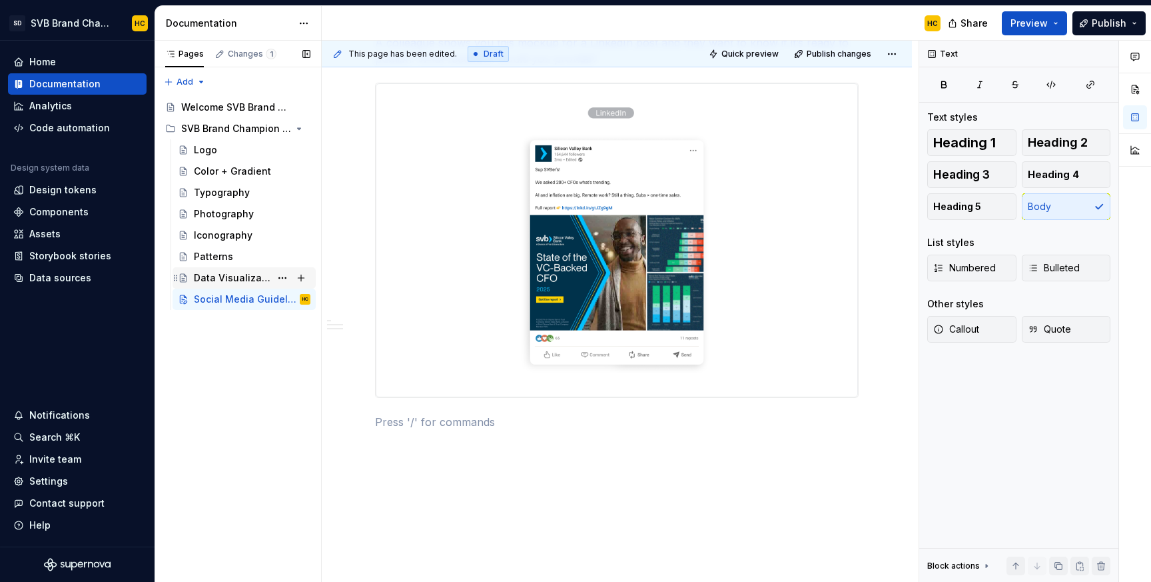
click at [210, 280] on div "Data Visualization" at bounding box center [232, 277] width 77 height 13
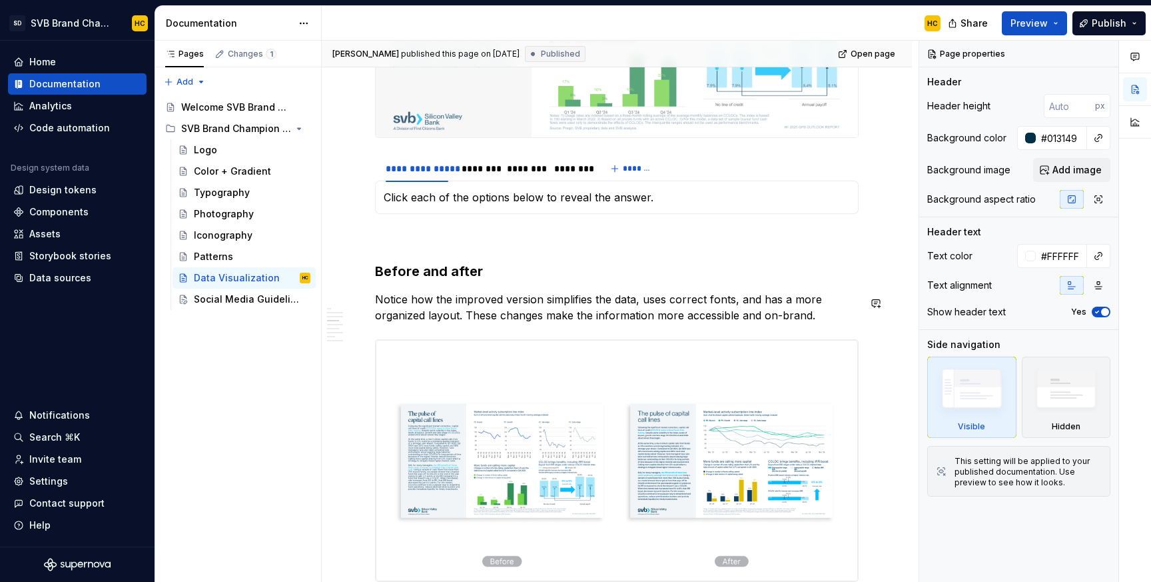
scroll to position [831, 0]
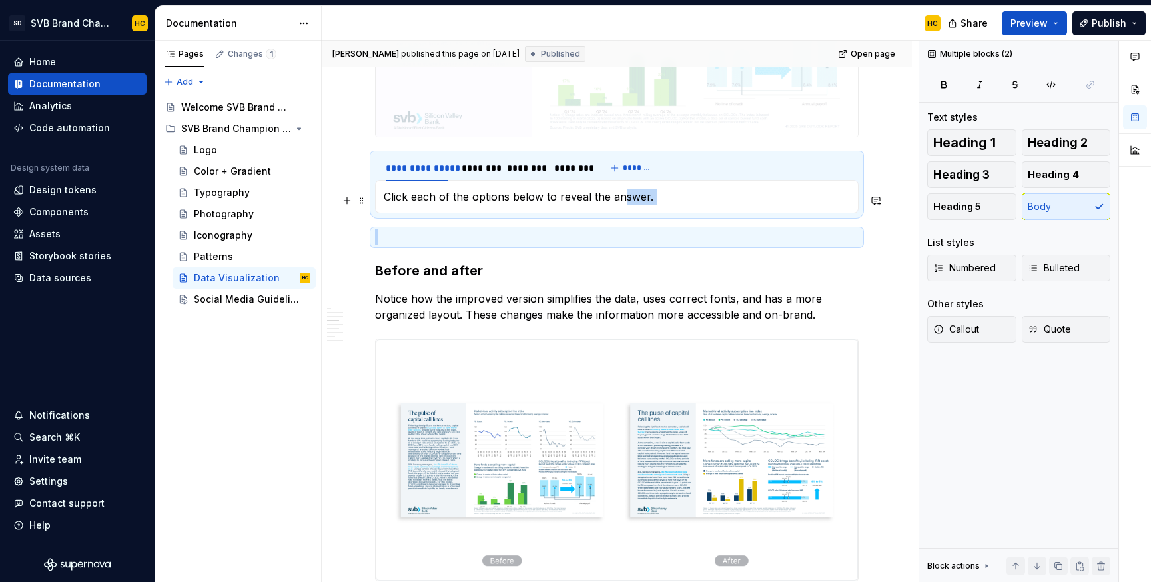
drag, startPoint x: 644, startPoint y: 243, endPoint x: 622, endPoint y: 200, distance: 48.0
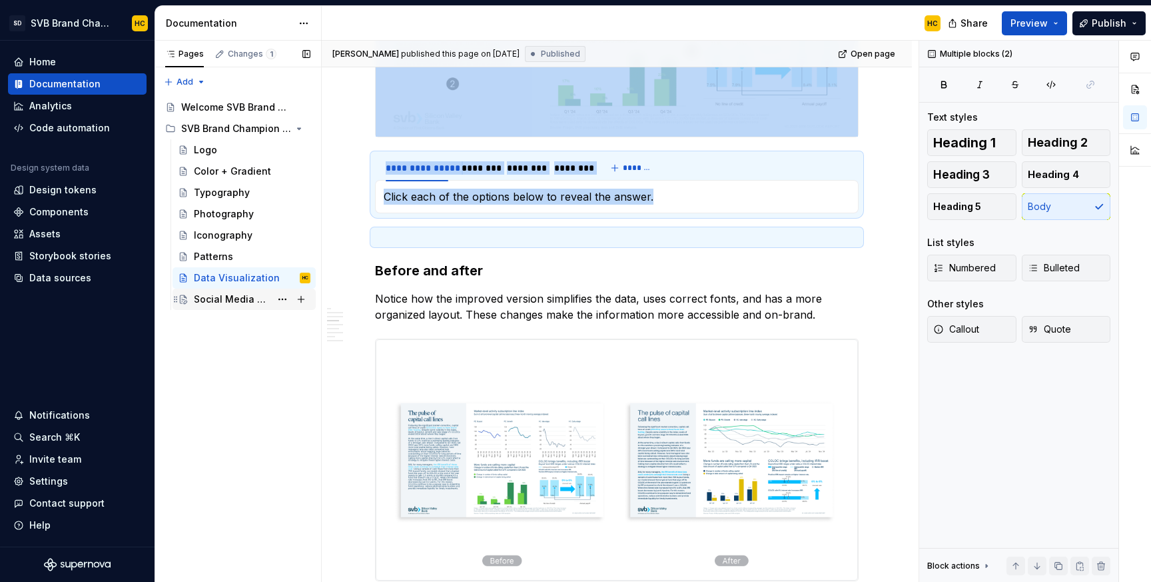
click at [241, 296] on div "Social Media Guidelines" at bounding box center [232, 299] width 77 height 13
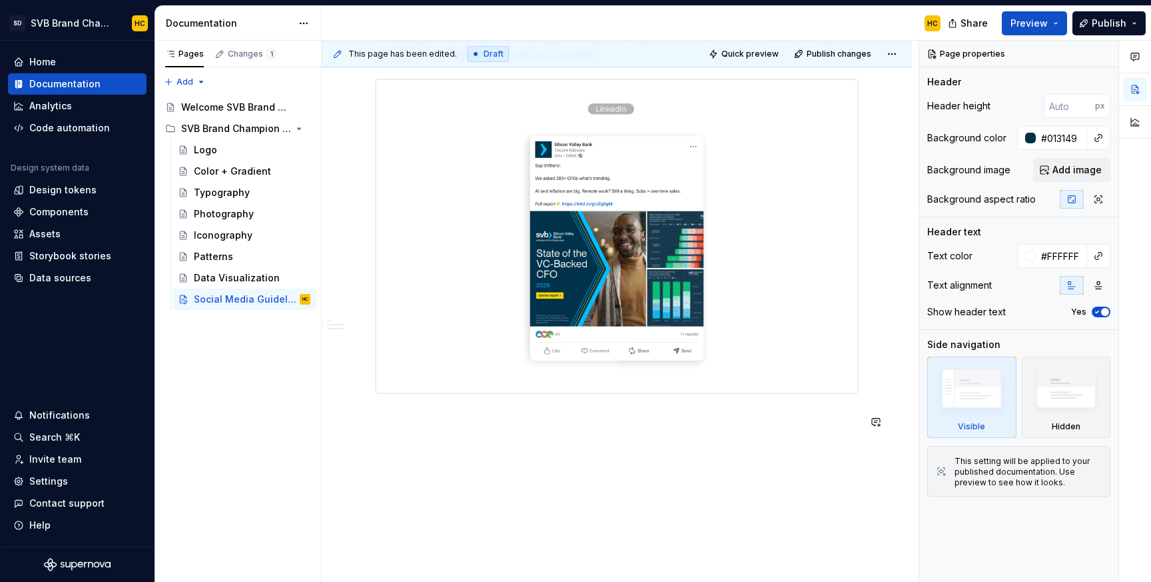
scroll to position [622, 0]
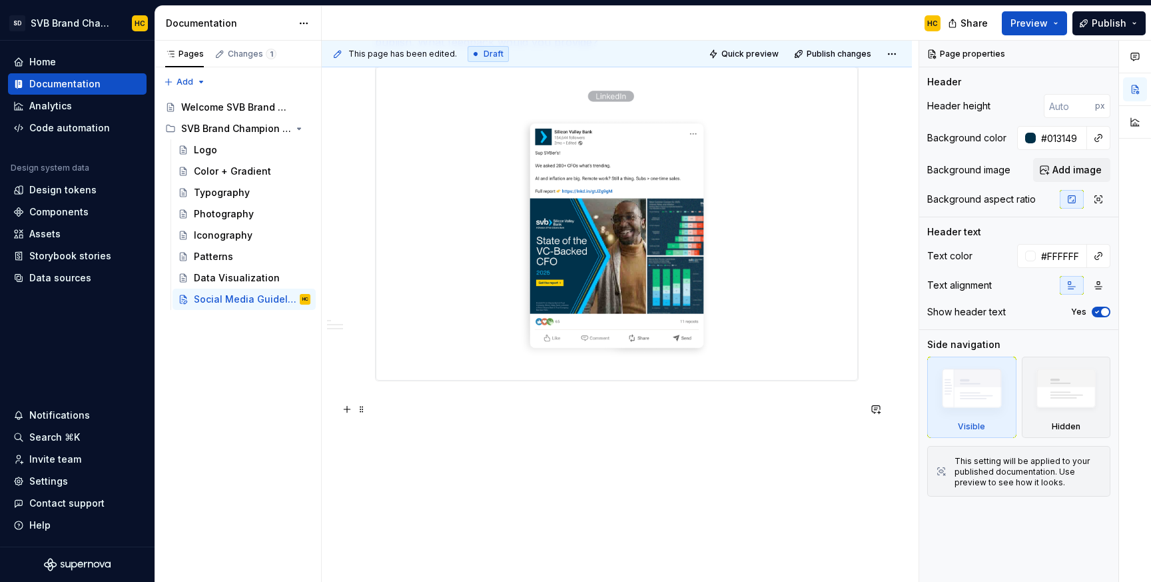
click at [449, 402] on p at bounding box center [617, 405] width 484 height 16
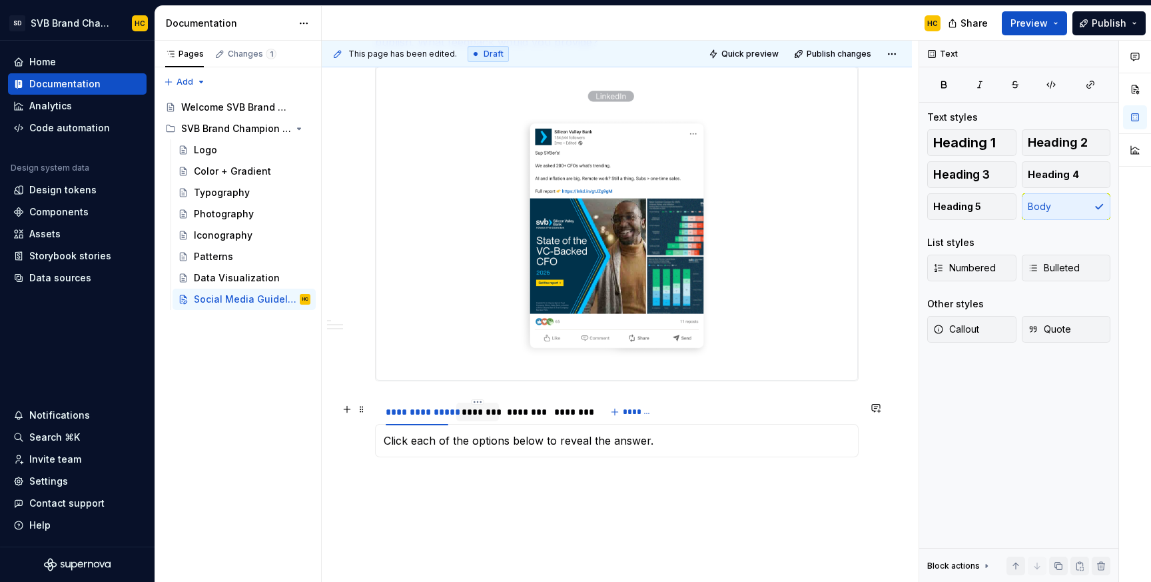
click at [476, 417] on div "********" at bounding box center [478, 411] width 32 height 13
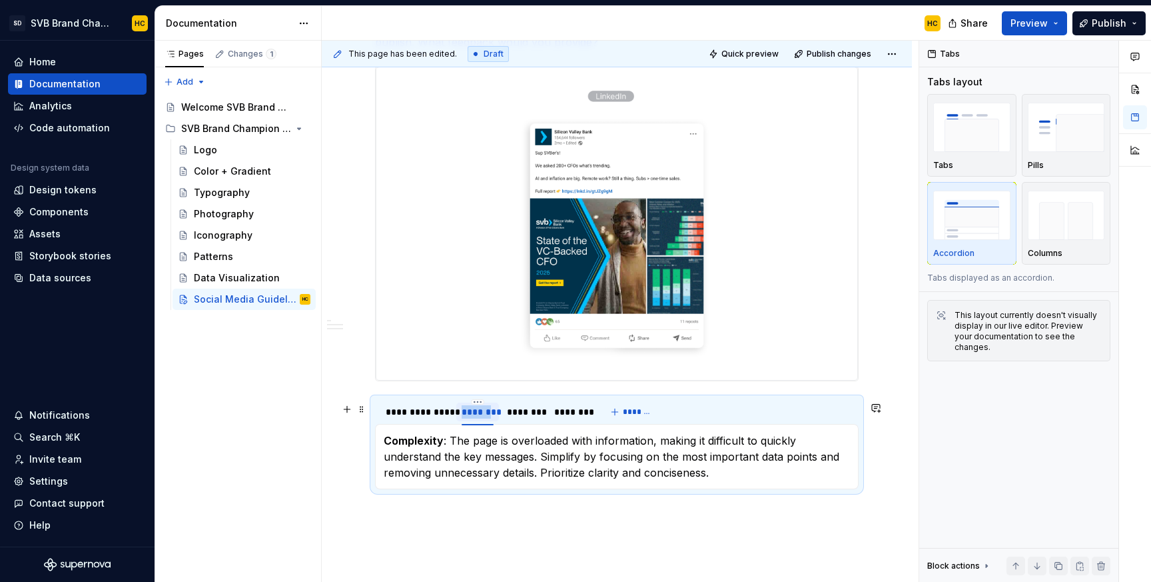
click at [476, 417] on div "********" at bounding box center [478, 411] width 32 height 13
click at [511, 416] on div "********" at bounding box center [523, 411] width 34 height 13
click at [481, 414] on div "********" at bounding box center [477, 411] width 31 height 13
click at [459, 462] on p "Complexity : The page is overloaded with information, making it difficult to qu…" at bounding box center [617, 456] width 466 height 48
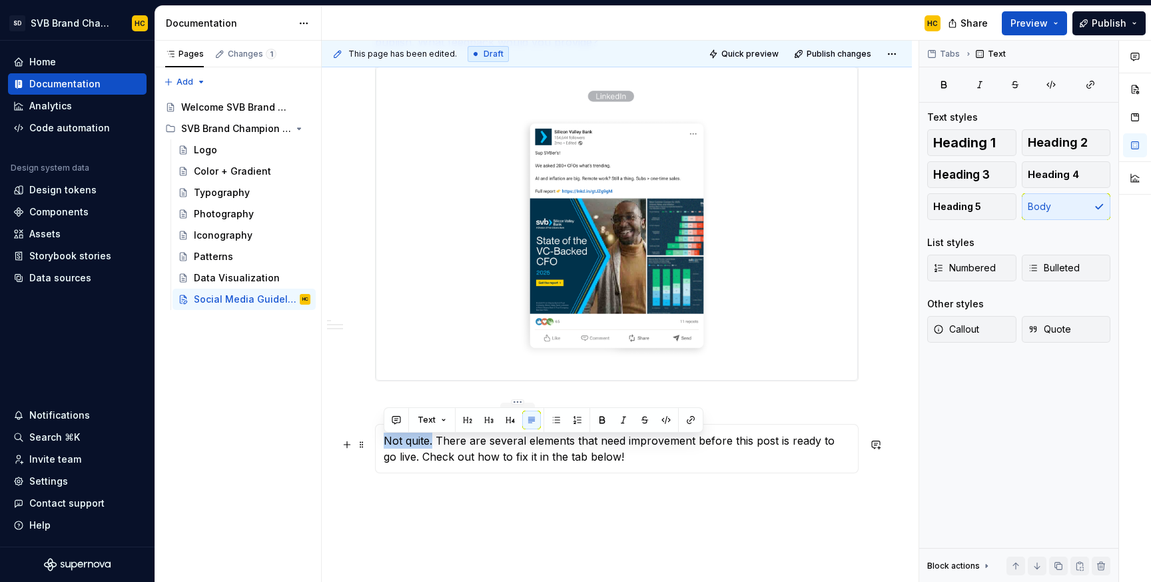
drag, startPoint x: 434, startPoint y: 444, endPoint x: 378, endPoint y: 444, distance: 55.3
click at [378, 444] on div "Click each of the options below to reveal the answer. Not quite. There are seve…" at bounding box center [617, 448] width 484 height 49
click at [648, 470] on div "Click each of the options below to reveal the answer. Not quite. There are seve…" at bounding box center [617, 448] width 484 height 49
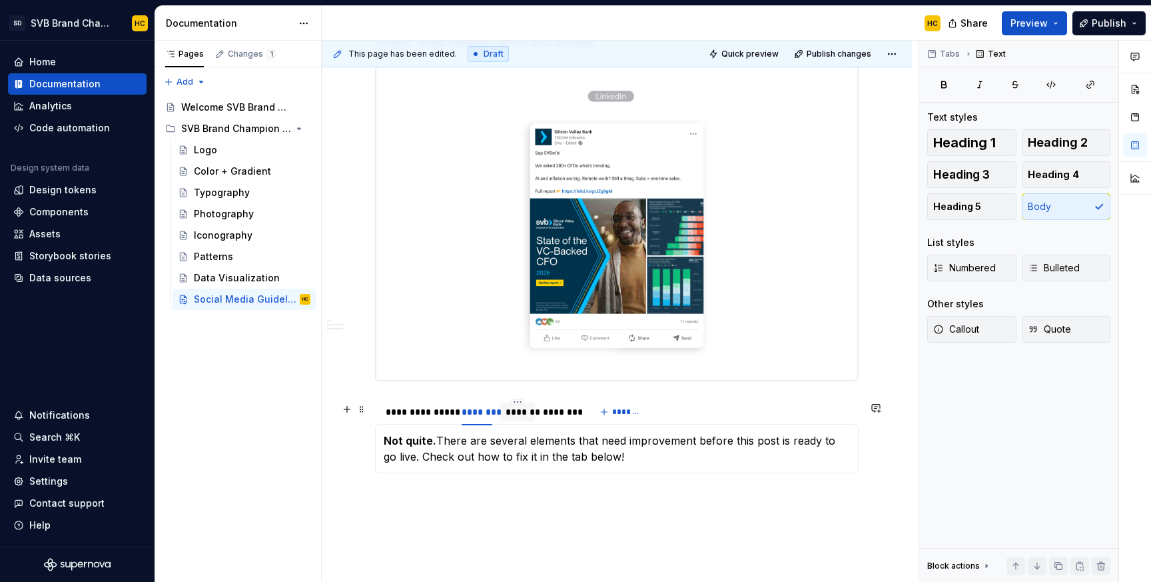
click at [523, 418] on div "*******" at bounding box center [518, 411] width 24 height 13
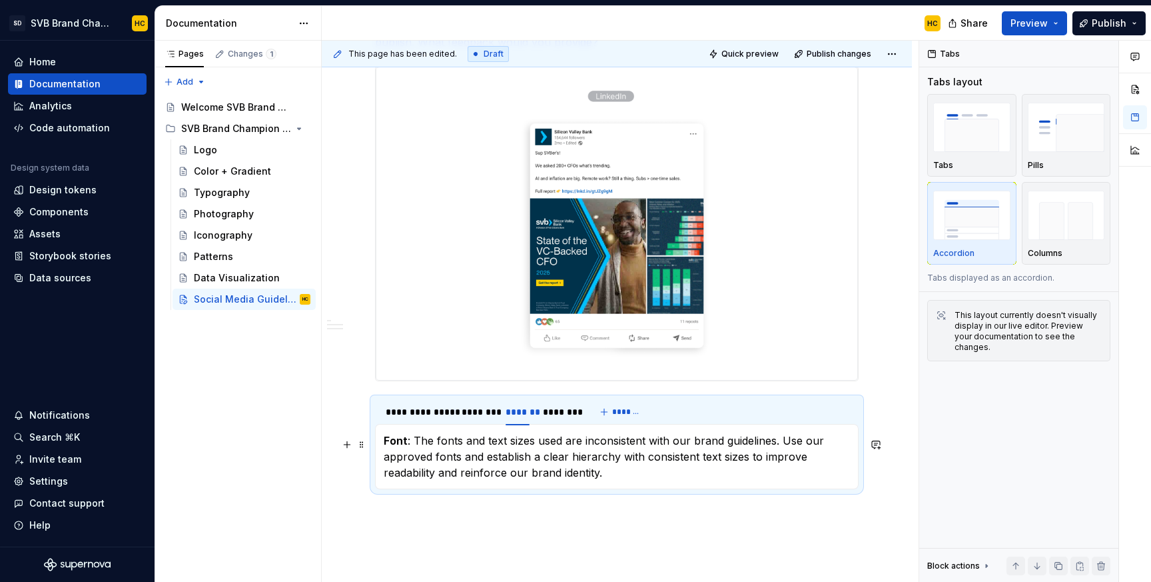
click at [500, 472] on p "Font : The fonts and text sizes used are inconsistent with our brand guidelines…" at bounding box center [617, 456] width 466 height 48
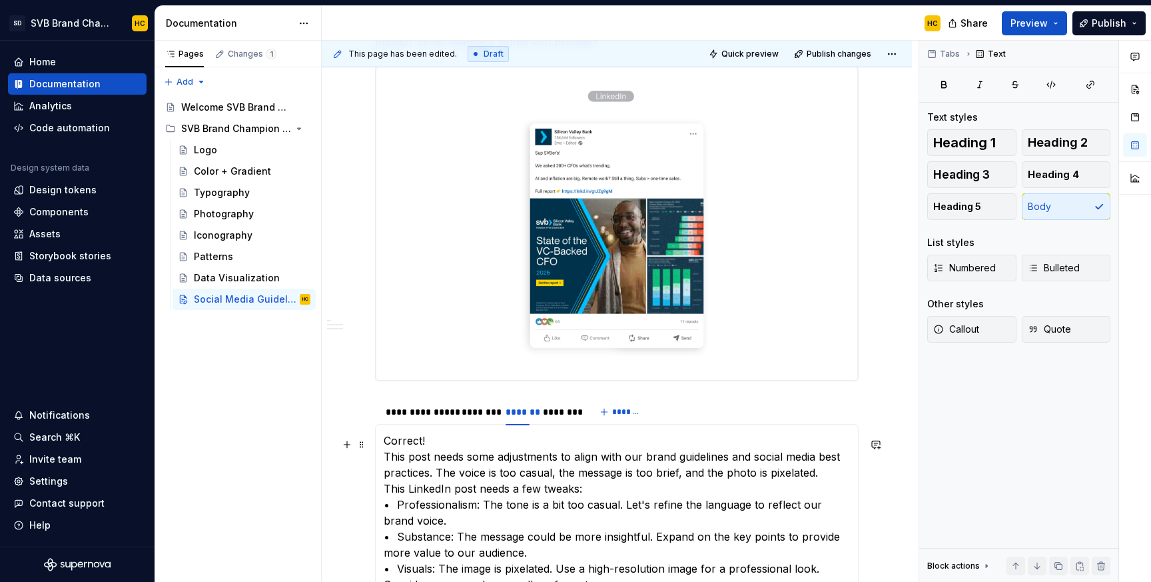
click at [407, 448] on p "Correct! This post needs some adjustments to align with our brand guidelines an…" at bounding box center [617, 520] width 466 height 176
drag, startPoint x: 428, startPoint y: 444, endPoint x: 367, endPoint y: 444, distance: 61.3
click at [367, 444] on div "**********" at bounding box center [617, 222] width 590 height 1233
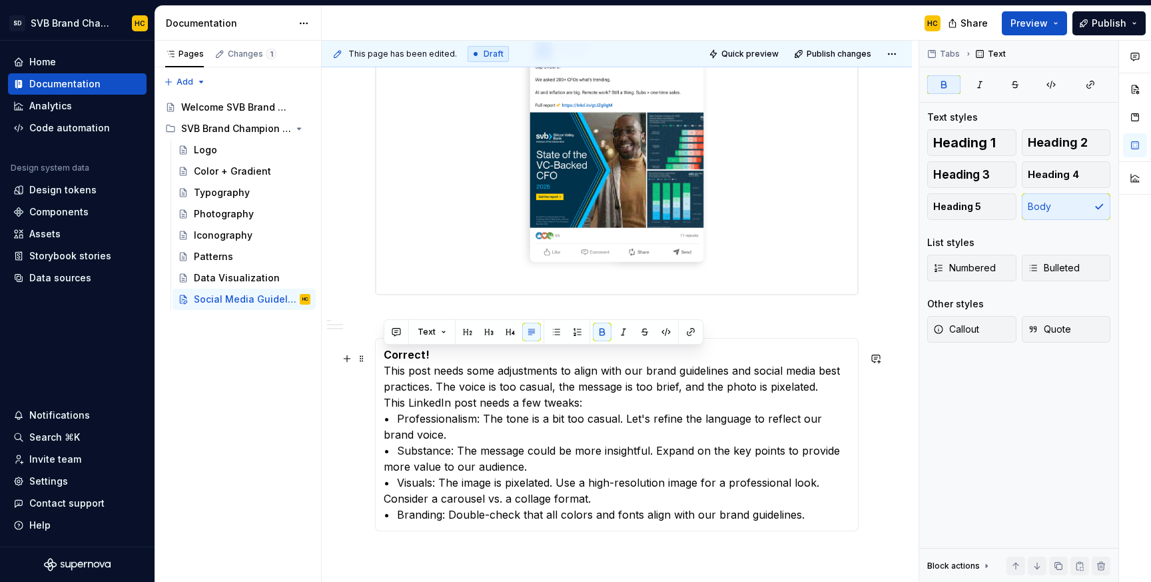
scroll to position [712, 0]
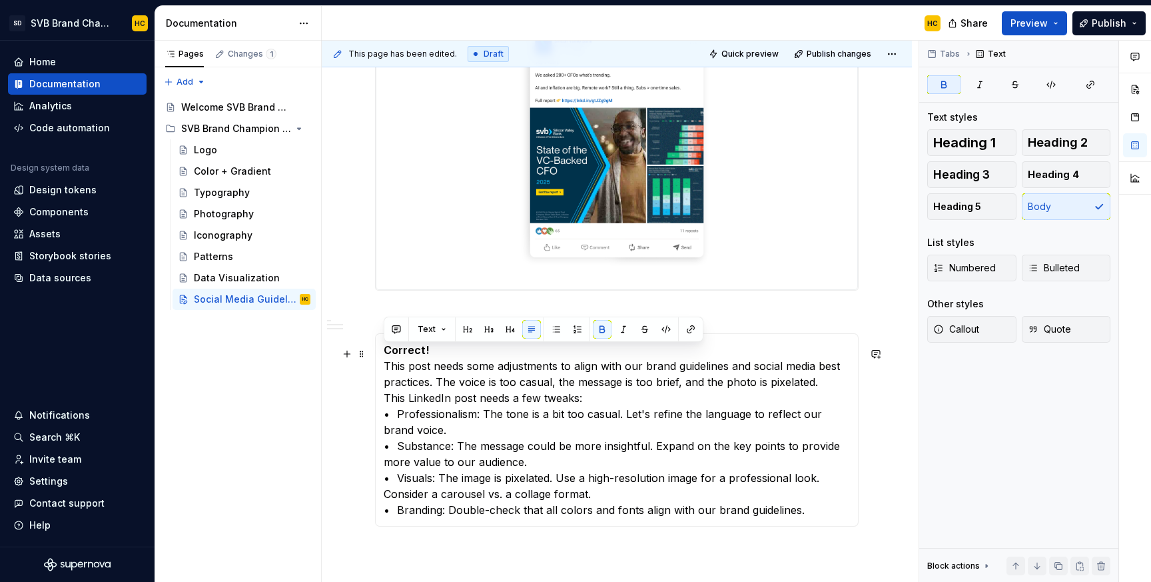
click at [384, 400] on p "Correct! This post needs some adjustments to align with our brand guidelines an…" at bounding box center [617, 430] width 466 height 176
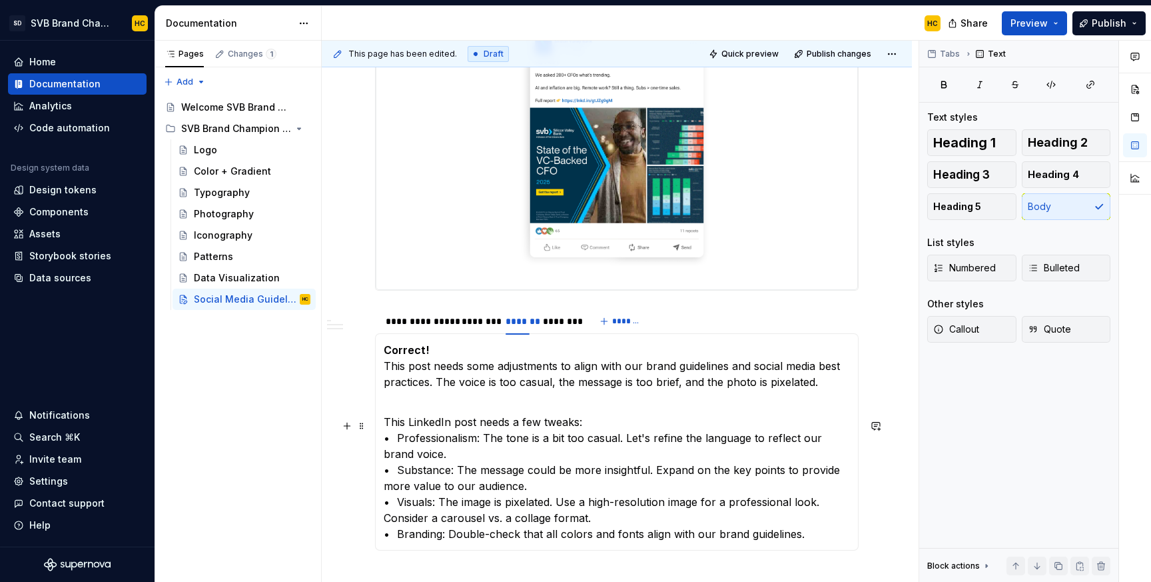
click at [599, 422] on p "This LinkedIn post needs a few tweaks: • Professionalism: The tone is a bit too…" at bounding box center [617, 478] width 466 height 128
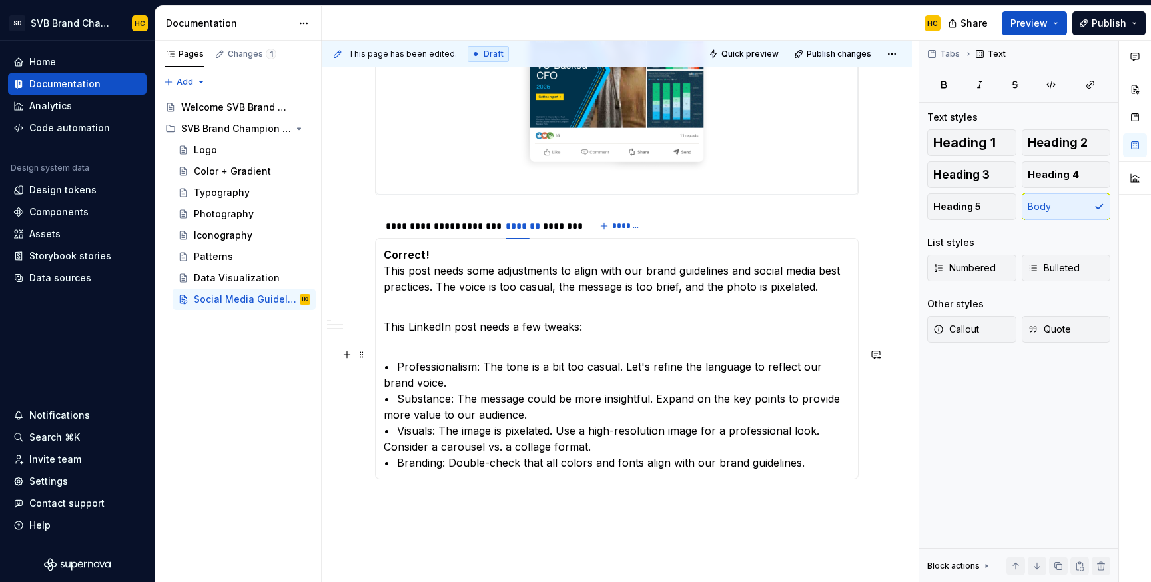
scroll to position [813, 0]
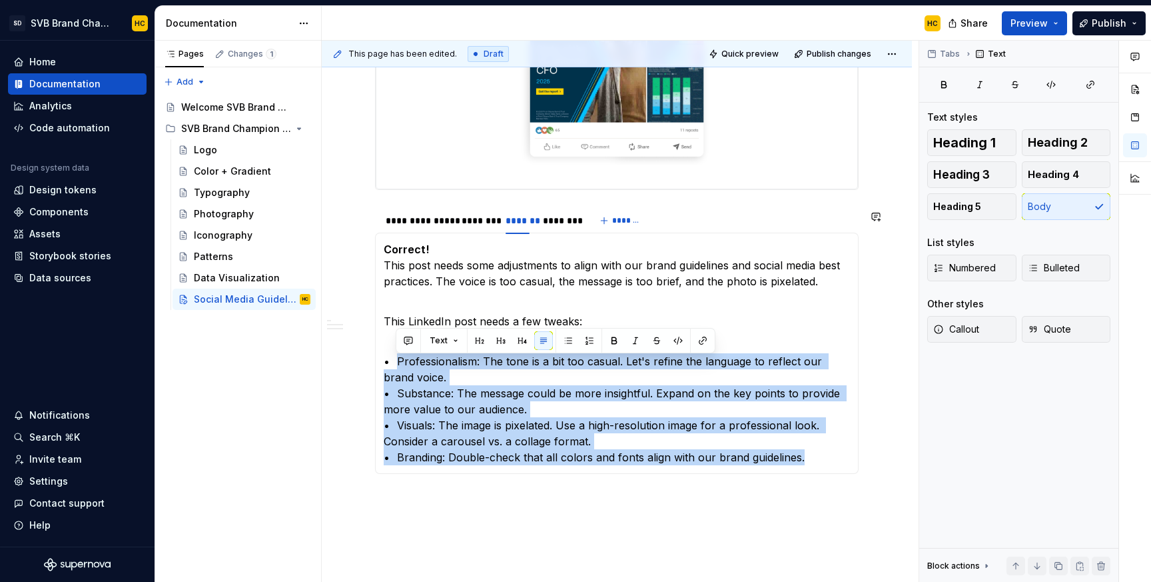
drag, startPoint x: 394, startPoint y: 366, endPoint x: 833, endPoint y: 470, distance: 451.3
click at [833, 470] on div "Click each of the options below to reveal the answer. Not quite. There are seve…" at bounding box center [617, 353] width 484 height 241
click at [1052, 271] on span "Bulleted" at bounding box center [1054, 267] width 52 height 13
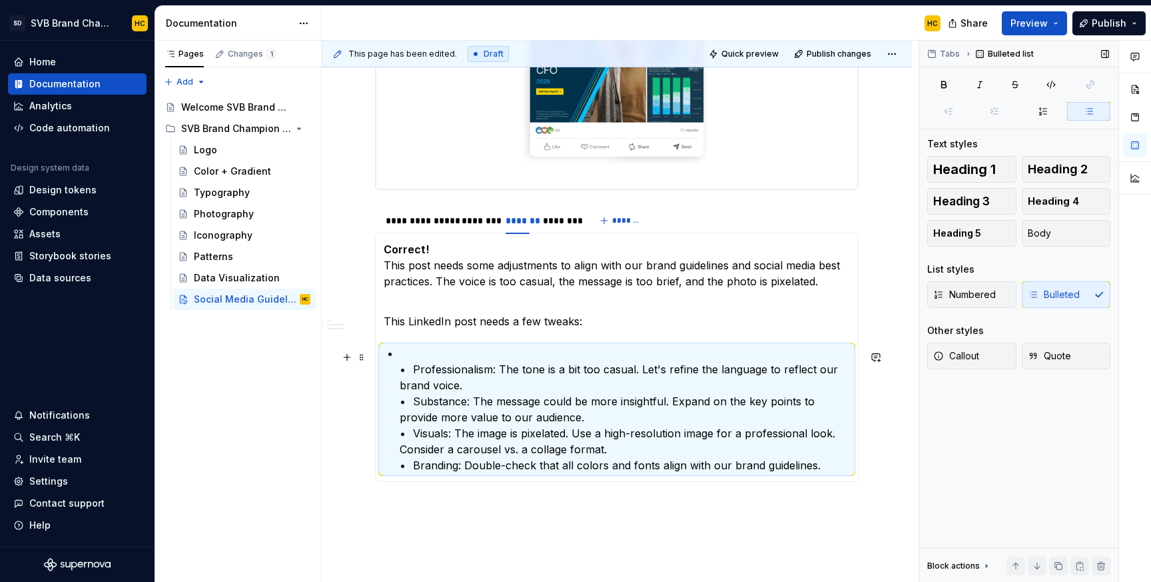
click at [410, 373] on p "• Professionalism: The tone is a bit too casual. Let's refine the language to r…" at bounding box center [625, 409] width 450 height 128
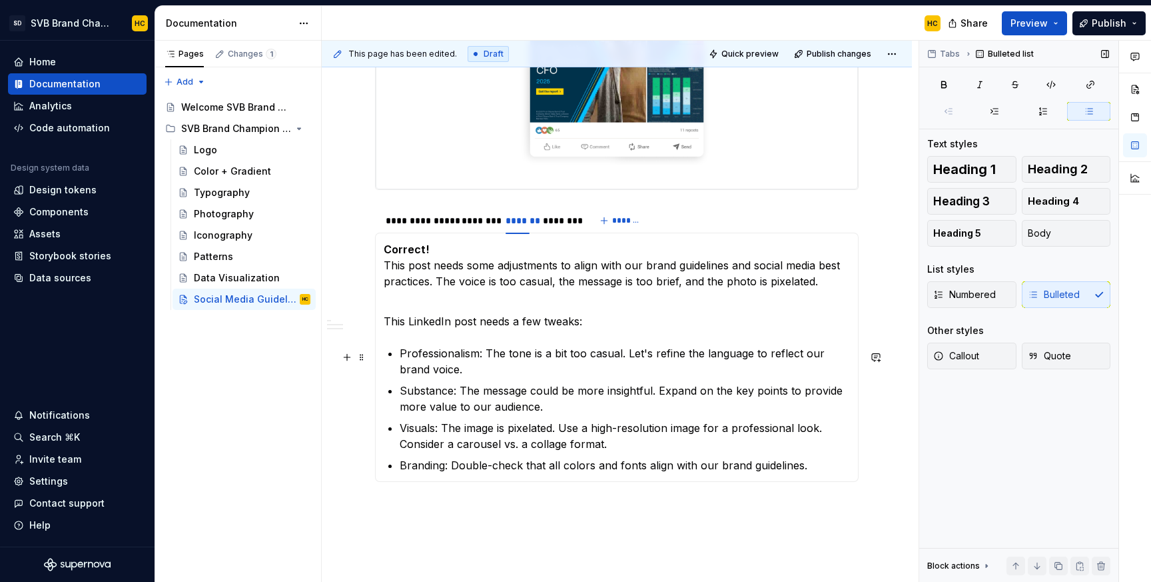
click at [438, 357] on p "Professionalism: The tone is a bit too casual. Let's refine the language to ref…" at bounding box center [625, 361] width 450 height 32
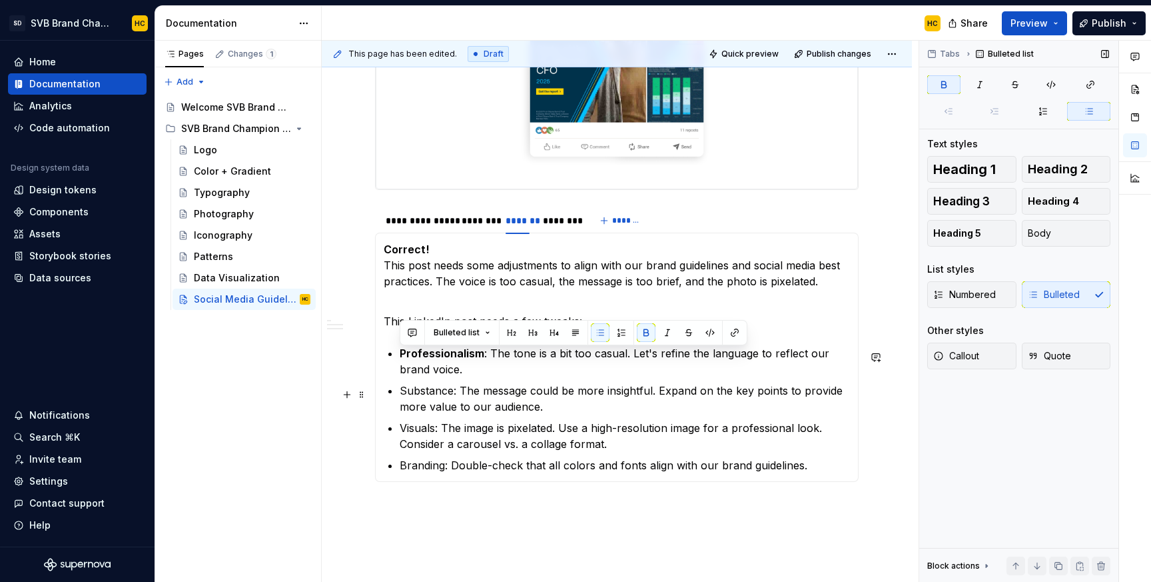
click at [436, 392] on p "Substance: The message could be more insightful. Expand on the key points to pr…" at bounding box center [625, 398] width 450 height 32
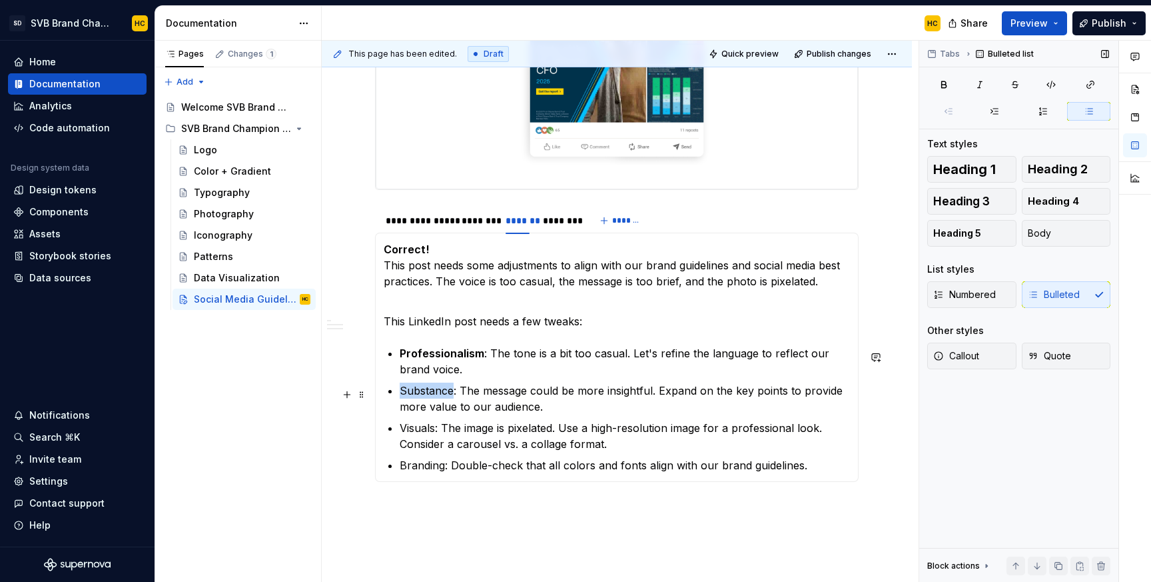
click at [436, 392] on p "Substance: The message could be more insightful. Expand on the key points to pr…" at bounding box center [625, 398] width 450 height 32
click at [417, 431] on p "Visuals: The image is pixelated. Use a high-resolution image for a professional…" at bounding box center [625, 436] width 450 height 32
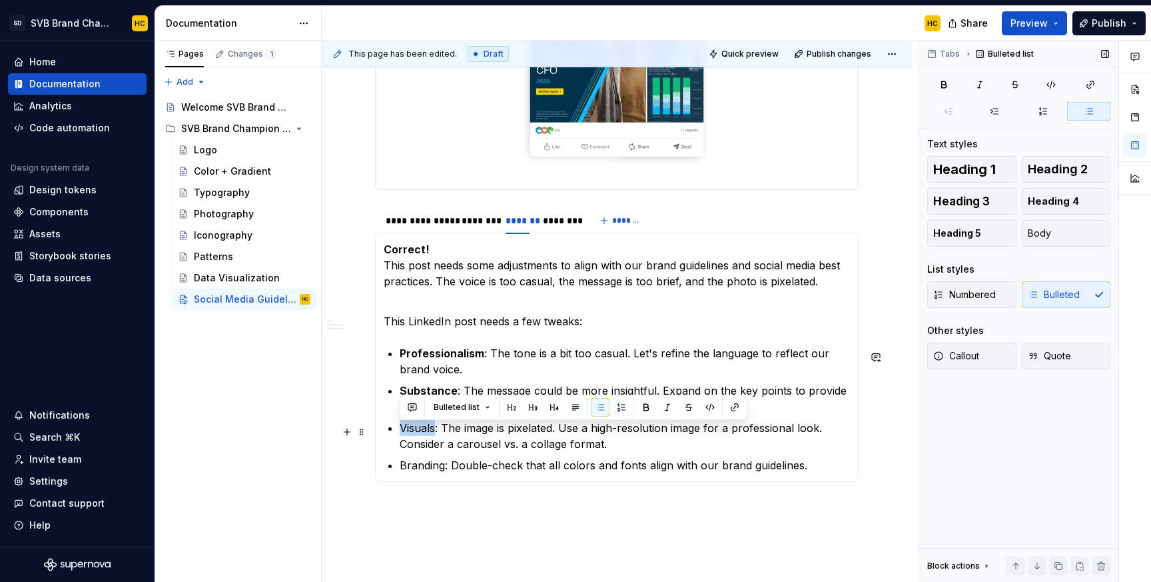
click at [417, 431] on p "Visuals: The image is pixelated. Use a high-resolution image for a professional…" at bounding box center [625, 436] width 450 height 32
click at [416, 471] on p "Branding: Double-check that all colors and fonts align with our brand guideline…" at bounding box center [625, 465] width 450 height 16
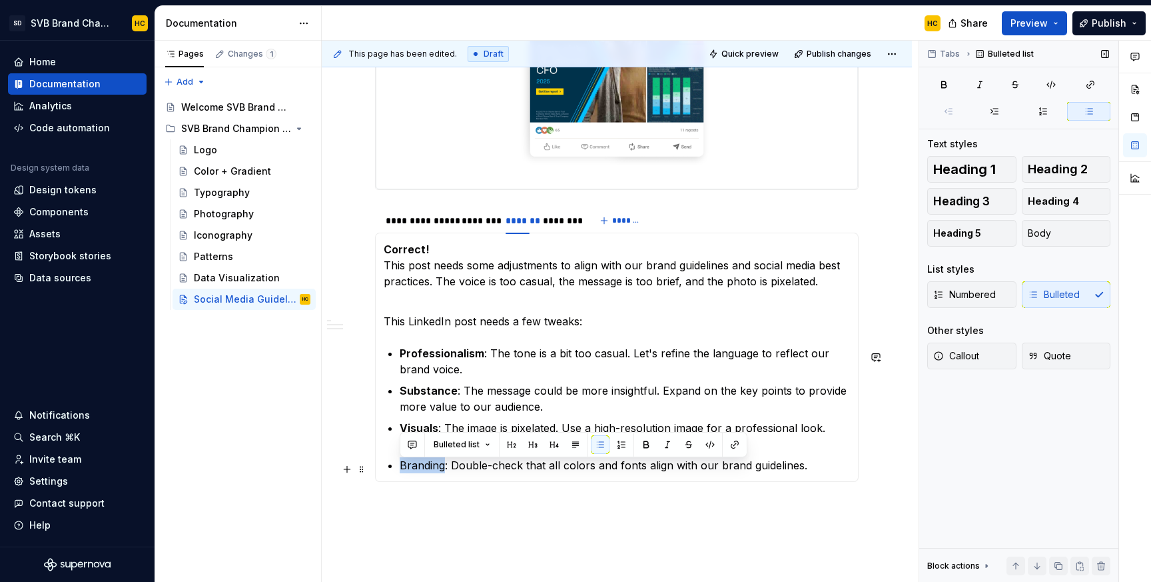
click at [416, 471] on p "Branding: Double-check that all colors and fonts align with our brand guideline…" at bounding box center [625, 465] width 450 height 16
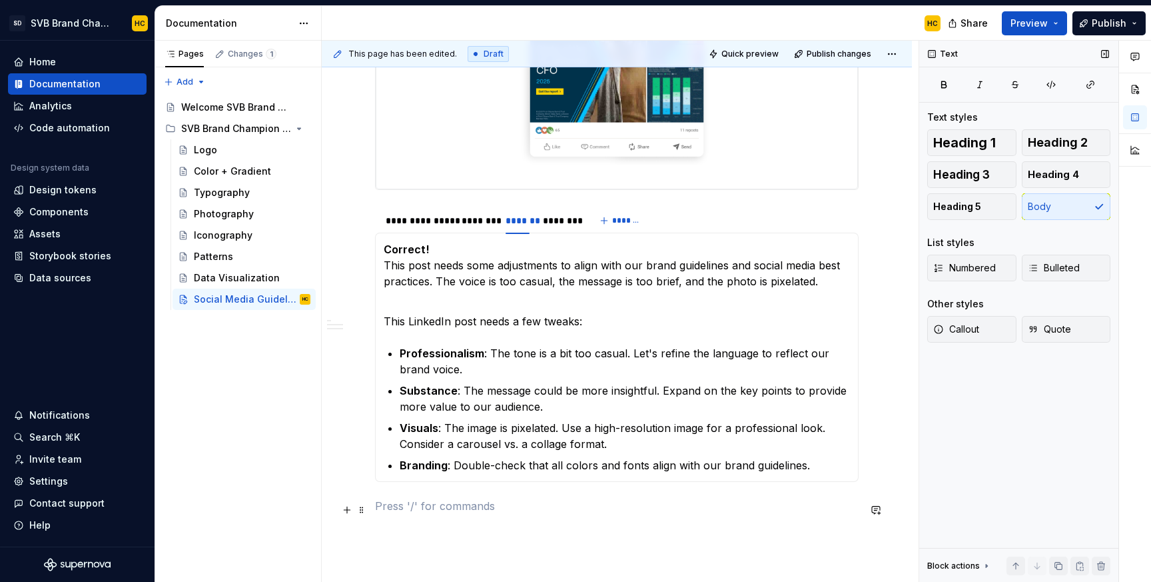
click at [397, 514] on p at bounding box center [617, 506] width 484 height 16
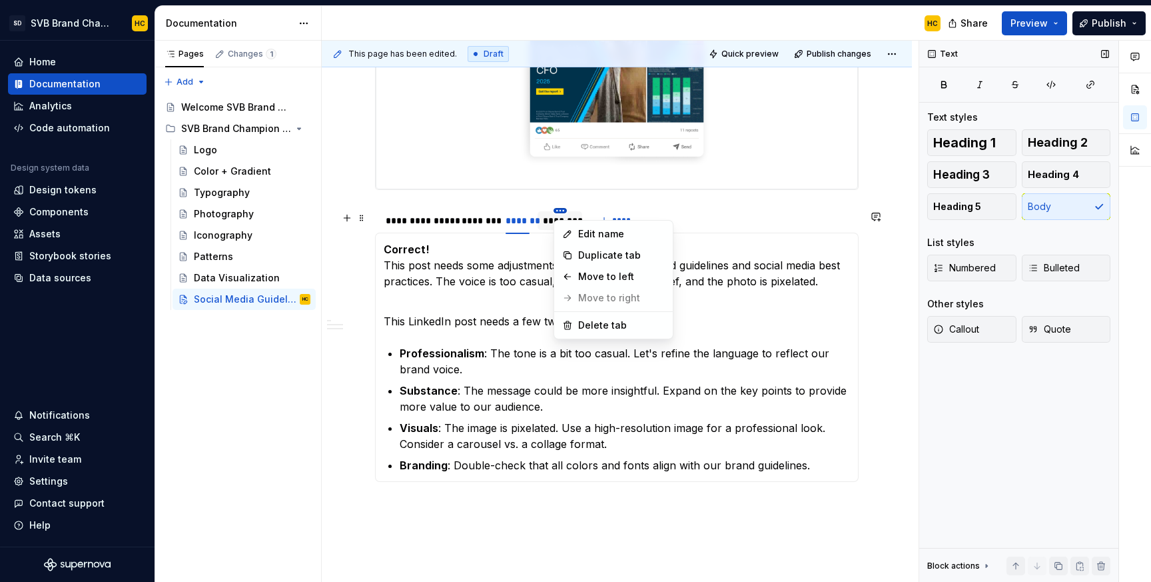
click at [560, 214] on html "SD SVB Brand Champions HC Home Documentation Analytics Code automation Design s…" at bounding box center [575, 291] width 1151 height 582
click at [574, 322] on div "Delete tab" at bounding box center [613, 325] width 113 height 21
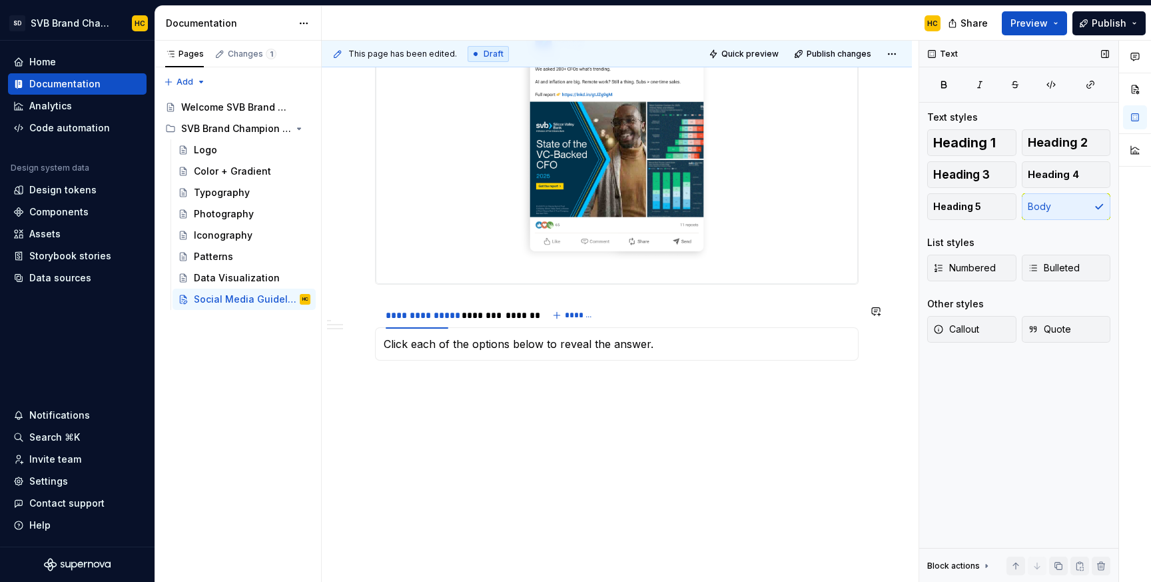
scroll to position [723, 0]
click at [842, 267] on img at bounding box center [617, 127] width 482 height 314
click at [886, 353] on div "**********" at bounding box center [620, 312] width 597 height 542
click at [721, 419] on div "**********" at bounding box center [617, 46] width 590 height 1073
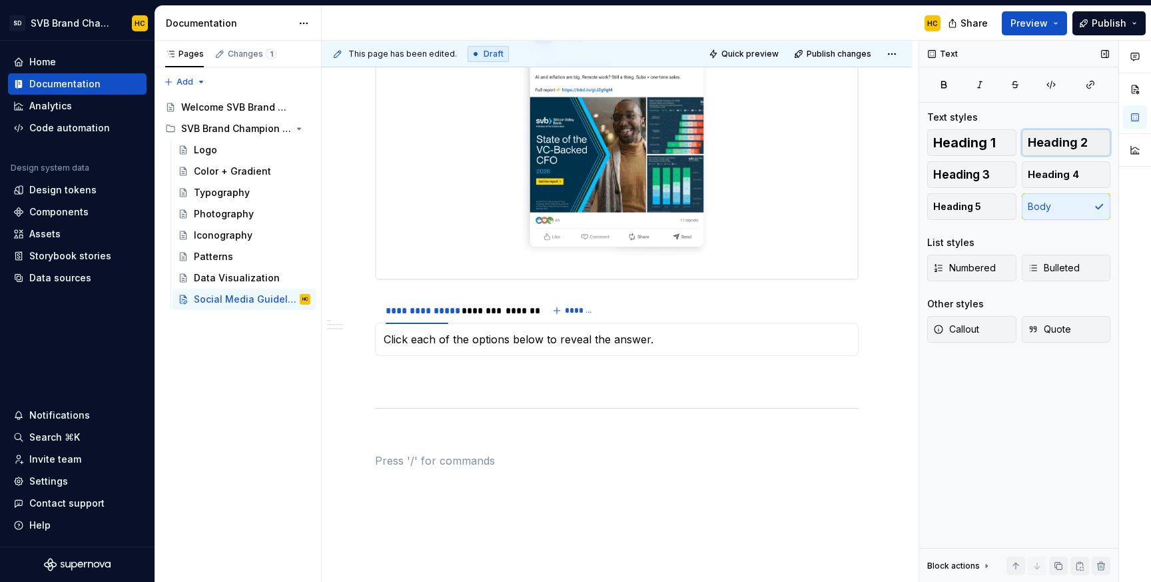
click at [1052, 141] on span "Heading 2" at bounding box center [1058, 142] width 60 height 13
click at [621, 482] on h2 at bounding box center [617, 478] width 484 height 21
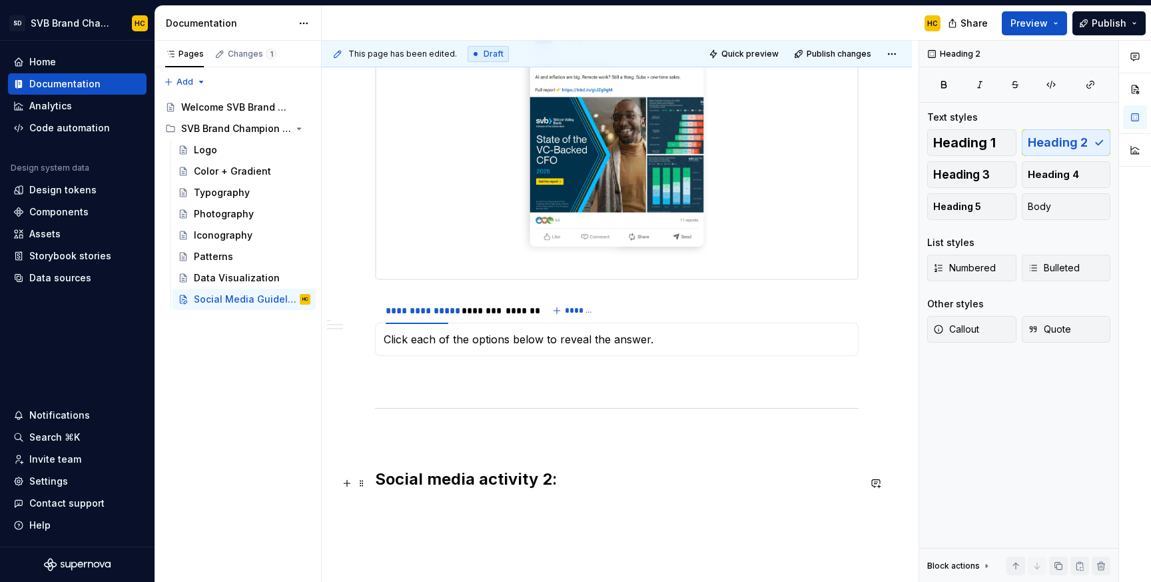
click at [574, 485] on h2 "Social media activity 2:" at bounding box center [617, 478] width 484 height 21
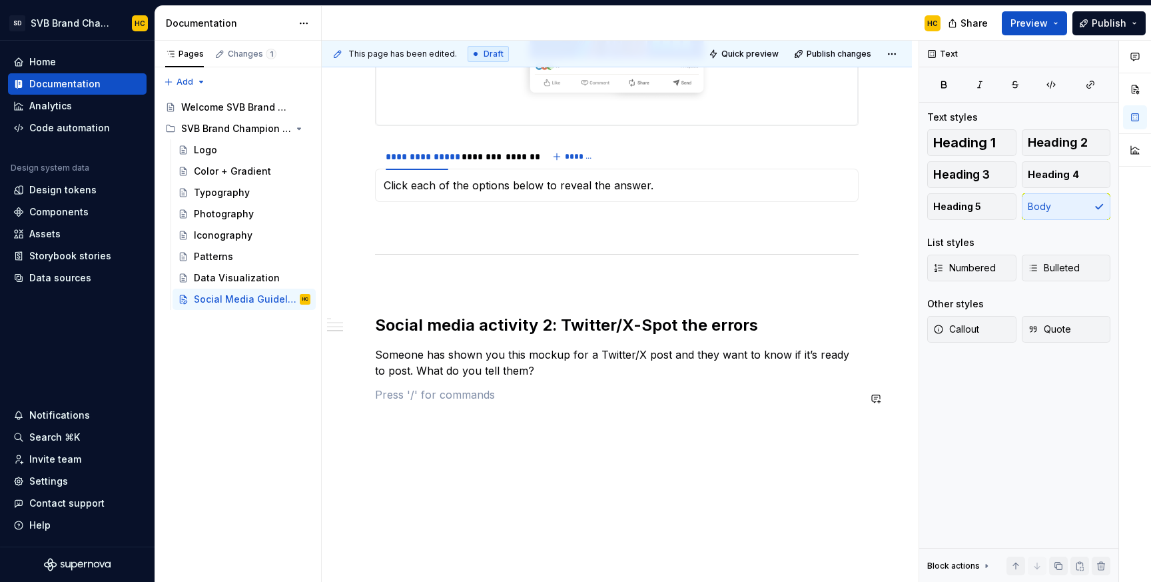
scroll to position [892, 0]
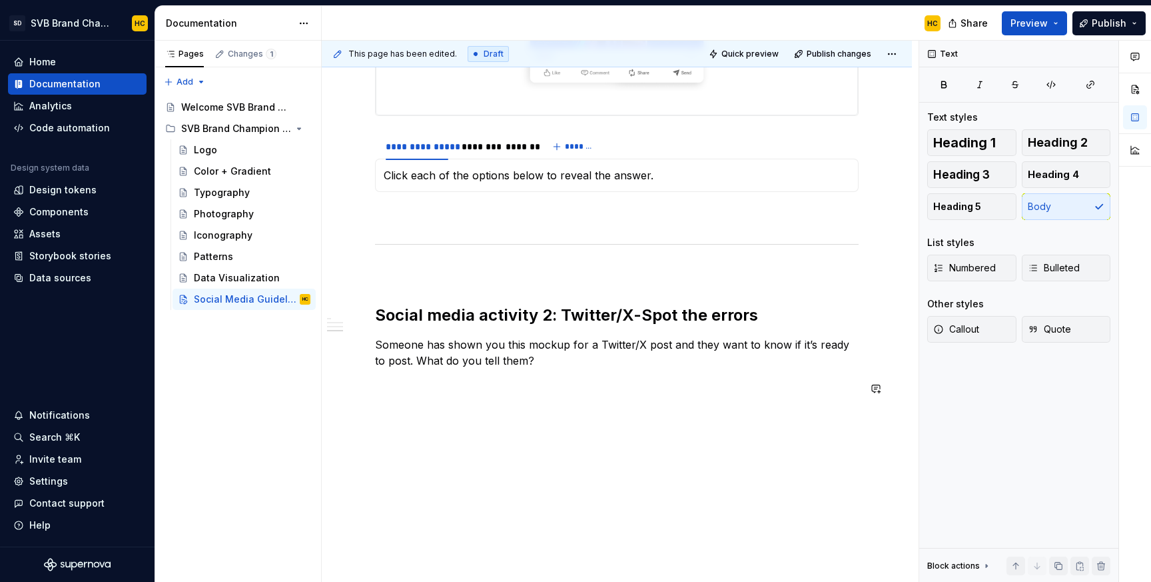
click at [461, 384] on p at bounding box center [617, 384] width 484 height 16
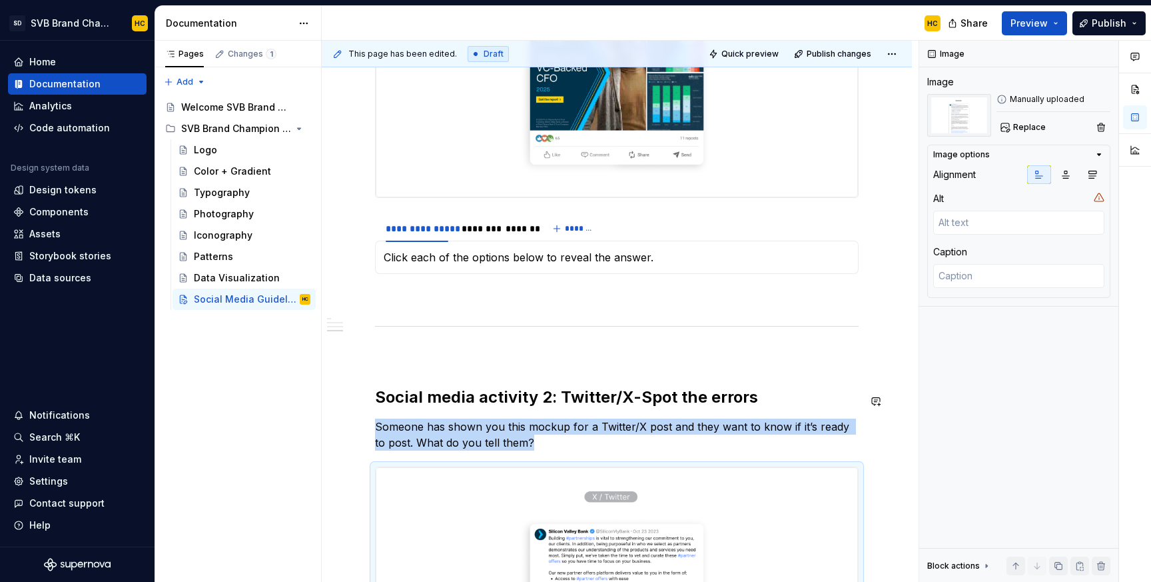
scroll to position [804, 0]
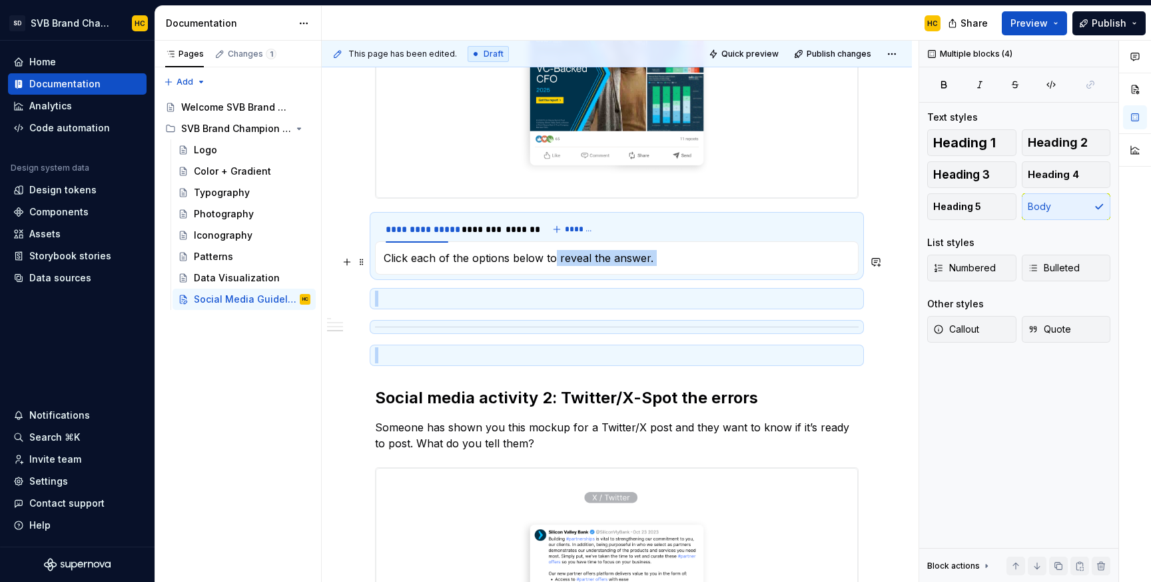
drag, startPoint x: 621, startPoint y: 349, endPoint x: 555, endPoint y: 268, distance: 104.7
click at [555, 268] on div "**********" at bounding box center [617, 119] width 484 height 1326
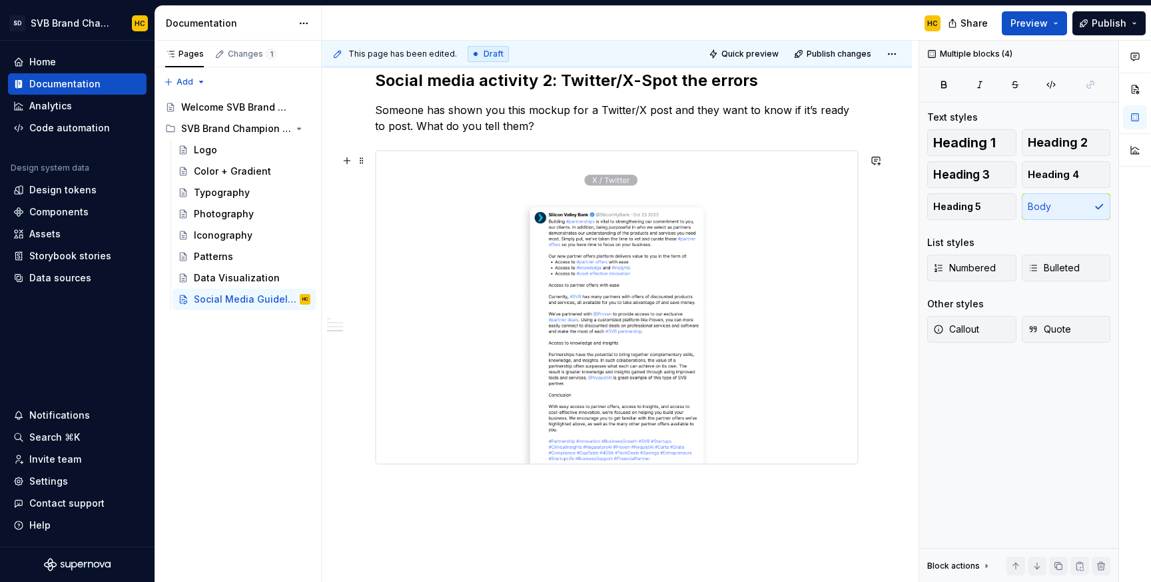
scroll to position [1138, 0]
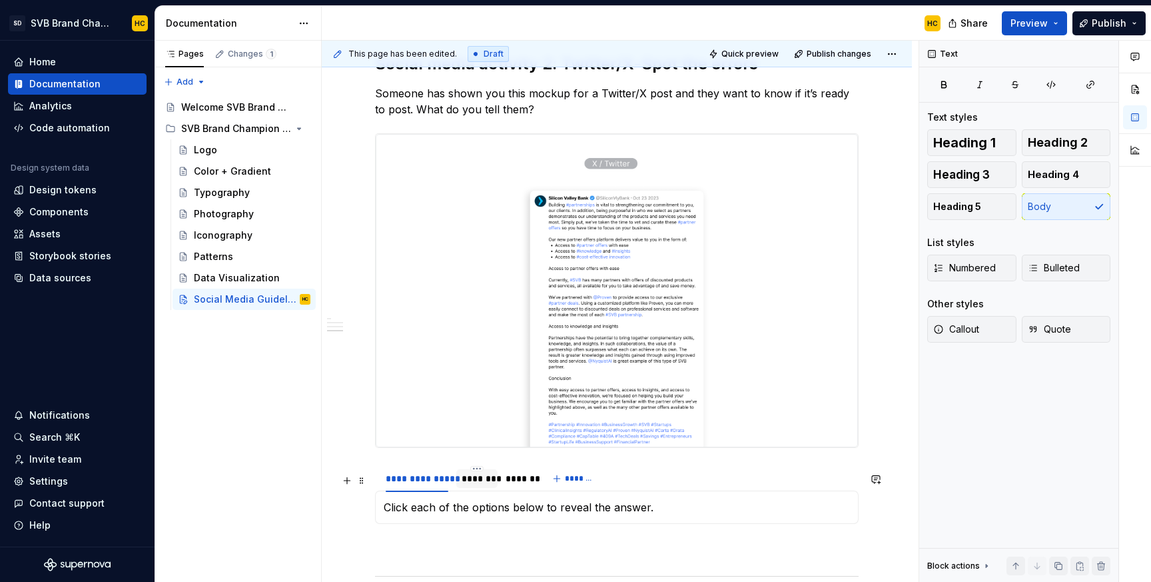
click at [479, 485] on div "********" at bounding box center [477, 478] width 31 height 13
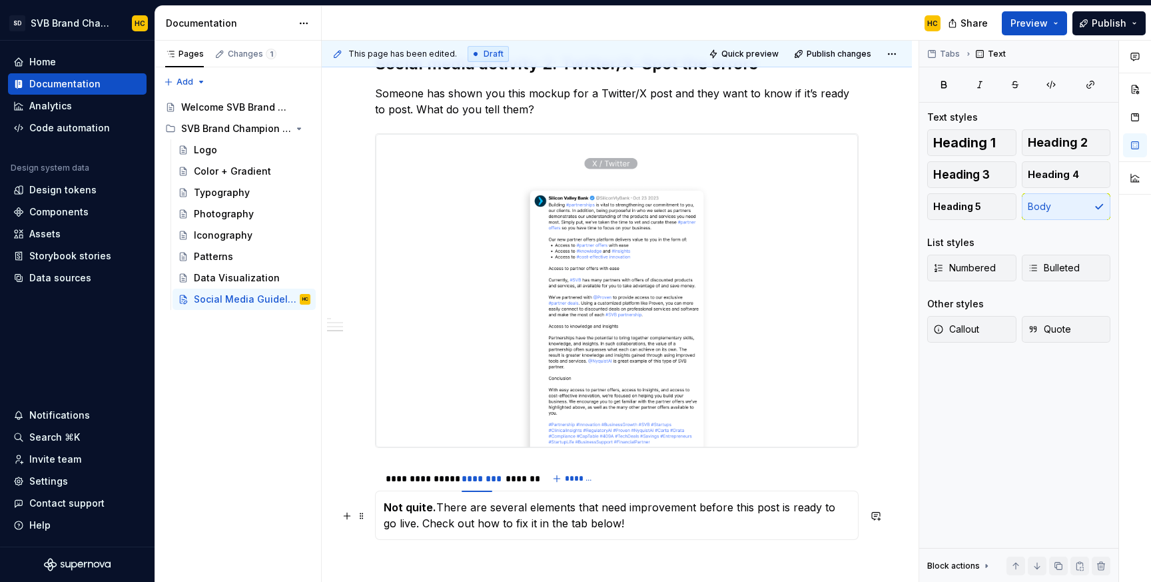
click at [465, 529] on p "Not quite. There are several elements that need improvement before this post is…" at bounding box center [617, 515] width 466 height 32
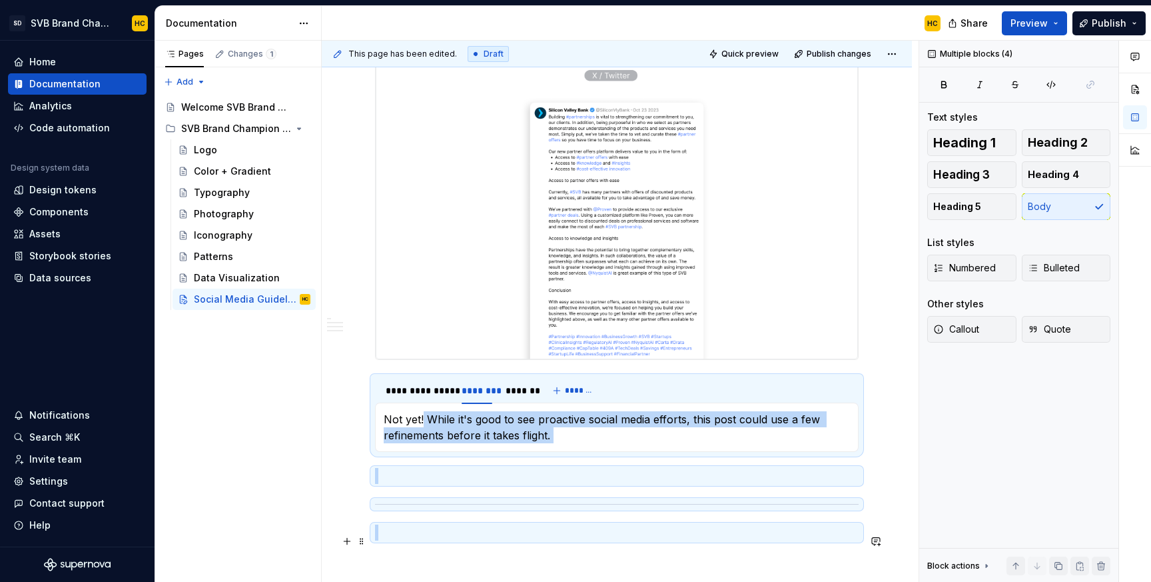
scroll to position [1258, 0]
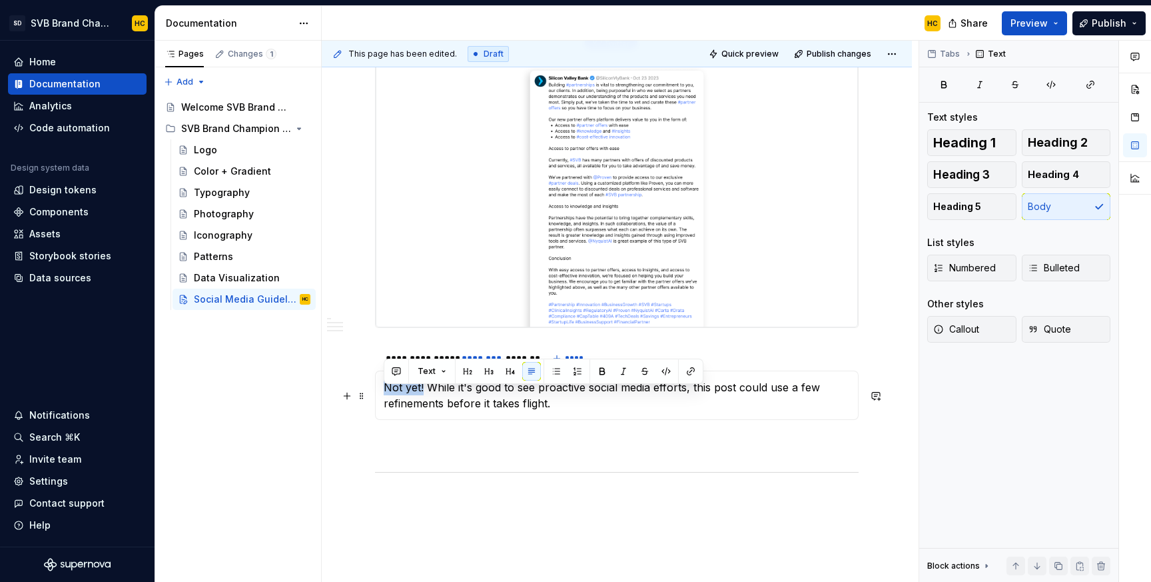
drag, startPoint x: 422, startPoint y: 518, endPoint x: 388, endPoint y: 400, distance: 122.3
click at [388, 400] on p "Not yet! While it's good to see proactive social media efforts, this post could…" at bounding box center [617, 395] width 466 height 32
click at [420, 452] on p at bounding box center [617, 444] width 484 height 16
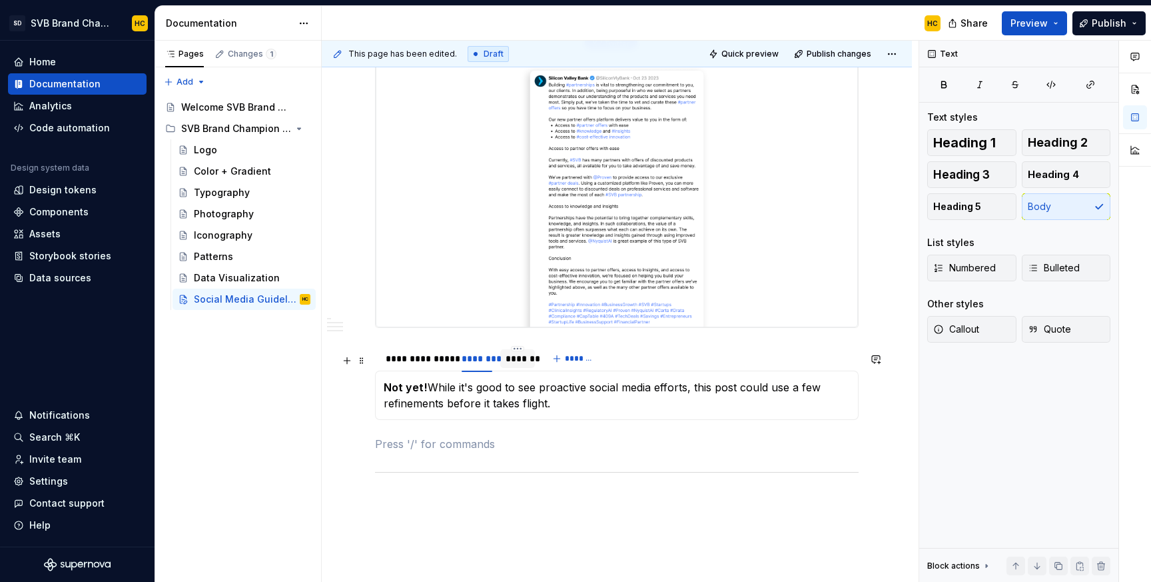
click at [525, 365] on div "*******" at bounding box center [518, 358] width 24 height 13
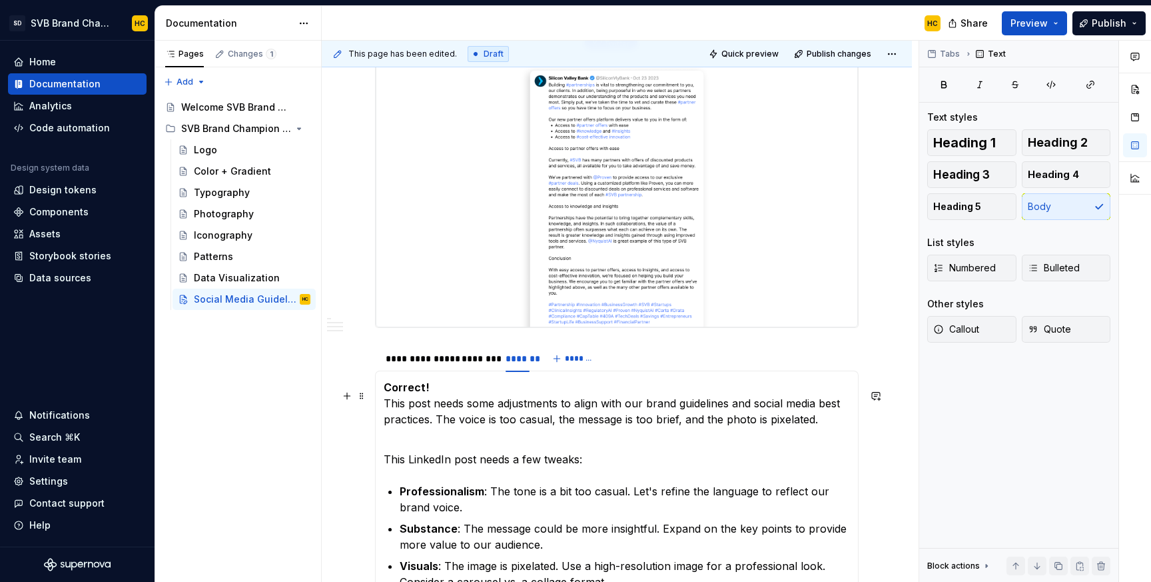
click at [542, 410] on p "Correct! This post needs some adjustments to align with our brand guidelines an…" at bounding box center [617, 411] width 466 height 64
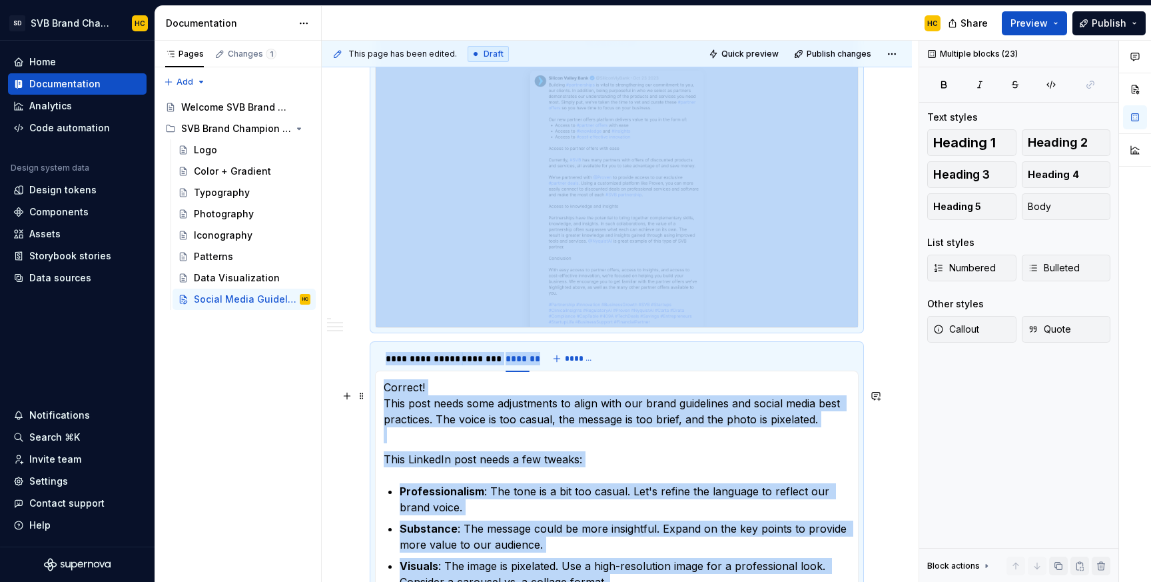
click at [536, 429] on p "Correct! This post needs some adjustments to align with our brand guidelines an…" at bounding box center [617, 411] width 466 height 64
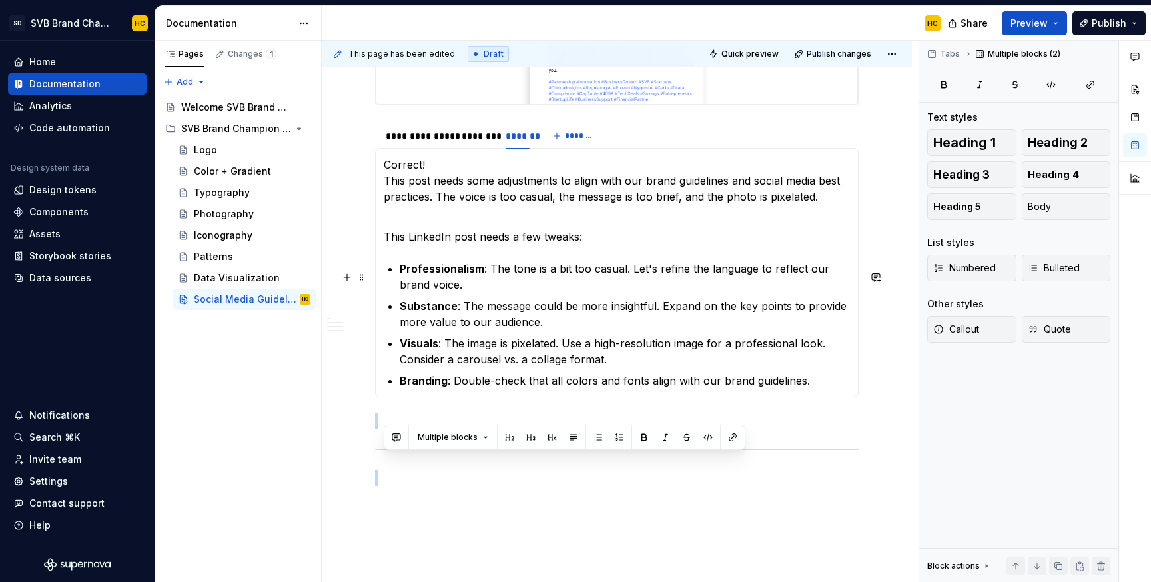
scroll to position [1583, 0]
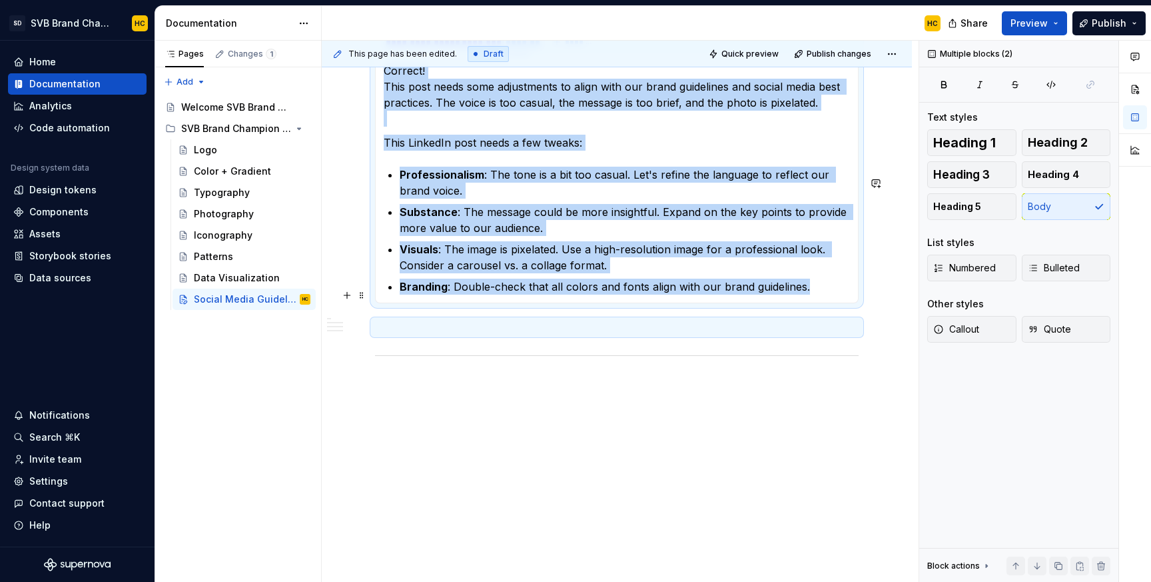
drag, startPoint x: 382, startPoint y: 466, endPoint x: 796, endPoint y: 290, distance: 449.9
click at [796, 290] on div "Click each of the options below to reveal the answer. Not yet! While it's good …" at bounding box center [617, 178] width 484 height 249
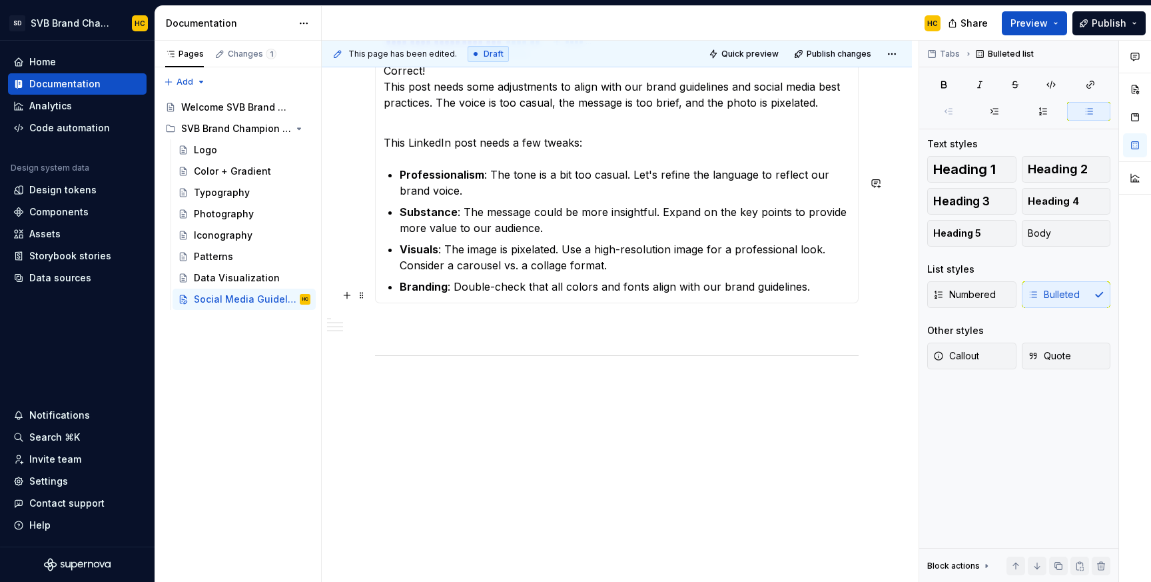
click at [811, 286] on p "Branding : Double-check that all colors and fonts align with our brand guidelin…" at bounding box center [625, 287] width 450 height 16
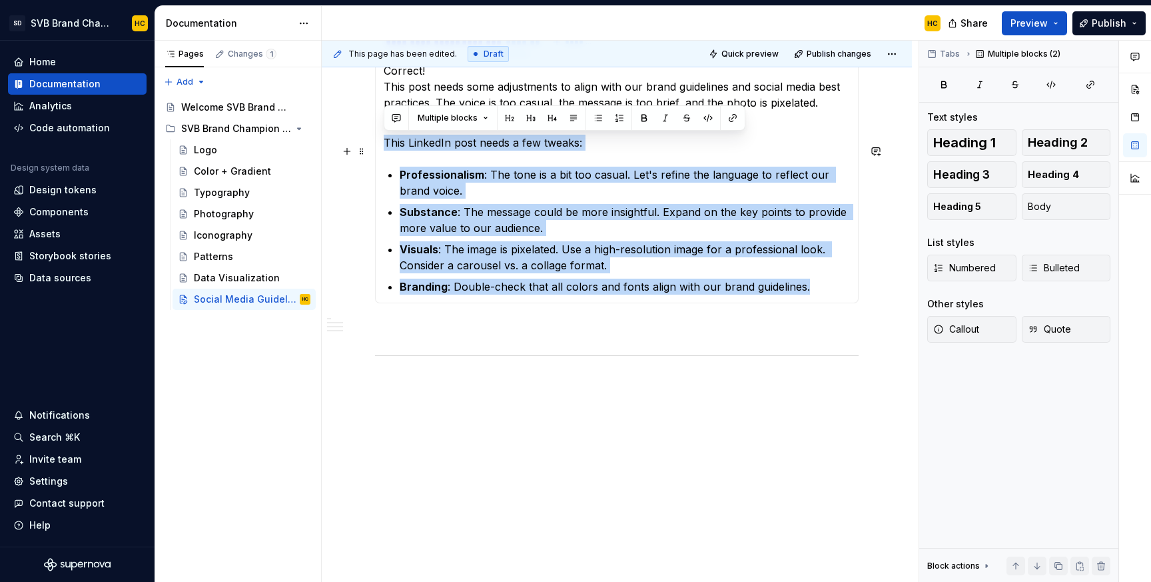
drag, startPoint x: 811, startPoint y: 286, endPoint x: 385, endPoint y: 139, distance: 450.3
click at [385, 139] on section-item-column "Correct! This post needs some adjustments to align with our brand guidelines an…" at bounding box center [617, 179] width 466 height 232
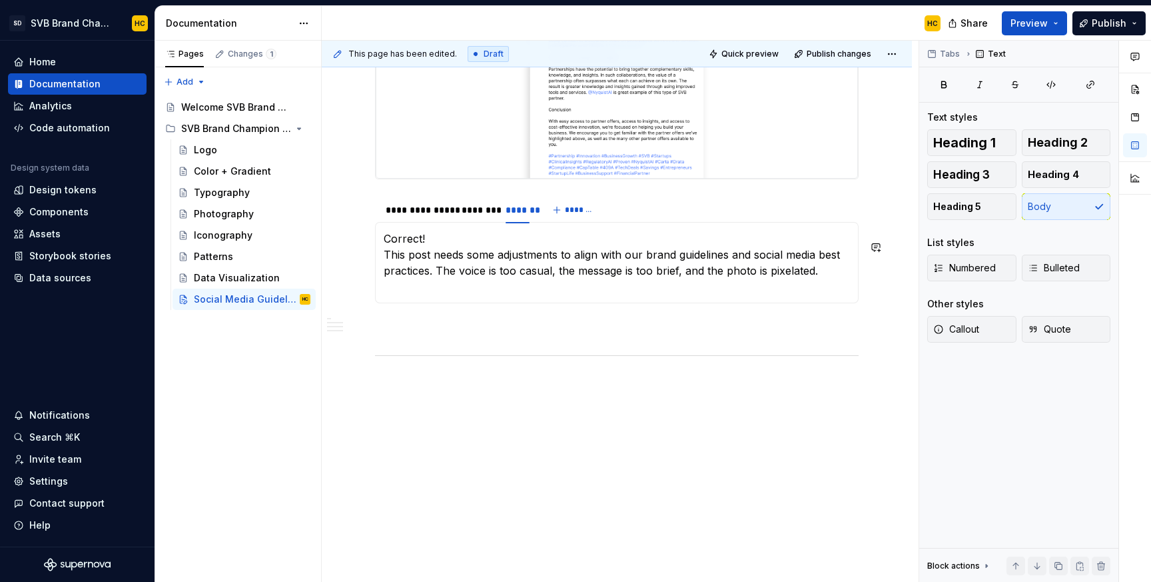
scroll to position [1399, 0]
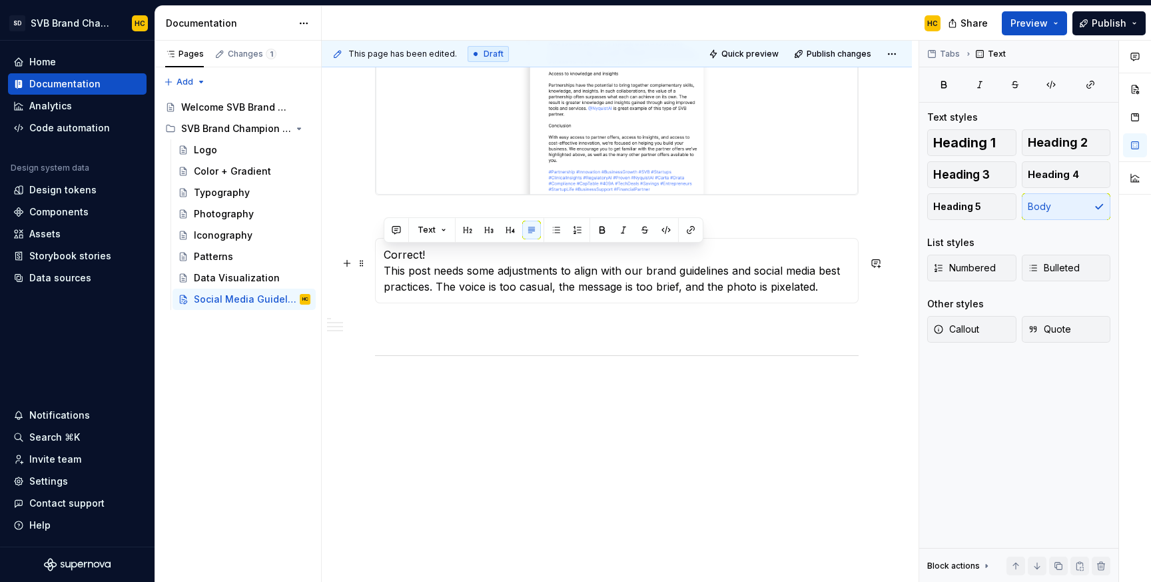
drag, startPoint x: 822, startPoint y: 291, endPoint x: 383, endPoint y: 254, distance: 440.0
click at [383, 254] on div "Click each of the options below to reveal the answer. Not yet! While it's good …" at bounding box center [617, 270] width 484 height 65
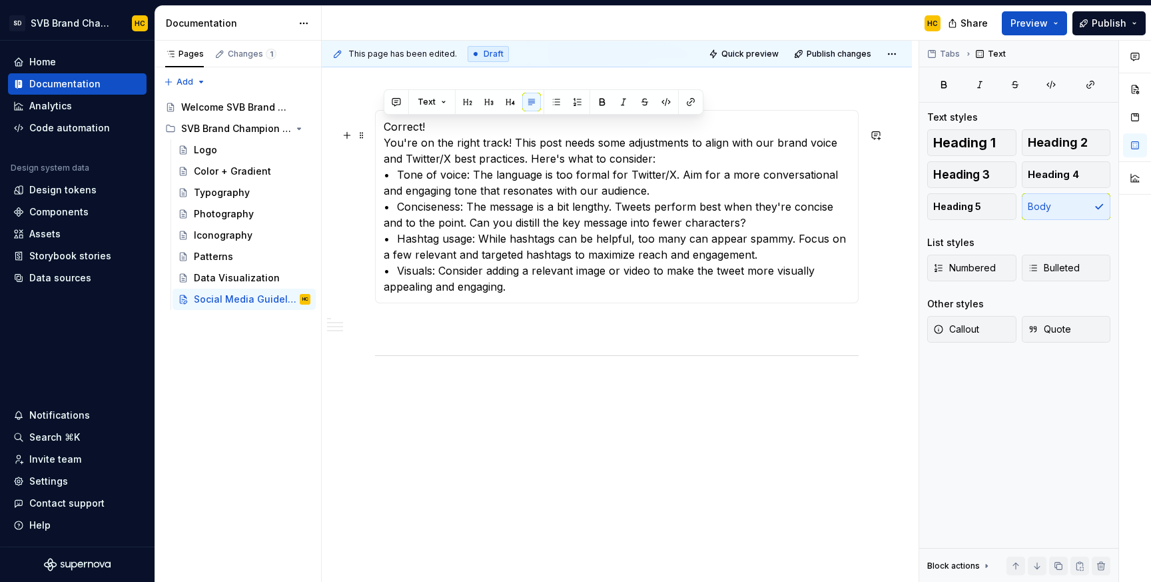
drag, startPoint x: 429, startPoint y: 124, endPoint x: 371, endPoint y: 127, distance: 58.0
click at [375, 127] on section "**********" at bounding box center [617, 193] width 484 height 220
drag, startPoint x: 426, startPoint y: 128, endPoint x: 382, endPoint y: 131, distance: 44.1
click at [382, 131] on div "Click each of the options below to reveal the answer. Not yet! While it's good …" at bounding box center [617, 206] width 484 height 193
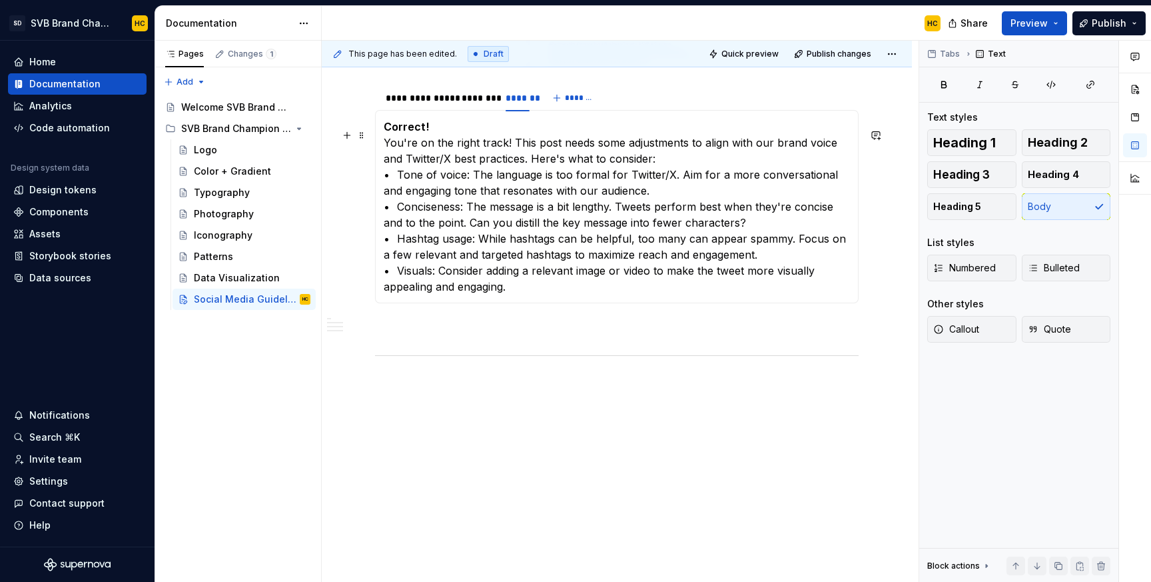
click at [508, 161] on p "Correct! You're on the right track! This post needs some adjustments to align w…" at bounding box center [617, 207] width 466 height 176
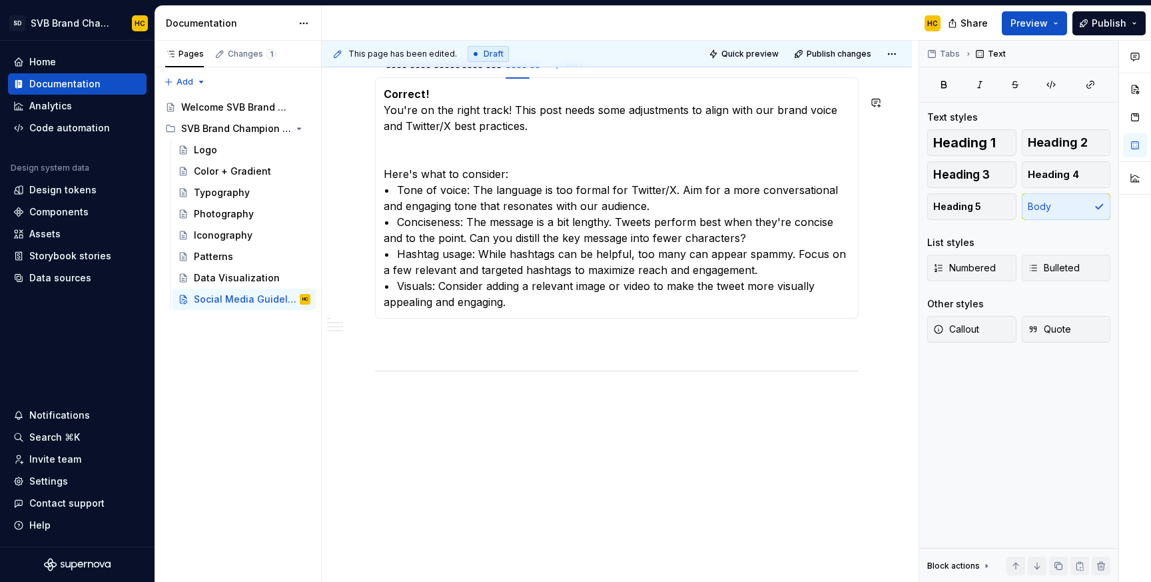
scroll to position [1575, 0]
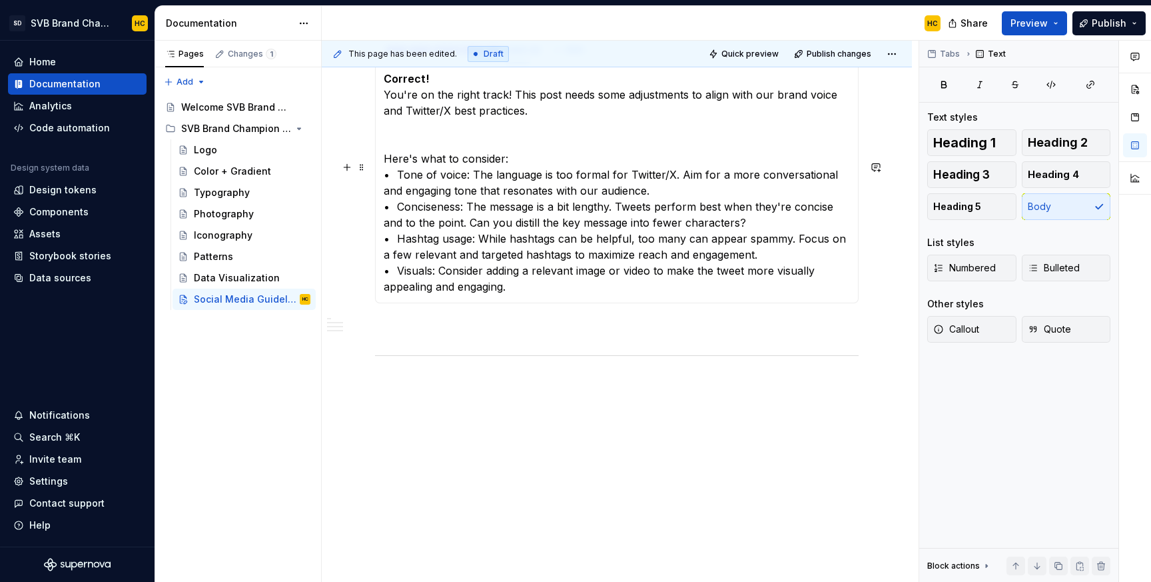
click at [517, 160] on p "Here's what to consider: • Tone of voice: The language is too formal for Twitte…" at bounding box center [617, 223] width 466 height 144
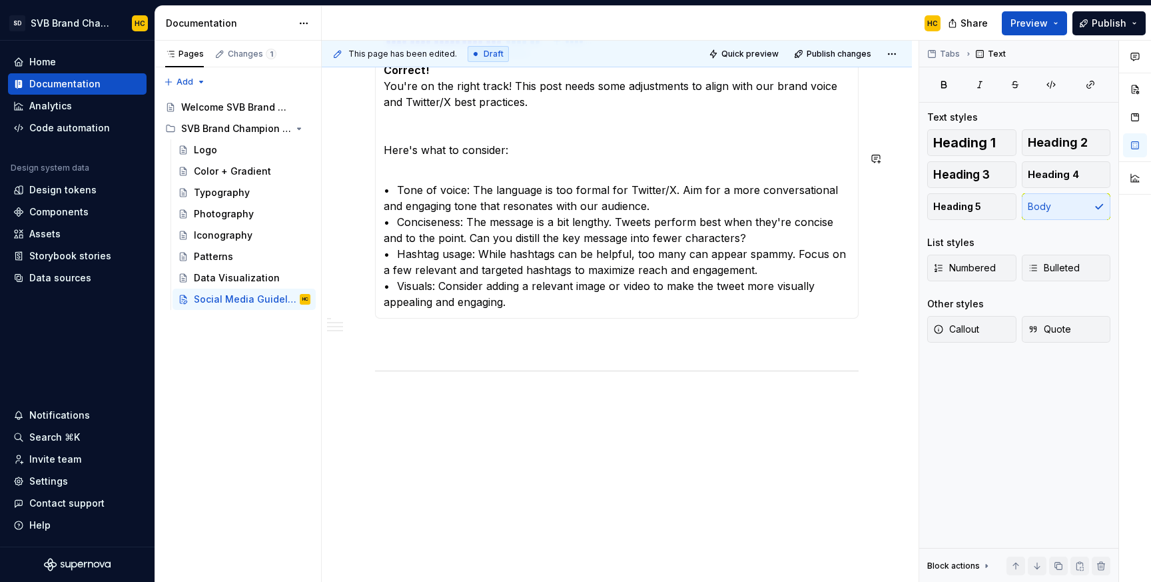
scroll to position [1583, 0]
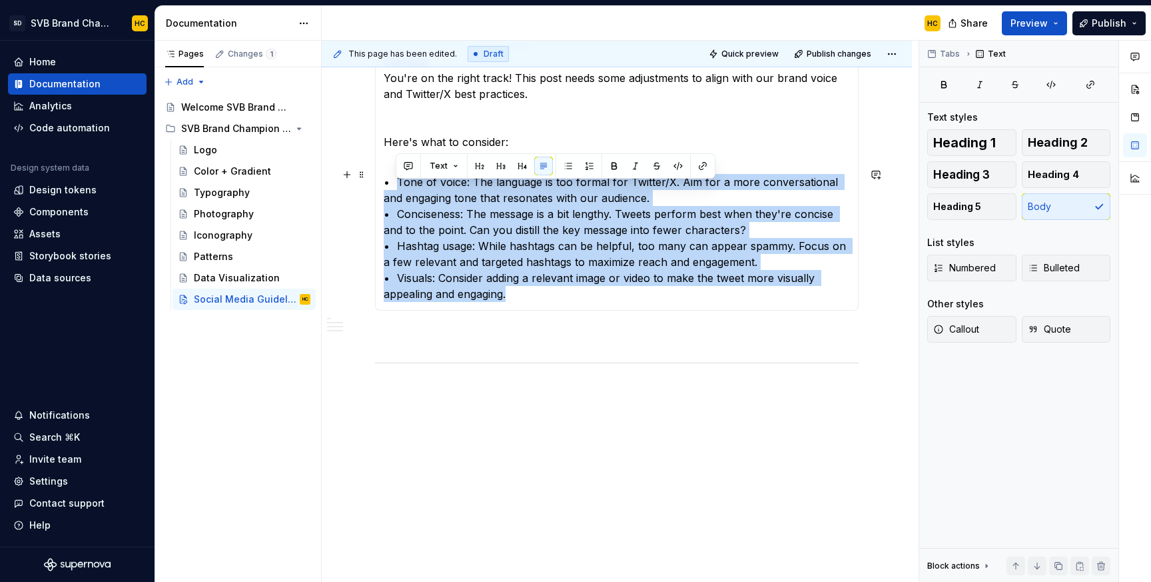
drag, startPoint x: 394, startPoint y: 191, endPoint x: 598, endPoint y: 308, distance: 234.9
click at [598, 302] on p "• Tone of voice: The language is too formal for Twitter/X. Aim for a more conve…" at bounding box center [617, 230] width 466 height 144
click at [1060, 257] on button "Bulleted" at bounding box center [1066, 268] width 89 height 27
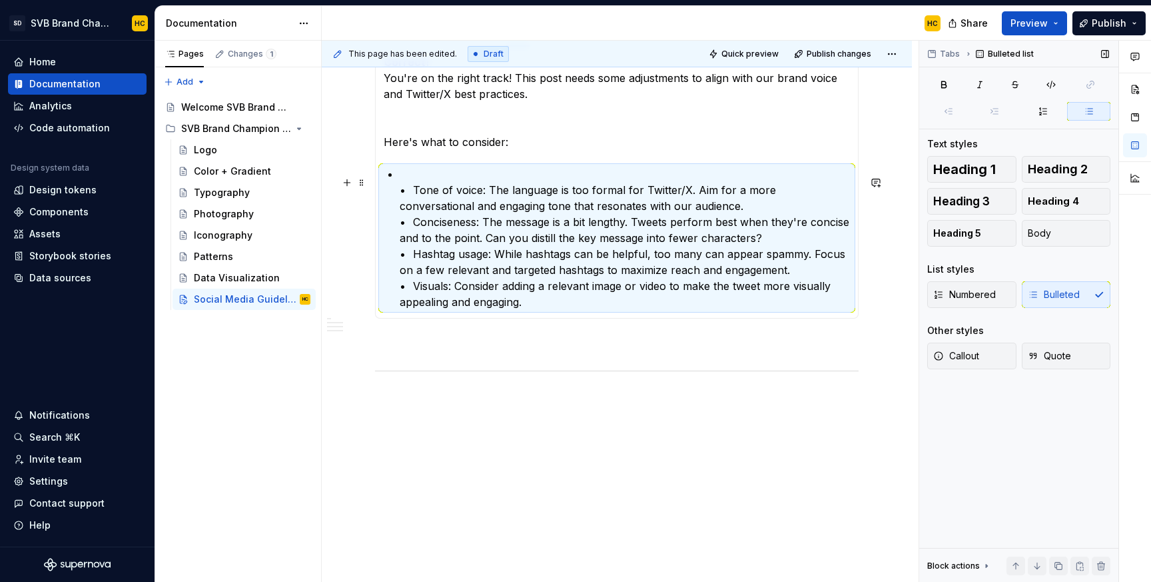
click at [412, 198] on p "• Tone of voice: The language is too formal for Twitter/X. Aim for a more conve…" at bounding box center [625, 238] width 450 height 144
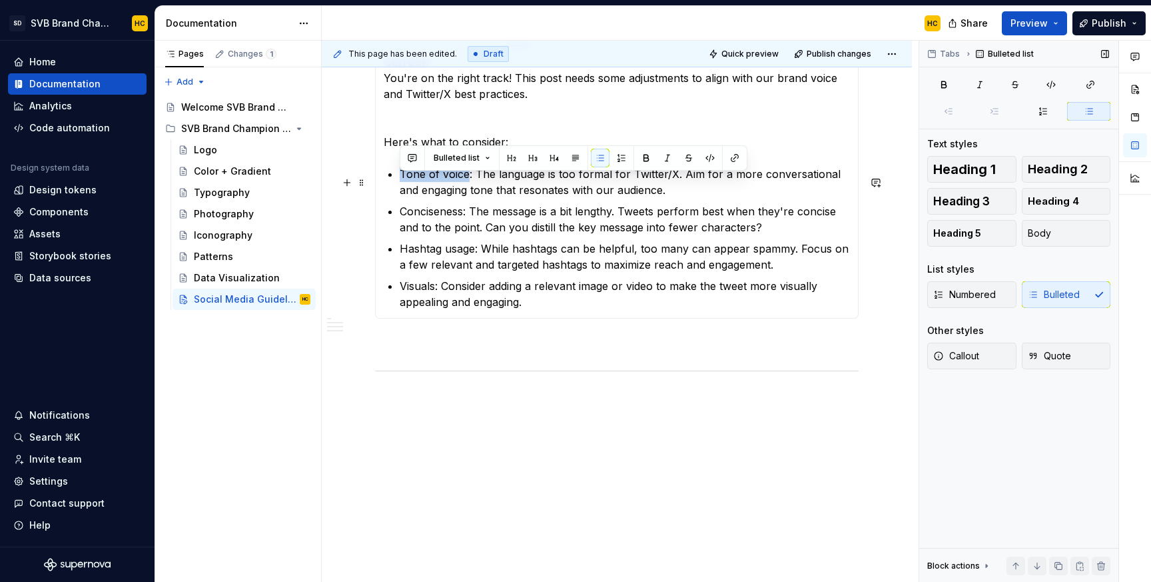
drag, startPoint x: 468, startPoint y: 185, endPoint x: 392, endPoint y: 187, distance: 76.0
click at [400, 187] on li "Tone of voice: The language is too formal for Twitter/X. Aim for a more convers…" at bounding box center [625, 182] width 450 height 32
click at [448, 223] on p "Conciseness: The message is a bit lengthy. Tweets perform best when they're con…" at bounding box center [625, 219] width 450 height 32
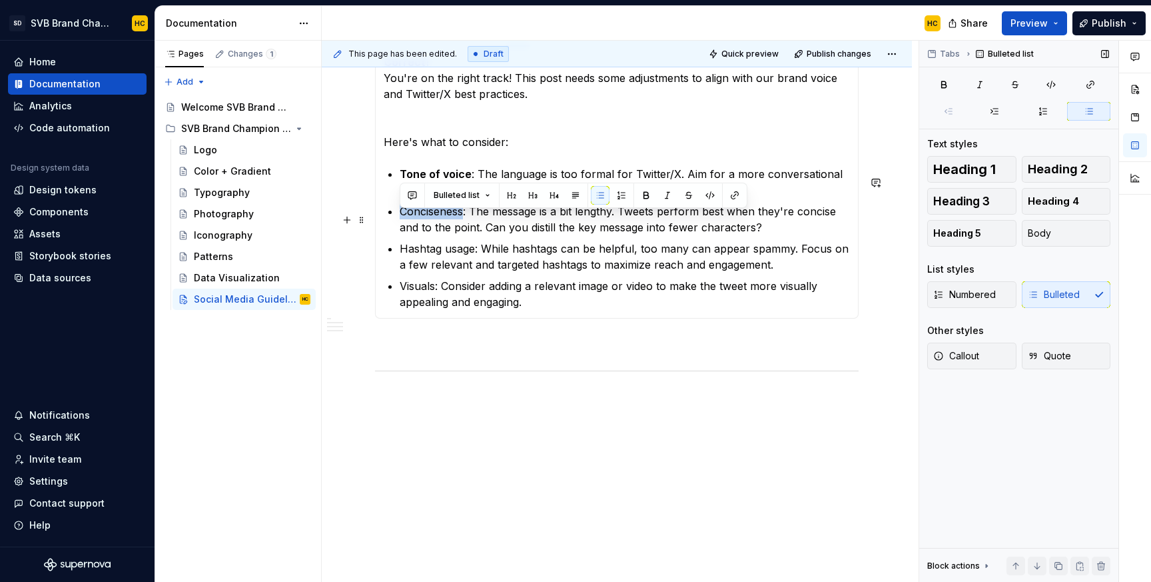
click at [448, 223] on p "Conciseness: The message is a bit lengthy. Tweets perform best when they're con…" at bounding box center [625, 219] width 450 height 32
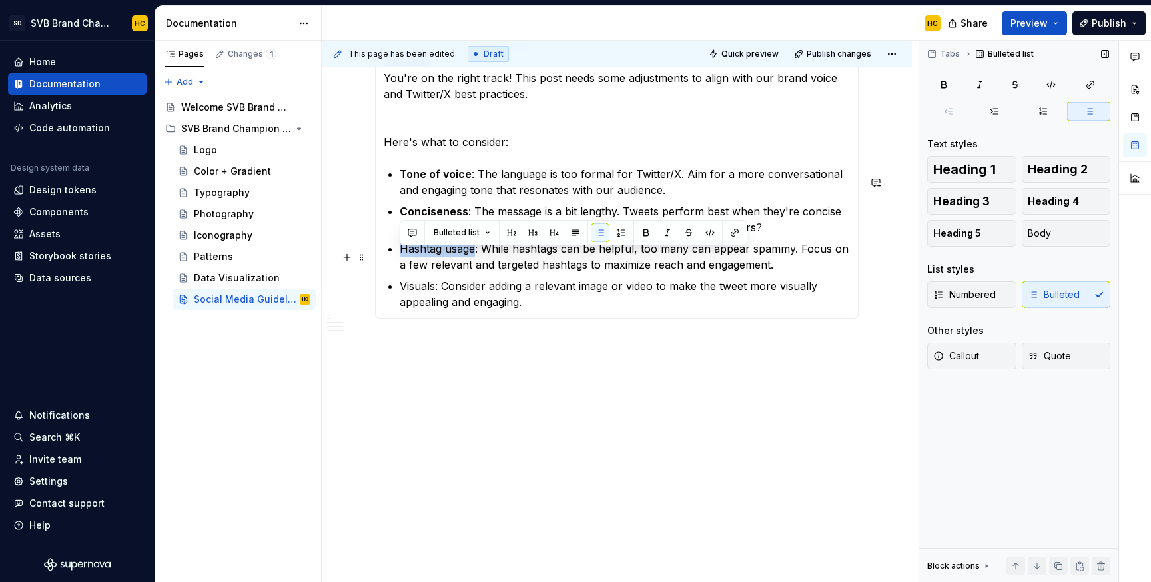
drag, startPoint x: 474, startPoint y: 257, endPoint x: 398, endPoint y: 260, distance: 76.0
click at [398, 260] on section-item-column "Correct! You're on the right track! This post needs some adjustments to align w…" at bounding box center [617, 182] width 466 height 256
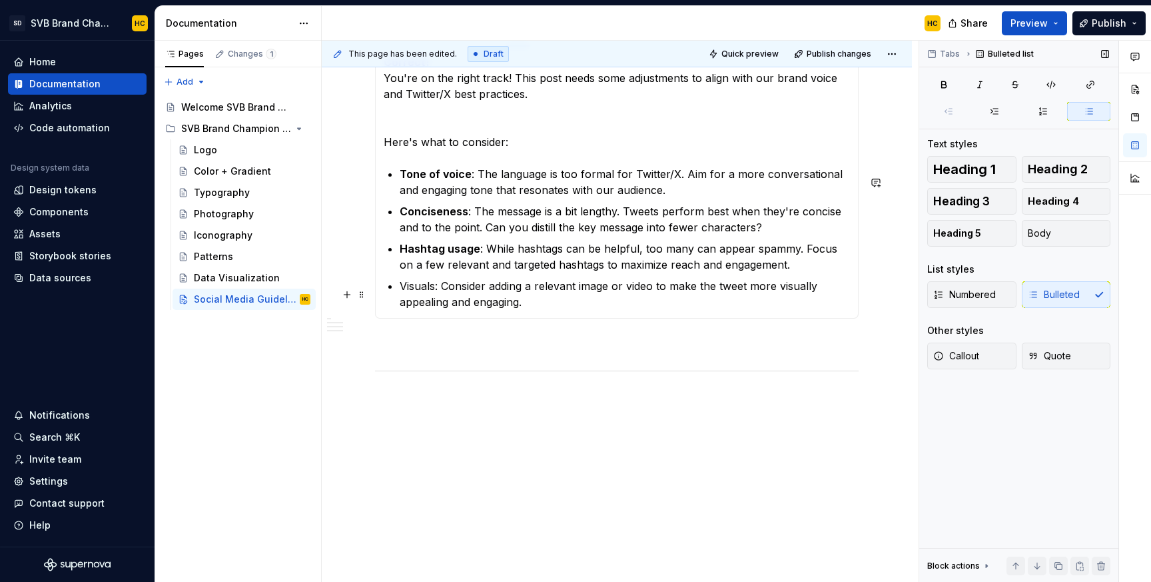
click at [422, 295] on p "Visuals: Consider adding a relevant image or video to make the tweet more visua…" at bounding box center [625, 294] width 450 height 32
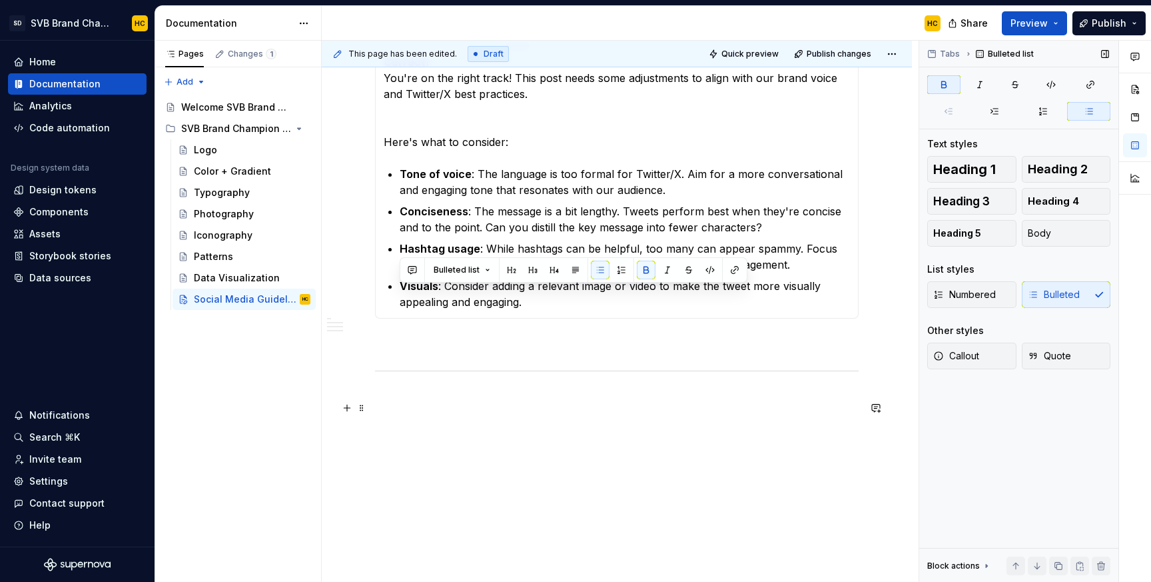
click at [422, 404] on p at bounding box center [617, 399] width 484 height 16
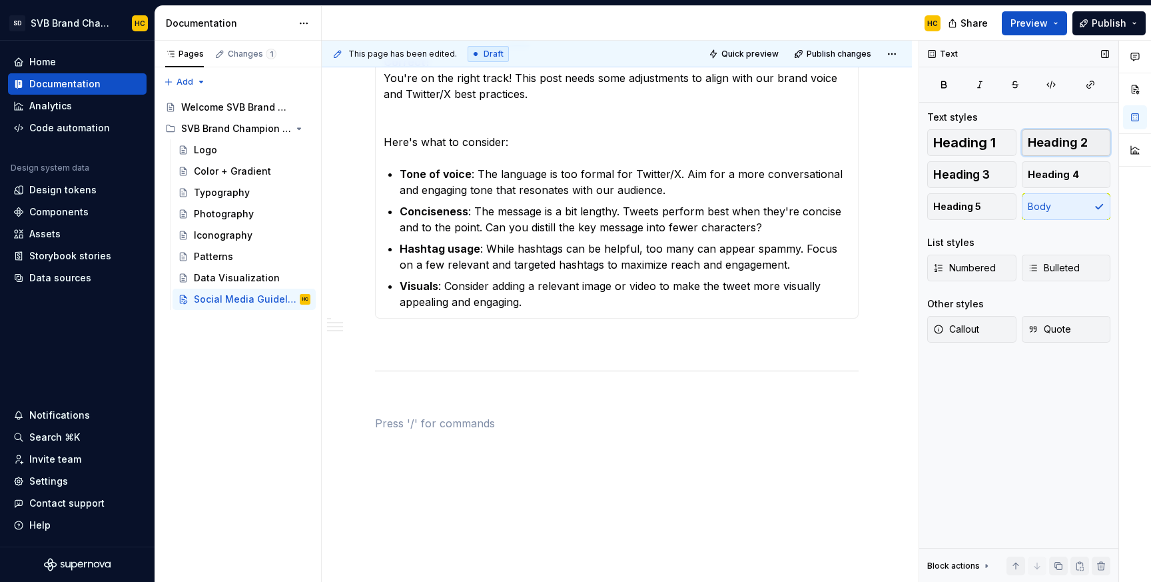
click at [1056, 143] on span "Heading 2" at bounding box center [1058, 142] width 60 height 13
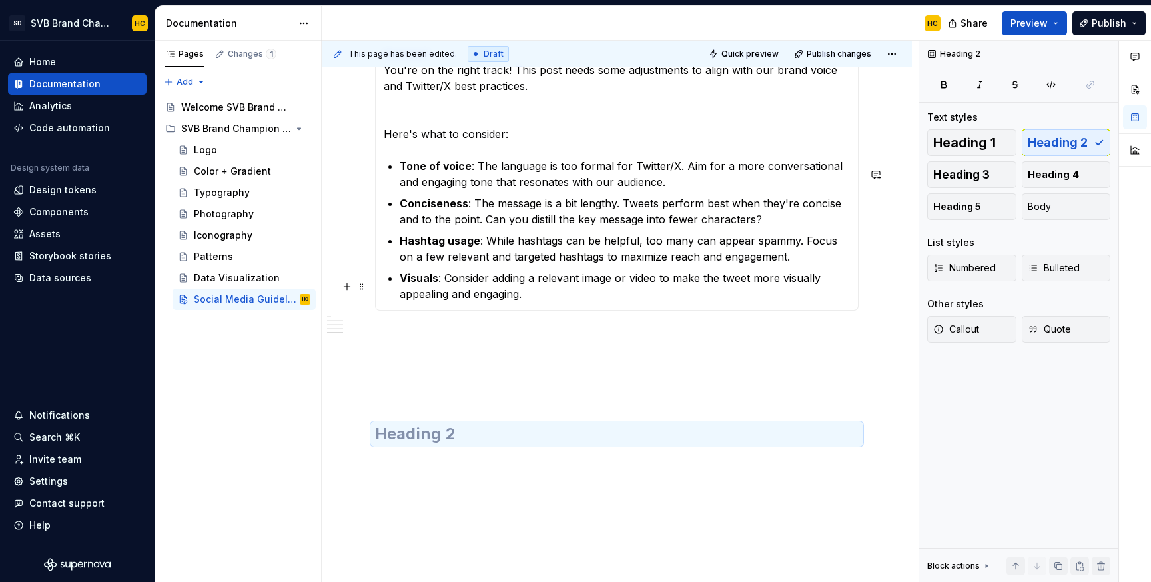
scroll to position [1653, 0]
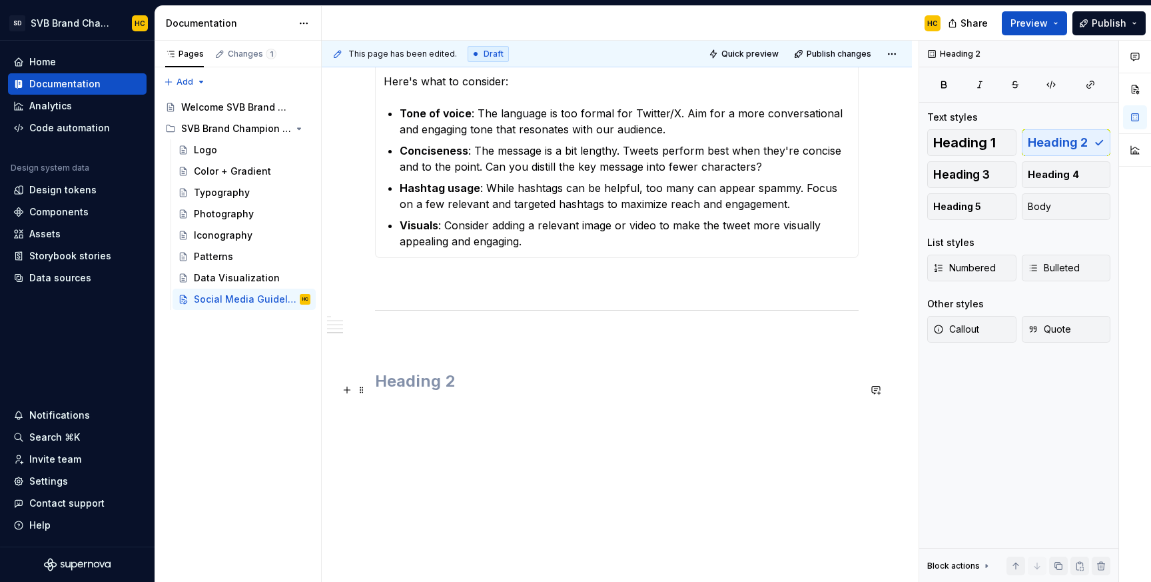
click at [437, 388] on h2 at bounding box center [617, 380] width 484 height 21
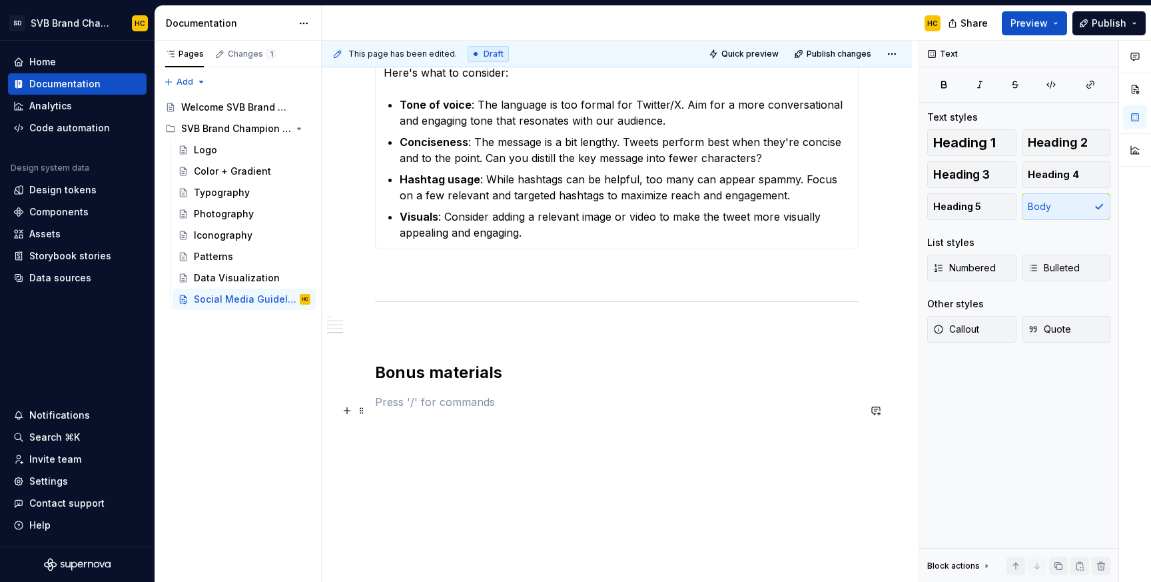
click at [431, 410] on p at bounding box center [617, 402] width 484 height 16
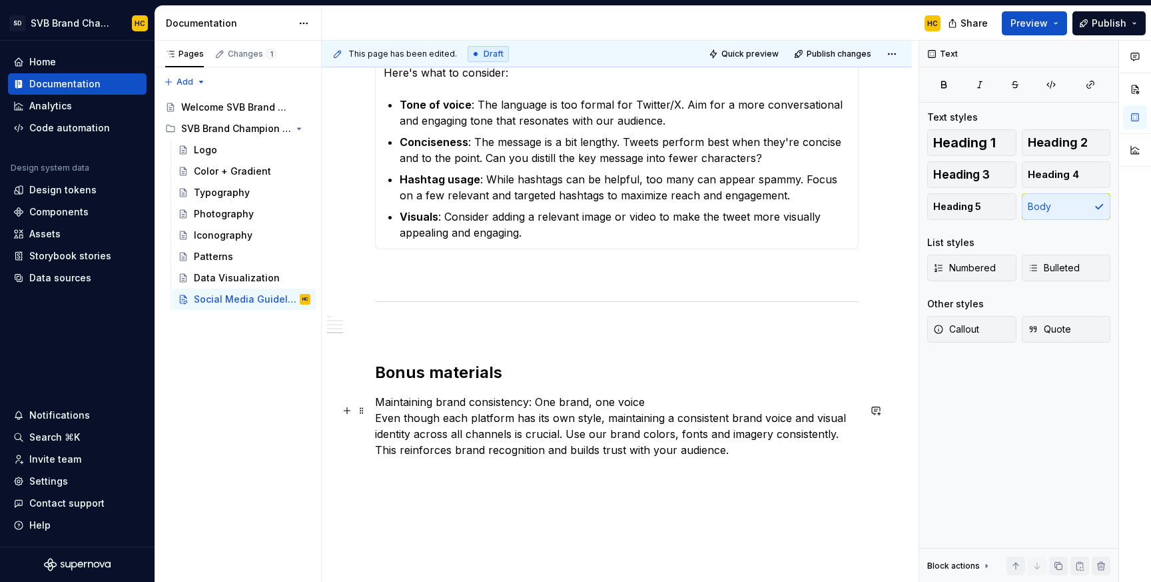
click at [652, 404] on p "Maintaining brand consistency: One brand, one voice Even though each platform h…" at bounding box center [617, 426] width 484 height 64
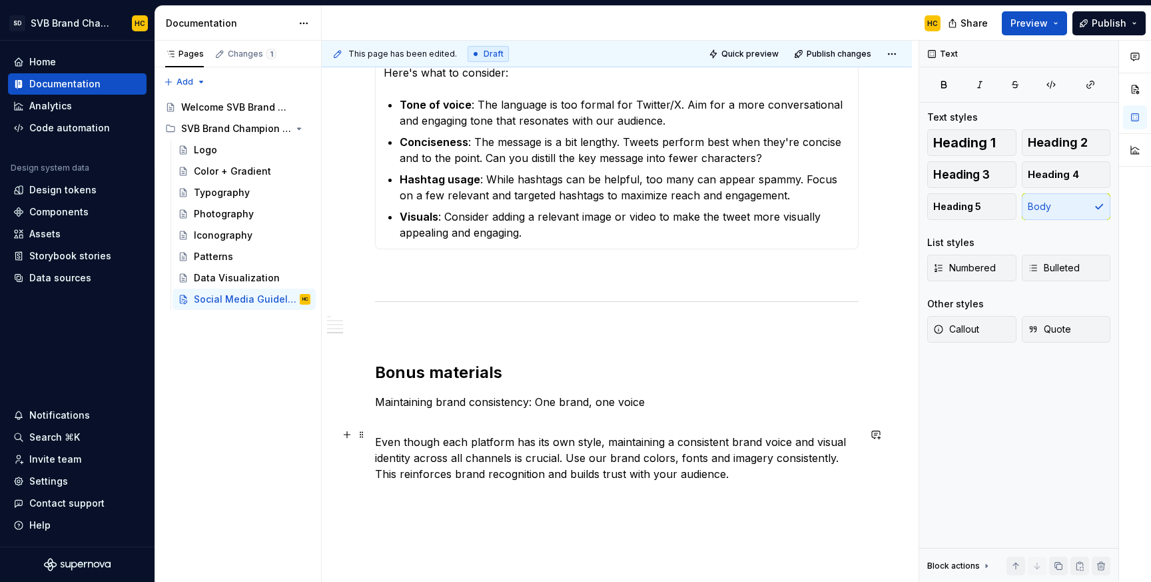
click at [740, 482] on p "Even though each platform has its own style, maintaining a consistent brand voi…" at bounding box center [617, 450] width 484 height 64
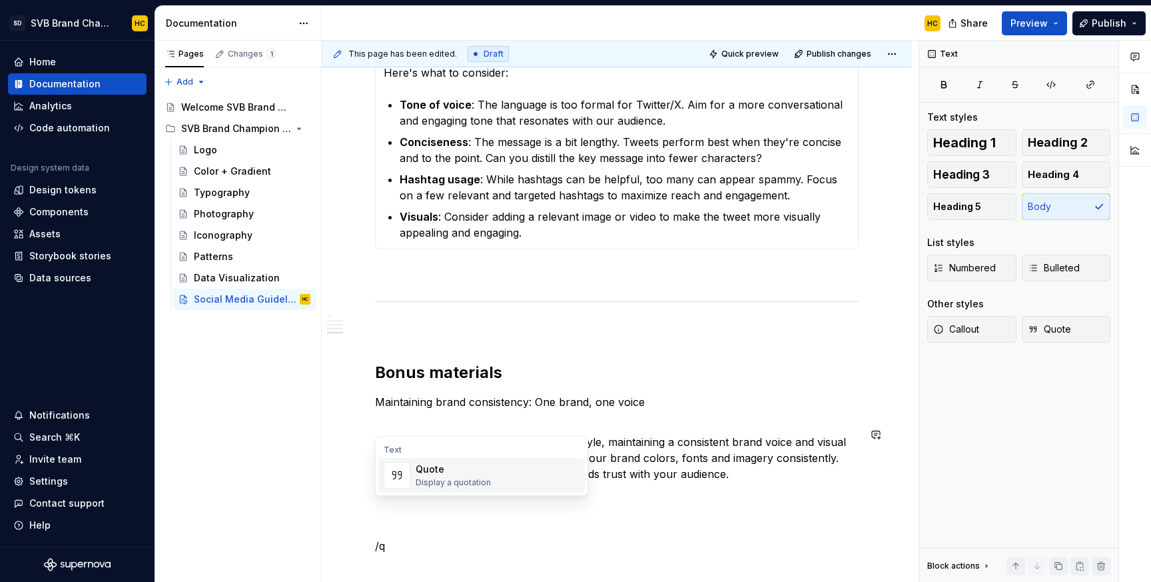
scroll to position [1698, 0]
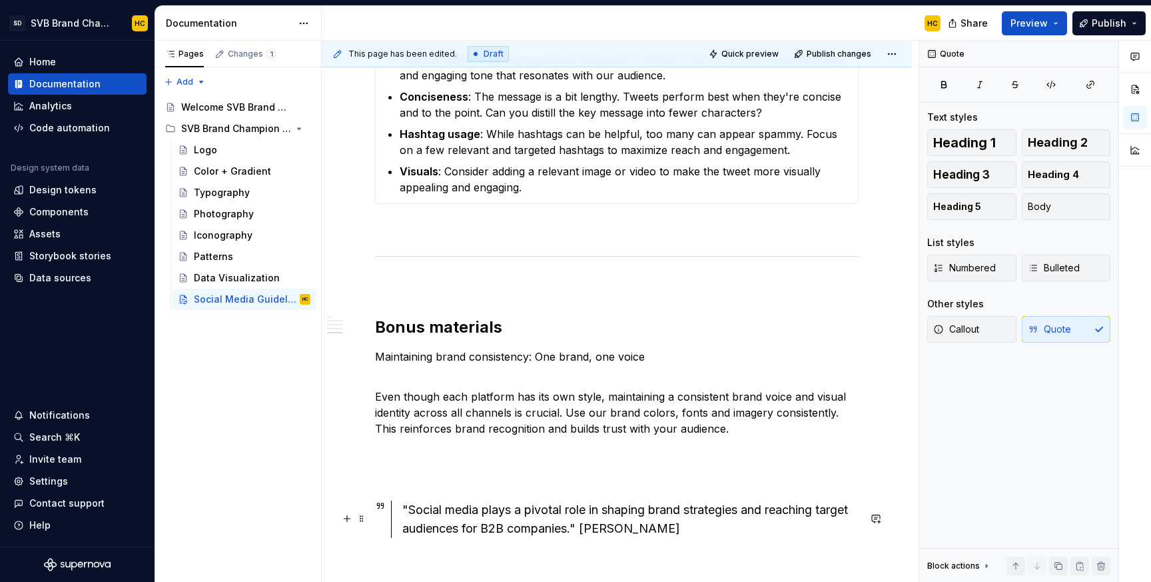
click at [584, 534] on div ""Social media plays a pivotal role in shaping brand strategies and reaching tar…" at bounding box center [630, 518] width 456 height 37
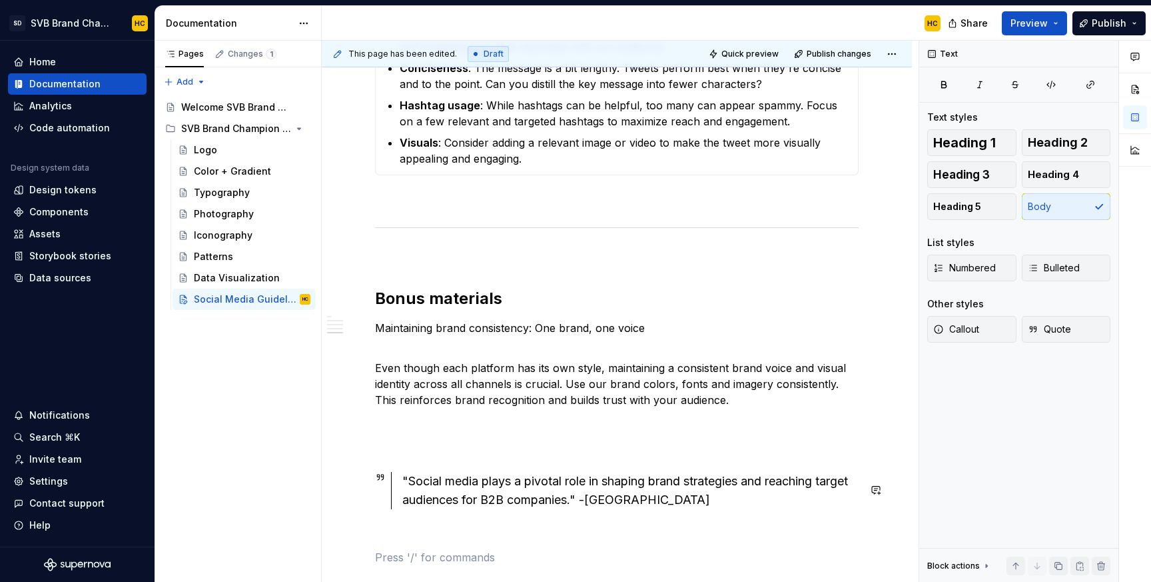
scroll to position [1743, 0]
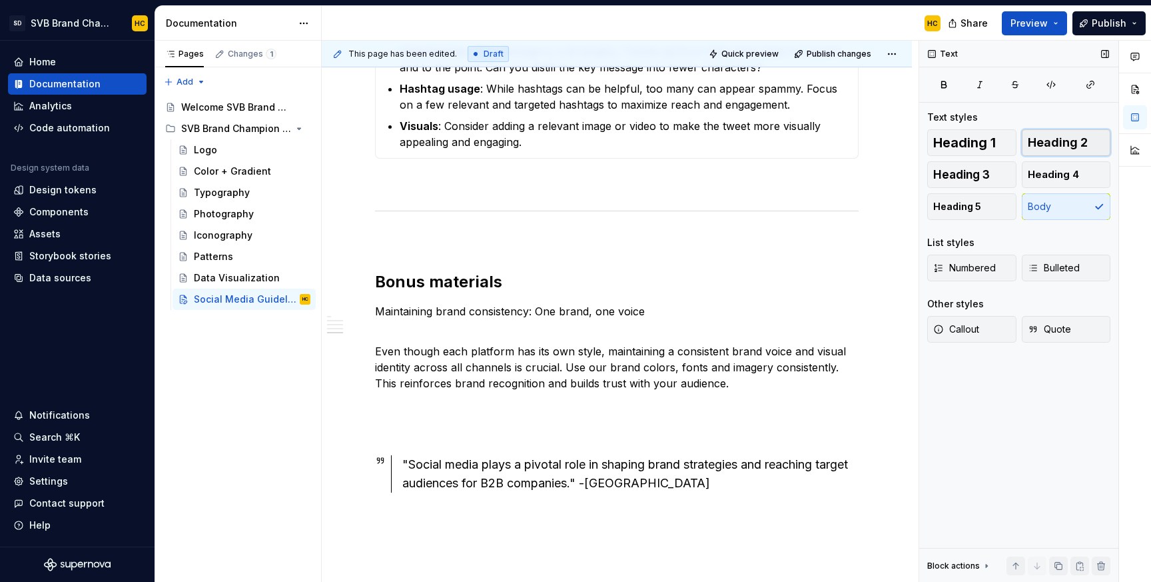
click at [1062, 149] on span "Heading 2" at bounding box center [1058, 142] width 60 height 13
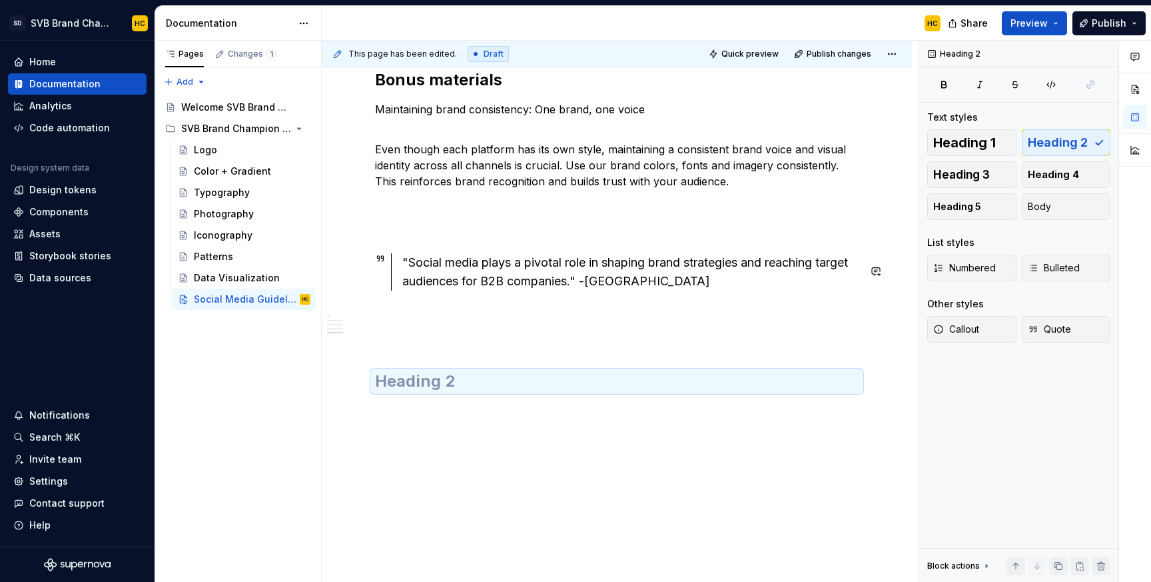
scroll to position [1954, 0]
click at [506, 387] on h2 at bounding box center [617, 380] width 484 height 21
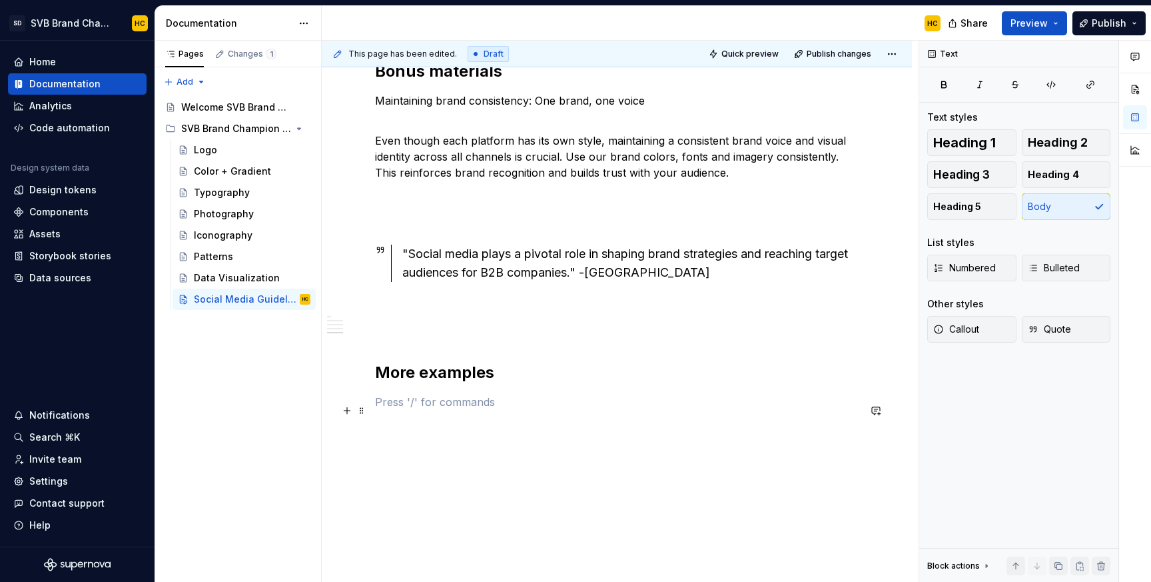
click at [430, 409] on p at bounding box center [617, 402] width 484 height 16
click at [441, 410] on p "Examples of social media." at bounding box center [617, 402] width 484 height 16
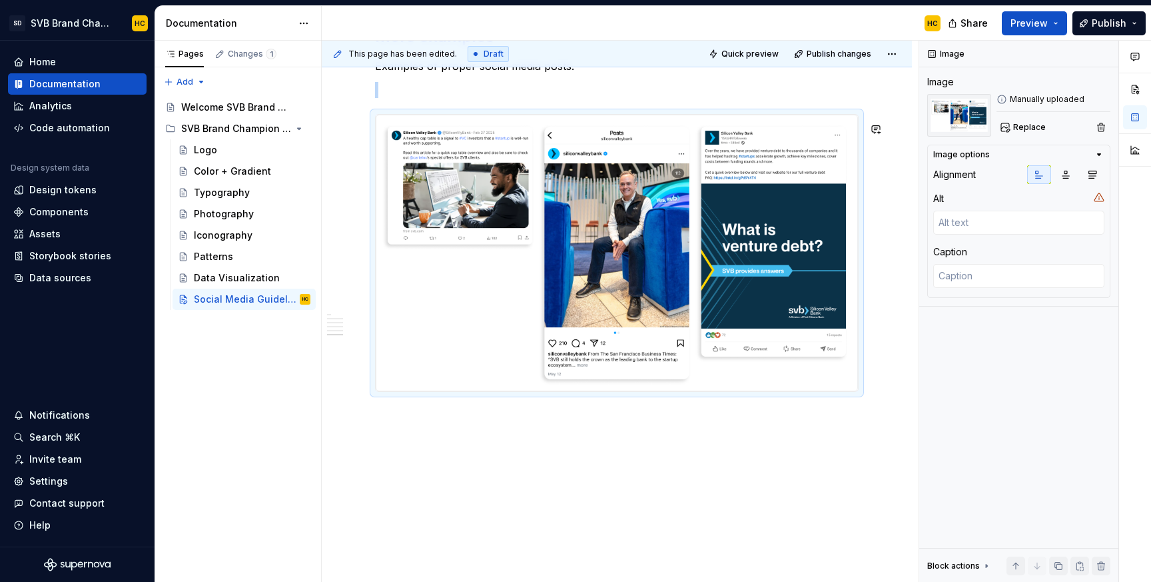
scroll to position [2294, 0]
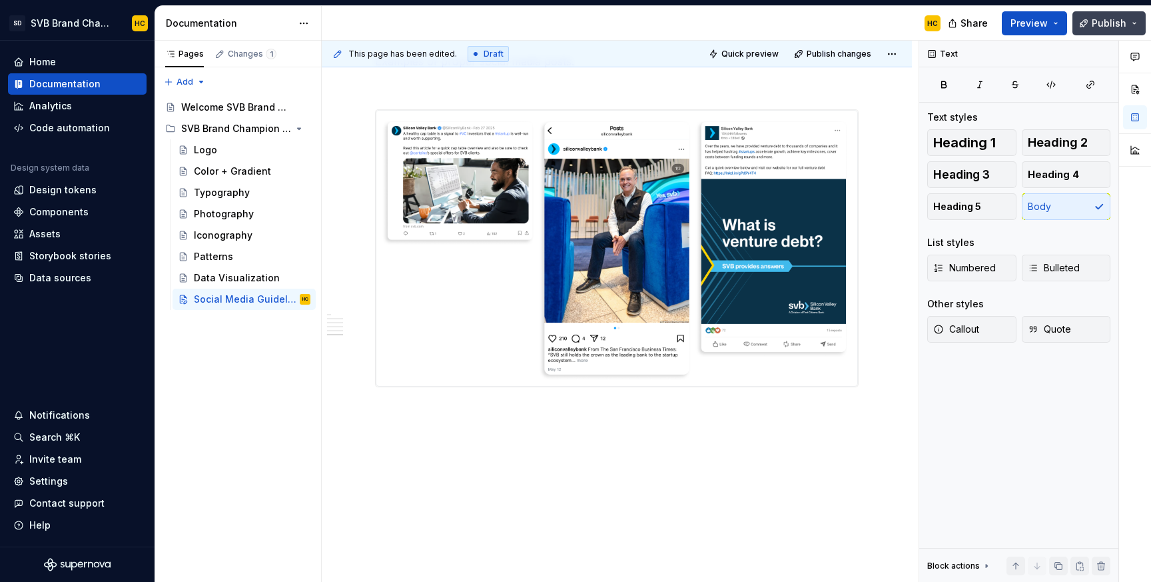
click at [1113, 29] on span "Publish" at bounding box center [1109, 23] width 35 height 13
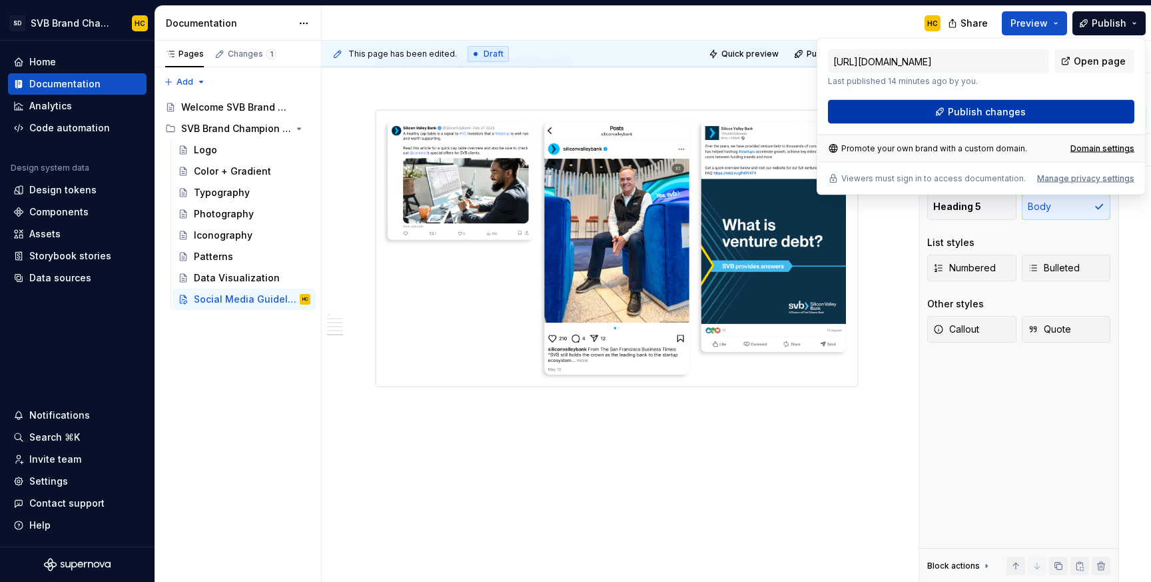
click at [1032, 109] on button "Publish changes" at bounding box center [981, 112] width 307 height 24
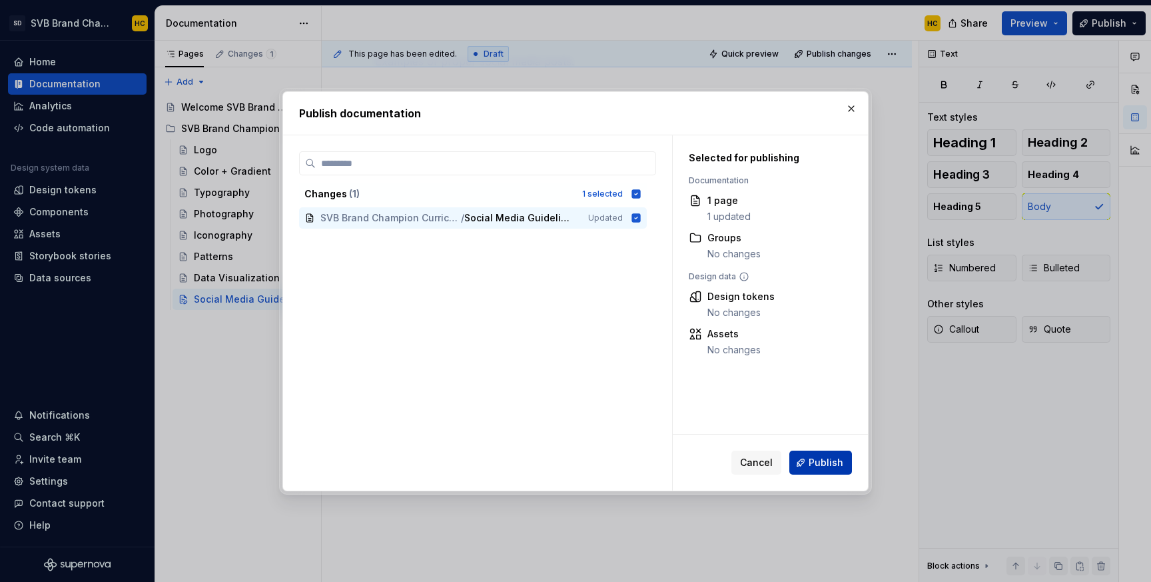
click at [823, 452] on button "Publish" at bounding box center [821, 462] width 63 height 24
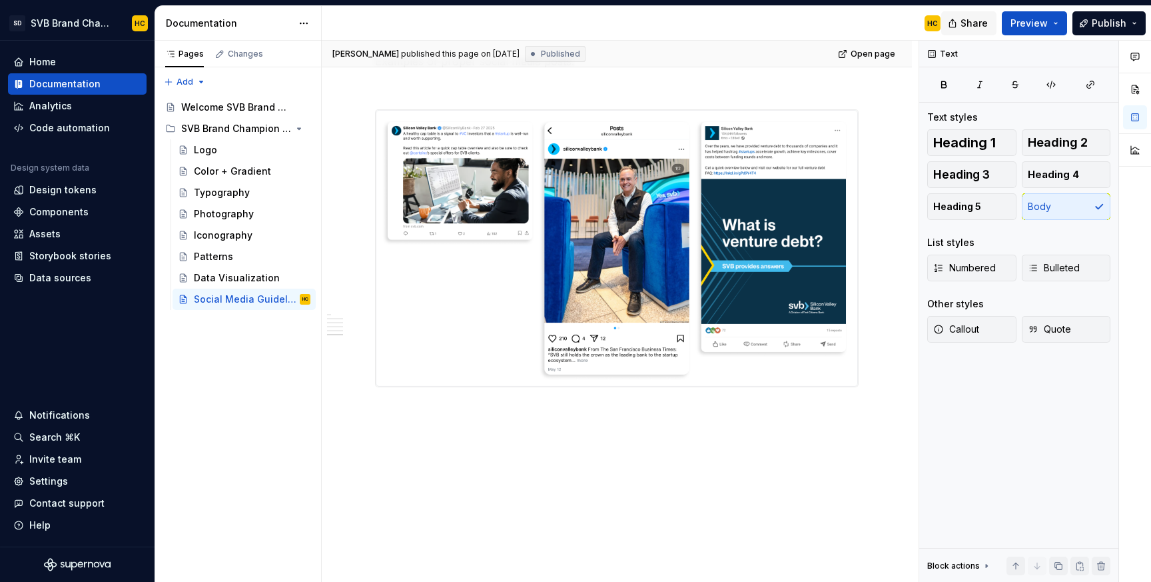
click at [969, 27] on span "Share" at bounding box center [974, 23] width 27 height 13
click at [1117, 31] on button "Publish" at bounding box center [1109, 23] width 73 height 24
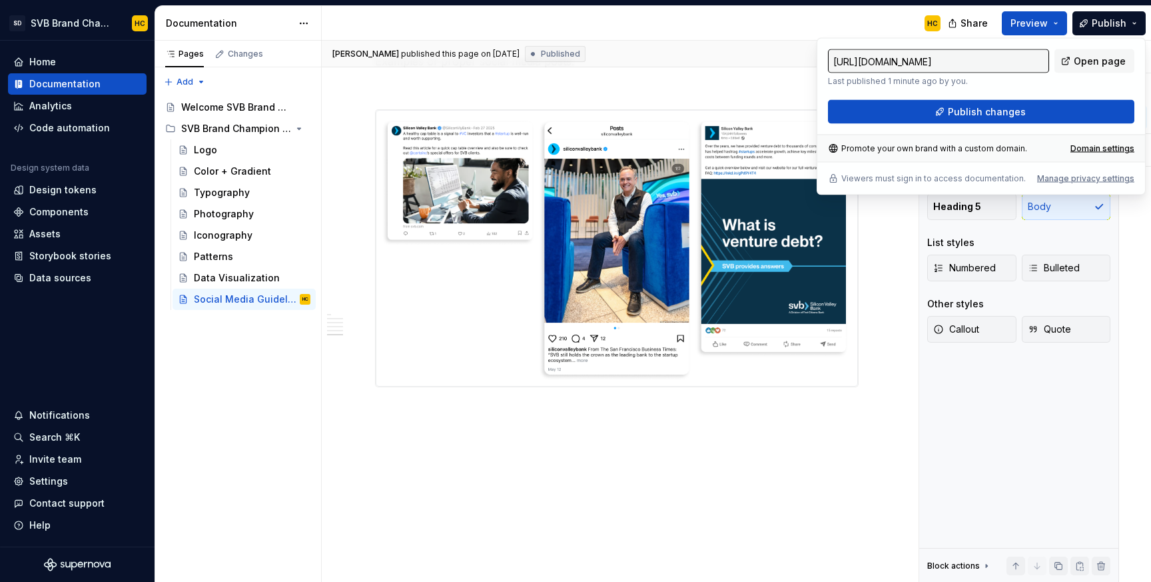
click at [1014, 63] on input "https://alternative-amaranth-swift.supernova-docs.io/latest/svb-brand-champion-…" at bounding box center [938, 61] width 221 height 24
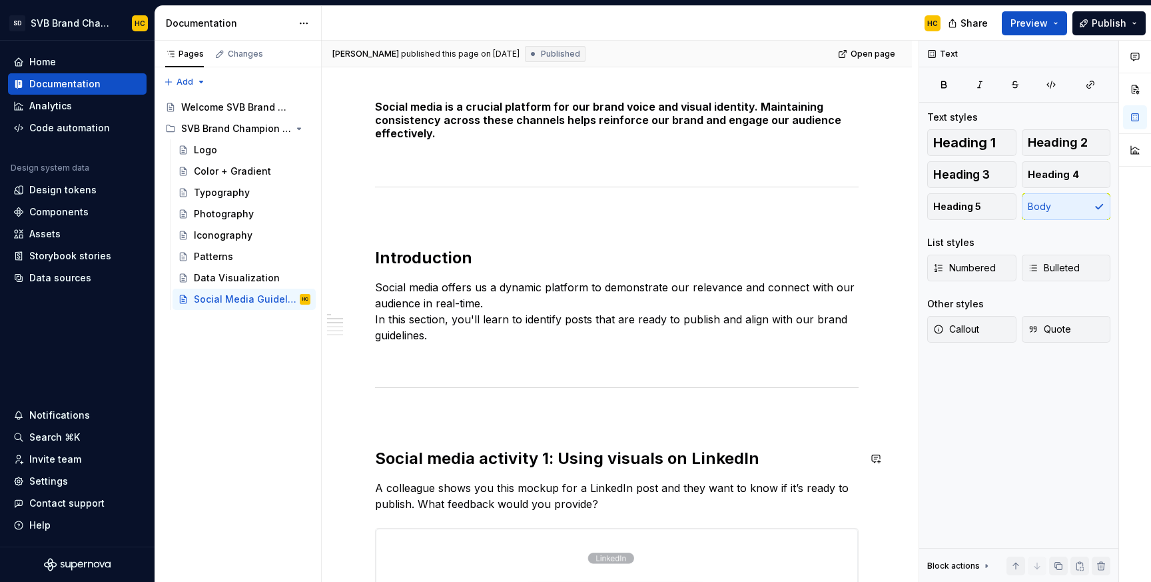
scroll to position [0, 0]
